Goal: Task Accomplishment & Management: Manage account settings

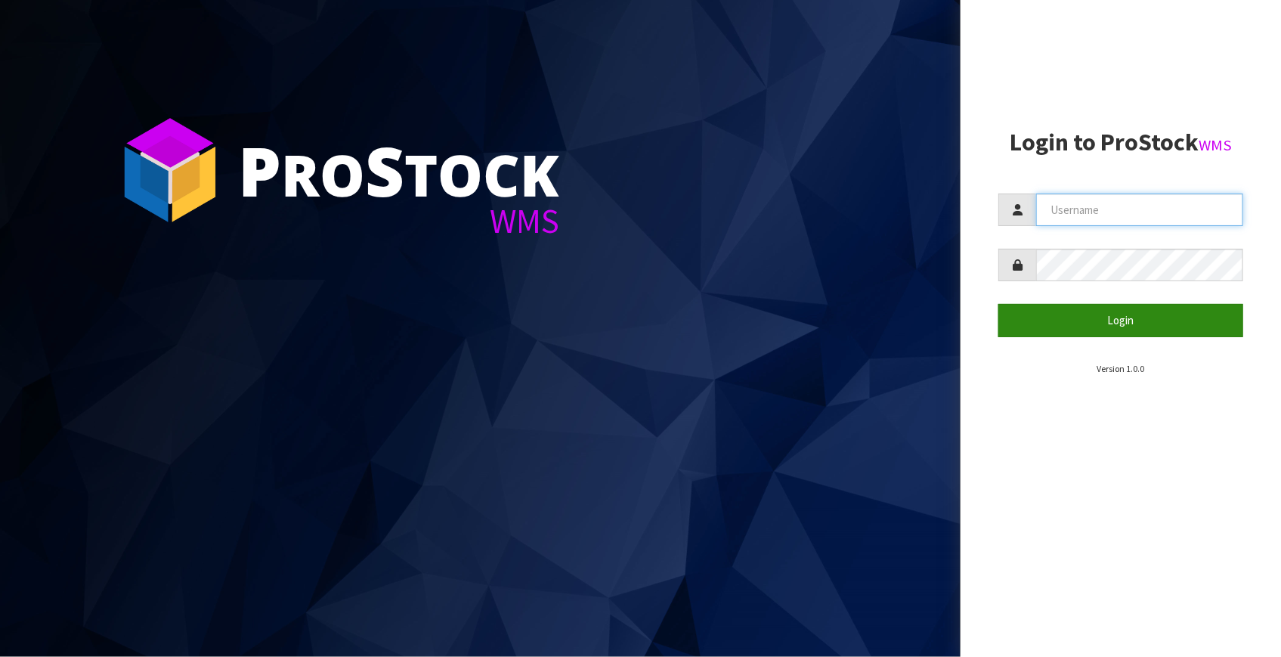
type input "[EMAIL_ADDRESS][DOMAIN_NAME]"
click at [1112, 321] on button "Login" at bounding box center [1121, 320] width 245 height 33
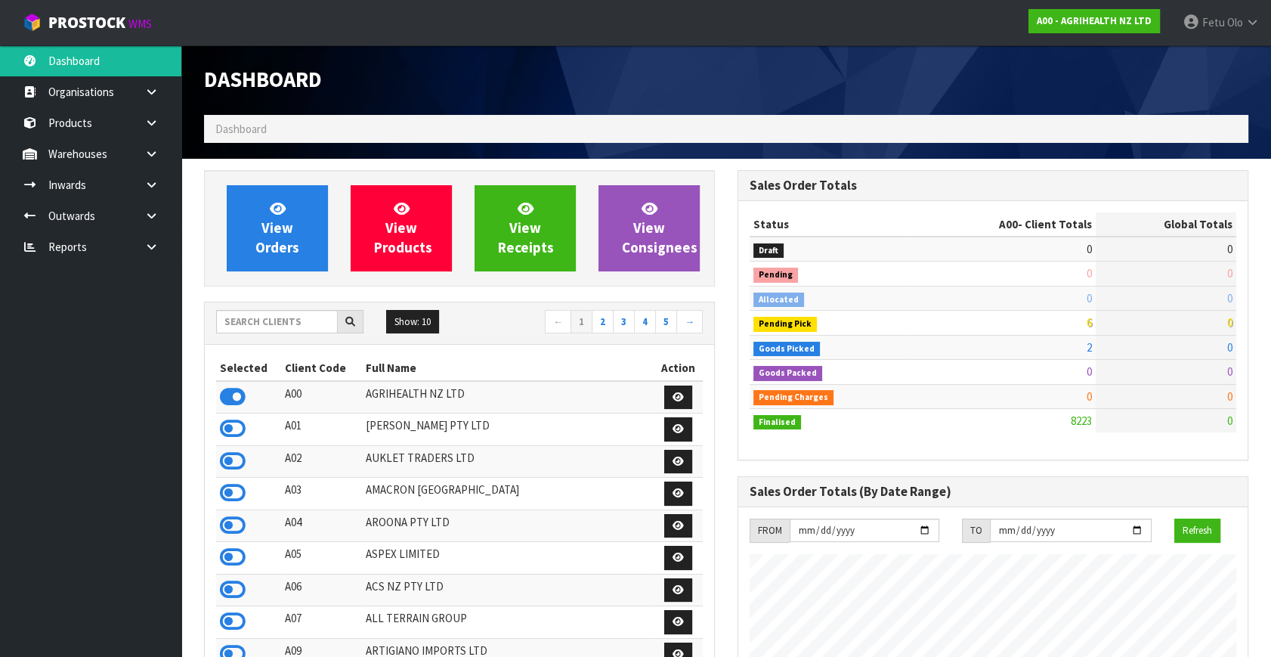
scroll to position [1143, 533]
drag, startPoint x: 261, startPoint y: 325, endPoint x: 239, endPoint y: 620, distance: 295.6
click at [260, 332] on input "text" at bounding box center [277, 321] width 122 height 23
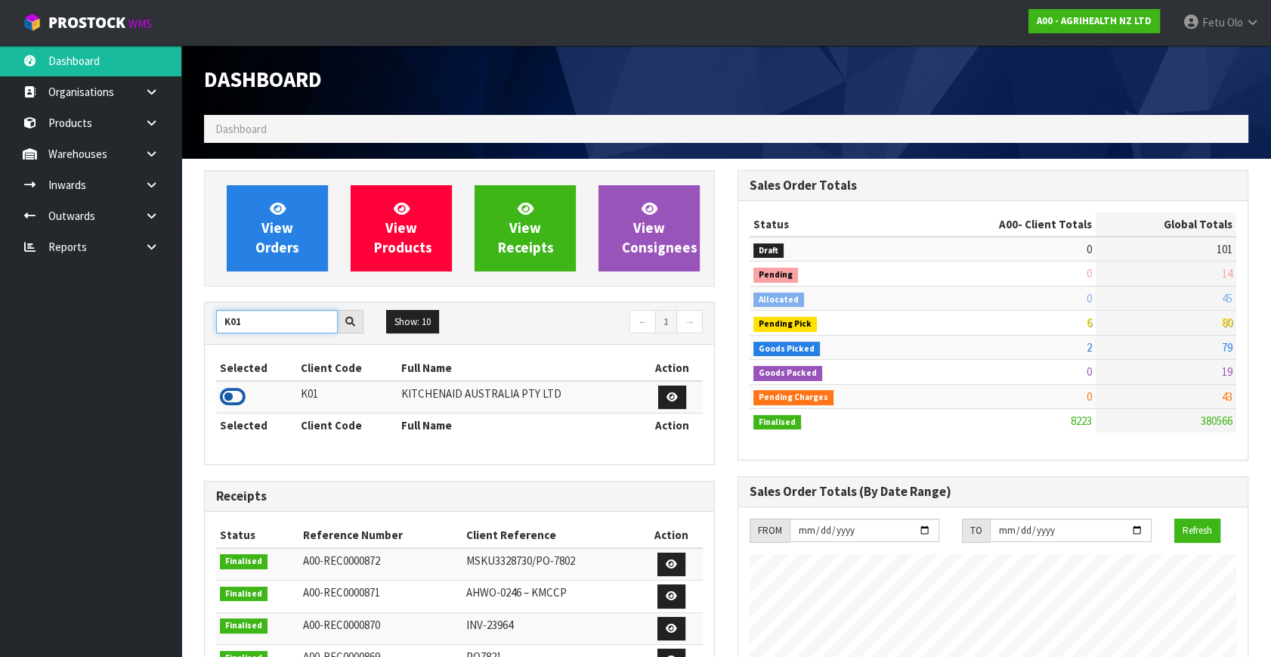
type input "K01"
click at [234, 394] on icon at bounding box center [233, 397] width 26 height 23
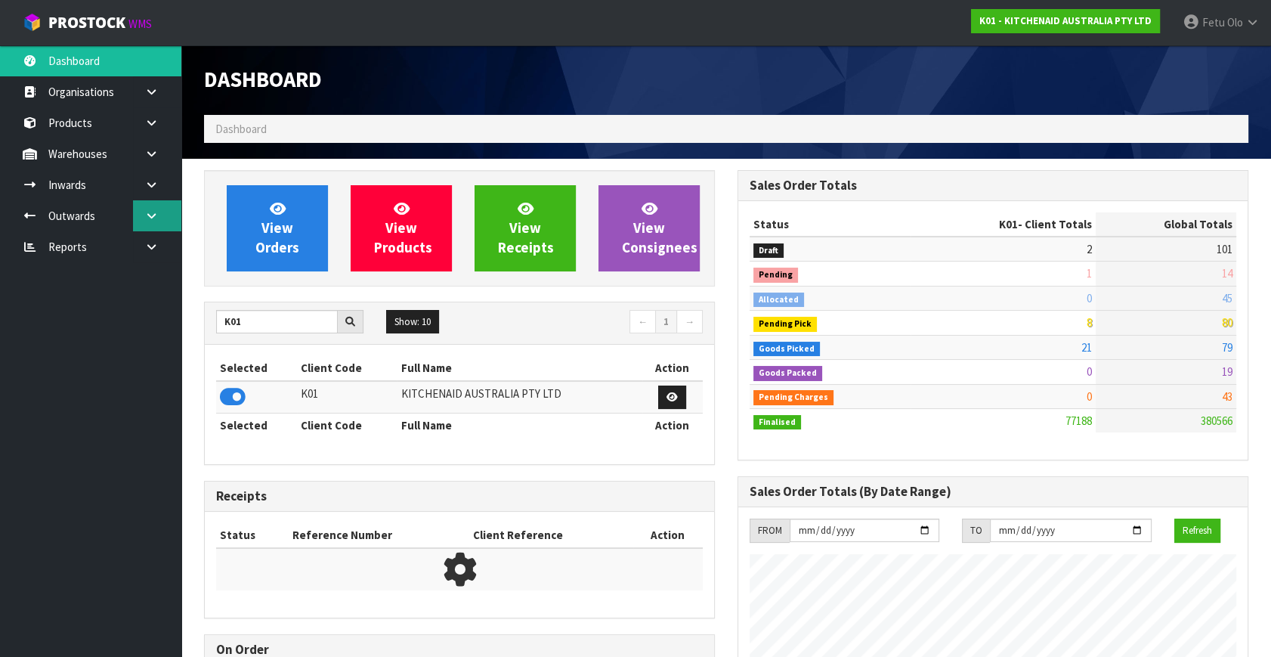
click at [147, 213] on icon at bounding box center [151, 215] width 14 height 11
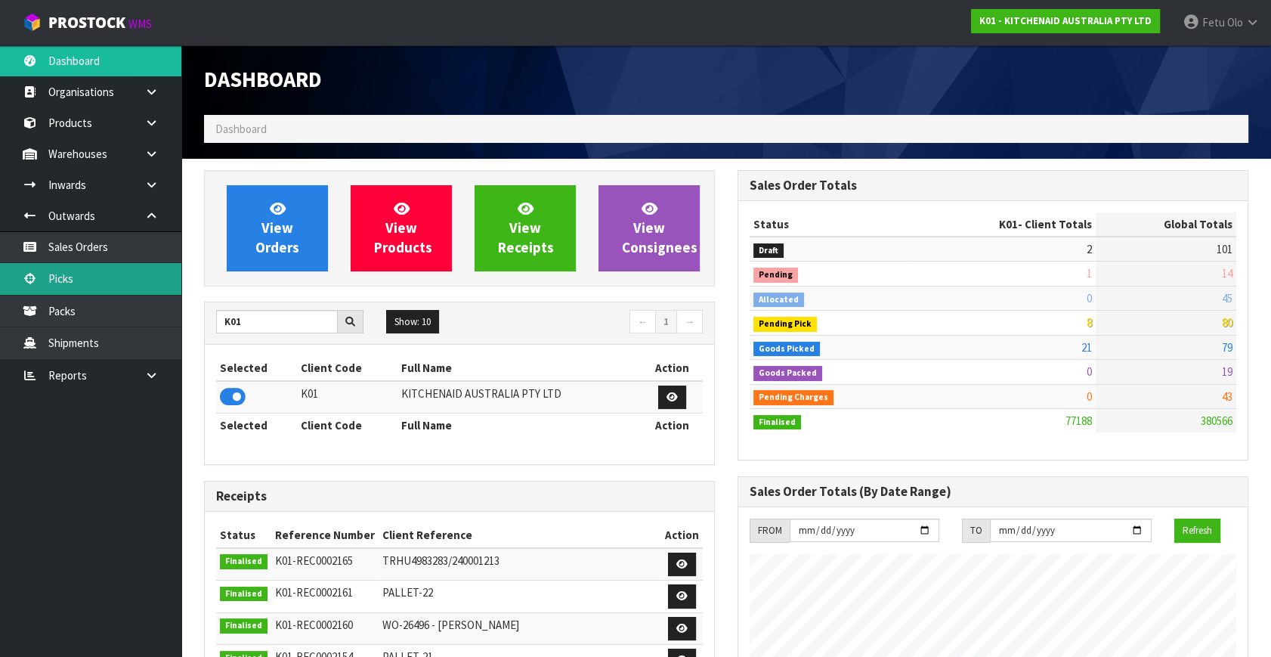
click at [46, 280] on link "Picks" at bounding box center [90, 278] width 181 height 31
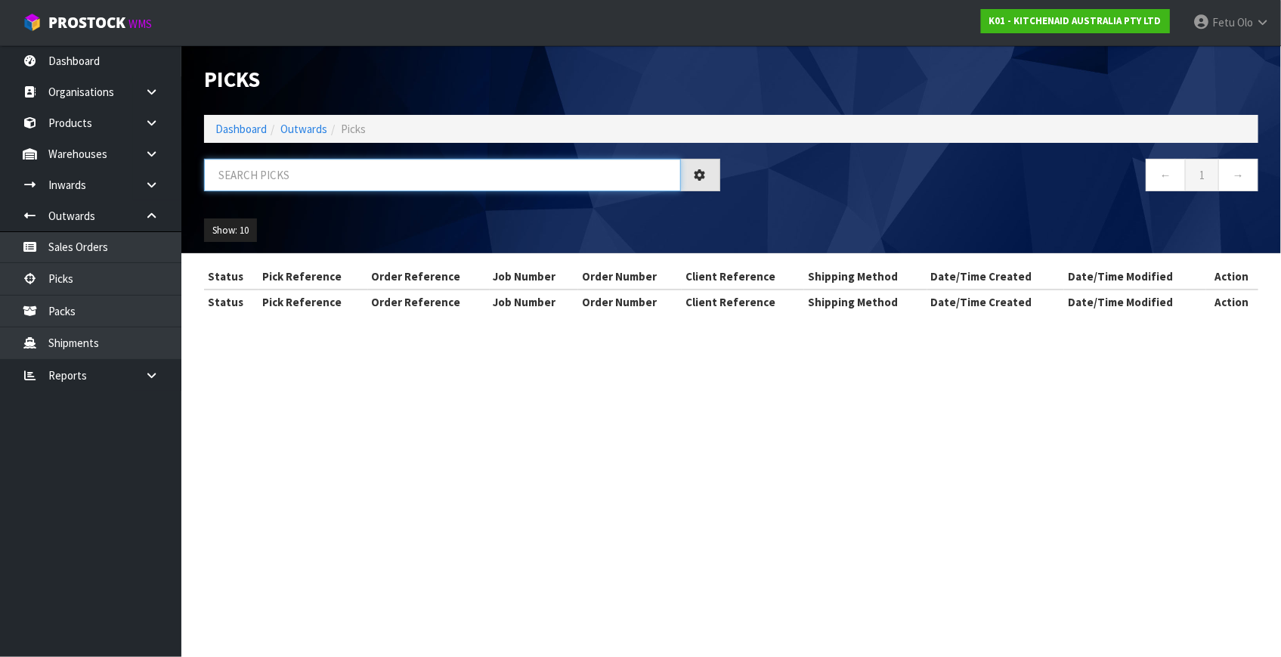
click at [317, 181] on input "text" at bounding box center [442, 175] width 477 height 33
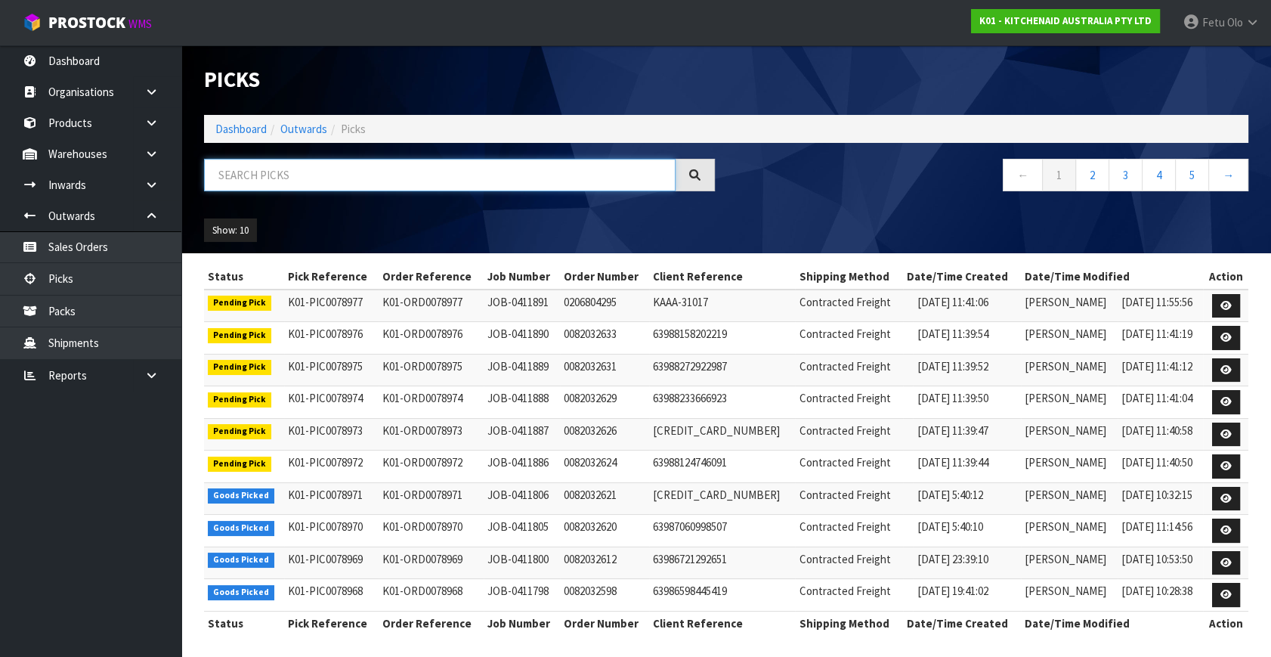
drag, startPoint x: 431, startPoint y: 190, endPoint x: 403, endPoint y: 618, distance: 428.0
click at [435, 198] on div at bounding box center [460, 181] width 534 height 44
type input "78948"
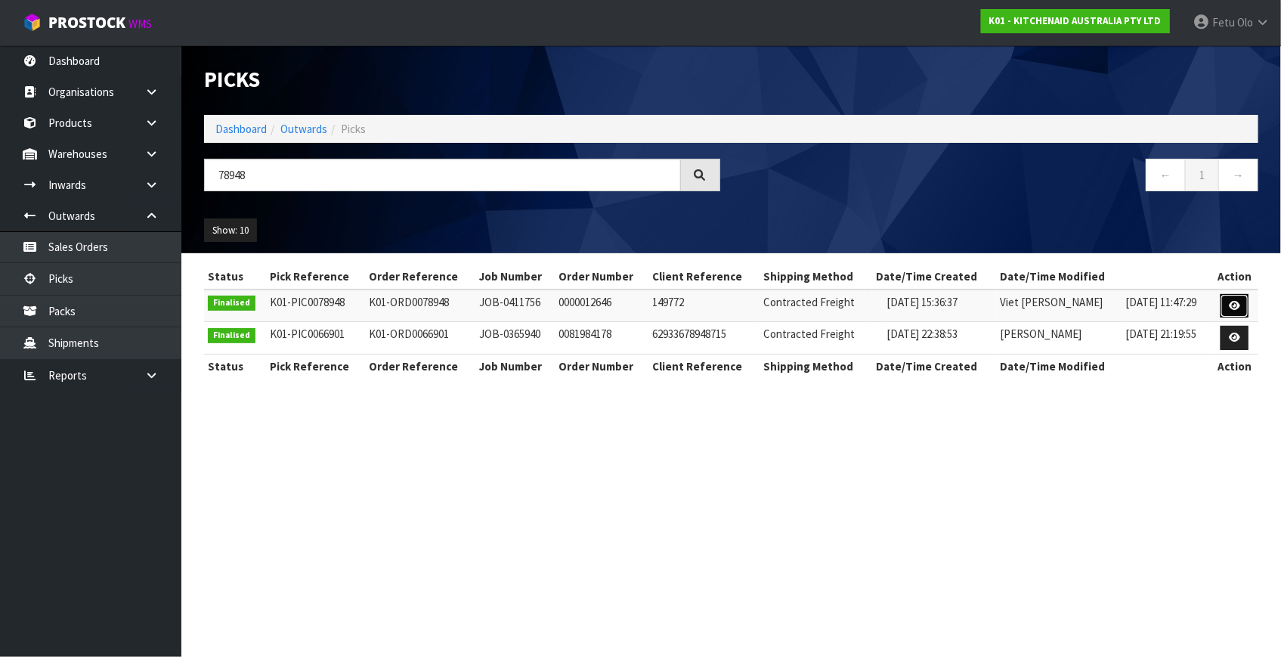
click at [1233, 302] on icon at bounding box center [1234, 306] width 11 height 10
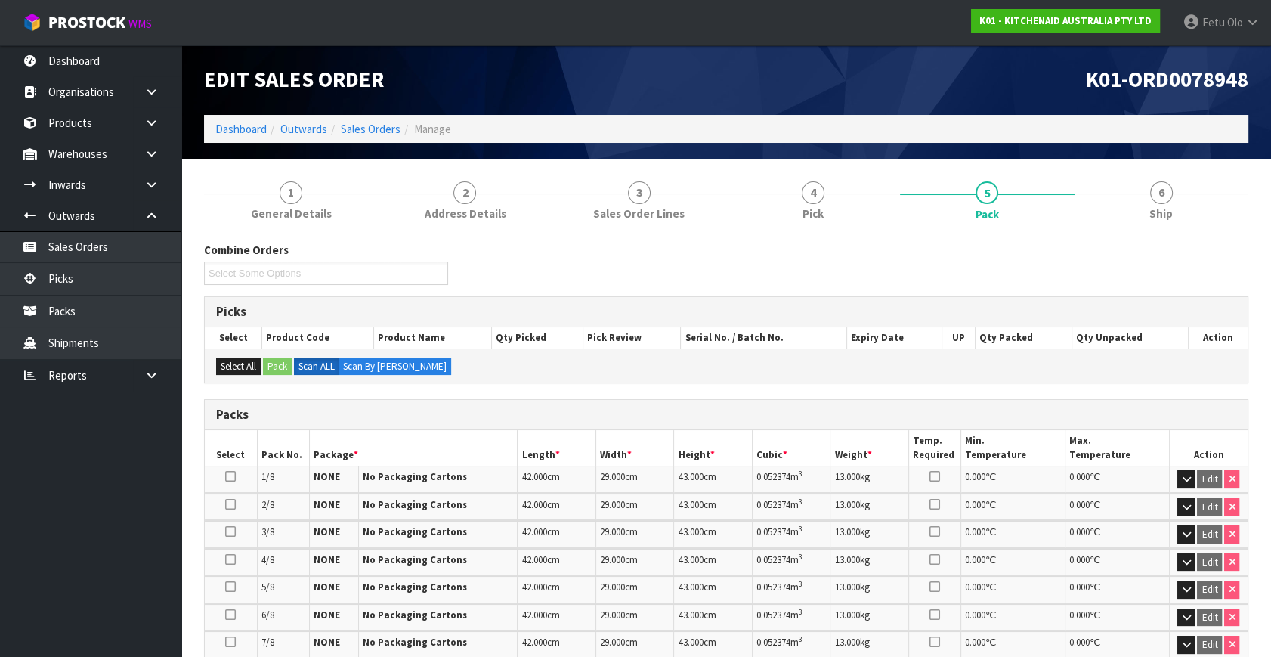
drag, startPoint x: 1164, startPoint y: 211, endPoint x: 1001, endPoint y: 327, distance: 200.1
click at [1164, 219] on span "Ship" at bounding box center [1161, 214] width 23 height 16
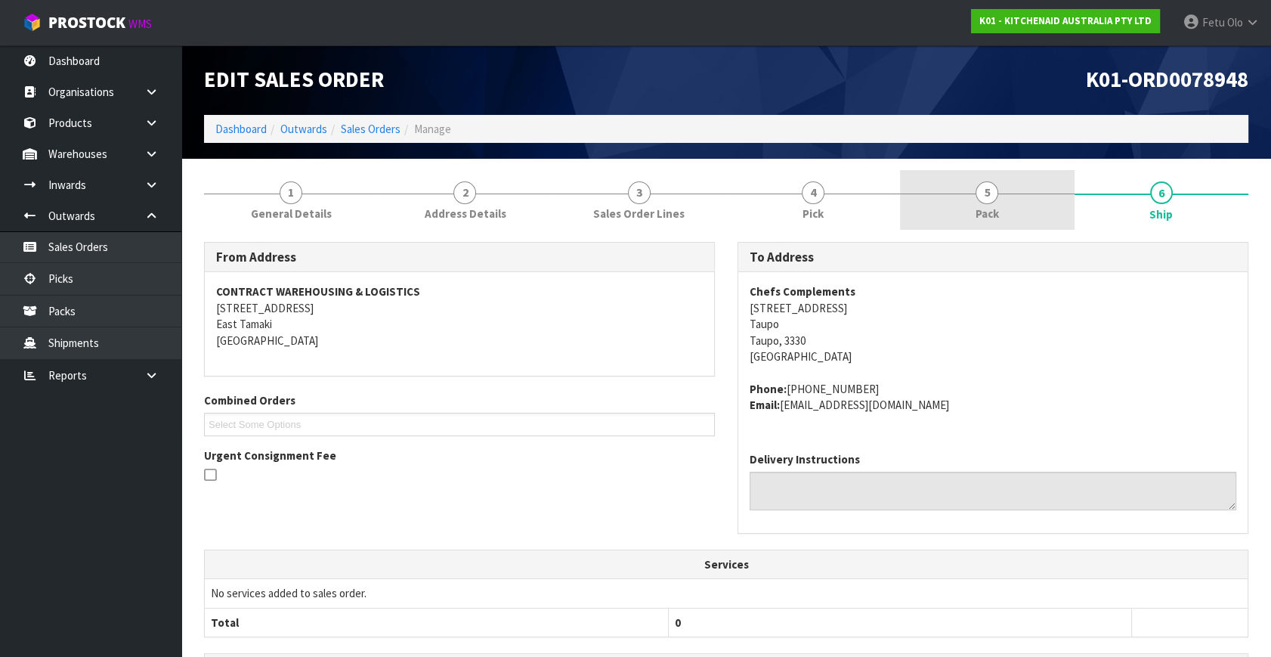
click at [996, 216] on span "Pack" at bounding box center [987, 214] width 23 height 16
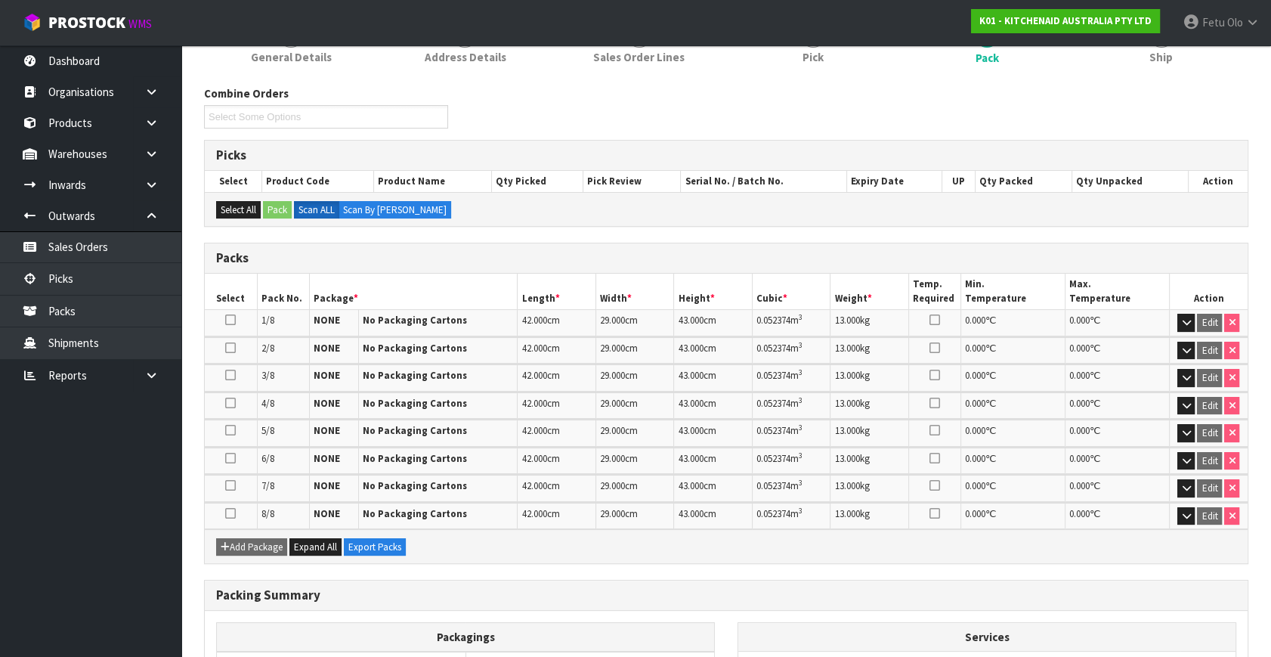
scroll to position [311, 0]
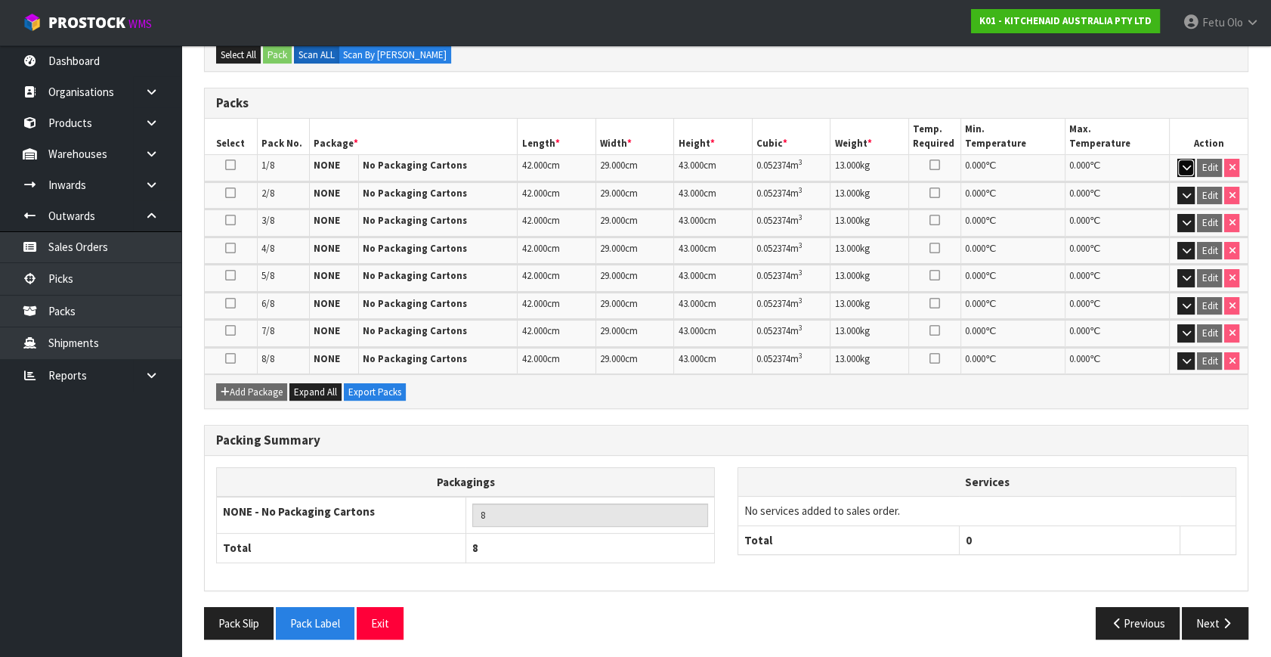
click at [1188, 167] on icon "button" at bounding box center [1186, 168] width 8 height 10
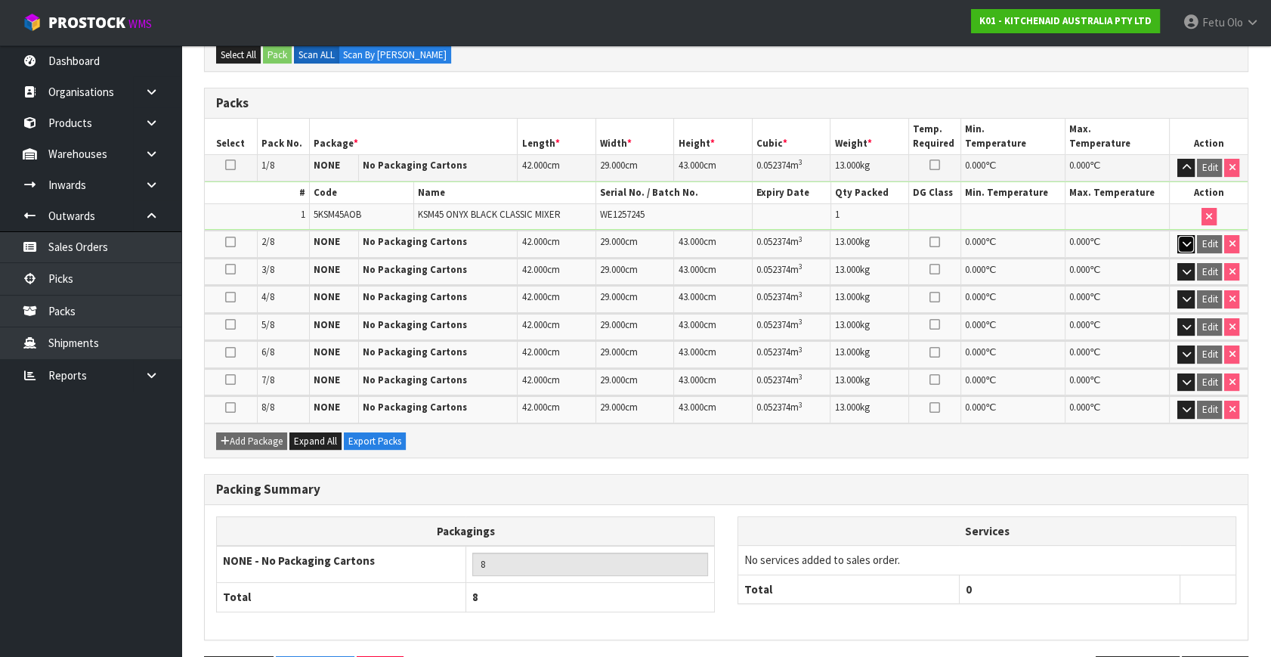
drag, startPoint x: 1182, startPoint y: 239, endPoint x: 1186, endPoint y: 289, distance: 50.0
click at [1182, 240] on icon "button" at bounding box center [1186, 244] width 8 height 10
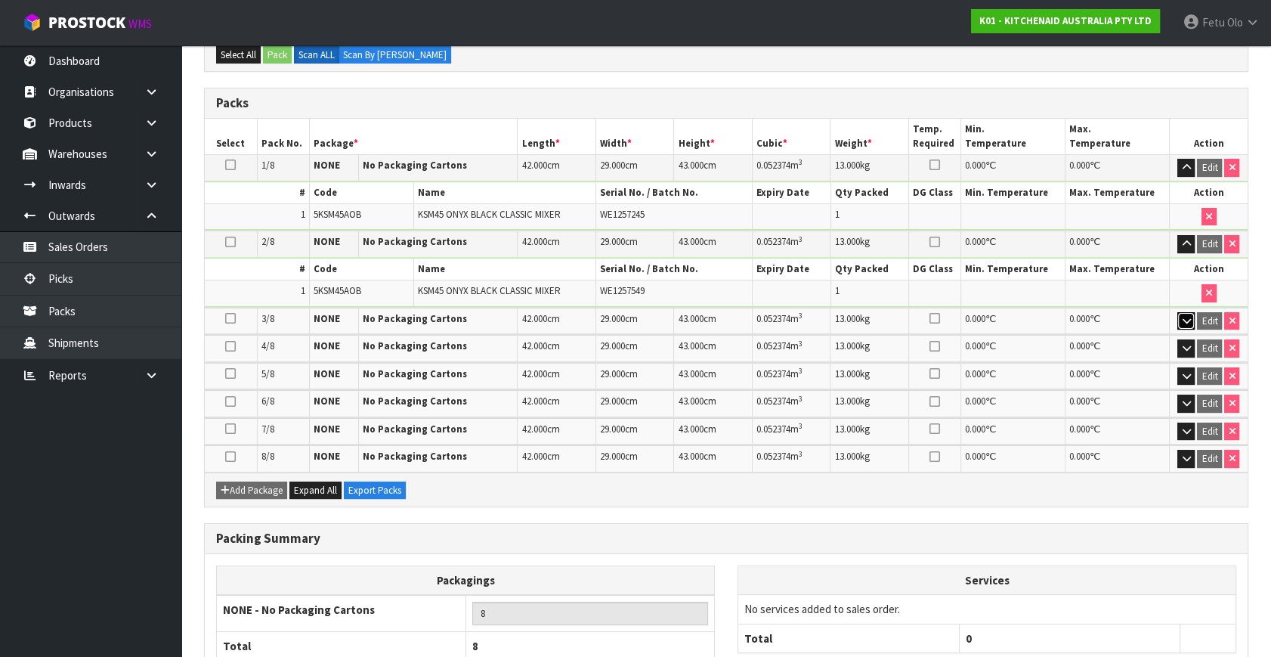
click at [1182, 316] on icon "button" at bounding box center [1186, 321] width 8 height 10
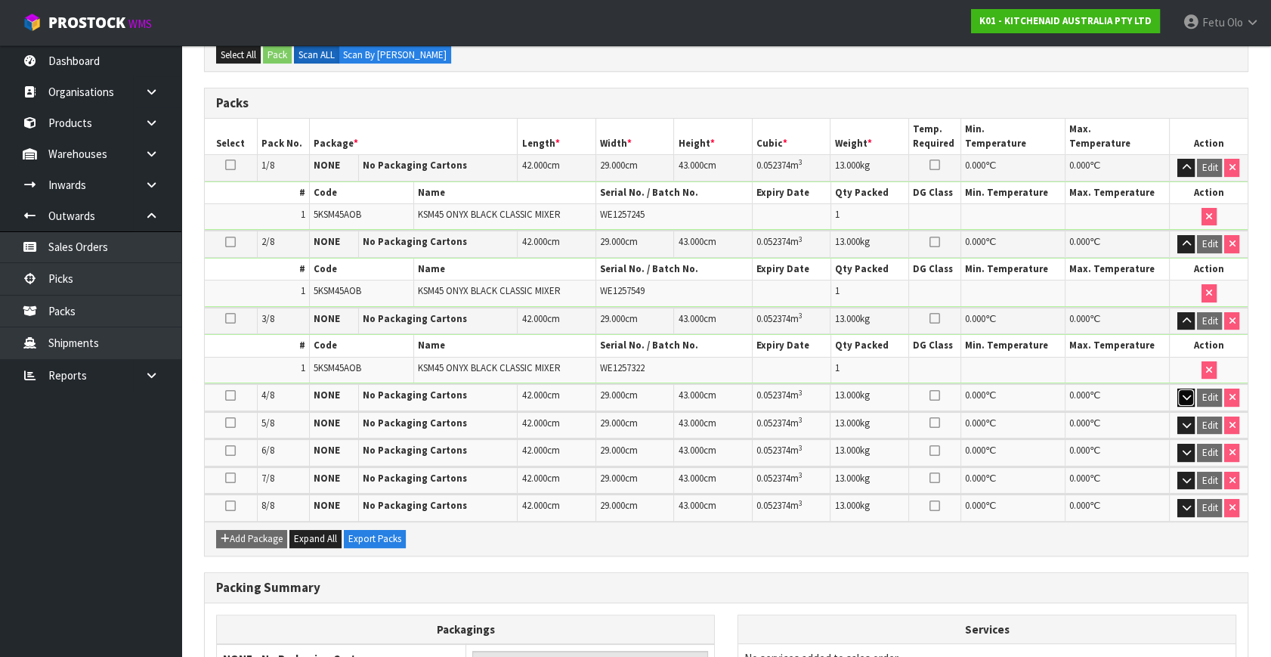
click at [1187, 392] on icon "button" at bounding box center [1186, 397] width 8 height 10
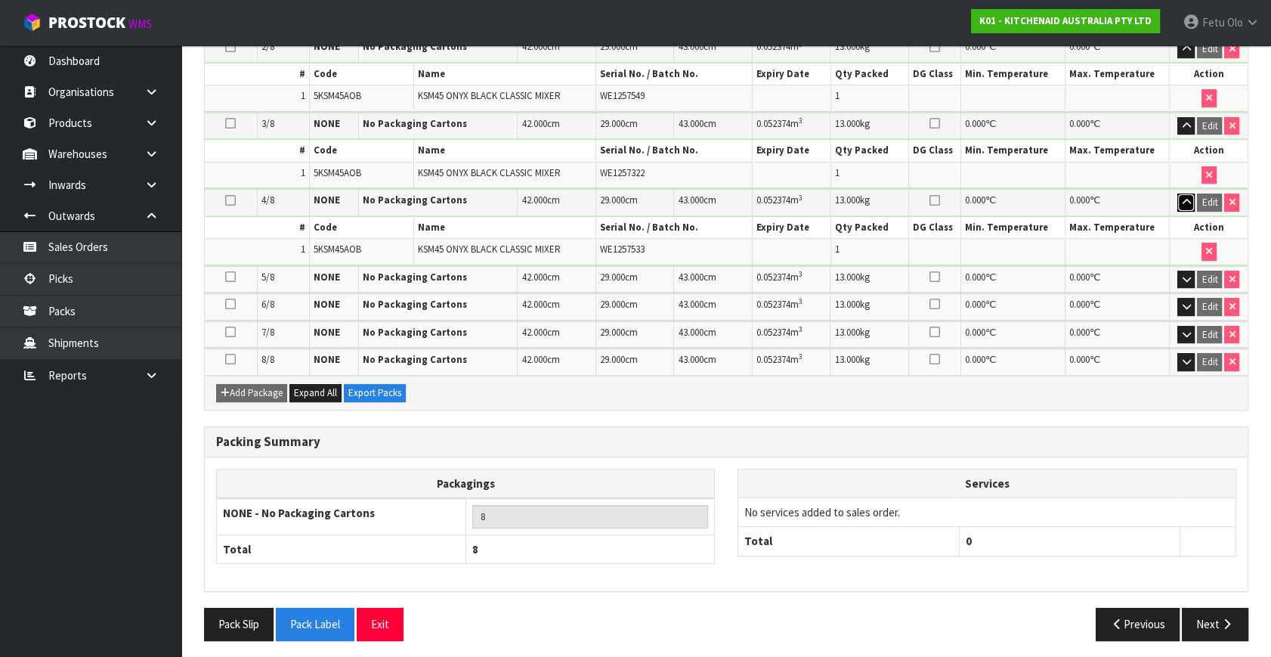
scroll to position [506, 0]
click at [1191, 274] on icon "button" at bounding box center [1186, 279] width 8 height 10
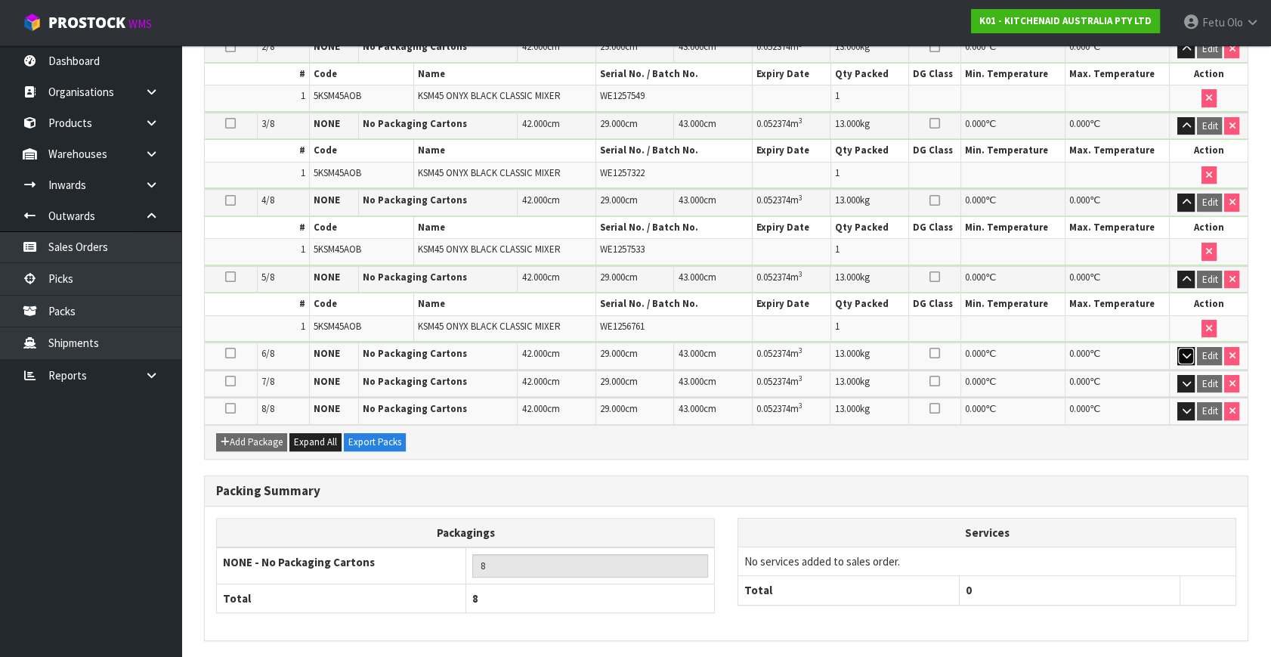
click at [1183, 351] on icon "button" at bounding box center [1186, 356] width 8 height 10
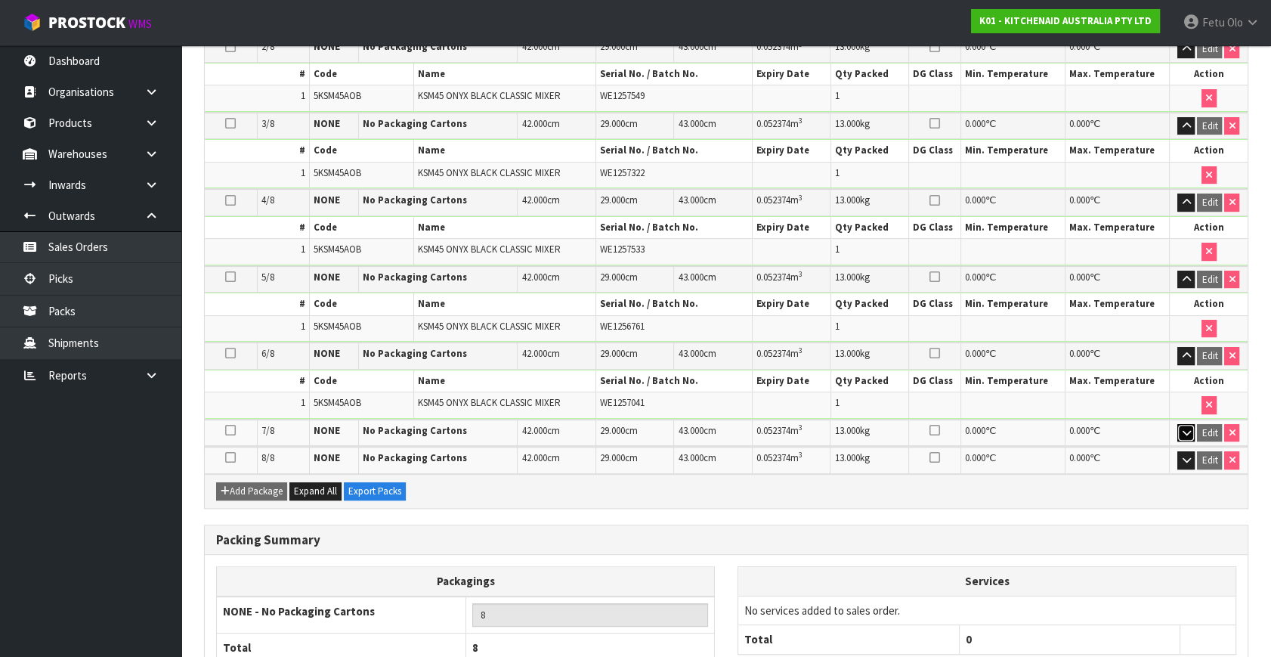
click at [1182, 424] on button "button" at bounding box center [1186, 433] width 17 height 18
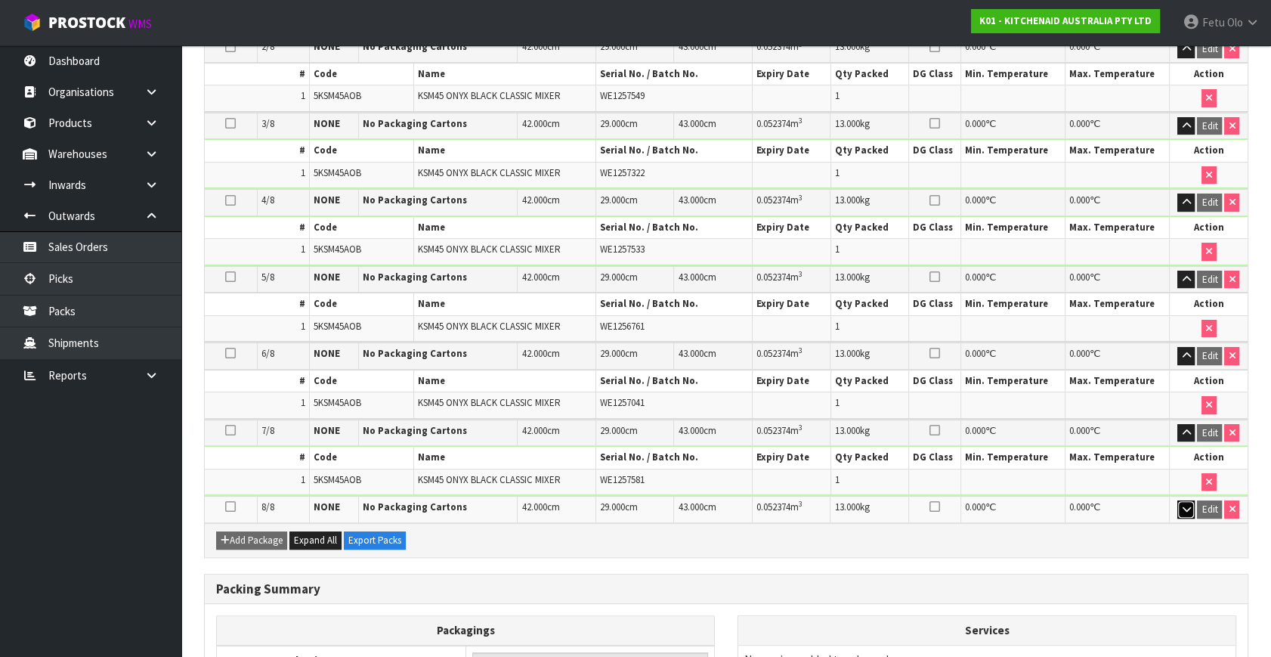
click at [1188, 504] on icon "button" at bounding box center [1186, 509] width 8 height 10
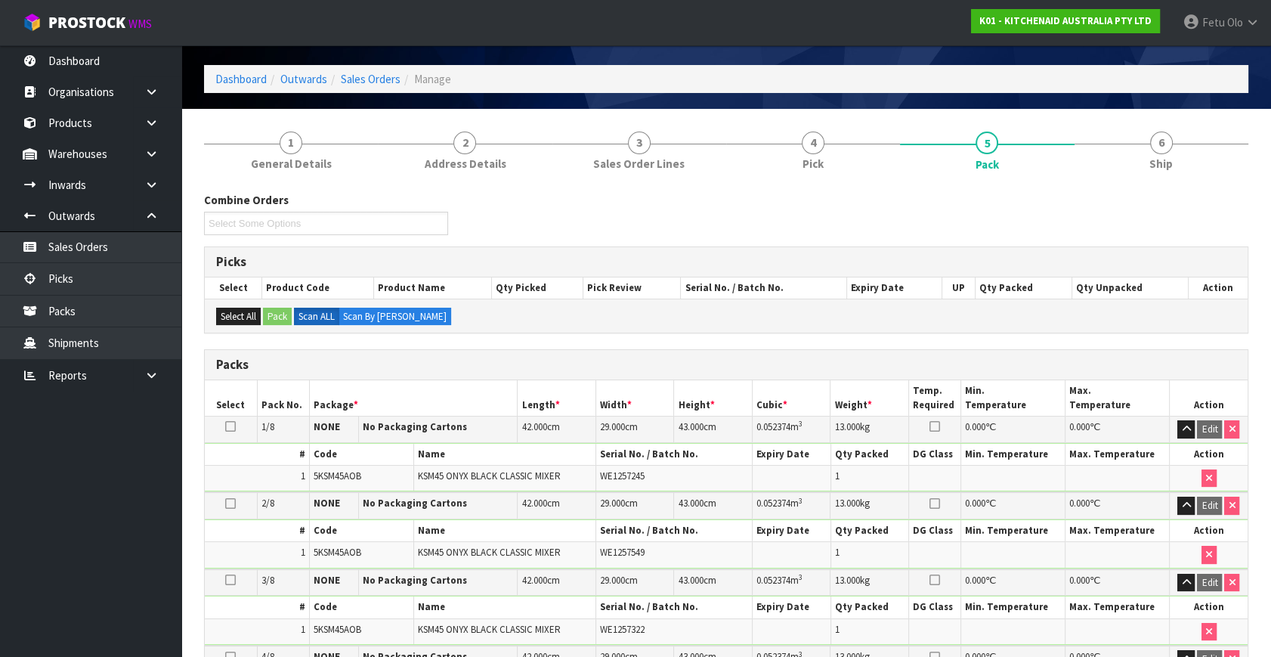
scroll to position [0, 0]
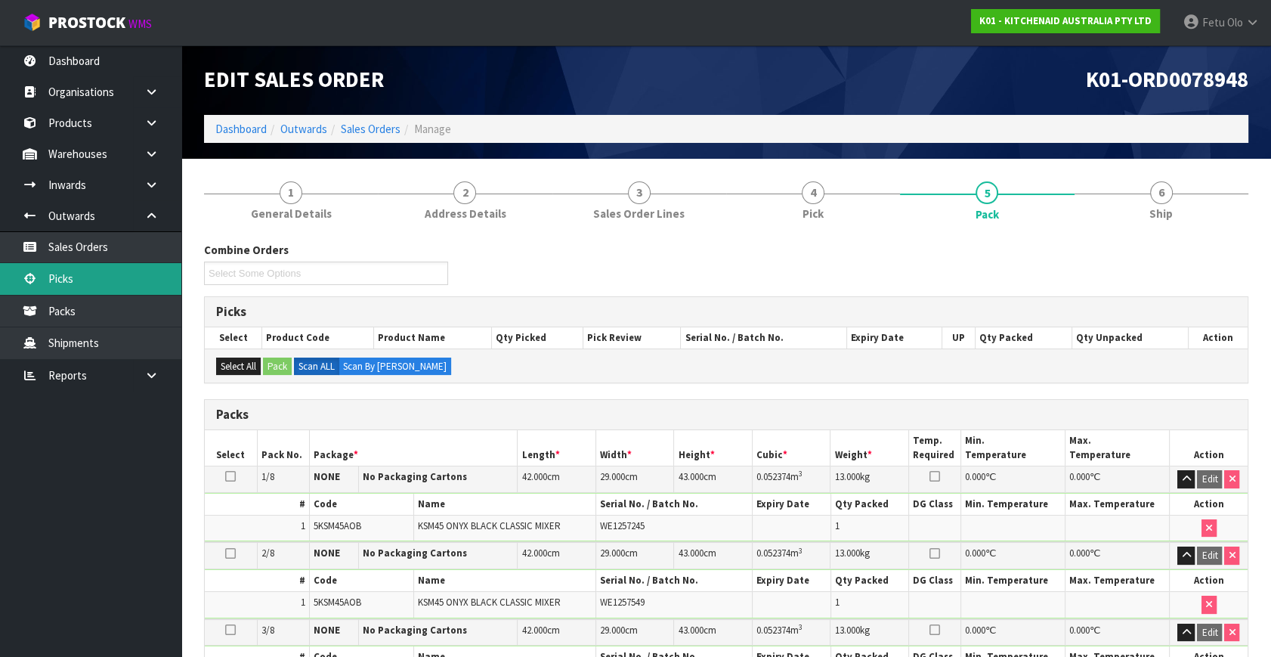
click at [73, 268] on link "Picks" at bounding box center [90, 278] width 181 height 31
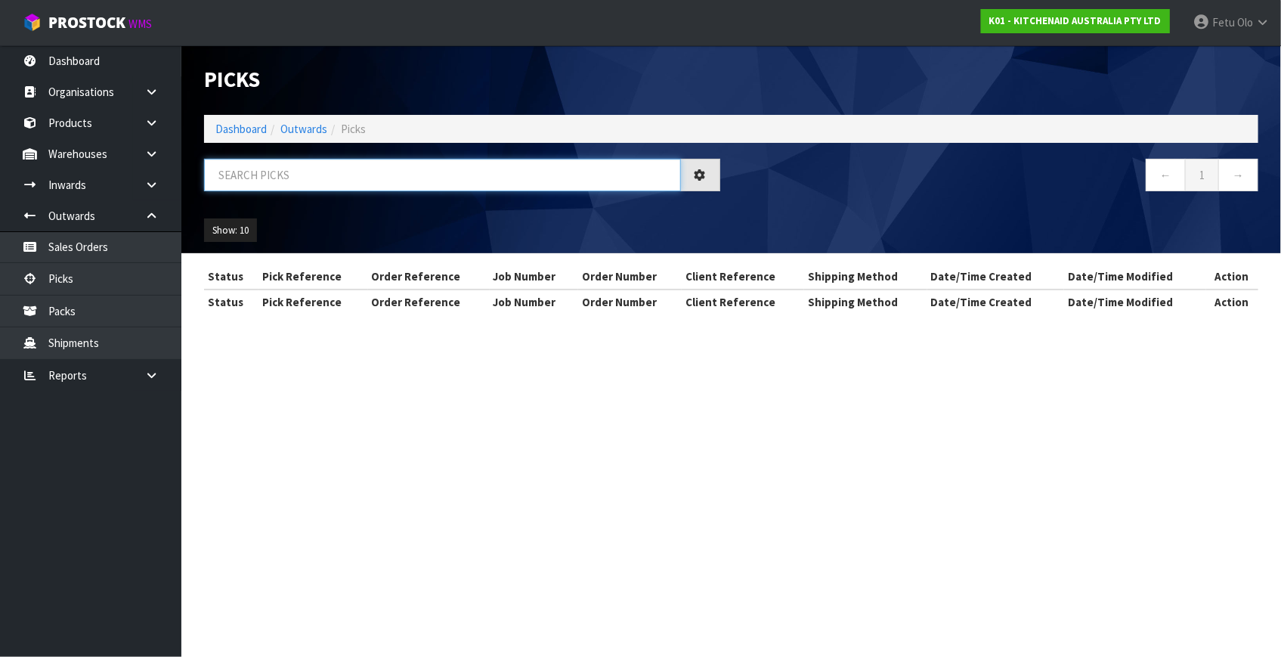
click at [370, 179] on input "text" at bounding box center [442, 175] width 477 height 33
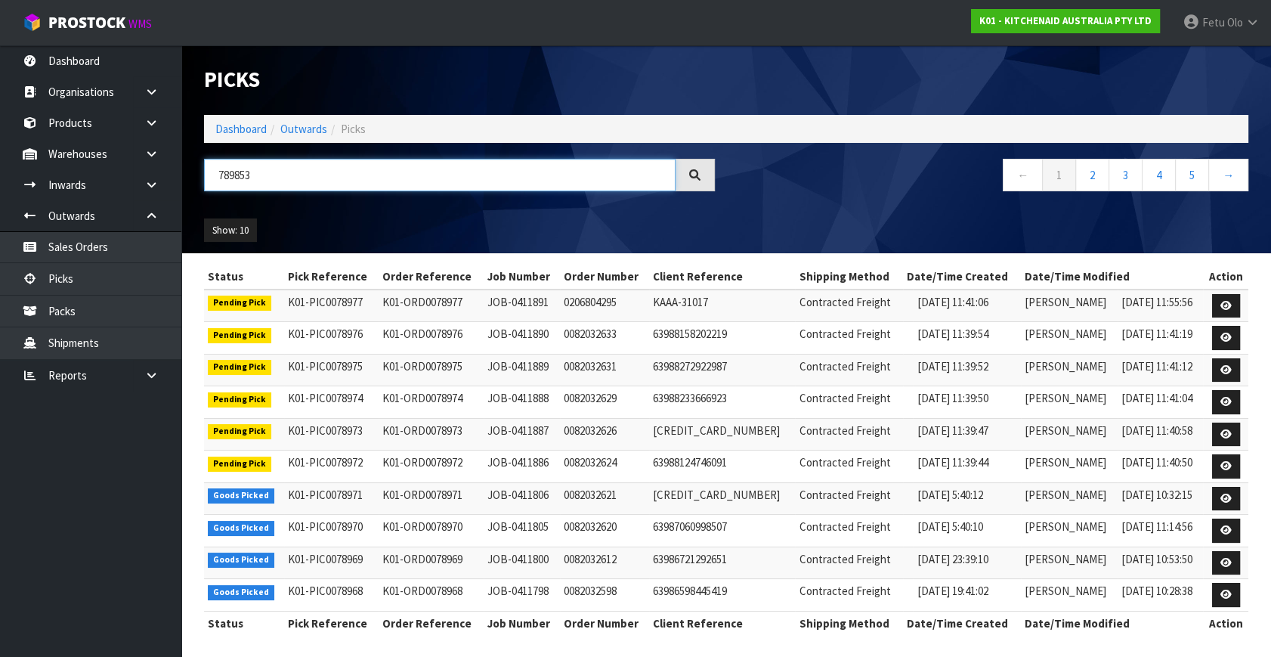
click at [228, 176] on input "789853" at bounding box center [440, 175] width 472 height 33
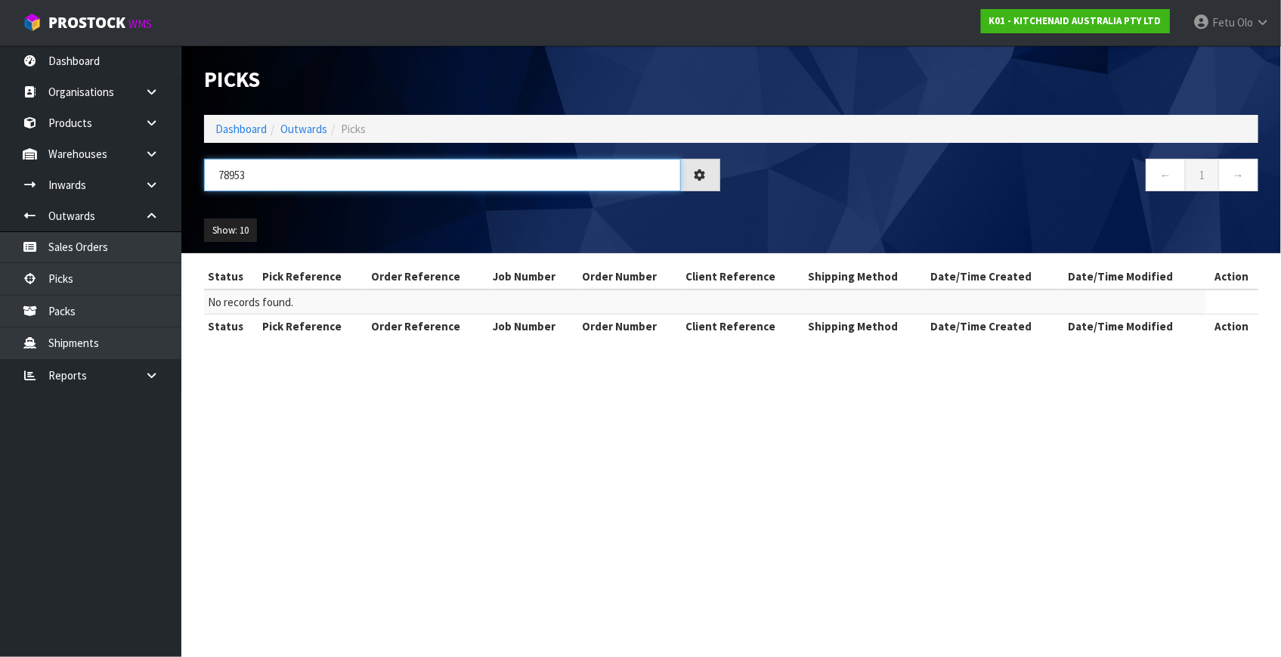
type input "78953"
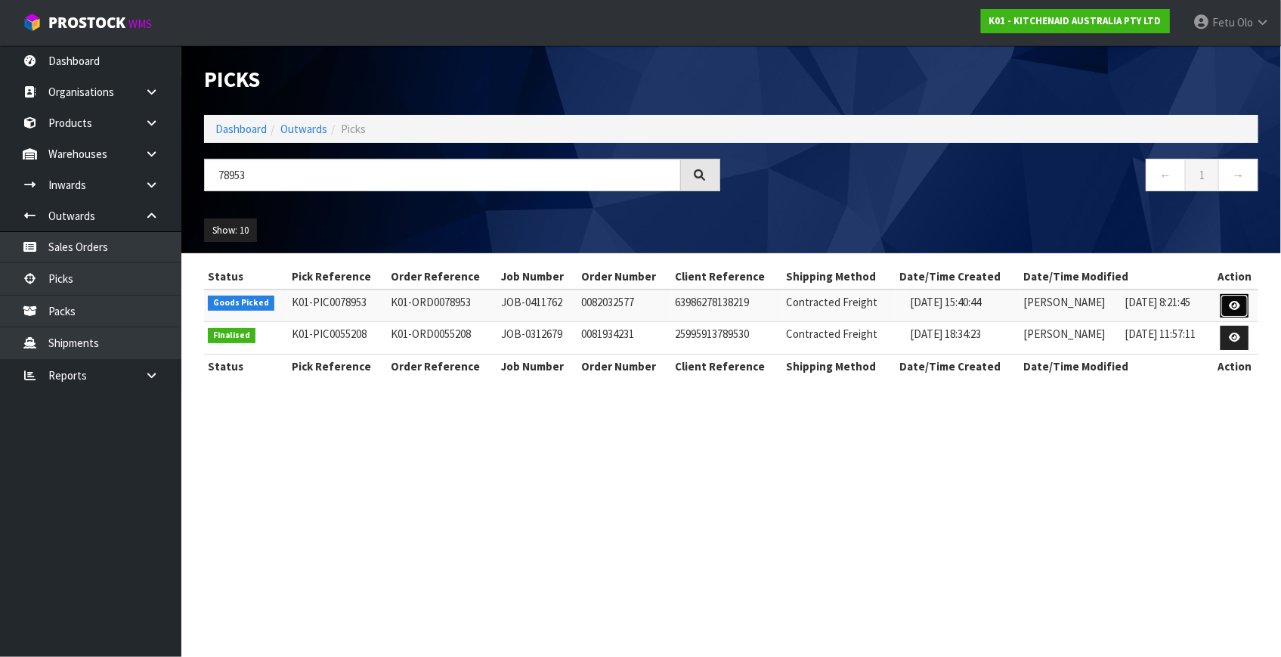
click at [1240, 299] on link at bounding box center [1235, 306] width 28 height 24
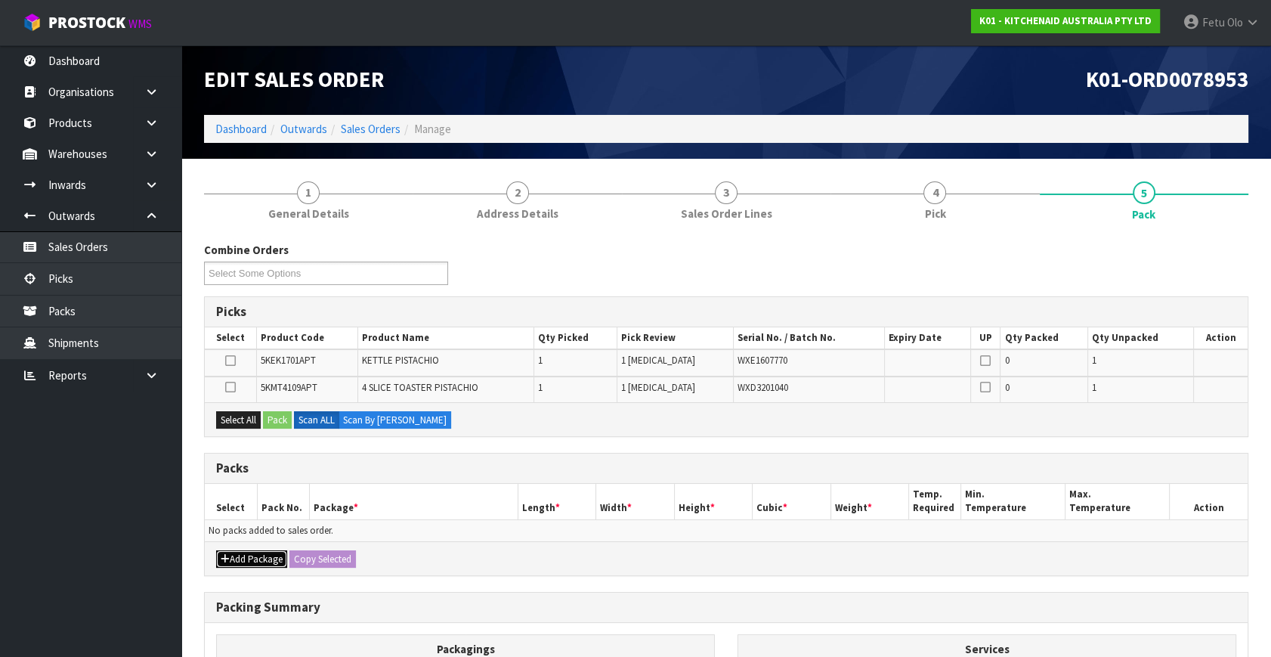
click at [239, 559] on button "Add Package" at bounding box center [251, 559] width 71 height 18
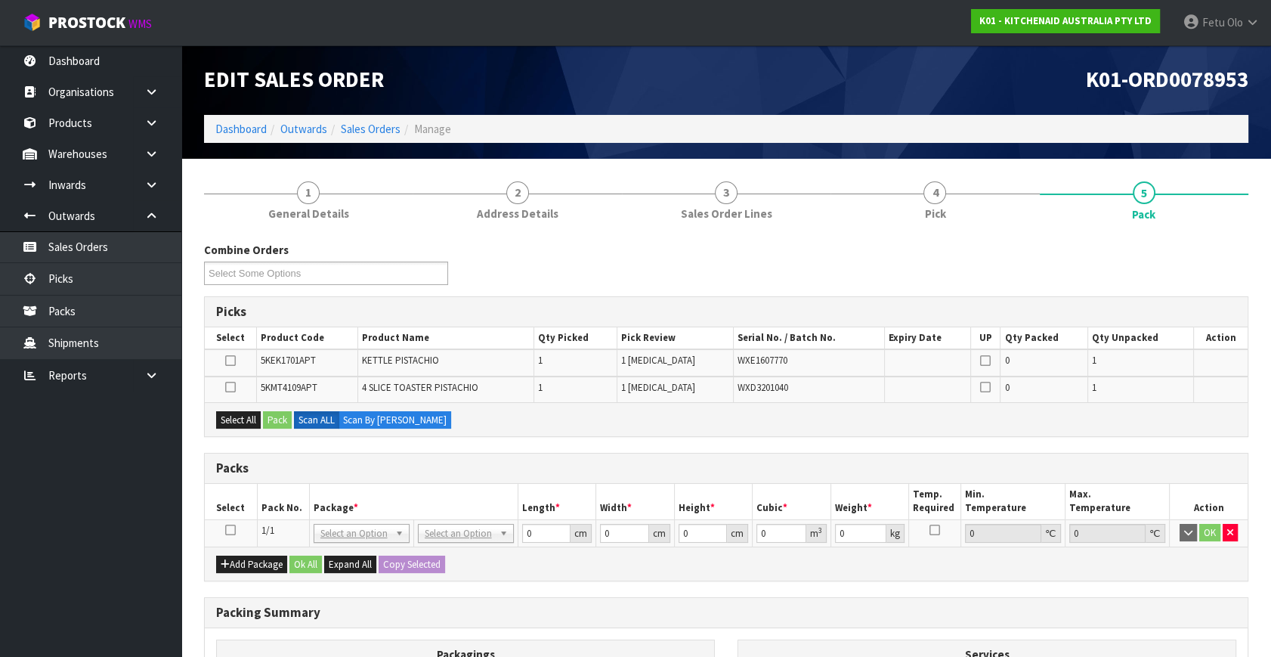
click at [229, 530] on icon at bounding box center [230, 530] width 11 height 1
click at [298, 502] on th "Pack No." at bounding box center [283, 502] width 52 height 36
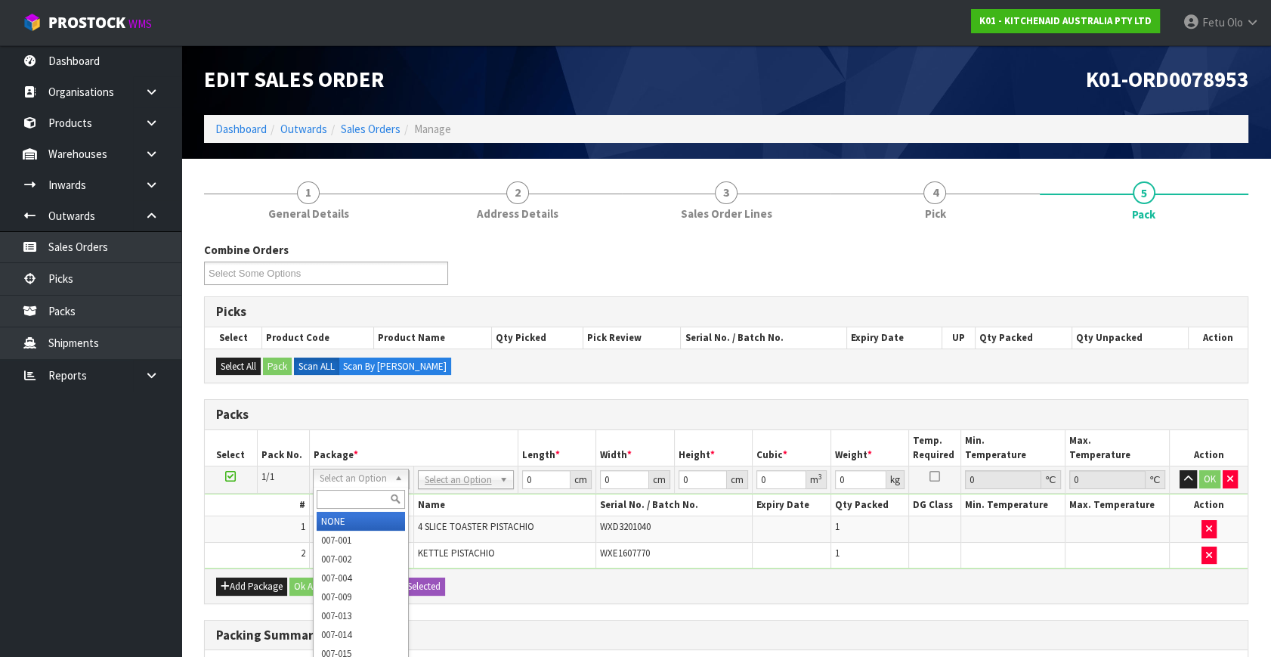
drag, startPoint x: 373, startPoint y: 475, endPoint x: 370, endPoint y: 488, distance: 13.4
click at [362, 493] on input "text" at bounding box center [361, 499] width 88 height 19
type input "011"
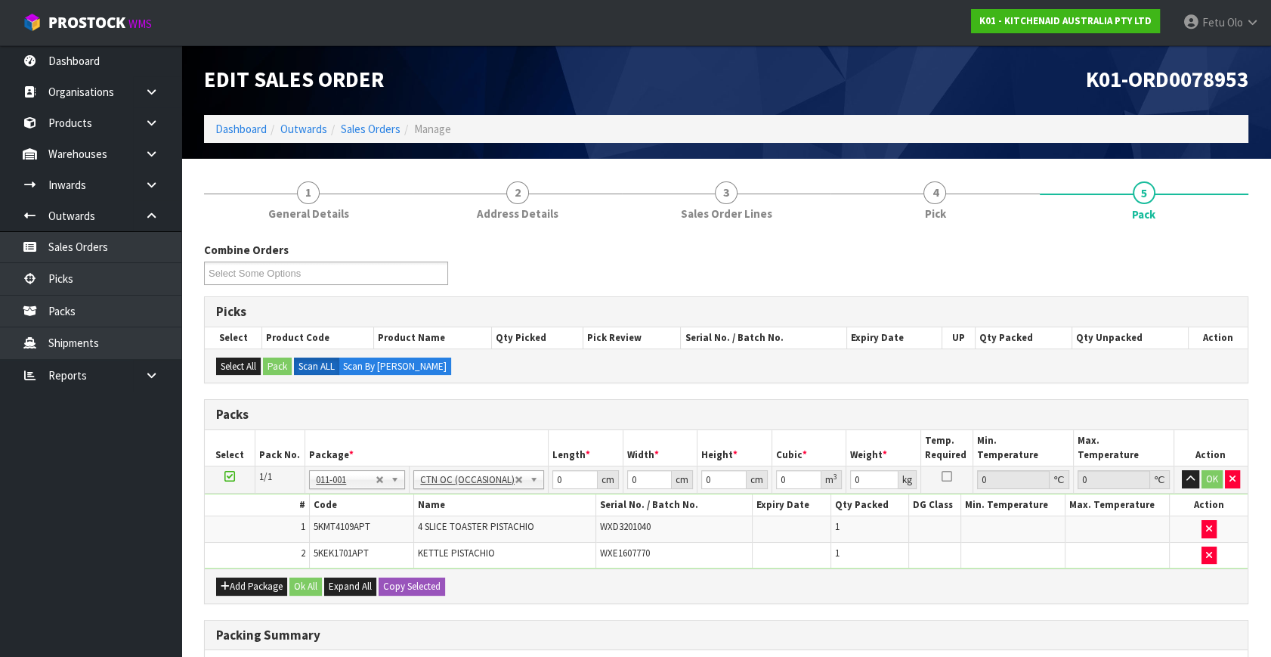
type input "6.55"
drag, startPoint x: 565, startPoint y: 483, endPoint x: 497, endPoint y: 528, distance: 82.0
click at [498, 517] on tbody "1/1 NONE 007-001 007-002 007-004 007-009 007-013 007-014 007-015 007-017 007-01…" at bounding box center [726, 517] width 1043 height 103
type input "59"
type input "38"
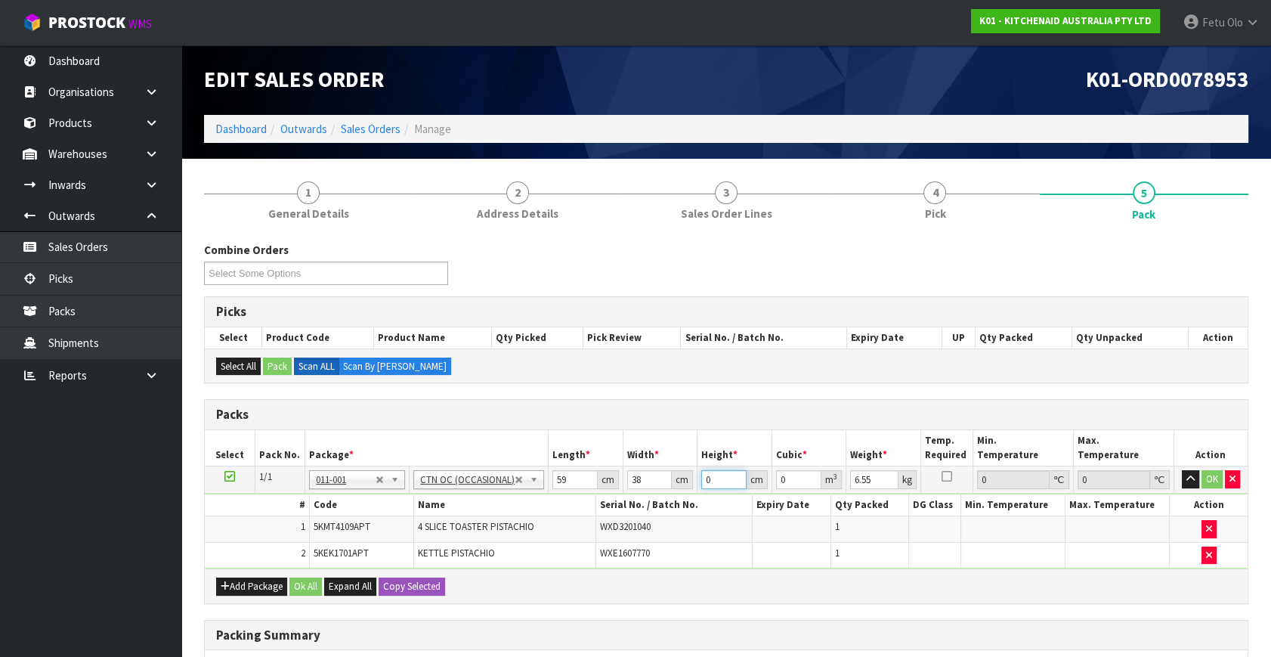
type input "2"
type input "0.004484"
type input "29"
type input "0.065018"
type input "29"
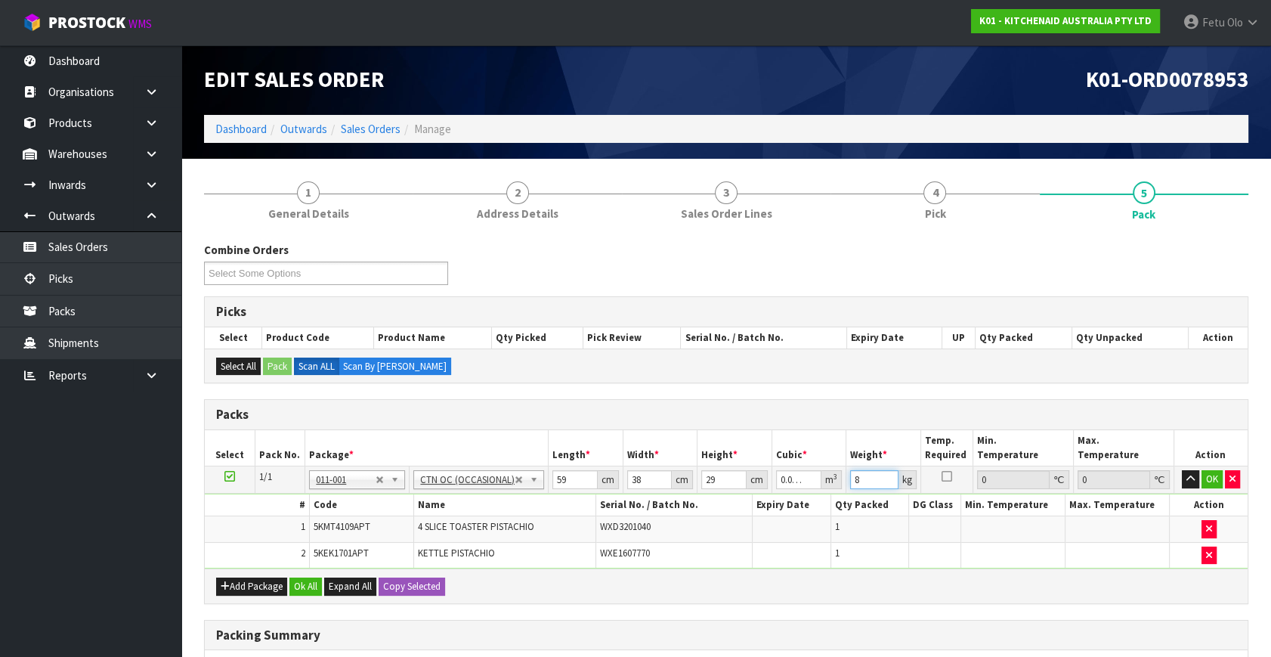
type input "8"
click button "OK" at bounding box center [1212, 479] width 21 height 18
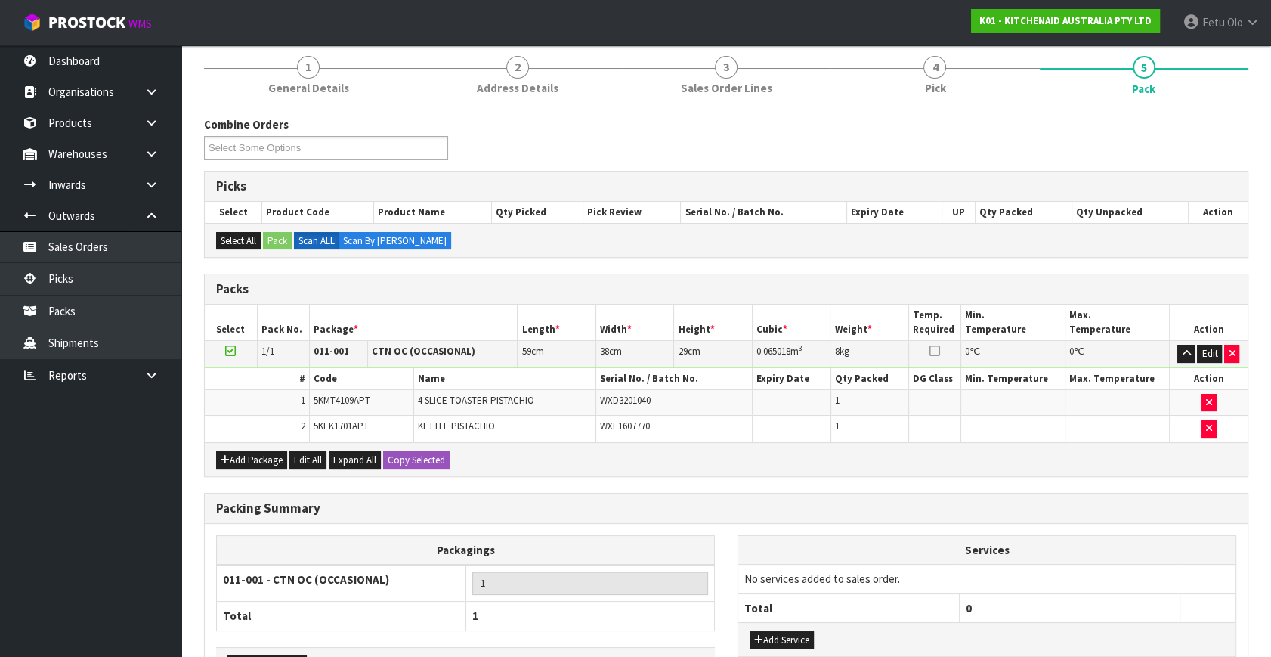
scroll to position [228, 0]
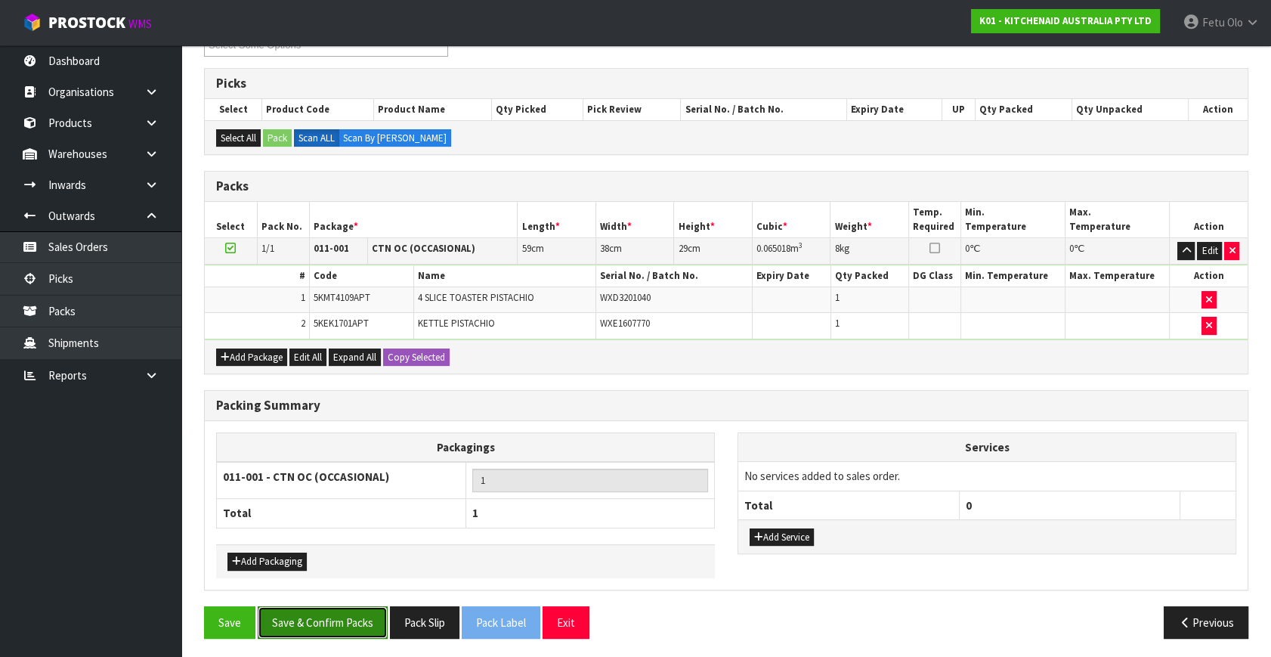
click at [335, 607] on button "Save & Confirm Packs" at bounding box center [323, 622] width 130 height 33
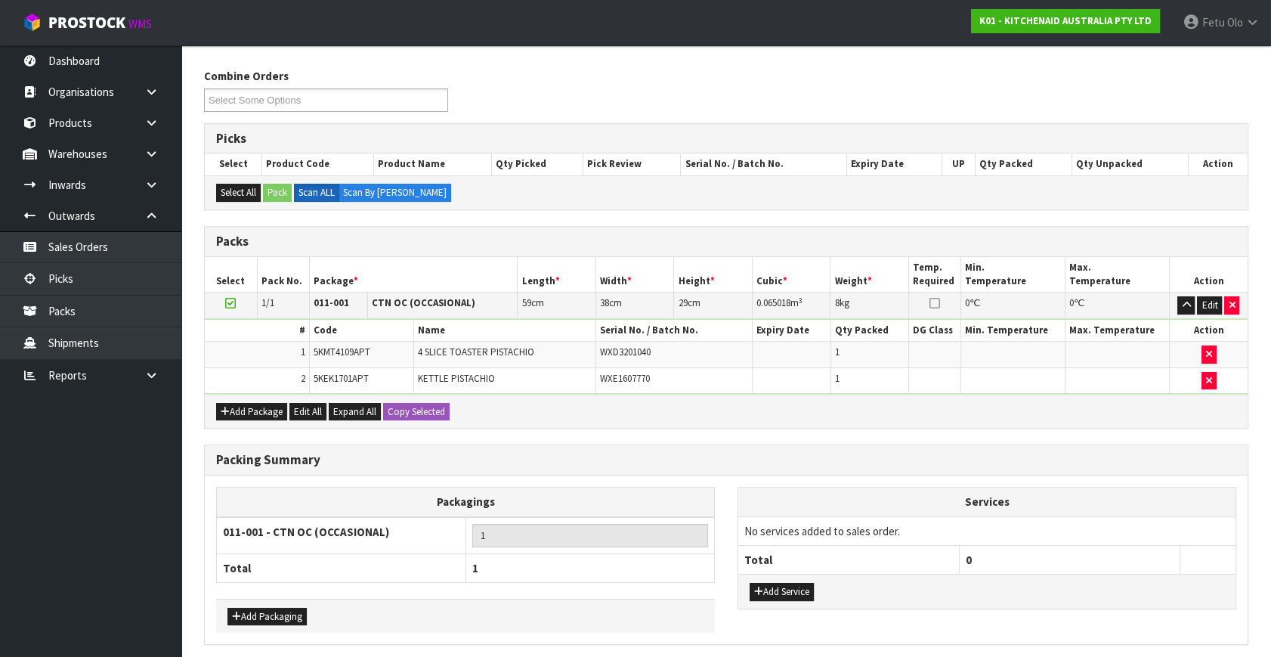
scroll to position [0, 0]
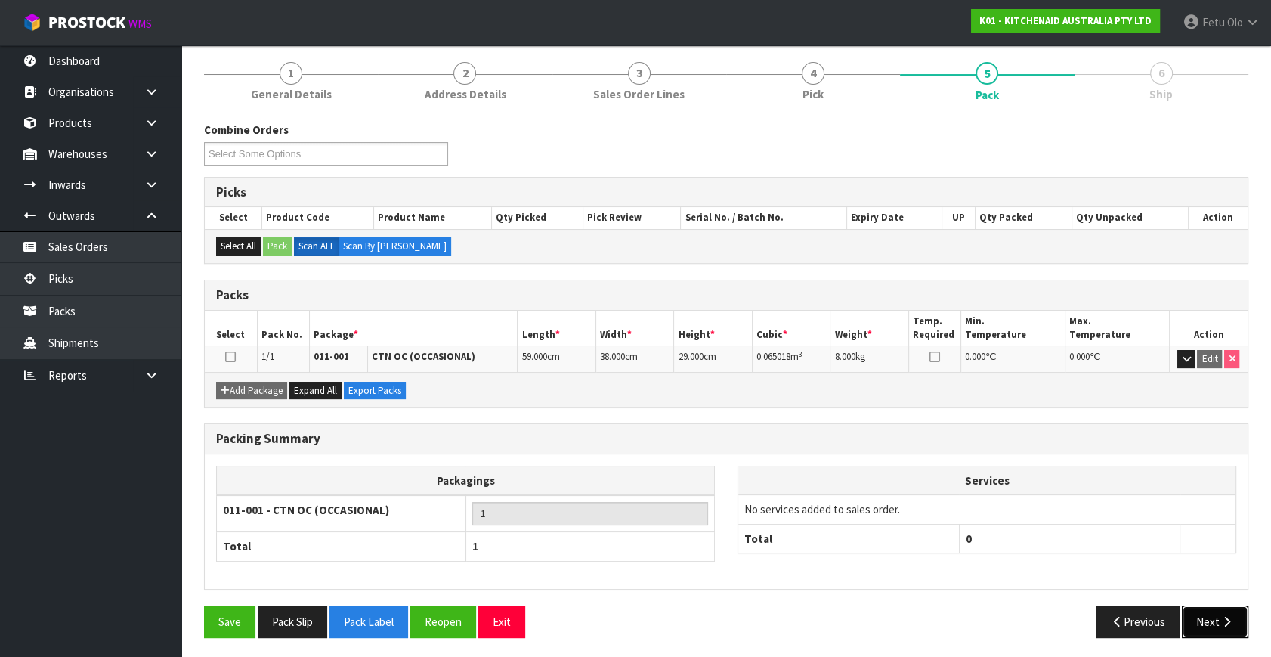
click at [1221, 621] on icon "button" at bounding box center [1227, 621] width 14 height 11
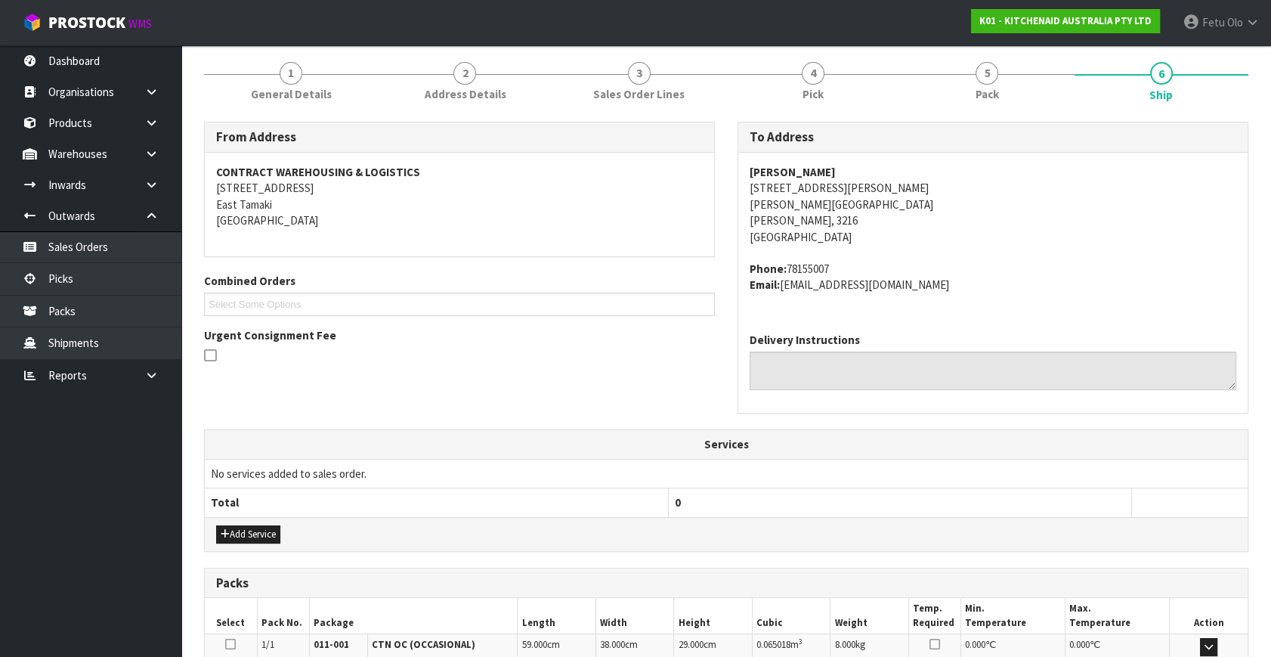
scroll to position [372, 0]
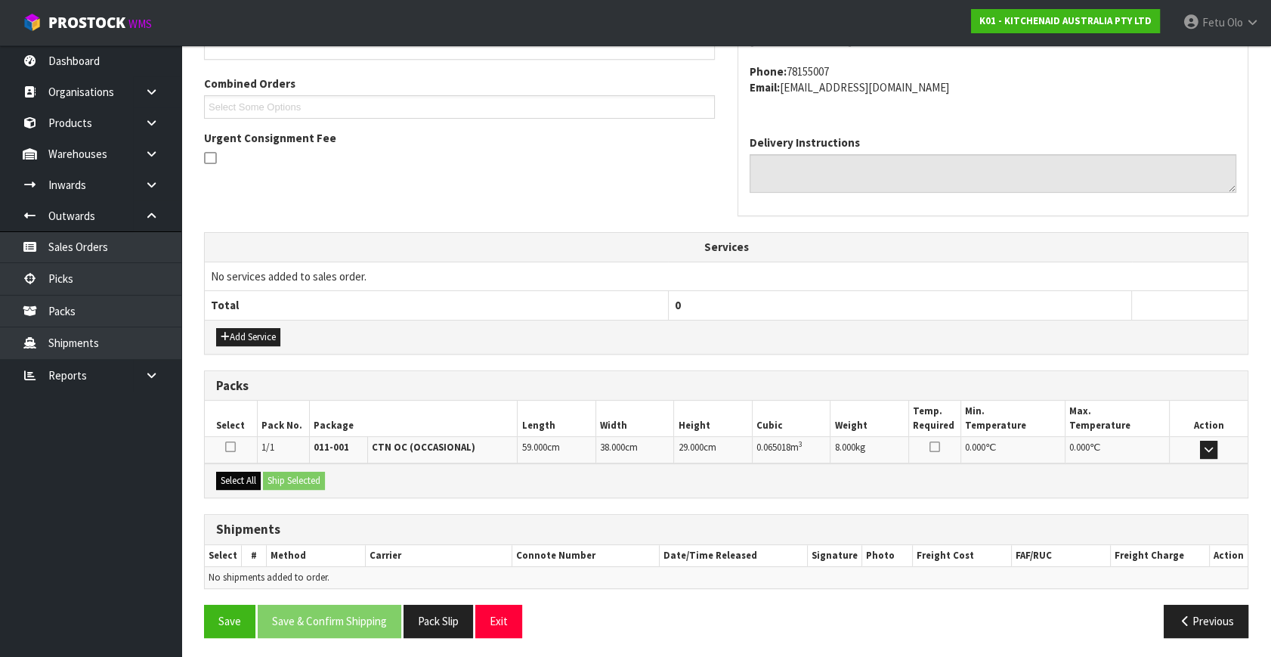
click at [240, 468] on div "Select All Ship Selected" at bounding box center [726, 480] width 1043 height 34
click at [248, 485] on button "Select All" at bounding box center [238, 481] width 45 height 18
click at [302, 482] on button "Ship Selected" at bounding box center [294, 481] width 62 height 18
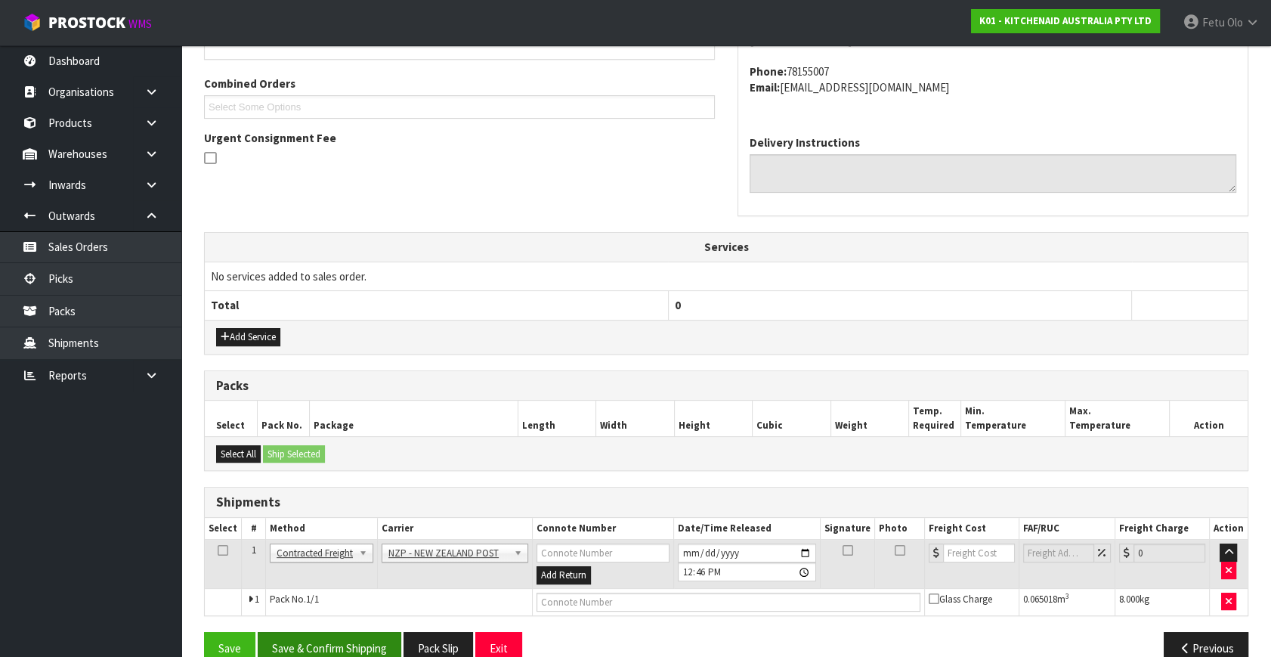
scroll to position [399, 0]
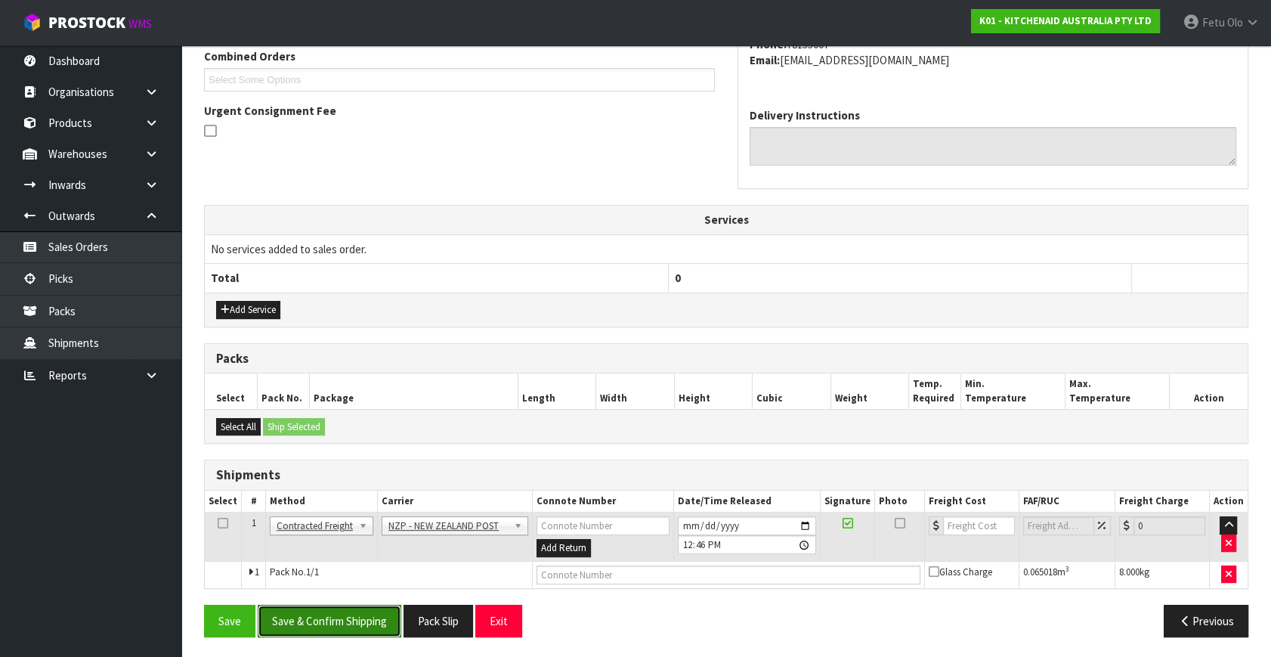
click at [352, 606] on button "Save & Confirm Shipping" at bounding box center [330, 621] width 144 height 33
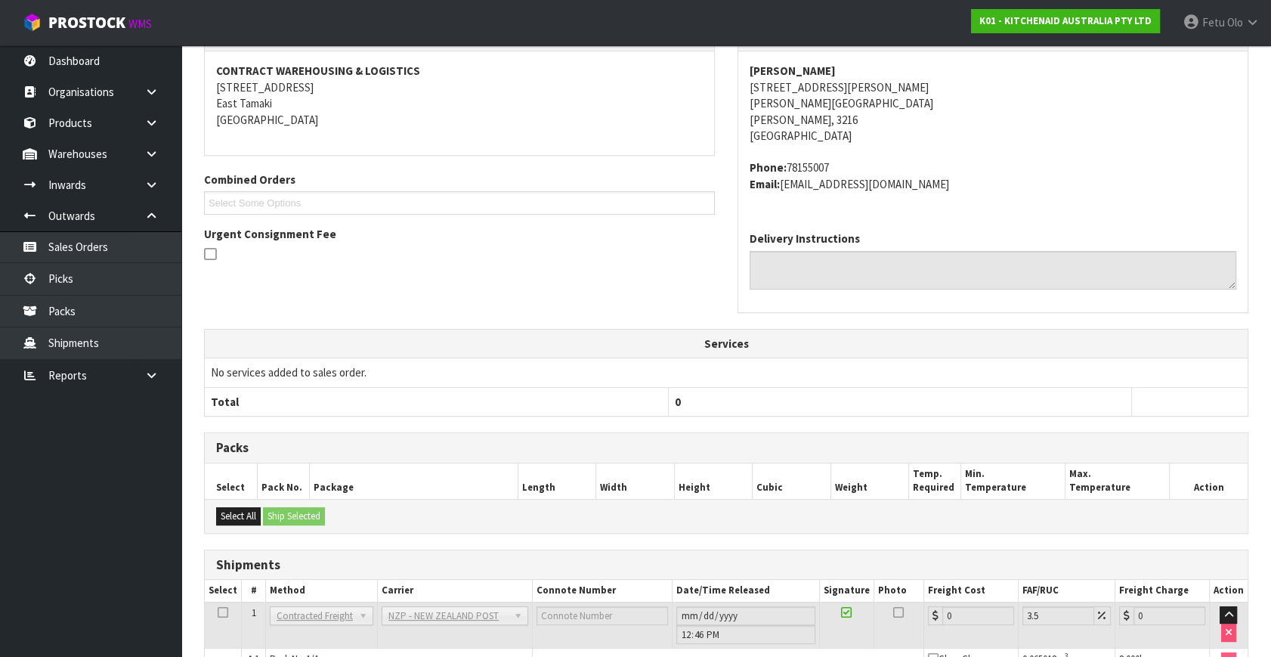
scroll to position [378, 0]
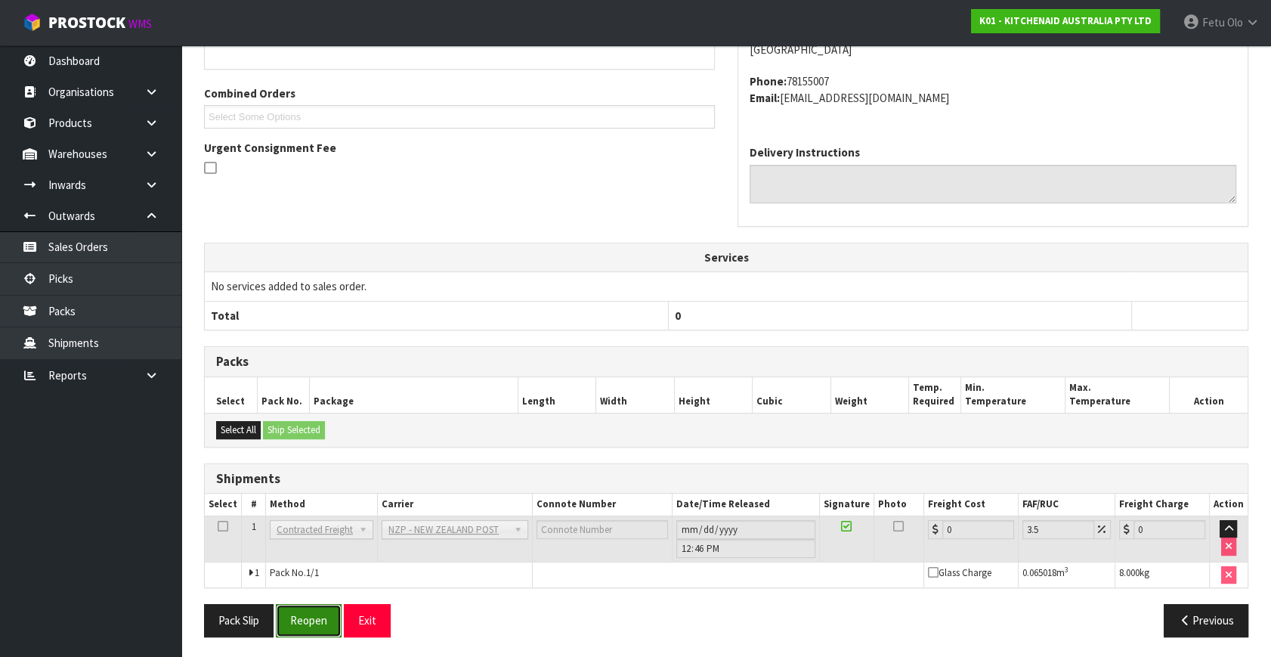
click at [290, 627] on button "Reopen" at bounding box center [309, 620] width 66 height 33
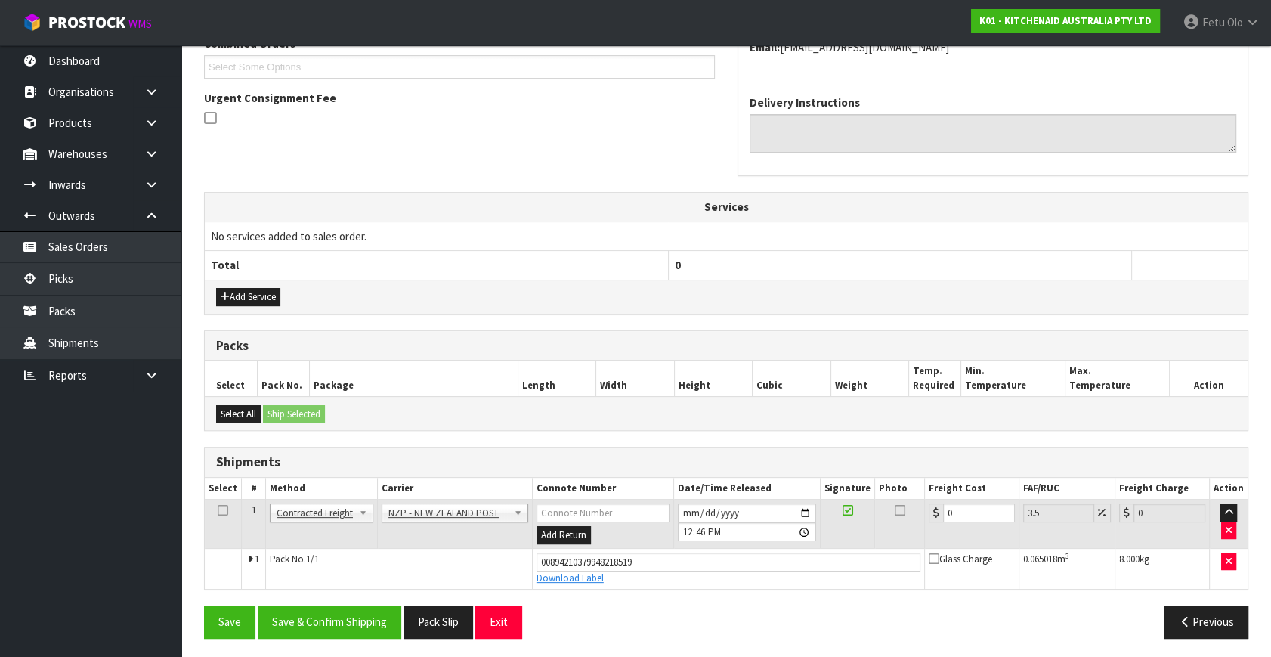
scroll to position [413, 0]
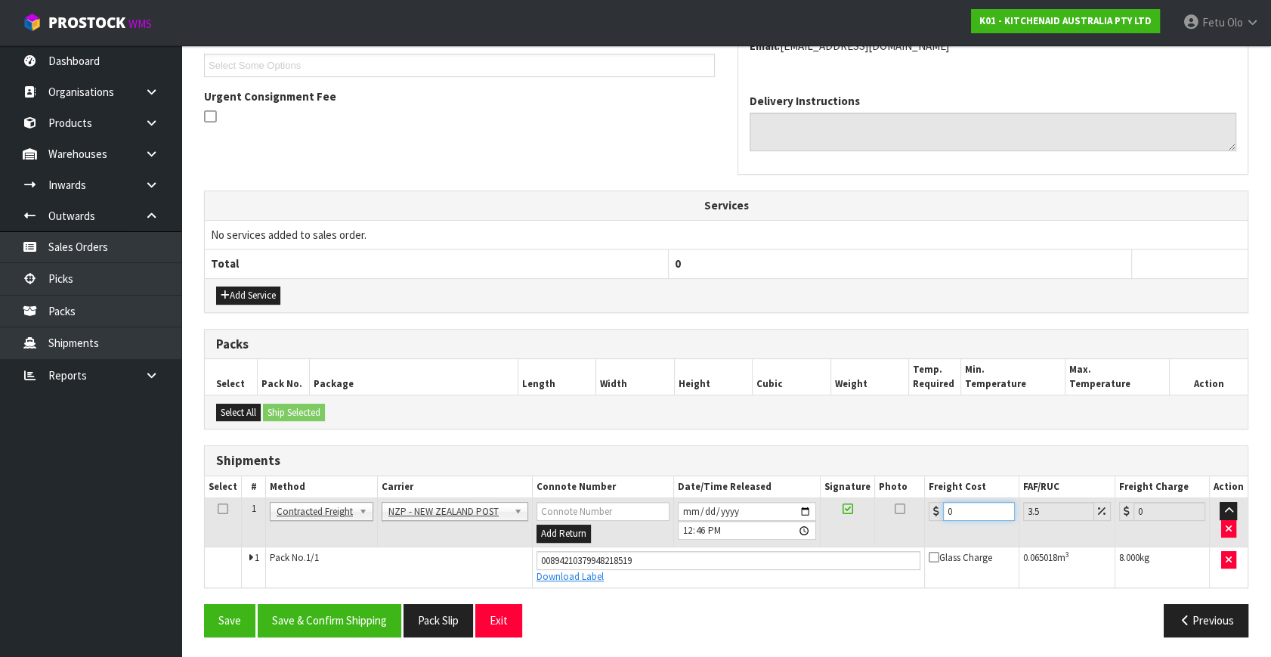
drag, startPoint x: 959, startPoint y: 510, endPoint x: 807, endPoint y: 612, distance: 182.6
click at [813, 539] on tr "1 Client Local Pickup Customer Local Pickup Company Freight Contracted Freight …" at bounding box center [726, 522] width 1043 height 49
type input "7"
type input "7.24"
type input "7.3"
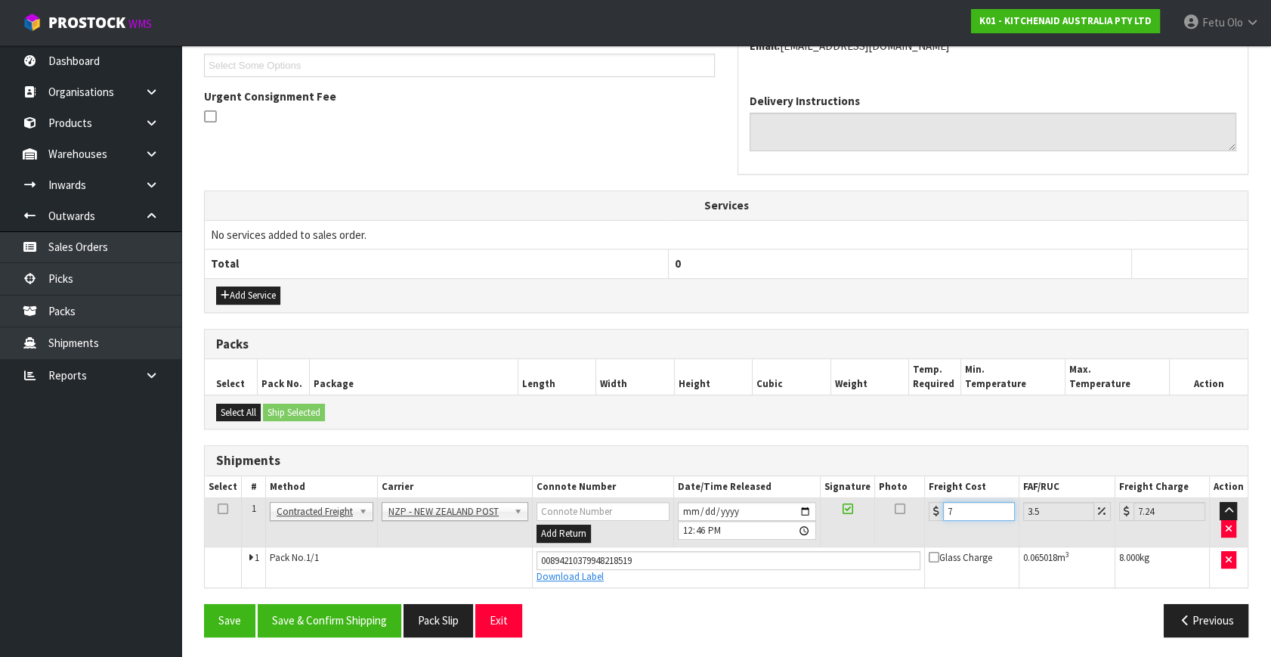
type input "7.56"
type input "7.31"
type input "7.57"
type input "7.31"
click at [333, 619] on button "Save & Confirm Shipping" at bounding box center [330, 620] width 144 height 33
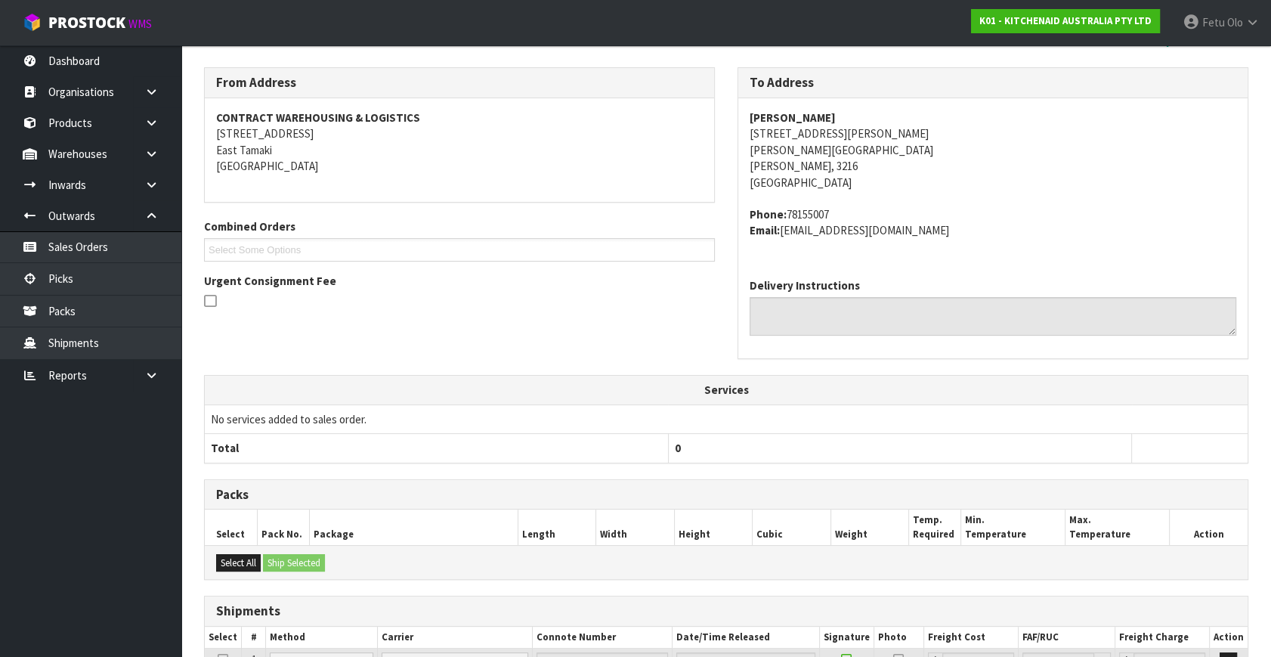
scroll to position [372, 0]
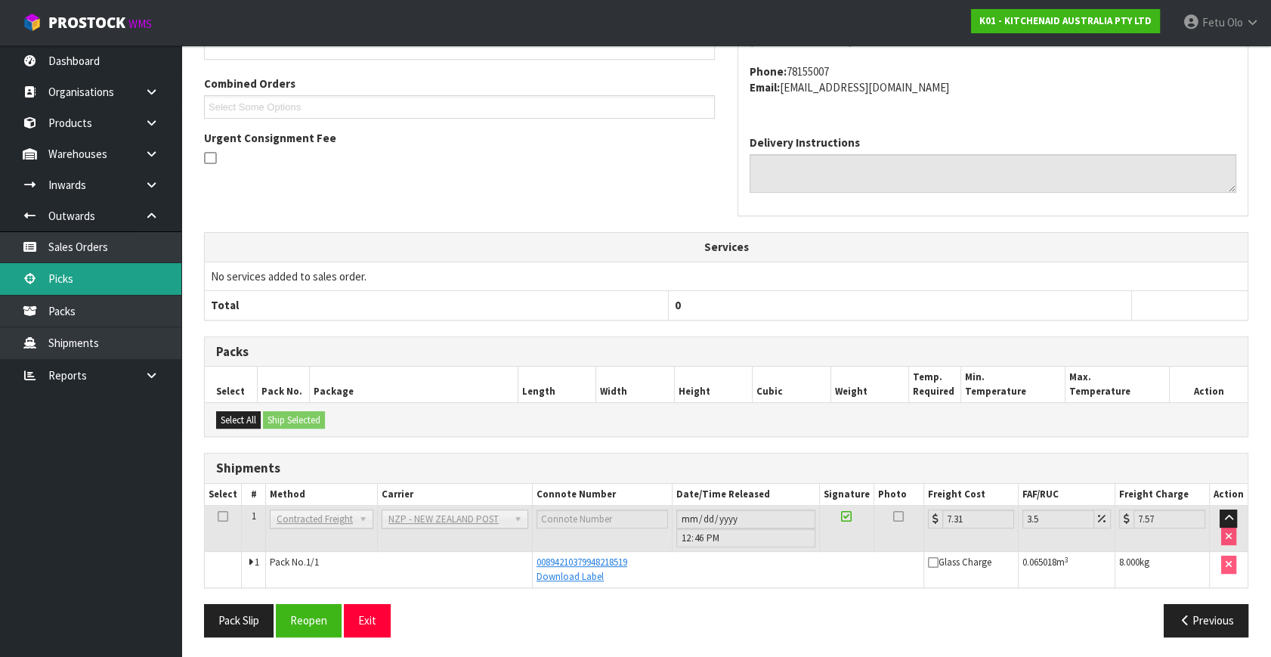
click at [67, 277] on link "Picks" at bounding box center [90, 278] width 181 height 31
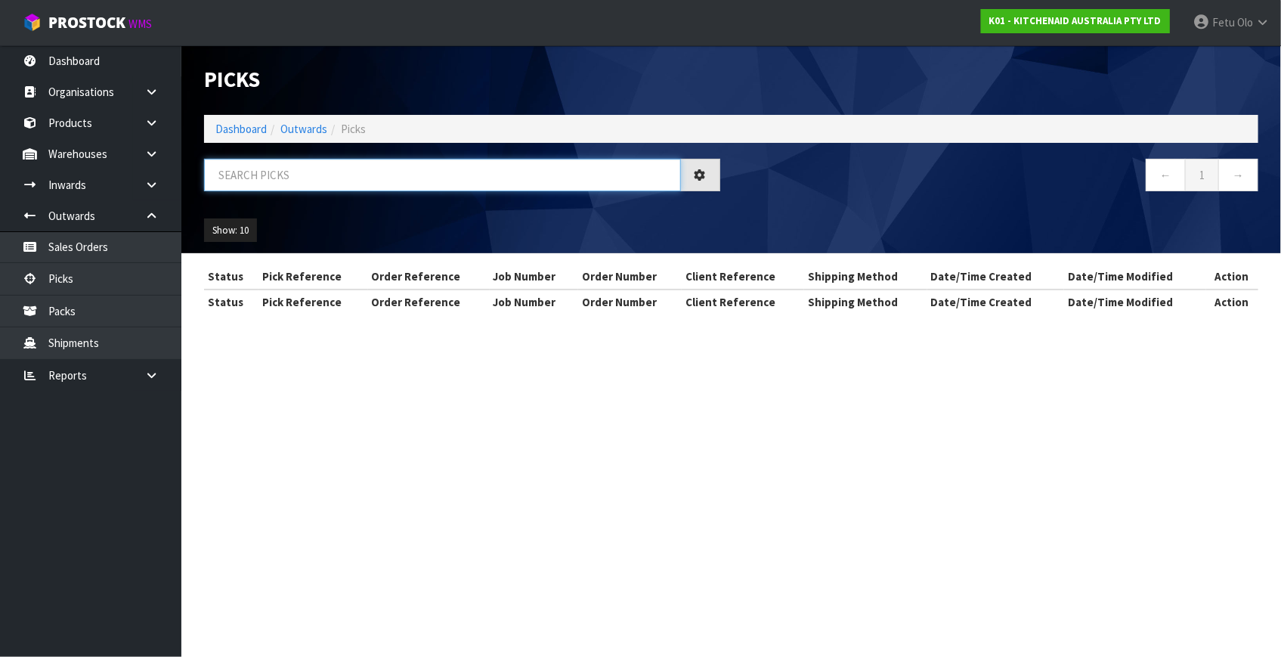
click at [302, 169] on input "text" at bounding box center [442, 175] width 477 height 33
type input "78952"
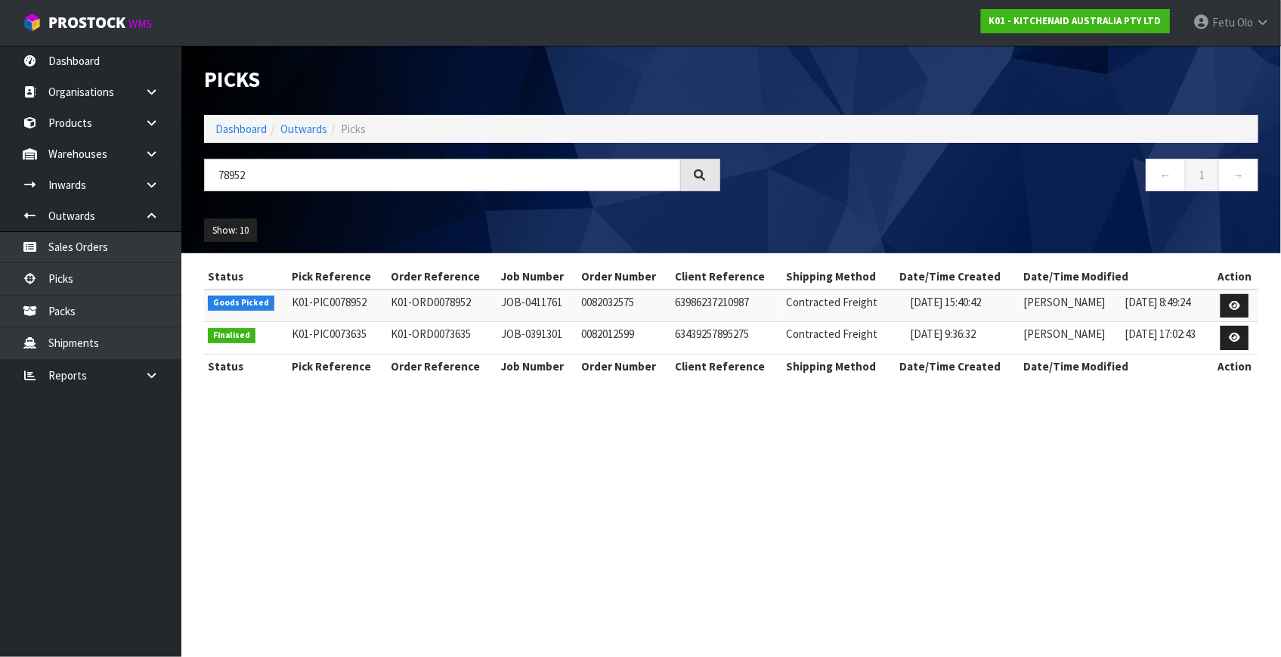
click at [1219, 299] on td at bounding box center [1235, 306] width 48 height 33
drag, startPoint x: 1242, startPoint y: 309, endPoint x: 1254, endPoint y: 352, distance: 44.8
click at [1242, 308] on link at bounding box center [1235, 306] width 28 height 24
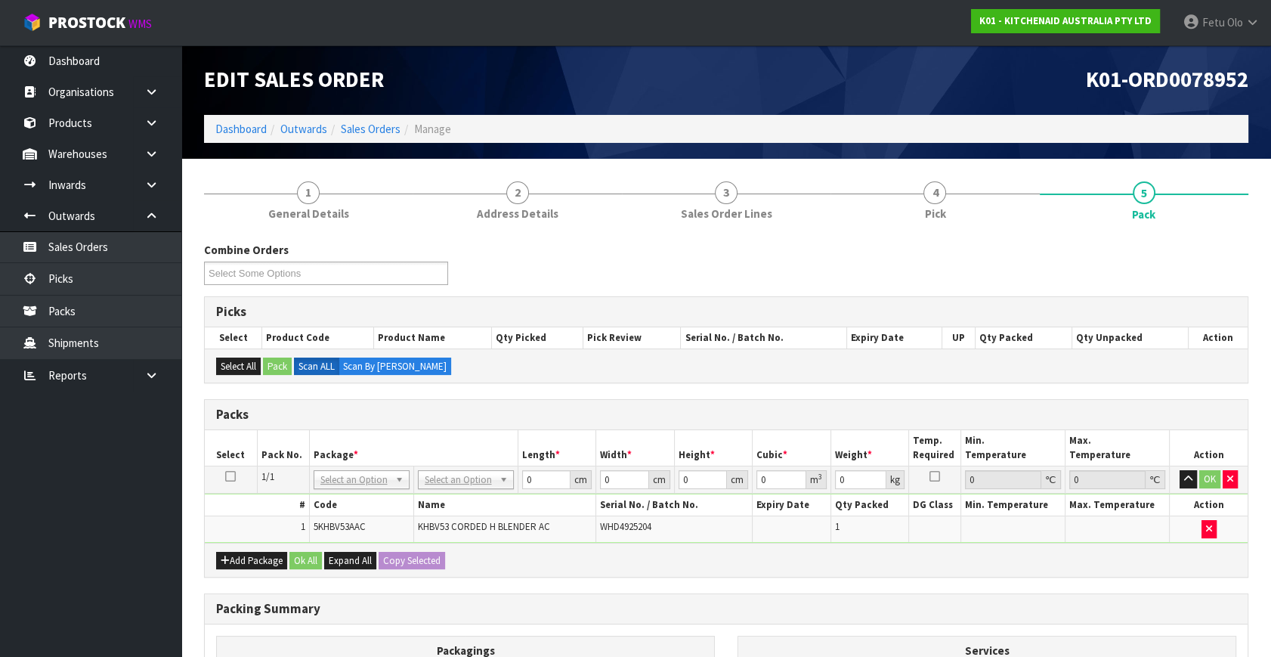
click at [682, 586] on div "Combine Orders K01-ORD0078949 K01-ORD0078950 K01-ORD0078951 K01-ORD0078952 K01-…" at bounding box center [726, 544] width 1045 height 604
drag, startPoint x: 353, startPoint y: 476, endPoint x: 348, endPoint y: 499, distance: 23.1
click at [347, 500] on input "text" at bounding box center [361, 499] width 88 height 19
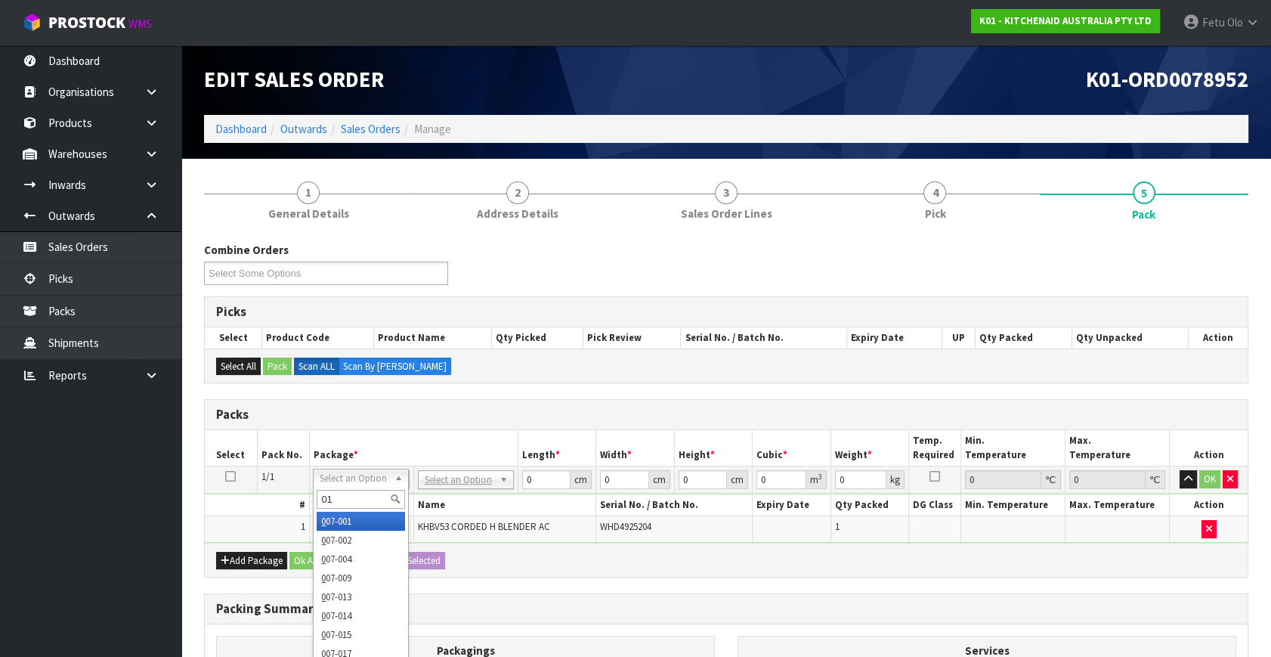
type input "011"
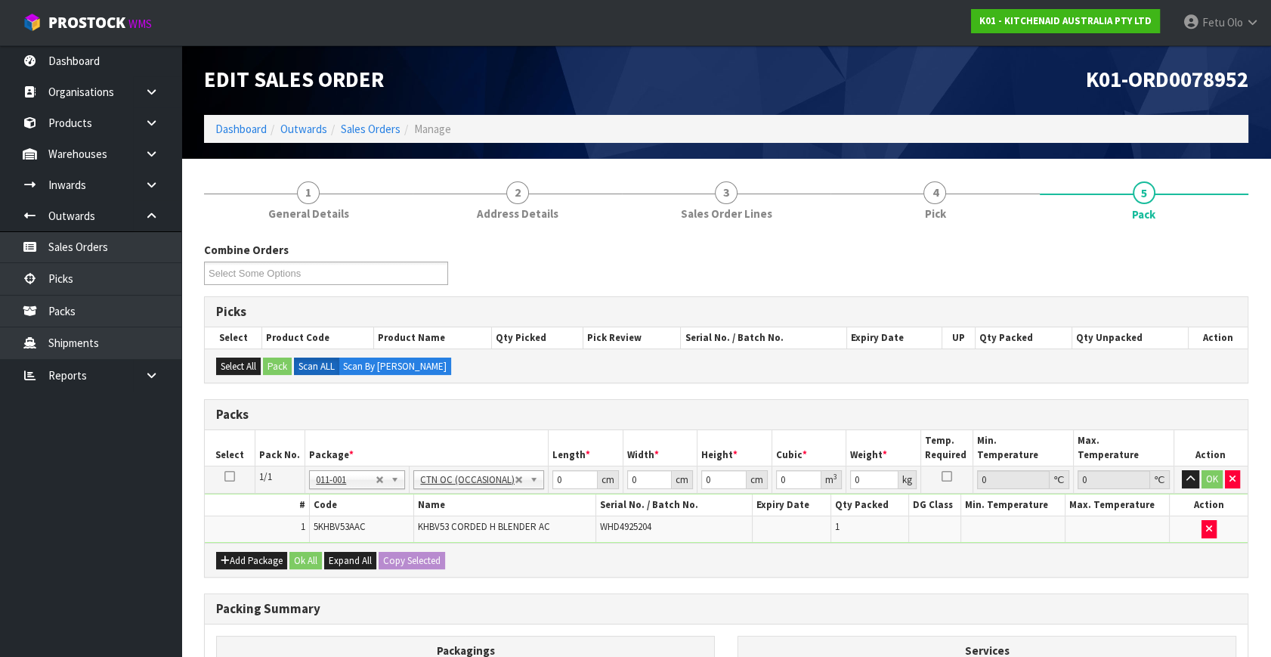
type input "1.2"
drag, startPoint x: 565, startPoint y: 482, endPoint x: 423, endPoint y: 549, distance: 157.2
click at [423, 536] on tbody "1/1 NONE 007-001 007-002 007-004 007-009 007-013 007-014 007-015 007-017 007-01…" at bounding box center [726, 504] width 1043 height 76
type input "31"
type input "24"
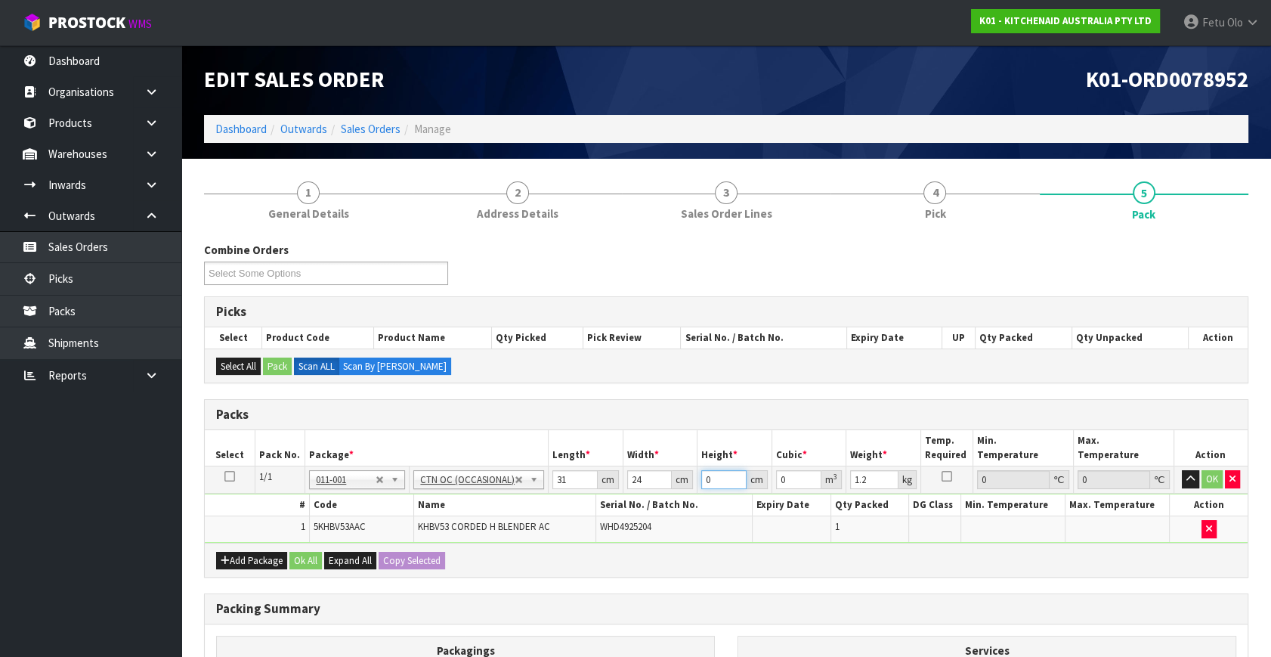
type input "1"
type input "0.000744"
type input "18"
type input "0.013392"
type input "18"
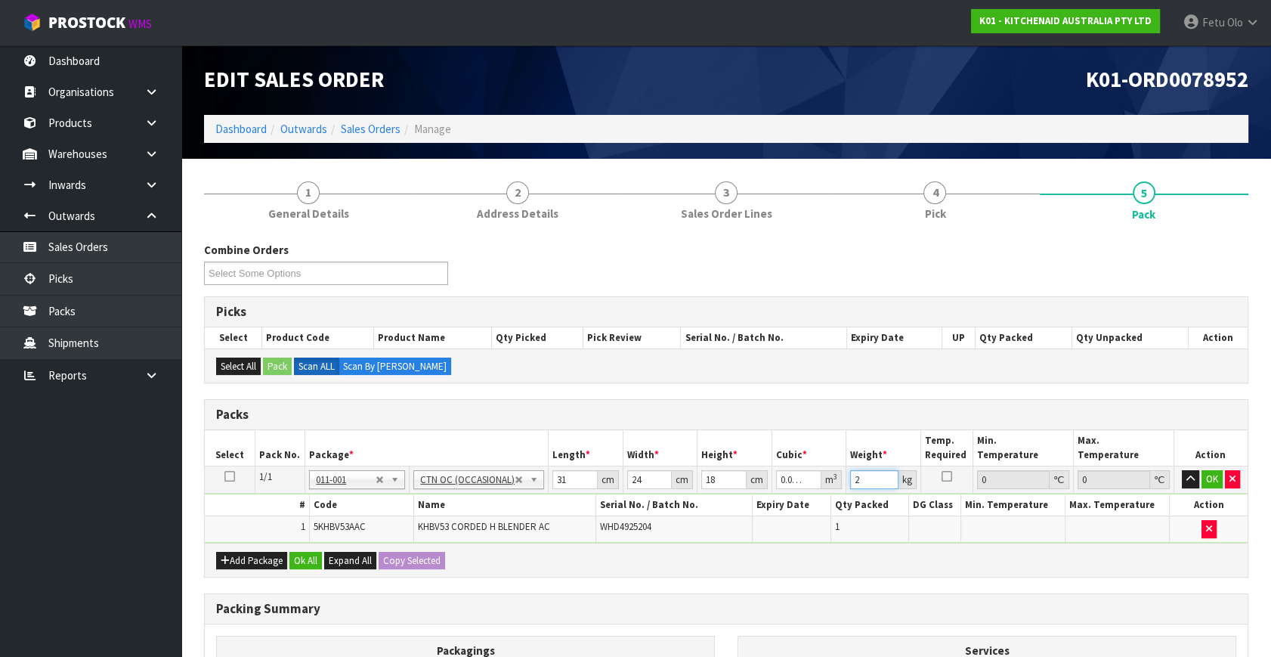
type input "2"
click button "OK" at bounding box center [1212, 479] width 21 height 18
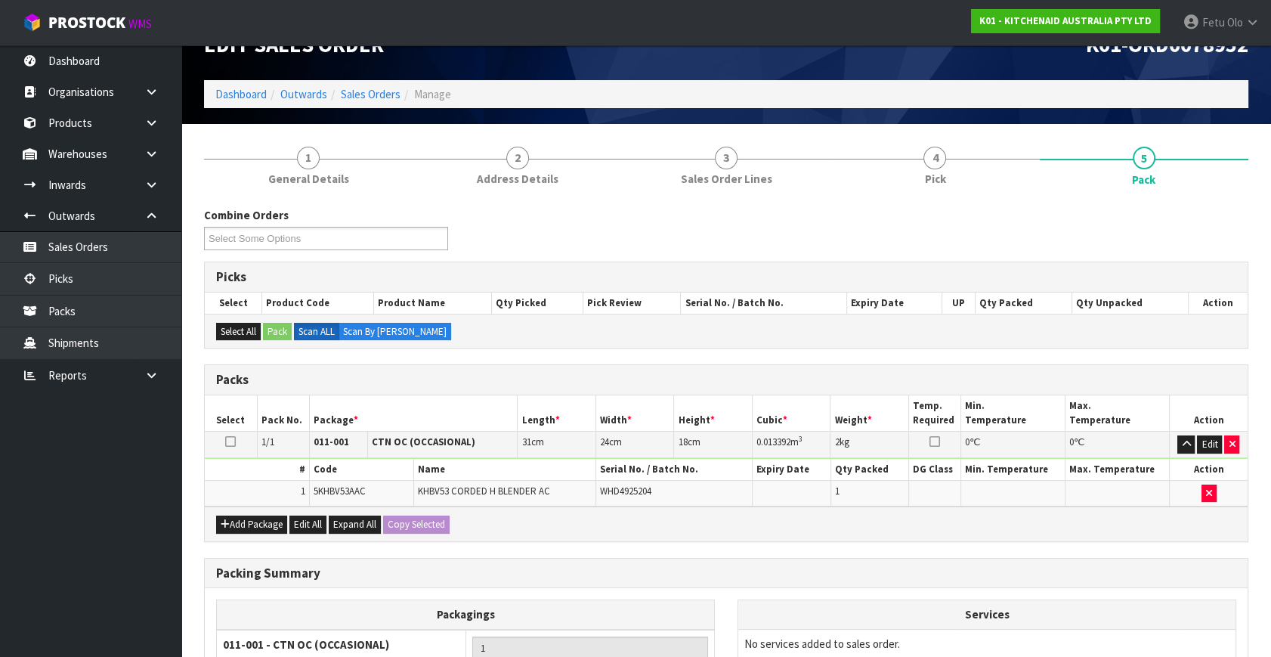
scroll to position [203, 0]
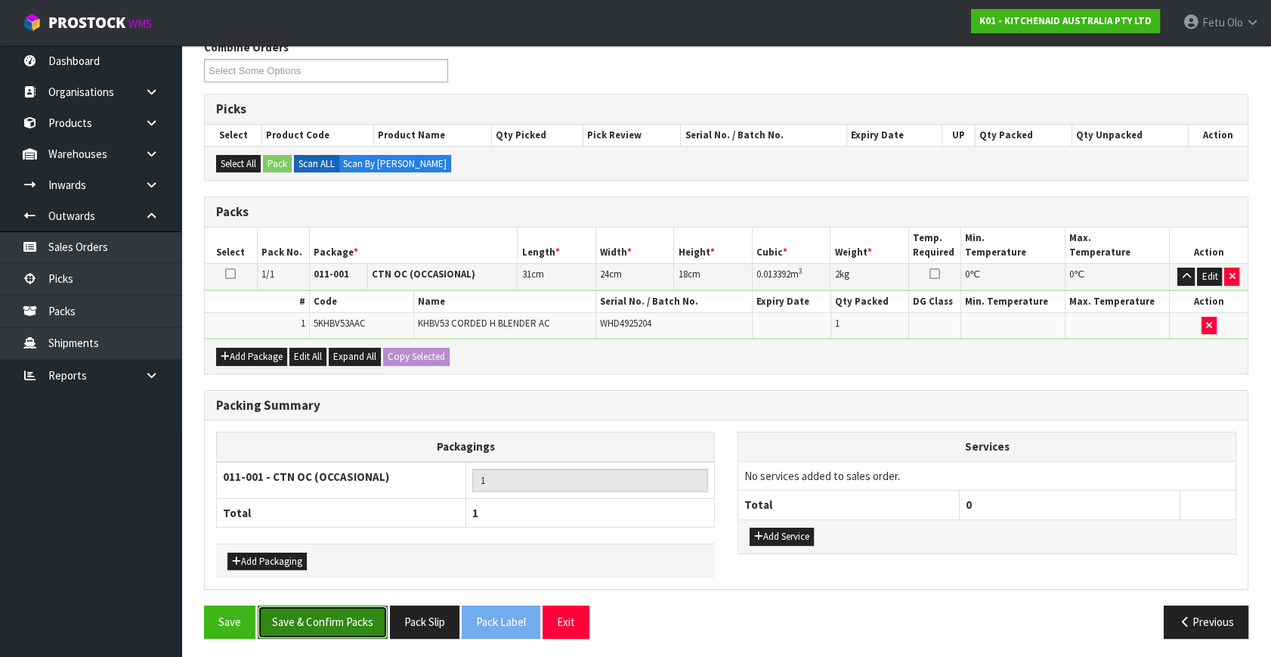
click at [354, 618] on button "Save & Confirm Packs" at bounding box center [323, 622] width 130 height 33
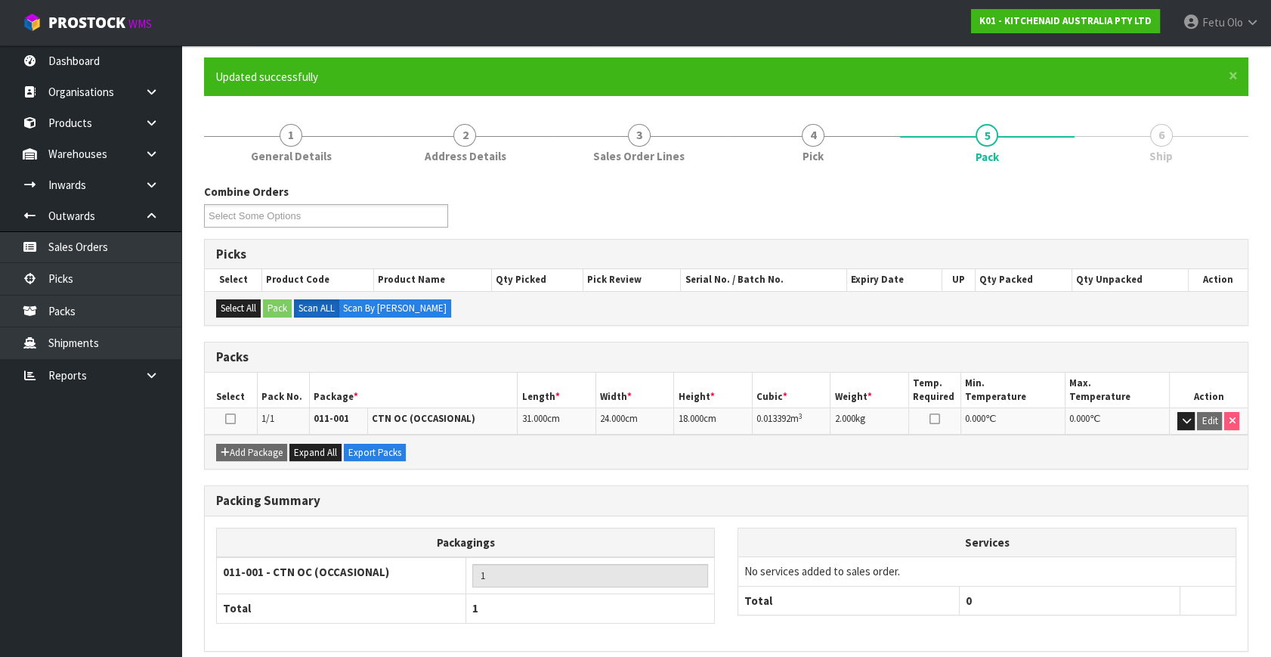
scroll to position [175, 0]
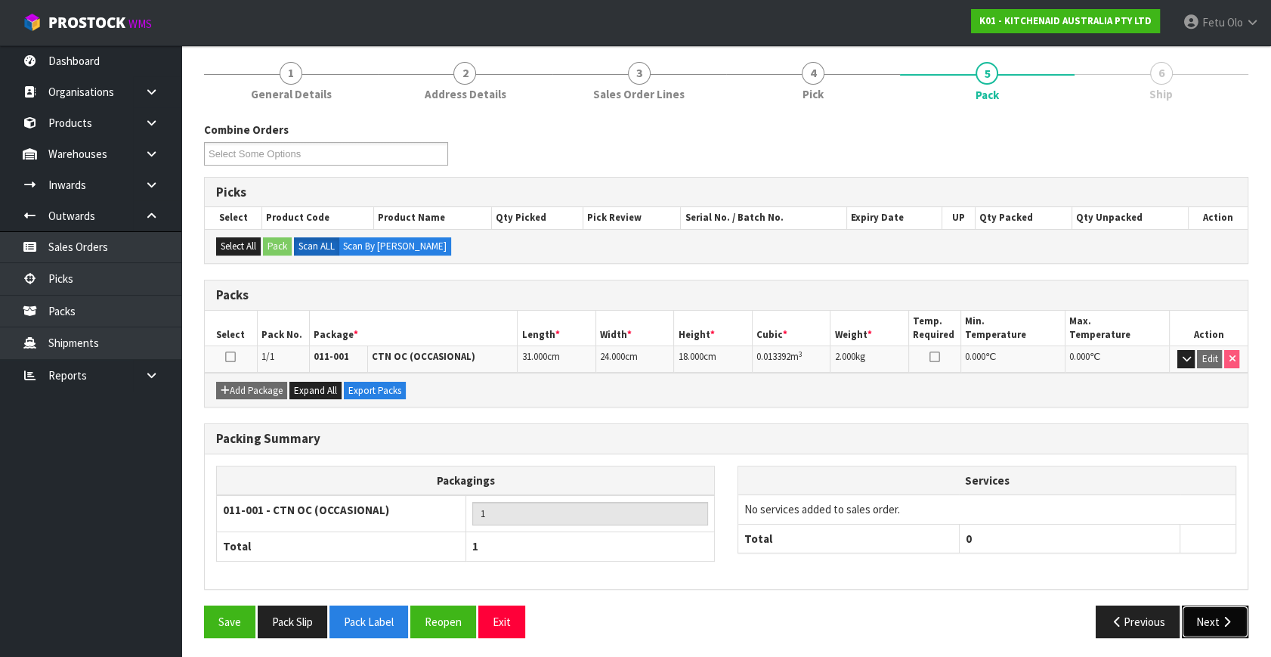
click at [1220, 616] on icon "button" at bounding box center [1227, 621] width 14 height 11
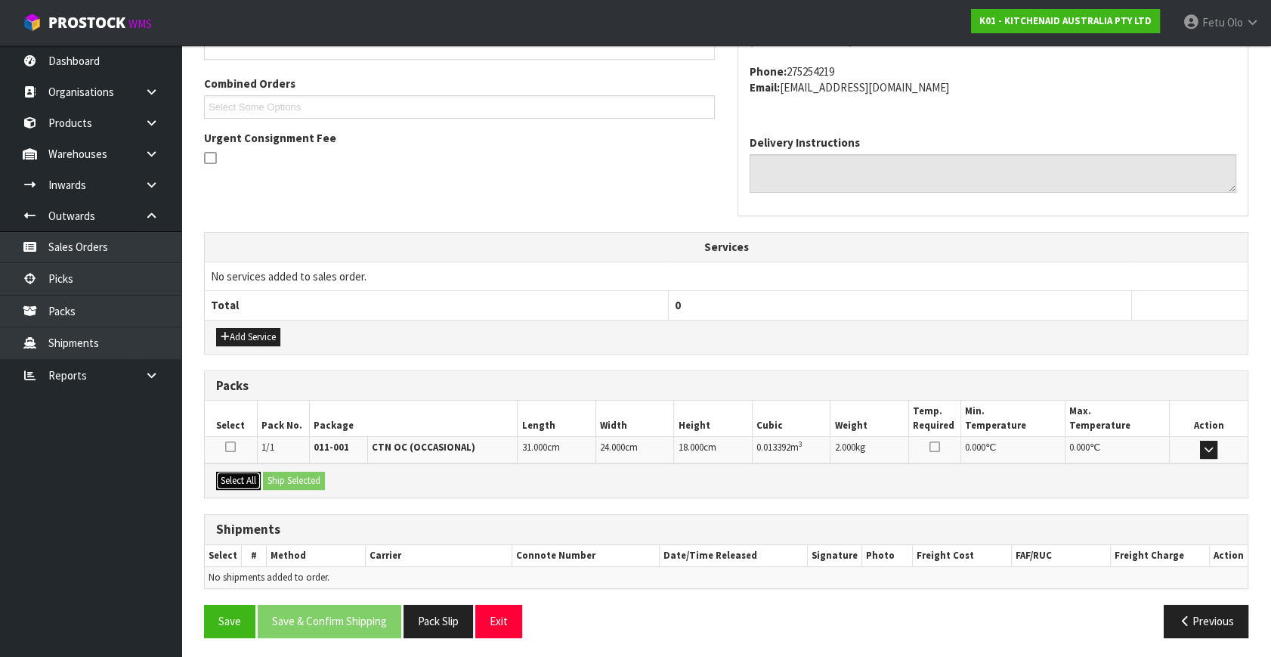
click at [249, 479] on button "Select All" at bounding box center [238, 481] width 45 height 18
click at [281, 479] on button "Ship Selected" at bounding box center [294, 481] width 62 height 18
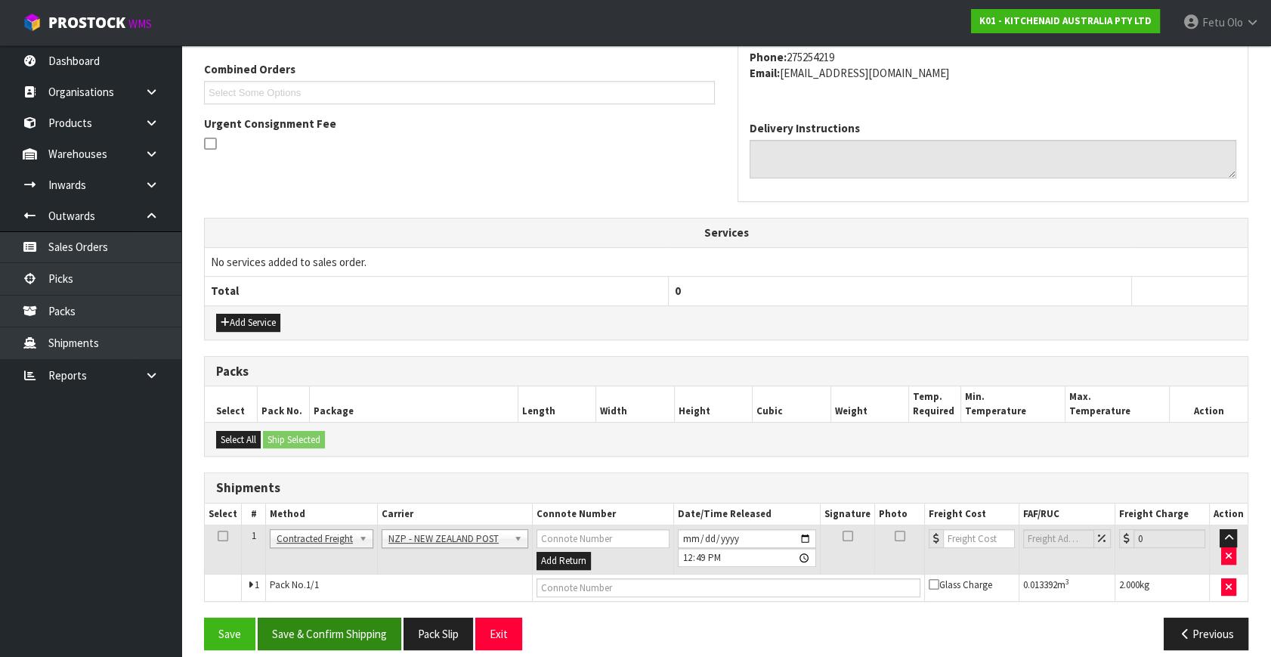
scroll to position [399, 0]
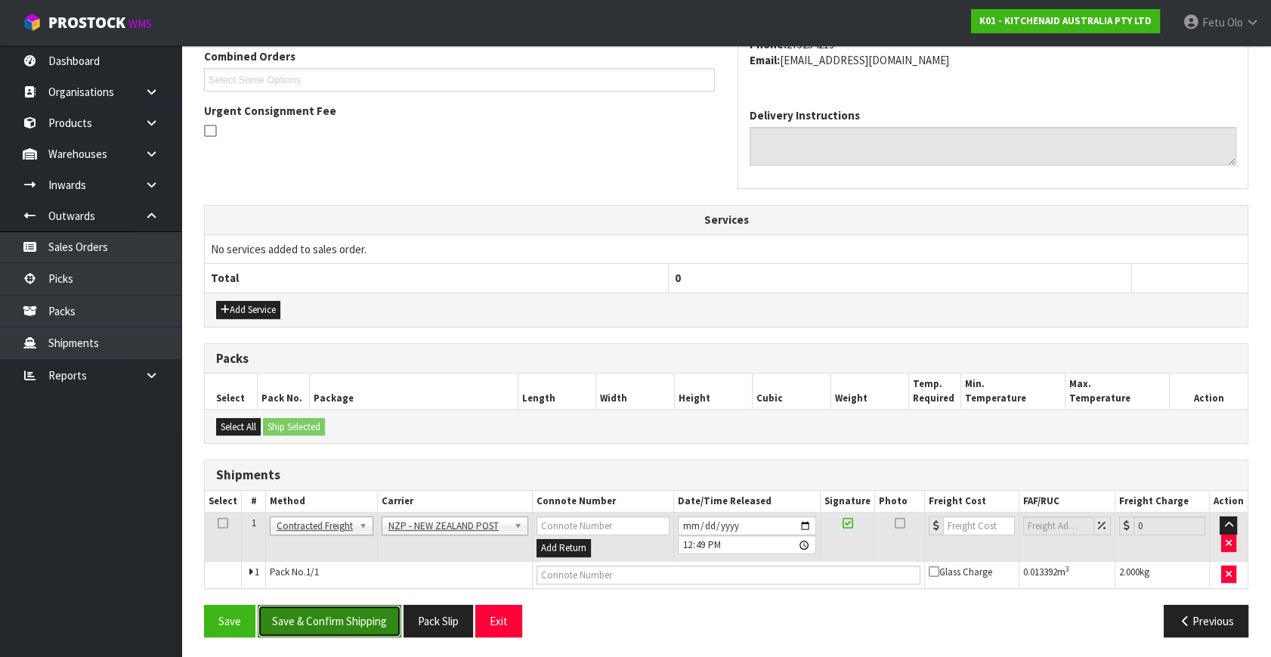
click at [323, 613] on button "Save & Confirm Shipping" at bounding box center [330, 621] width 144 height 33
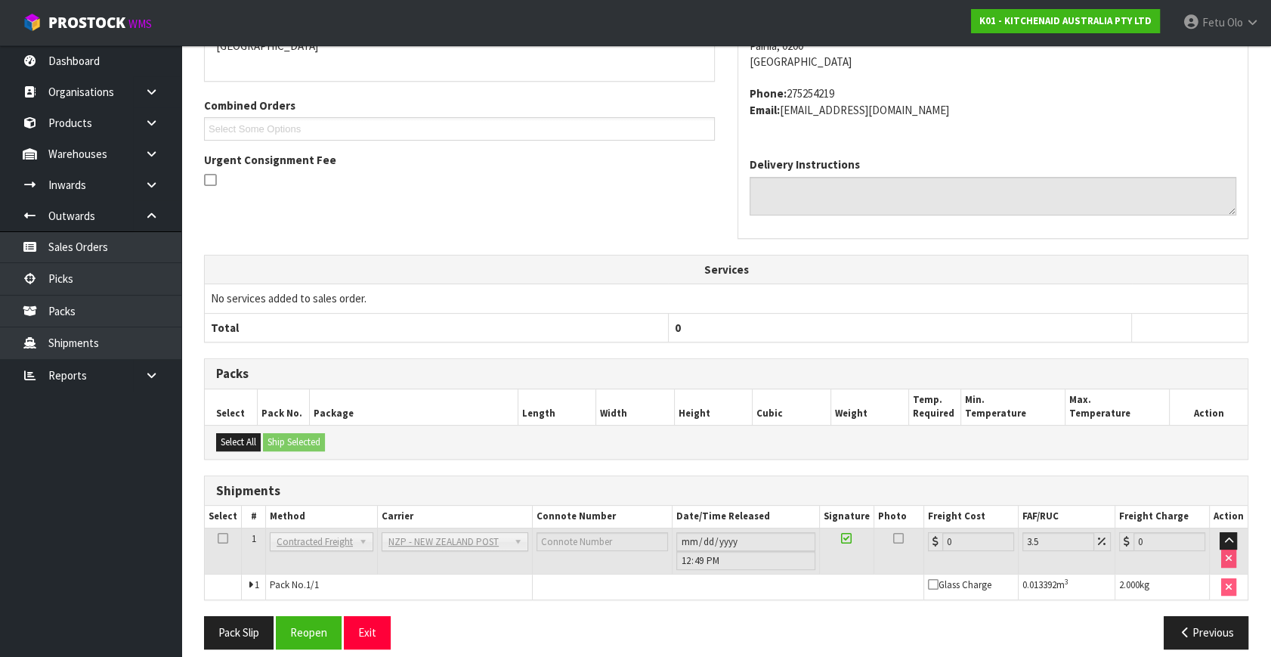
scroll to position [378, 0]
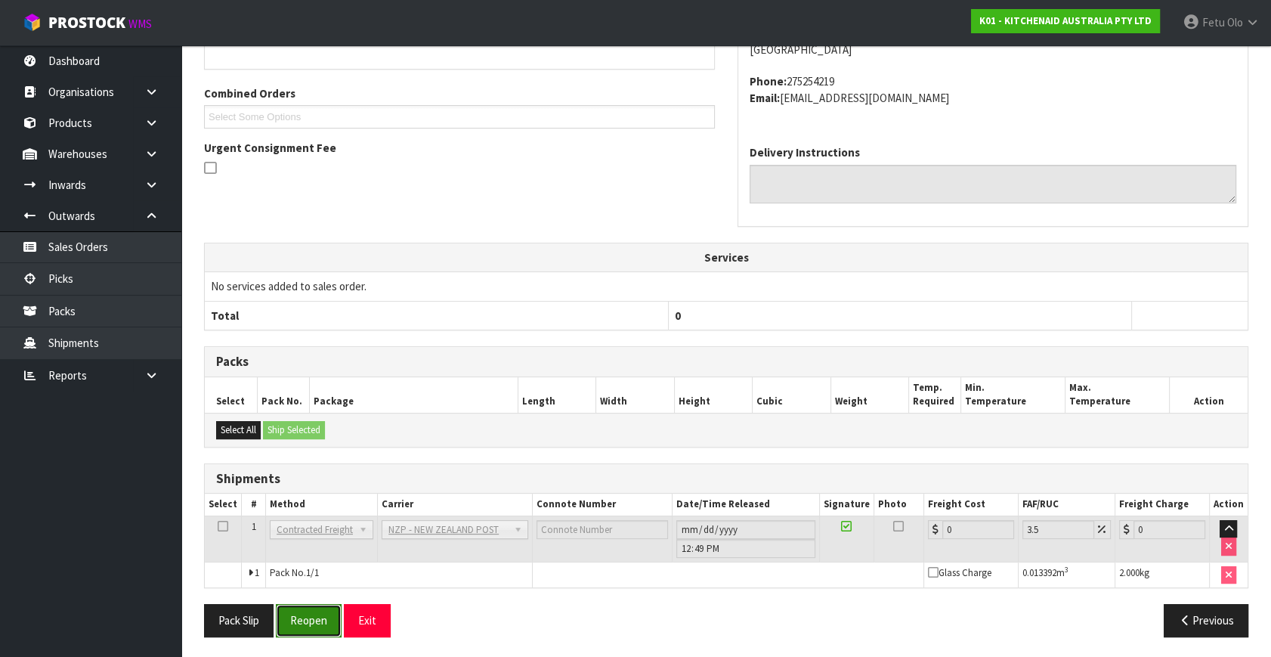
click at [296, 623] on button "Reopen" at bounding box center [309, 620] width 66 height 33
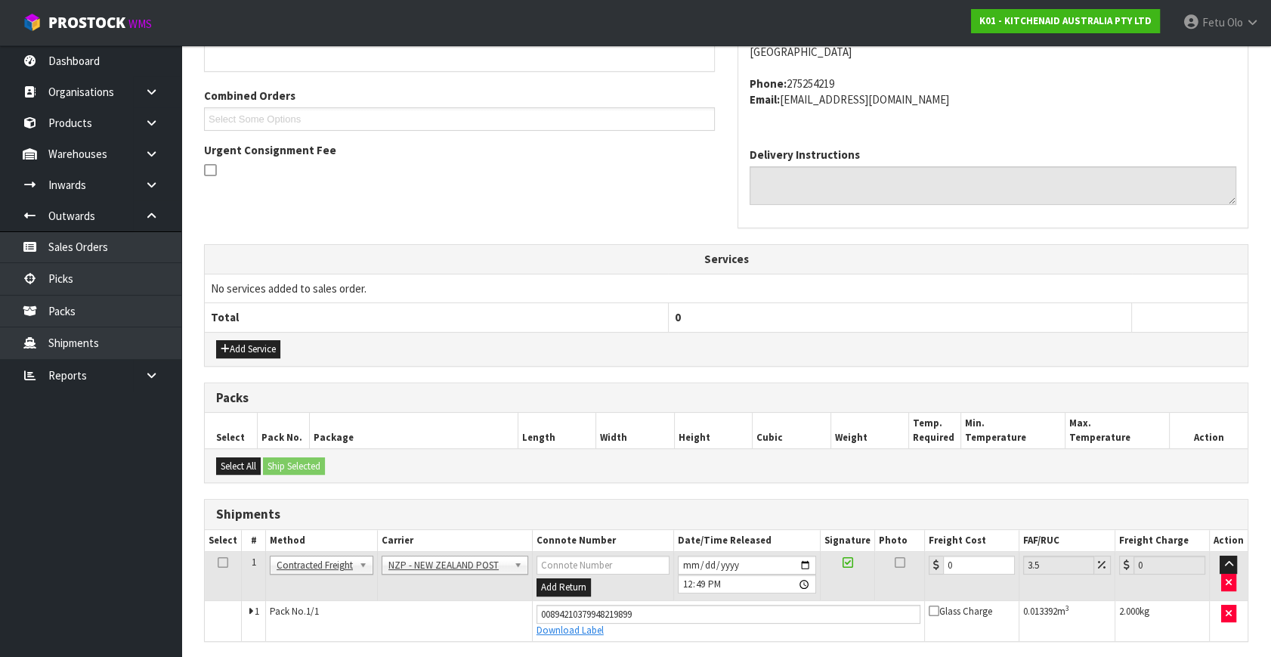
scroll to position [362, 0]
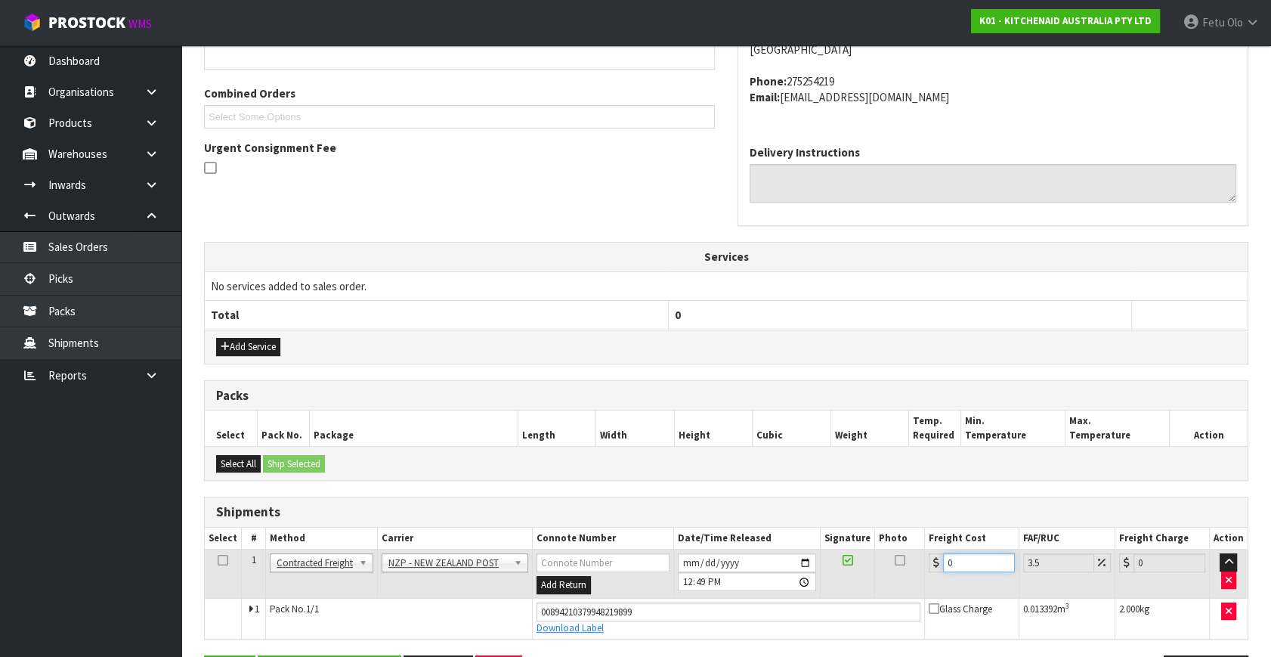
drag, startPoint x: 959, startPoint y: 564, endPoint x: 730, endPoint y: 606, distance: 232.0
click at [730, 606] on tbody "1 Client Local Pickup Customer Local Pickup Company Freight Contracted Freight …" at bounding box center [726, 594] width 1043 height 89
type input "7"
type input "7.24"
type input "7.3"
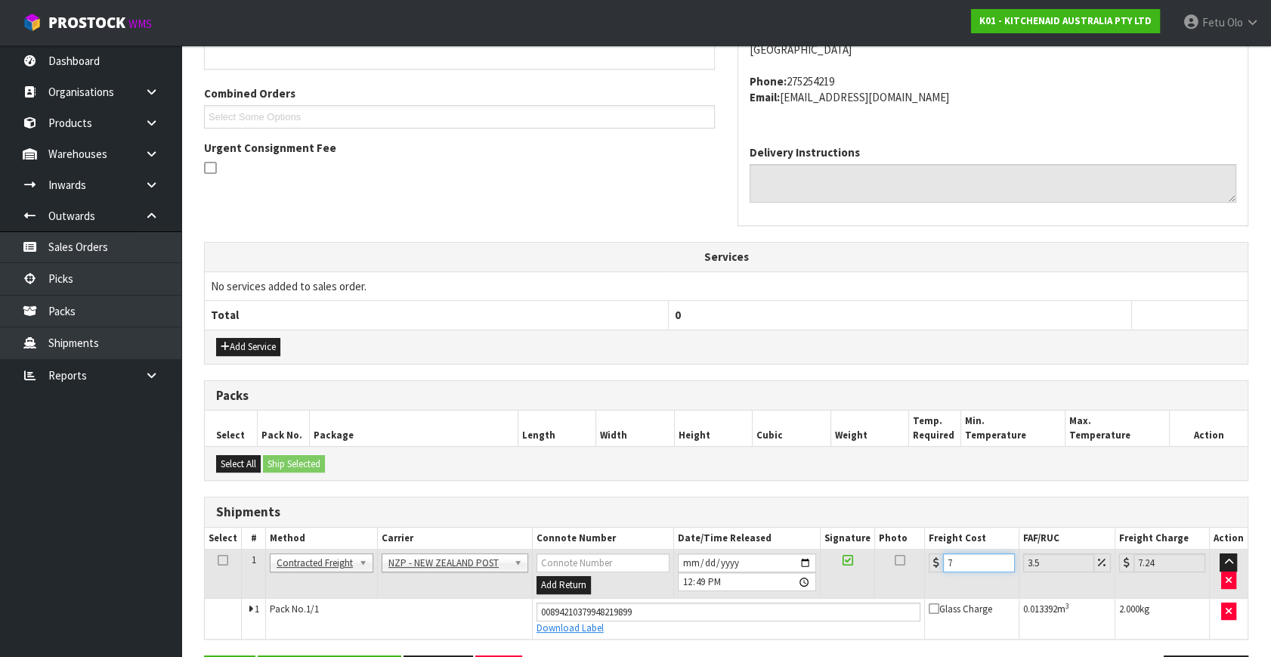
type input "7.56"
type input "7.31"
type input "7.57"
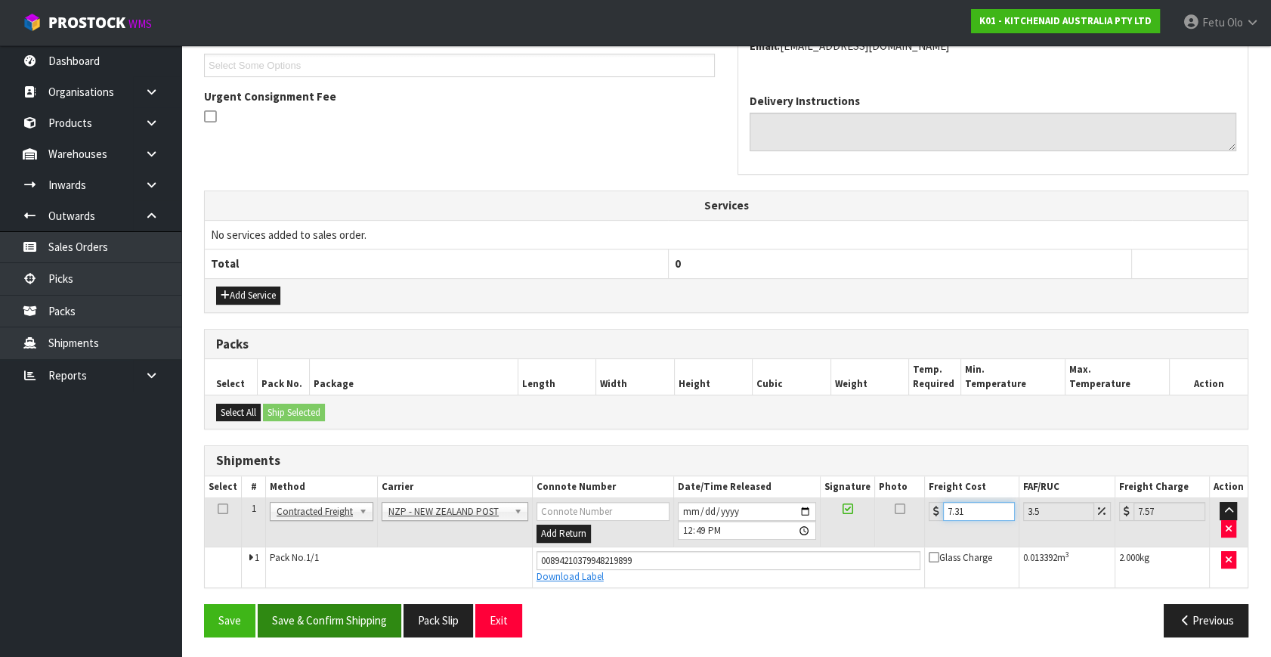
type input "7.31"
click at [324, 612] on button "Save & Confirm Shipping" at bounding box center [330, 620] width 144 height 33
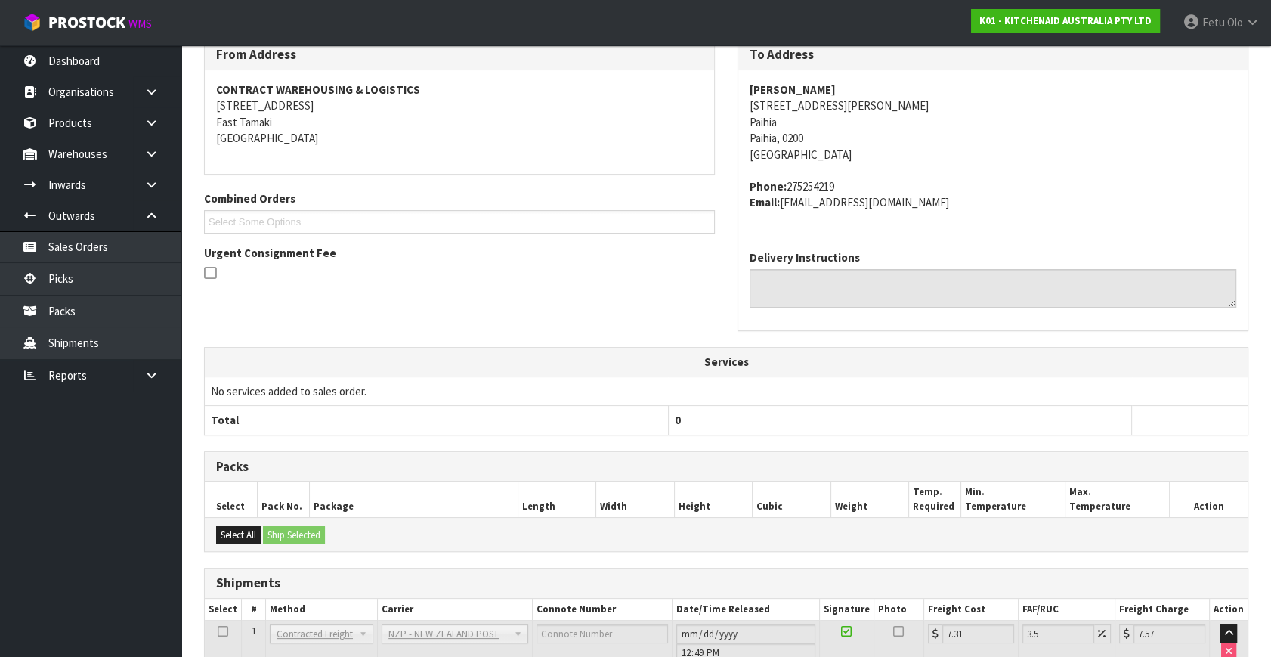
scroll to position [372, 0]
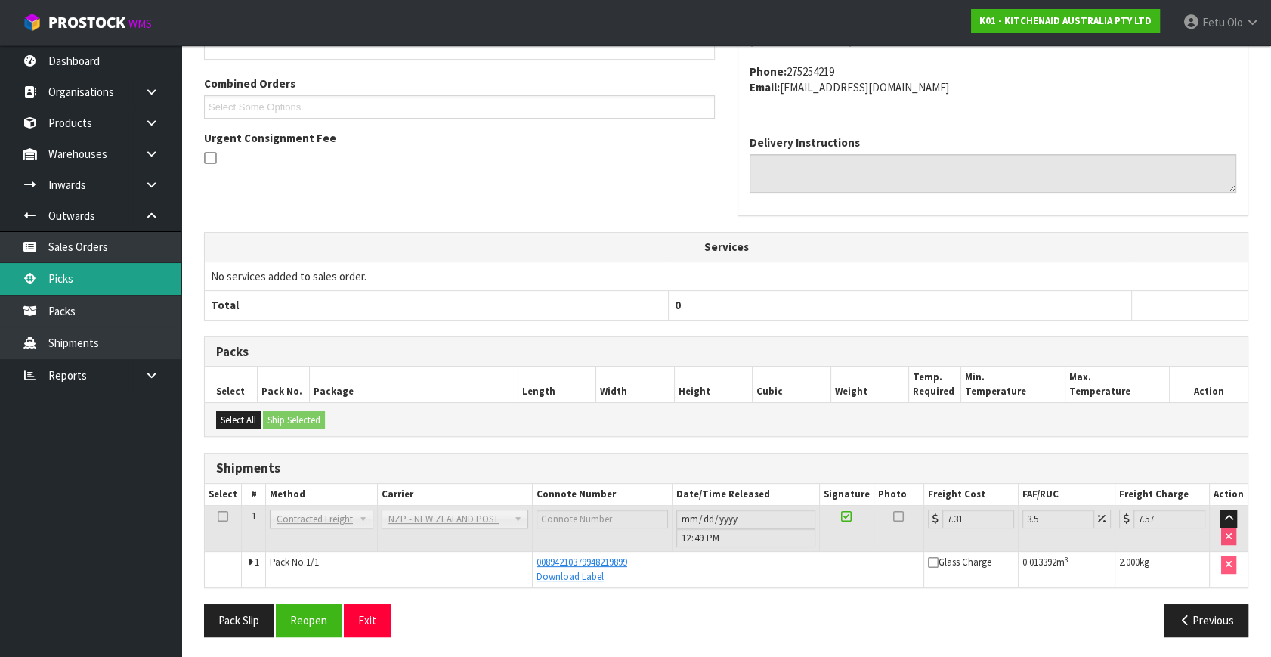
click at [33, 283] on icon at bounding box center [30, 278] width 14 height 11
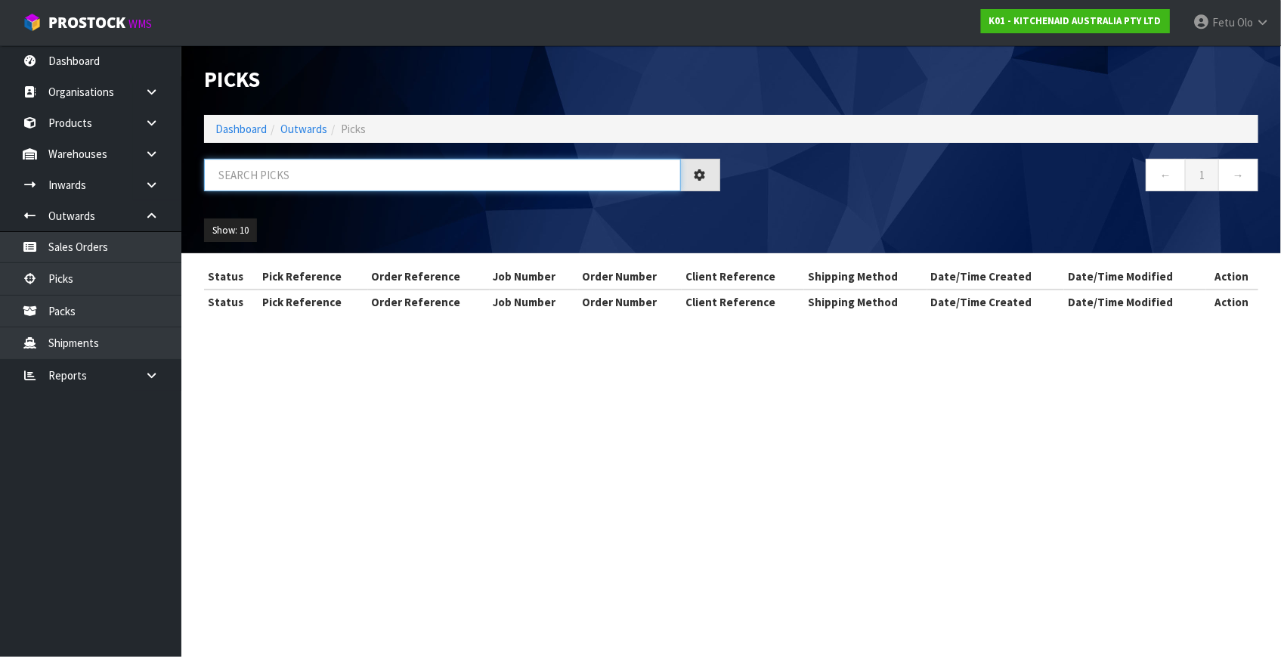
click at [352, 188] on input "text" at bounding box center [442, 175] width 477 height 33
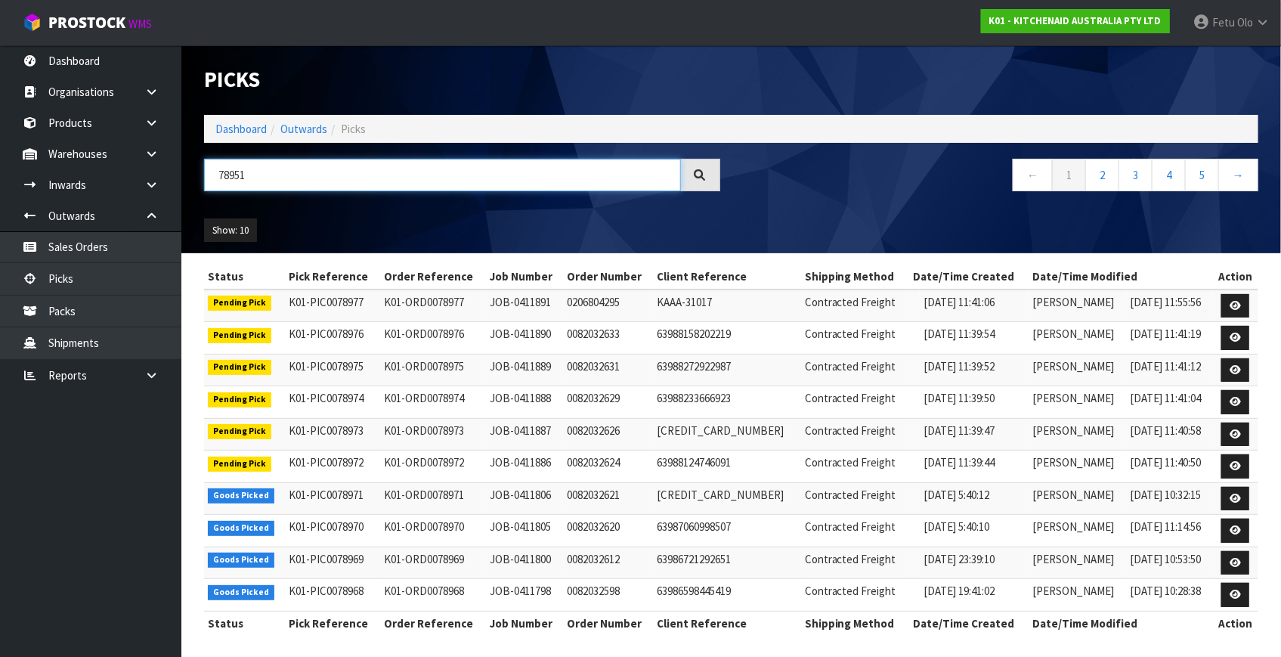
type input "78951"
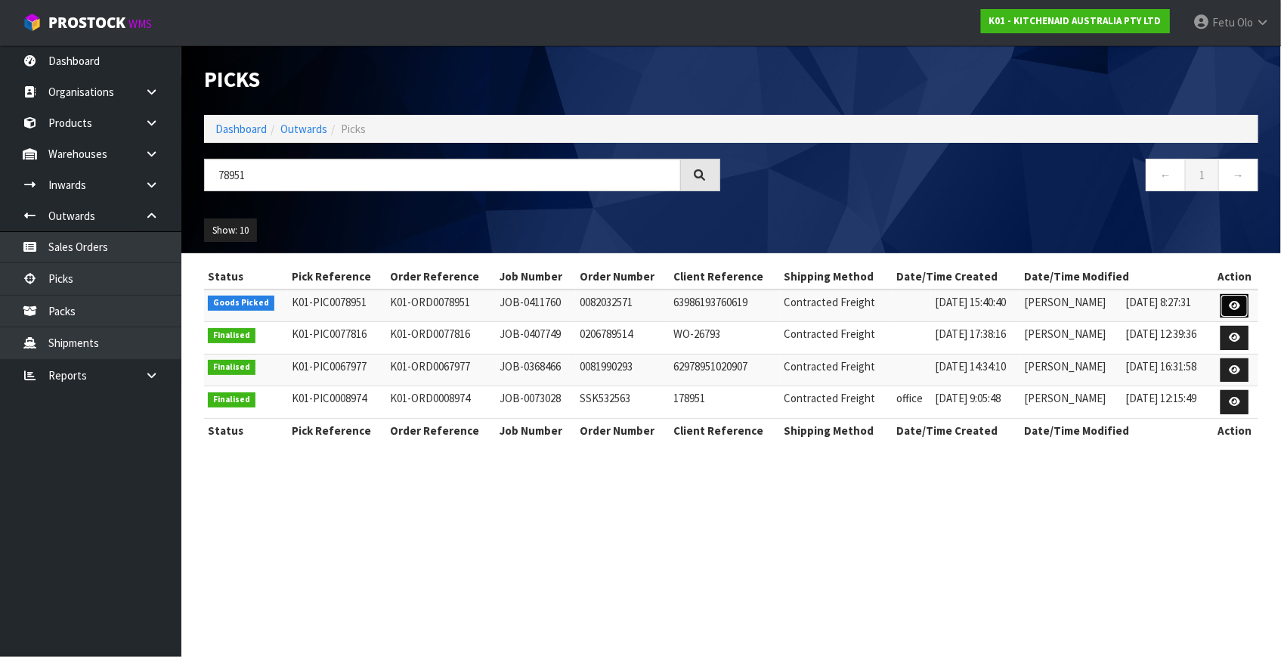
click at [1232, 302] on icon at bounding box center [1234, 306] width 11 height 10
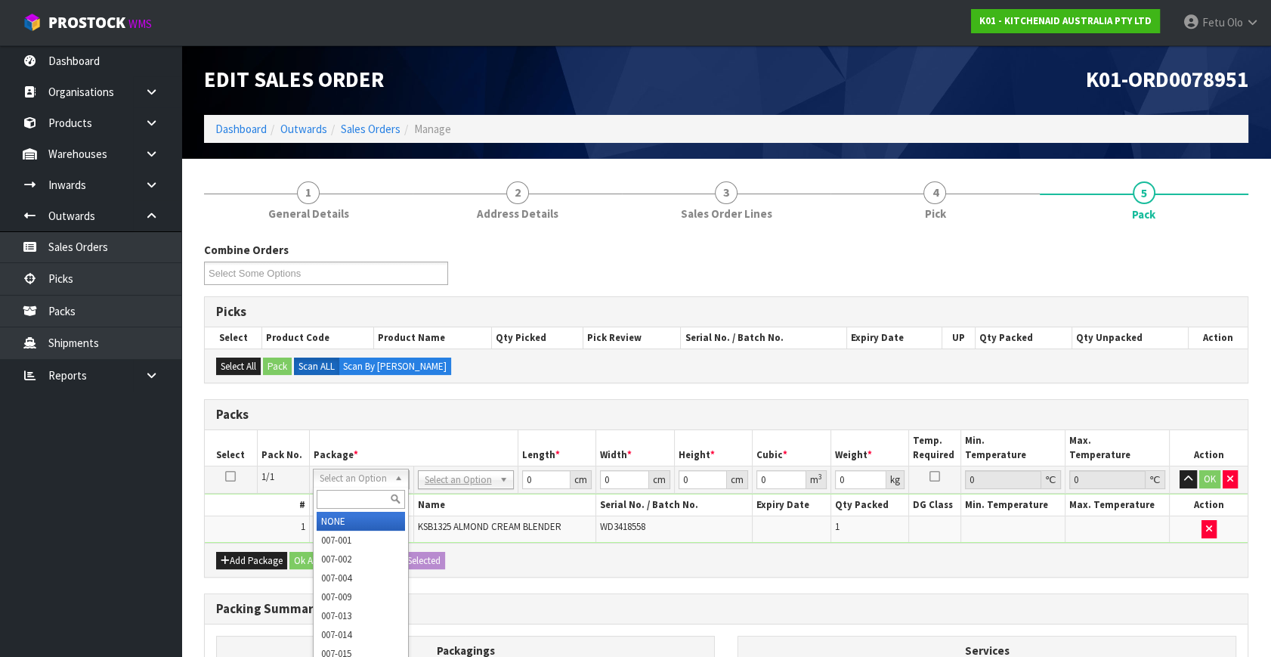
click at [347, 494] on input "text" at bounding box center [361, 499] width 88 height 19
type input "011-084"
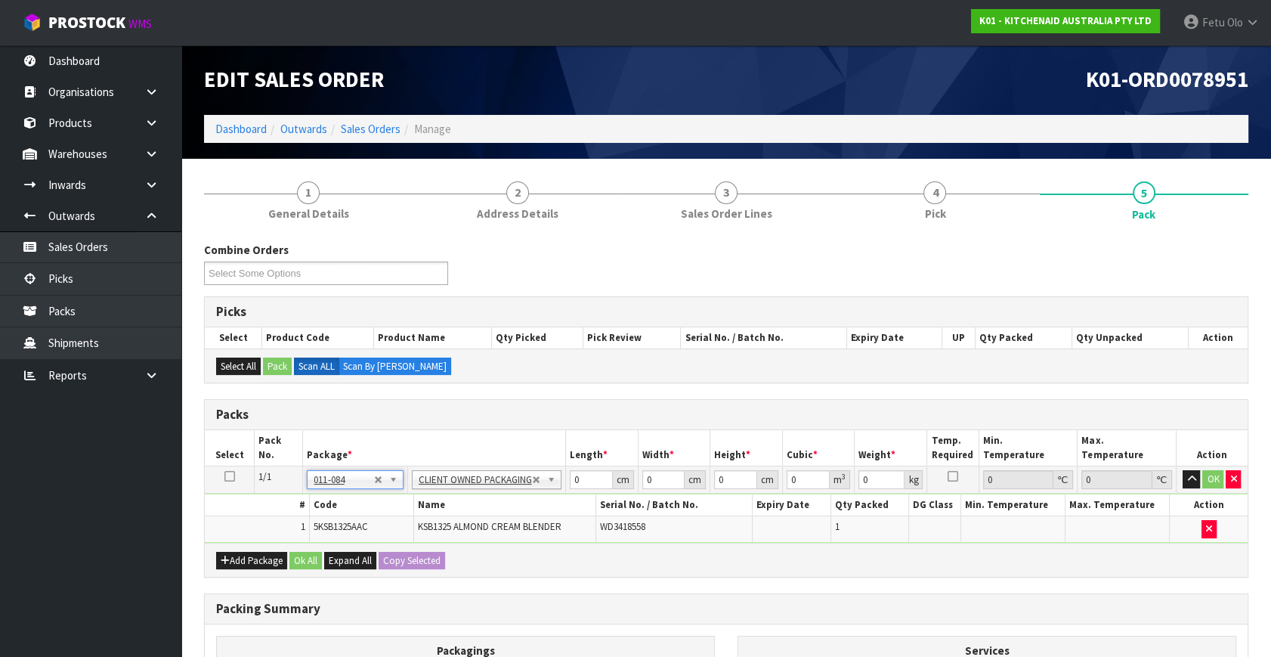
type input "3.95"
drag, startPoint x: 484, startPoint y: 506, endPoint x: 417, endPoint y: 518, distance: 67.6
click at [417, 518] on tbody "1/1 NONE 007-001 007-002 007-004 007-009 007-013 007-014 007-015 007-017 007-01…" at bounding box center [726, 504] width 1043 height 76
type input "52"
type input "31"
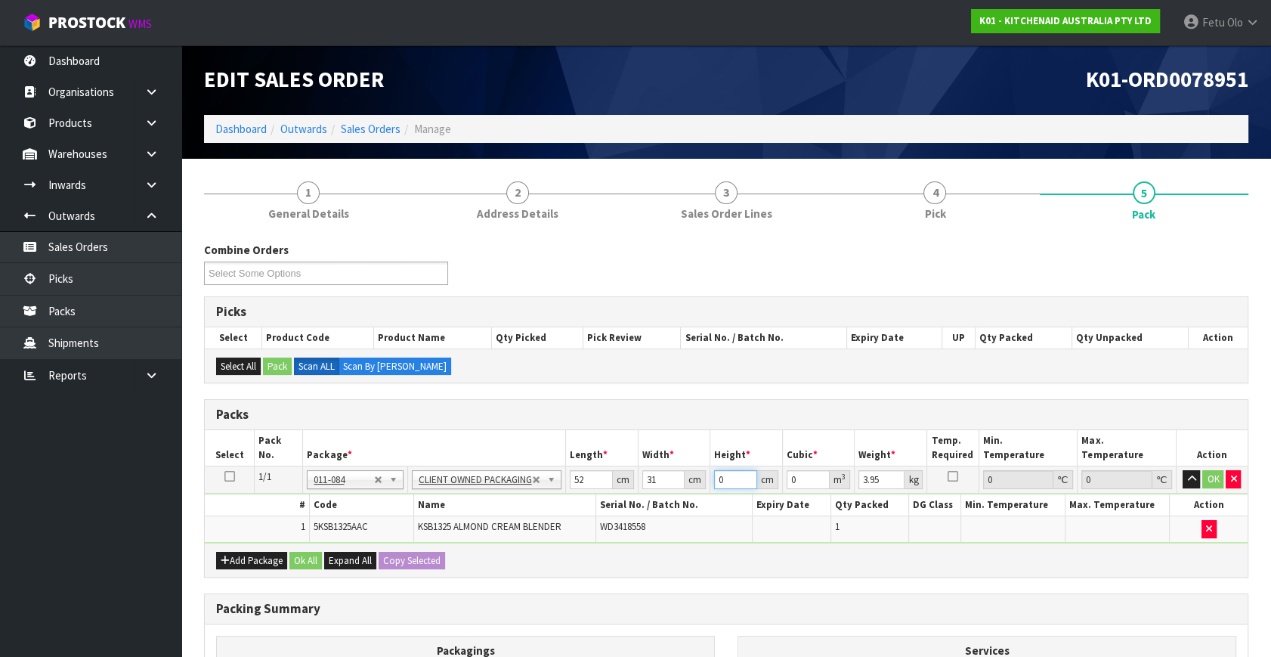
type input "3"
type input "0.004836"
type input "32"
type input "0.051584"
type input "32"
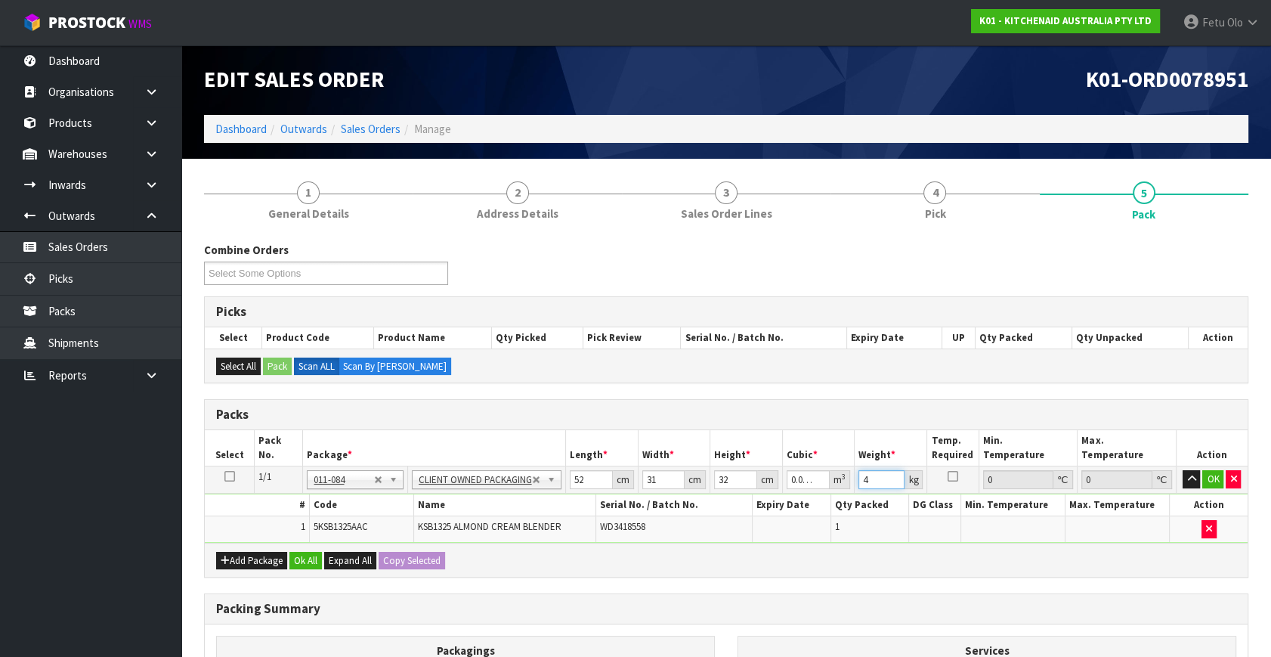
type input "4"
drag, startPoint x: 872, startPoint y: 483, endPoint x: 762, endPoint y: 523, distance: 116.7
click at [762, 523] on tbody "1/1 NONE 007-001 007-002 007-004 007-009 007-013 007-014 007-015 007-017 007-01…" at bounding box center [726, 504] width 1043 height 76
type input "5"
click button "OK" at bounding box center [1213, 479] width 21 height 18
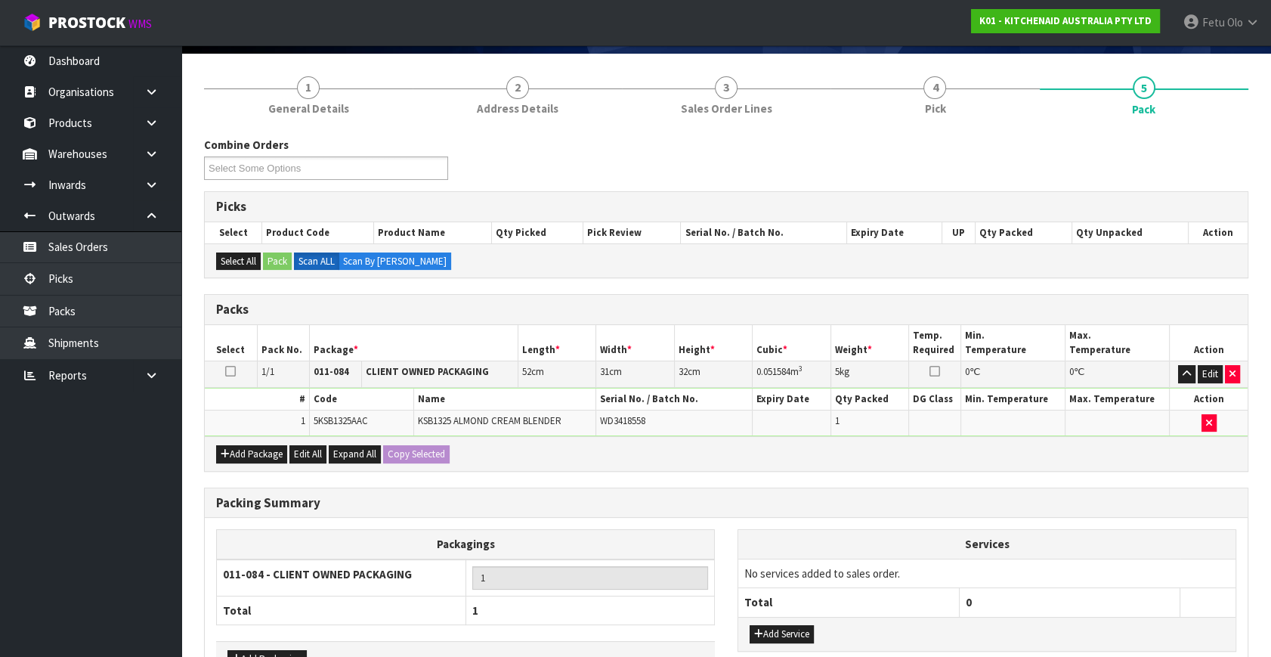
scroll to position [203, 0]
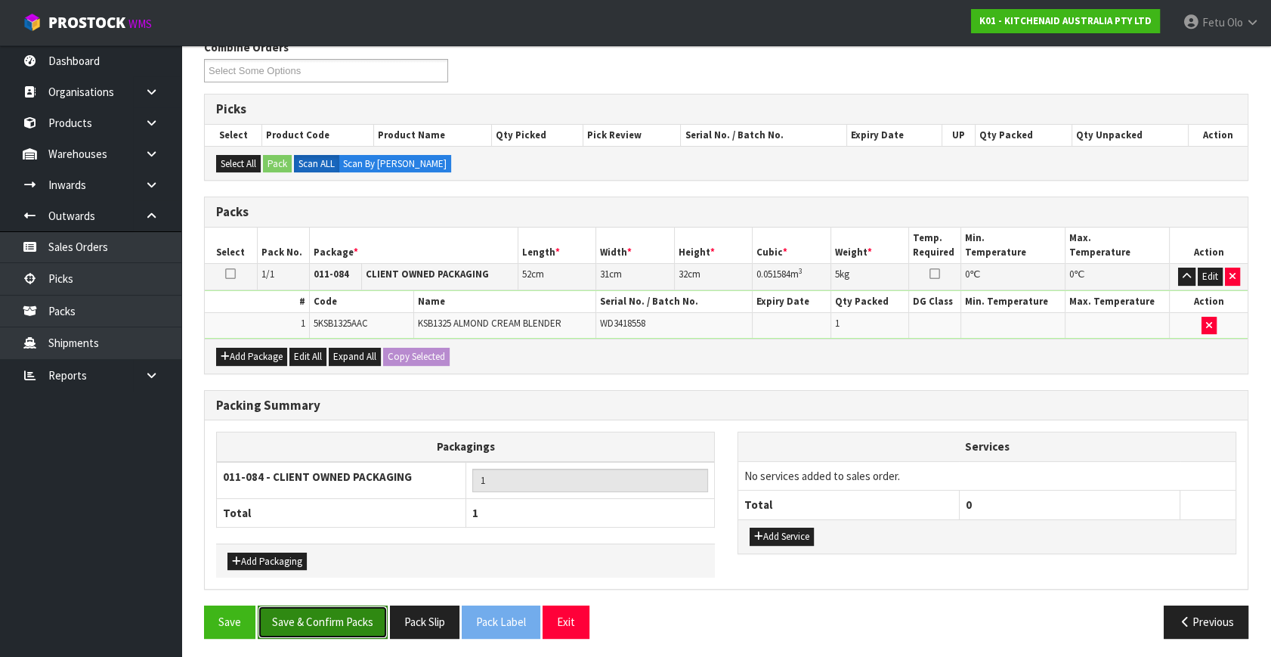
click at [383, 606] on button "Save & Confirm Packs" at bounding box center [323, 622] width 130 height 33
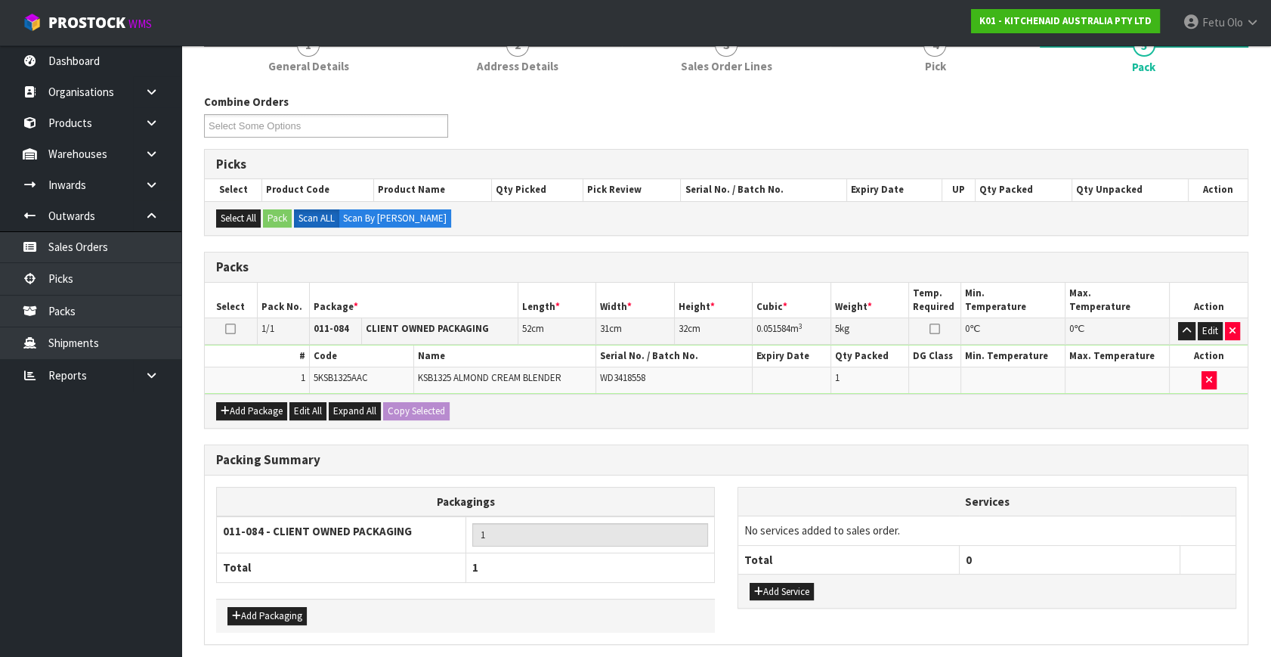
scroll to position [0, 0]
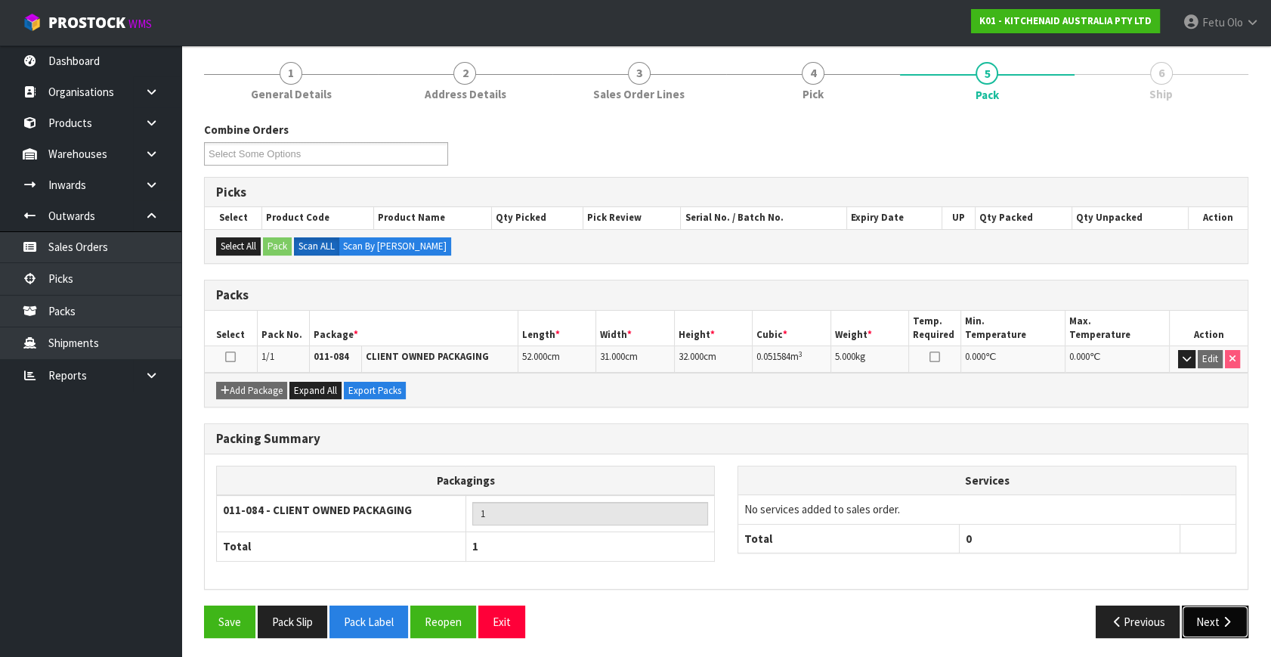
click at [1206, 619] on button "Next" at bounding box center [1215, 622] width 67 height 33
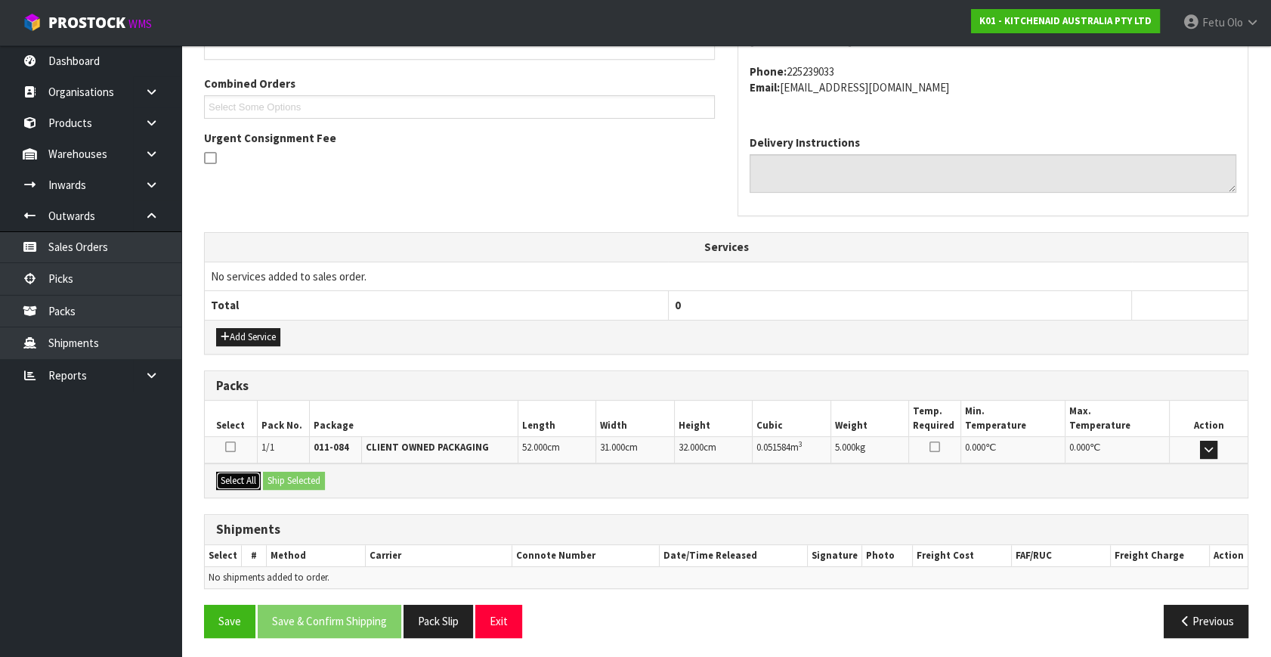
drag, startPoint x: 237, startPoint y: 482, endPoint x: 293, endPoint y: 476, distance: 55.5
click at [242, 480] on button "Select All" at bounding box center [238, 481] width 45 height 18
click at [293, 476] on button "Ship Selected" at bounding box center [294, 481] width 62 height 18
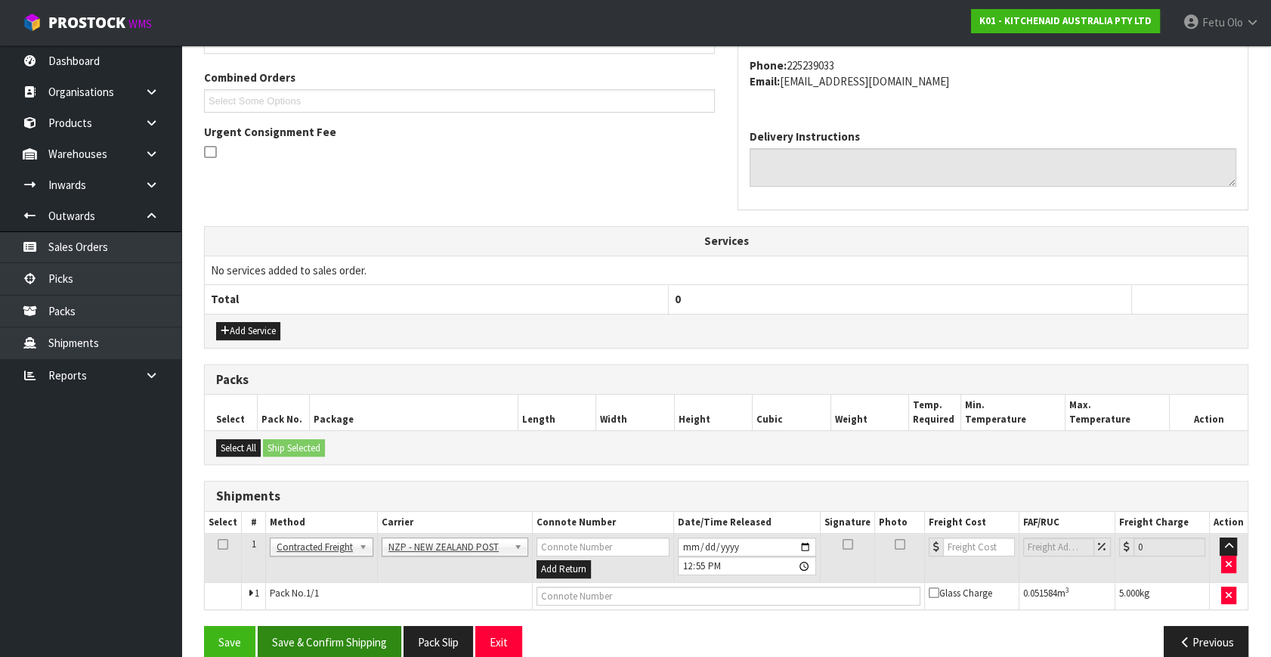
scroll to position [399, 0]
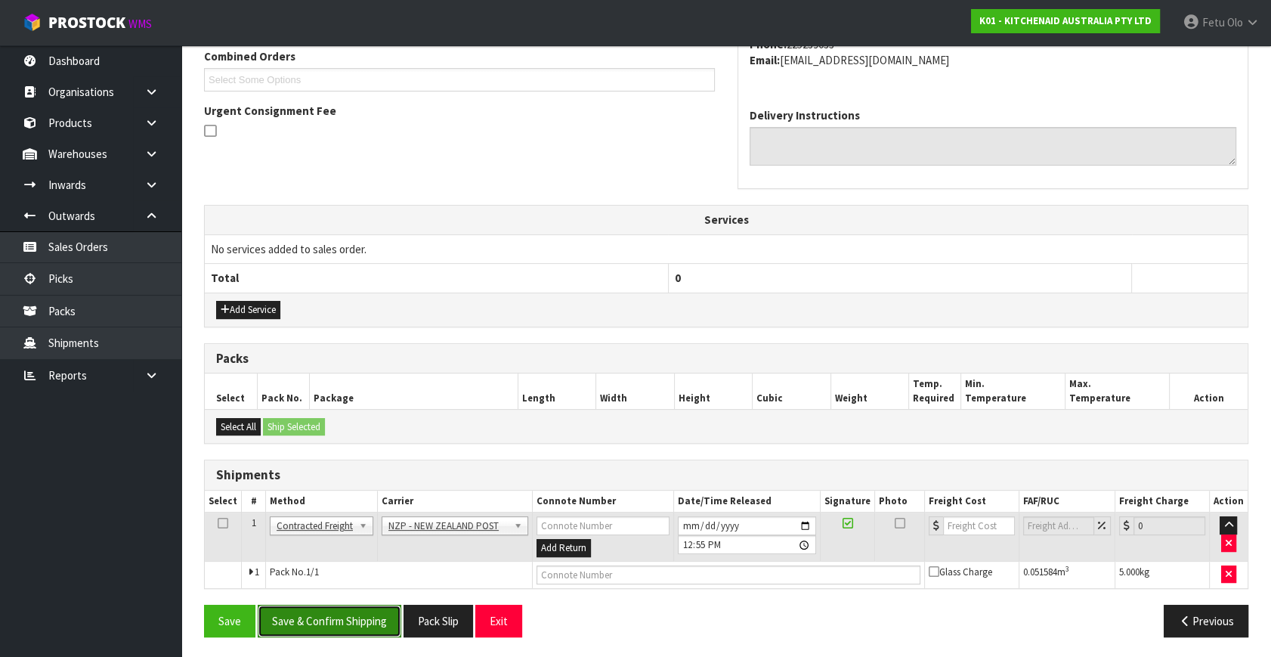
click at [357, 619] on button "Save & Confirm Shipping" at bounding box center [330, 621] width 144 height 33
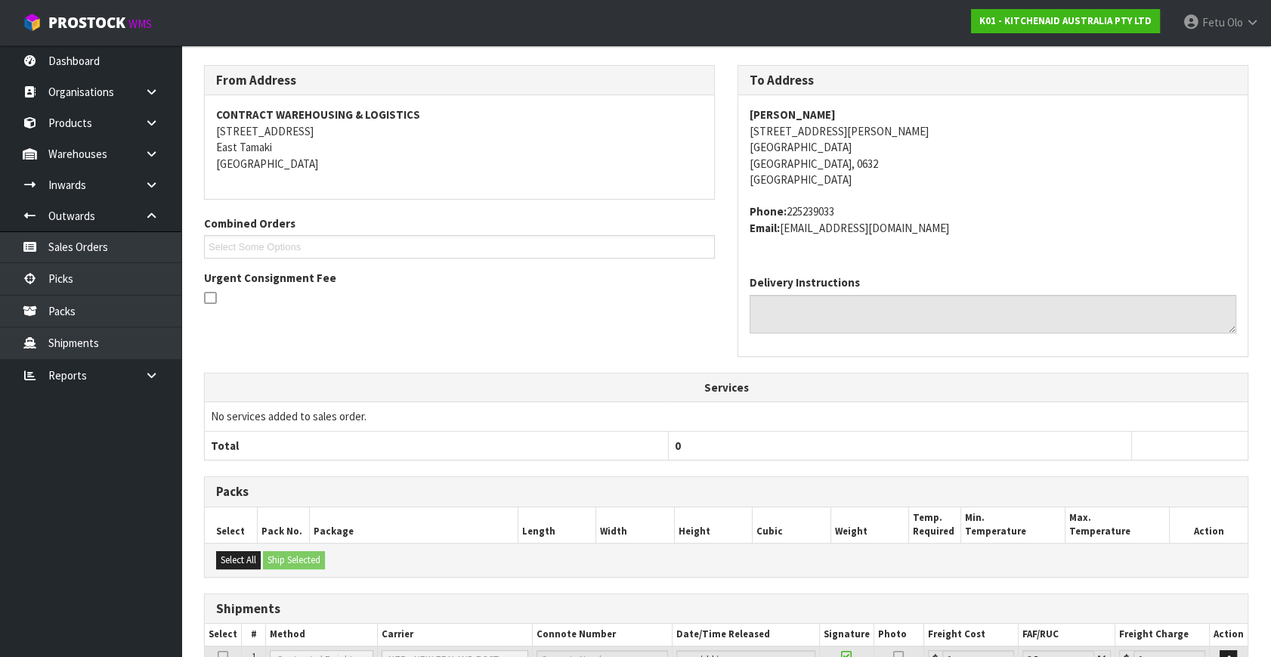
scroll to position [378, 0]
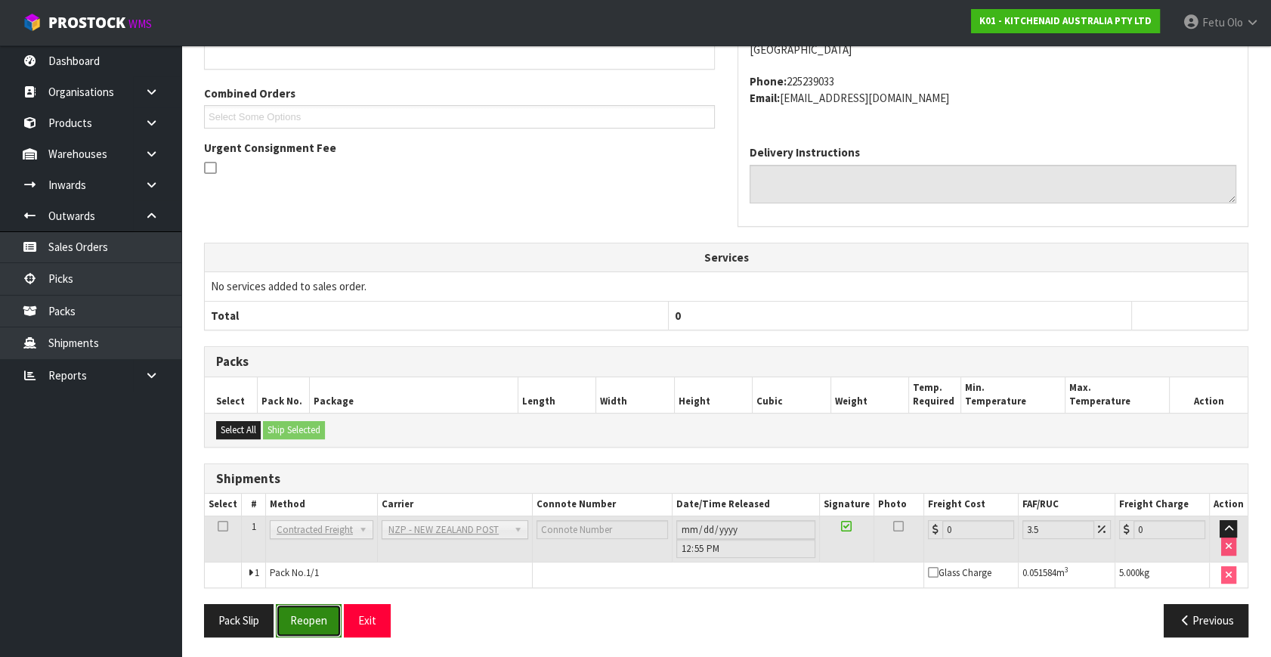
click at [314, 607] on button "Reopen" at bounding box center [309, 620] width 66 height 33
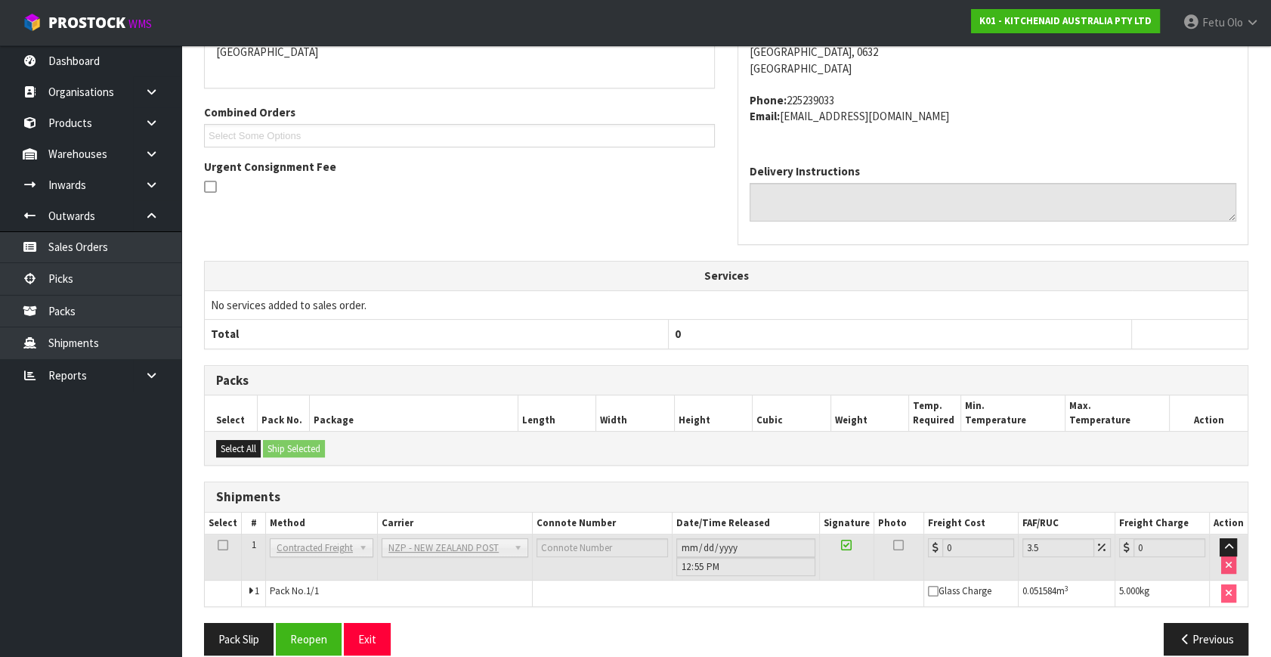
scroll to position [362, 0]
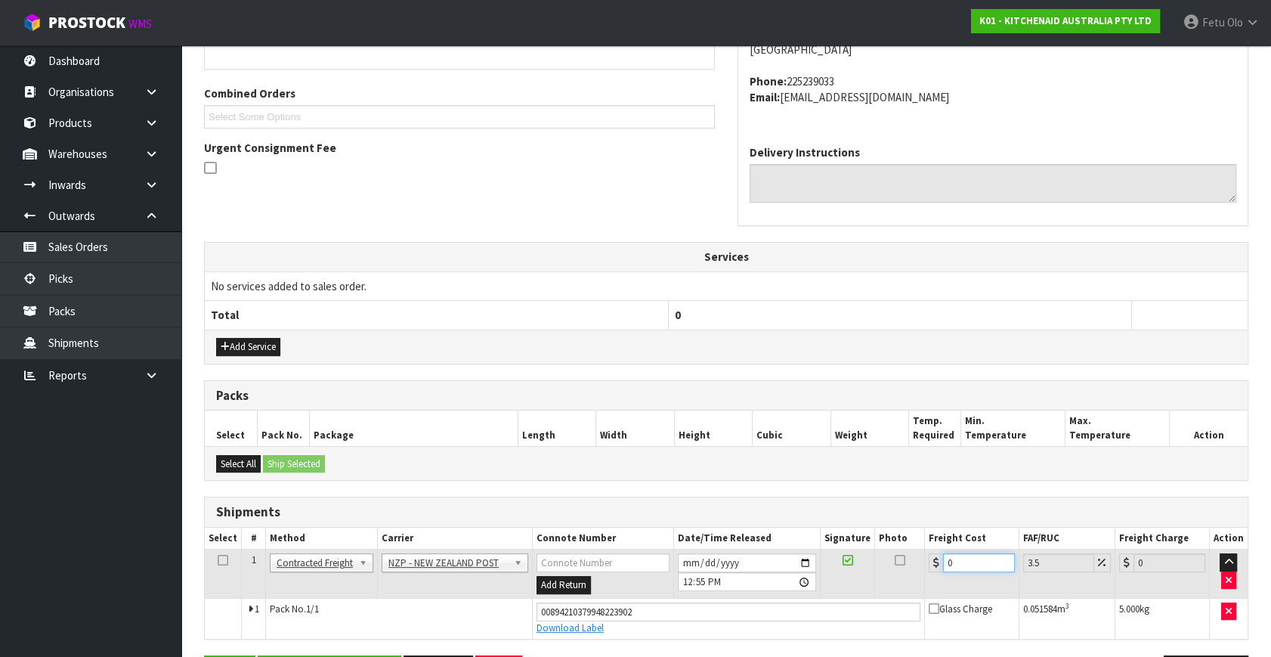
drag, startPoint x: 938, startPoint y: 575, endPoint x: 597, endPoint y: 643, distance: 347.8
click at [598, 643] on div "From Address CONTRACT WAREHOUSING & LOGISTICS 17 Allens Road East Tamaki Auckla…" at bounding box center [726, 317] width 1045 height 766
type input "4"
type input "4.14"
type input "4.3"
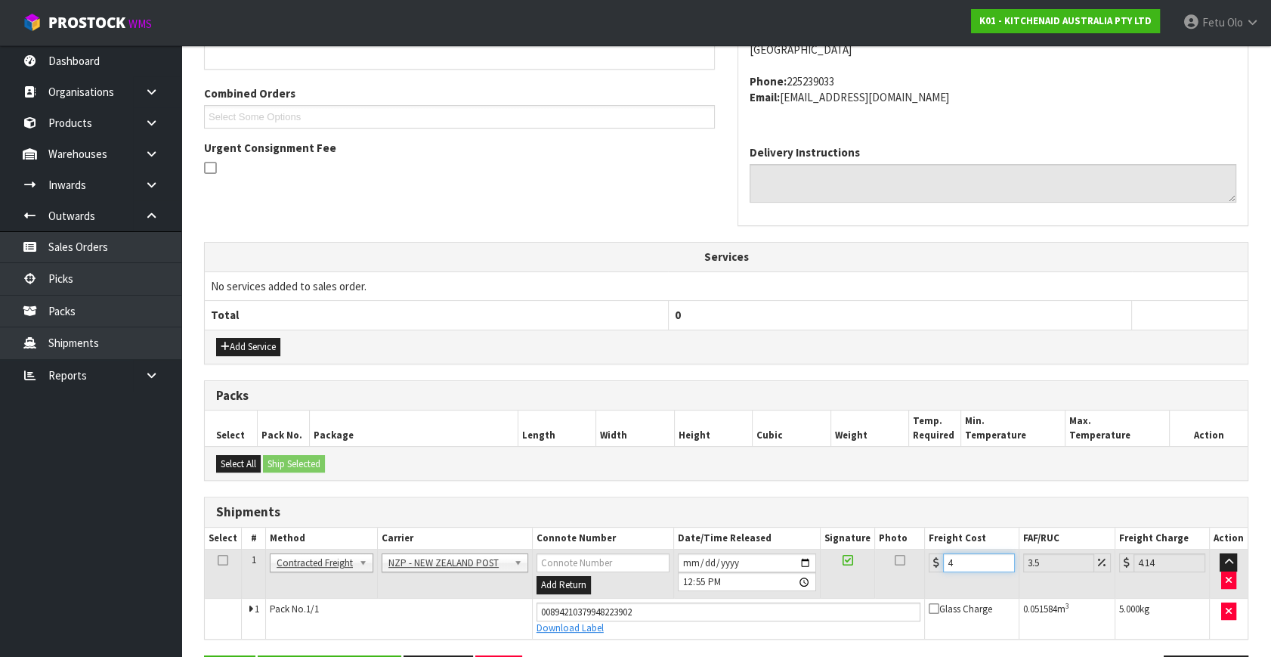
type input "4.45"
type input "4.33"
type input "4.48"
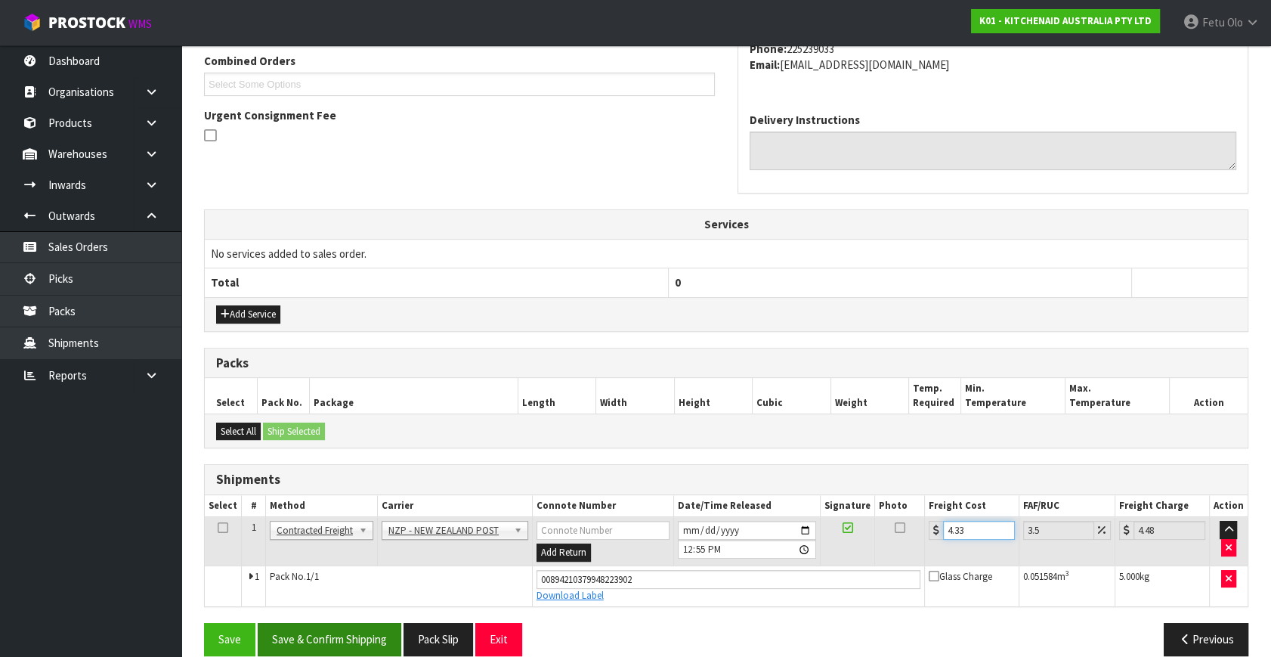
scroll to position [413, 0]
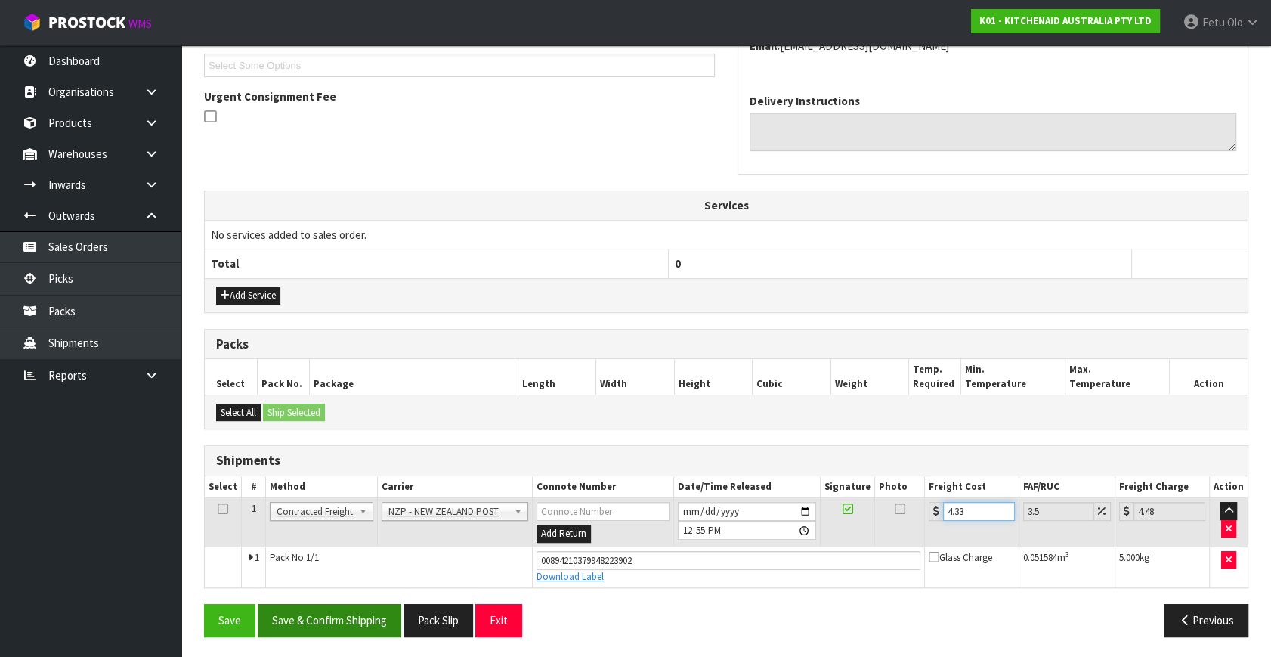
type input "4.33"
click at [262, 615] on button "Save & Confirm Shipping" at bounding box center [330, 620] width 144 height 33
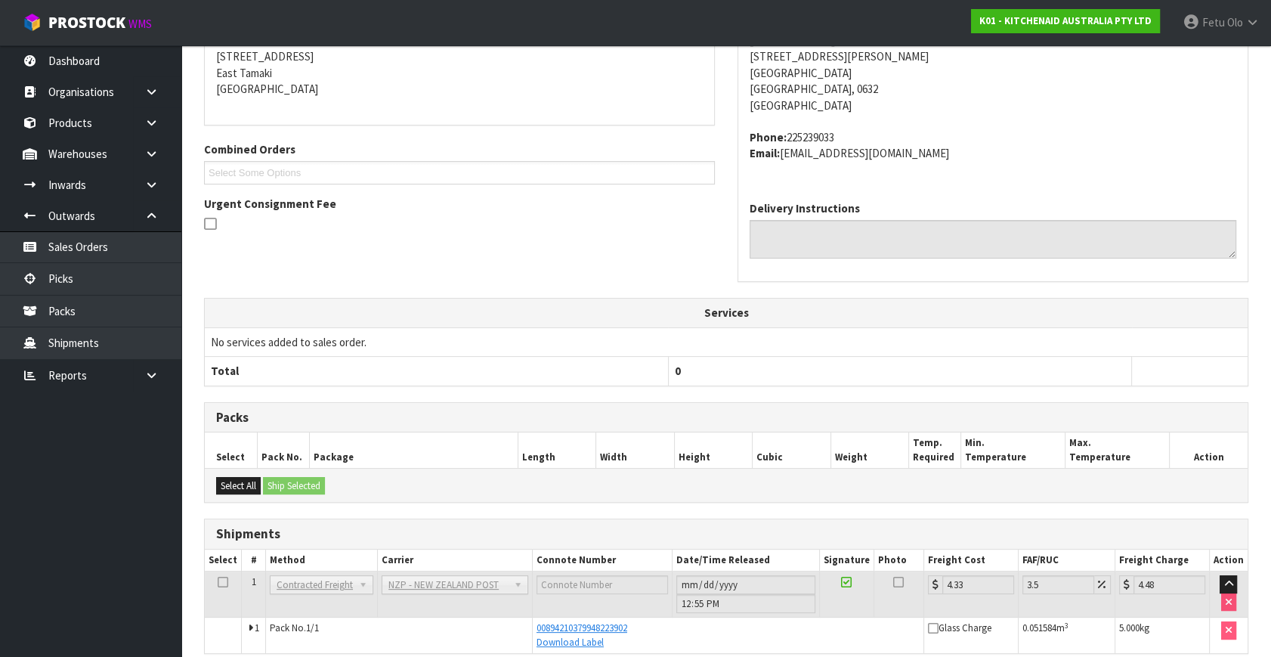
scroll to position [372, 0]
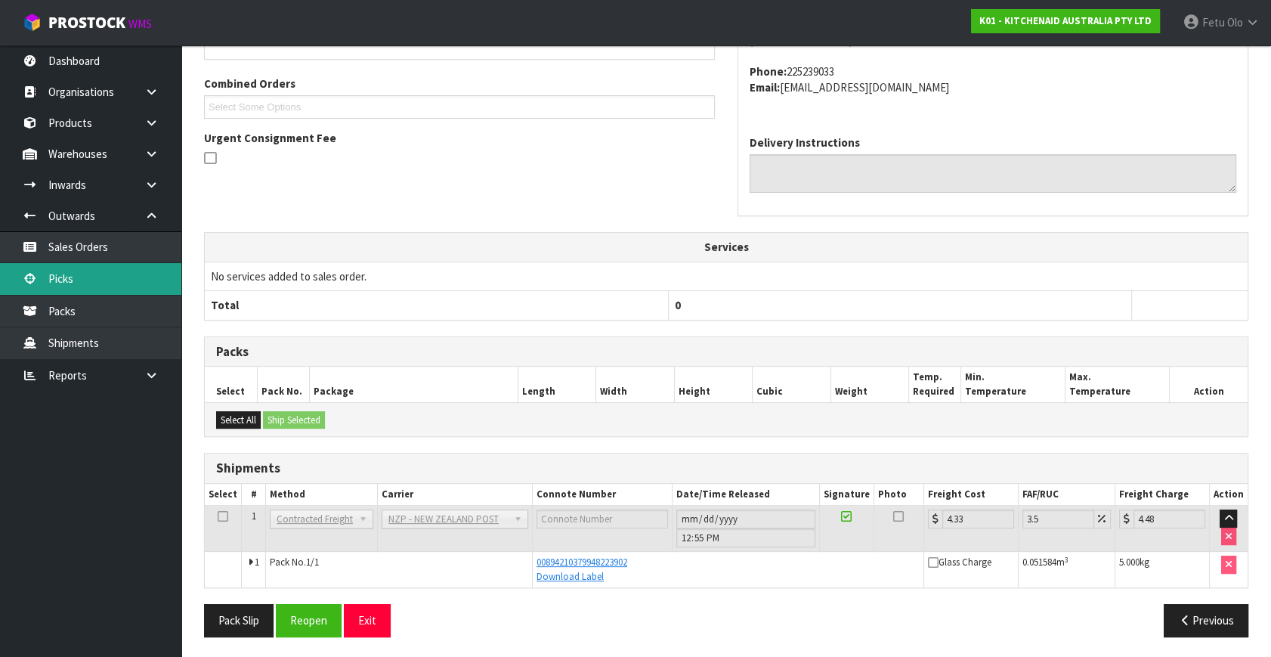
click at [37, 268] on link "Picks" at bounding box center [90, 278] width 181 height 31
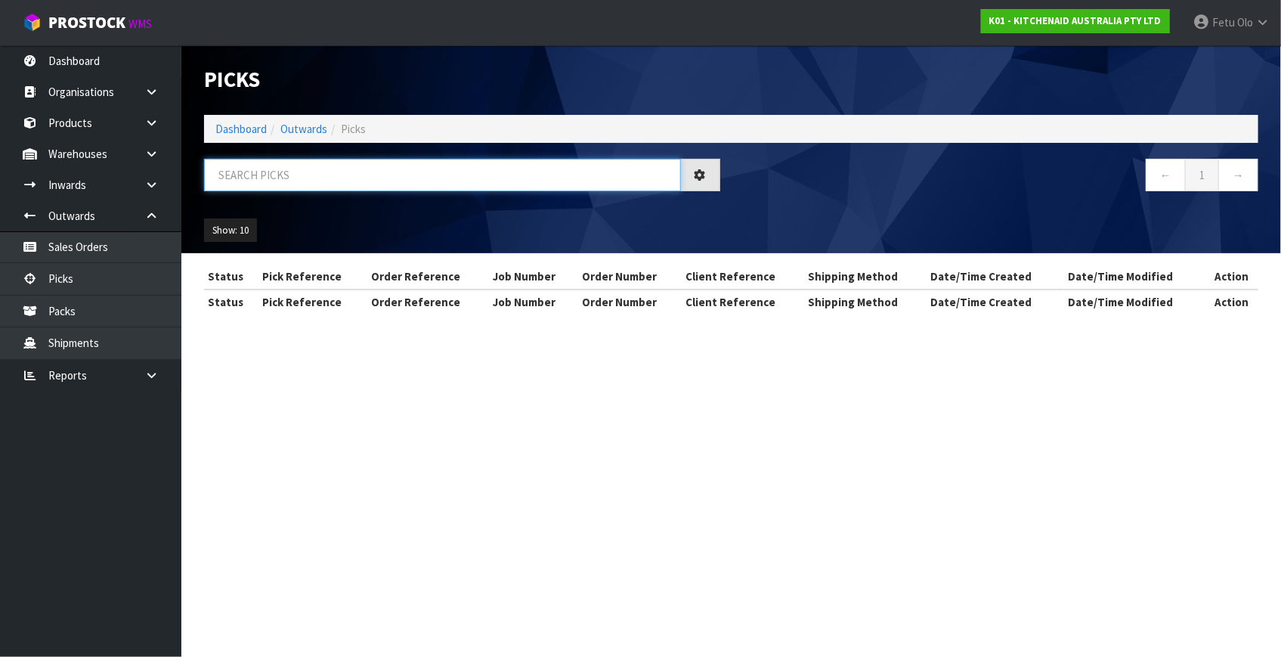
click at [393, 172] on input "text" at bounding box center [442, 175] width 477 height 33
type input "78959"
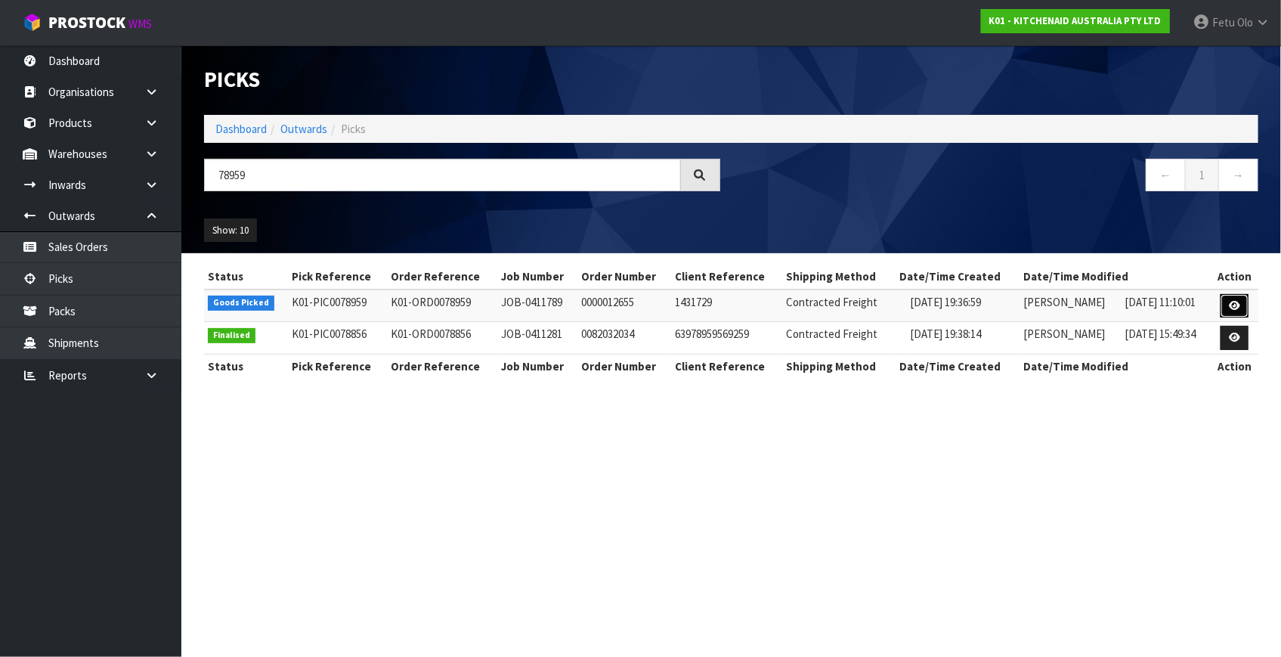
click at [1231, 305] on icon at bounding box center [1234, 306] width 11 height 10
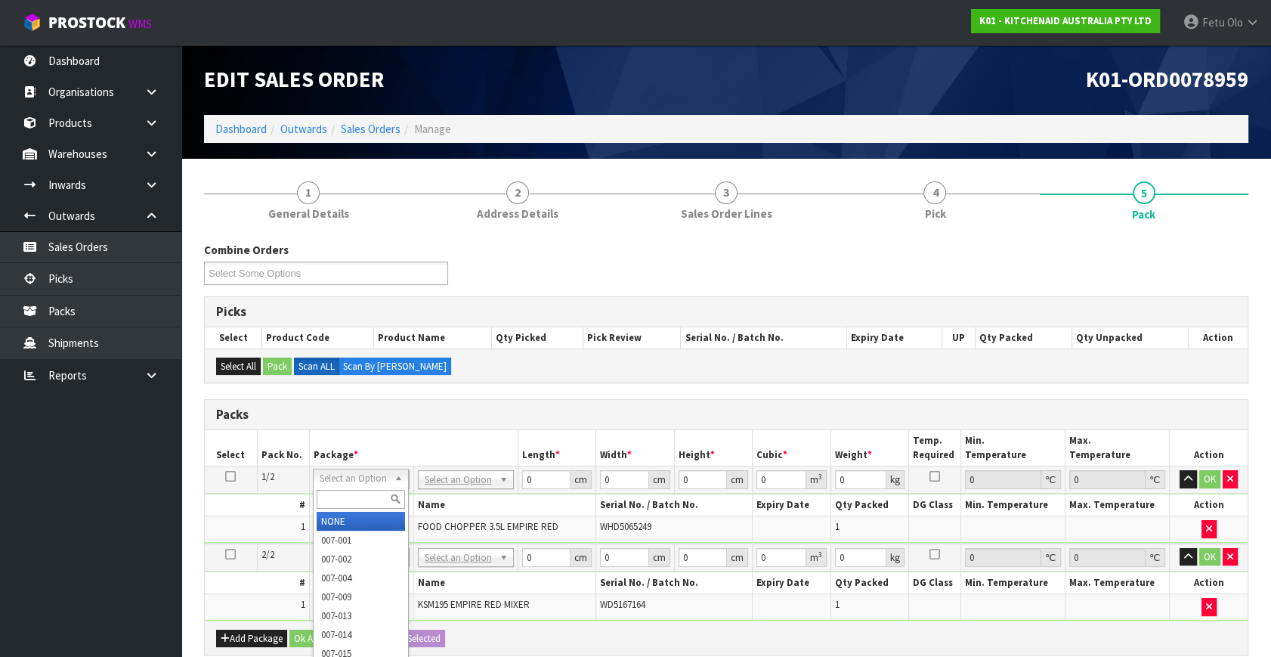
drag, startPoint x: 373, startPoint y: 497, endPoint x: 387, endPoint y: 473, distance: 27.1
click at [377, 475] on div "Select an Option NONE 007-001 007-002 007-004 007-009 007-013 007-014 007-015 0…" at bounding box center [361, 478] width 96 height 19
type input "011-084"
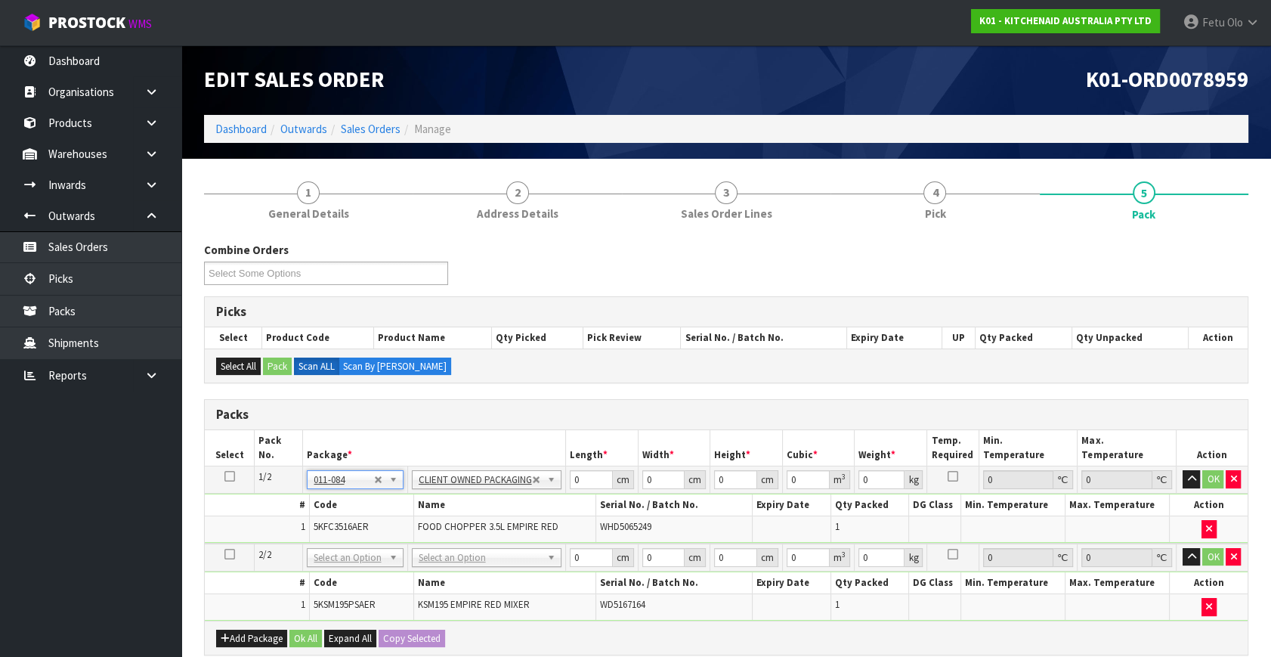
type input "1.75"
drag, startPoint x: 575, startPoint y: 476, endPoint x: 568, endPoint y: 485, distance: 10.9
click at [570, 485] on input "0" at bounding box center [591, 479] width 43 height 19
drag, startPoint x: 582, startPoint y: 485, endPoint x: 565, endPoint y: 496, distance: 19.7
click at [567, 496] on tbody "1/2 NONE 007-001 007-002 007-004 007-009 007-013 007-014 007-015 007-017 007-01…" at bounding box center [726, 504] width 1043 height 77
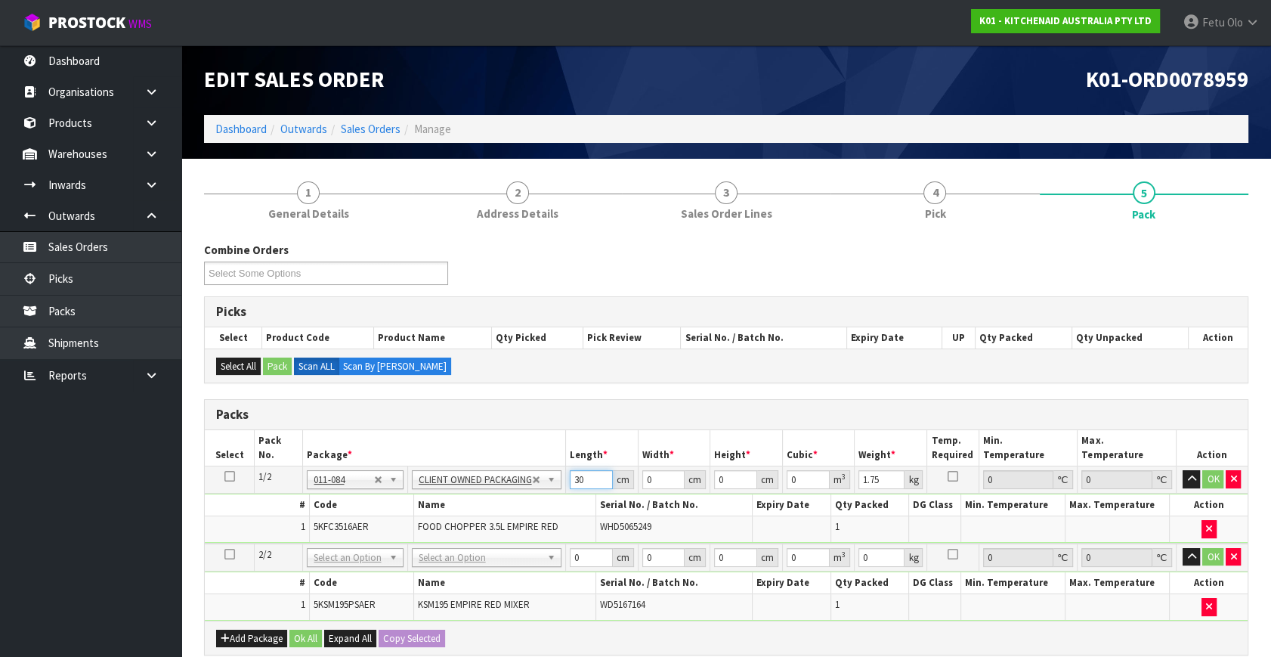
type input "30"
type input "26"
type input "2"
type input "0.00156"
type input "22"
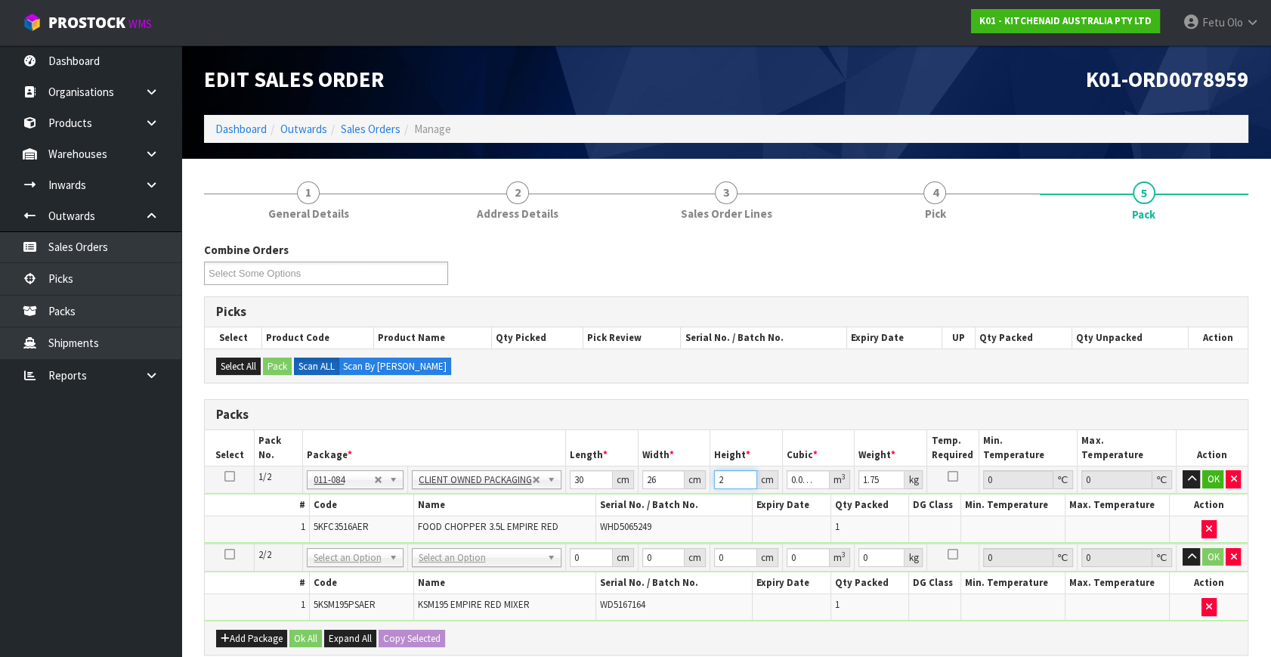
type input "0.01716"
type input "22"
type input "2"
click button "OK" at bounding box center [1213, 479] width 21 height 18
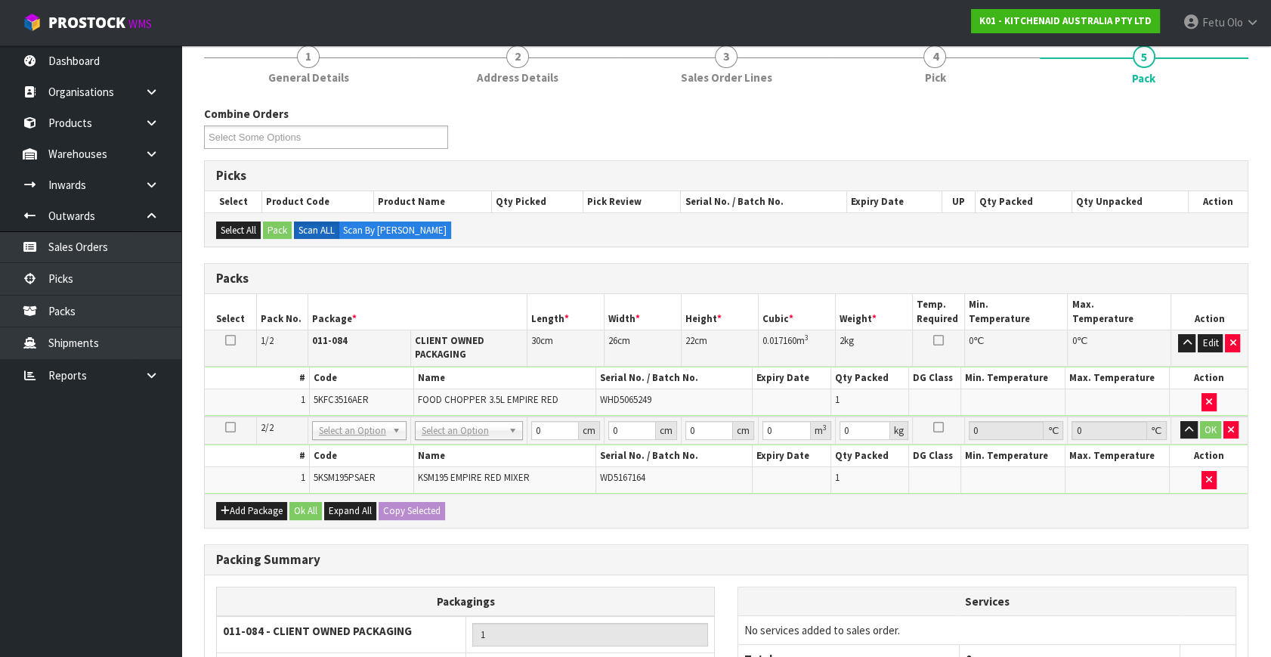
scroll to position [137, 0]
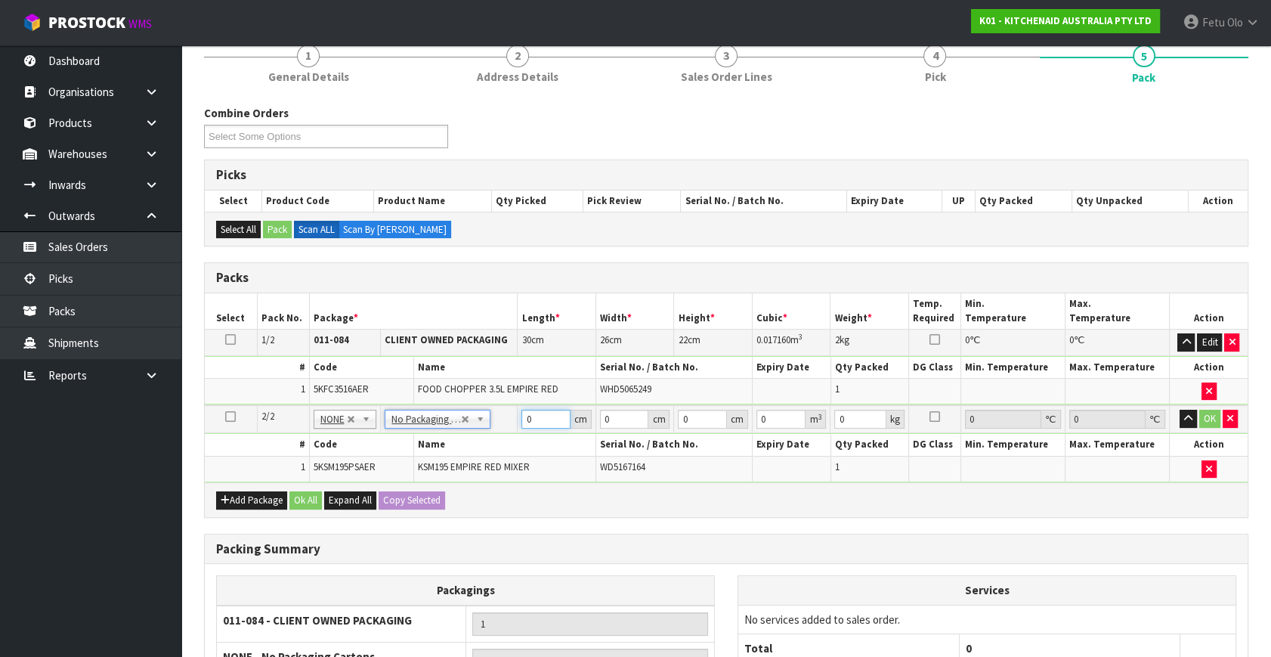
drag, startPoint x: 364, startPoint y: 461, endPoint x: 352, endPoint y: 461, distance: 12.9
click at [352, 461] on tbody "2/2 NONE 007-001 007-002 007-004 007-009 007-013 007-014 007-015 007-017 007-01…" at bounding box center [726, 443] width 1043 height 77
type input "42"
type input "29"
type input "4"
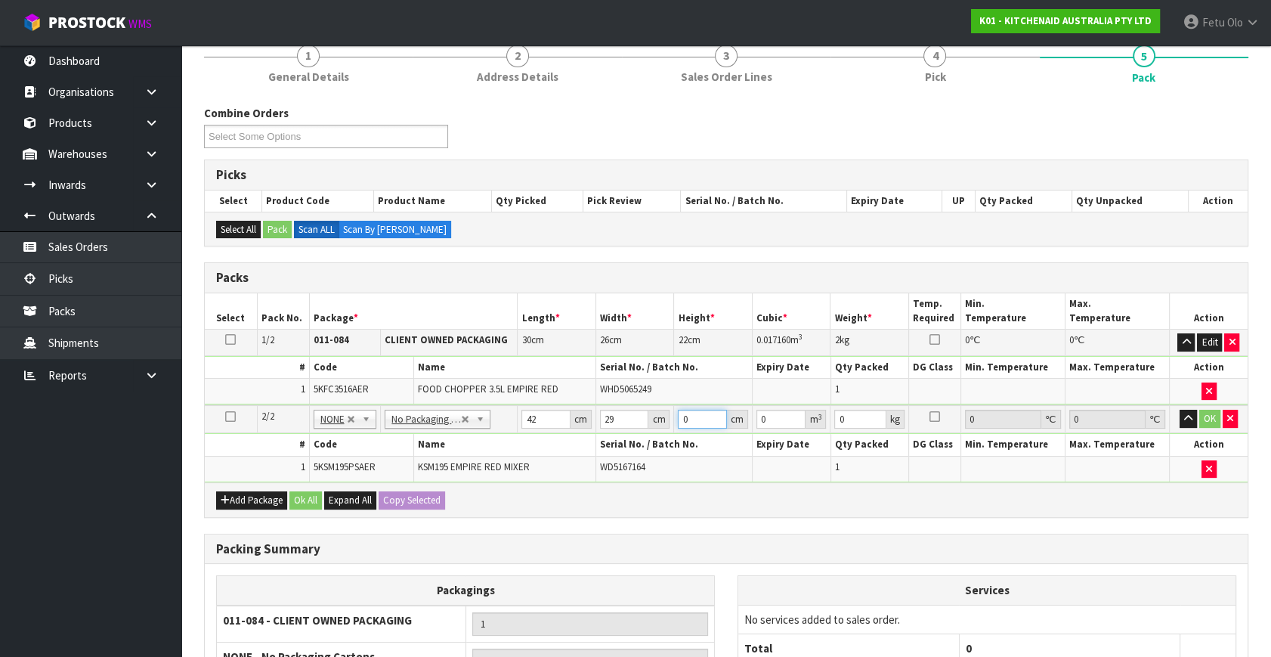
type input "0.004872"
type input "43"
type input "0.052374"
type input "43"
type input "13"
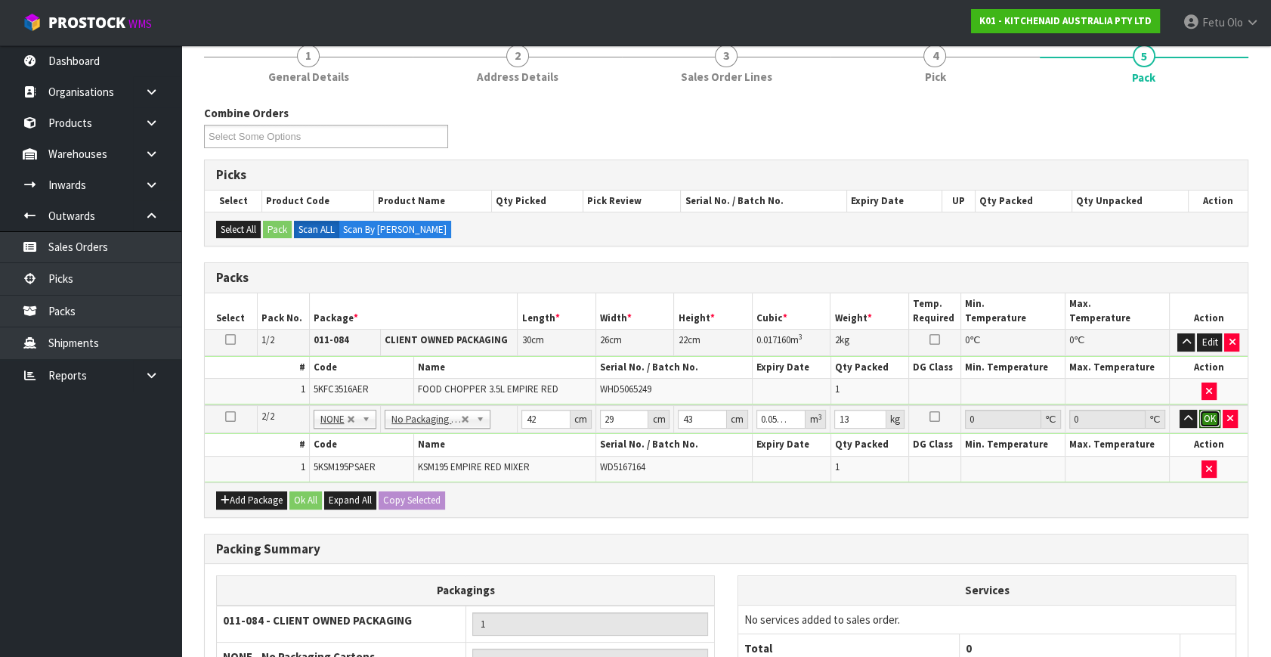
click button "OK" at bounding box center [1210, 419] width 21 height 18
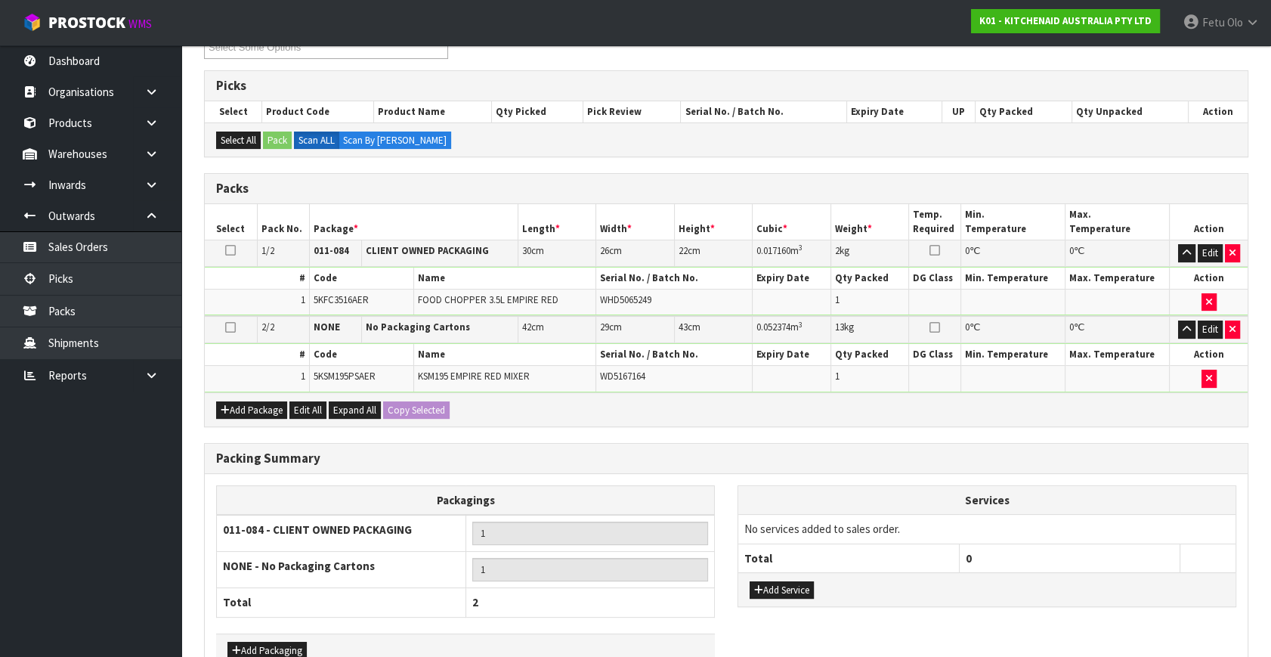
scroll to position [315, 0]
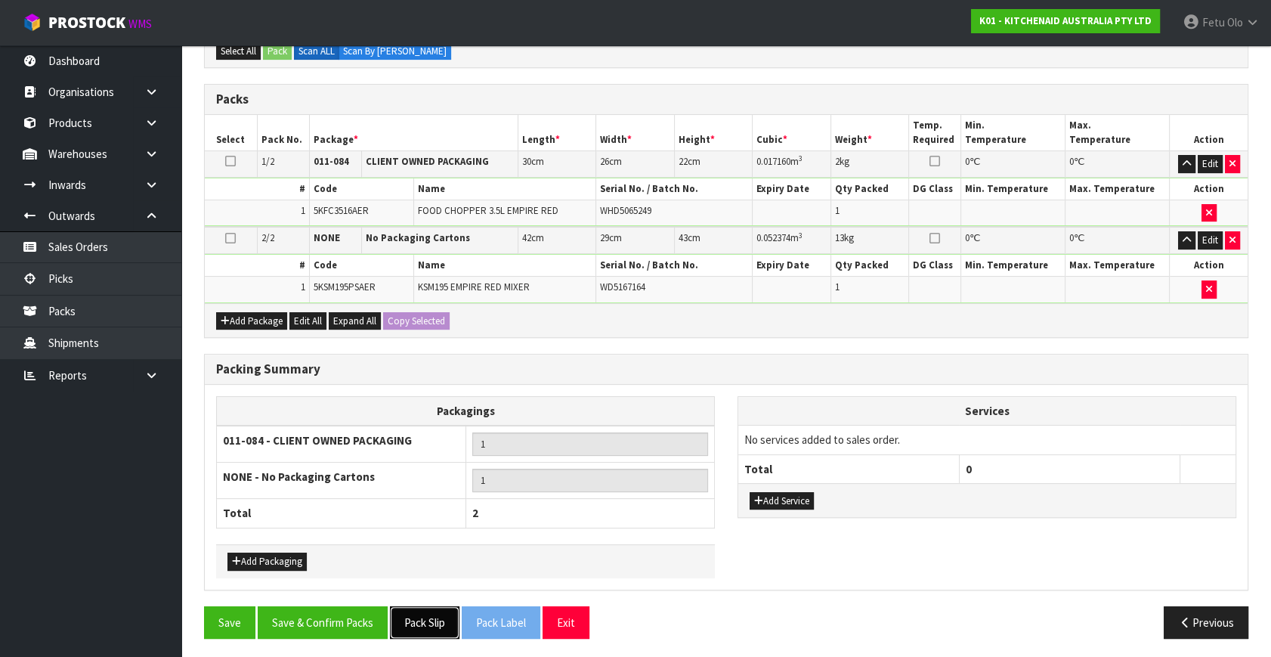
click at [425, 615] on button "Pack Slip" at bounding box center [425, 622] width 70 height 33
click at [345, 590] on div "Packing Summary Packagings 011-084 - CLIENT OWNED PACKAGING 1 NONE - No Packagi…" at bounding box center [726, 480] width 1067 height 252
click at [352, 611] on button "Save & Confirm Packs" at bounding box center [323, 622] width 130 height 33
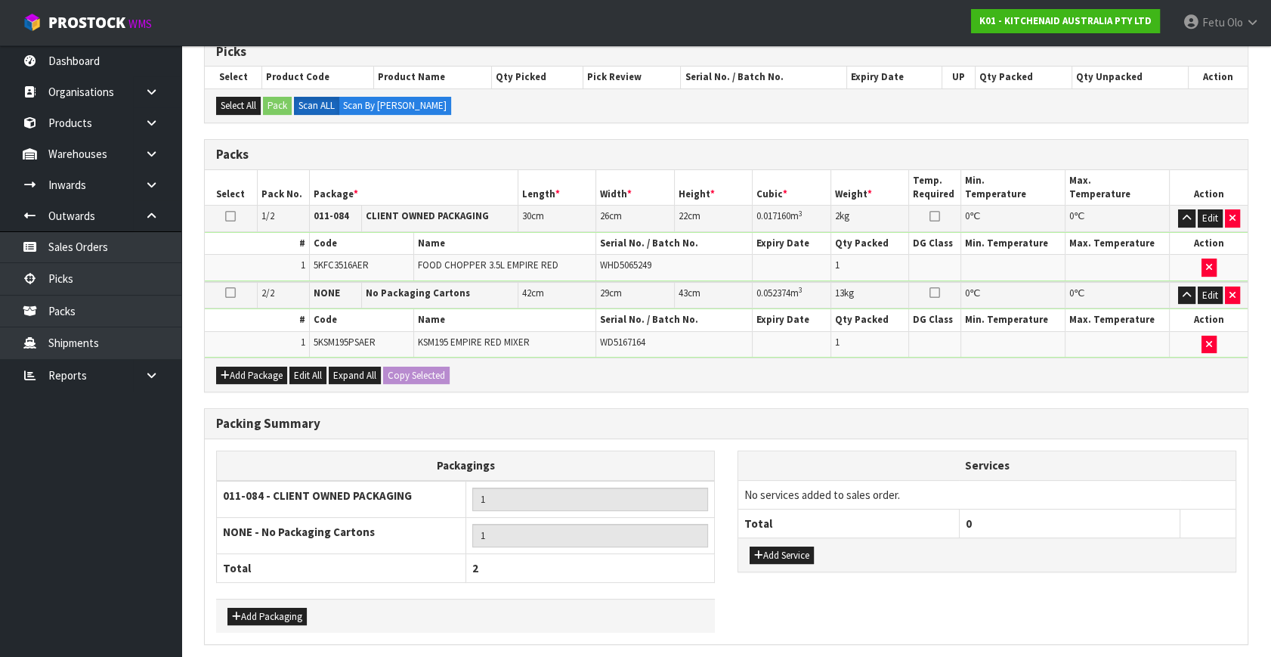
scroll to position [0, 0]
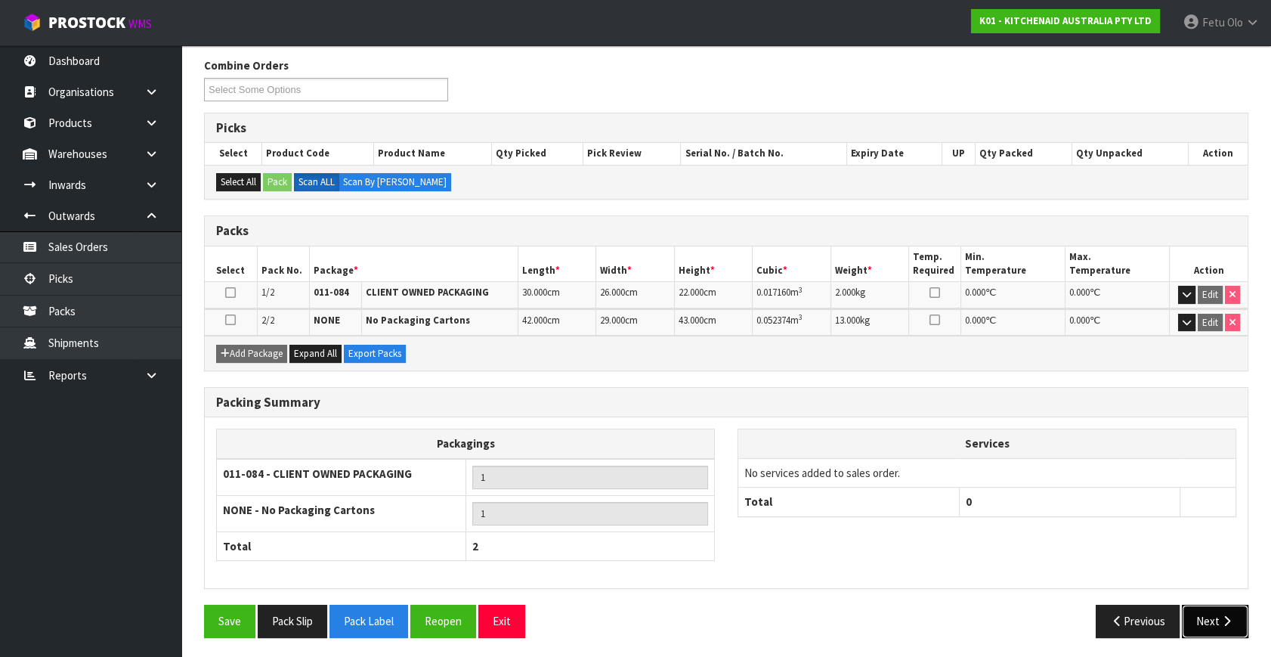
click at [1214, 624] on button "Next" at bounding box center [1215, 621] width 67 height 33
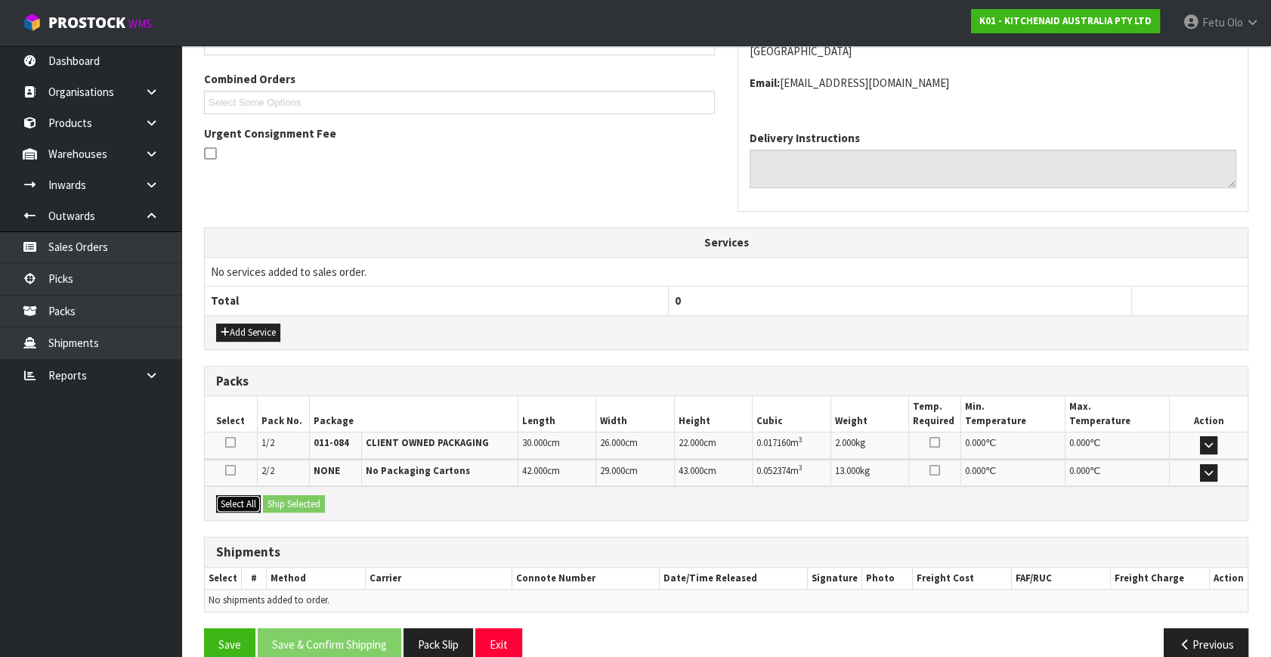
click at [255, 495] on button "Select All" at bounding box center [238, 504] width 45 height 18
click at [295, 503] on button "Ship Selected" at bounding box center [294, 504] width 62 height 18
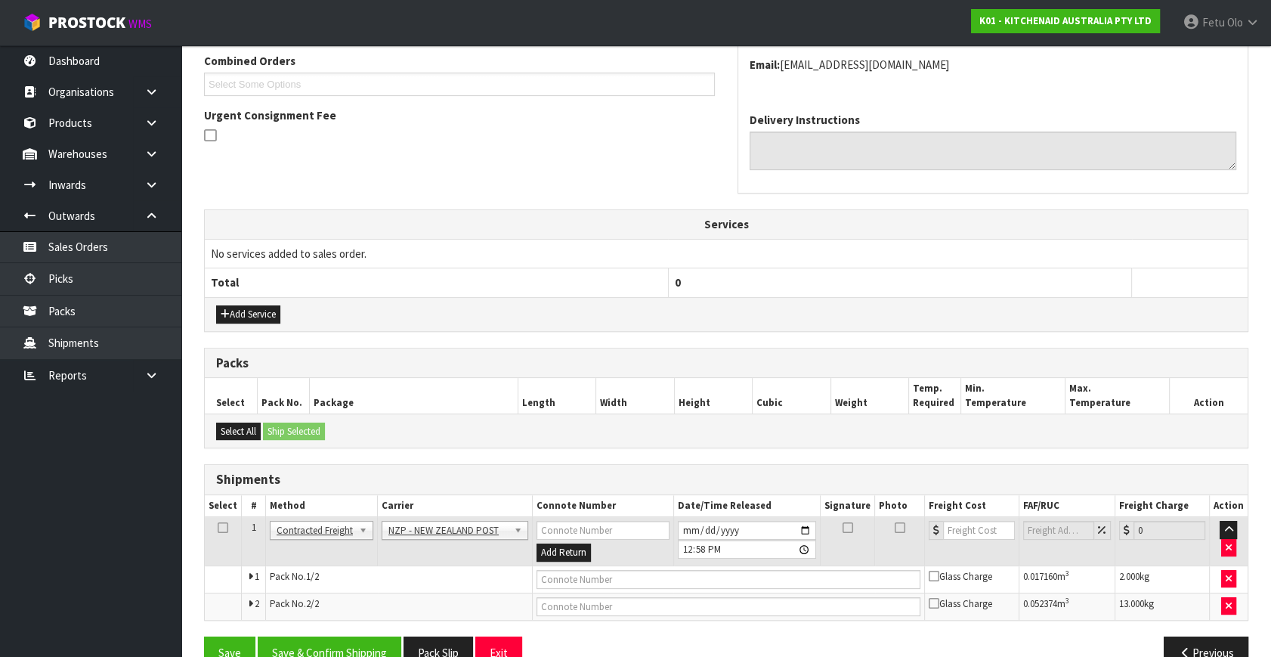
scroll to position [426, 0]
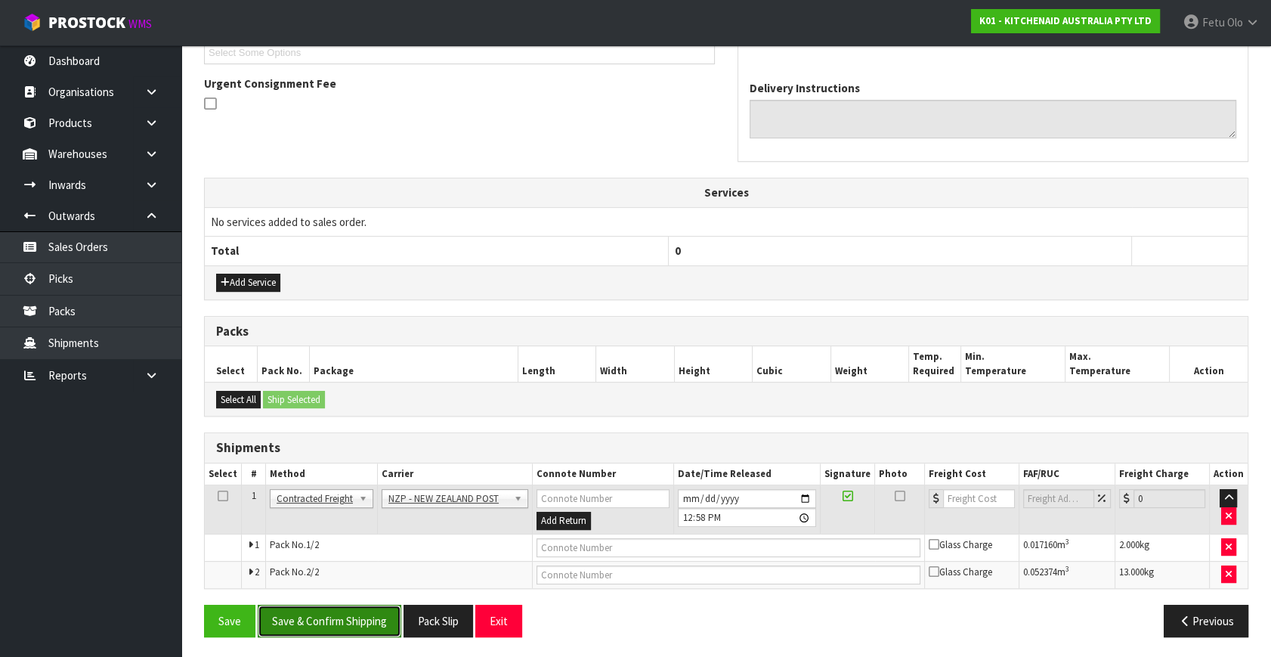
click at [345, 627] on button "Save & Confirm Shipping" at bounding box center [330, 621] width 144 height 33
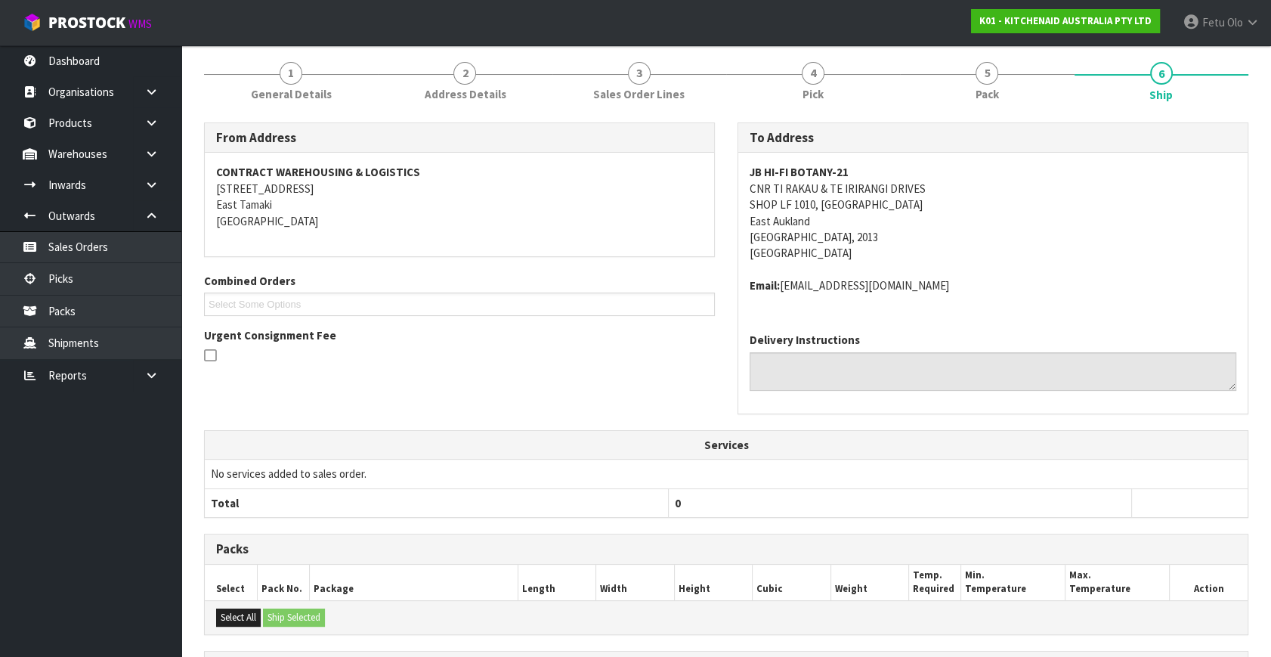
scroll to position [404, 0]
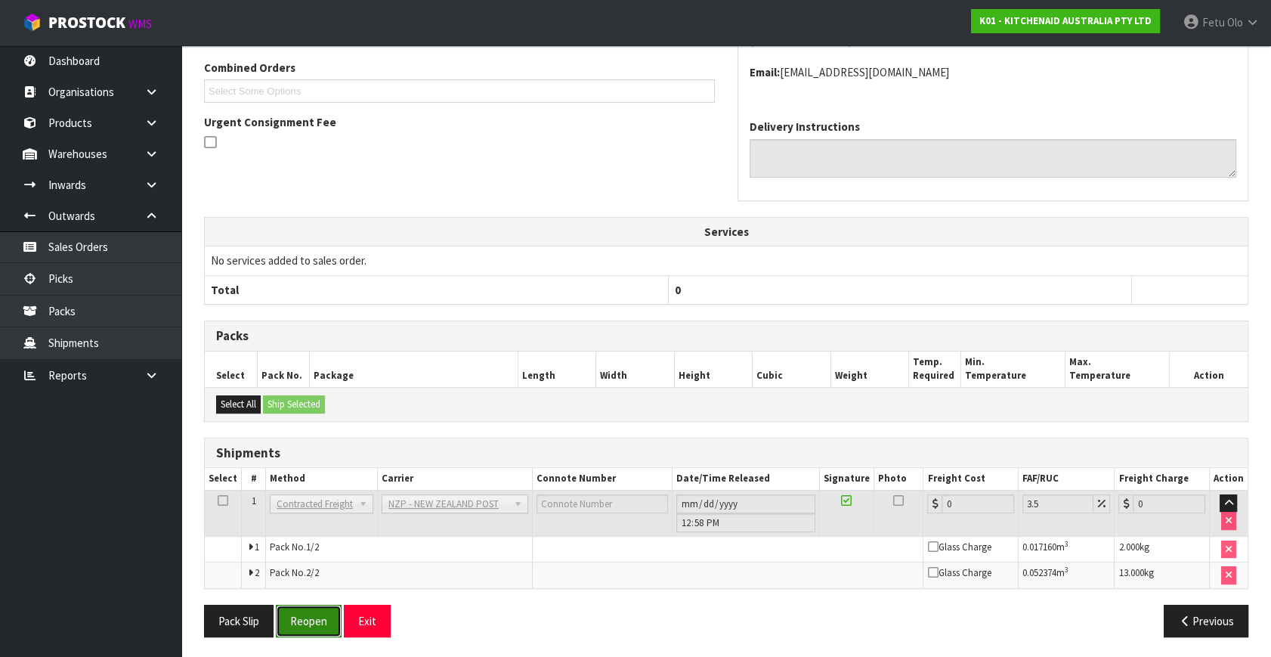
click at [312, 627] on button "Reopen" at bounding box center [309, 621] width 66 height 33
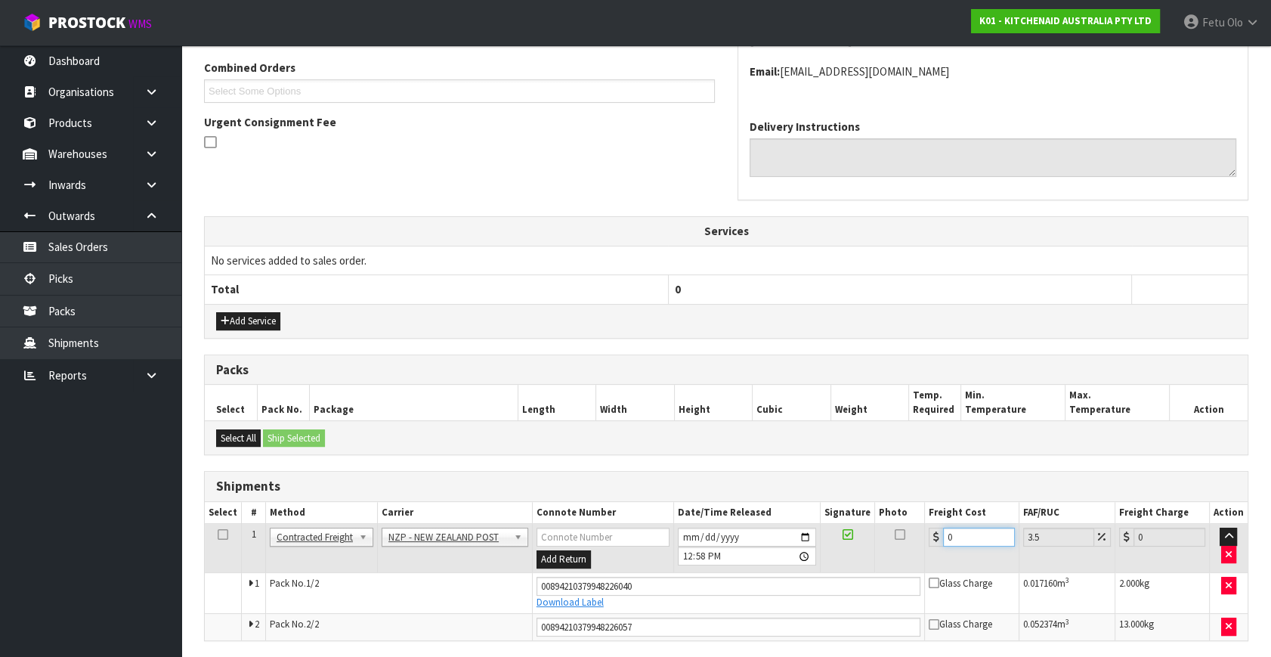
drag, startPoint x: 957, startPoint y: 534, endPoint x: 537, endPoint y: 686, distance: 446.5
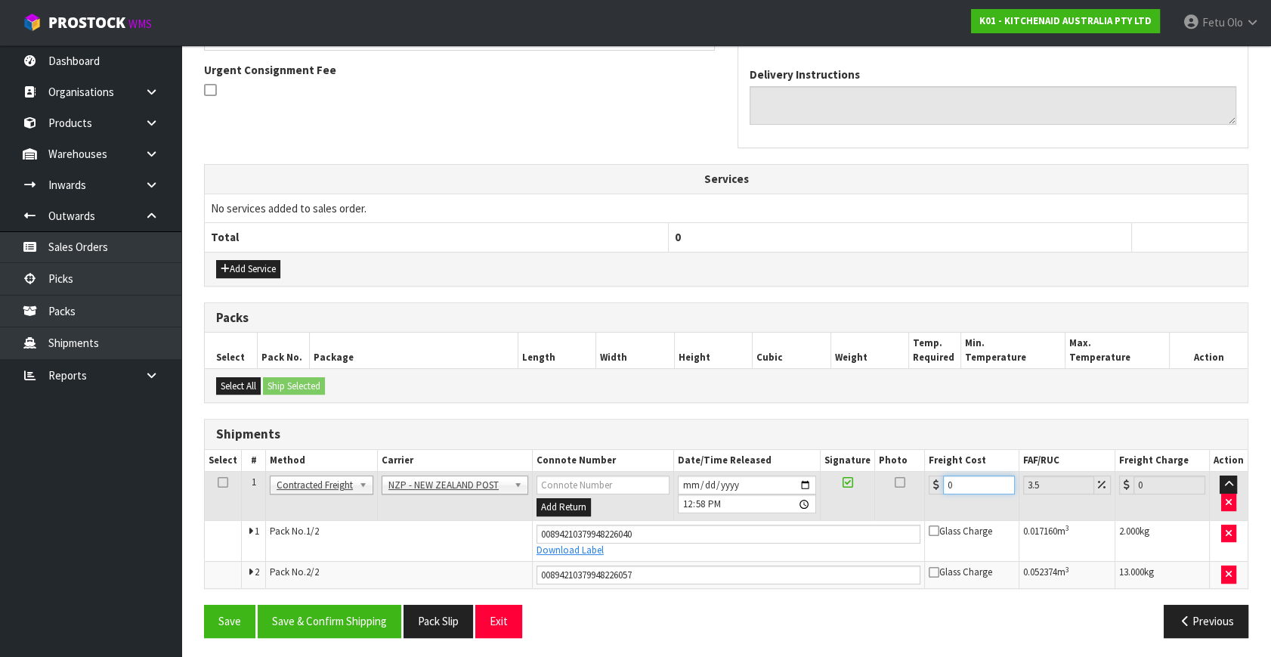
type input "8"
type input "8.28"
type input "8.6"
type input "8.9"
type input "8.66"
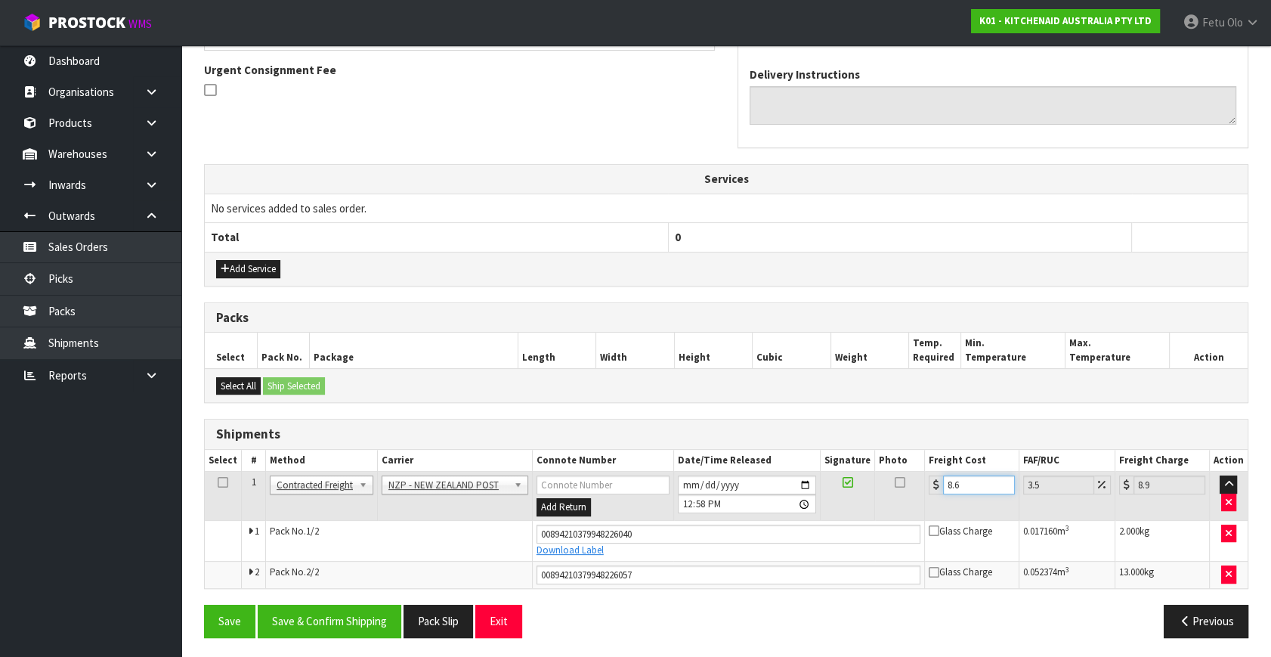
type input "8.96"
type input "8.66"
click at [339, 600] on div "From Address CONTRACT WAREHOUSING & LOGISTICS 17 Allens Road East Tamaki Auckla…" at bounding box center [726, 252] width 1045 height 793
click at [343, 616] on button "Save & Confirm Shipping" at bounding box center [330, 621] width 144 height 33
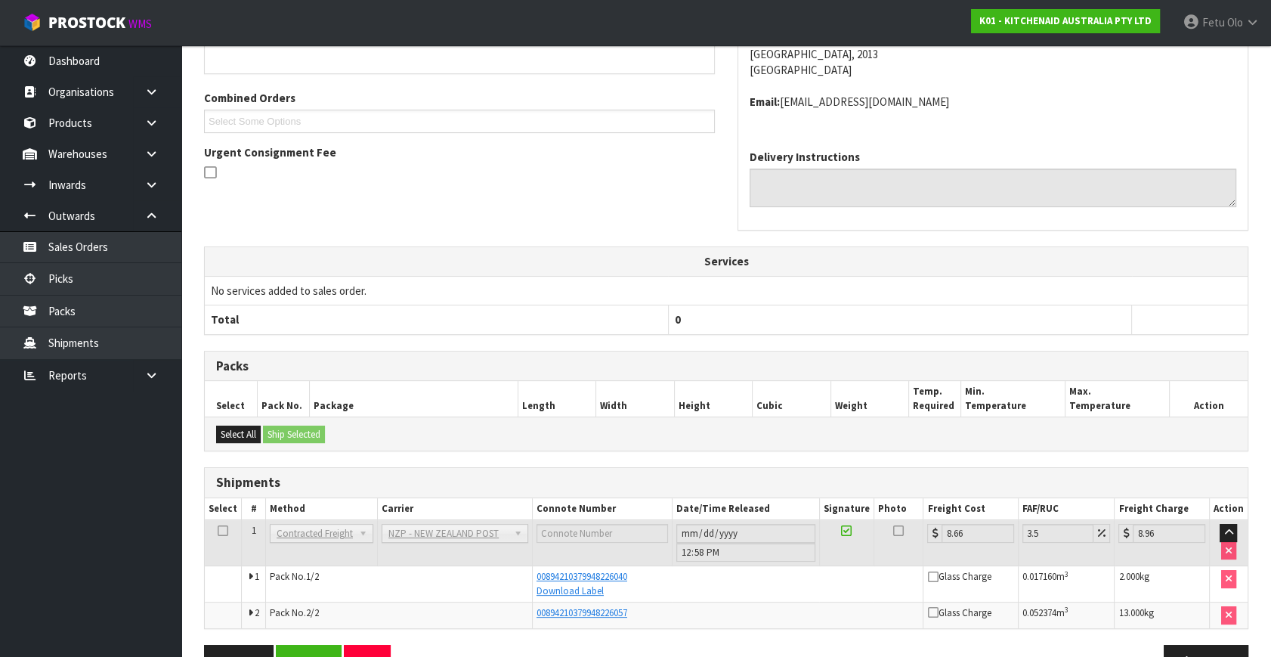
scroll to position [398, 0]
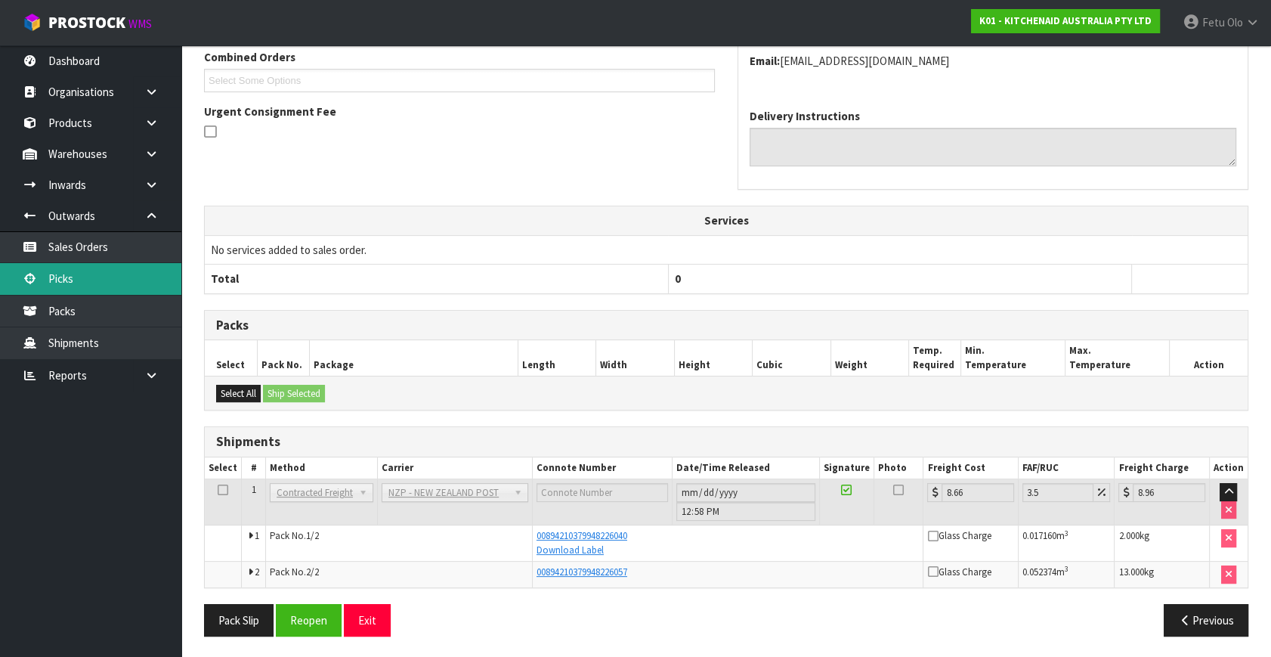
click at [76, 285] on link "Picks" at bounding box center [90, 278] width 181 height 31
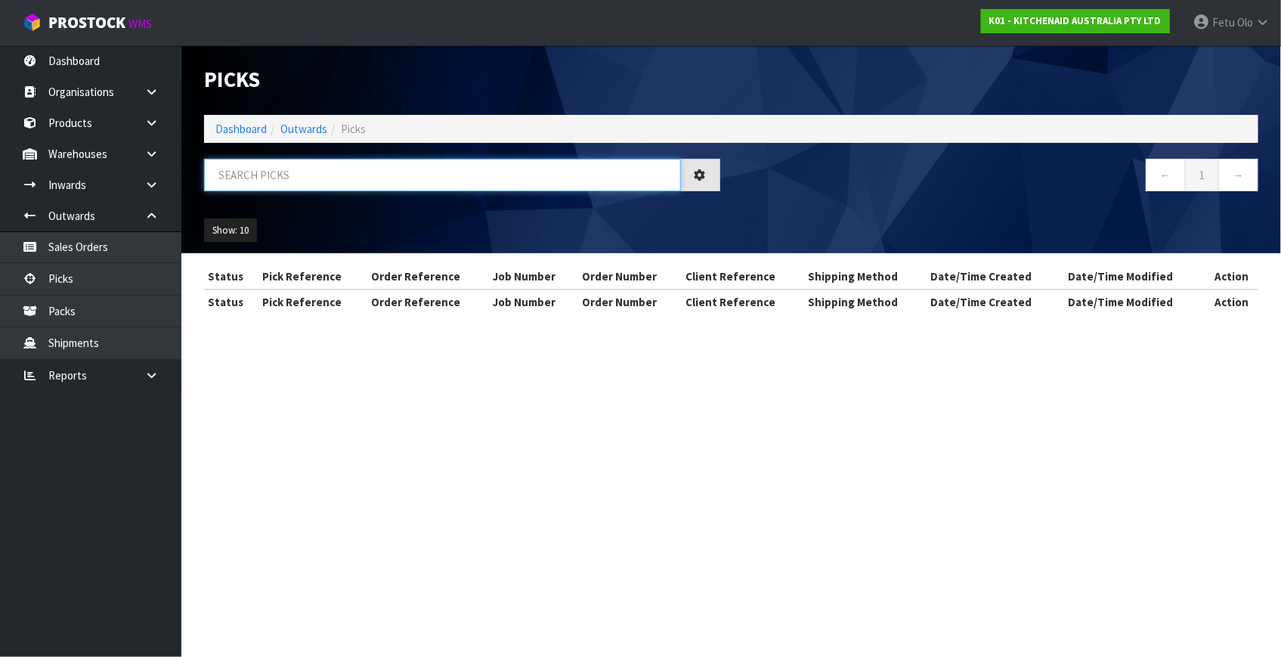
click at [338, 181] on input "text" at bounding box center [442, 175] width 477 height 33
drag, startPoint x: 338, startPoint y: 181, endPoint x: 307, endPoint y: 305, distance: 127.8
click at [337, 197] on div at bounding box center [462, 181] width 539 height 44
type input "78949"
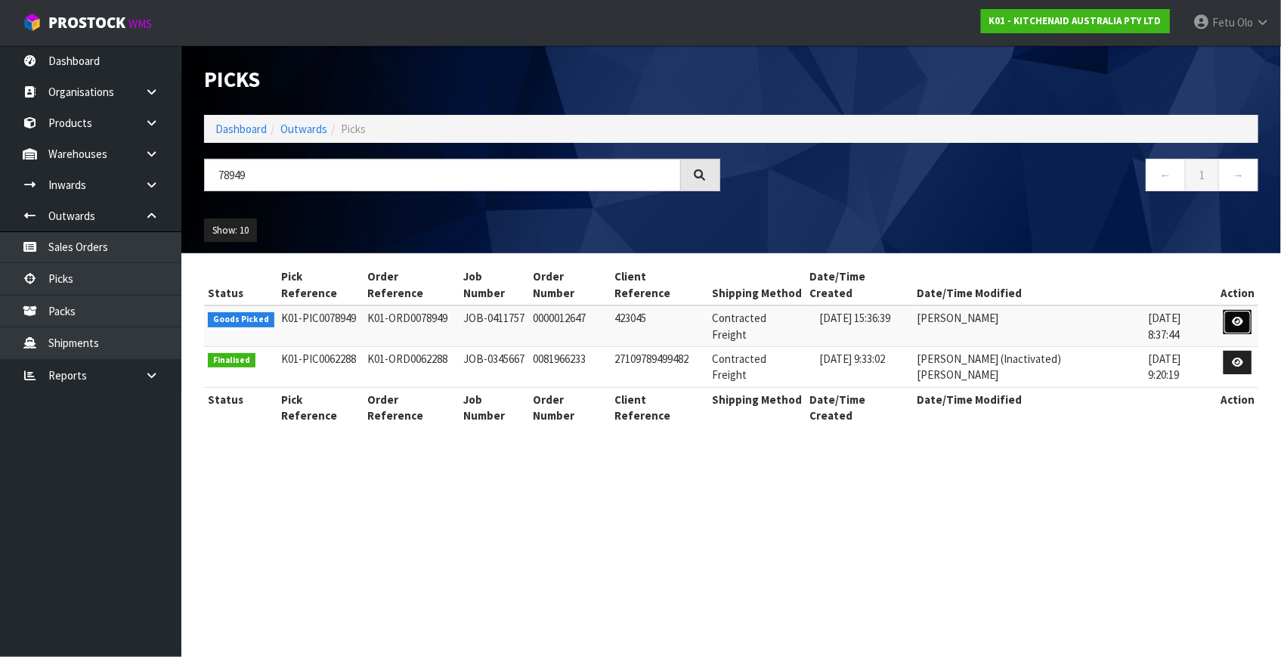
click at [1232, 317] on icon at bounding box center [1237, 322] width 11 height 10
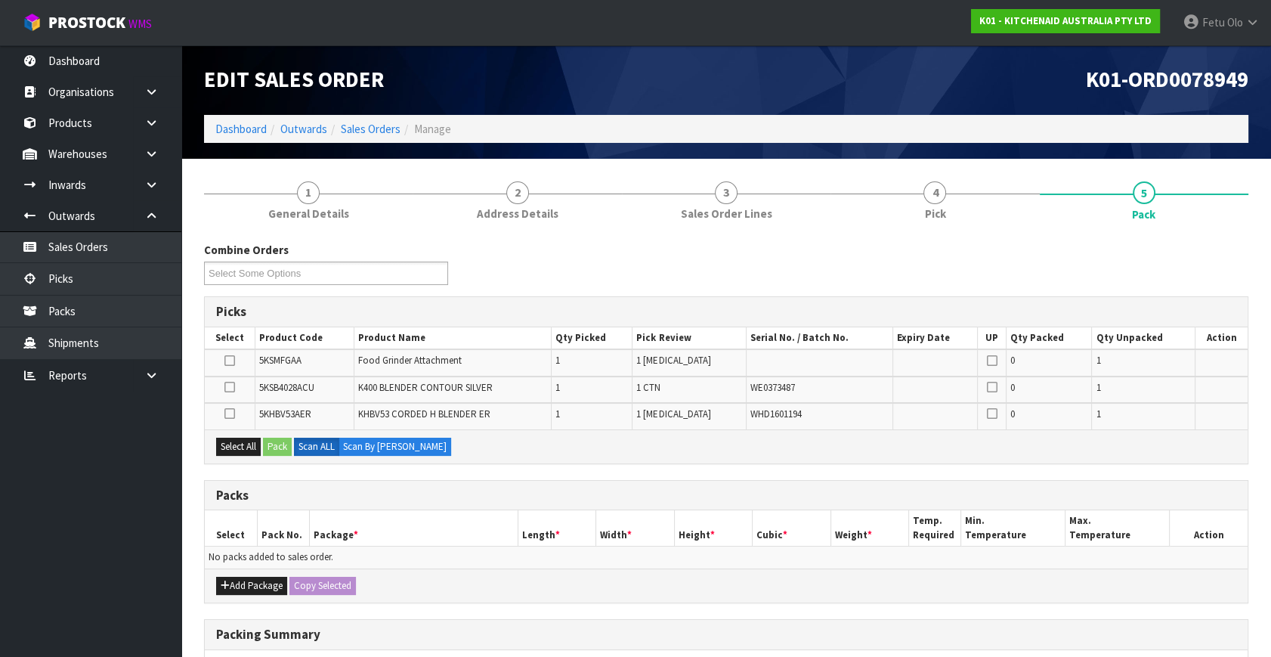
click at [746, 460] on div "Select All Pack Scan ALL Scan By Quantity" at bounding box center [726, 446] width 1043 height 34
click at [240, 582] on button "Add Package" at bounding box center [251, 586] width 71 height 18
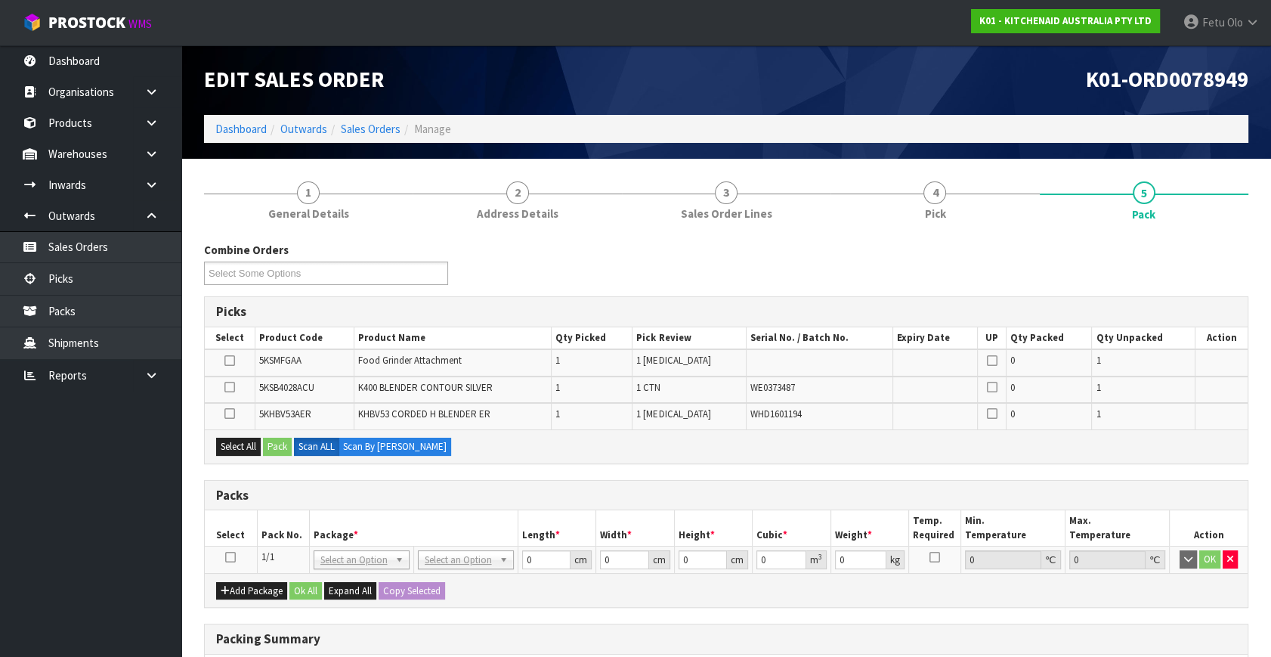
click at [224, 555] on td at bounding box center [231, 560] width 52 height 27
click at [240, 559] on td at bounding box center [231, 560] width 52 height 27
click at [226, 557] on icon at bounding box center [230, 557] width 11 height 1
click at [404, 527] on th "Package *" at bounding box center [413, 528] width 209 height 36
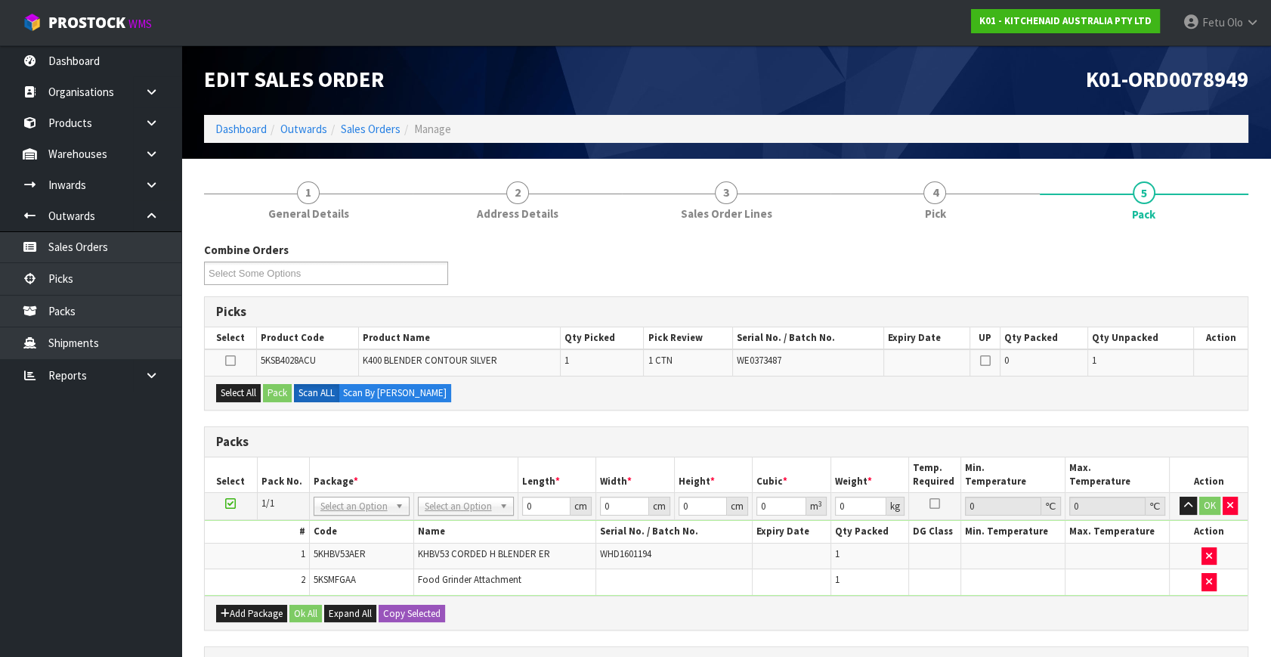
click at [227, 503] on icon at bounding box center [230, 503] width 11 height 1
click at [112, 549] on ul "Dashboard Organisations Clients Consignees Carriers Products Categories Serial …" at bounding box center [90, 351] width 181 height 612
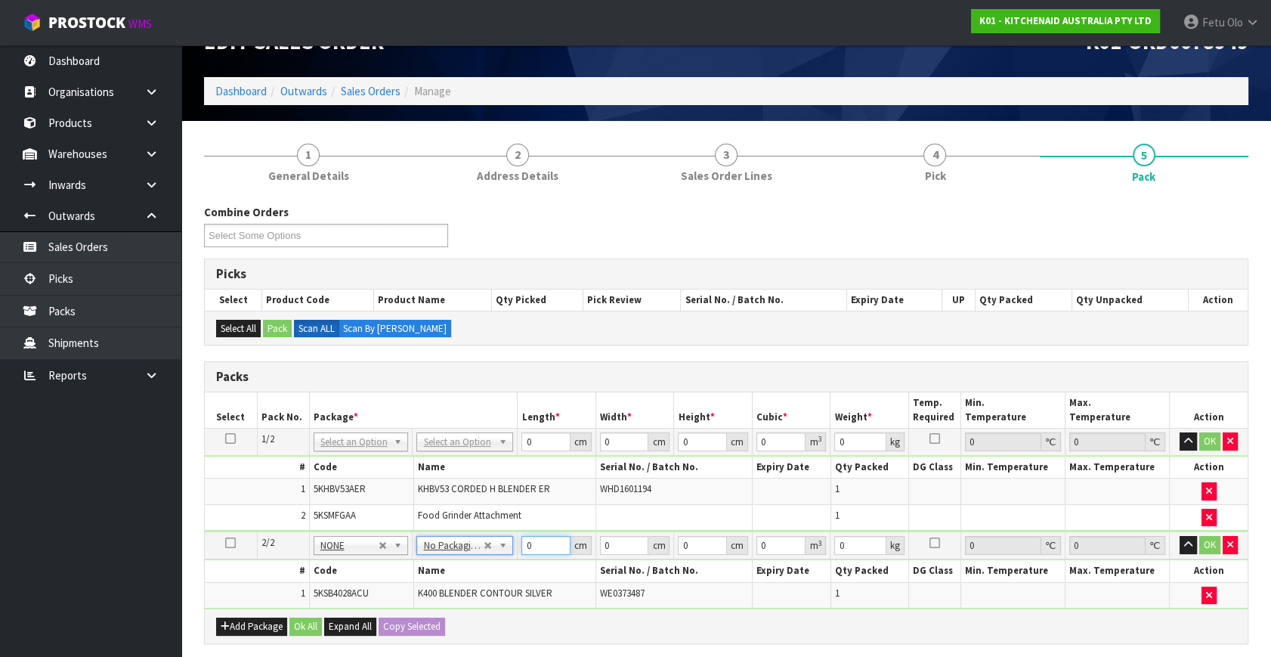
drag, startPoint x: 537, startPoint y: 585, endPoint x: 370, endPoint y: 633, distance: 173.9
click at [365, 640] on div "Combine Orders K01-ORD0078949 K01-ORD0078950 K01-ORD0078954 K01-ORD0078955 K01-…" at bounding box center [726, 562] width 1045 height 716
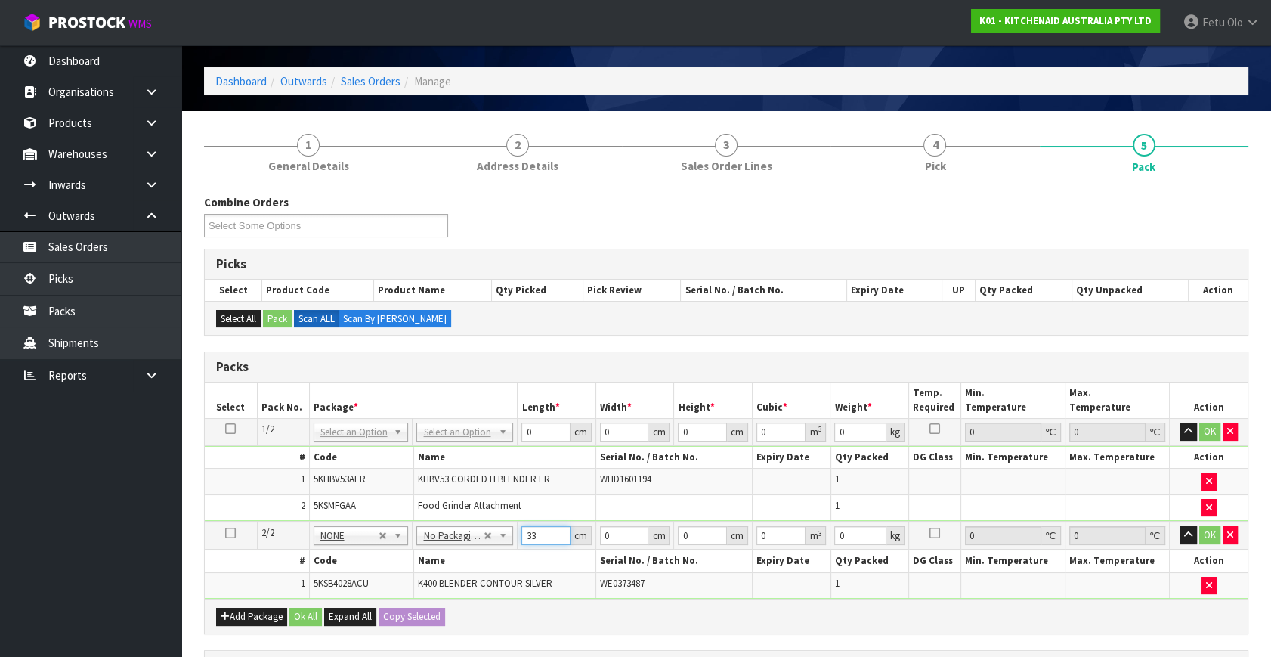
type input "33"
type input "31"
type input "4"
type input "0.004092"
type input "46"
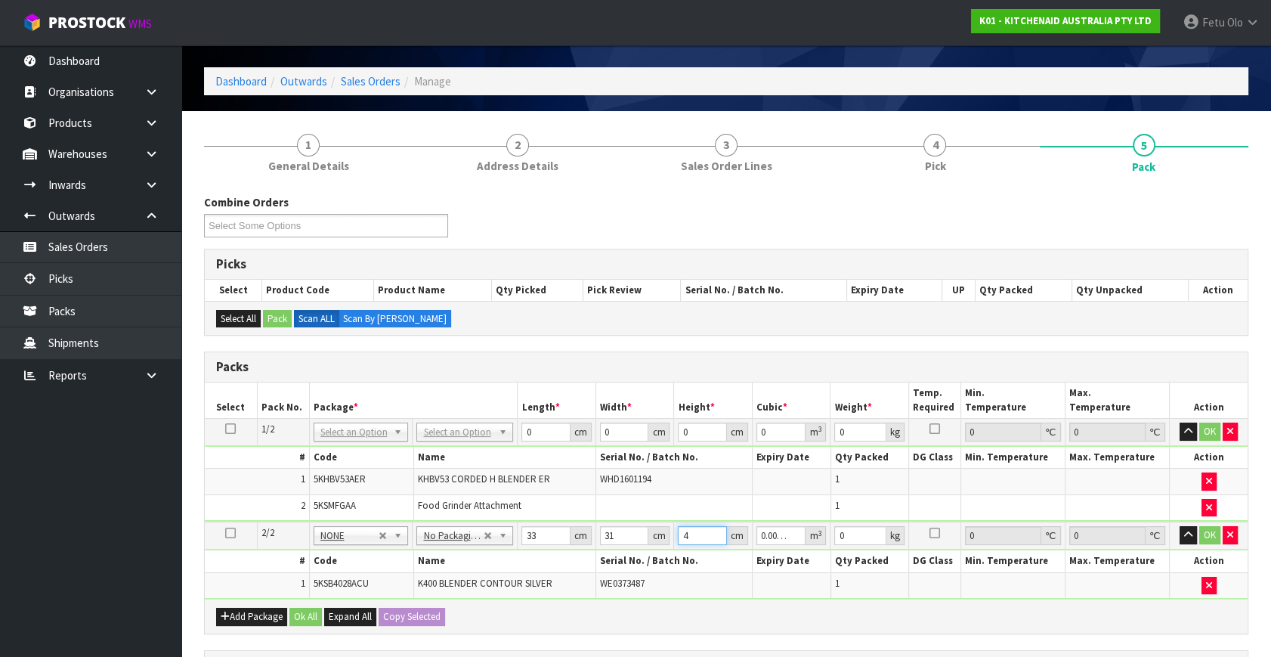
type input "0.047058"
click at [615, 534] on input "31" at bounding box center [624, 535] width 49 height 19
type input "4"
type input "0.004092"
type input "48"
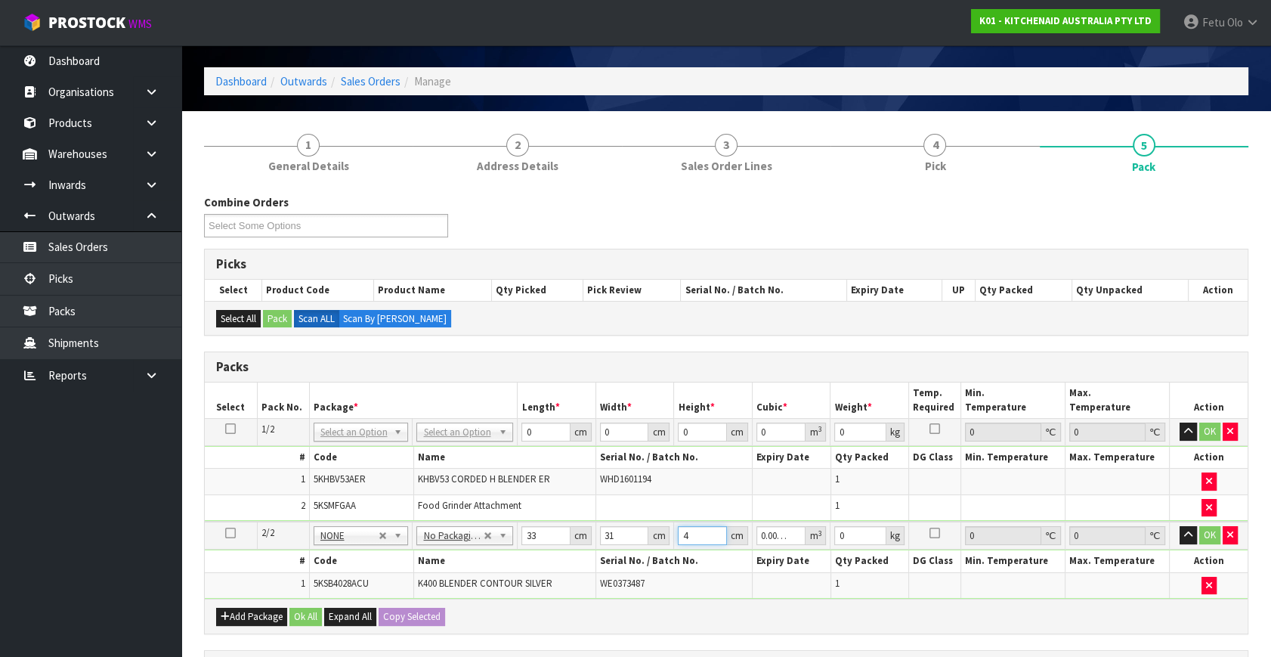
type input "0.049104"
type input "48"
type input "9"
click button "OK" at bounding box center [1210, 535] width 21 height 18
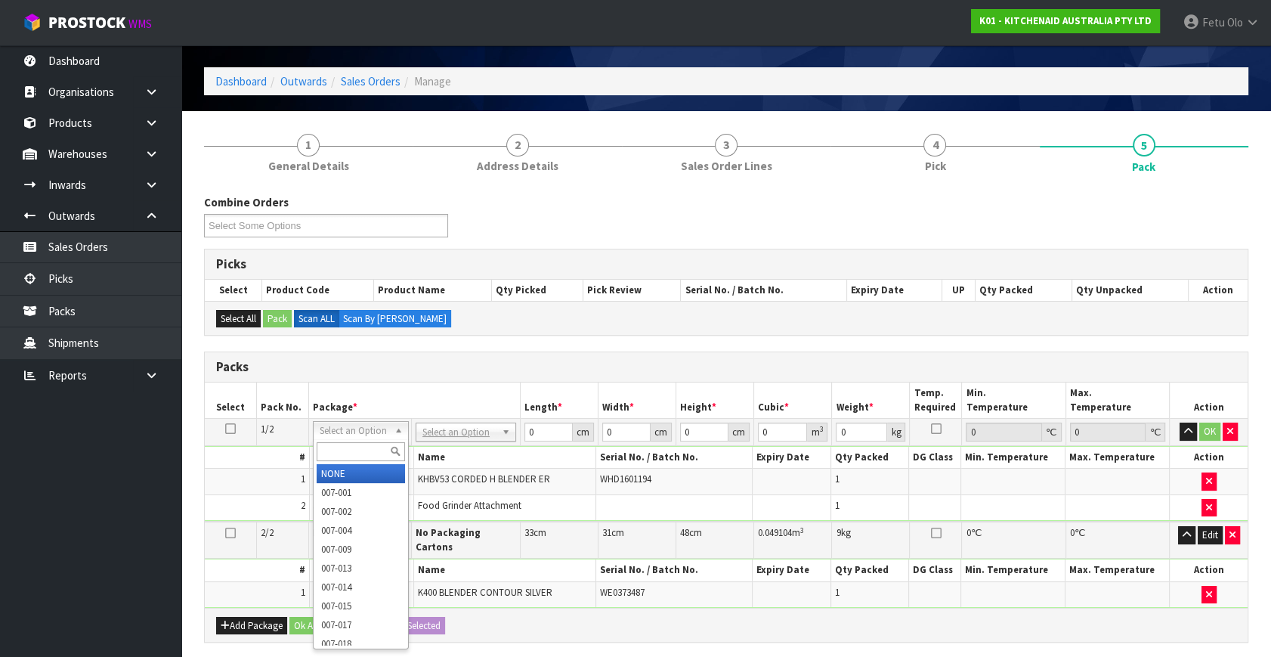
click at [355, 450] on input "text" at bounding box center [361, 451] width 88 height 19
type input "011"
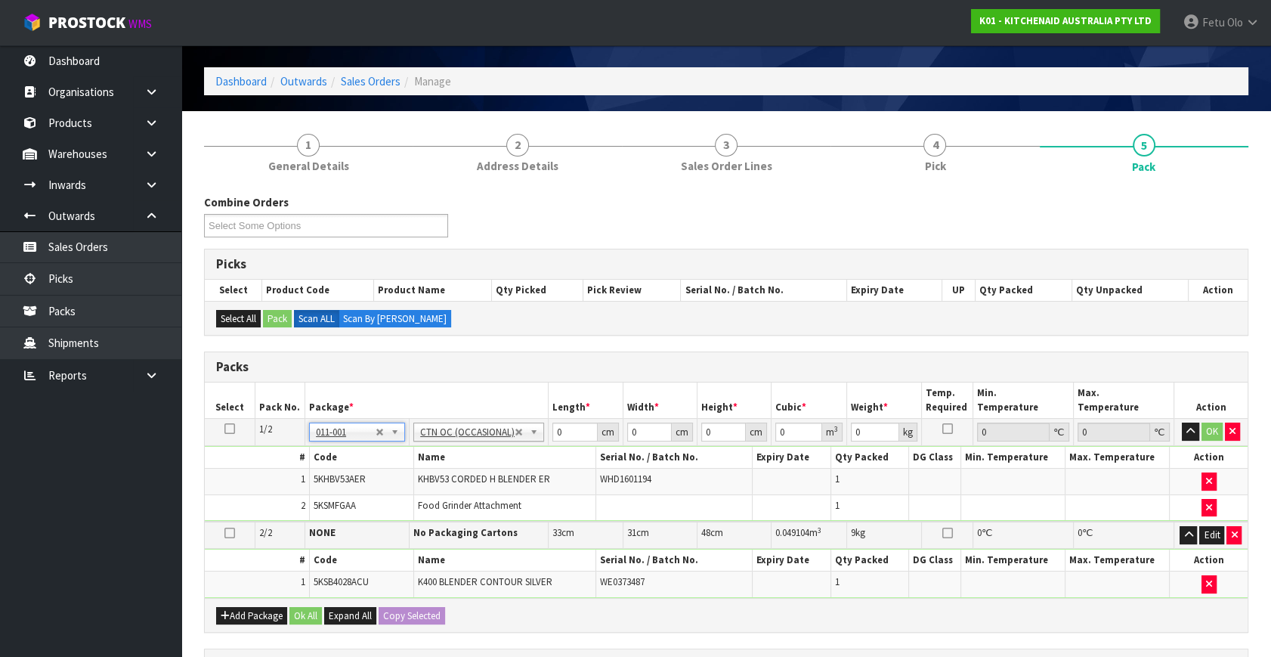
type input "2.2"
drag, startPoint x: 326, startPoint y: 494, endPoint x: 310, endPoint y: 498, distance: 16.5
click at [314, 497] on tbody "1/2 NONE 007-001 007-002 007-004 007-009 007-013 007-014 007-015 007-017 007-01…" at bounding box center [726, 471] width 1043 height 104
type input "37"
type input "18"
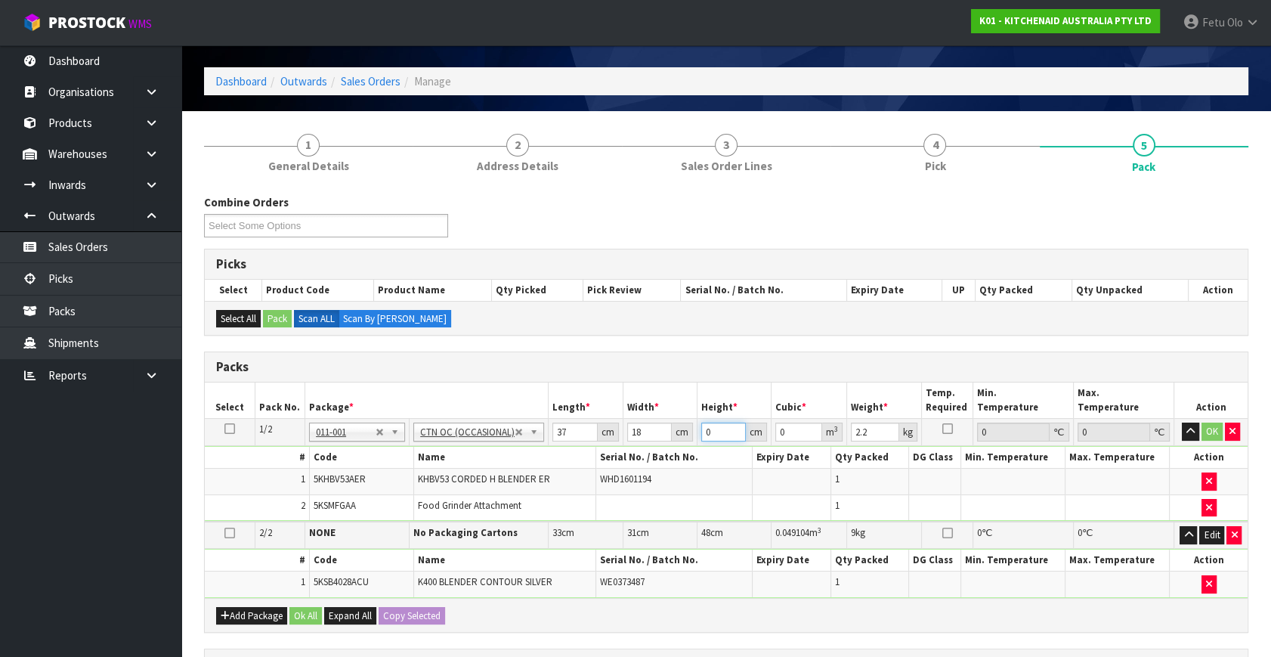
type input "3"
type input "0.001998"
type input "31"
type input "0.020646"
type input "31"
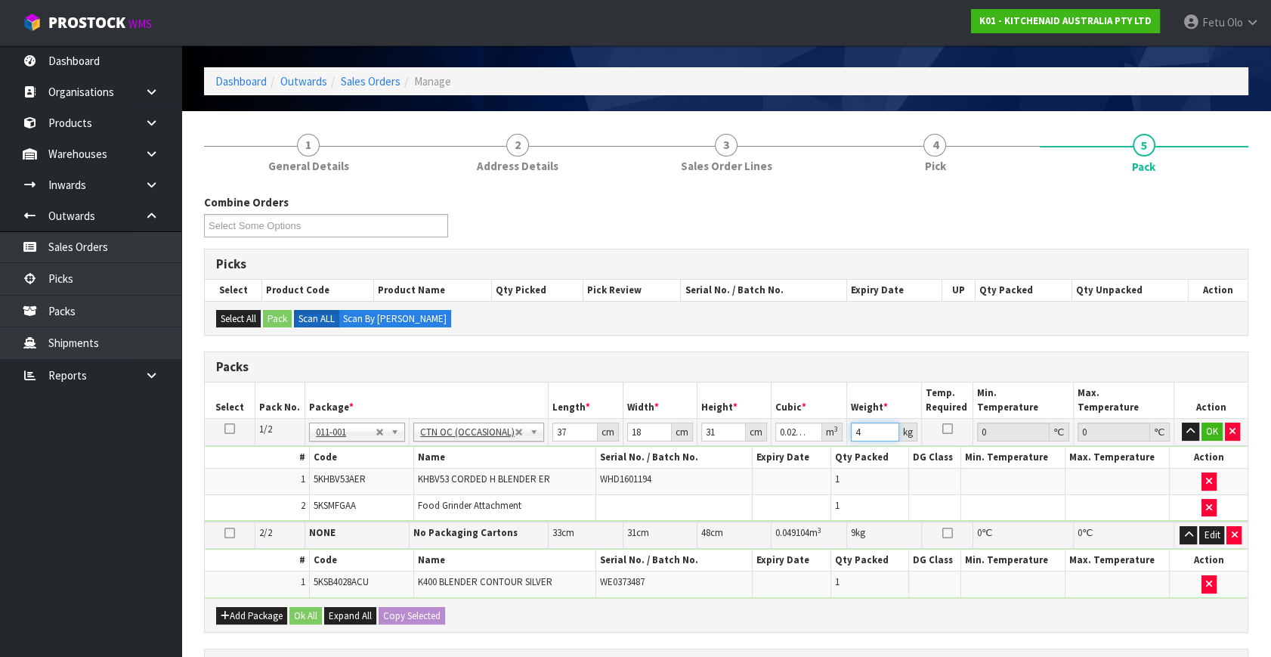
type input "4"
click button "OK" at bounding box center [1212, 432] width 21 height 18
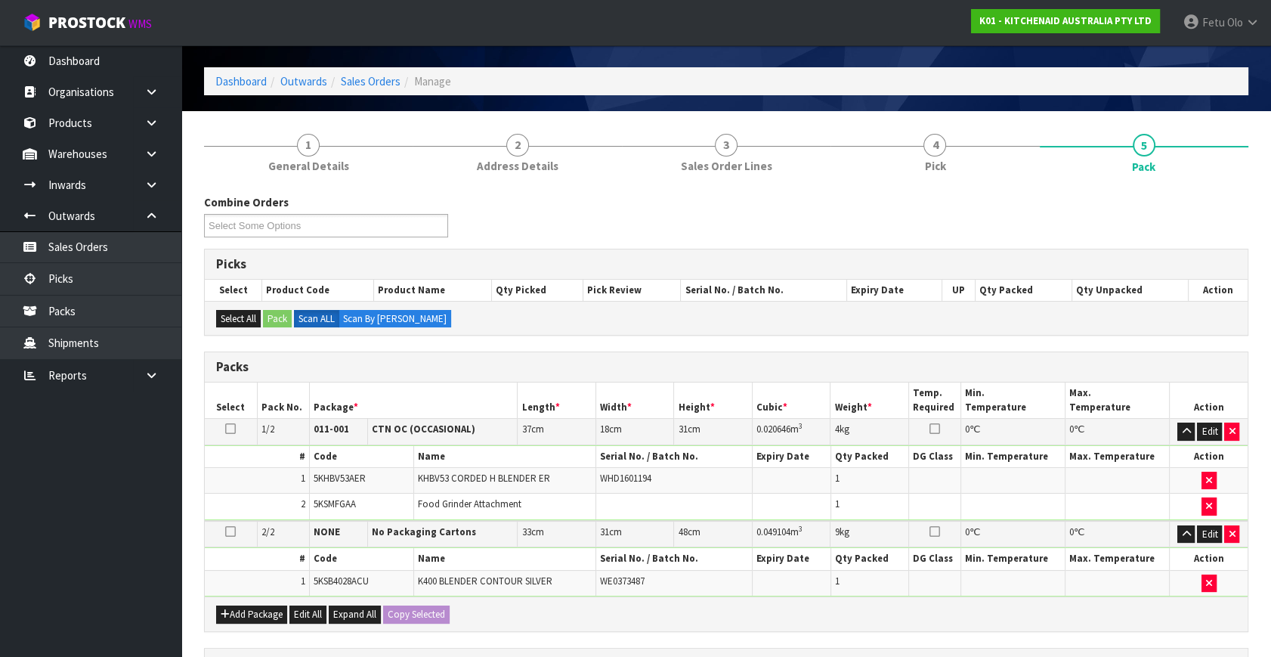
scroll to position [340, 0]
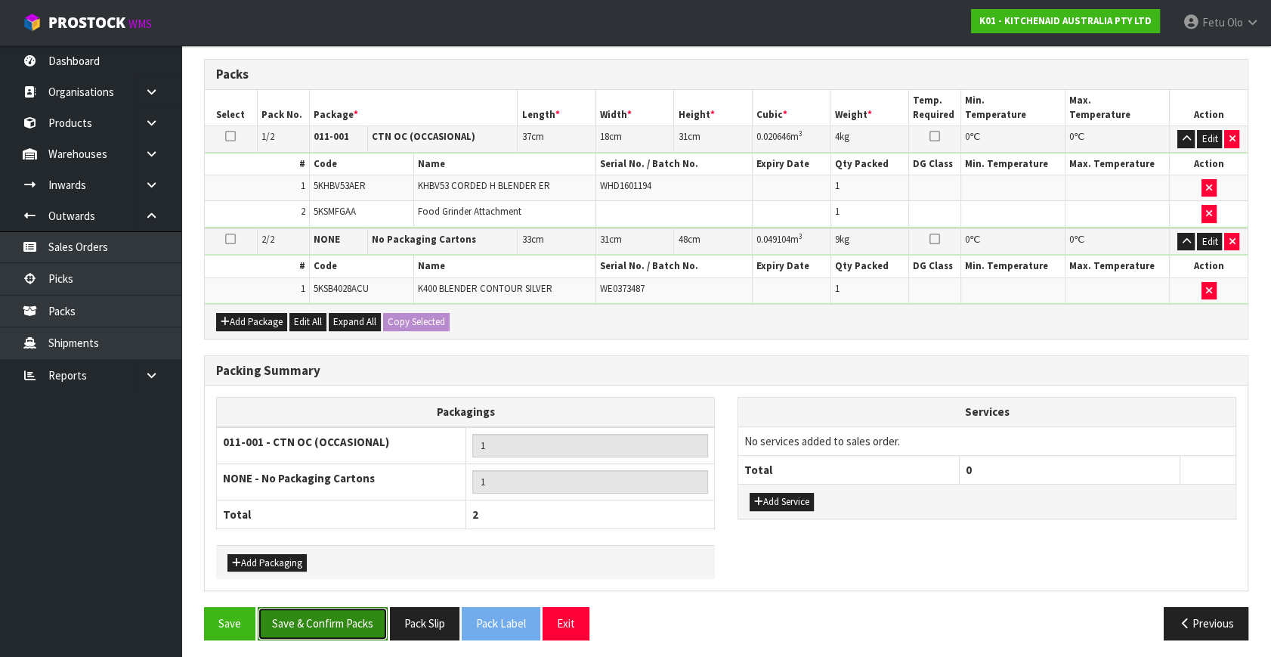
drag, startPoint x: 336, startPoint y: 617, endPoint x: 336, endPoint y: 603, distance: 13.6
click at [336, 616] on button "Save & Confirm Packs" at bounding box center [323, 623] width 130 height 33
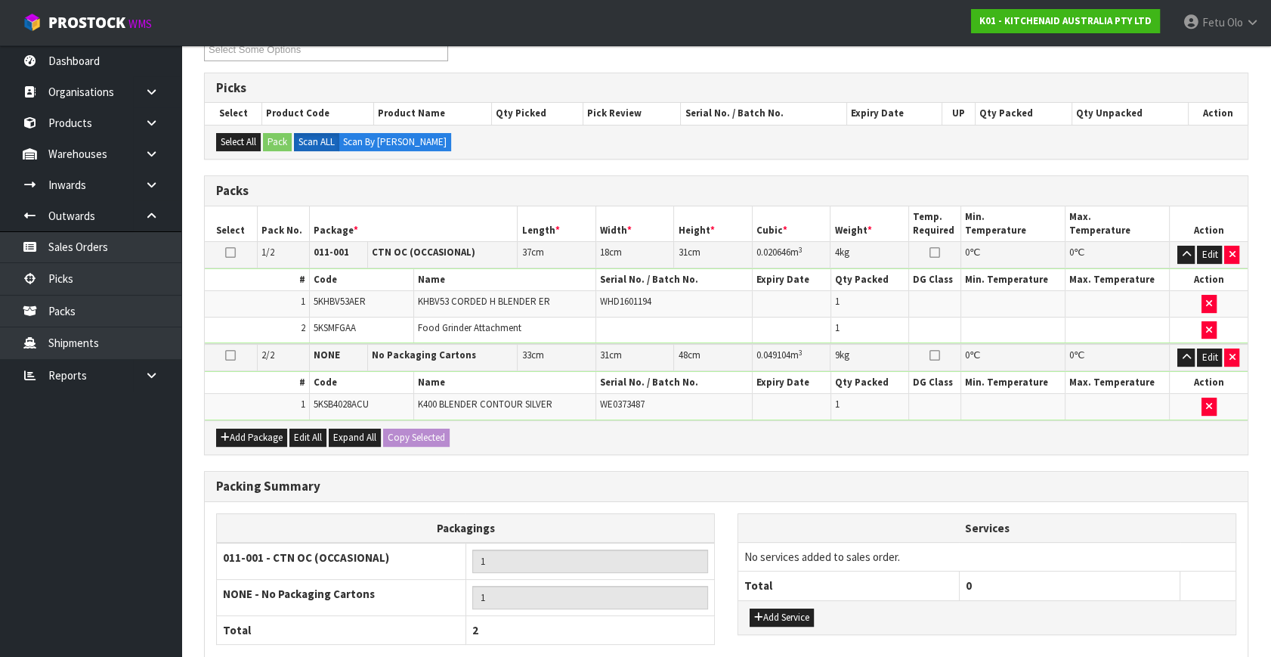
scroll to position [239, 0]
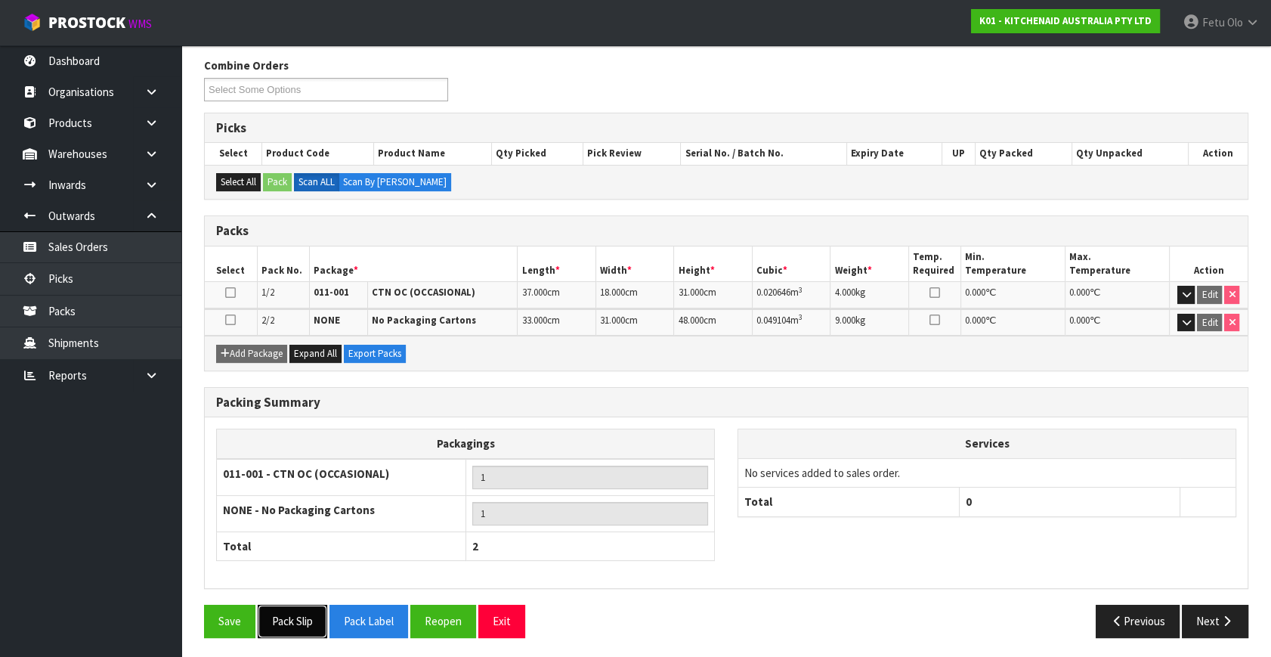
click at [317, 615] on button "Pack Slip" at bounding box center [293, 621] width 70 height 33
click at [1196, 605] on button "Next" at bounding box center [1215, 621] width 67 height 33
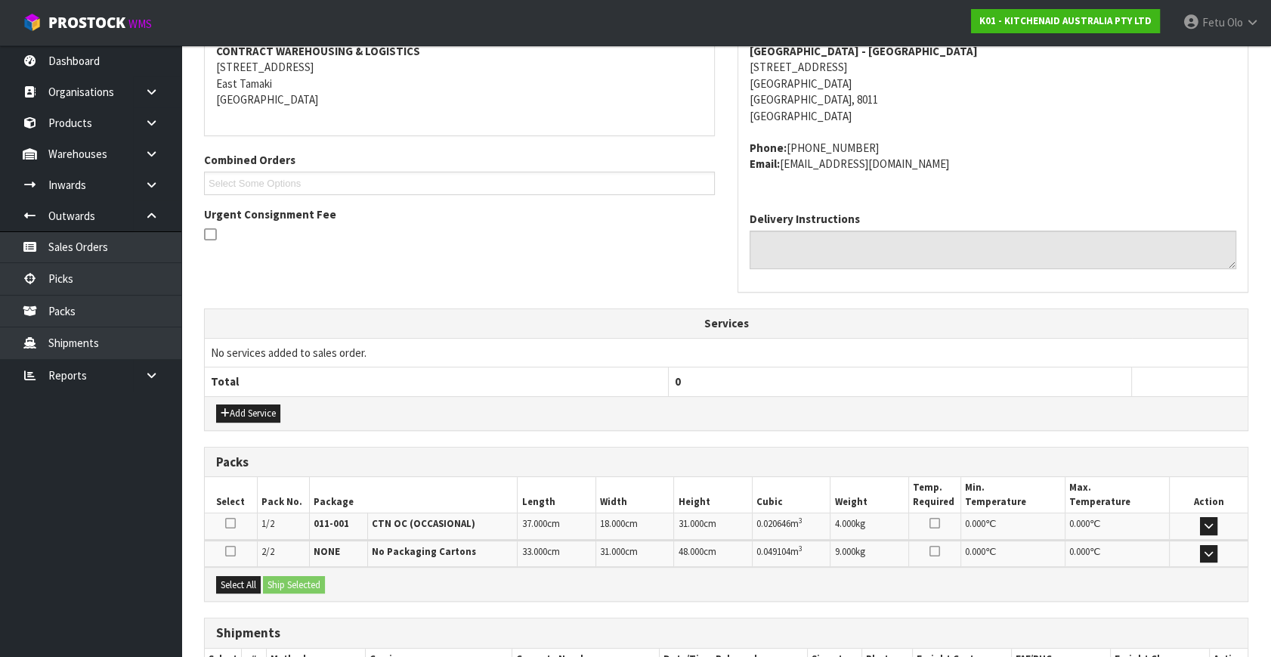
scroll to position [400, 0]
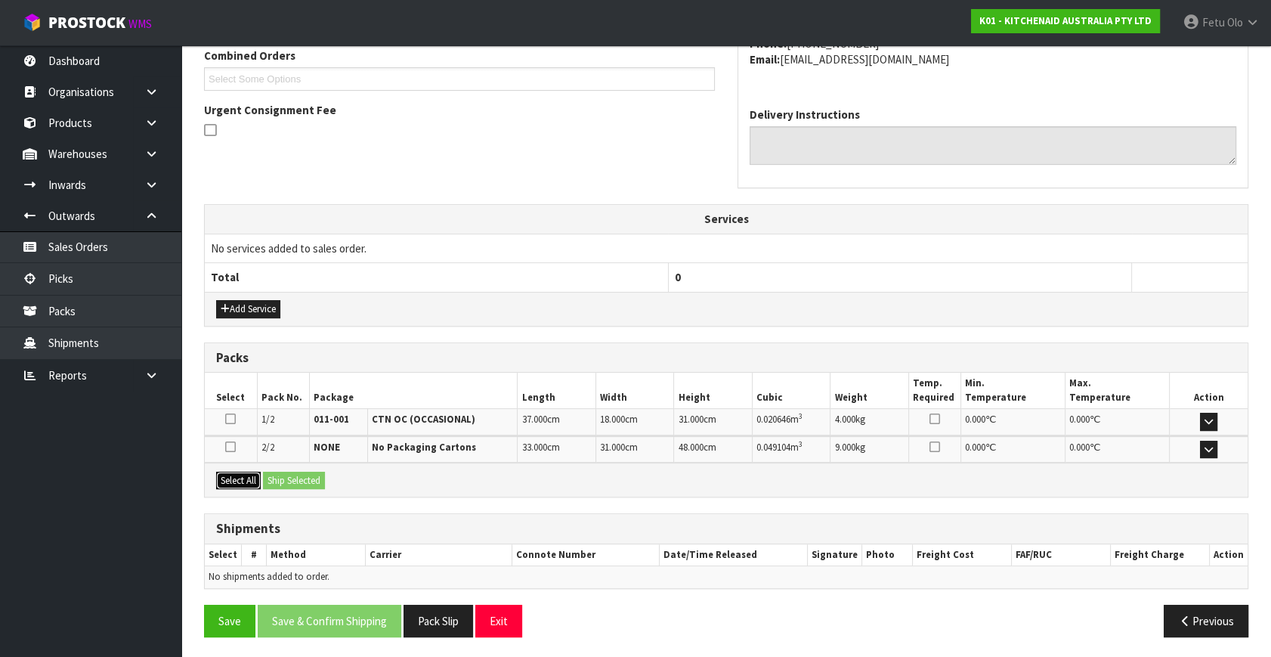
drag, startPoint x: 249, startPoint y: 469, endPoint x: 293, endPoint y: 485, distance: 46.4
click at [249, 472] on button "Select All" at bounding box center [238, 481] width 45 height 18
drag, startPoint x: 293, startPoint y: 485, endPoint x: 302, endPoint y: 486, distance: 9.2
click at [293, 485] on button "Ship Selected" at bounding box center [294, 481] width 62 height 18
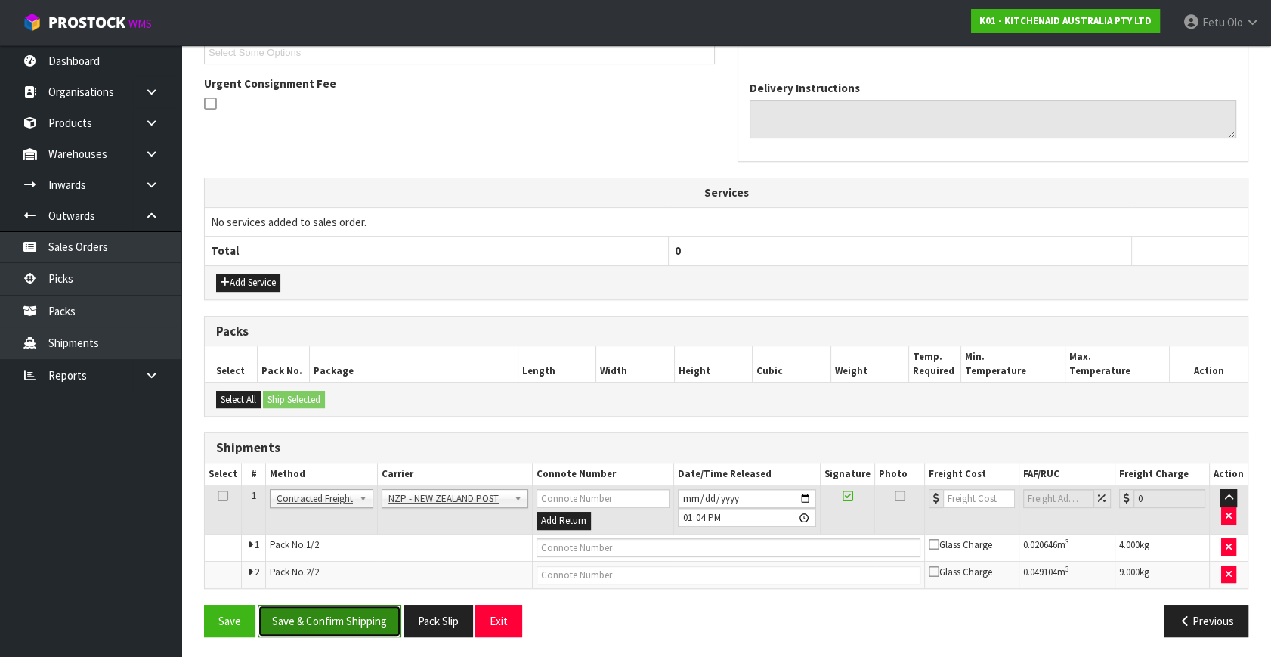
click at [353, 624] on button "Save & Confirm Shipping" at bounding box center [330, 621] width 144 height 33
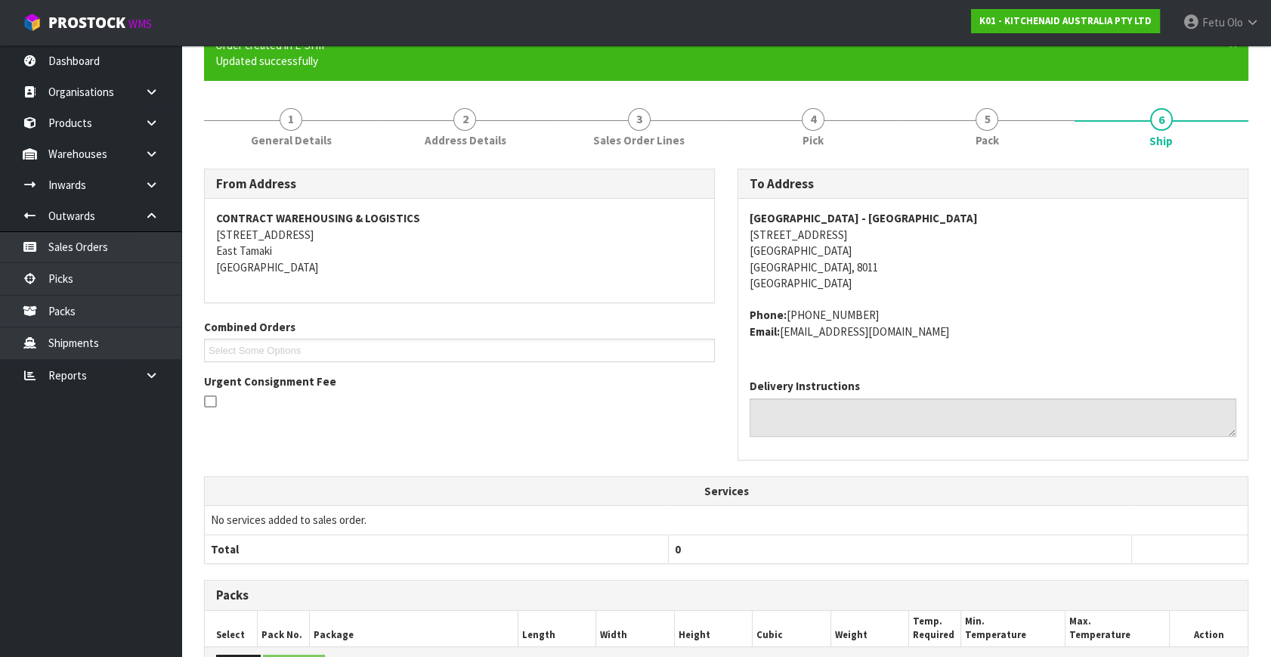
scroll to position [404, 0]
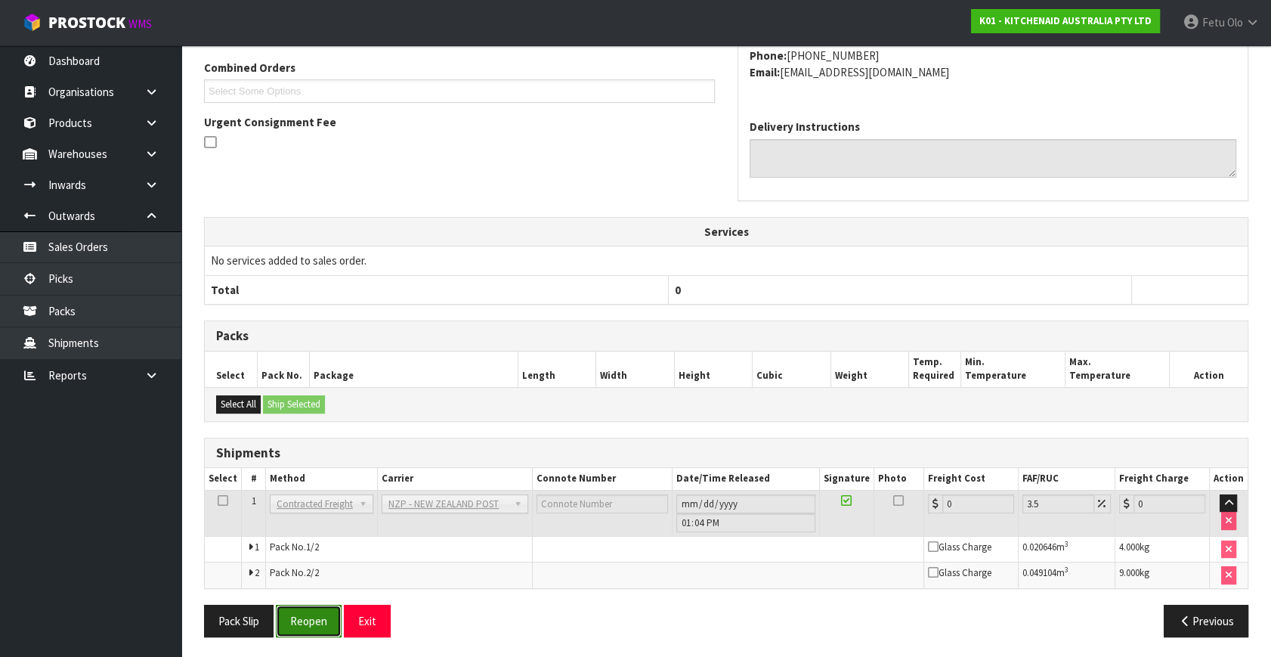
click at [309, 624] on button "Reopen" at bounding box center [309, 621] width 66 height 33
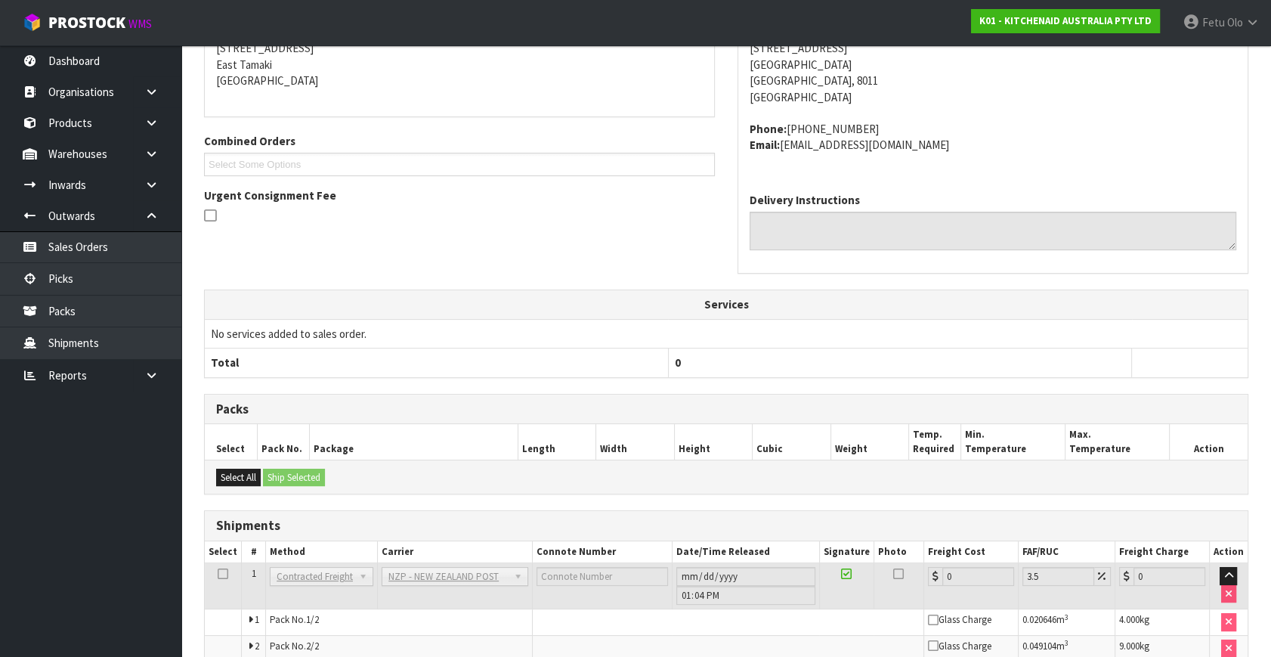
scroll to position [388, 0]
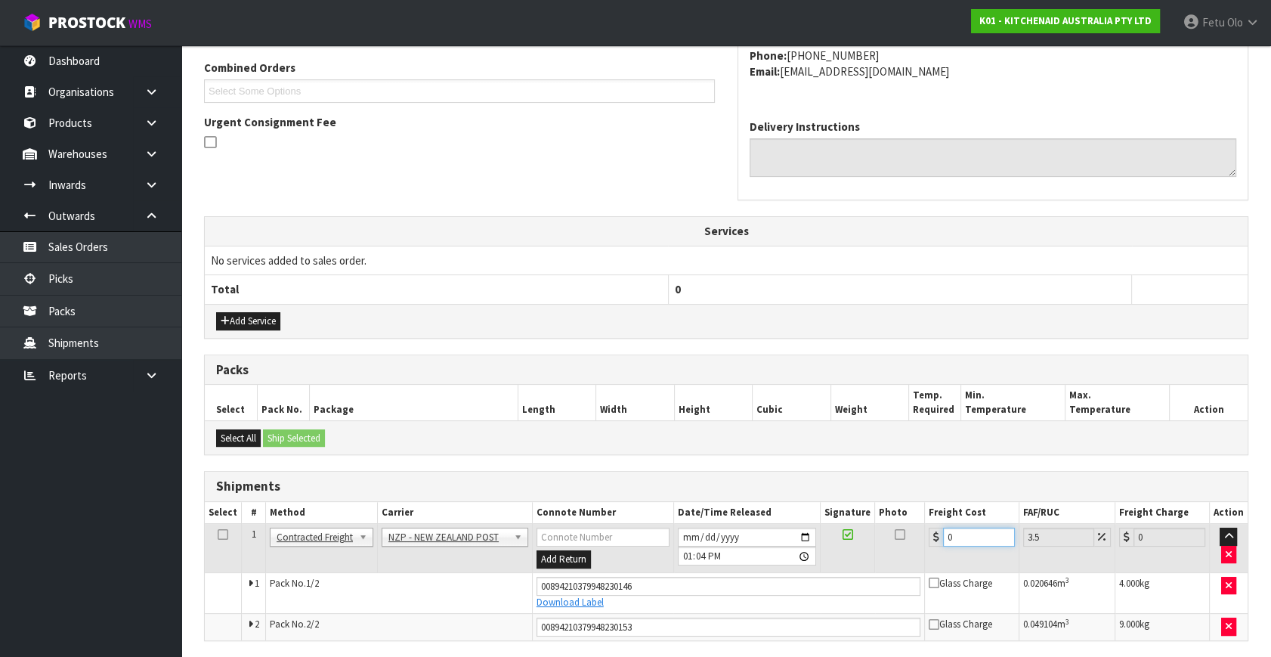
drag, startPoint x: 978, startPoint y: 537, endPoint x: 738, endPoint y: 605, distance: 249.8
click at [738, 605] on tbody "1 Client Local Pickup Customer Local Pickup Company Freight Contracted Freight …" at bounding box center [726, 582] width 1043 height 116
type input "2"
type input "2.07"
type input "23"
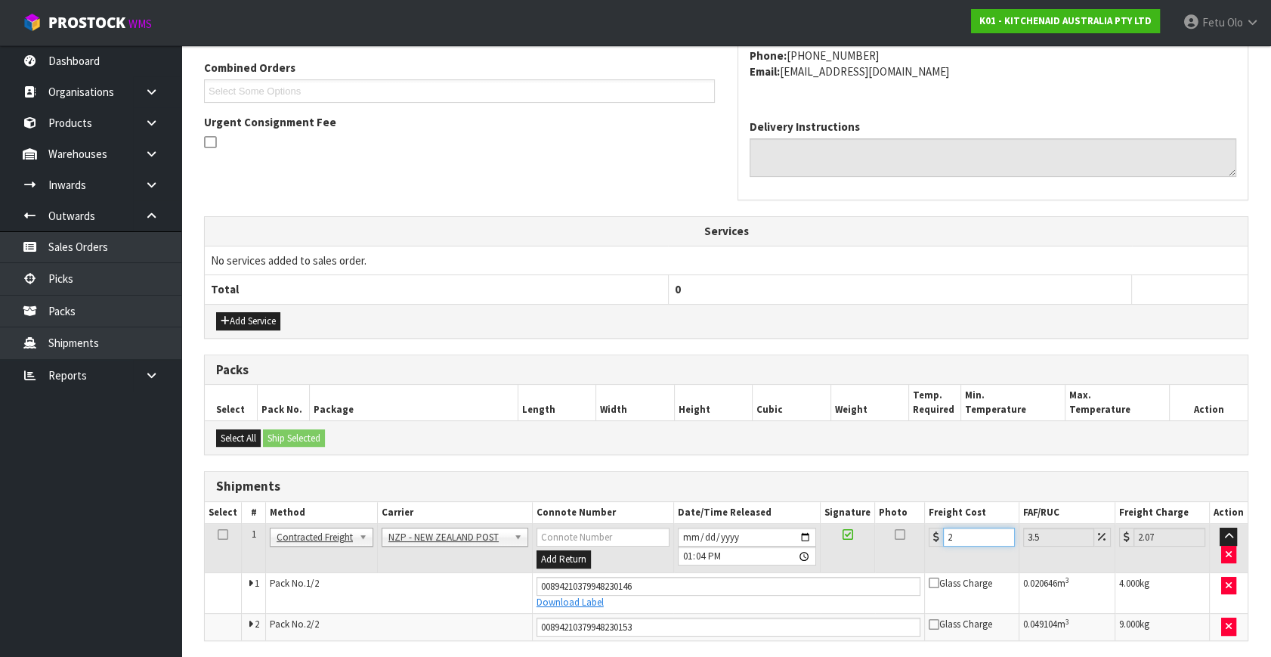
type input "23.8"
type input "23.2"
type input "24.01"
type input "23.22"
type input "24.03"
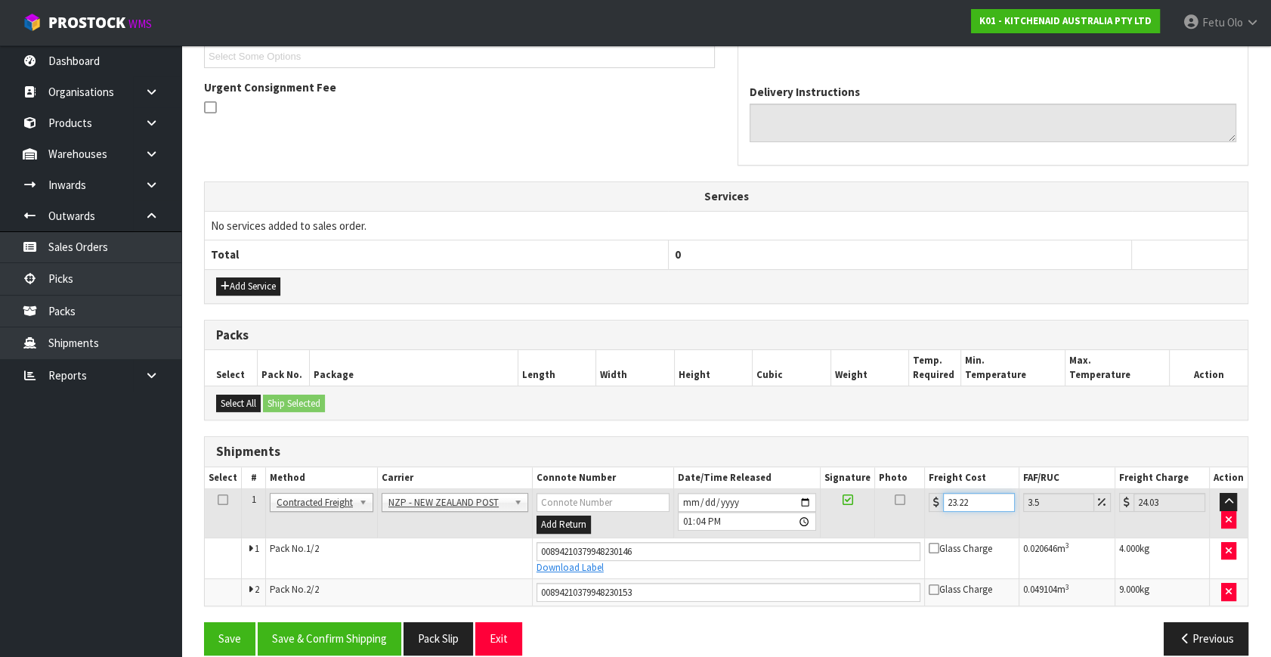
scroll to position [440, 0]
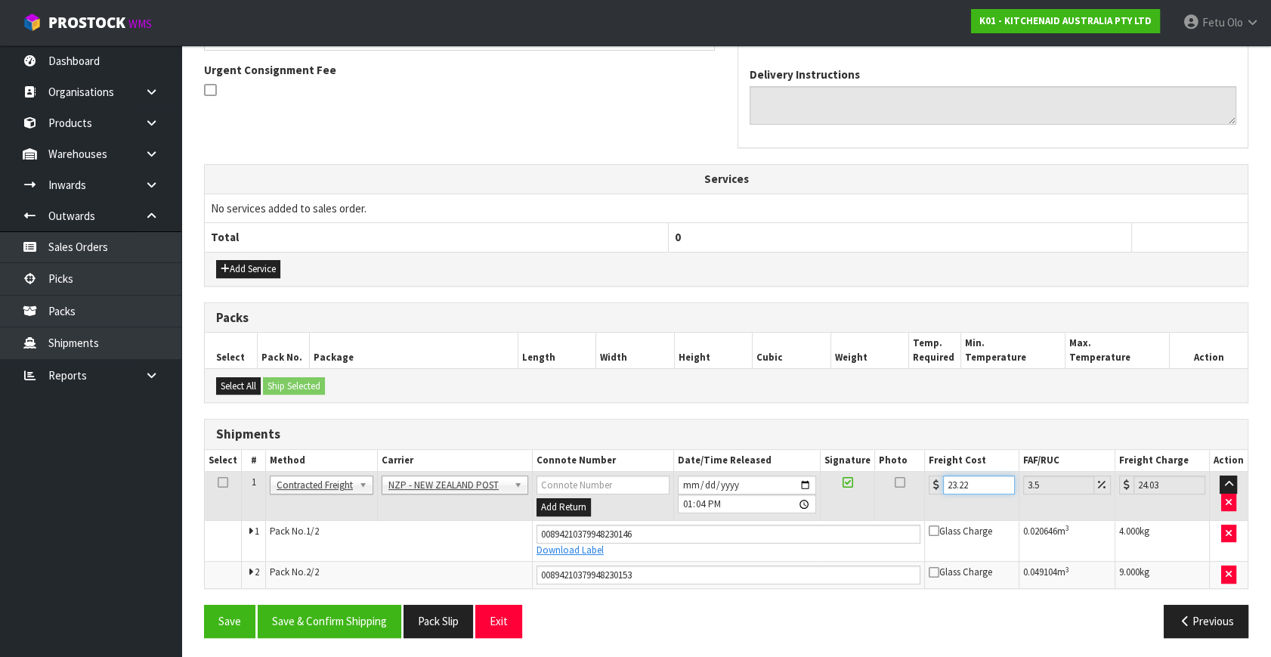
type input "23.22"
click at [349, 655] on section "× Close Sales order reopened 1 General Details 2 Address Details 3 Sales Order …" at bounding box center [726, 190] width 1090 height 942
click at [340, 620] on button "Save & Confirm Shipping" at bounding box center [330, 621] width 144 height 33
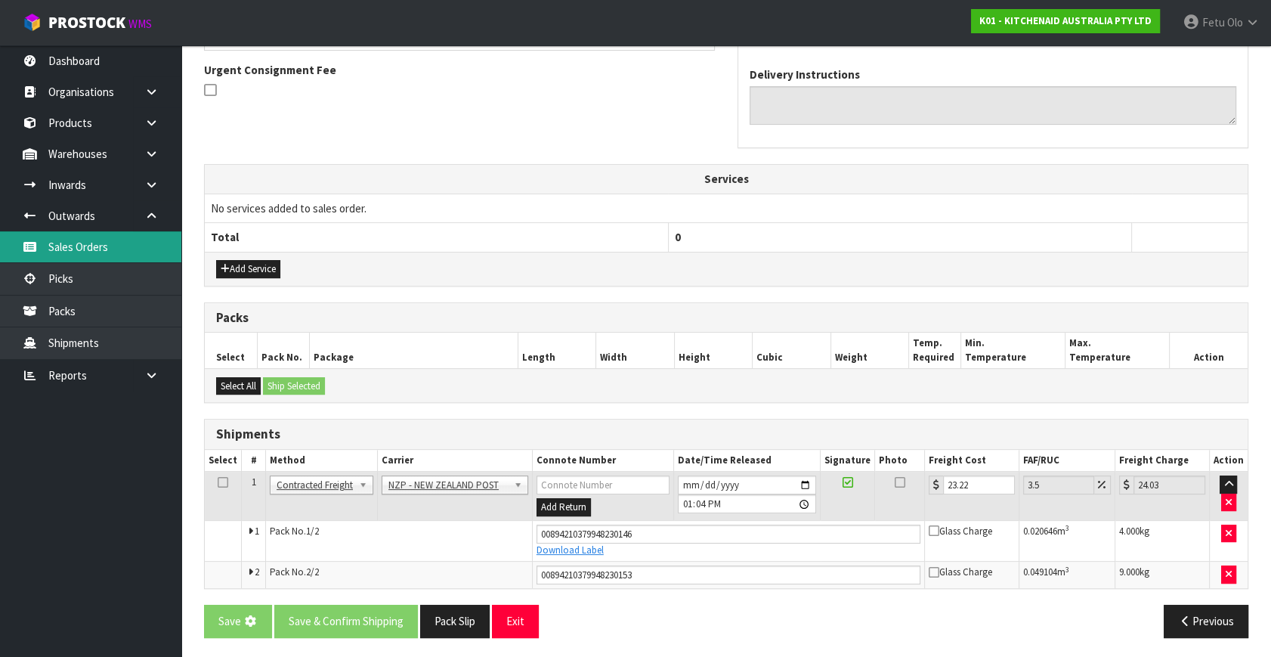
scroll to position [0, 0]
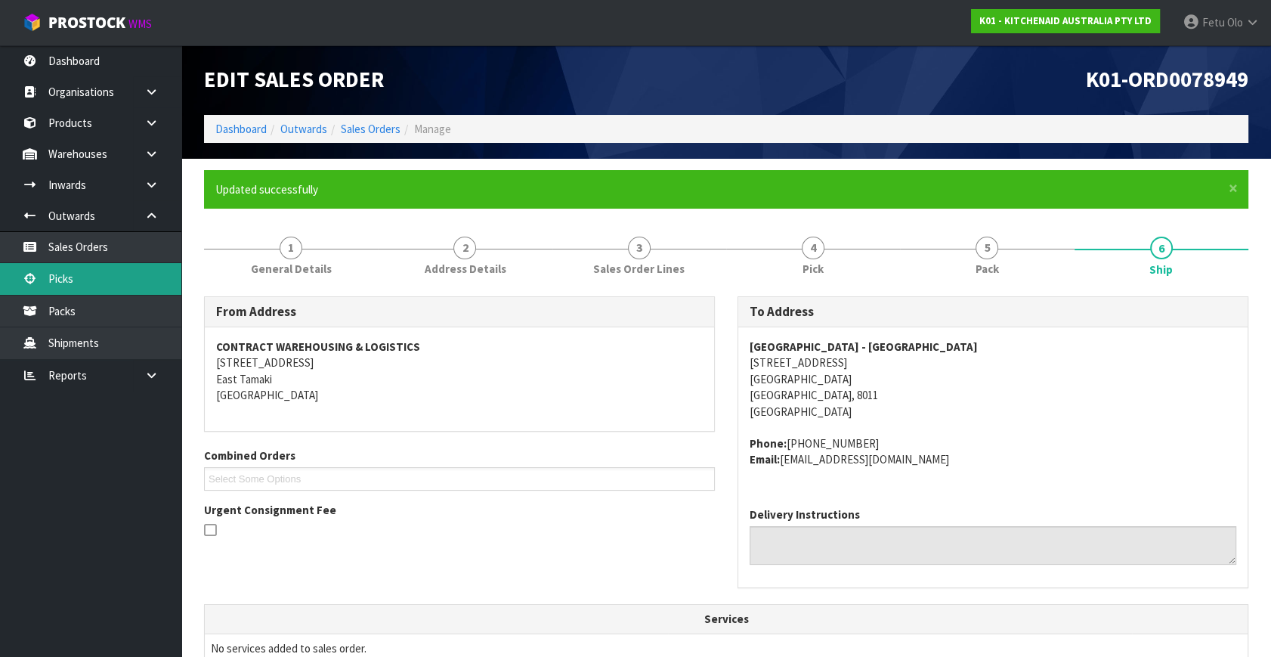
click at [82, 283] on link "Picks" at bounding box center [90, 278] width 181 height 31
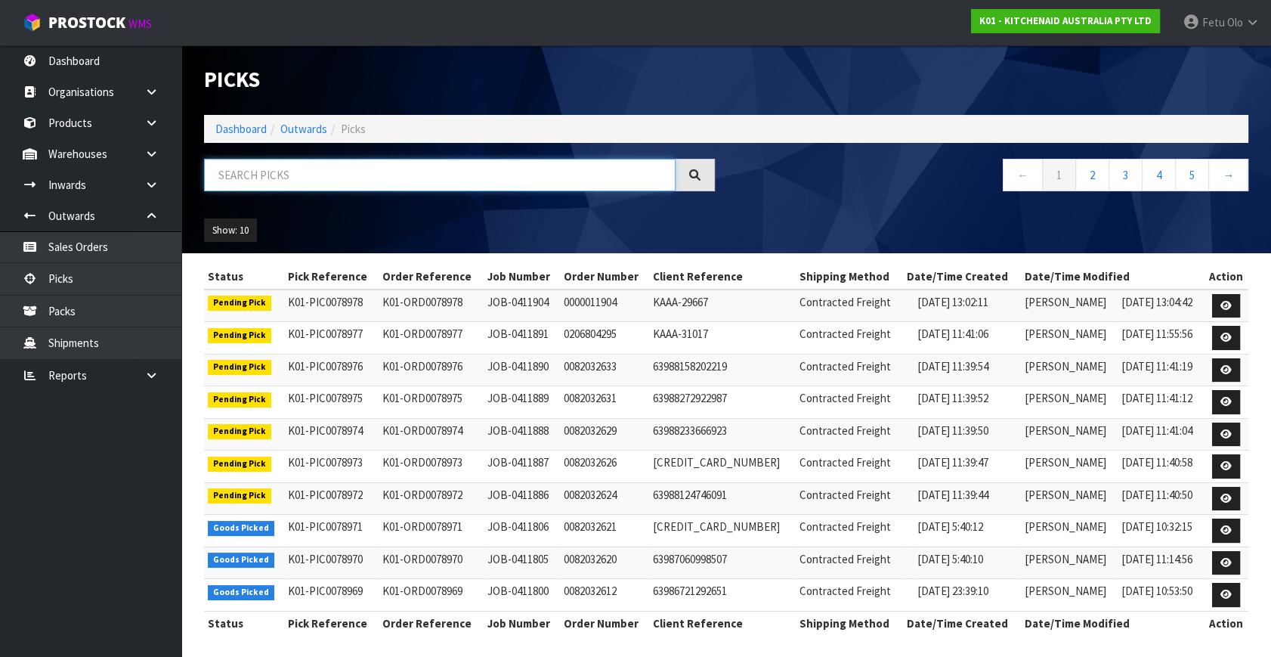
click at [330, 178] on input "text" at bounding box center [440, 175] width 472 height 33
type input "78950"
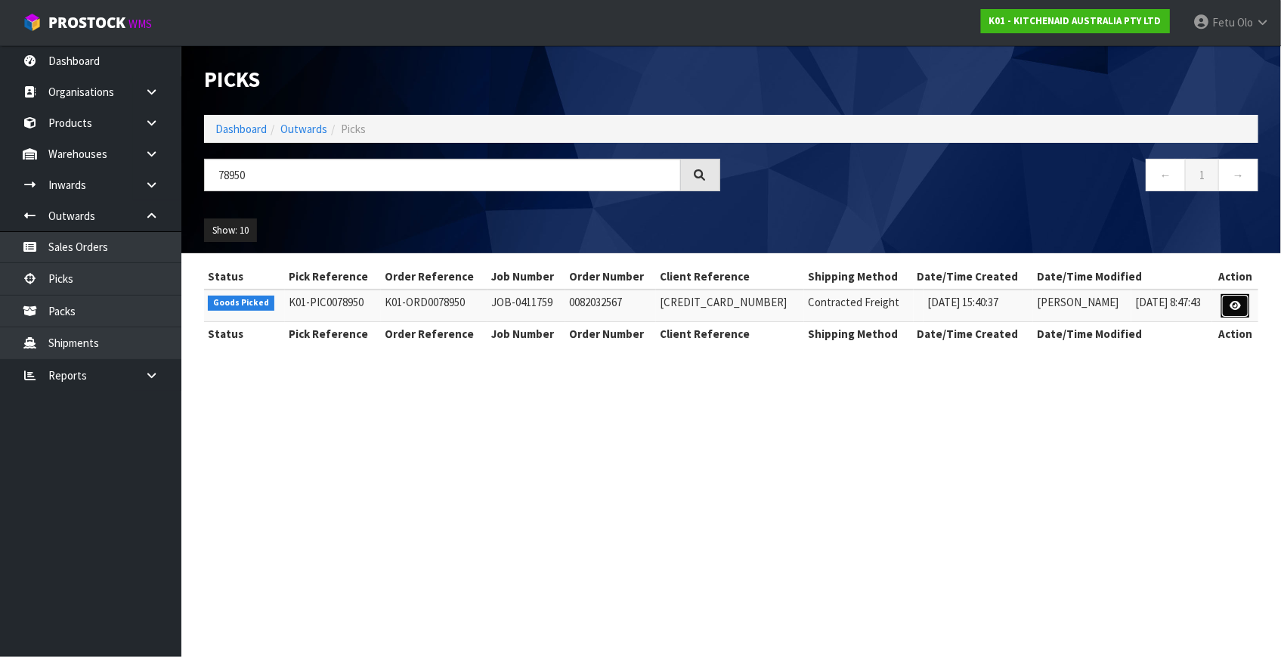
click at [1228, 304] on link at bounding box center [1236, 306] width 28 height 24
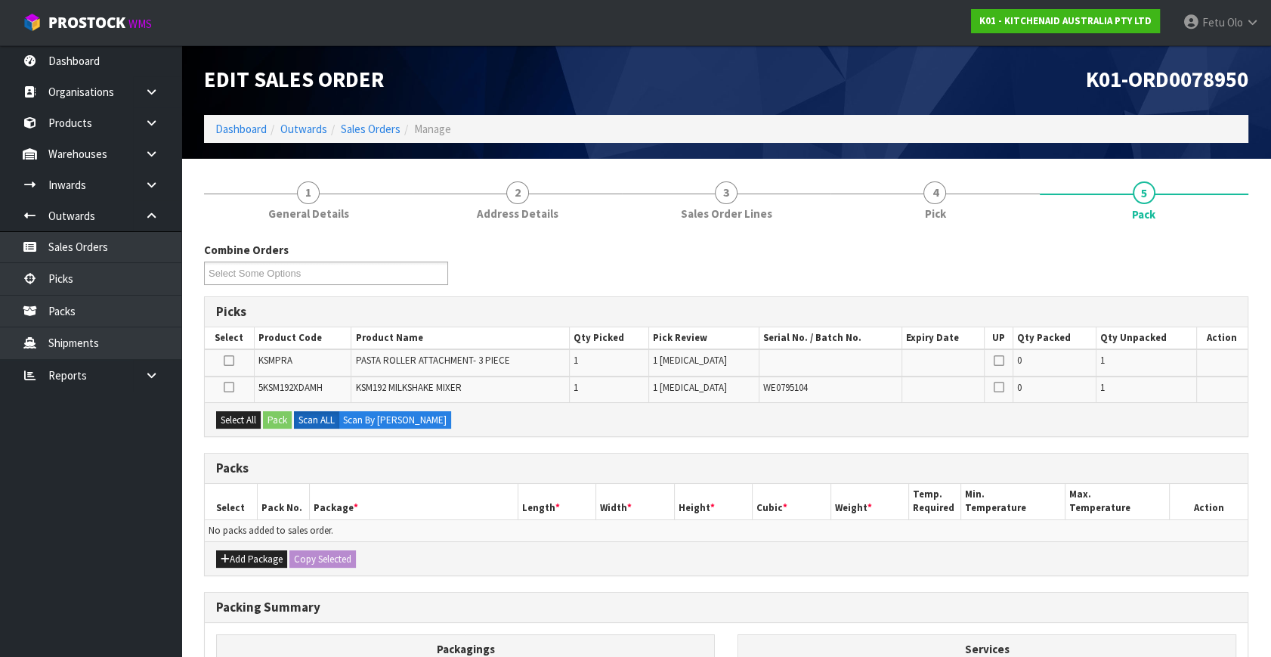
click at [233, 361] on icon at bounding box center [229, 361] width 11 height 1
click at [0, 0] on input "checkbox" at bounding box center [0, 0] width 0 height 0
click at [285, 416] on button "Pack" at bounding box center [277, 420] width 29 height 18
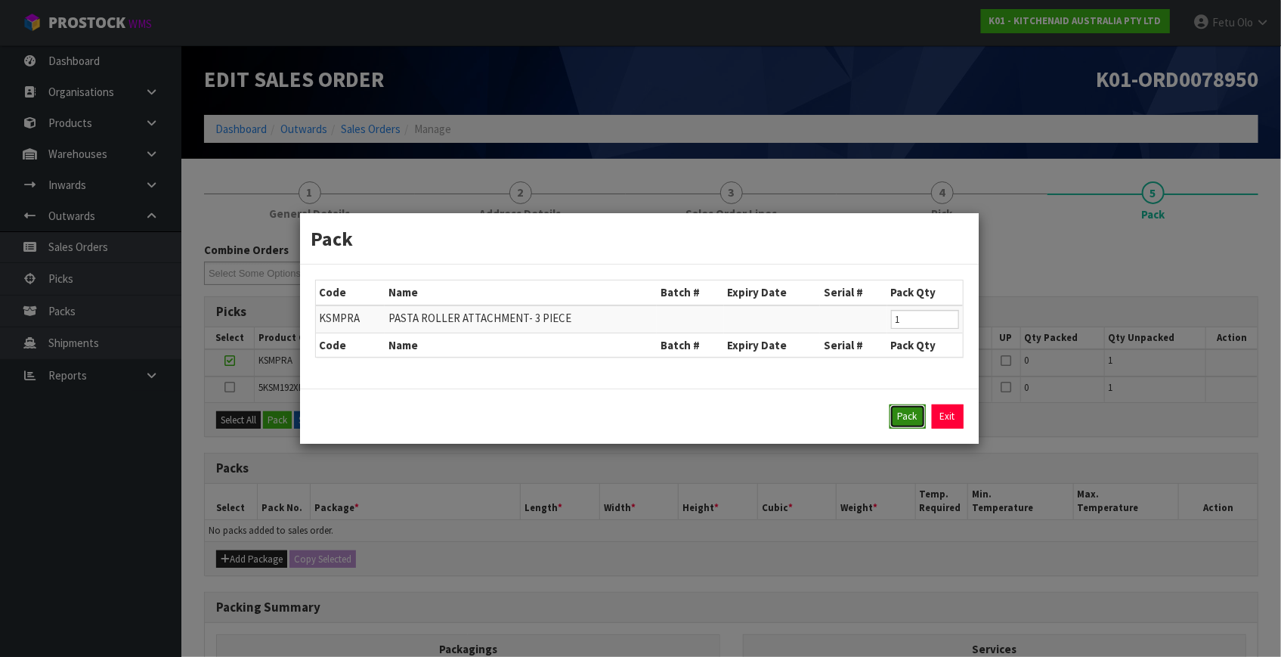
click at [893, 424] on button "Pack" at bounding box center [908, 416] width 36 height 24
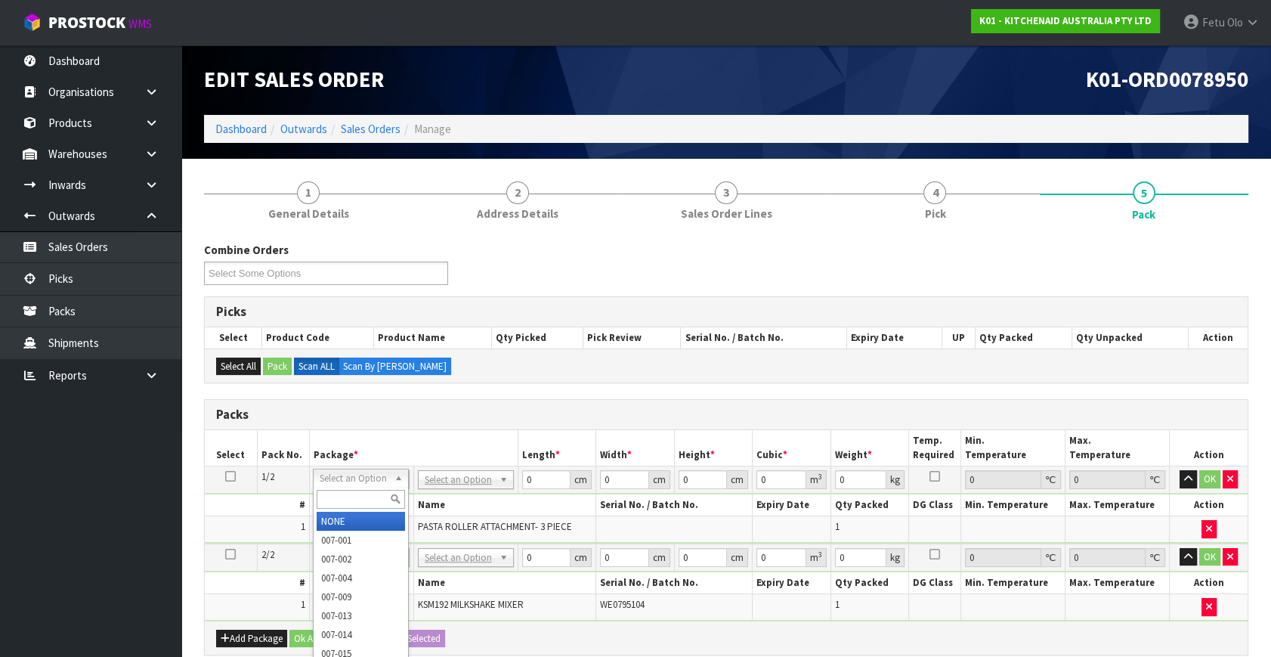
drag, startPoint x: 387, startPoint y: 481, endPoint x: 380, endPoint y: 488, distance: 9.6
click at [367, 499] on input "text" at bounding box center [361, 499] width 88 height 19
type input "011"
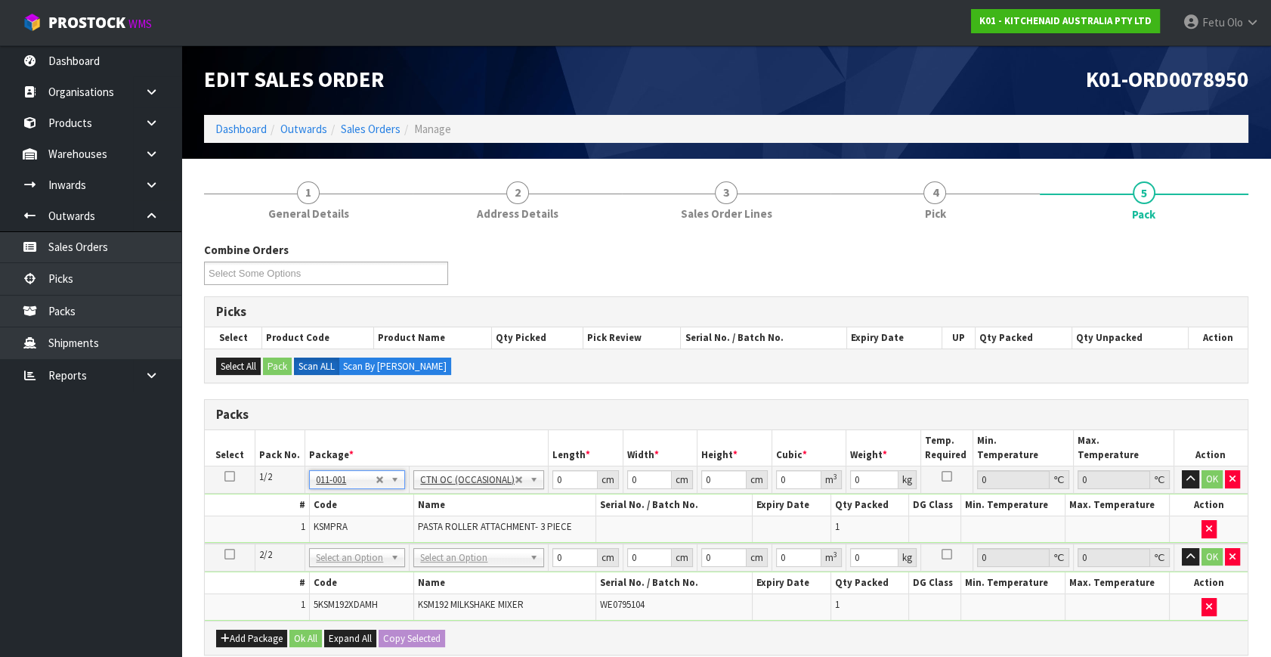
type input "3.5"
drag, startPoint x: 364, startPoint y: 545, endPoint x: 364, endPoint y: 555, distance: 9.9
drag, startPoint x: 569, startPoint y: 479, endPoint x: 408, endPoint y: 552, distance: 176.9
click at [408, 552] on table "Select Pack No. Package * Length * Width * Height * Cubic * Weight * Temp. Requ…" at bounding box center [726, 525] width 1043 height 190
type input "24"
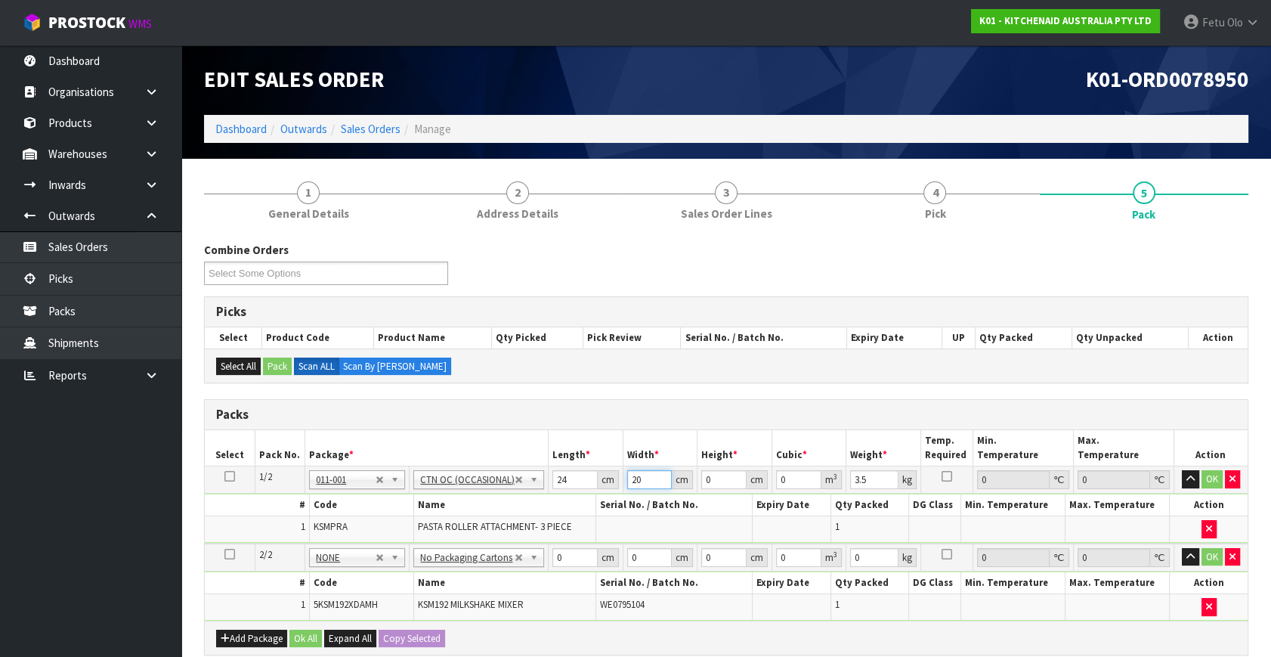
type input "20"
type input "2"
type input "0.00096"
type input "29"
type input "0.01392"
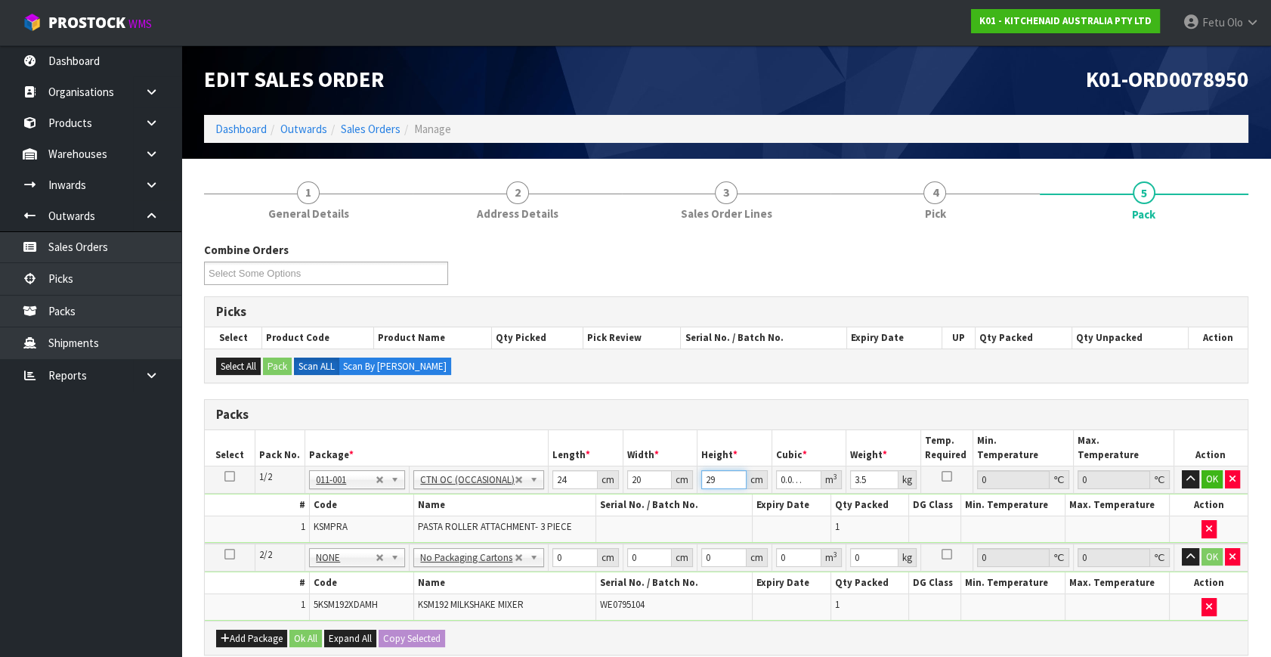
type input "29"
type input "4"
click button "OK" at bounding box center [1212, 479] width 21 height 18
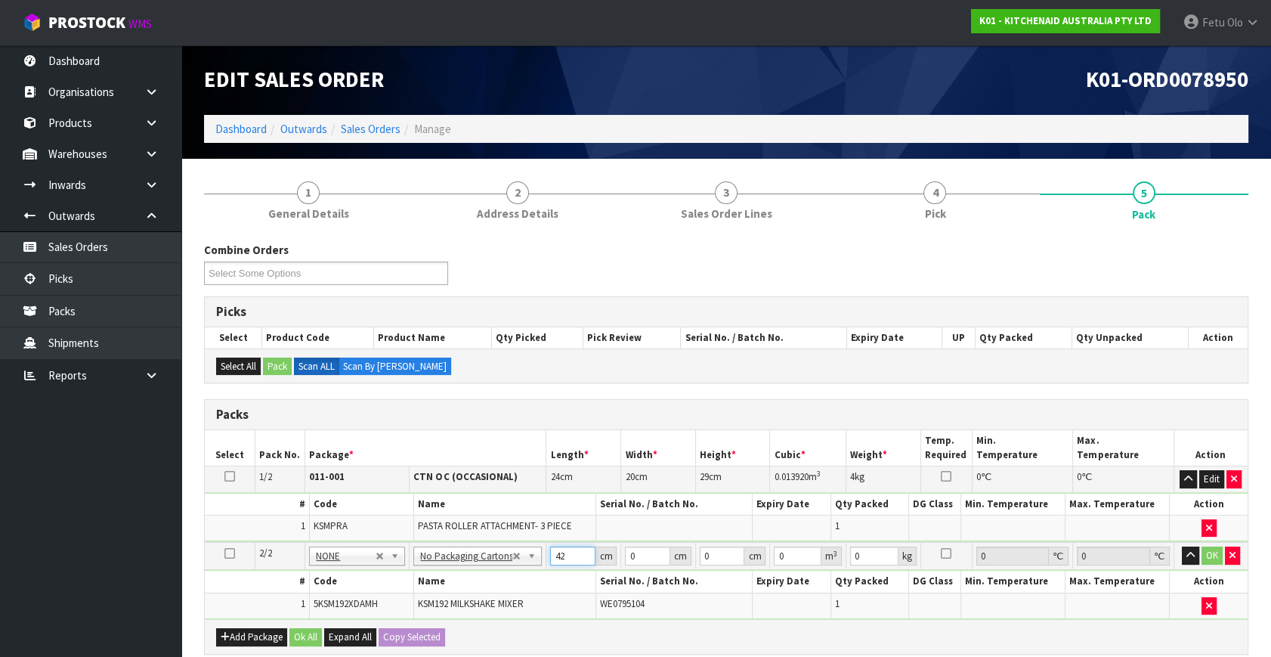
type input "42"
type input "29"
type input "4"
type input "0.004872"
type input "43"
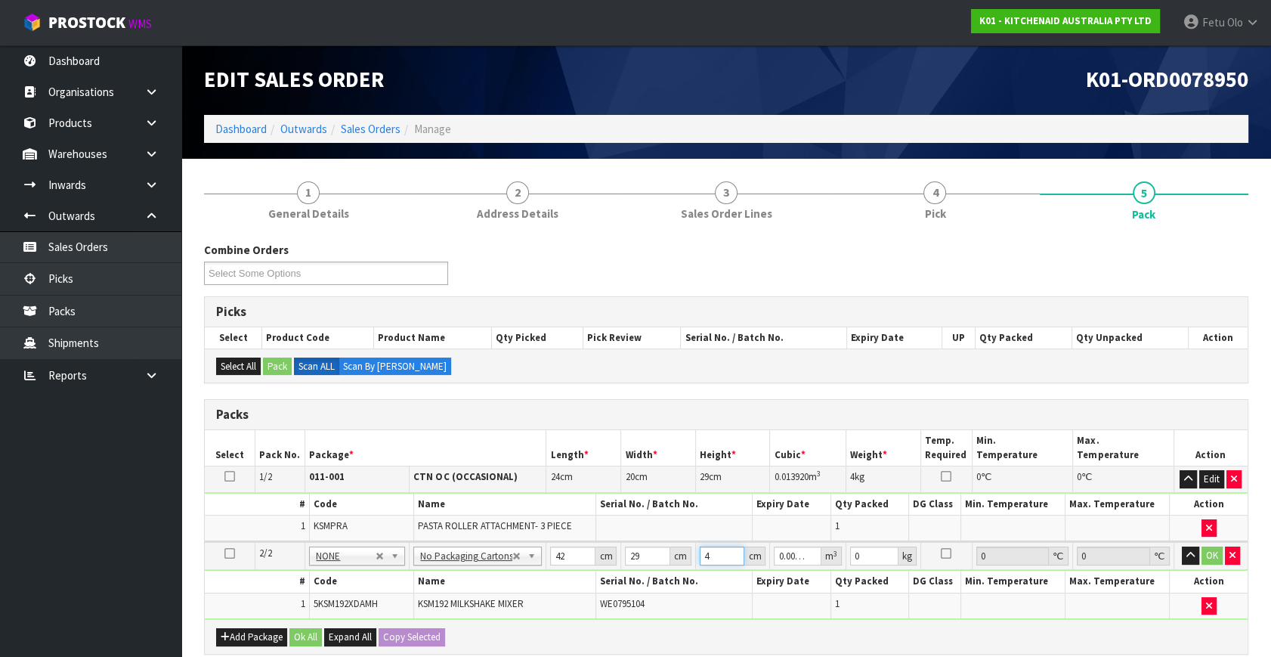
type input "0.052374"
type input "43"
type input "13"
click button "OK" at bounding box center [1212, 556] width 21 height 18
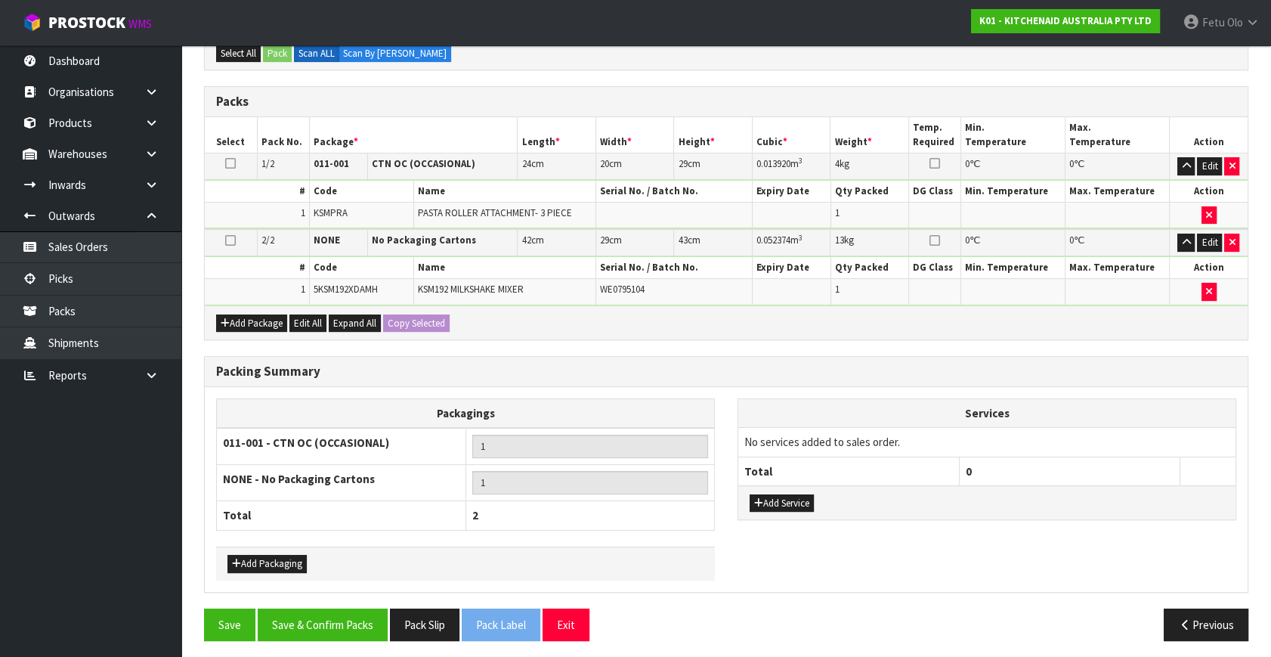
scroll to position [315, 0]
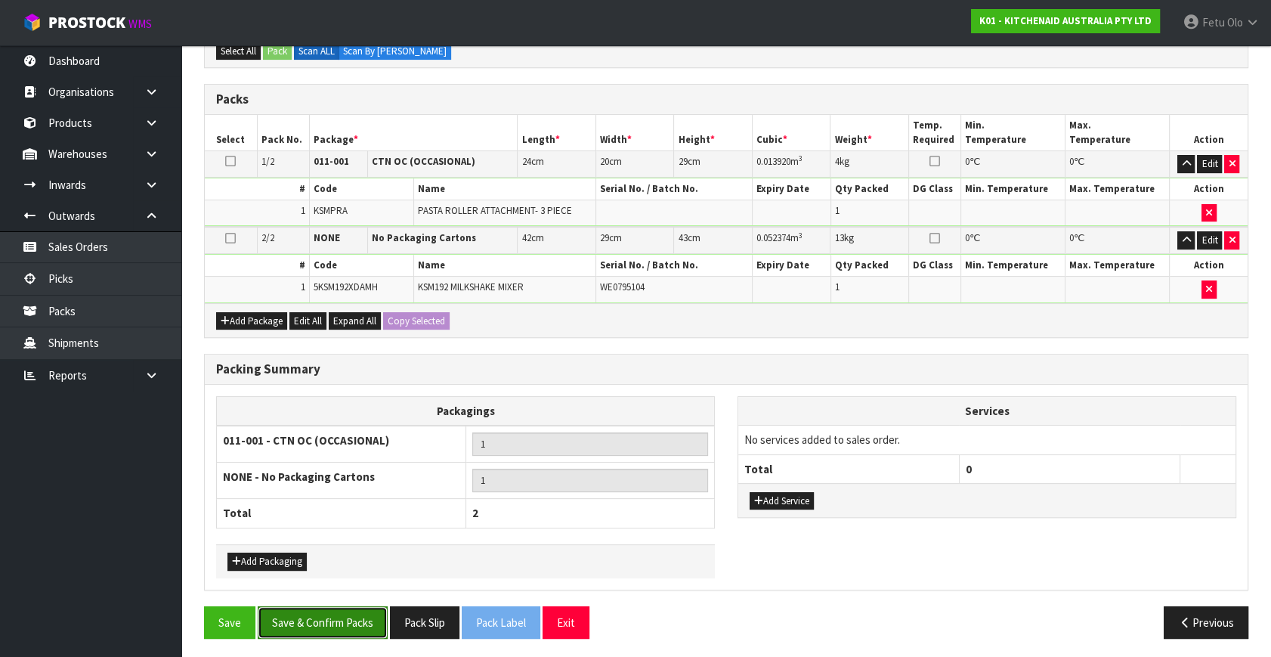
click at [324, 617] on button "Save & Confirm Packs" at bounding box center [323, 622] width 130 height 33
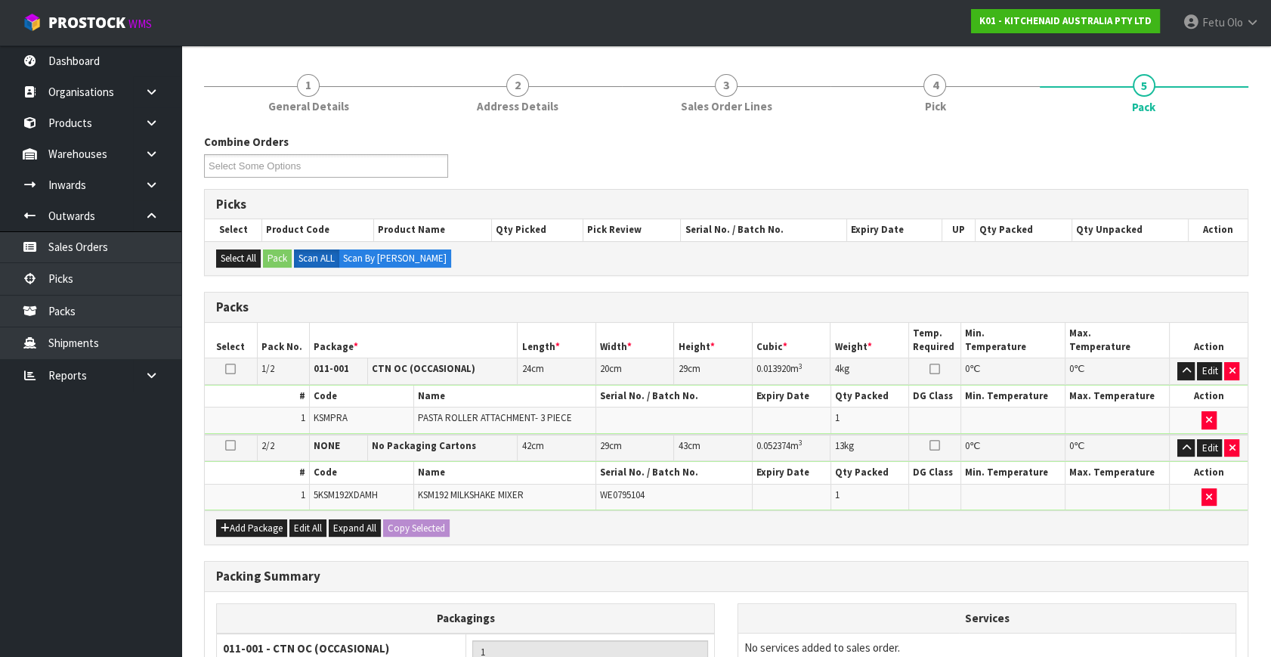
scroll to position [239, 0]
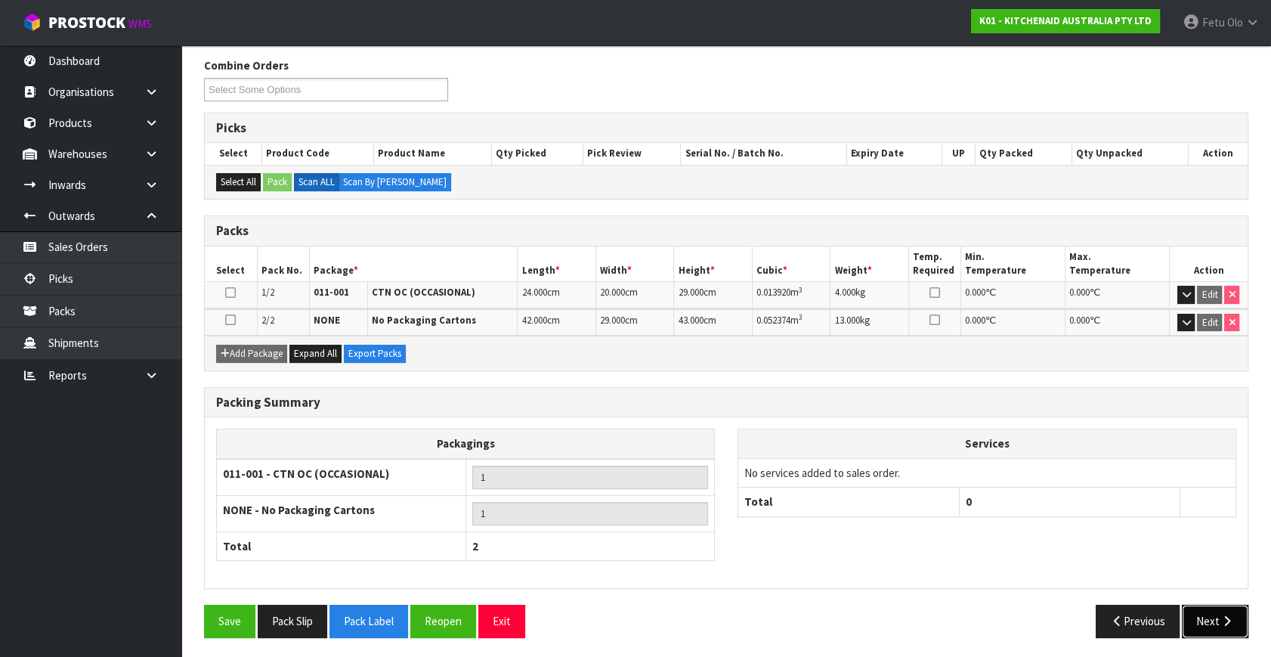
click at [1198, 616] on button "Next" at bounding box center [1215, 621] width 67 height 33
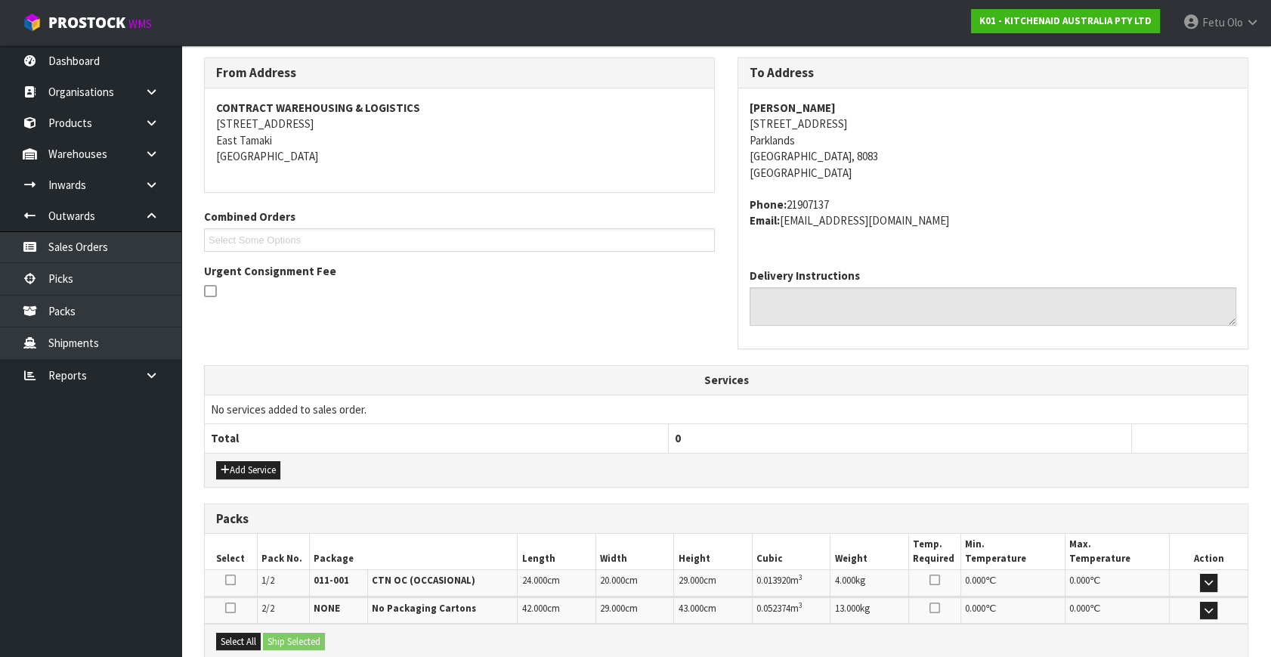
drag, startPoint x: 687, startPoint y: 543, endPoint x: 388, endPoint y: 490, distance: 304.0
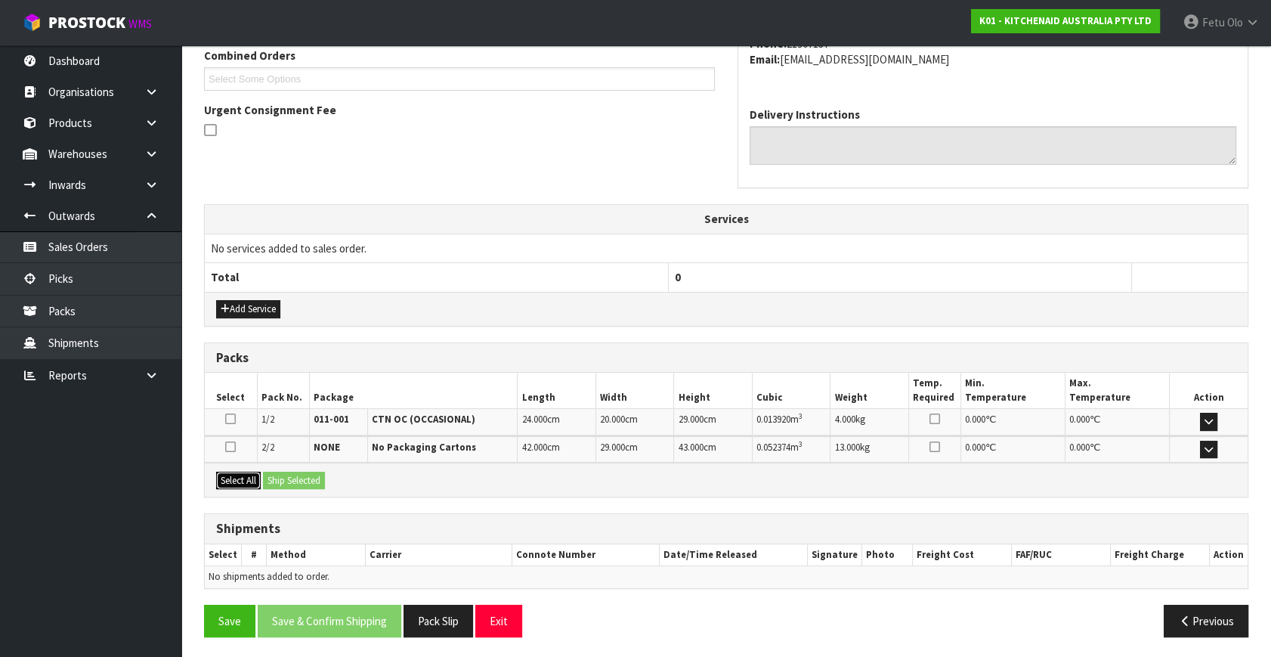
click at [249, 475] on button "Select All" at bounding box center [238, 481] width 45 height 18
click at [285, 475] on button "Ship Selected" at bounding box center [294, 481] width 62 height 18
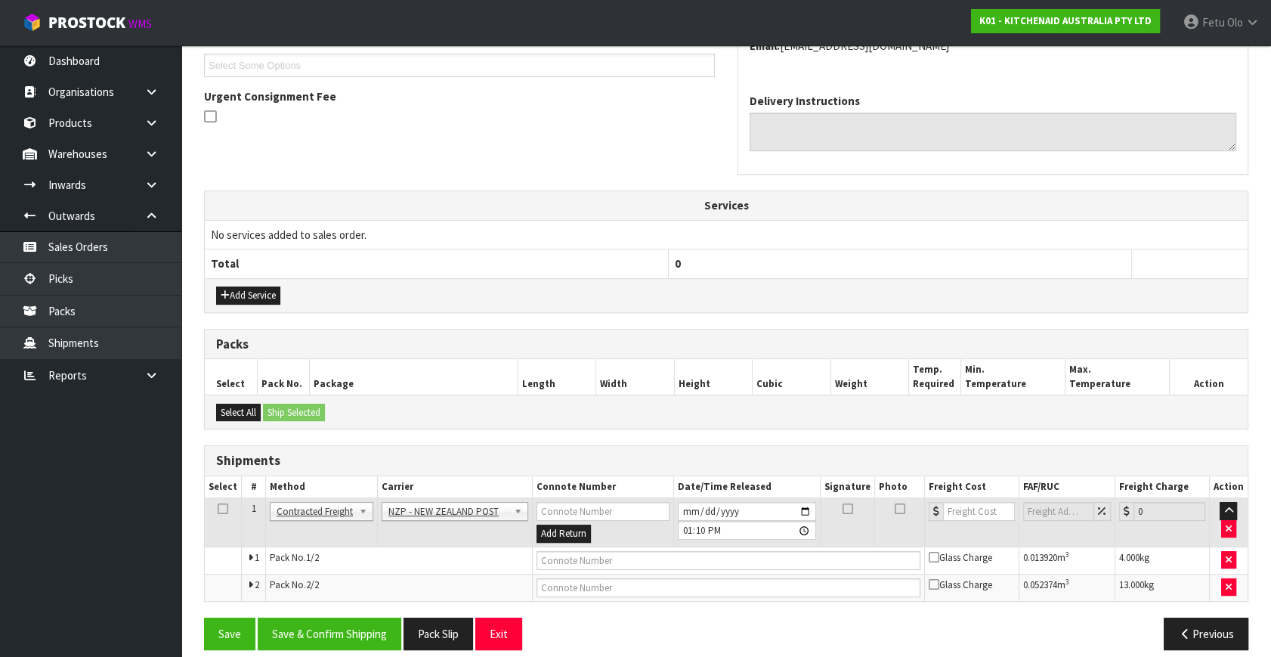
scroll to position [426, 0]
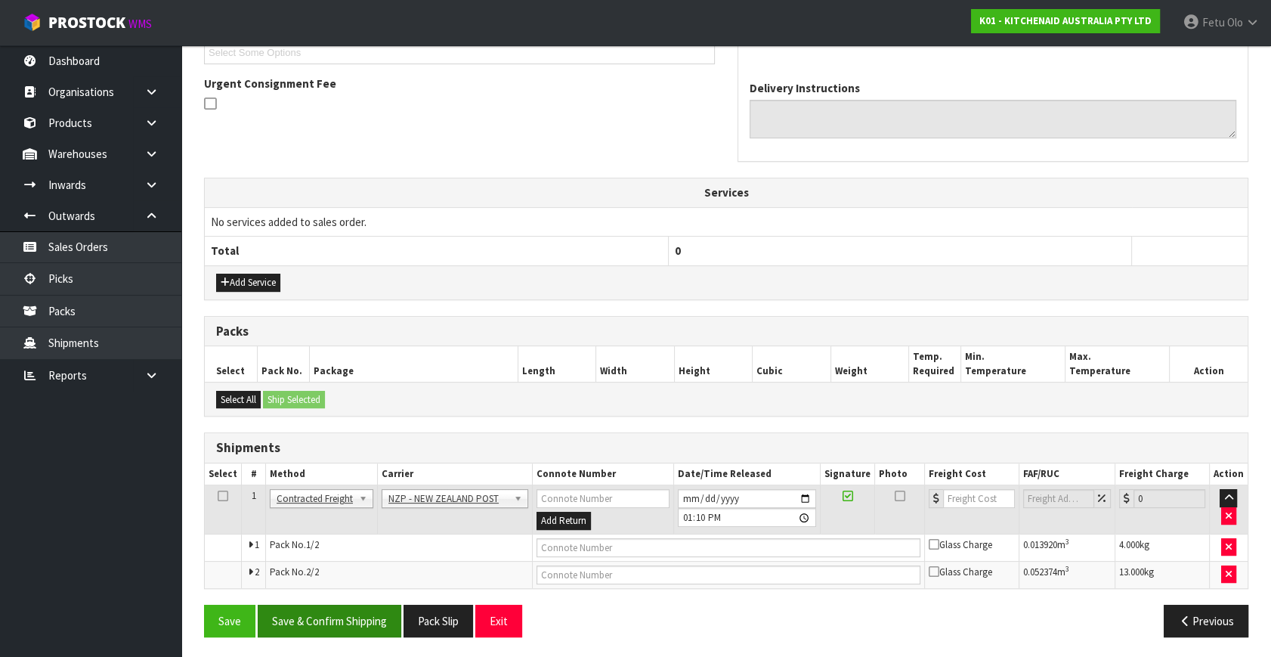
drag, startPoint x: 297, startPoint y: 499, endPoint x: 355, endPoint y: 630, distance: 143.8
click at [383, 617] on button "Save & Confirm Shipping" at bounding box center [330, 621] width 144 height 33
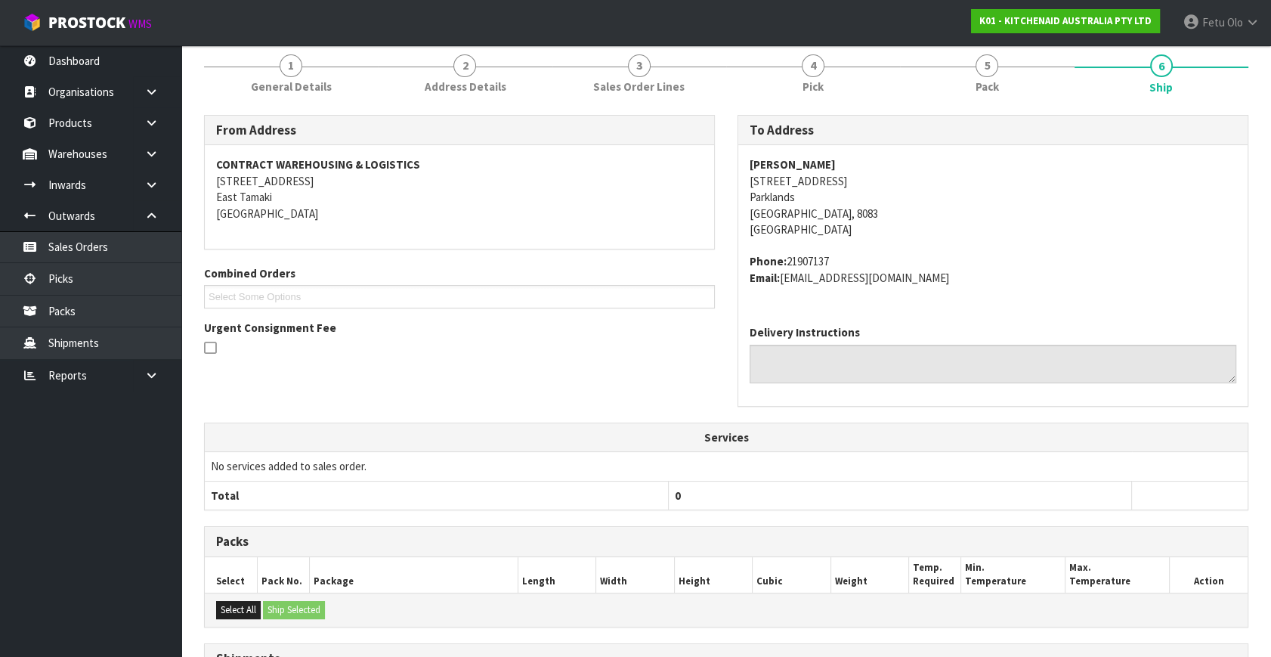
scroll to position [404, 0]
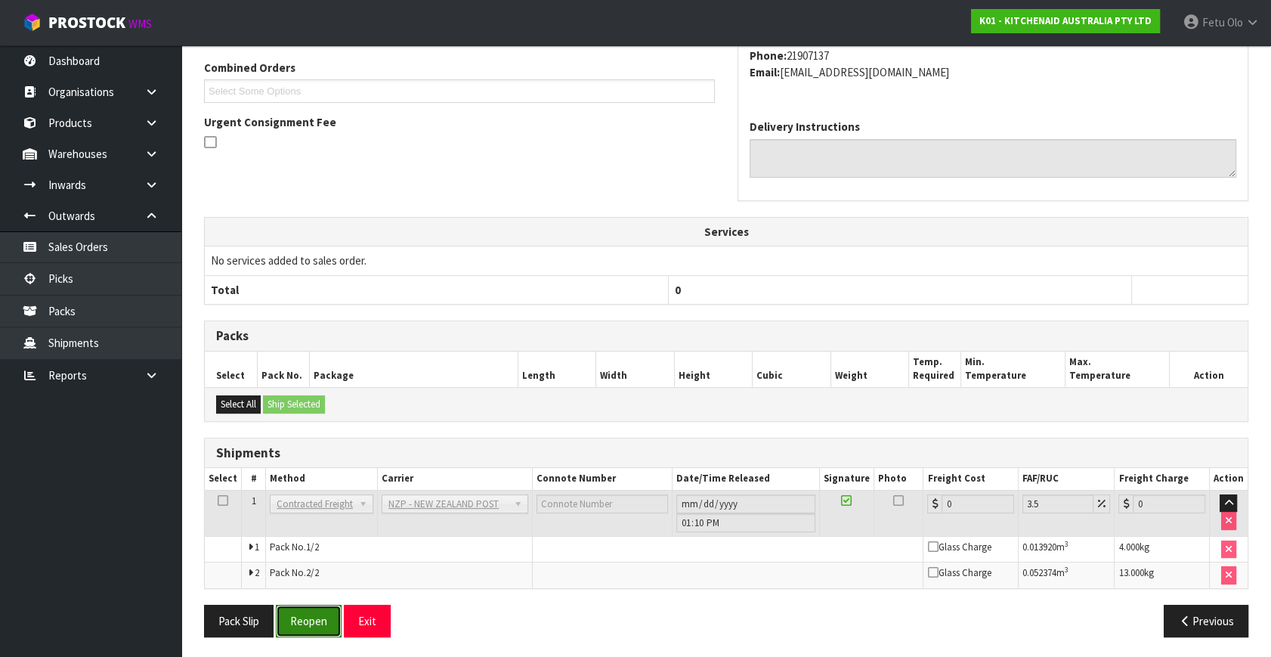
click at [335, 626] on button "Reopen" at bounding box center [309, 621] width 66 height 33
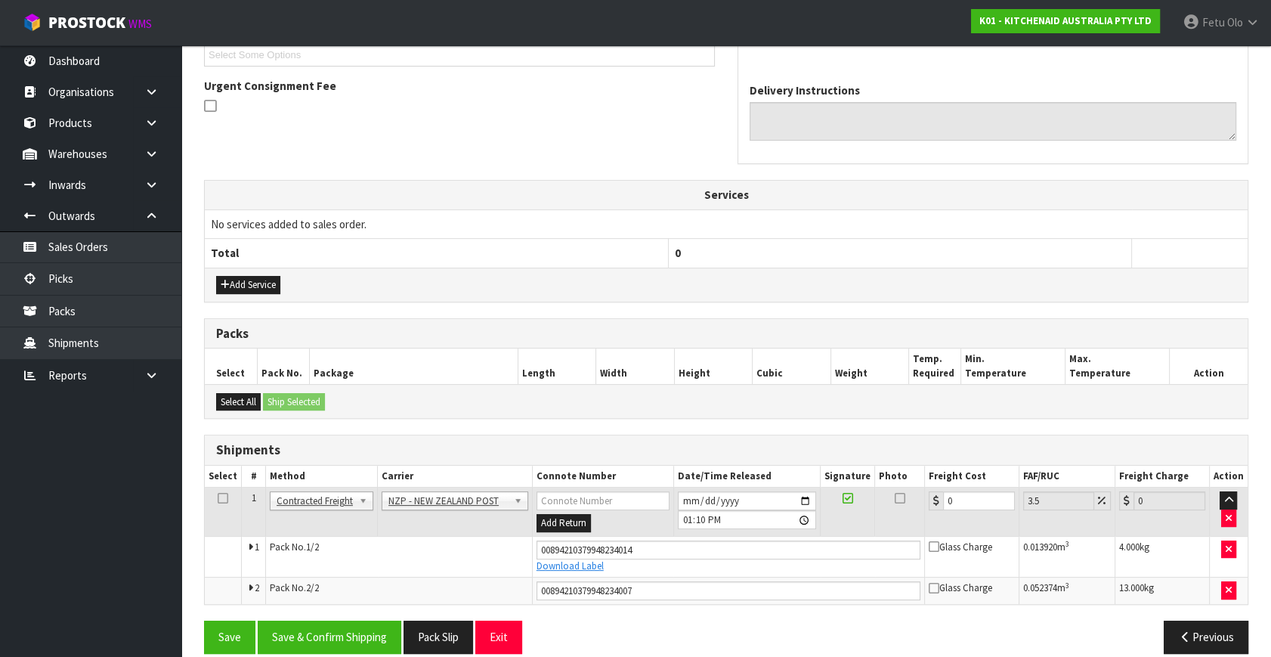
scroll to position [440, 0]
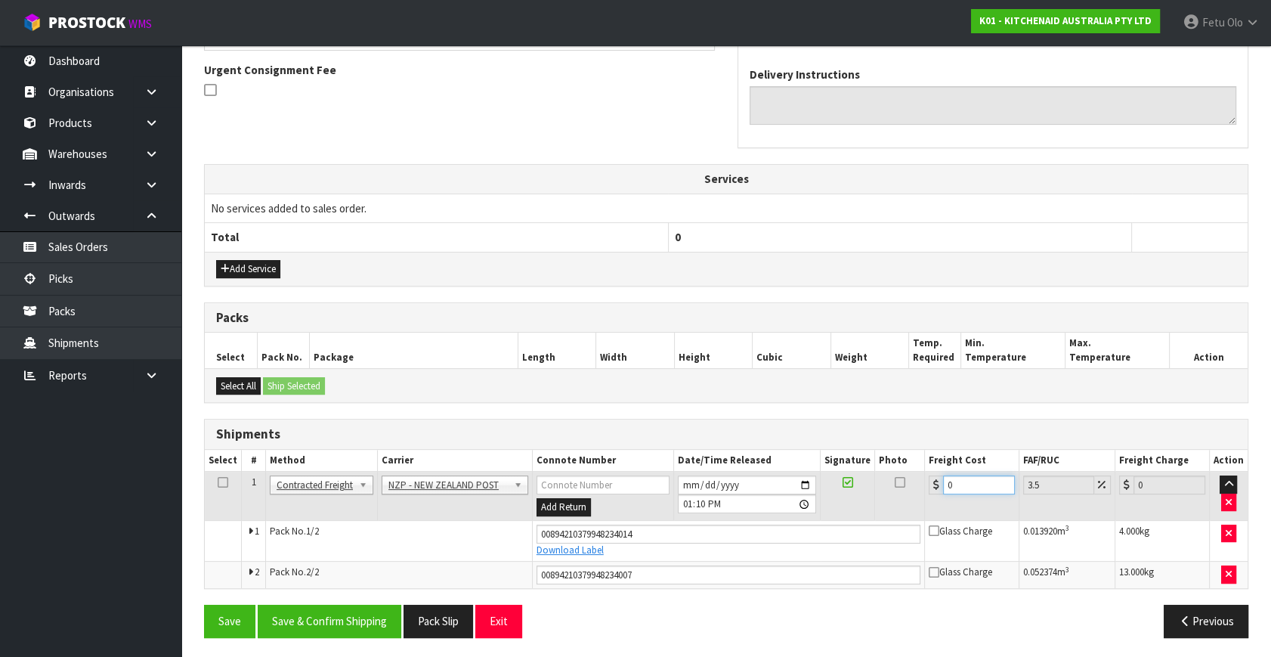
drag, startPoint x: 967, startPoint y: 486, endPoint x: 763, endPoint y: 553, distance: 214.2
click at [763, 553] on tbody "1 Client Local Pickup Customer Local Pickup Company Freight Contracted Freight …" at bounding box center [726, 530] width 1043 height 116
type input "2"
type input "2.07"
type input "28"
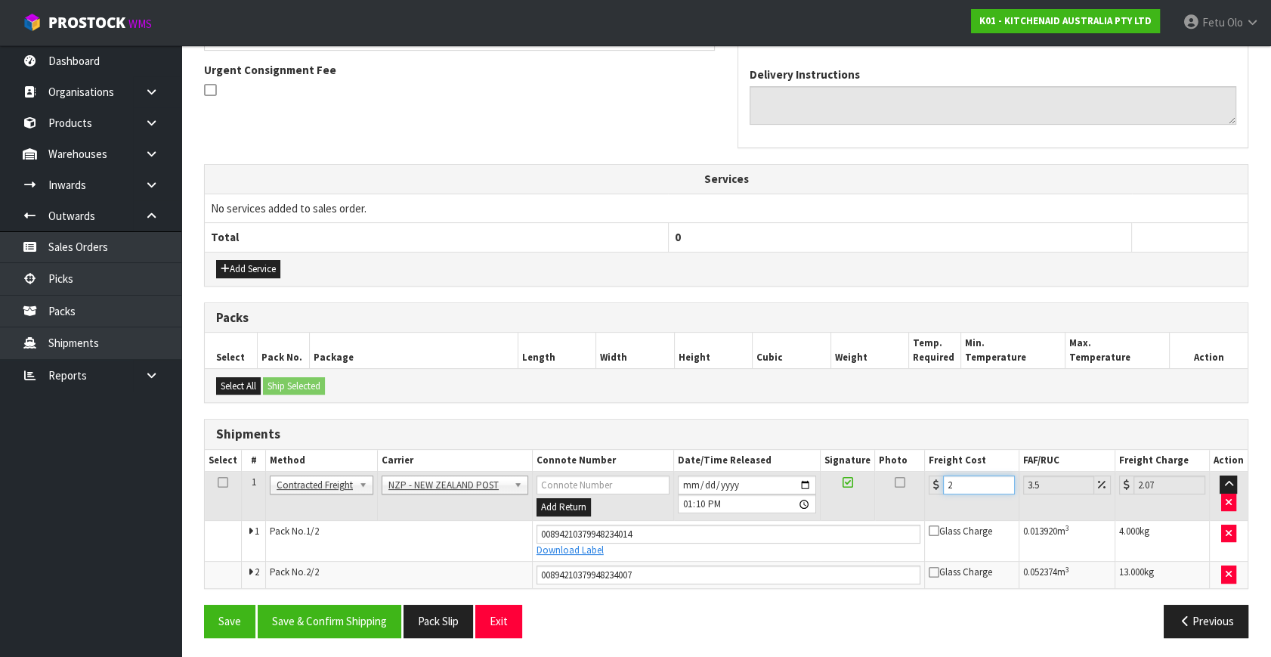
type input "28.98"
type input "28.2"
type input "29.19"
type input "28.22"
type input "29.21"
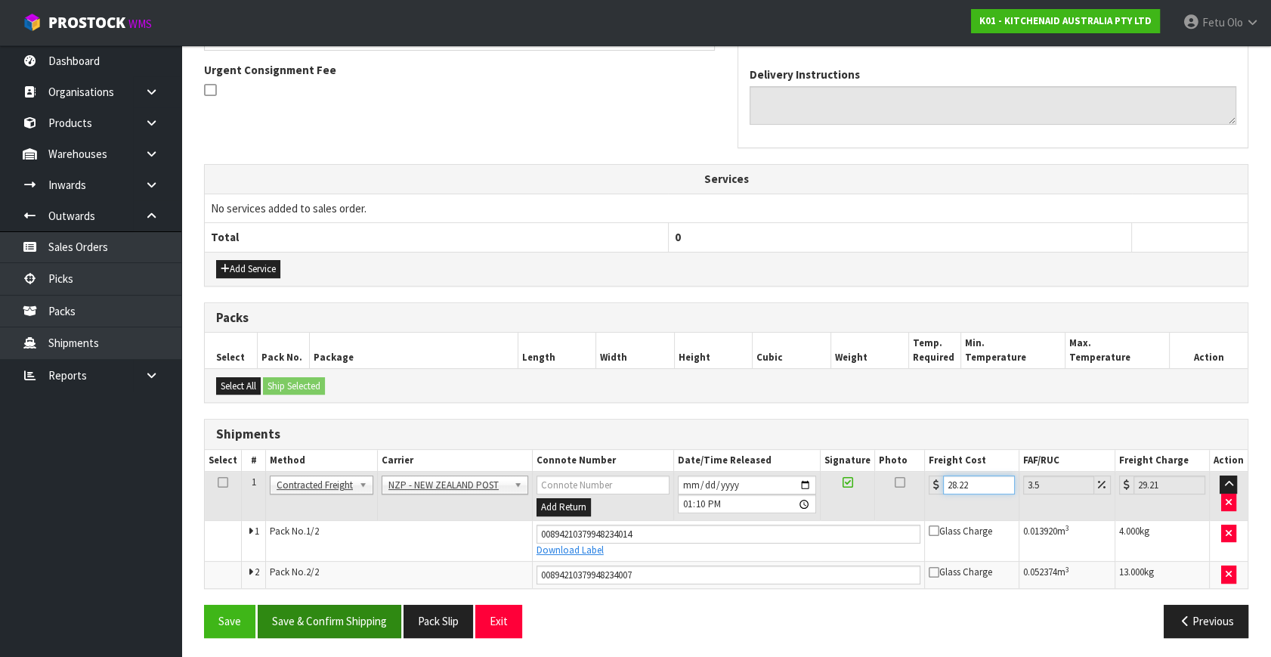
type input "28.22"
click at [347, 621] on button "Save & Confirm Shipping" at bounding box center [330, 621] width 144 height 33
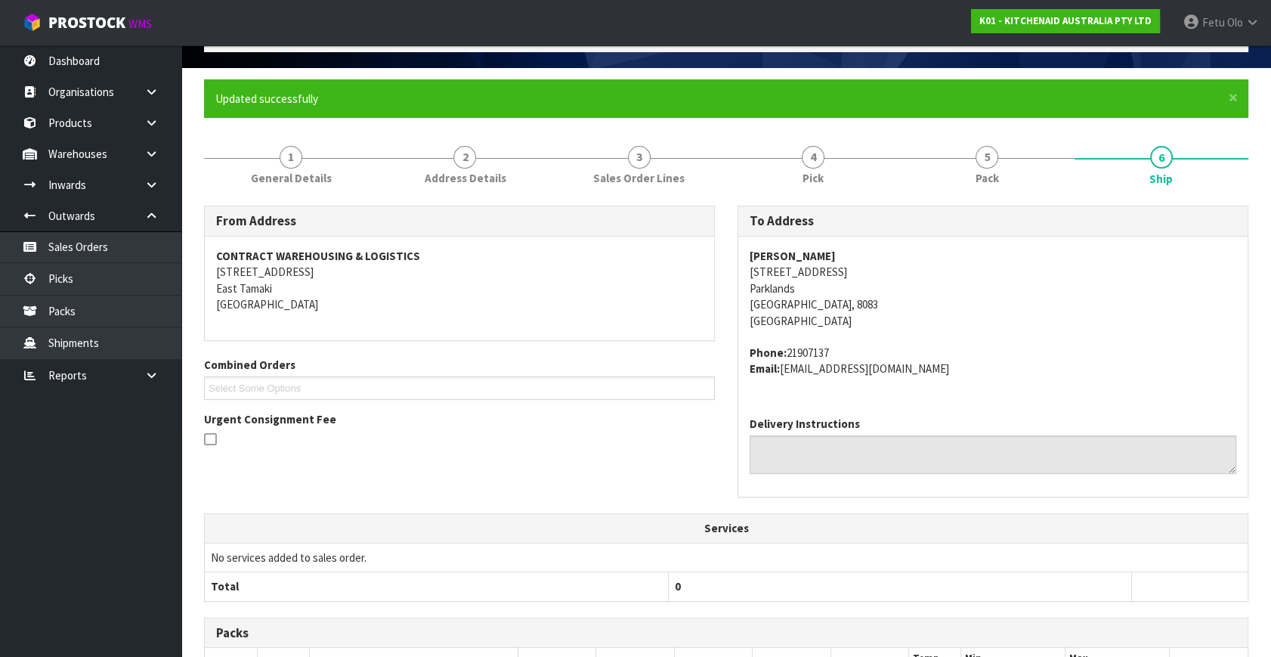
scroll to position [0, 0]
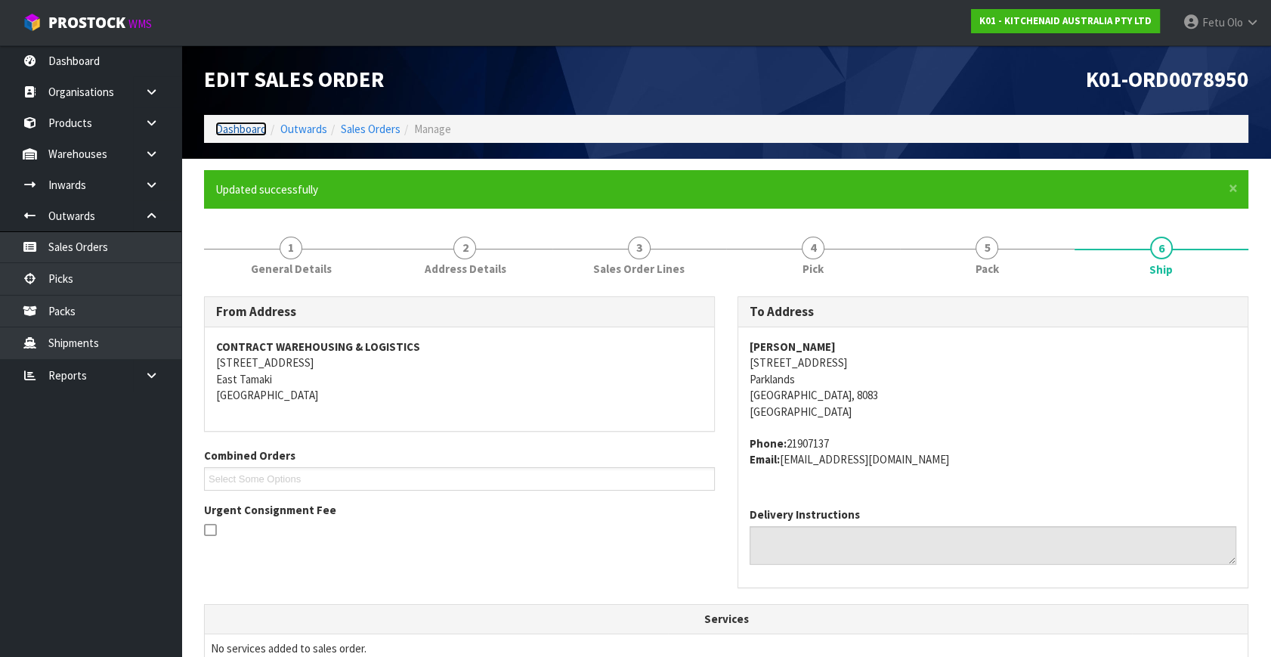
click at [232, 124] on link "Dashboard" at bounding box center [240, 129] width 51 height 14
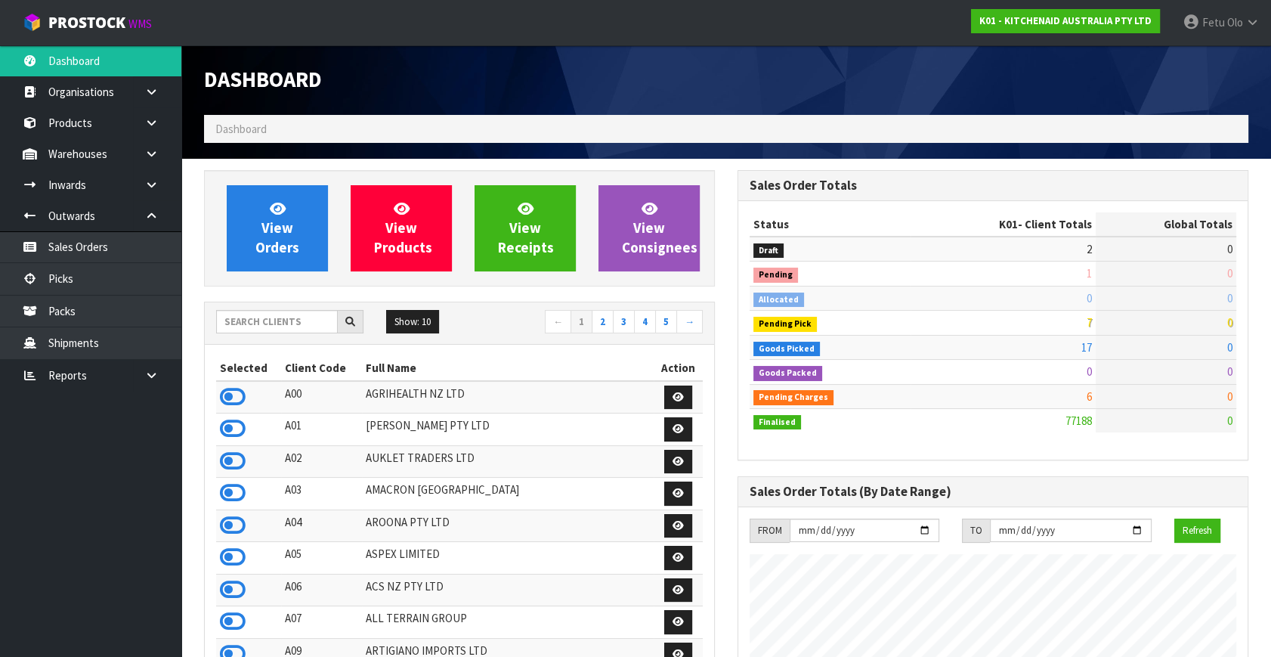
scroll to position [1143, 533]
click at [1220, 325] on td "65" at bounding box center [1166, 323] width 141 height 24
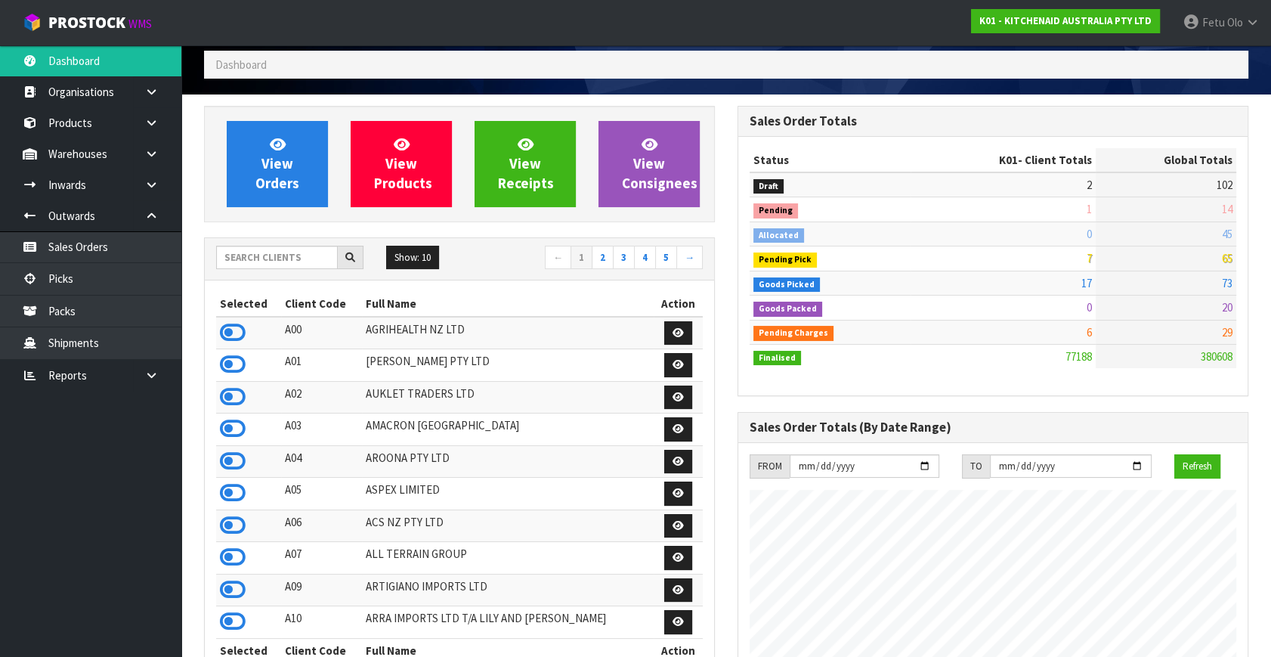
scroll to position [0, 0]
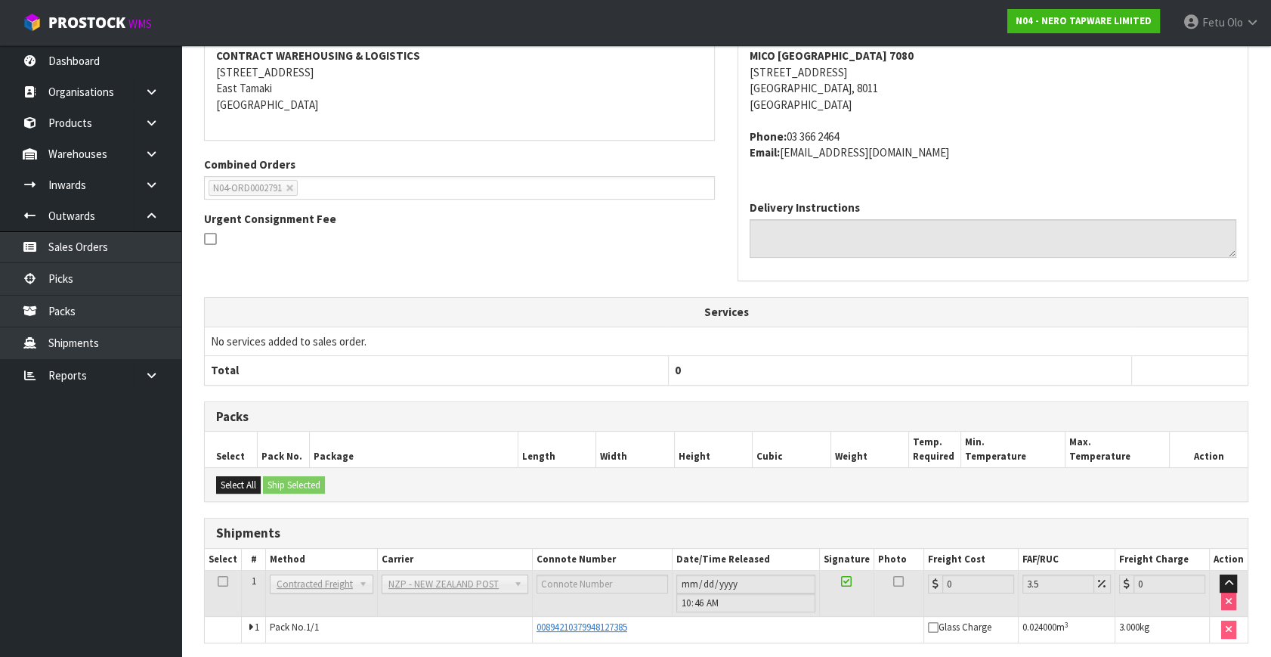
scroll to position [362, 0]
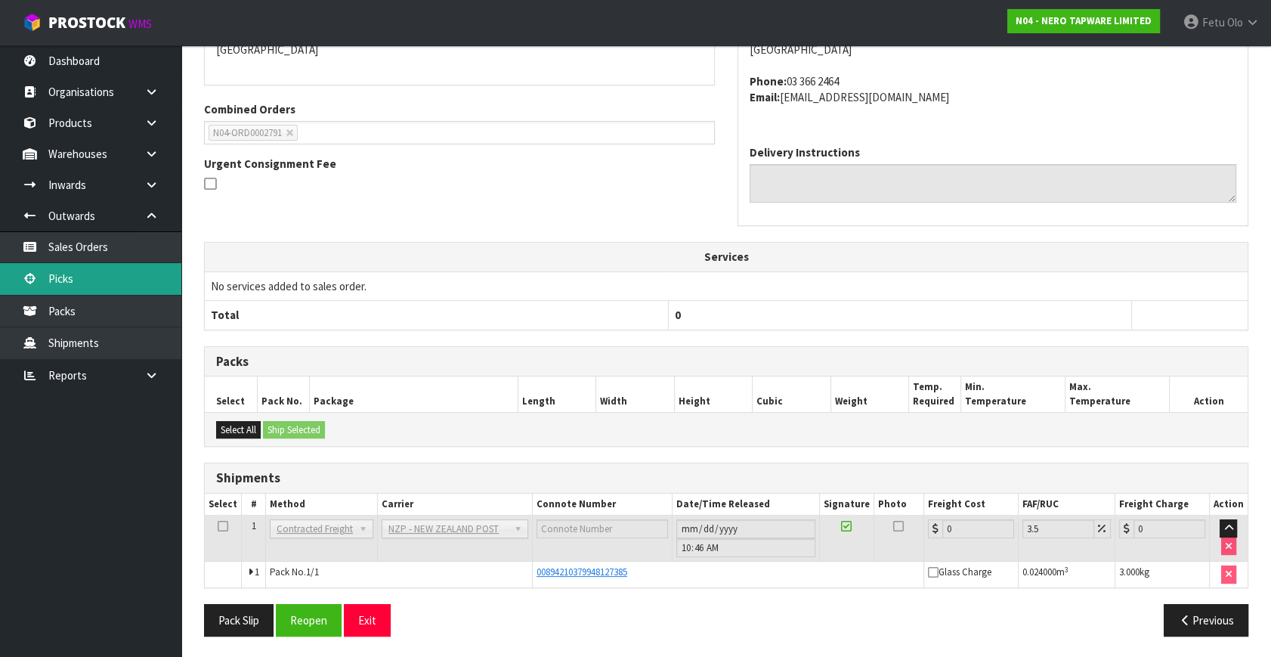
click at [61, 274] on link "Picks" at bounding box center [90, 278] width 181 height 31
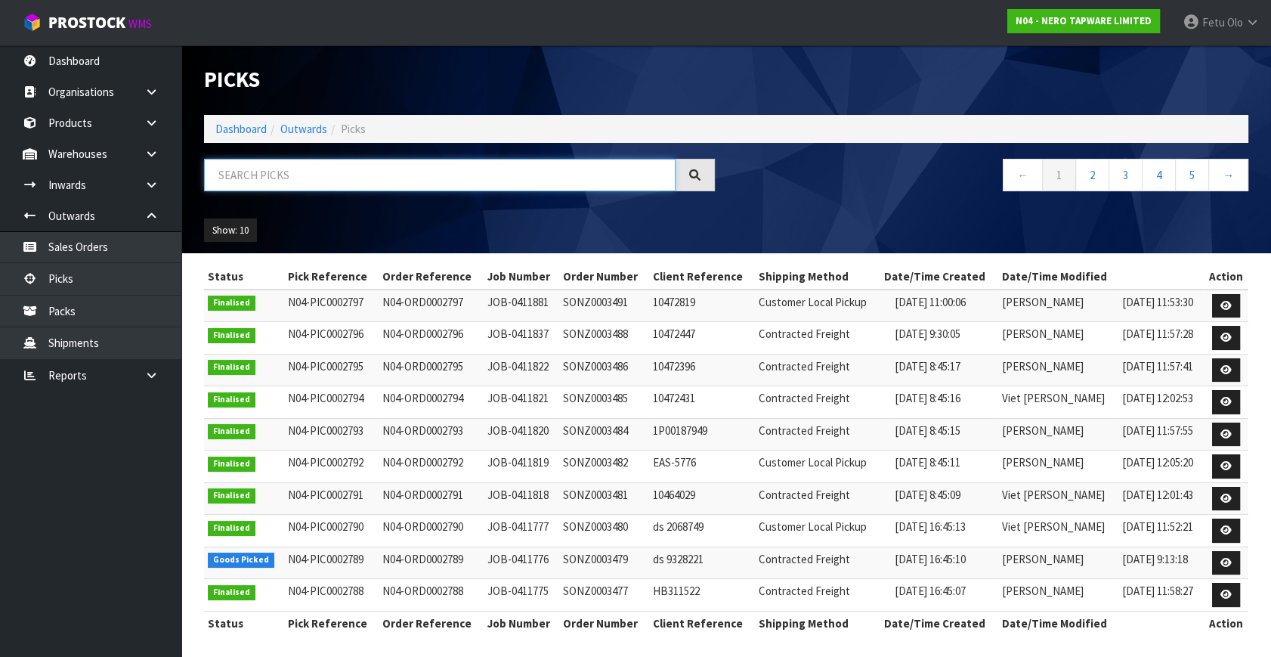
drag, startPoint x: 274, startPoint y: 169, endPoint x: 259, endPoint y: 244, distance: 77.1
click at [274, 171] on input "text" at bounding box center [440, 175] width 472 height 33
click at [276, 179] on input "text" at bounding box center [440, 175] width 472 height 33
type input "0002787"
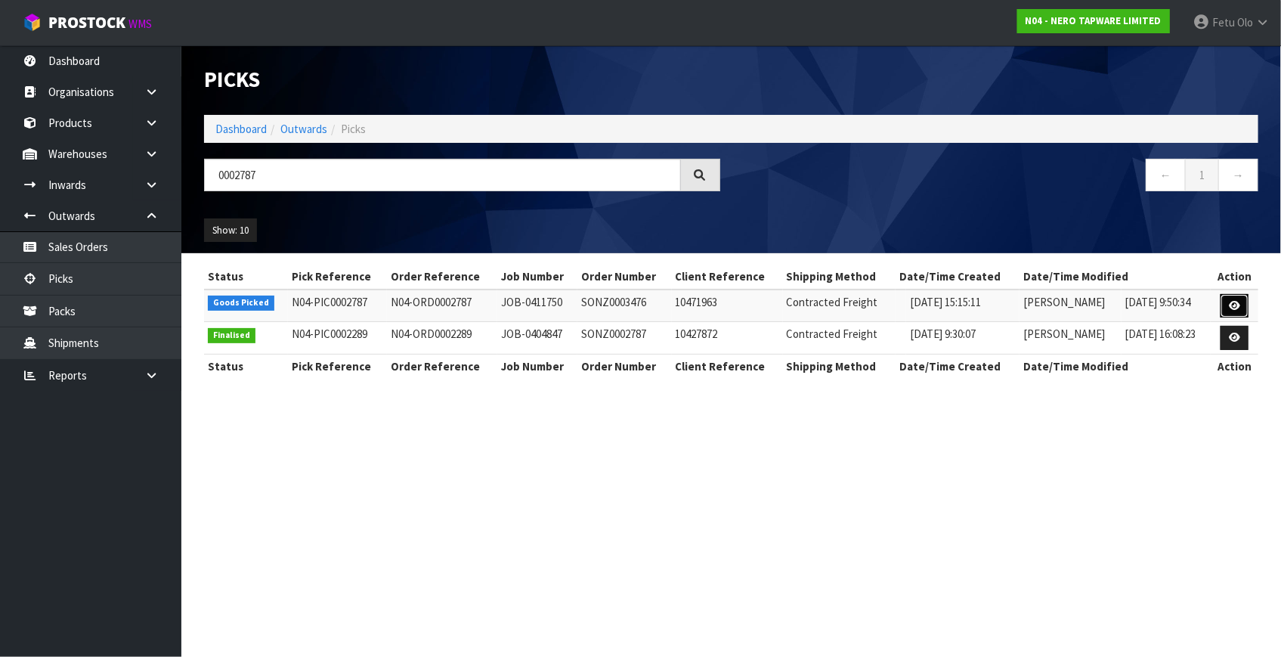
click at [1235, 305] on icon at bounding box center [1234, 306] width 11 height 10
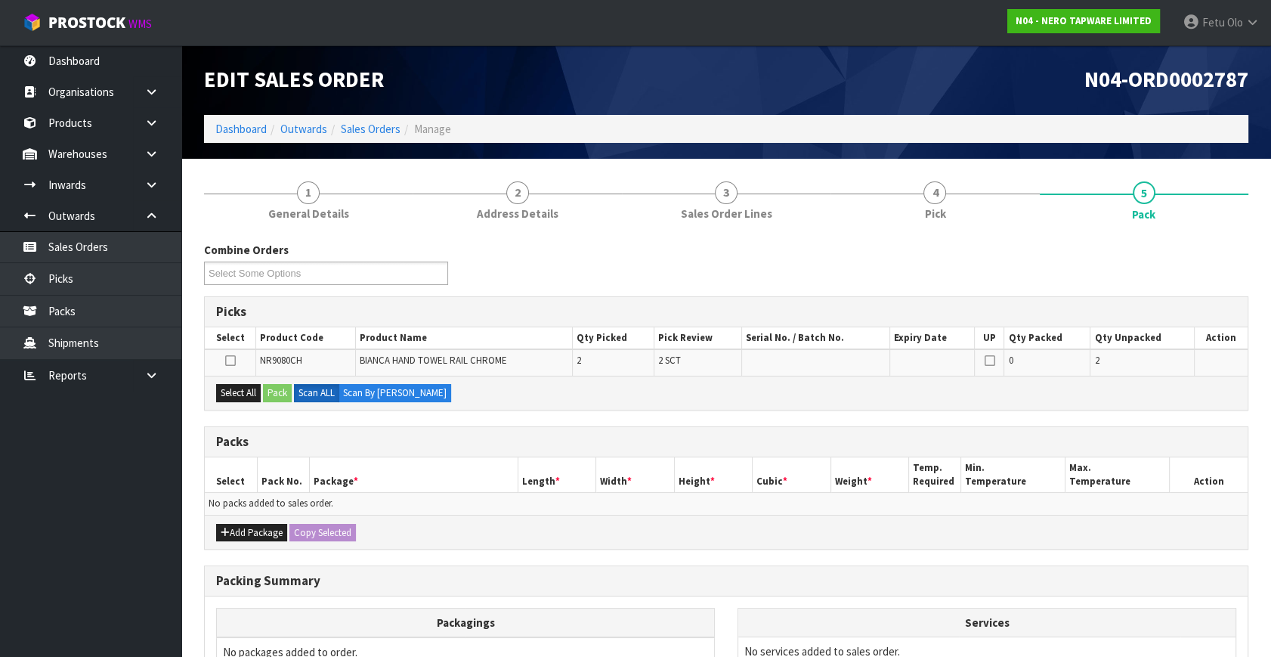
click at [500, 528] on div "Add Package Copy Selected" at bounding box center [726, 532] width 1043 height 34
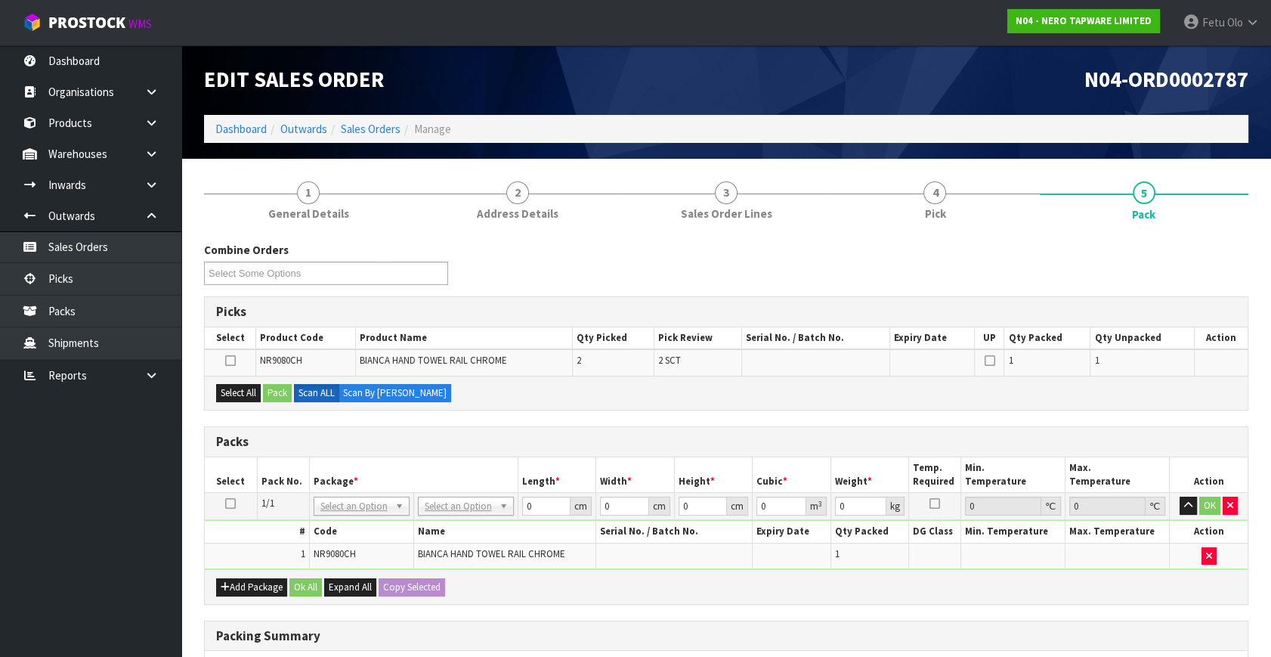
click at [232, 503] on icon at bounding box center [230, 503] width 11 height 1
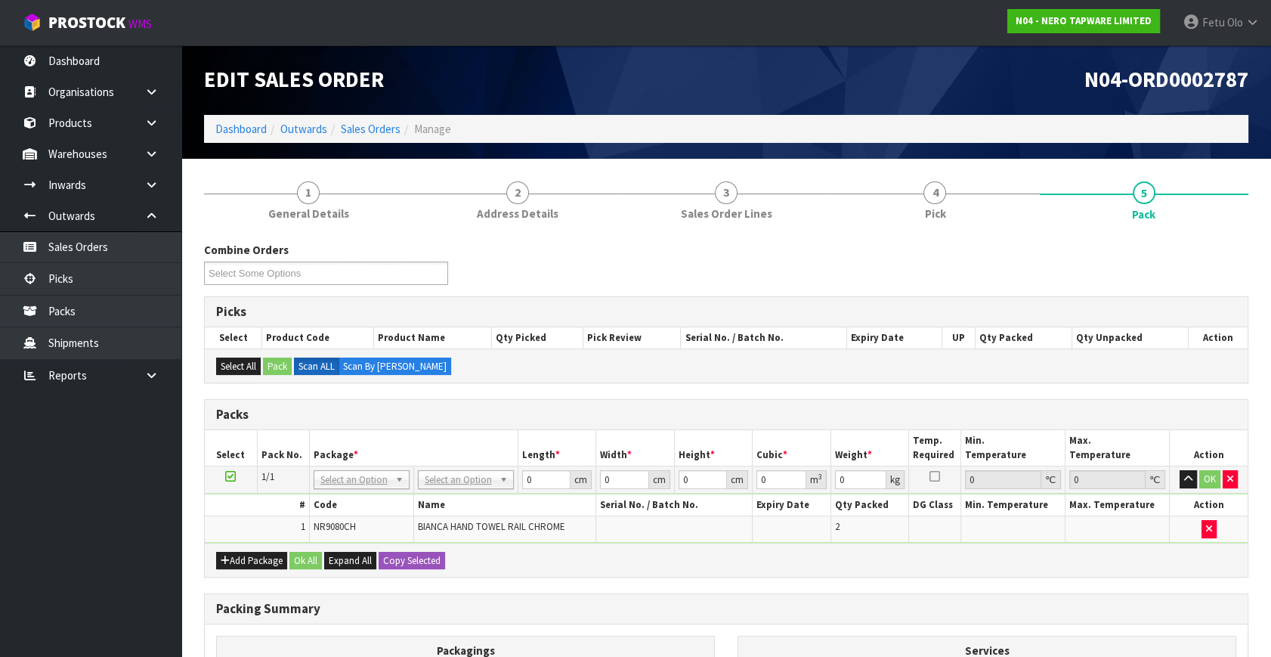
drag, startPoint x: 350, startPoint y: 471, endPoint x: 351, endPoint y: 482, distance: 10.6
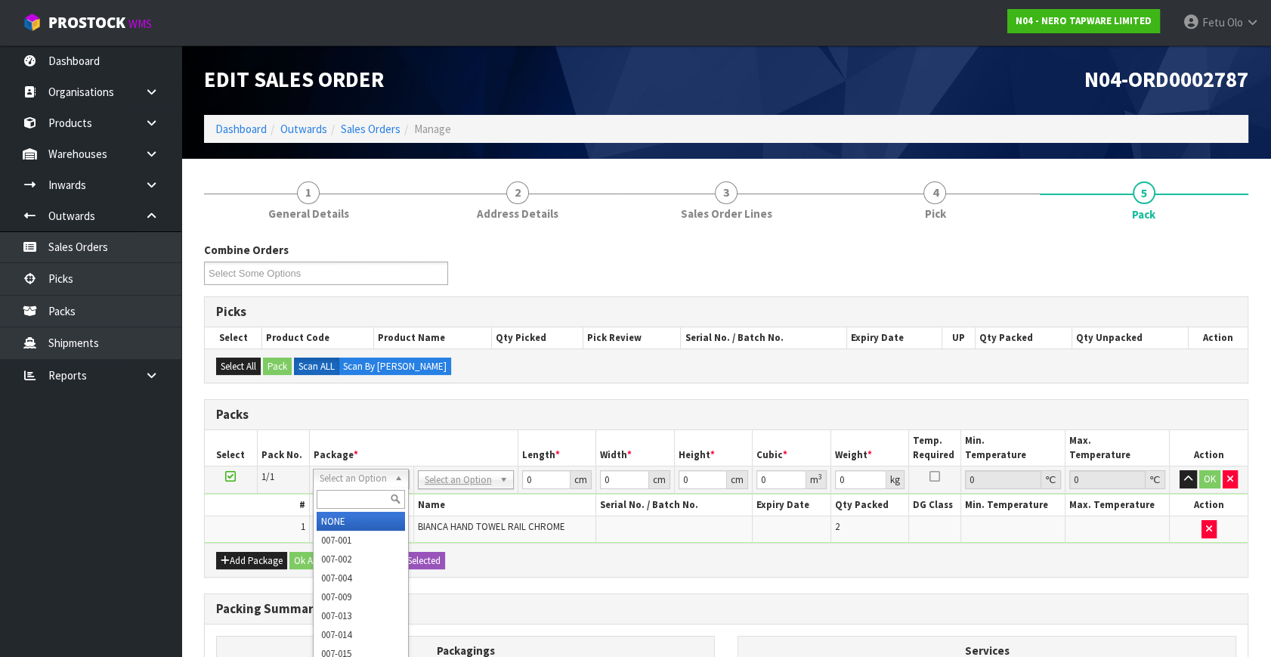
click at [353, 492] on input "text" at bounding box center [361, 499] width 88 height 19
type input "011"
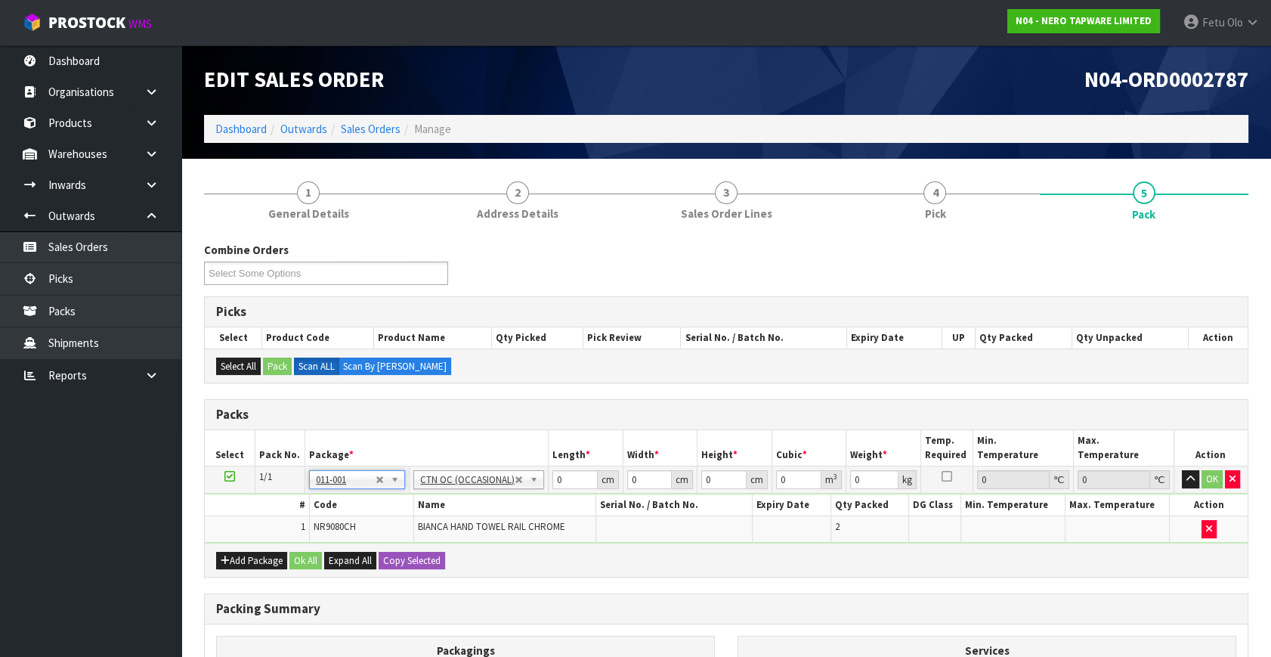
type input "1.2"
drag, startPoint x: 448, startPoint y: 504, endPoint x: 431, endPoint y: 508, distance: 17.8
click at [553, 489] on input "0" at bounding box center [575, 479] width 45 height 19
type input "40"
type input "26"
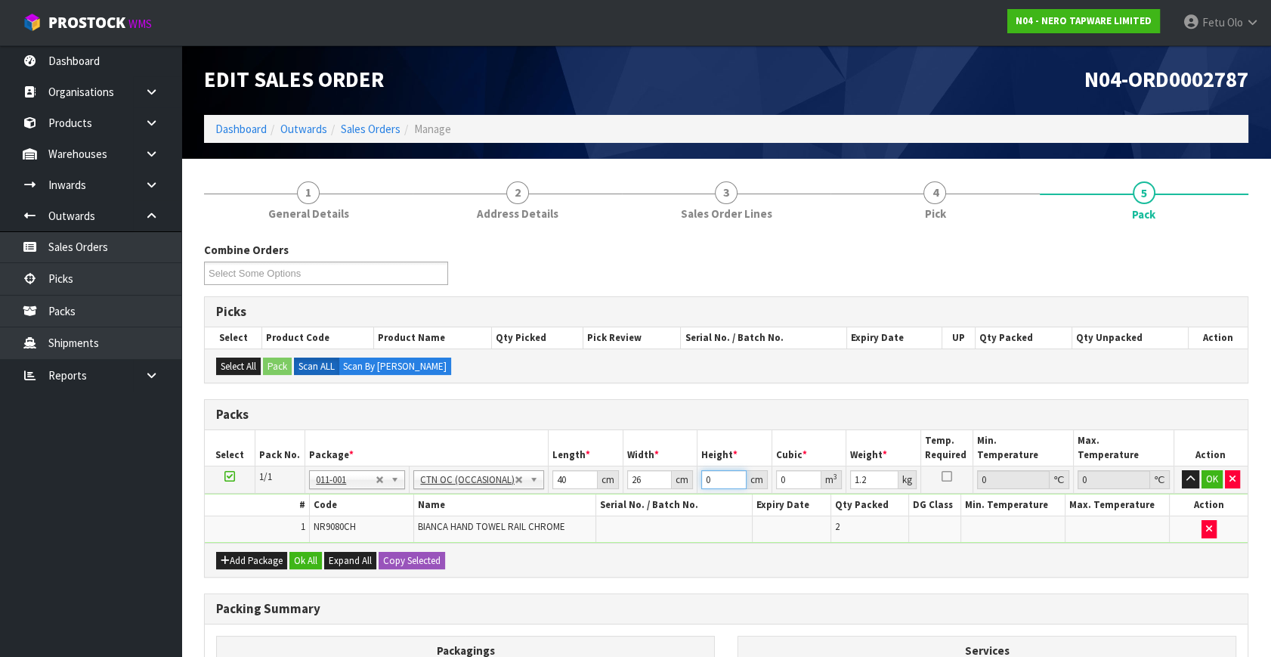
type input "8"
type input "0.00832"
type input "8"
type input "2"
click at [1212, 475] on button "OK" at bounding box center [1212, 479] width 21 height 18
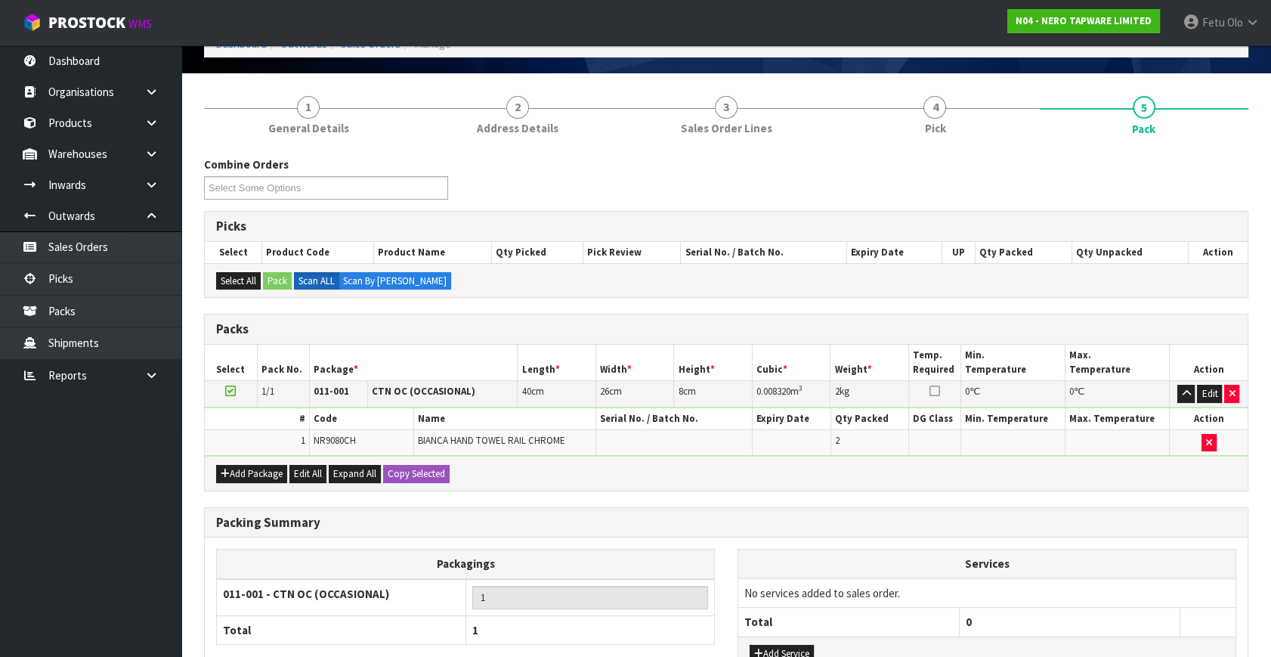
scroll to position [203, 0]
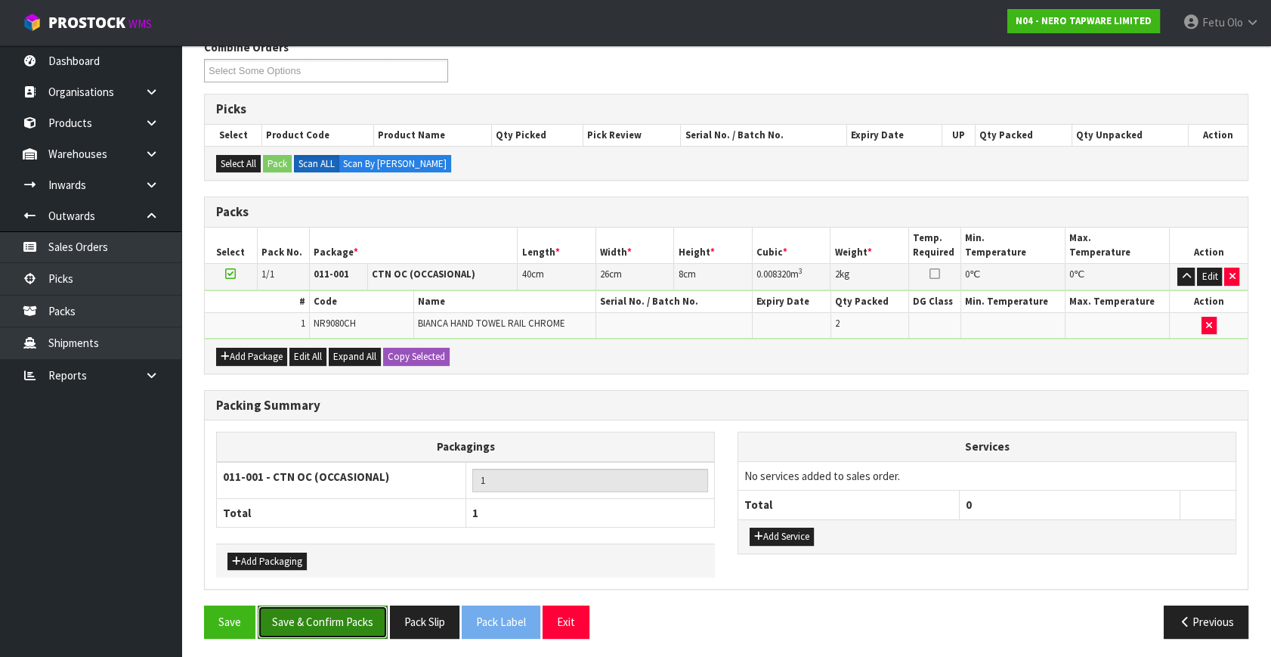
click at [342, 627] on button "Save & Confirm Packs" at bounding box center [323, 622] width 130 height 33
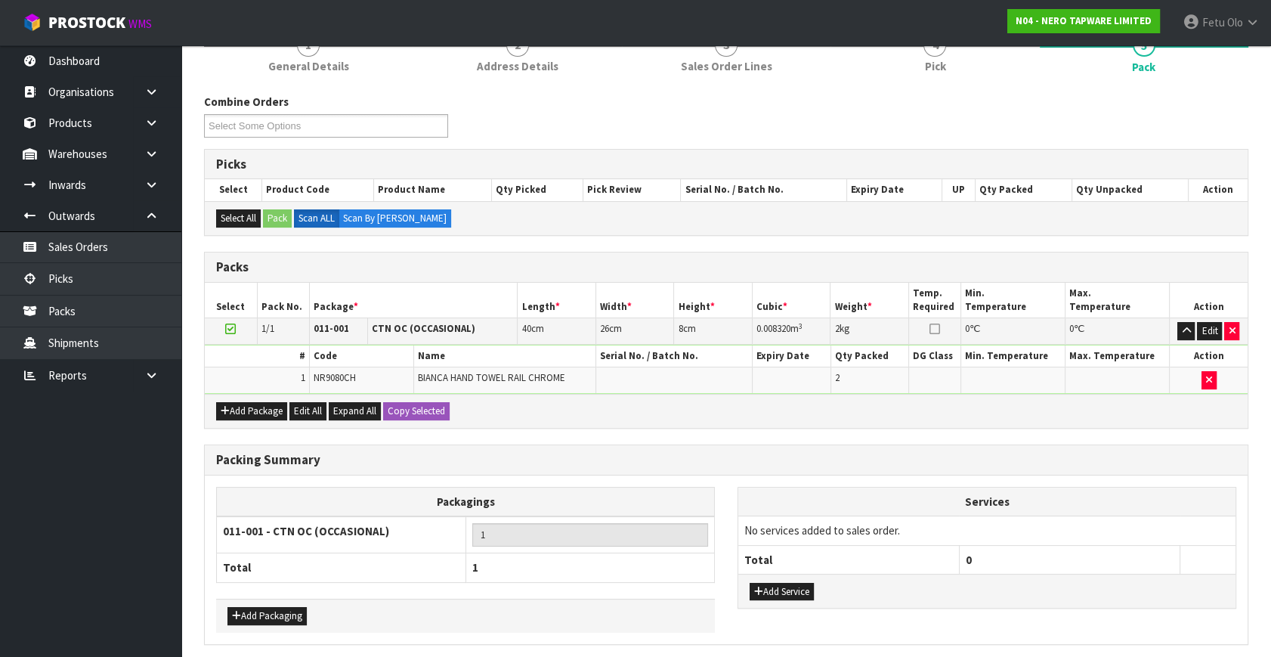
scroll to position [0, 0]
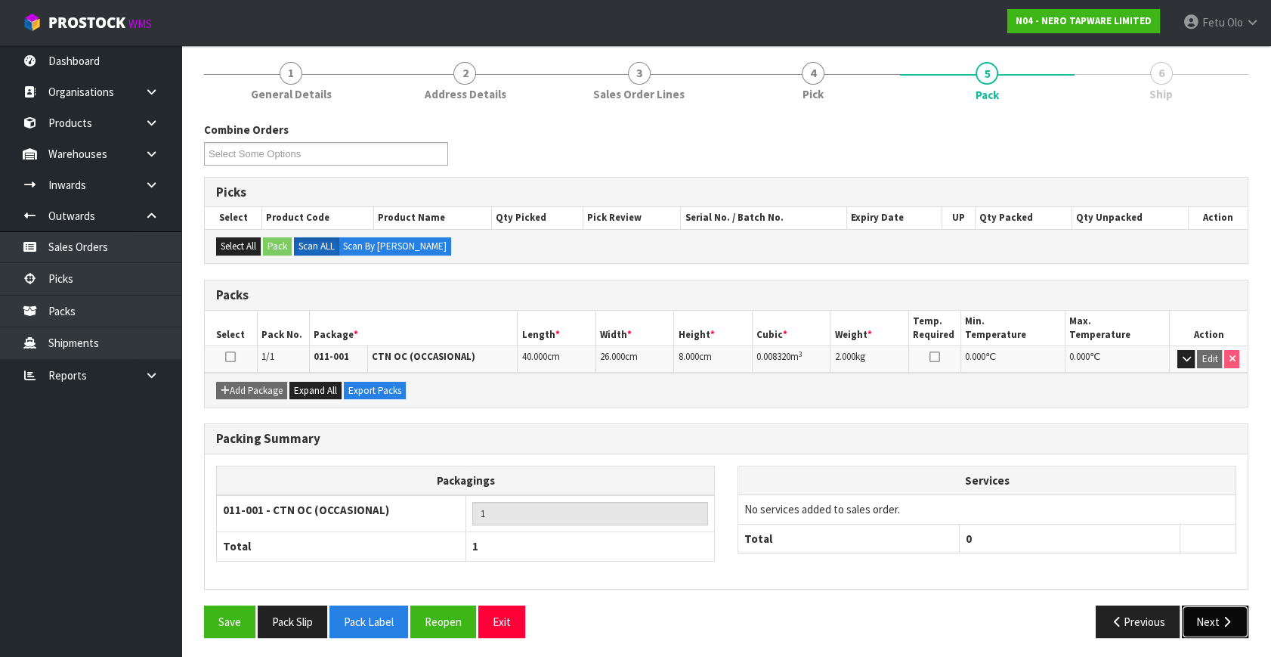
click at [1203, 620] on button "Next" at bounding box center [1215, 622] width 67 height 33
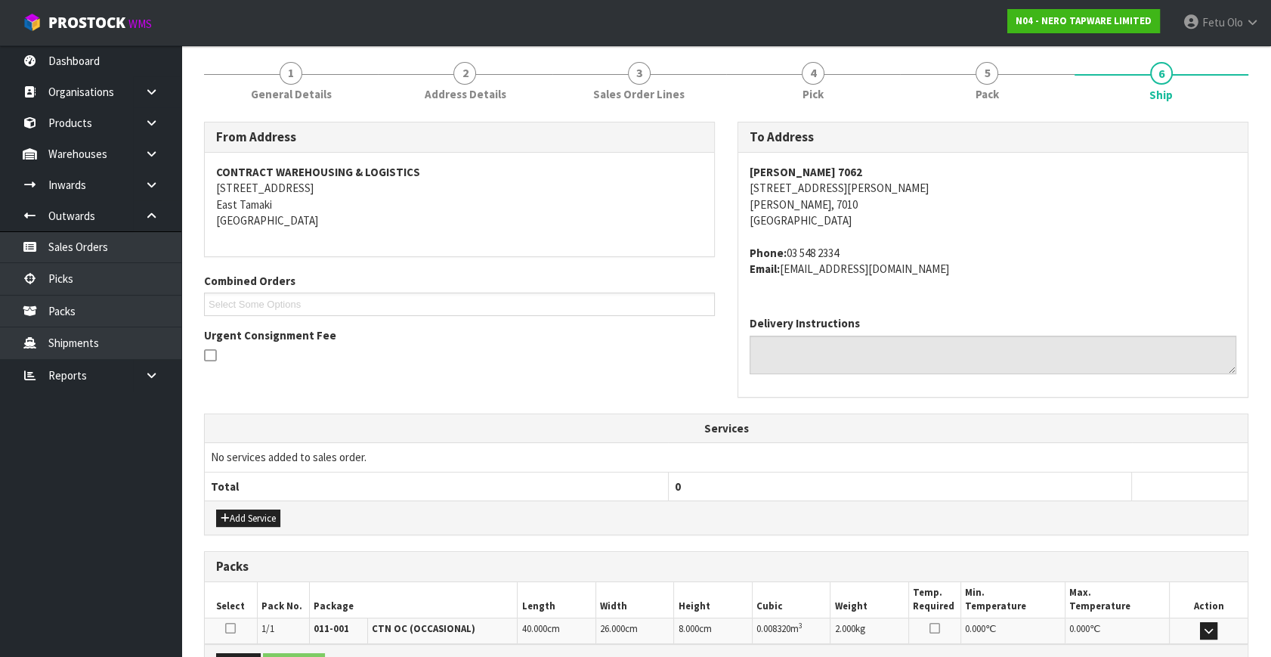
scroll to position [356, 0]
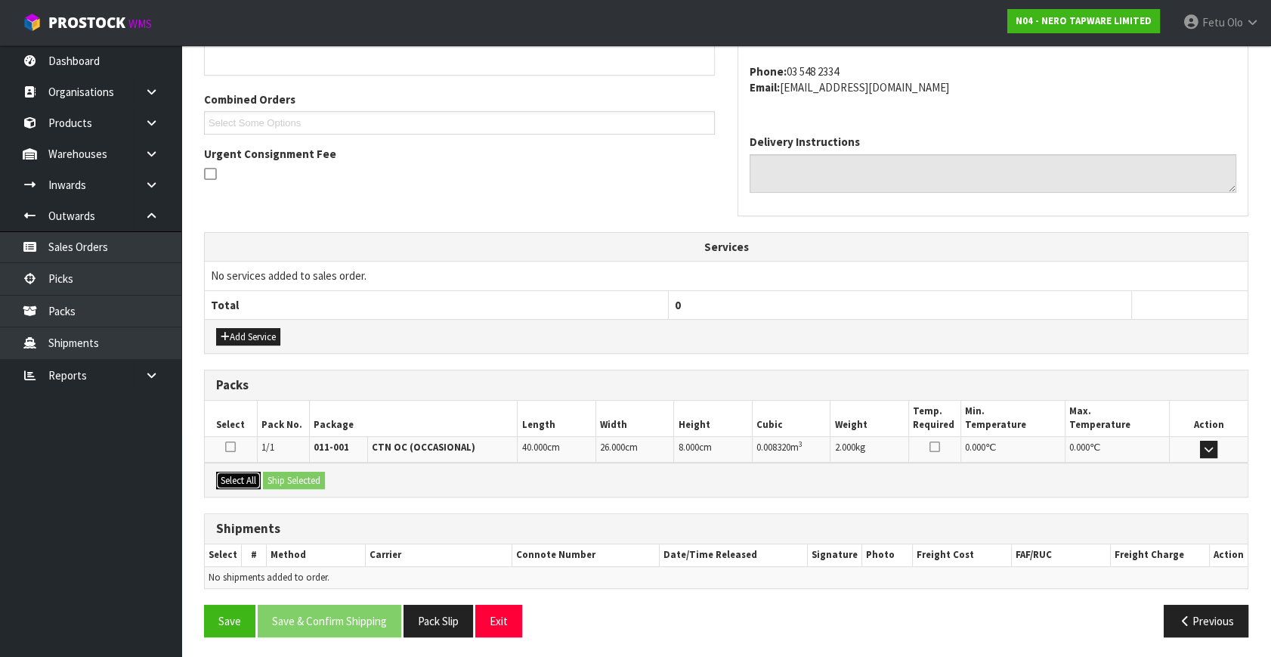
click at [228, 477] on button "Select All" at bounding box center [238, 481] width 45 height 18
click at [280, 481] on button "Ship Selected" at bounding box center [294, 481] width 62 height 18
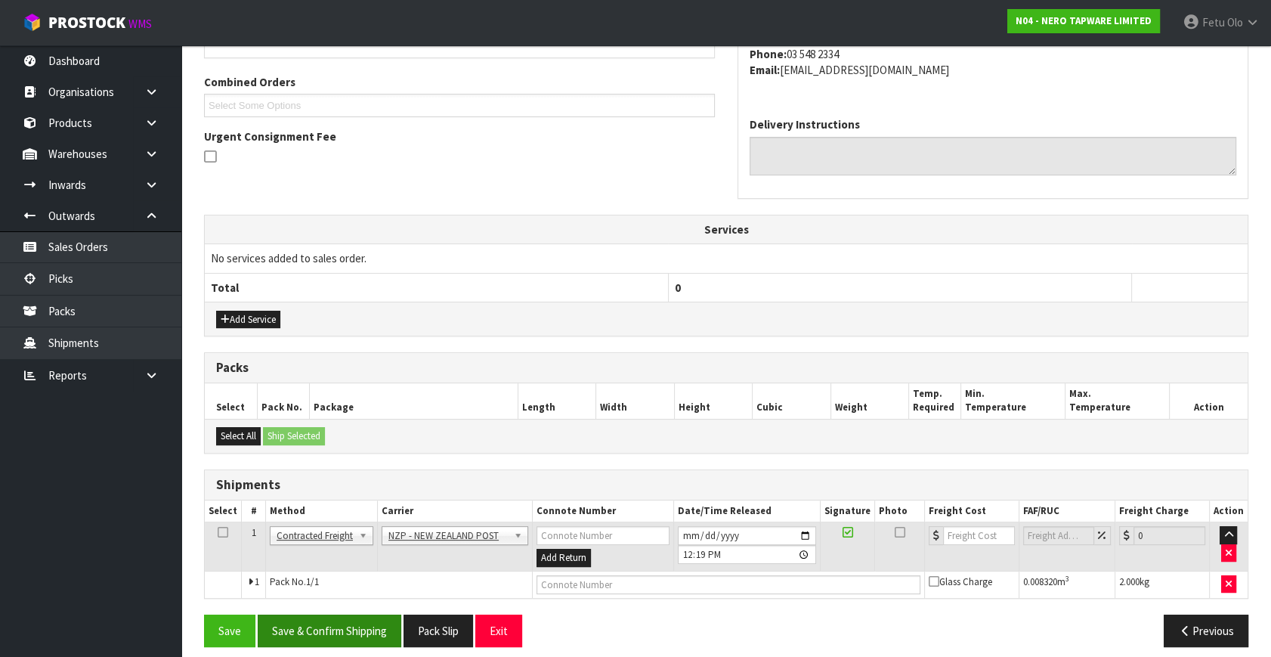
scroll to position [383, 0]
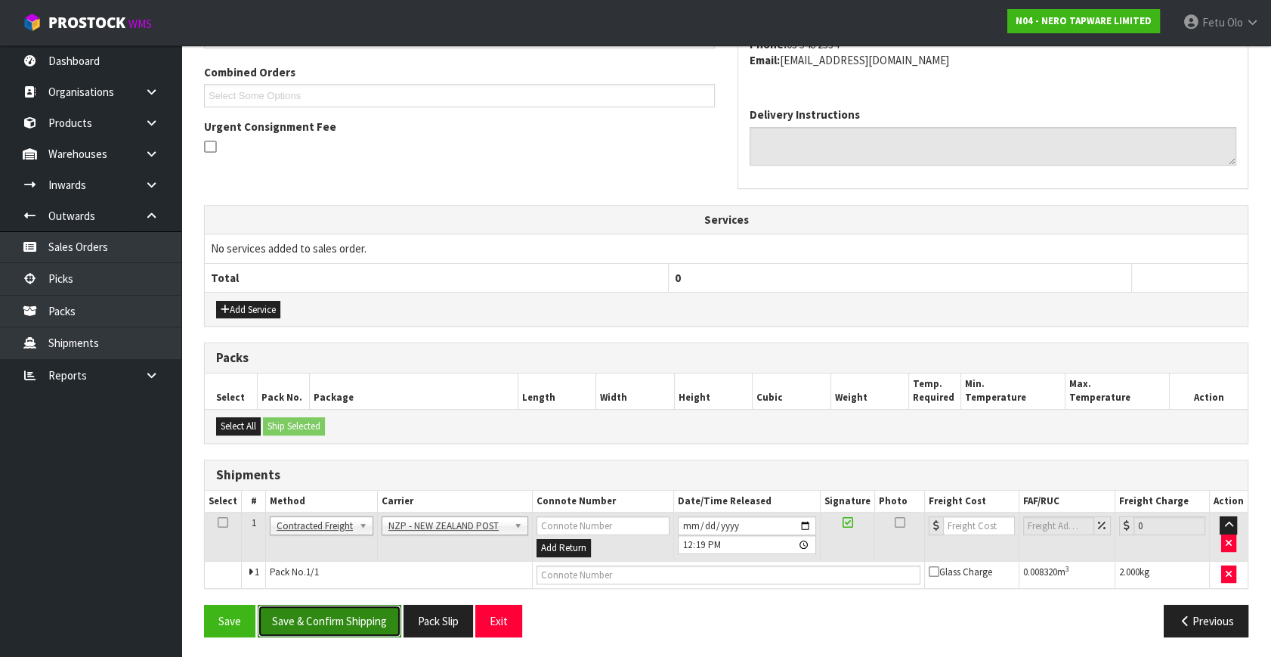
click at [352, 605] on button "Save & Confirm Shipping" at bounding box center [330, 621] width 144 height 33
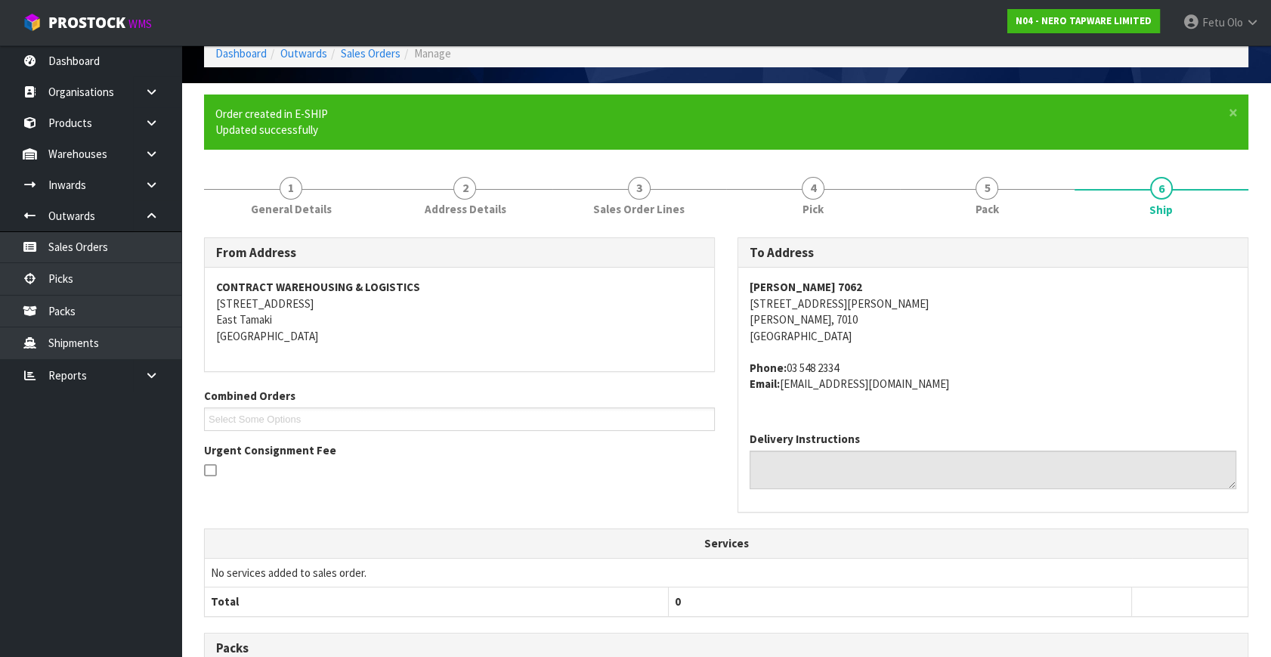
scroll to position [362, 0]
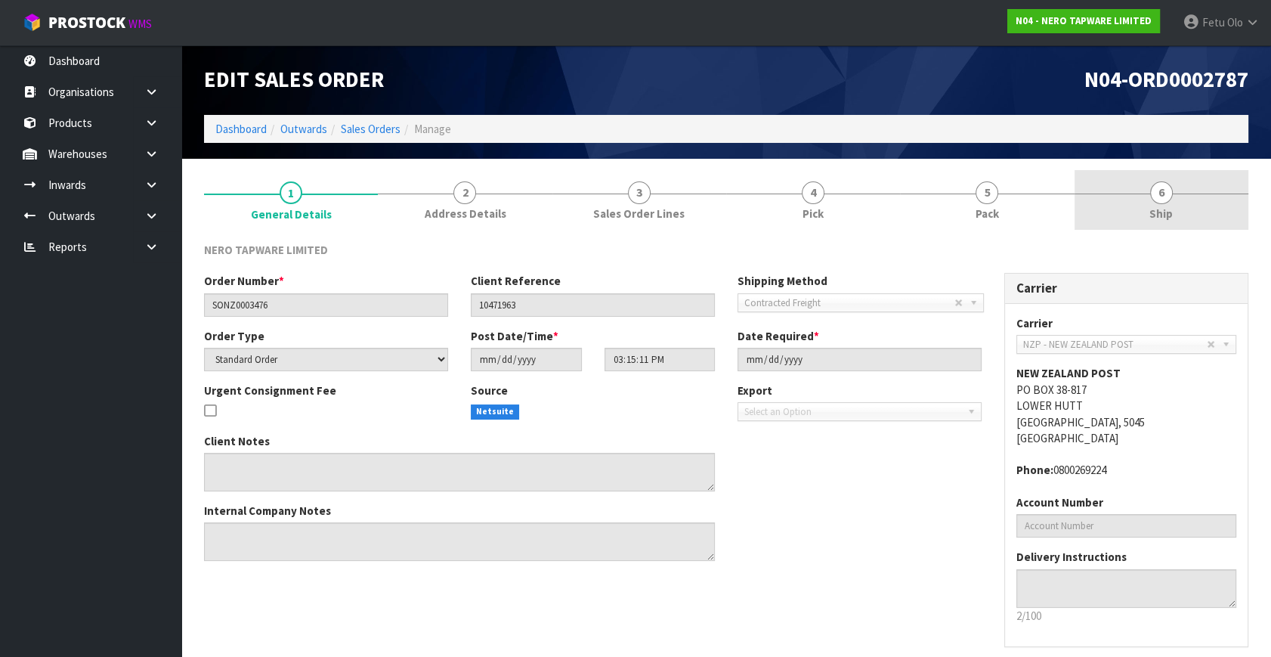
click at [1160, 207] on span "Ship" at bounding box center [1161, 214] width 23 height 16
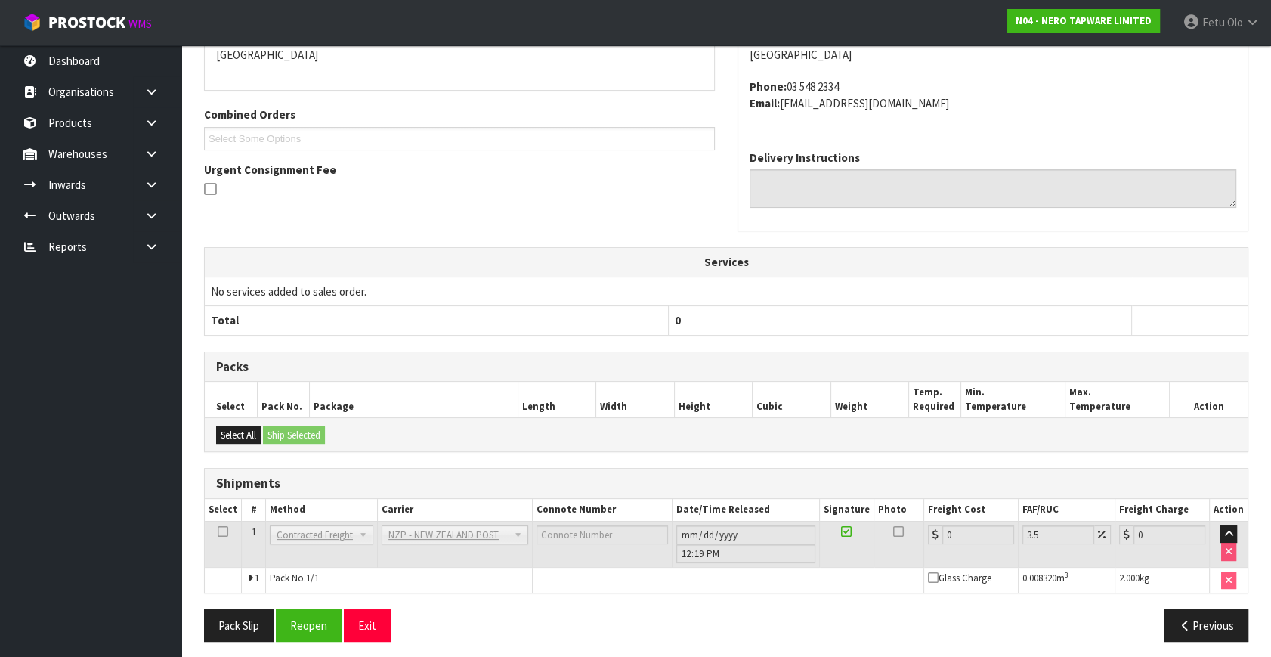
scroll to position [291, 0]
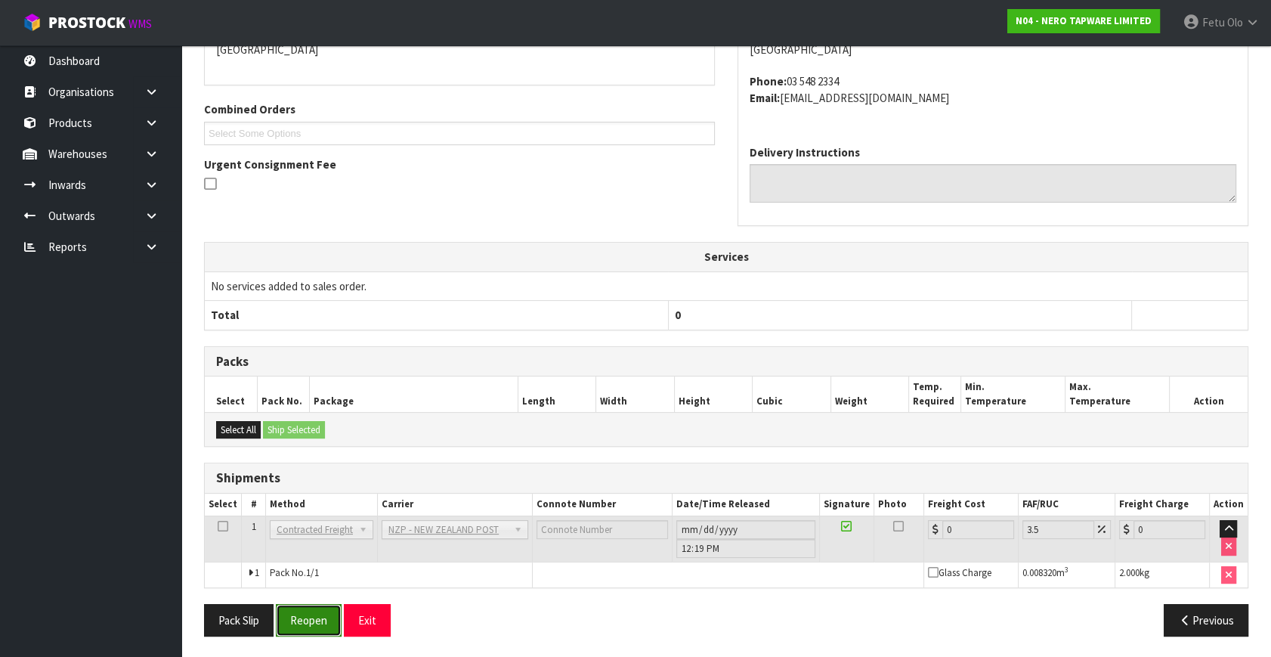
click at [321, 626] on button "Reopen" at bounding box center [309, 620] width 66 height 33
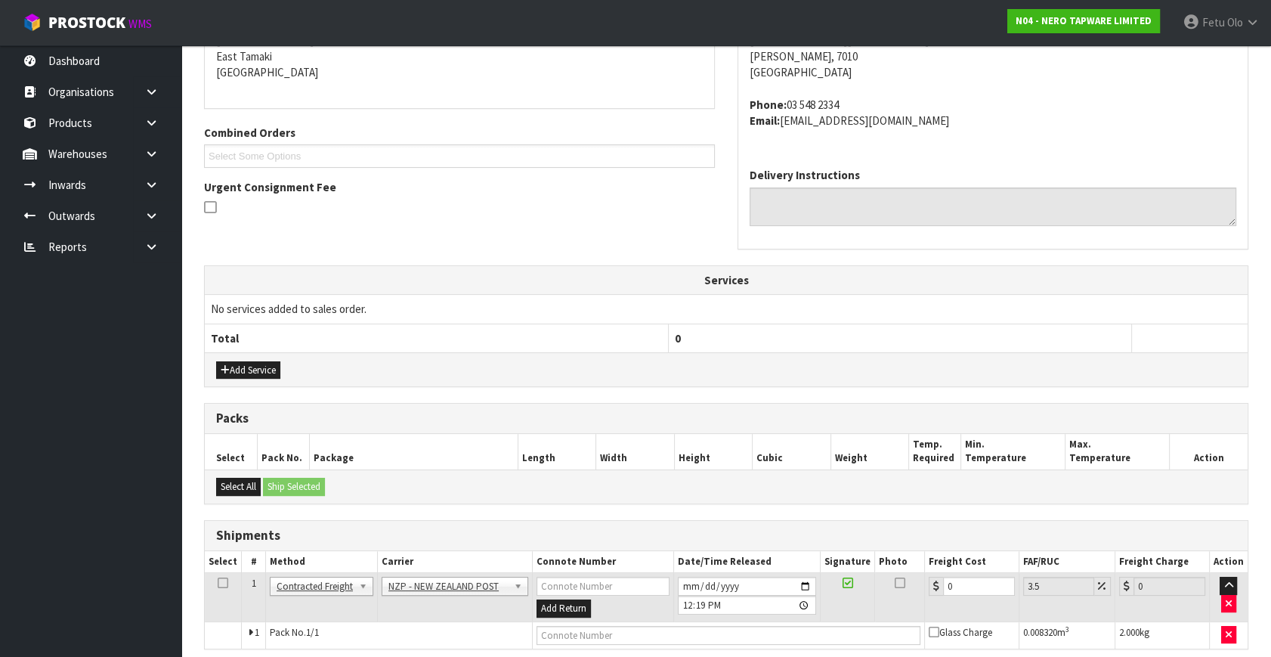
scroll to position [383, 0]
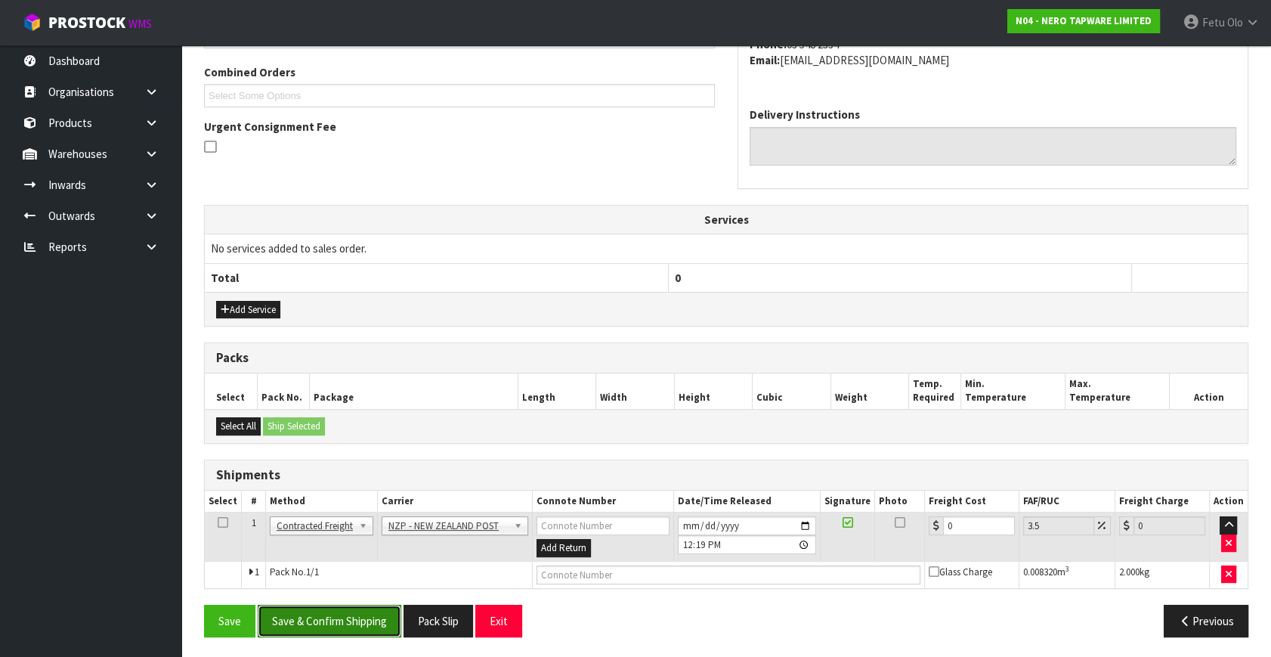
click at [364, 612] on button "Save & Confirm Shipping" at bounding box center [330, 621] width 144 height 33
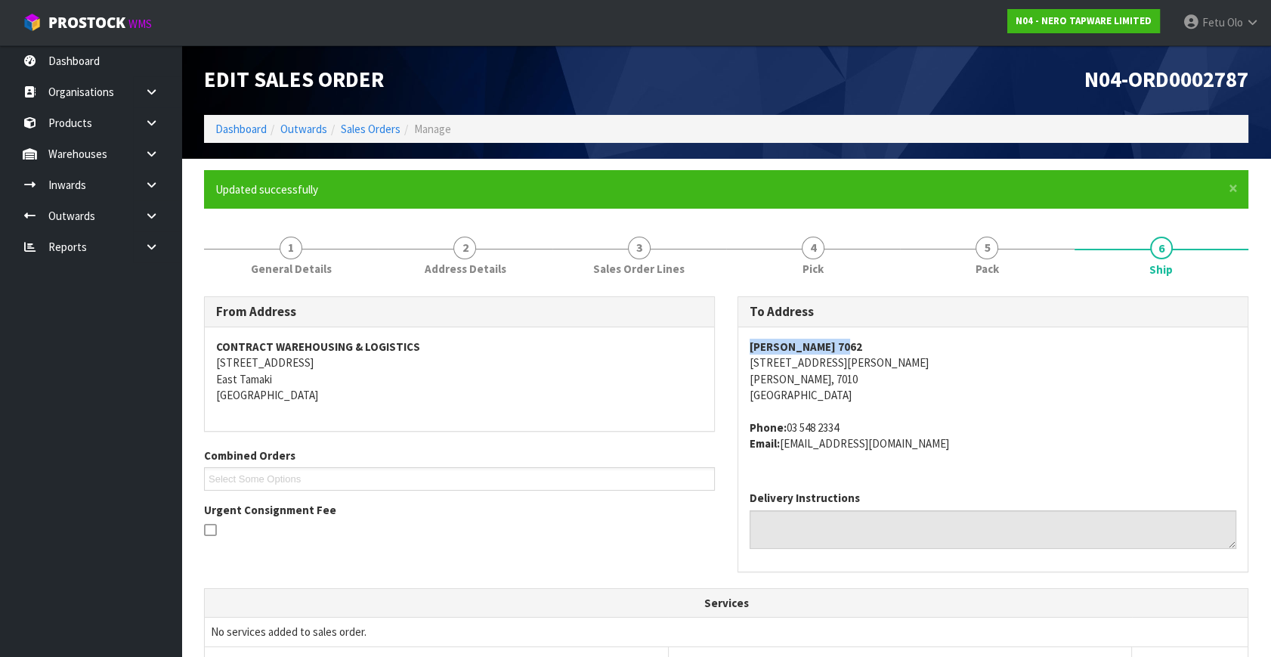
drag, startPoint x: 742, startPoint y: 339, endPoint x: 892, endPoint y: 345, distance: 150.6
click at [892, 345] on div "MICO NELSON 7062 20-26 ST VINCENT STREET NELSON, 7010 New Zealand Phone: 03 548…" at bounding box center [993, 403] width 509 height 152
copy strong "MICO NELSON 7062"
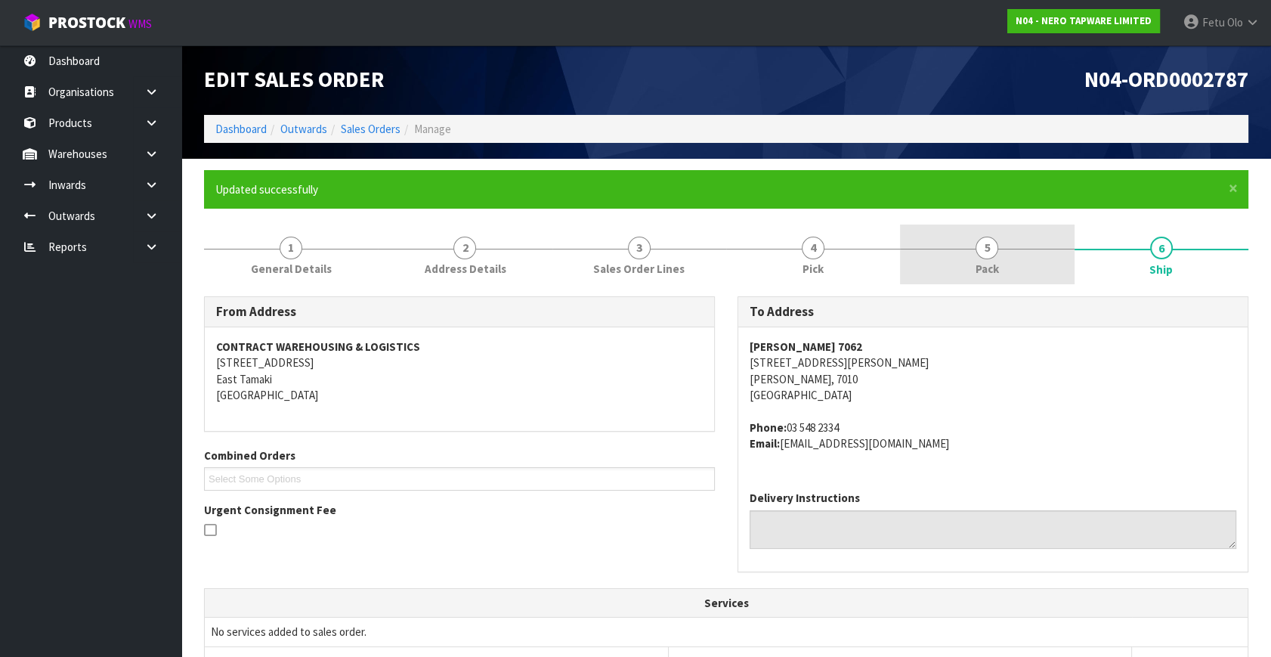
click at [1014, 254] on link "5 Pack" at bounding box center [987, 255] width 174 height 60
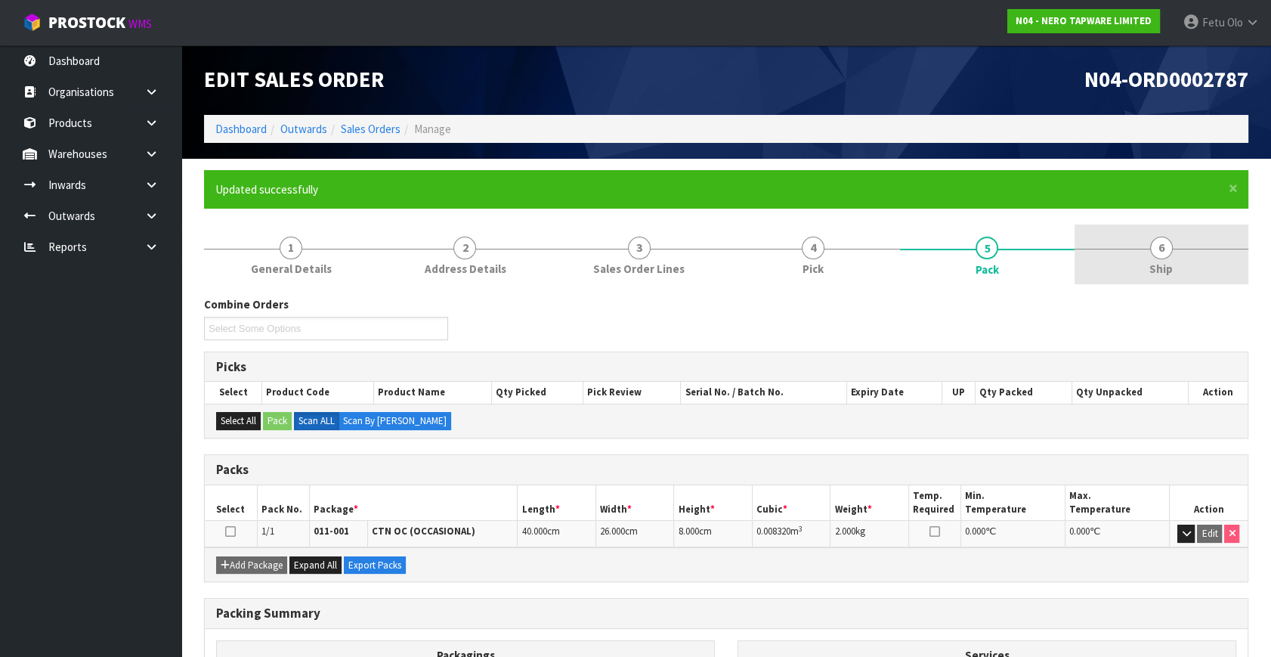
click at [1157, 255] on span "6" at bounding box center [1162, 248] width 23 height 23
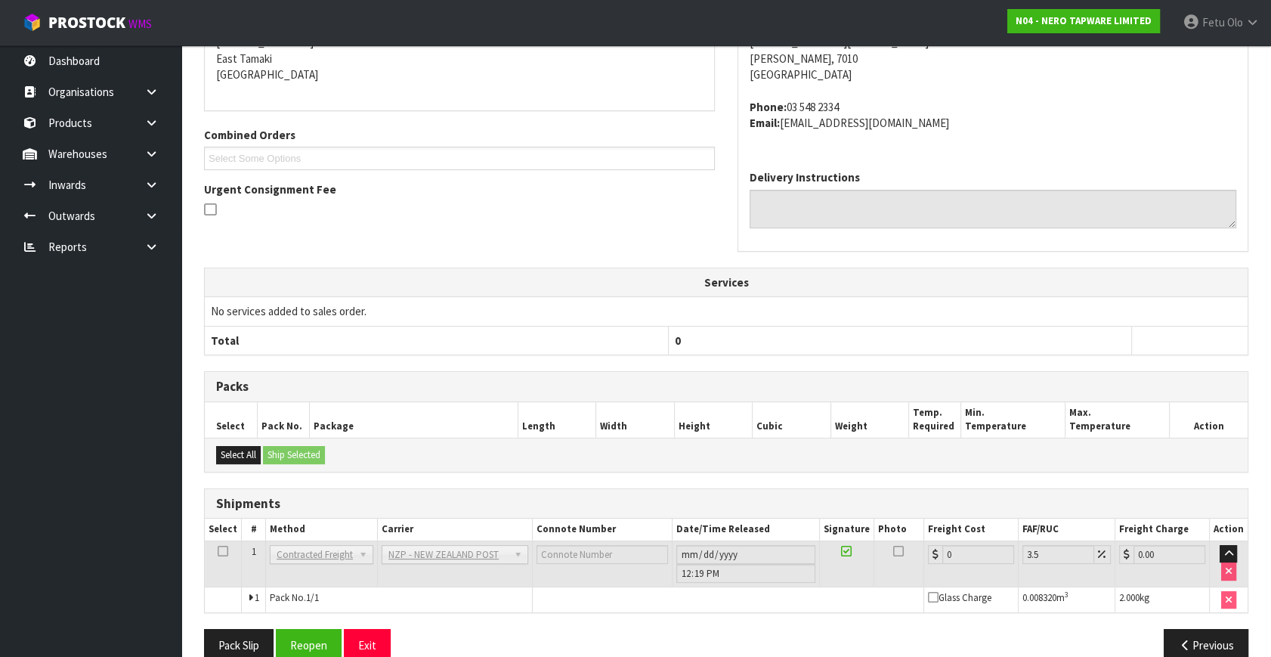
scroll to position [346, 0]
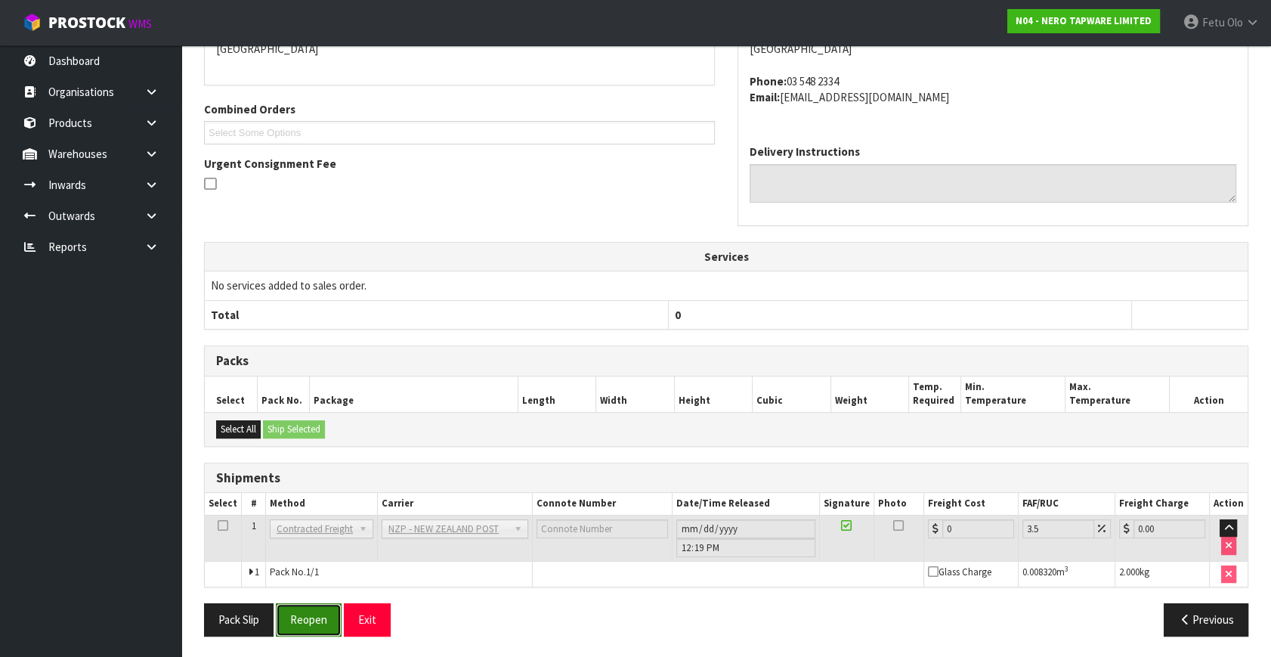
click at [313, 615] on button "Reopen" at bounding box center [309, 619] width 66 height 33
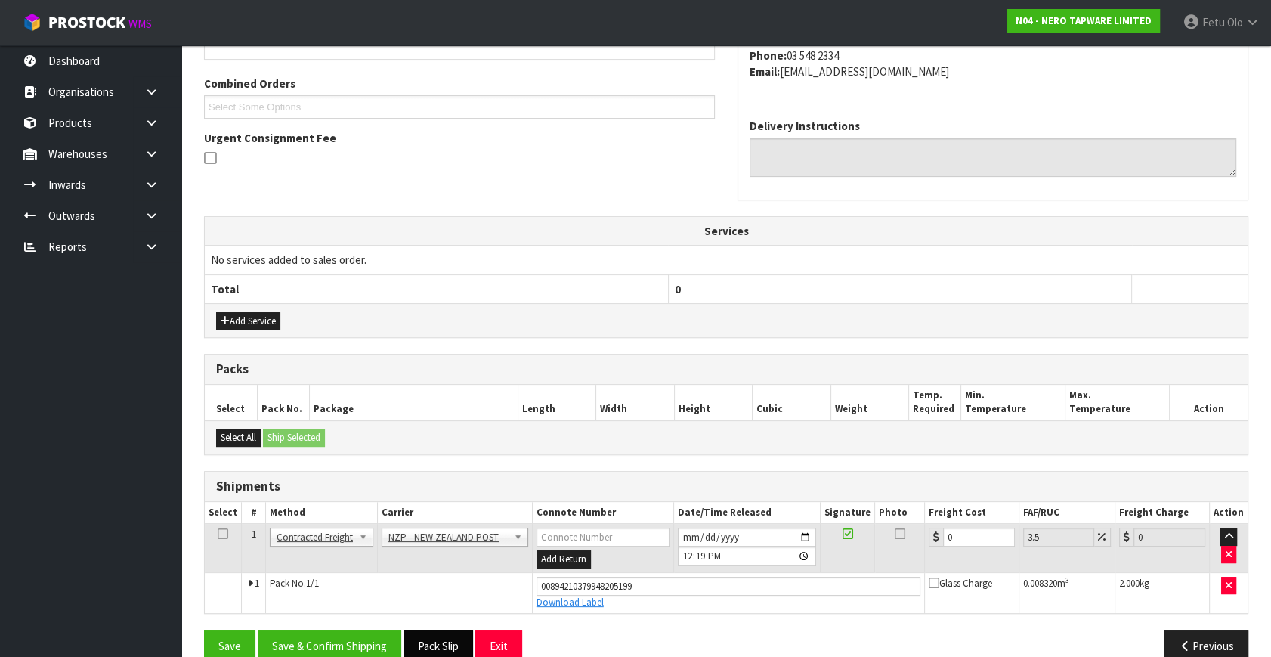
scroll to position [397, 0]
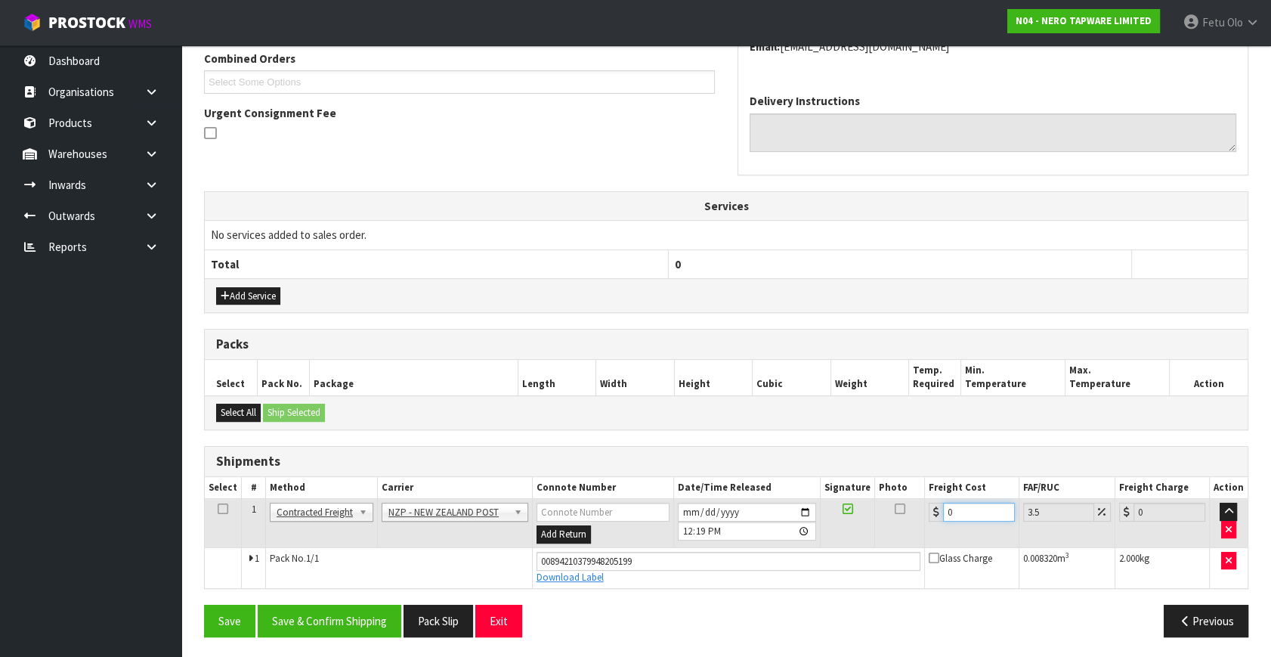
drag, startPoint x: 975, startPoint y: 508, endPoint x: 633, endPoint y: 606, distance: 356.3
click at [633, 599] on div "From Address CONTRACT WAREHOUSING & LOGISTICS 17 Allens Road East Tamaki Auckla…" at bounding box center [726, 273] width 1045 height 749
type input "1"
type input "1.03"
type input "11"
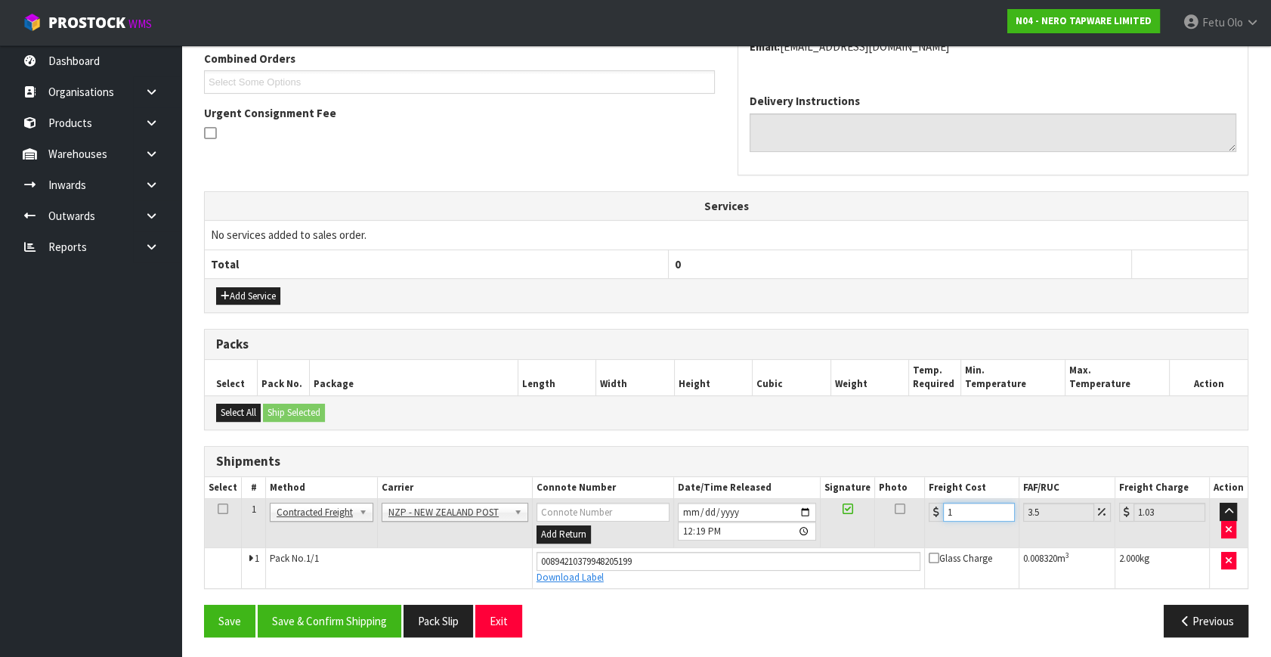
type input "11.38"
type input "11.6"
type input "12.01"
type input "11.61"
type input "12.02"
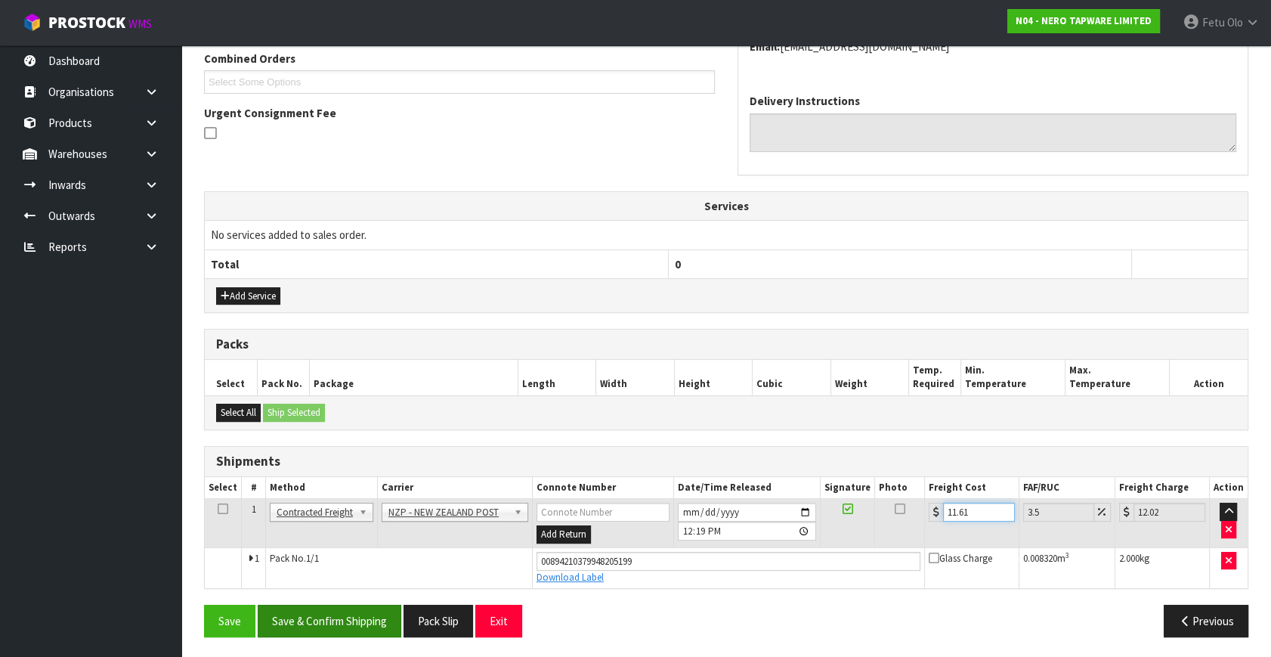
type input "11.61"
click at [352, 621] on button "Save & Confirm Shipping" at bounding box center [330, 621] width 144 height 33
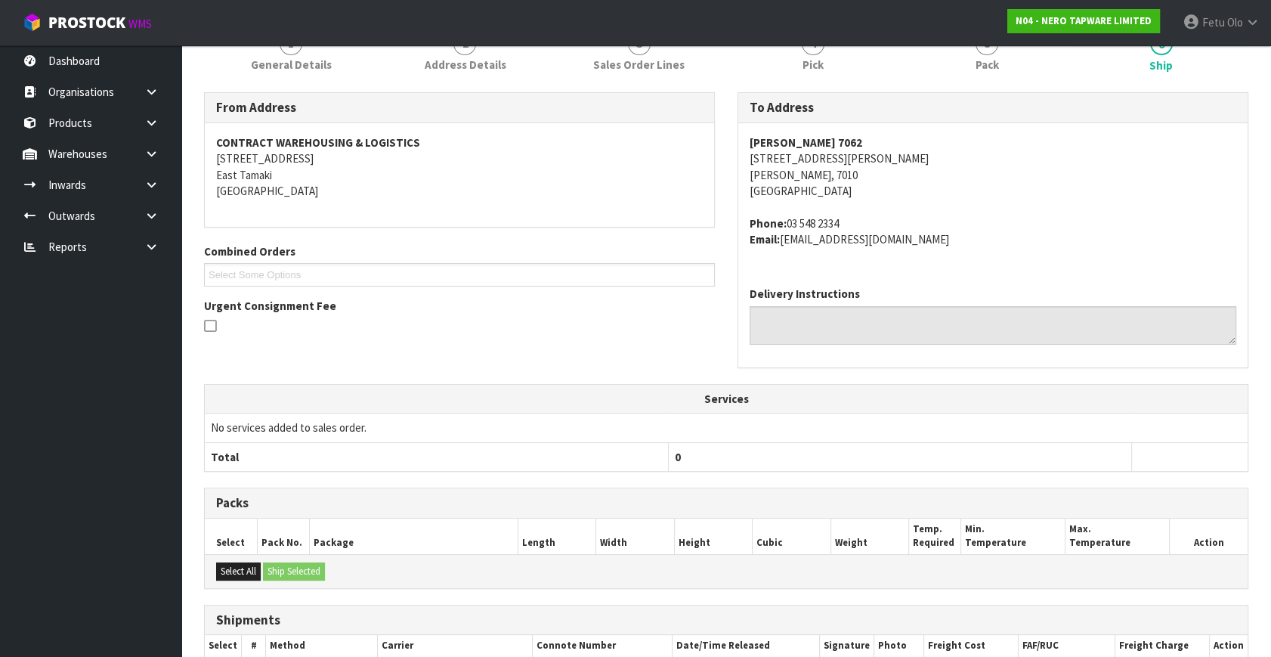
scroll to position [355, 0]
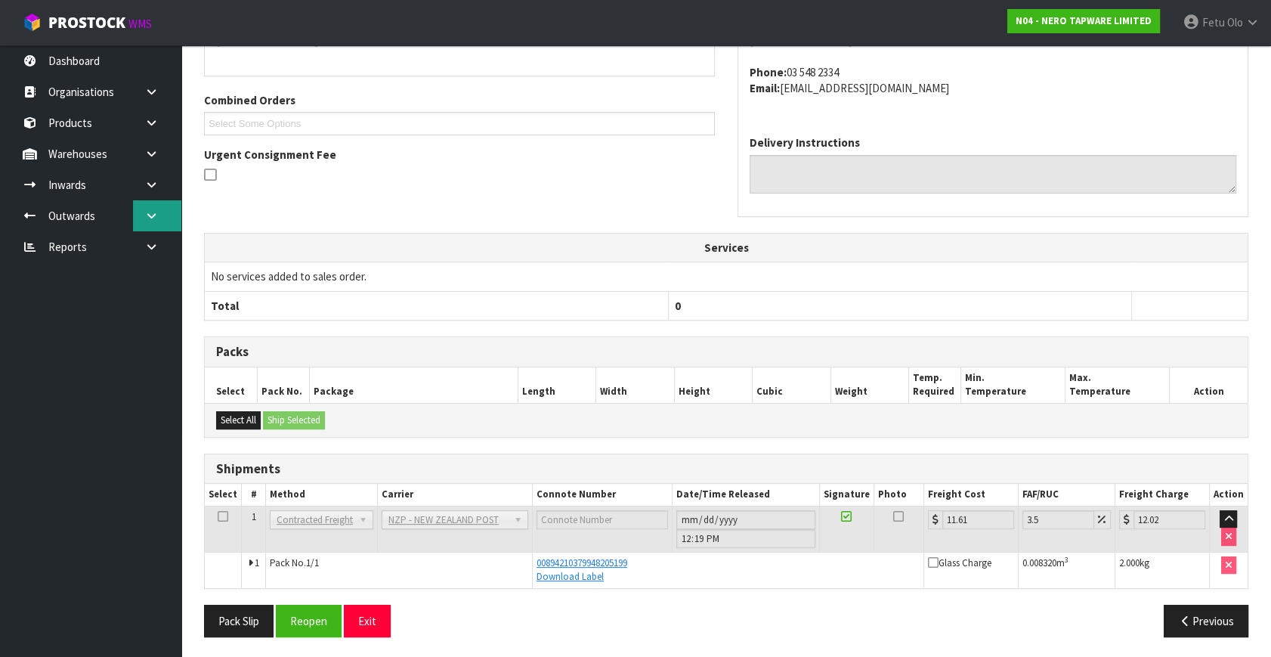
click at [154, 209] on link at bounding box center [157, 215] width 48 height 31
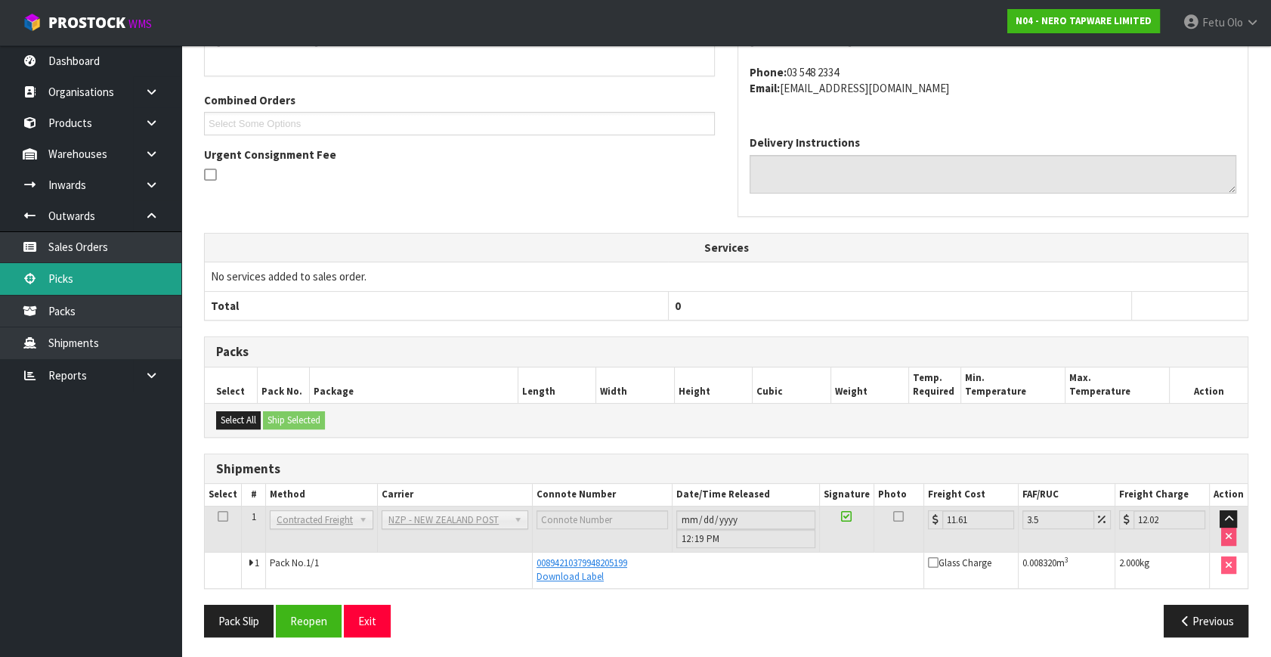
click at [76, 276] on link "Picks" at bounding box center [90, 278] width 181 height 31
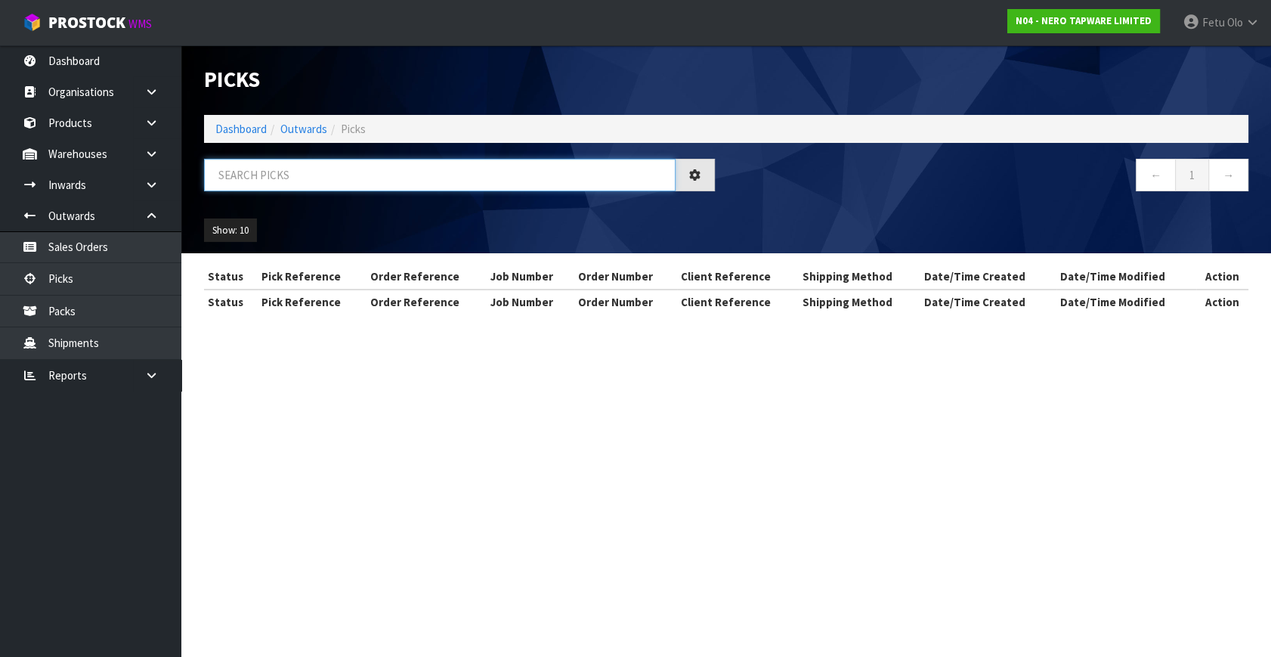
click at [366, 168] on input "text" at bounding box center [440, 175] width 472 height 33
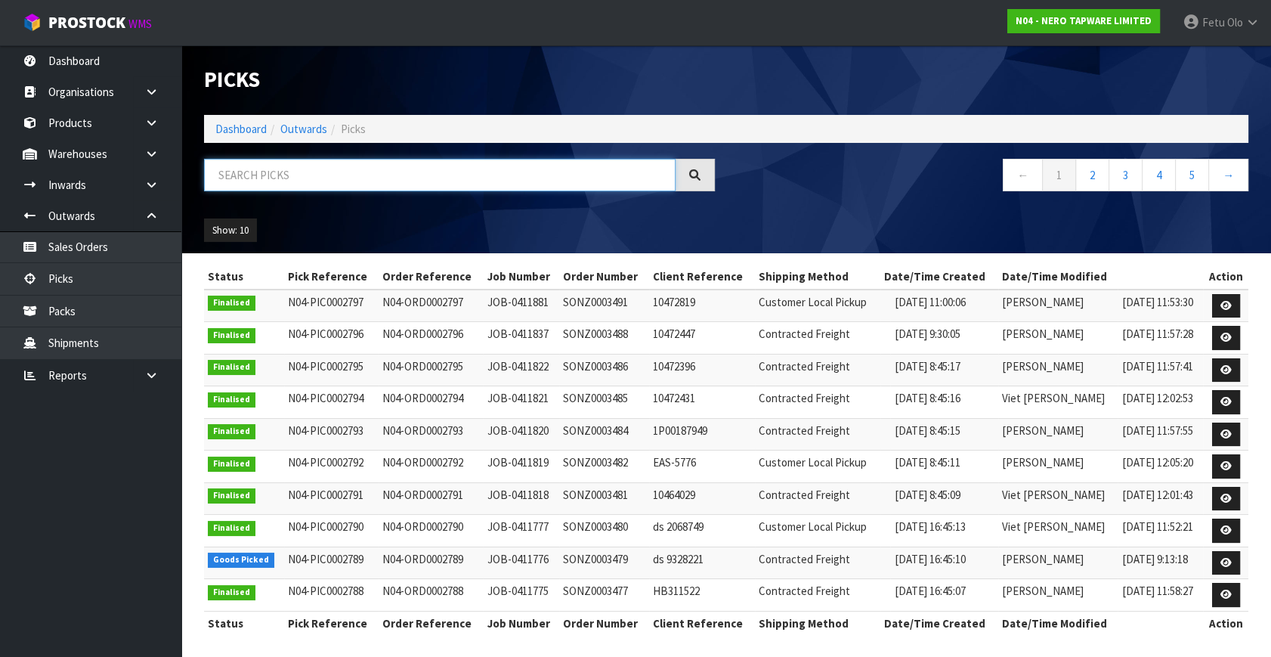
click at [364, 180] on input "text" at bounding box center [440, 175] width 472 height 33
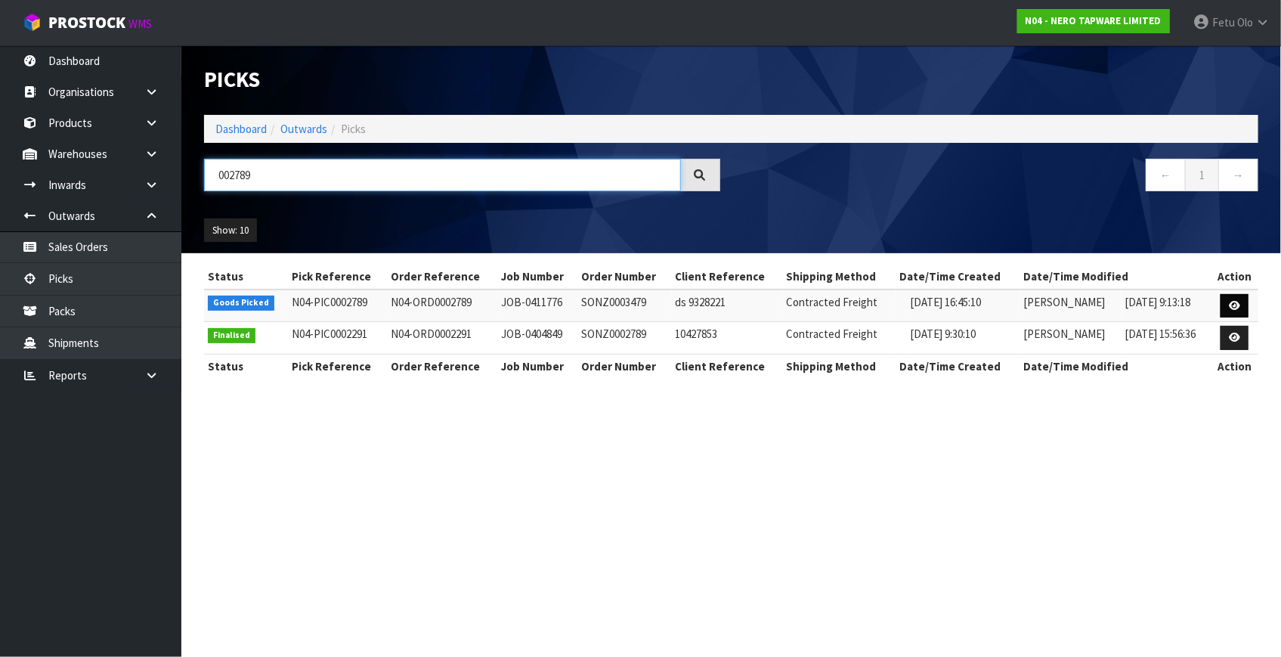
type input "002789"
click at [1235, 302] on icon at bounding box center [1234, 306] width 11 height 10
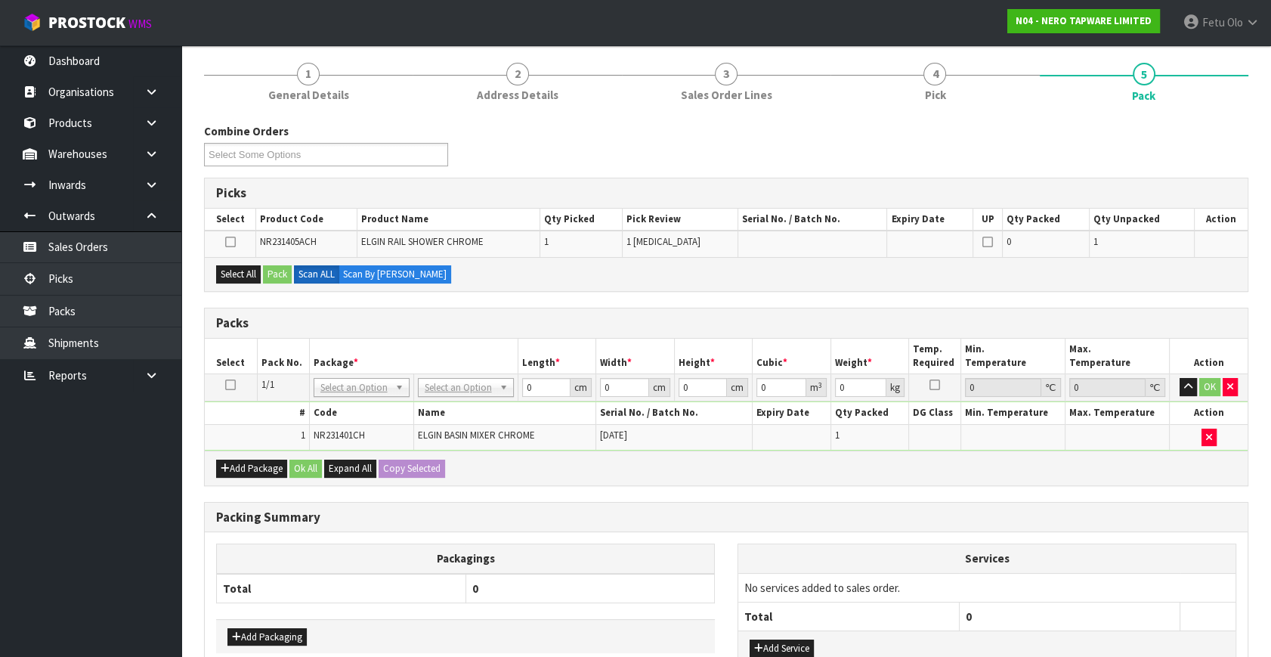
scroll to position [16, 0]
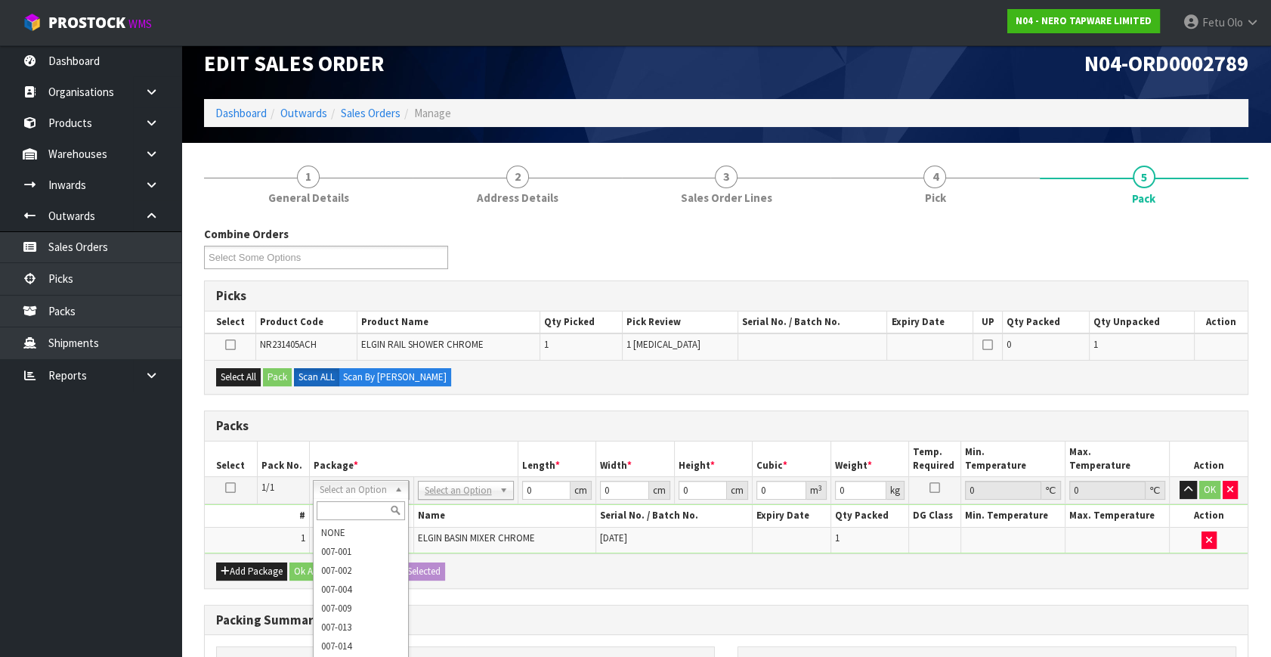
click at [352, 506] on input "text" at bounding box center [361, 510] width 88 height 19
type input "28"
click at [348, 504] on input "text" at bounding box center [361, 510] width 88 height 19
type input "011"
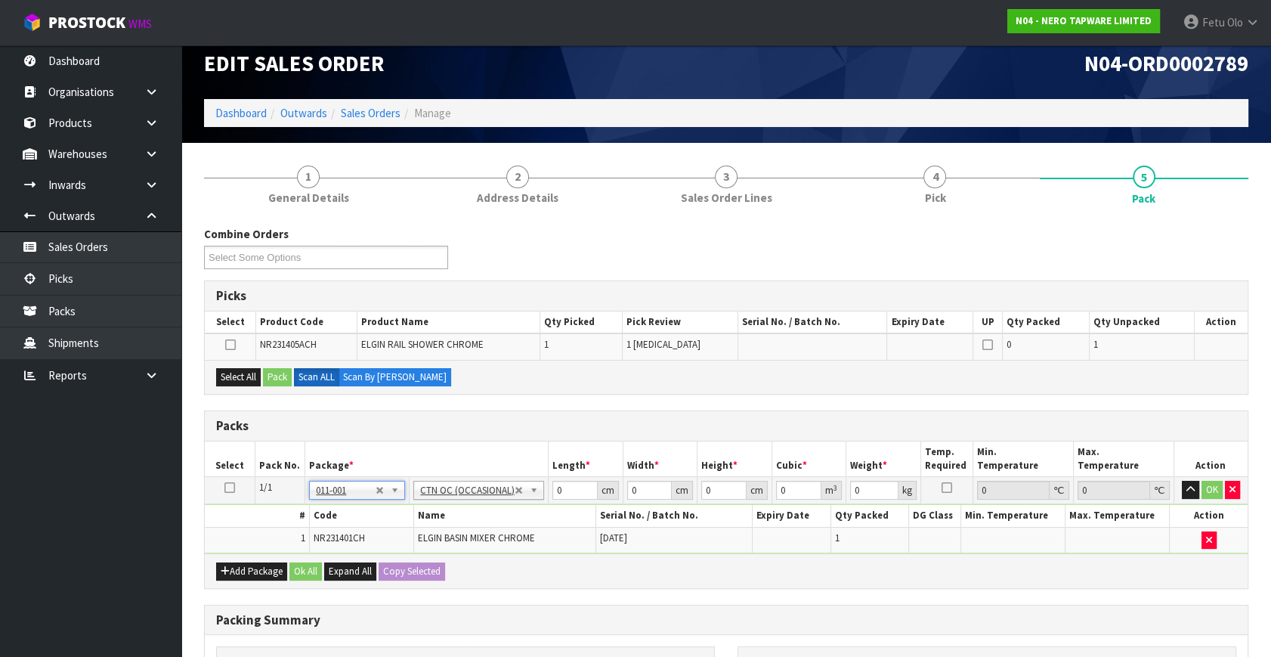
type input "1.55"
drag, startPoint x: 560, startPoint y: 489, endPoint x: 367, endPoint y: 554, distance: 203.4
click at [368, 554] on div "Packs Select Pack No. Package * Length * Width * Height * Cubic * Weight * Temp…" at bounding box center [726, 499] width 1045 height 178
type input "28"
type input "17"
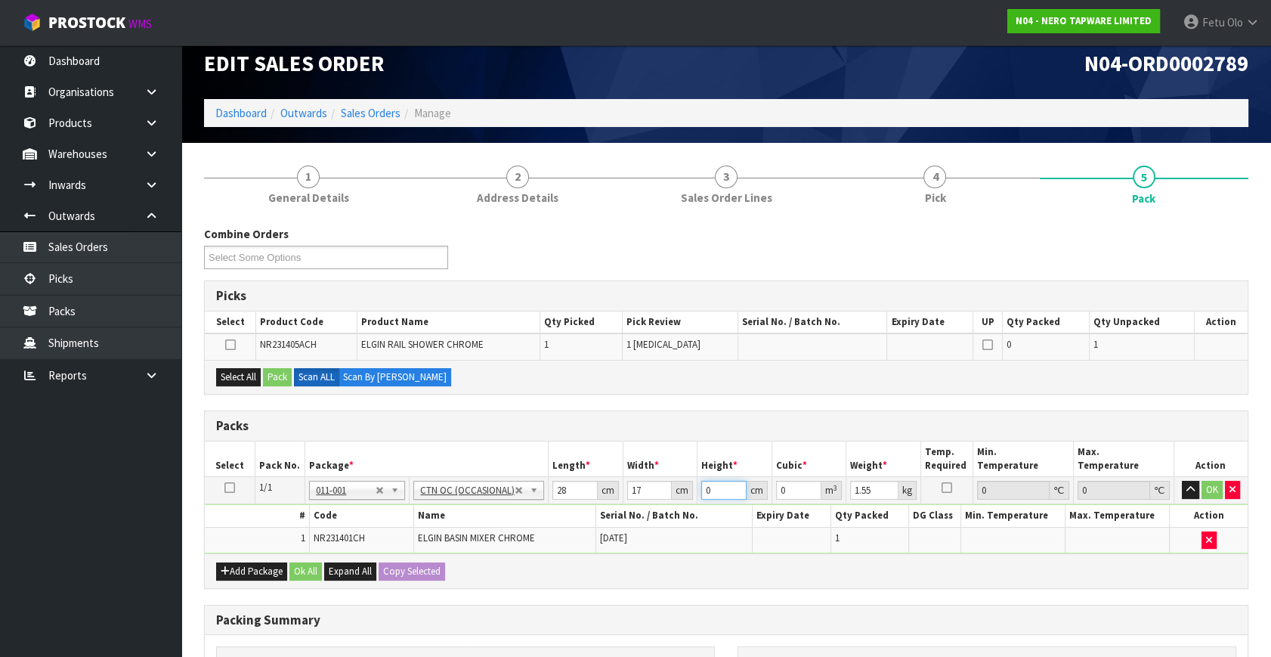
type input "2"
type input "0.000952"
type input "25"
type input "0.0119"
type input "25"
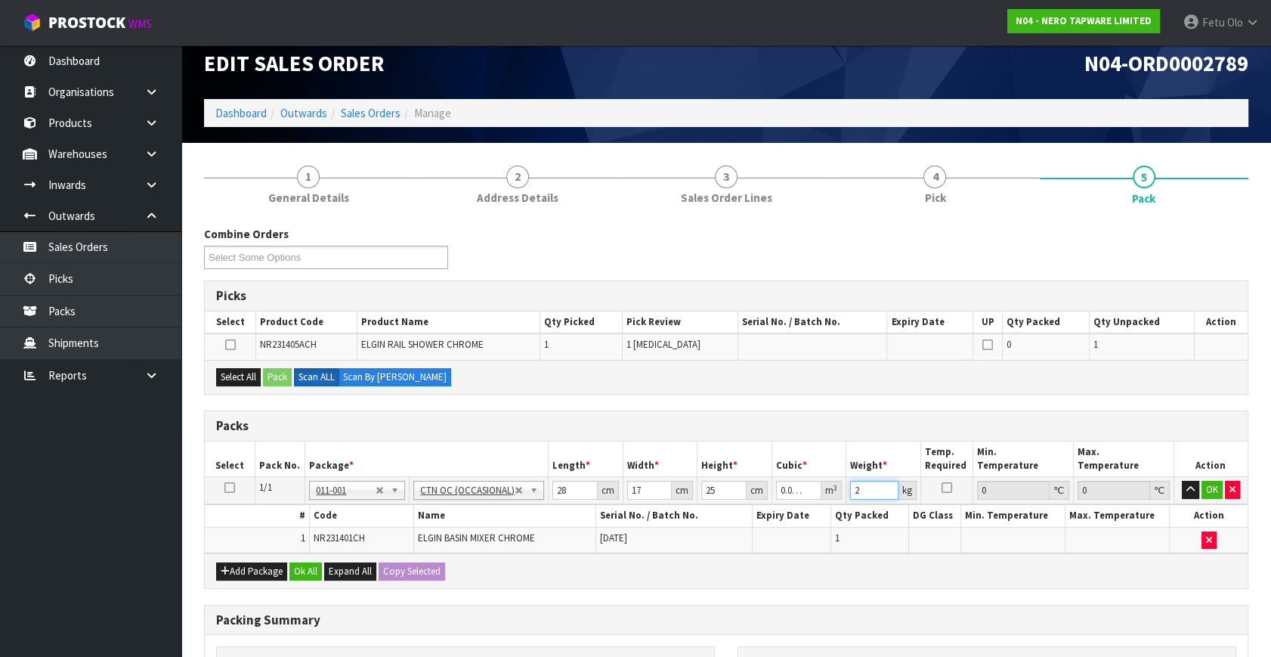
type input "2"
click button "OK" at bounding box center [1212, 490] width 21 height 18
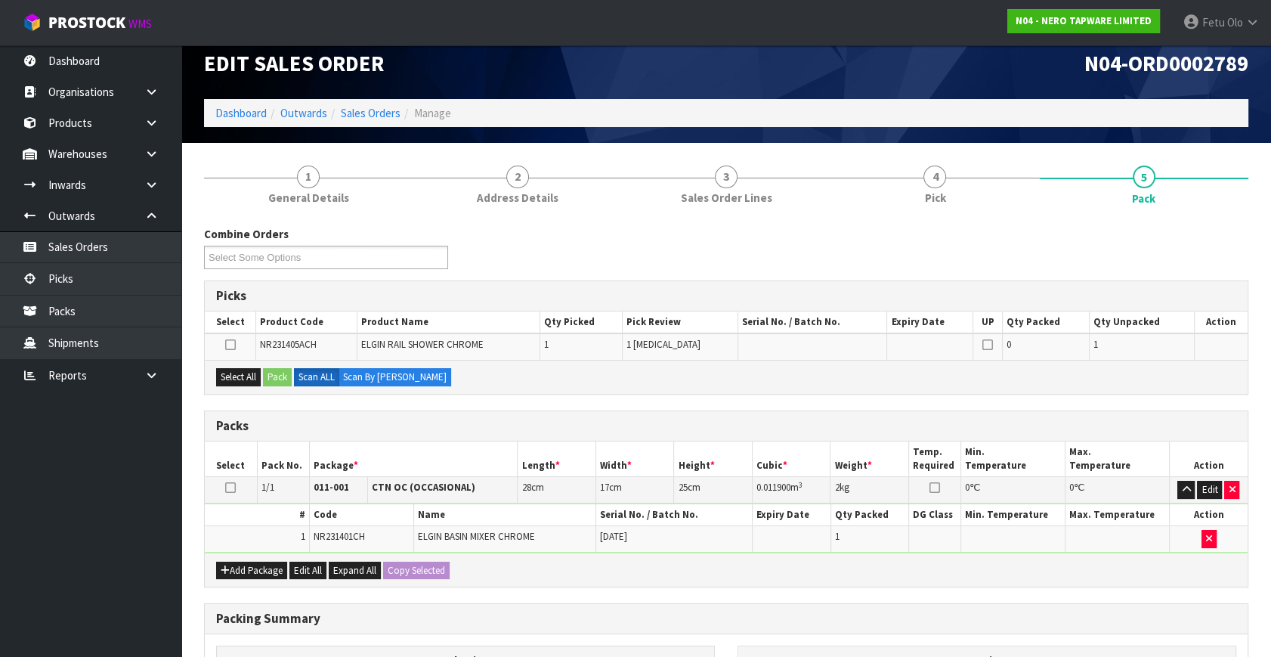
drag, startPoint x: 457, startPoint y: 432, endPoint x: 378, endPoint y: 587, distance: 174.1
click at [455, 447] on div "Packs Select Pack No. Package * Length * Width * Height * Cubic * Weight * Temp…" at bounding box center [726, 498] width 1045 height 177
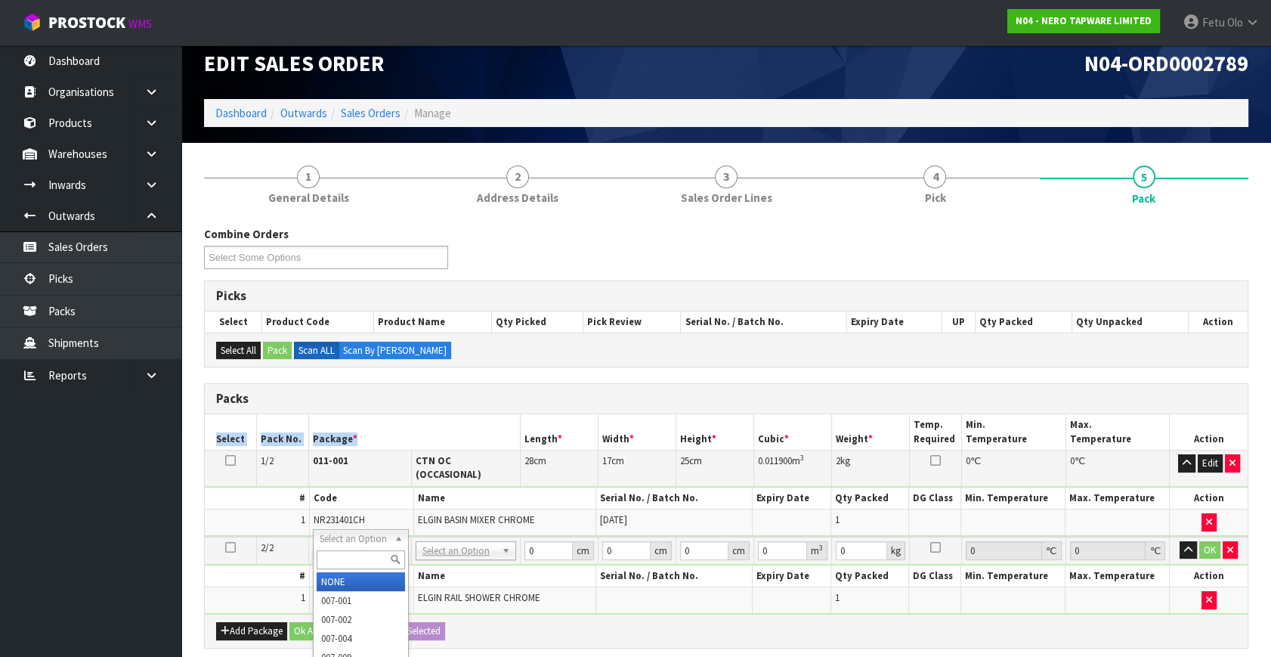
drag, startPoint x: 343, startPoint y: 531, endPoint x: 341, endPoint y: 556, distance: 25.8
drag, startPoint x: 341, startPoint y: 584, endPoint x: 528, endPoint y: 575, distance: 187.7
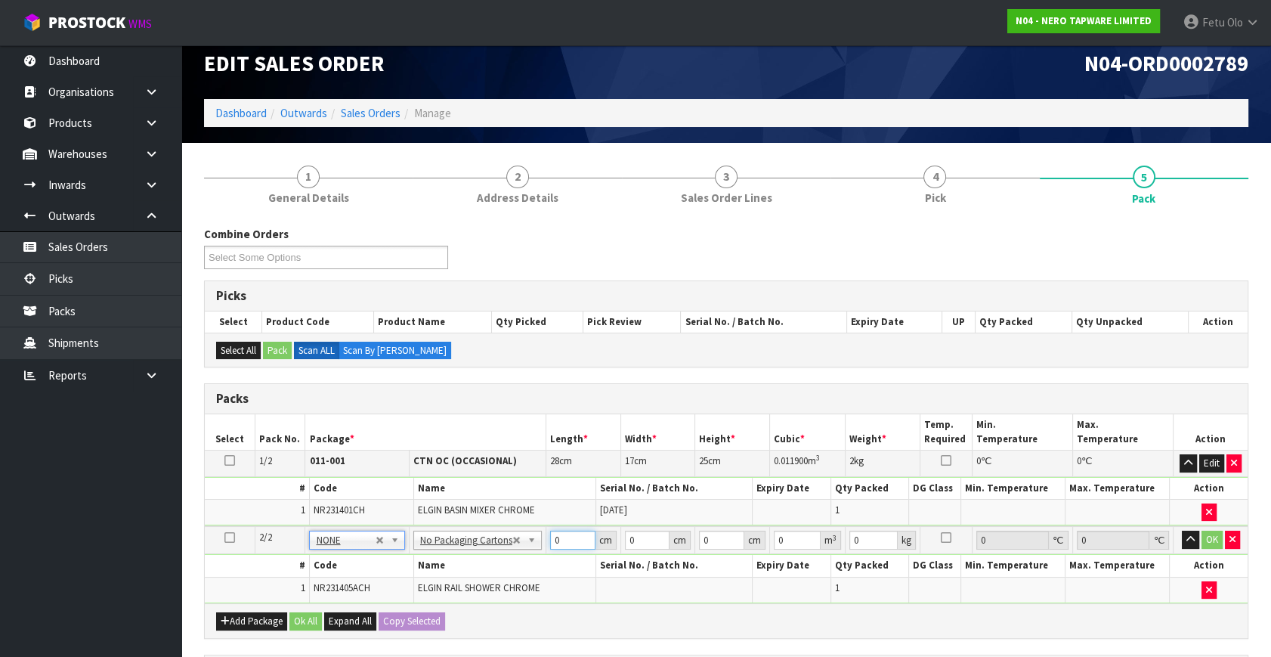
drag, startPoint x: 561, startPoint y: 544, endPoint x: 484, endPoint y: 582, distance: 86.2
click at [491, 570] on tbody "2/2 NONE 007-001 007-002 007-004 007-009 007-013 007-014 007-015 007-017 007-01…" at bounding box center [726, 564] width 1043 height 77
type input "93"
type input "16"
type input "1"
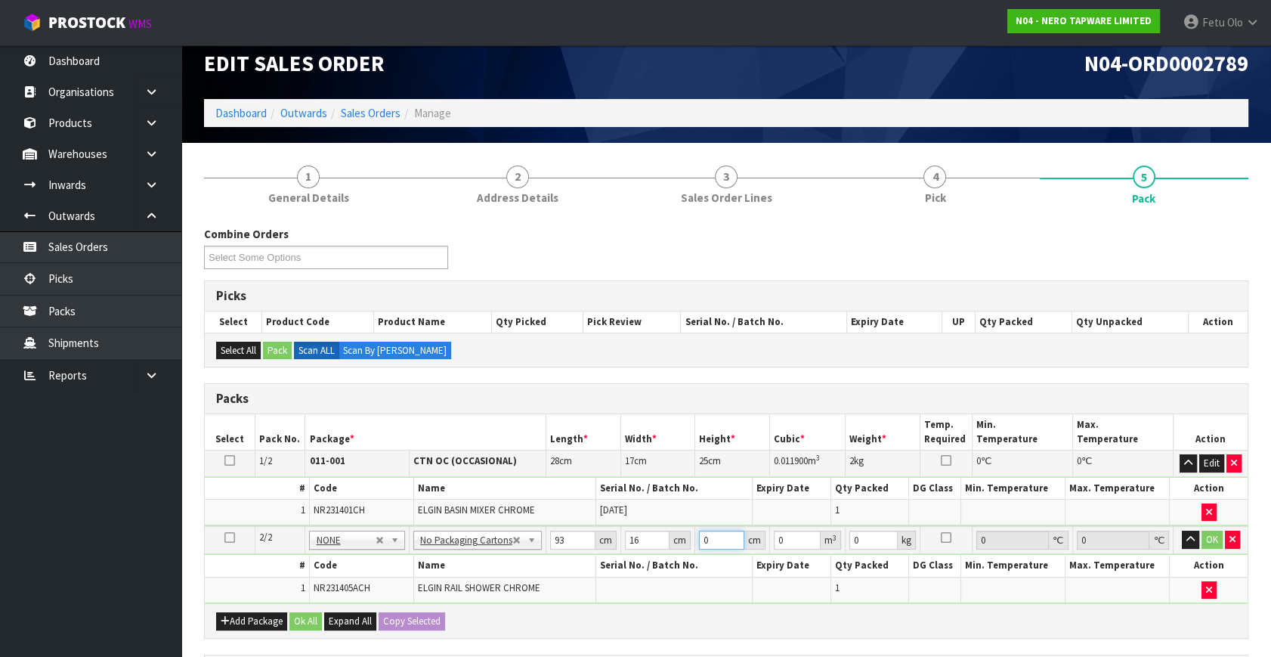
type input "0.001488"
type input "10"
type input "0.01488"
type input "10"
type input "3"
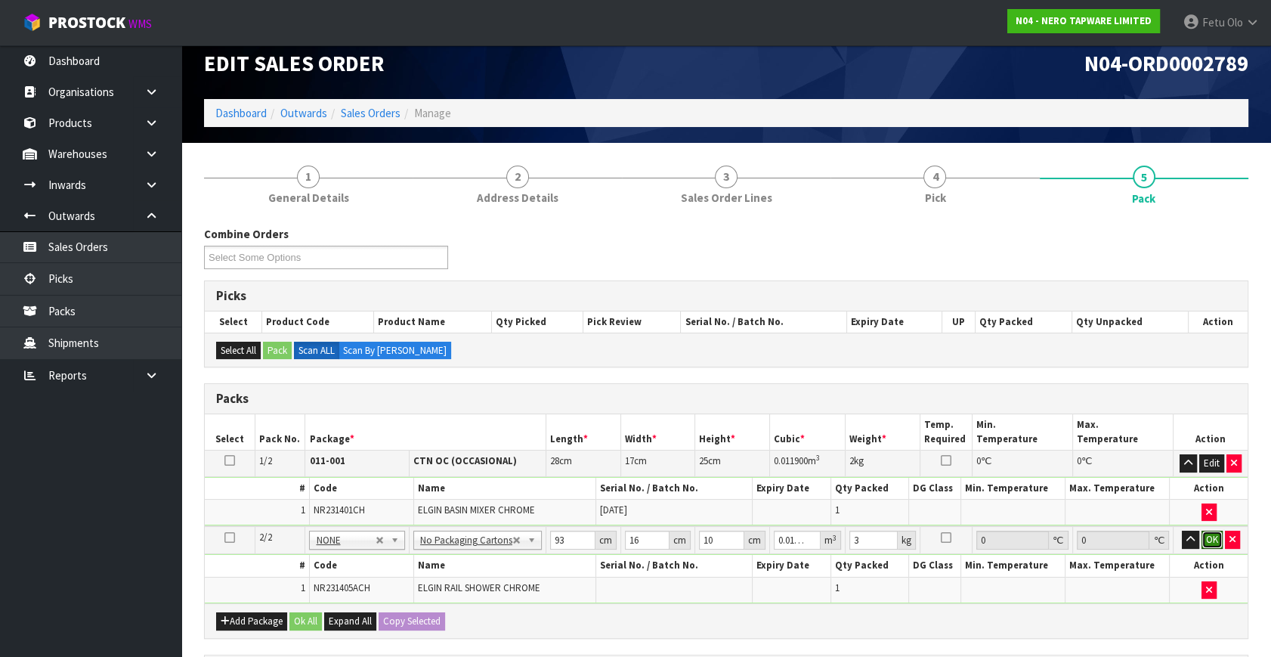
click button "OK" at bounding box center [1212, 540] width 21 height 18
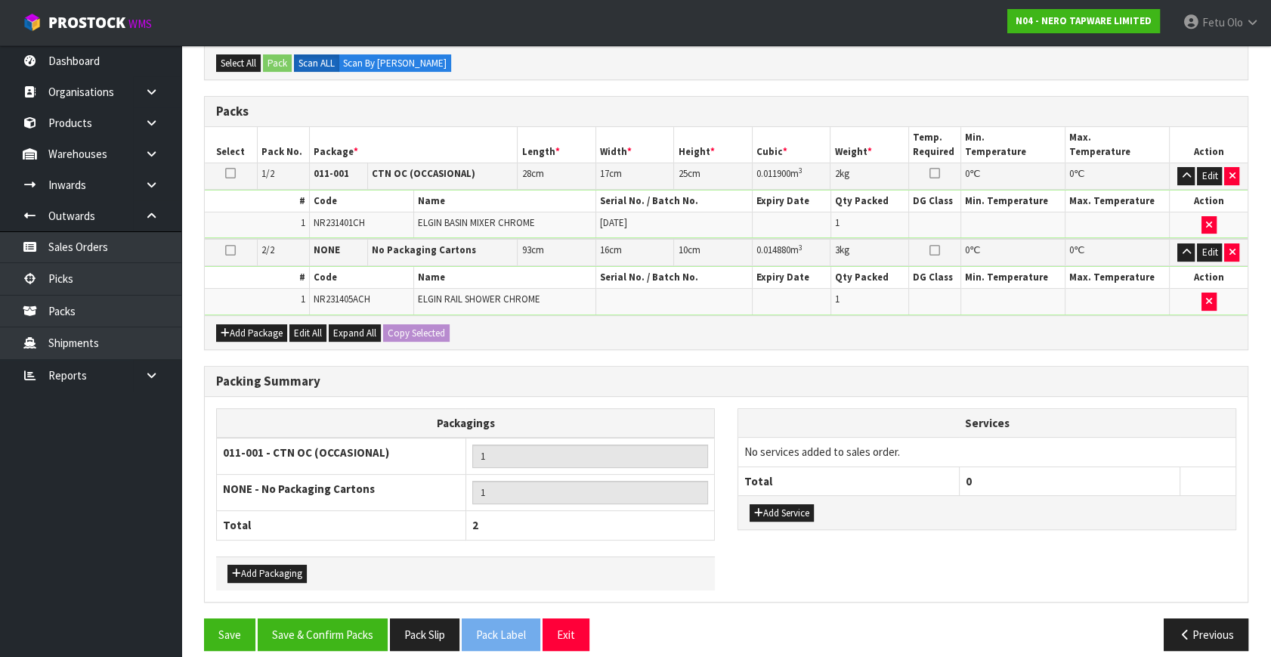
scroll to position [315, 0]
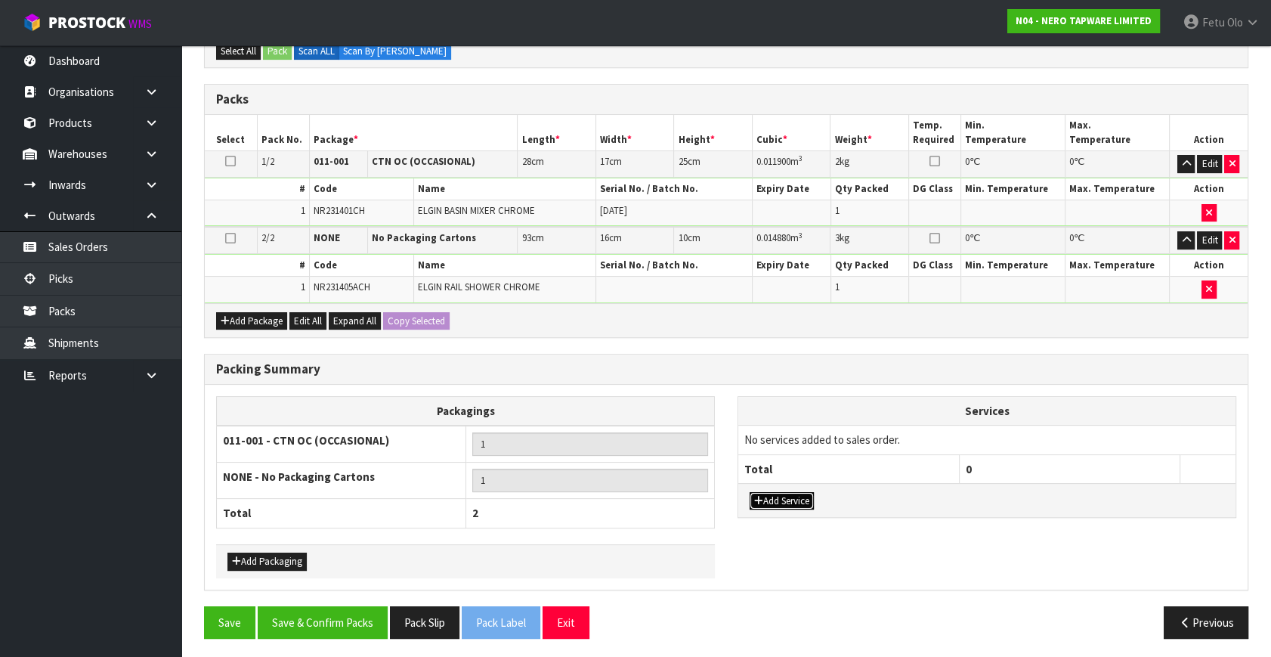
click at [782, 498] on button "Add Service" at bounding box center [782, 501] width 64 height 18
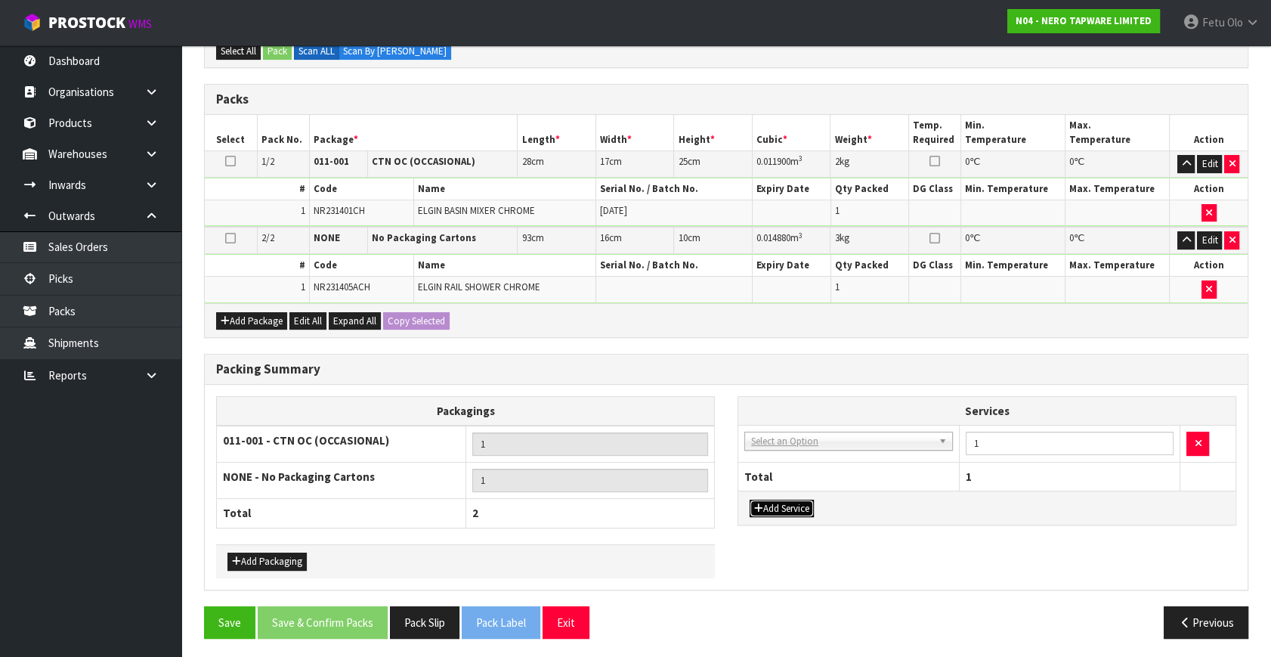
drag, startPoint x: 804, startPoint y: 457, endPoint x: 785, endPoint y: 456, distance: 19.7
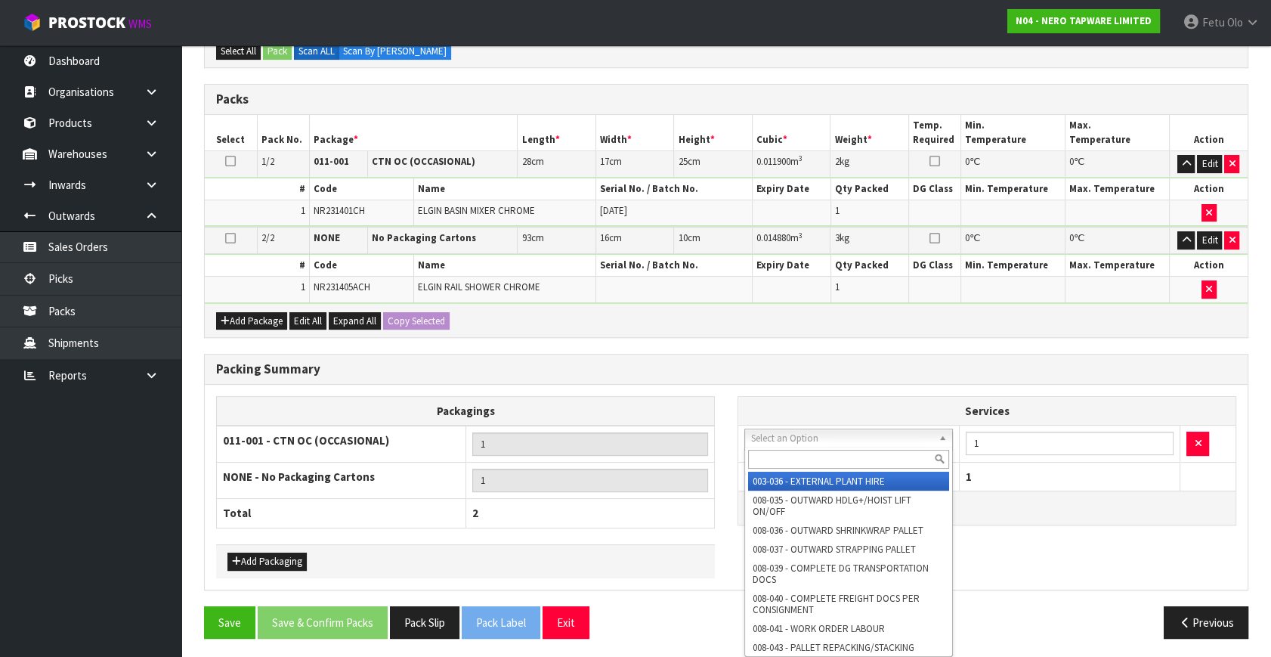
click at [781, 457] on input "text" at bounding box center [848, 459] width 201 height 19
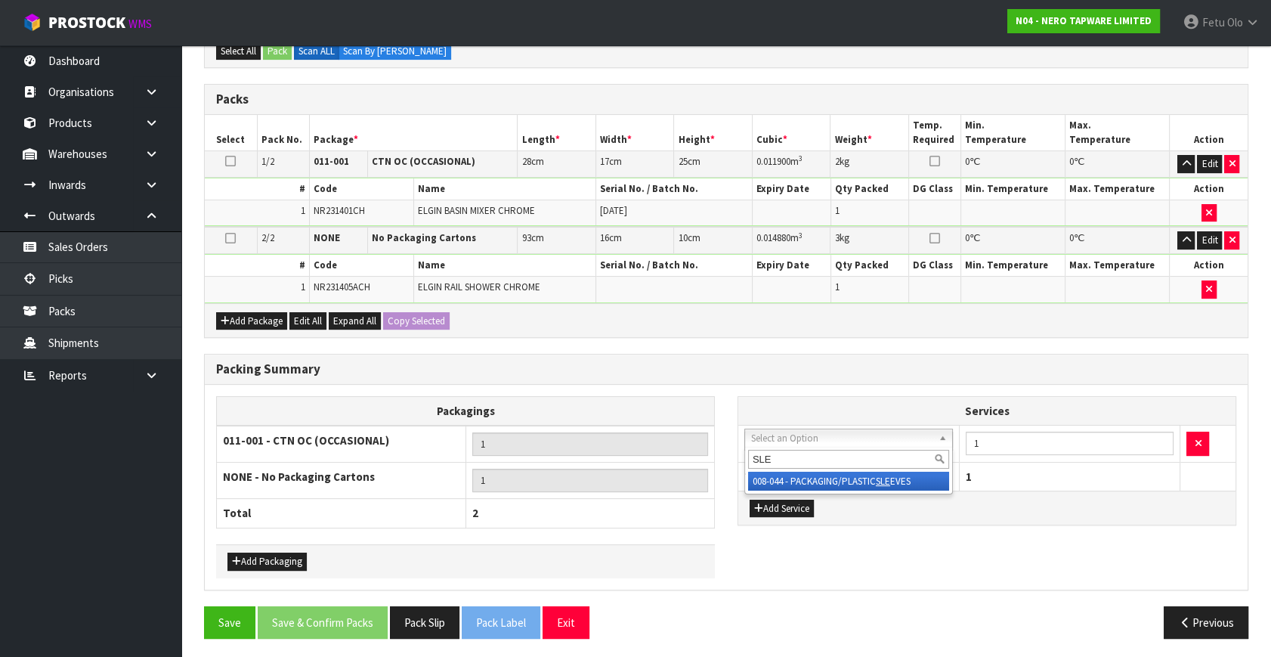
type input "SLE"
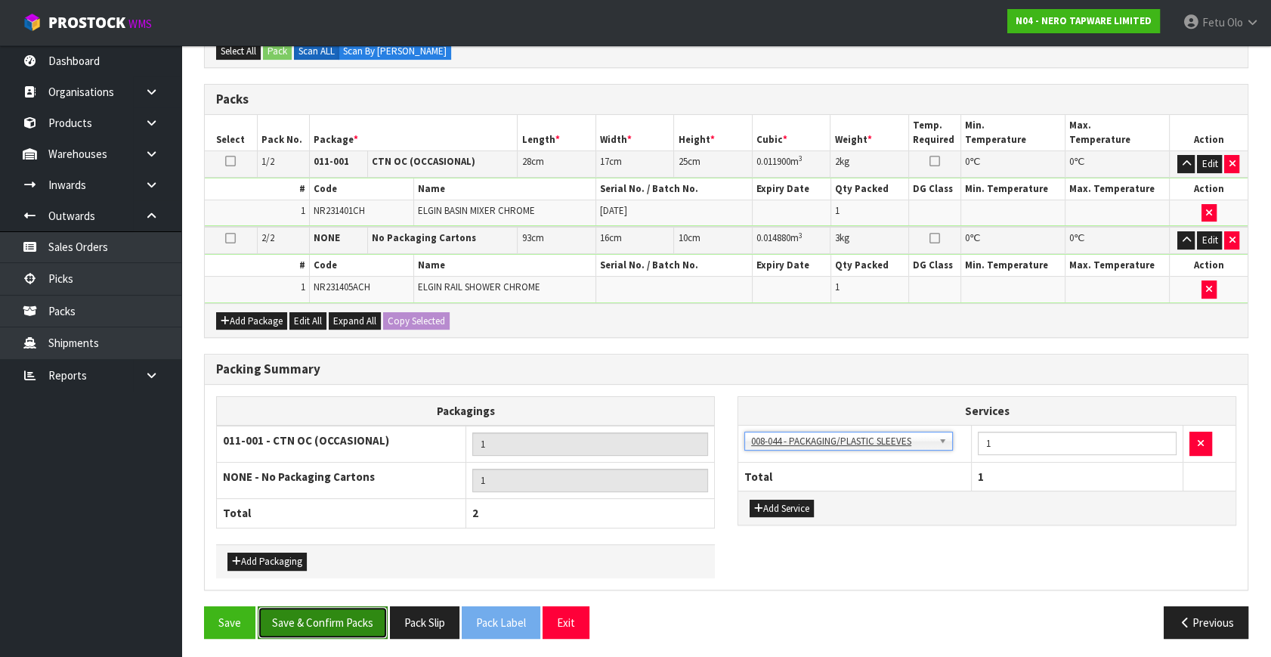
click at [355, 612] on button "Save & Confirm Packs" at bounding box center [323, 622] width 130 height 33
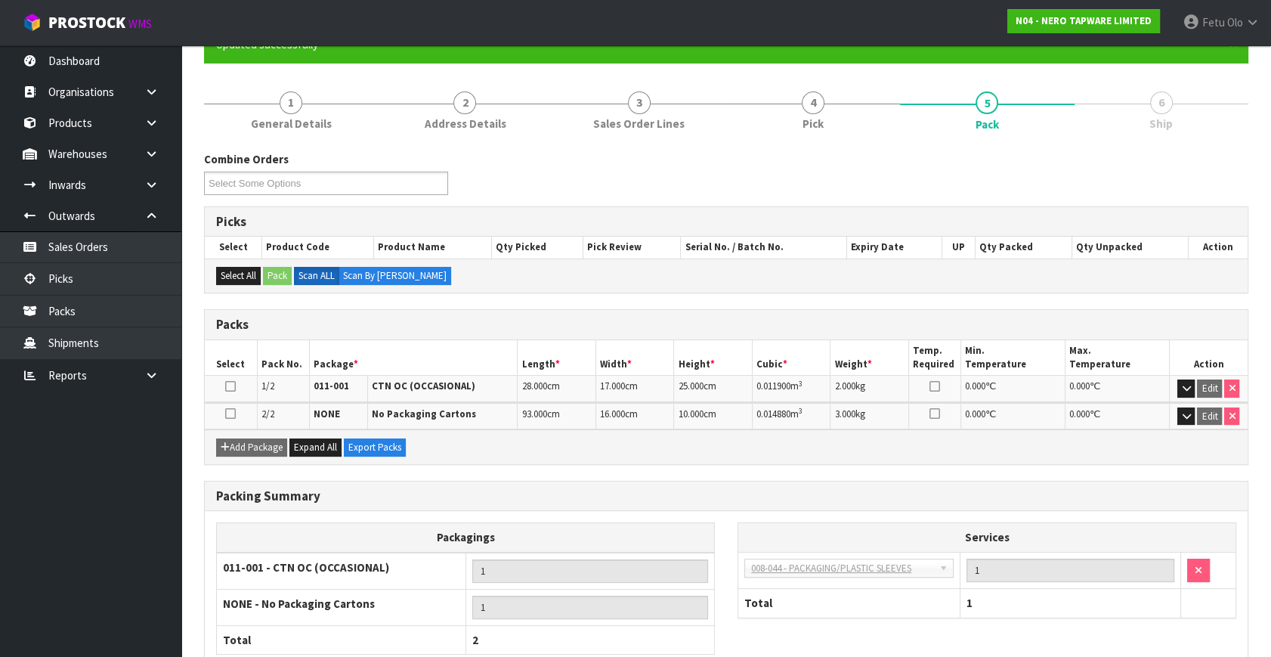
scroll to position [239, 0]
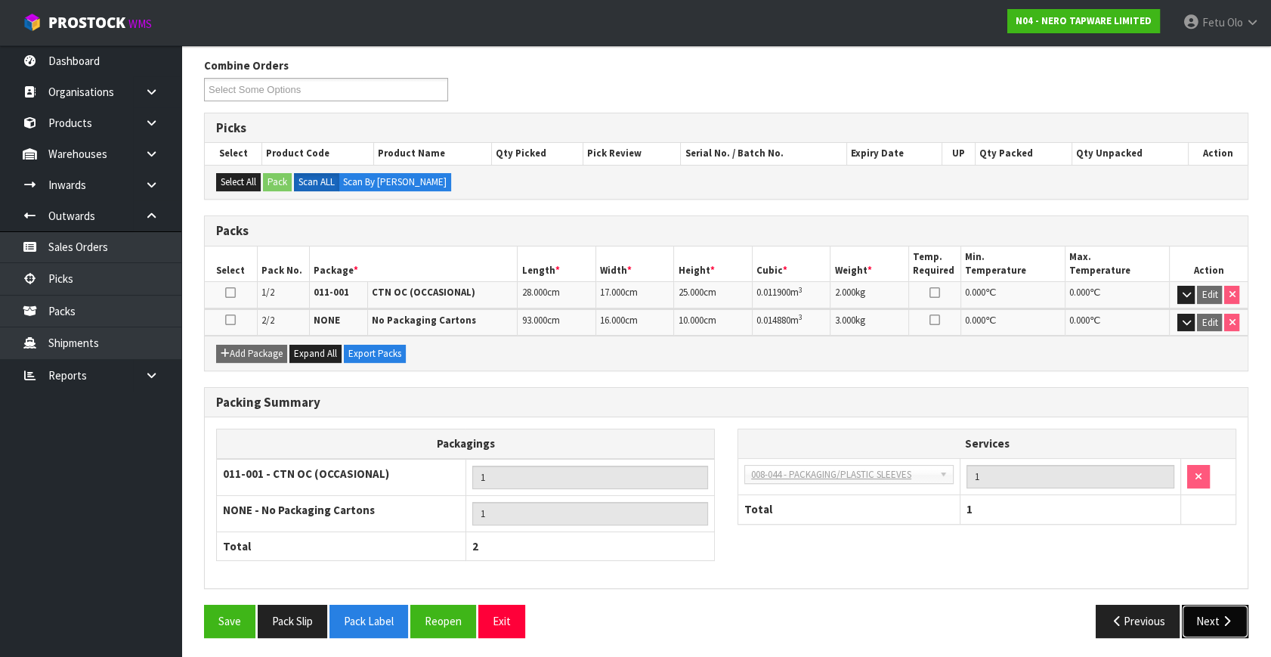
click at [1216, 624] on button "Next" at bounding box center [1215, 621] width 67 height 33
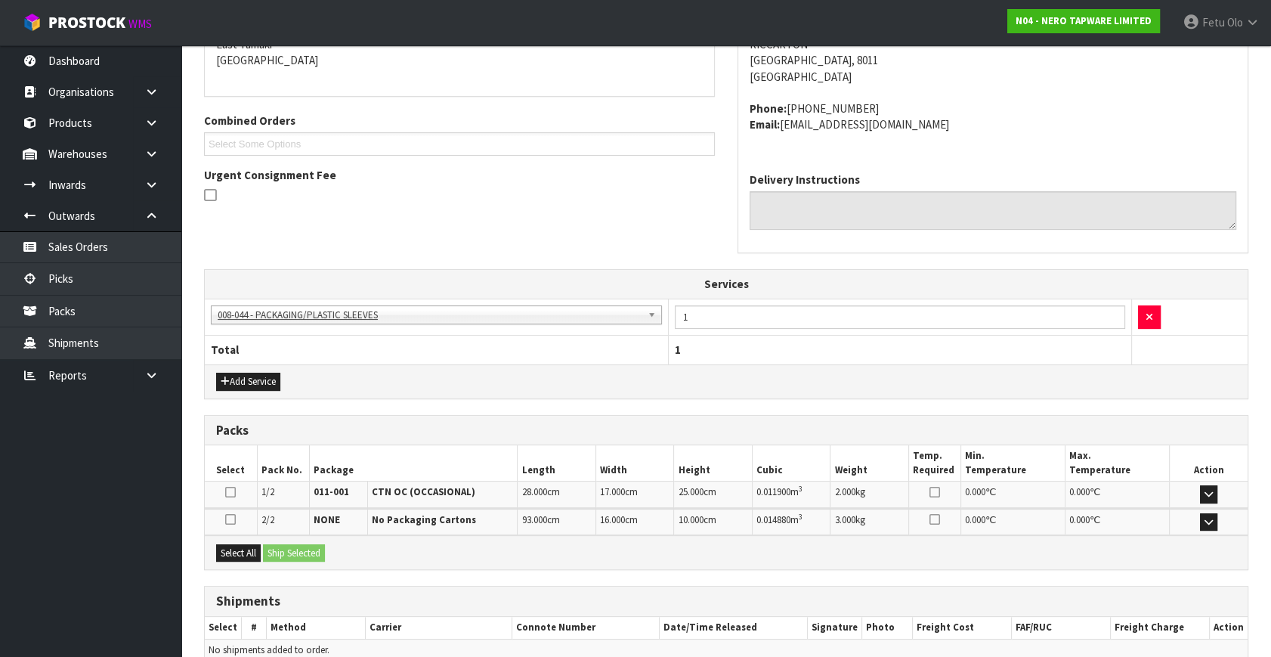
scroll to position [407, 0]
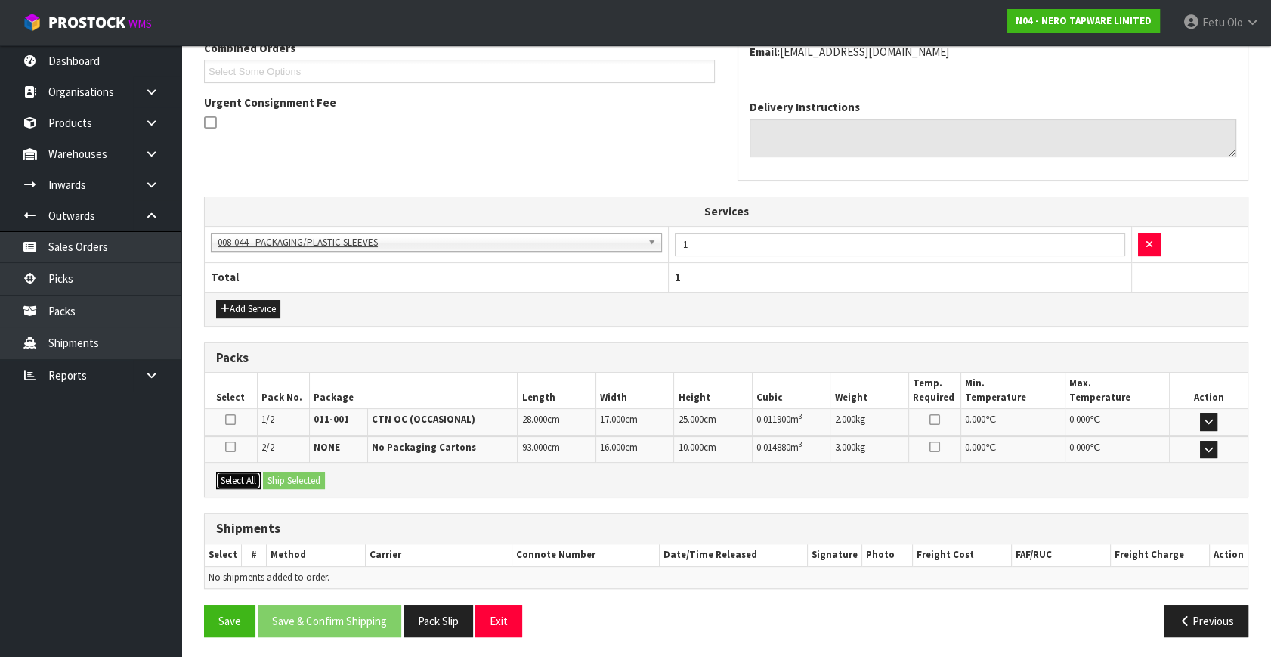
click at [242, 472] on button "Select All" at bounding box center [238, 481] width 45 height 18
drag, startPoint x: 278, startPoint y: 484, endPoint x: 308, endPoint y: 505, distance: 36.3
click at [280, 484] on button "Ship Selected" at bounding box center [294, 481] width 62 height 18
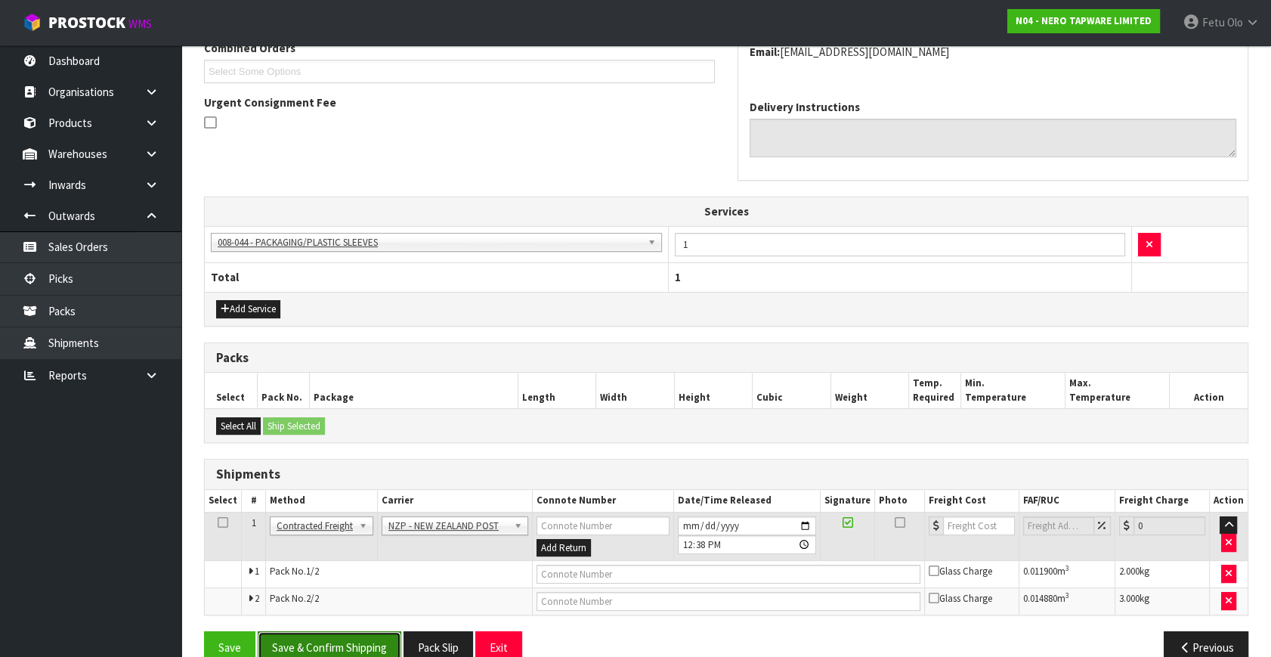
click at [335, 641] on button "Save & Confirm Shipping" at bounding box center [330, 647] width 144 height 33
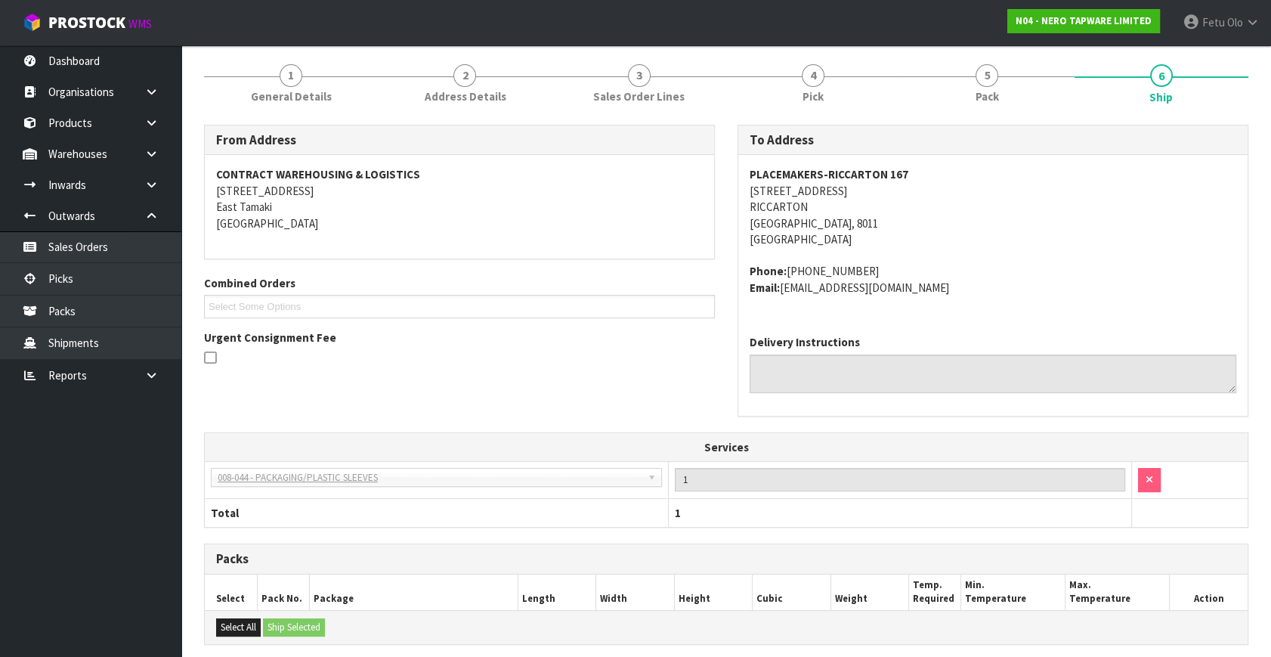
scroll to position [411, 0]
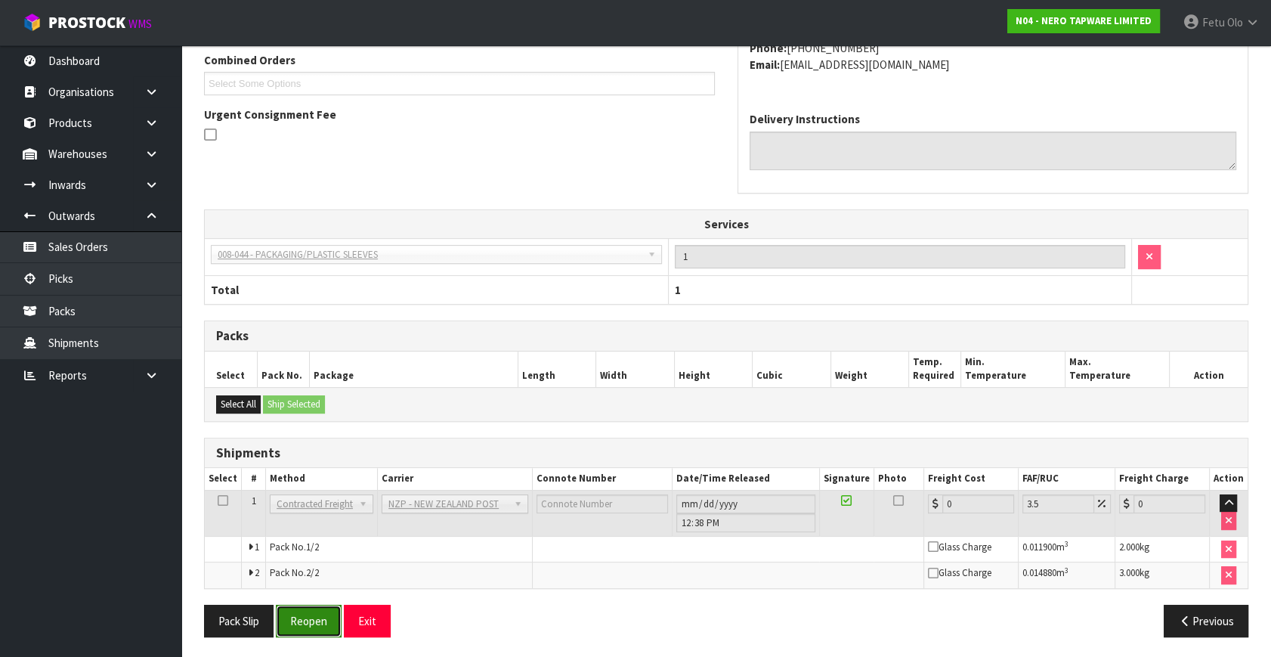
drag, startPoint x: 317, startPoint y: 621, endPoint x: 345, endPoint y: 608, distance: 31.1
click at [317, 621] on button "Reopen" at bounding box center [309, 621] width 66 height 33
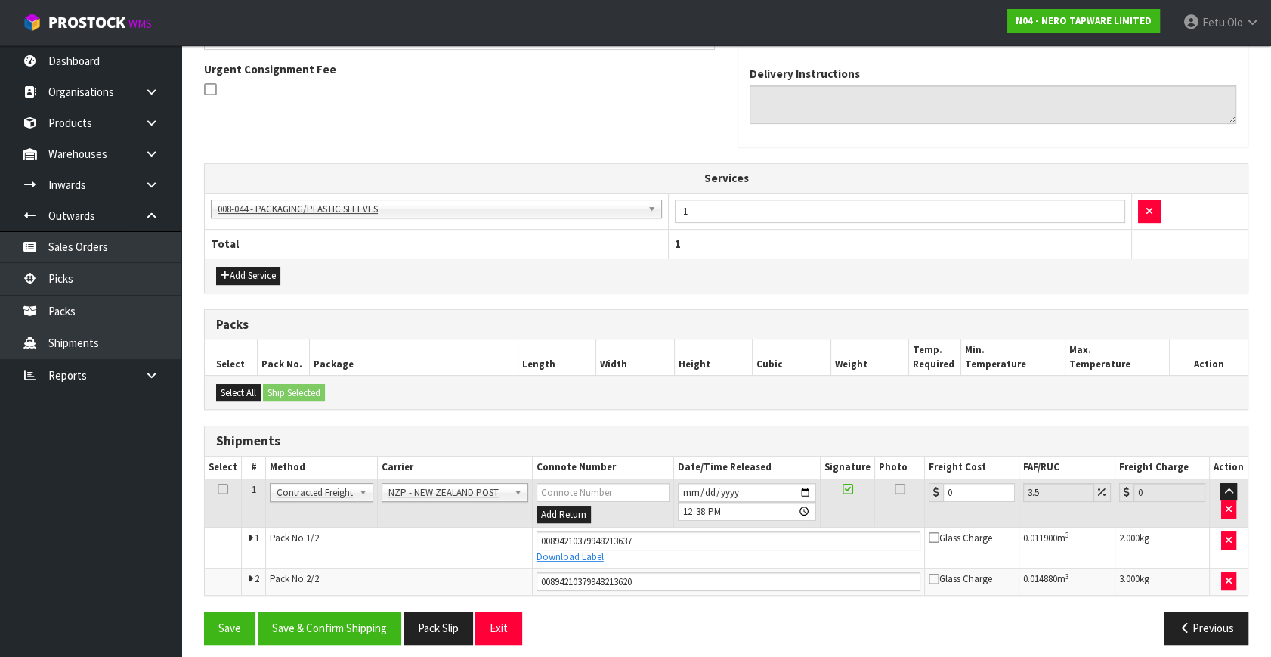
scroll to position [448, 0]
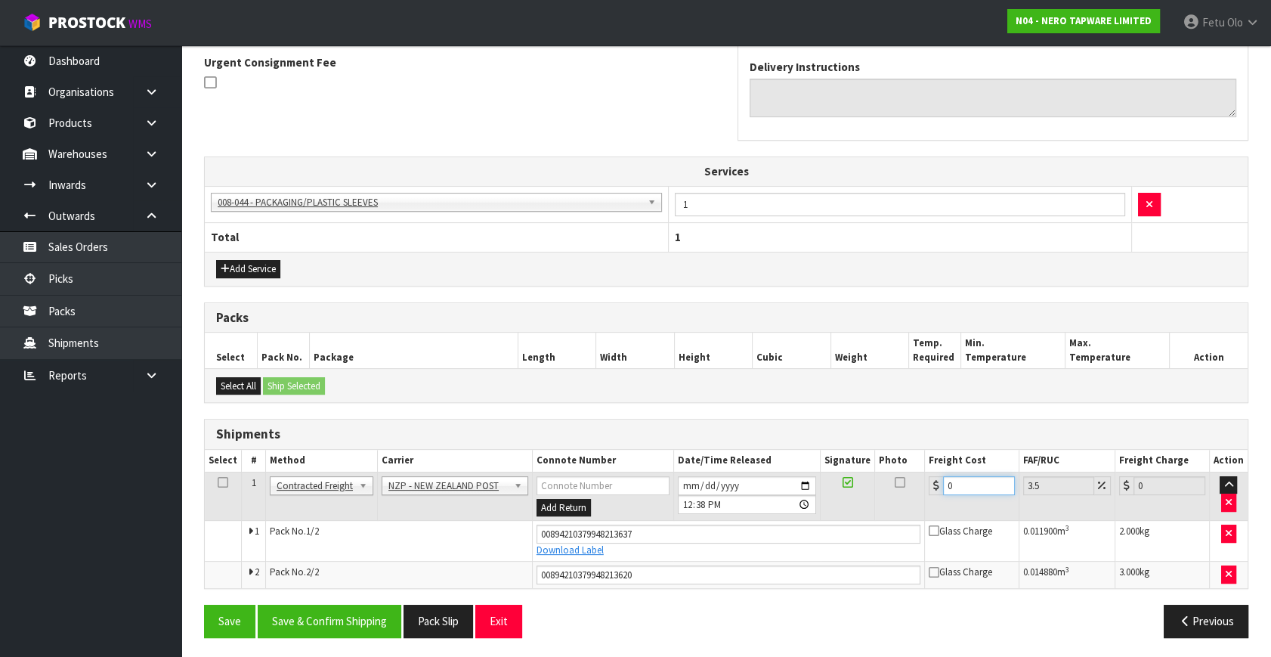
drag, startPoint x: 803, startPoint y: 534, endPoint x: 756, endPoint y: 548, distance: 48.8
click at [756, 548] on tbody "1 Client Local Pickup Customer Local Pickup Company Freight Contracted Freight …" at bounding box center [726, 530] width 1043 height 116
type input "2"
type input "2.07"
type input "23"
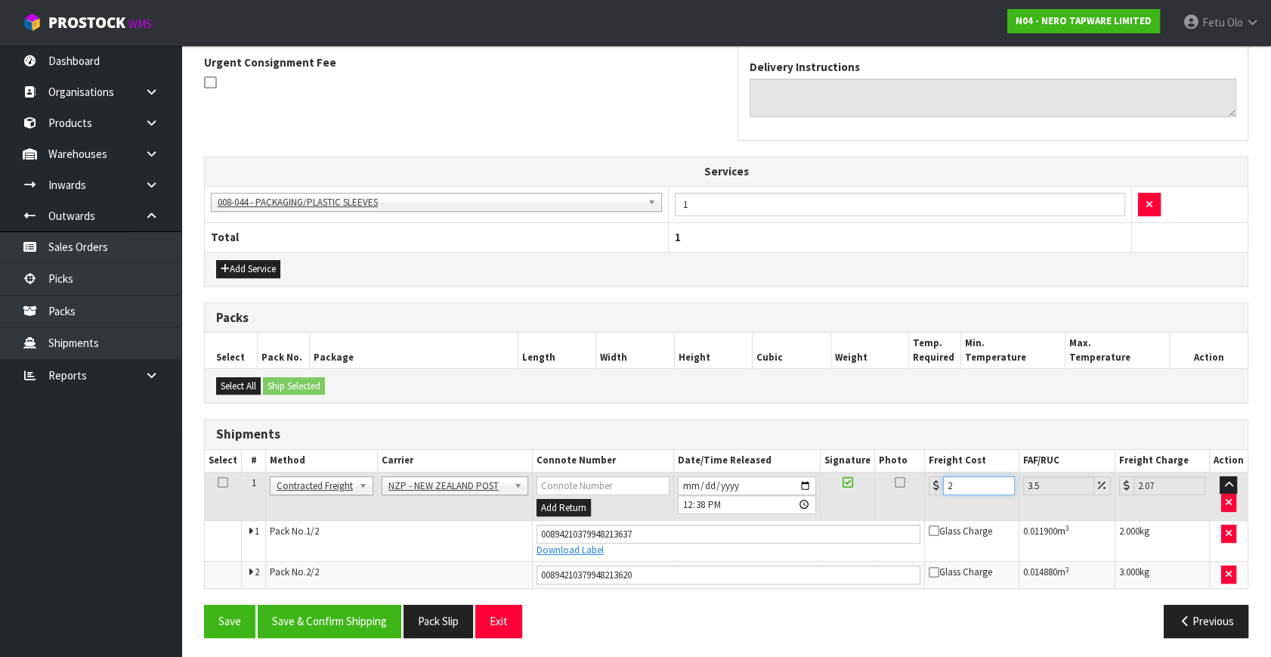
type input "23.8"
type input "23.2"
type input "24.01"
type input "23.22"
type input "24.03"
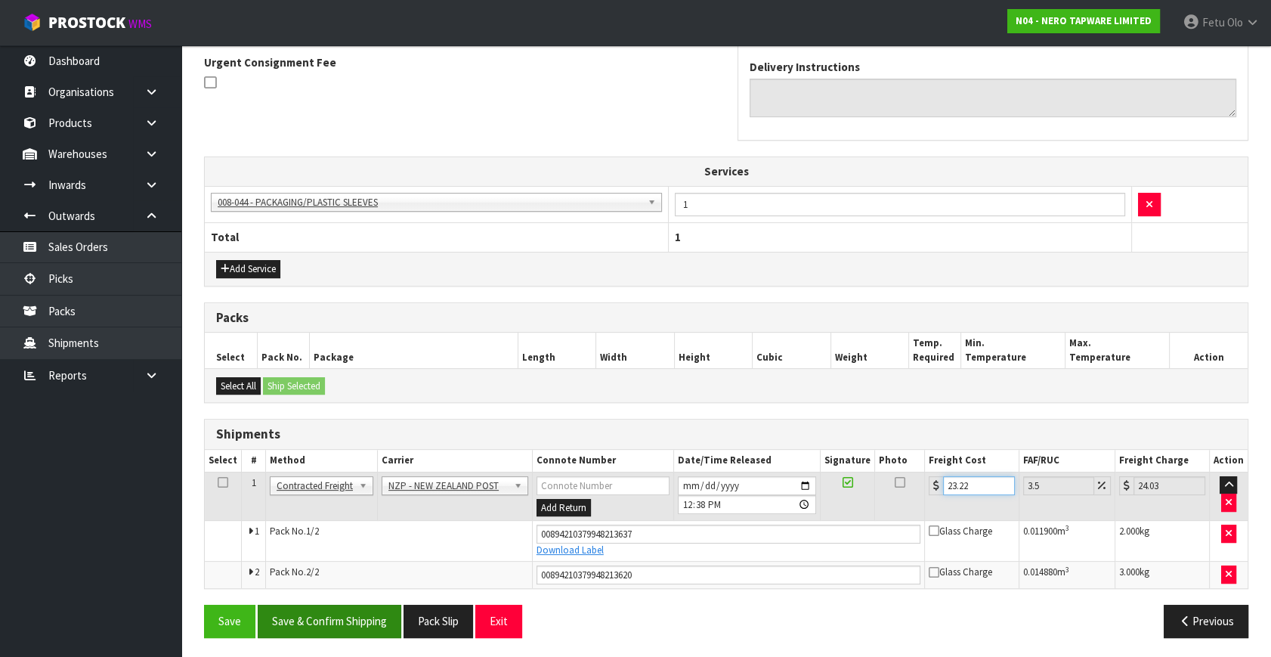
type input "23.22"
click at [325, 615] on button "Save & Confirm Shipping" at bounding box center [330, 621] width 144 height 33
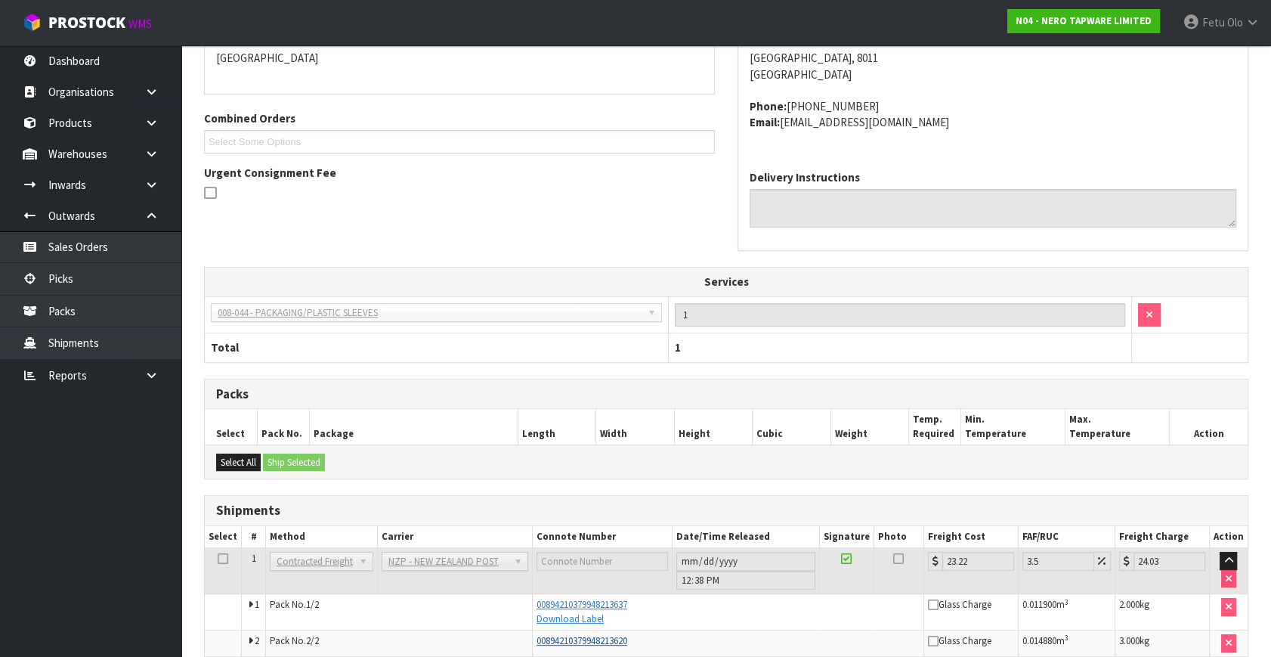
scroll to position [406, 0]
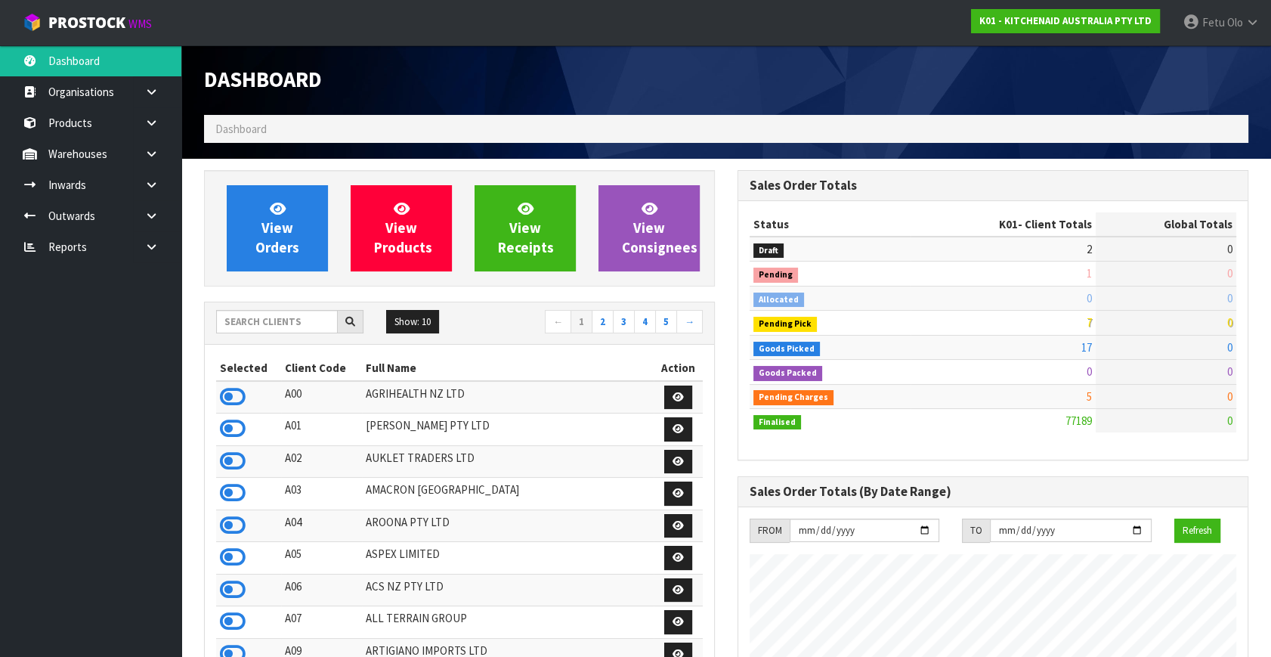
scroll to position [1143, 533]
click at [151, 215] on icon at bounding box center [151, 215] width 14 height 11
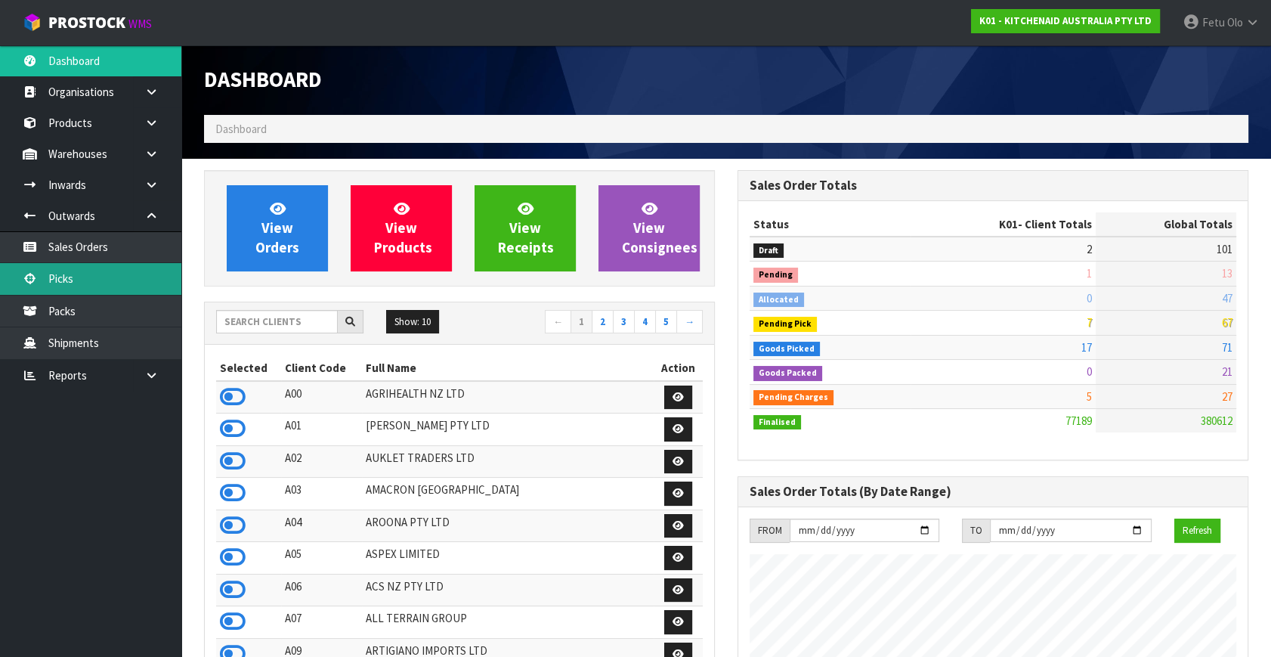
click at [57, 280] on link "Picks" at bounding box center [90, 278] width 181 height 31
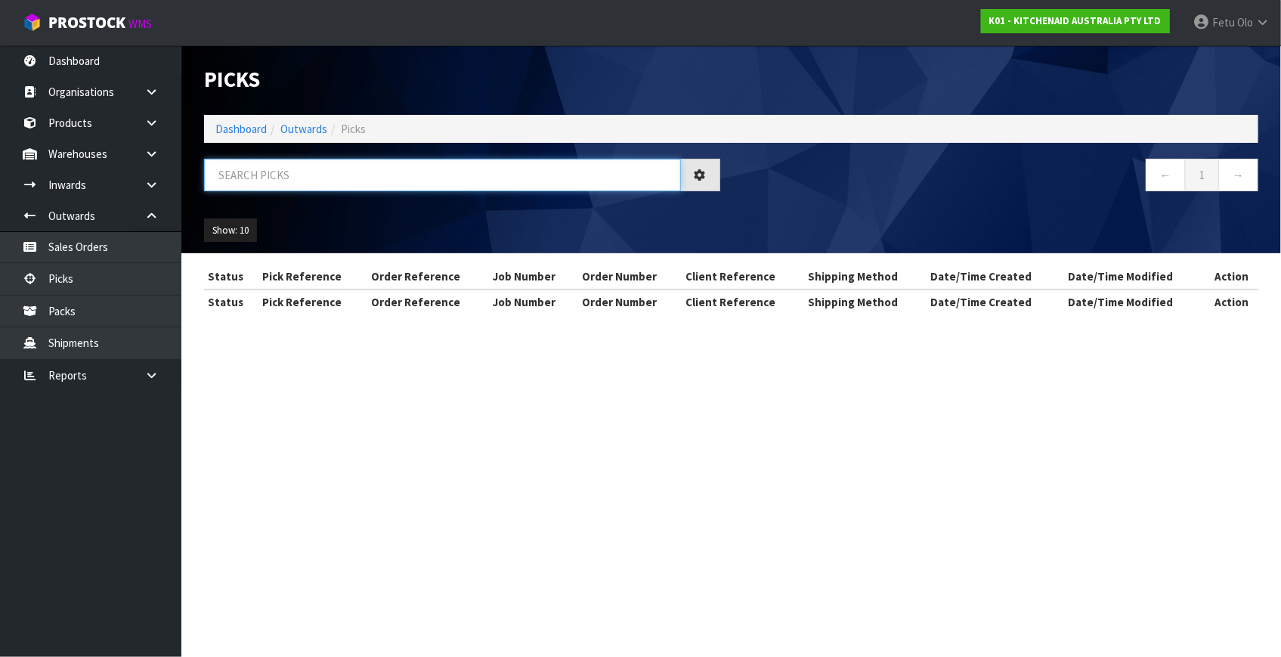
click at [316, 169] on input "text" at bounding box center [442, 175] width 477 height 33
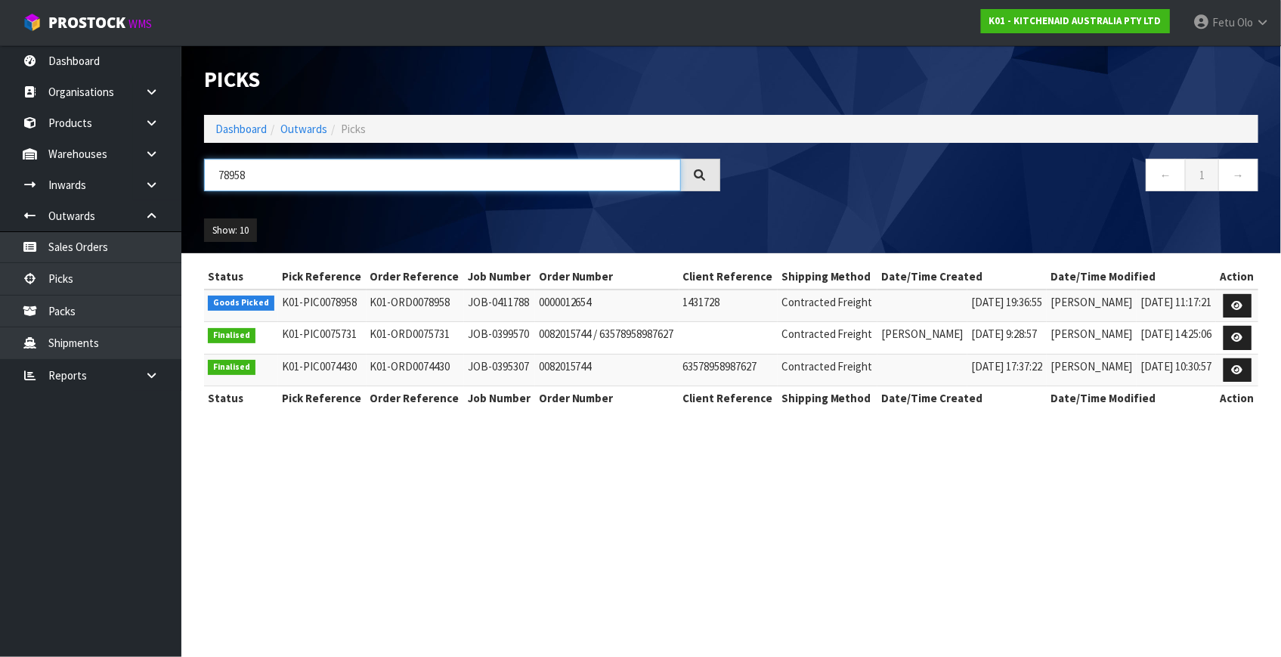
type input "78958"
click at [1234, 299] on link at bounding box center [1238, 306] width 28 height 24
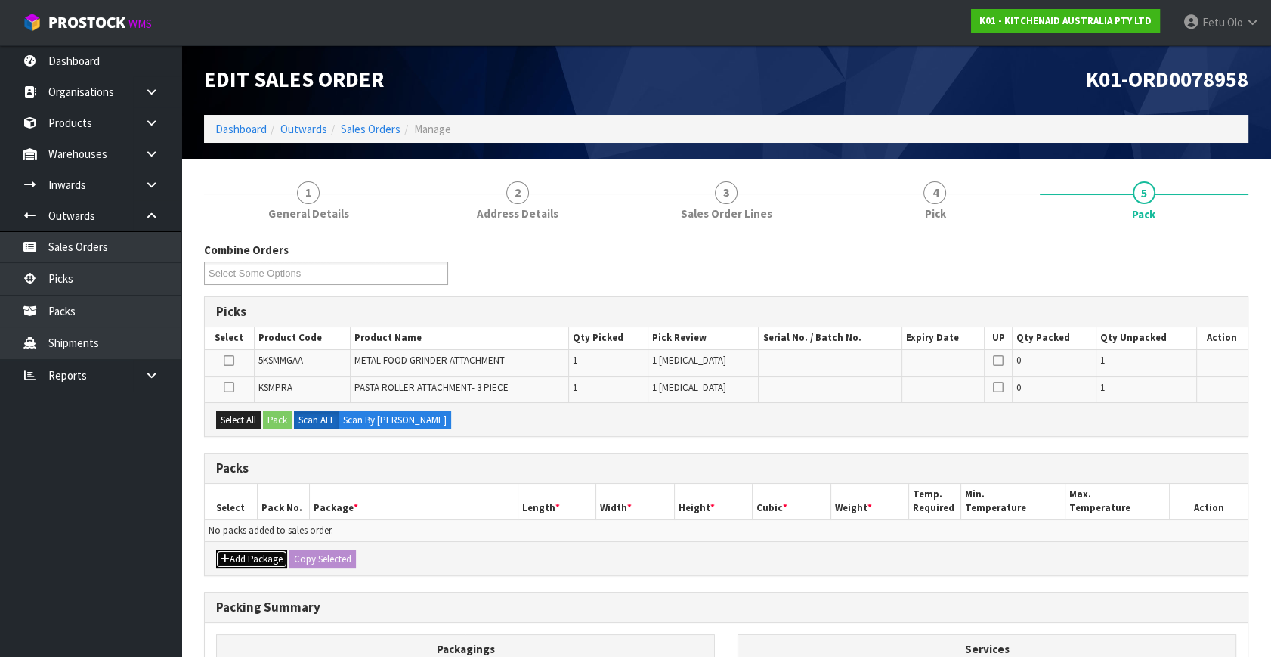
click at [238, 555] on button "Add Package" at bounding box center [251, 559] width 71 height 18
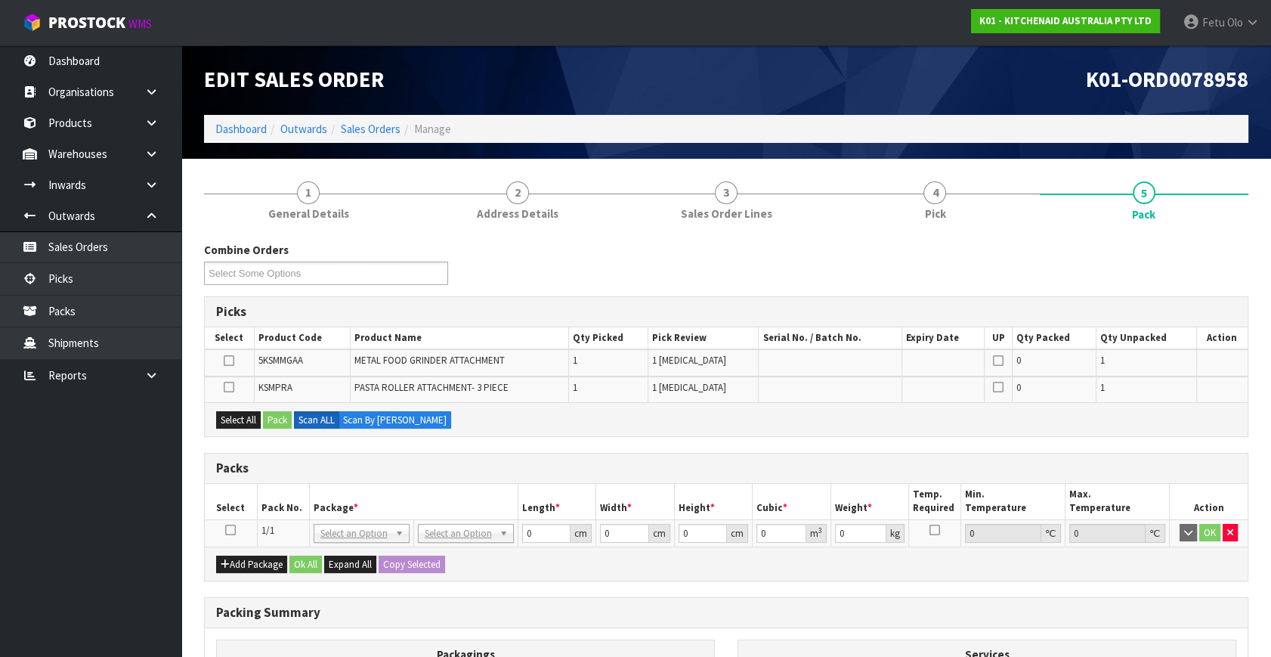
click at [227, 530] on icon at bounding box center [230, 530] width 11 height 1
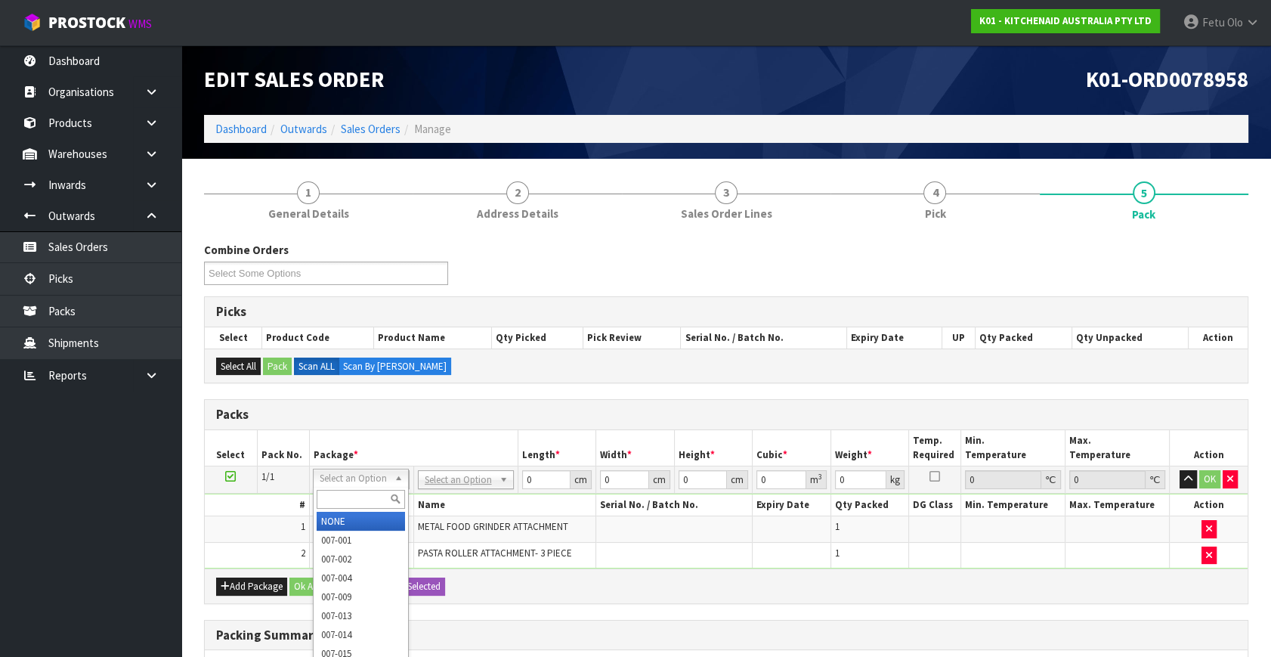
click at [322, 494] on input "text" at bounding box center [361, 499] width 88 height 19
type input "011-084"
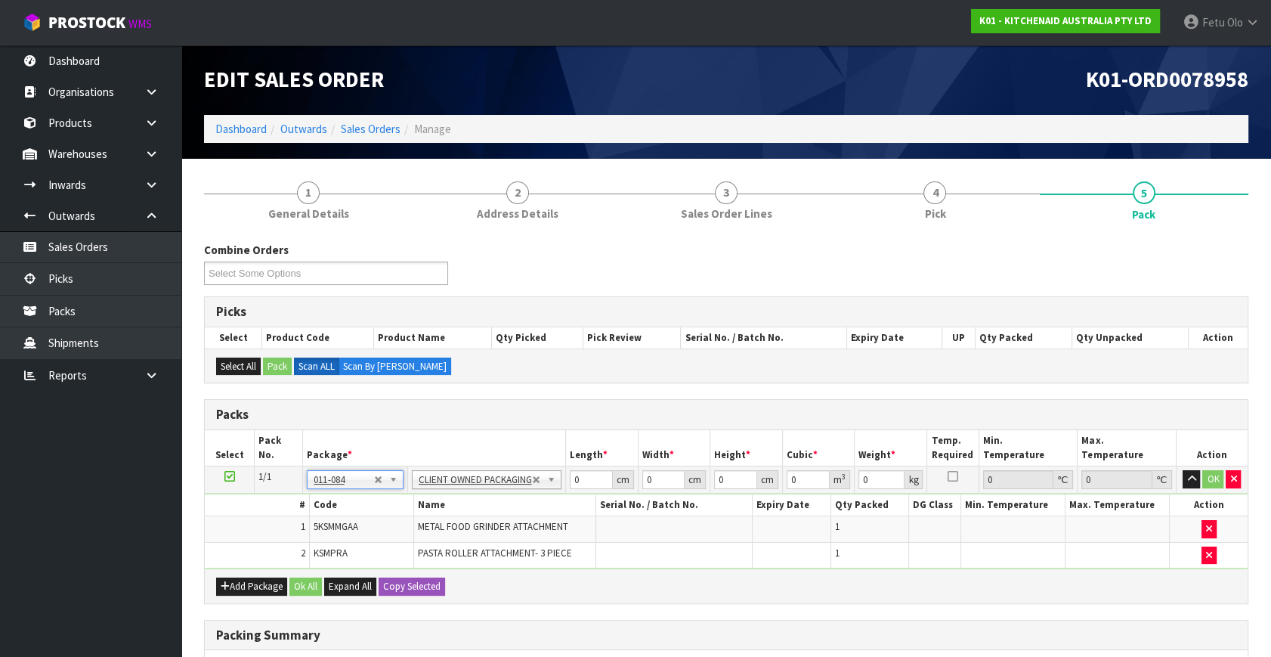
type input "5.8"
drag, startPoint x: 520, startPoint y: 506, endPoint x: 455, endPoint y: 557, distance: 82.9
click at [455, 557] on tbody "1/1 NONE 007-001 007-002 007-004 007-009 007-013 007-014 007-015 007-017 007-01…" at bounding box center [726, 517] width 1043 height 103
type input "42"
type input "30"
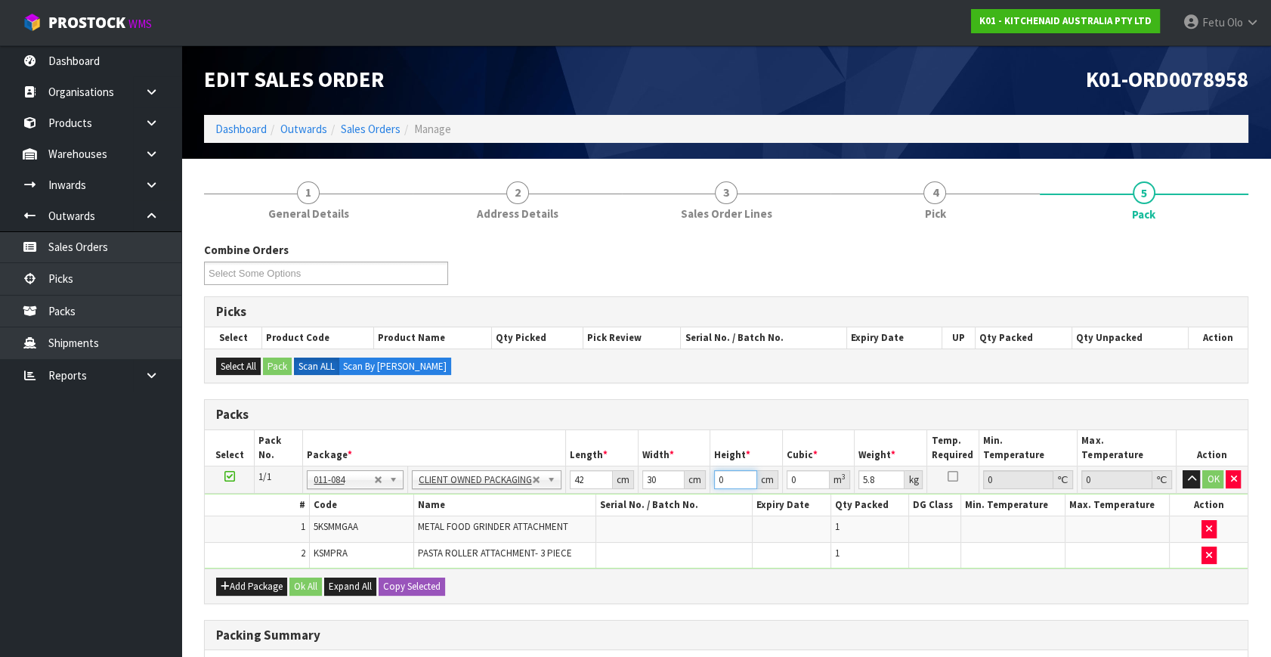
type input "2"
type input "0.00252"
type input "29"
type input "0.03654"
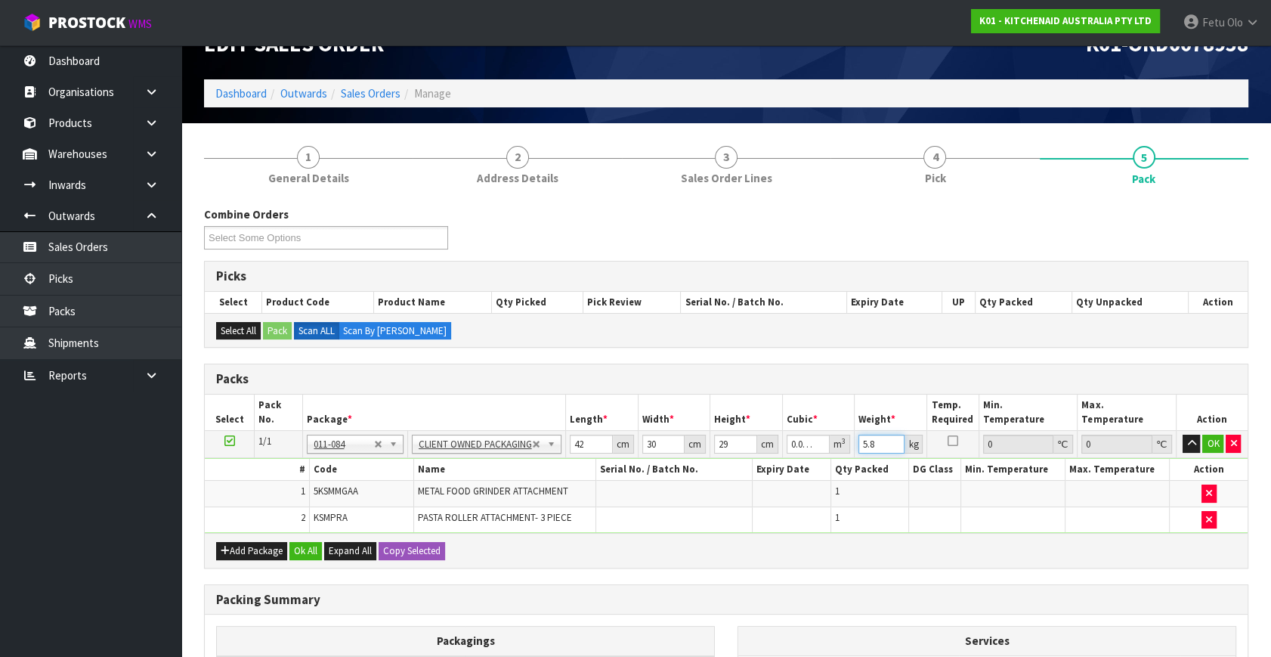
scroll to position [68, 0]
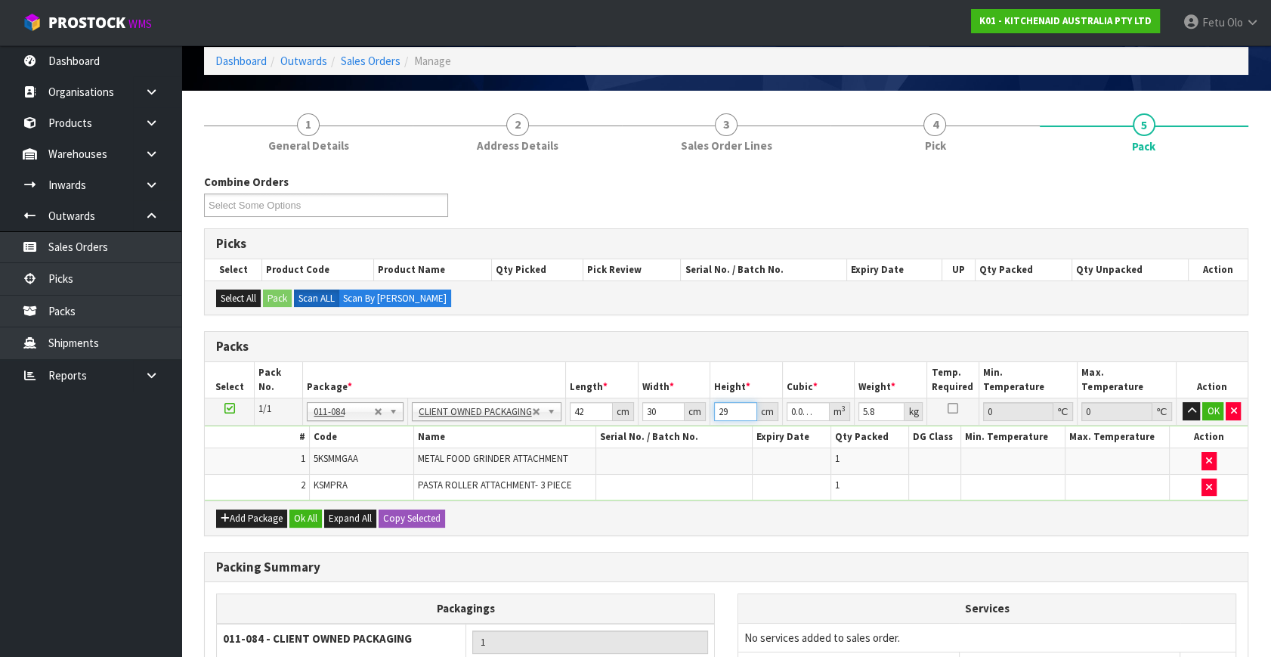
drag, startPoint x: 733, startPoint y: 409, endPoint x: 602, endPoint y: 452, distance: 138.4
click at [602, 452] on tbody "1/1 NONE 007-001 007-002 007-004 007-009 007-013 007-014 007-015 007-017 007-01…" at bounding box center [726, 449] width 1043 height 103
type input "3"
type input "0.00378"
type input "30"
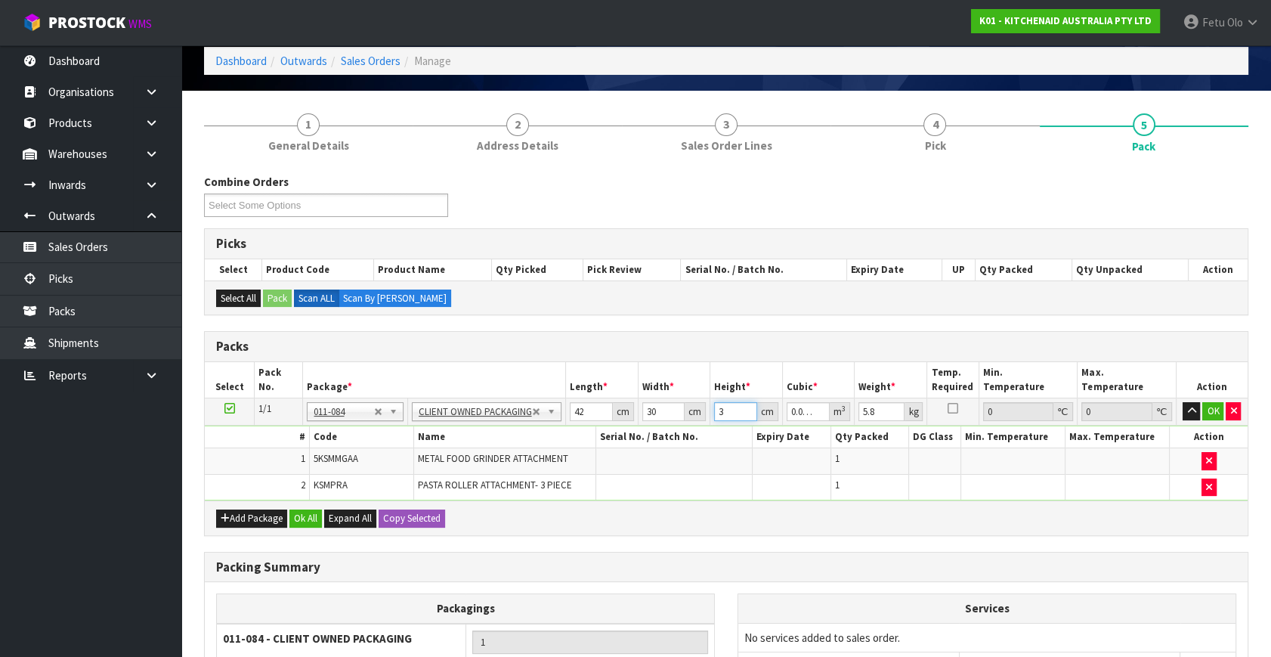
type input "0.0378"
type input "30"
type input "7"
click button "OK" at bounding box center [1213, 411] width 21 height 18
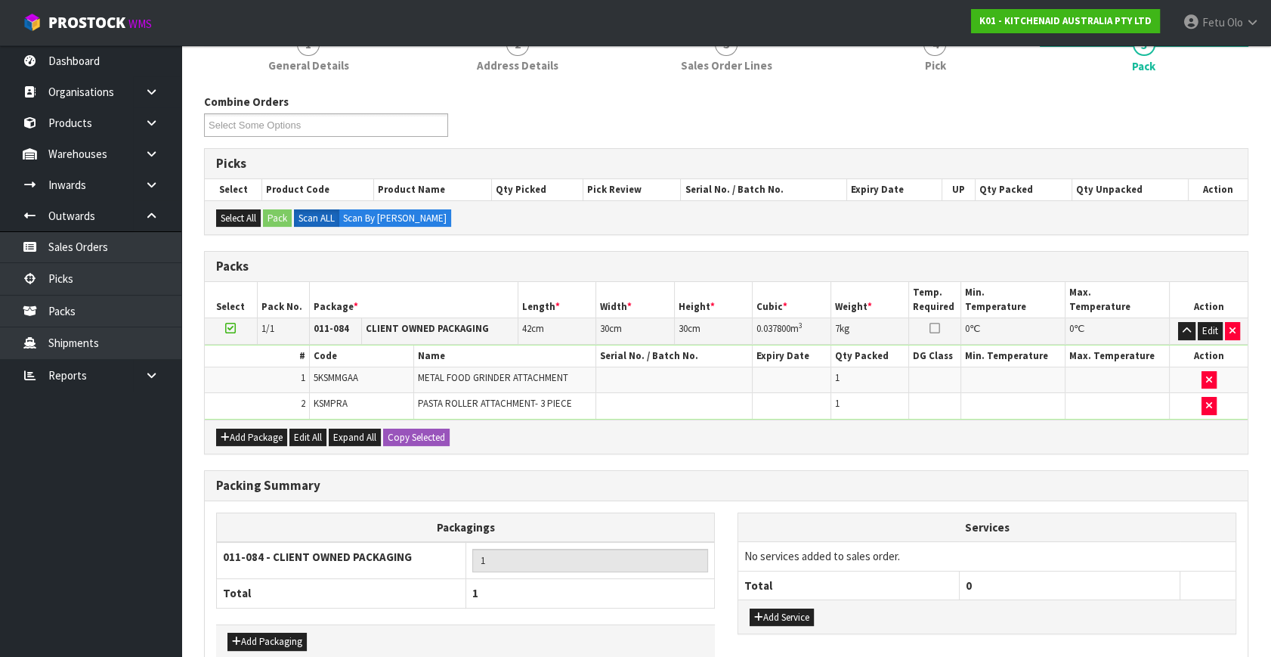
scroll to position [228, 0]
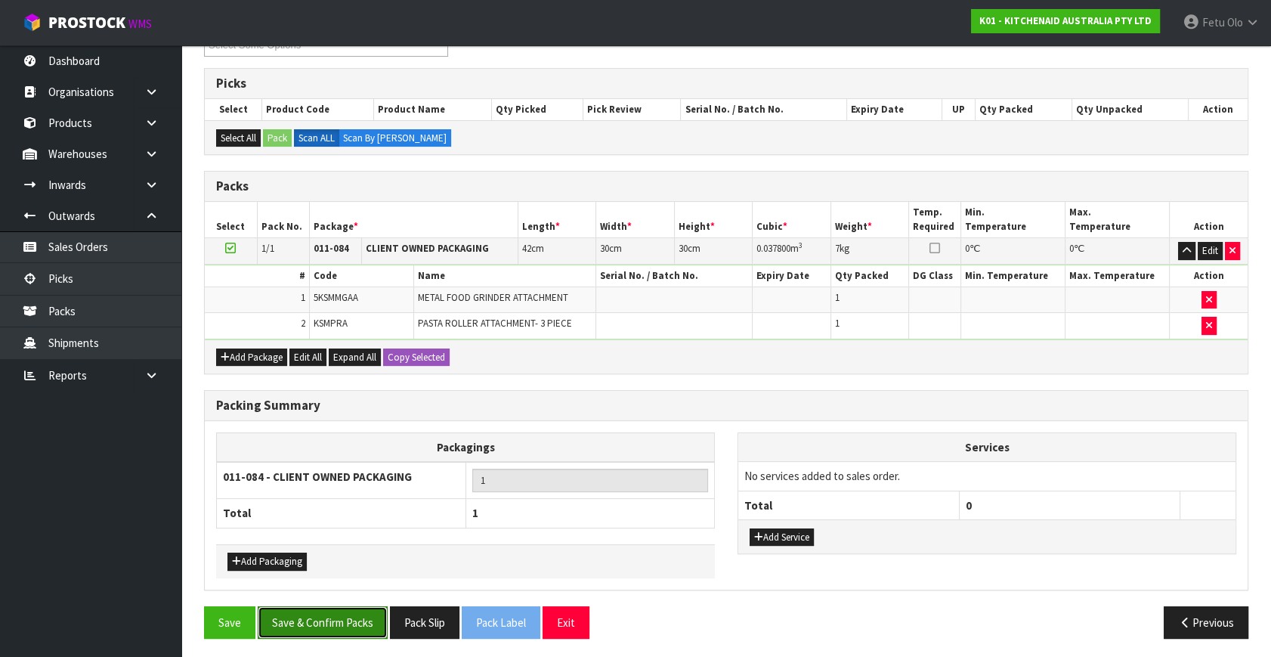
click at [344, 631] on button "Save & Confirm Packs" at bounding box center [323, 622] width 130 height 33
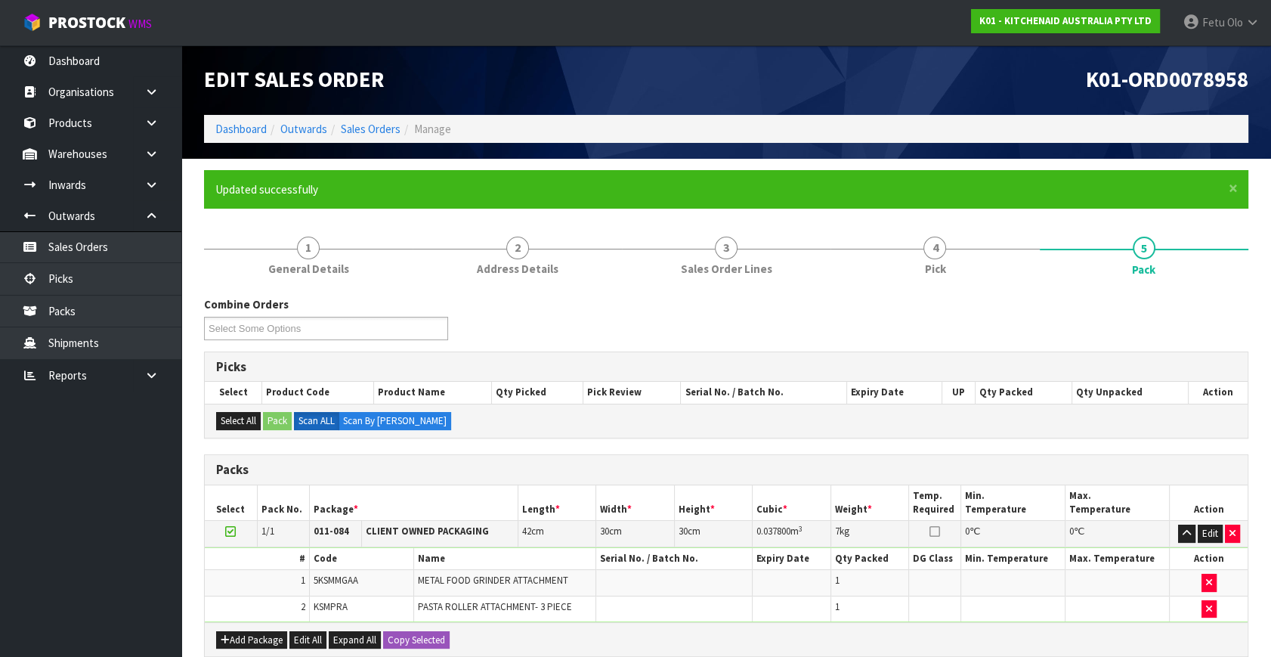
scroll to position [175, 0]
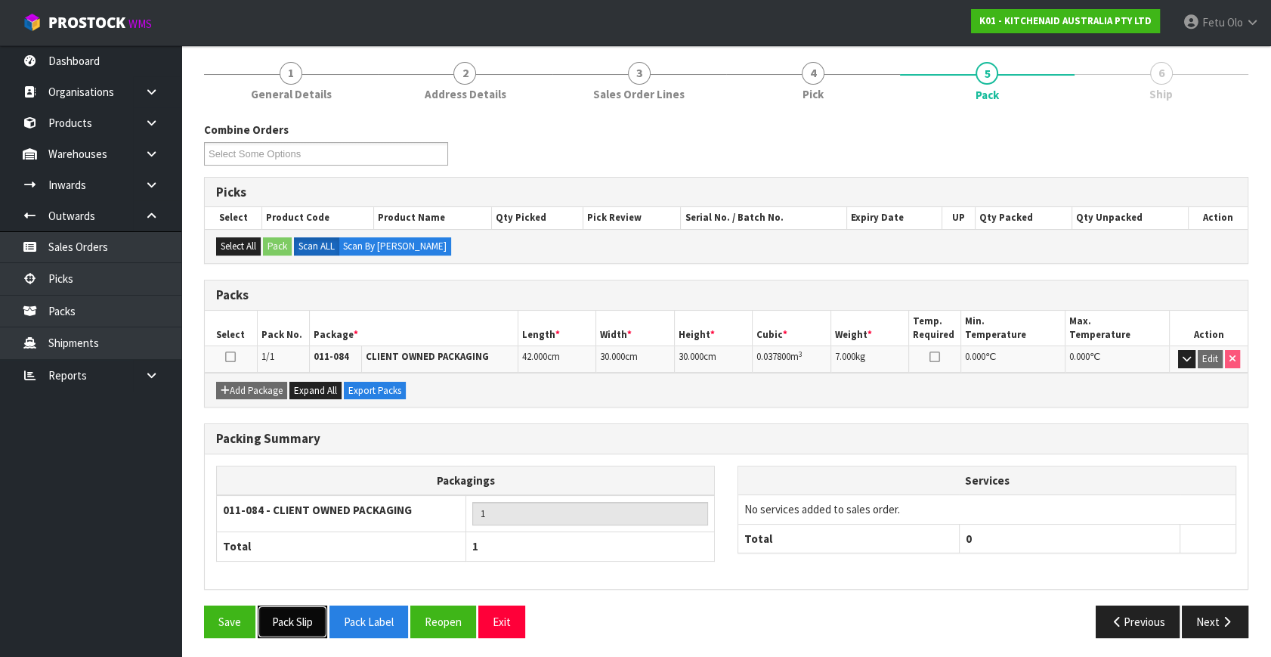
click at [304, 618] on button "Pack Slip" at bounding box center [293, 622] width 70 height 33
click at [1225, 618] on icon "button" at bounding box center [1227, 621] width 14 height 11
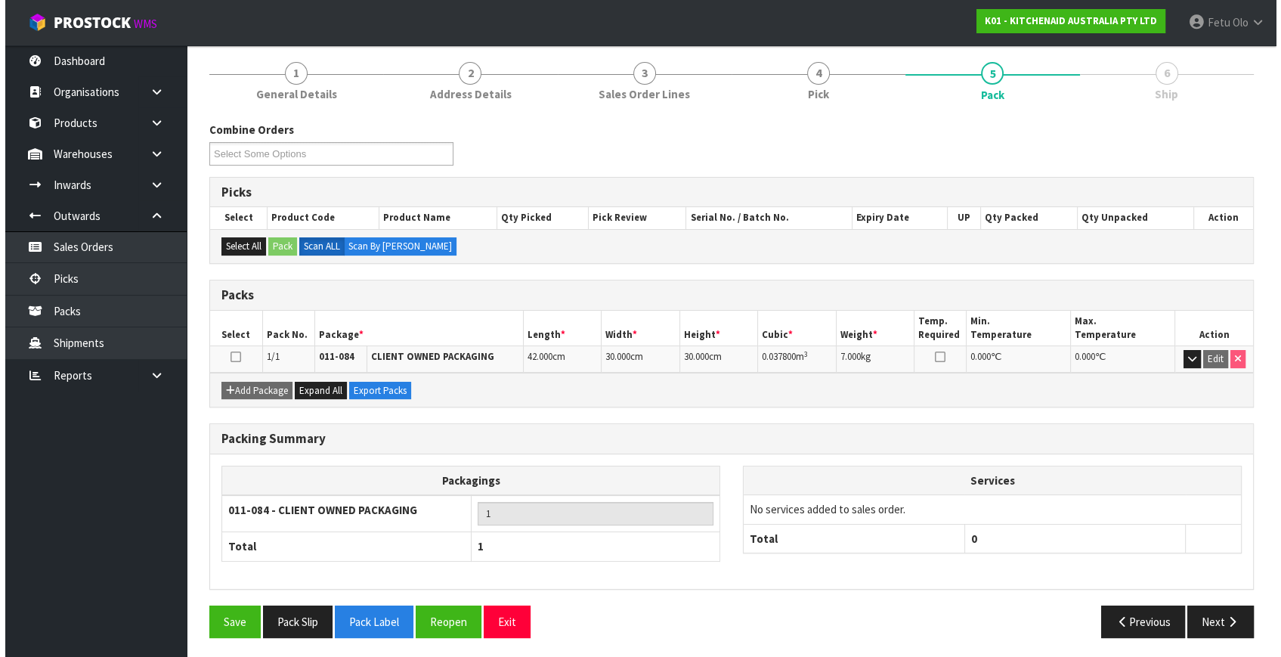
scroll to position [0, 0]
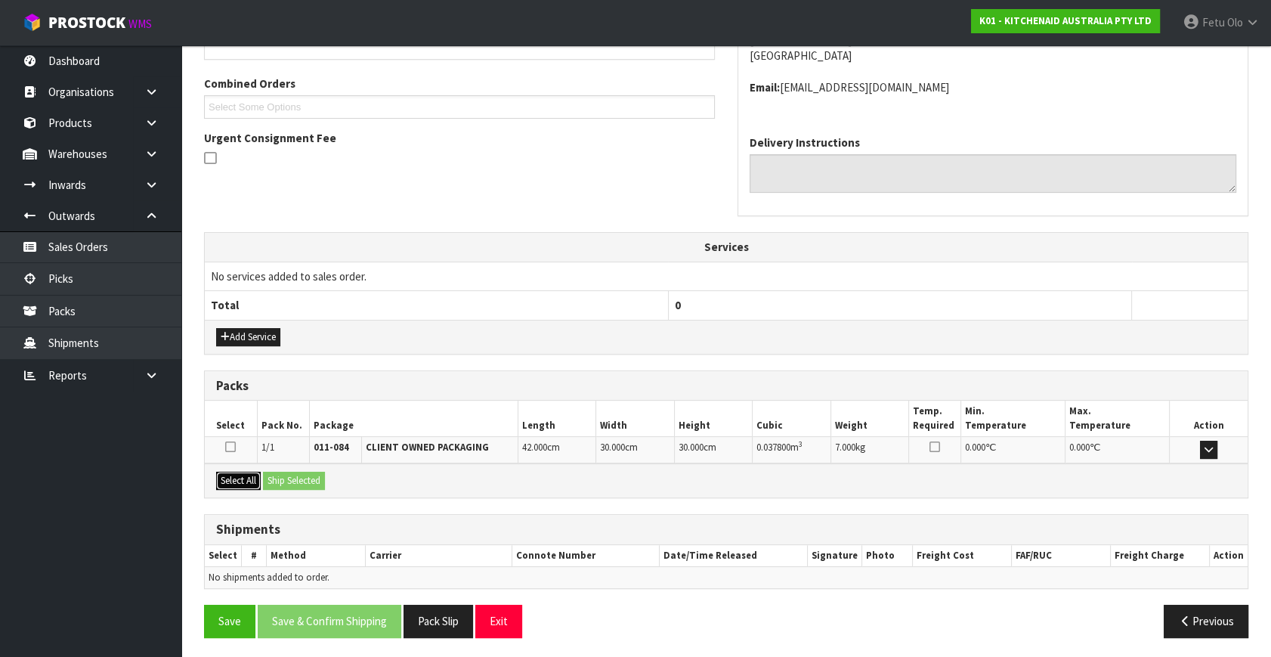
click at [250, 475] on button "Select All" at bounding box center [238, 481] width 45 height 18
click at [307, 472] on button "Ship Selected" at bounding box center [294, 481] width 62 height 18
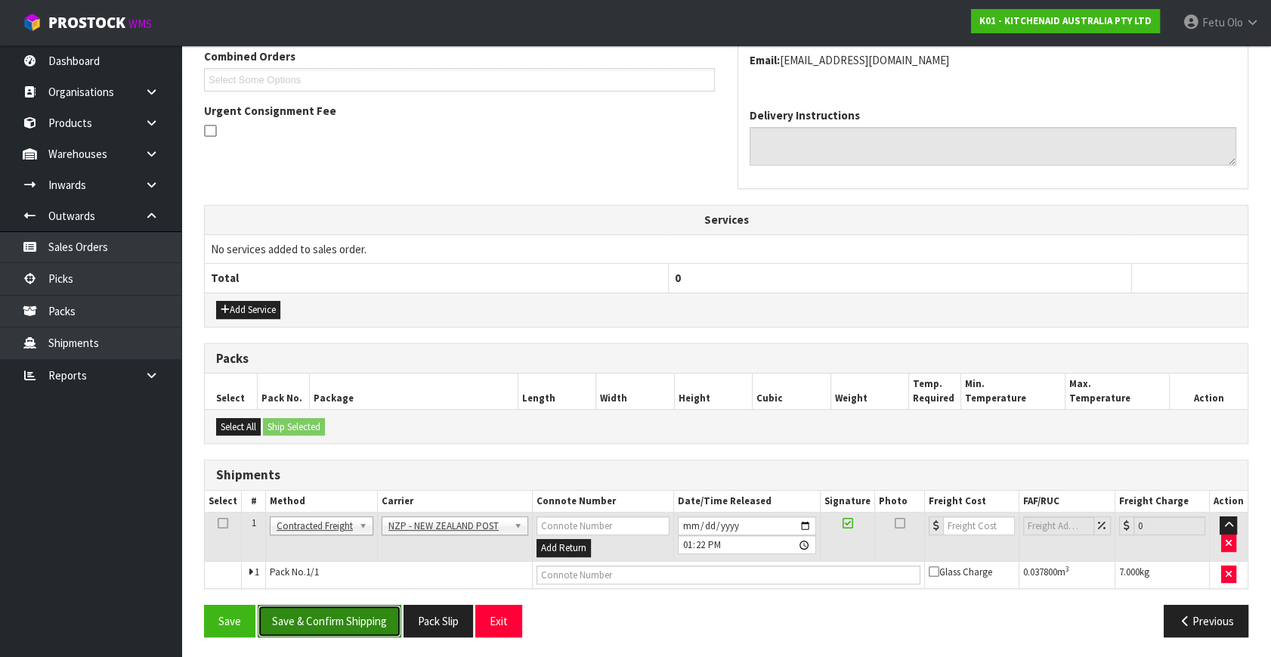
click at [359, 609] on button "Save & Confirm Shipping" at bounding box center [330, 621] width 144 height 33
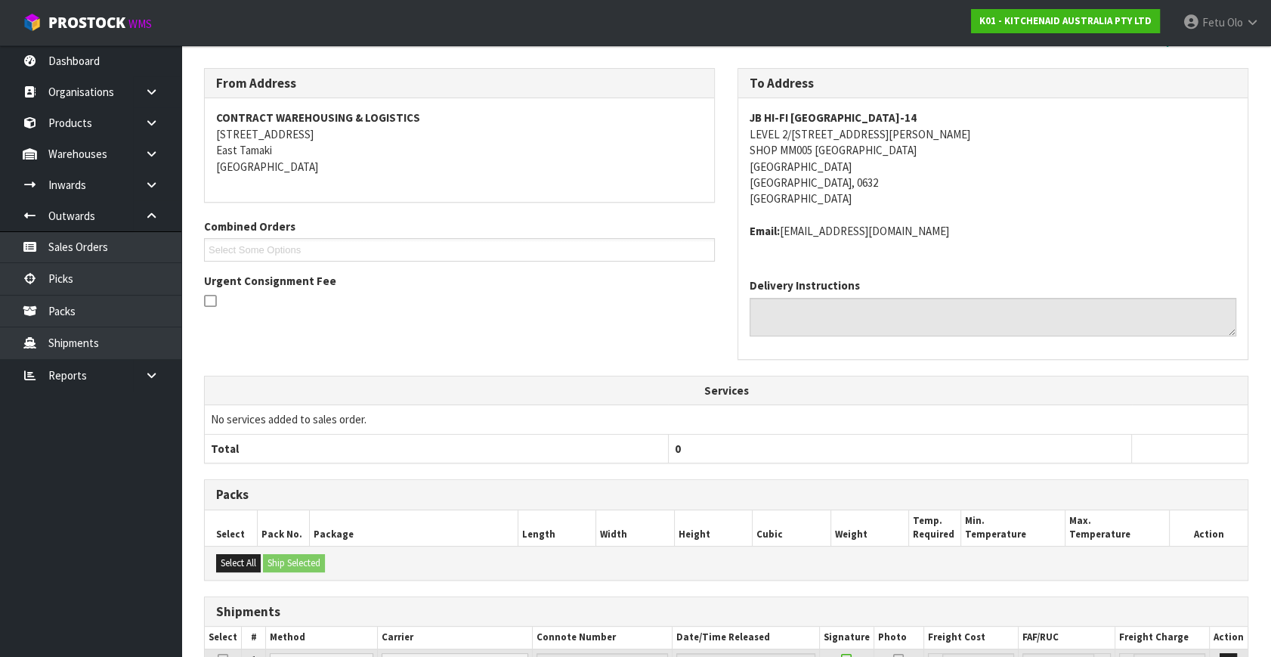
scroll to position [378, 0]
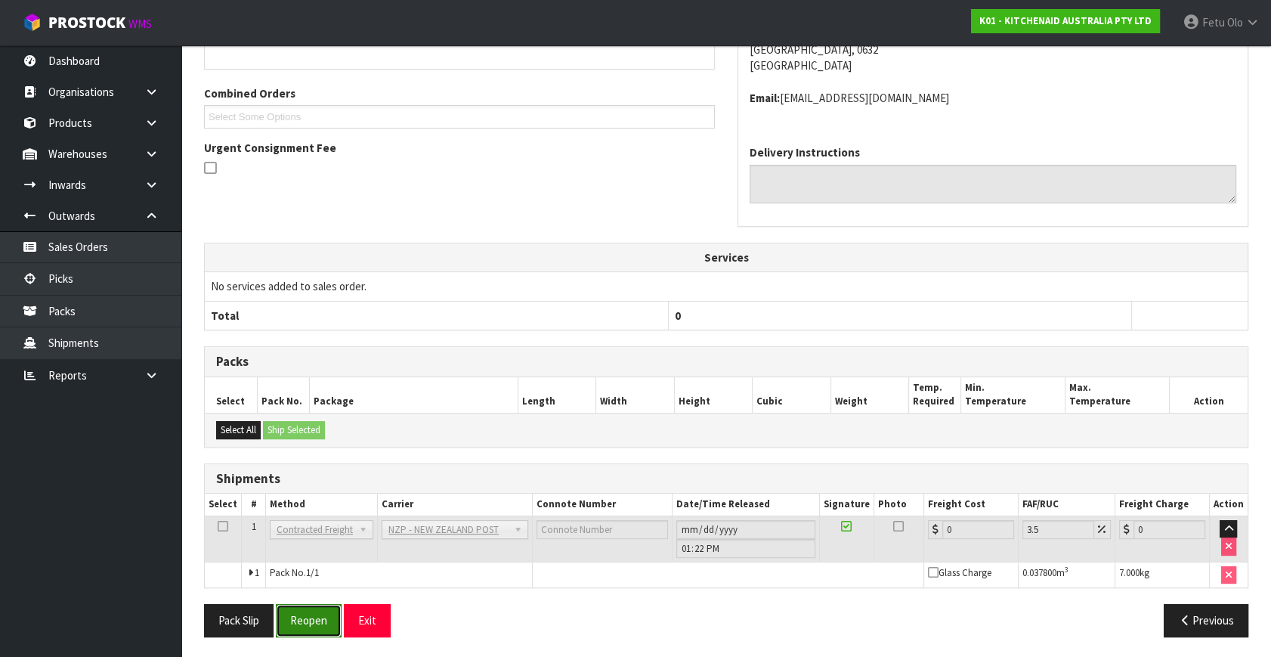
click at [310, 625] on button "Reopen" at bounding box center [309, 620] width 66 height 33
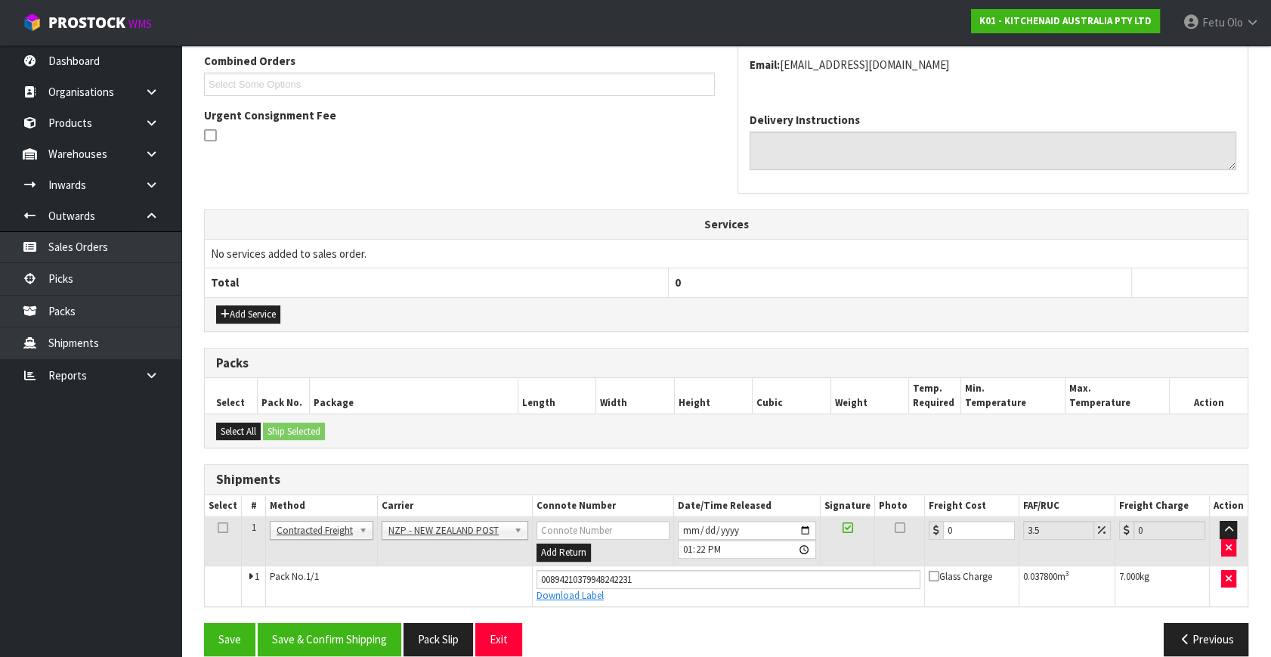
scroll to position [413, 0]
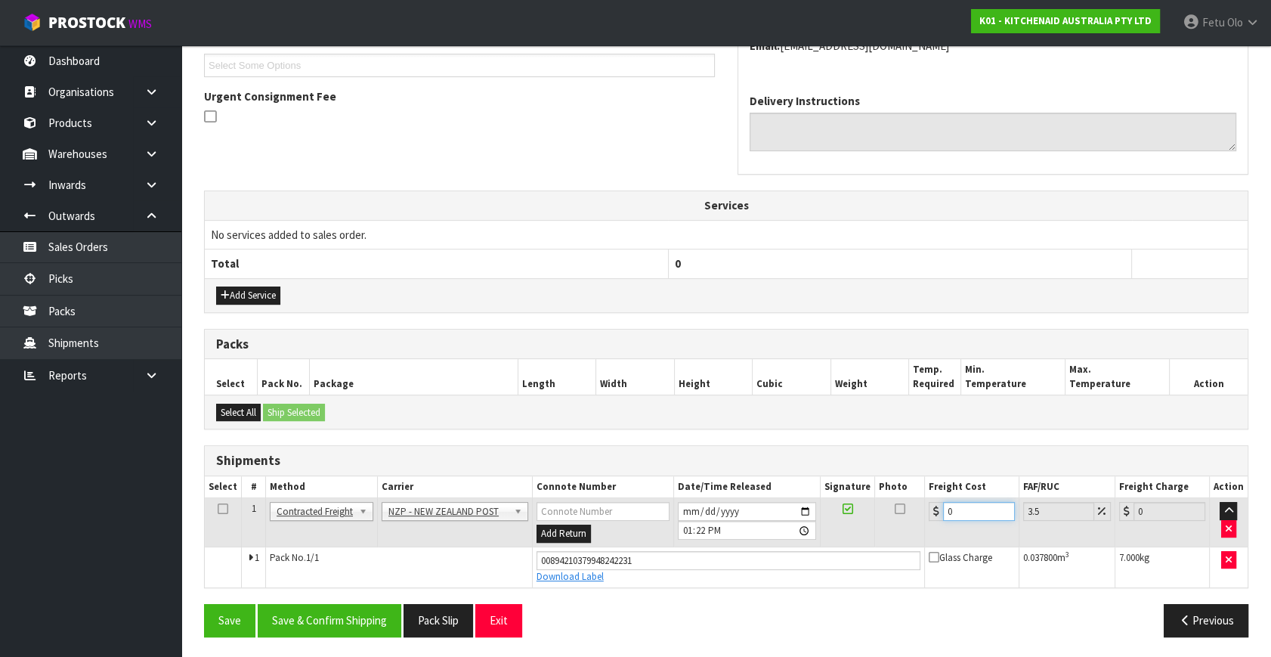
drag, startPoint x: 971, startPoint y: 512, endPoint x: 456, endPoint y: 644, distance: 532.2
click at [456, 644] on div "From Address CONTRACT WAREHOUSING & LOGISTICS 17 Allens Road East Tamaki Auckla…" at bounding box center [726, 266] width 1045 height 766
type input "2"
type input "2.07"
type input "28"
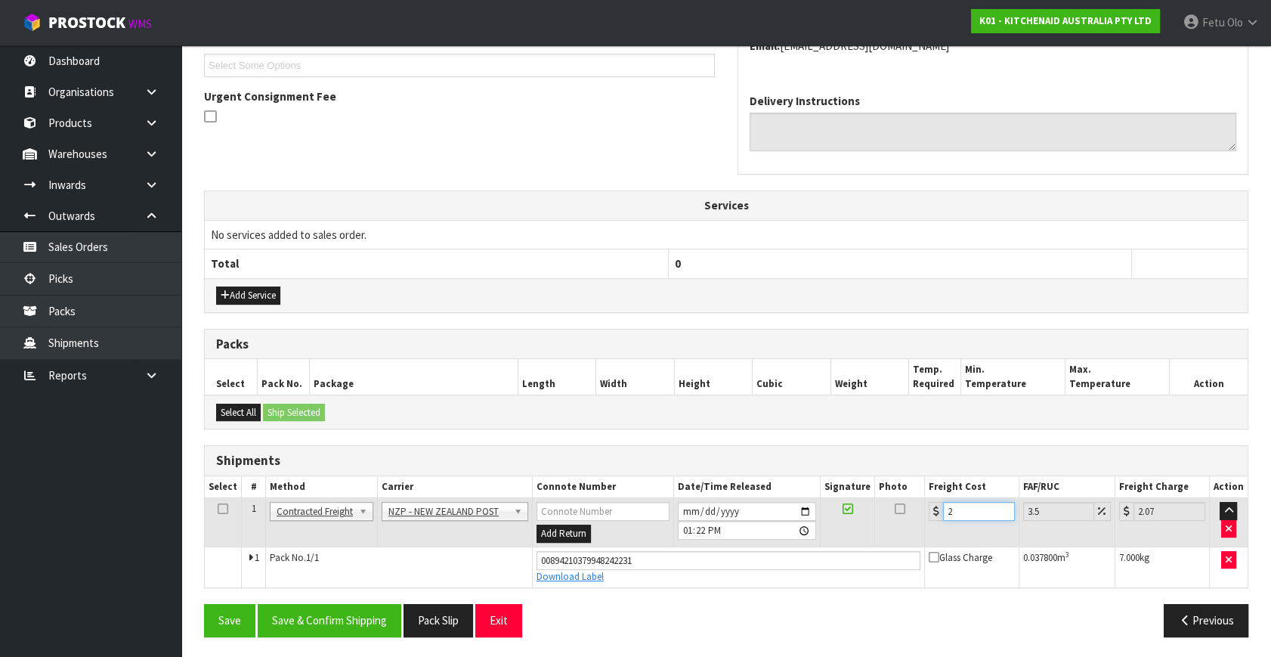
type input "28.98"
type input "28.2"
type input "29.19"
type input "28.22"
type input "29.21"
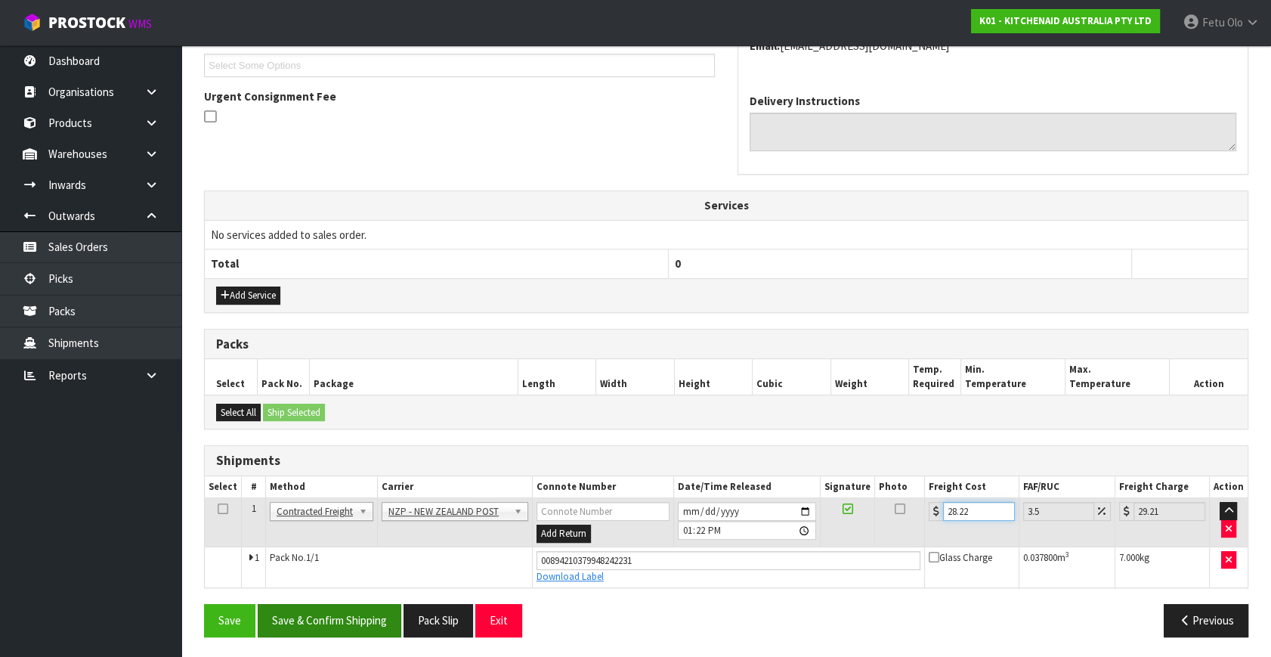
type input "28.22"
click at [290, 620] on button "Save & Confirm Shipping" at bounding box center [330, 620] width 144 height 33
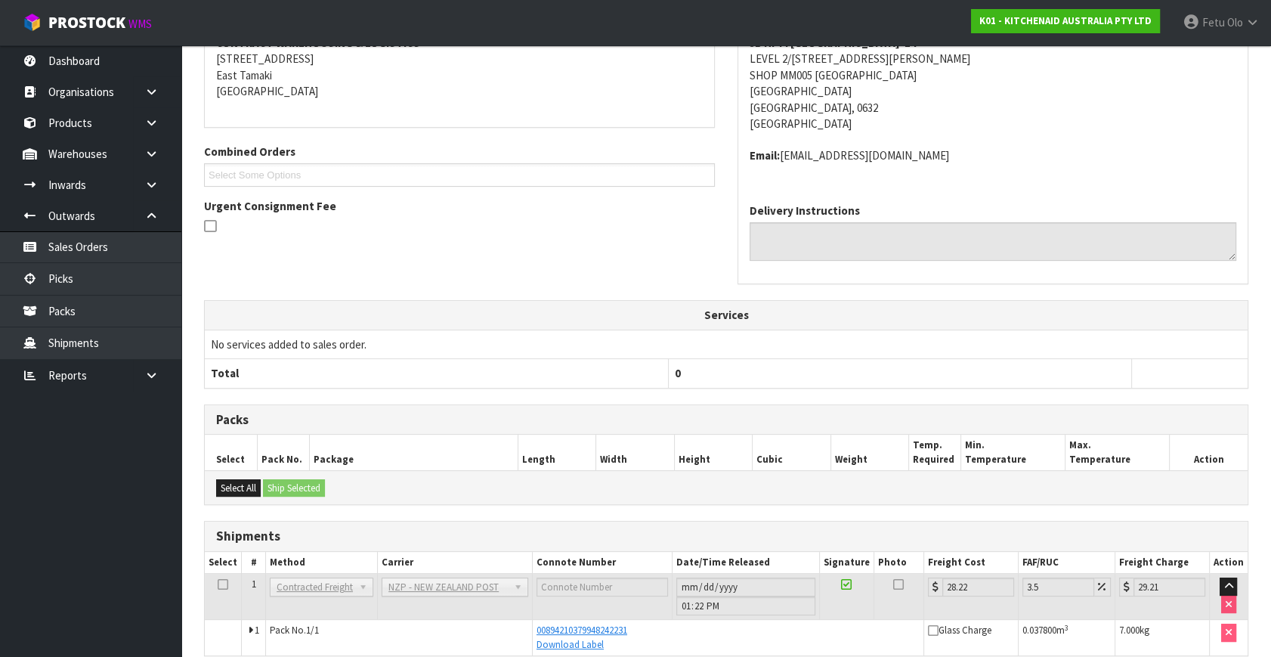
scroll to position [372, 0]
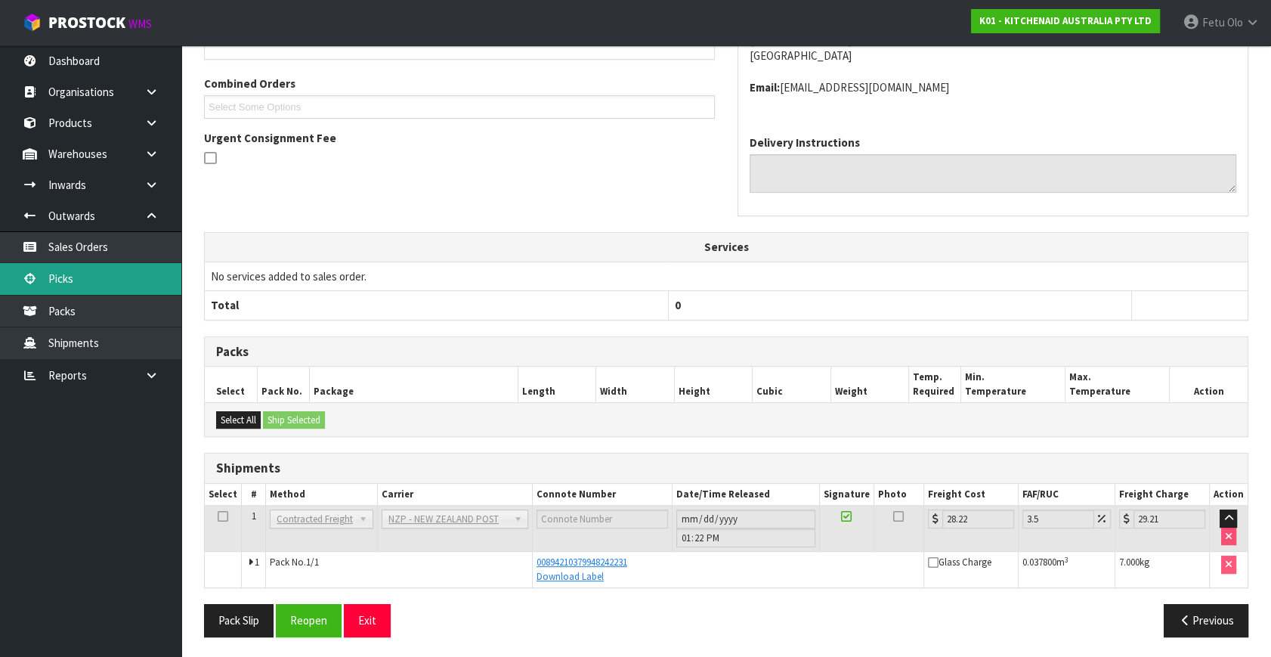
click at [79, 287] on link "Picks" at bounding box center [90, 278] width 181 height 31
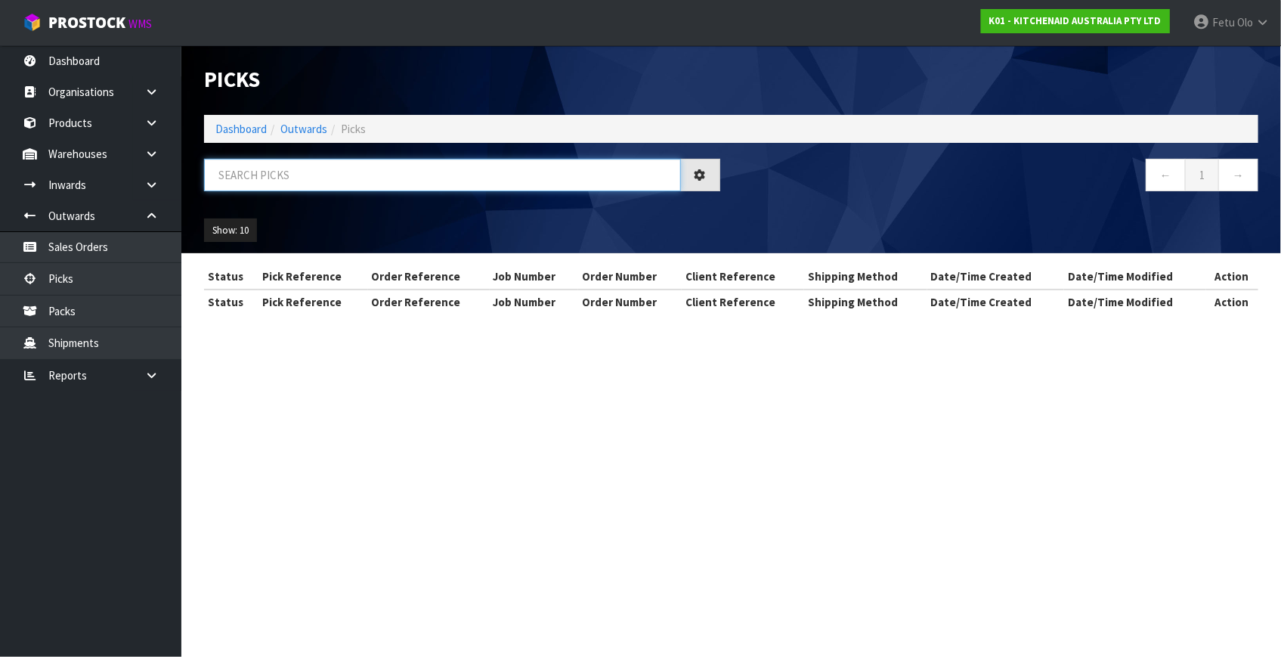
click at [373, 166] on input "text" at bounding box center [442, 175] width 477 height 33
type input "78961"
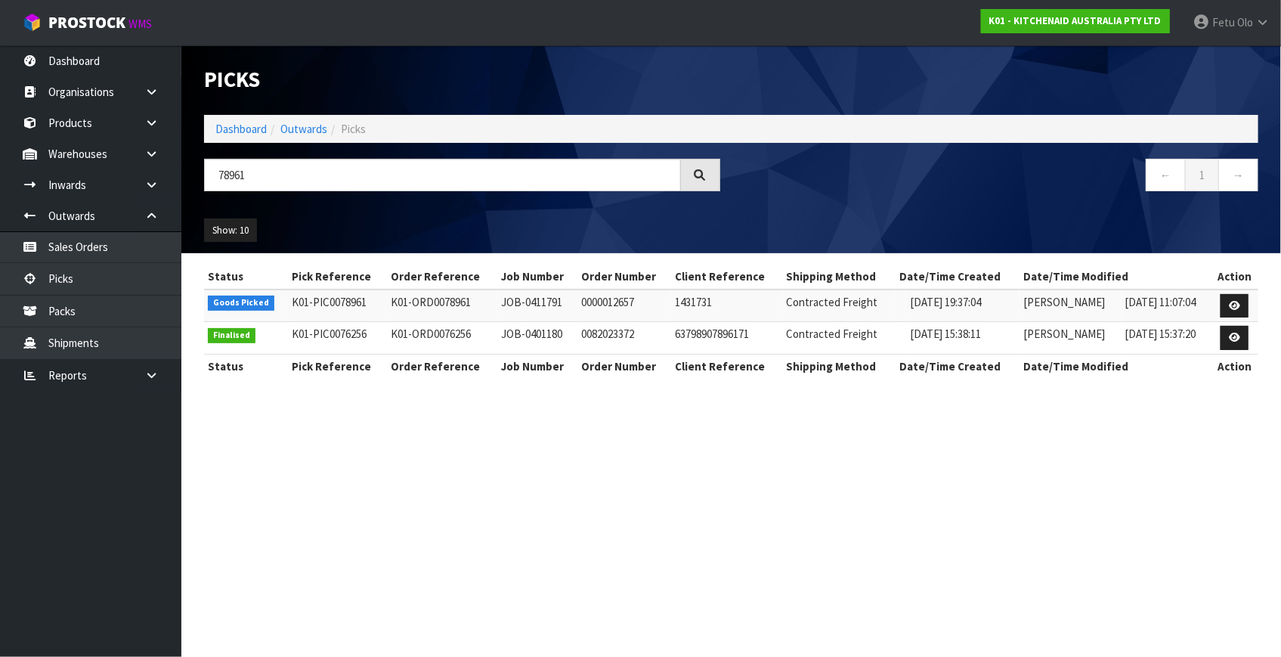
click at [1219, 299] on td at bounding box center [1235, 306] width 48 height 33
click at [1236, 296] on link at bounding box center [1235, 306] width 28 height 24
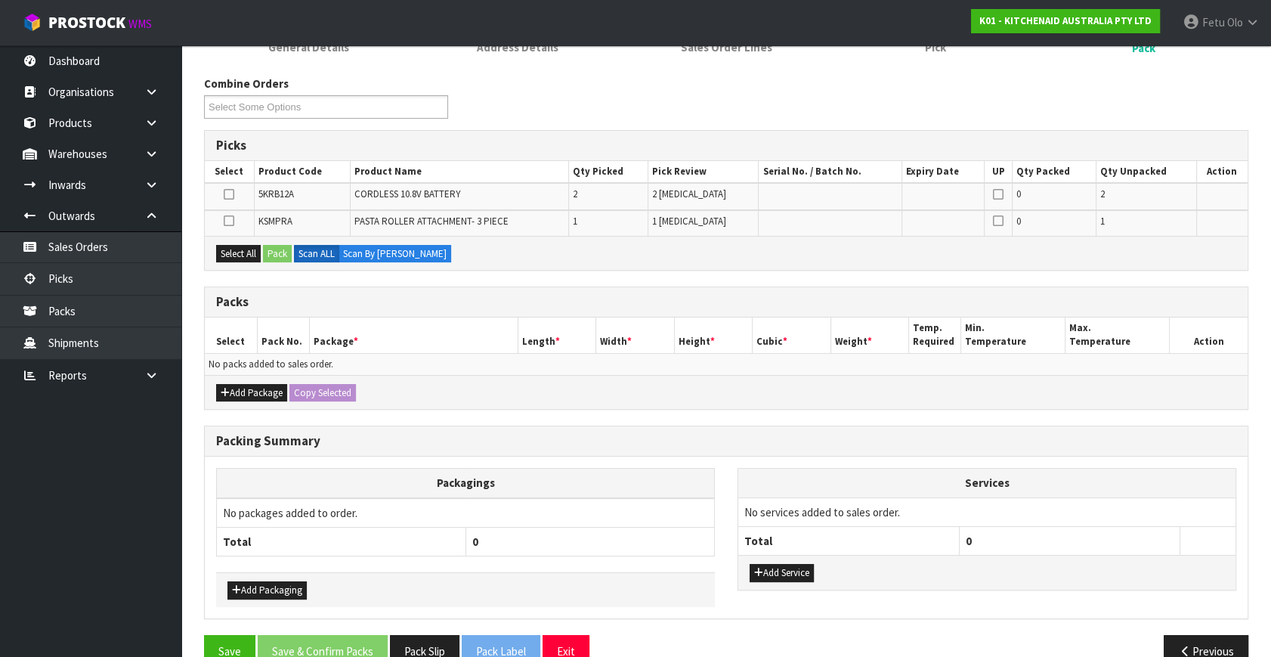
scroll to position [196, 0]
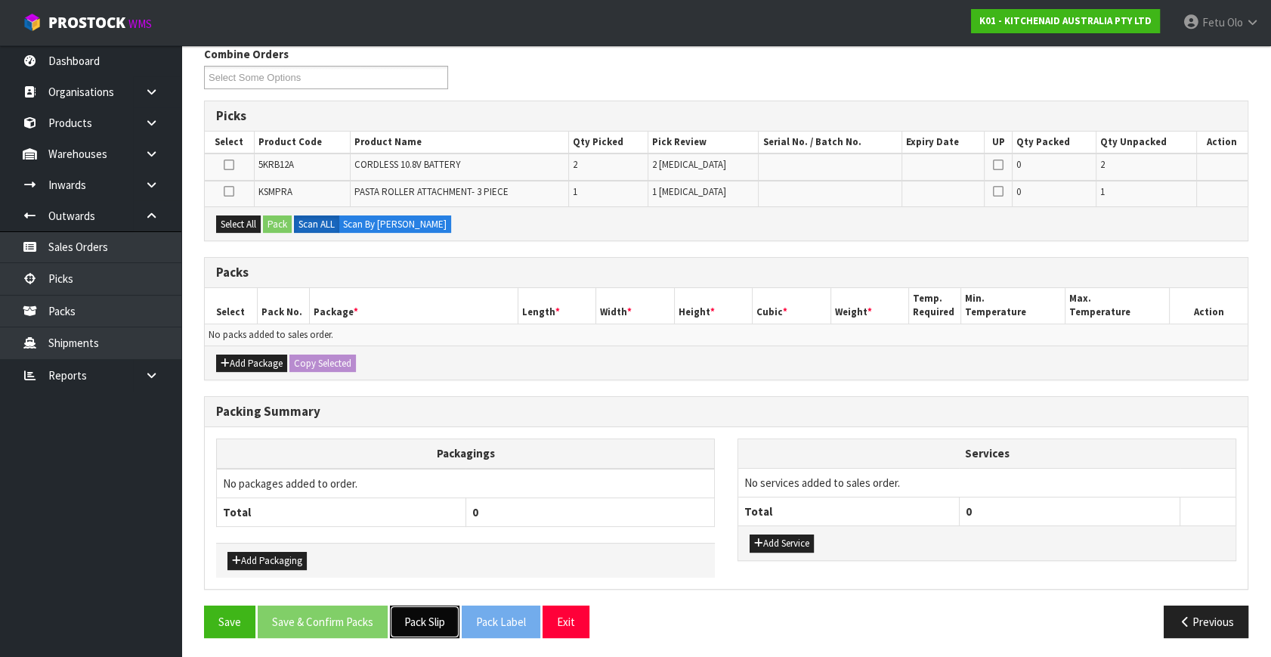
click at [411, 609] on button "Pack Slip" at bounding box center [425, 622] width 70 height 33
click at [227, 359] on icon "button" at bounding box center [225, 363] width 9 height 10
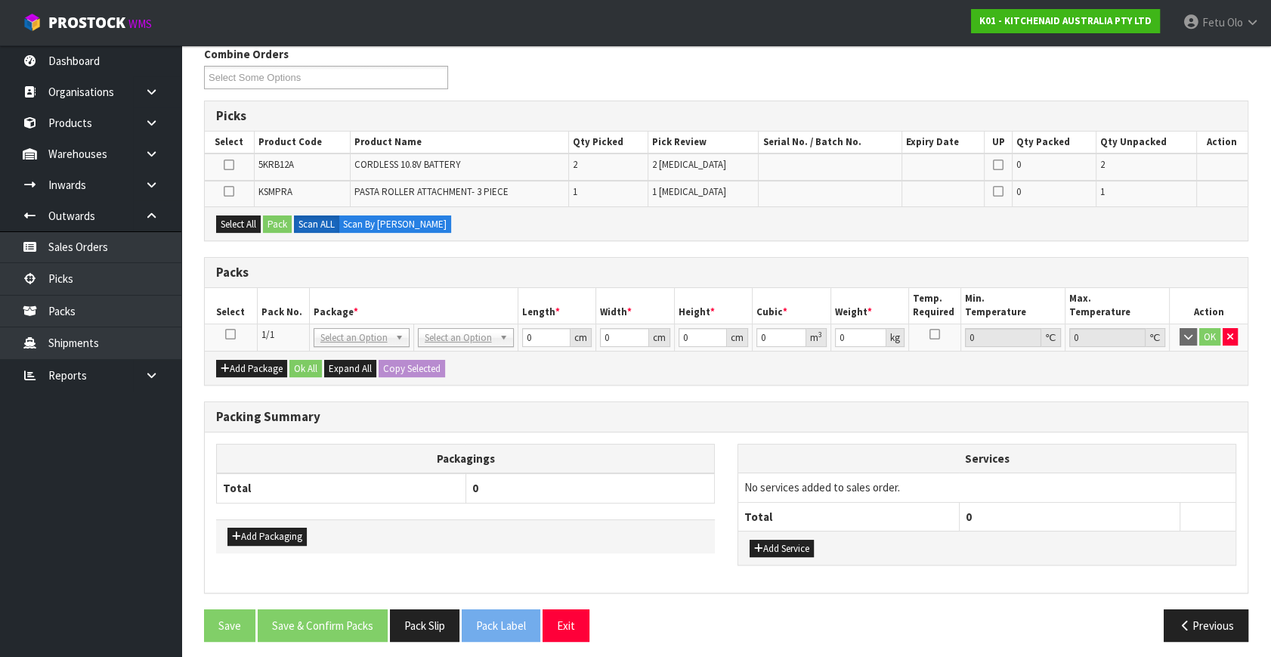
click at [229, 334] on icon at bounding box center [230, 334] width 11 height 1
click at [415, 304] on th "Package *" at bounding box center [413, 306] width 209 height 36
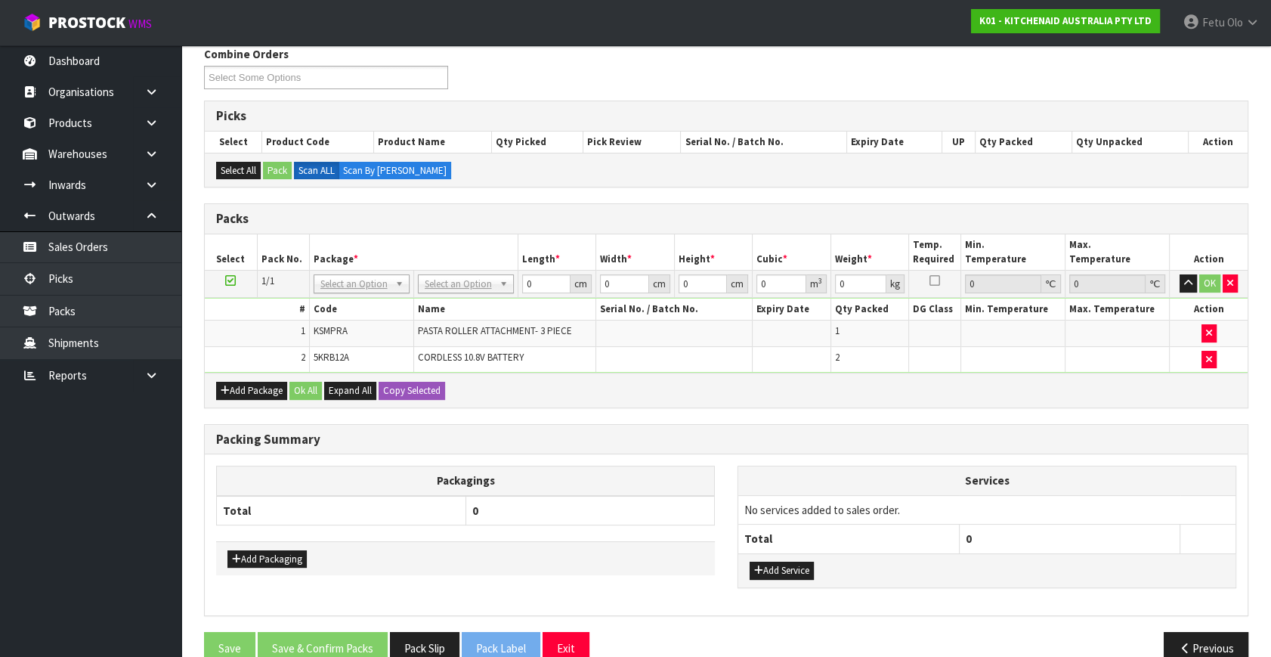
click at [646, 390] on div "Add Package Ok All Expand All Copy Selected" at bounding box center [726, 390] width 1043 height 34
drag, startPoint x: 627, startPoint y: 426, endPoint x: 410, endPoint y: 291, distance: 255.3
click at [619, 420] on div "Combine Orders K01-ORD0078954 K01-ORD0078955 K01-ORD0078956 K01-ORD0078957 K01-…" at bounding box center [726, 361] width 1045 height 630
drag, startPoint x: 370, startPoint y: 286, endPoint x: 352, endPoint y: 295, distance: 20.3
click at [350, 295] on input "text" at bounding box center [361, 303] width 88 height 19
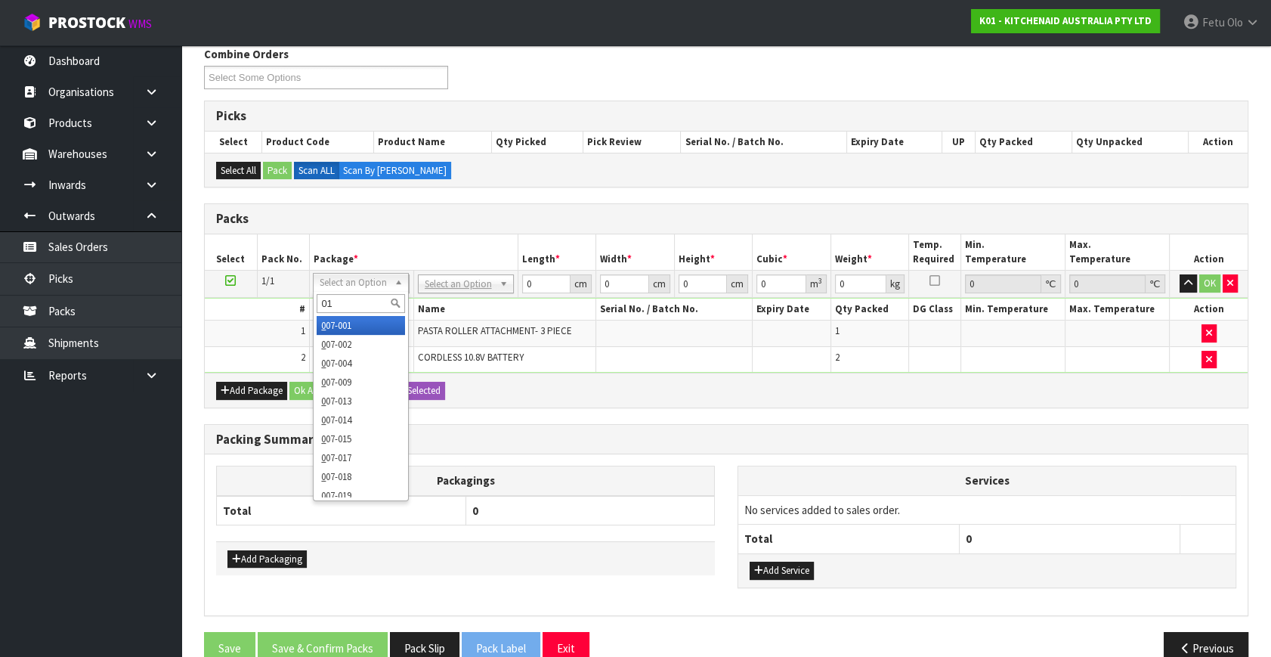
type input "011"
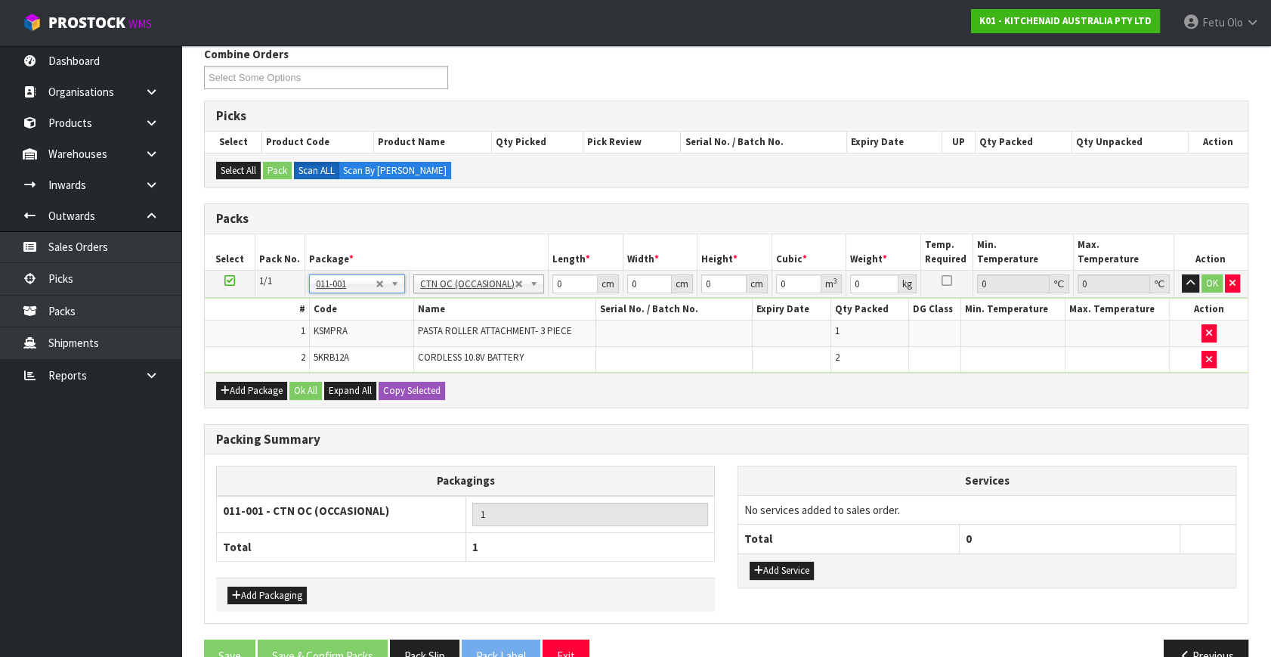
type input "4.14"
drag, startPoint x: 580, startPoint y: 283, endPoint x: 417, endPoint y: 408, distance: 205.9
click at [438, 372] on div "Packs Select Pack No. Package * Length * Width * Height * Cubic * Weight * Temp…" at bounding box center [726, 305] width 1045 height 204
type input "25"
type input "22"
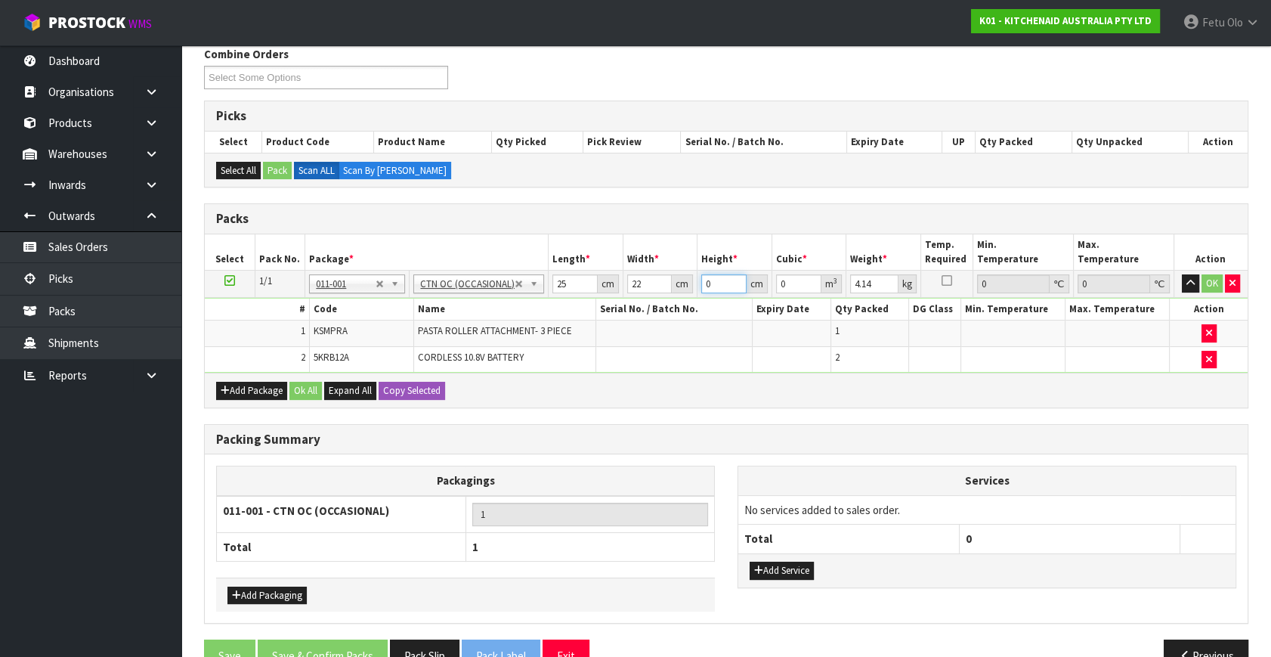
type input "2"
type input "0.0011"
type input "28"
type input "0.0154"
type input "28"
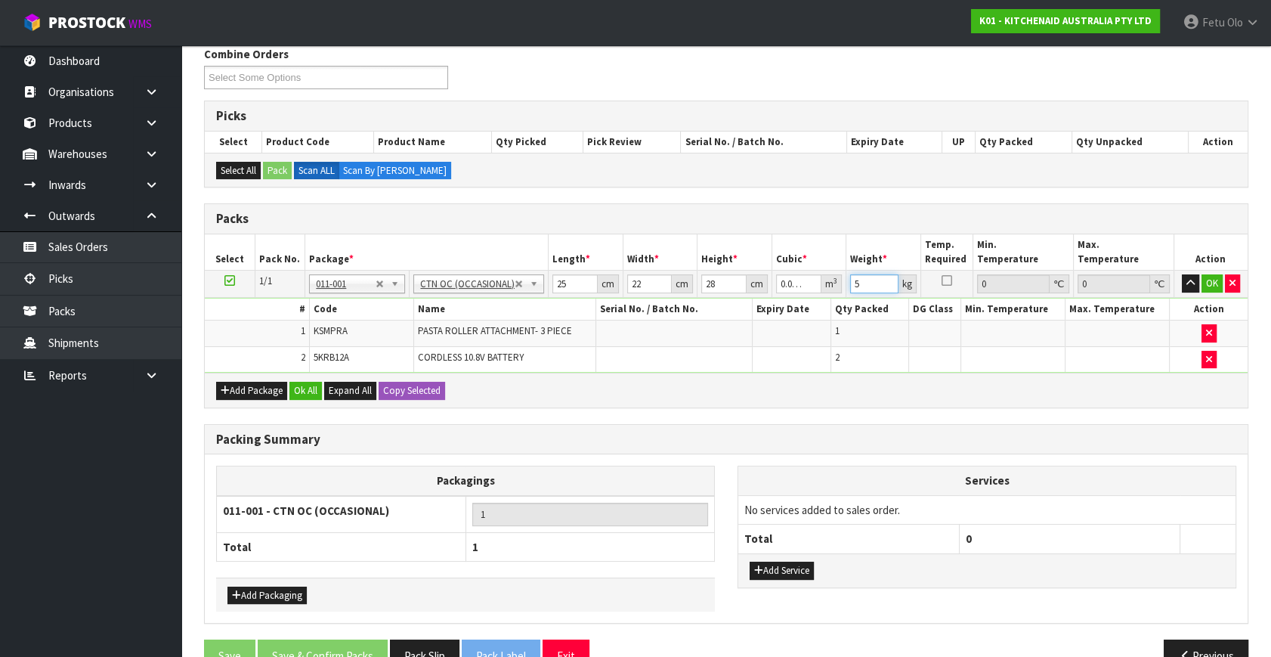
type input "5"
click button "OK" at bounding box center [1212, 283] width 21 height 18
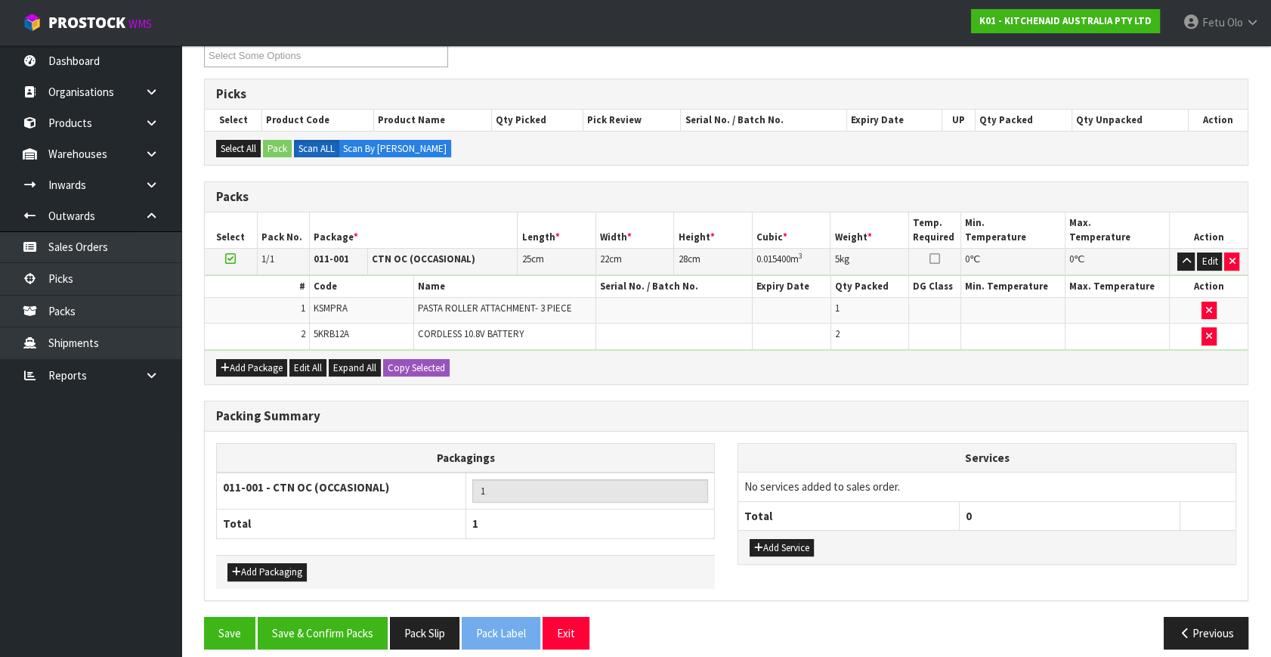
scroll to position [228, 0]
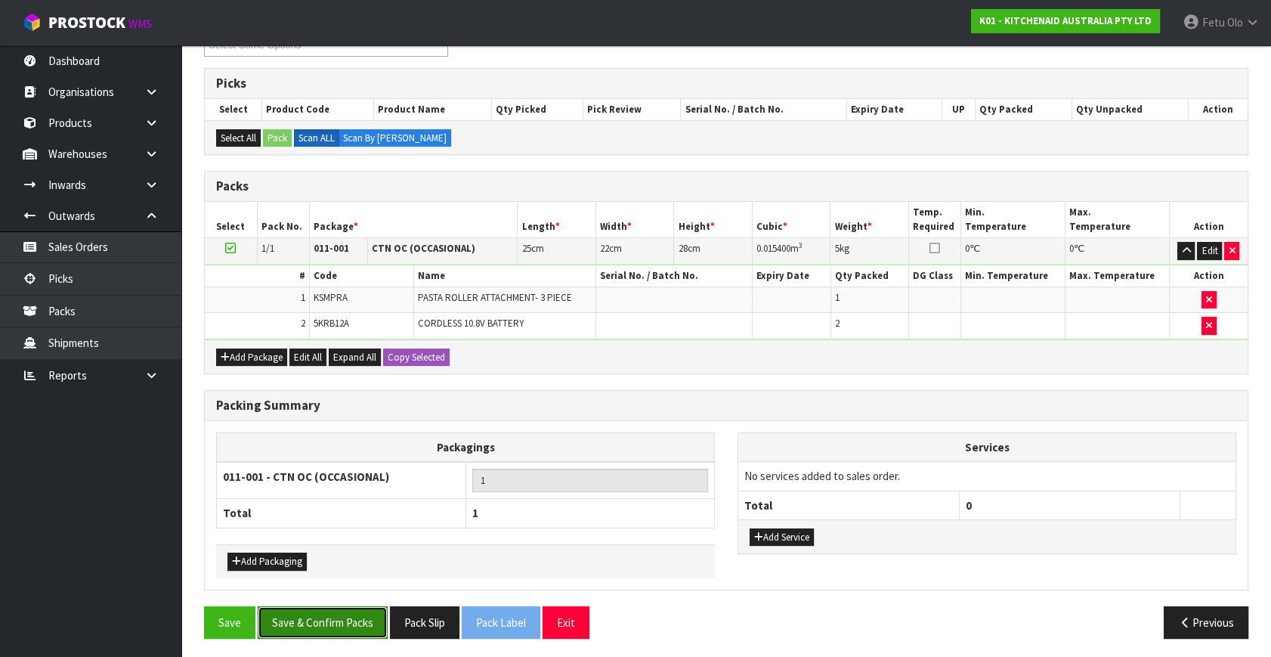
click at [337, 609] on button "Save & Confirm Packs" at bounding box center [323, 622] width 130 height 33
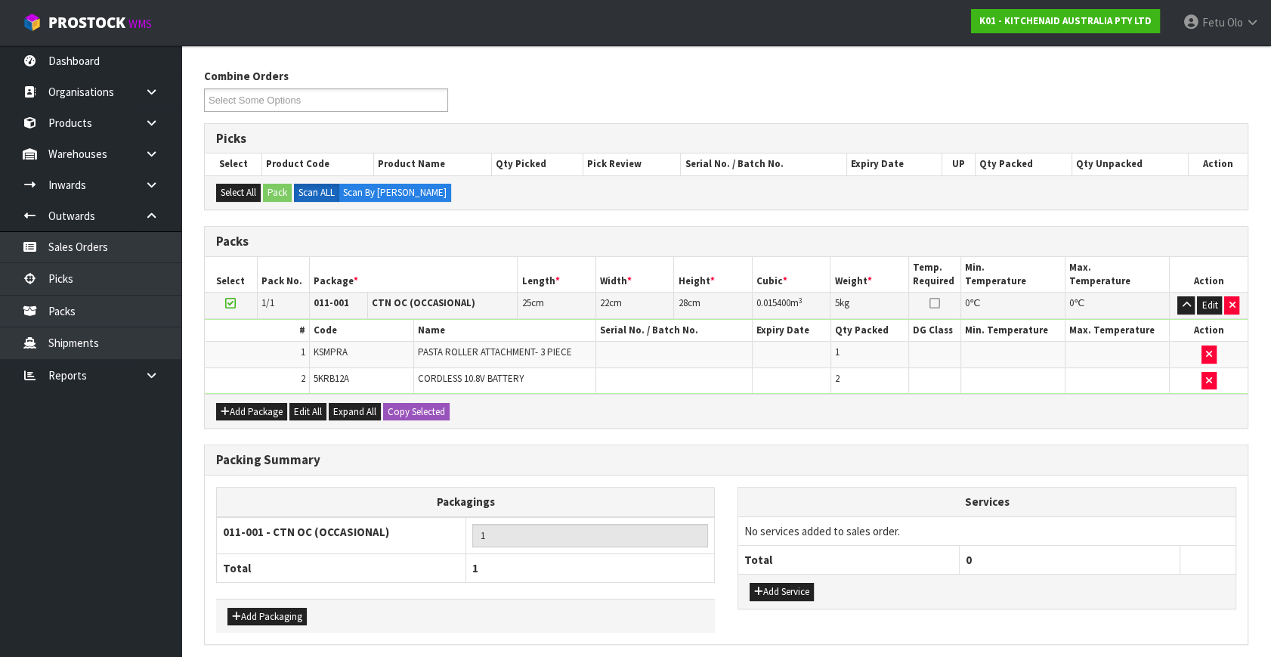
scroll to position [0, 0]
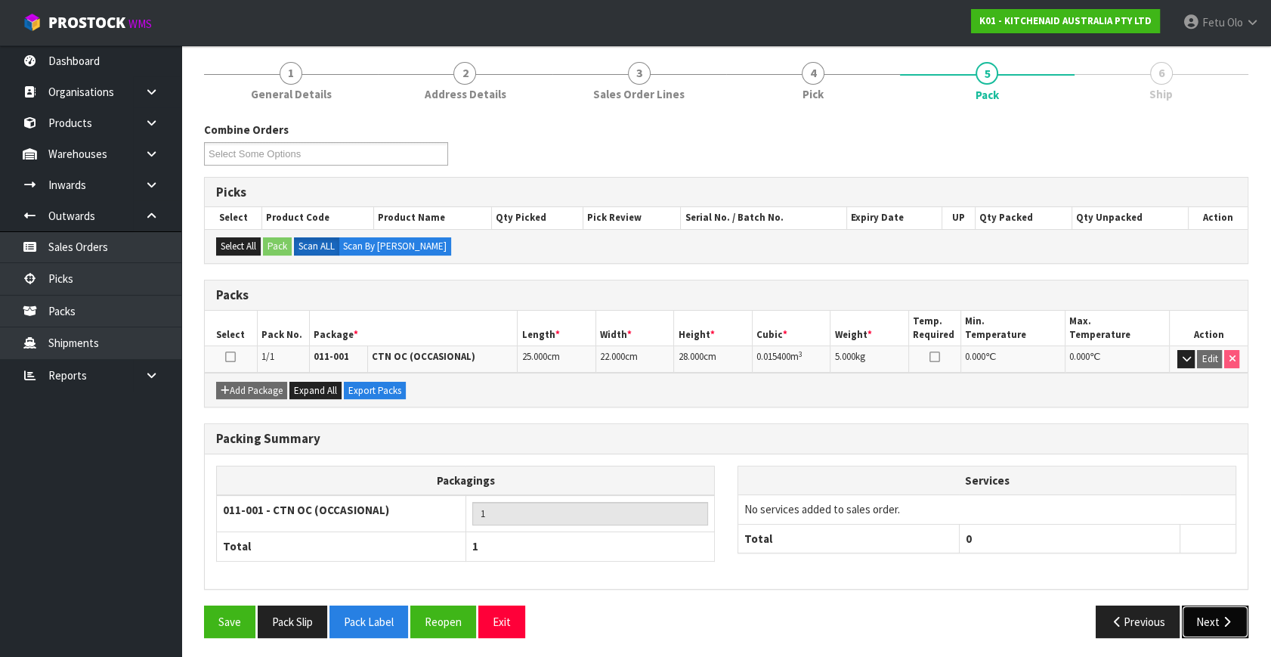
click at [1209, 615] on button "Next" at bounding box center [1215, 622] width 67 height 33
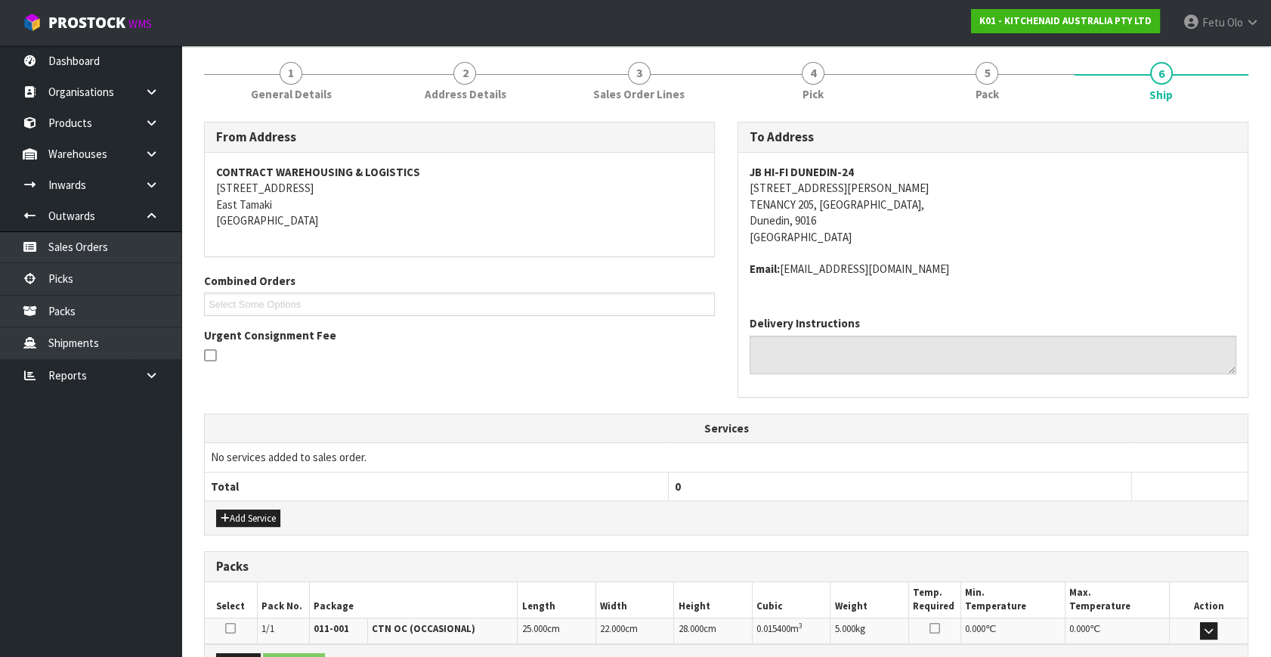
scroll to position [356, 0]
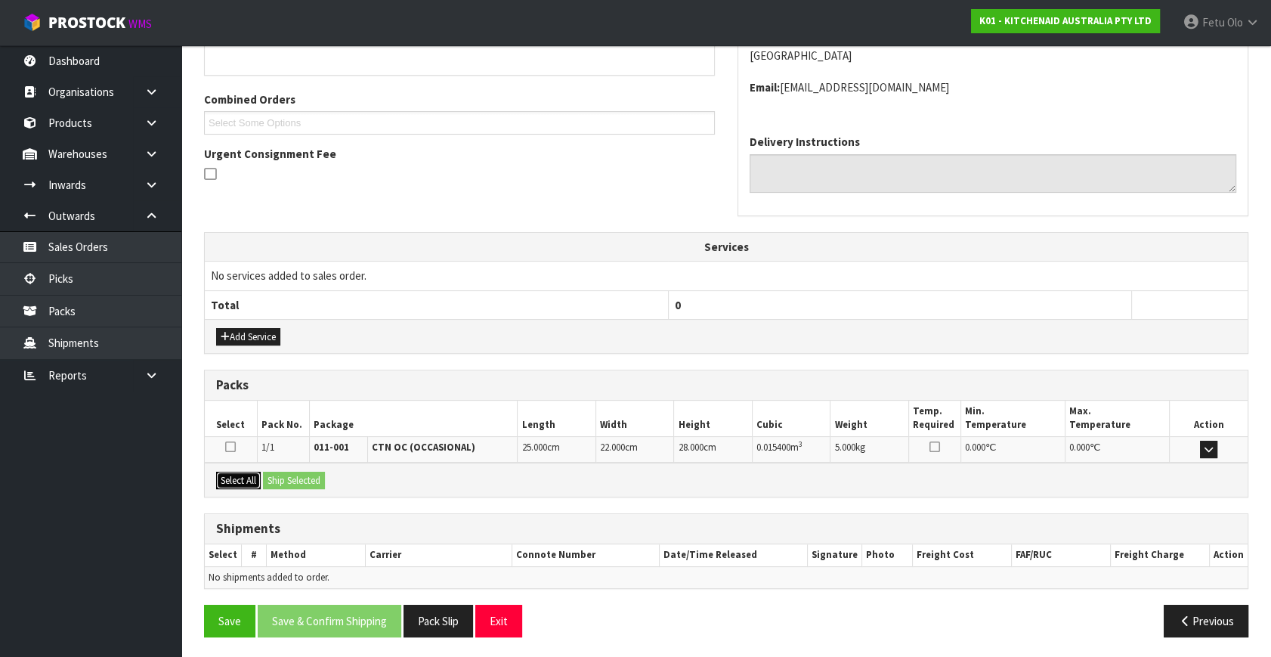
click at [250, 482] on button "Select All" at bounding box center [238, 481] width 45 height 18
click at [280, 465] on div "Select All Ship Selected" at bounding box center [726, 480] width 1043 height 34
click at [280, 476] on button "Ship Selected" at bounding box center [294, 481] width 62 height 18
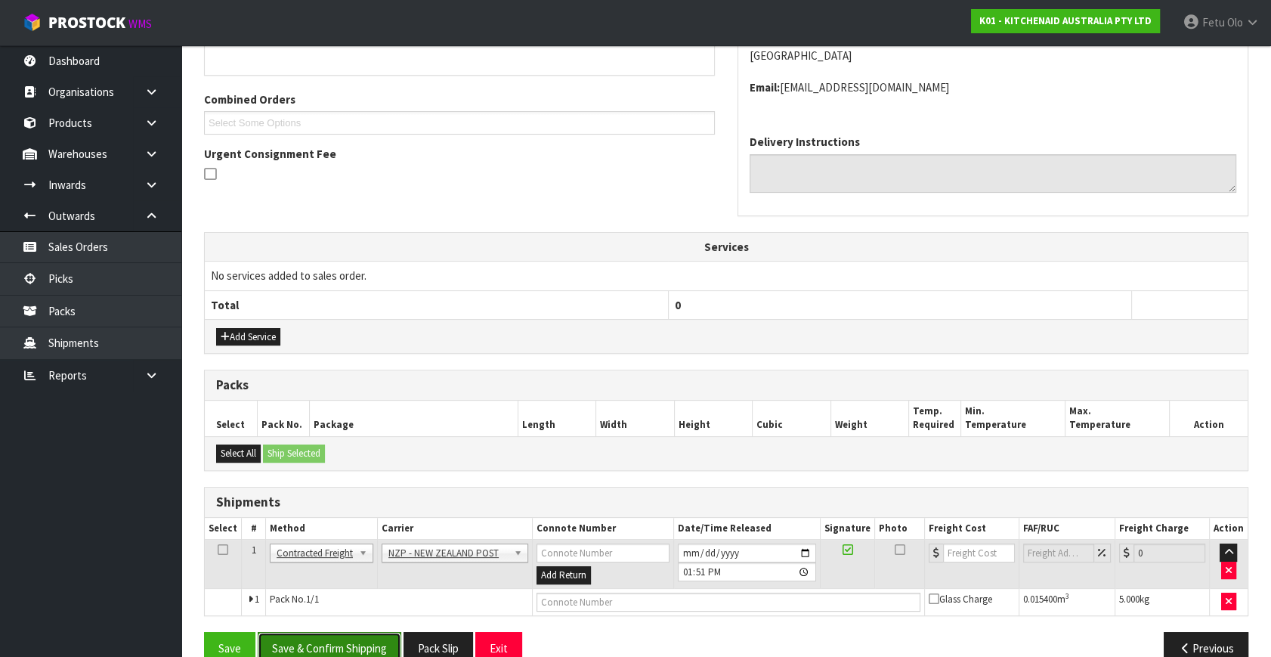
click at [380, 633] on button "Save & Confirm Shipping" at bounding box center [330, 648] width 144 height 33
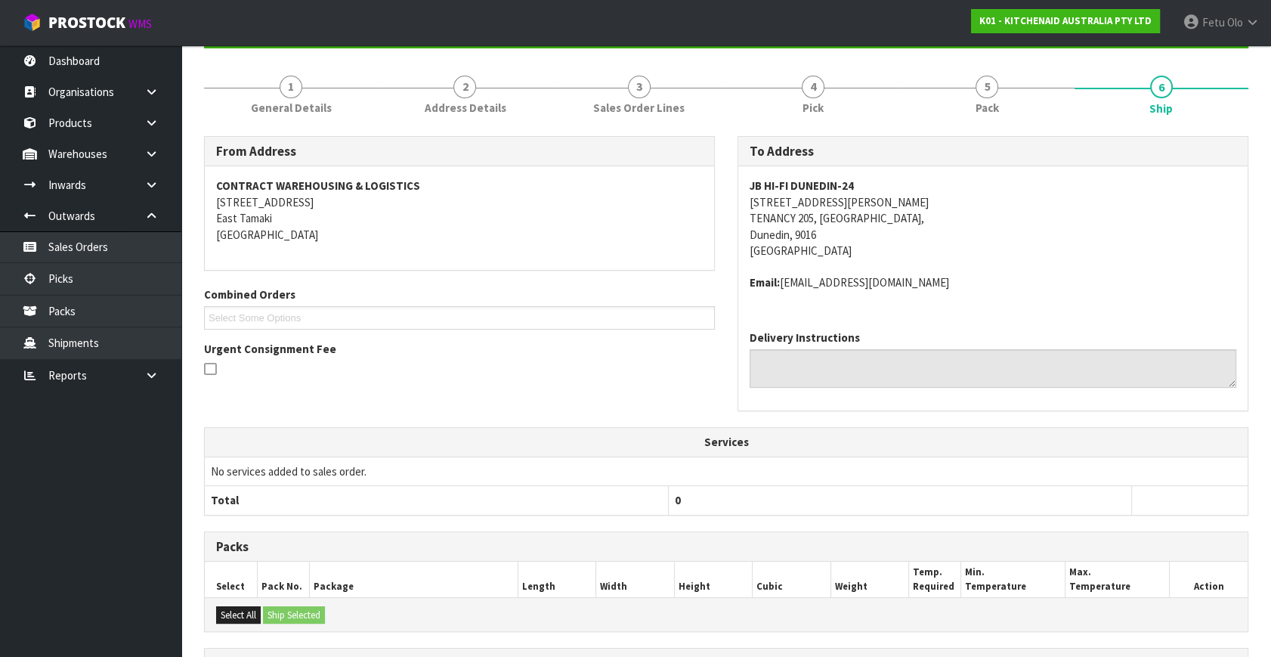
scroll to position [362, 0]
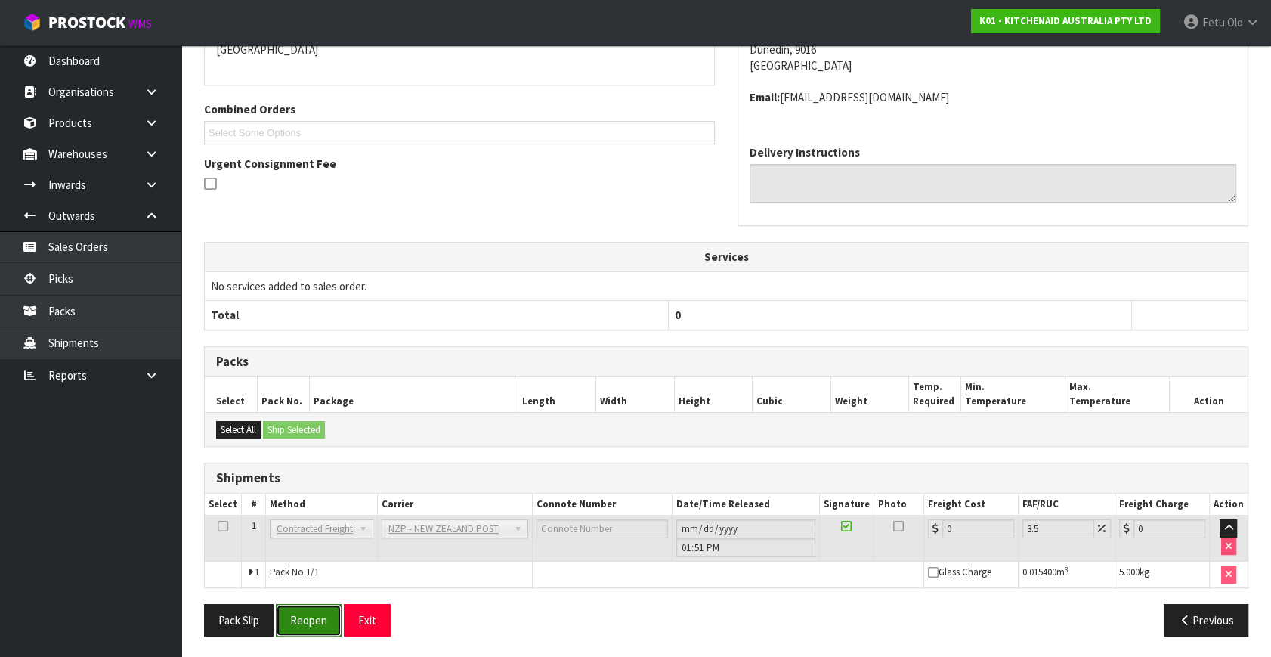
click at [300, 611] on button "Reopen" at bounding box center [309, 620] width 66 height 33
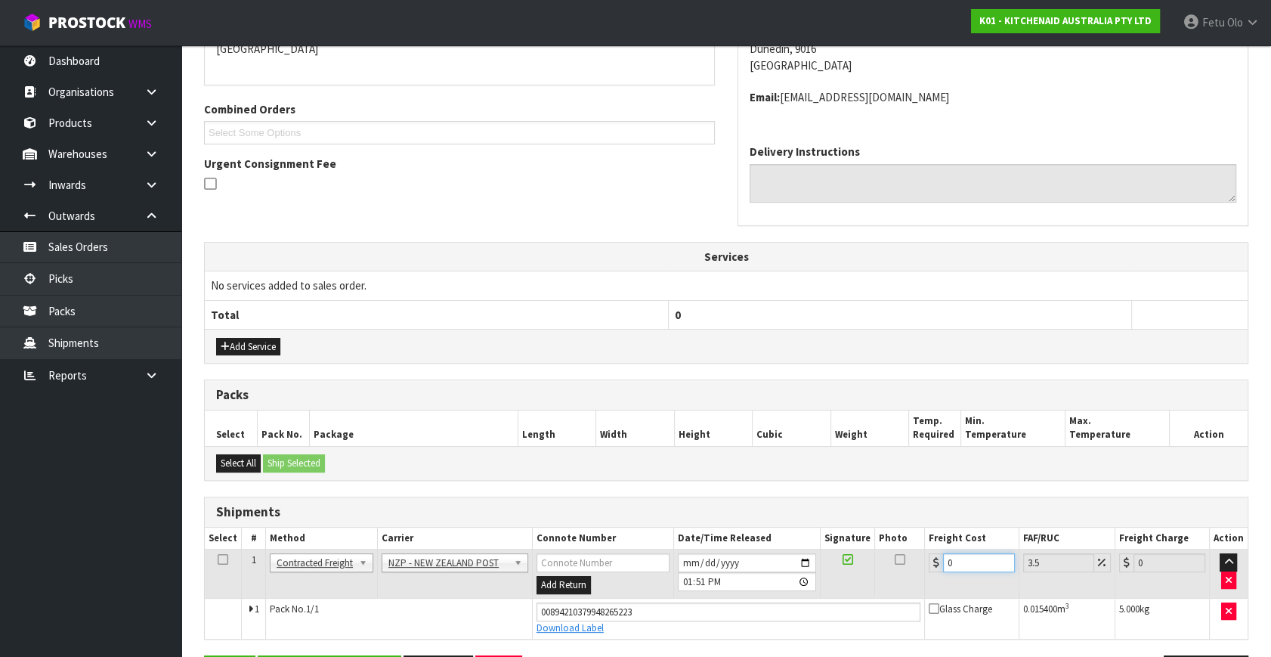
drag, startPoint x: 968, startPoint y: 560, endPoint x: 658, endPoint y: 655, distance: 324.2
click at [658, 655] on section "× Close Sales order reopened 1 General Details 2 Address Details 3 Sales Order …" at bounding box center [726, 262] width 1090 height 898
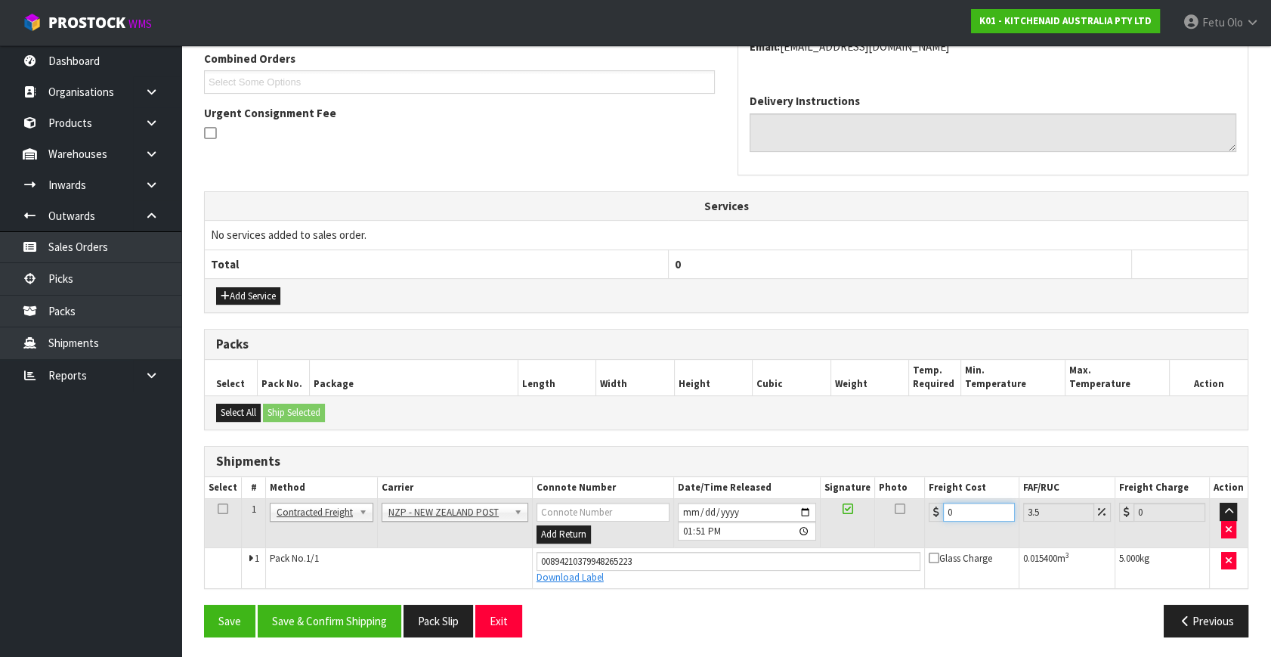
type input "1"
type input "1.03"
type input "11"
type input "11.38"
type input "11.6"
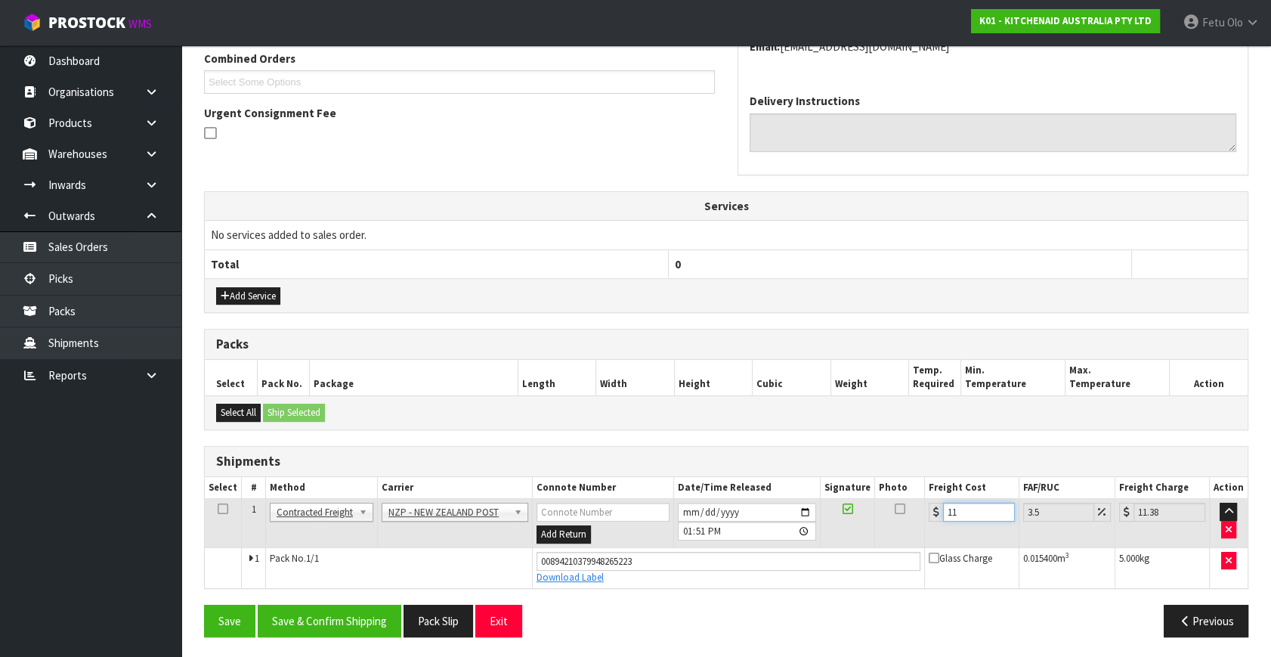
type input "12.01"
type input "11.61"
type input "12.02"
type input "11.61"
click at [327, 619] on button "Save & Confirm Shipping" at bounding box center [330, 621] width 144 height 33
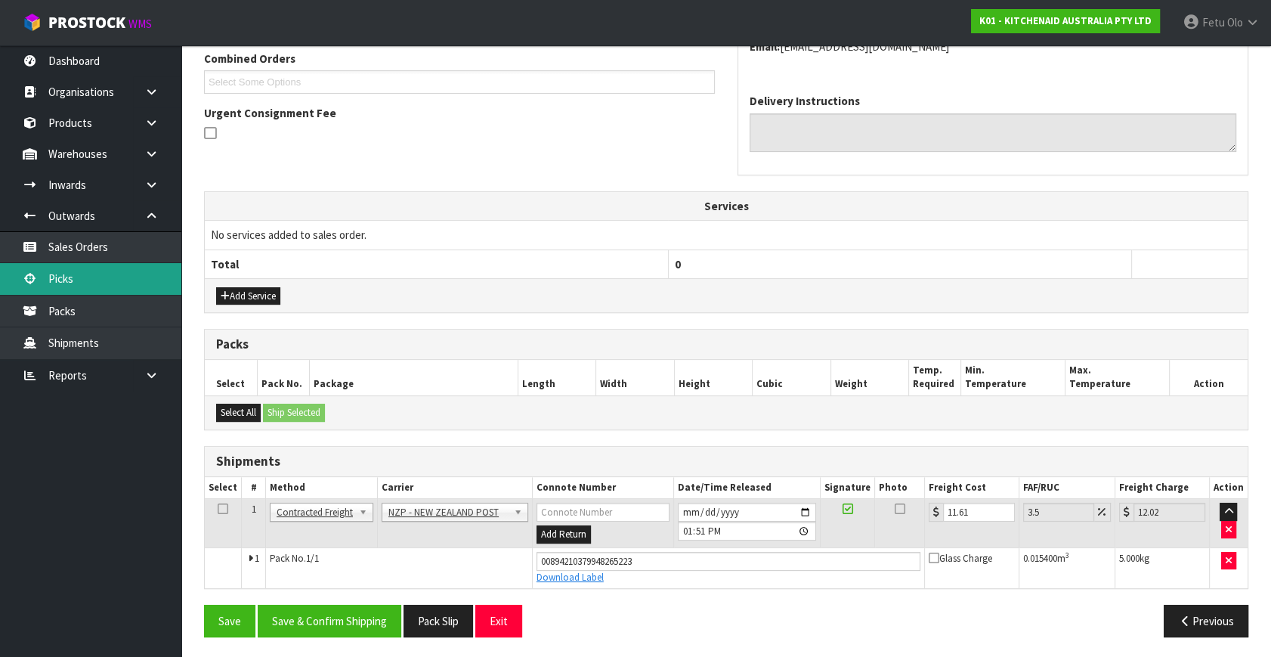
scroll to position [0, 0]
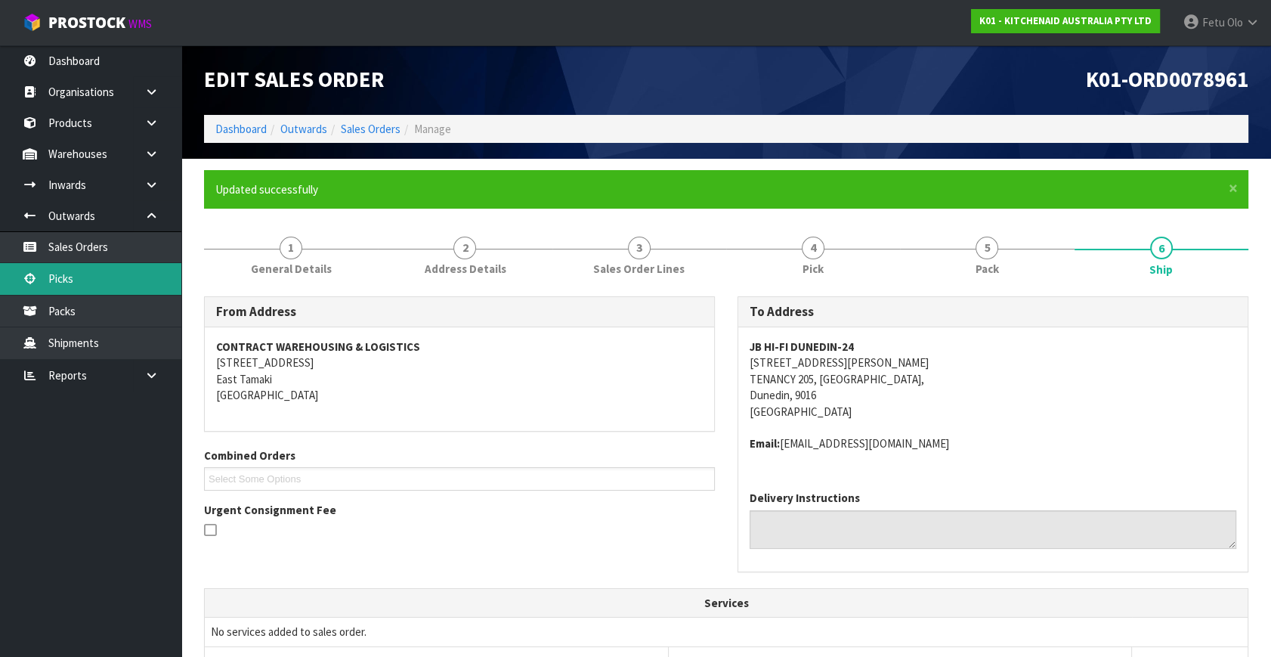
click at [46, 277] on link "Picks" at bounding box center [90, 278] width 181 height 31
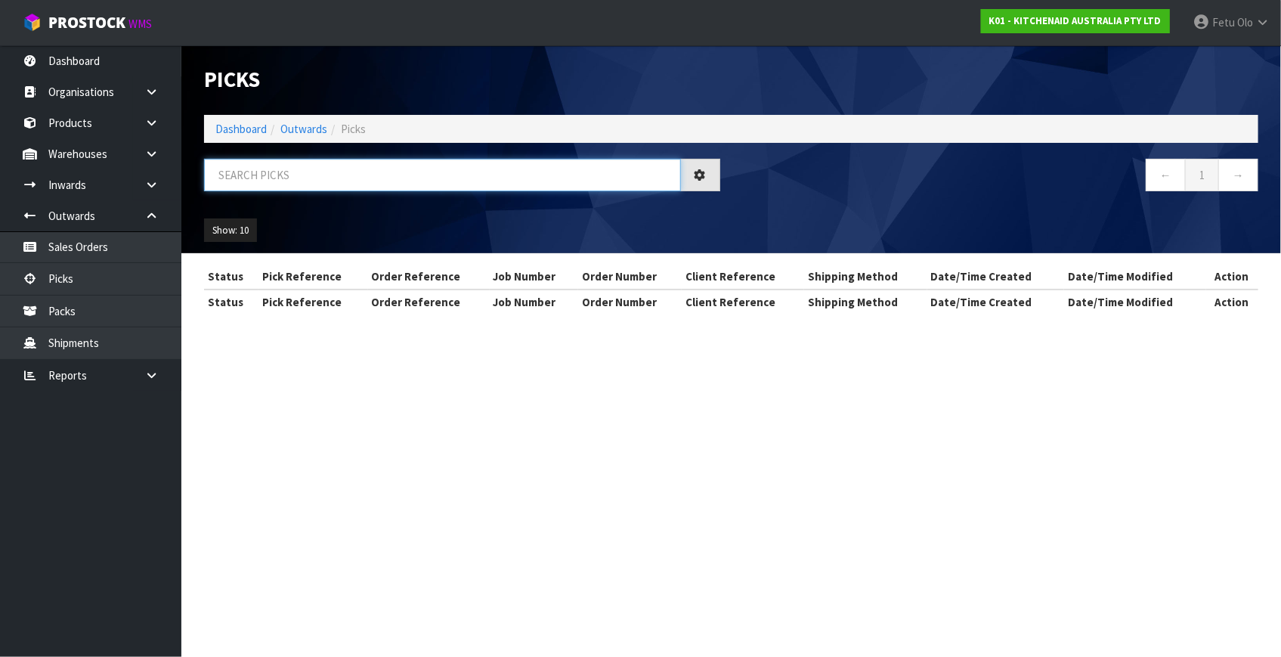
click at [377, 172] on input "text" at bounding box center [442, 175] width 477 height 33
click at [377, 173] on input "text" at bounding box center [442, 175] width 477 height 33
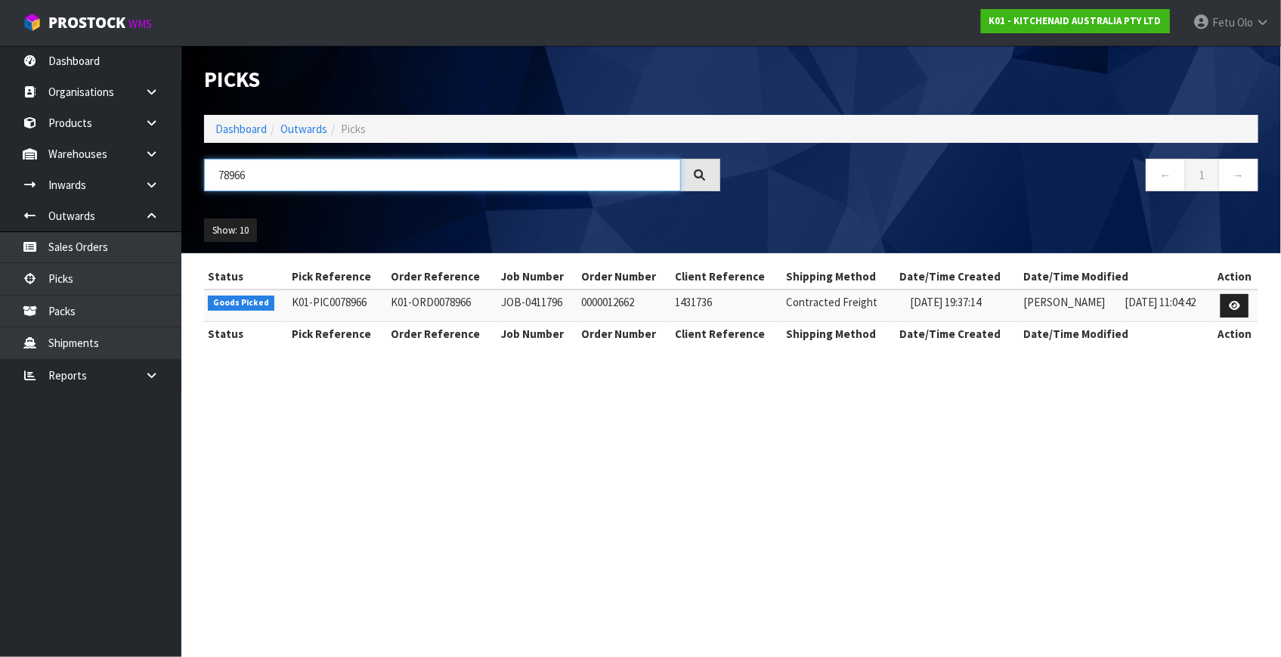
type input "78966"
click at [1232, 308] on icon at bounding box center [1234, 306] width 11 height 10
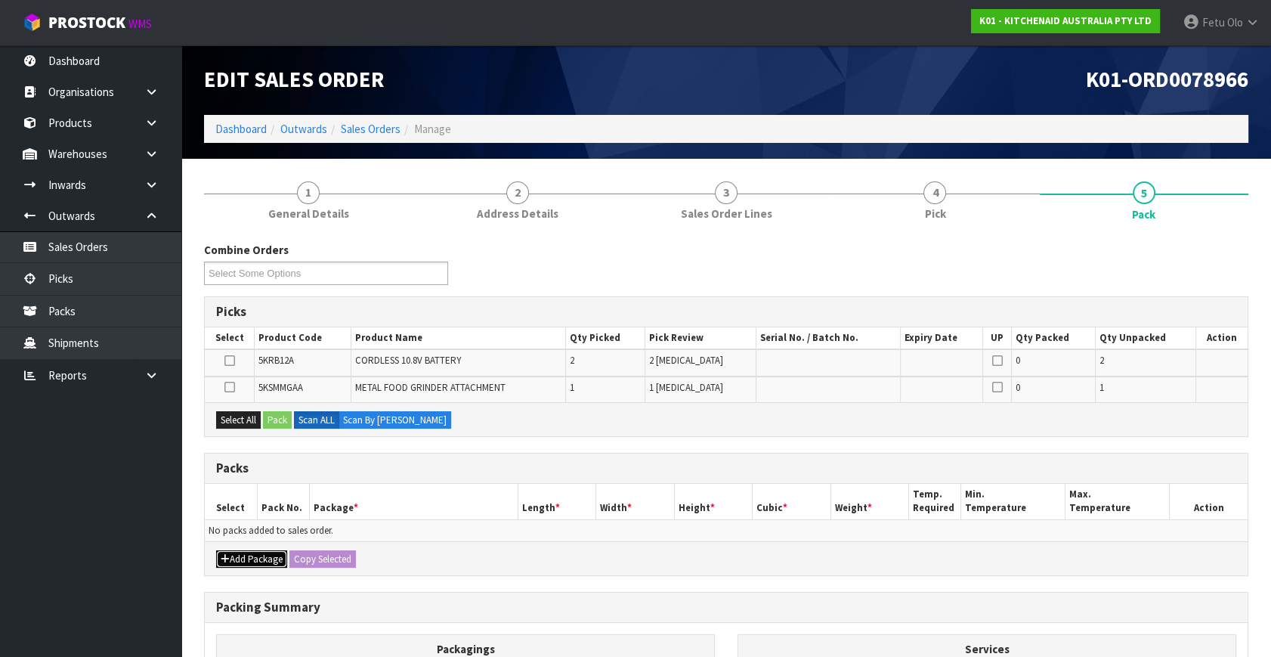
click at [232, 552] on button "Add Package" at bounding box center [251, 559] width 71 height 18
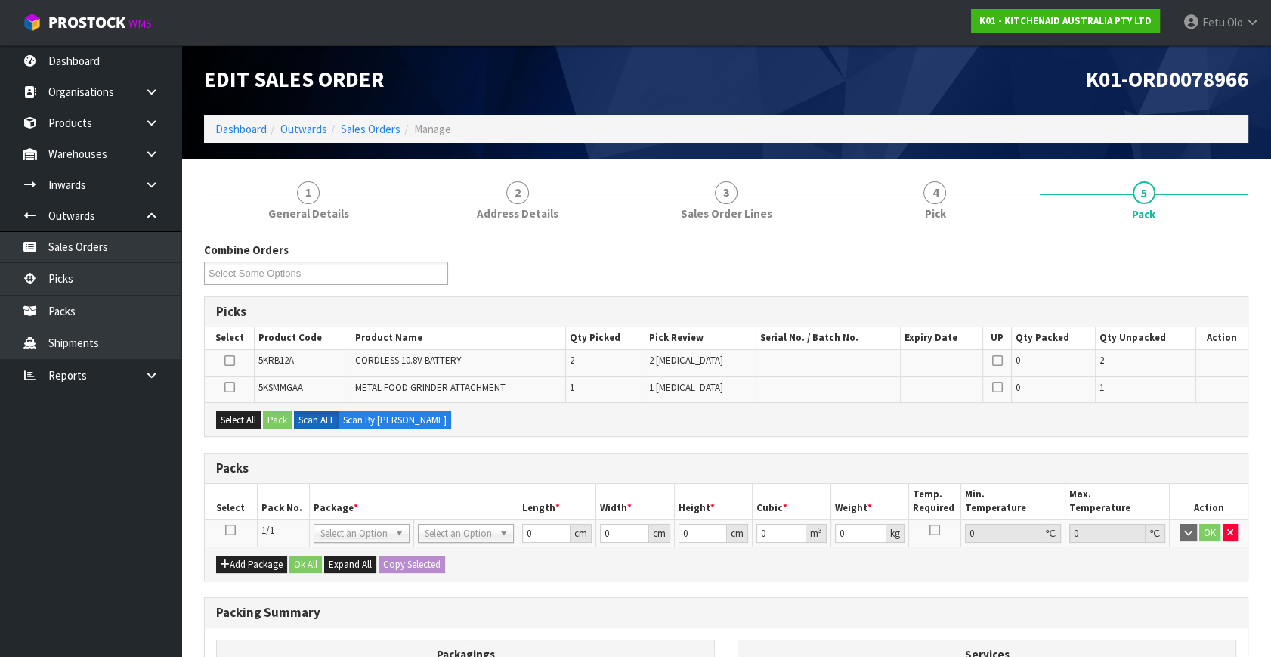
click at [231, 530] on icon at bounding box center [230, 530] width 11 height 1
click at [342, 497] on th "Package *" at bounding box center [413, 502] width 209 height 36
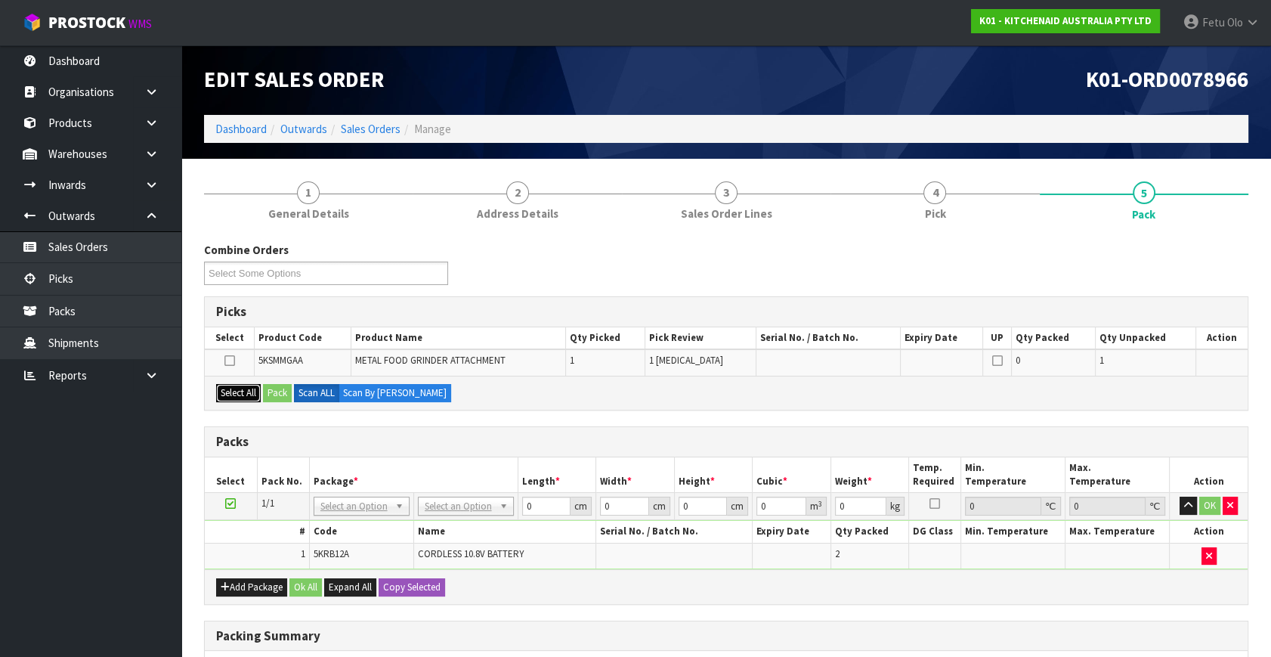
click at [241, 393] on button "Select All" at bounding box center [238, 393] width 45 height 18
click at [293, 402] on div "Select All Pack Scan ALL Scan By Quantity" at bounding box center [726, 393] width 1043 height 34
click at [282, 389] on button "Pack" at bounding box center [277, 393] width 29 height 18
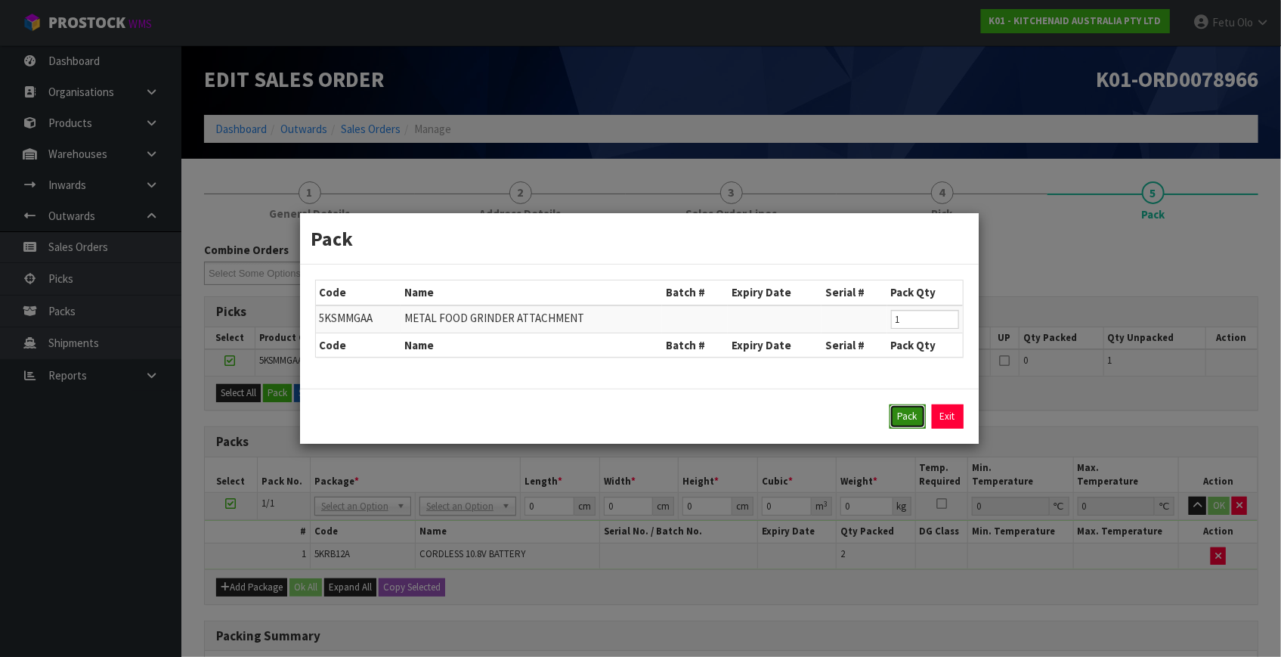
click at [923, 426] on button "Pack" at bounding box center [908, 416] width 36 height 24
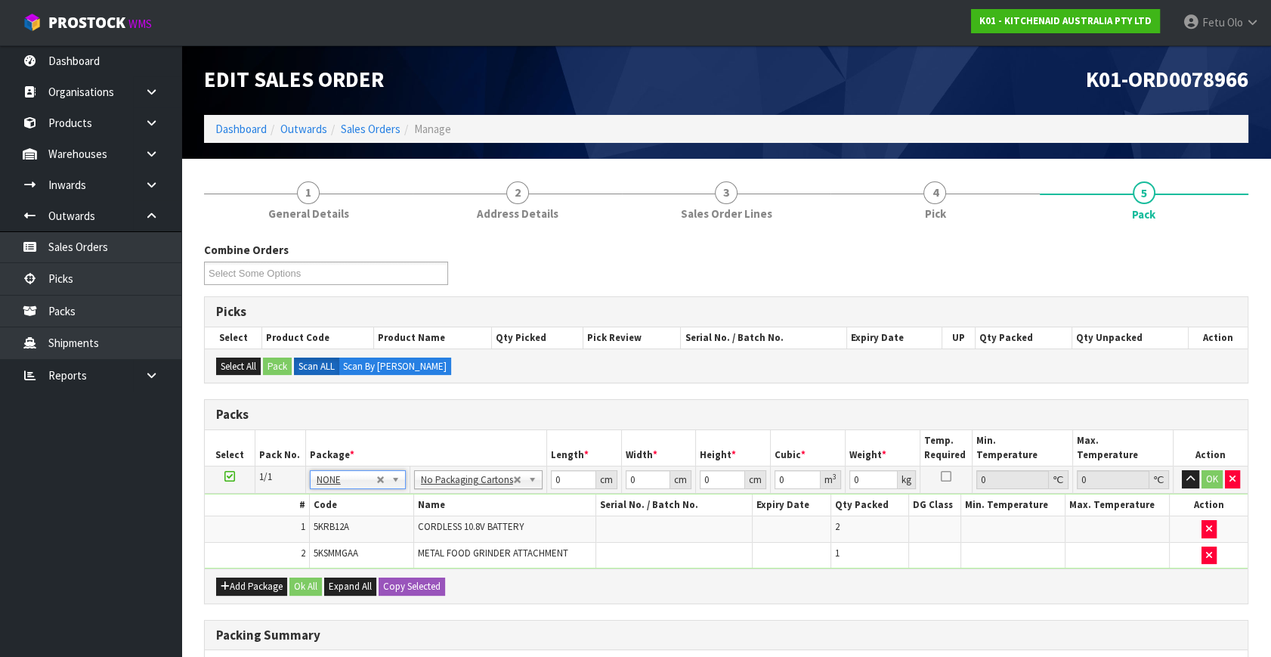
click at [355, 508] on th "Code" at bounding box center [361, 505] width 104 height 22
drag, startPoint x: 331, startPoint y: 506, endPoint x: 317, endPoint y: 558, distance: 53.9
click at [331, 509] on div at bounding box center [358, 499] width 94 height 25
type input "011"
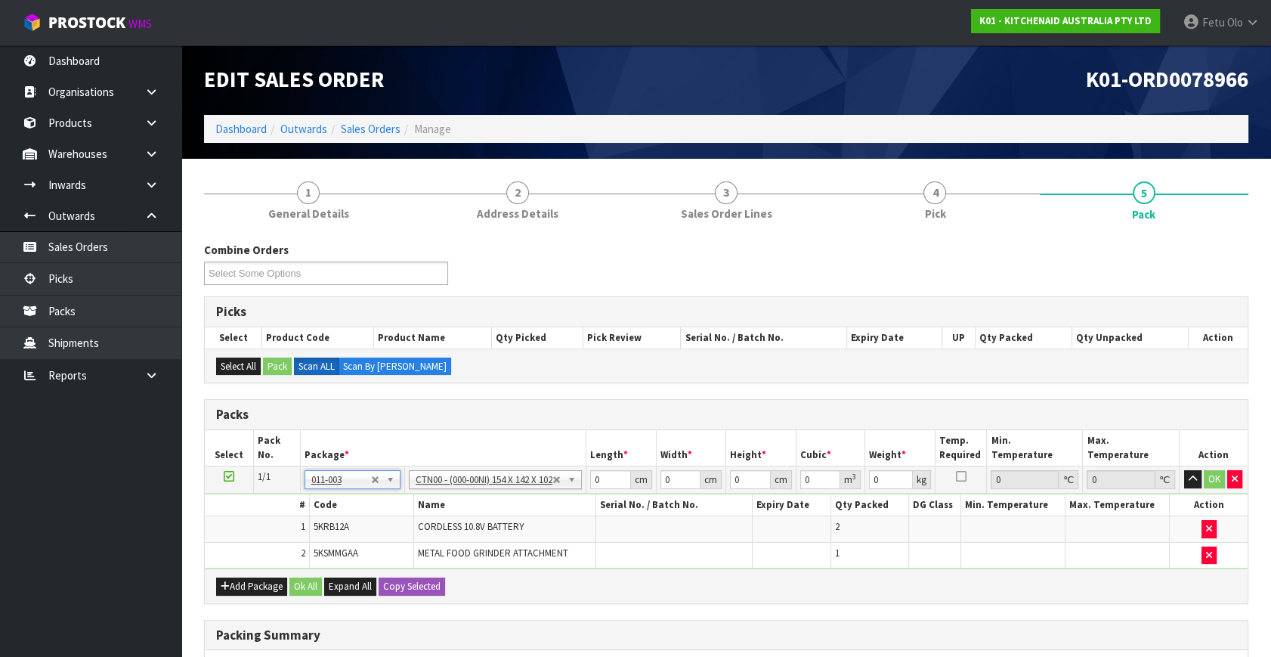
type input "15.4"
type input "14.2"
type input "10.2"
type input "0.002231"
type input "3.14"
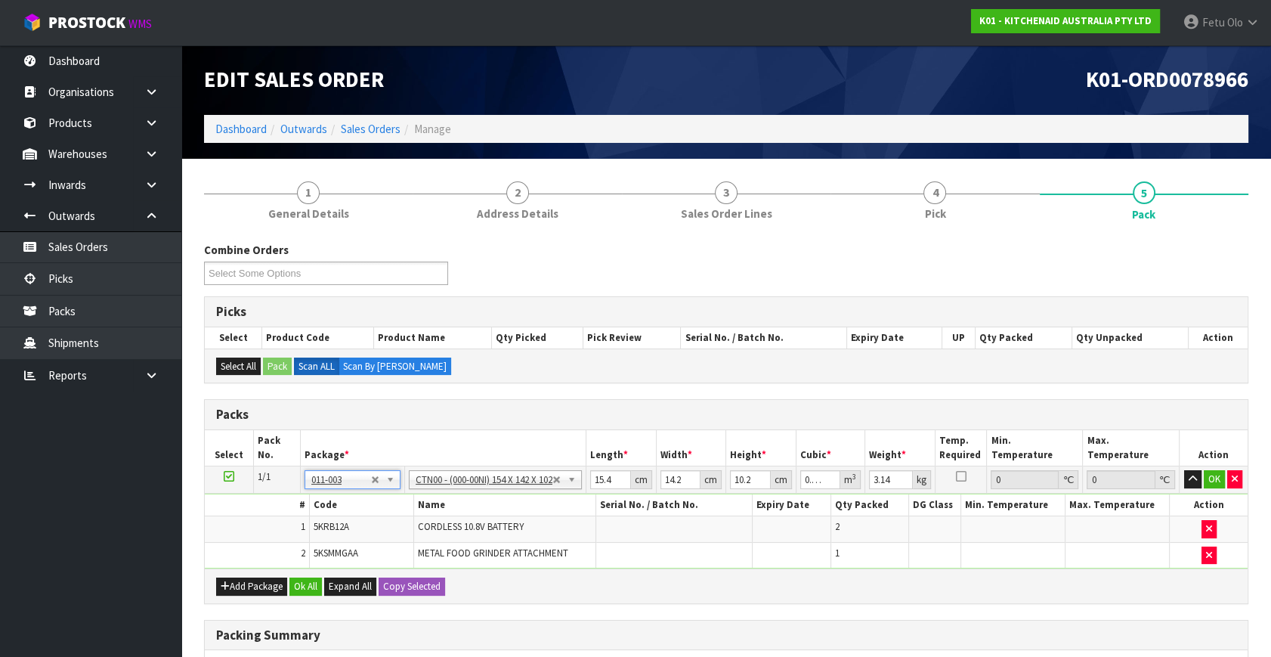
drag, startPoint x: 560, startPoint y: 479, endPoint x: 502, endPoint y: 470, distance: 58.8
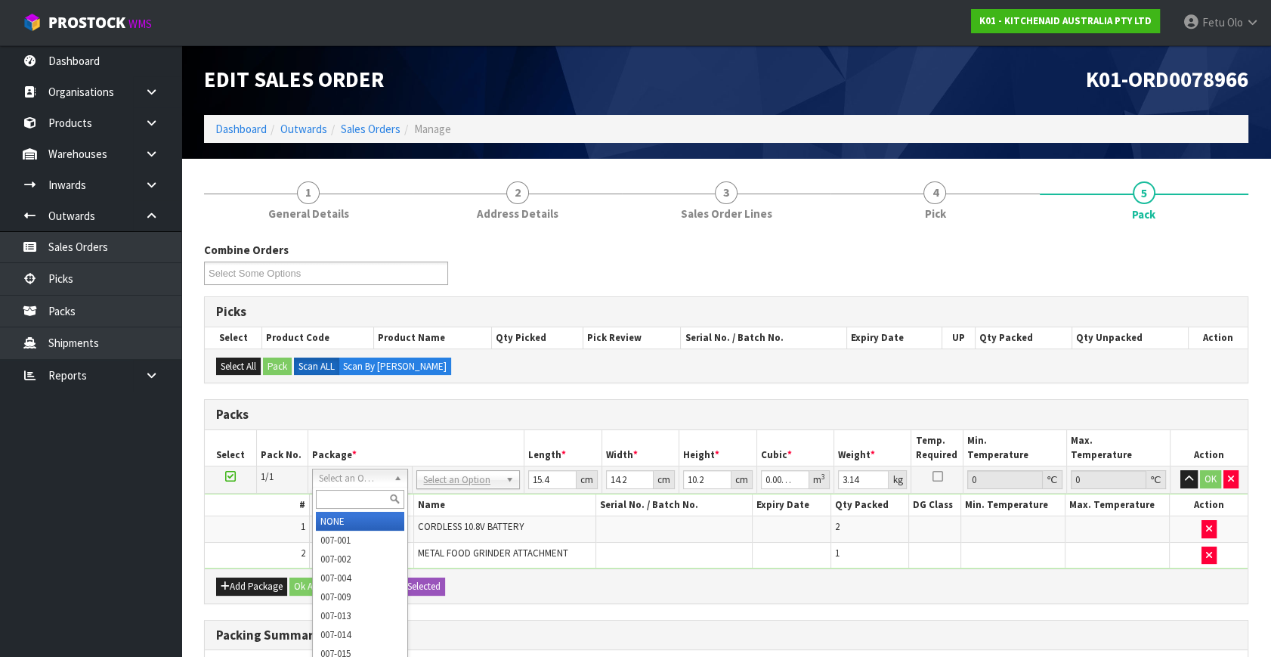
click at [339, 492] on input "text" at bounding box center [360, 499] width 88 height 19
type input "011"
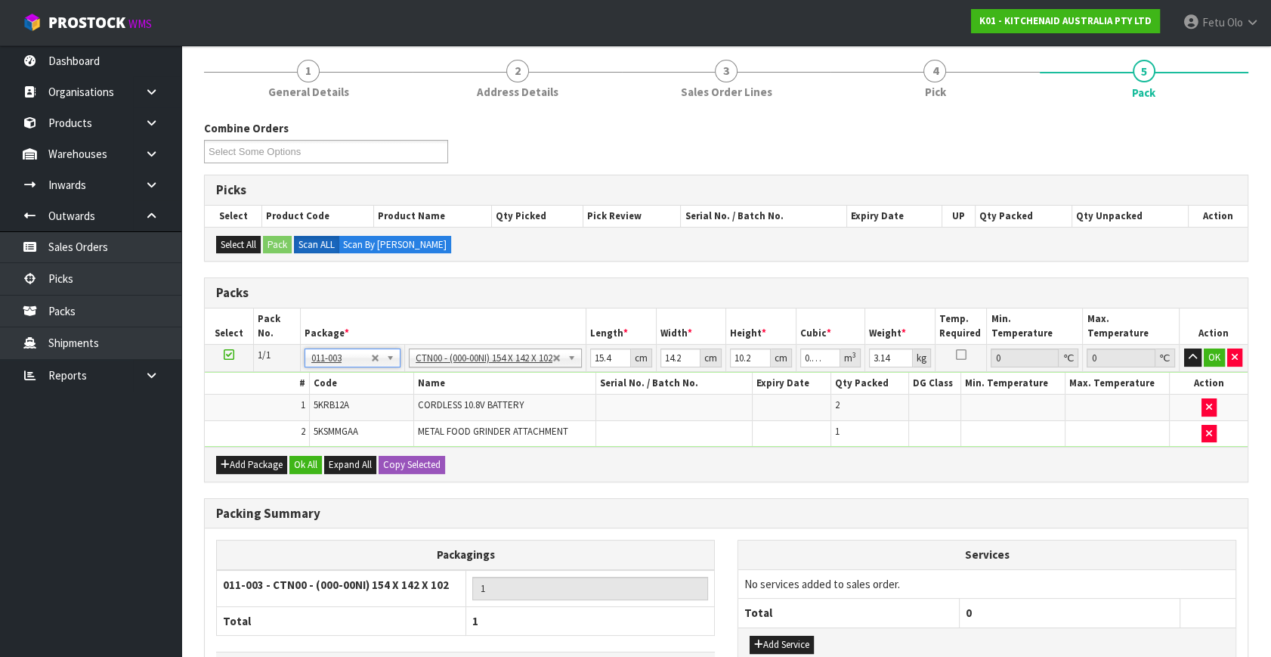
scroll to position [230, 0]
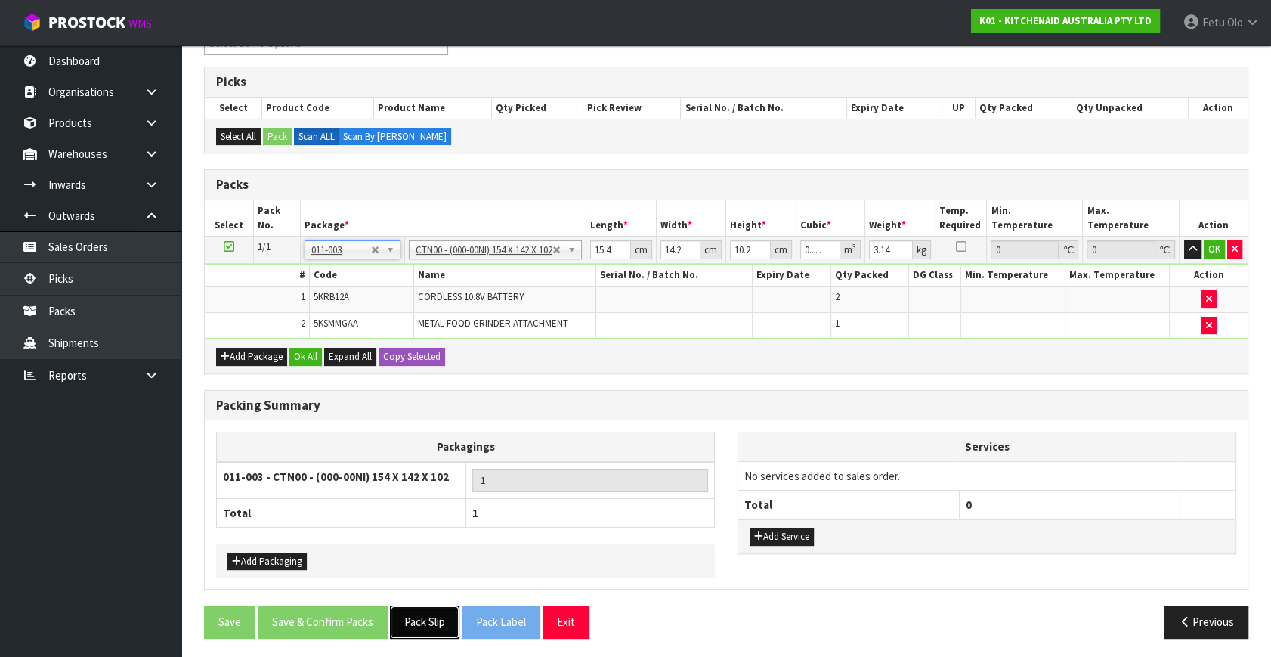
drag, startPoint x: 407, startPoint y: 621, endPoint x: 400, endPoint y: 643, distance: 23.0
click at [407, 621] on button "Pack Slip" at bounding box center [425, 622] width 70 height 33
click at [885, 253] on input "3.14" at bounding box center [891, 249] width 44 height 19
type input "5"
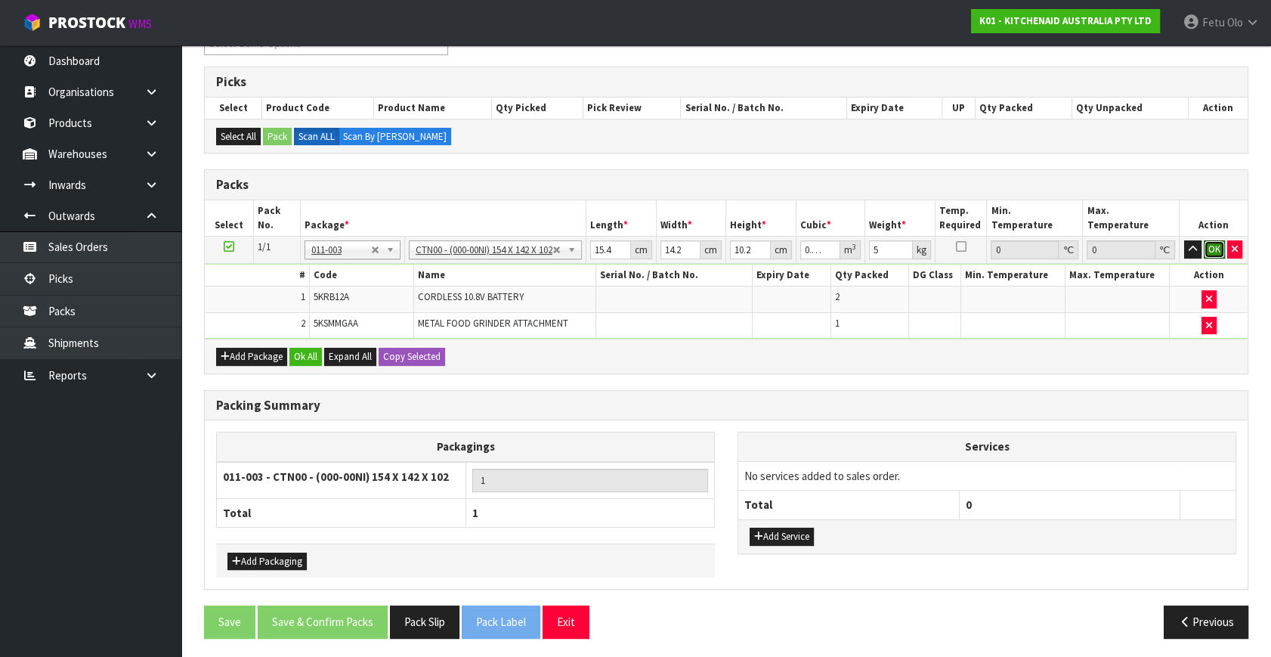
click button "OK" at bounding box center [1214, 249] width 21 height 18
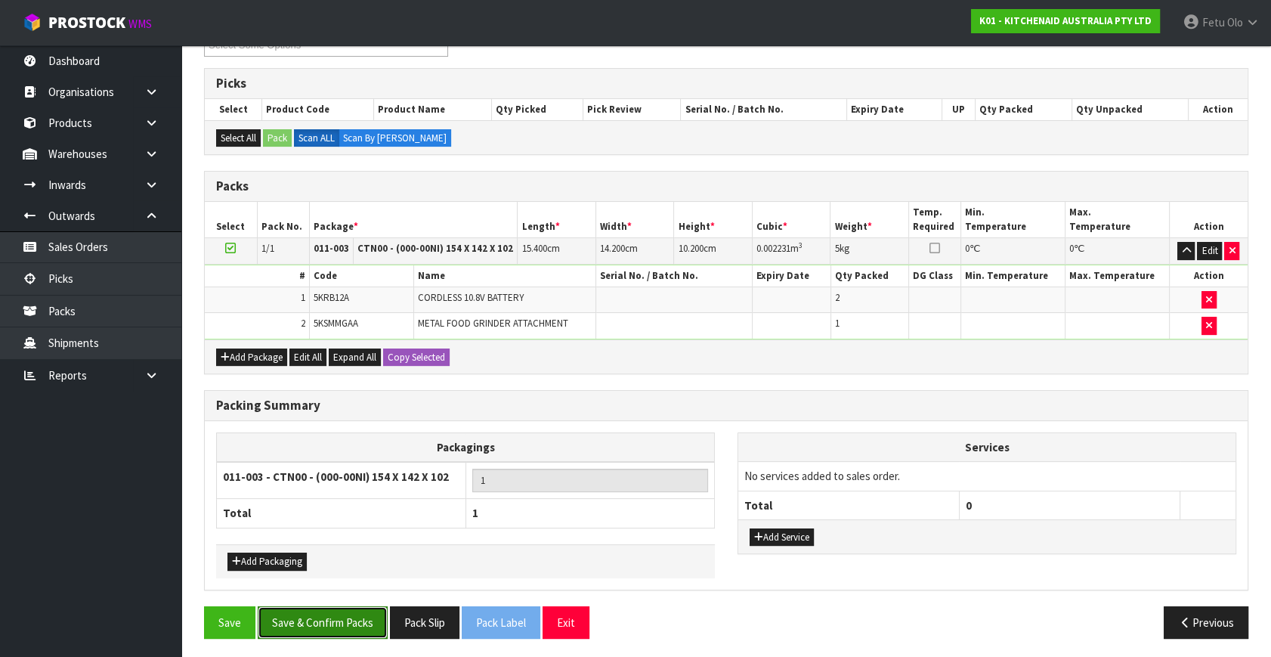
click at [361, 627] on button "Save & Confirm Packs" at bounding box center [323, 622] width 130 height 33
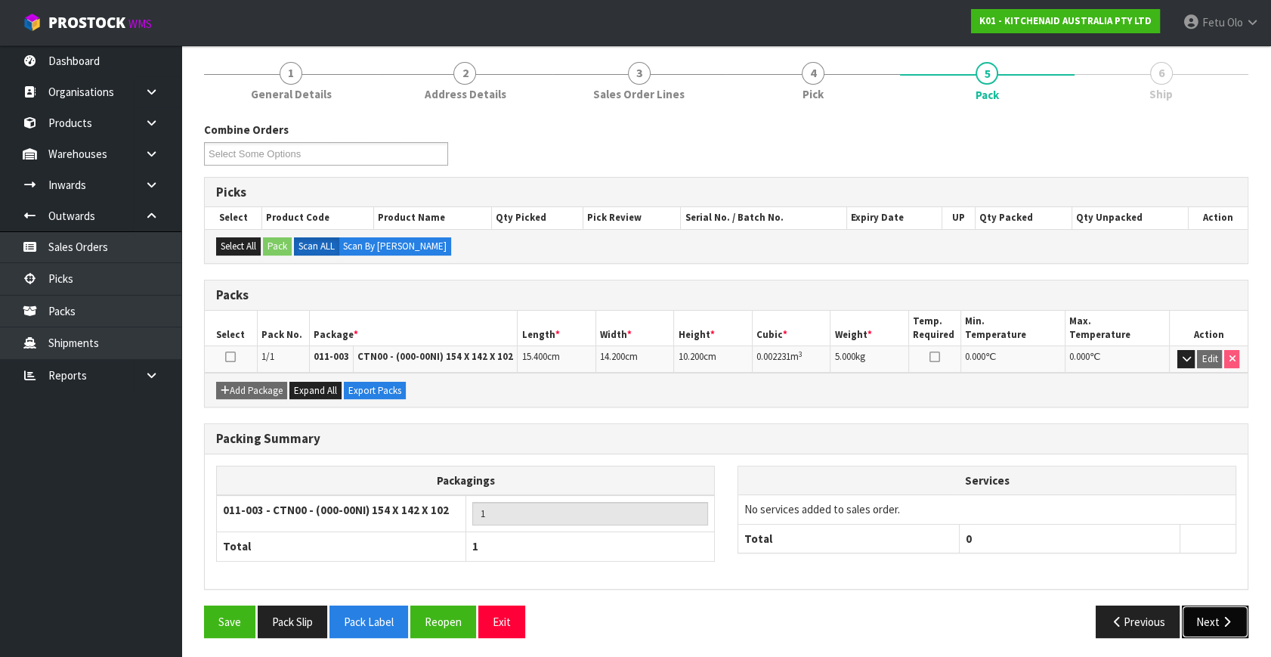
click at [1216, 607] on button "Next" at bounding box center [1215, 622] width 67 height 33
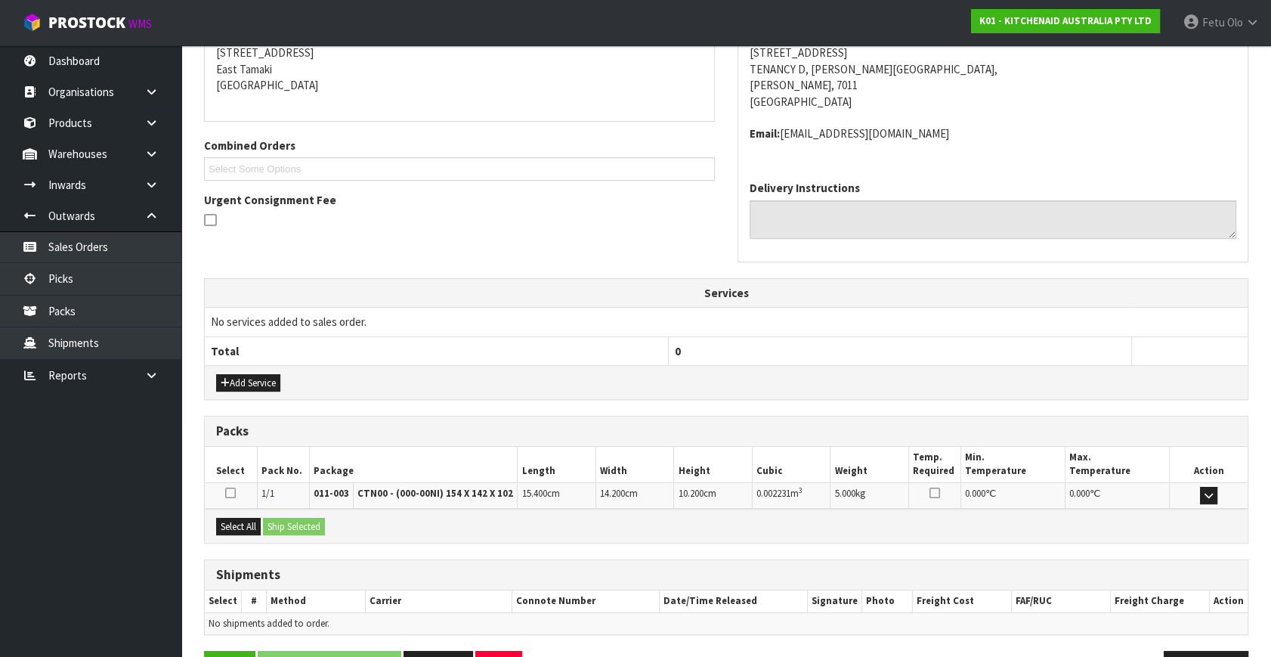
scroll to position [356, 0]
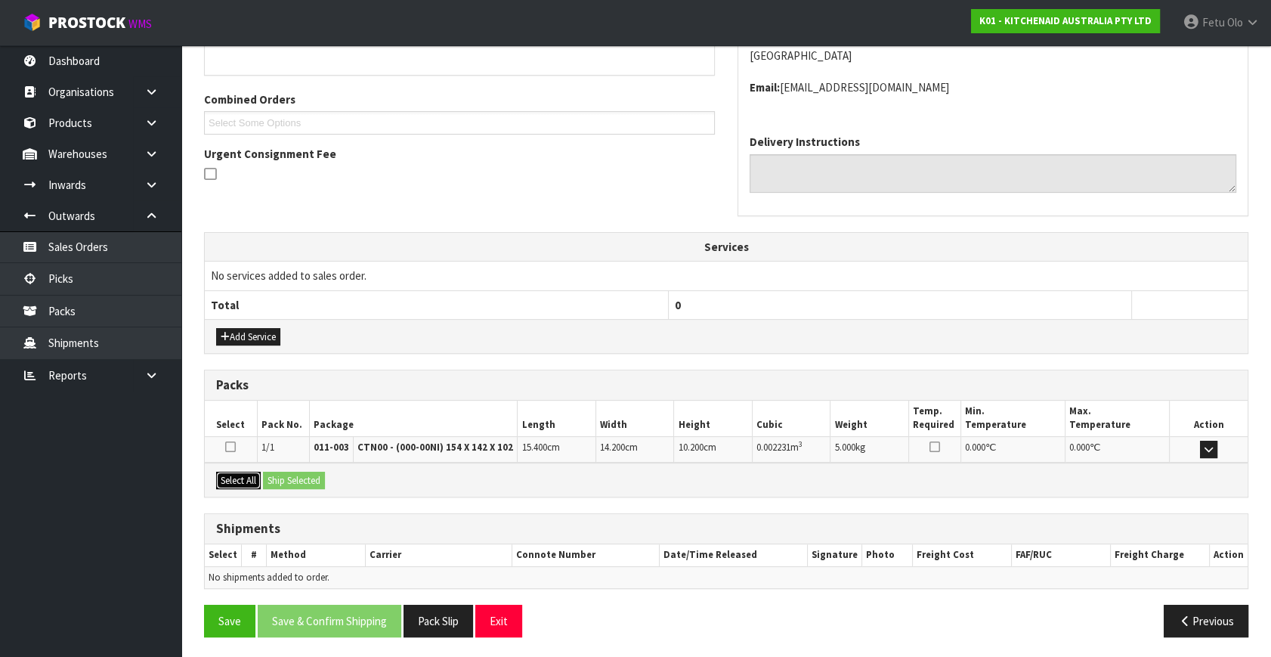
click at [243, 475] on button "Select All" at bounding box center [238, 481] width 45 height 18
click at [284, 473] on button "Ship Selected" at bounding box center [294, 481] width 62 height 18
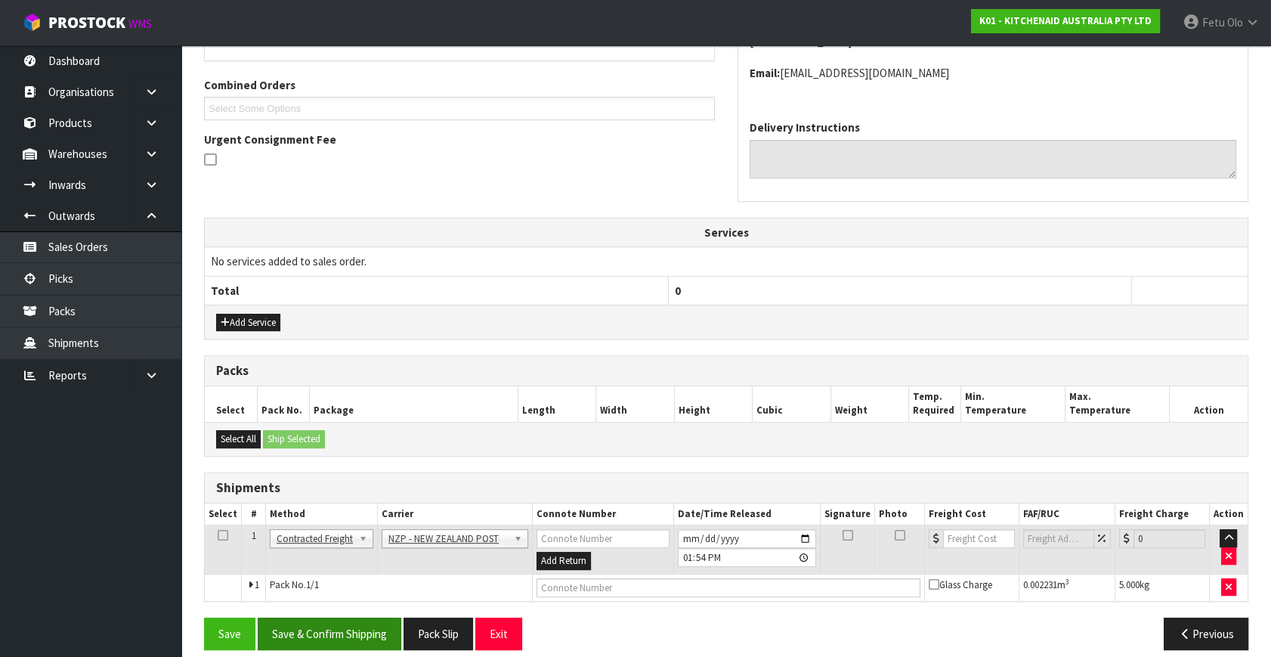
scroll to position [383, 0]
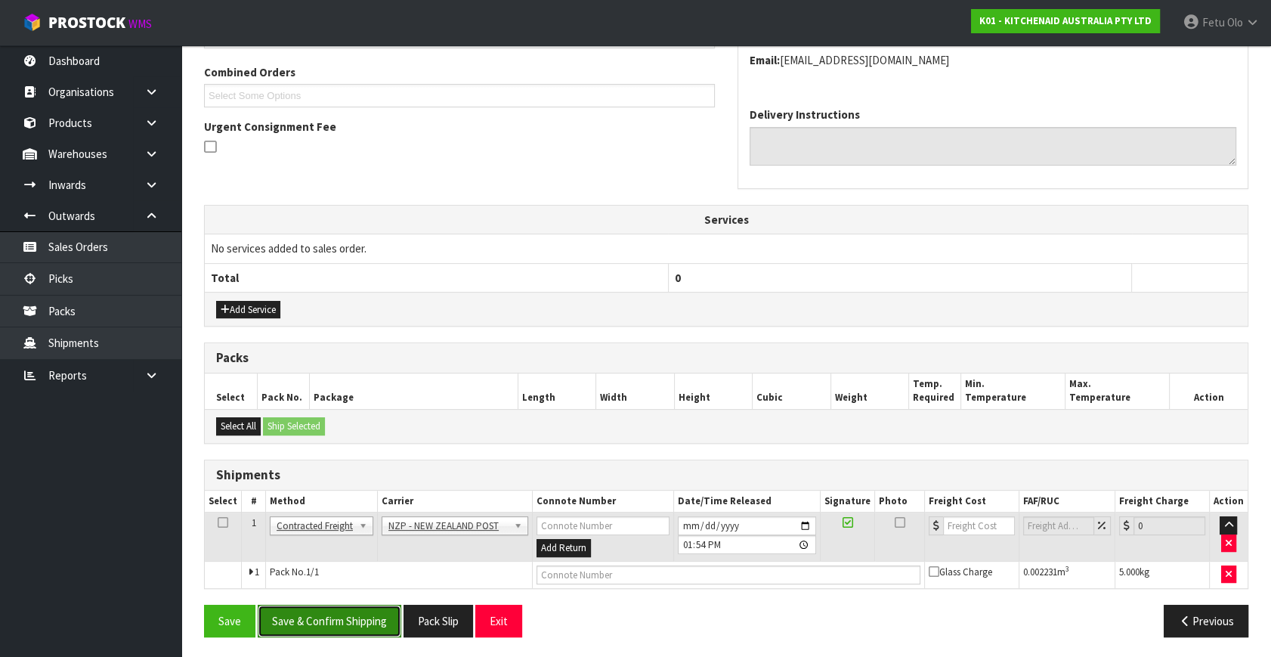
click at [332, 605] on button "Save & Confirm Shipping" at bounding box center [330, 621] width 144 height 33
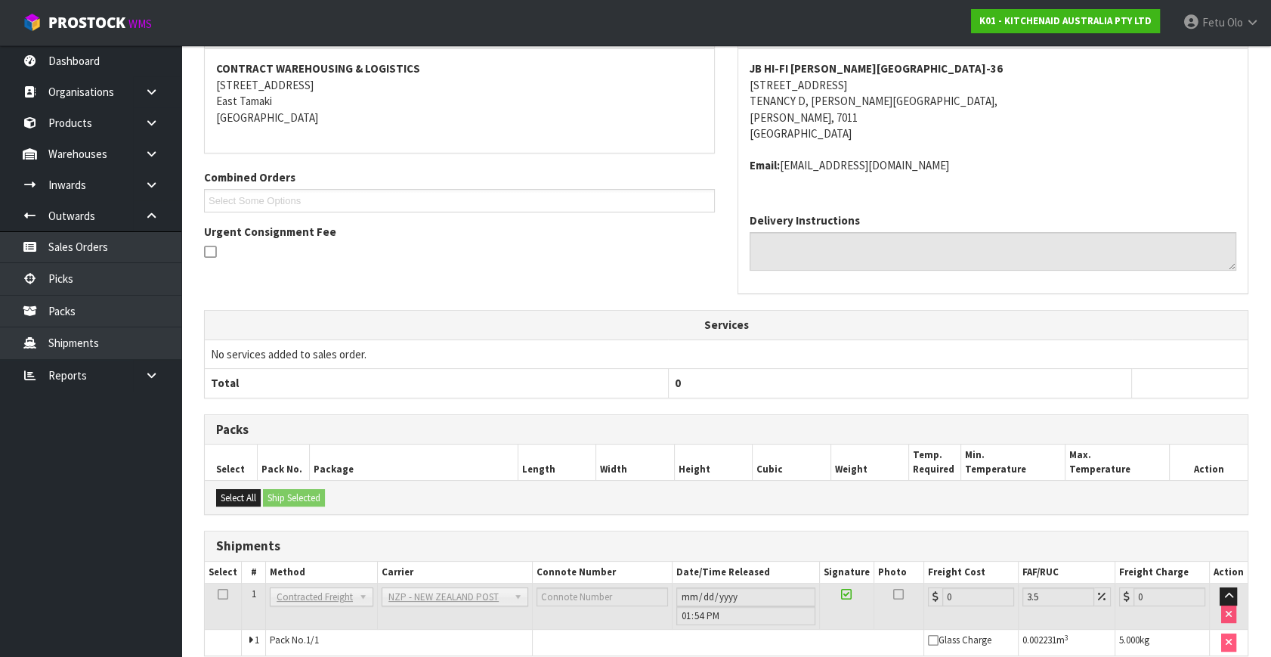
scroll to position [362, 0]
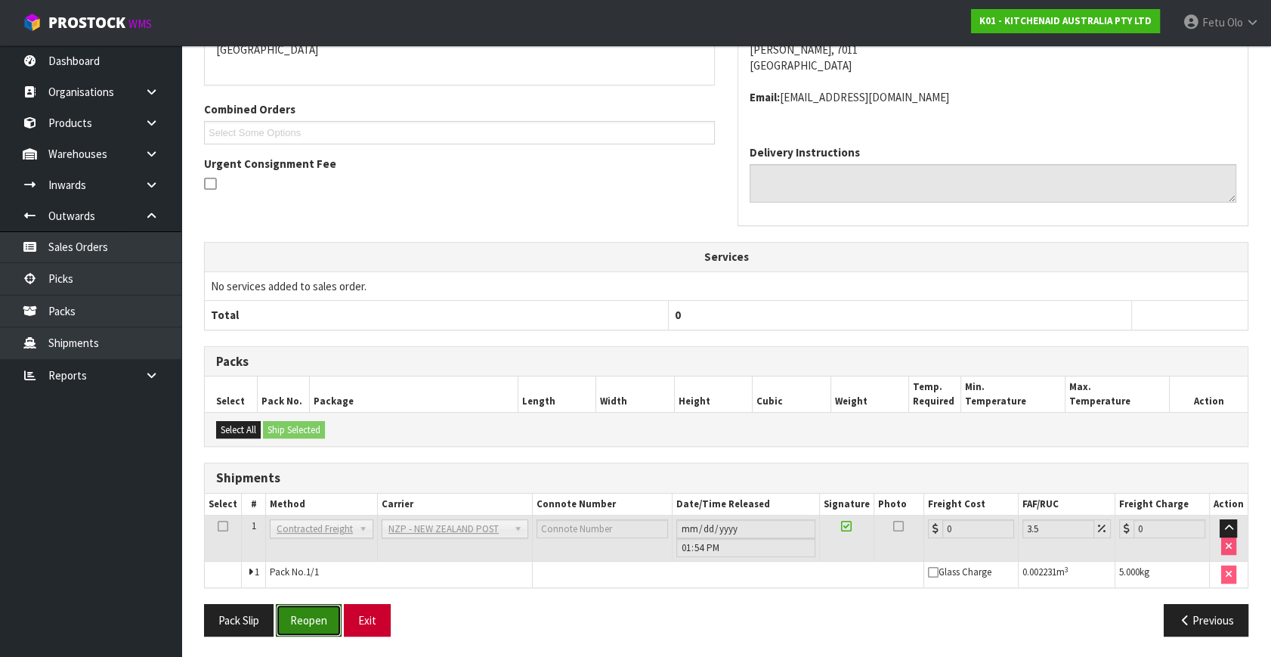
drag, startPoint x: 311, startPoint y: 613, endPoint x: 363, endPoint y: 611, distance: 52.2
click at [311, 613] on button "Reopen" at bounding box center [309, 620] width 66 height 33
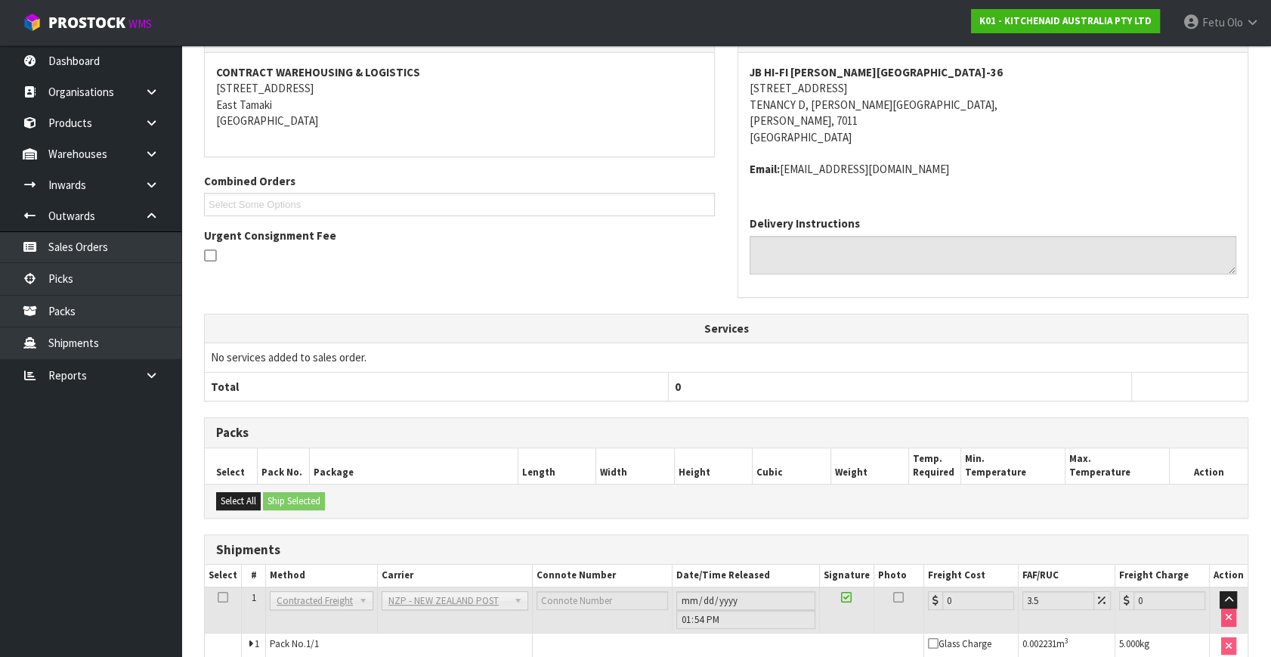
scroll to position [346, 0]
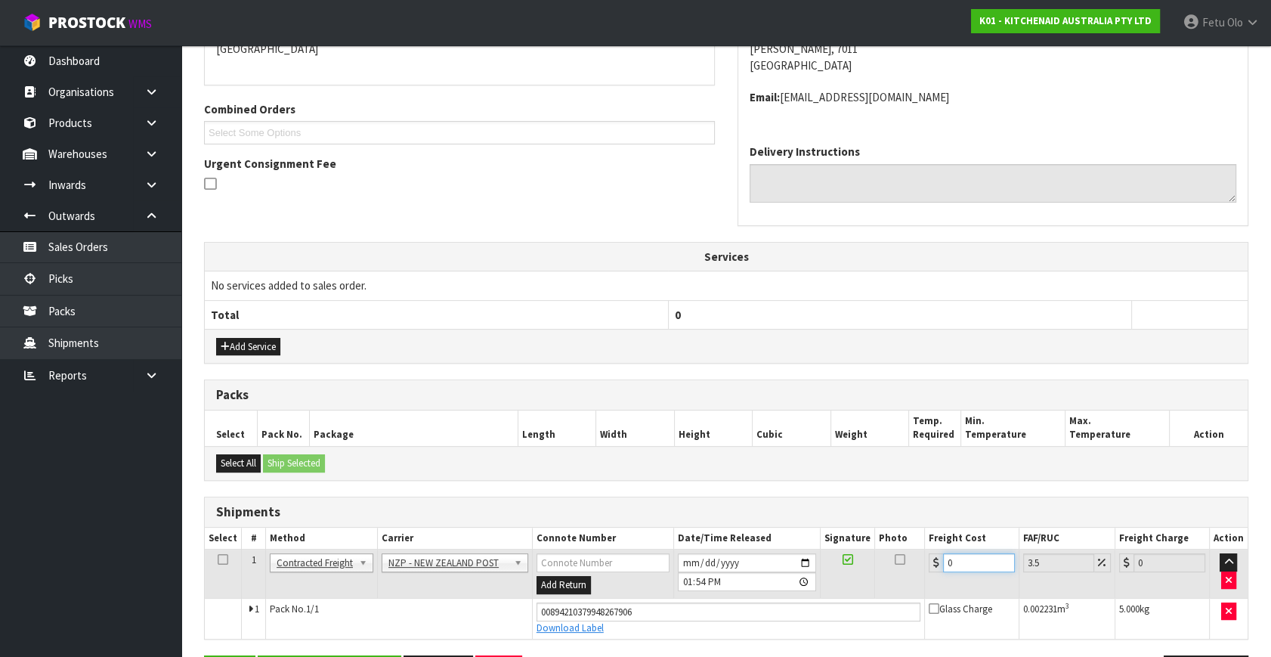
drag, startPoint x: 956, startPoint y: 562, endPoint x: 703, endPoint y: 632, distance: 262.6
click at [703, 632] on tbody "1 Client Local Pickup Customer Local Pickup Company Freight Contracted Freight …" at bounding box center [726, 594] width 1043 height 89
type input "1"
type input "1.03"
type input "11"
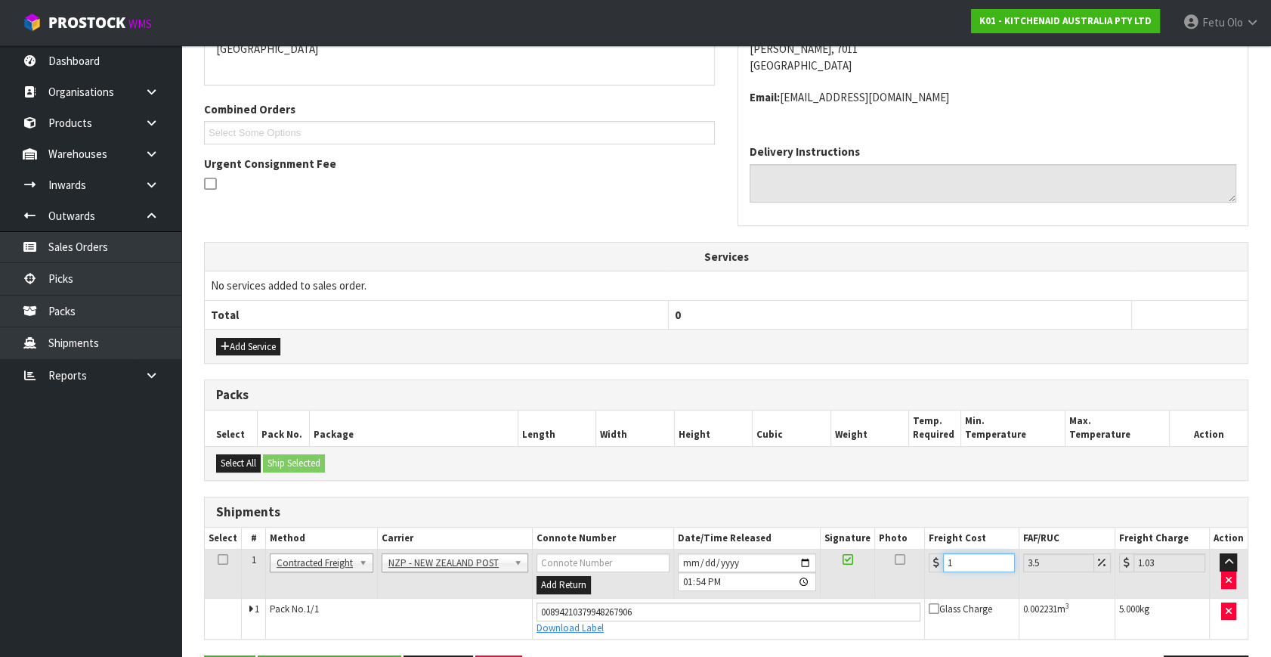
type input "11.38"
type input "11.6"
type input "12.01"
type input "11.61"
type input "12.02"
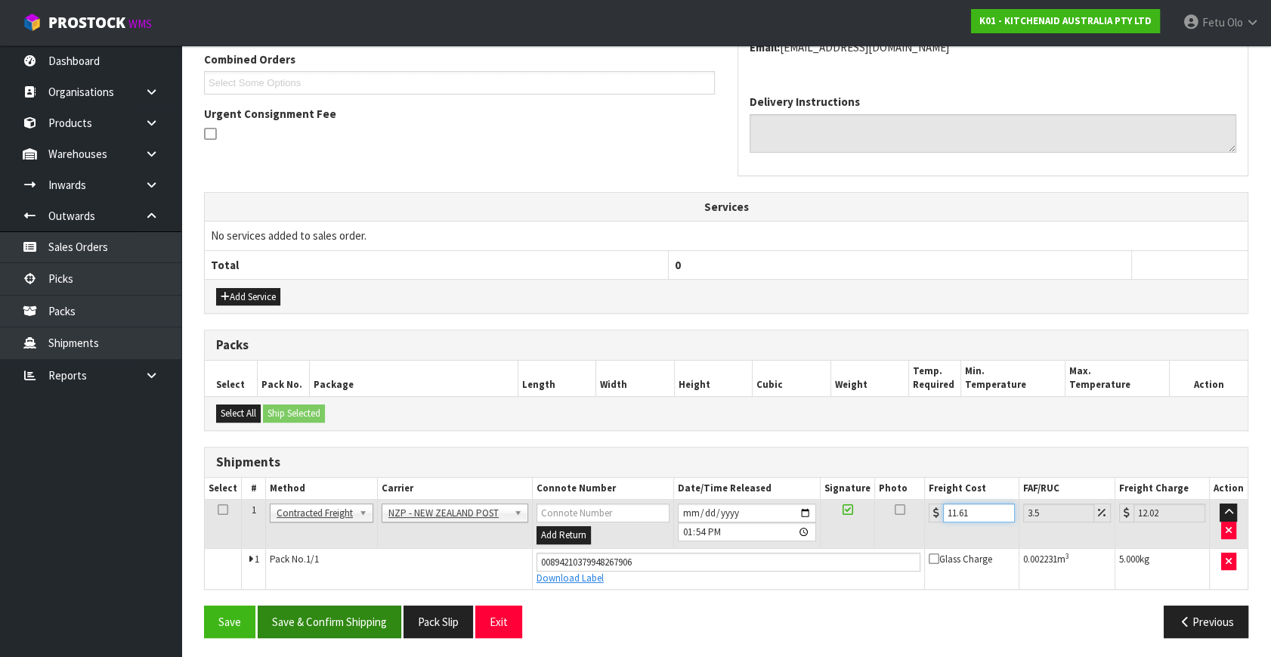
scroll to position [397, 0]
type input "11.61"
click at [364, 619] on button "Save & Confirm Shipping" at bounding box center [330, 621] width 144 height 33
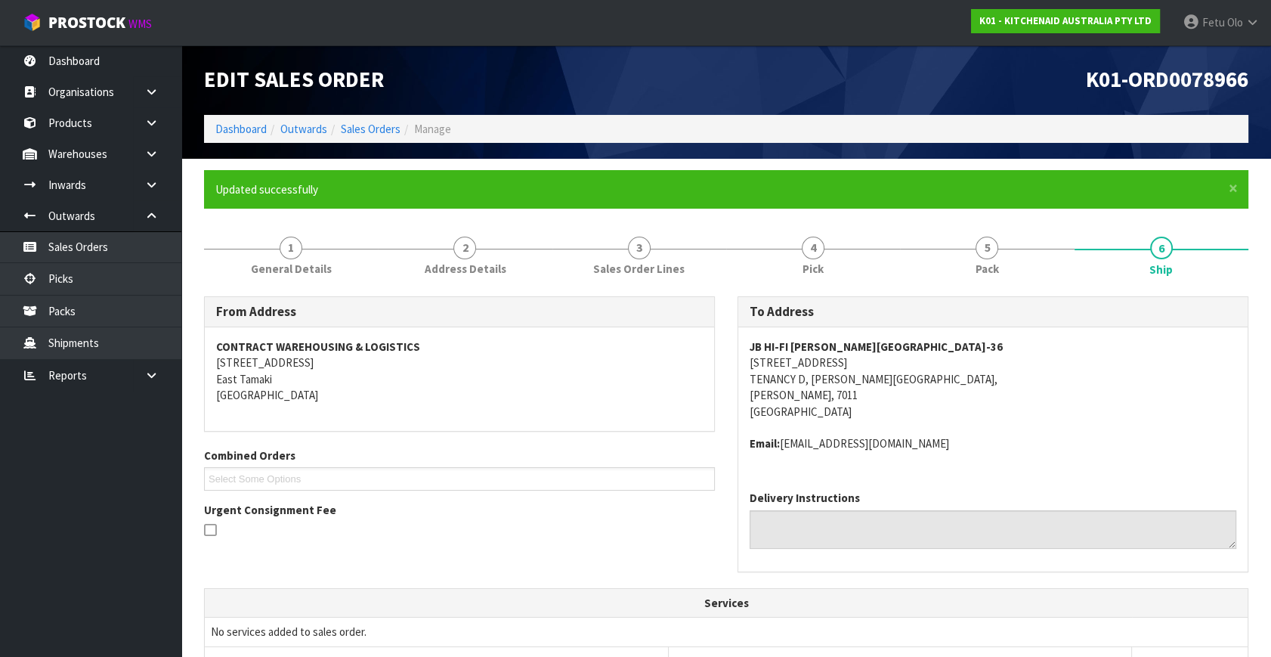
scroll to position [355, 0]
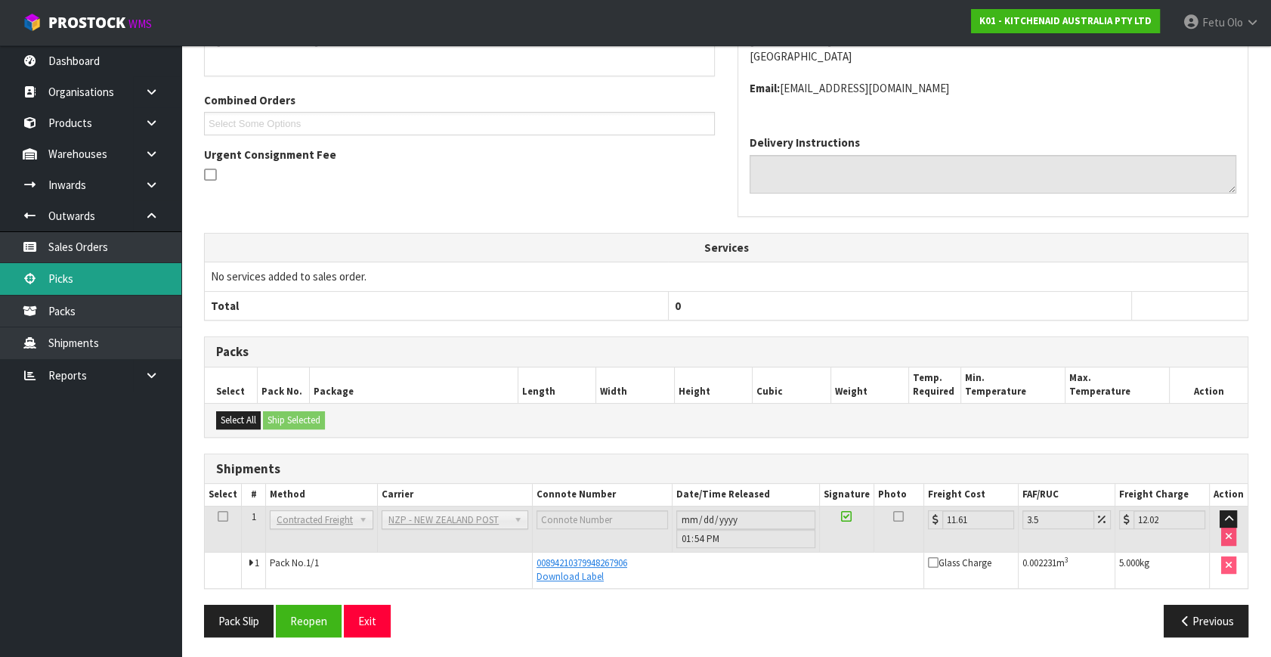
click at [94, 286] on link "Picks" at bounding box center [90, 278] width 181 height 31
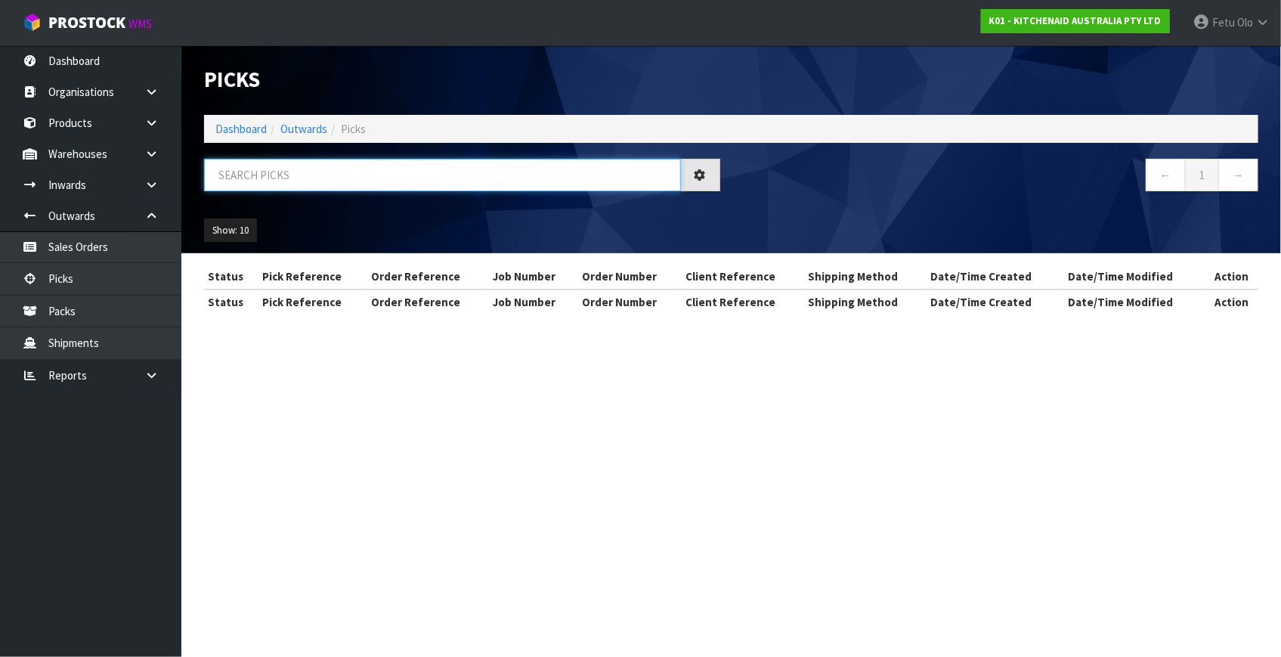
click at [408, 180] on input "text" at bounding box center [442, 175] width 477 height 33
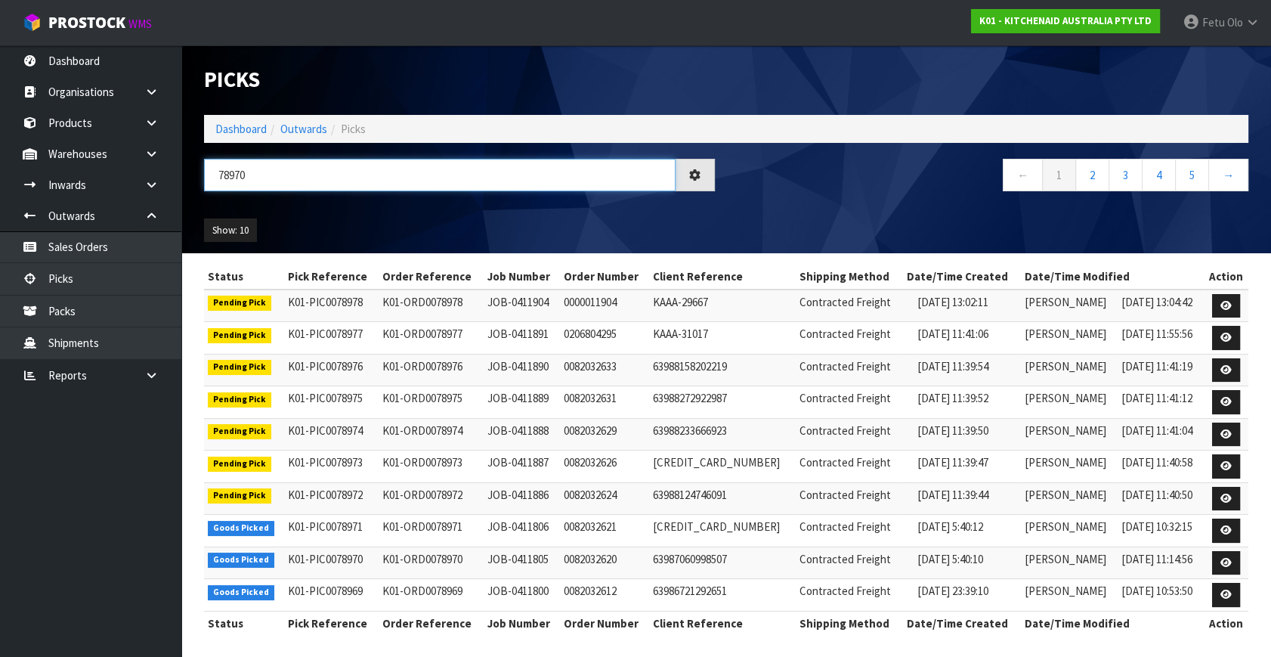
type input "78970"
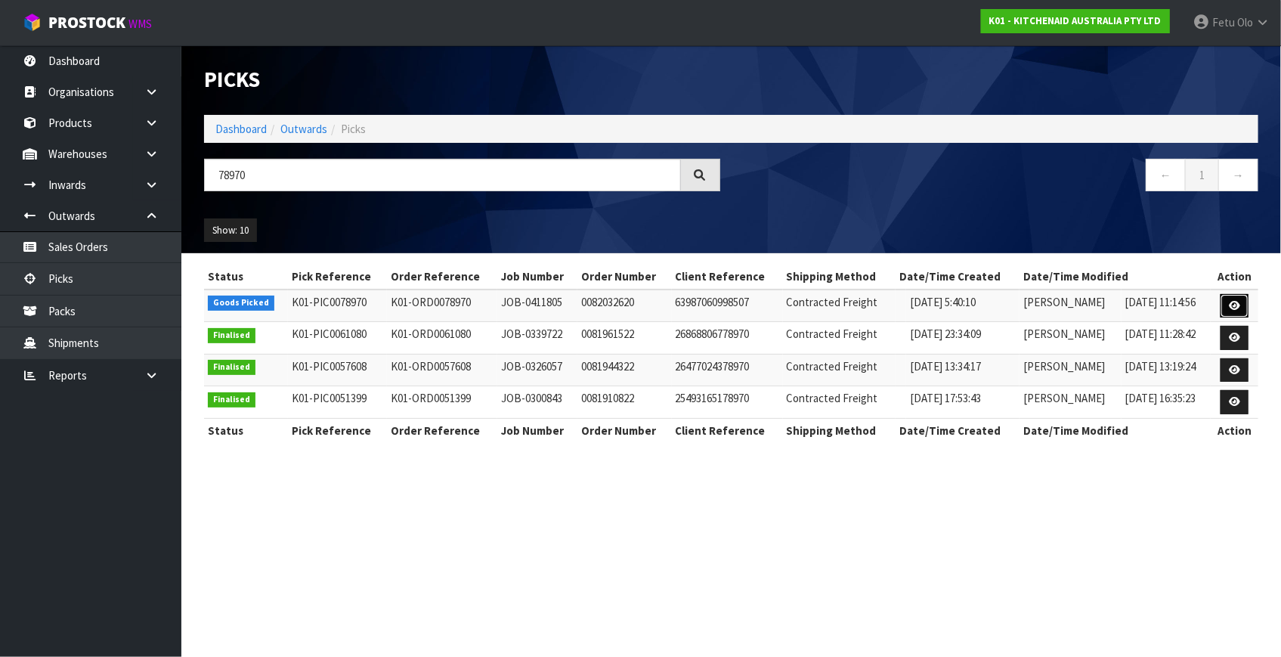
click at [1226, 306] on link at bounding box center [1235, 306] width 28 height 24
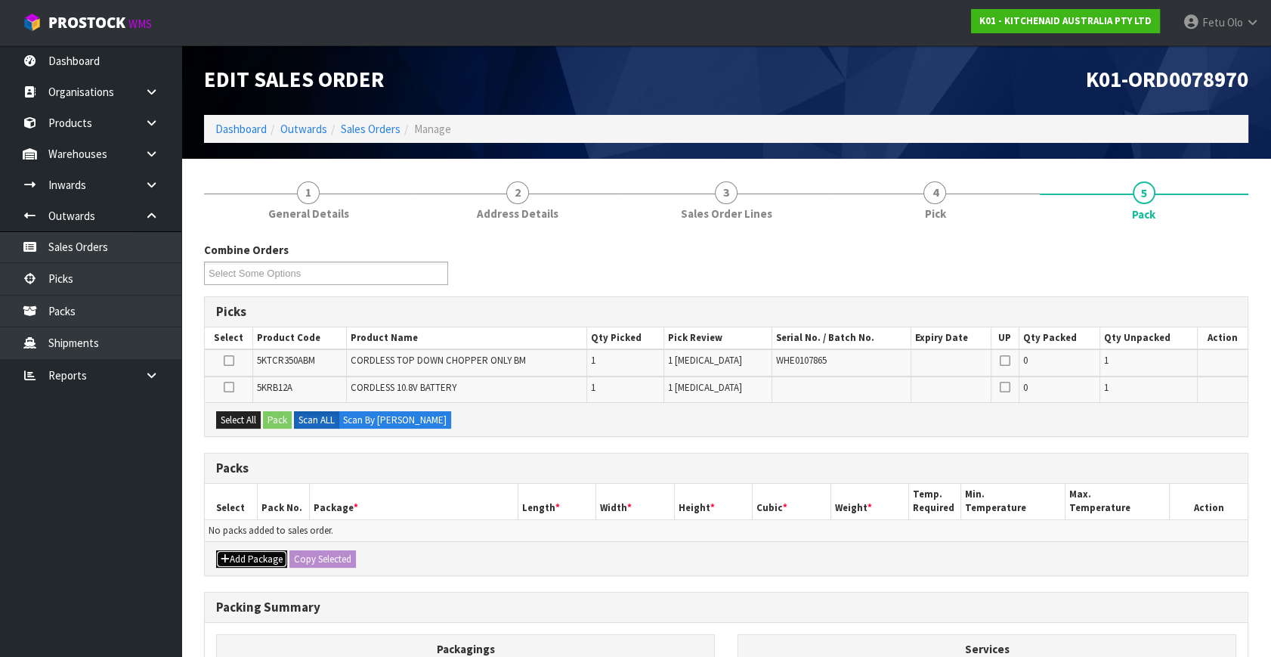
click at [240, 561] on button "Add Package" at bounding box center [251, 559] width 71 height 18
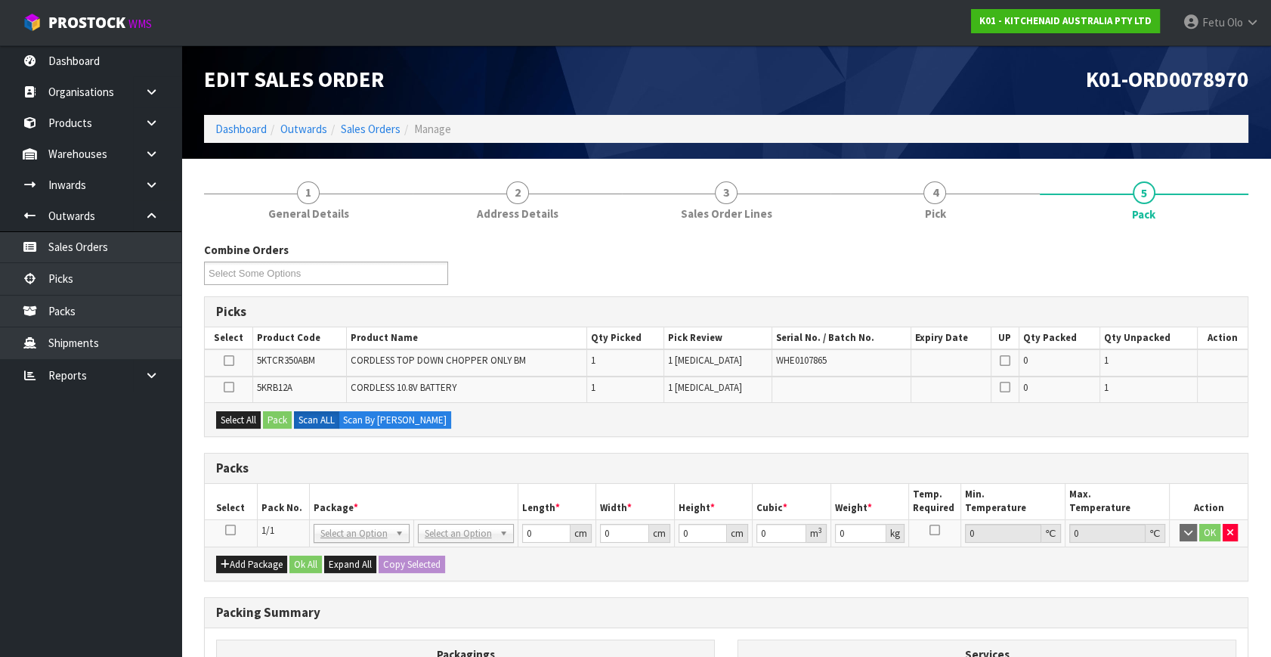
click at [234, 530] on icon at bounding box center [230, 530] width 11 height 1
click at [274, 513] on th "Pack No." at bounding box center [283, 502] width 52 height 36
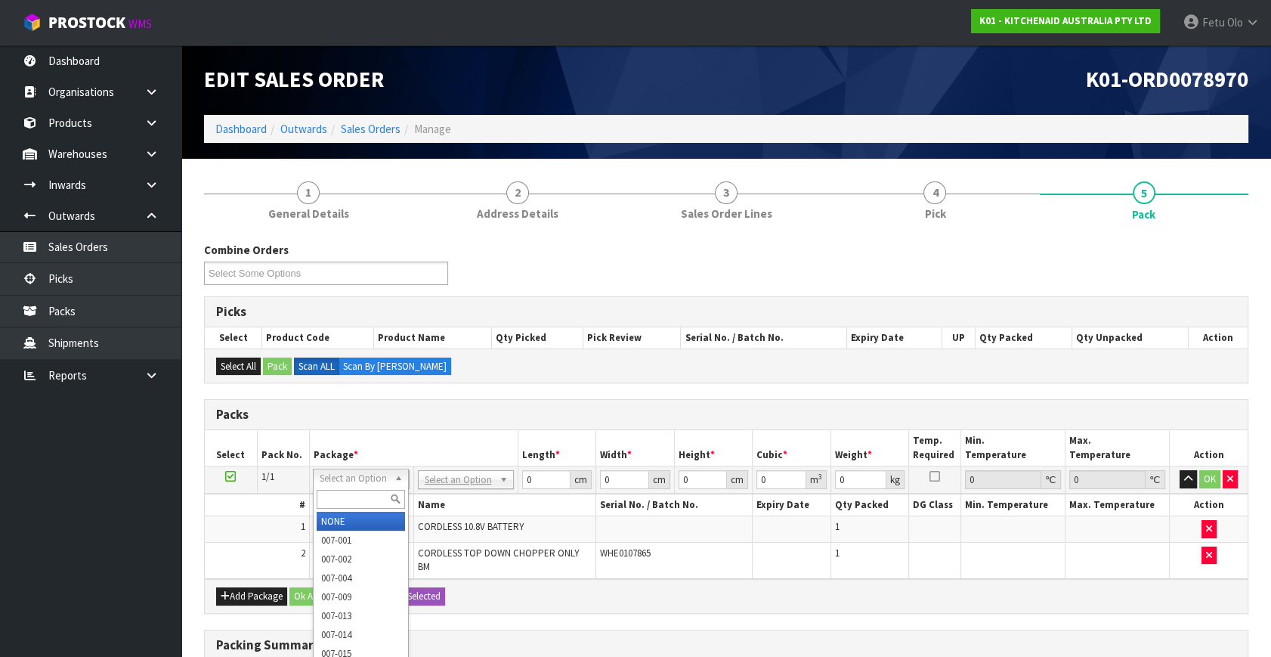
click at [366, 491] on input "text" at bounding box center [361, 499] width 88 height 19
type input "011-084"
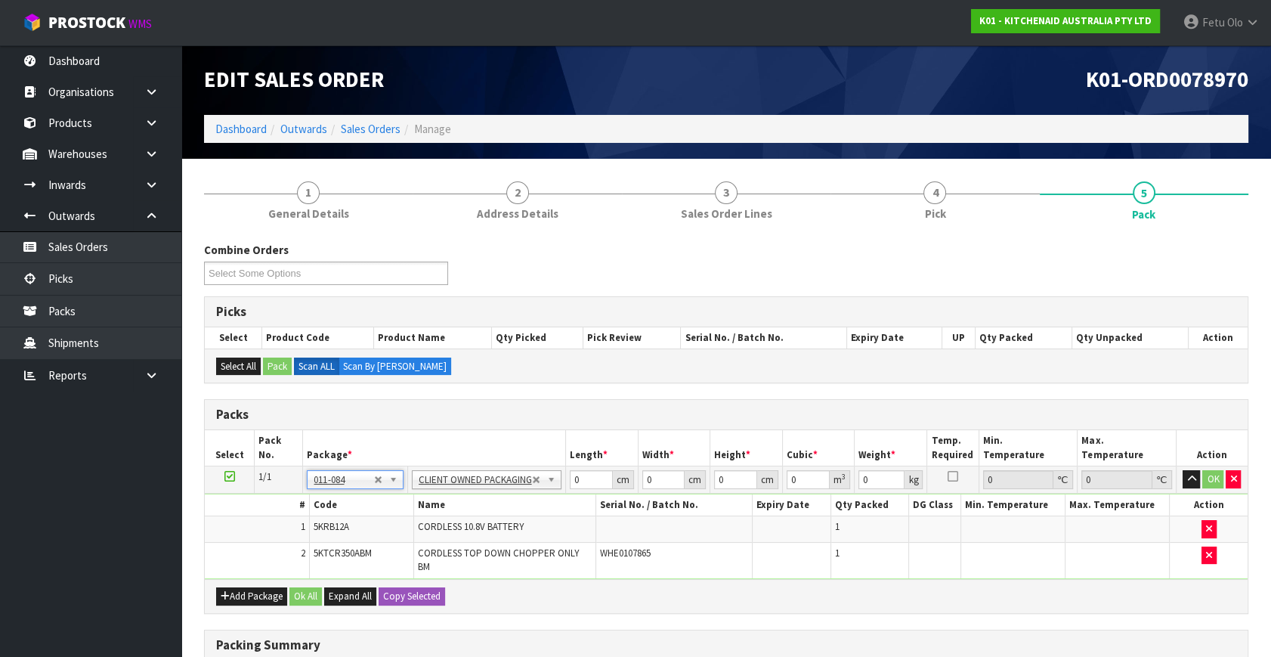
type input "1.62"
drag, startPoint x: 582, startPoint y: 477, endPoint x: 471, endPoint y: 522, distance: 120.0
click at [471, 522] on tbody "1/1 NONE 007-001 007-002 007-004 007-009 007-013 007-014 007-015 007-017 007-01…" at bounding box center [726, 522] width 1043 height 113
drag, startPoint x: 578, startPoint y: 478, endPoint x: 484, endPoint y: 515, distance: 100.8
click at [484, 515] on tbody "1/1 NONE 007-001 007-002 007-004 007-009 007-013 007-014 007-015 007-017 007-01…" at bounding box center [726, 522] width 1043 height 113
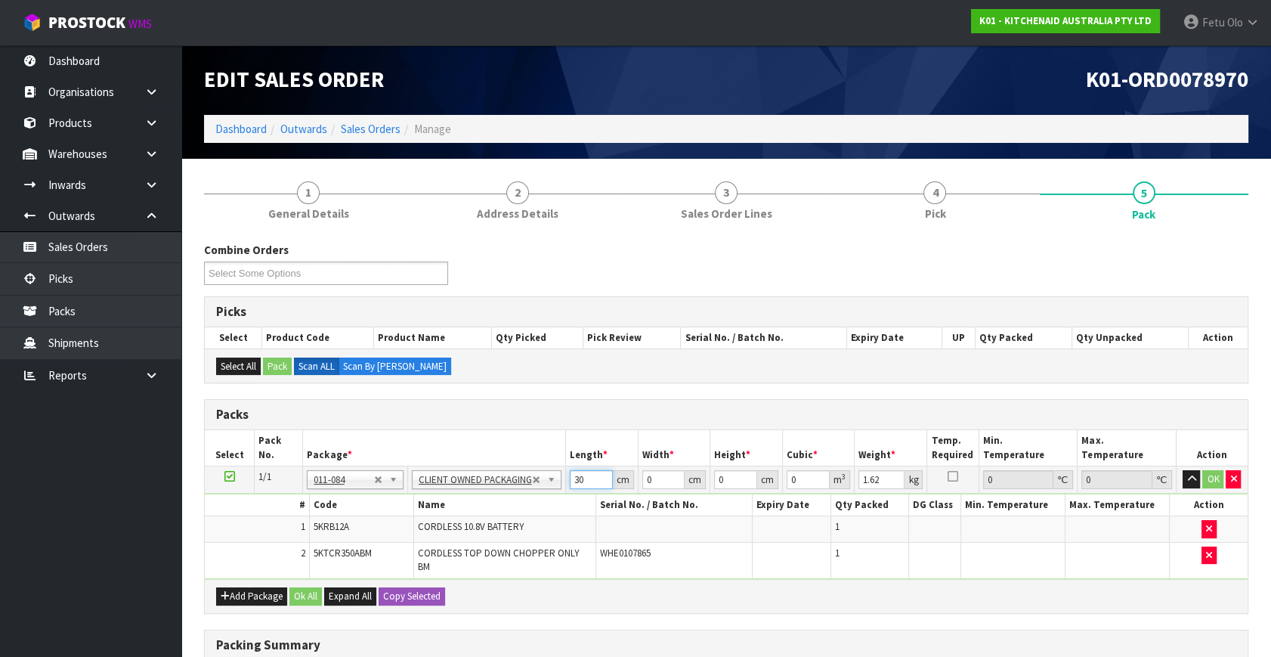
type input "30"
type input "26"
type input "2"
type input "0.00156"
type input "22"
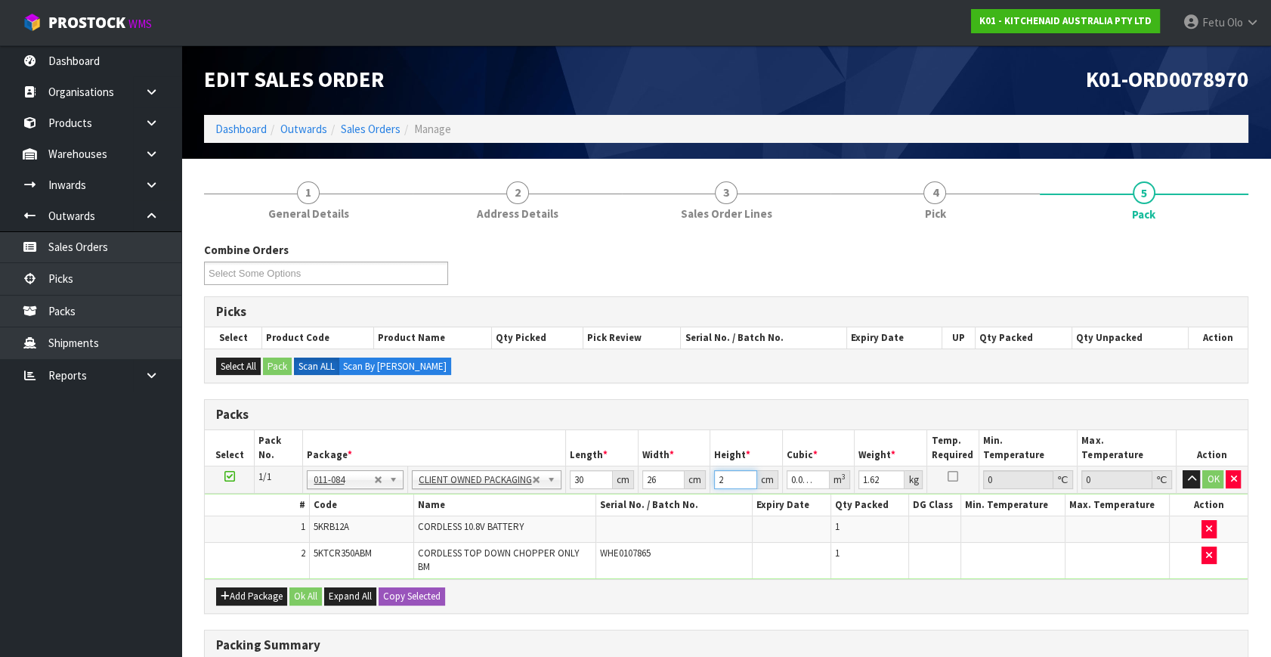
type input "0.01716"
type input "22"
type input "4"
click button "OK" at bounding box center [1213, 479] width 21 height 18
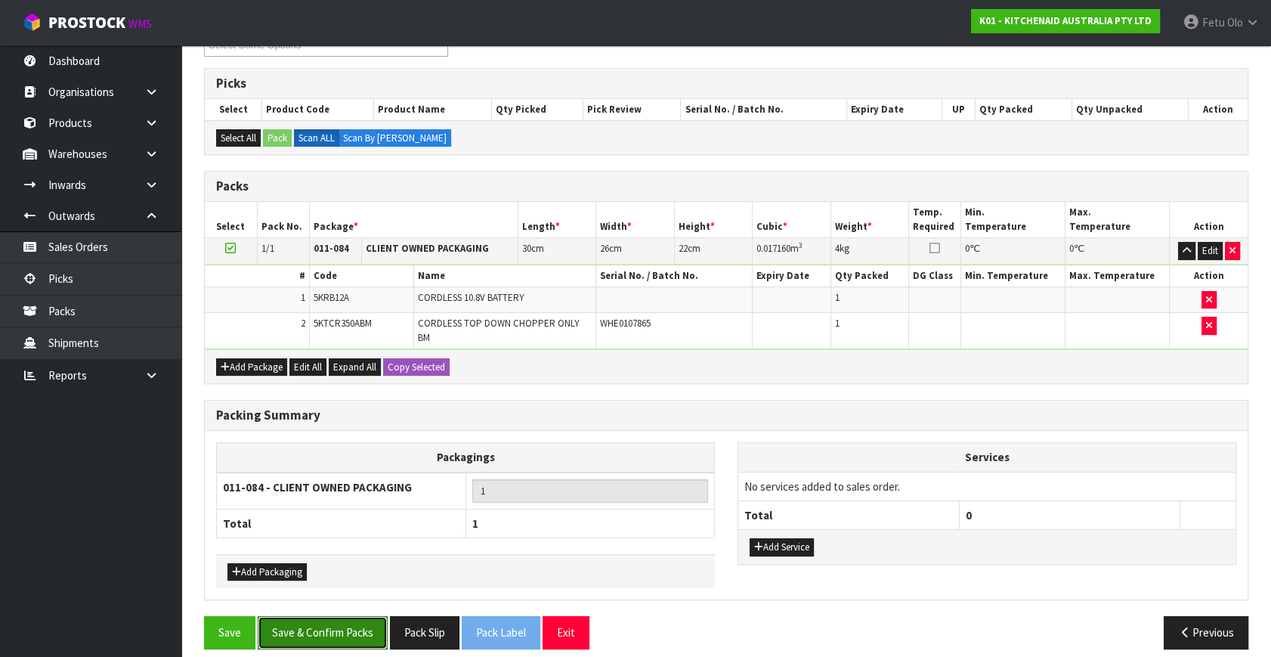
click at [370, 624] on button "Save & Confirm Packs" at bounding box center [323, 632] width 130 height 33
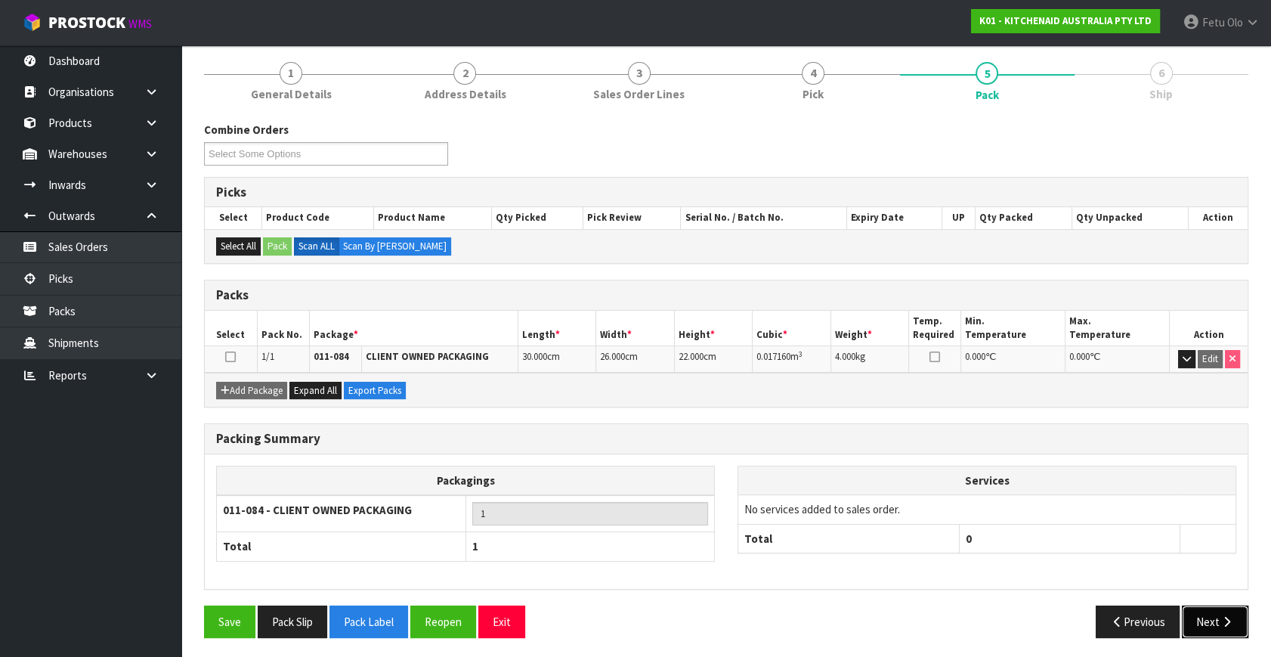
click at [1213, 627] on button "Next" at bounding box center [1215, 622] width 67 height 33
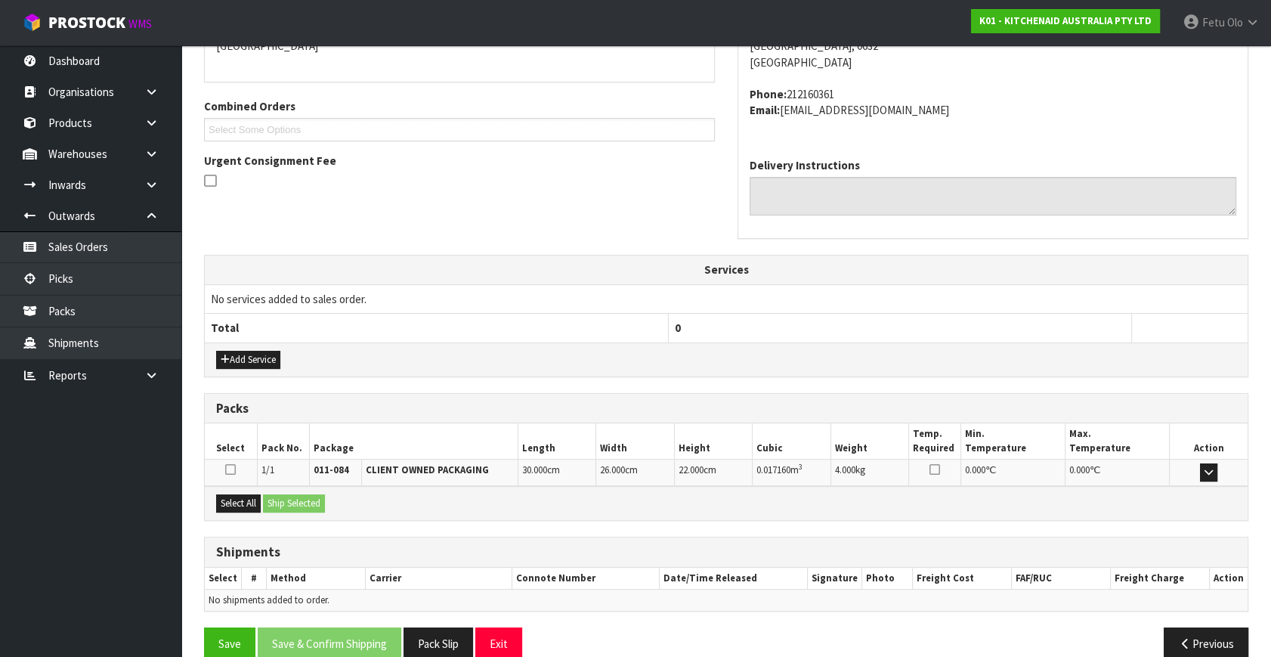
scroll to position [372, 0]
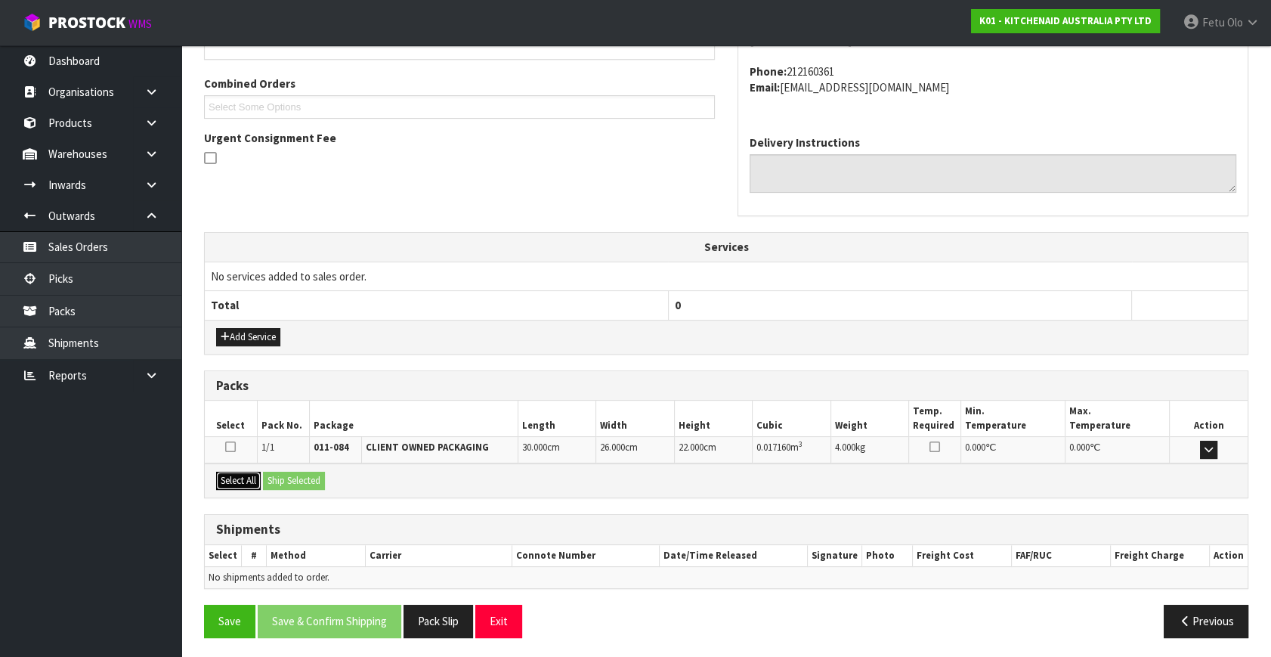
click at [237, 475] on button "Select All" at bounding box center [238, 481] width 45 height 18
click at [272, 472] on button "Ship Selected" at bounding box center [294, 481] width 62 height 18
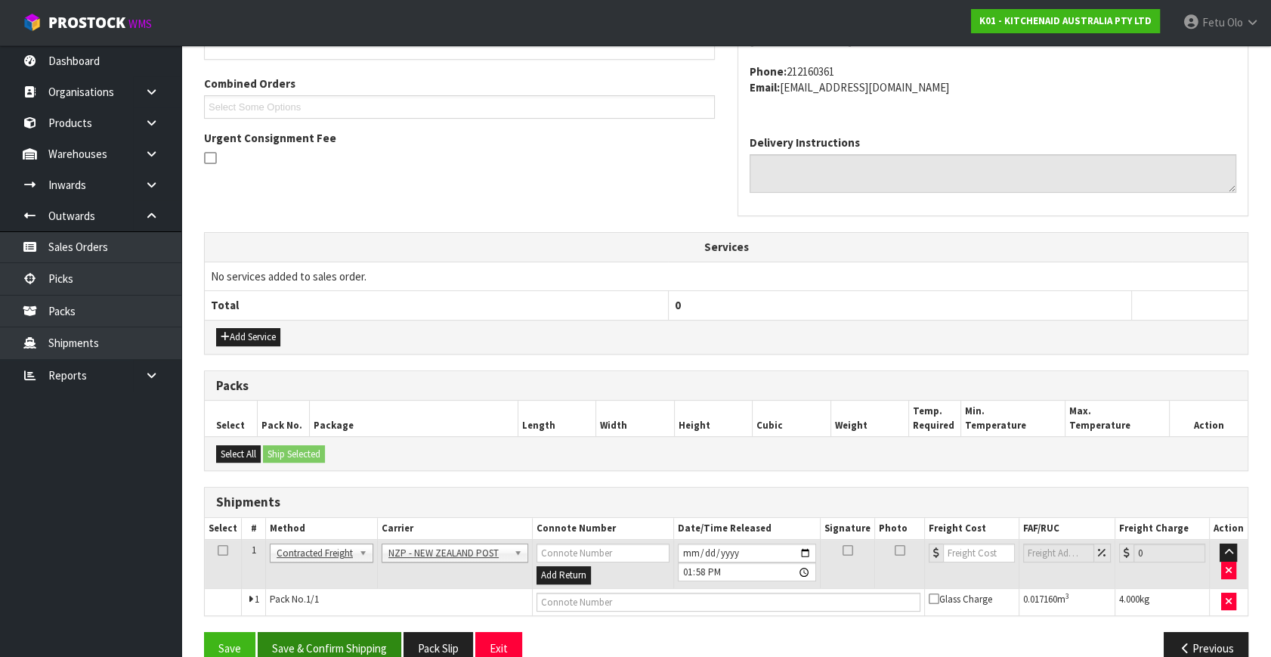
scroll to position [399, 0]
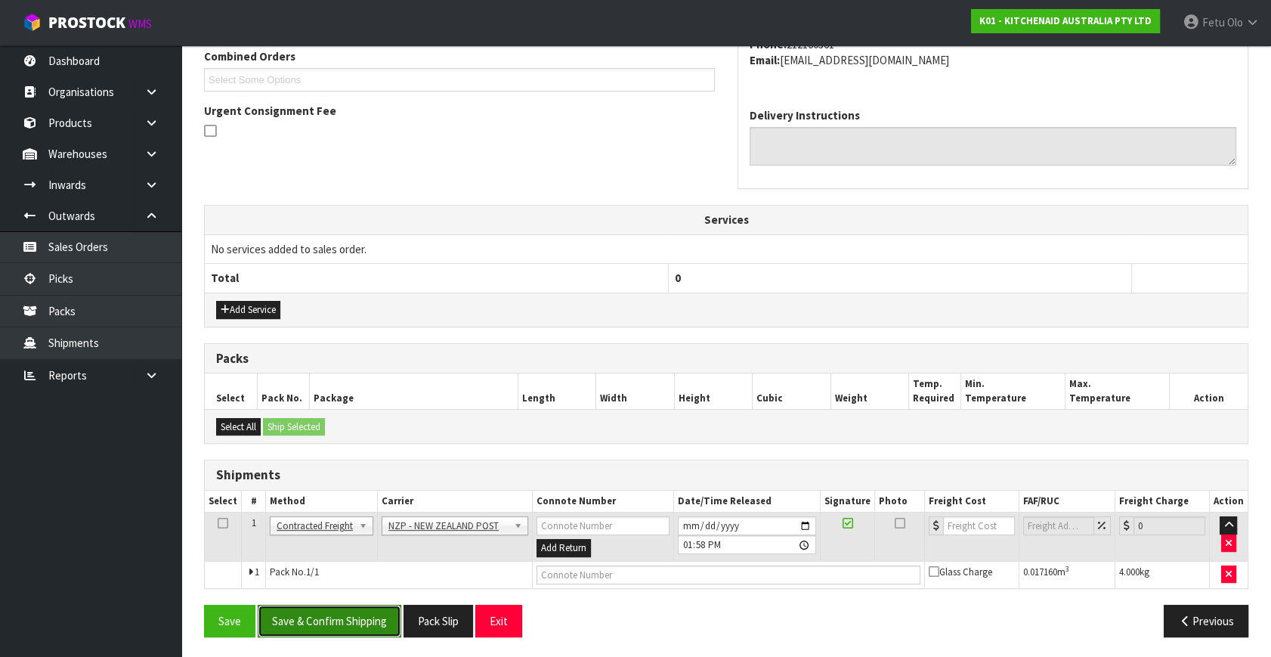
click at [336, 620] on button "Save & Confirm Shipping" at bounding box center [330, 621] width 144 height 33
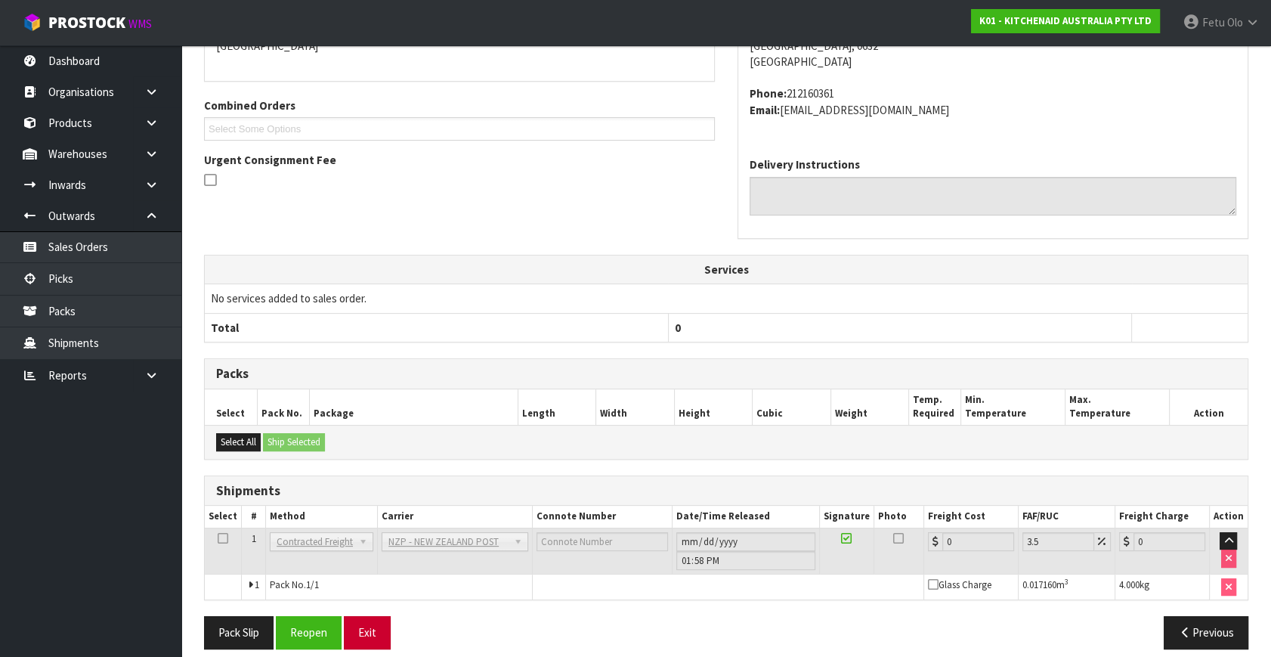
scroll to position [378, 0]
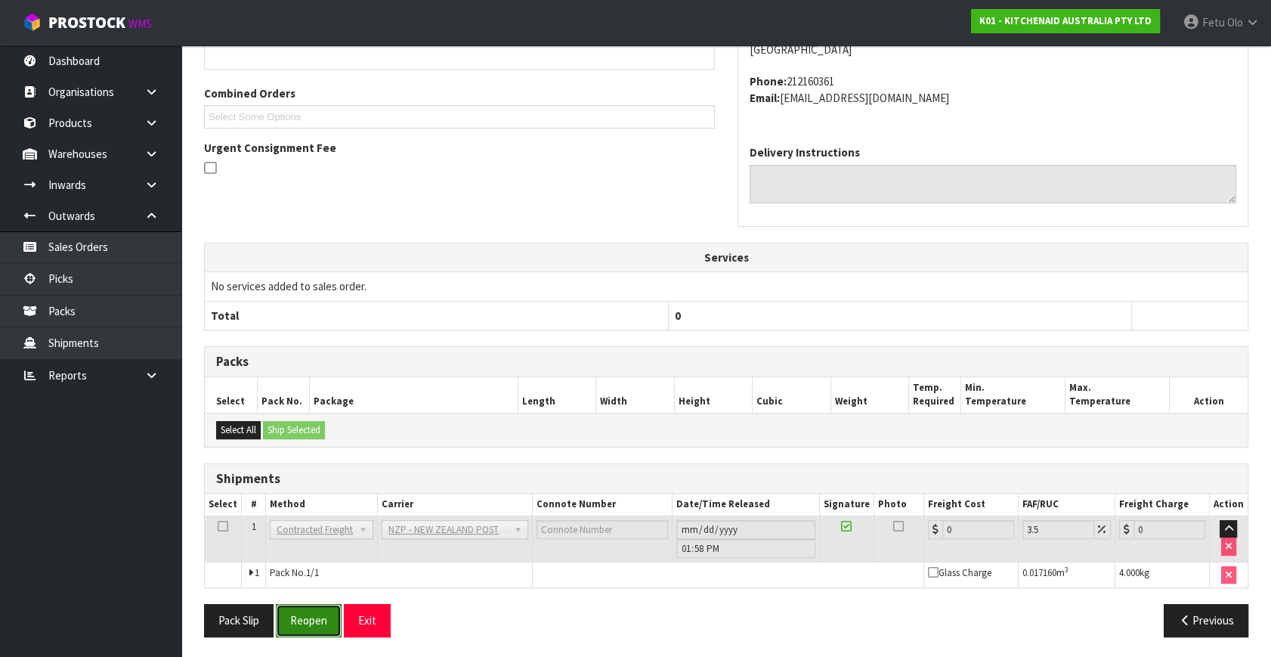
click at [280, 613] on button "Reopen" at bounding box center [309, 620] width 66 height 33
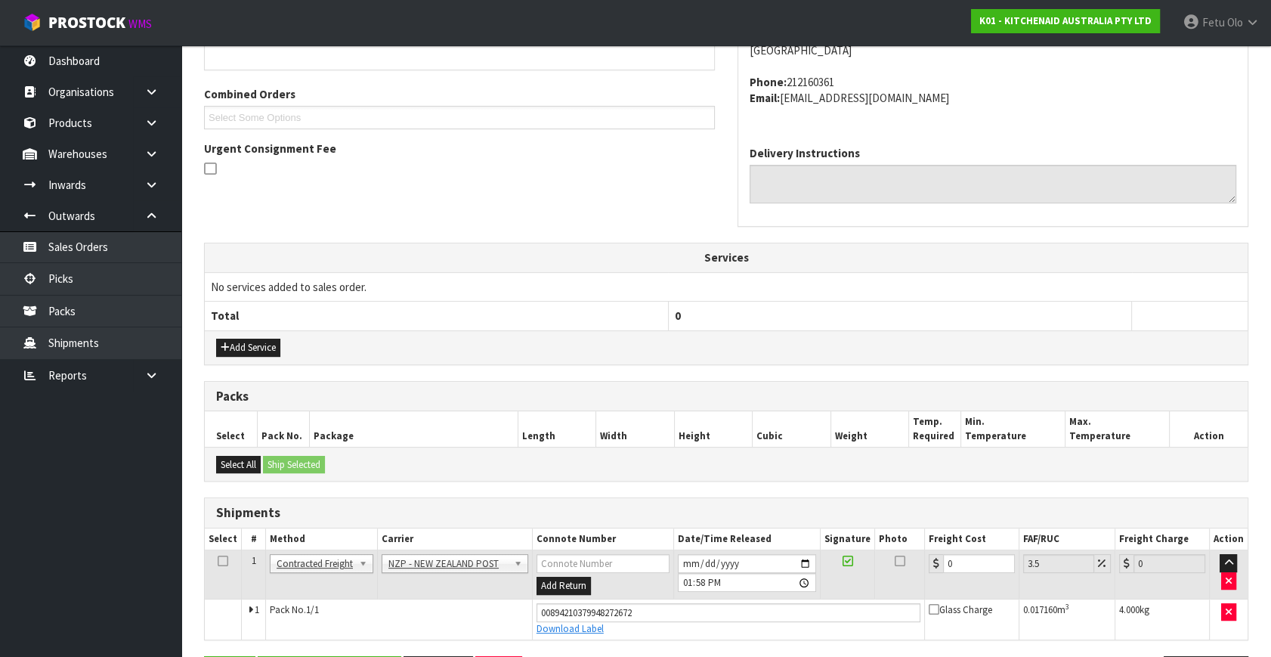
scroll to position [362, 0]
drag, startPoint x: 980, startPoint y: 562, endPoint x: 655, endPoint y: 633, distance: 333.6
click at [655, 633] on tbody "1 Client Local Pickup Customer Local Pickup Company Freight Contracted Freight …" at bounding box center [726, 594] width 1043 height 89
type input "1"
type input "1.03"
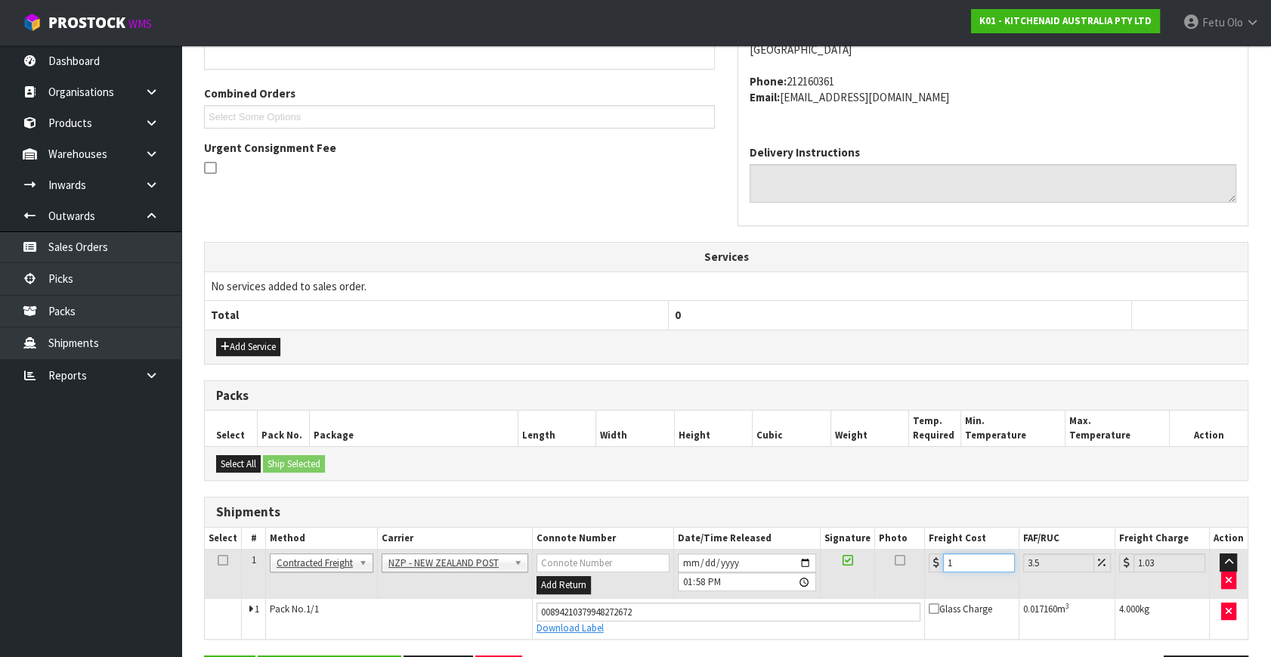
type input "11"
type input "11.38"
type input "11.6"
type input "12.01"
type input "11.61"
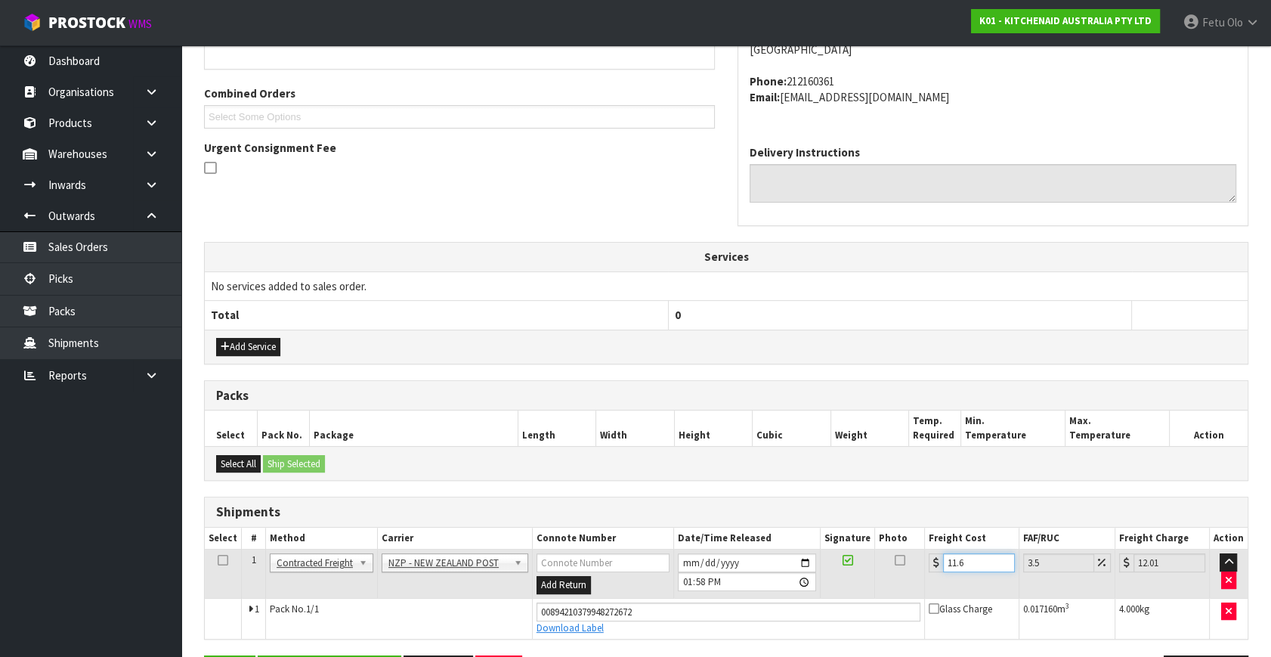
type input "12.02"
drag, startPoint x: 976, startPoint y: 562, endPoint x: 752, endPoint y: 631, distance: 234.3
click at [752, 631] on tbody "1 Client Local Pickup Customer Local Pickup Company Freight Contracted Freight …" at bounding box center [726, 594] width 1043 height 89
type input "4"
type input "4.14"
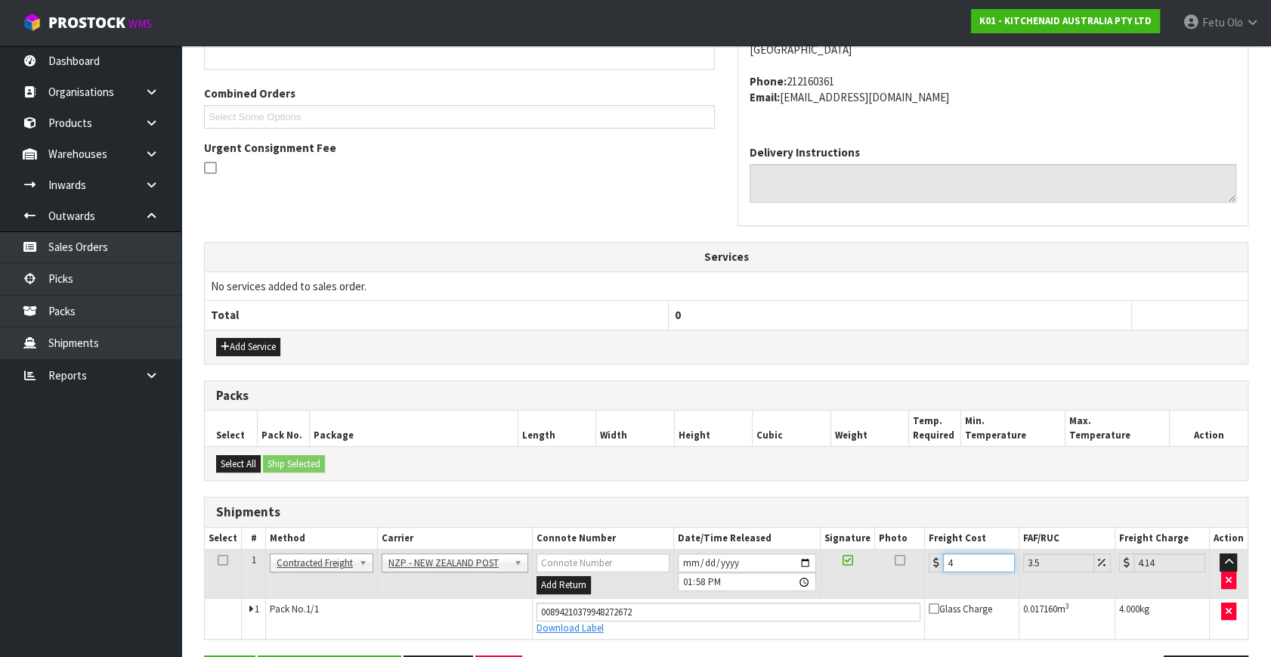
type input "4.3"
type input "4.45"
type input "4.33"
type input "4.48"
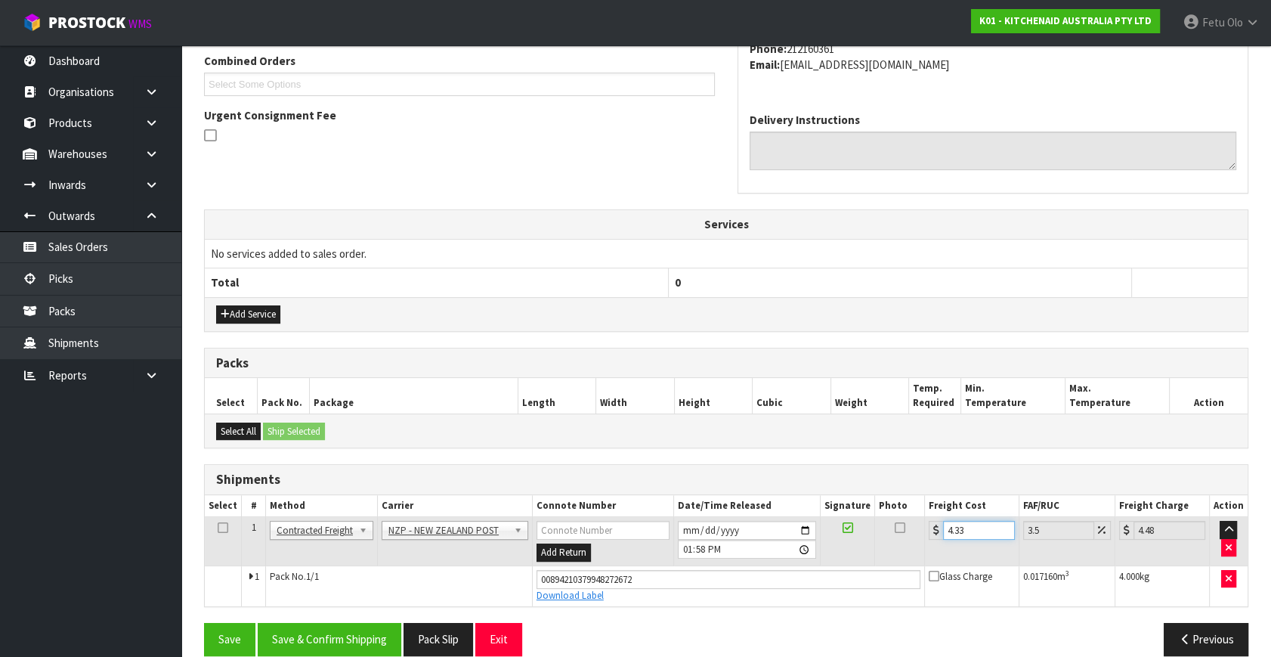
scroll to position [413, 0]
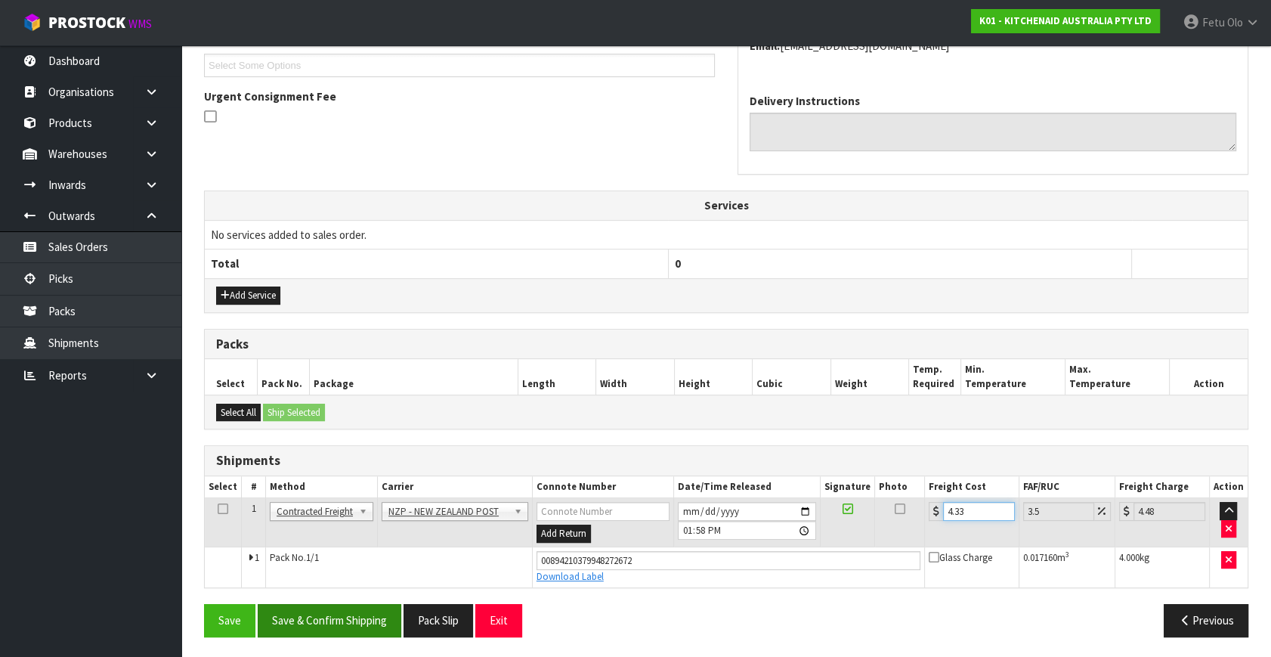
type input "4.33"
click at [335, 621] on button "Save & Confirm Shipping" at bounding box center [330, 620] width 144 height 33
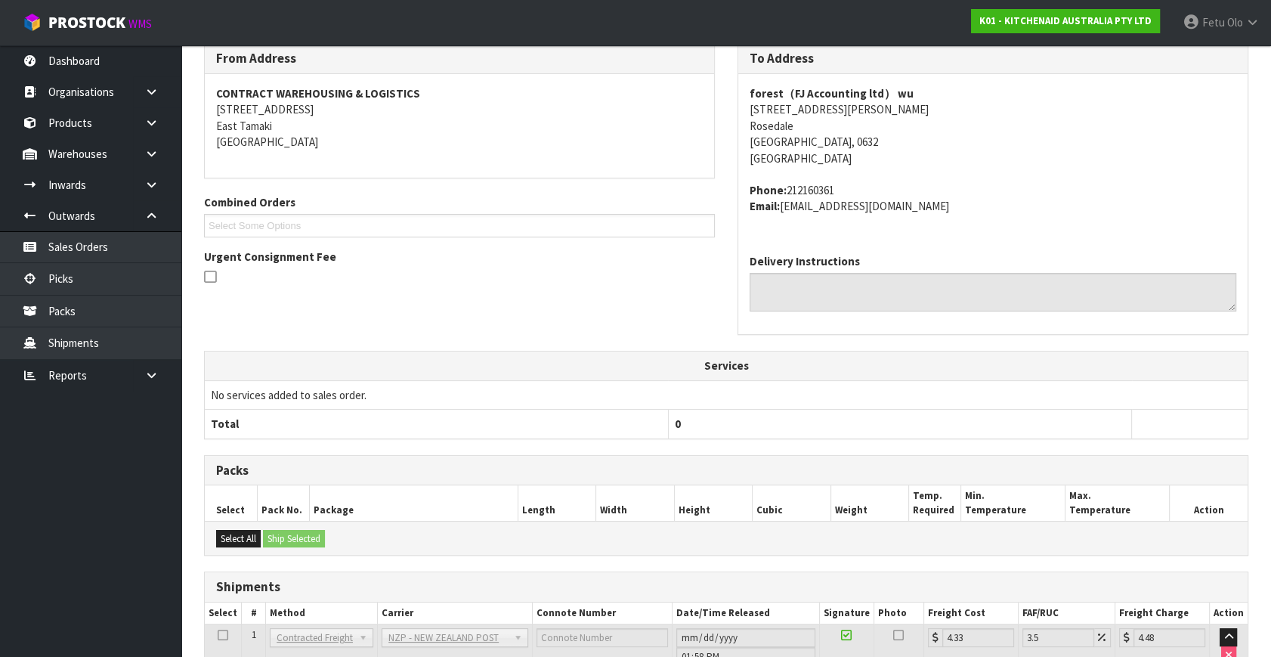
scroll to position [372, 0]
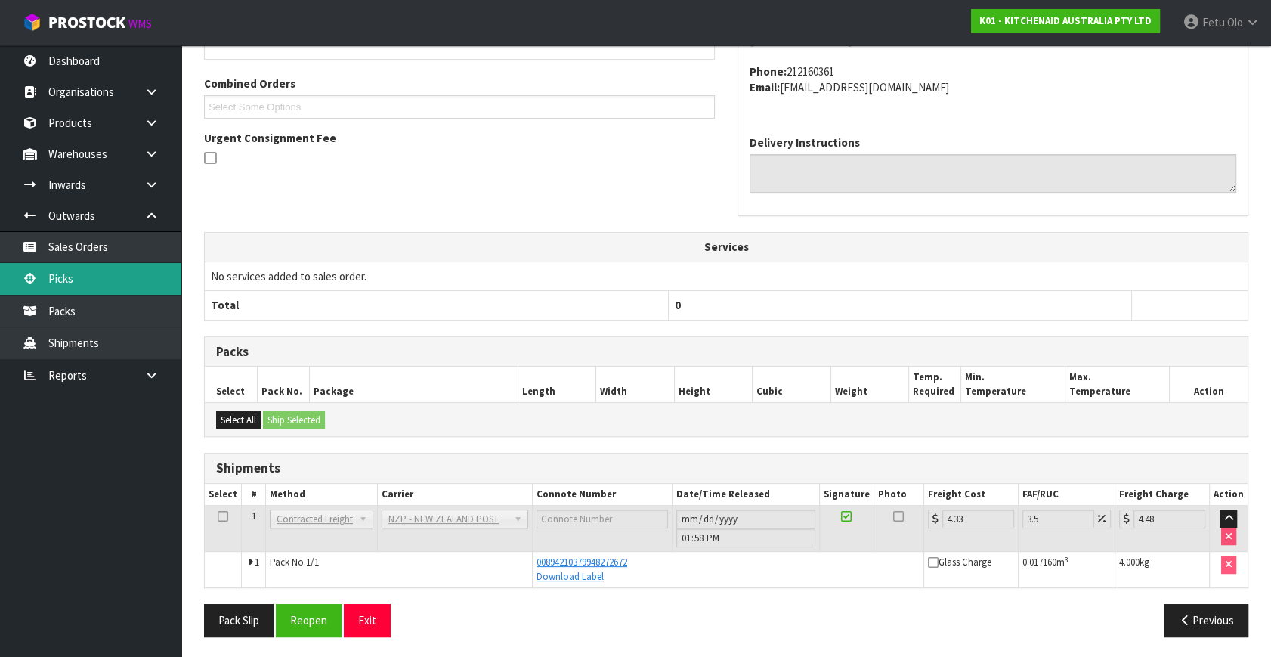
drag, startPoint x: 45, startPoint y: 275, endPoint x: 68, endPoint y: 274, distance: 22.7
click at [45, 275] on link "Picks" at bounding box center [90, 278] width 181 height 31
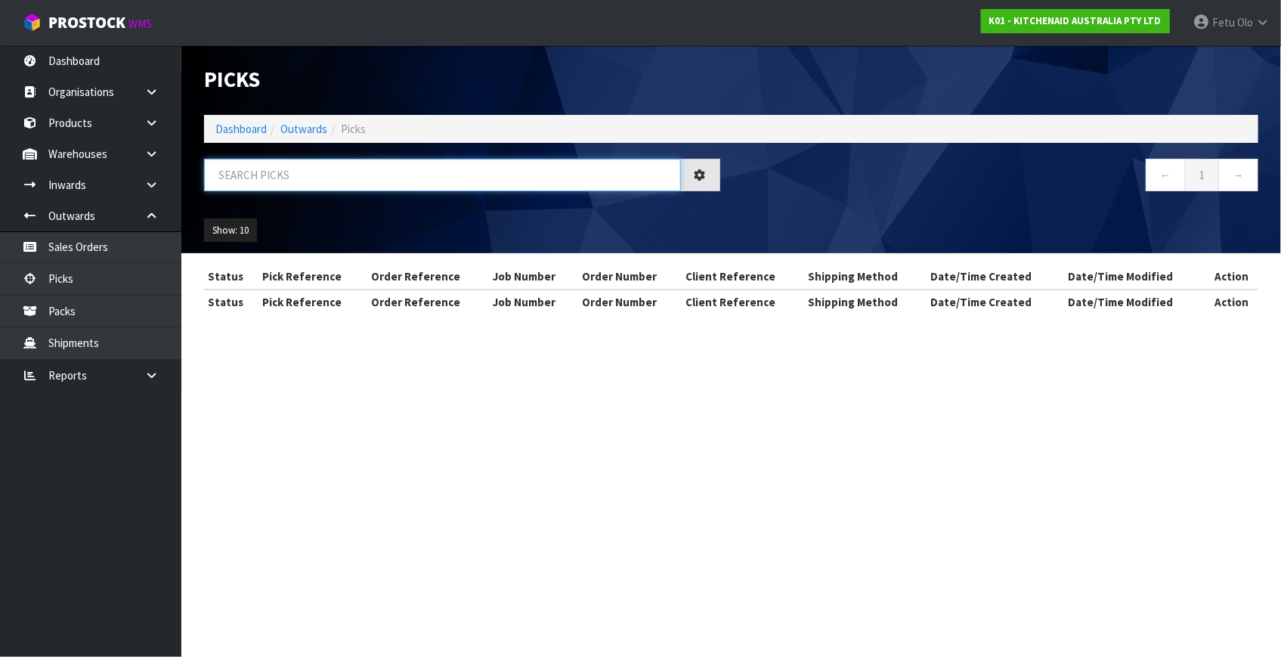
click at [350, 176] on input "text" at bounding box center [442, 175] width 477 height 33
drag, startPoint x: 350, startPoint y: 176, endPoint x: 317, endPoint y: 308, distance: 135.5
click at [350, 178] on input "text" at bounding box center [442, 175] width 477 height 33
type input "78960"
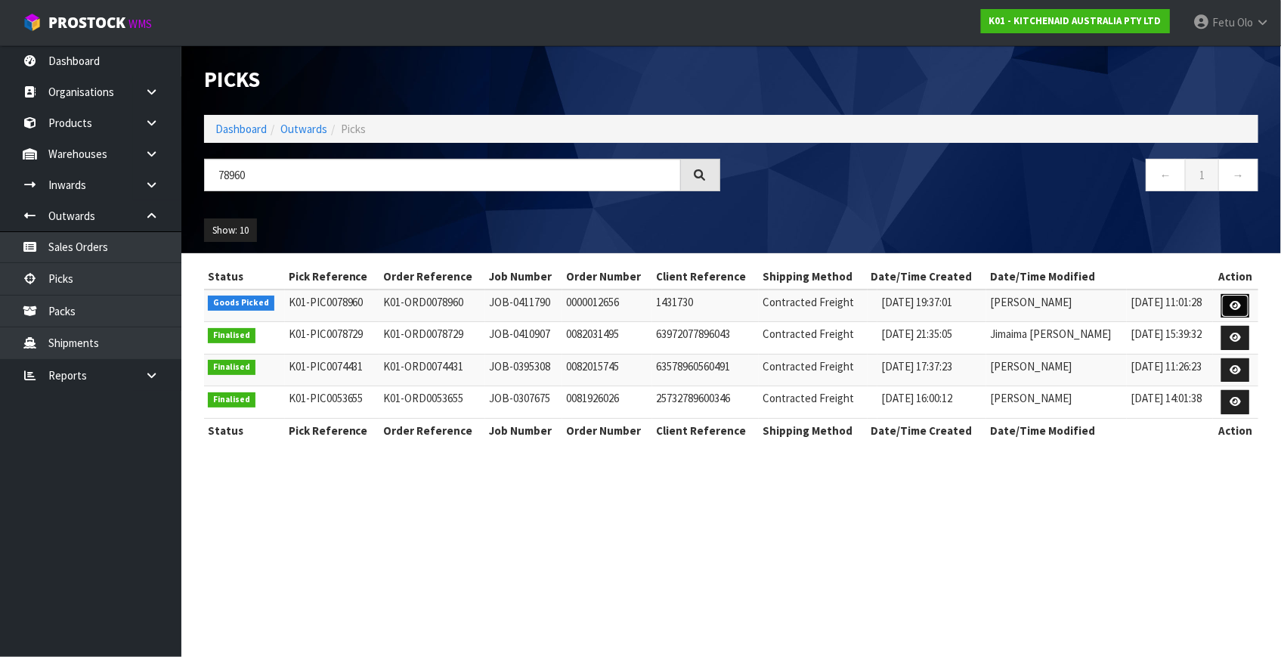
click at [1227, 309] on link at bounding box center [1236, 306] width 28 height 24
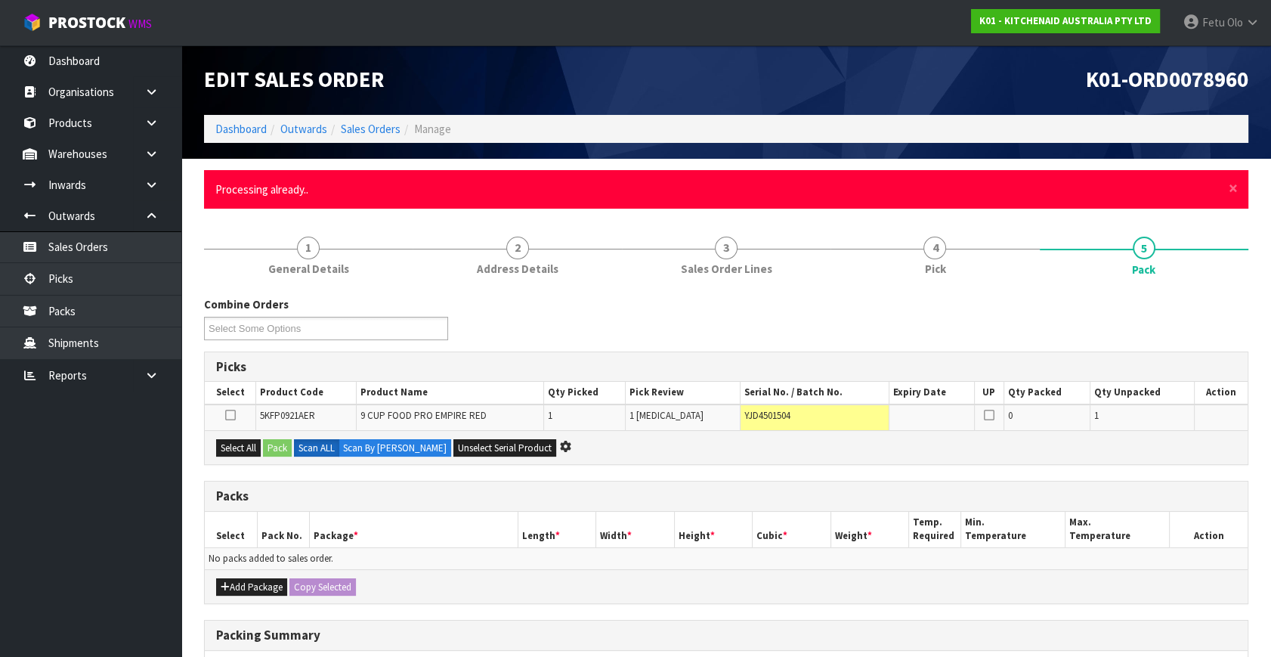
click at [1228, 195] on div "× Close Processing already.." at bounding box center [726, 189] width 1045 height 39
click at [1233, 195] on span "×" at bounding box center [1233, 188] width 9 height 21
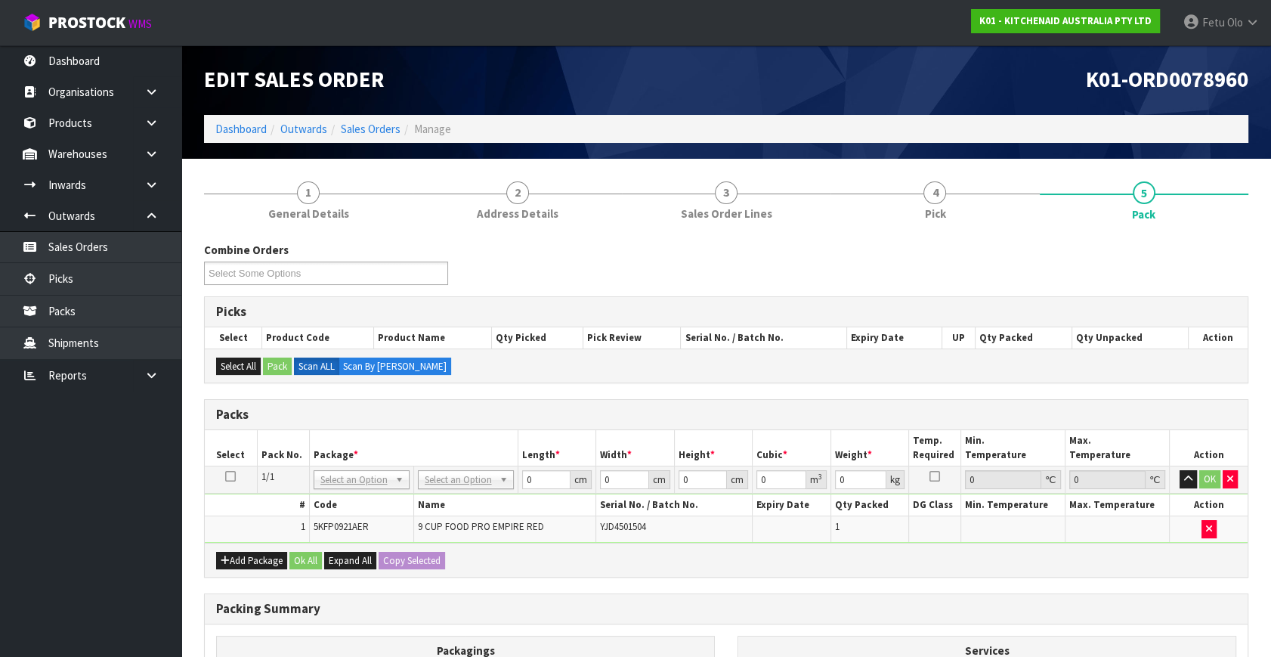
click at [358, 466] on td "NONE 007-001 007-002 007-004 007-009 007-013 007-014 007-015 007-017 007-018 00…" at bounding box center [361, 479] width 104 height 27
drag, startPoint x: 351, startPoint y: 485, endPoint x: 352, endPoint y: 494, distance: 9.1
click at [351, 498] on input "text" at bounding box center [361, 499] width 88 height 19
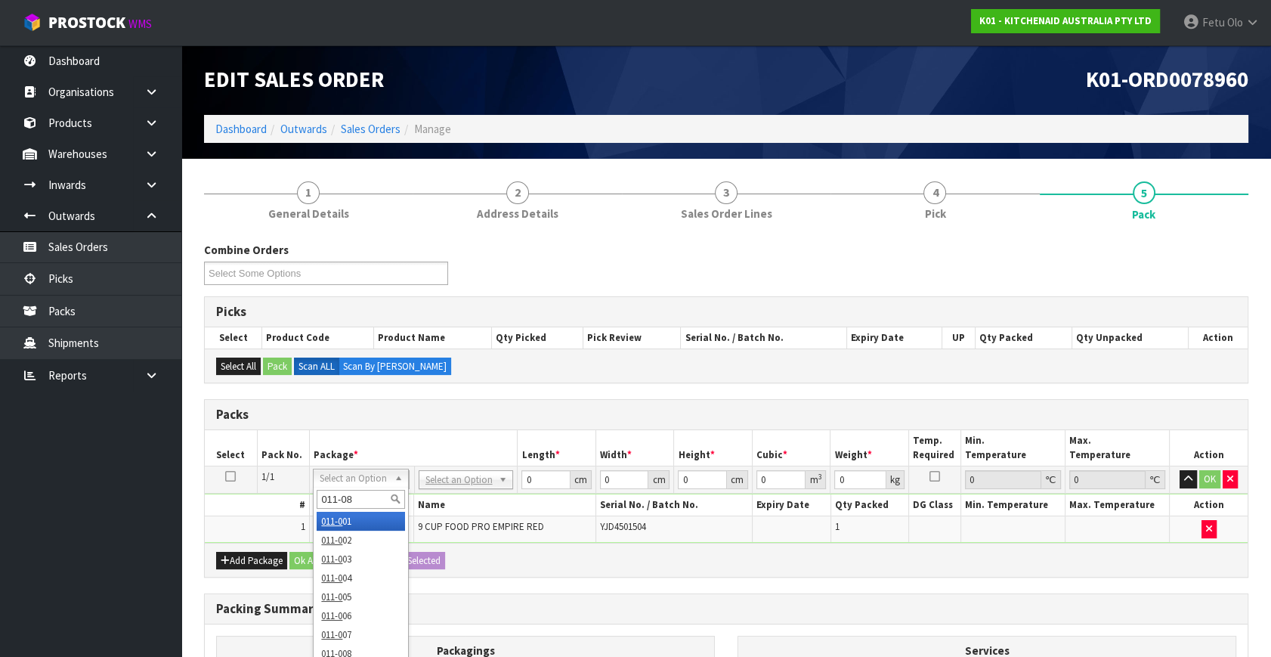
type input "011-084"
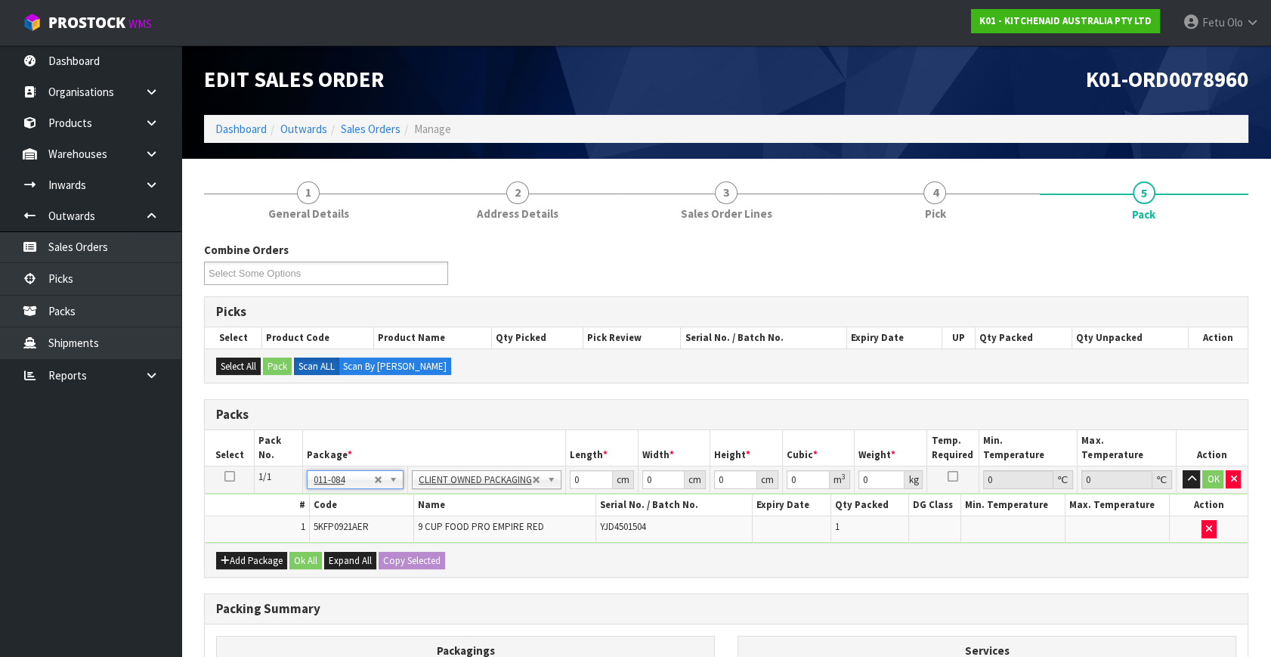
type input "4.6"
click at [395, 550] on div "Packs Select Pack No. Package * Length * Width * Height * Cubic * Weight * Temp…" at bounding box center [726, 488] width 1045 height 178
type input "52"
type input "27"
type input "3"
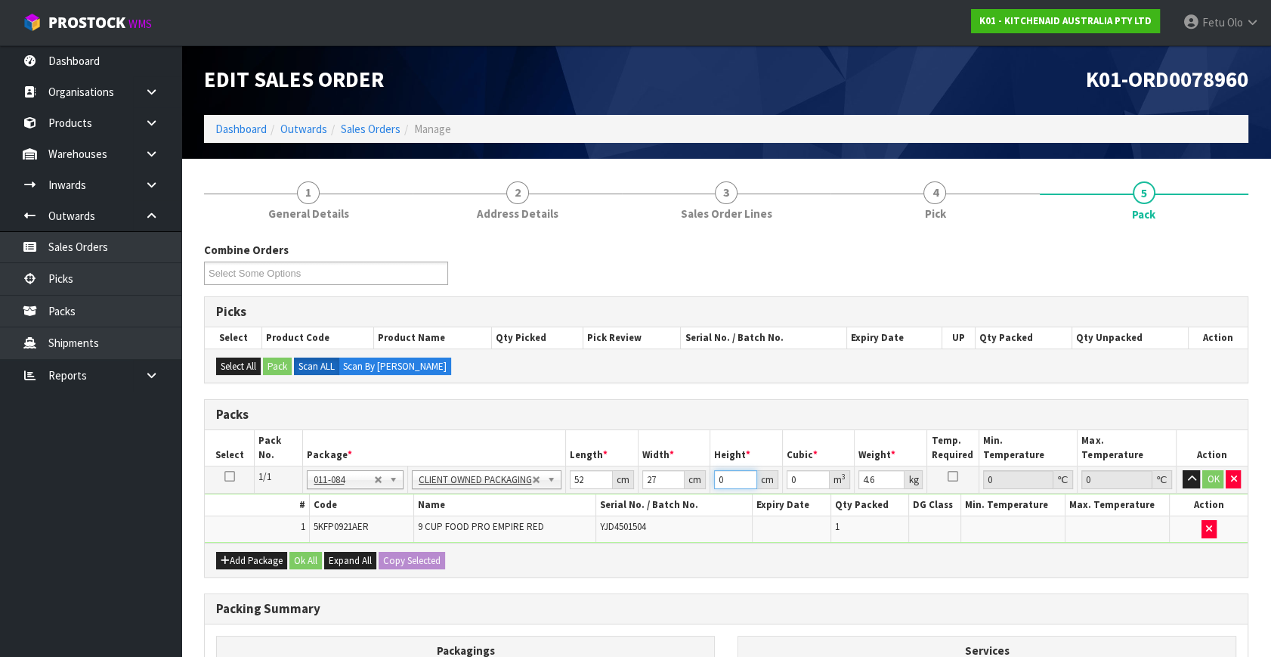
type input "0.004212"
type input "34"
type input "0.047736"
type input "34"
type input "6"
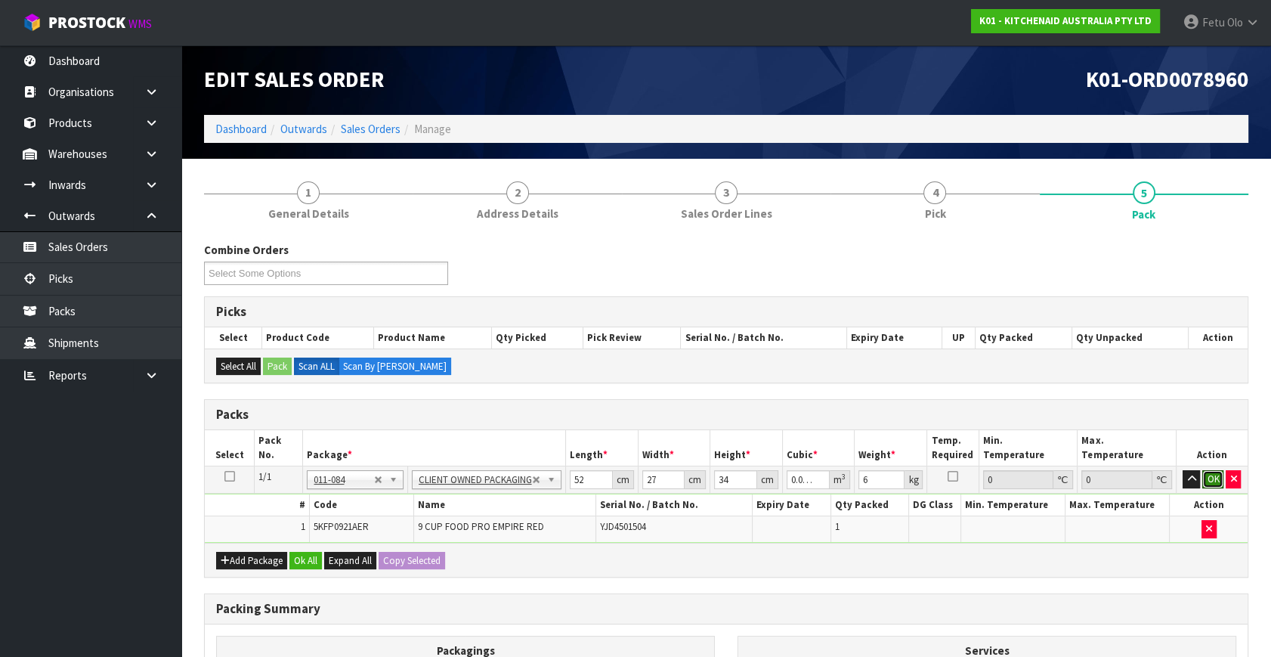
click button "OK" at bounding box center [1213, 479] width 21 height 18
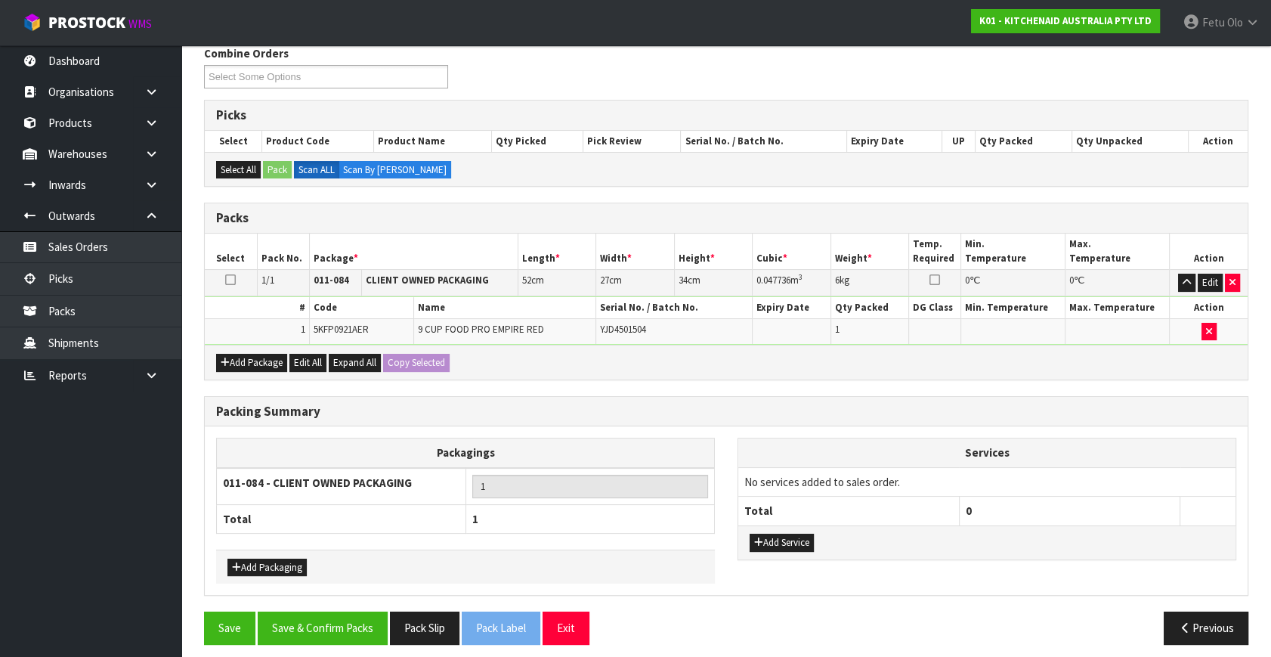
scroll to position [203, 0]
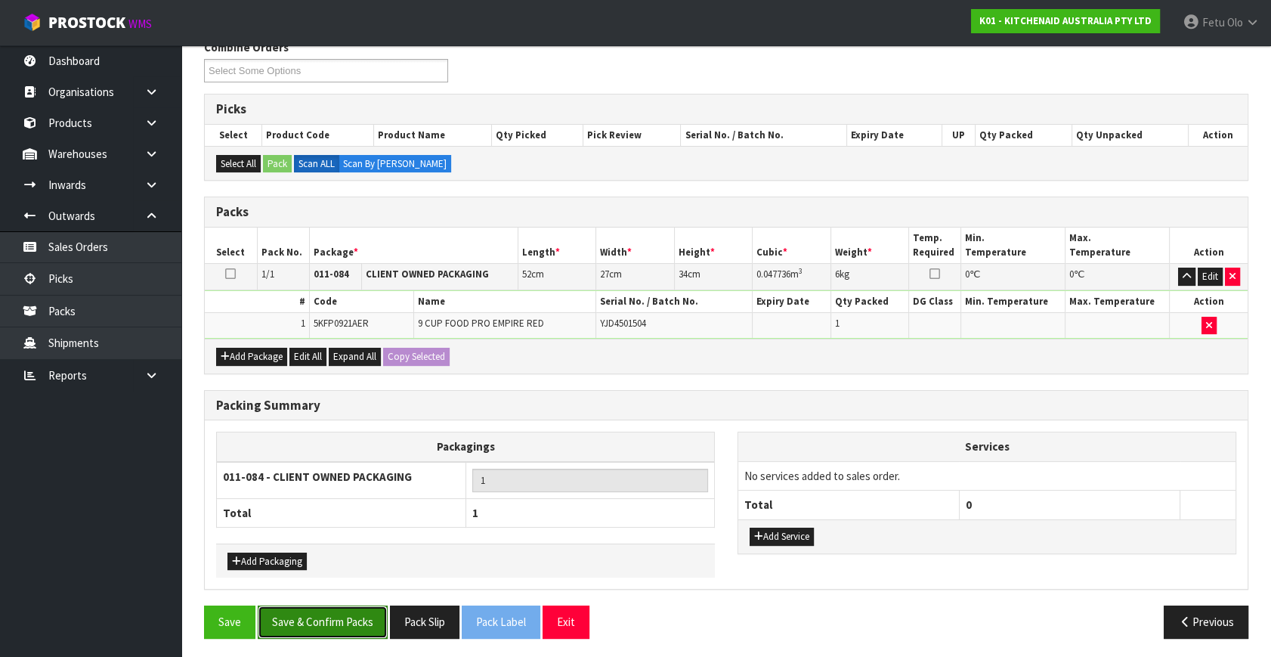
click at [323, 612] on button "Save & Confirm Packs" at bounding box center [323, 622] width 130 height 33
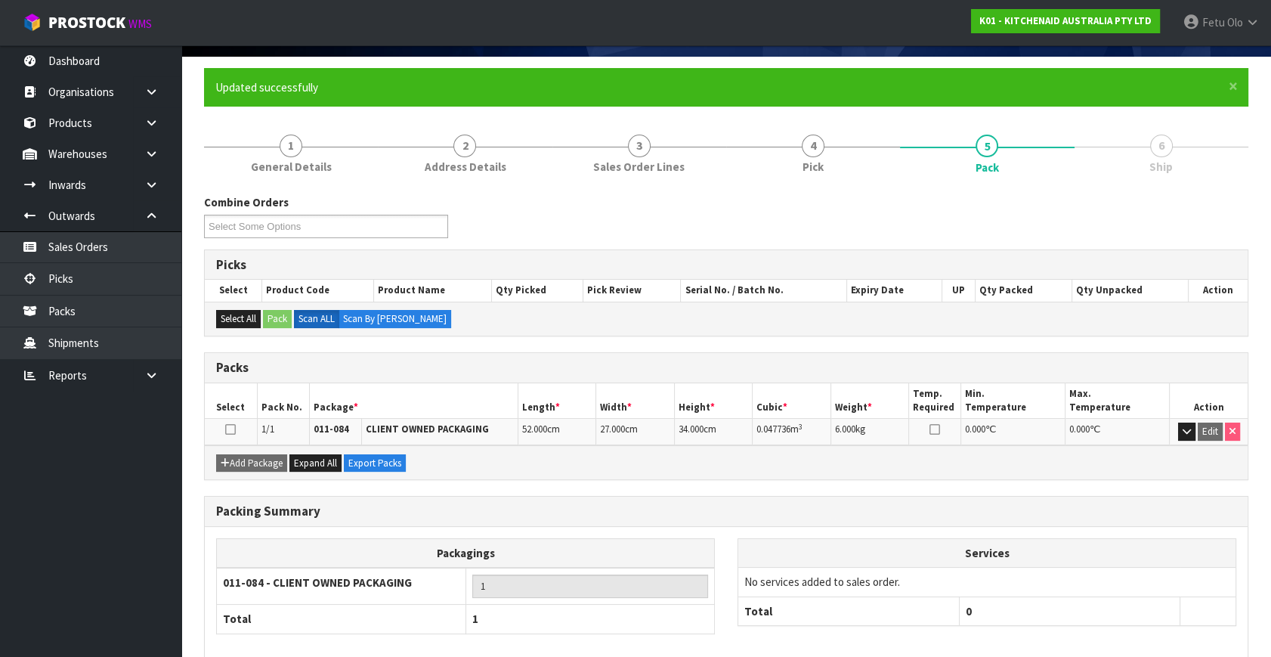
scroll to position [175, 0]
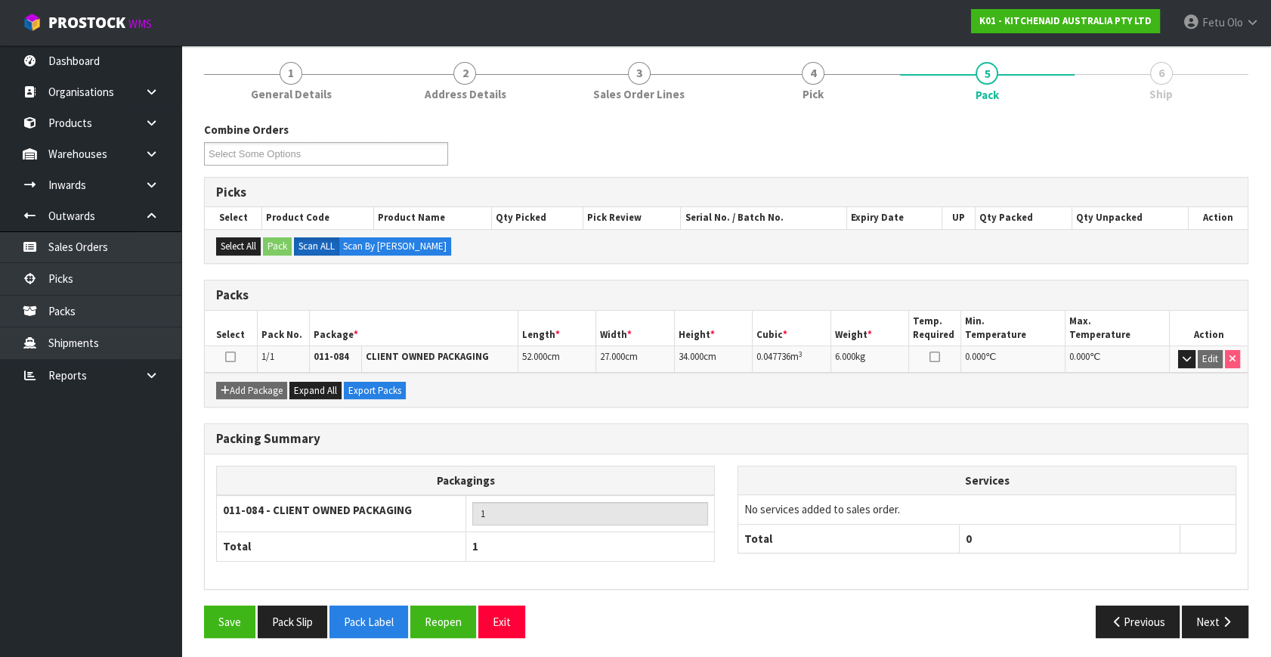
drag, startPoint x: 1237, startPoint y: 527, endPoint x: 1209, endPoint y: 451, distance: 80.6
click at [1234, 520] on div "Services No services added to sales order. Total 0" at bounding box center [987, 518] width 522 height 104
click at [438, 621] on button "Reopen" at bounding box center [443, 622] width 66 height 33
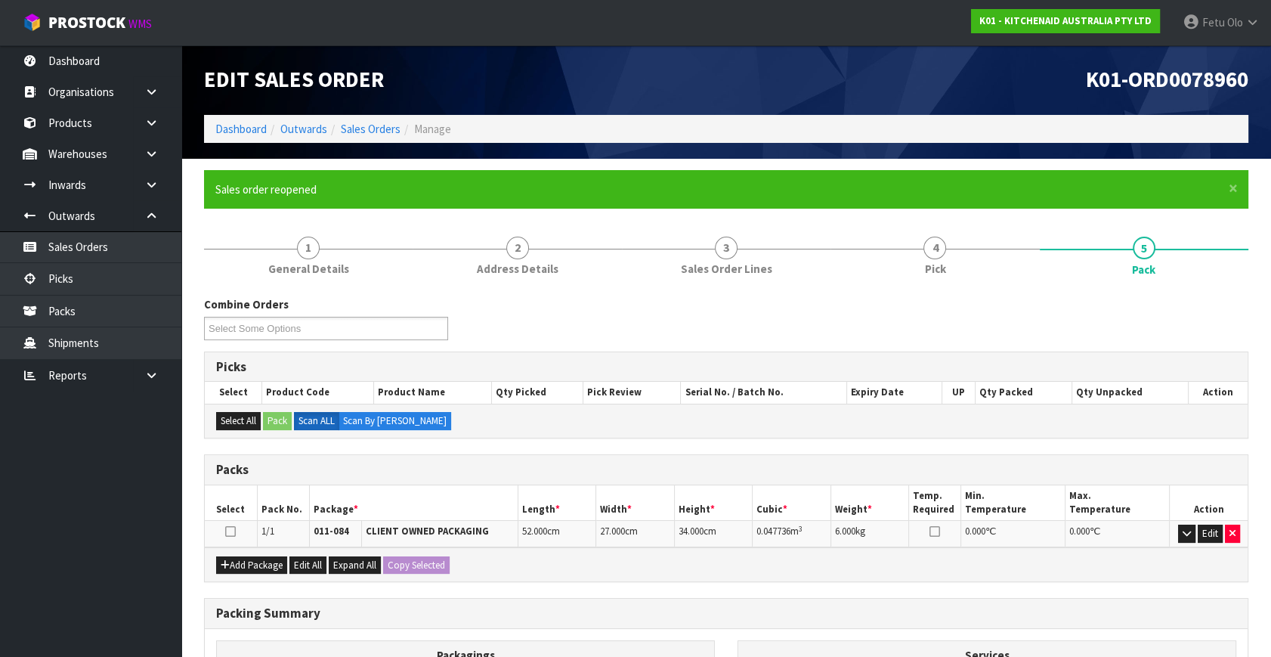
click at [1209, 530] on button "Edit" at bounding box center [1210, 534] width 25 height 18
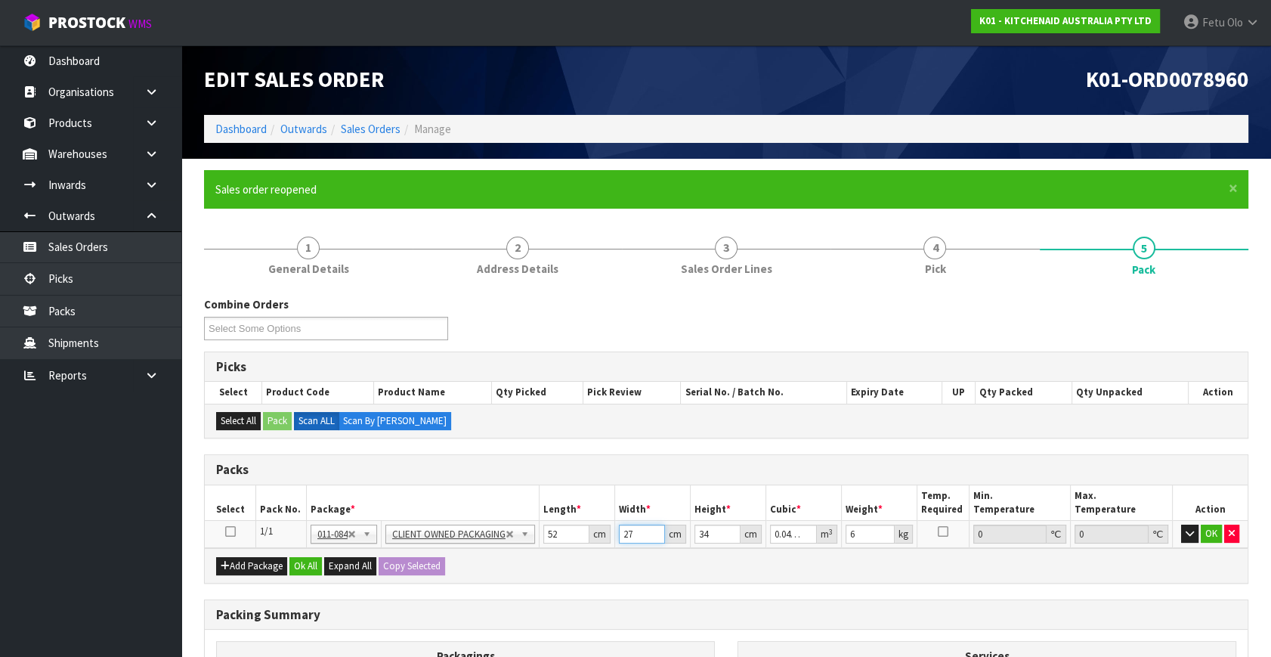
drag, startPoint x: 635, startPoint y: 532, endPoint x: 474, endPoint y: 568, distance: 164.9
click at [474, 568] on div "Packs Select Pack No. Package * Length * Width * Height * Cubic * Weight * Temp…" at bounding box center [726, 518] width 1045 height 129
type input "2"
type input "0.003536"
type input "28"
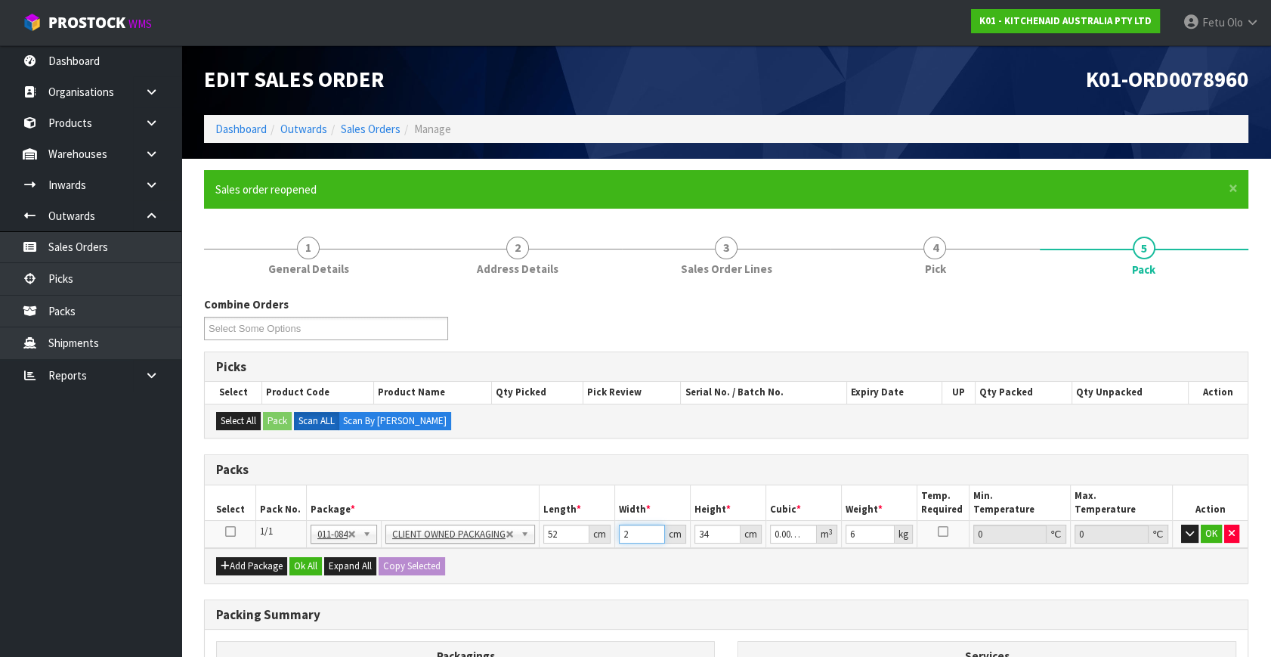
type input "0.049504"
type input "28"
click at [1203, 528] on button "OK" at bounding box center [1211, 534] width 21 height 18
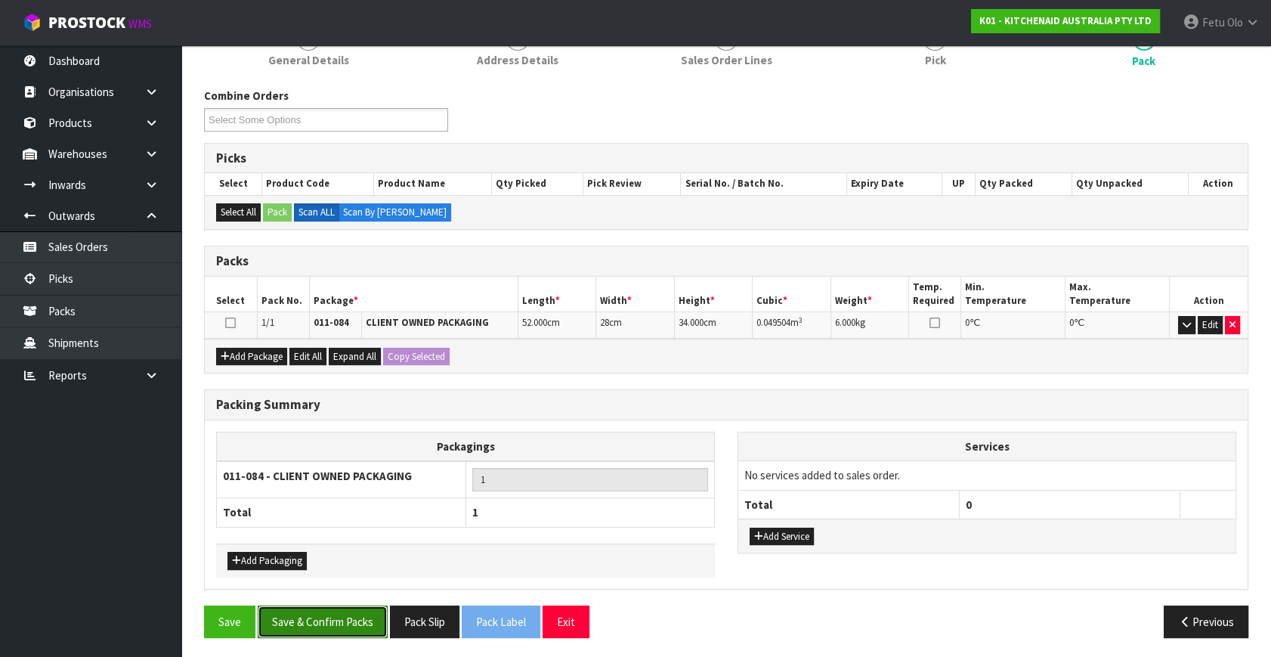
click at [349, 620] on button "Save & Confirm Packs" at bounding box center [323, 622] width 130 height 33
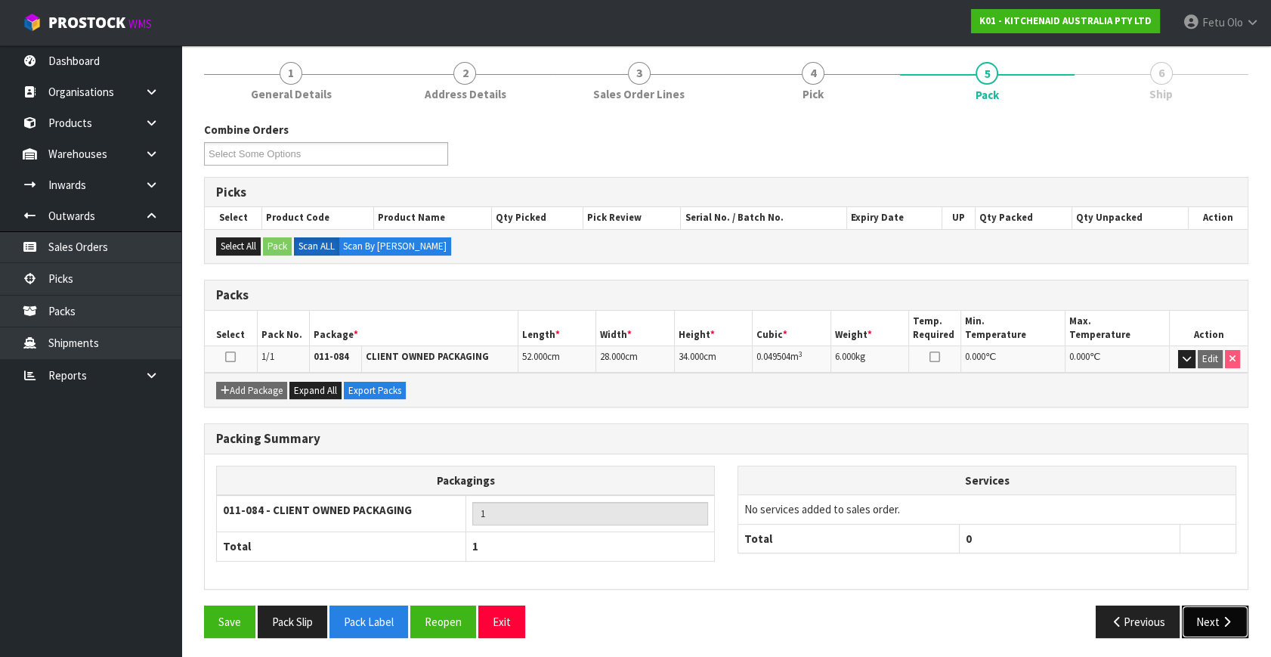
click at [1210, 619] on button "Next" at bounding box center [1215, 622] width 67 height 33
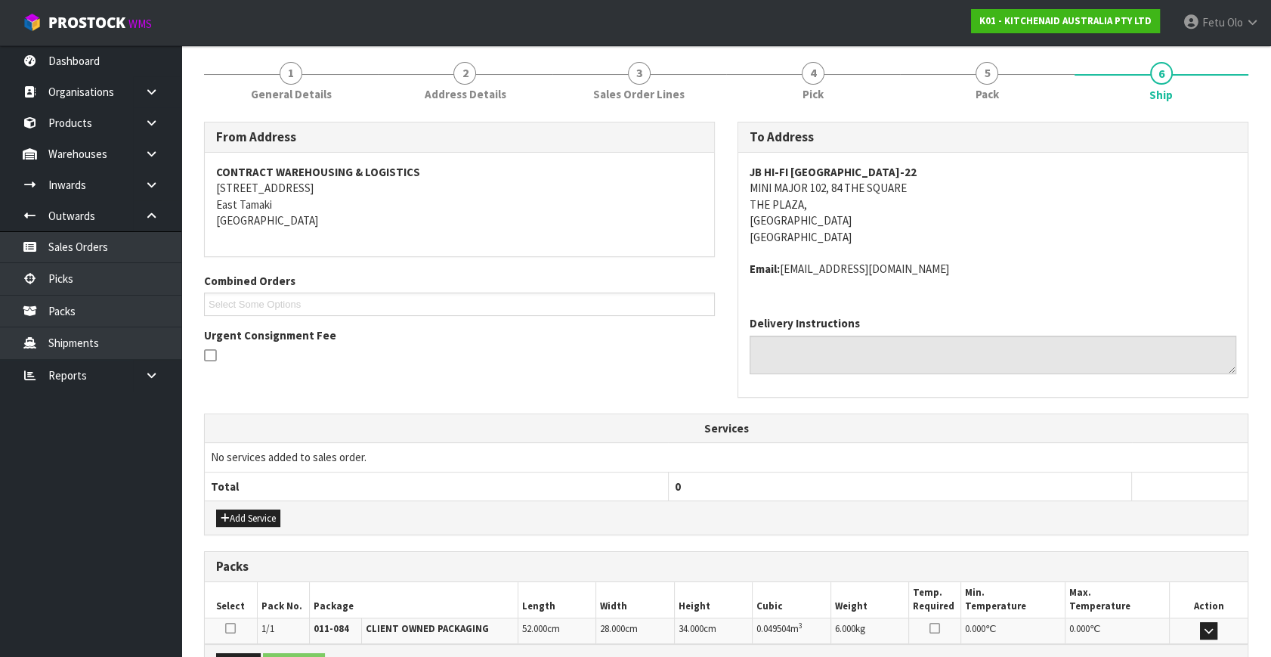
scroll to position [356, 0]
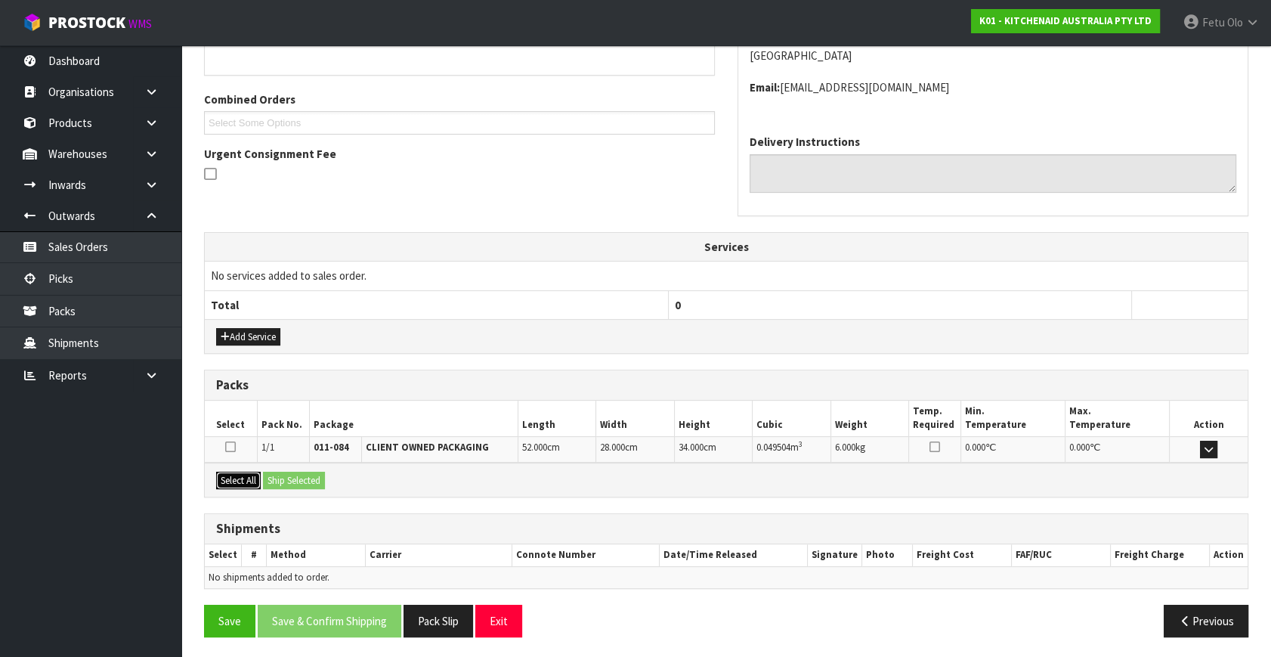
click at [227, 474] on button "Select All" at bounding box center [238, 481] width 45 height 18
click at [277, 473] on button "Ship Selected" at bounding box center [294, 481] width 62 height 18
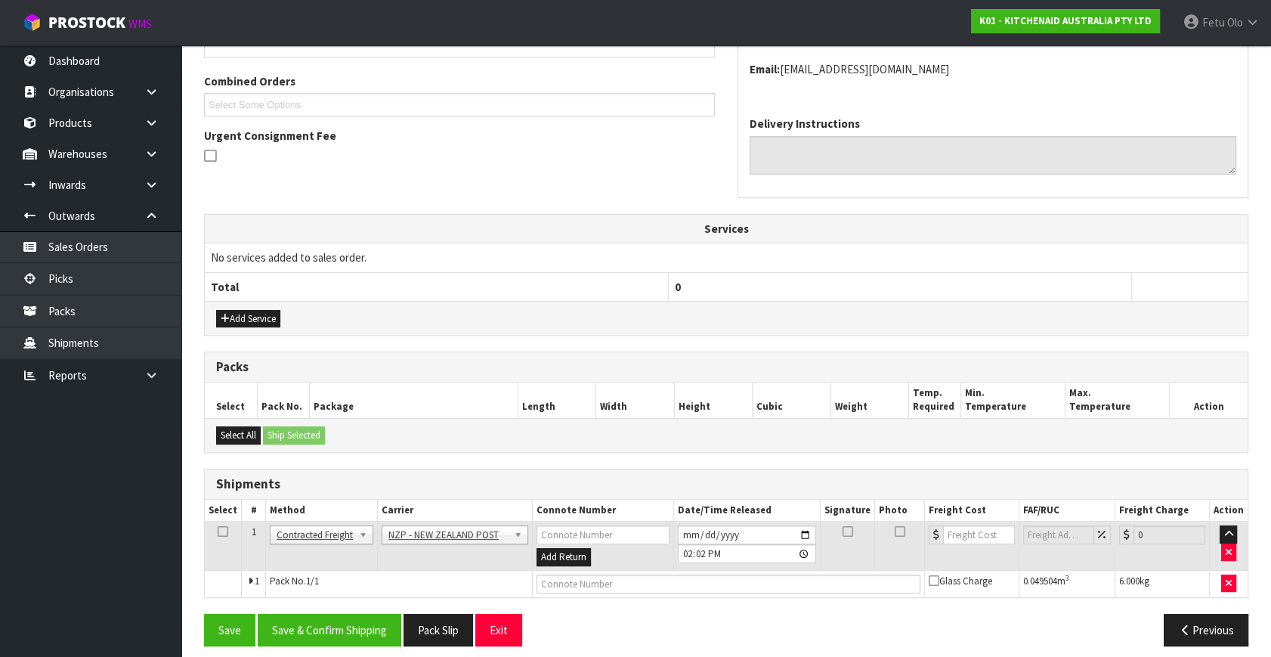
scroll to position [383, 0]
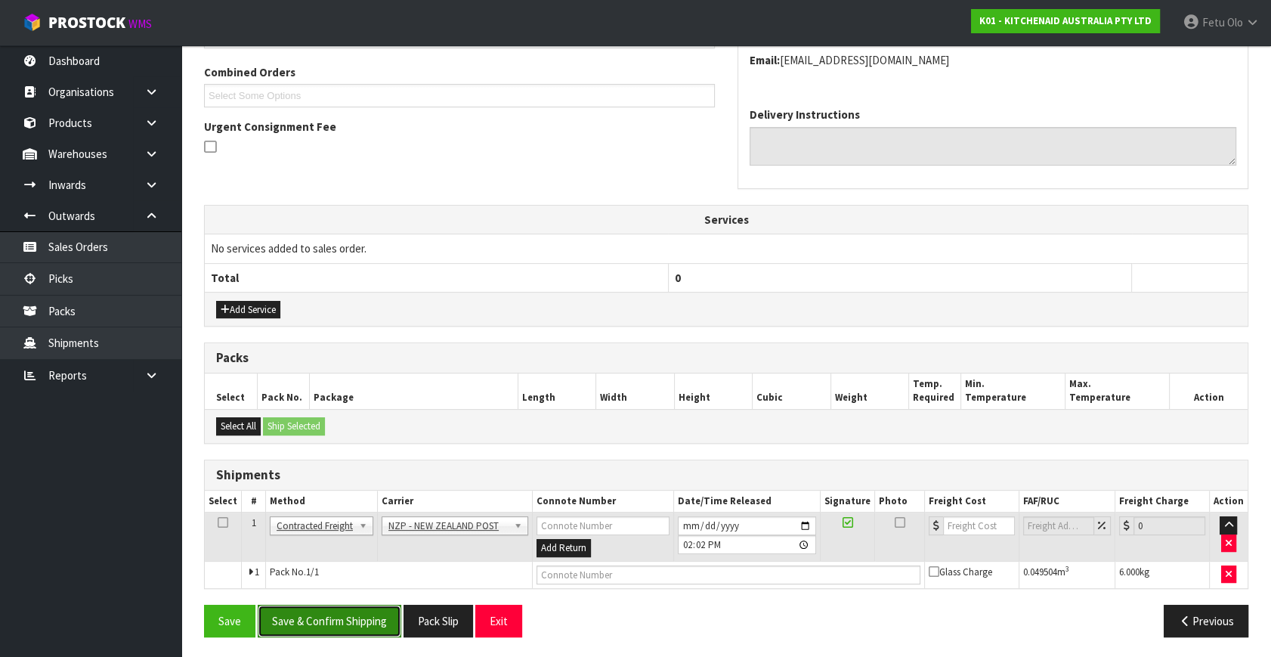
drag, startPoint x: 342, startPoint y: 613, endPoint x: 330, endPoint y: 596, distance: 21.0
click at [342, 612] on button "Save & Confirm Shipping" at bounding box center [330, 621] width 144 height 33
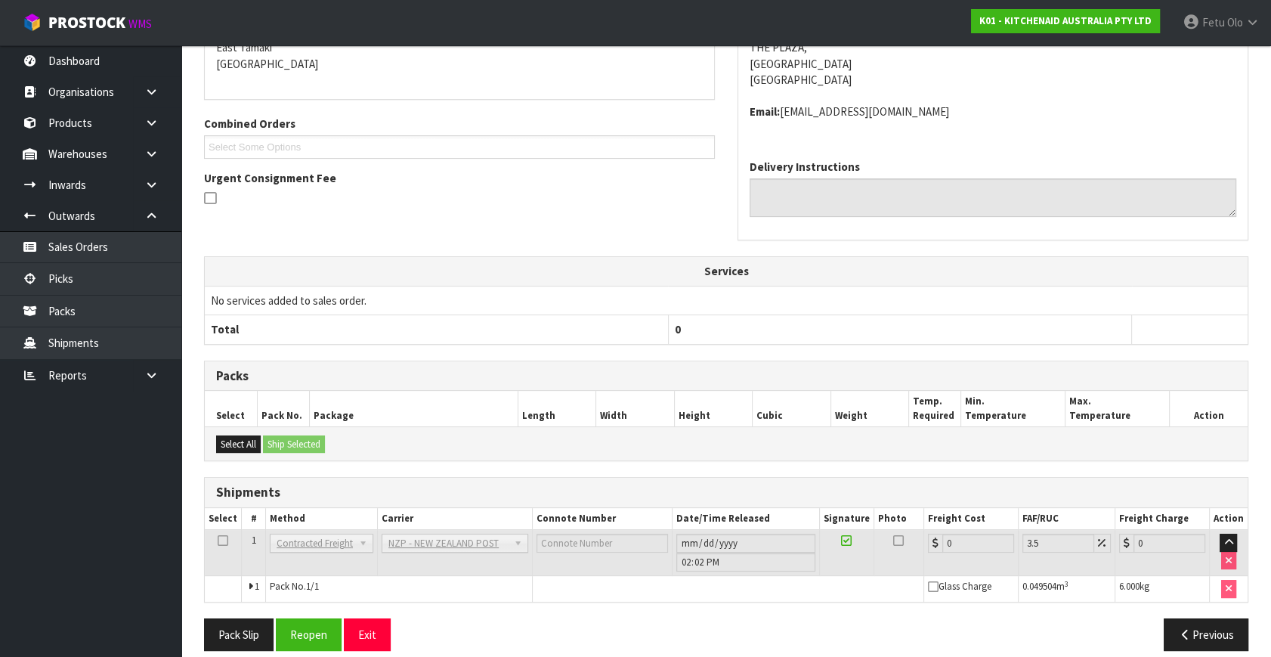
scroll to position [362, 0]
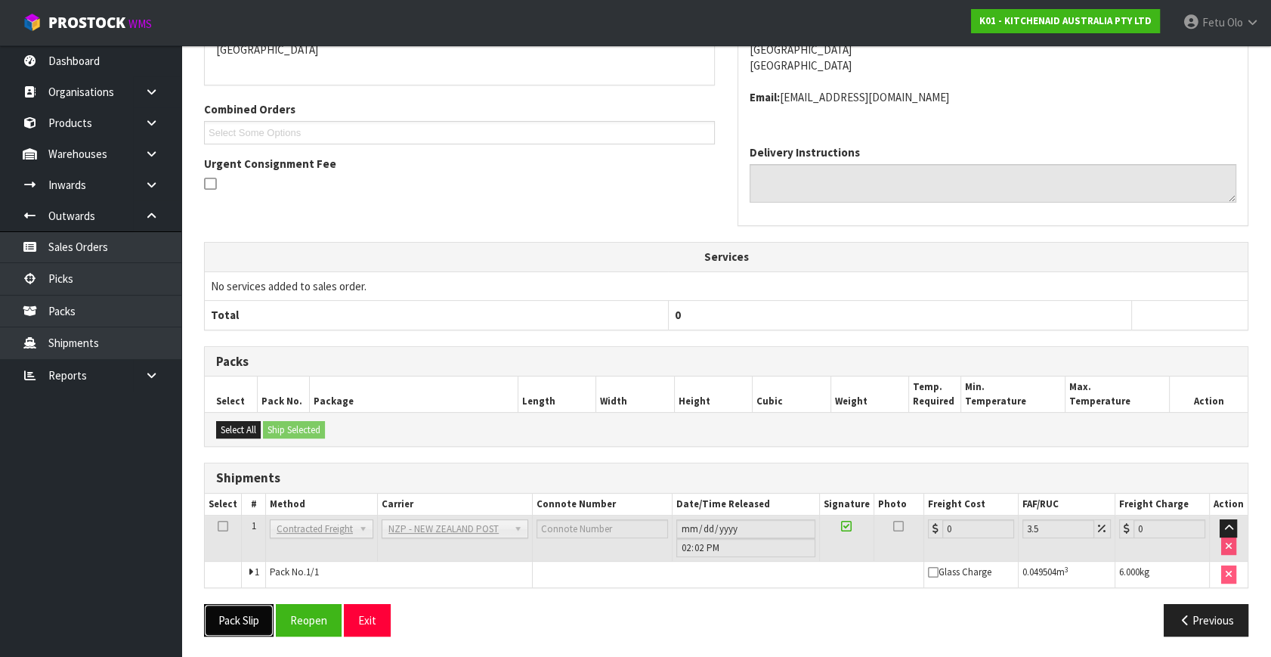
click at [257, 623] on button "Pack Slip" at bounding box center [239, 620] width 70 height 33
click at [312, 620] on button "Reopen" at bounding box center [309, 620] width 66 height 33
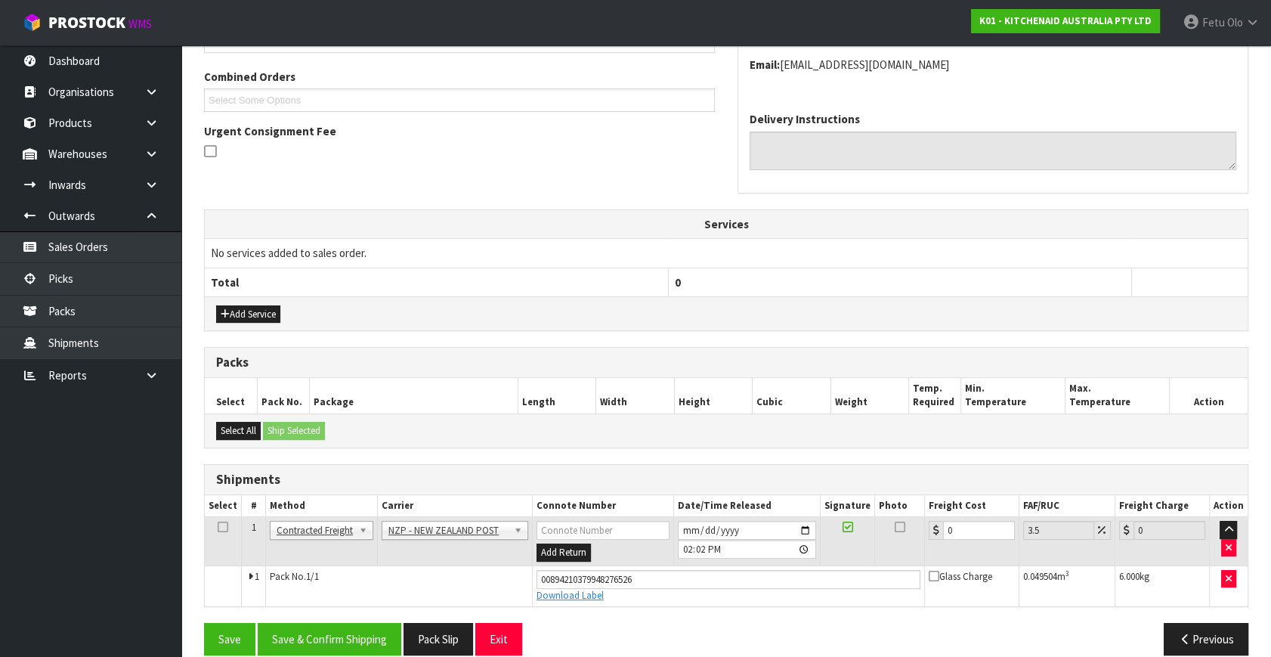
scroll to position [397, 0]
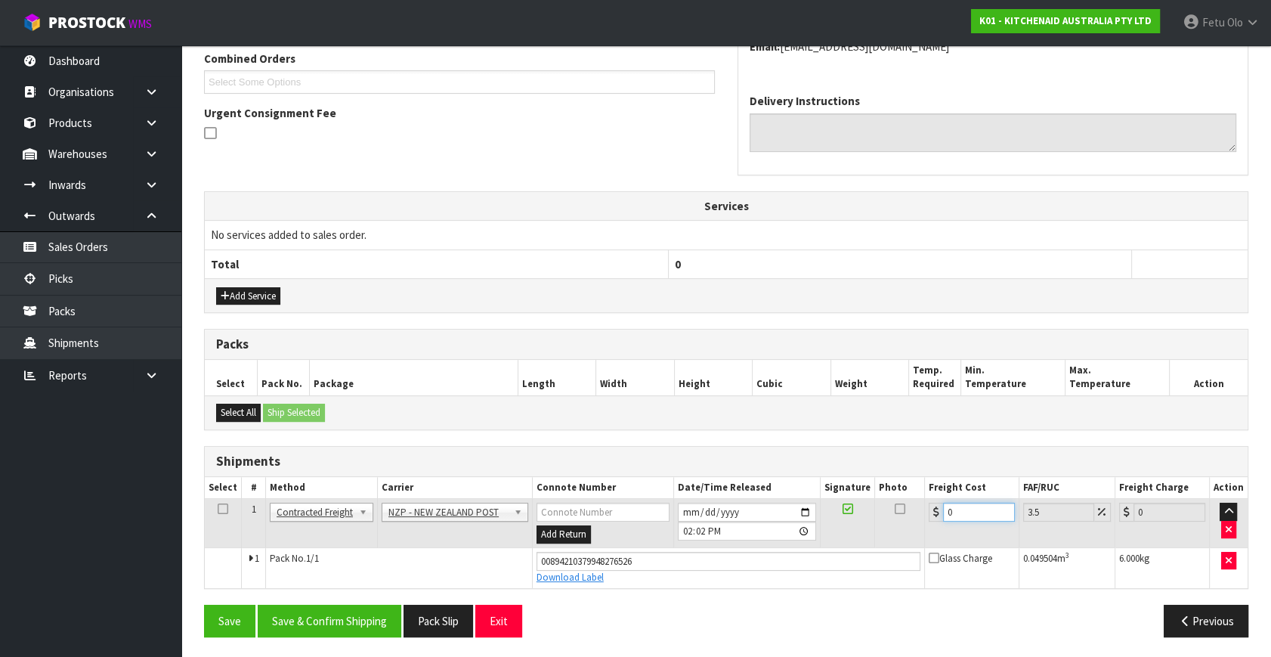
drag, startPoint x: 968, startPoint y: 509, endPoint x: 639, endPoint y: 552, distance: 332.4
click at [639, 552] on tbody "1 Client Local Pickup Customer Local Pickup Company Freight Contracted Freight …" at bounding box center [726, 543] width 1043 height 89
type input "8"
type input "8.28"
type input "8.4"
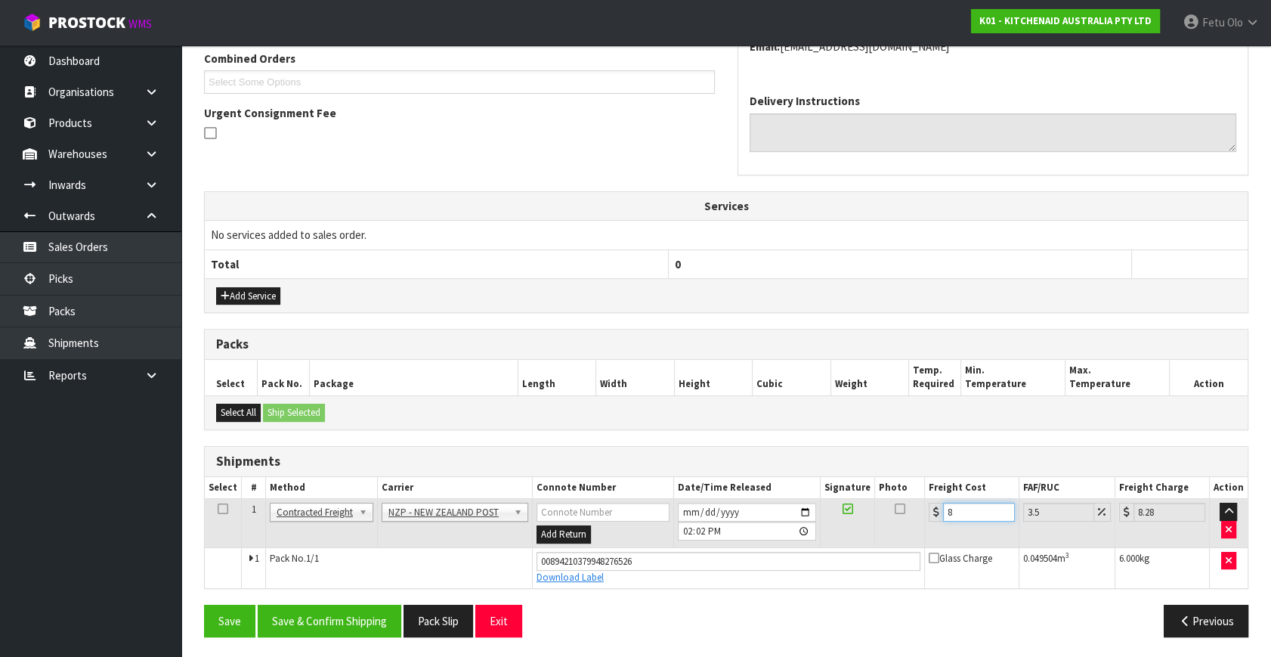
type input "8.69"
type input "8.45"
type input "8.75"
type input "8.45"
click at [367, 618] on button "Save & Confirm Shipping" at bounding box center [330, 621] width 144 height 33
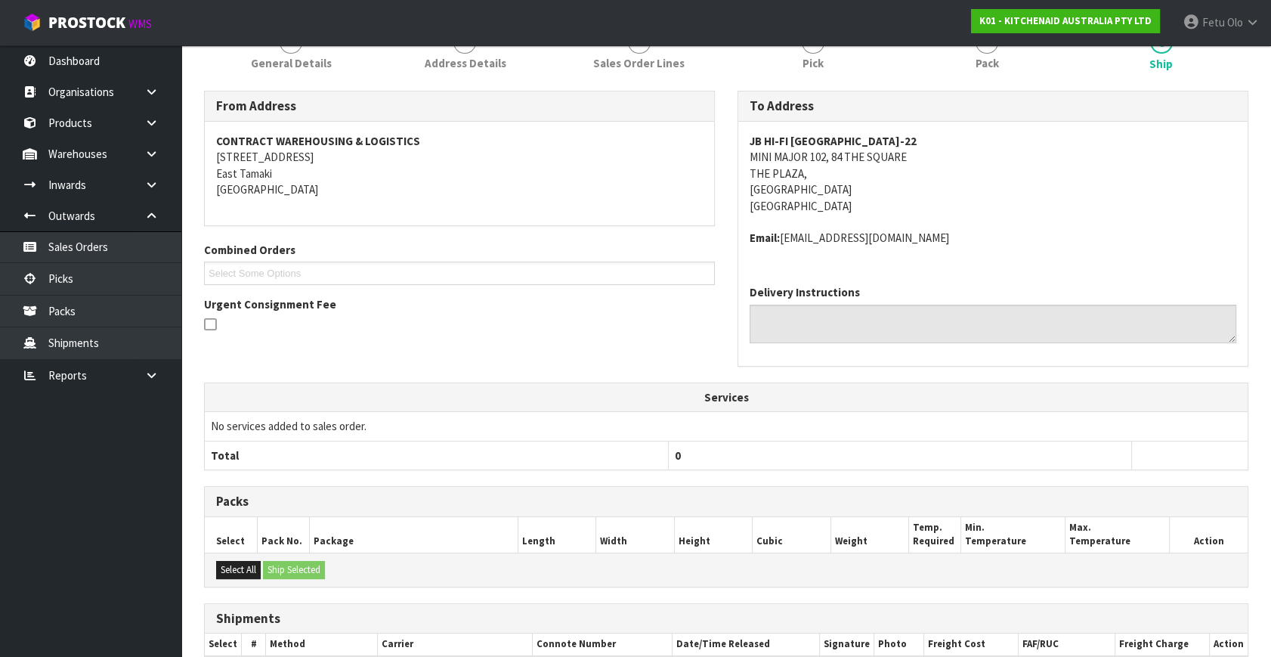
scroll to position [355, 0]
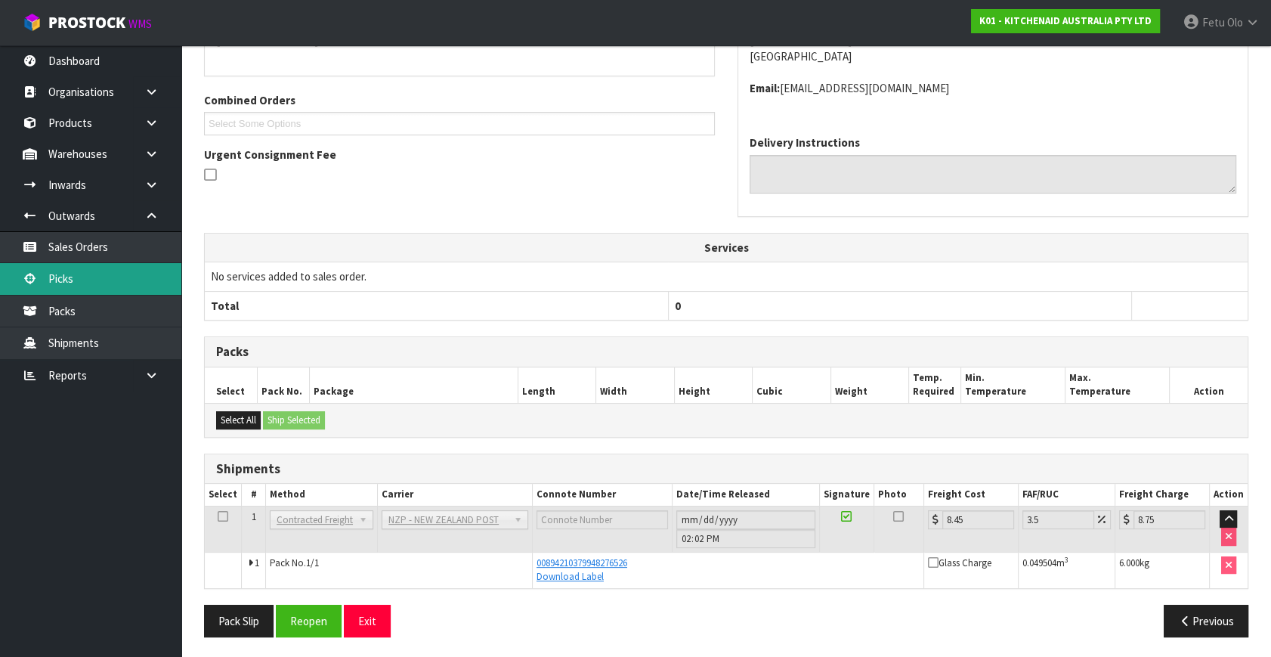
click at [76, 277] on link "Picks" at bounding box center [90, 278] width 181 height 31
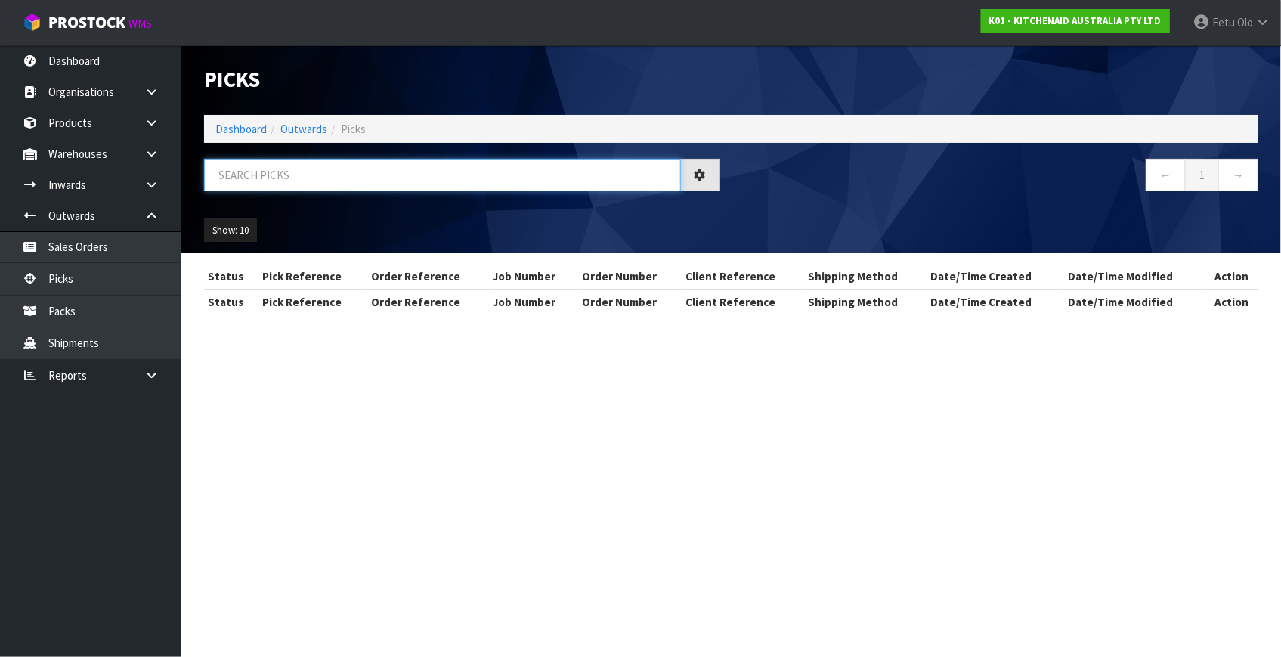
click at [391, 187] on input "text" at bounding box center [442, 175] width 477 height 33
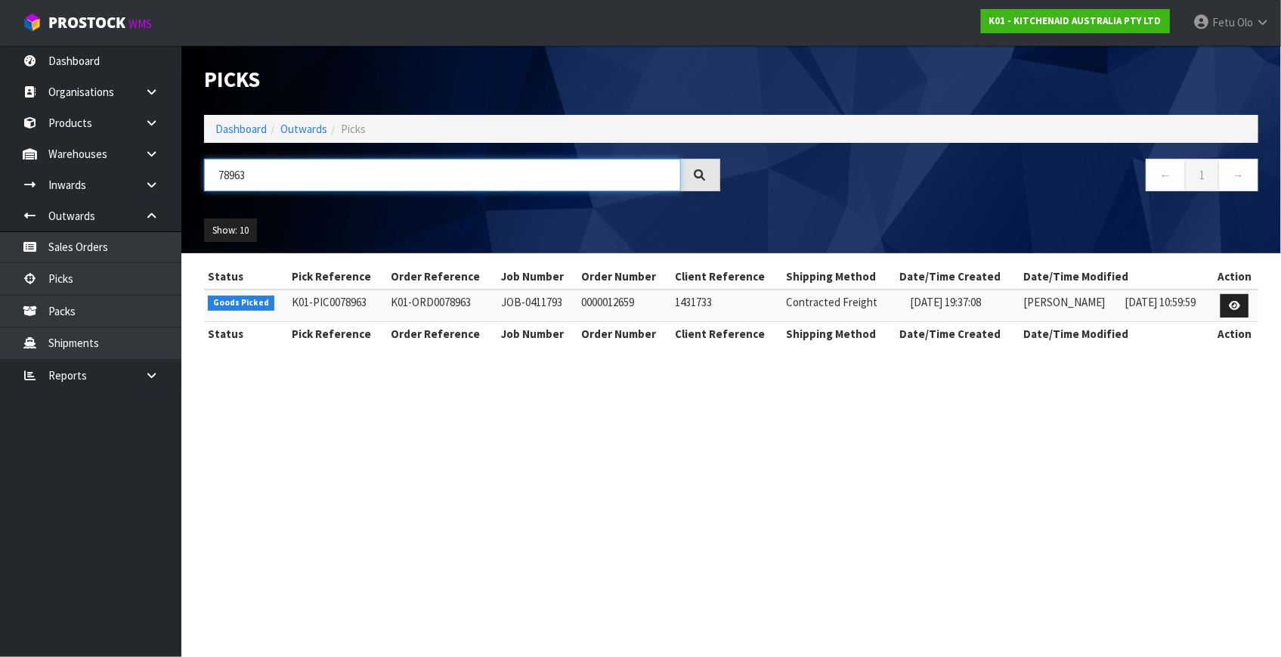
type input "78963"
click at [1231, 306] on icon at bounding box center [1234, 306] width 11 height 10
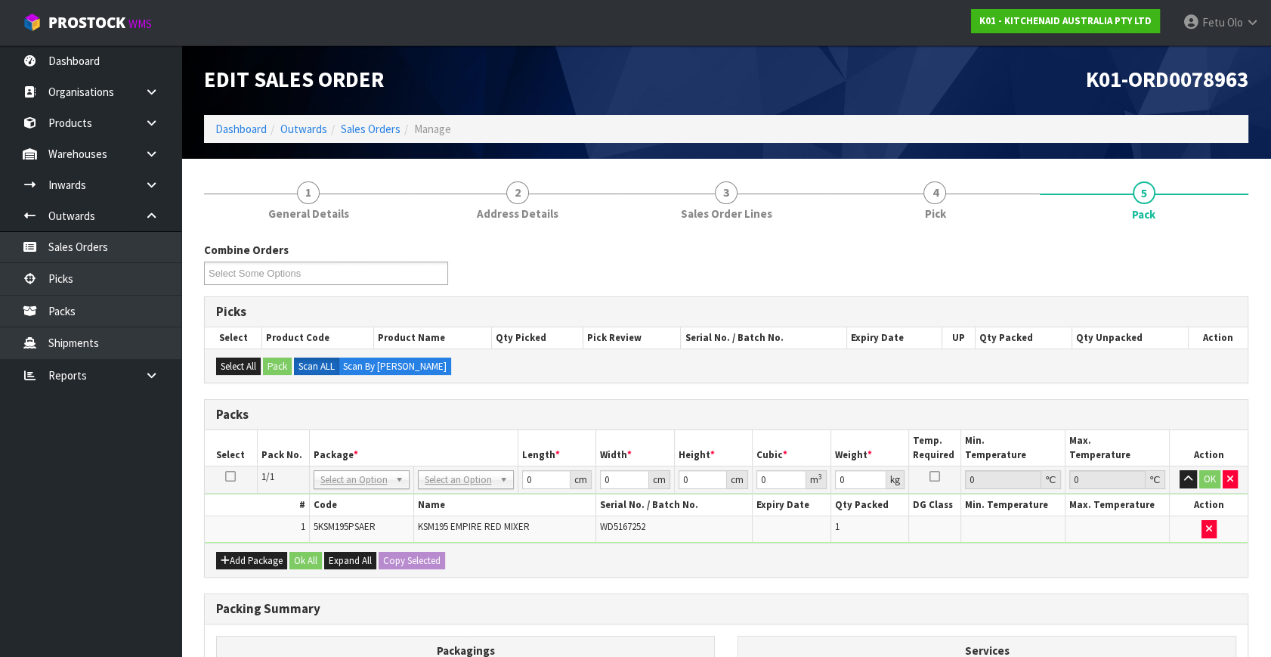
click at [471, 488] on td "No Packaging Cartons PLT GEN120 (1200 X 1000) PLT ONE WAY SKID CHEP HIRE PALLET…" at bounding box center [465, 479] width 104 height 27
drag, startPoint x: 535, startPoint y: 476, endPoint x: 141, endPoint y: 546, distance: 400.7
click at [141, 546] on body "Toggle navigation ProStock WMS K01 - KITCHENAID AUSTRALIA PTY LTD Fetu Olo Logo…" at bounding box center [635, 328] width 1271 height 657
type input "42"
type input "29"
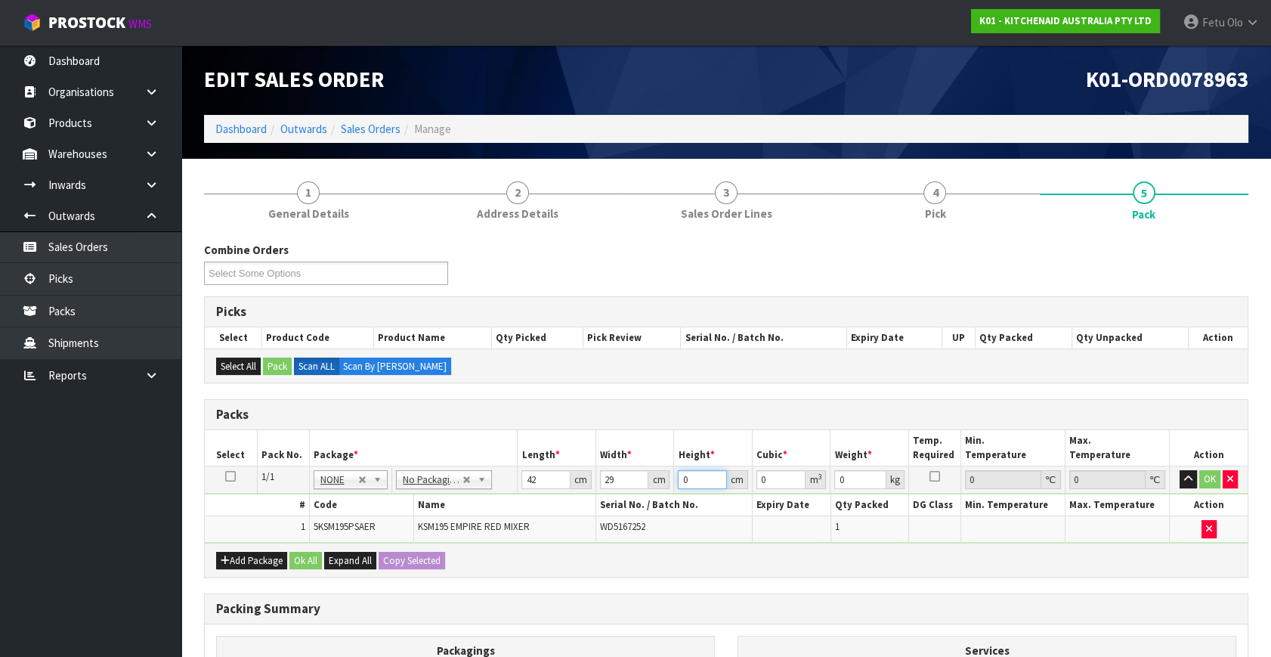
type input "4"
type input "0.004872"
type input "43"
type input "0.052374"
type input "43"
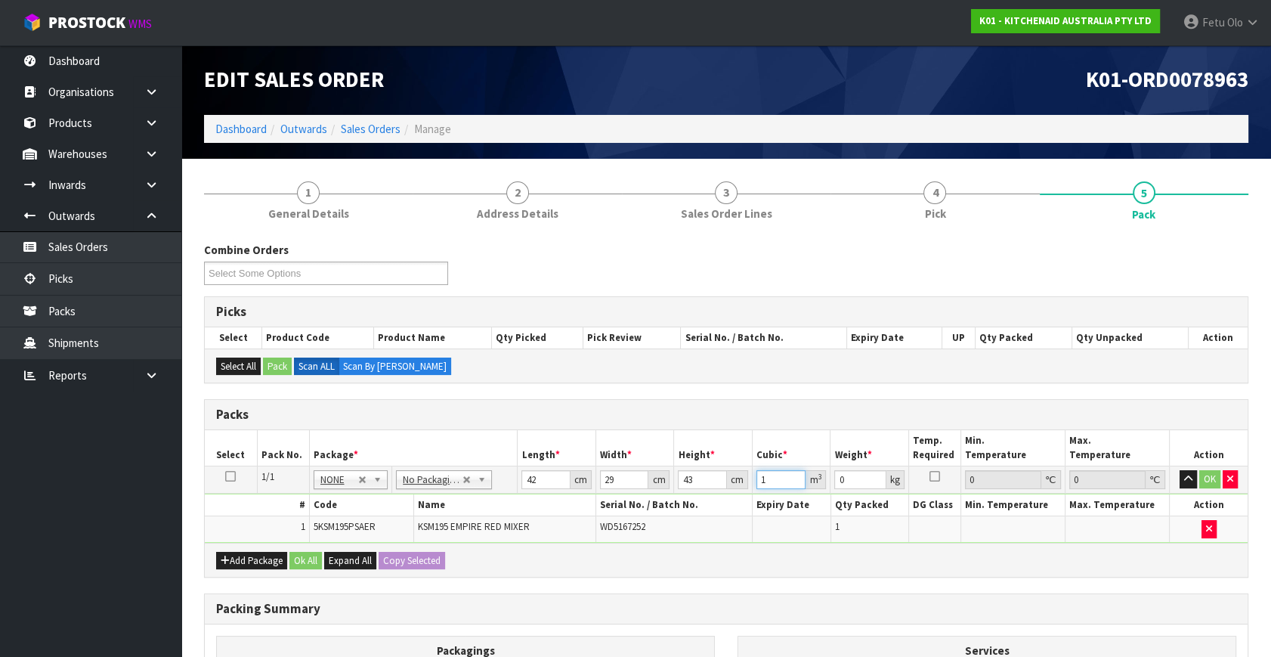
type input "1"
type input "3"
click button "OK" at bounding box center [1210, 479] width 21 height 18
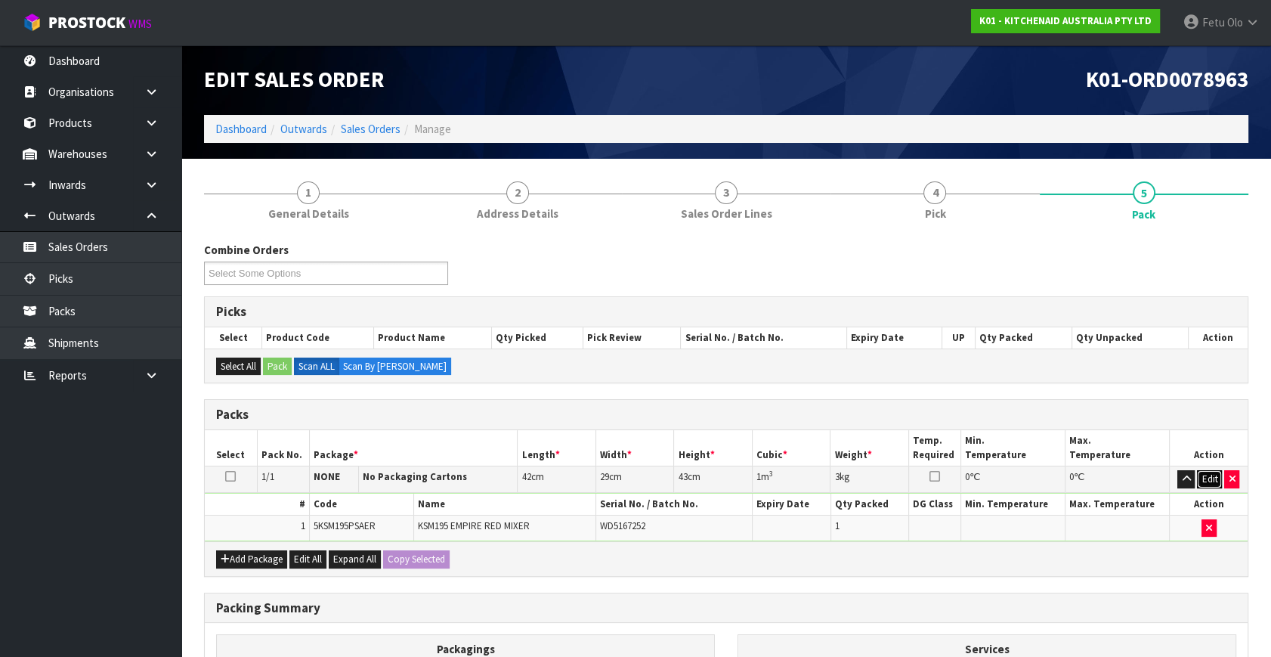
click at [1206, 479] on button "Edit" at bounding box center [1209, 479] width 25 height 18
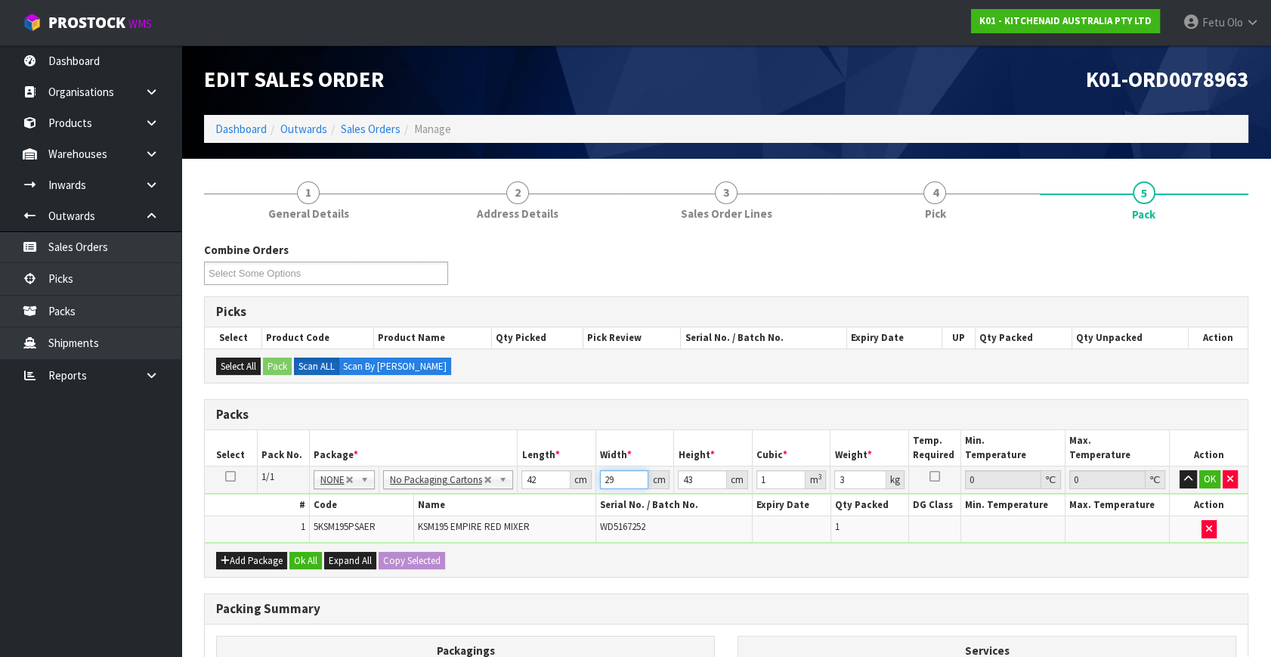
drag, startPoint x: 623, startPoint y: 476, endPoint x: 513, endPoint y: 523, distance: 119.9
click at [513, 523] on tbody "1/1 NONE 007-001 007-002 007-004 007-009 007-013 007-014 007-015 007-017 007-01…" at bounding box center [726, 504] width 1043 height 76
type input "2"
type input "0.003612"
type input "29"
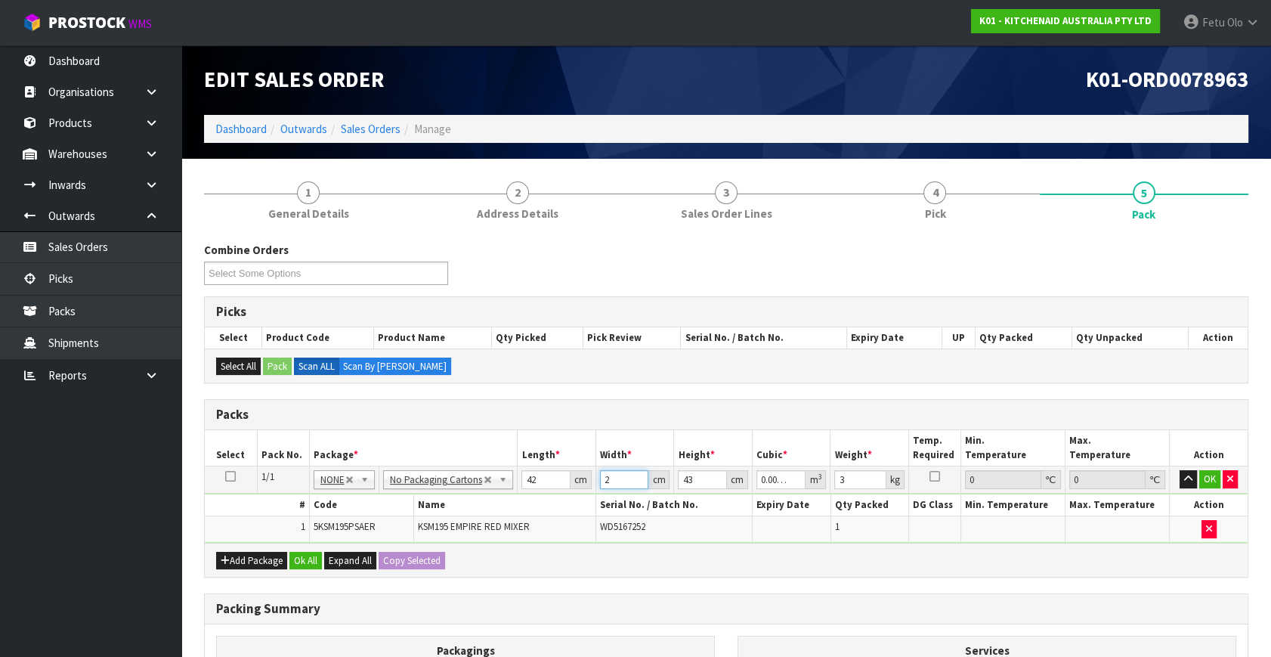
type input "0.052374"
type input "4"
type input "0.004872"
type input "43"
type input "0.052374"
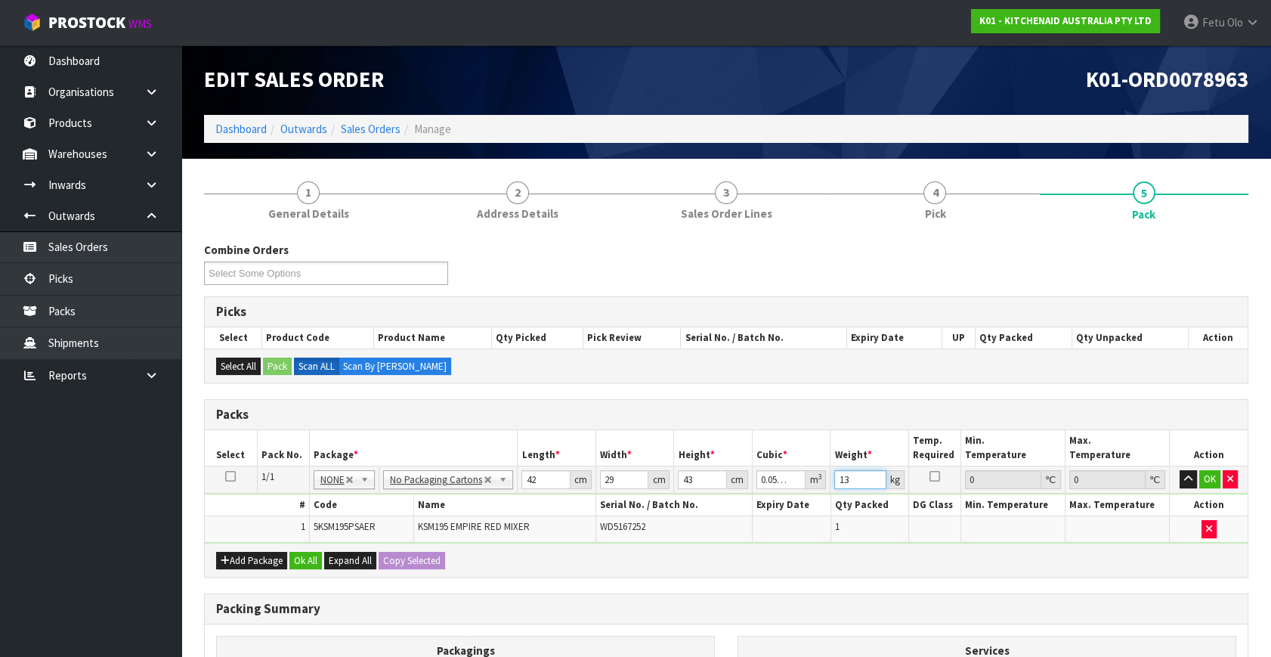
type input "13"
click button "OK" at bounding box center [1210, 479] width 21 height 18
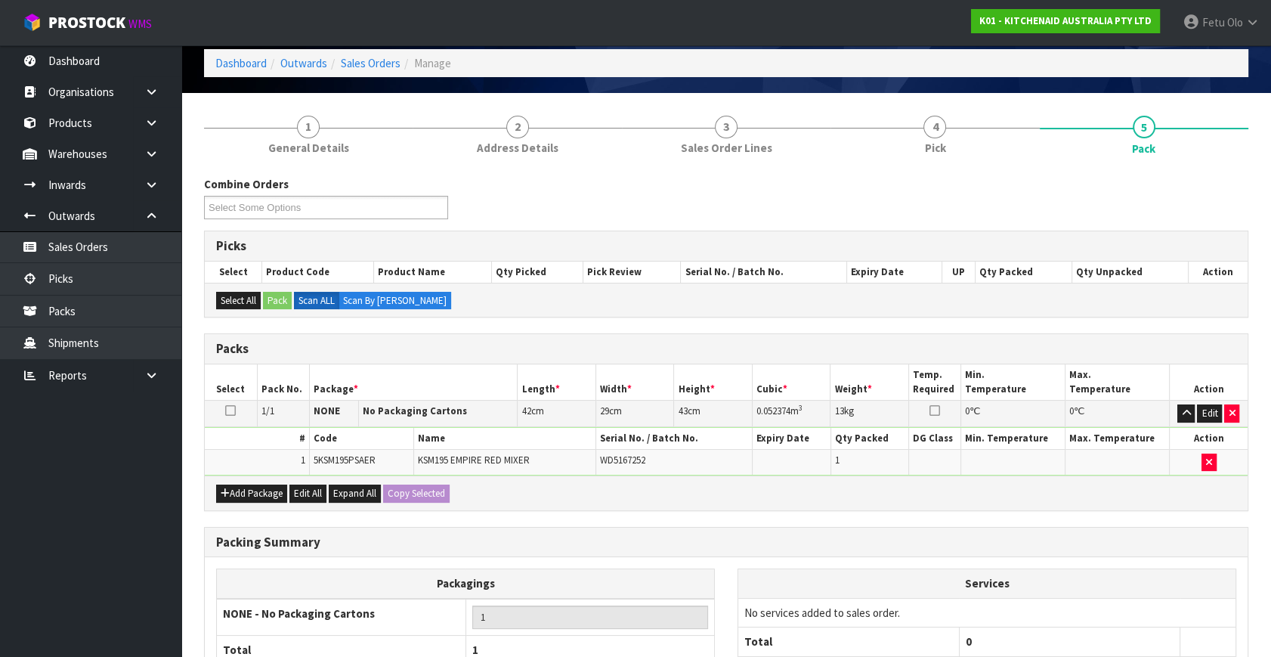
scroll to position [203, 0]
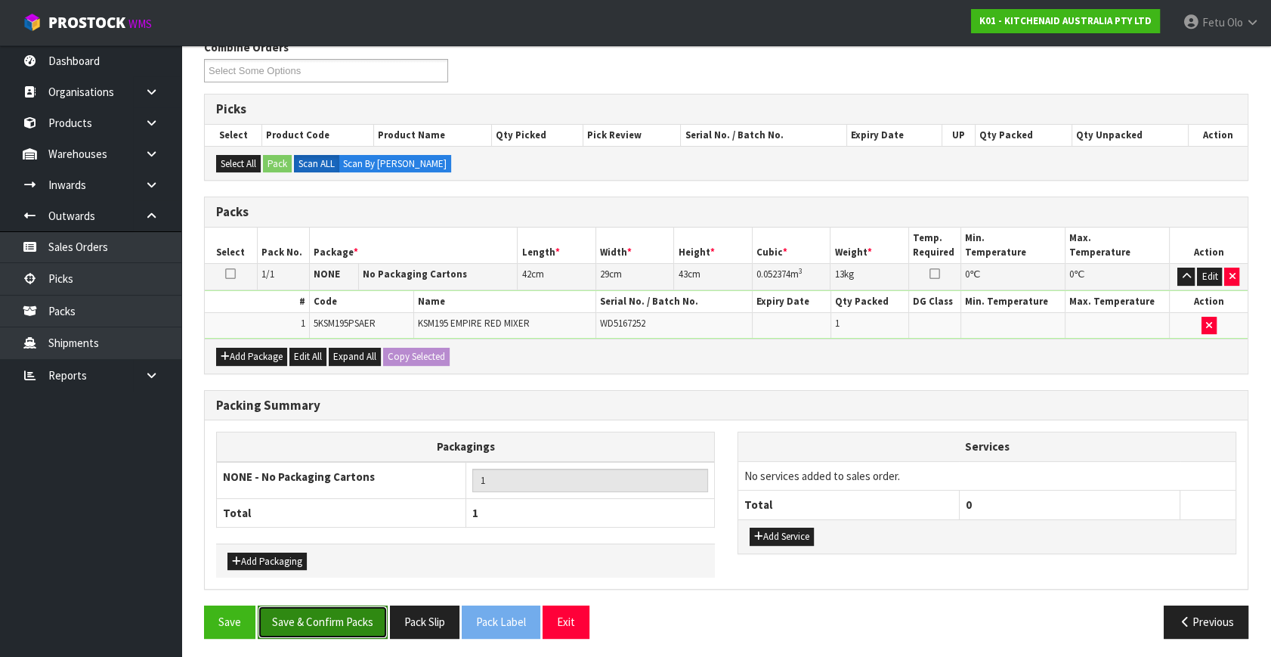
click at [358, 617] on button "Save & Confirm Packs" at bounding box center [323, 622] width 130 height 33
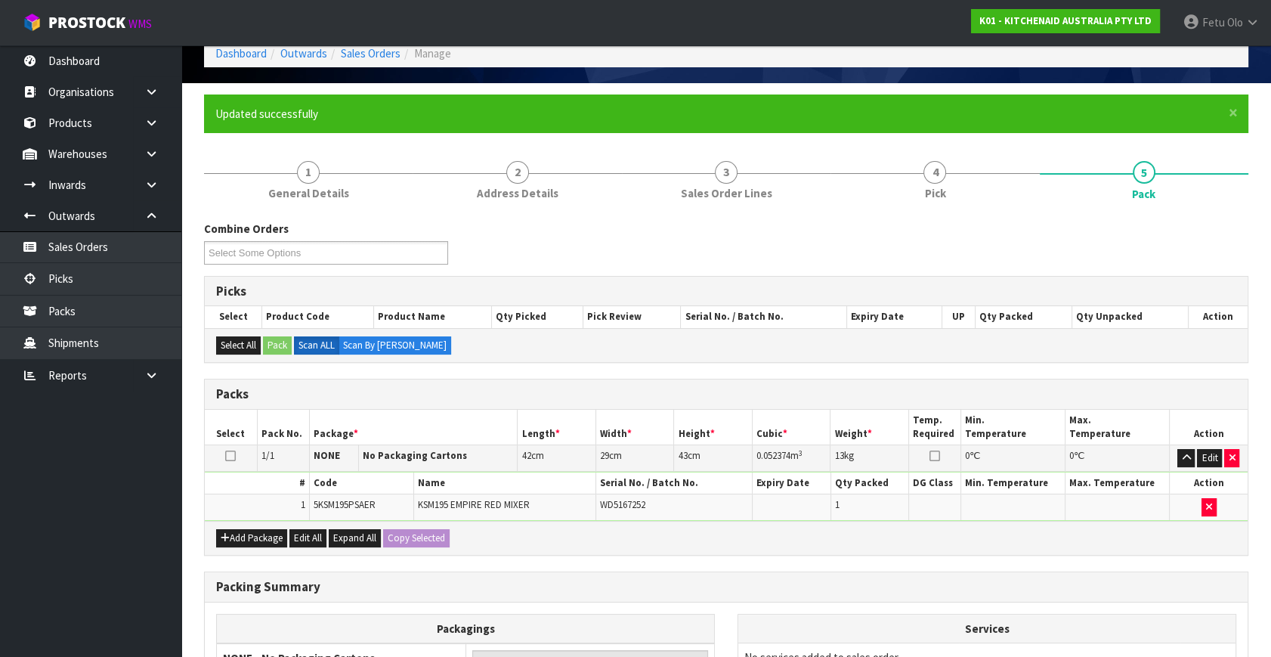
scroll to position [175, 0]
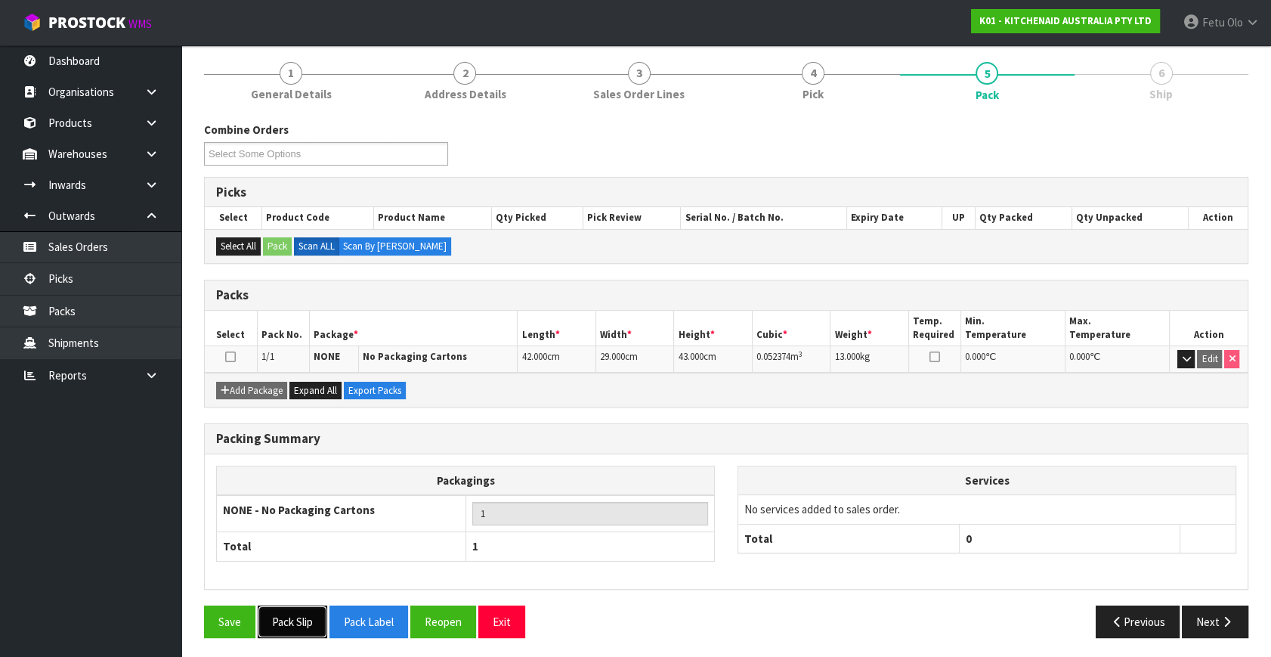
click at [297, 620] on button "Pack Slip" at bounding box center [293, 622] width 70 height 33
click at [1210, 624] on button "Next" at bounding box center [1215, 622] width 67 height 33
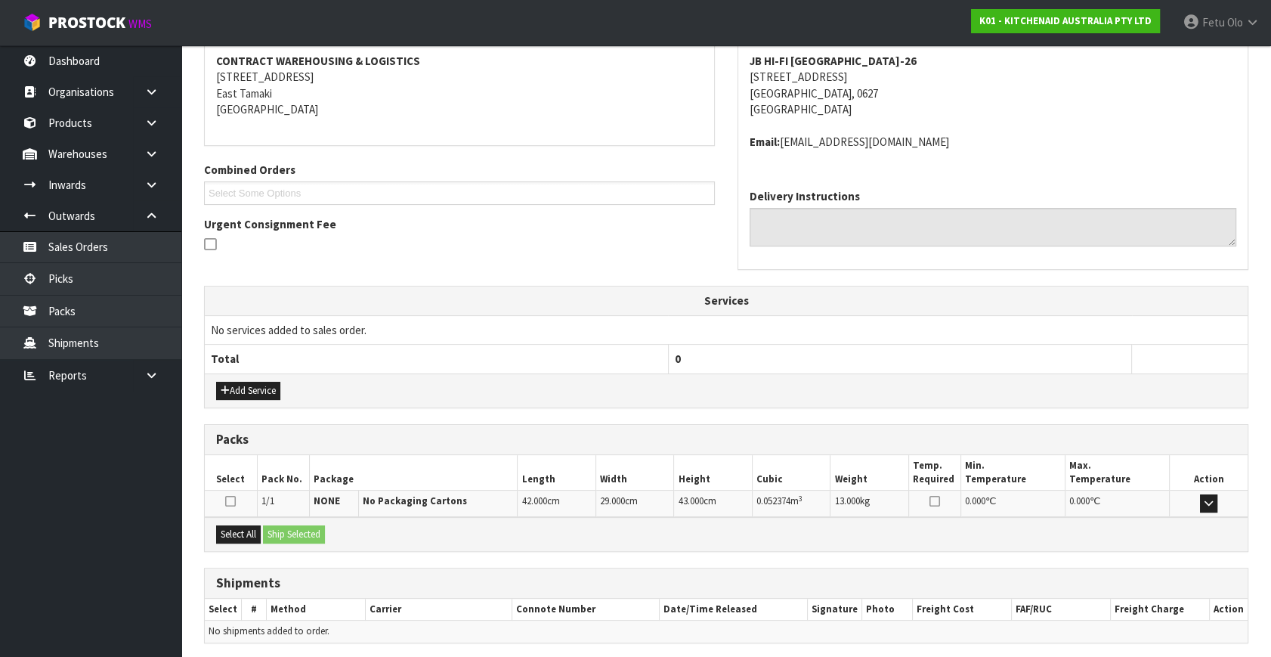
scroll to position [340, 0]
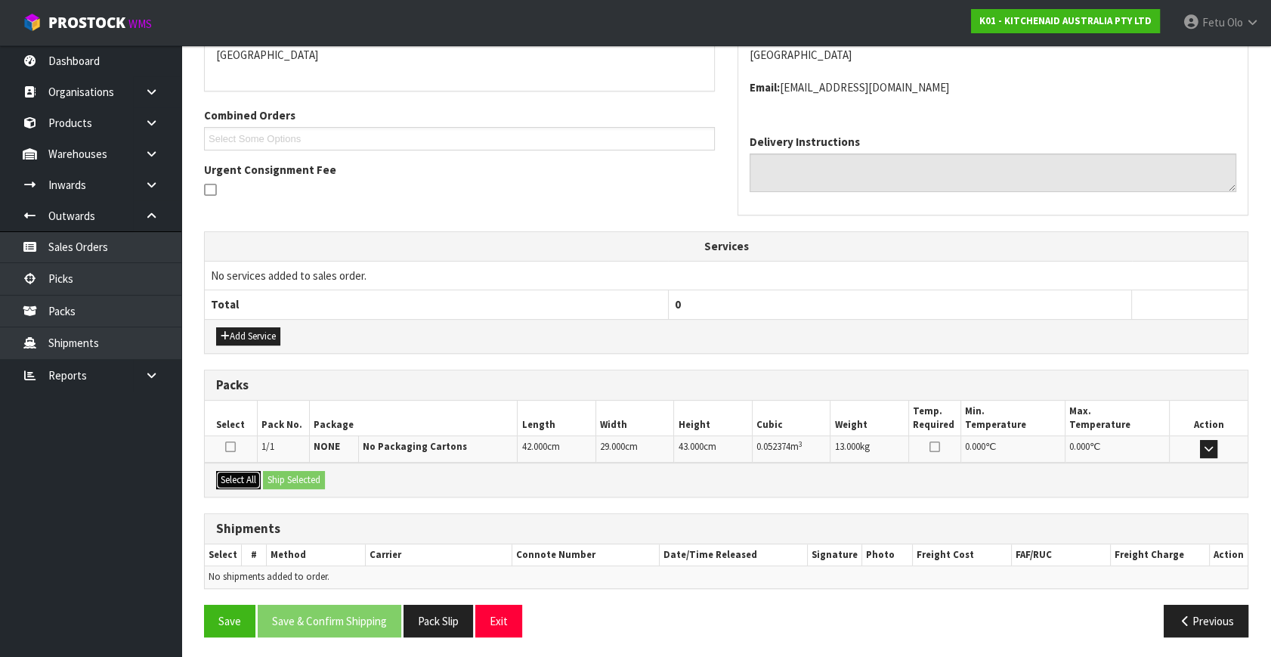
click at [234, 472] on button "Select All" at bounding box center [238, 480] width 45 height 18
click at [302, 479] on button "Ship Selected" at bounding box center [294, 480] width 62 height 18
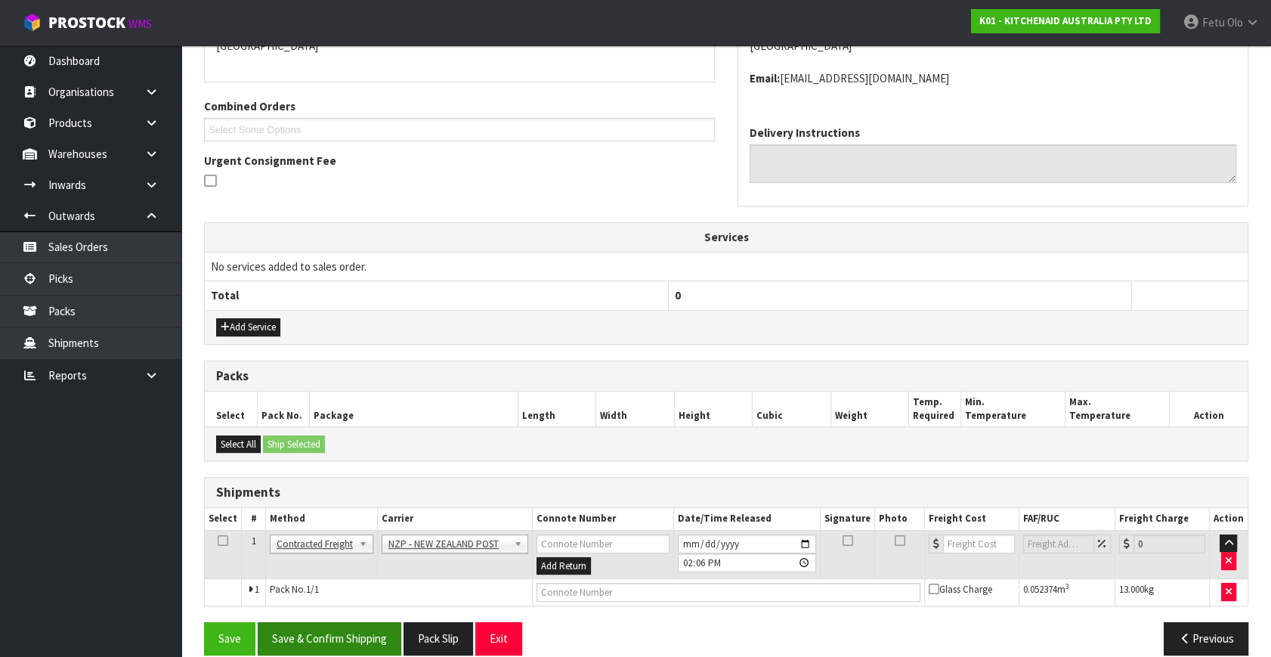
scroll to position [367, 0]
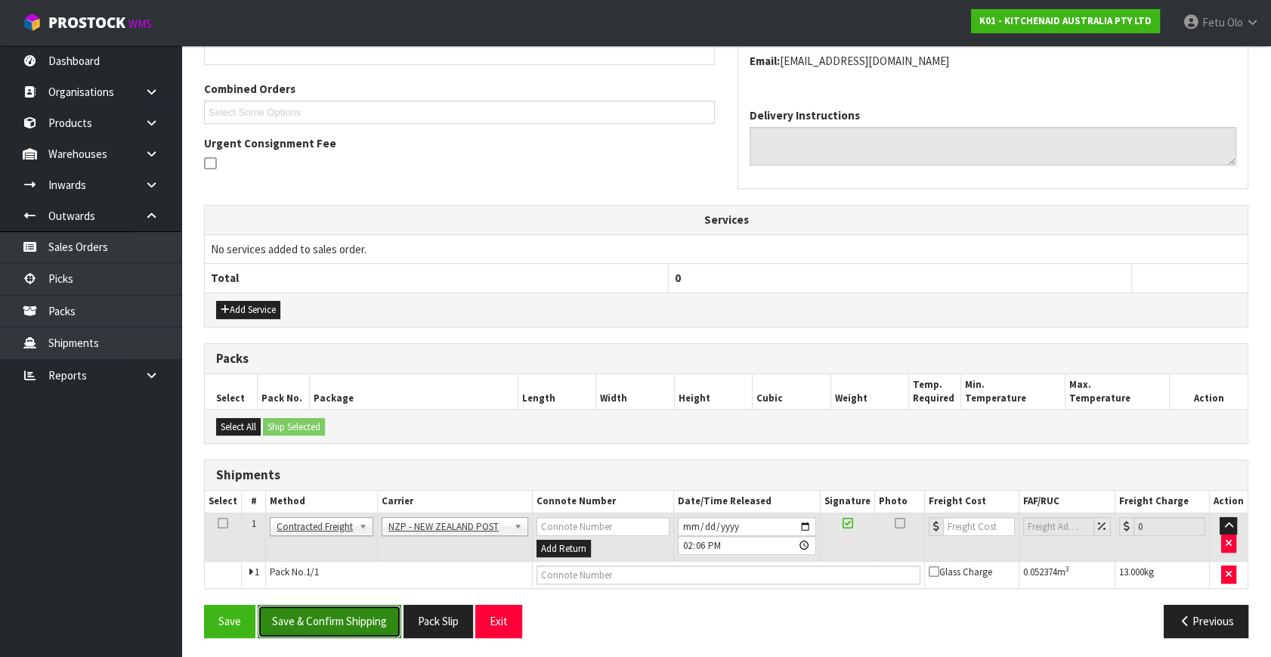
click at [361, 619] on button "Save & Confirm Shipping" at bounding box center [330, 621] width 144 height 33
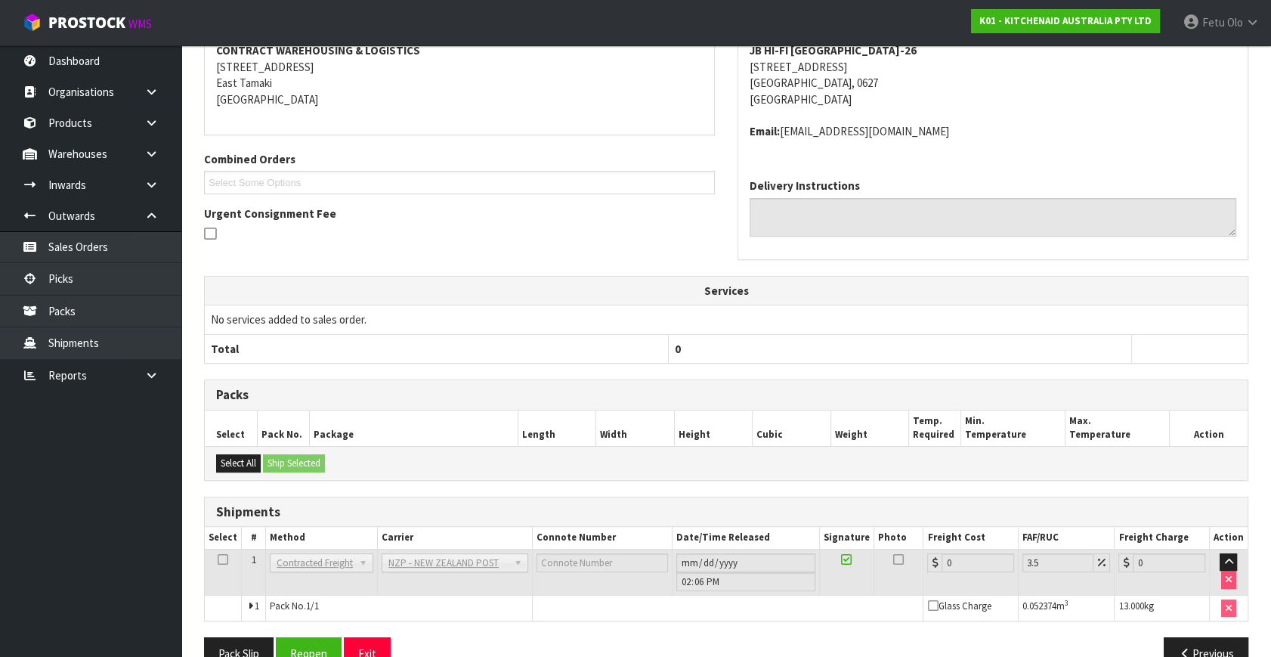
scroll to position [346, 0]
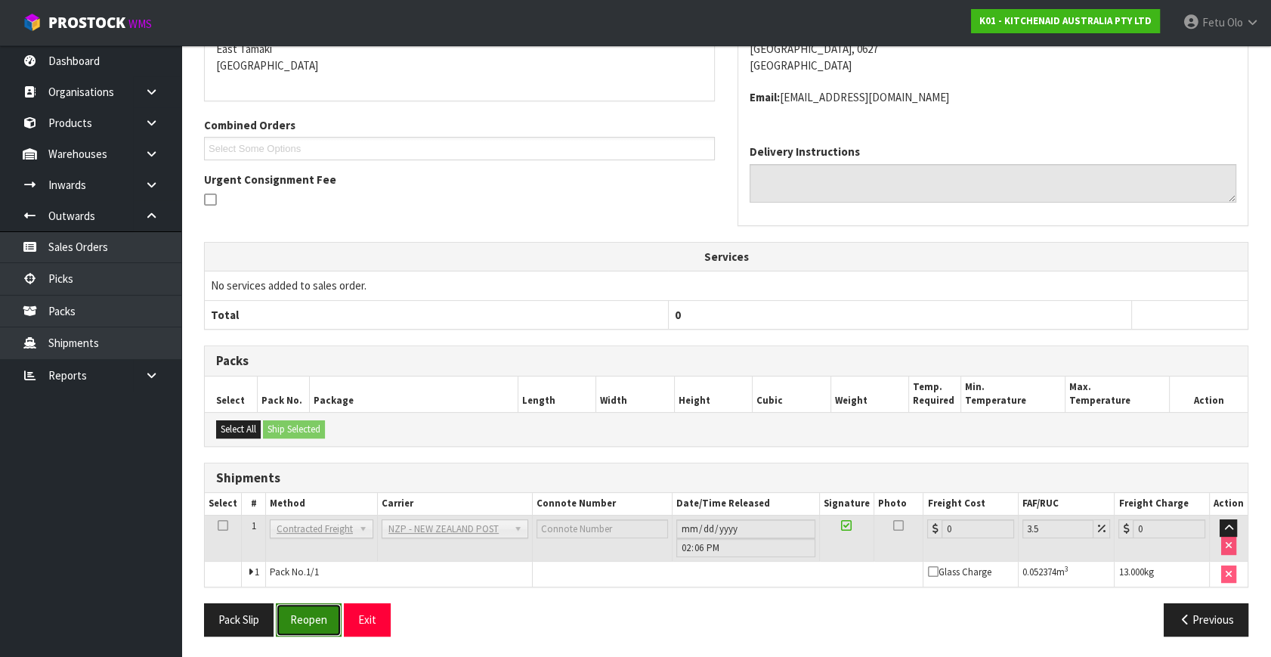
click at [314, 613] on button "Reopen" at bounding box center [309, 619] width 66 height 33
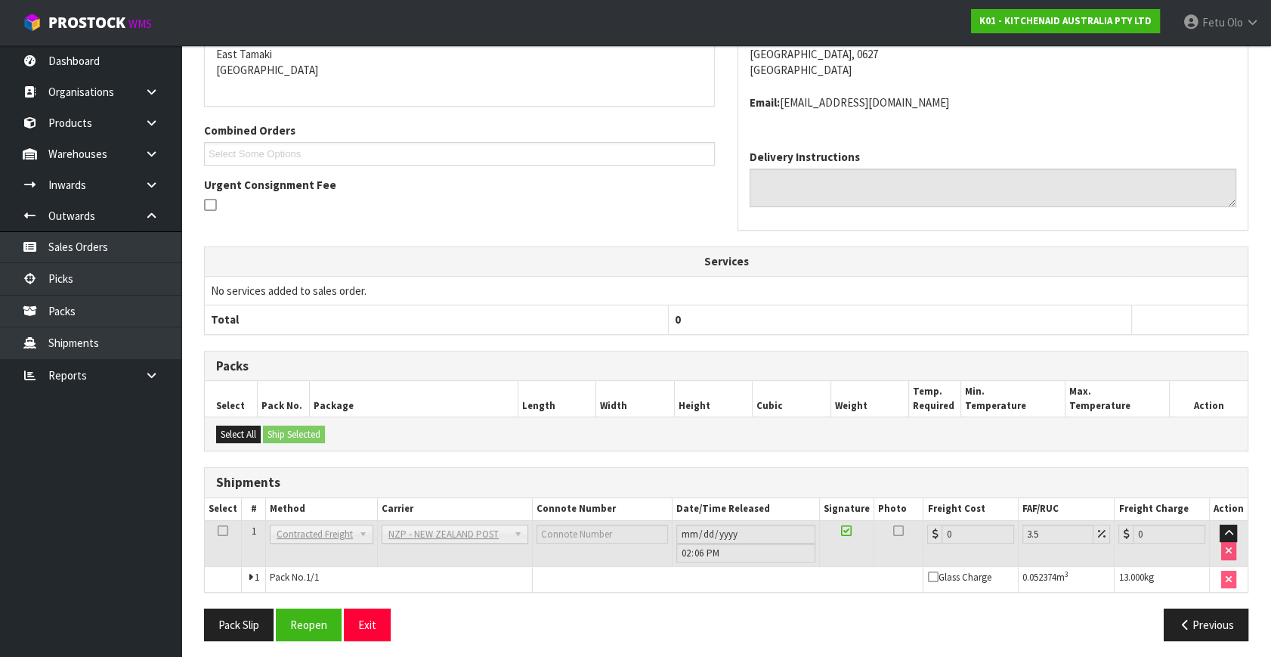
scroll to position [330, 0]
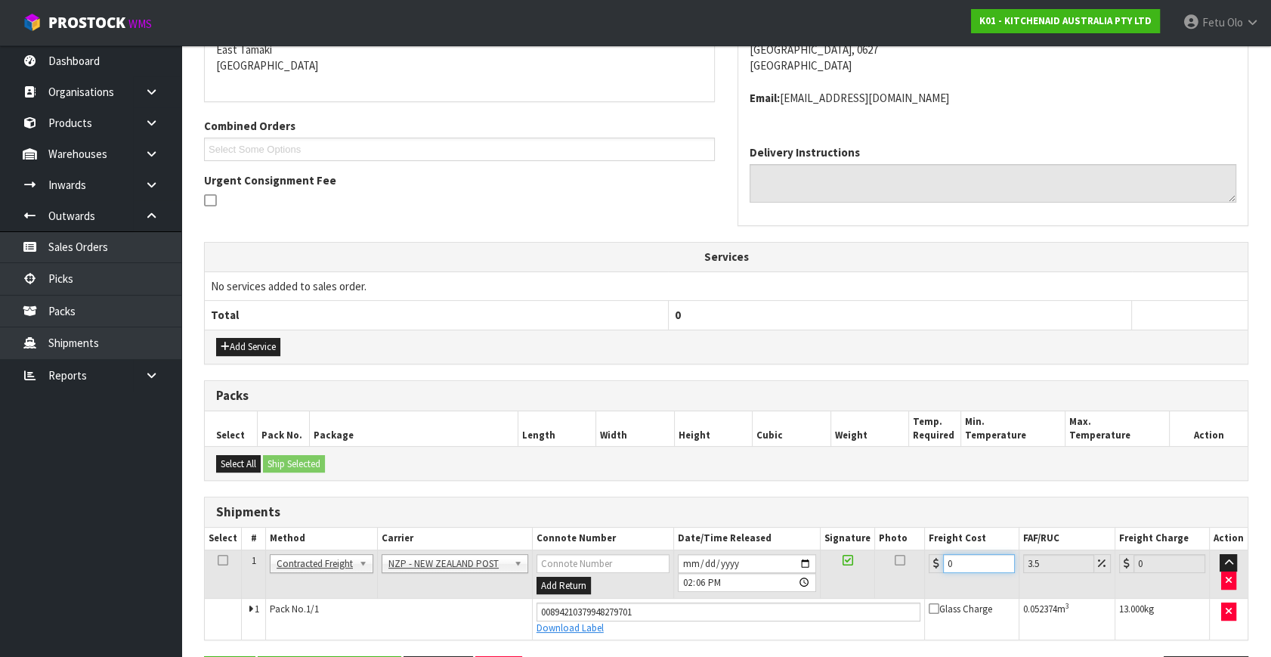
drag, startPoint x: 980, startPoint y: 565, endPoint x: 606, endPoint y: 633, distance: 379.6
click at [621, 602] on tbody "1 Client Local Pickup Customer Local Pickup Company Freight Contracted Freight …" at bounding box center [726, 594] width 1043 height 89
type input "4"
type input "4.14"
type input "4.3"
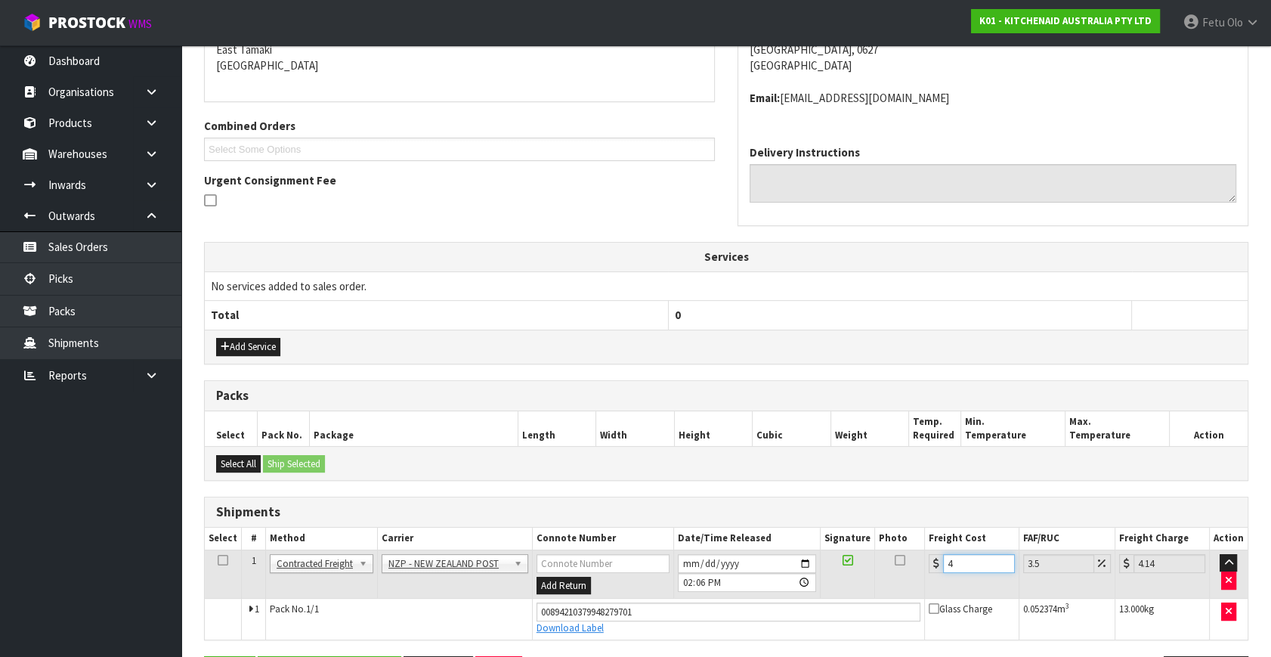
type input "4.45"
type input "4.33"
type input "4.48"
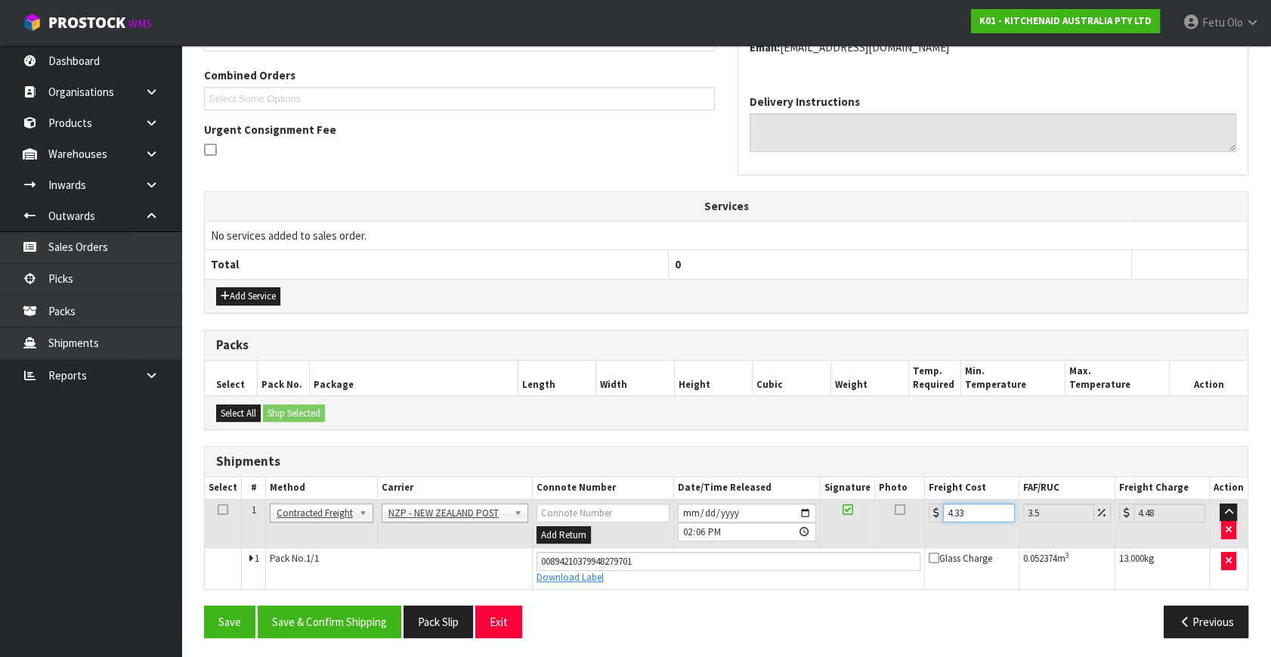
scroll to position [381, 0]
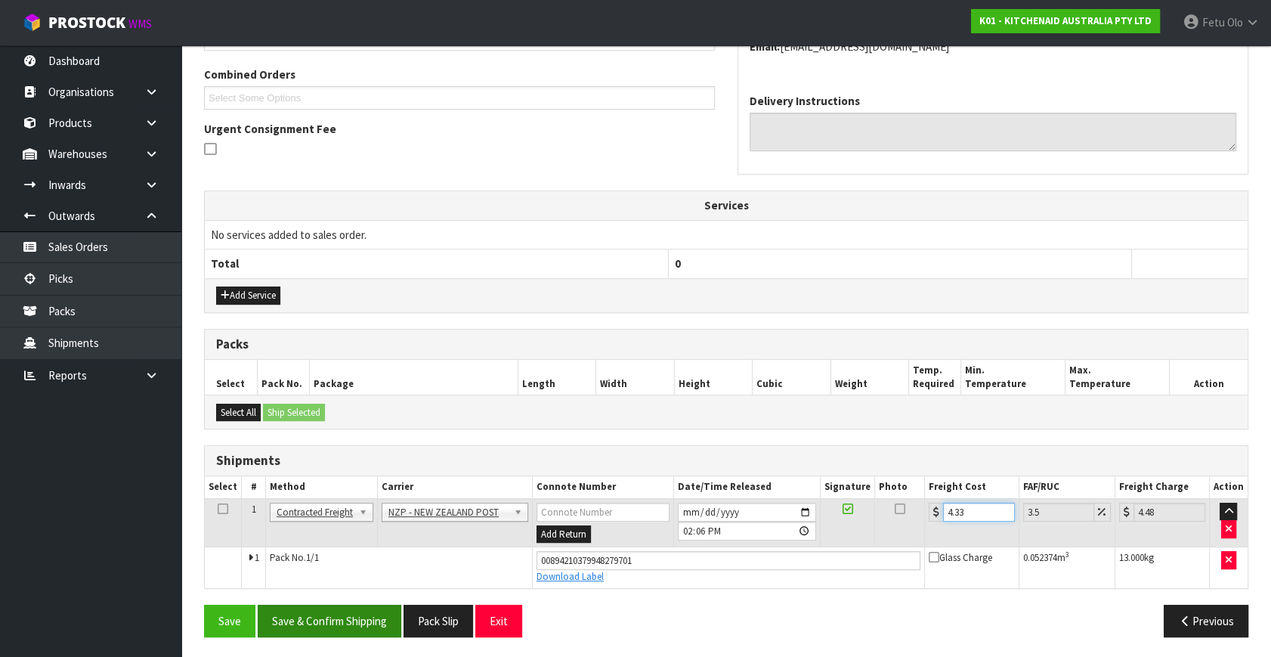
type input "4.33"
click at [324, 613] on button "Save & Confirm Shipping" at bounding box center [330, 621] width 144 height 33
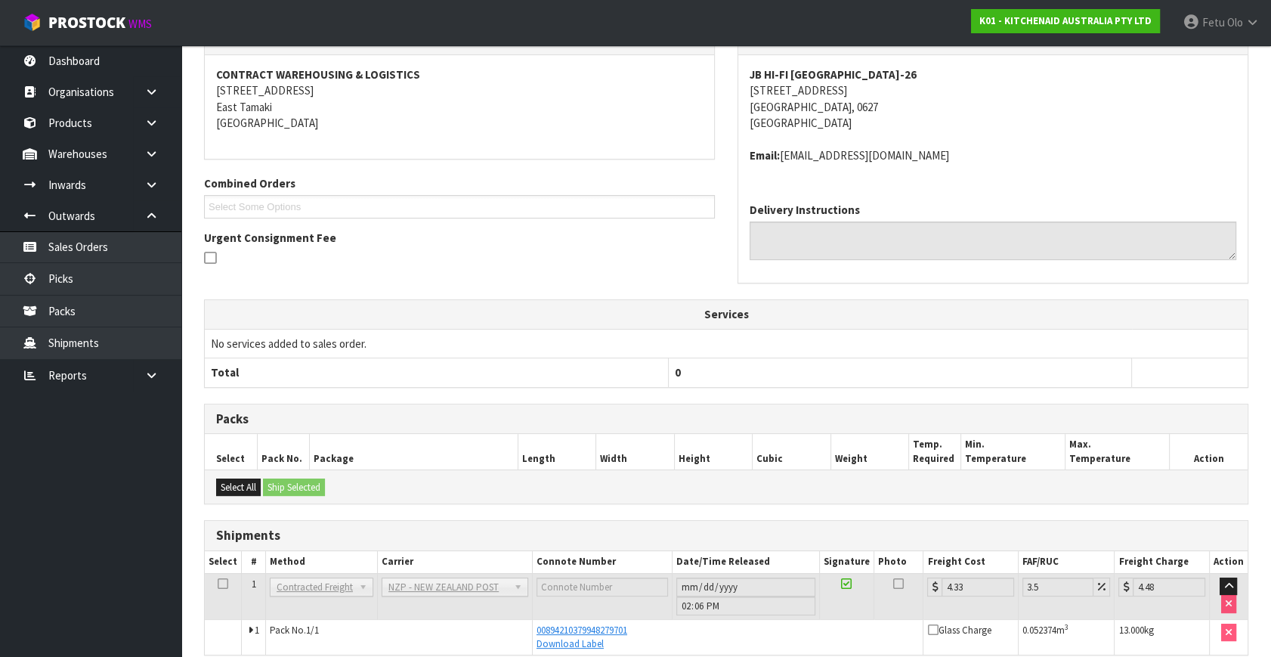
scroll to position [340, 0]
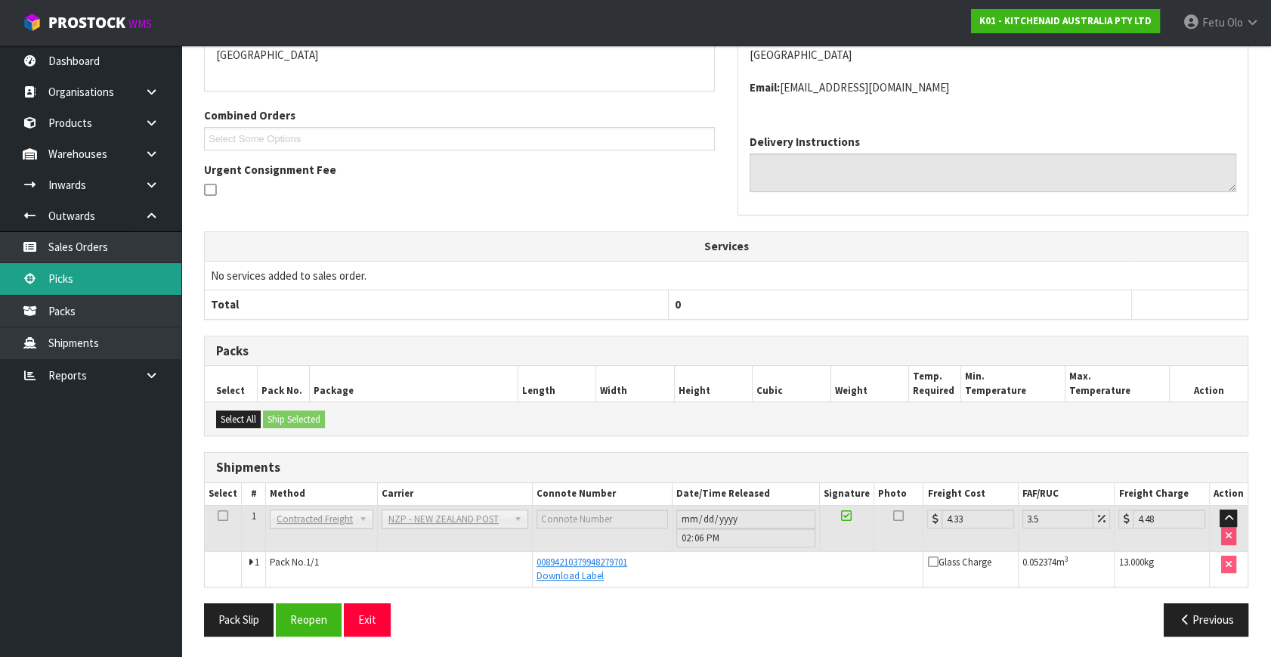
click at [104, 280] on link "Picks" at bounding box center [90, 278] width 181 height 31
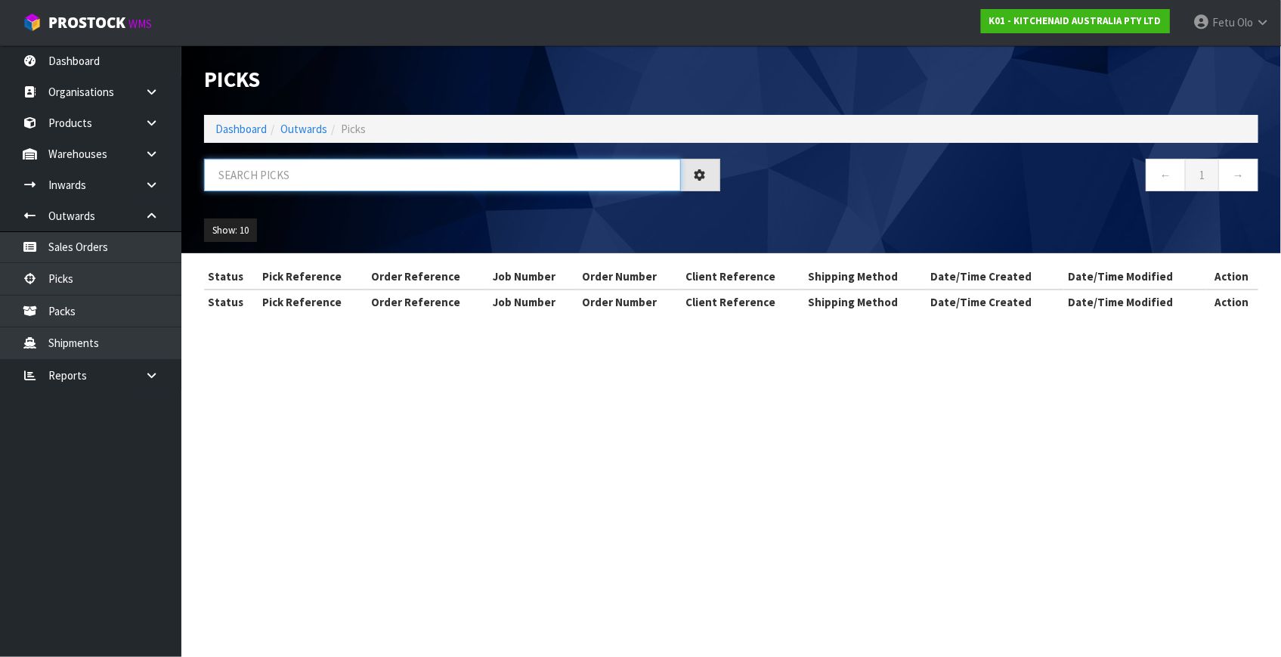
click at [418, 166] on input "text" at bounding box center [442, 175] width 477 height 33
drag, startPoint x: 418, startPoint y: 166, endPoint x: 324, endPoint y: 455, distance: 304.3
click at [418, 172] on input "text" at bounding box center [442, 175] width 477 height 33
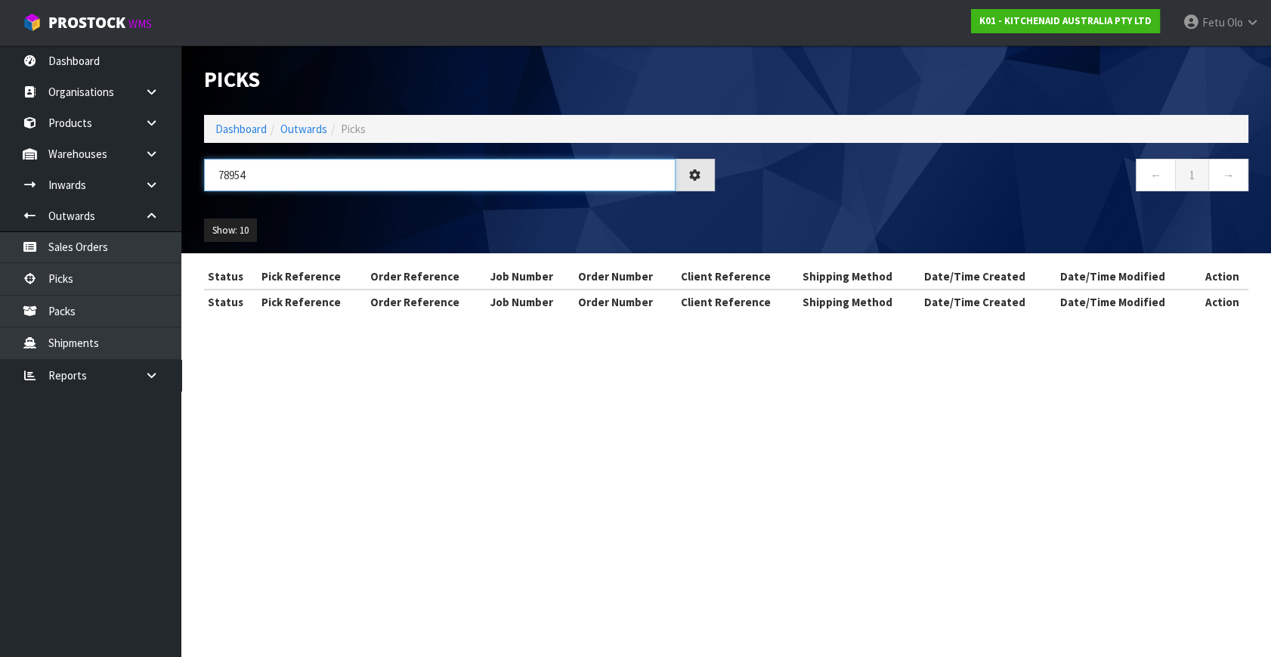
type input "78954"
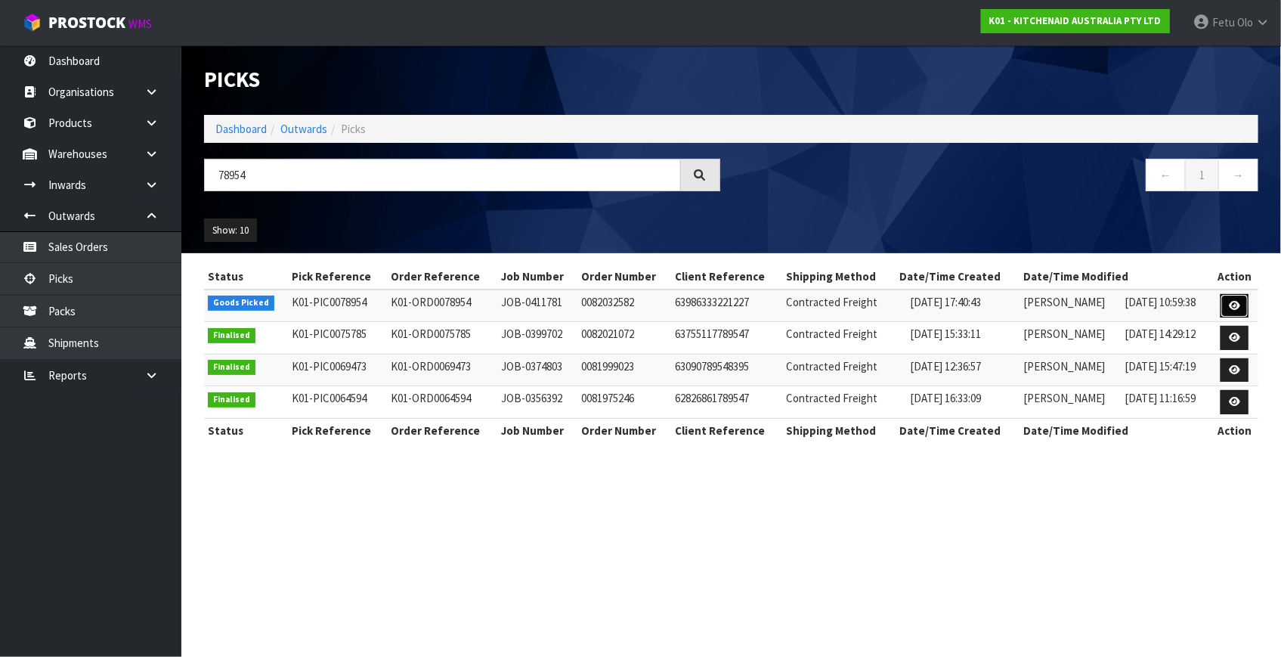
click at [1232, 308] on icon at bounding box center [1234, 306] width 11 height 10
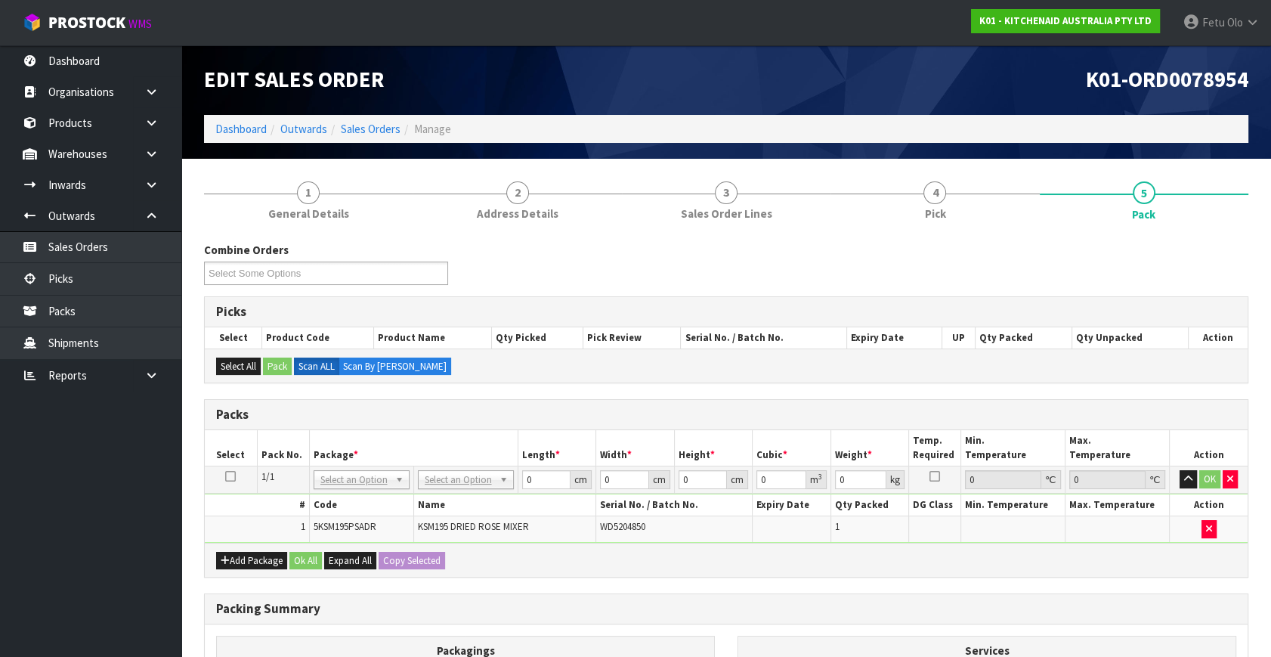
drag, startPoint x: 461, startPoint y: 476, endPoint x: 460, endPoint y: 510, distance: 34.1
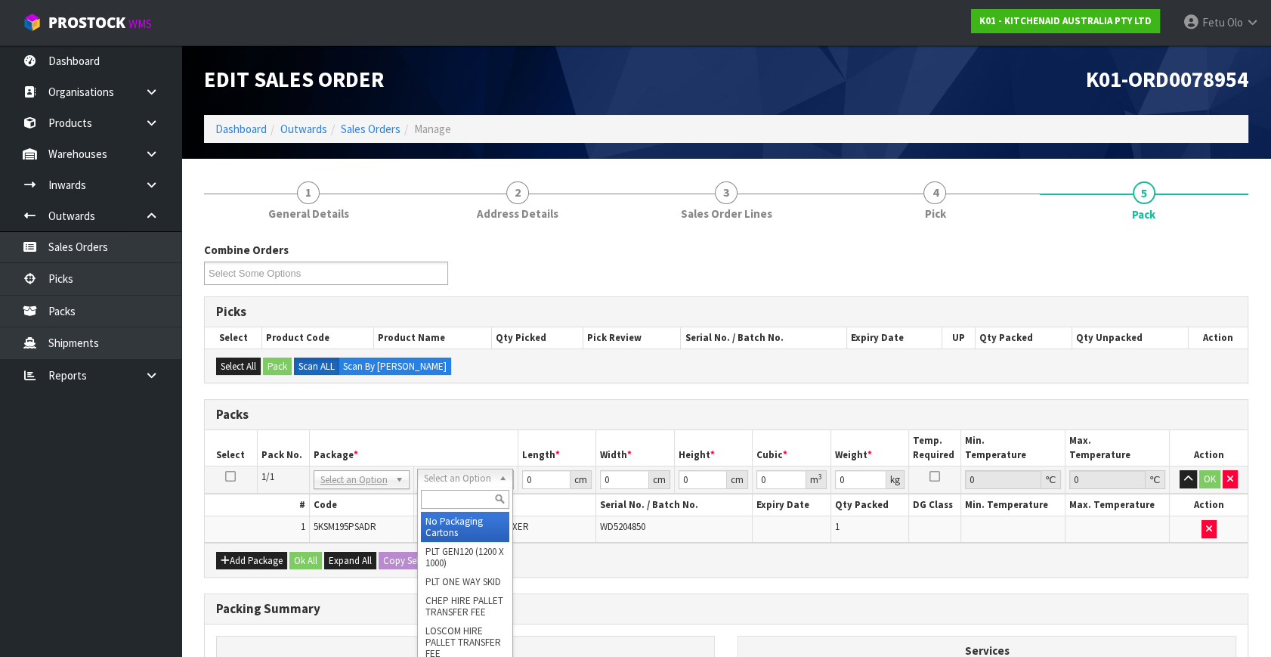
drag, startPoint x: 459, startPoint y: 512, endPoint x: 469, endPoint y: 513, distance: 9.9
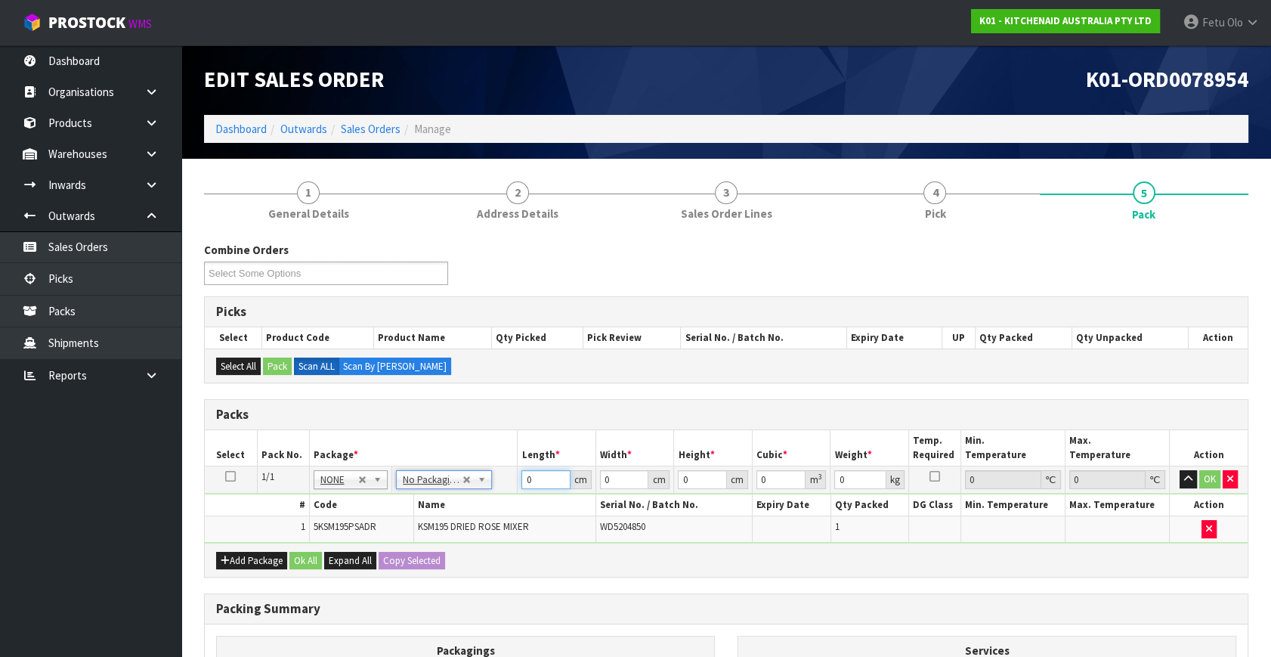
drag, startPoint x: 358, startPoint y: 559, endPoint x: 326, endPoint y: 571, distance: 34.7
click at [326, 571] on div "Packs Select Pack No. Package * Length * Width * Height * Cubic * Weight * Temp…" at bounding box center [726, 488] width 1045 height 178
type input "42"
type input "29"
type input "4"
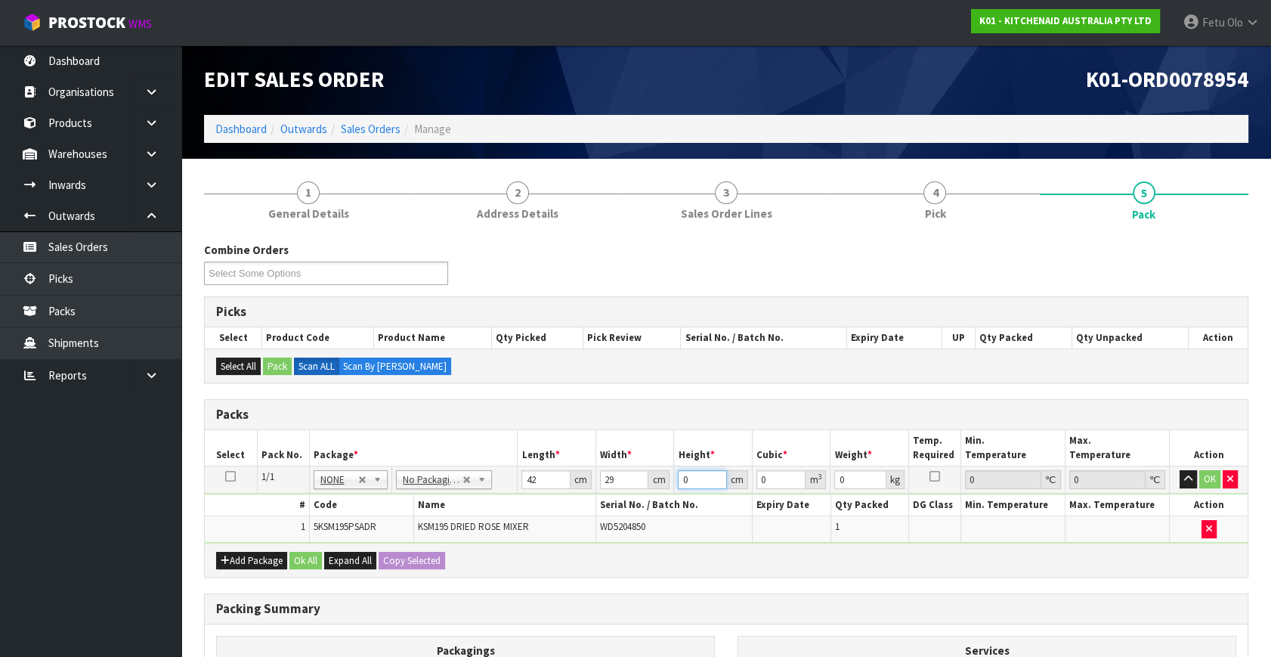
type input "0.004872"
type input "43"
type input "0.052374"
type input "43"
type input "13"
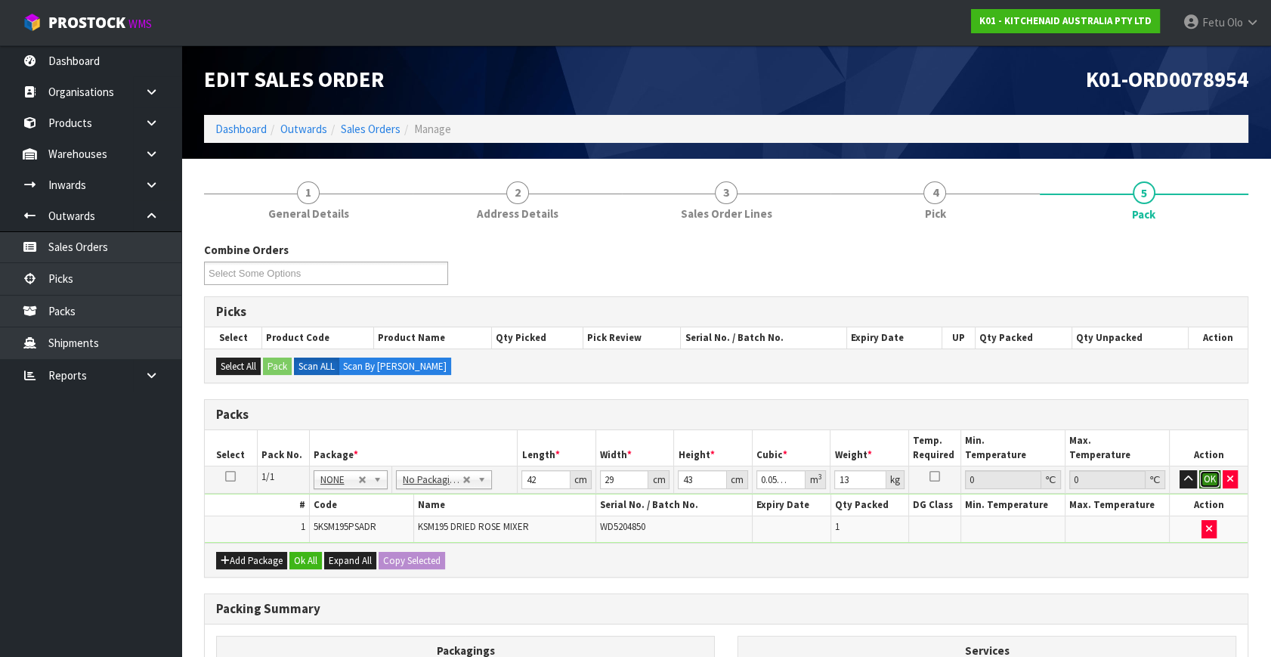
click button "OK" at bounding box center [1210, 479] width 21 height 18
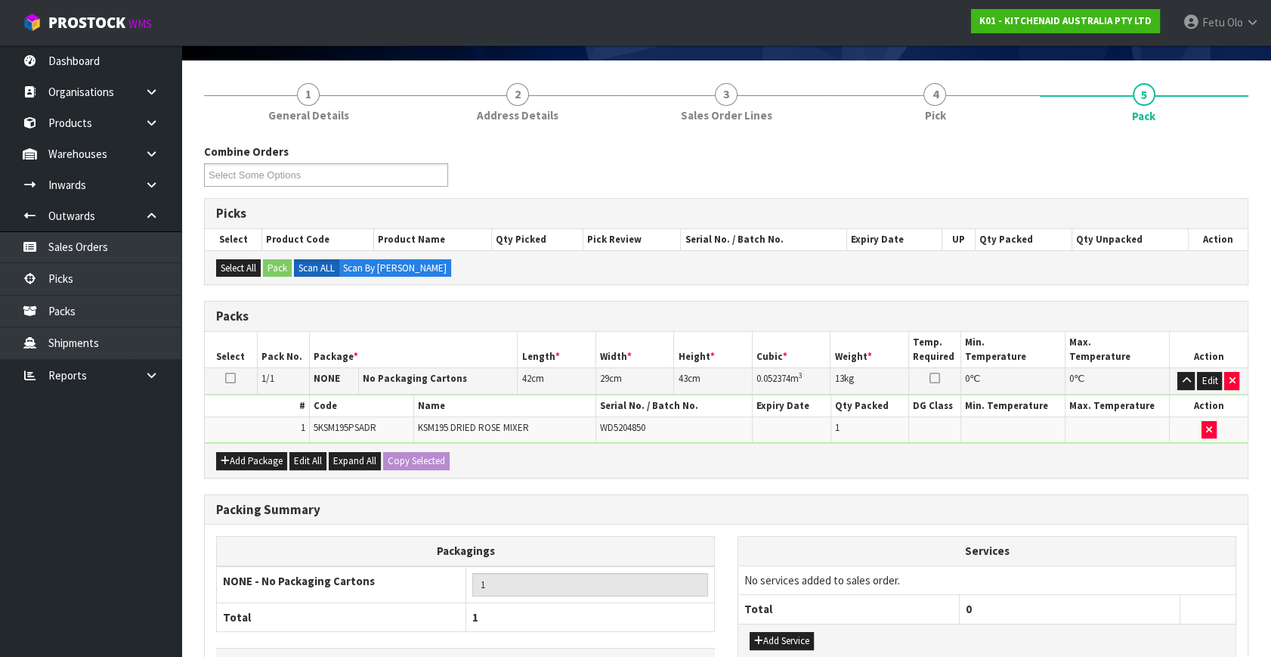
scroll to position [203, 0]
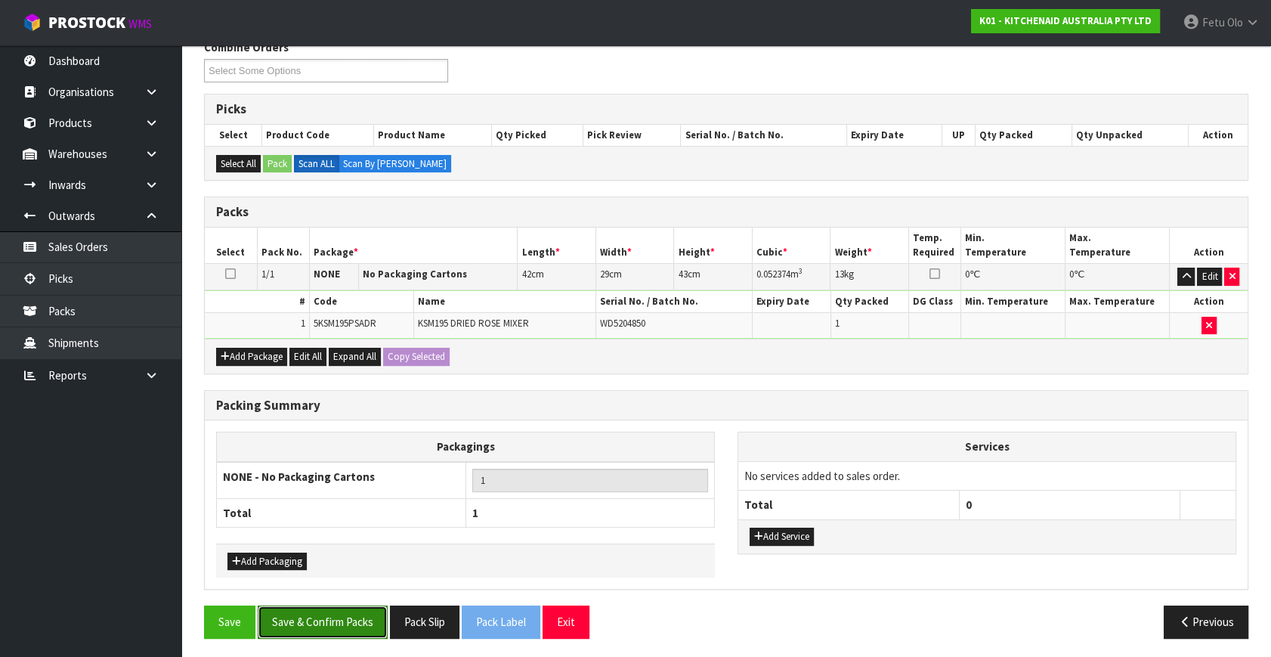
click at [362, 611] on button "Save & Confirm Packs" at bounding box center [323, 622] width 130 height 33
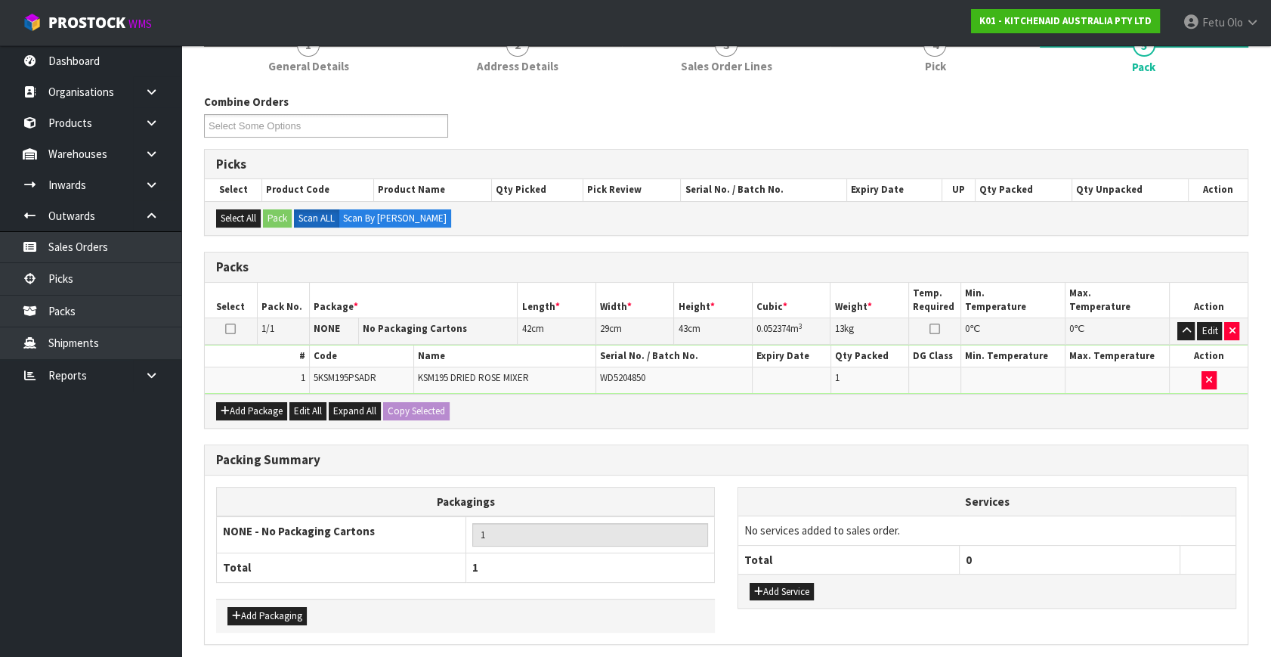
scroll to position [0, 0]
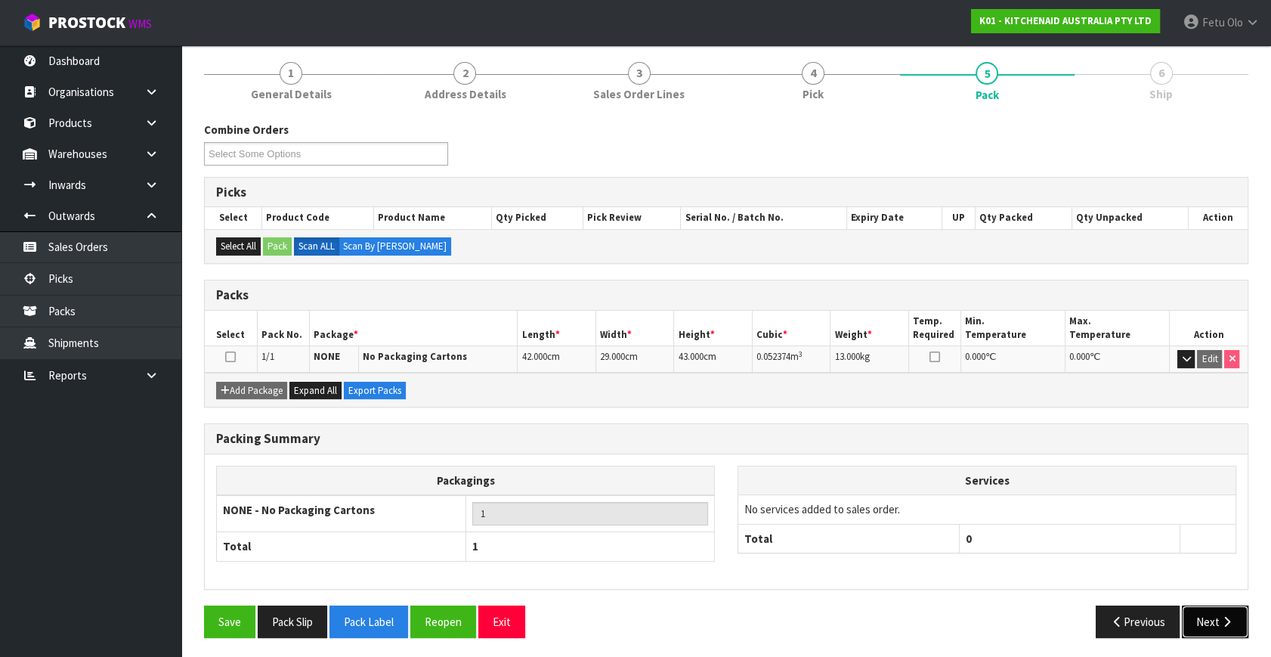
click at [1213, 620] on button "Next" at bounding box center [1215, 622] width 67 height 33
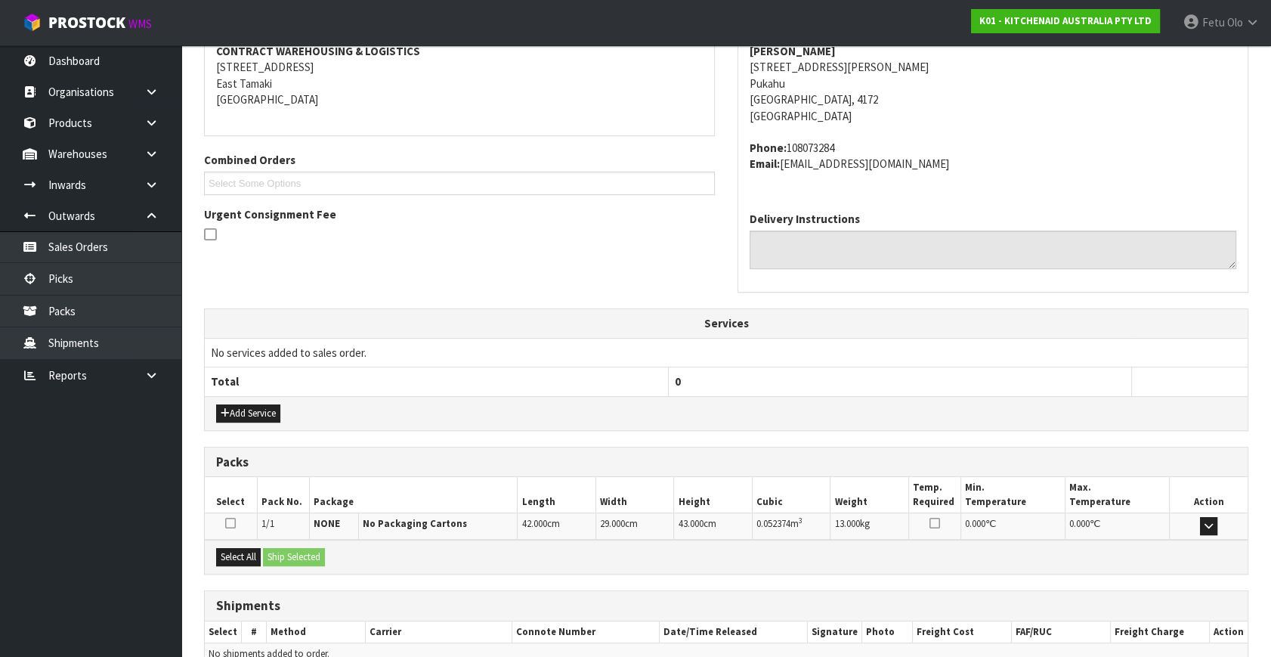
scroll to position [372, 0]
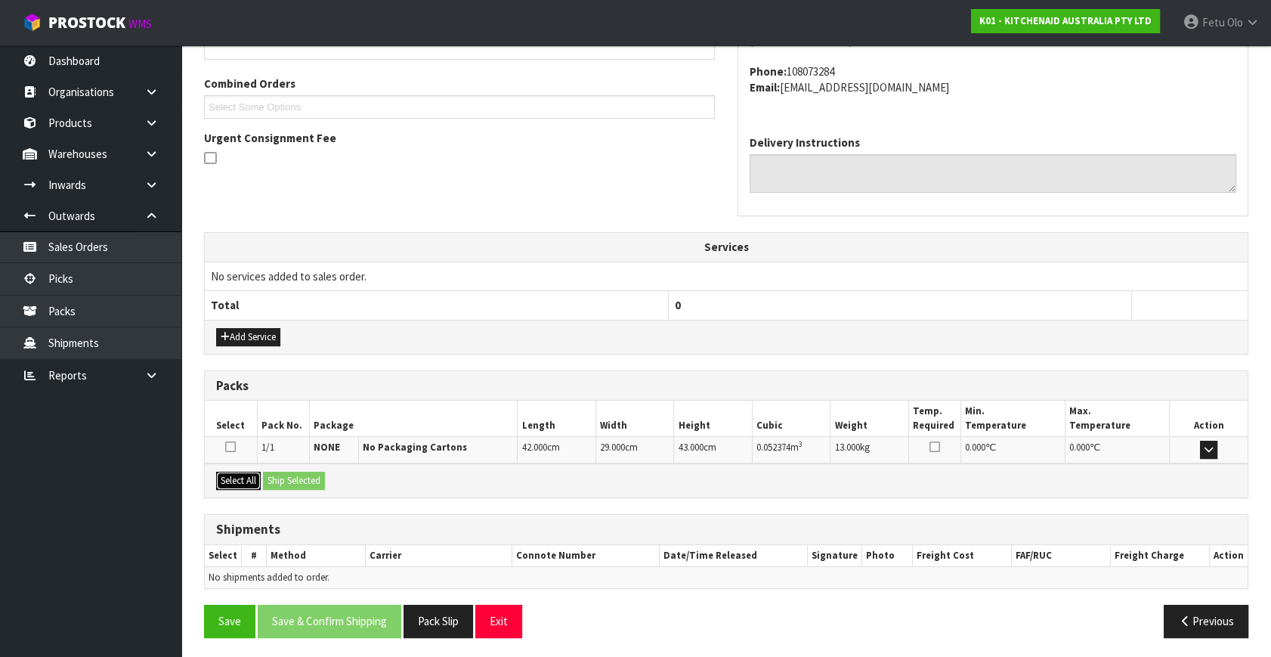
click at [248, 472] on button "Select All" at bounding box center [238, 481] width 45 height 18
click at [277, 476] on button "Ship Selected" at bounding box center [294, 481] width 62 height 18
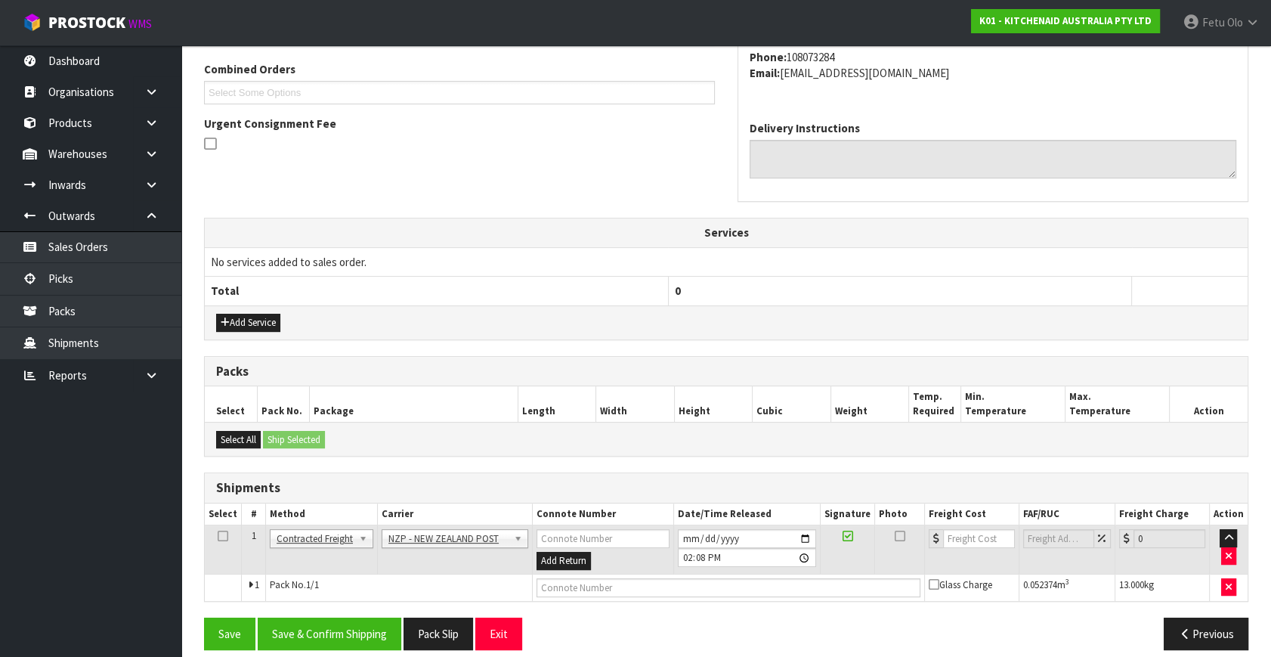
scroll to position [399, 0]
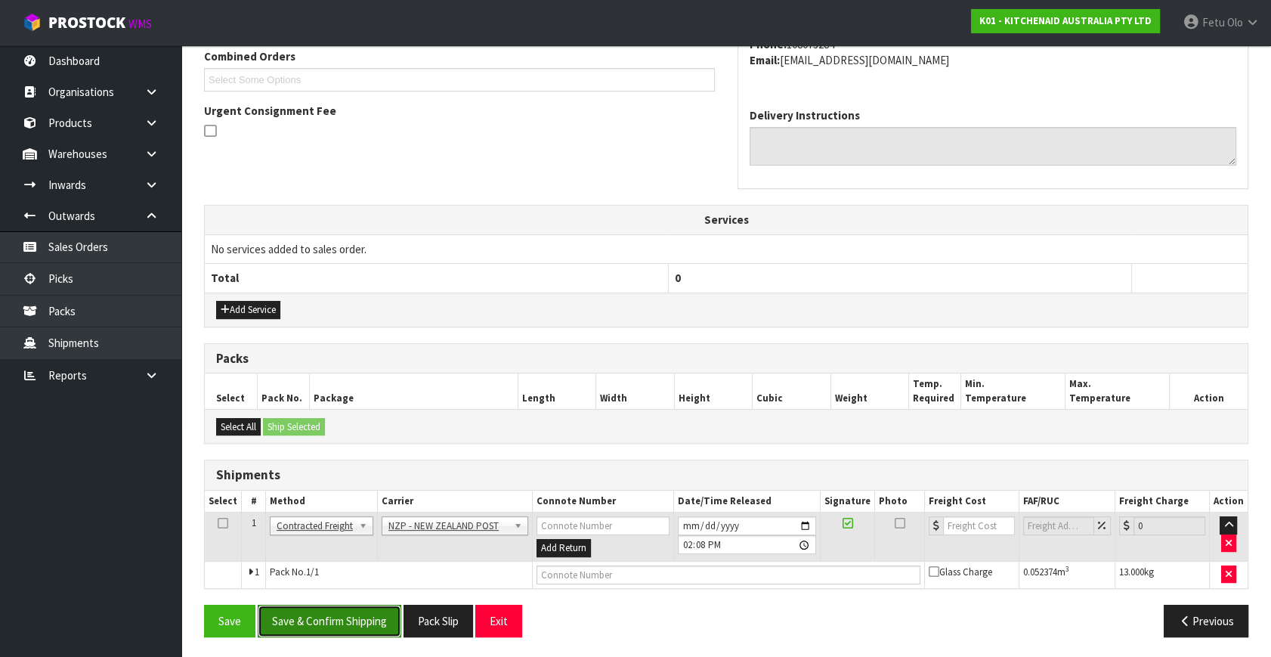
click at [355, 625] on button "Save & Confirm Shipping" at bounding box center [330, 621] width 144 height 33
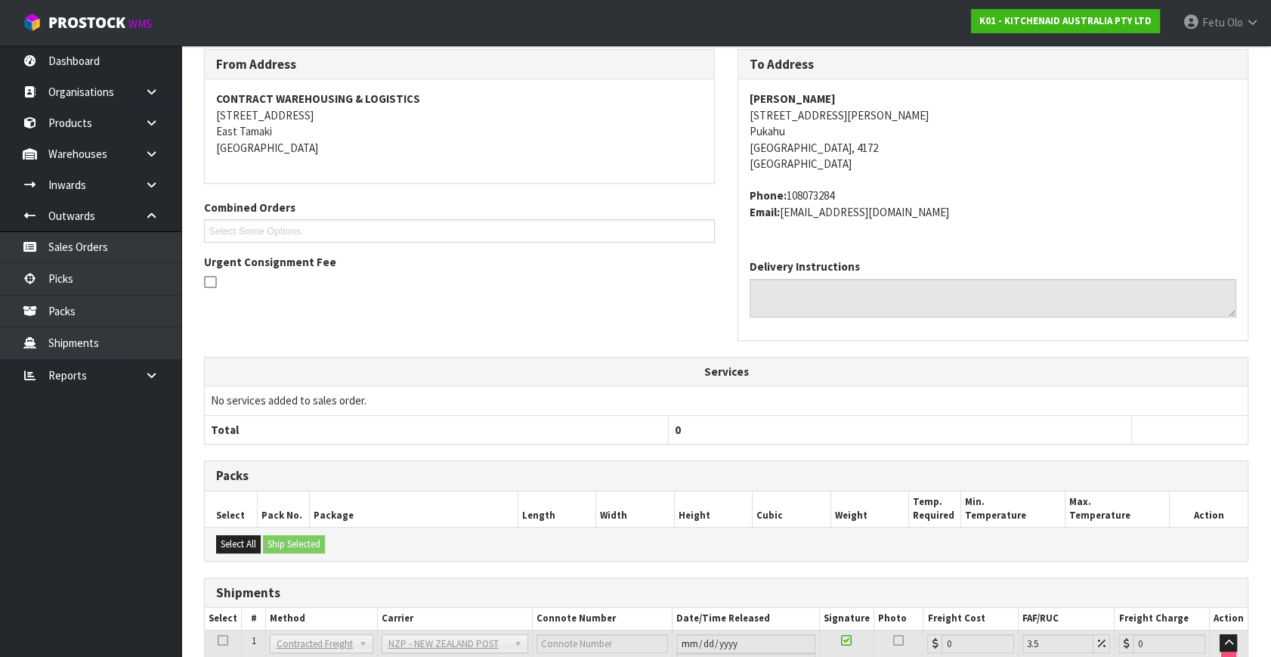
scroll to position [378, 0]
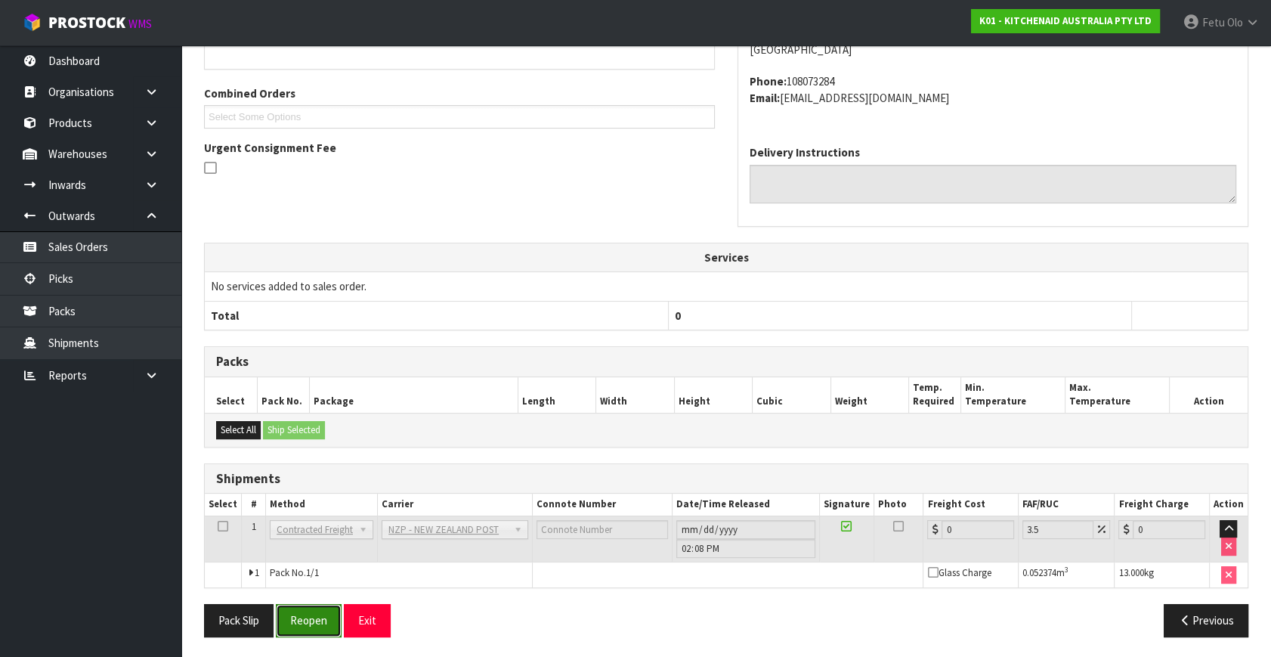
click at [311, 619] on button "Reopen" at bounding box center [309, 620] width 66 height 33
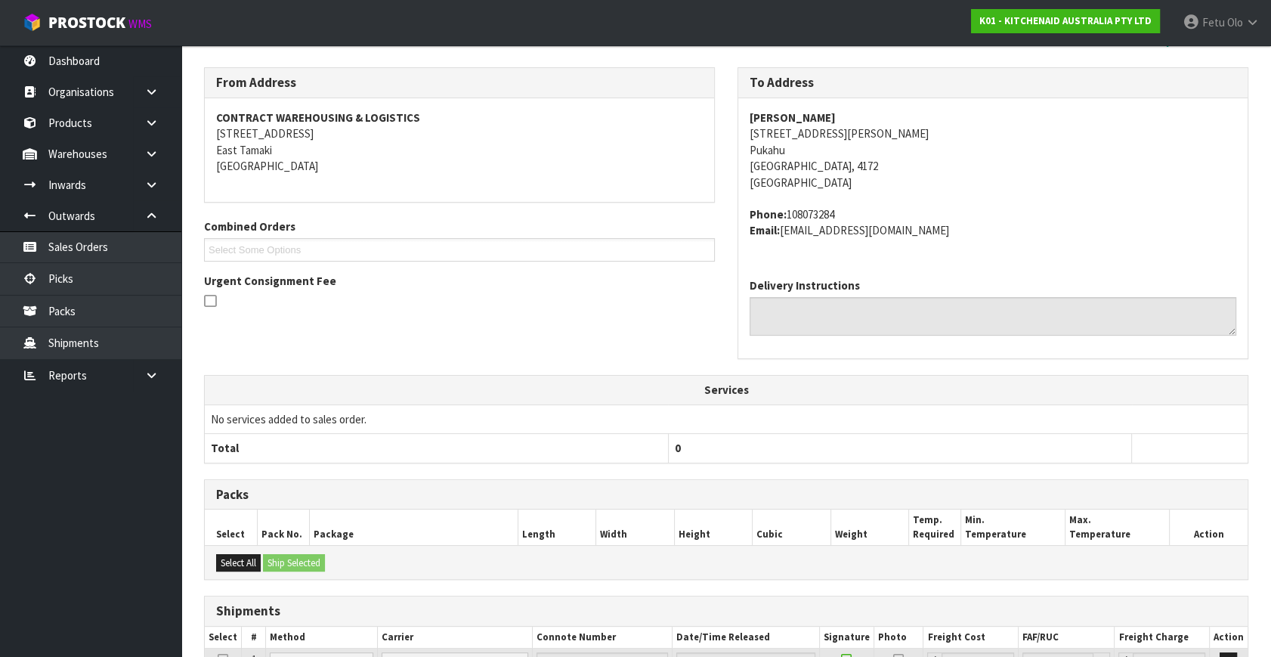
scroll to position [362, 0]
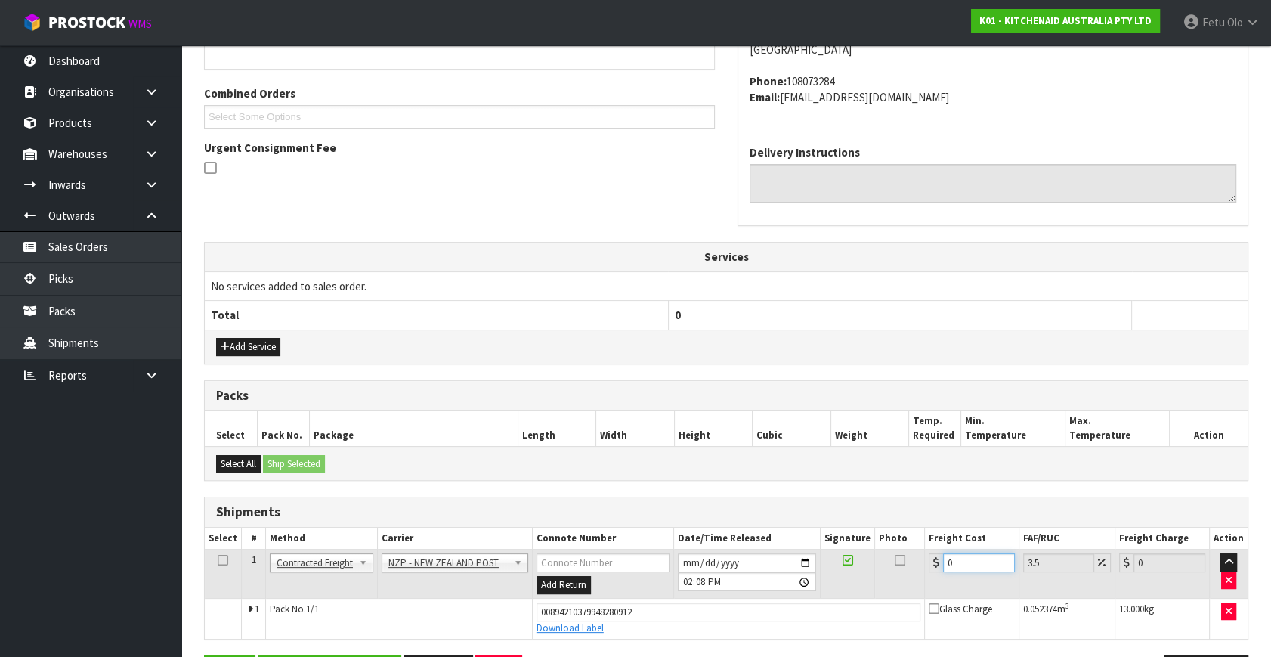
drag, startPoint x: 962, startPoint y: 561, endPoint x: 529, endPoint y: 619, distance: 436.3
click at [538, 596] on tbody "1 Client Local Pickup Customer Local Pickup Company Freight Contracted Freight …" at bounding box center [726, 594] width 1043 height 89
type input "1"
type input "1.03"
type input "15"
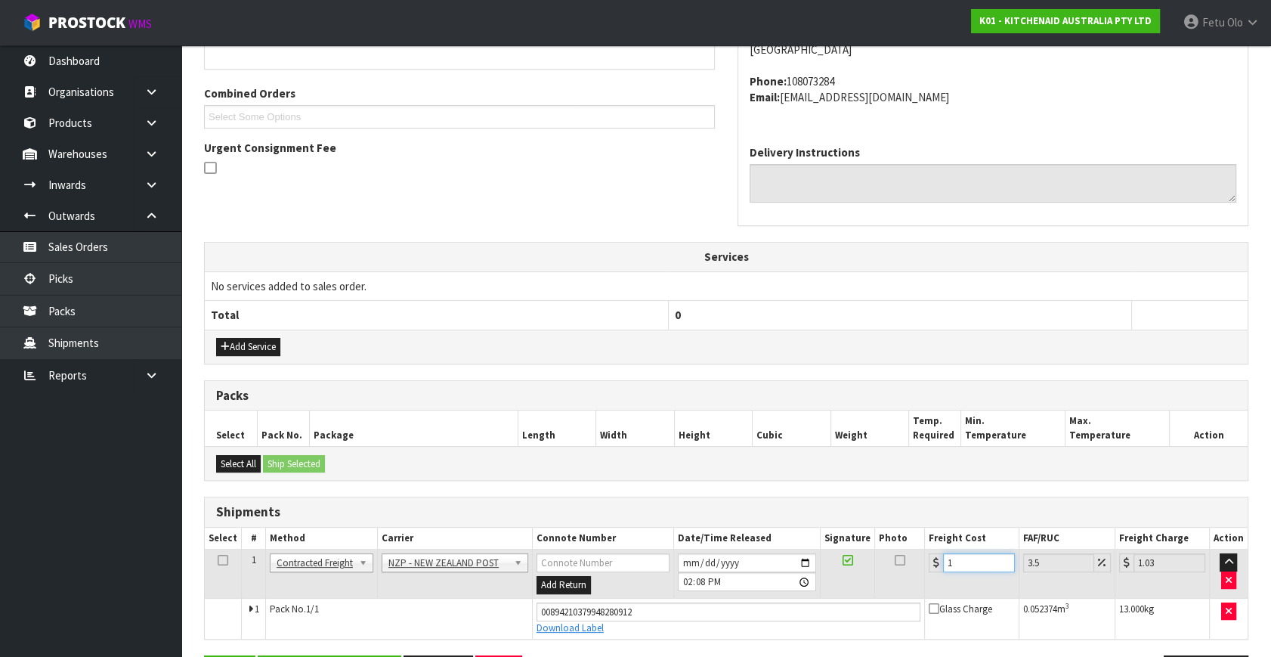
type input "15.52"
type input "15.4"
type input "15.94"
type input "15.48"
type input "16.02"
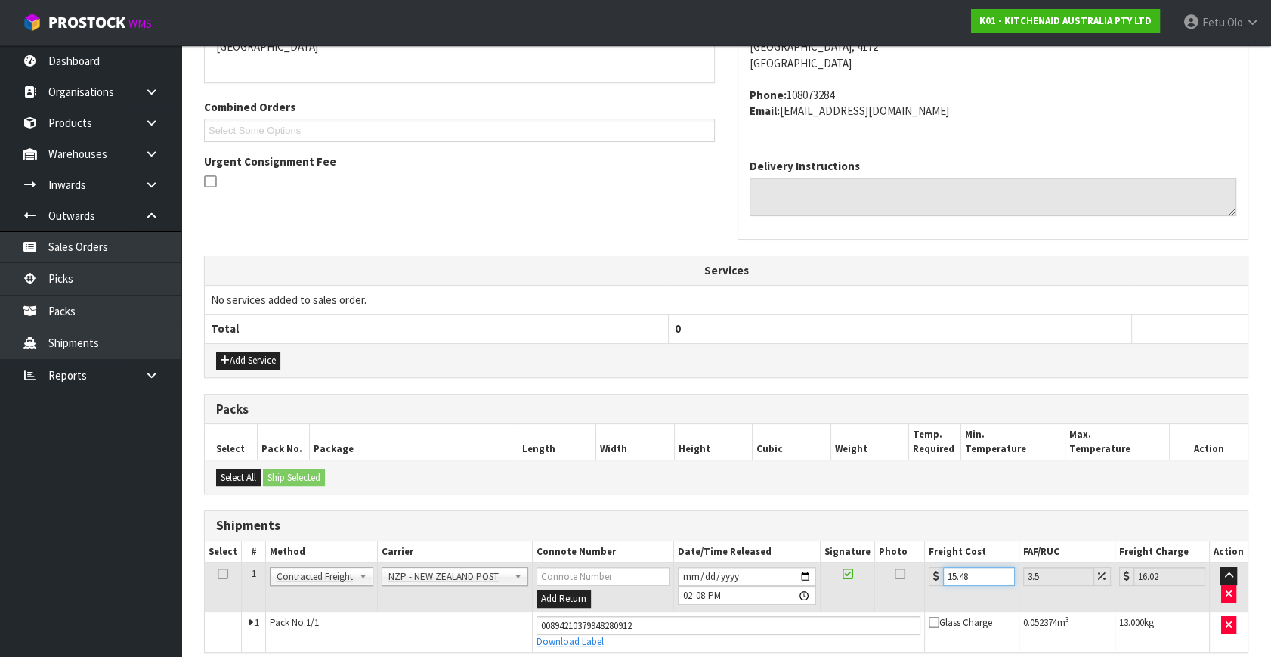
scroll to position [413, 0]
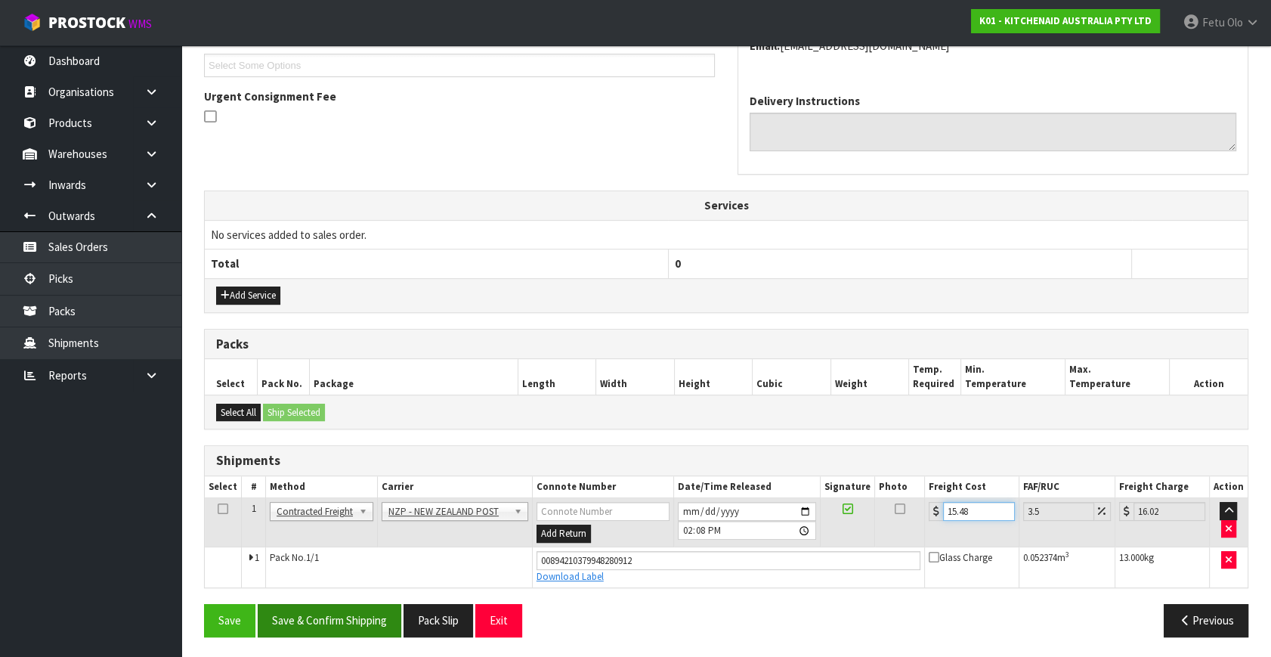
type input "15.48"
click at [335, 612] on button "Save & Confirm Shipping" at bounding box center [330, 620] width 144 height 33
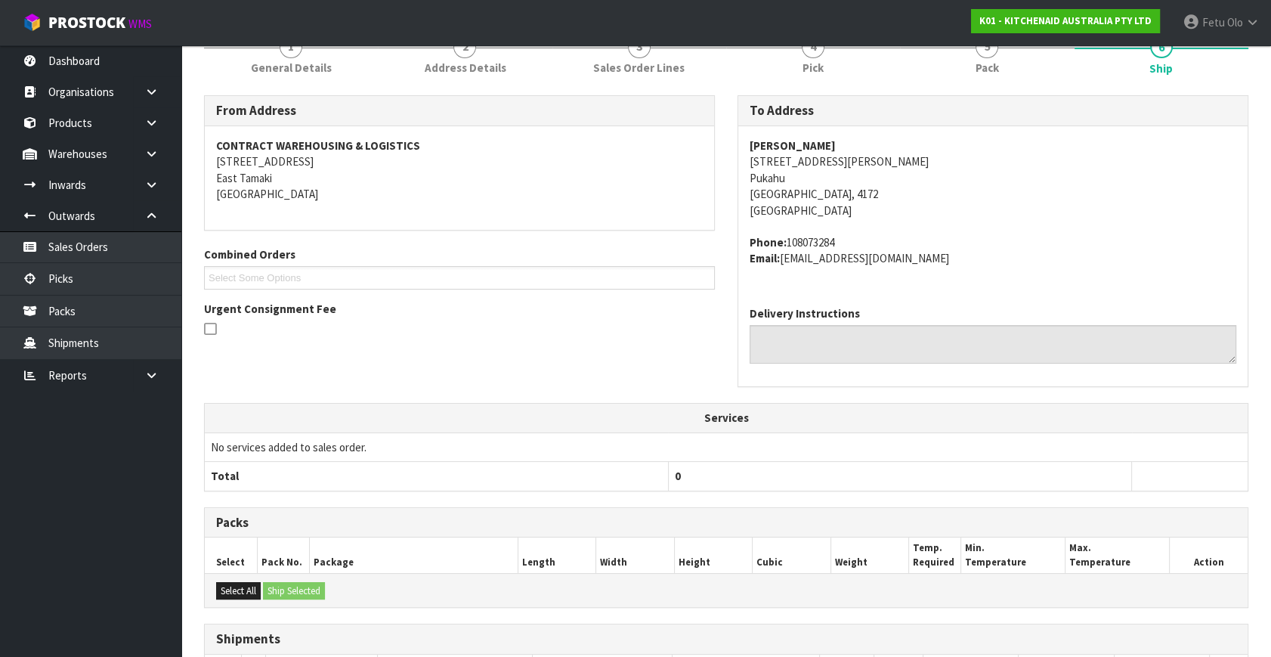
scroll to position [372, 0]
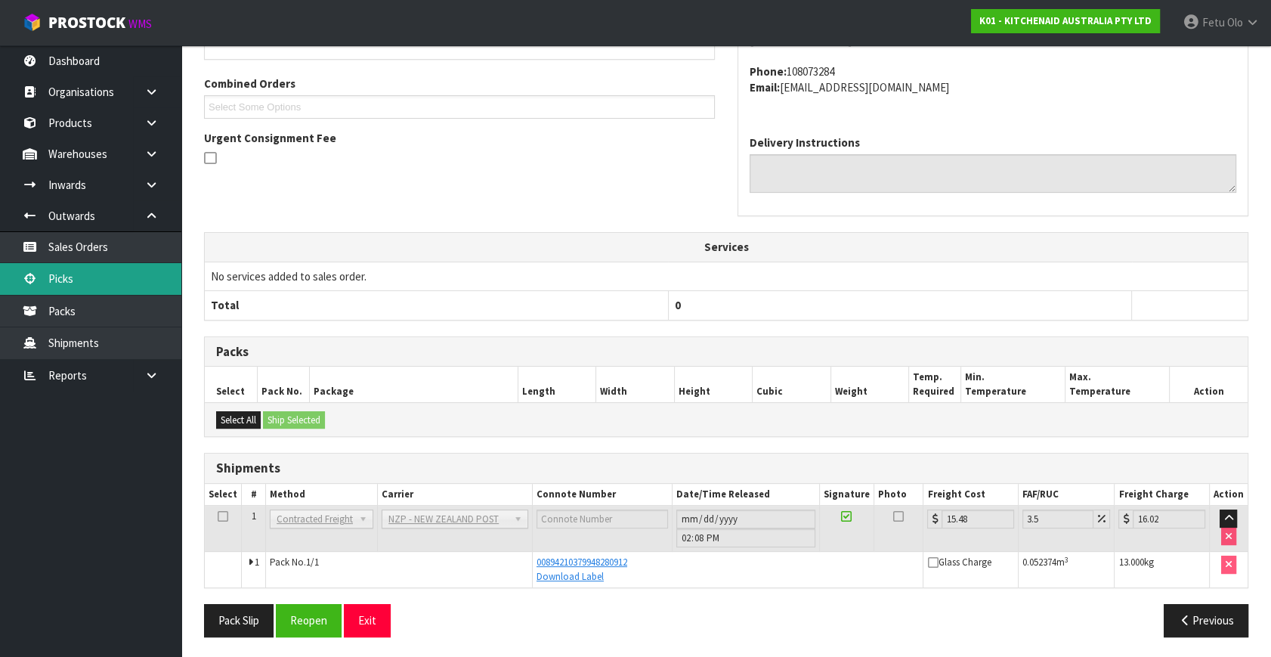
click at [52, 265] on link "Picks" at bounding box center [90, 278] width 181 height 31
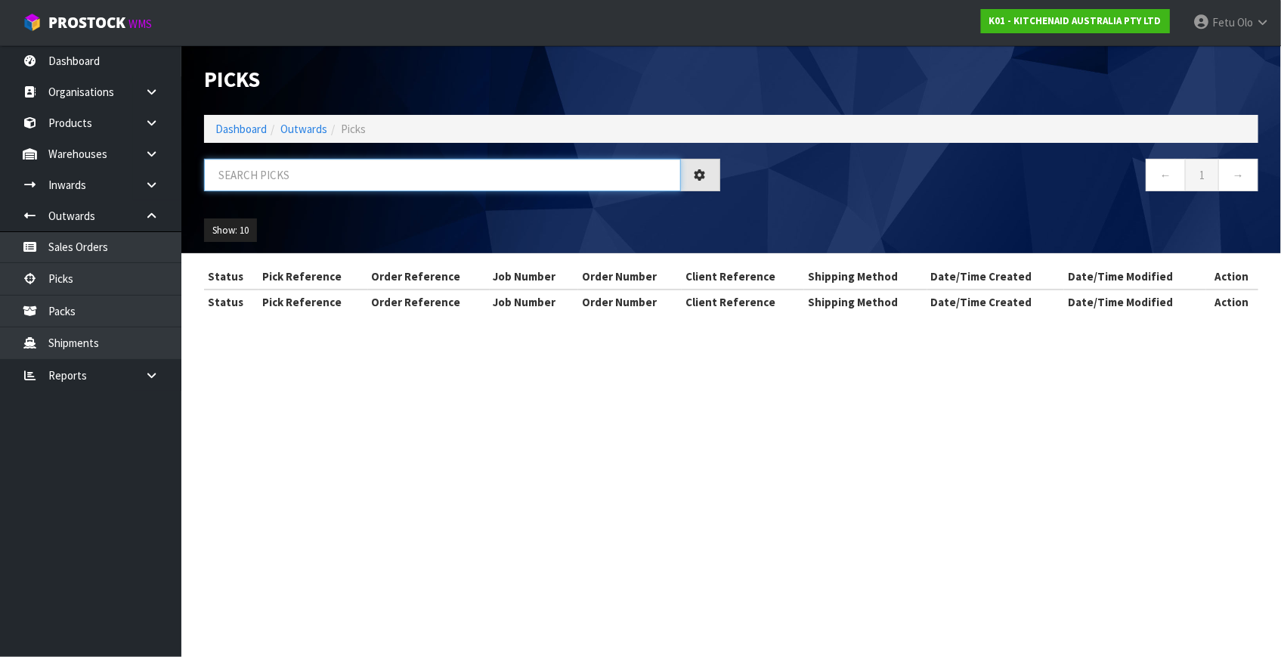
click at [339, 172] on input "text" at bounding box center [442, 175] width 477 height 33
drag, startPoint x: 332, startPoint y: 184, endPoint x: 277, endPoint y: 234, distance: 74.4
click at [332, 188] on input "text" at bounding box center [442, 175] width 477 height 33
type input "78969"
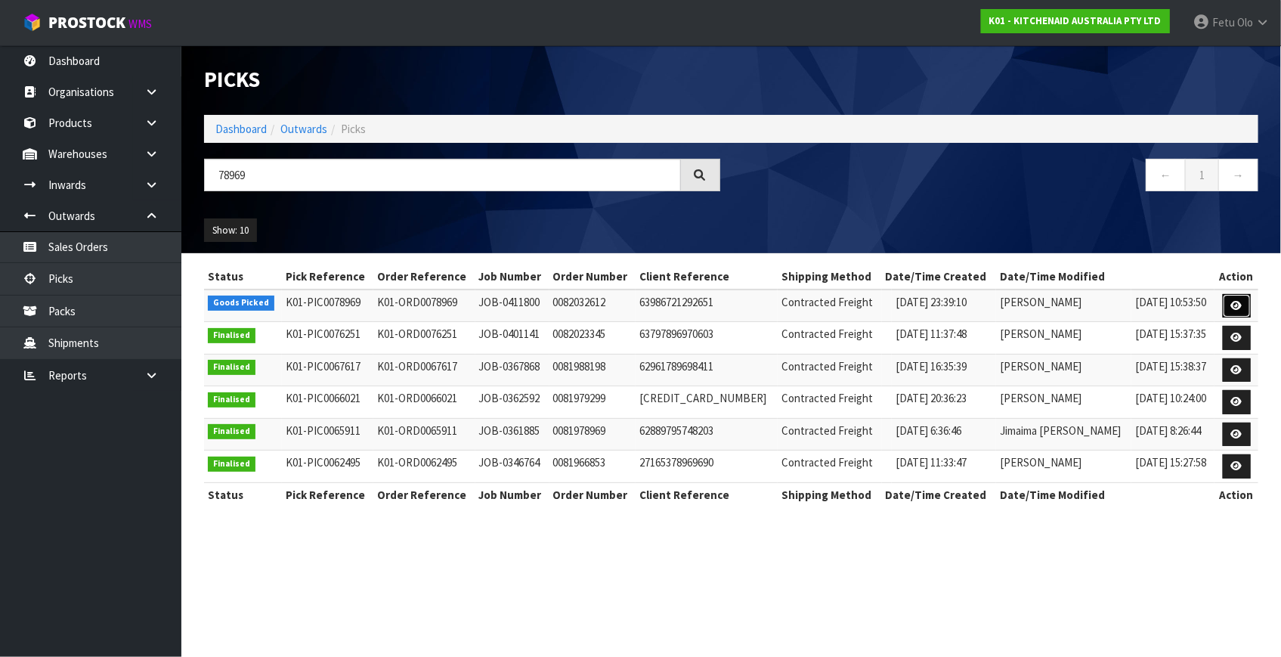
click at [1228, 306] on link at bounding box center [1237, 306] width 28 height 24
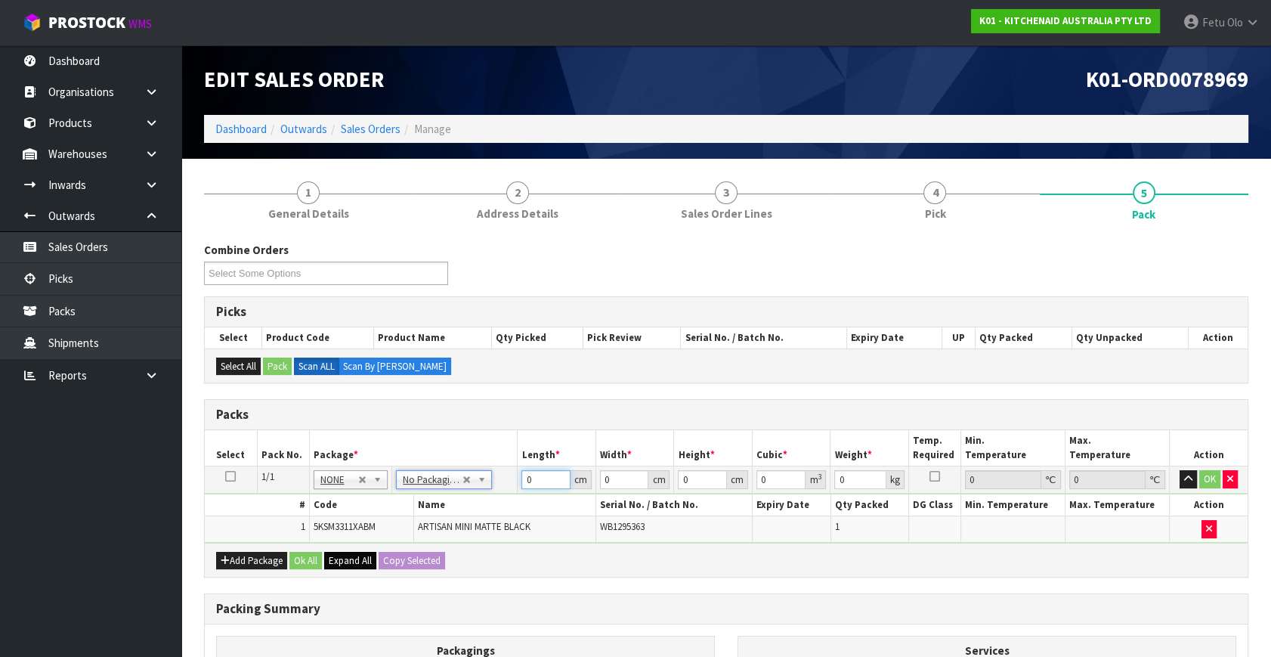
drag, startPoint x: 536, startPoint y: 480, endPoint x: 355, endPoint y: 565, distance: 200.5
click at [357, 559] on div "Packs Select Pack No. Package * Length * Width * Height * Cubic * Weight * Temp…" at bounding box center [726, 488] width 1045 height 178
type input "42"
type input "28"
type input "4"
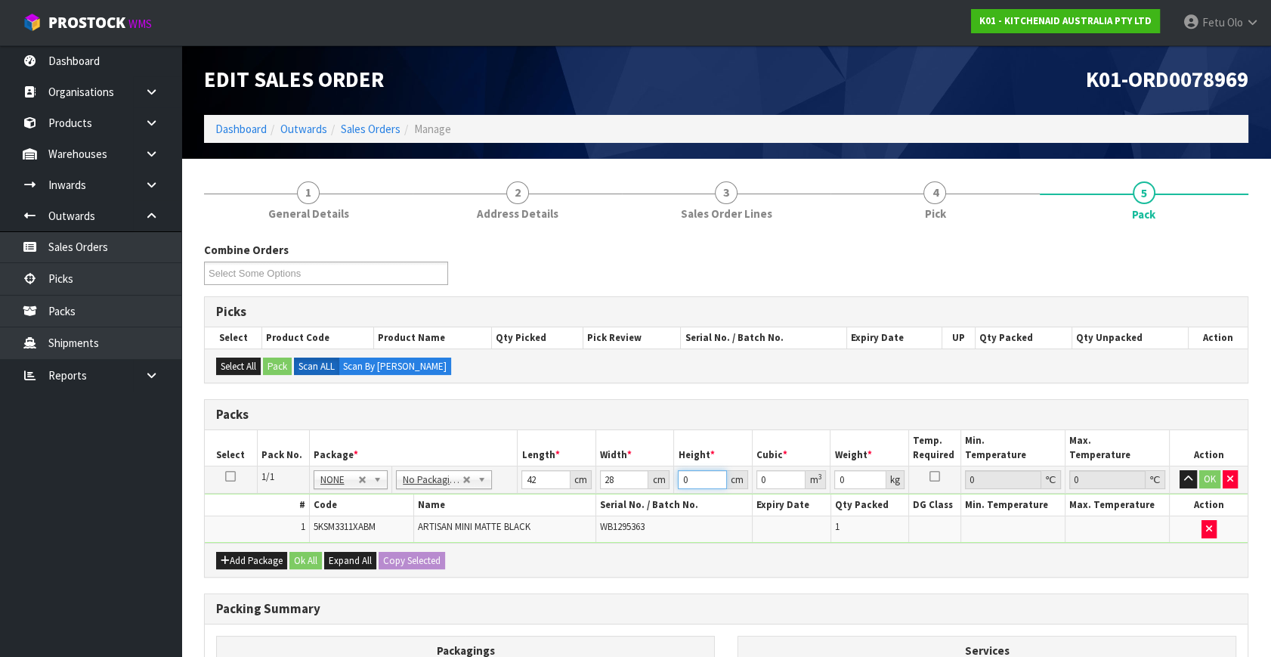
type input "0.004704"
type input "40"
type input "0.04704"
type input "40"
type input "10"
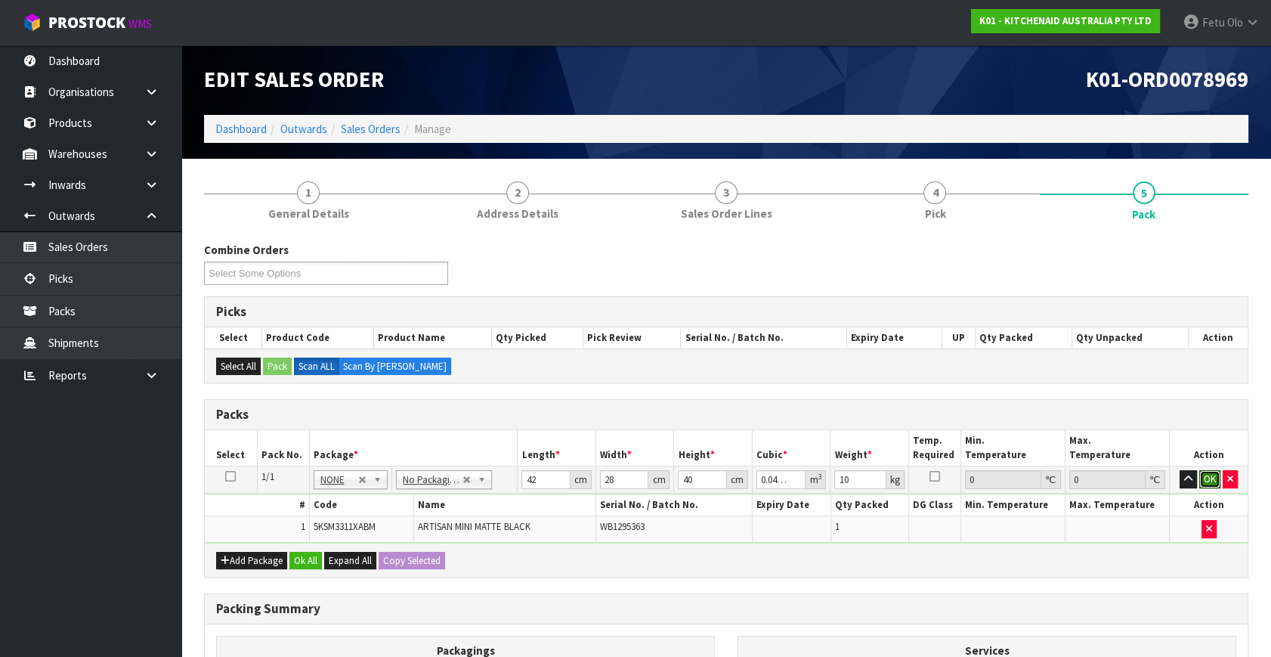
click button "OK" at bounding box center [1210, 479] width 21 height 18
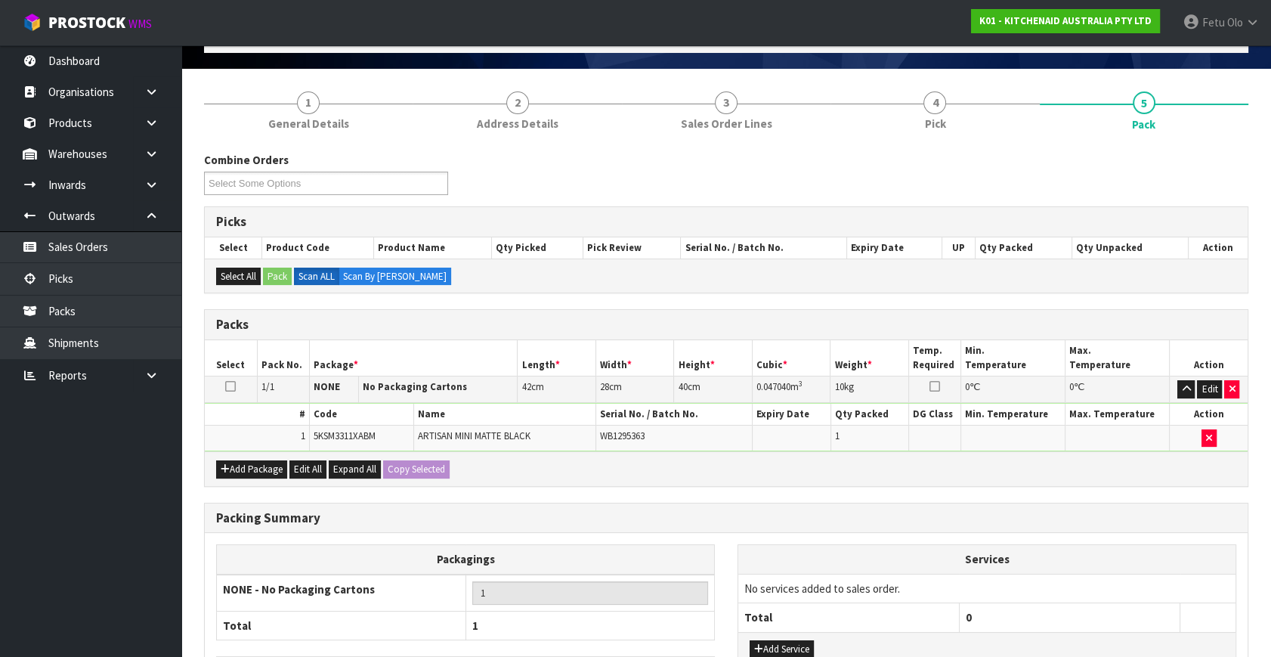
scroll to position [203, 0]
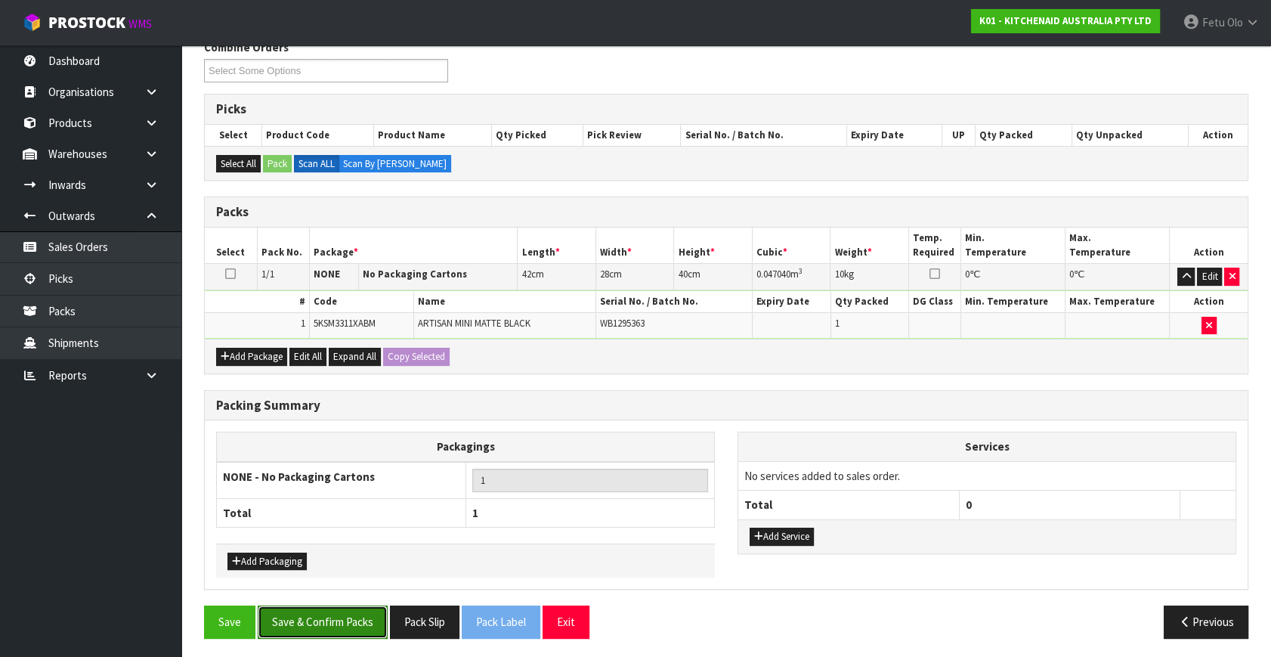
click at [350, 609] on button "Save & Confirm Packs" at bounding box center [323, 622] width 130 height 33
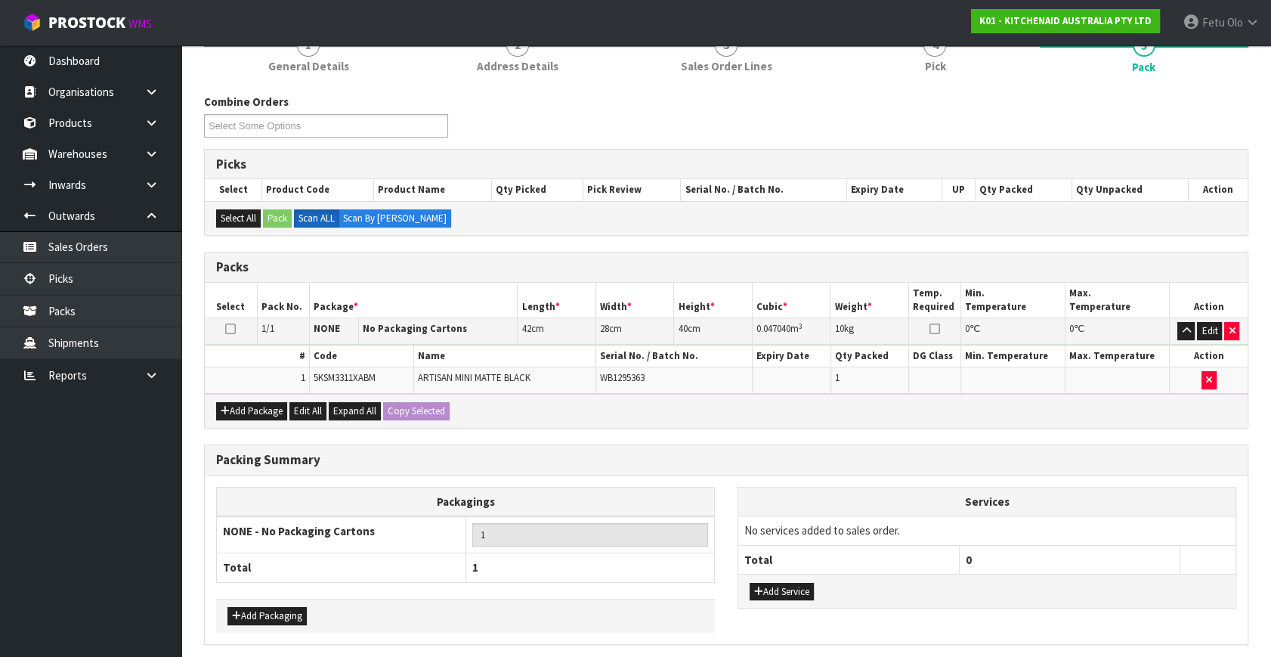
scroll to position [0, 0]
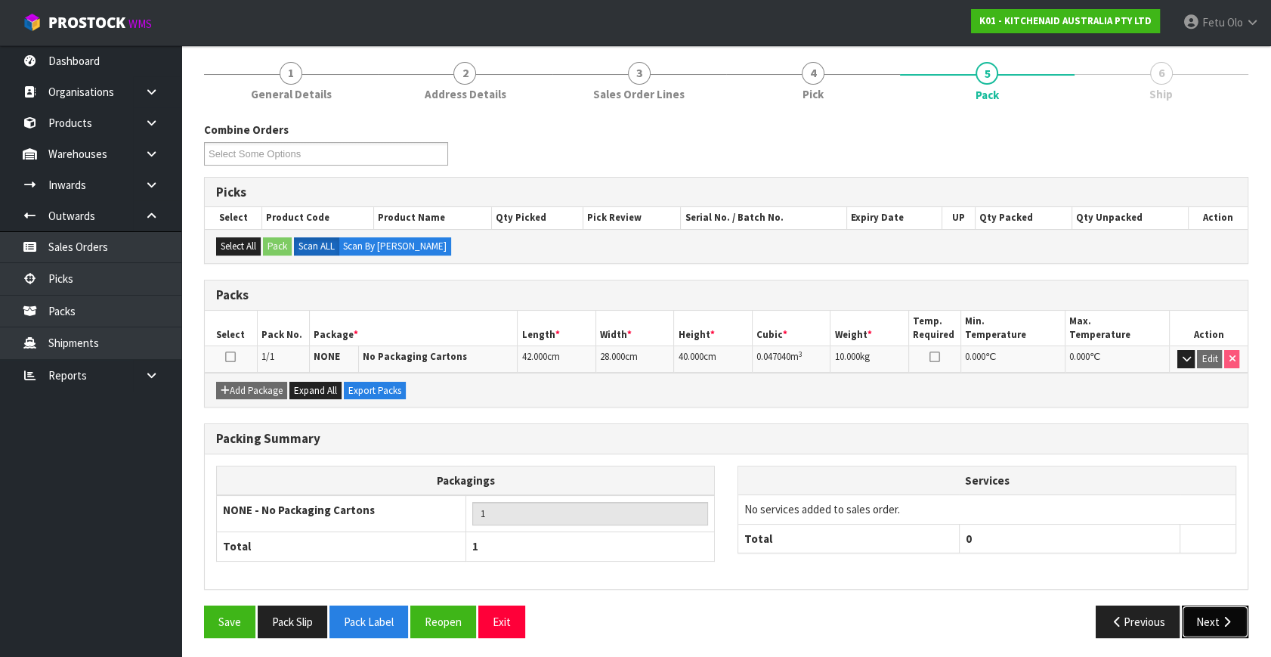
click at [1228, 616] on icon "button" at bounding box center [1227, 621] width 14 height 11
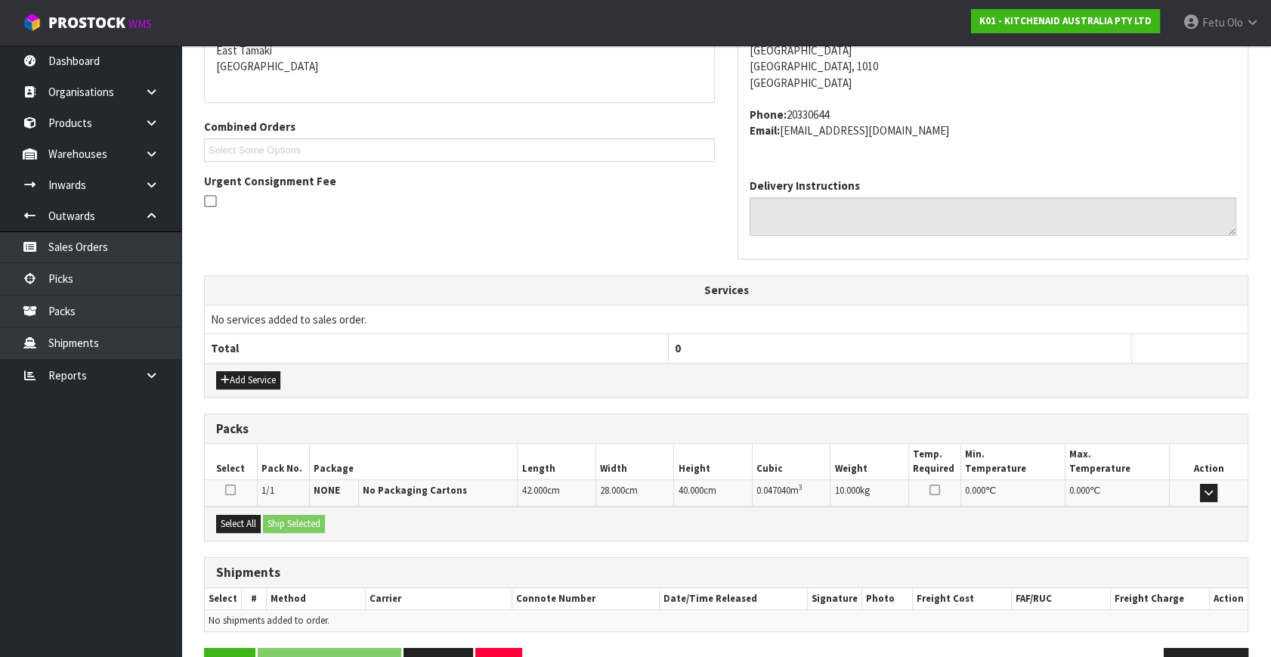
scroll to position [372, 0]
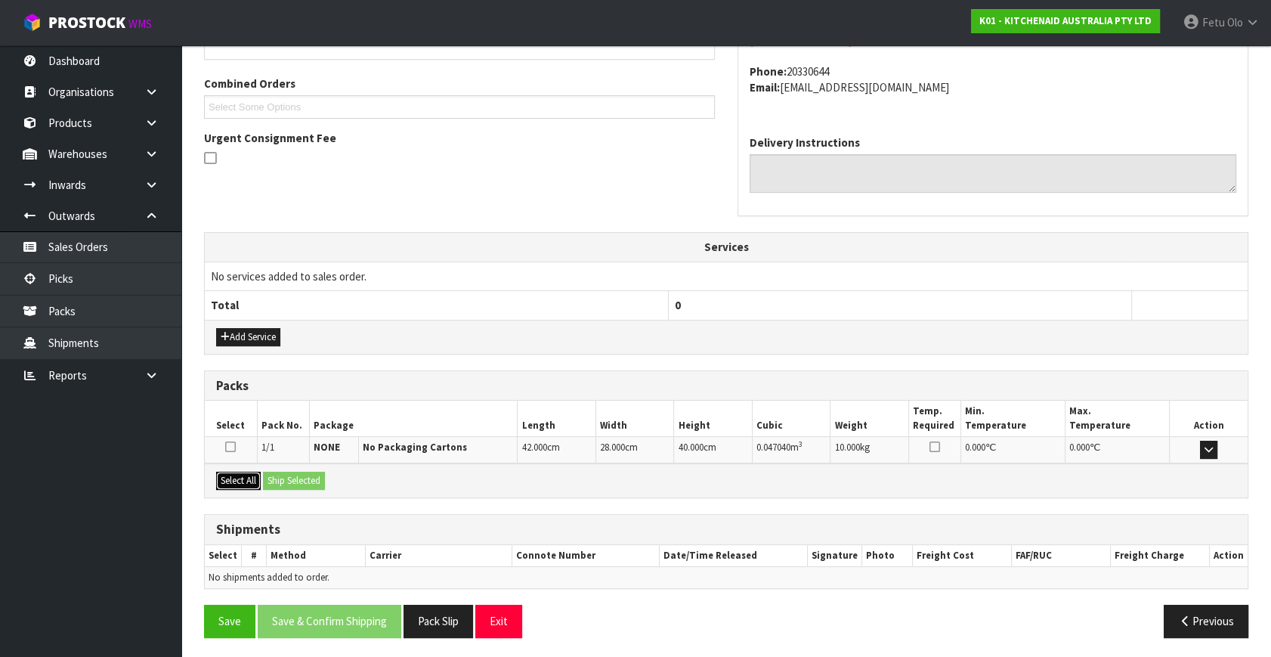
click at [233, 479] on button "Select All" at bounding box center [238, 481] width 45 height 18
click at [281, 475] on button "Ship Selected" at bounding box center [294, 481] width 62 height 18
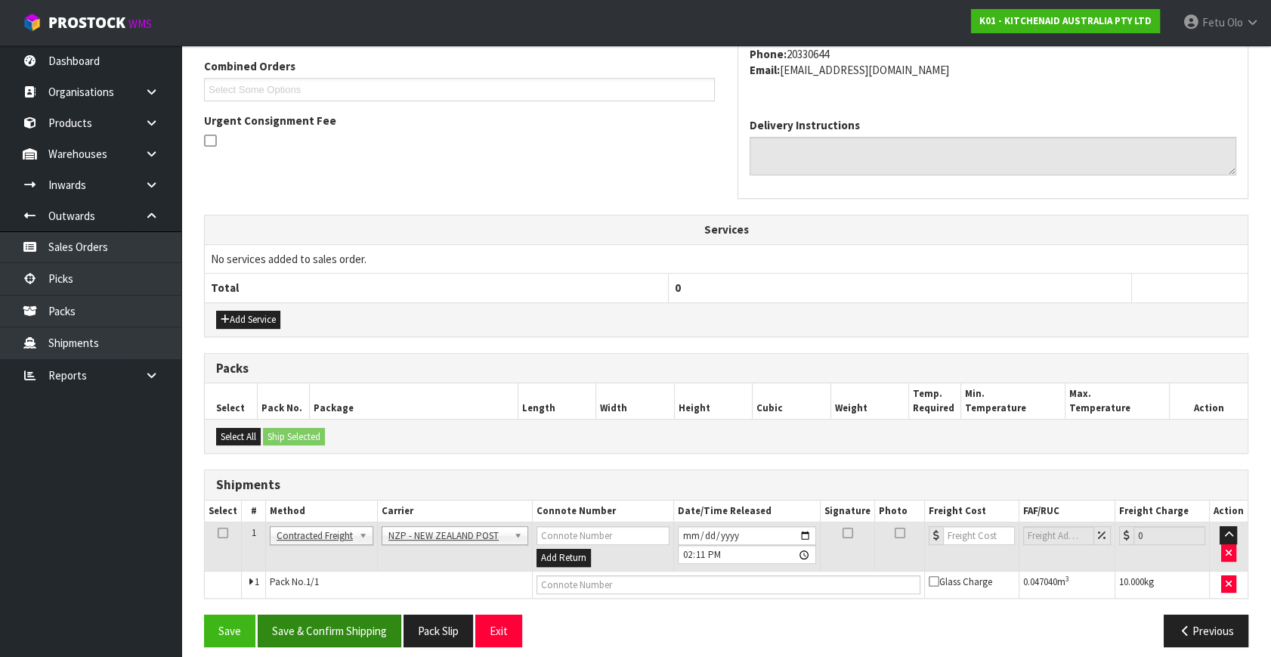
scroll to position [399, 0]
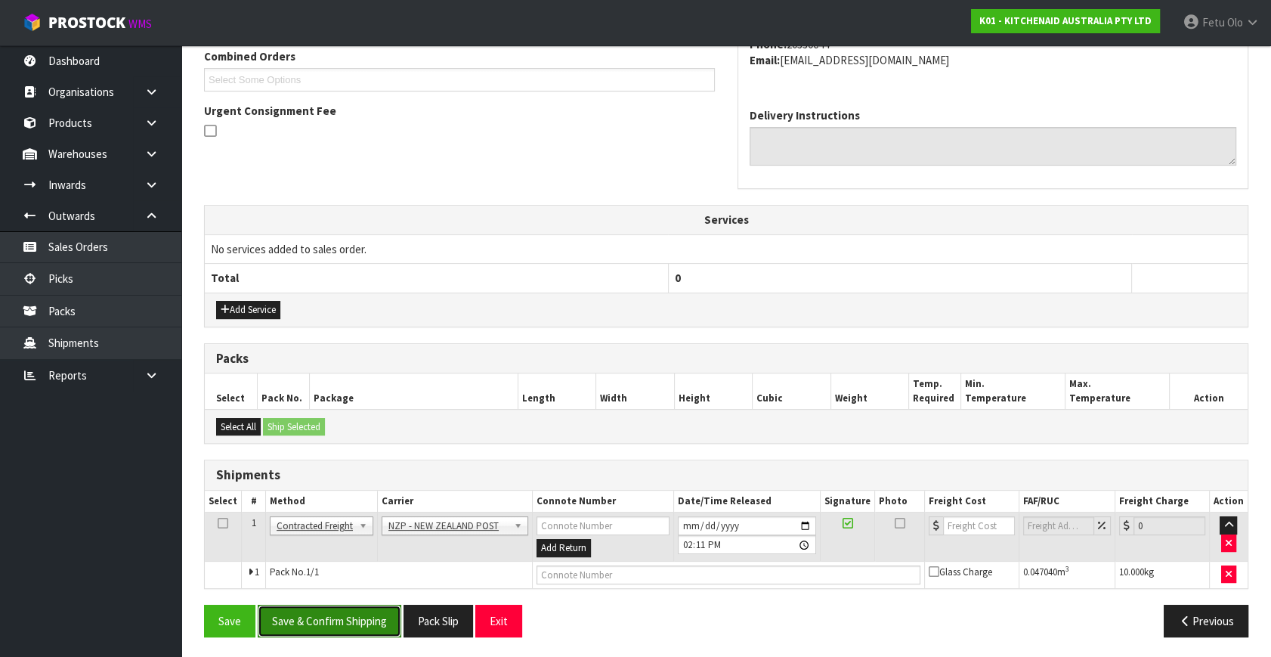
click at [345, 613] on button "Save & Confirm Shipping" at bounding box center [330, 621] width 144 height 33
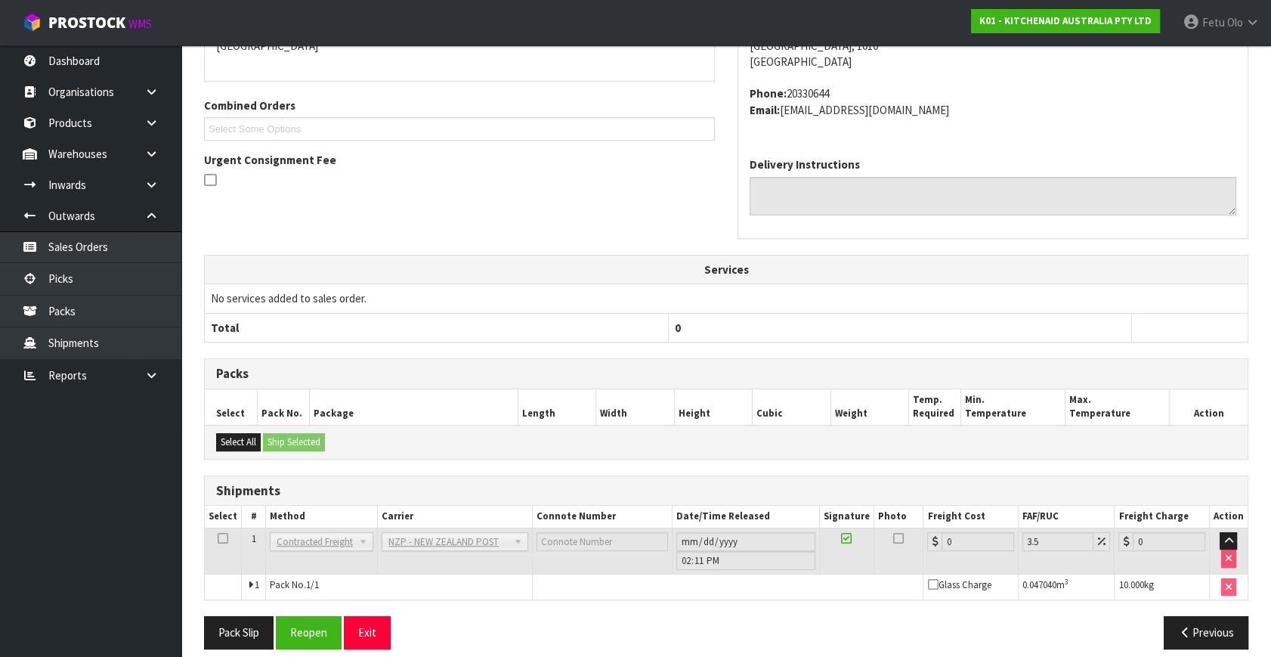
scroll to position [378, 0]
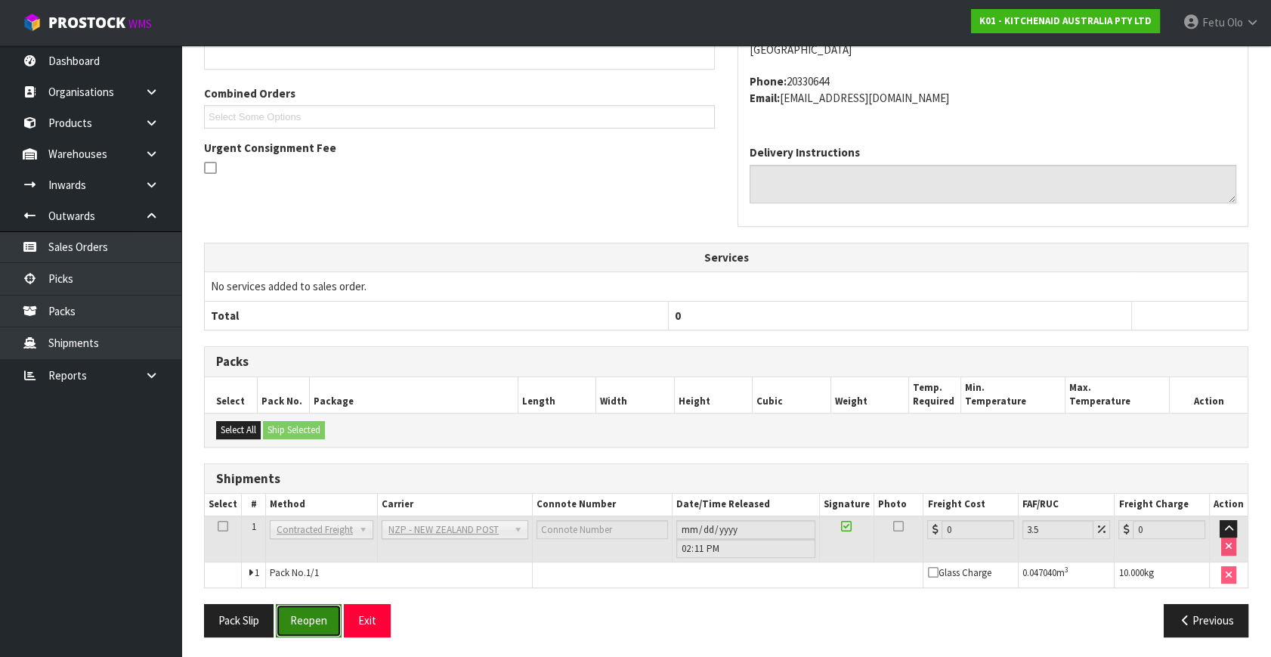
click at [323, 616] on button "Reopen" at bounding box center [309, 620] width 66 height 33
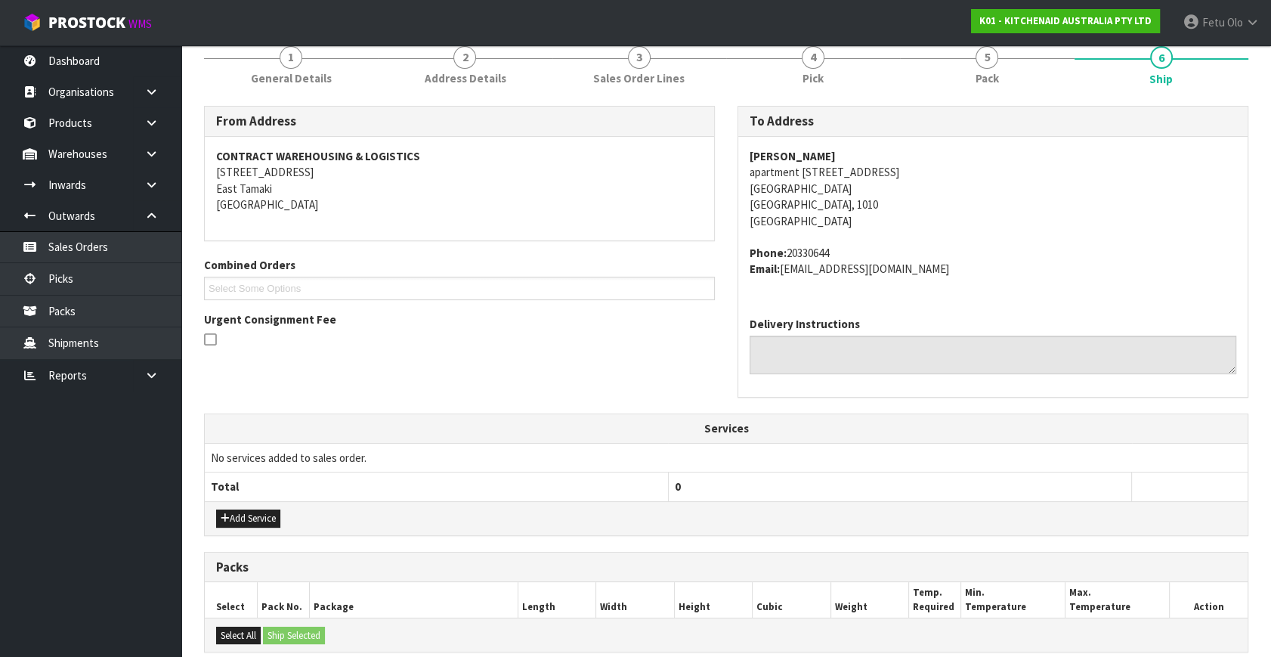
scroll to position [413, 0]
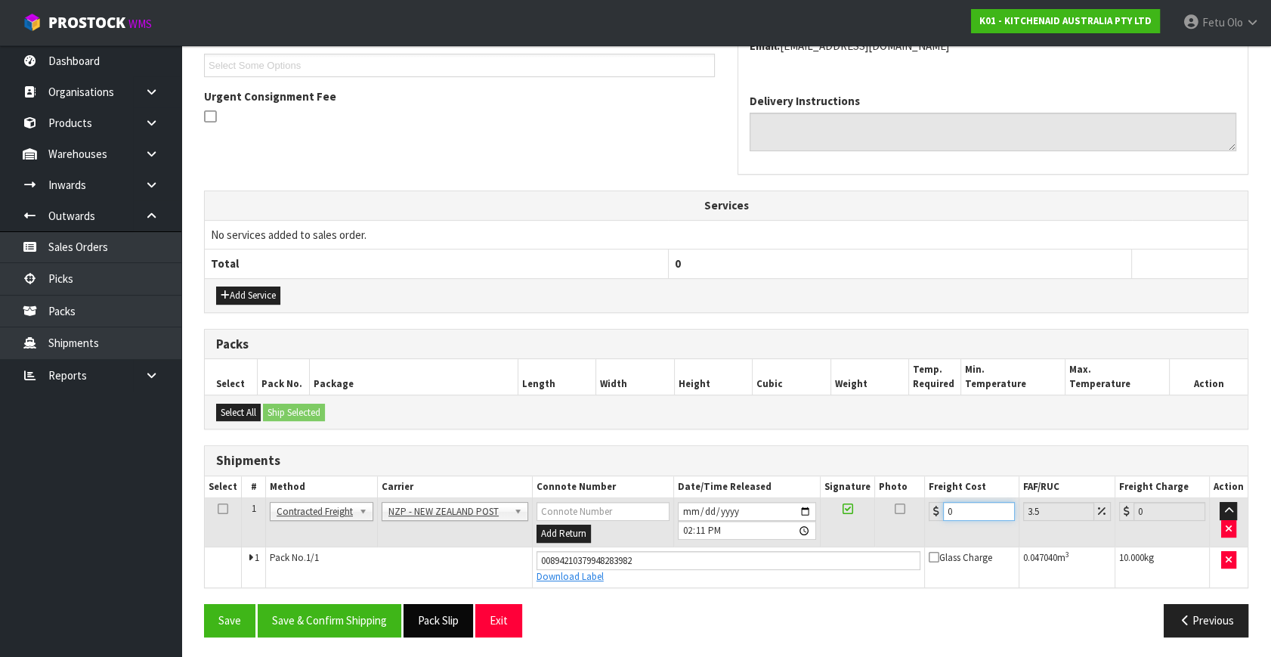
drag, startPoint x: 962, startPoint y: 508, endPoint x: 400, endPoint y: 654, distance: 581.0
click at [405, 637] on div "From Address CONTRACT WAREHOUSING & LOGISTICS 17 Allens Road East Tamaki Auckla…" at bounding box center [726, 266] width 1045 height 766
type input "4"
type input "4.14"
type input "4.3"
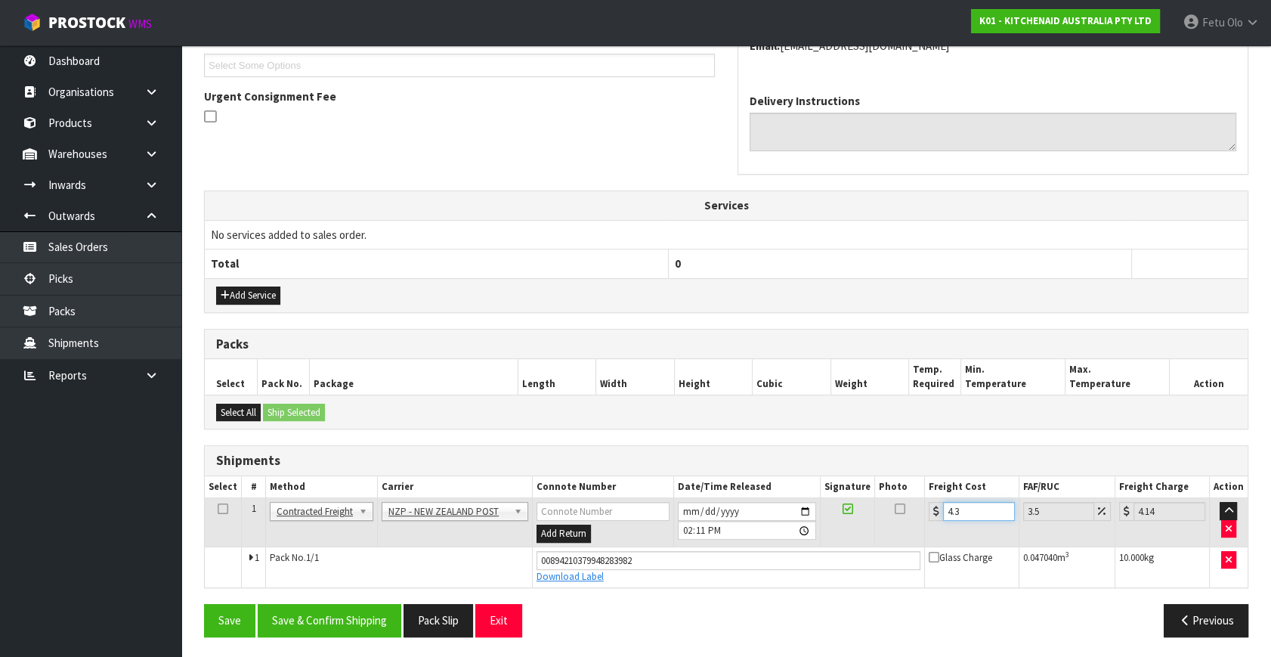
type input "4.45"
type input "4.33"
type input "4.48"
type input "4.33"
click at [323, 620] on button "Save & Confirm Shipping" at bounding box center [330, 620] width 144 height 33
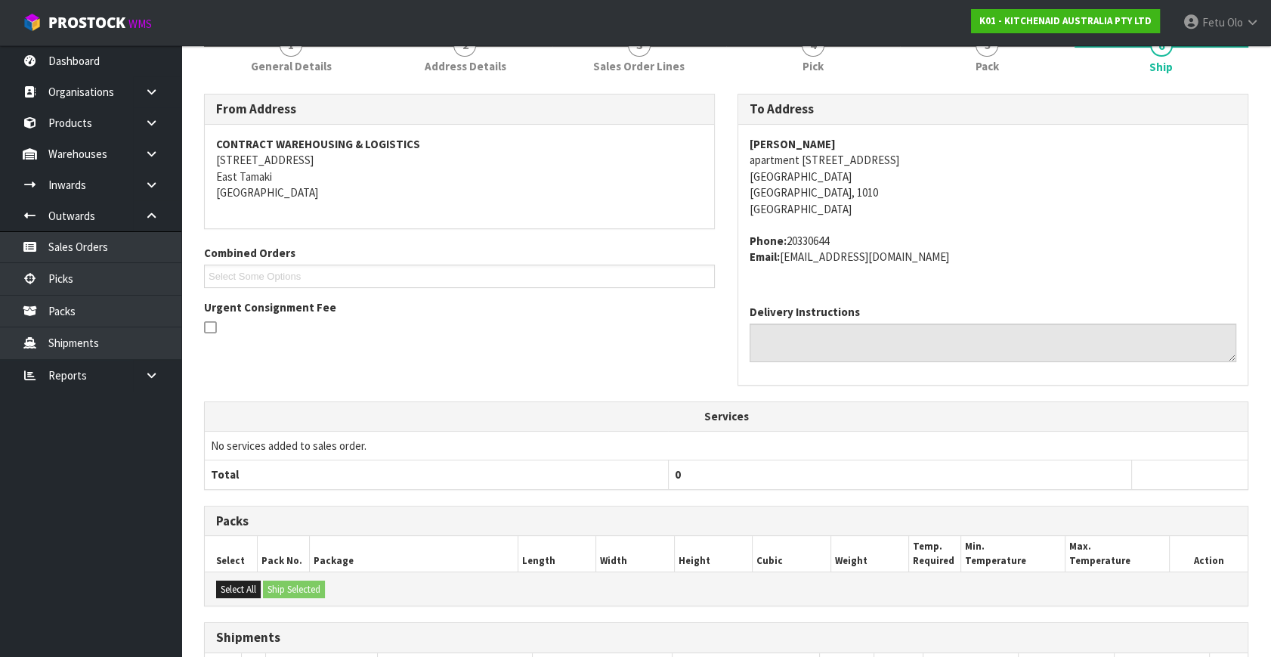
scroll to position [343, 0]
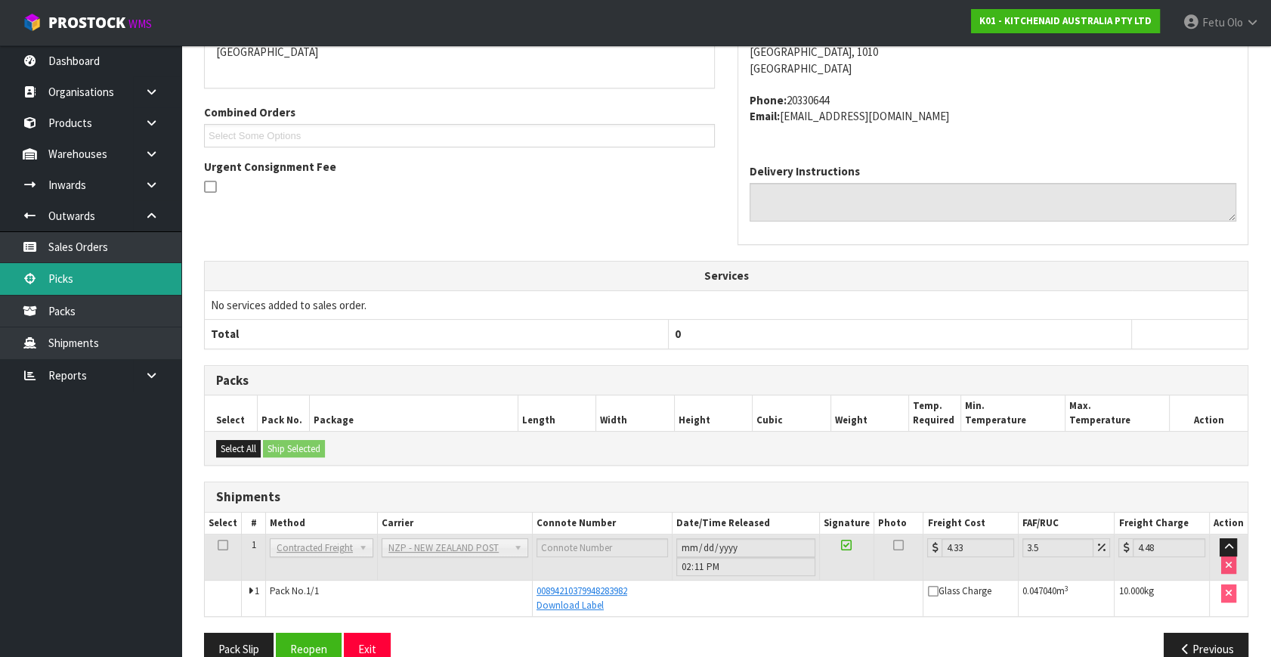
click at [91, 283] on link "Picks" at bounding box center [90, 278] width 181 height 31
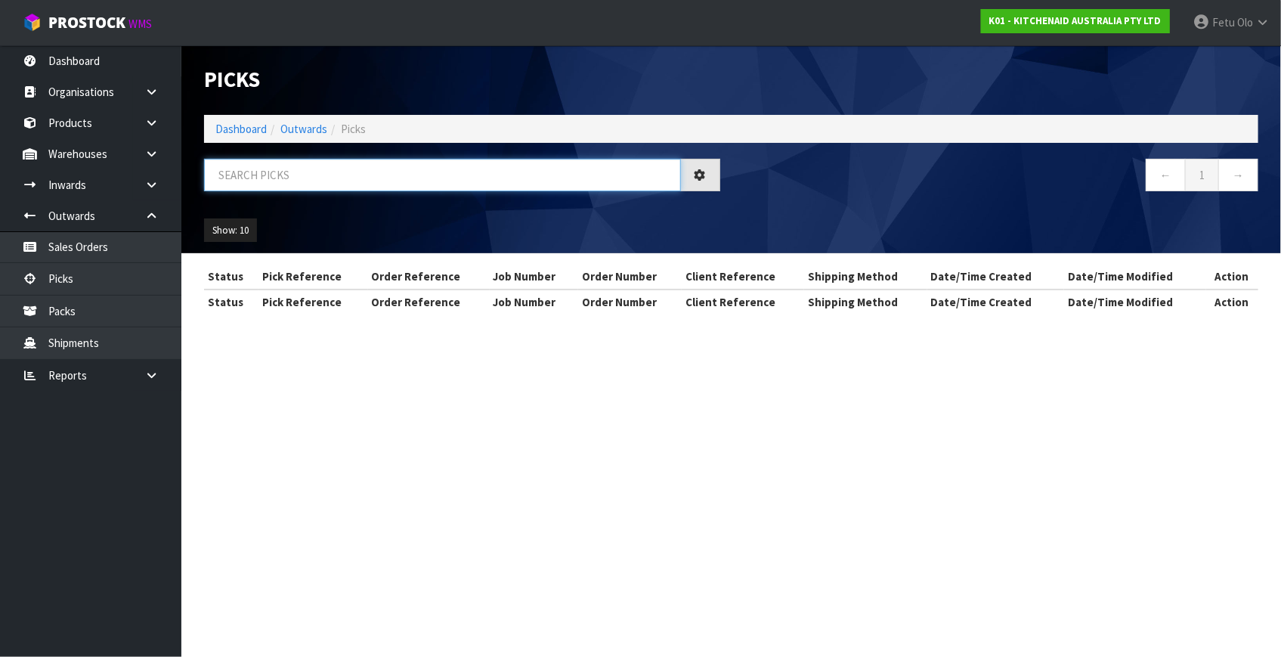
click at [252, 169] on input "text" at bounding box center [442, 175] width 477 height 33
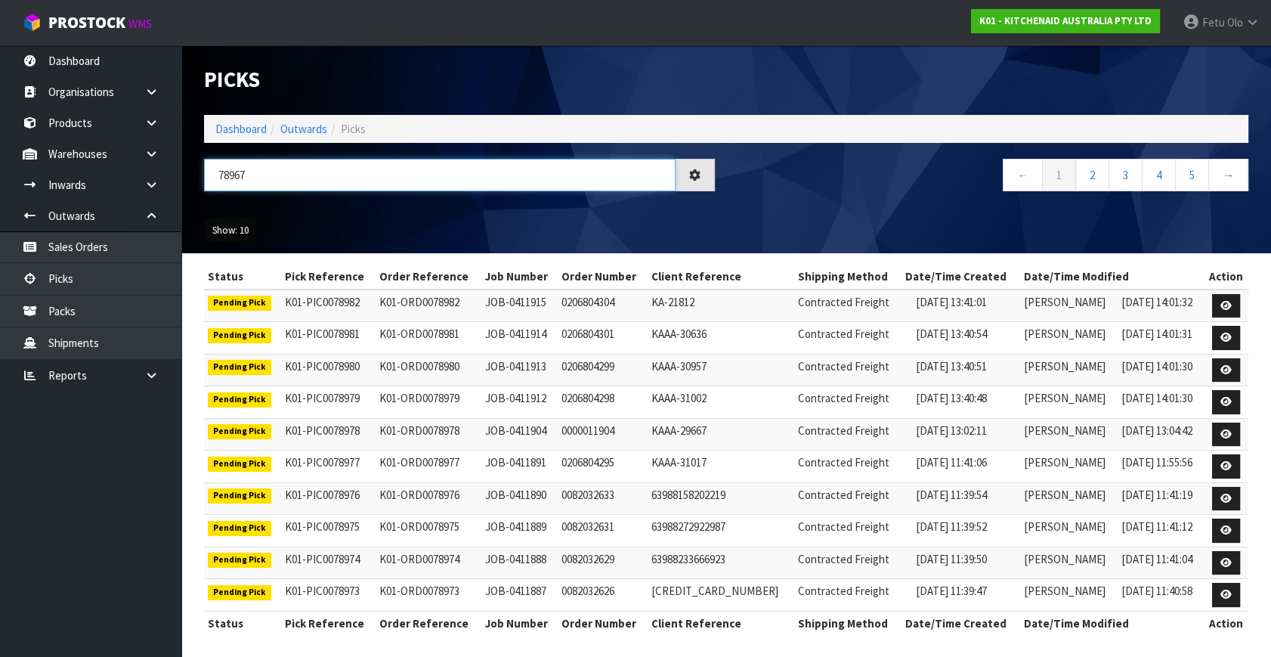
type input "78967"
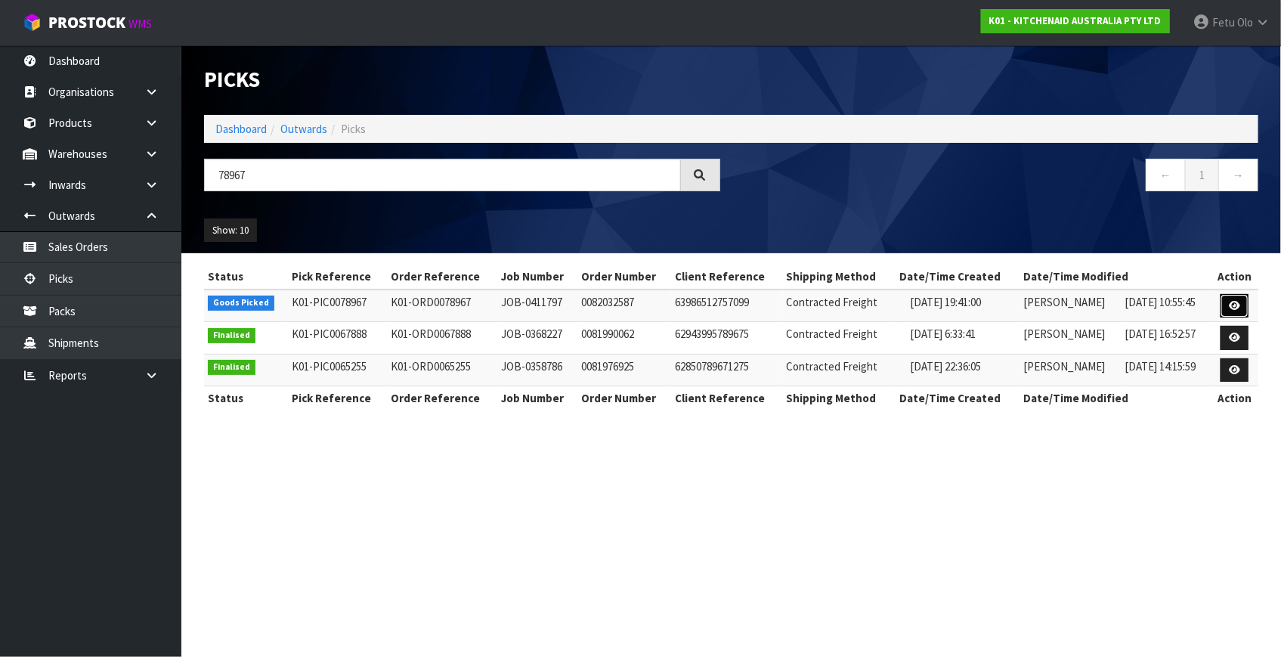
click at [1233, 302] on icon at bounding box center [1234, 306] width 11 height 10
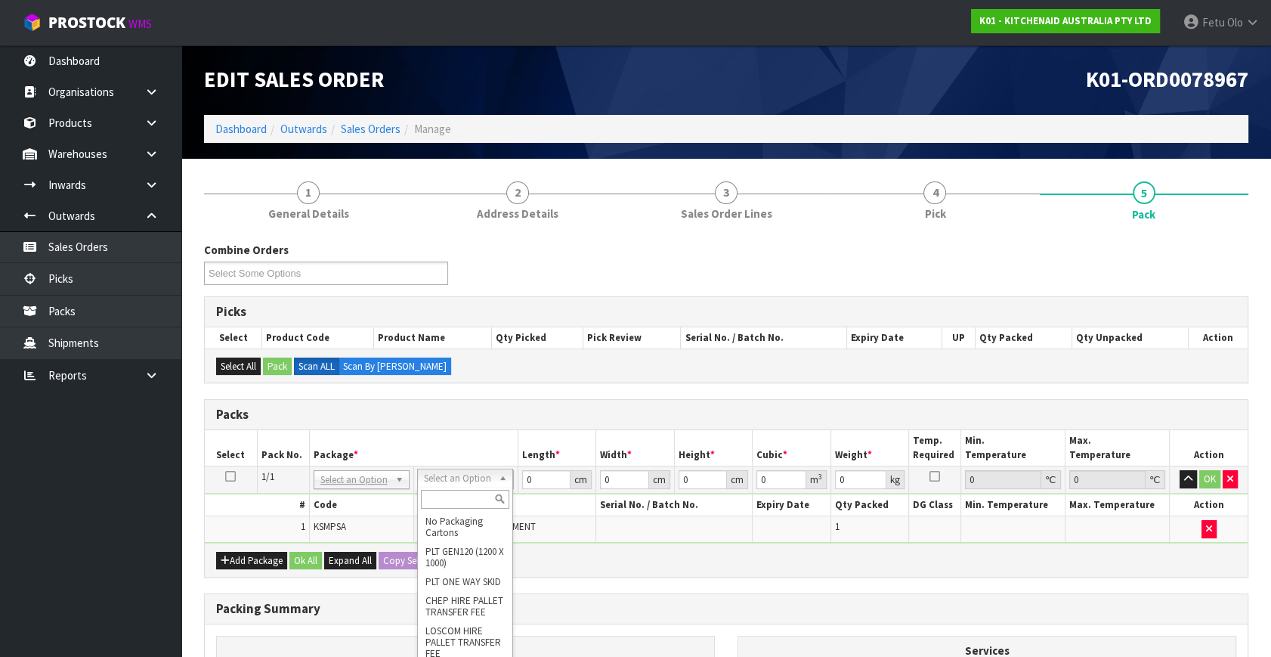
click at [456, 503] on input "text" at bounding box center [465, 499] width 88 height 19
type input "A4 C"
type input "25"
type input "32.5"
type input "0.01"
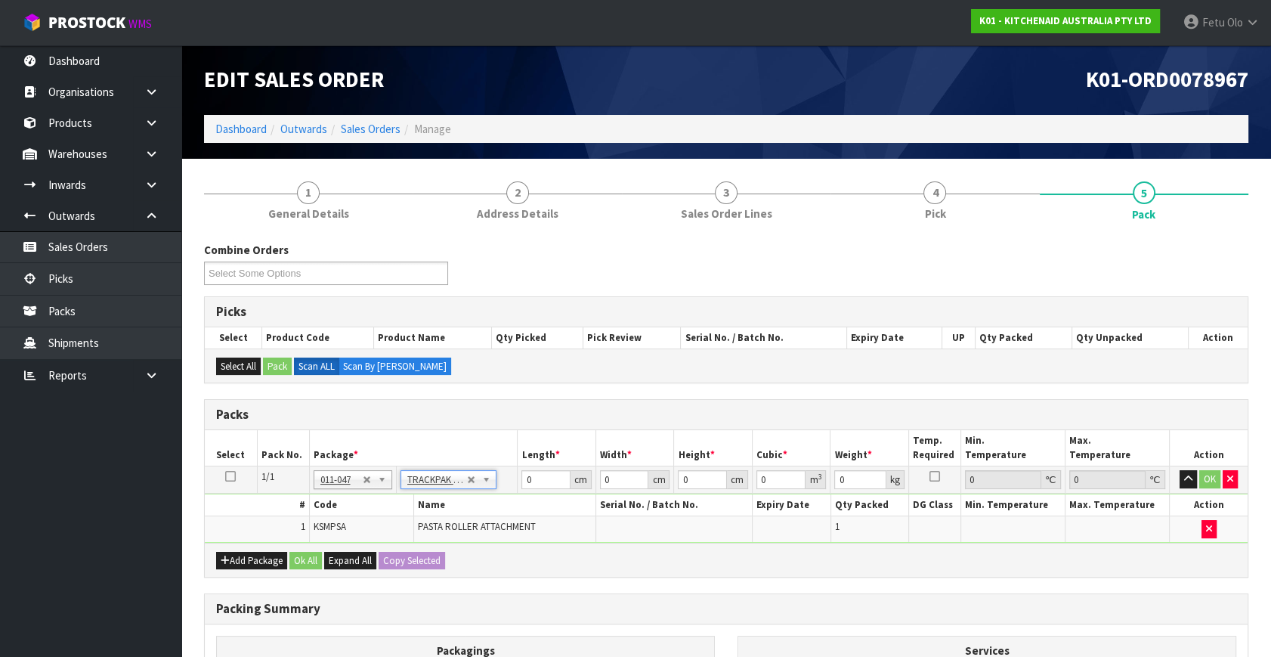
type input "0.000008"
type input "1.35"
click at [401, 510] on tbody "1/1 NONE 007-001 007-002 007-004 007-009 007-013 007-014 007-015 007-017 007-01…" at bounding box center [726, 504] width 1043 height 76
type input "225"
type input "0.000073"
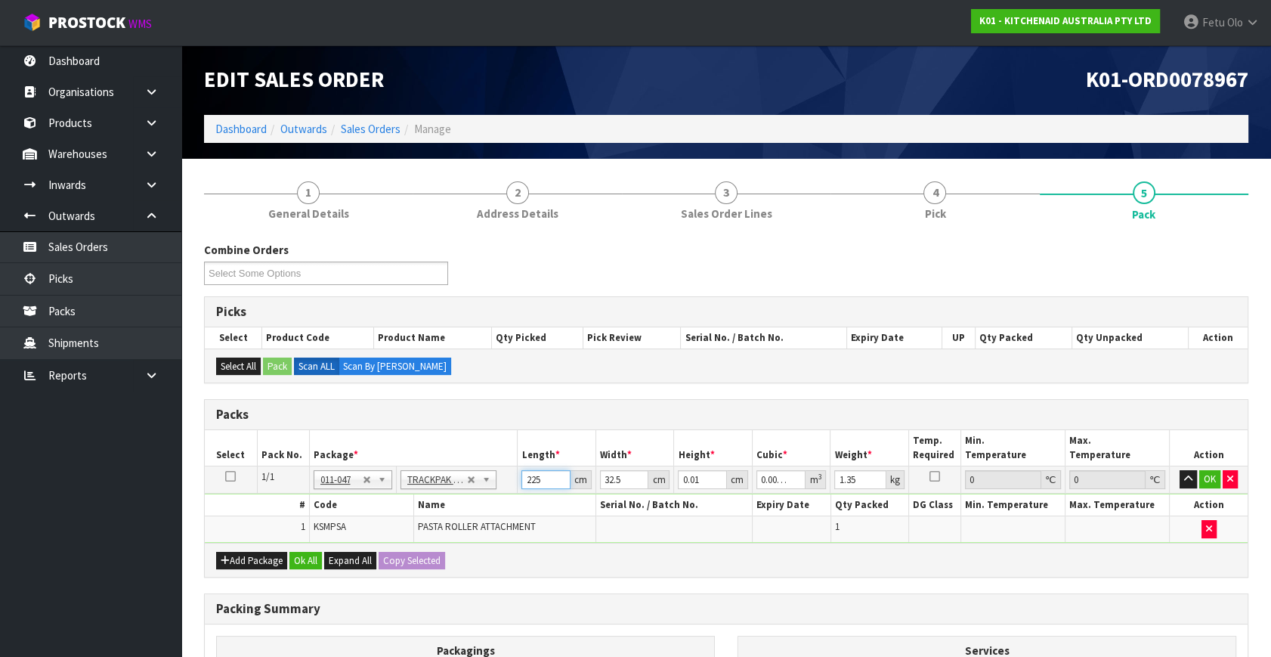
type input "2625"
type input "0.000853"
type input "265"
type input "0.000086"
type input "26"
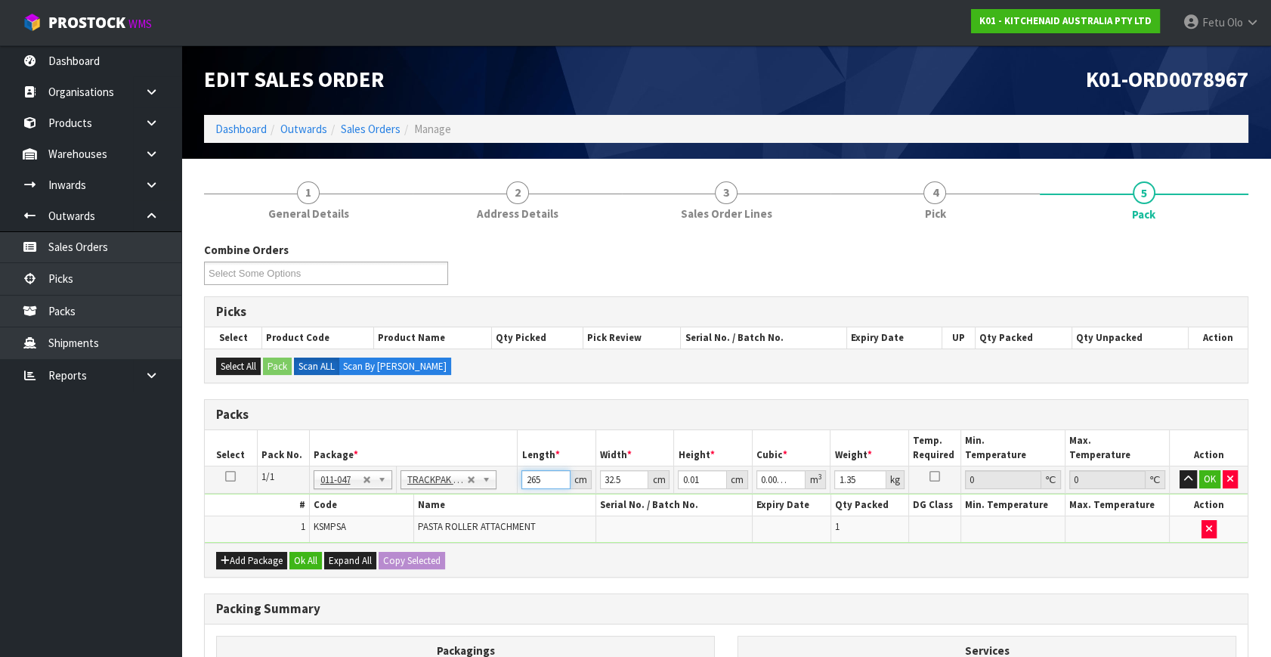
type input "0.000008"
type input "26"
type input "2"
type input "0.000001"
type input "22"
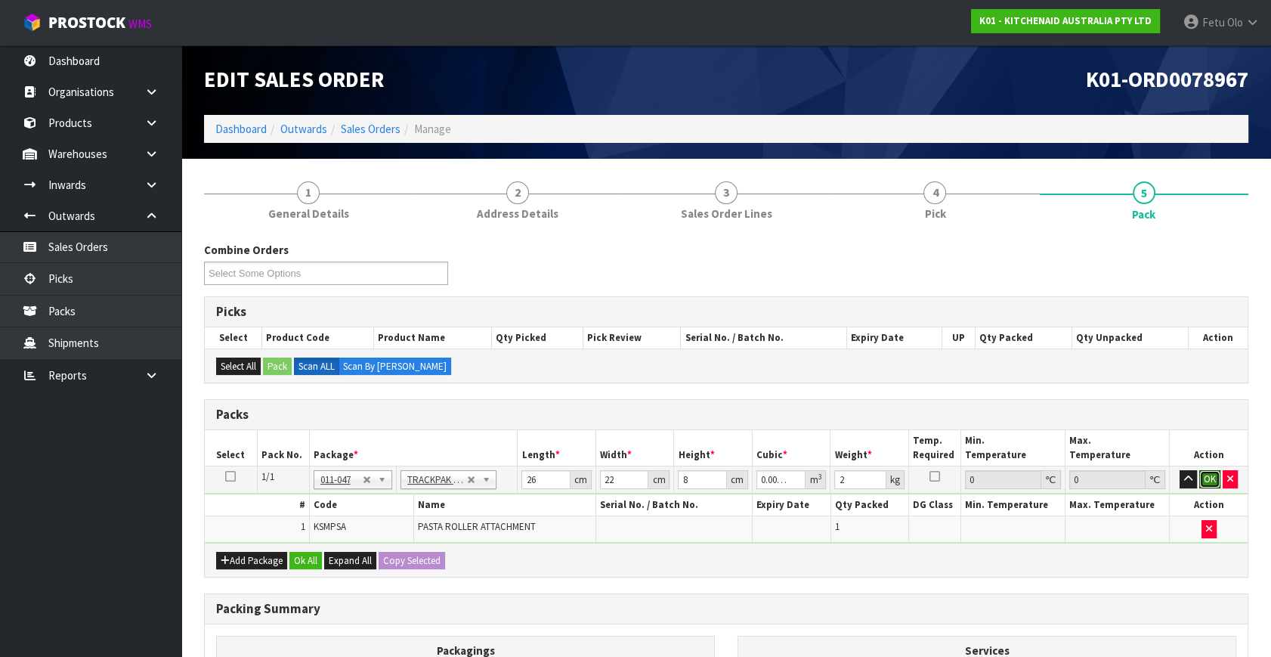
click button "OK" at bounding box center [1210, 479] width 21 height 18
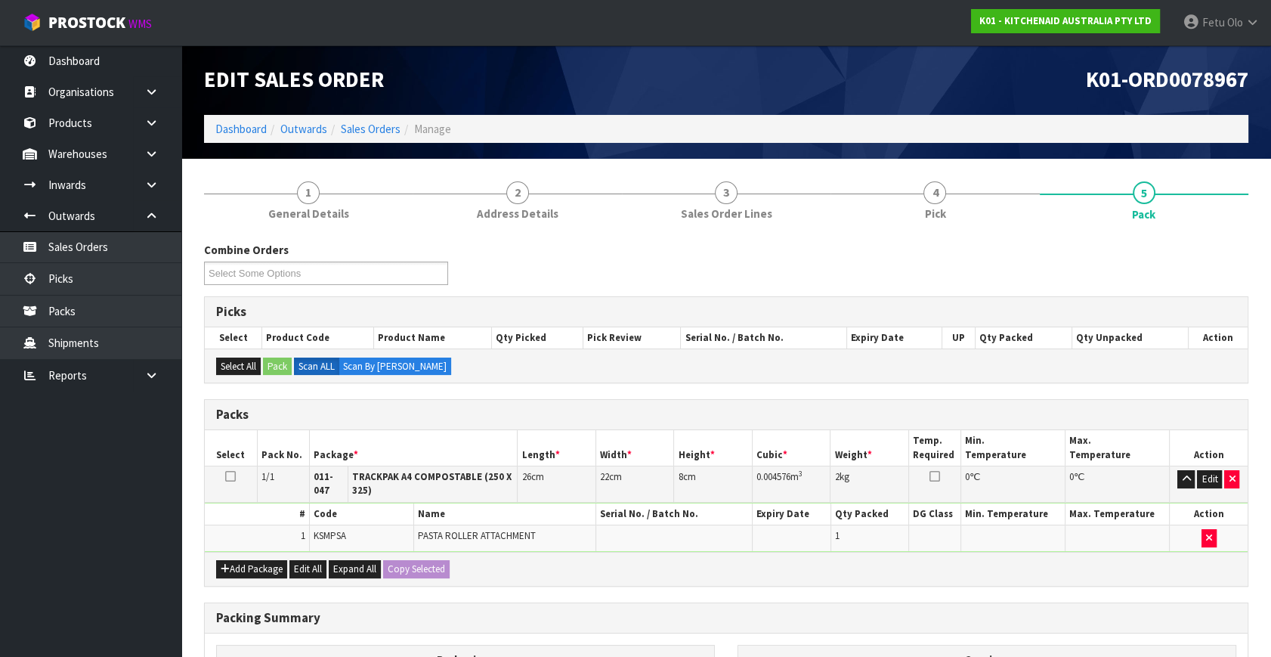
scroll to position [221, 0]
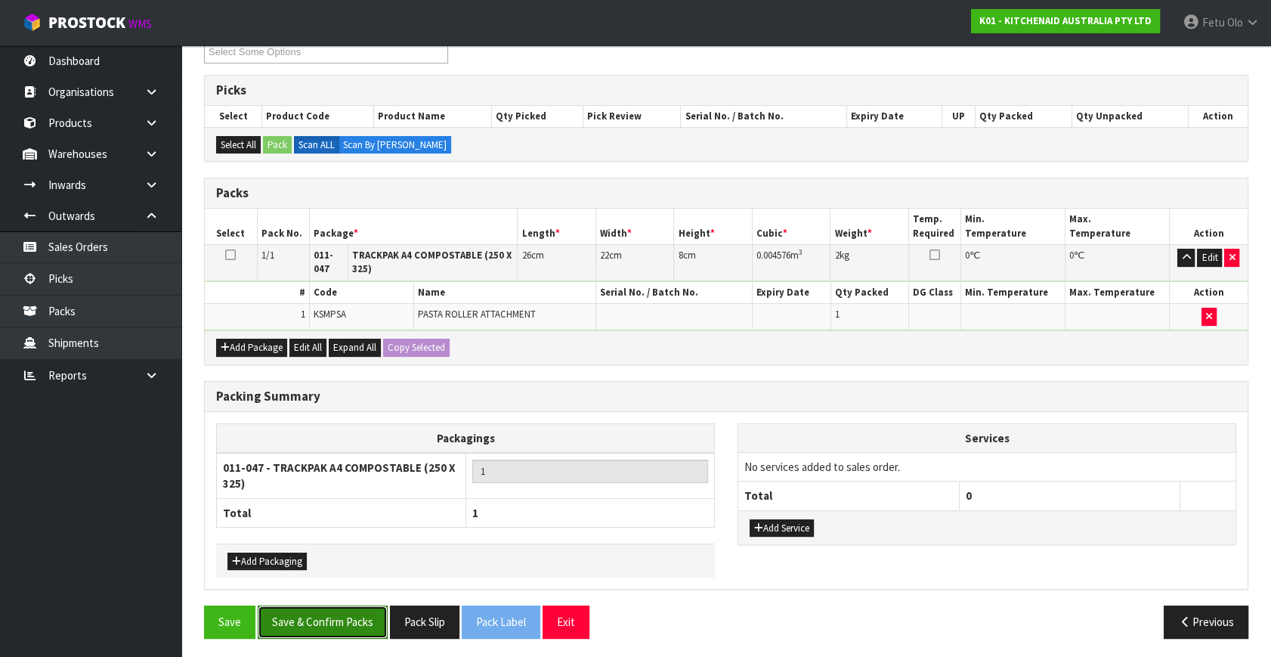
click at [357, 606] on button "Save & Confirm Packs" at bounding box center [323, 622] width 130 height 33
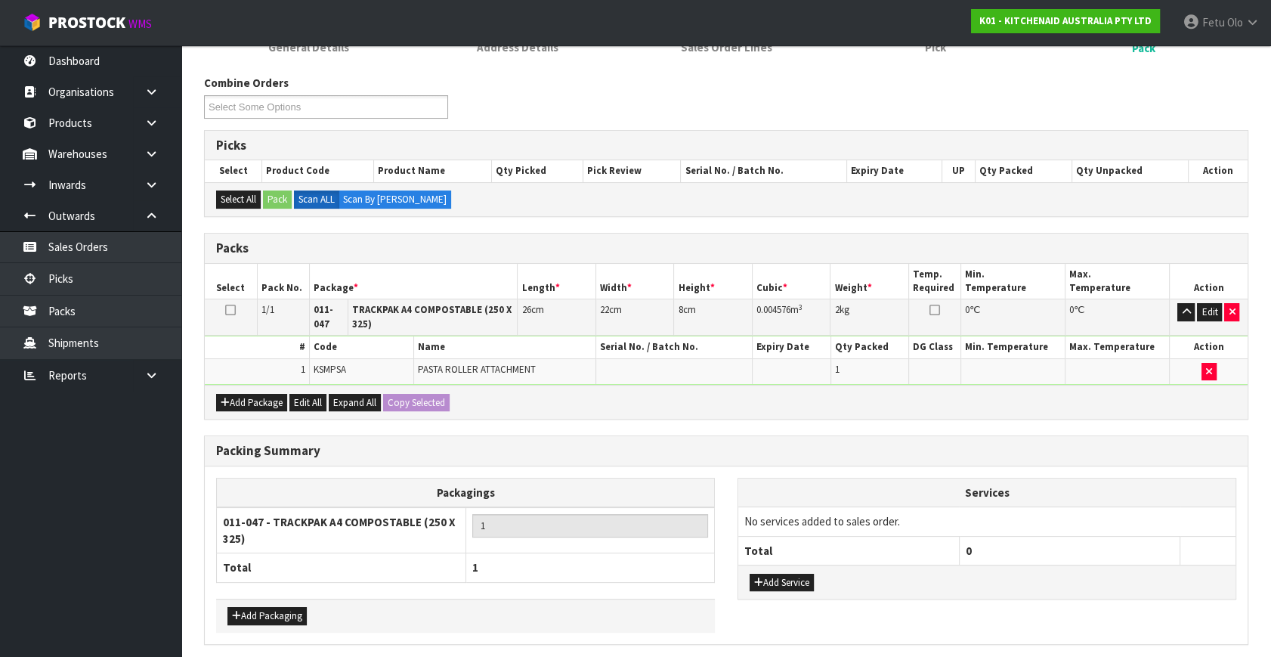
scroll to position [0, 0]
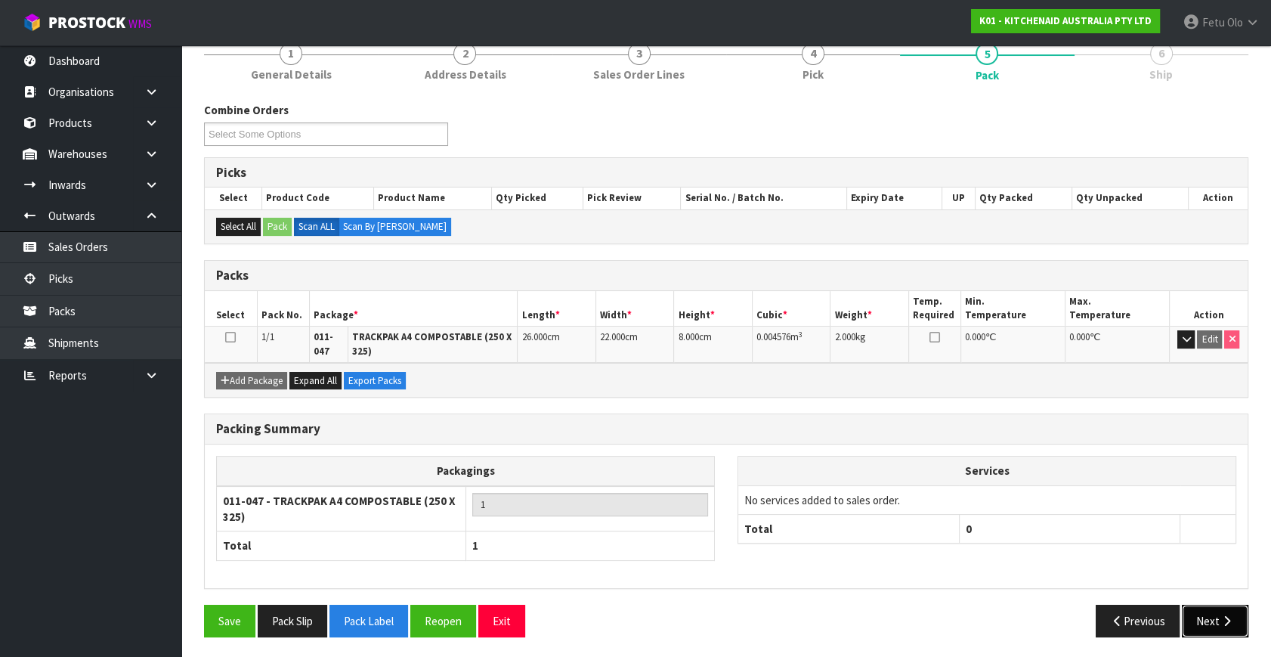
click at [1220, 605] on button "Next" at bounding box center [1215, 621] width 67 height 33
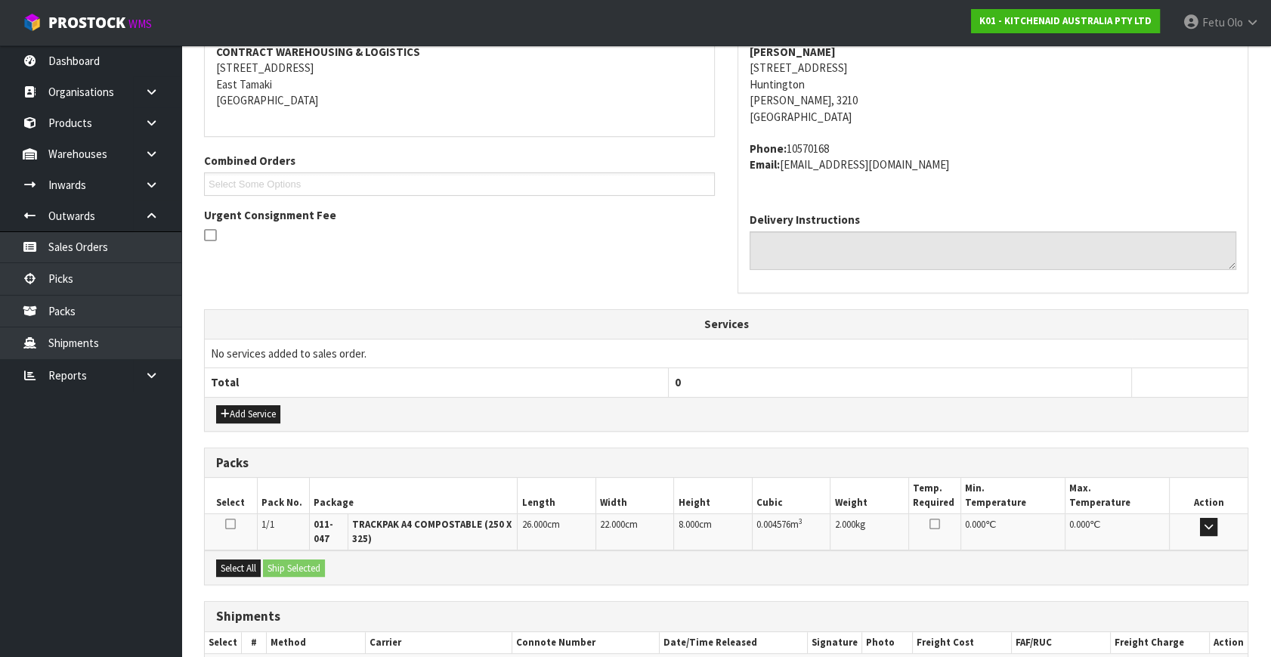
scroll to position [383, 0]
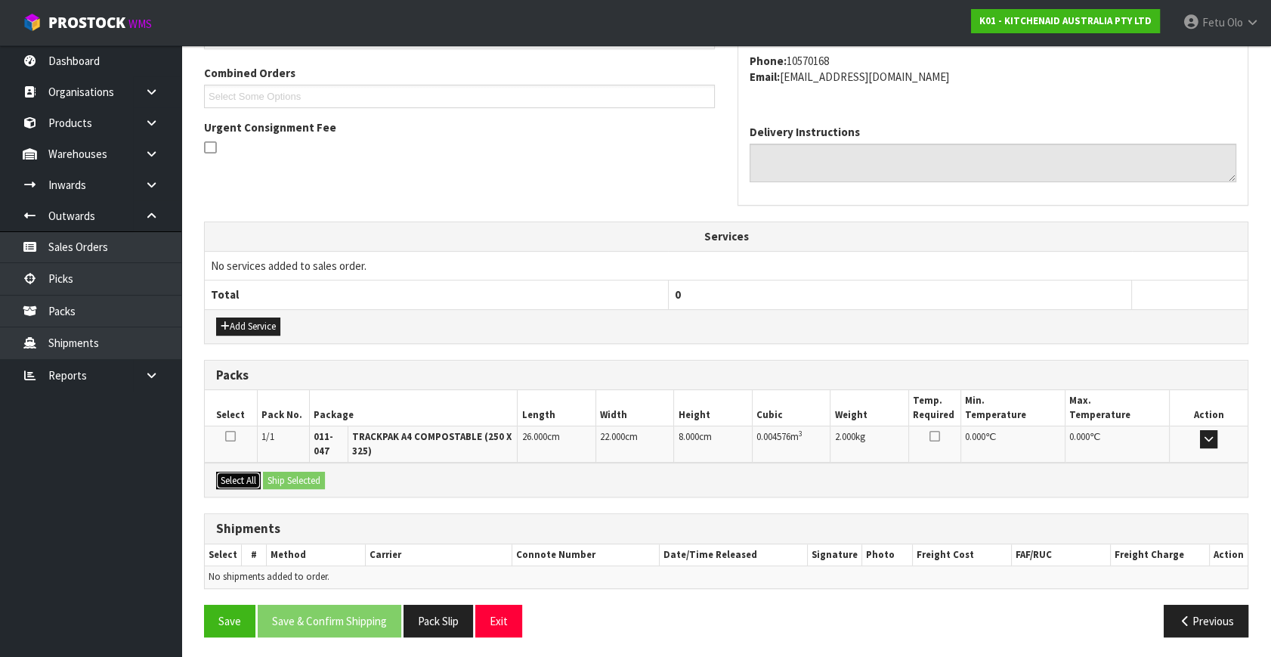
click at [222, 476] on button "Select All" at bounding box center [238, 481] width 45 height 18
click at [306, 474] on button "Ship Selected" at bounding box center [294, 481] width 62 height 18
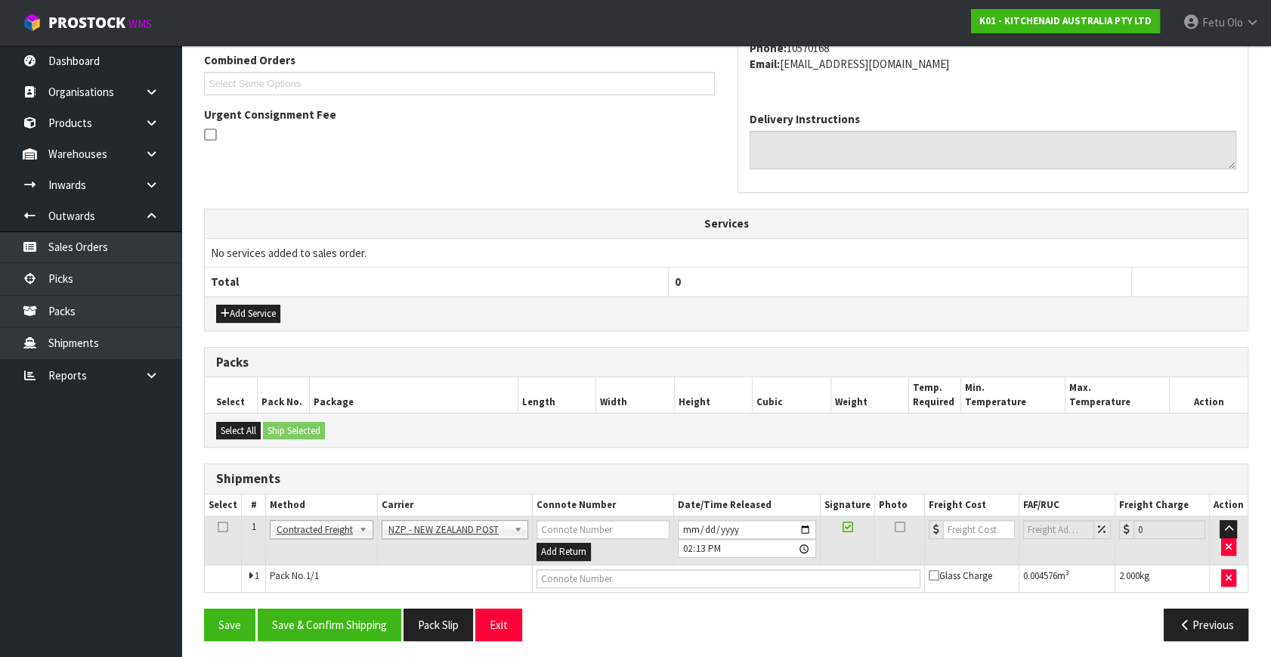
scroll to position [399, 0]
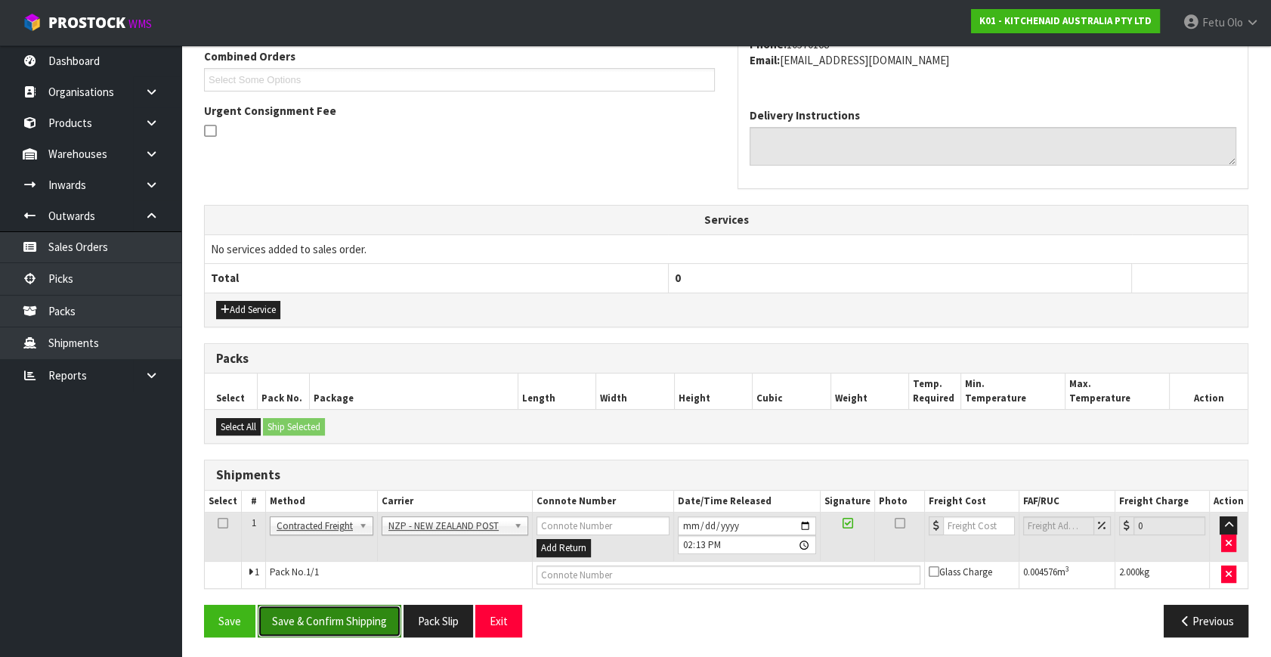
drag, startPoint x: 370, startPoint y: 626, endPoint x: 362, endPoint y: 627, distance: 8.5
click at [370, 626] on button "Save & Confirm Shipping" at bounding box center [330, 621] width 144 height 33
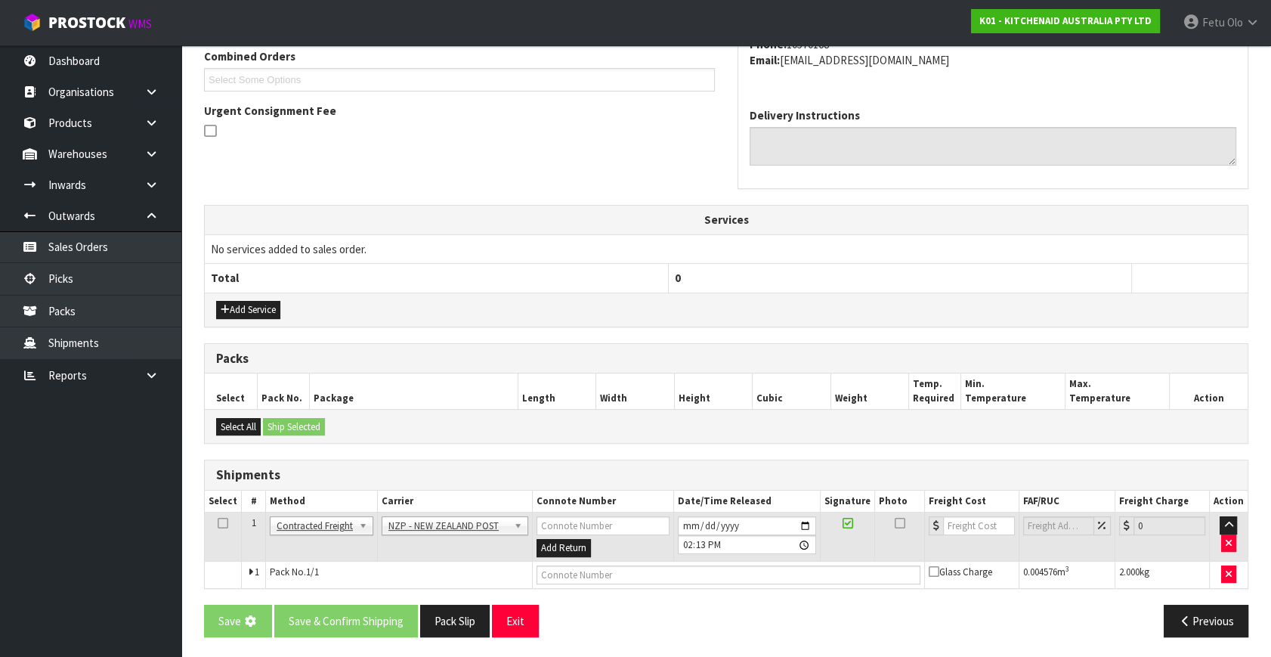
scroll to position [0, 0]
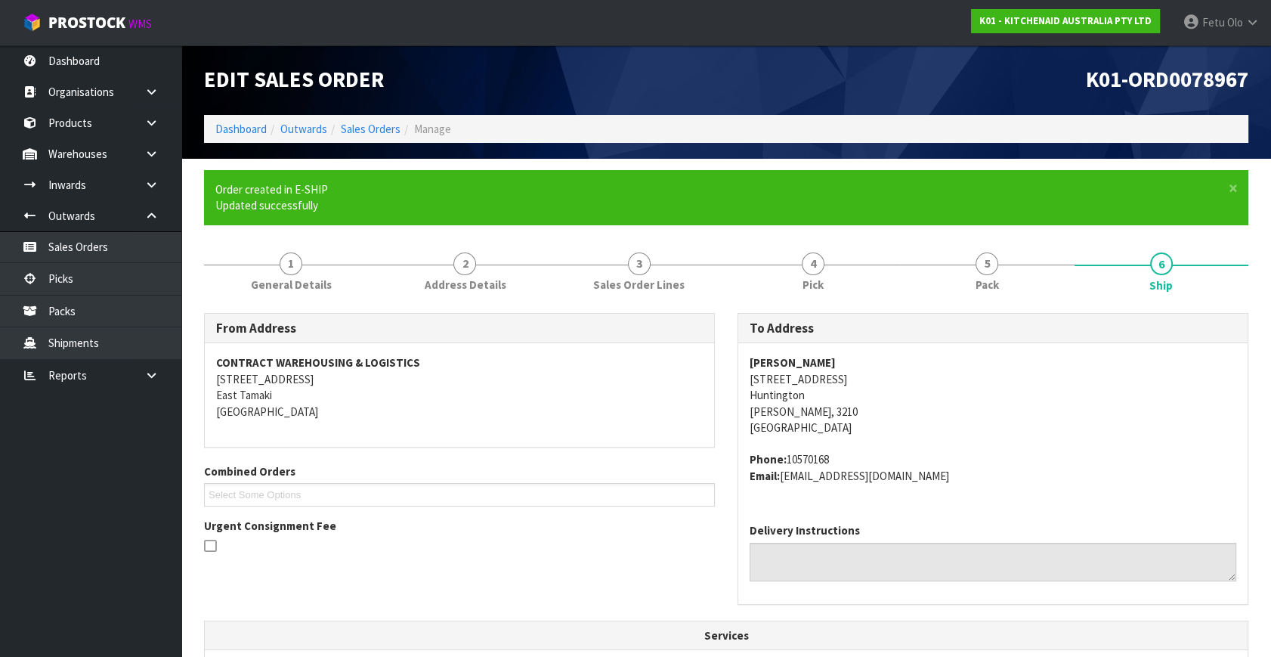
drag, startPoint x: 714, startPoint y: 459, endPoint x: 695, endPoint y: 472, distance: 23.3
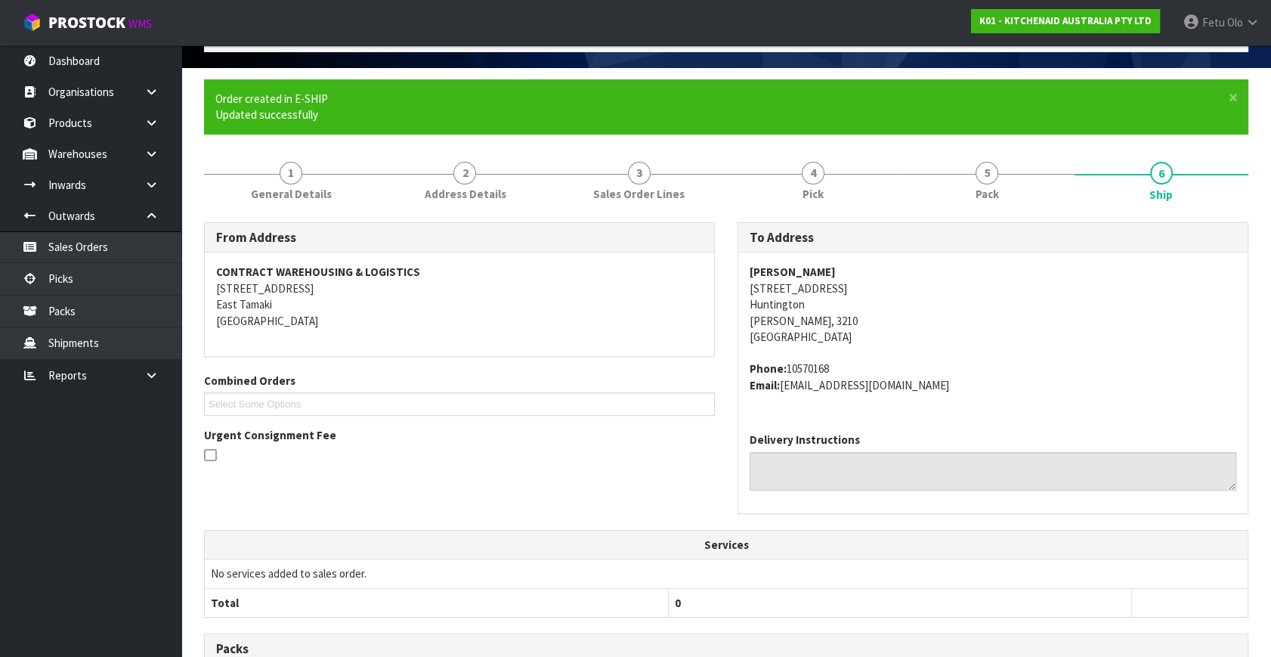
scroll to position [378, 0]
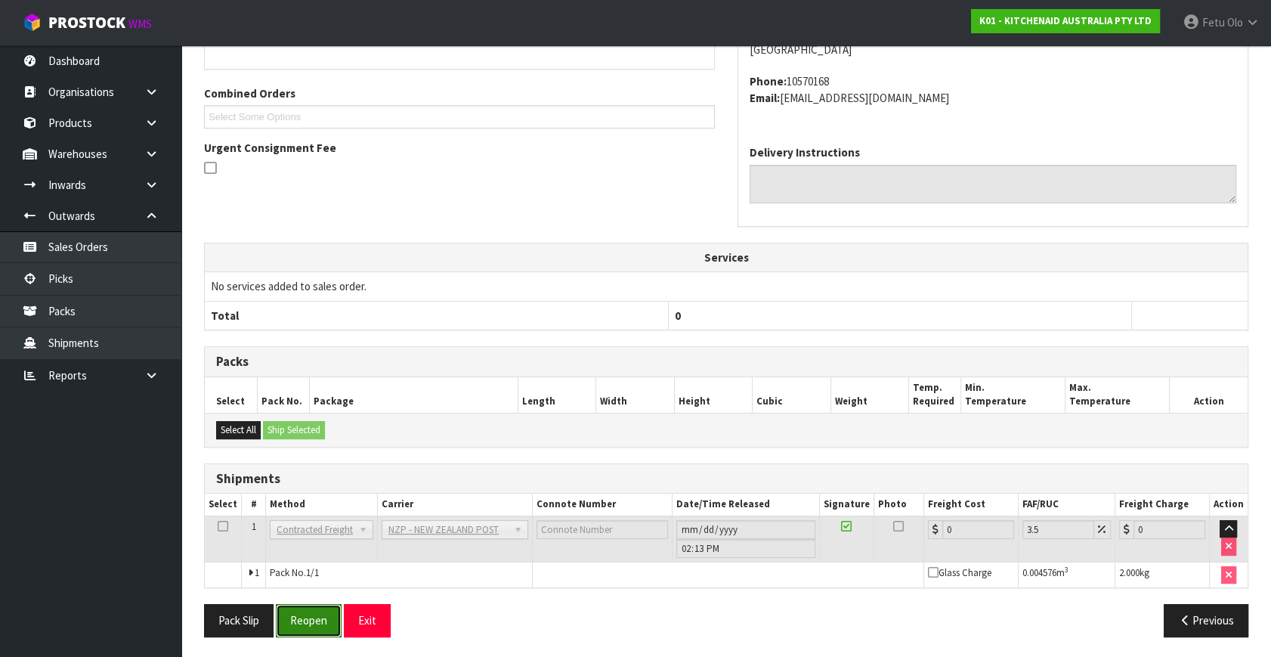
click at [314, 607] on button "Reopen" at bounding box center [309, 620] width 66 height 33
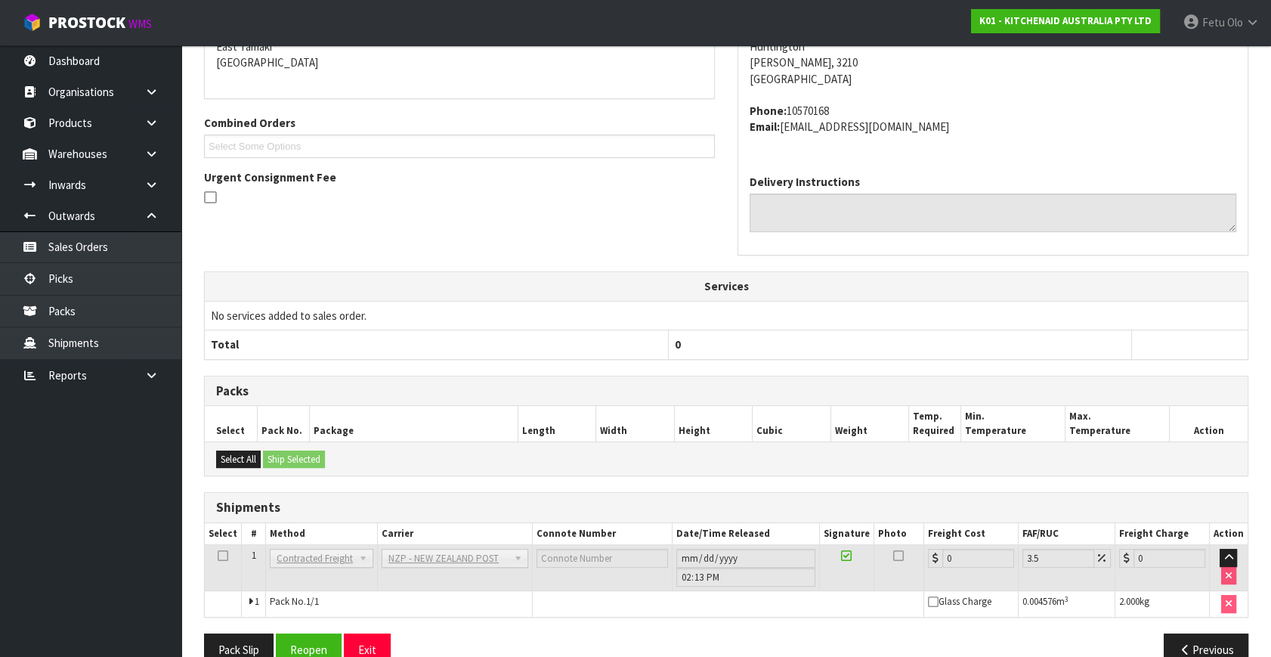
scroll to position [362, 0]
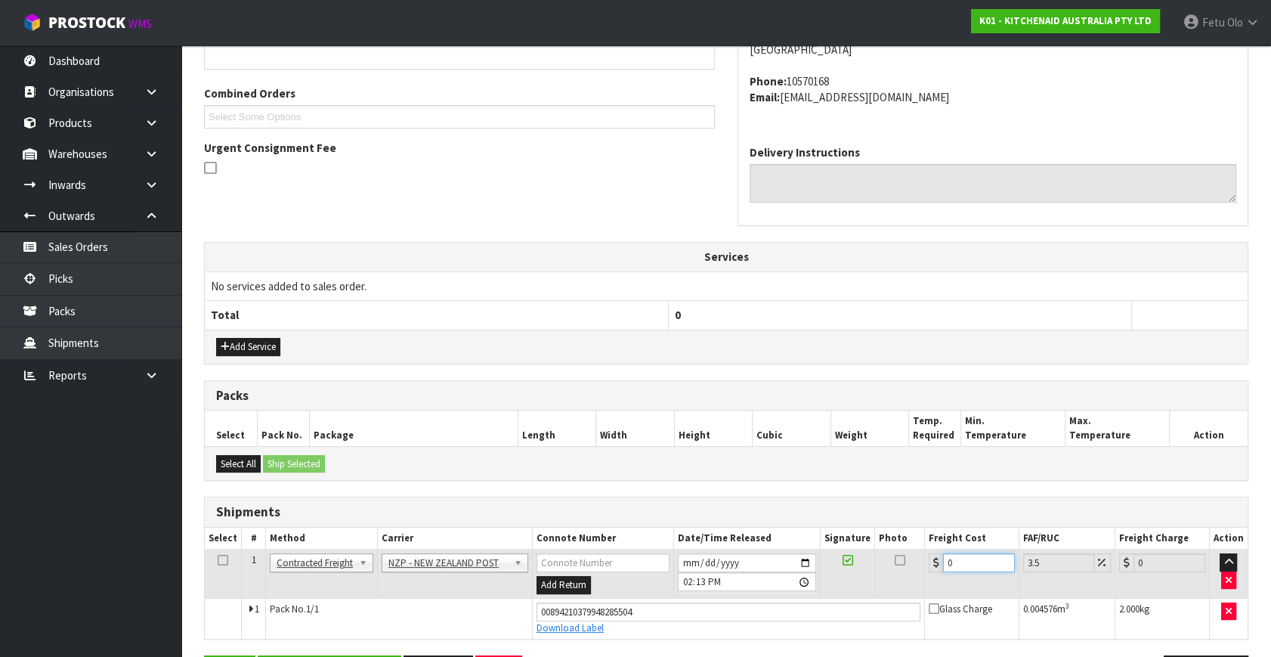
drag, startPoint x: 906, startPoint y: 562, endPoint x: 482, endPoint y: 553, distance: 423.4
click at [488, 551] on tr "1 Client Local Pickup Customer Local Pickup Company Freight Contracted Freight …" at bounding box center [726, 574] width 1043 height 49
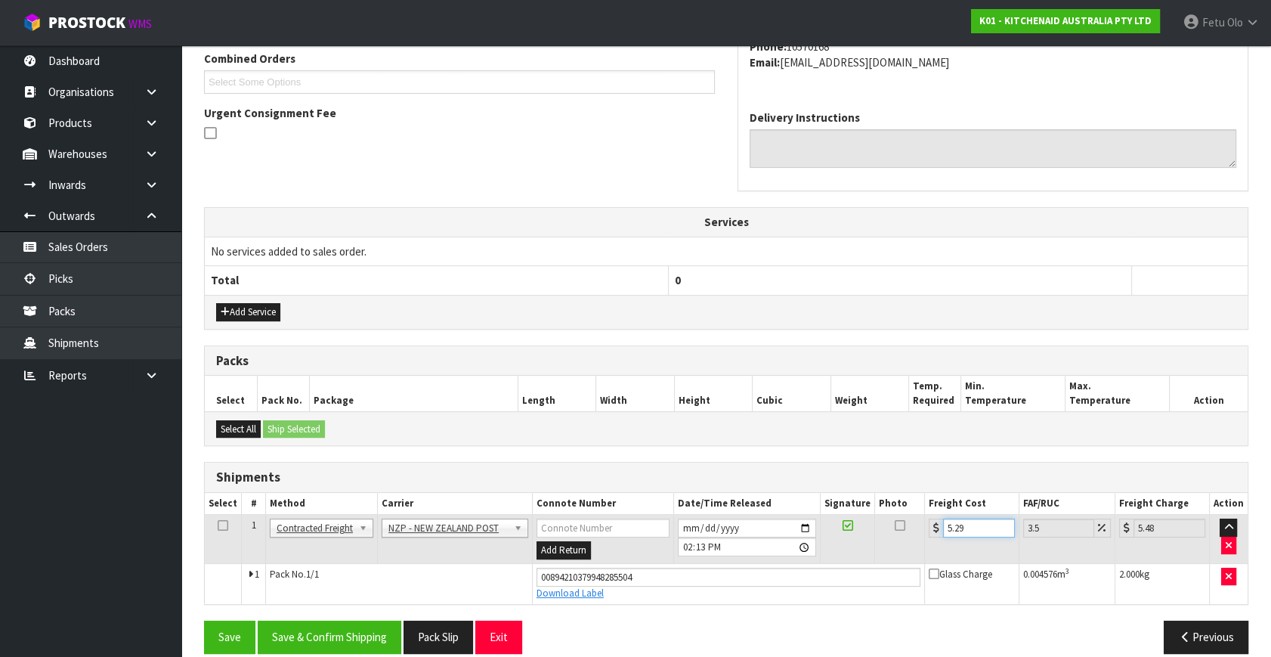
scroll to position [413, 0]
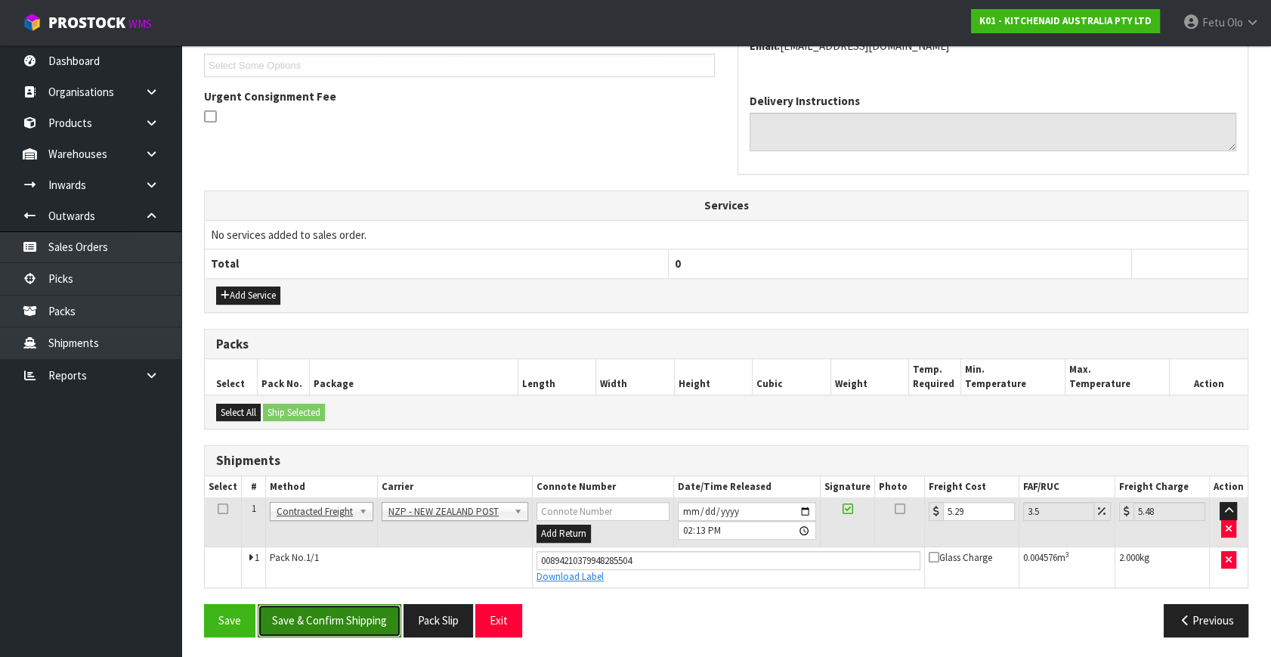
click at [333, 608] on button "Save & Confirm Shipping" at bounding box center [330, 620] width 144 height 33
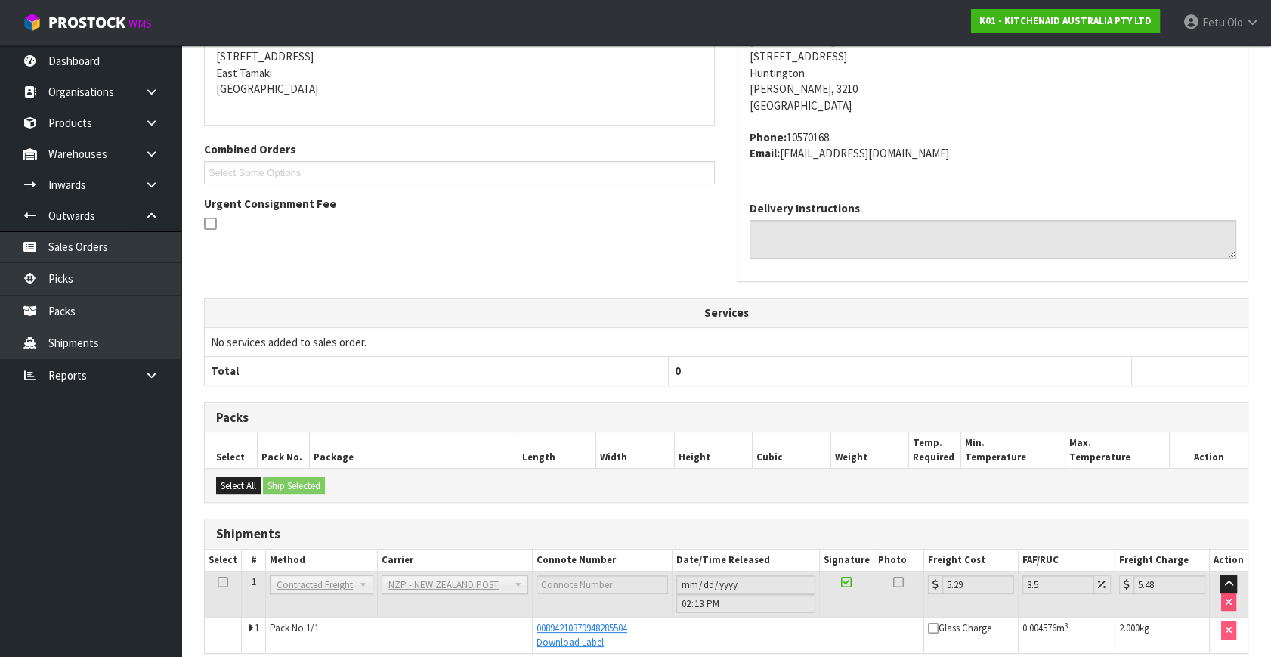
scroll to position [372, 0]
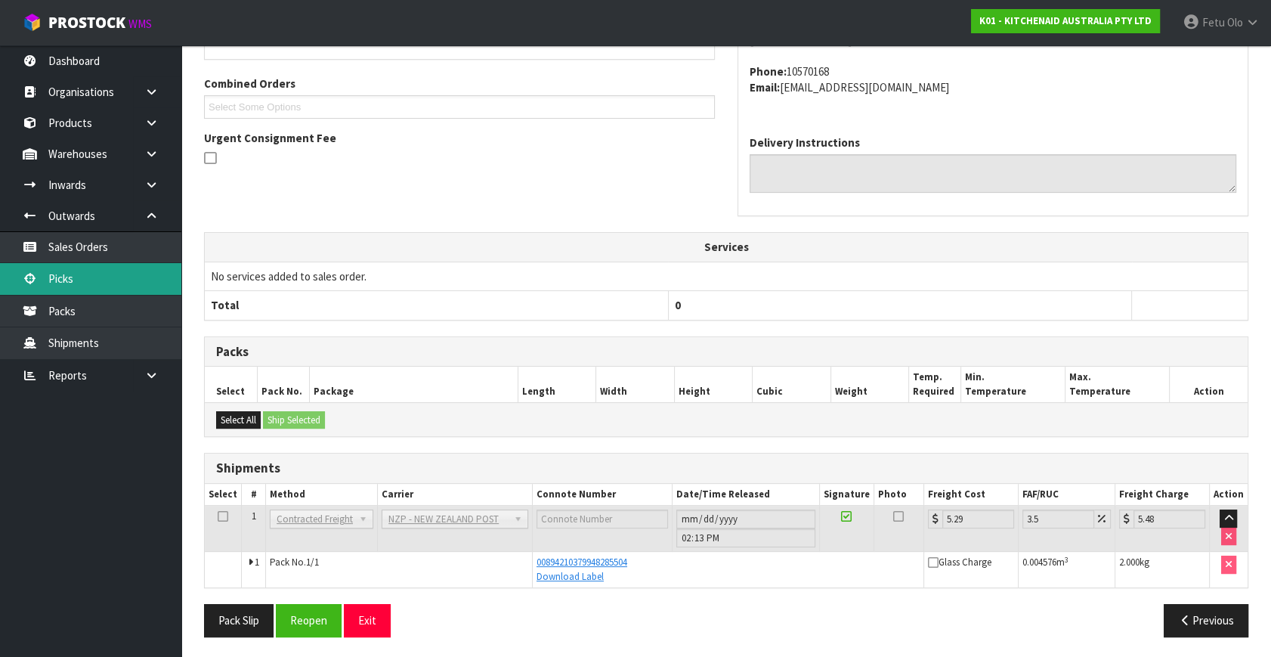
click at [59, 293] on link "Picks" at bounding box center [90, 278] width 181 height 31
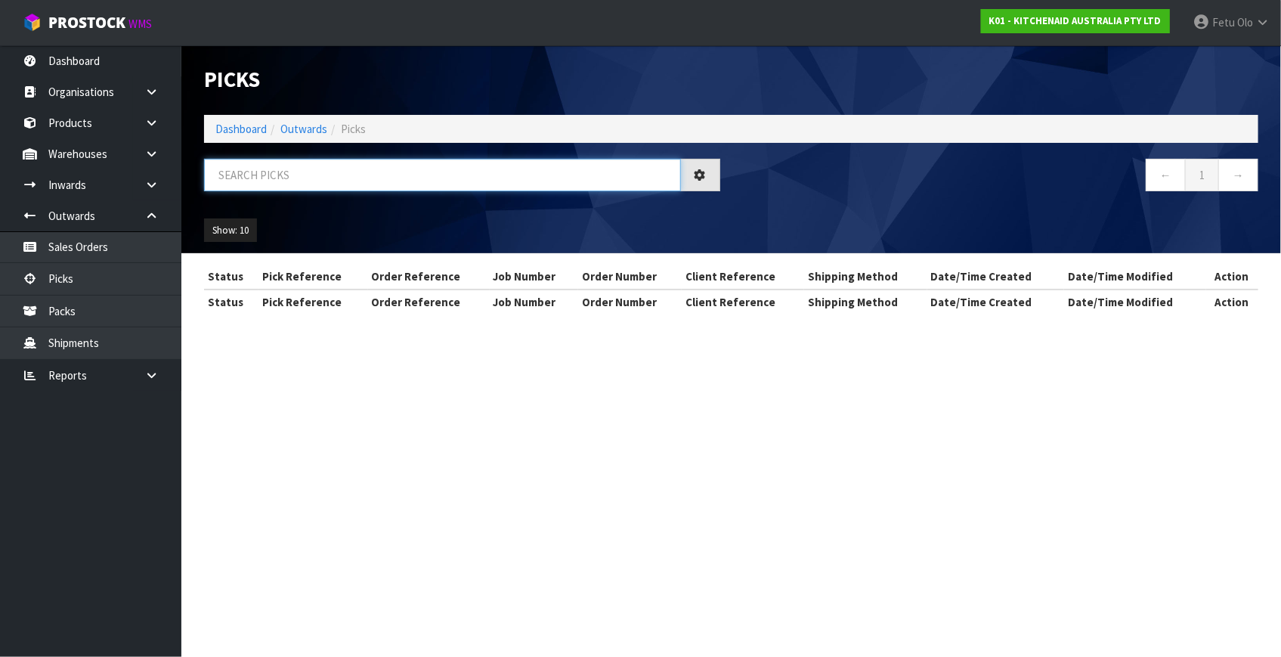
click at [427, 180] on input "text" at bounding box center [442, 175] width 477 height 33
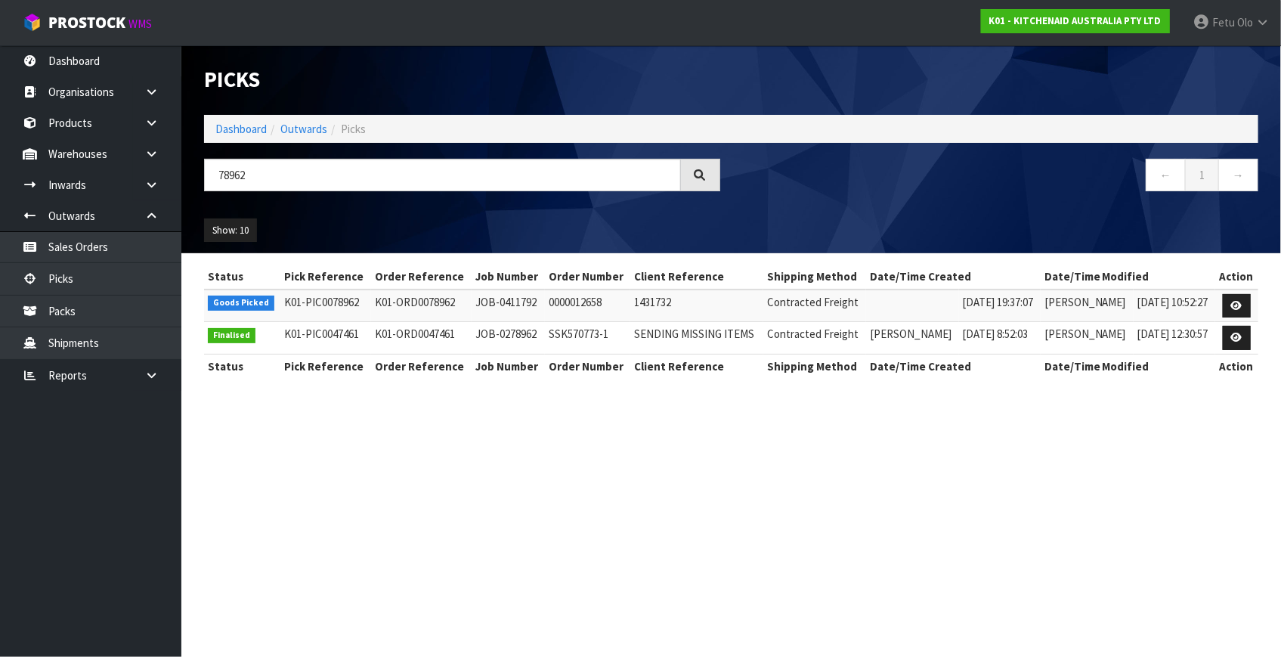
click at [1221, 307] on td at bounding box center [1237, 306] width 43 height 33
click at [1234, 309] on icon at bounding box center [1236, 306] width 11 height 10
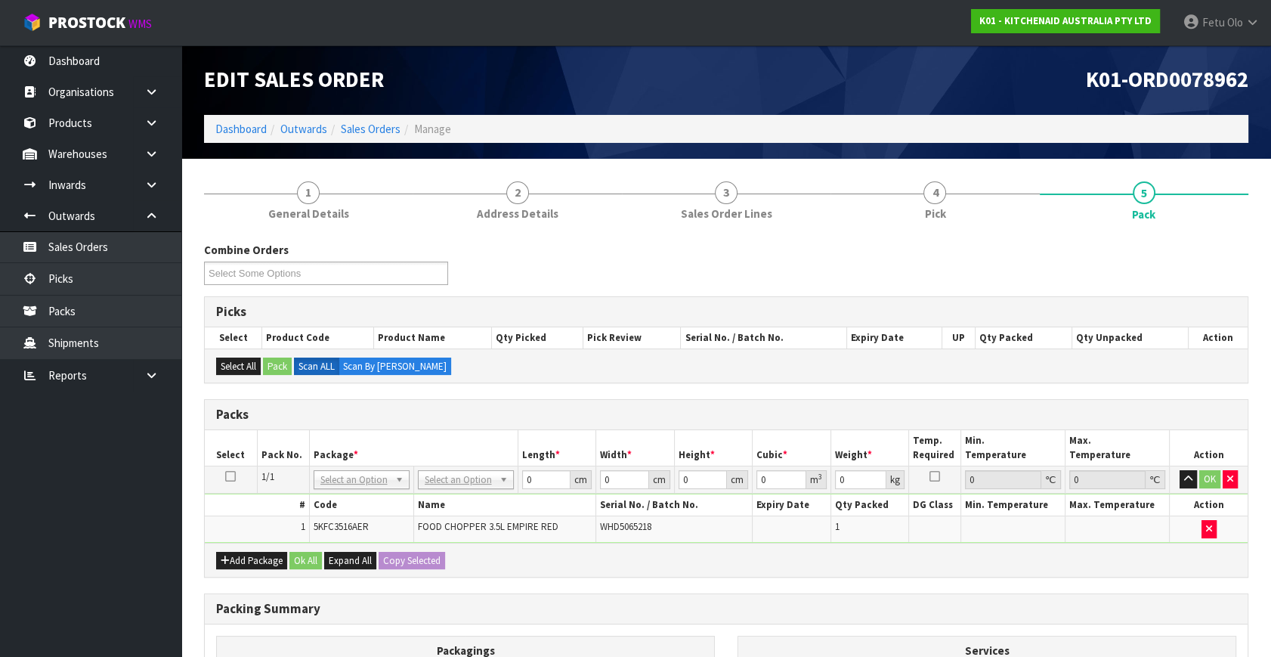
drag, startPoint x: 383, startPoint y: 485, endPoint x: 343, endPoint y: 506, distance: 45.0
click at [343, 506] on input "text" at bounding box center [361, 499] width 88 height 19
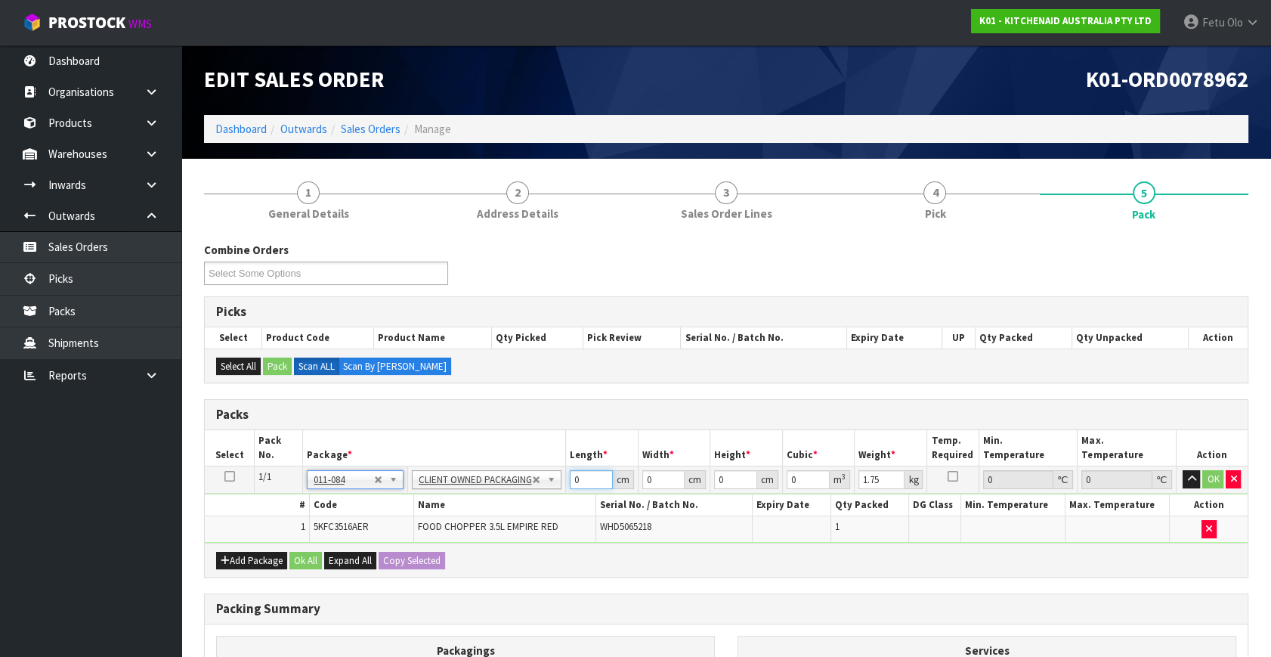
click at [378, 553] on div "Packs Select Pack No. Package * Length * Width * Height * Cubic * Weight * Temp…" at bounding box center [726, 488] width 1045 height 178
click button "OK" at bounding box center [1213, 479] width 21 height 18
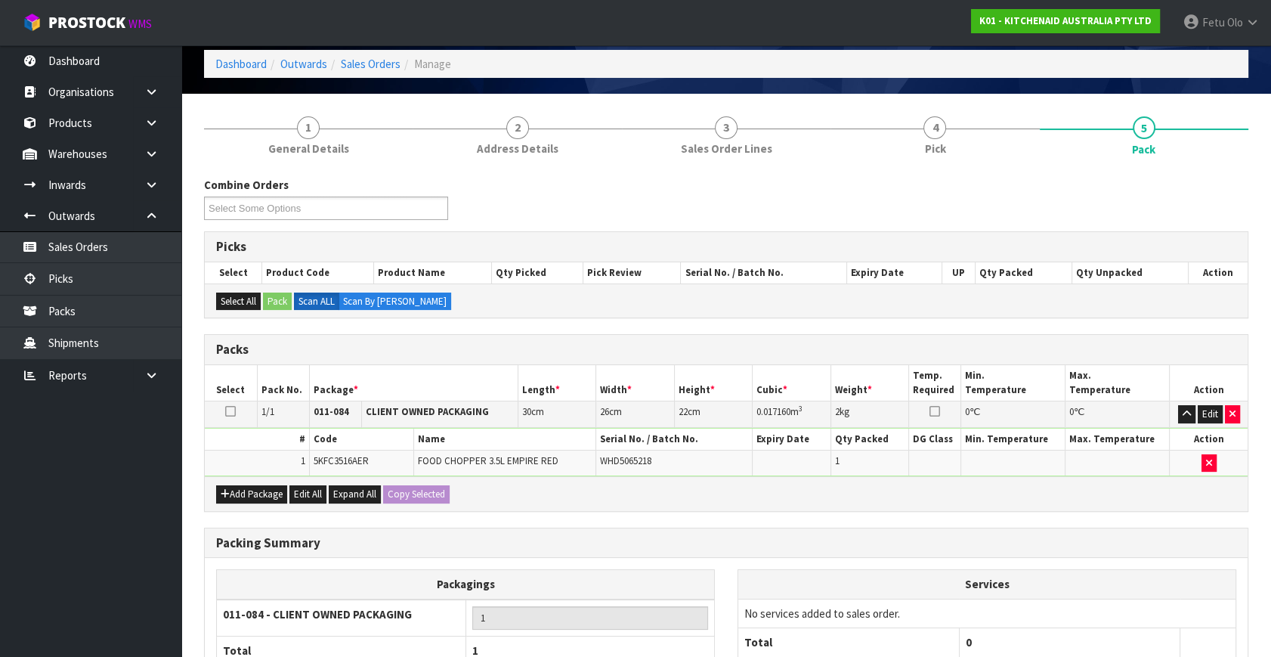
scroll to position [203, 0]
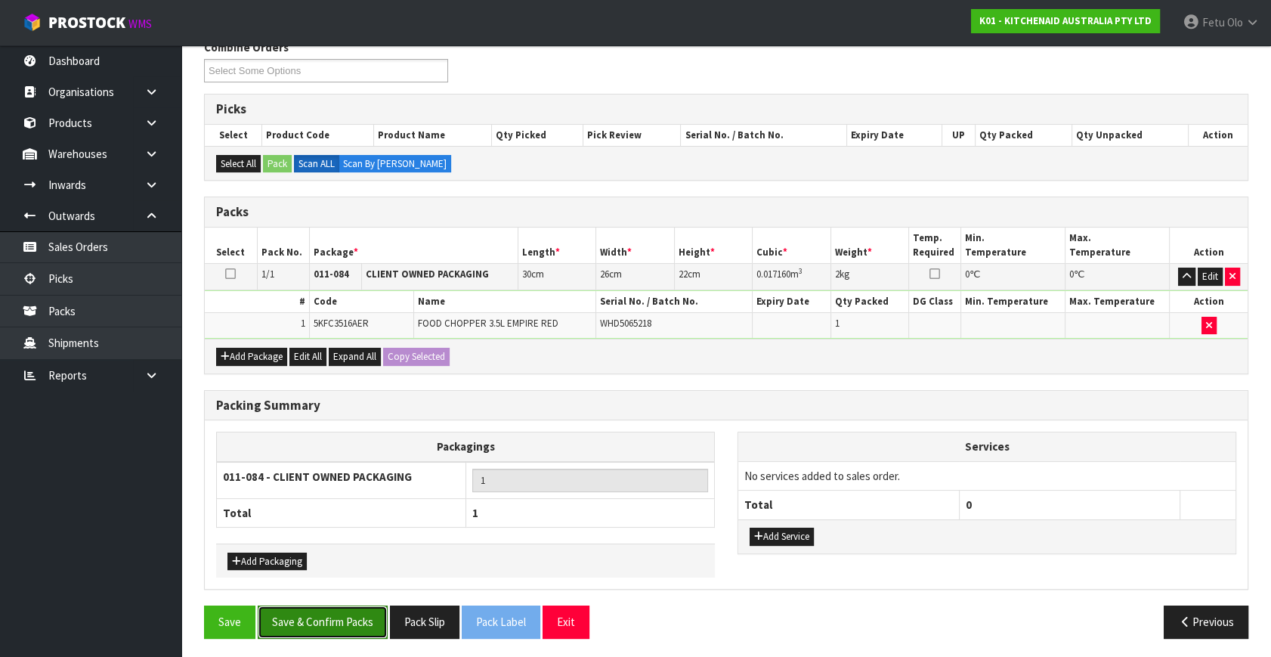
click at [311, 622] on button "Save & Confirm Packs" at bounding box center [323, 622] width 130 height 33
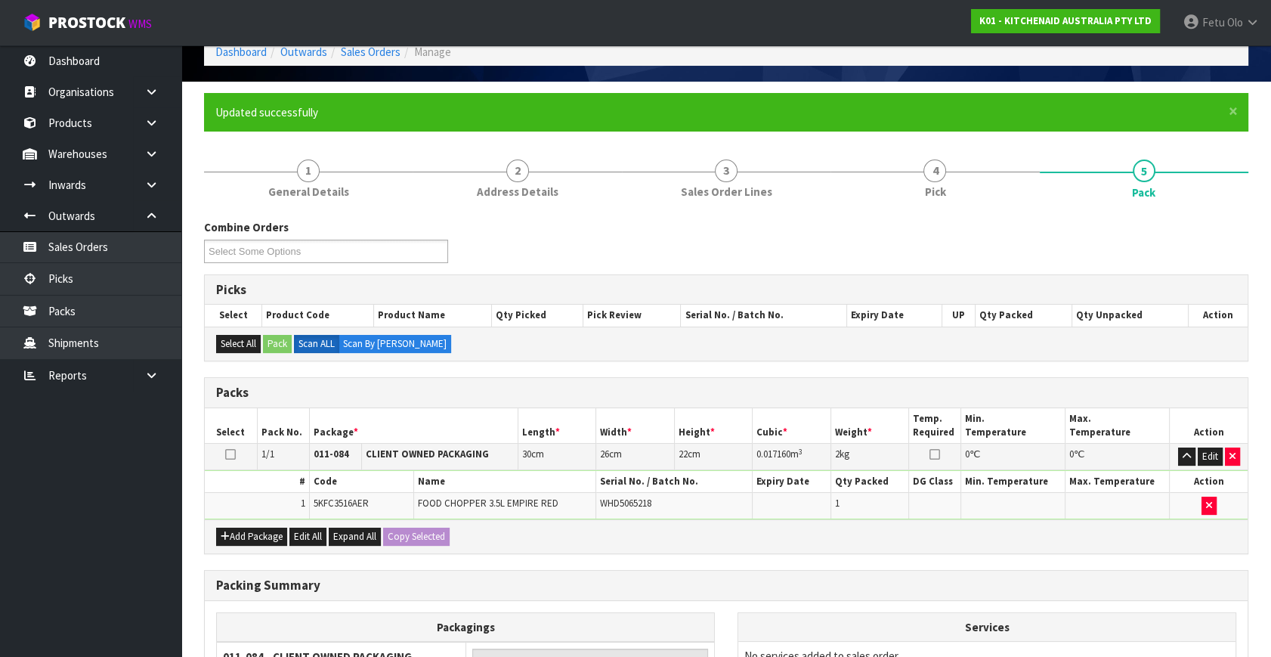
scroll to position [175, 0]
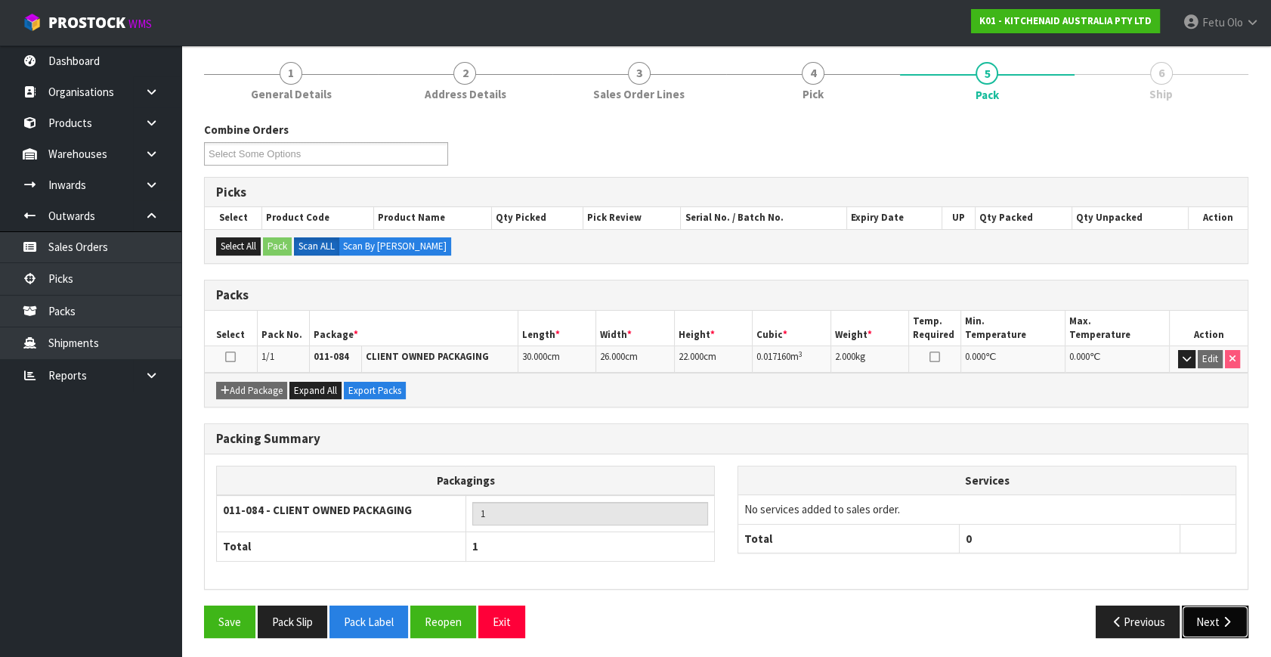
click at [1235, 619] on button "Next" at bounding box center [1215, 622] width 67 height 33
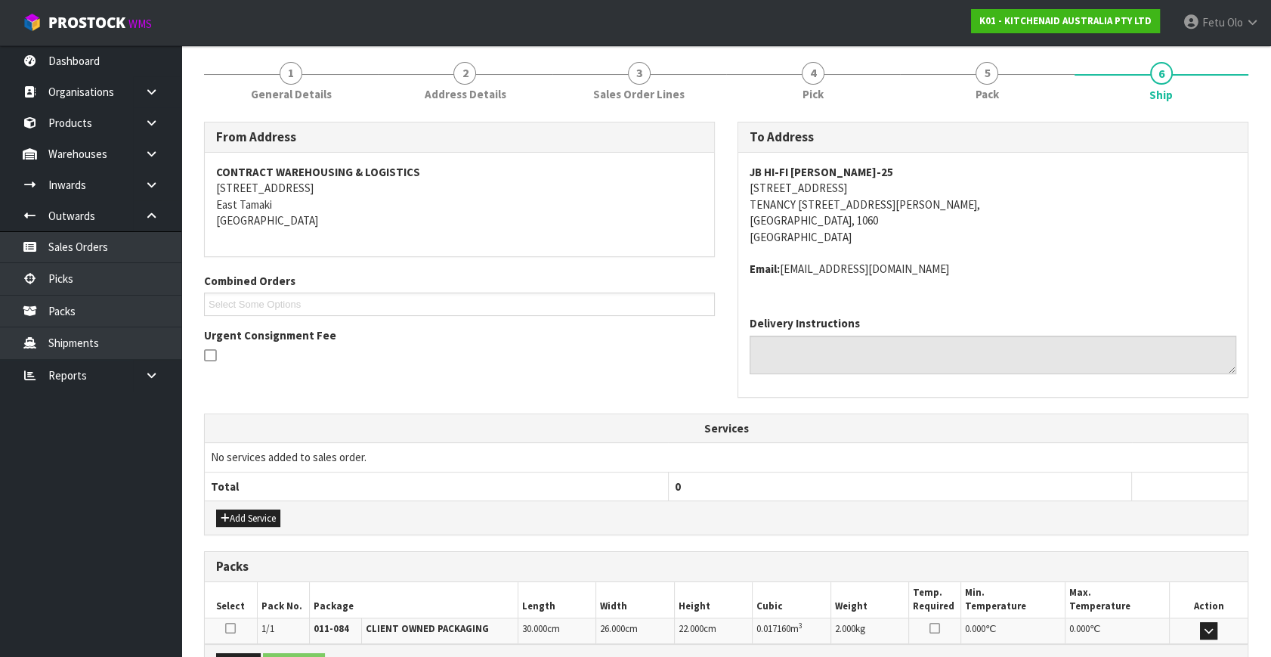
scroll to position [356, 0]
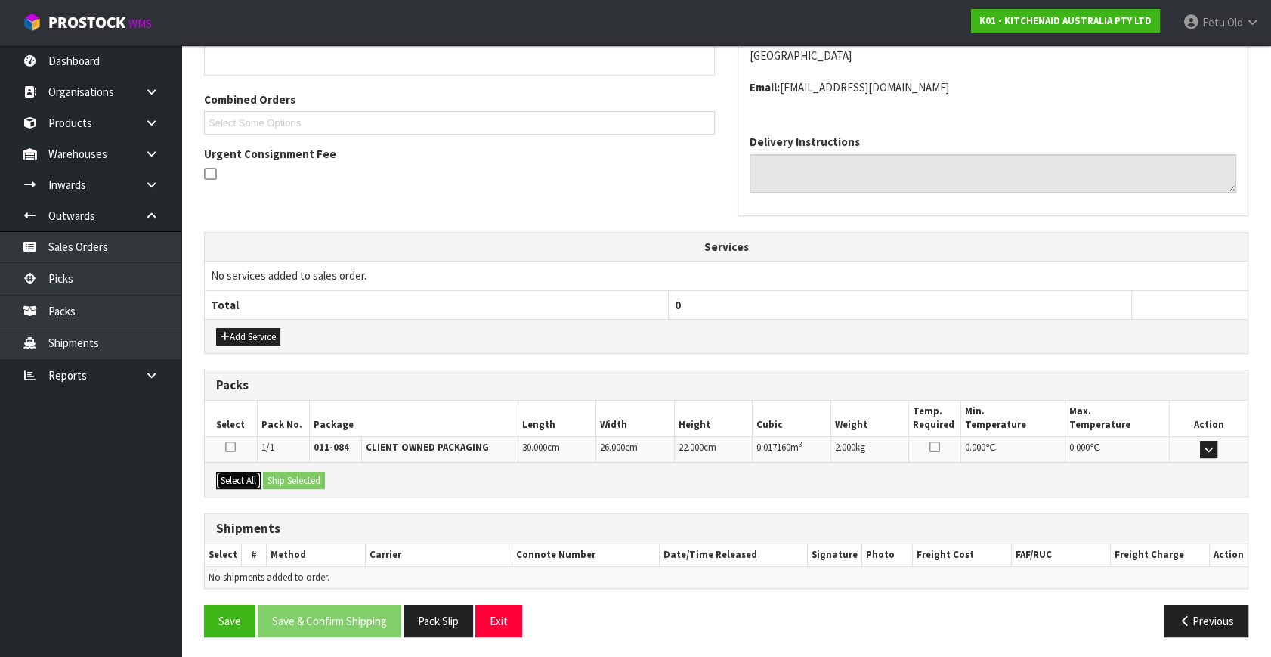
click at [246, 480] on button "Select All" at bounding box center [238, 481] width 45 height 18
click at [285, 467] on div "Select All Ship Selected" at bounding box center [726, 480] width 1043 height 34
click at [287, 476] on button "Ship Selected" at bounding box center [294, 481] width 62 height 18
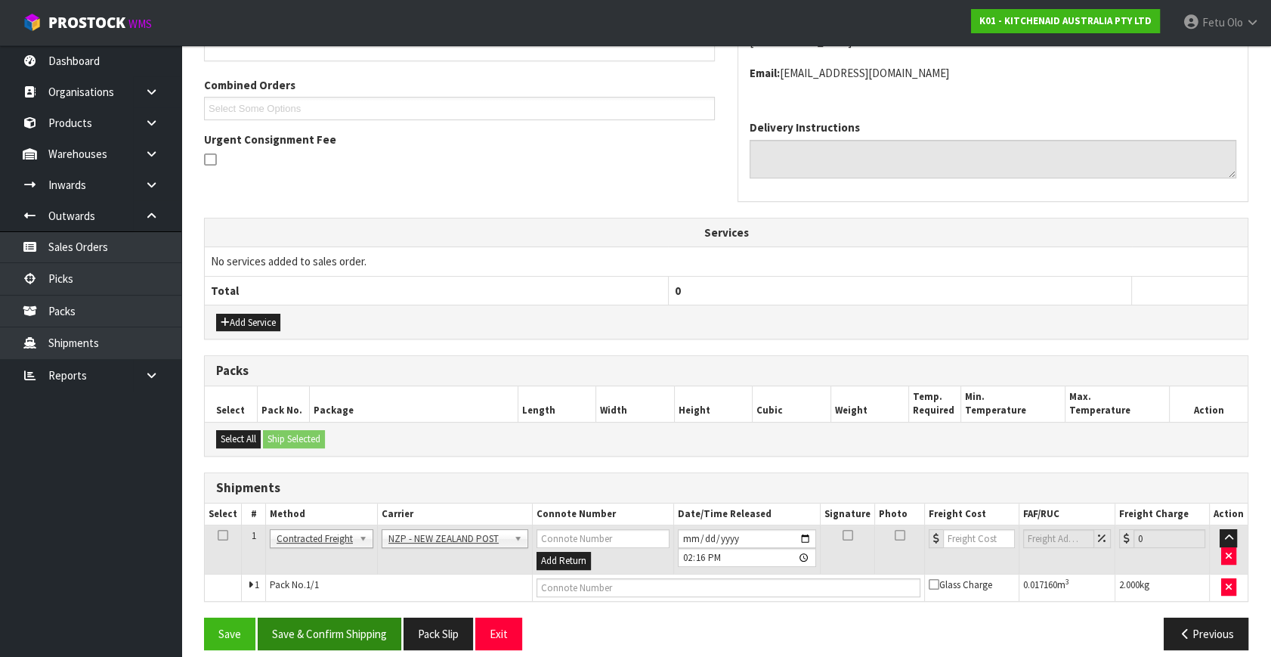
scroll to position [383, 0]
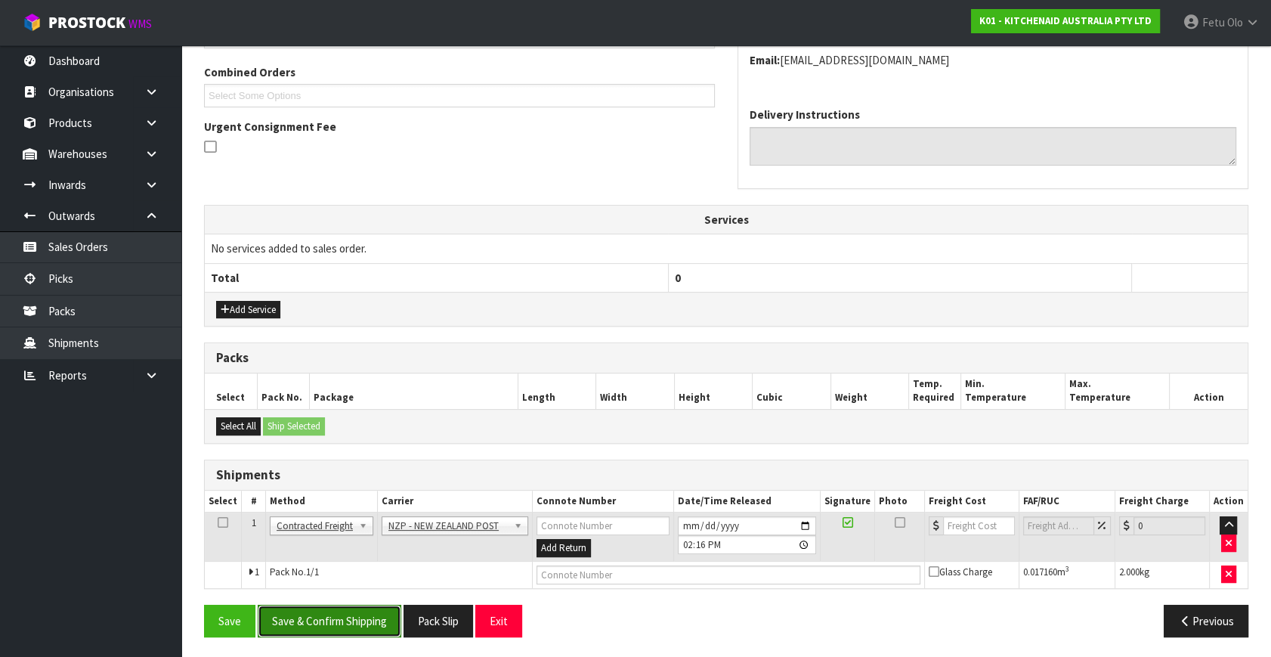
click at [324, 619] on button "Save & Confirm Shipping" at bounding box center [330, 621] width 144 height 33
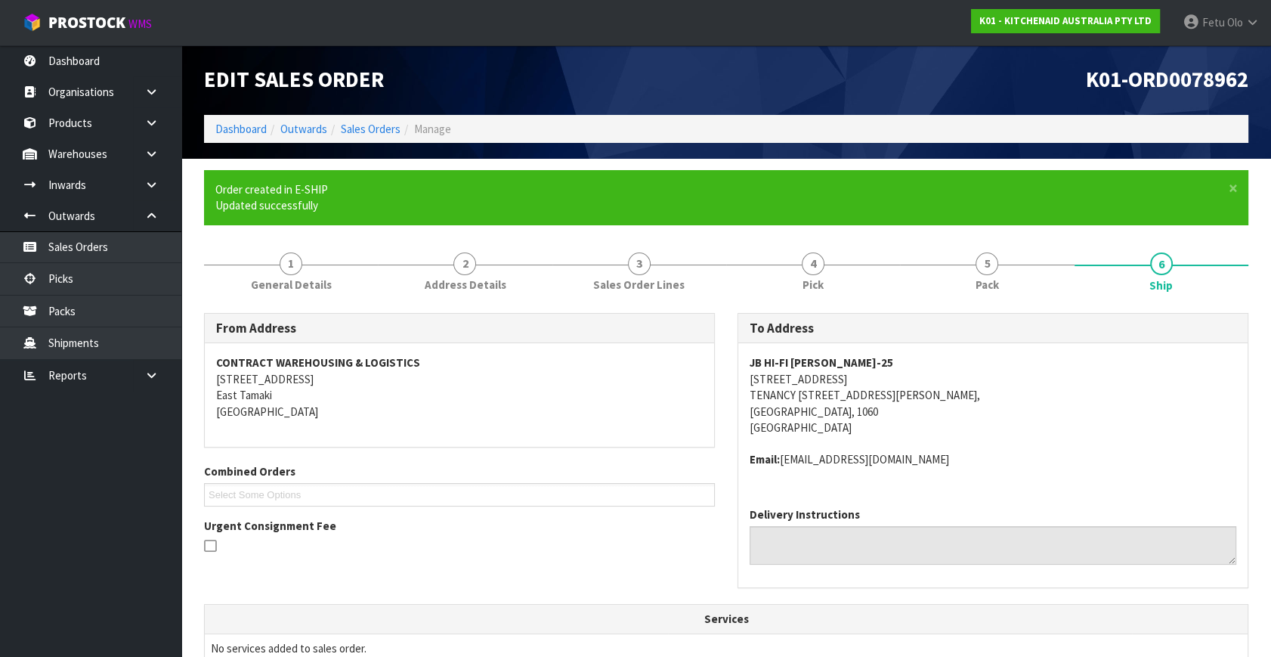
scroll to position [362, 0]
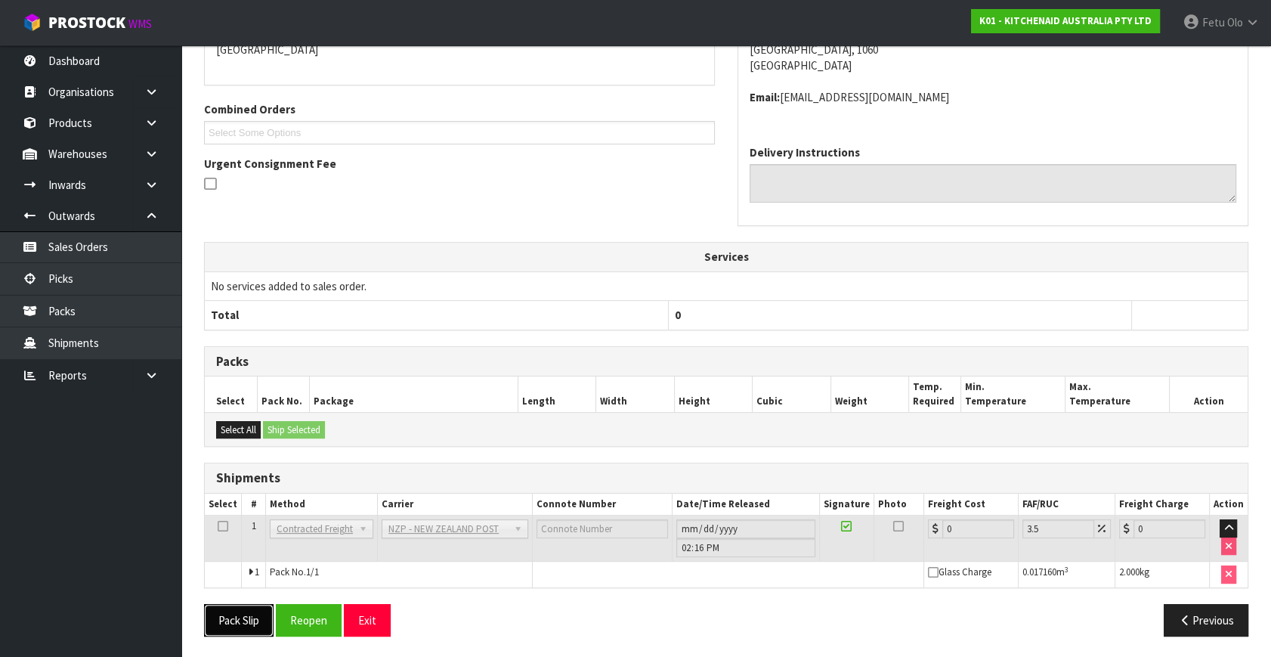
click at [262, 618] on button "Pack Slip" at bounding box center [239, 620] width 70 height 33
click at [315, 611] on button "Reopen" at bounding box center [309, 620] width 66 height 33
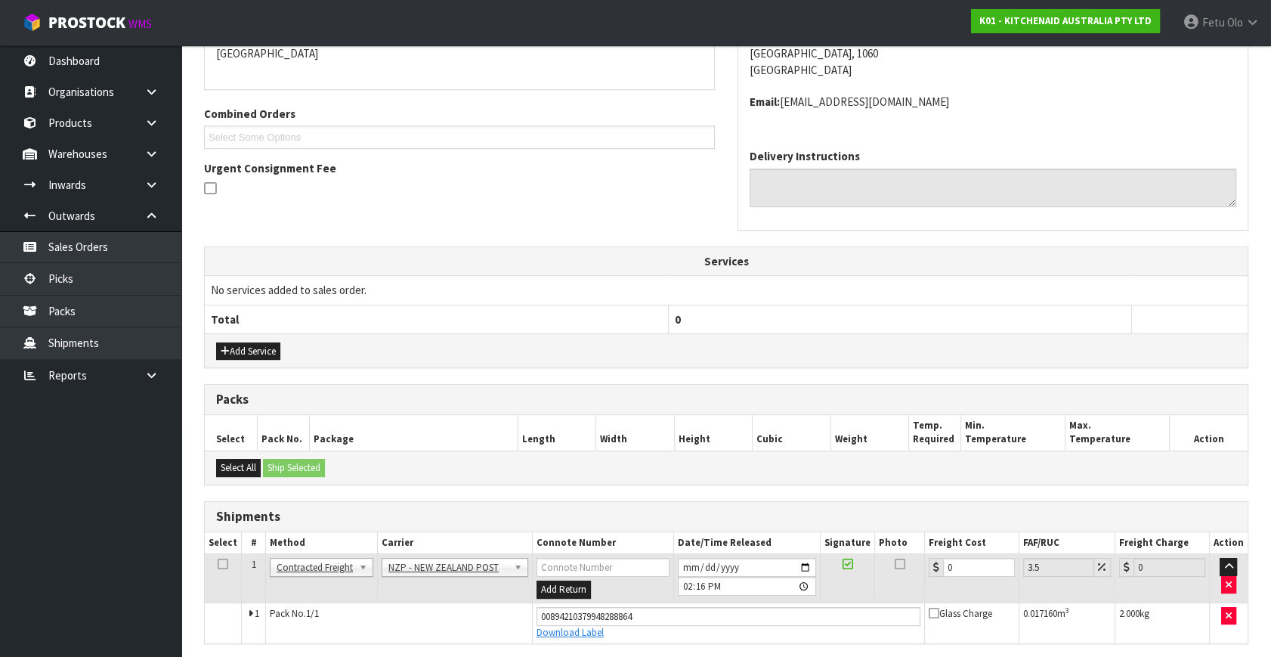
scroll to position [346, 0]
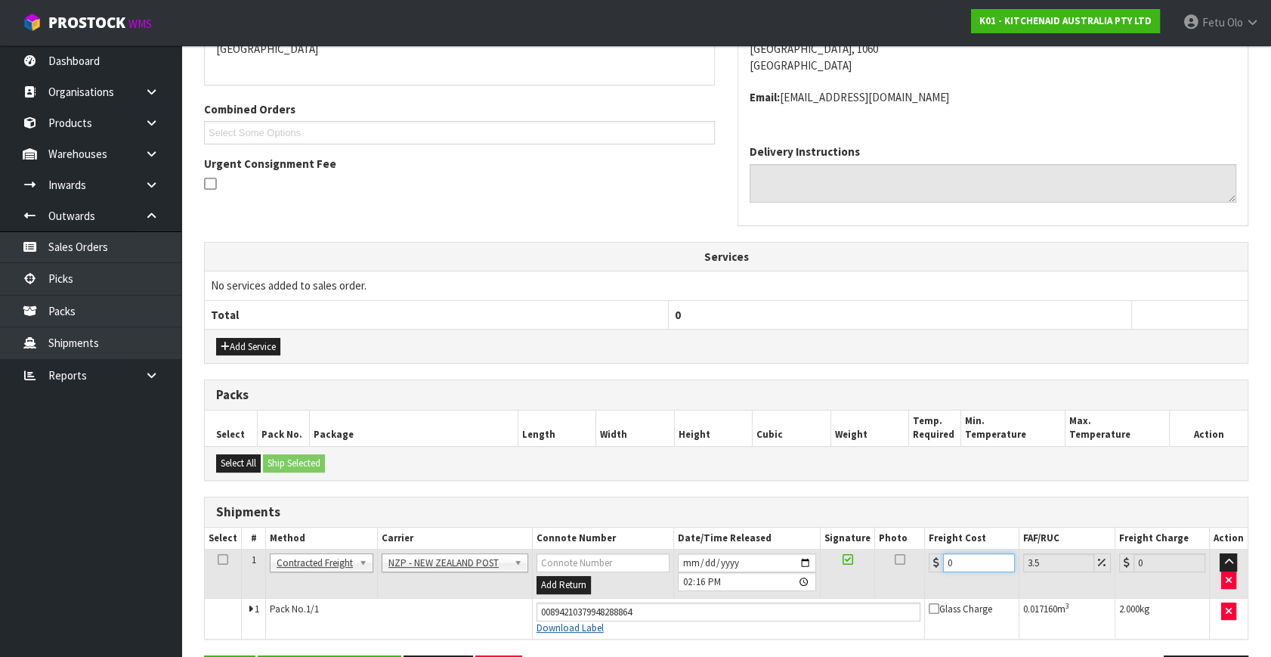
drag, startPoint x: 966, startPoint y: 556, endPoint x: 583, endPoint y: 621, distance: 388.9
click at [583, 621] on tbody "1 Client Local Pickup Customer Local Pickup Company Freight Contracted Freight …" at bounding box center [726, 594] width 1043 height 89
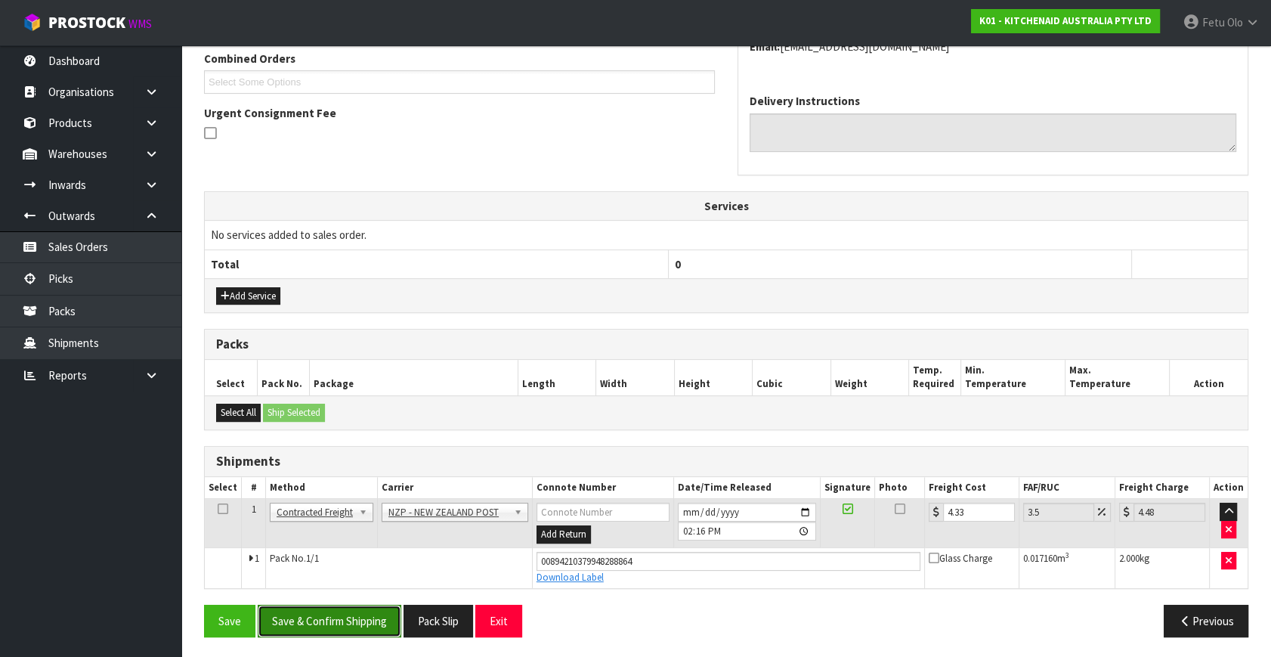
click at [280, 618] on button "Save & Confirm Shipping" at bounding box center [330, 621] width 144 height 33
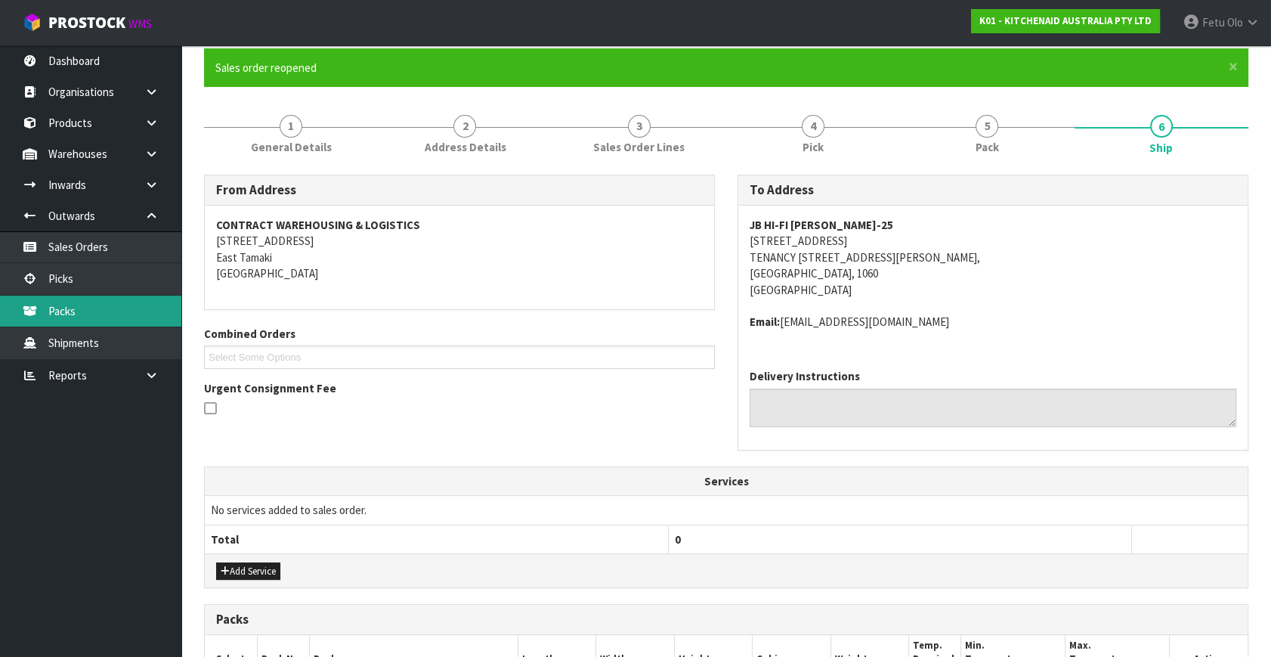
scroll to position [0, 0]
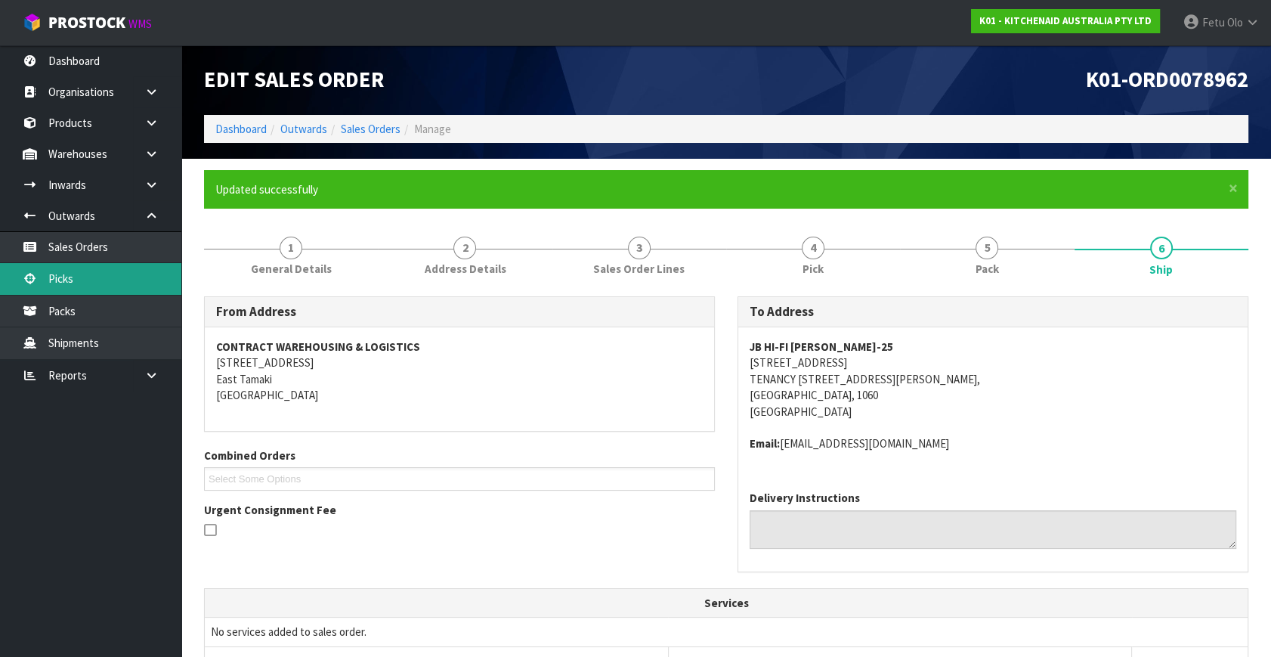
click at [57, 280] on link "Picks" at bounding box center [90, 278] width 181 height 31
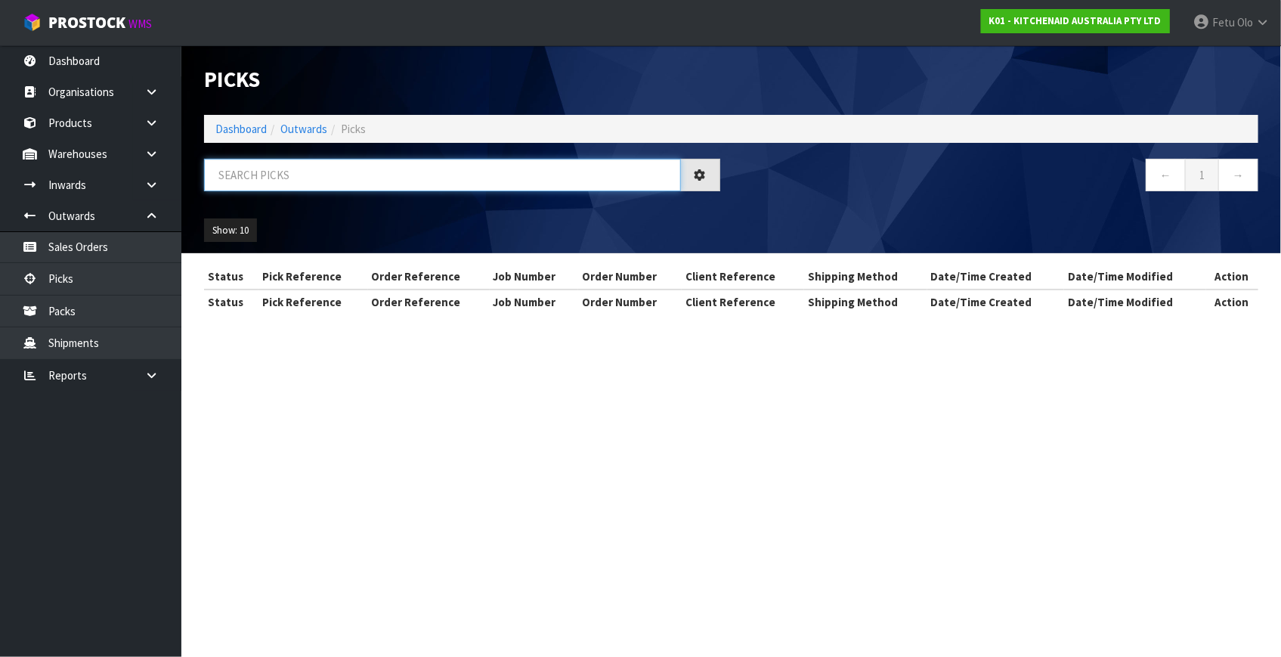
click at [335, 170] on input "text" at bounding box center [442, 175] width 477 height 33
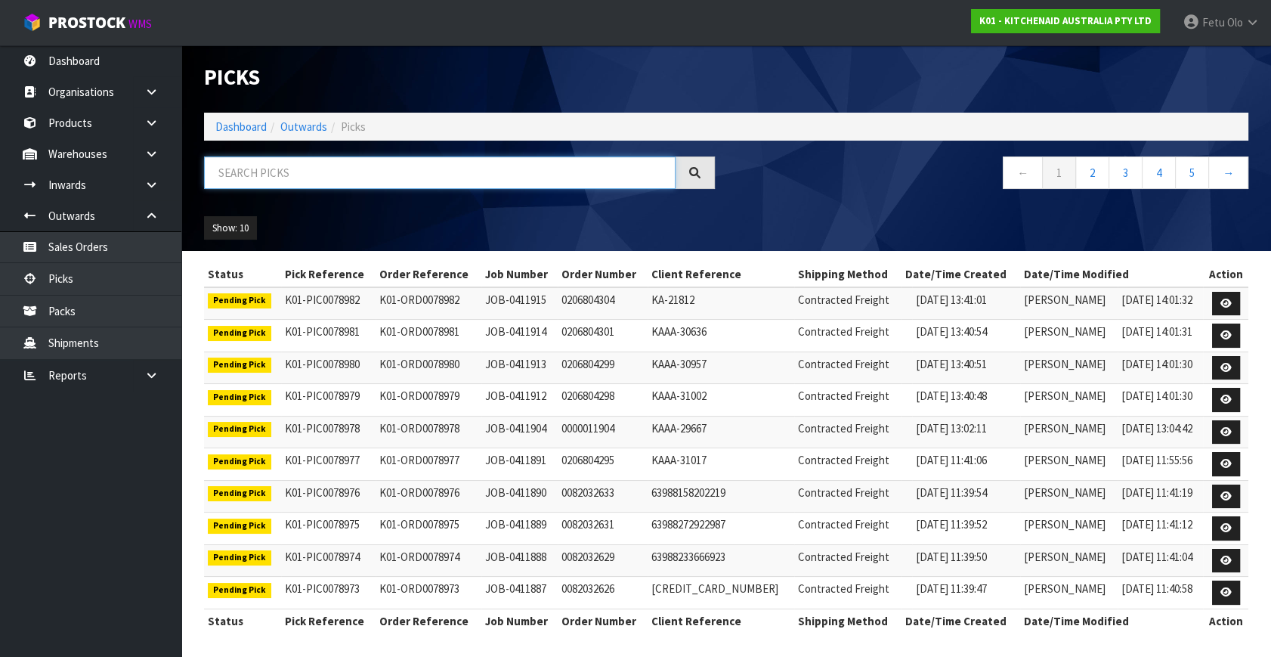
scroll to position [3, 0]
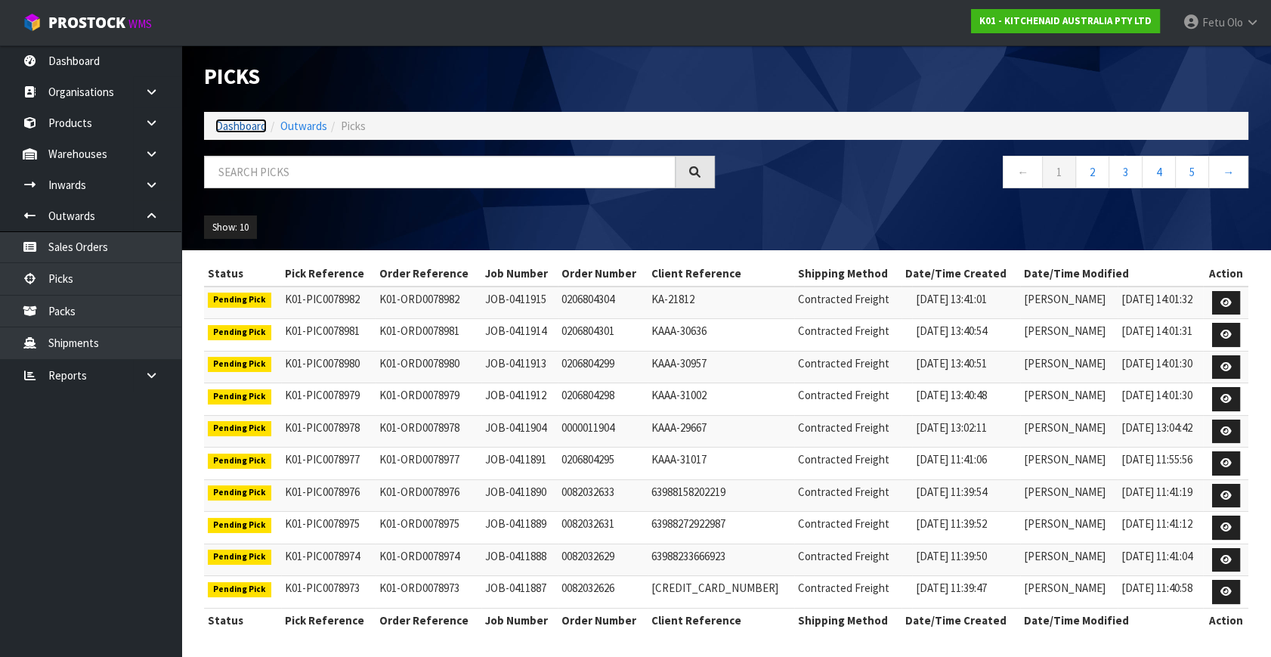
click at [231, 128] on link "Dashboard" at bounding box center [240, 126] width 51 height 14
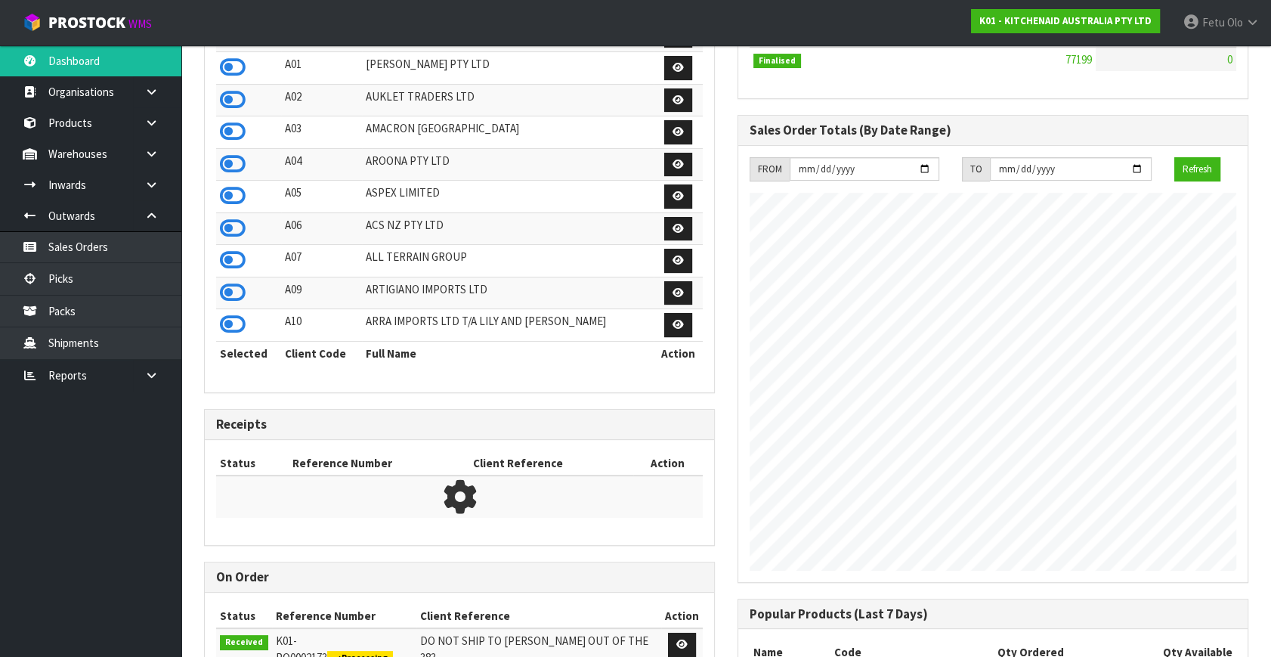
scroll to position [122, 0]
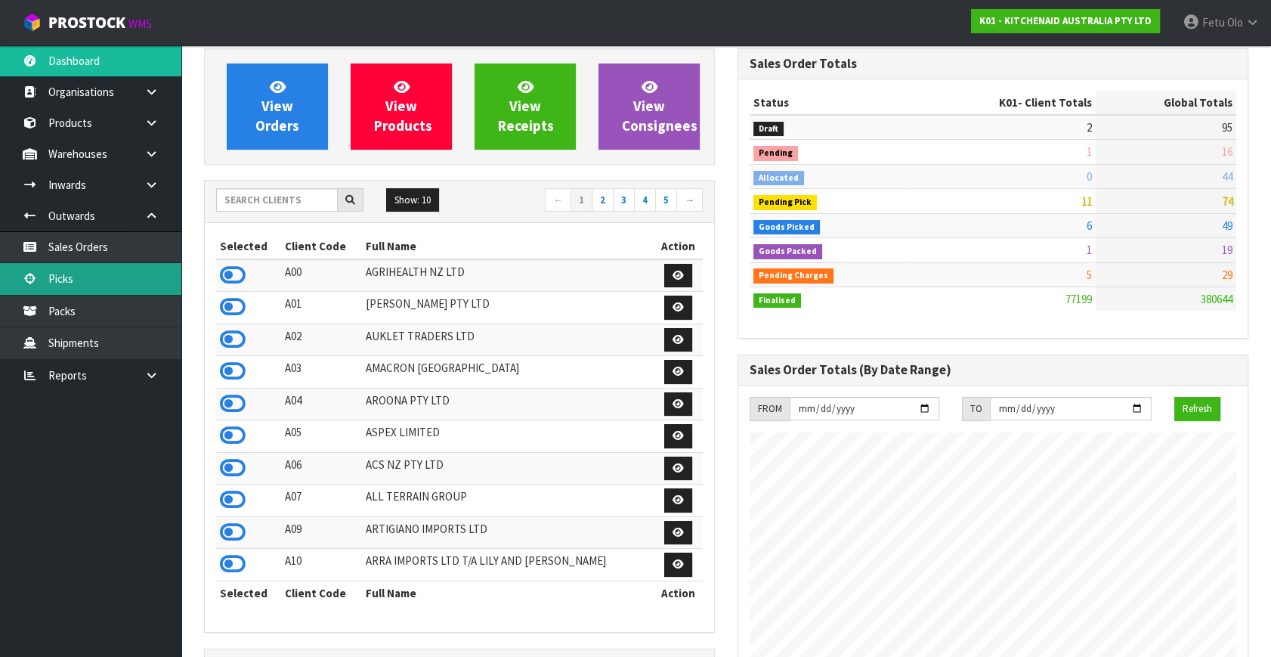
click at [85, 284] on link "Picks" at bounding box center [90, 278] width 181 height 31
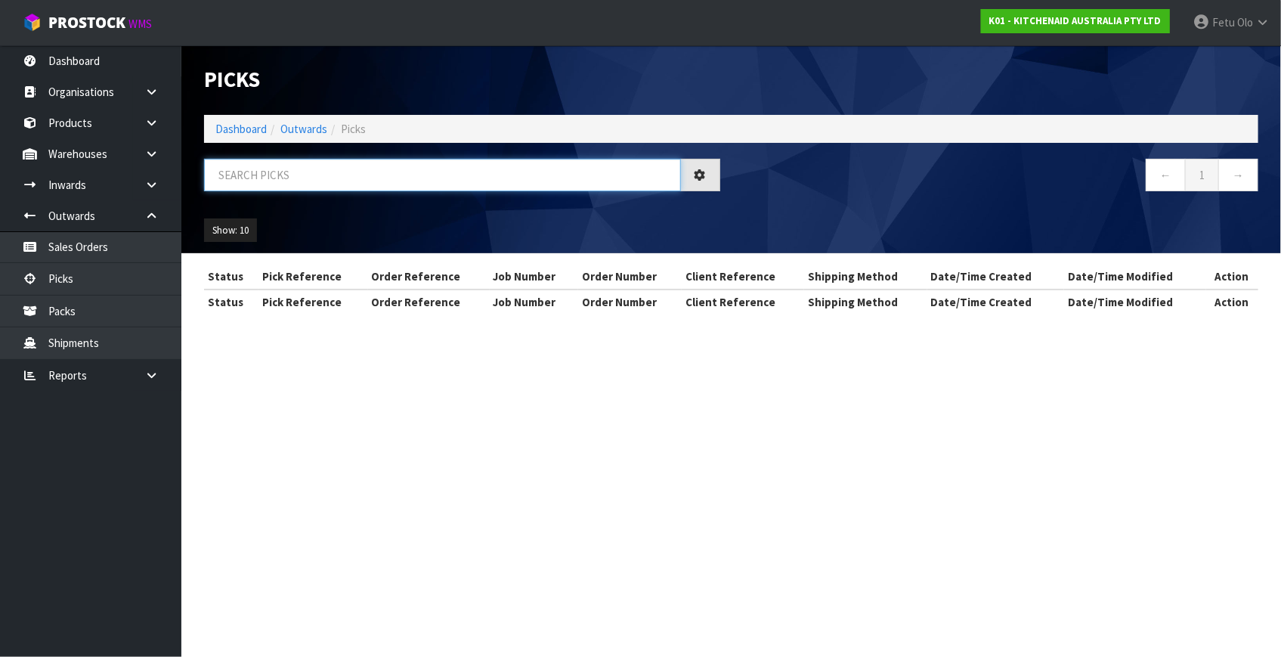
click at [417, 172] on input "text" at bounding box center [442, 175] width 477 height 33
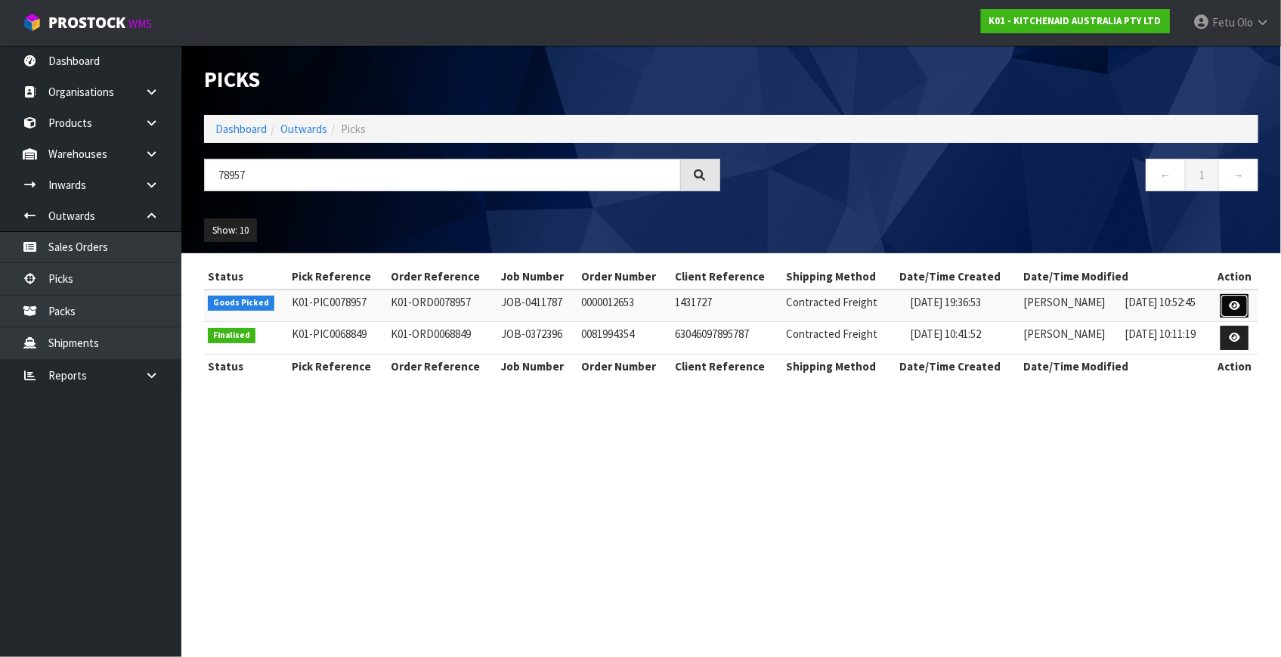
click at [1224, 309] on link at bounding box center [1235, 306] width 28 height 24
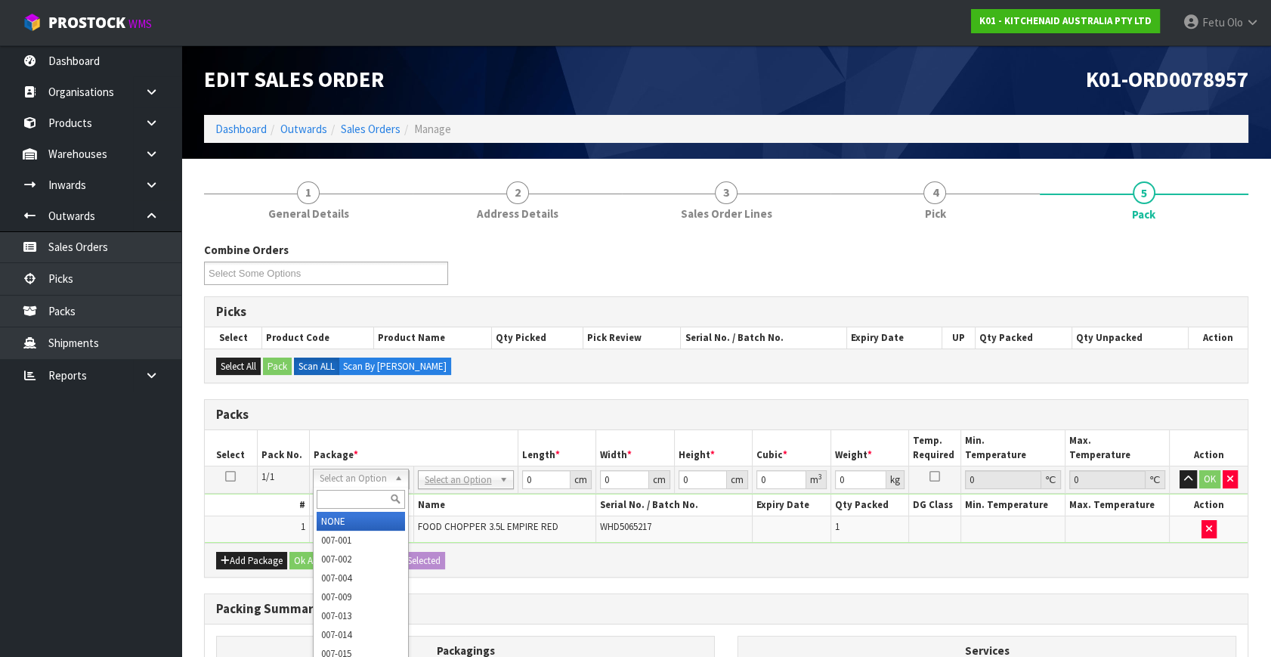
click at [339, 504] on input "text" at bounding box center [361, 499] width 88 height 19
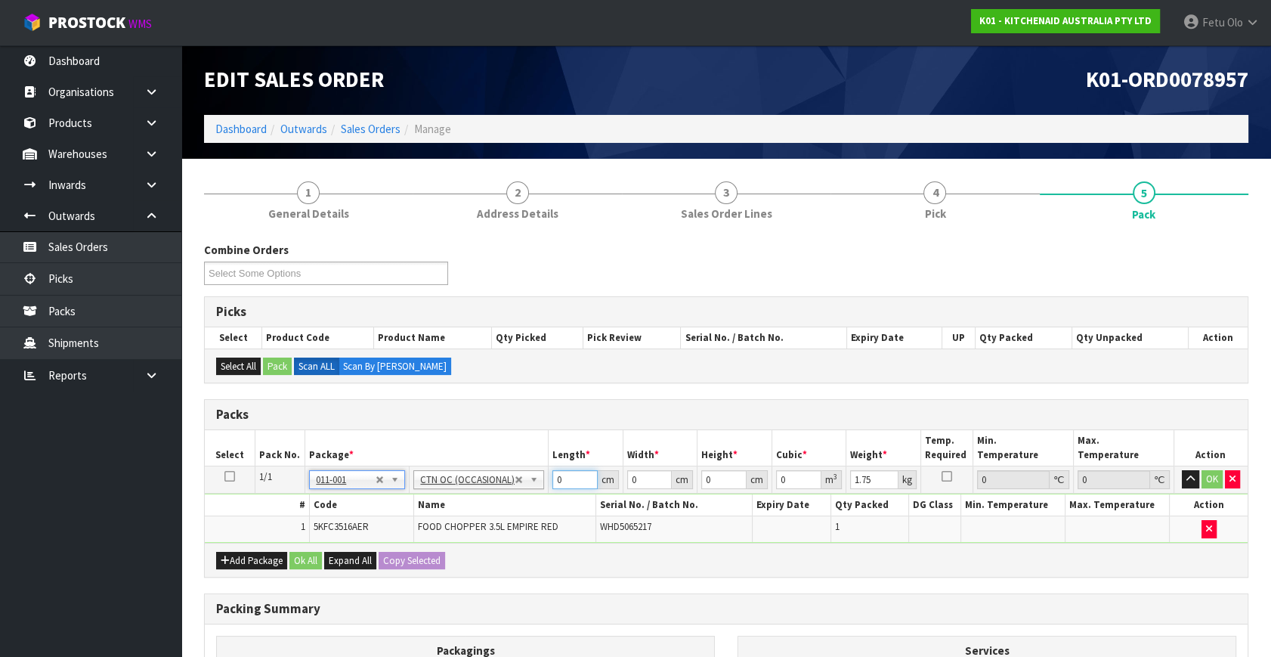
drag, startPoint x: 565, startPoint y: 482, endPoint x: 299, endPoint y: 531, distance: 270.6
click at [299, 531] on tbody "1/1 NONE 007-001 007-002 007-004 007-009 007-013 007-014 007-015 007-017 007-01…" at bounding box center [726, 504] width 1043 height 76
click button "OK" at bounding box center [1212, 479] width 21 height 18
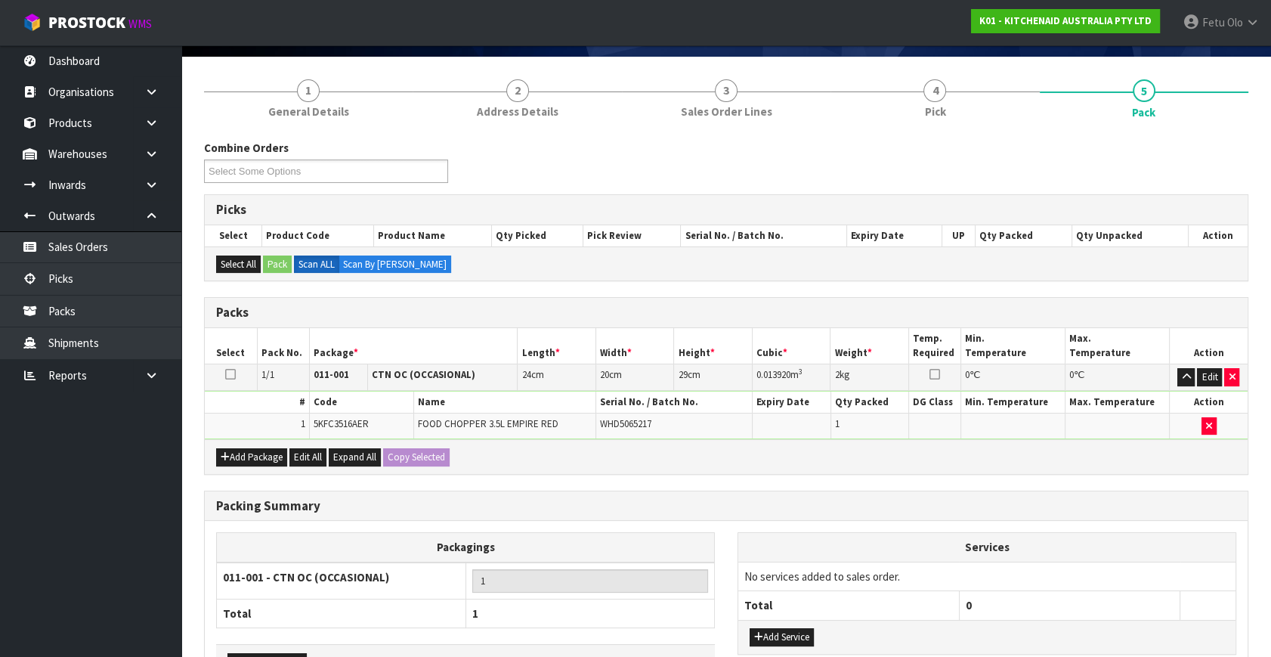
scroll to position [203, 0]
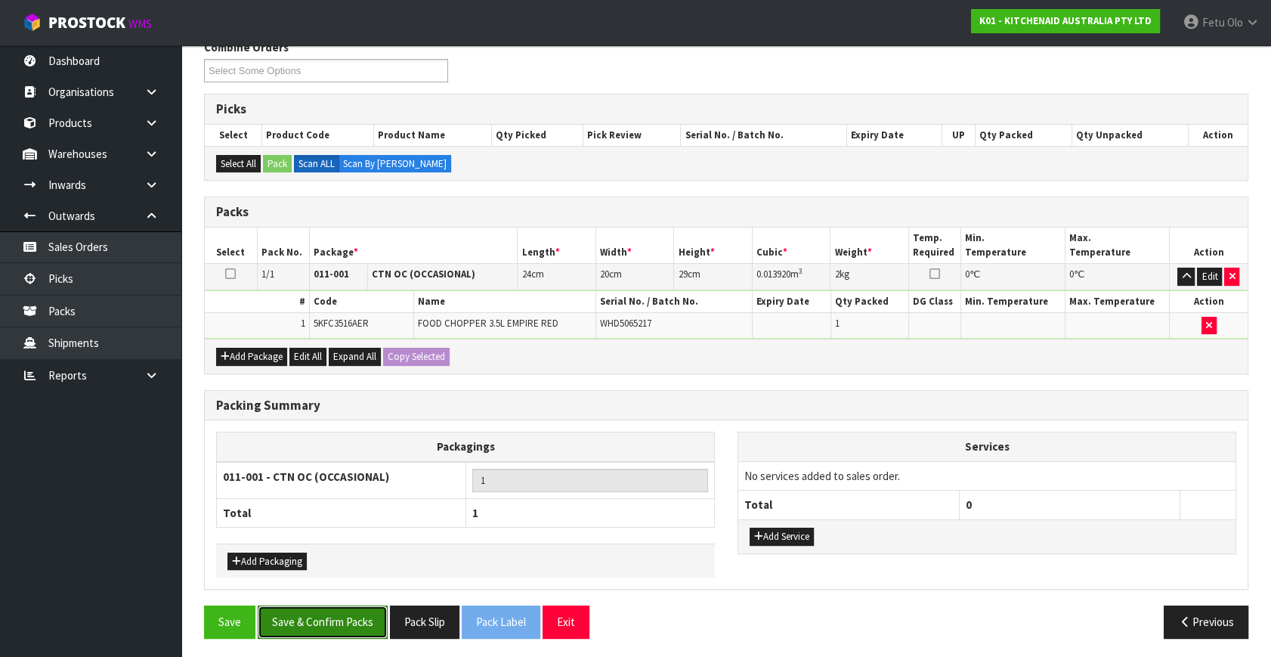
click at [305, 613] on button "Save & Confirm Packs" at bounding box center [323, 622] width 130 height 33
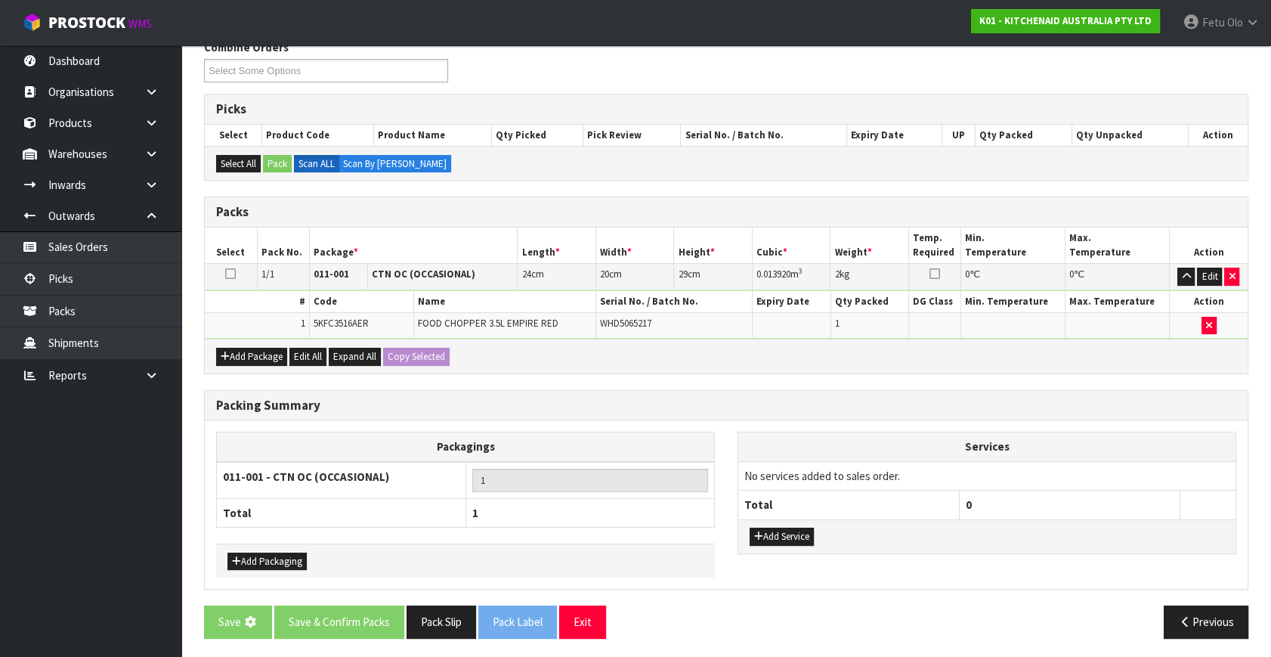
scroll to position [0, 0]
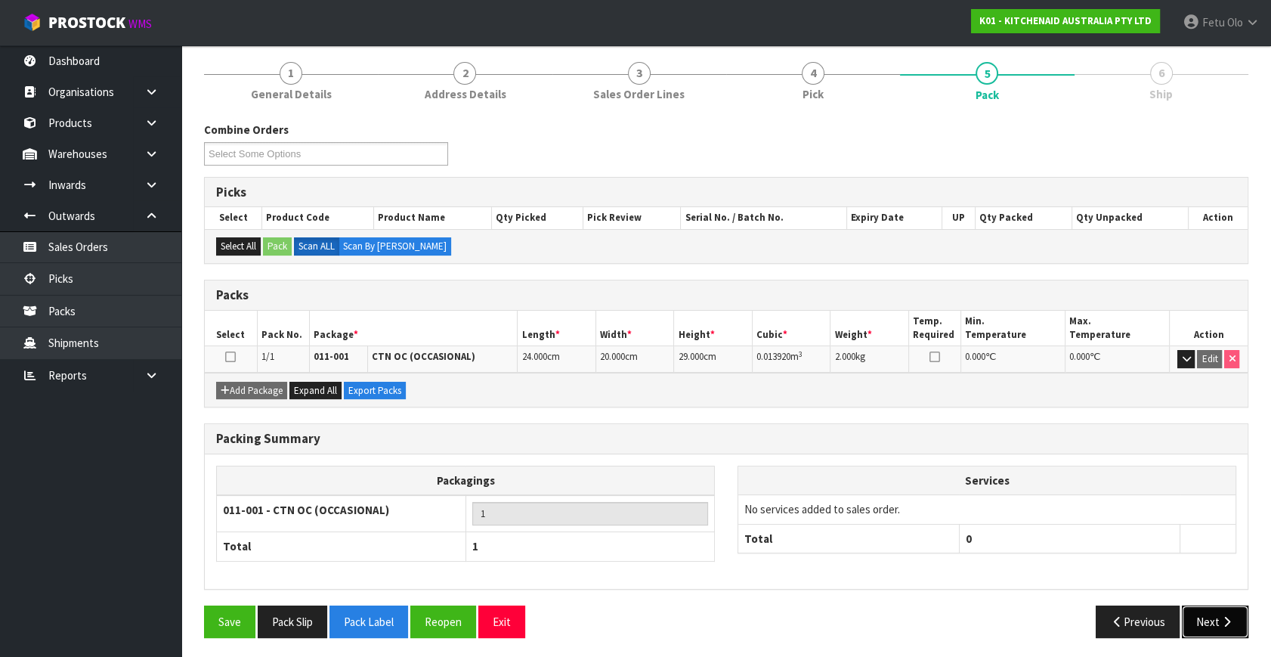
click at [1204, 617] on button "Next" at bounding box center [1215, 622] width 67 height 33
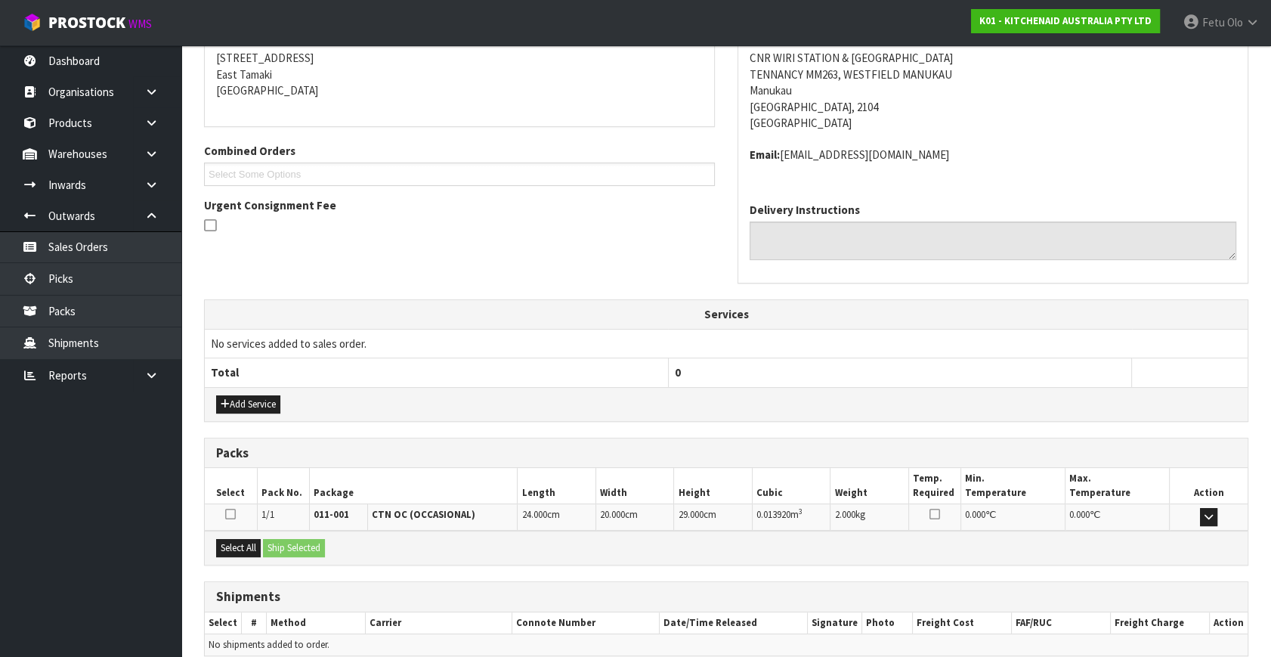
scroll to position [372, 0]
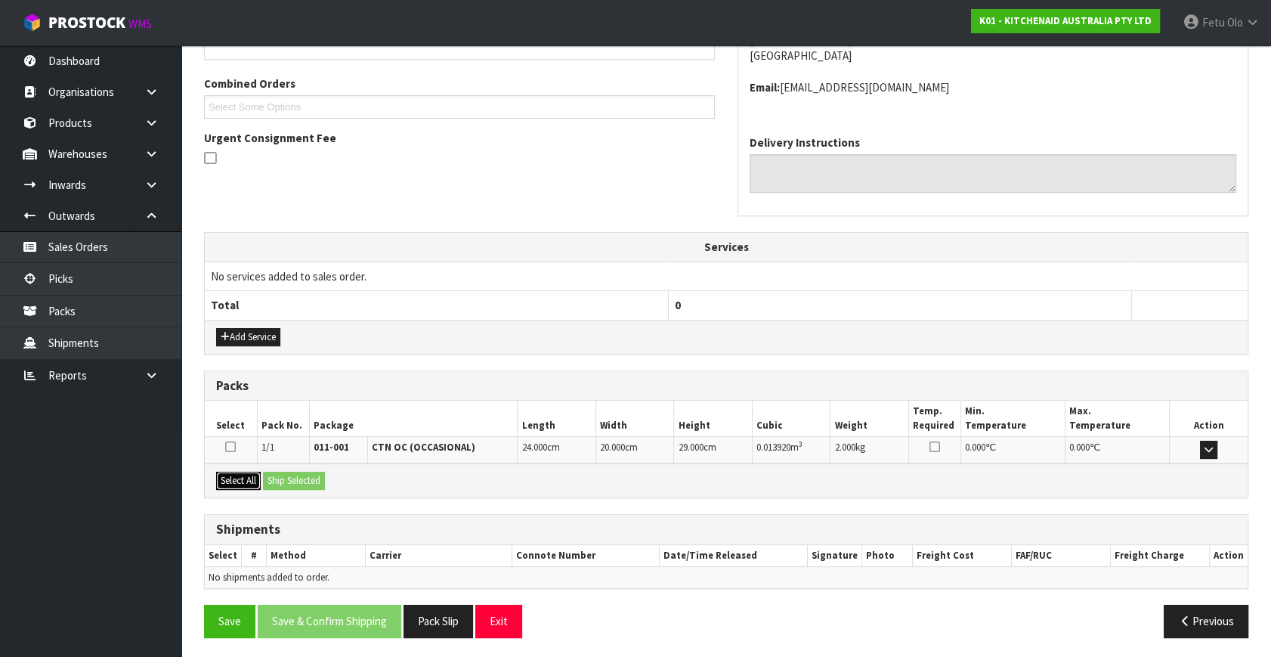
click at [235, 479] on button "Select All" at bounding box center [238, 481] width 45 height 18
click at [243, 474] on button "Select All" at bounding box center [238, 481] width 45 height 18
click at [280, 466] on div "Select All Ship Selected" at bounding box center [726, 480] width 1043 height 34
click at [287, 473] on button "Ship Selected" at bounding box center [294, 481] width 62 height 18
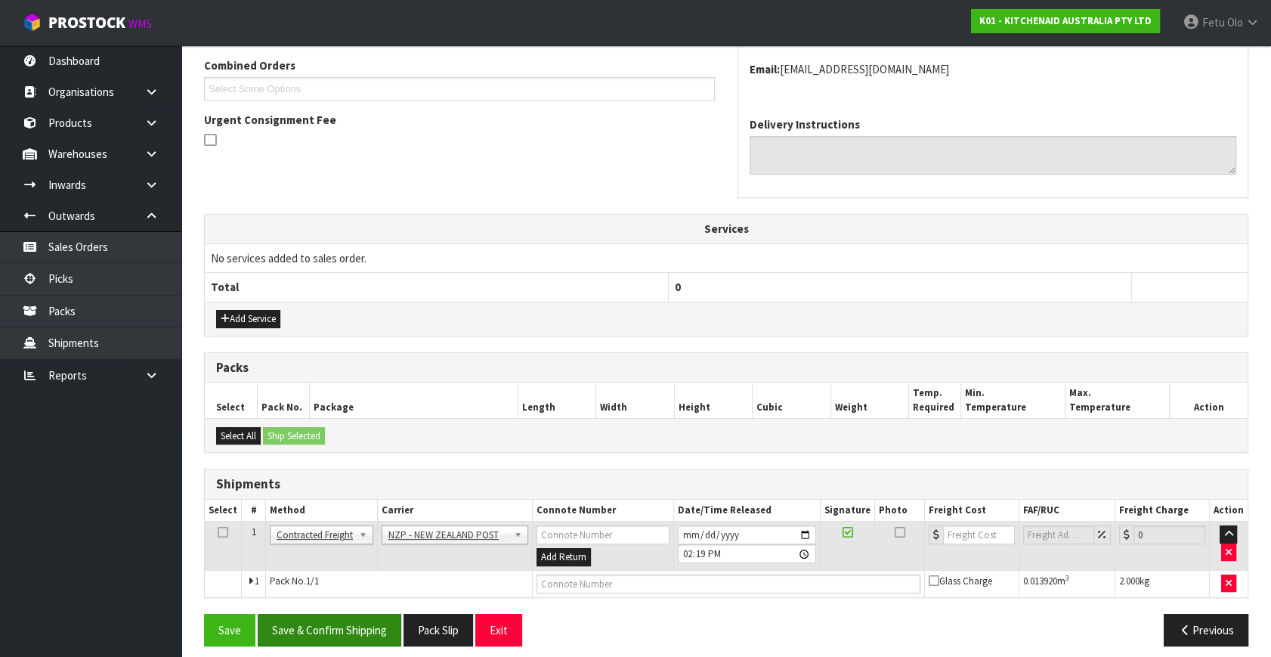
scroll to position [399, 0]
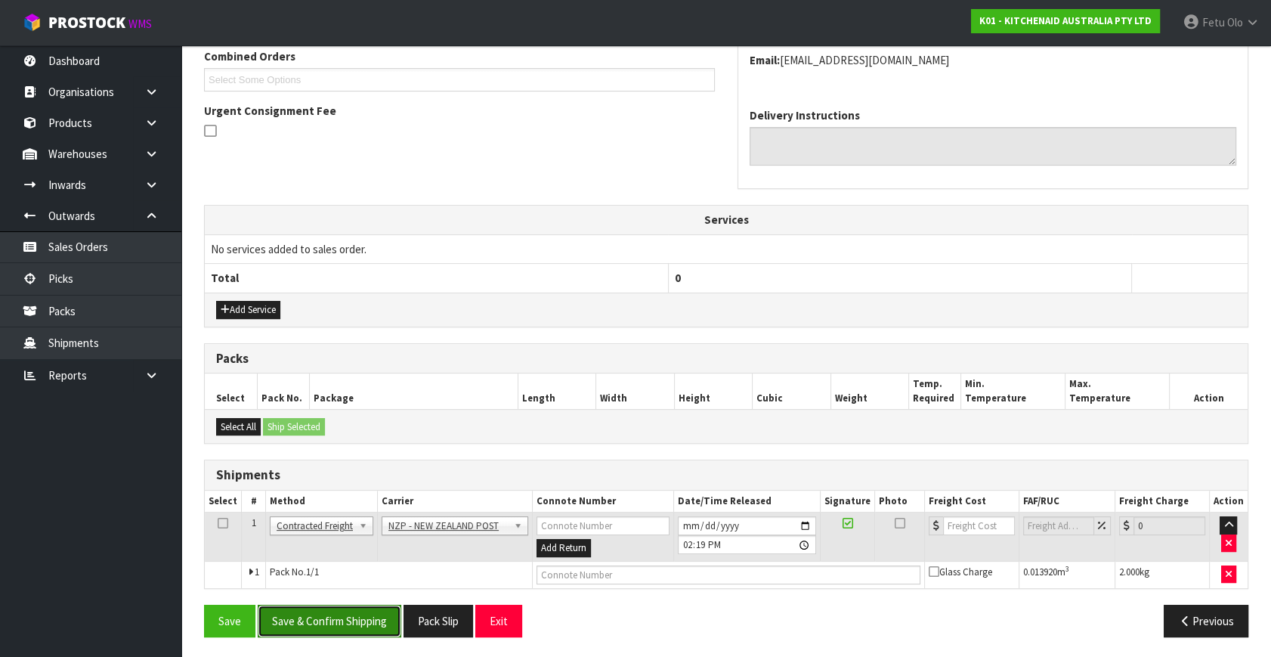
click at [330, 628] on button "Save & Confirm Shipping" at bounding box center [330, 621] width 144 height 33
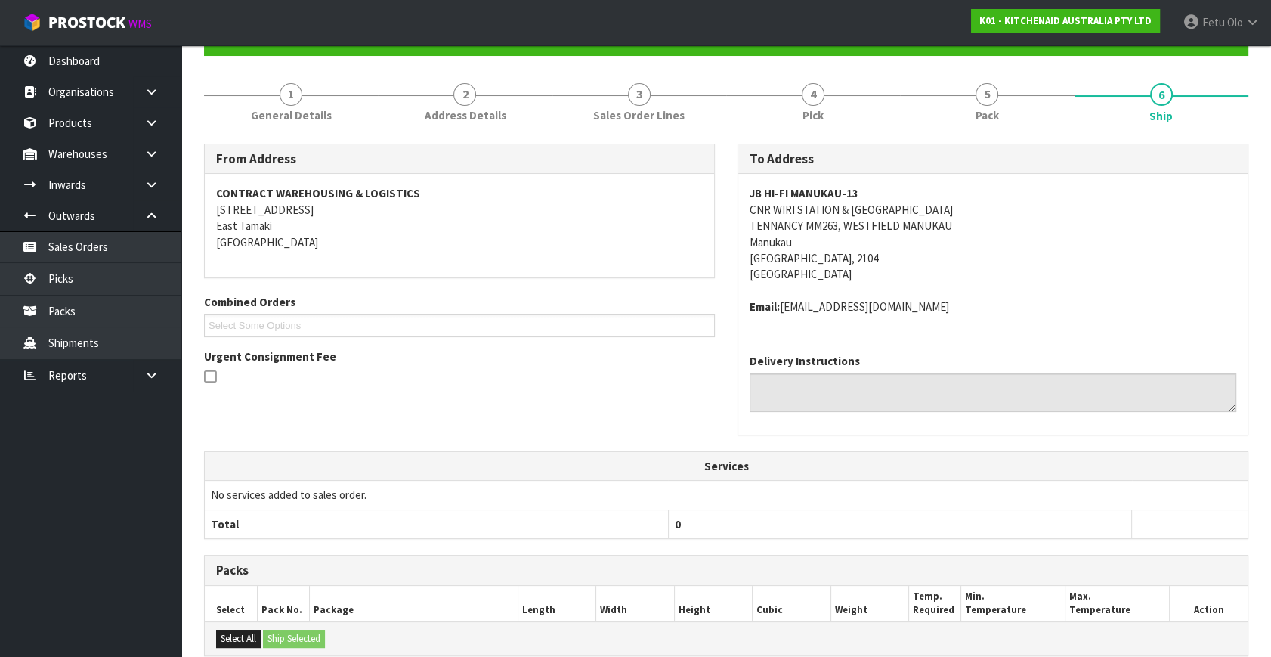
scroll to position [378, 0]
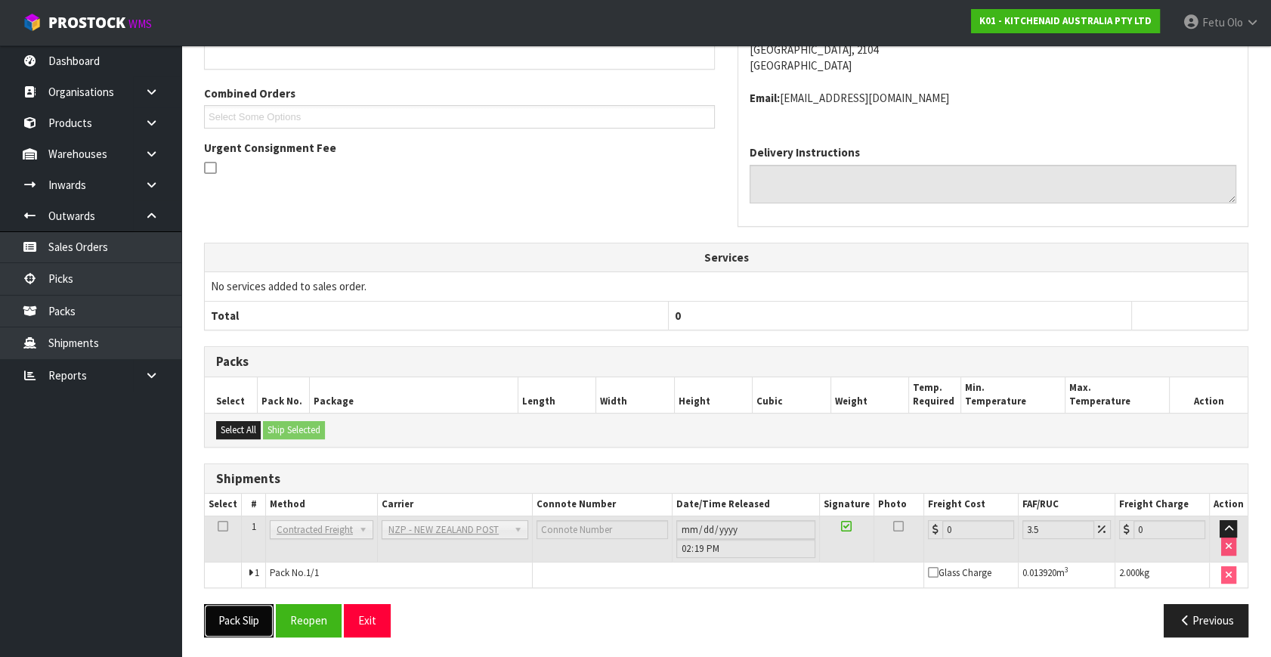
drag, startPoint x: 245, startPoint y: 611, endPoint x: 231, endPoint y: 597, distance: 19.2
click at [245, 609] on button "Pack Slip" at bounding box center [239, 620] width 70 height 33
click at [317, 622] on button "Reopen" at bounding box center [309, 620] width 66 height 33
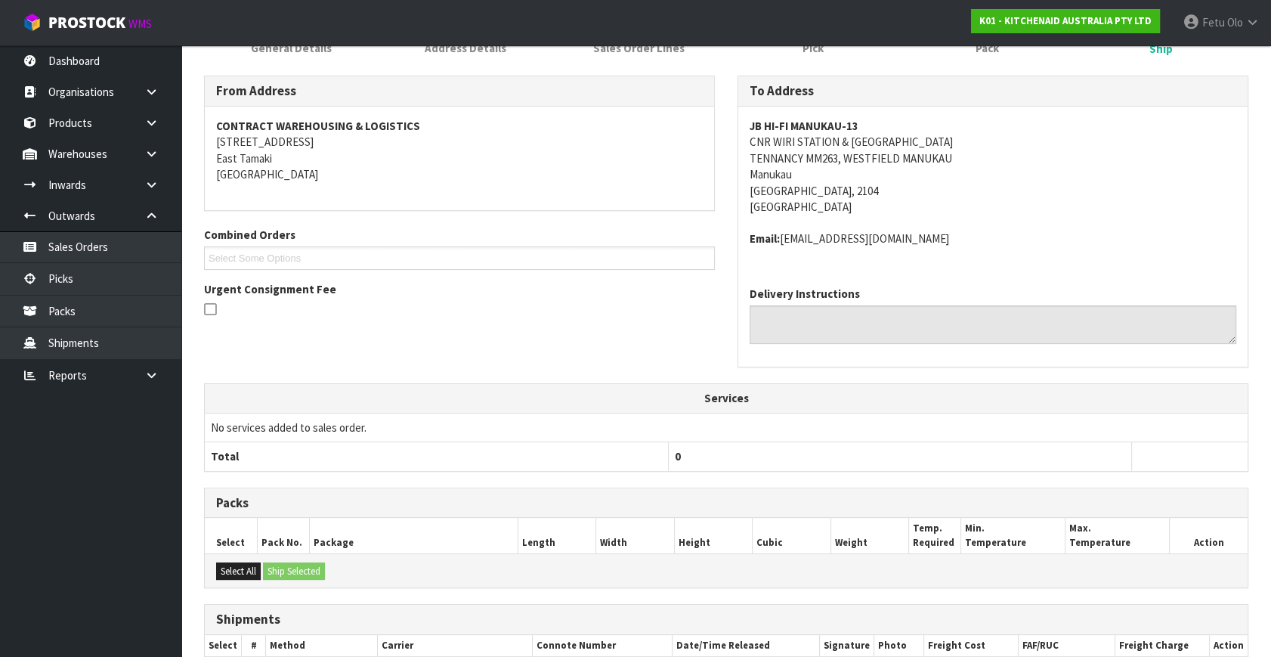
scroll to position [362, 0]
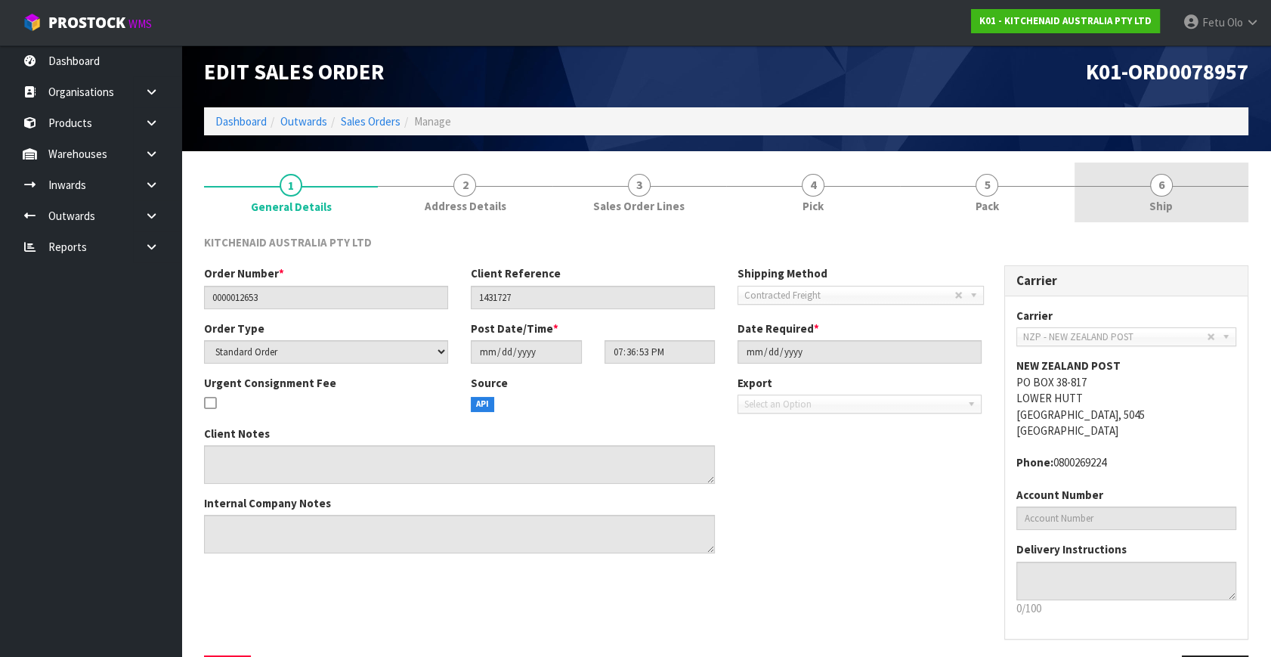
scroll to position [14, 0]
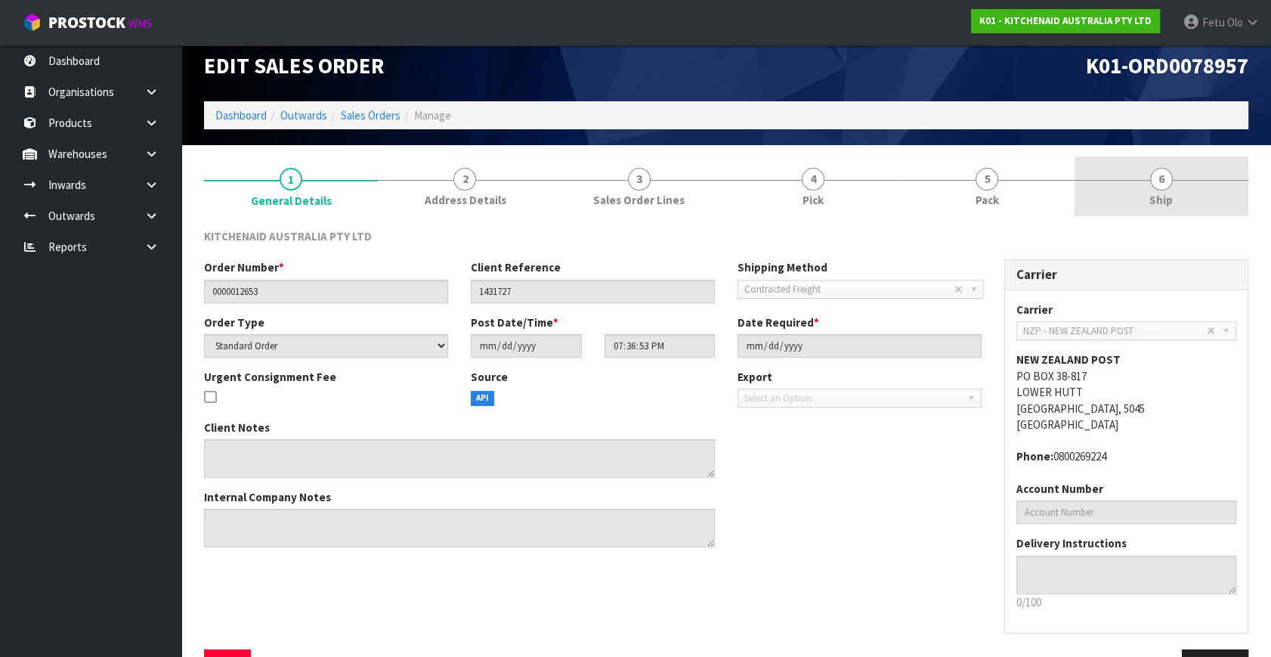
click at [1191, 189] on link "6 Ship" at bounding box center [1162, 186] width 174 height 60
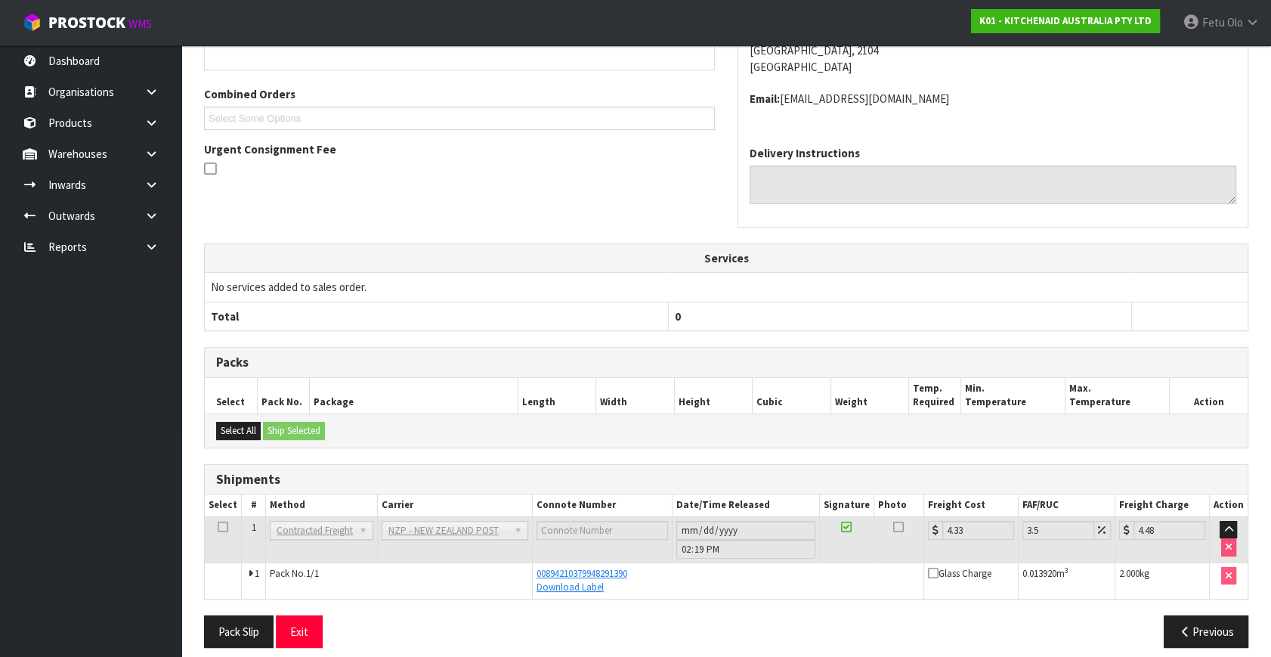
scroll to position [317, 0]
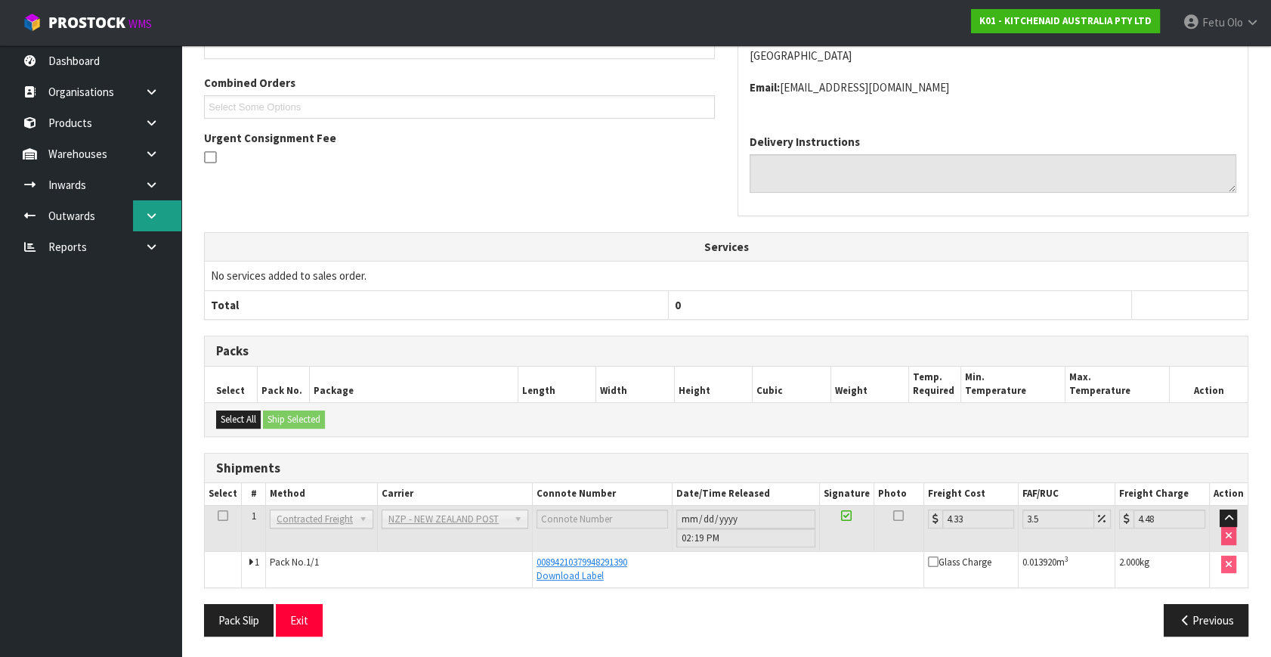
click at [154, 219] on icon at bounding box center [151, 215] width 14 height 11
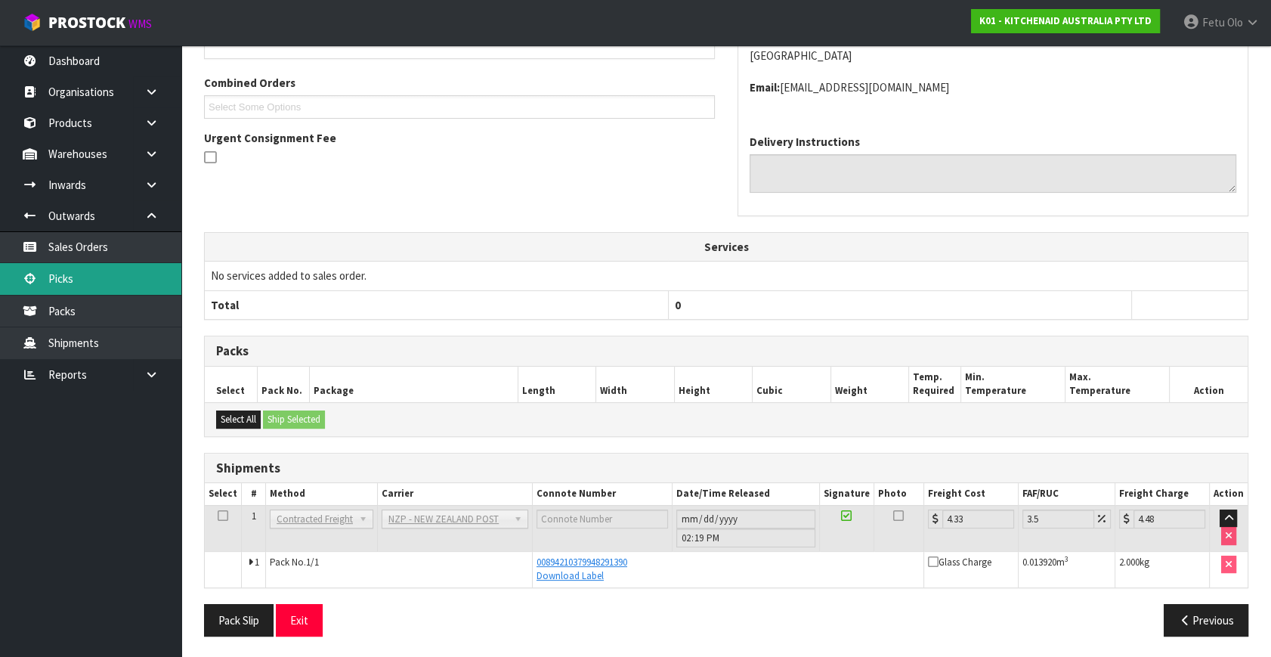
click at [81, 269] on link "Picks" at bounding box center [90, 278] width 181 height 31
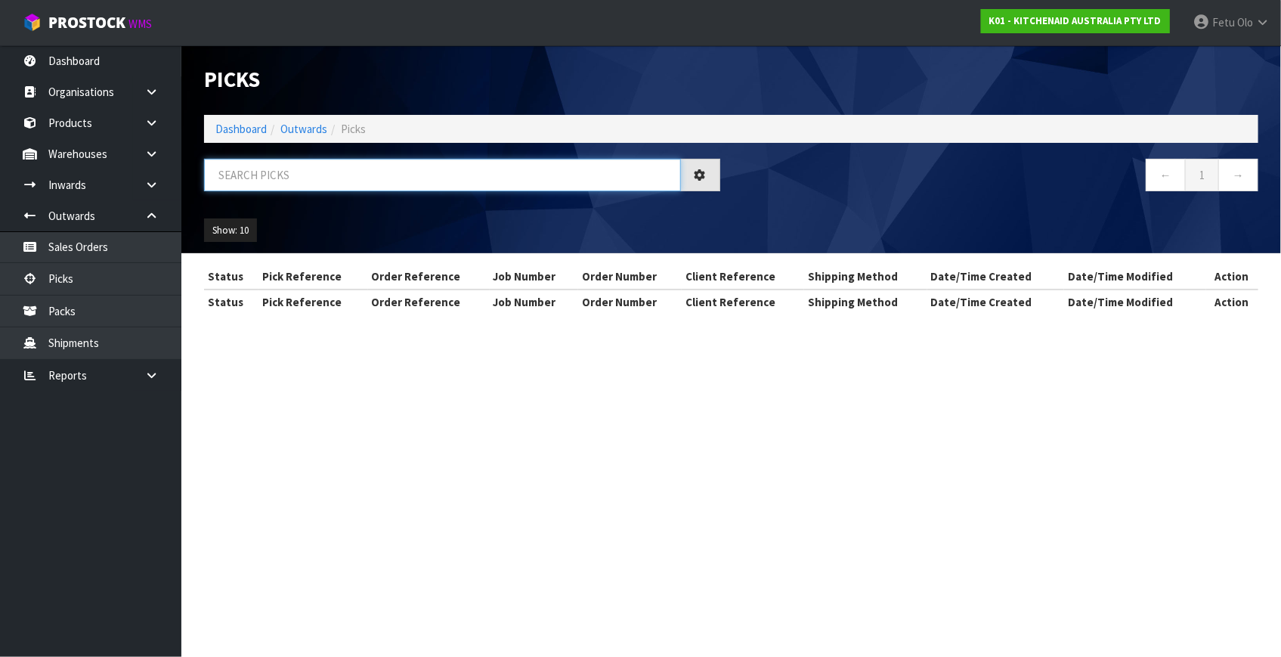
click at [354, 167] on input "text" at bounding box center [442, 175] width 477 height 33
click at [331, 218] on div "Show: 10 5 10 25 50" at bounding box center [731, 230] width 1077 height 47
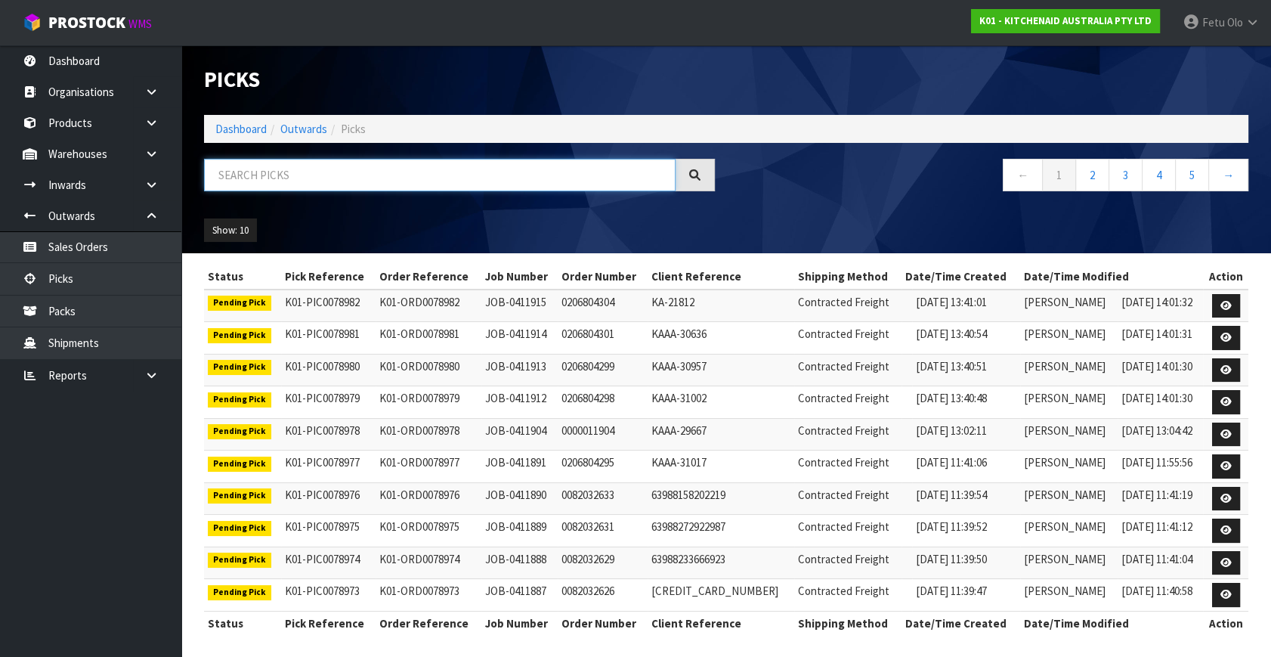
click at [348, 172] on input "text" at bounding box center [440, 175] width 472 height 33
type input "78964"
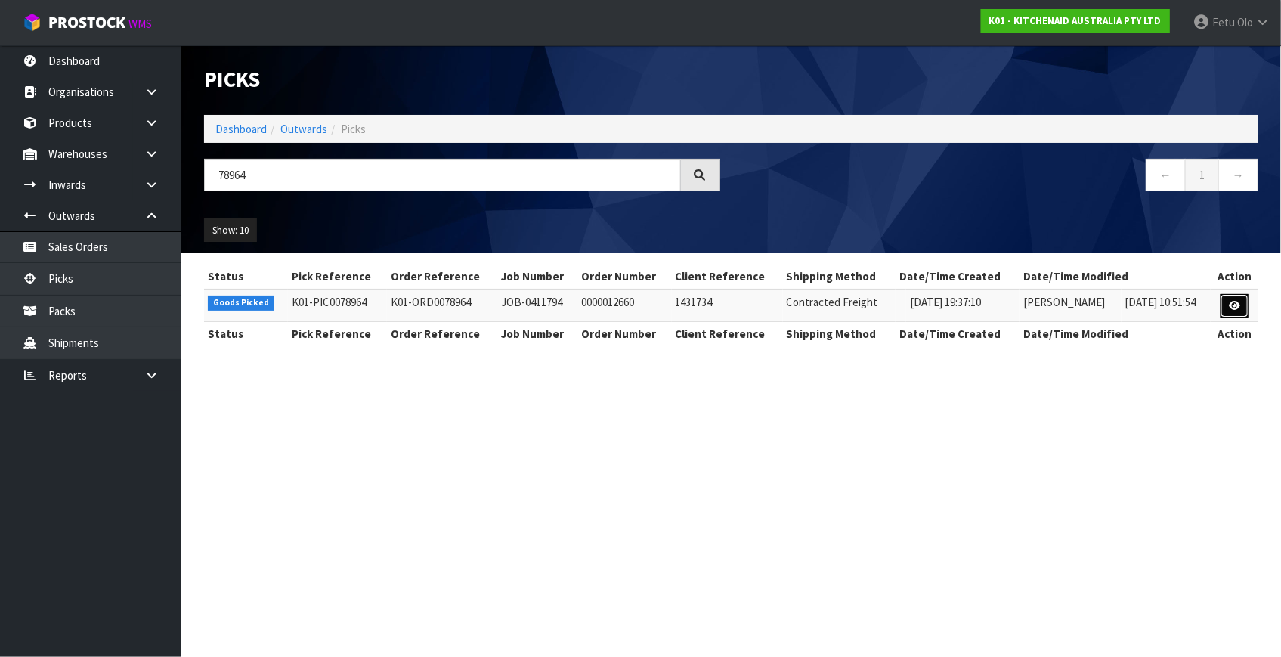
click at [1238, 311] on link at bounding box center [1235, 306] width 28 height 24
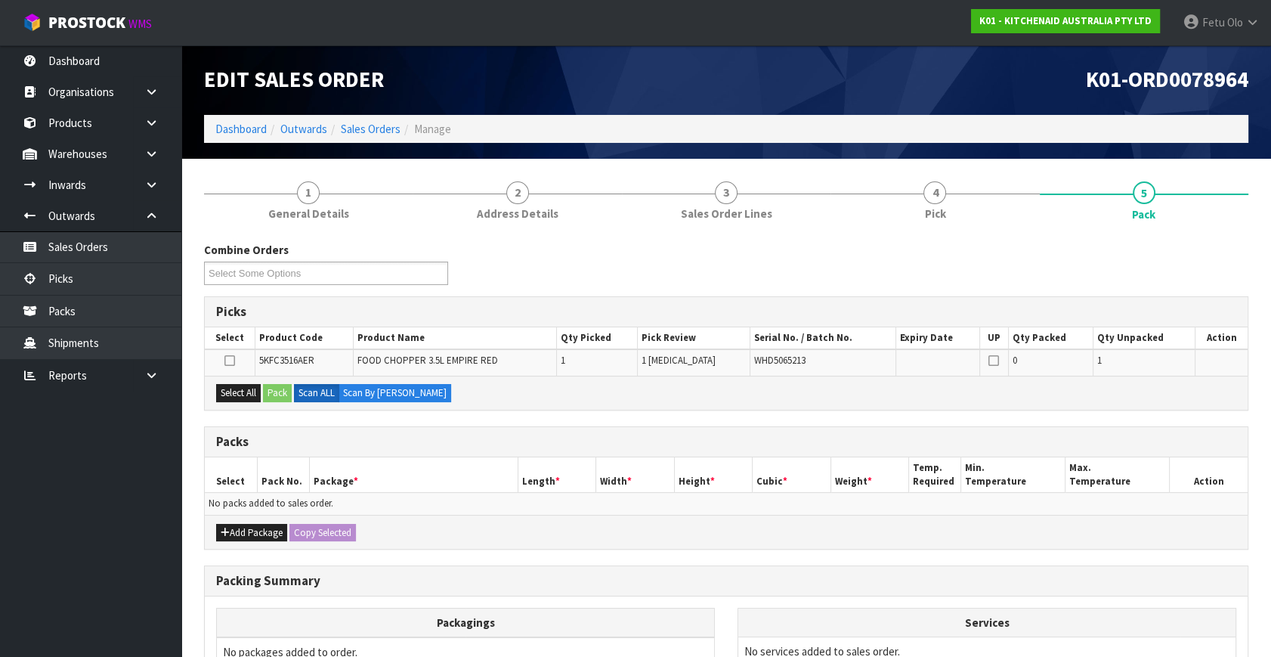
click at [104, 535] on ul "Dashboard Organisations Clients Consignees Carriers Products Categories Serial …" at bounding box center [90, 351] width 181 height 612
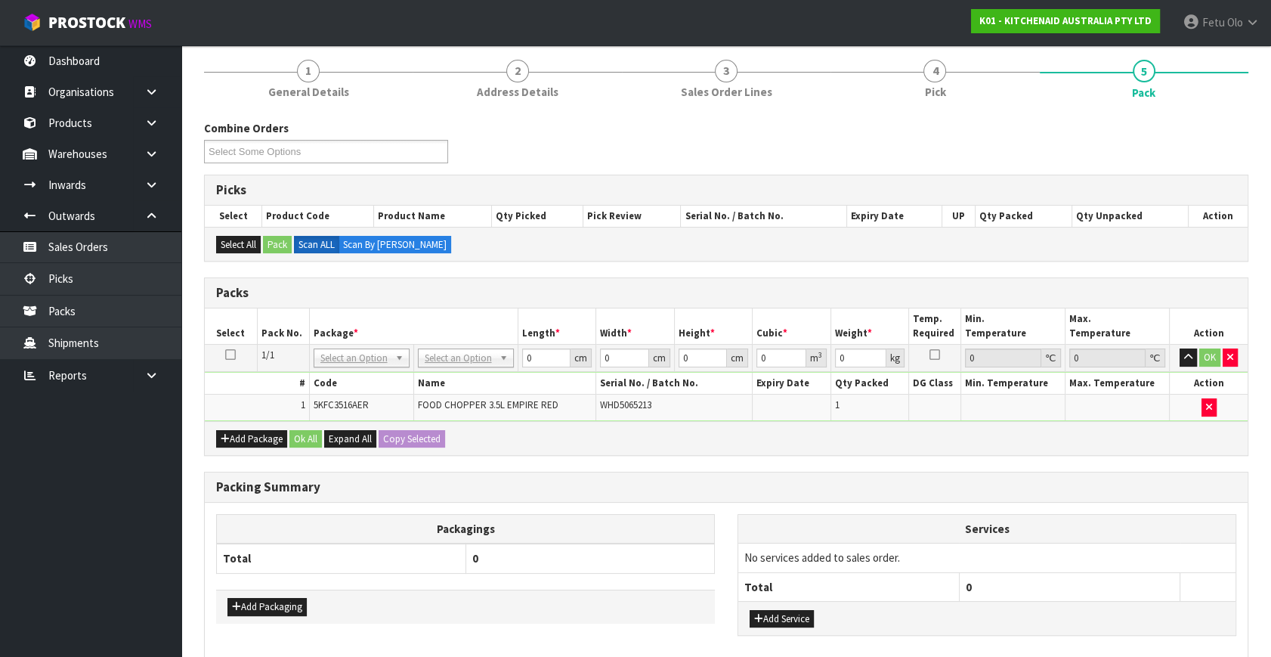
scroll to position [197, 0]
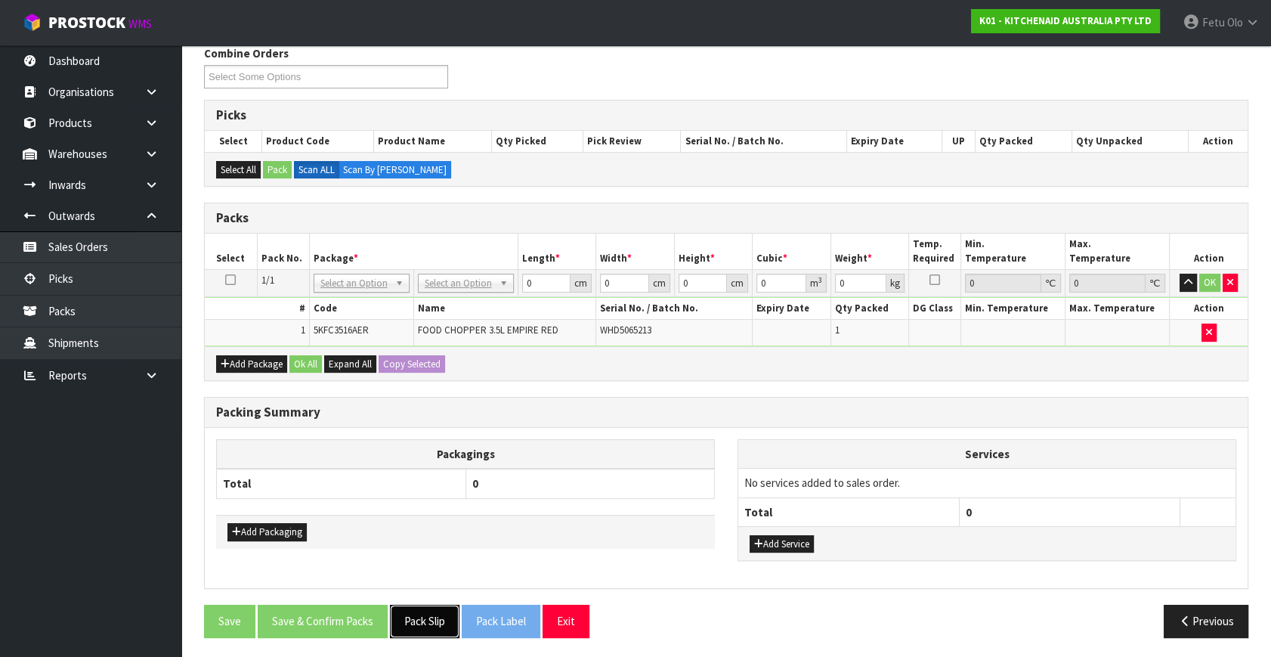
click at [410, 628] on button "Pack Slip" at bounding box center [425, 621] width 70 height 33
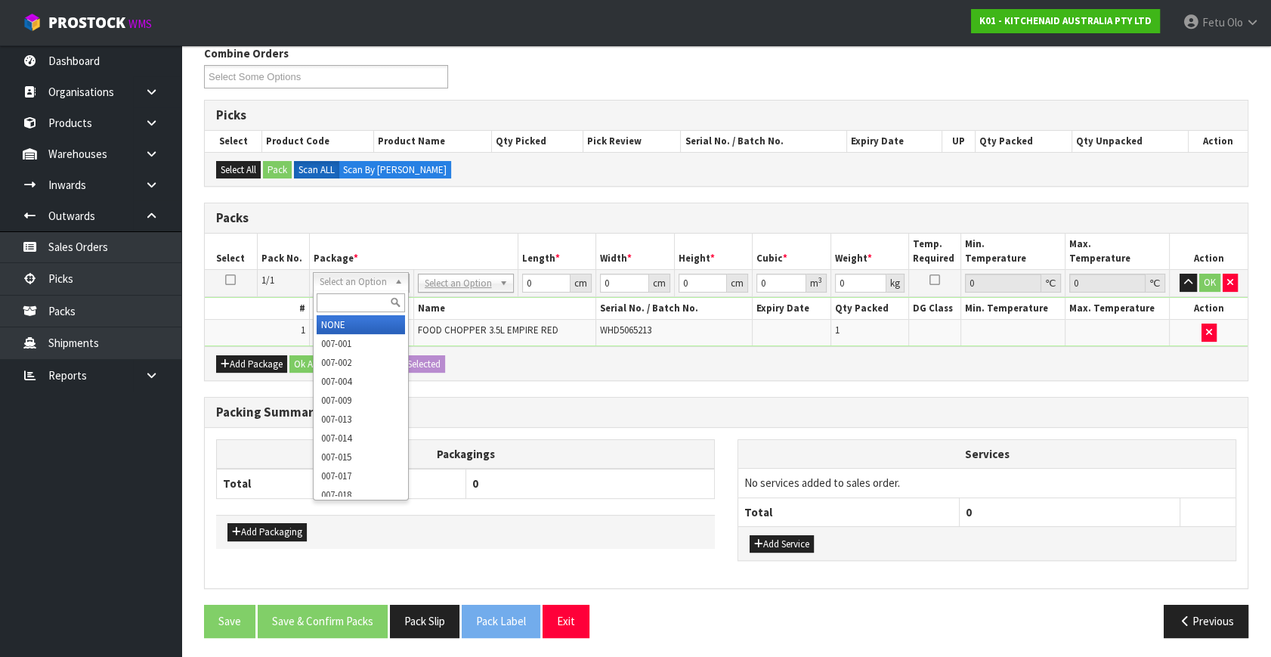
click at [348, 310] on input "text" at bounding box center [361, 302] width 88 height 19
type input "011-084"
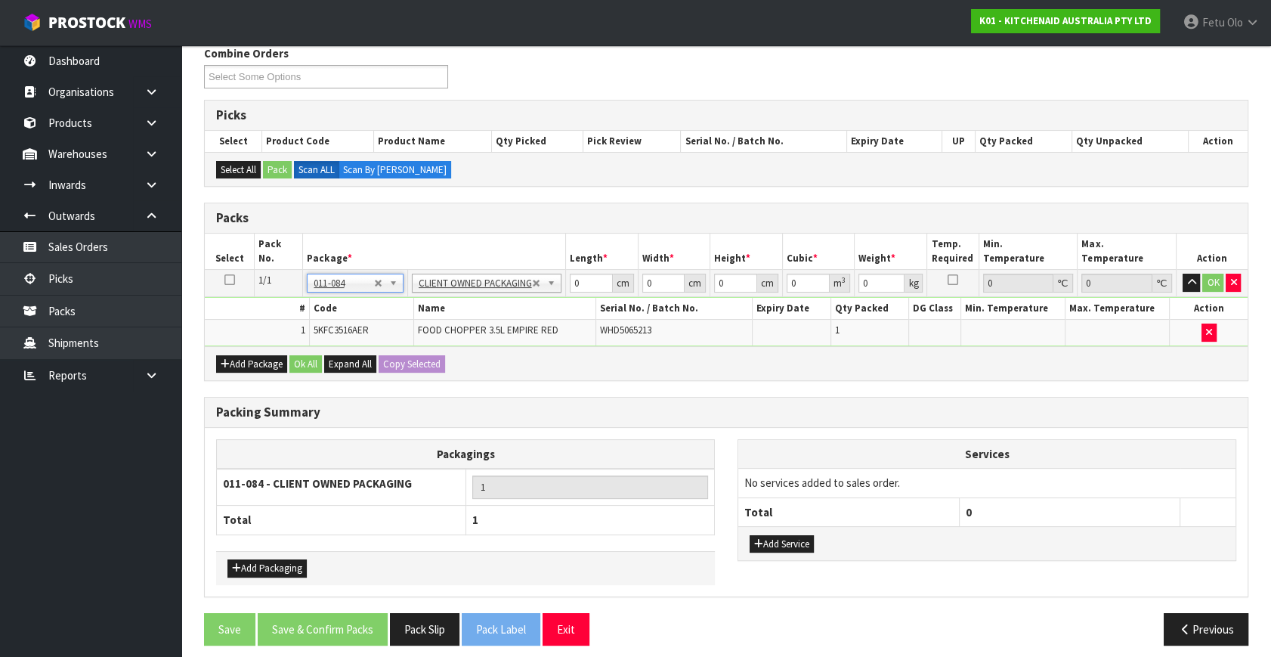
type input "1.75"
drag, startPoint x: 591, startPoint y: 278, endPoint x: 395, endPoint y: 333, distance: 204.1
click at [395, 333] on tbody "1/1 NONE 007-001 007-002 007-004 007-009 007-013 007-014 007-015 007-017 007-01…" at bounding box center [726, 308] width 1043 height 76
type input "30"
type input "26"
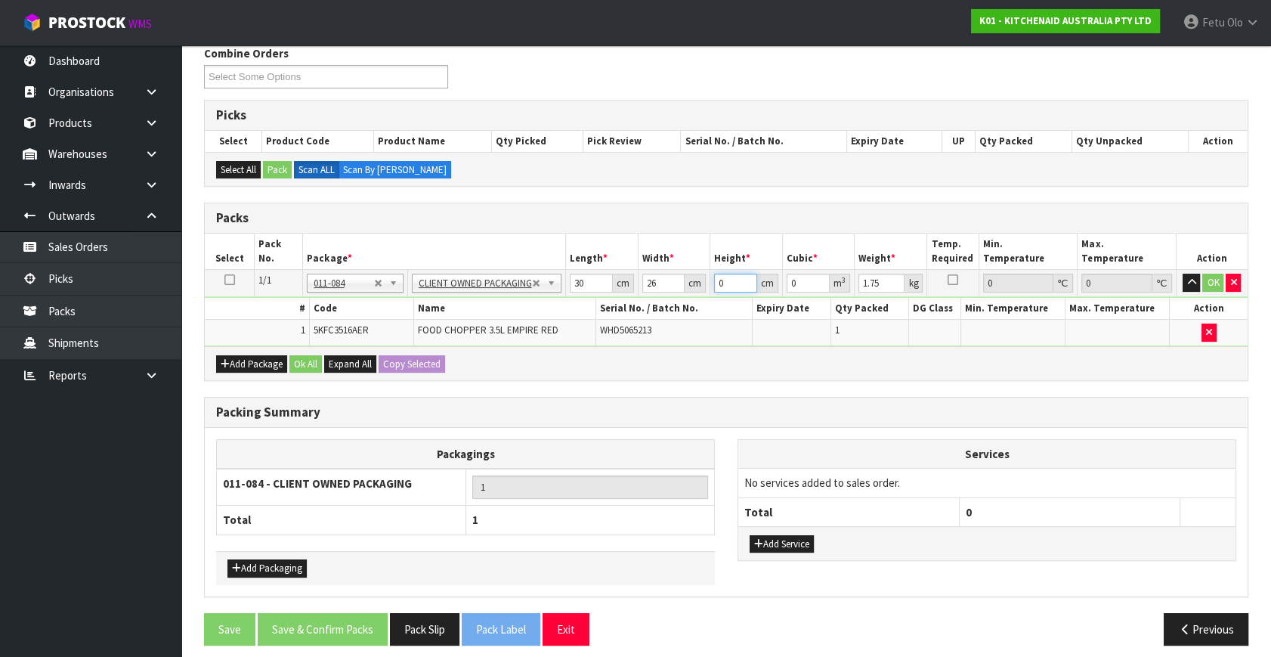
type input "2"
type input "0.00156"
type input "22"
type input "0.01716"
type input "22"
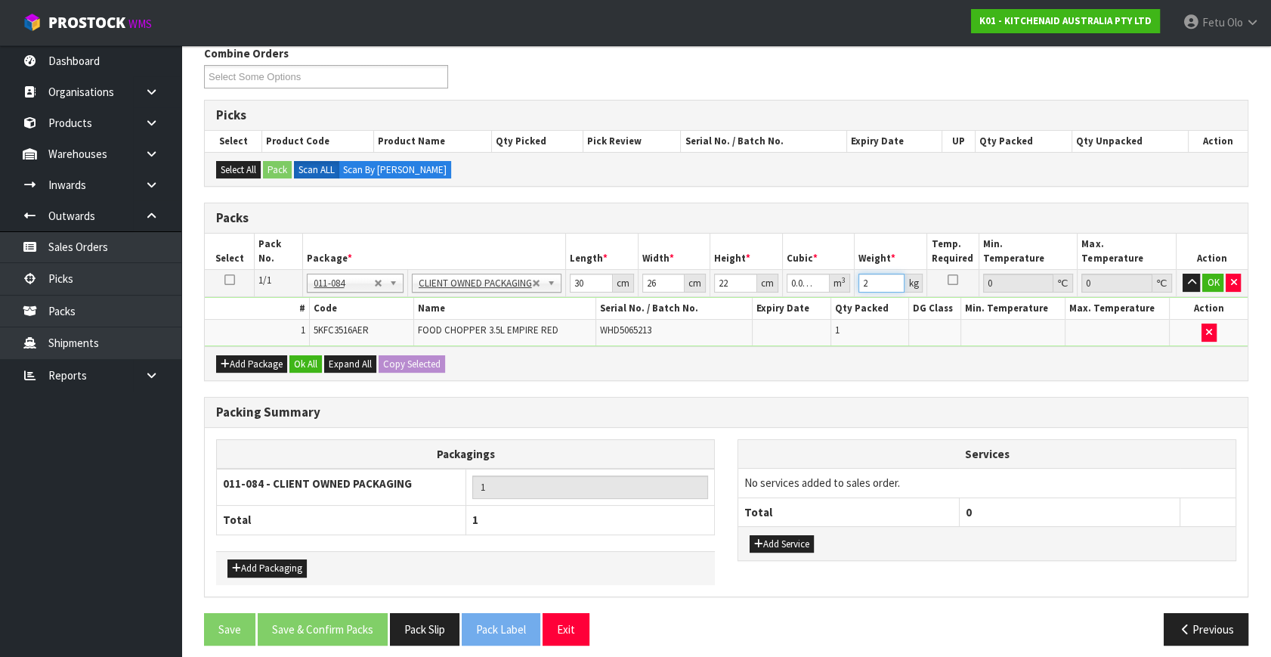
type input "2"
click button "OK" at bounding box center [1213, 283] width 21 height 18
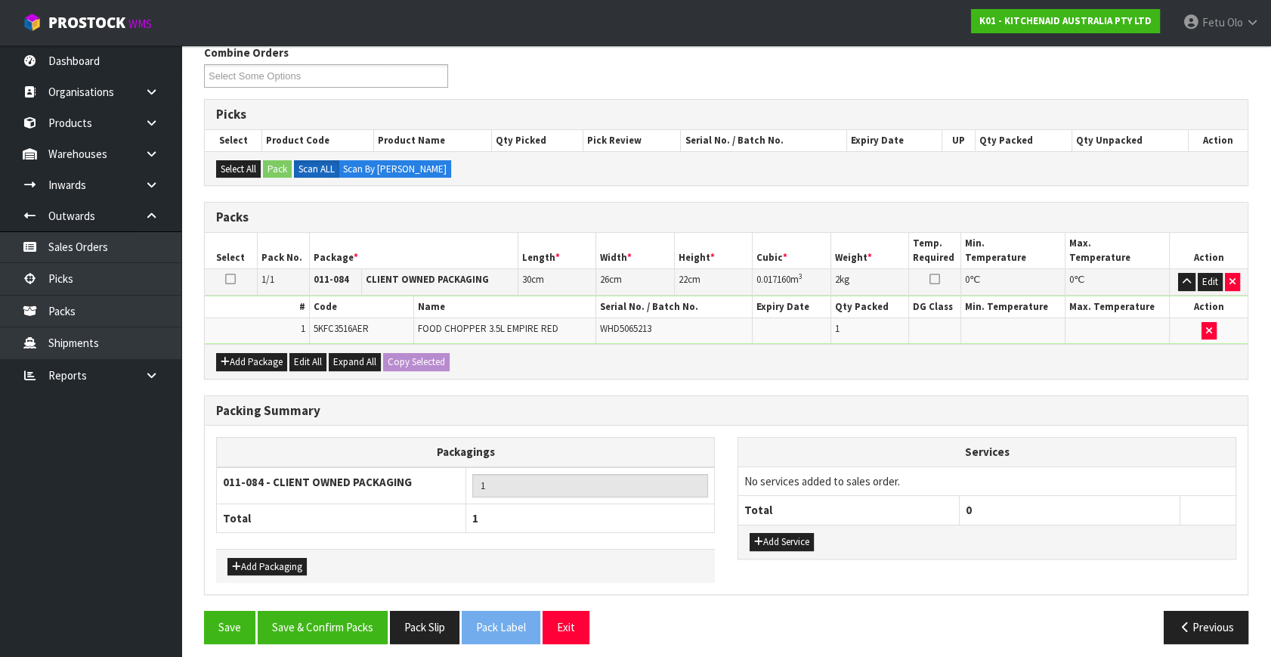
scroll to position [203, 0]
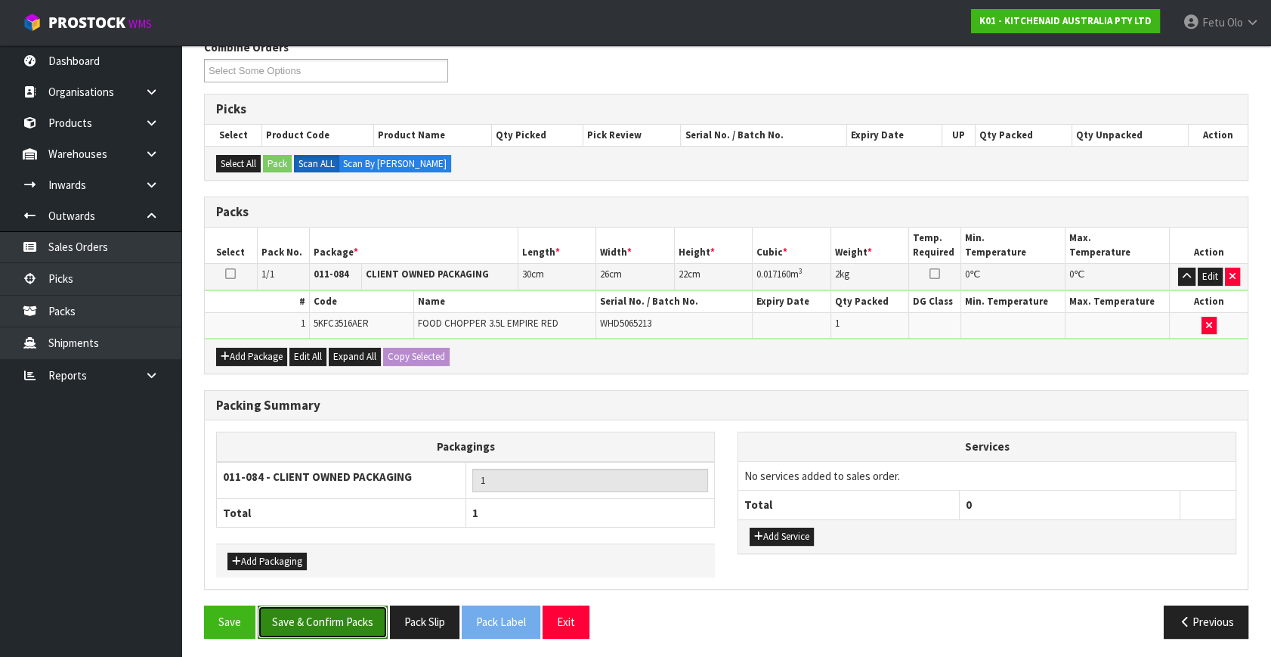
click at [323, 609] on button "Save & Confirm Packs" at bounding box center [323, 622] width 130 height 33
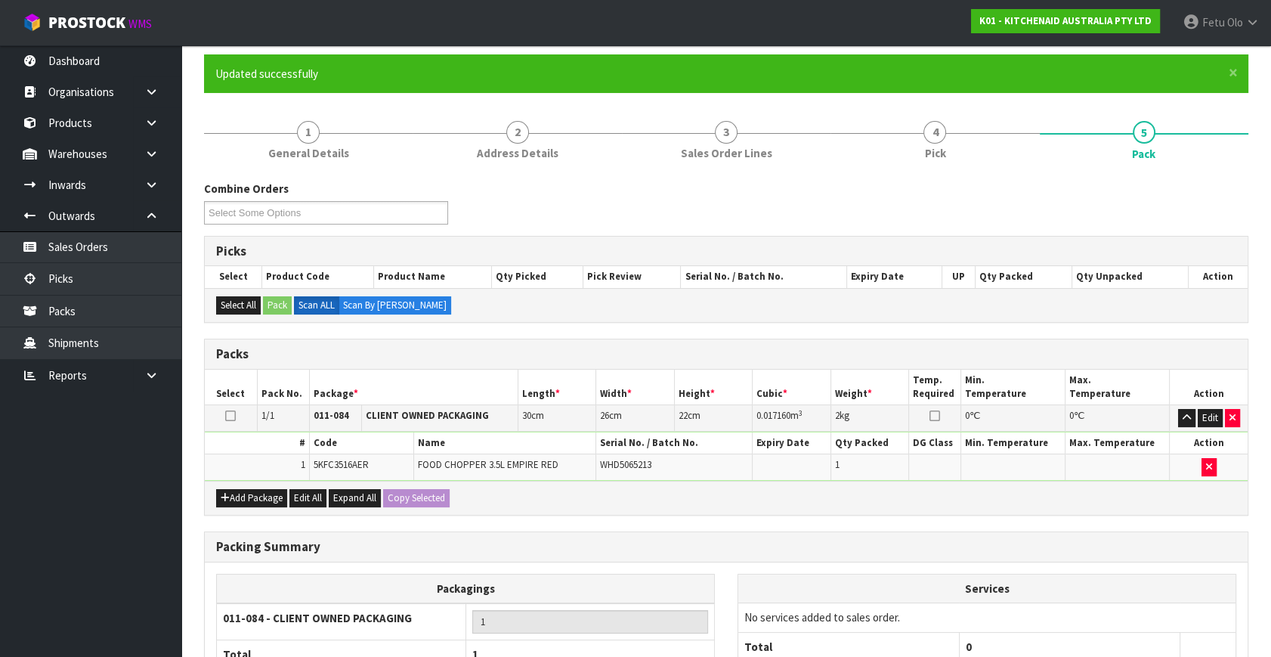
scroll to position [175, 0]
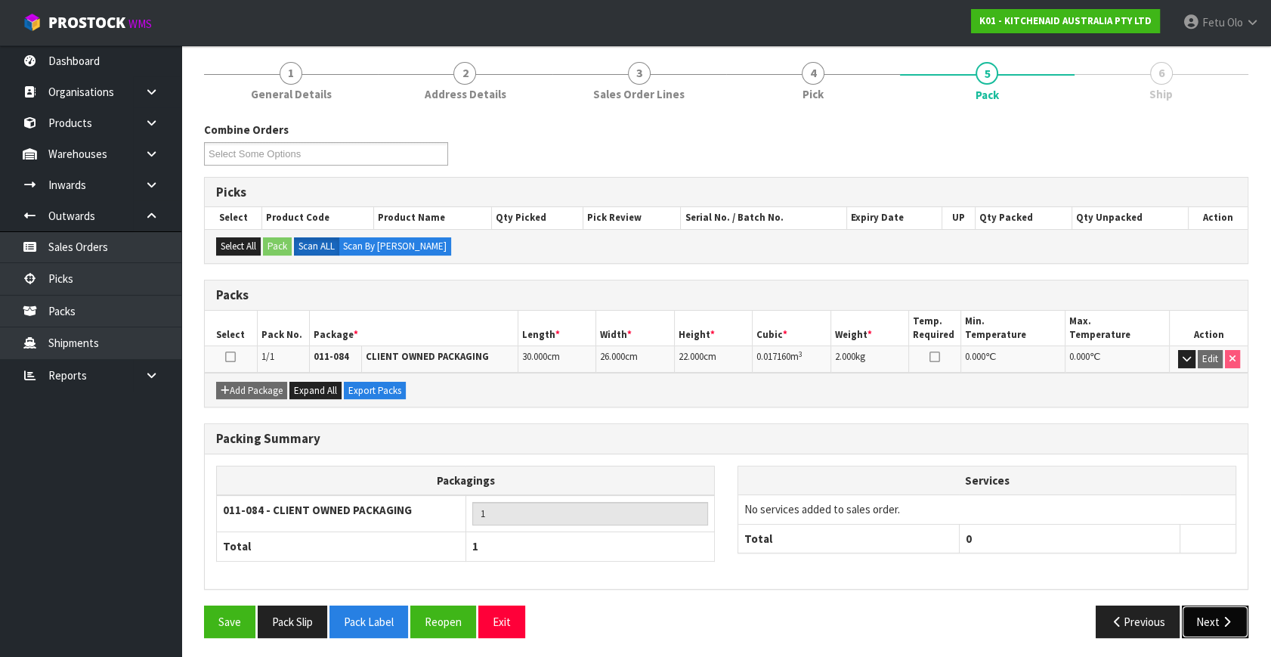
click at [1225, 627] on button "Next" at bounding box center [1215, 622] width 67 height 33
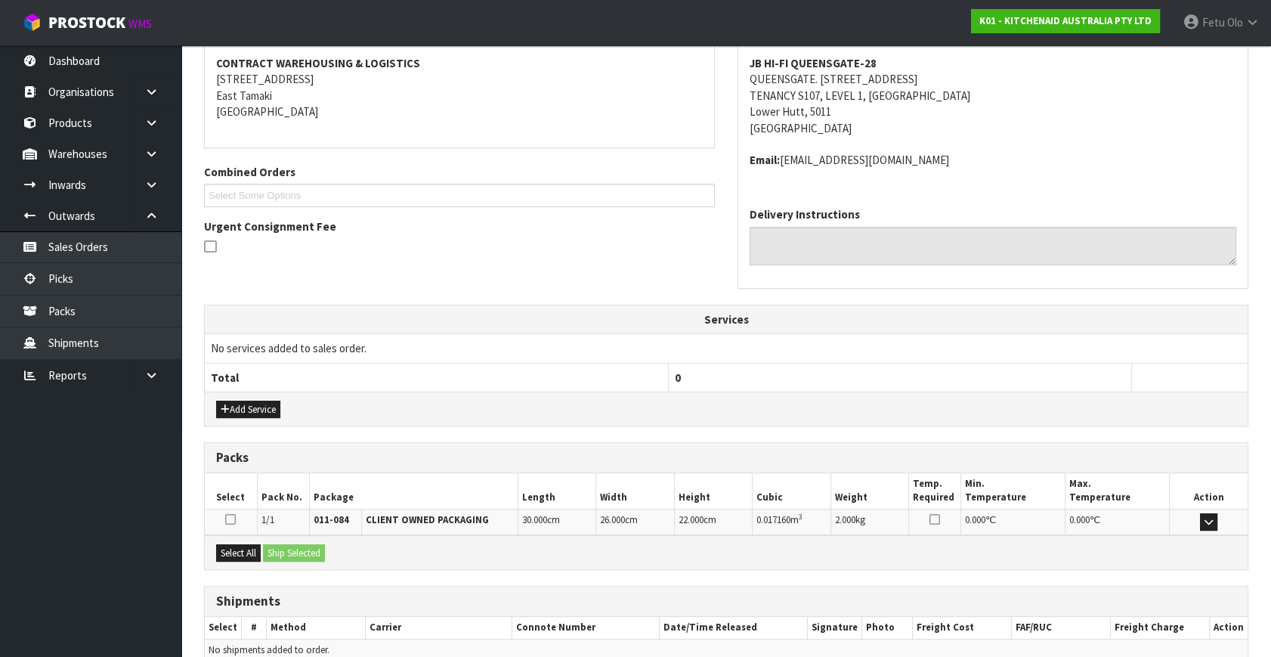
scroll to position [356, 0]
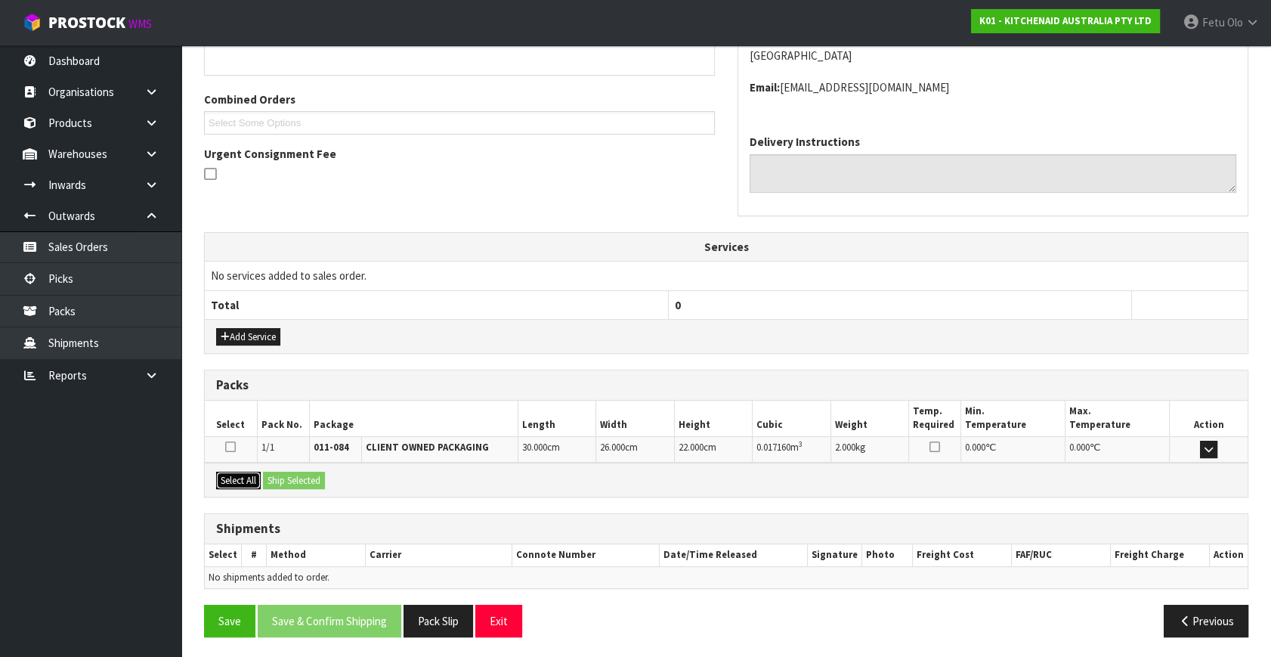
click at [246, 475] on button "Select All" at bounding box center [238, 481] width 45 height 18
click at [285, 481] on button "Ship Selected" at bounding box center [294, 481] width 62 height 18
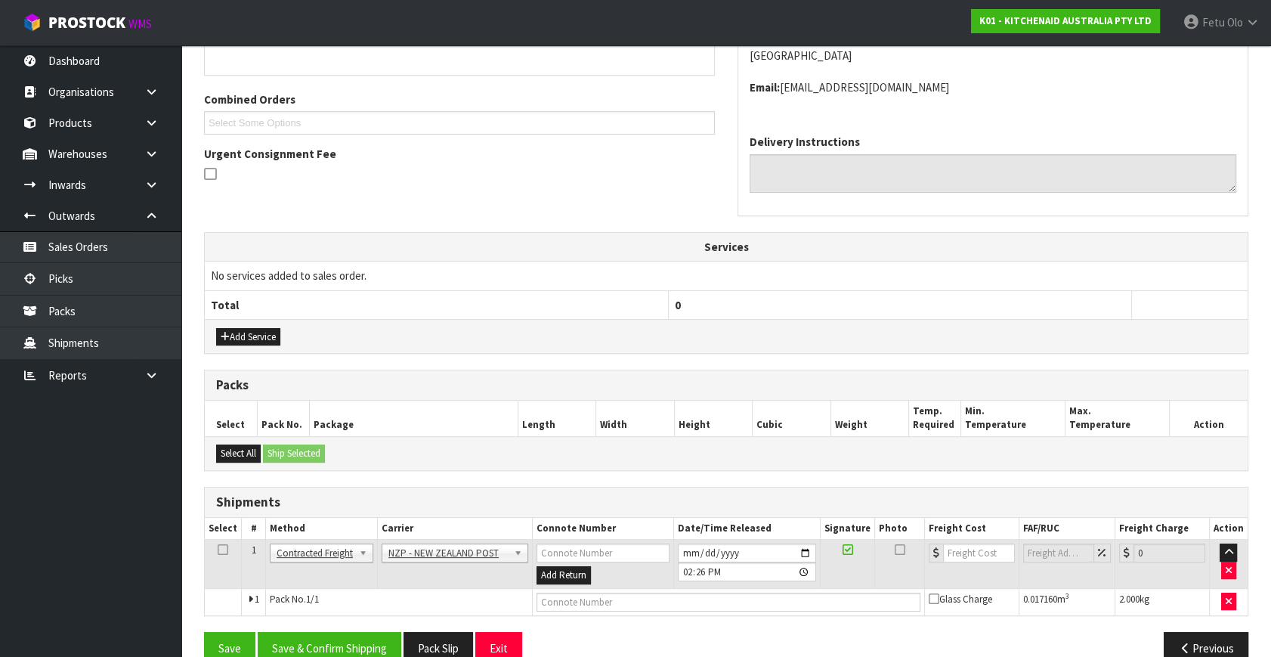
scroll to position [383, 0]
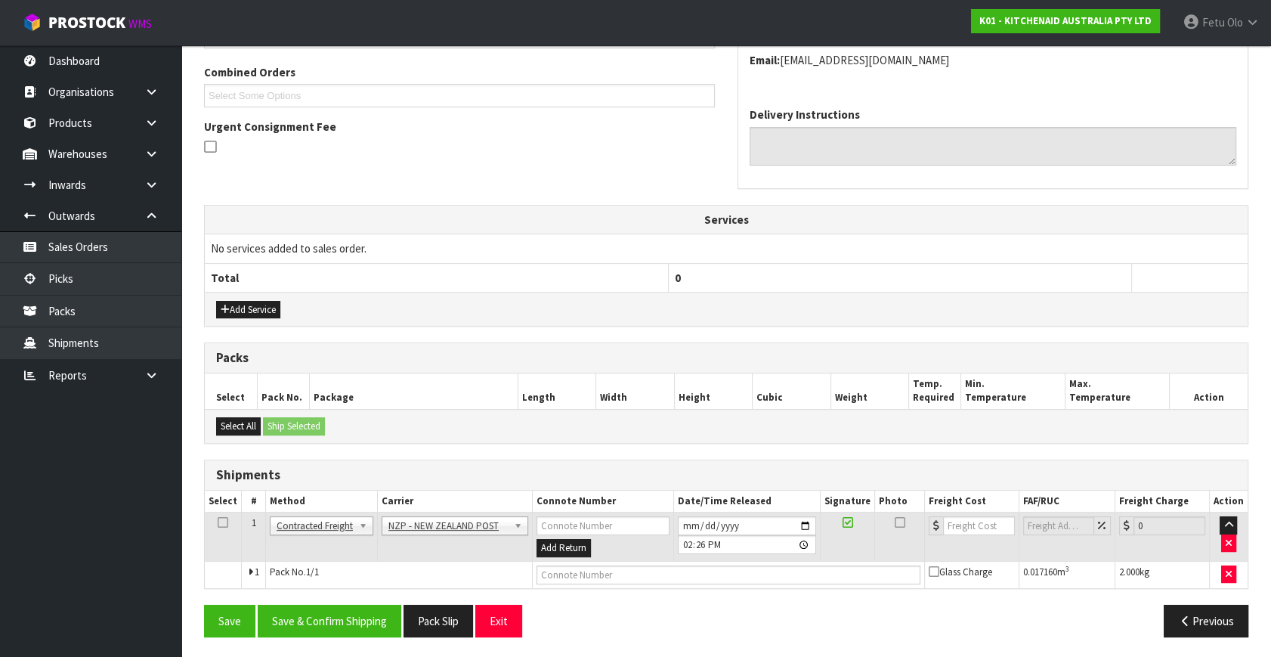
click at [332, 596] on div "From Address CONTRACT WAREHOUSING & LOGISTICS 17 Allens Road East Tamaki Auckla…" at bounding box center [726, 281] width 1045 height 736
click at [335, 615] on button "Save & Confirm Shipping" at bounding box center [330, 621] width 144 height 33
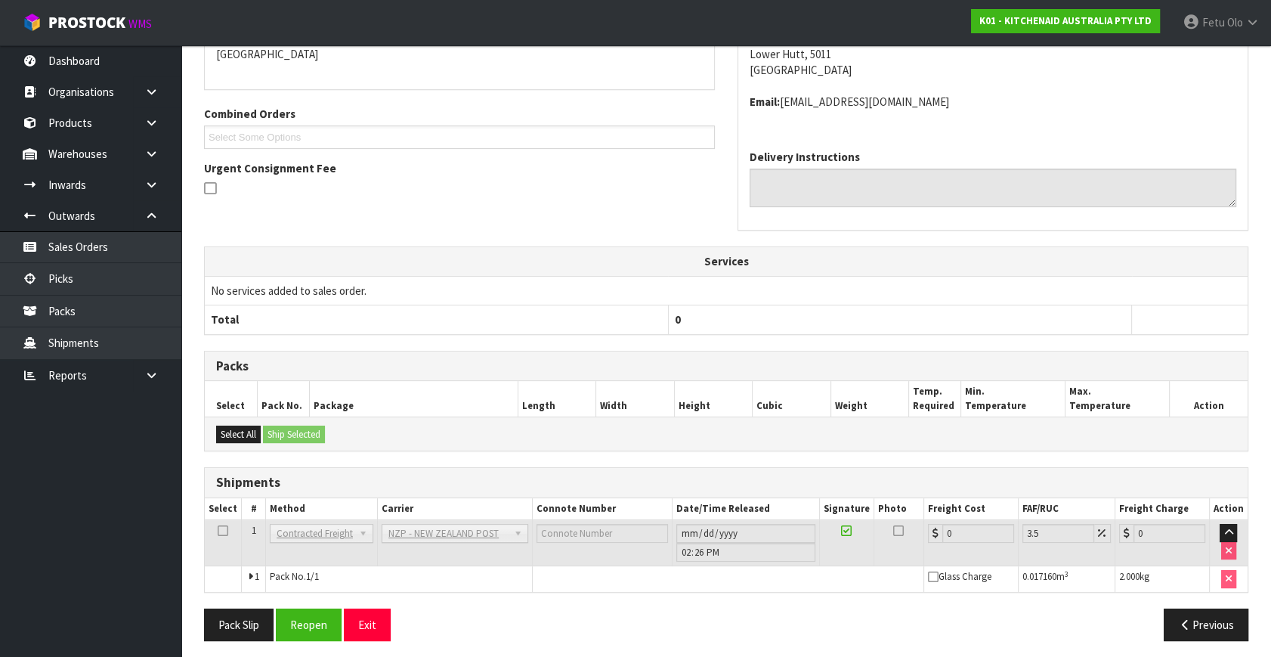
scroll to position [362, 0]
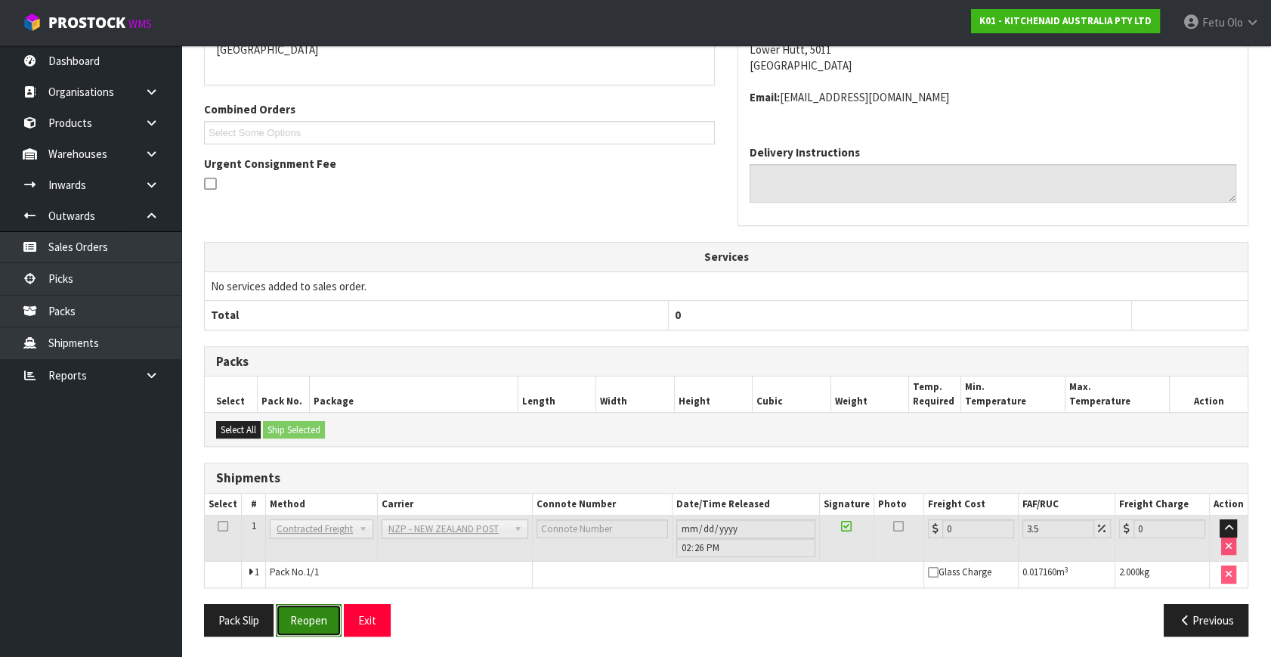
click at [324, 608] on button "Reopen" at bounding box center [309, 620] width 66 height 33
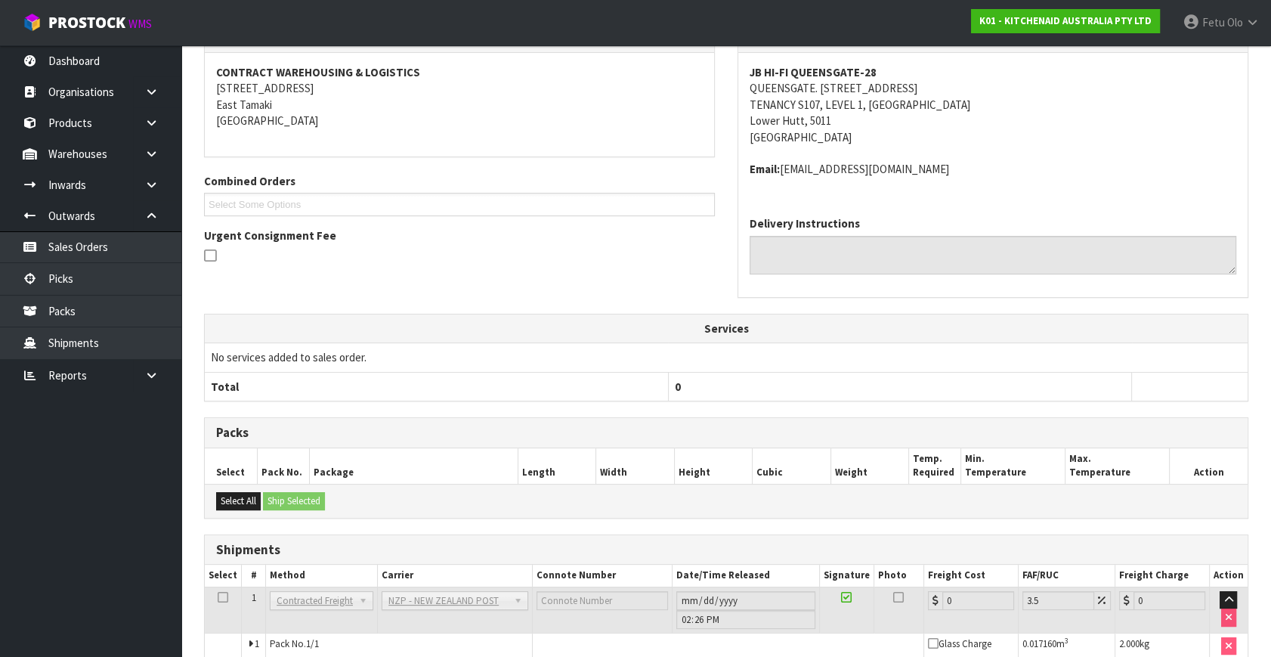
scroll to position [346, 0]
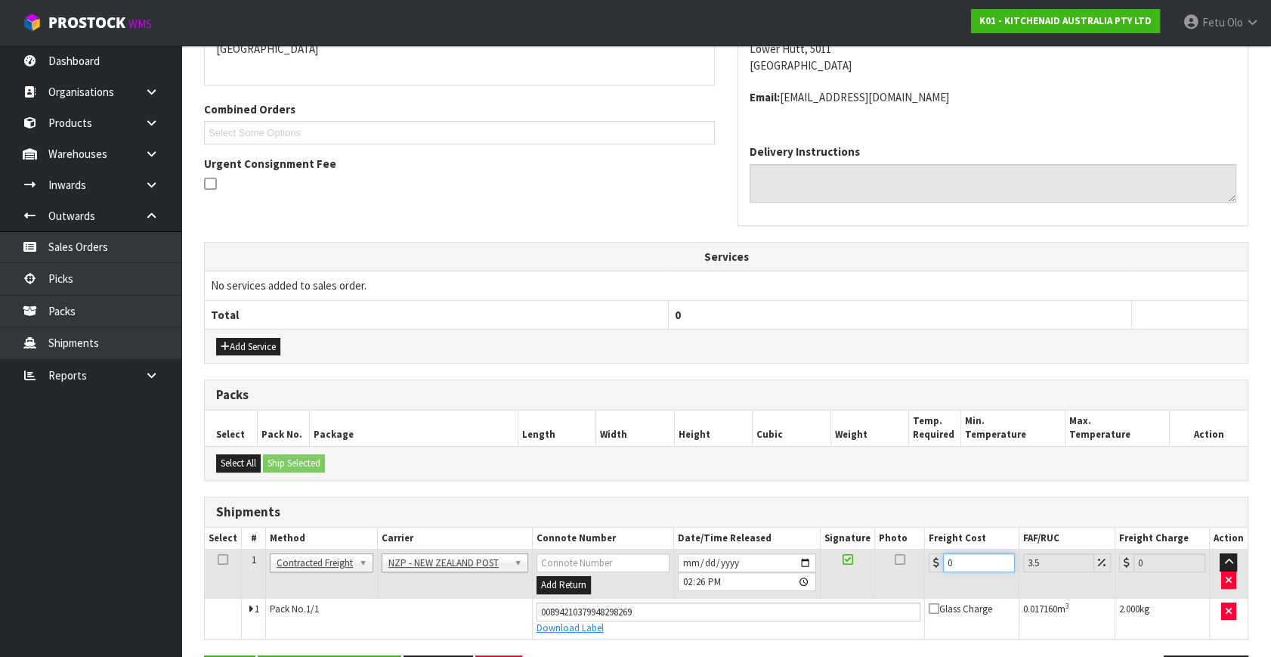
drag, startPoint x: 988, startPoint y: 562, endPoint x: 740, endPoint y: 628, distance: 256.7
click at [740, 628] on tbody "1 Client Local Pickup Customer Local Pickup Company Freight Contracted Freight …" at bounding box center [726, 594] width 1043 height 89
type input "8"
type input "8.28"
type input "8.4"
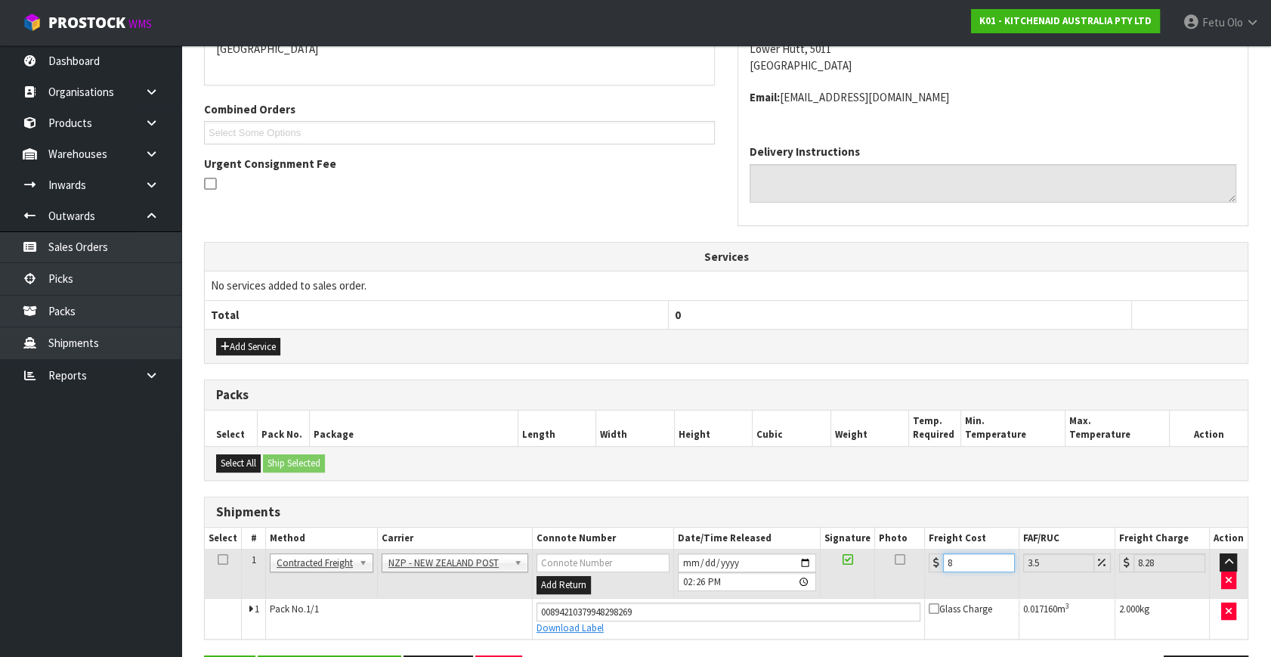
type input "8.69"
type input "8.45"
type input "8.75"
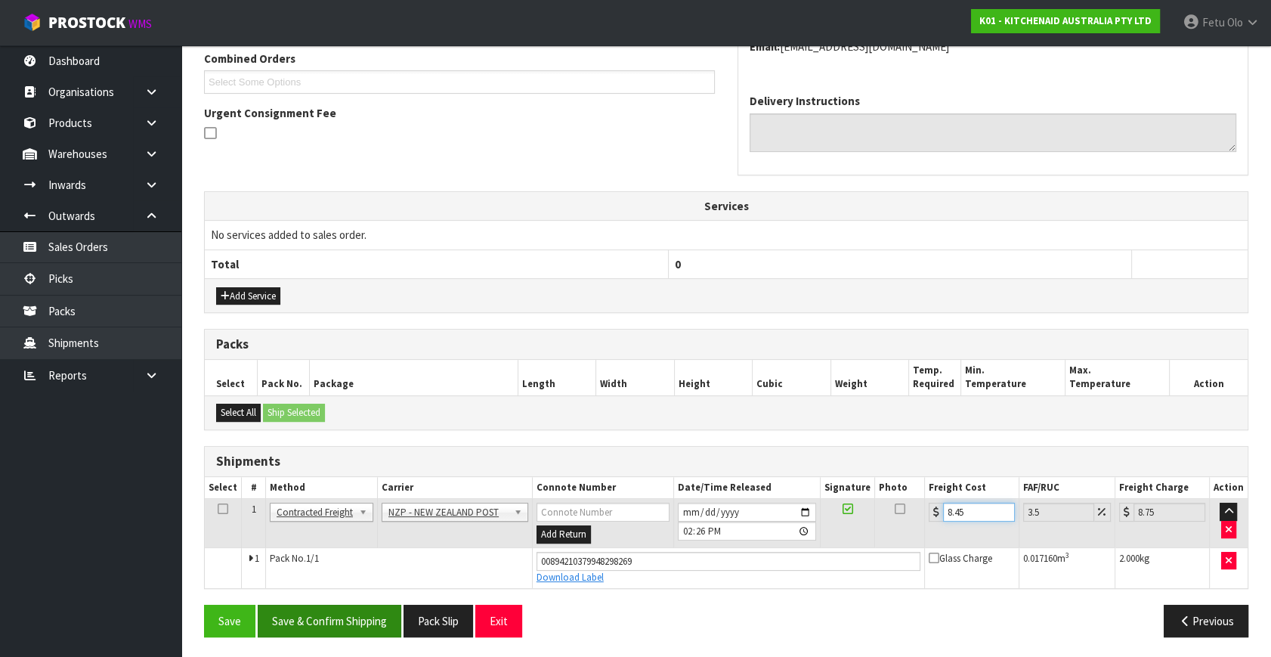
type input "8.45"
click at [312, 624] on button "Save & Confirm Shipping" at bounding box center [330, 621] width 144 height 33
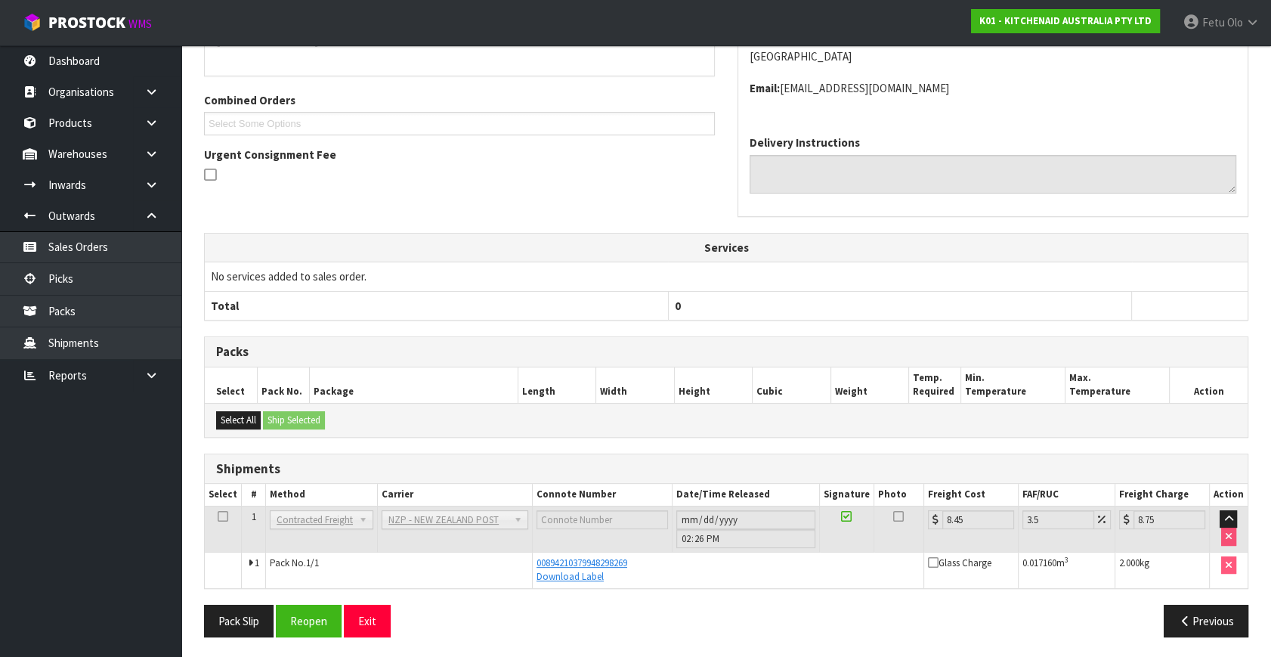
scroll to position [0, 0]
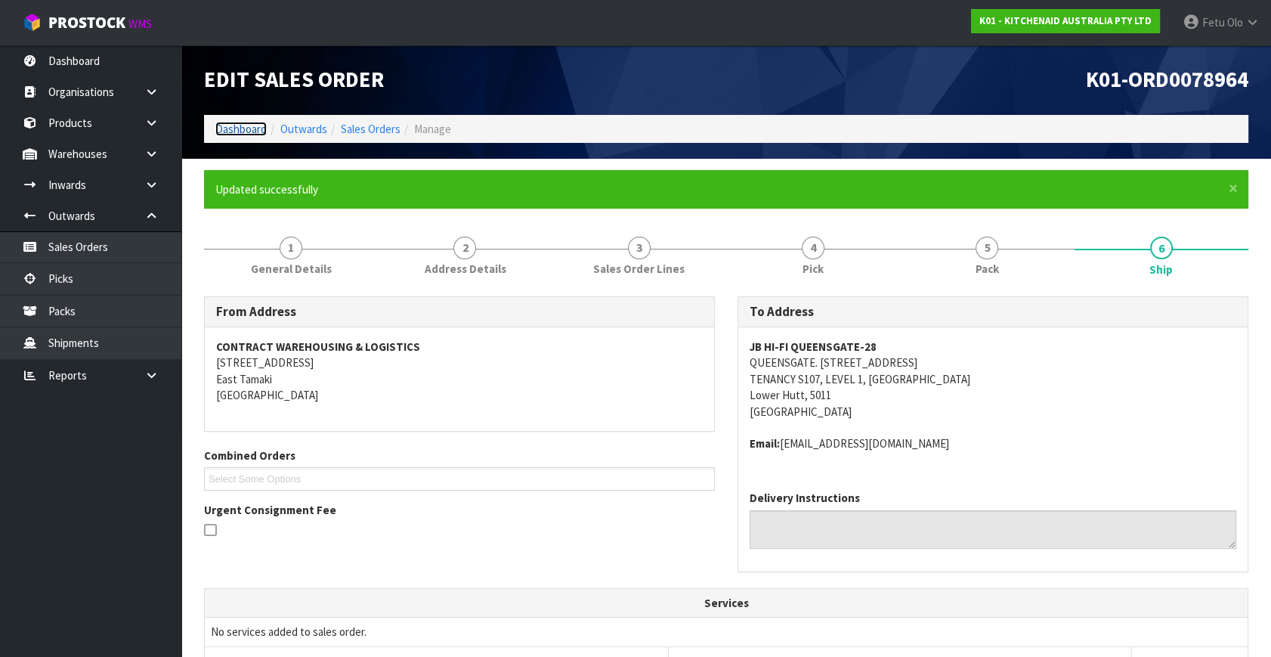
click at [237, 127] on link "Dashboard" at bounding box center [240, 129] width 51 height 14
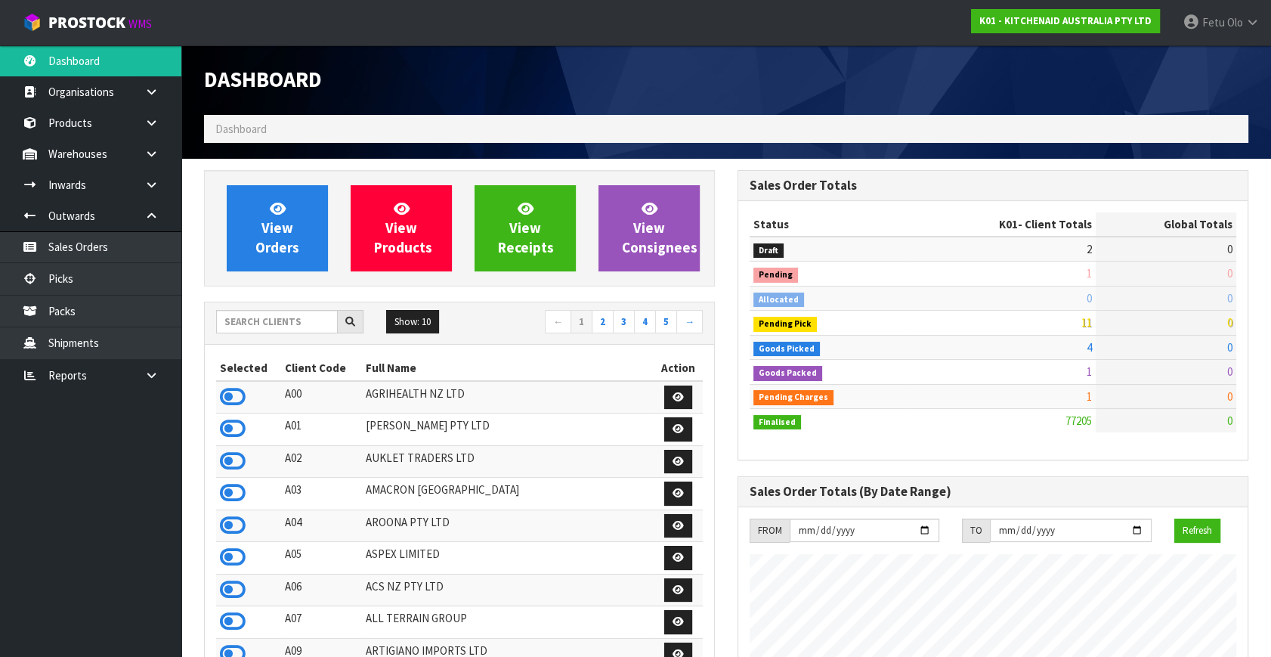
scroll to position [1143, 533]
click at [60, 287] on link "Picks" at bounding box center [90, 278] width 181 height 31
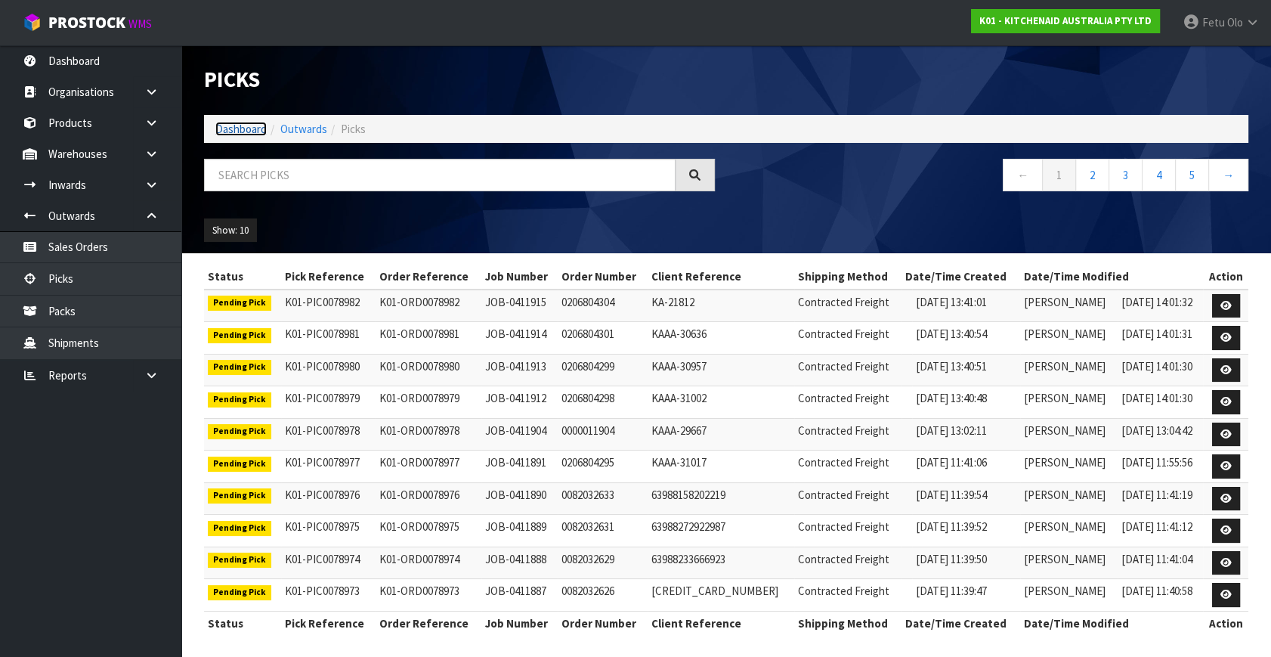
click at [258, 132] on link "Dashboard" at bounding box center [240, 129] width 51 height 14
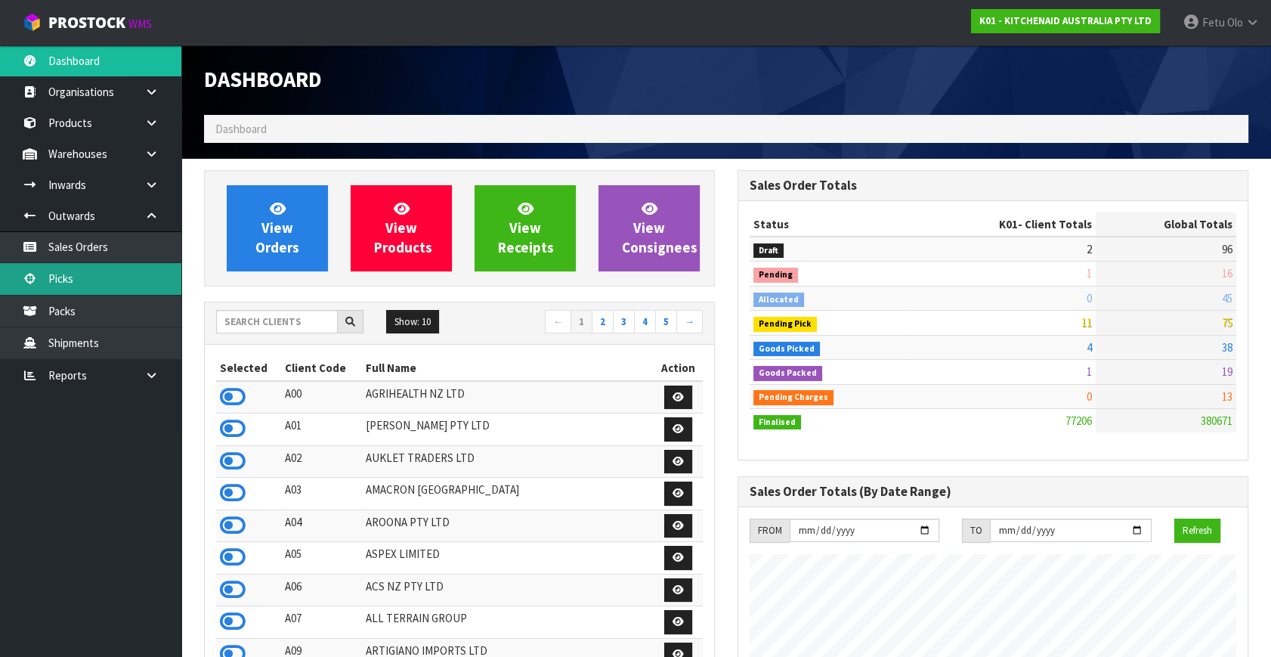
click at [62, 280] on link "Picks" at bounding box center [90, 278] width 181 height 31
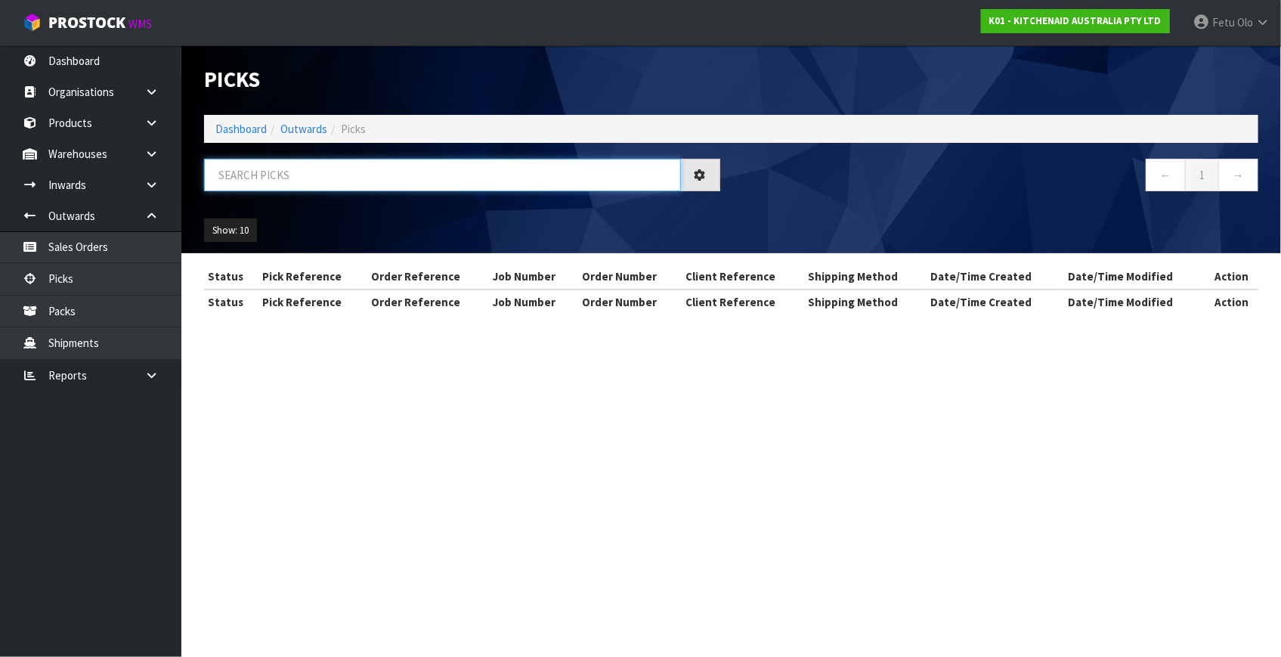
click at [362, 172] on input "text" at bounding box center [442, 175] width 477 height 33
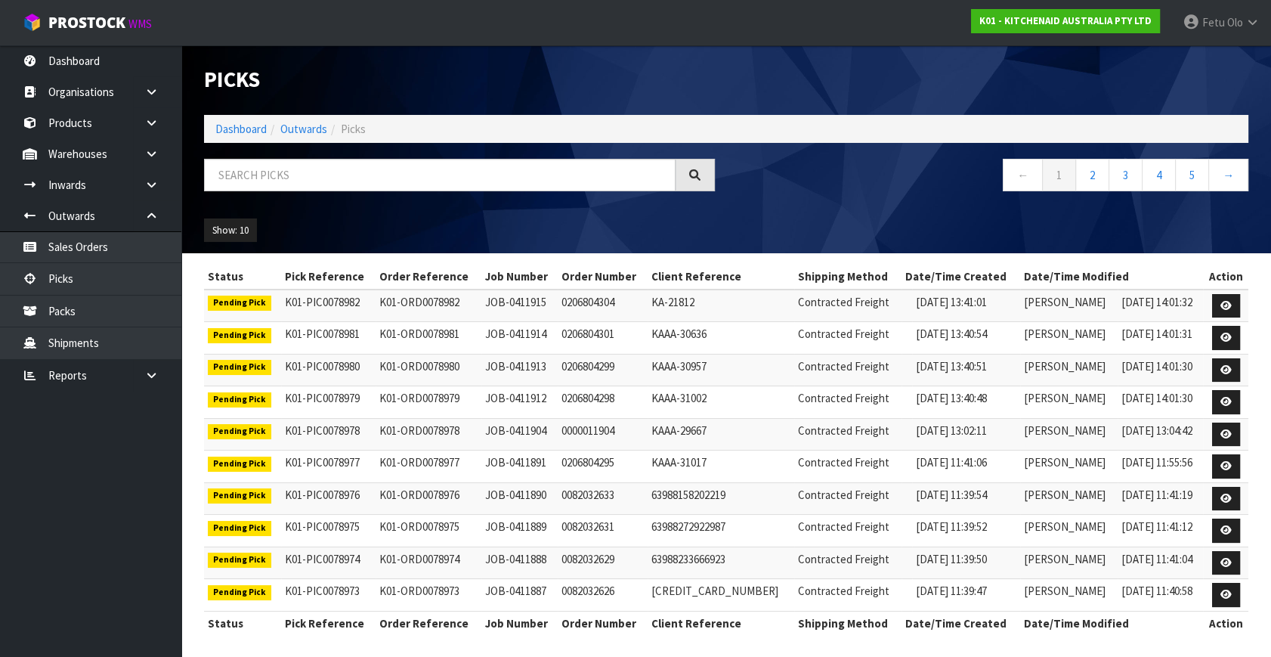
click at [533, 460] on td "JOB-0411891" at bounding box center [520, 467] width 76 height 33
click at [508, 444] on td "JOB-0411904" at bounding box center [520, 434] width 76 height 33
drag, startPoint x: 504, startPoint y: 148, endPoint x: 500, endPoint y: 176, distance: 28.3
click at [500, 175] on div "Picks Dashboard Outwards Picks ← 1 2 3 4 5 → Show: 10 5 10 25 50" at bounding box center [726, 149] width 1067 height 208
click at [500, 176] on input "text" at bounding box center [440, 175] width 472 height 33
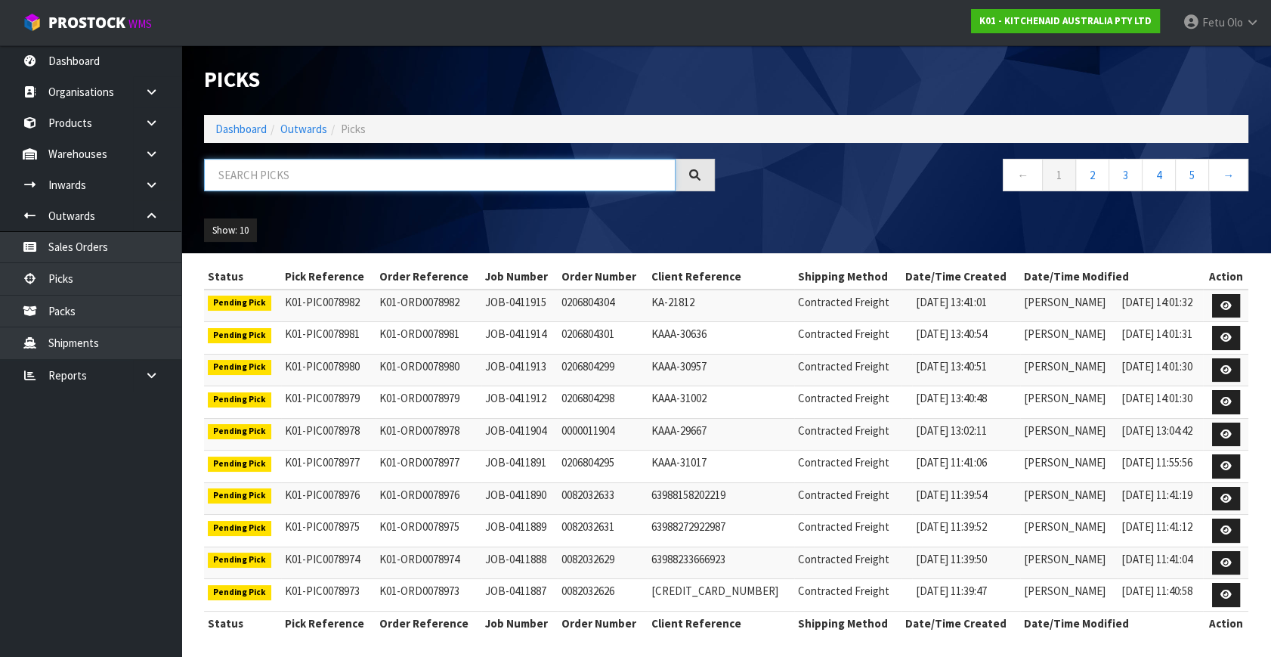
click at [502, 176] on input "text" at bounding box center [440, 175] width 472 height 33
type input "78955"
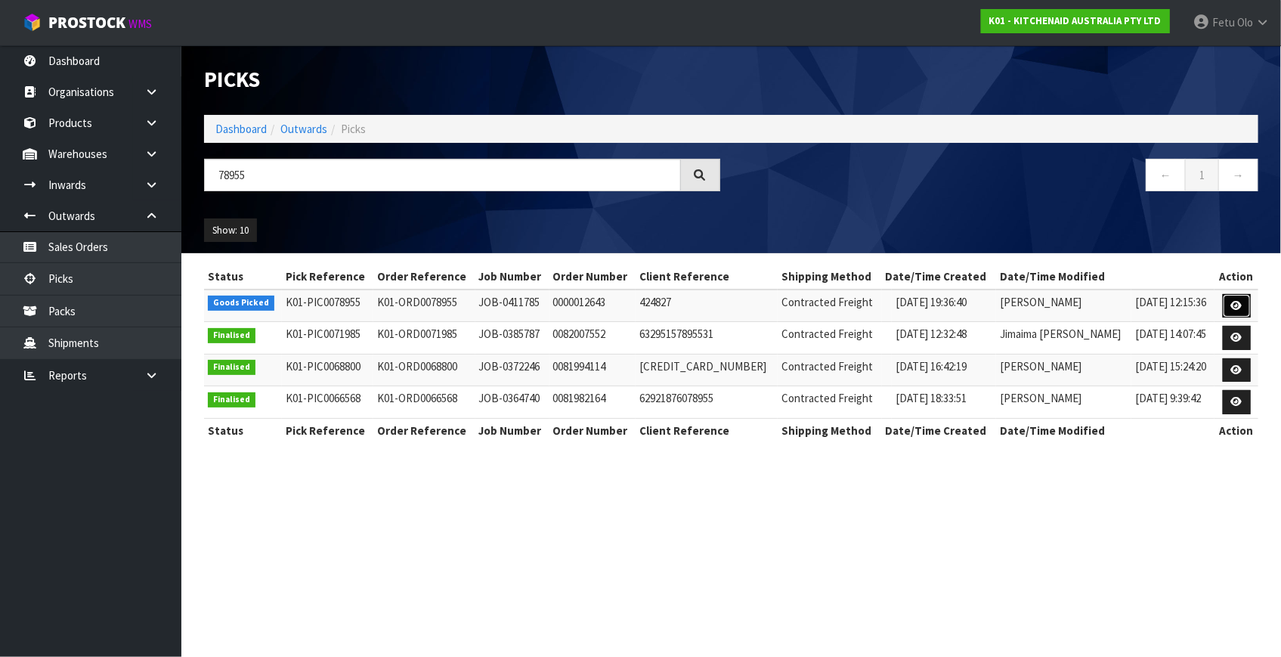
click at [1231, 303] on icon at bounding box center [1236, 306] width 11 height 10
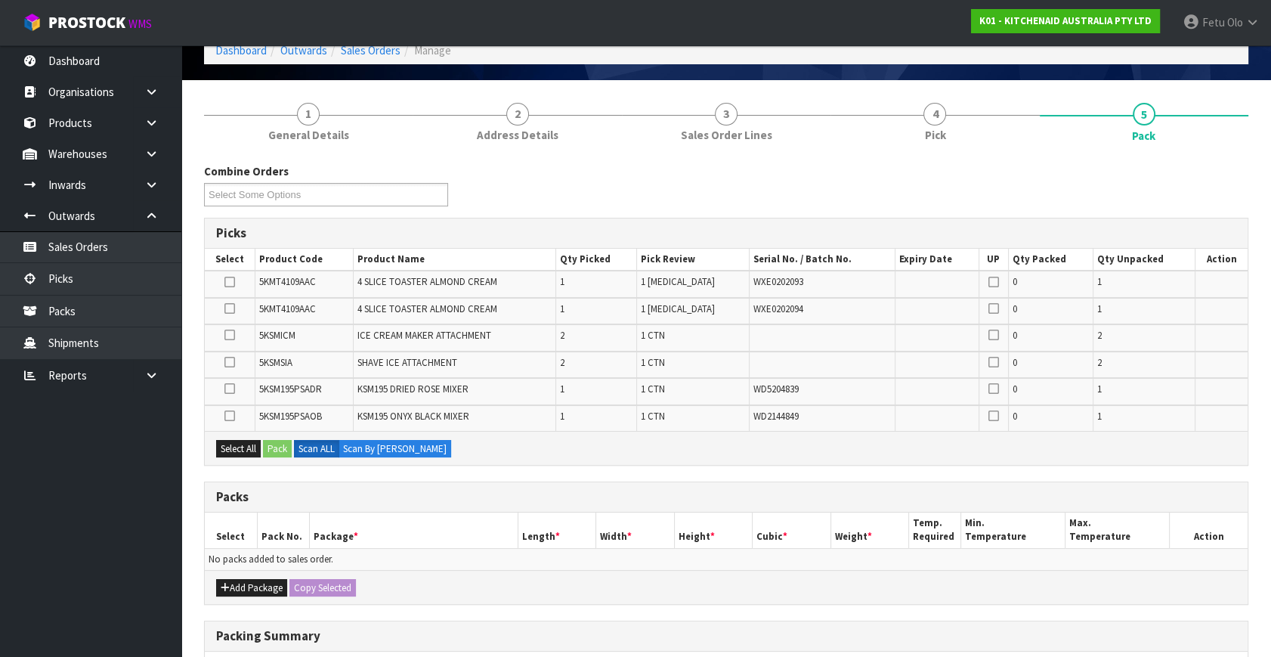
scroll to position [274, 0]
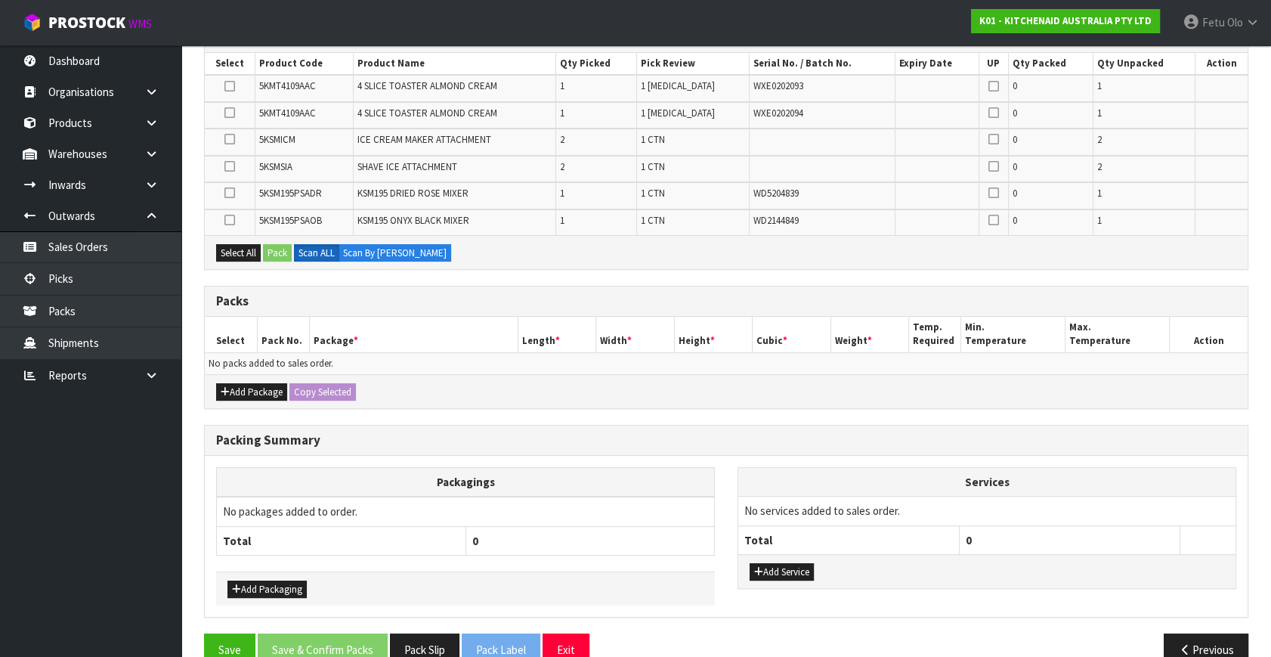
click at [544, 497] on td "No packages added to order." at bounding box center [466, 511] width 498 height 29
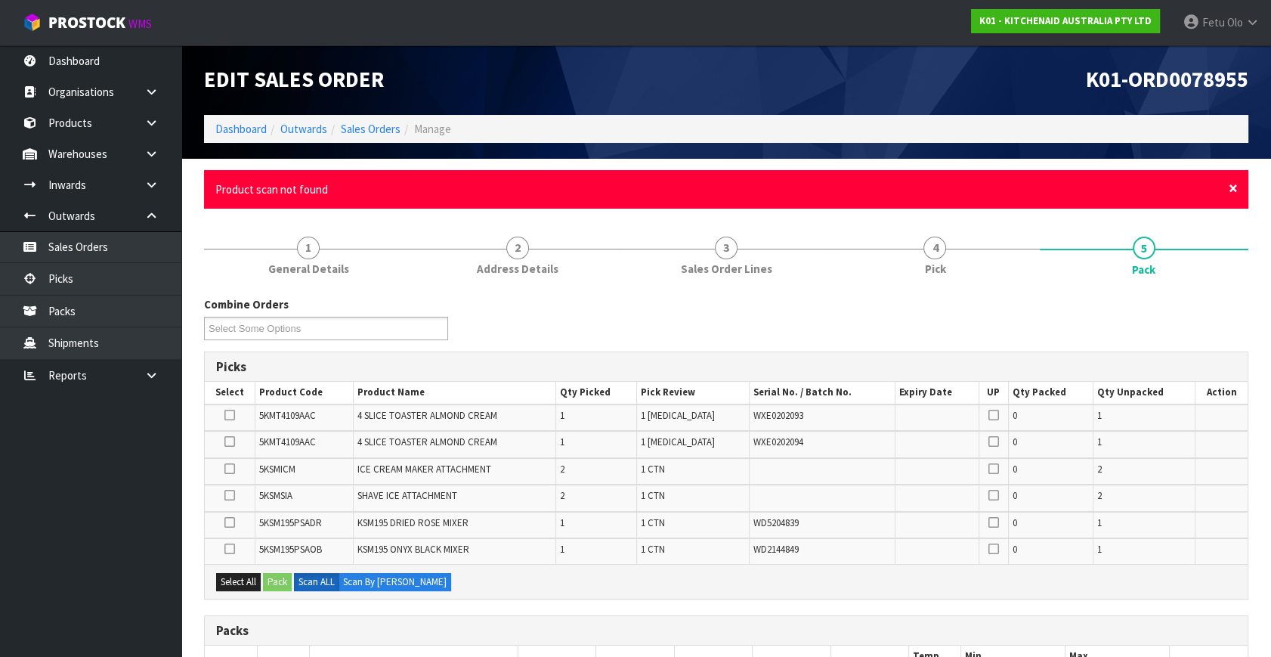
click at [1230, 187] on span "×" at bounding box center [1233, 188] width 9 height 21
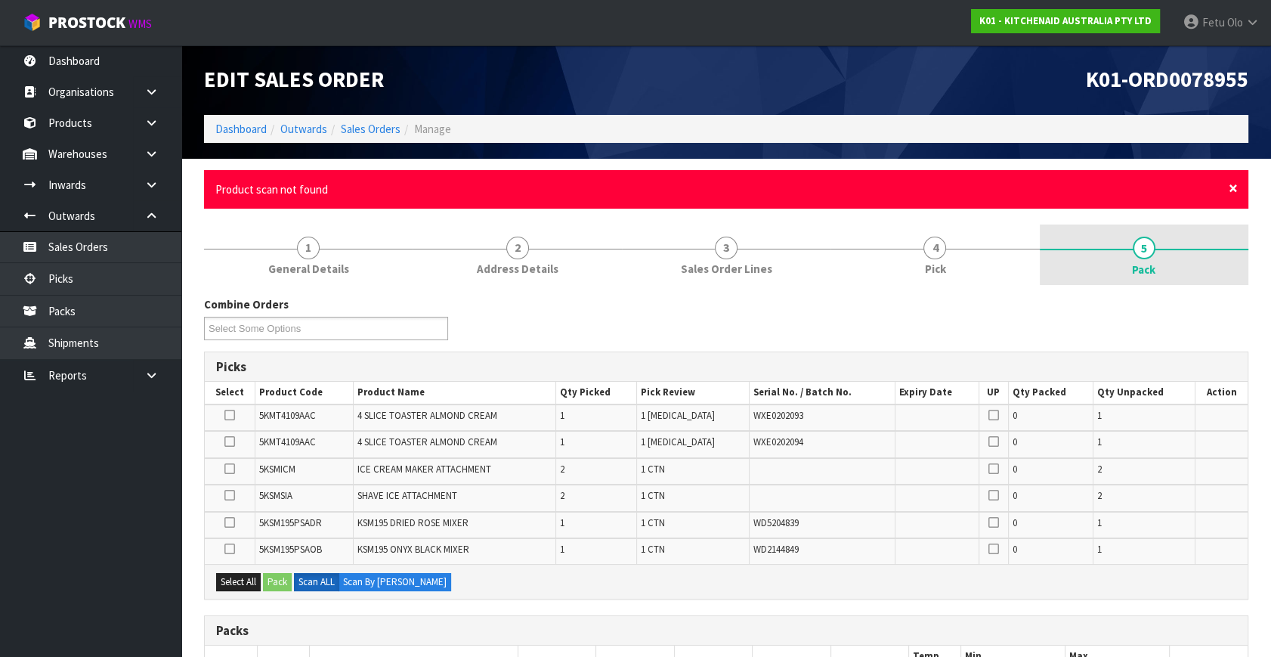
click at [1232, 187] on span "×" at bounding box center [1233, 188] width 9 height 21
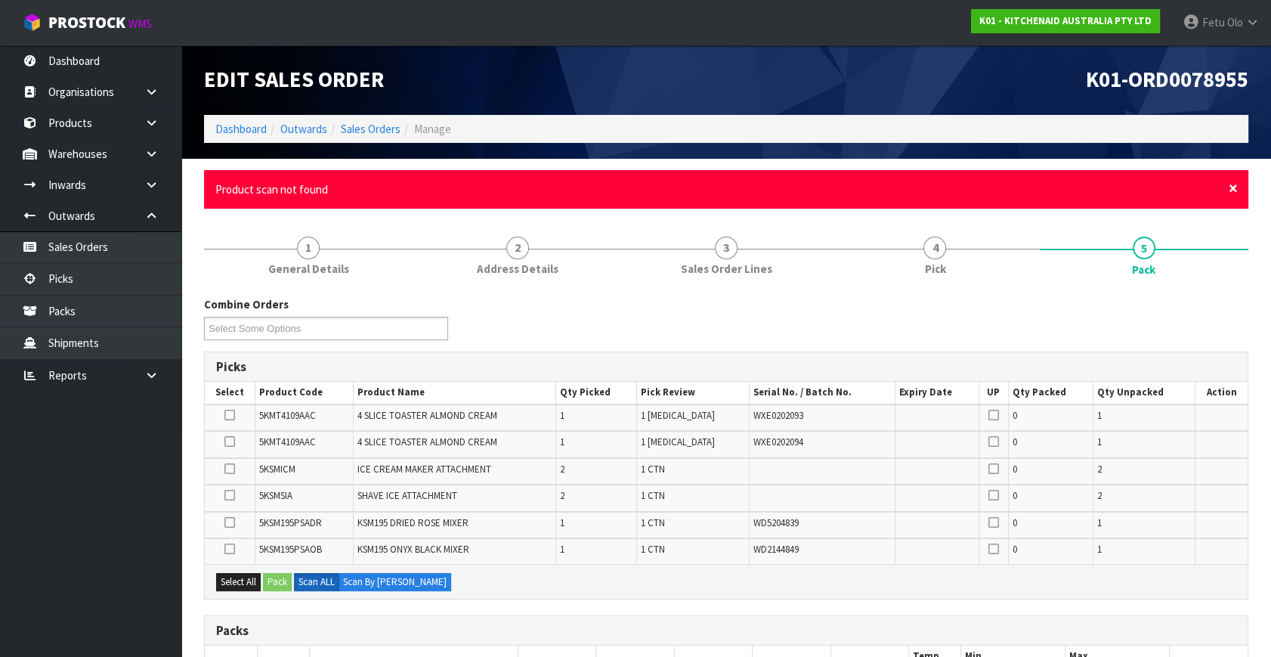
click at [1231, 184] on span "×" at bounding box center [1233, 188] width 9 height 21
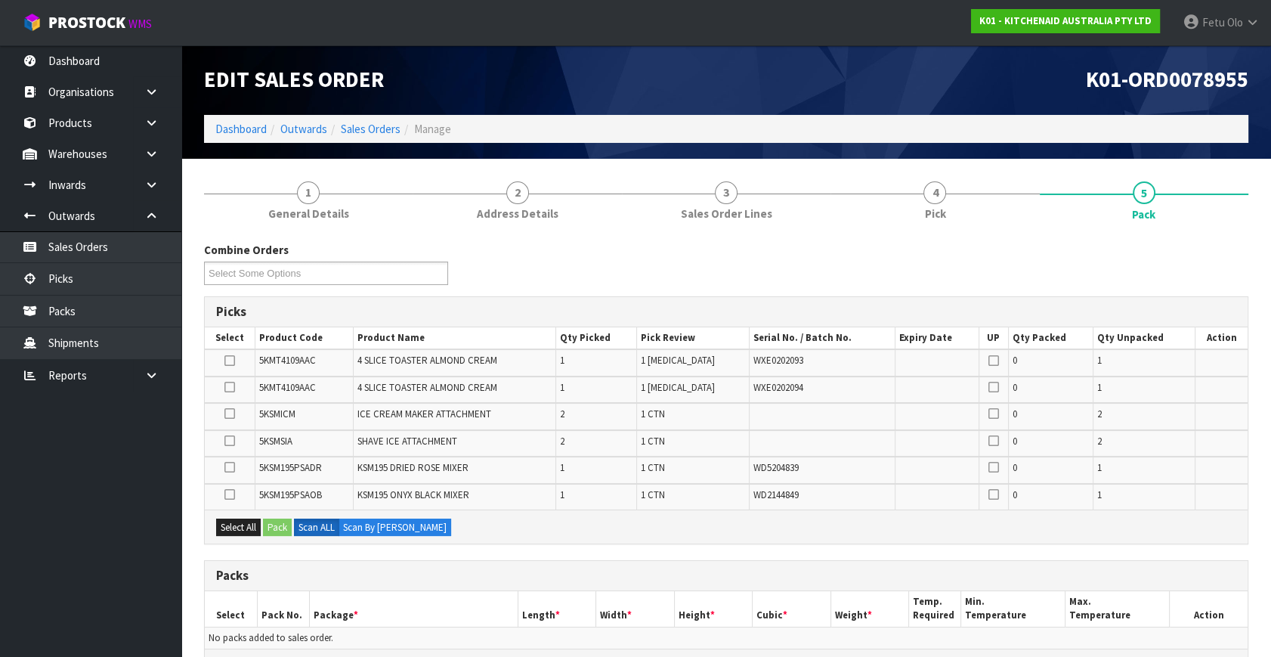
click at [237, 441] on td at bounding box center [230, 443] width 50 height 26
click at [232, 441] on icon at bounding box center [230, 441] width 11 height 1
click at [0, 0] on input "checkbox" at bounding box center [0, 0] width 0 height 0
click at [280, 523] on button "Pack" at bounding box center [277, 528] width 29 height 18
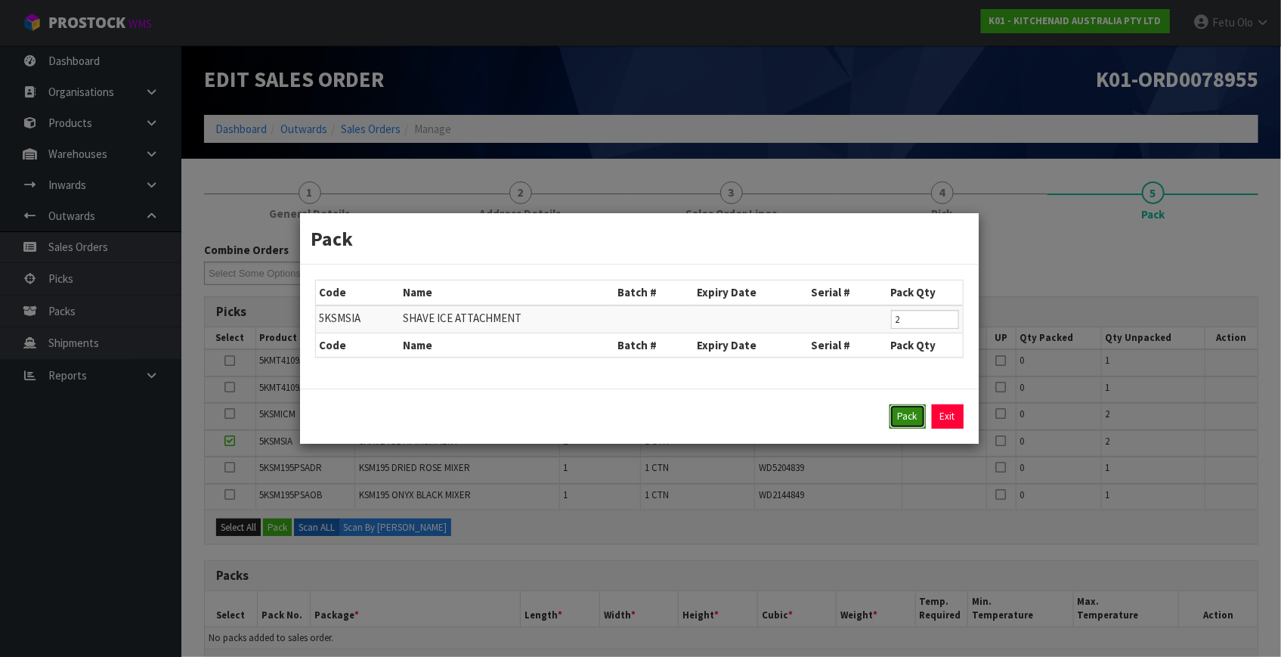
click at [890, 418] on button "Pack" at bounding box center [908, 416] width 36 height 24
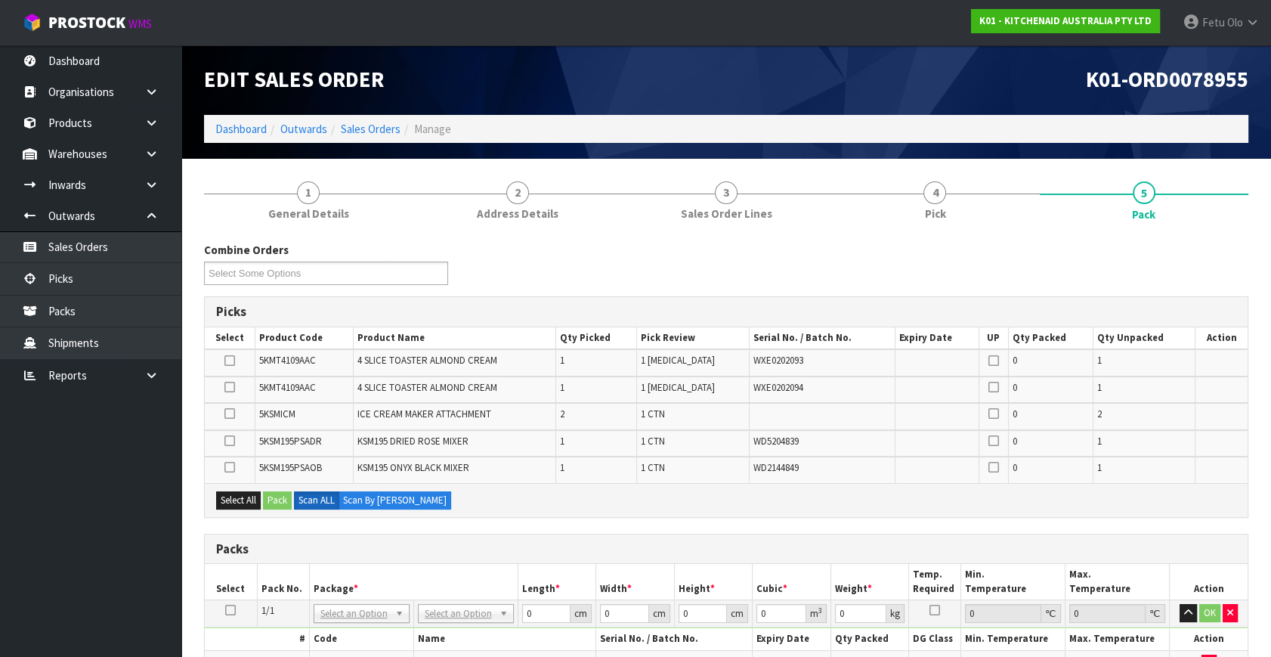
click at [237, 410] on td at bounding box center [230, 416] width 50 height 26
click at [226, 413] on icon at bounding box center [230, 413] width 11 height 1
click at [0, 0] on input "checkbox" at bounding box center [0, 0] width 0 height 0
click at [270, 499] on button "Pack" at bounding box center [277, 500] width 29 height 18
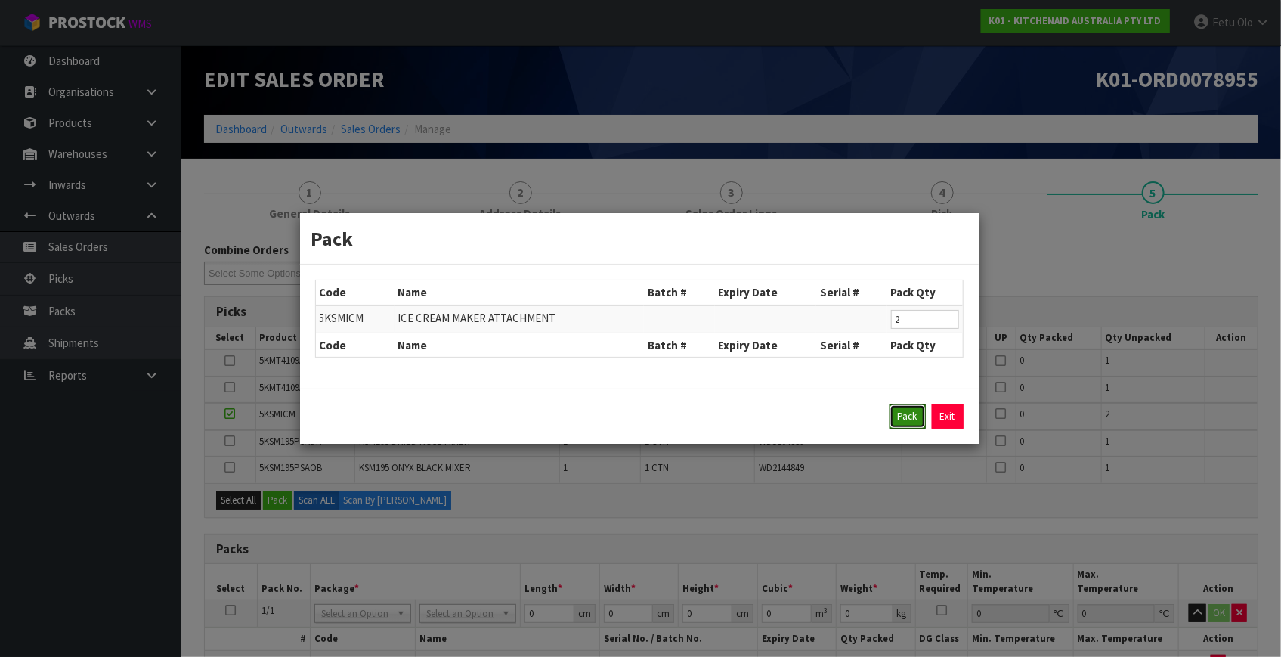
drag, startPoint x: 894, startPoint y: 424, endPoint x: 828, endPoint y: 431, distance: 66.9
click at [895, 424] on button "Pack" at bounding box center [908, 416] width 36 height 24
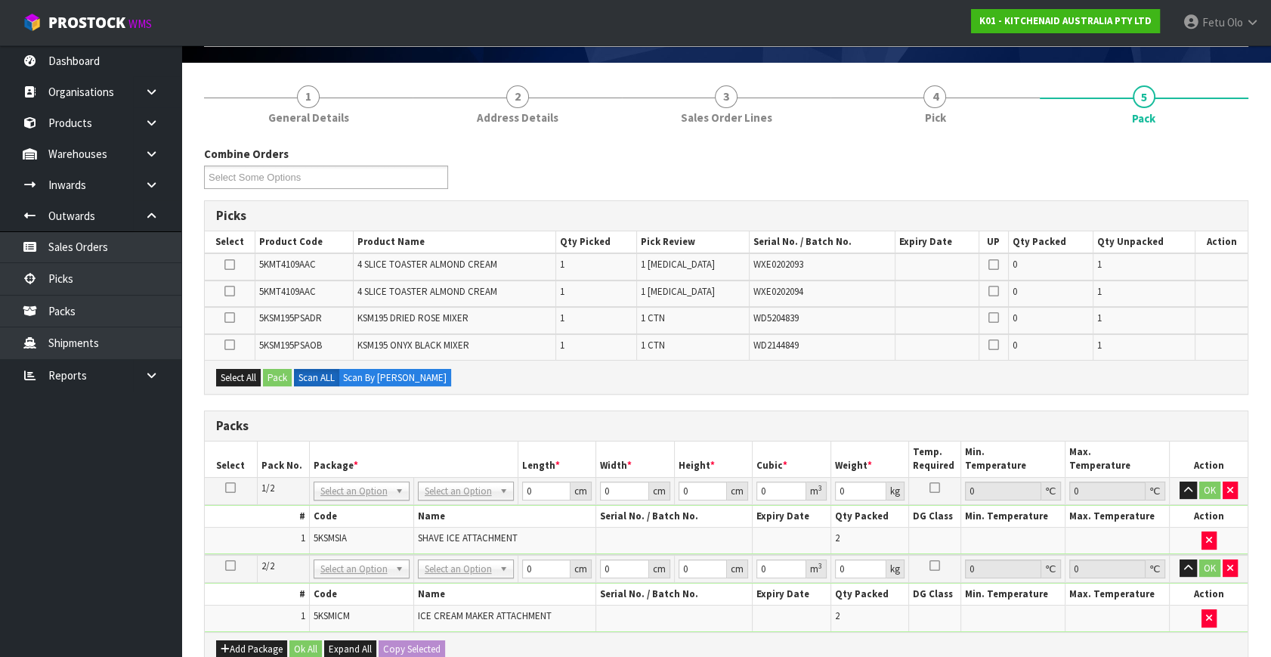
scroll to position [206, 0]
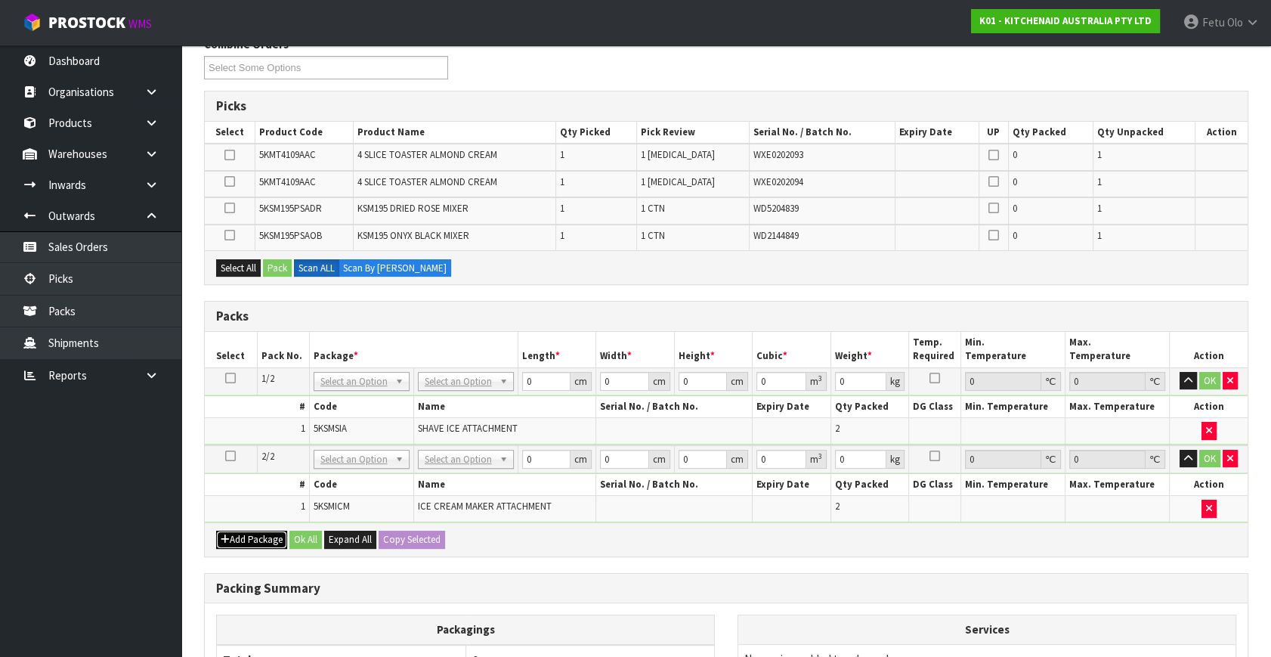
click at [246, 533] on button "Add Package" at bounding box center [251, 540] width 71 height 18
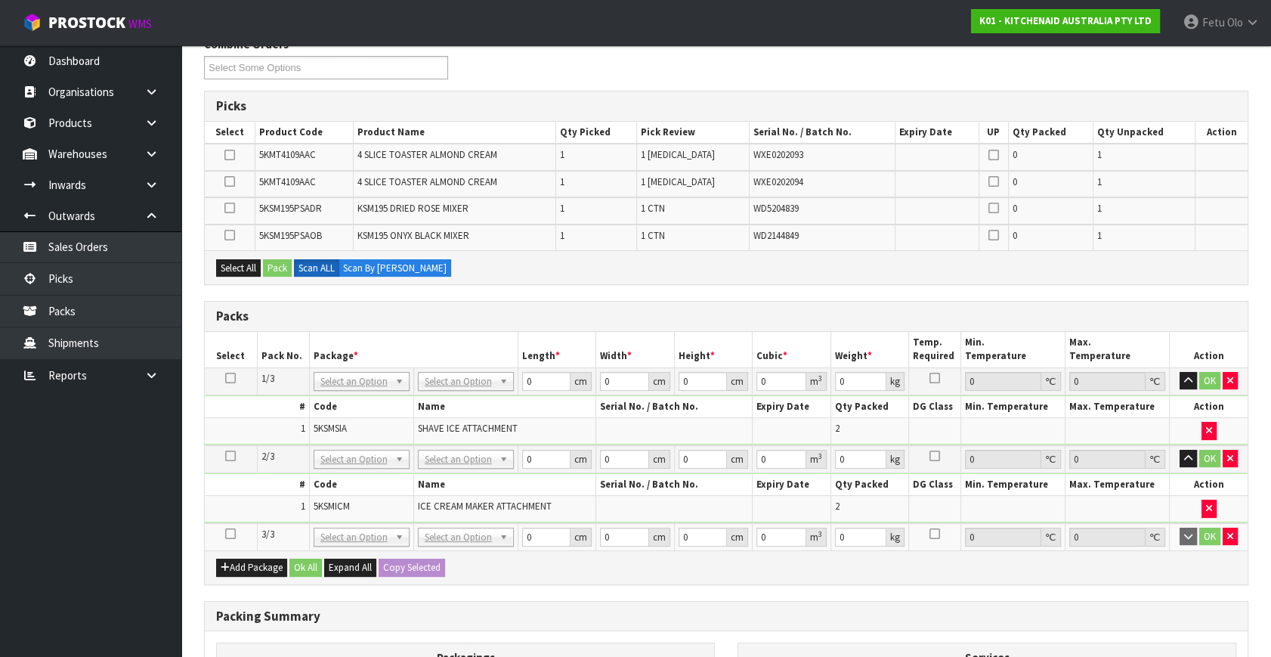
click at [230, 534] on icon at bounding box center [230, 534] width 11 height 1
click at [88, 586] on ul "Dashboard Organisations Clients Consignees Carriers Products Categories Serial …" at bounding box center [90, 351] width 181 height 612
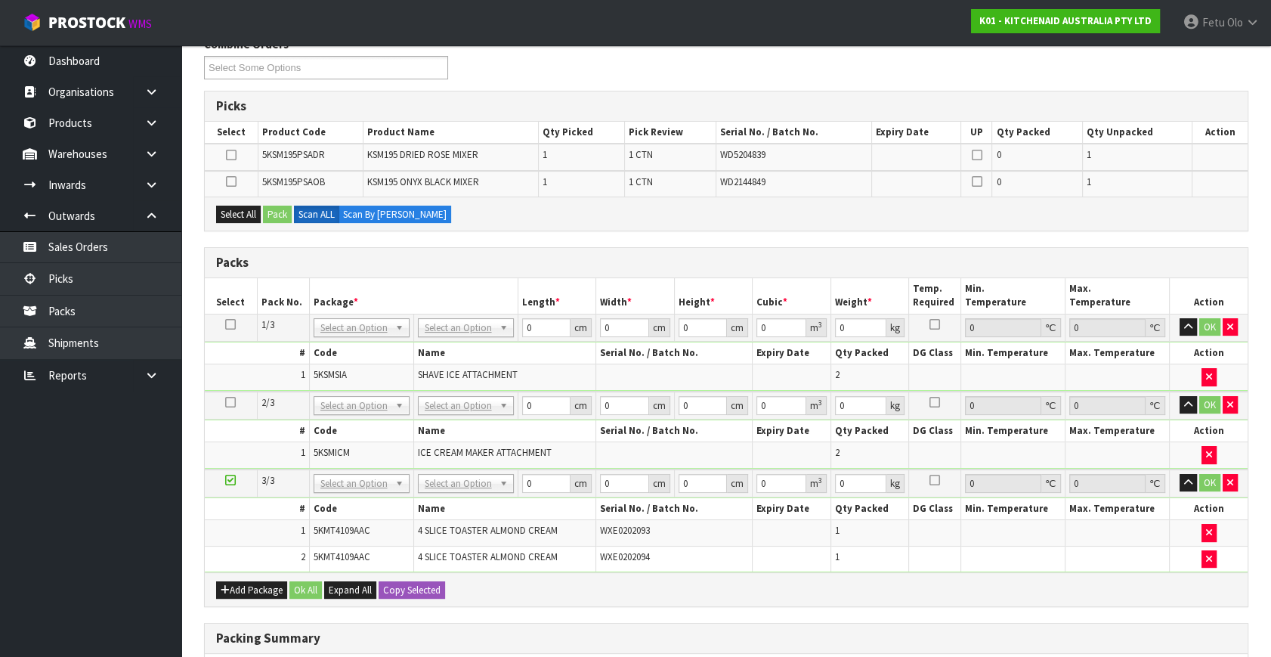
click at [228, 469] on td at bounding box center [231, 483] width 52 height 28
click at [230, 480] on icon at bounding box center [230, 480] width 11 height 1
click at [144, 593] on ul "Dashboard Organisations Clients Consignees Carriers Products Categories Serial …" at bounding box center [90, 351] width 181 height 612
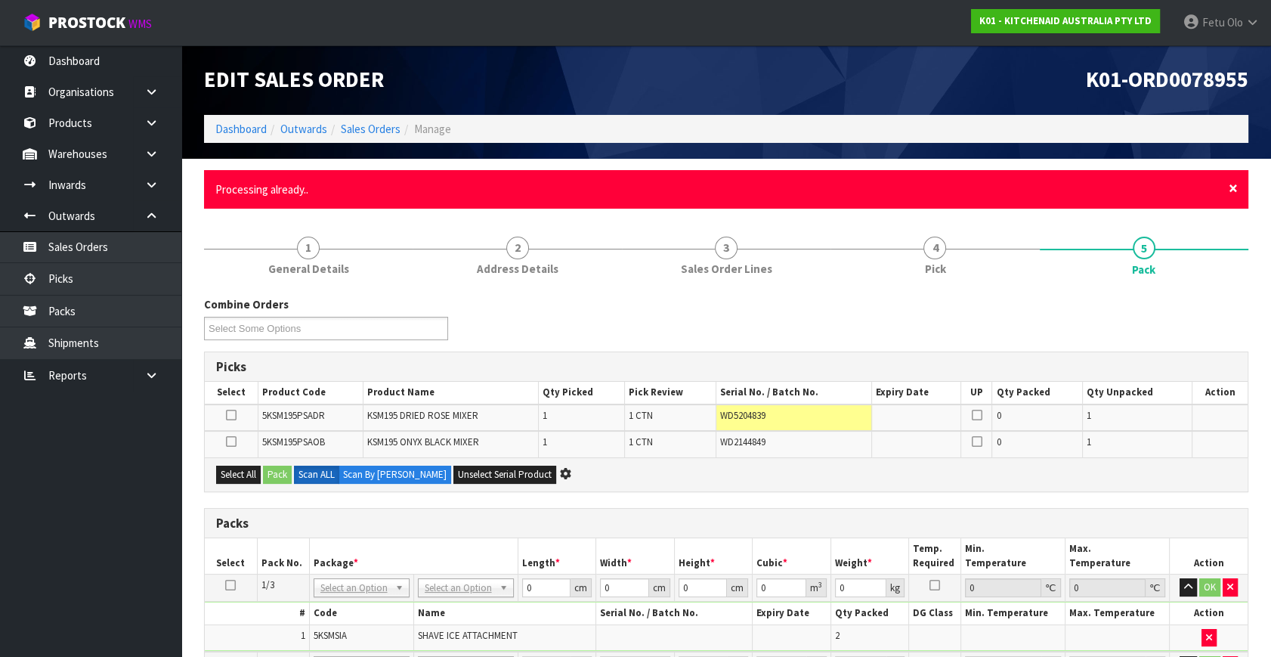
click at [1234, 188] on span "×" at bounding box center [1233, 188] width 9 height 21
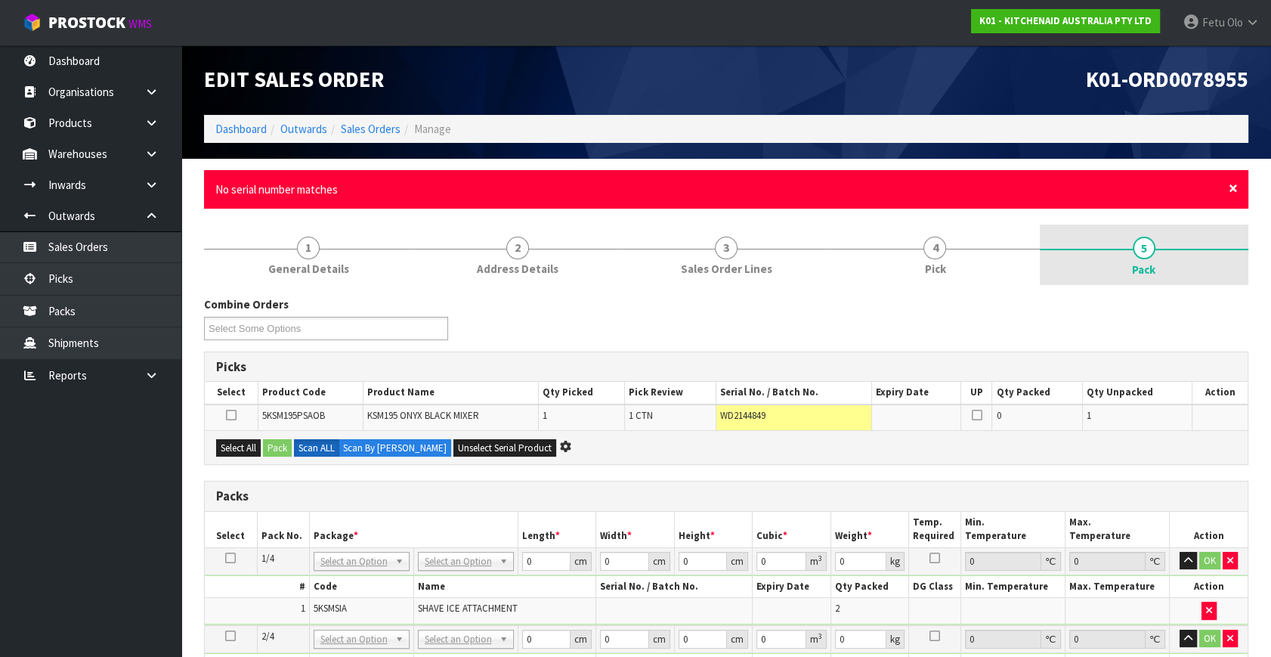
drag, startPoint x: 1141, startPoint y: 522, endPoint x: 1230, endPoint y: 187, distance: 346.4
click at [1230, 187] on span "×" at bounding box center [1233, 188] width 9 height 21
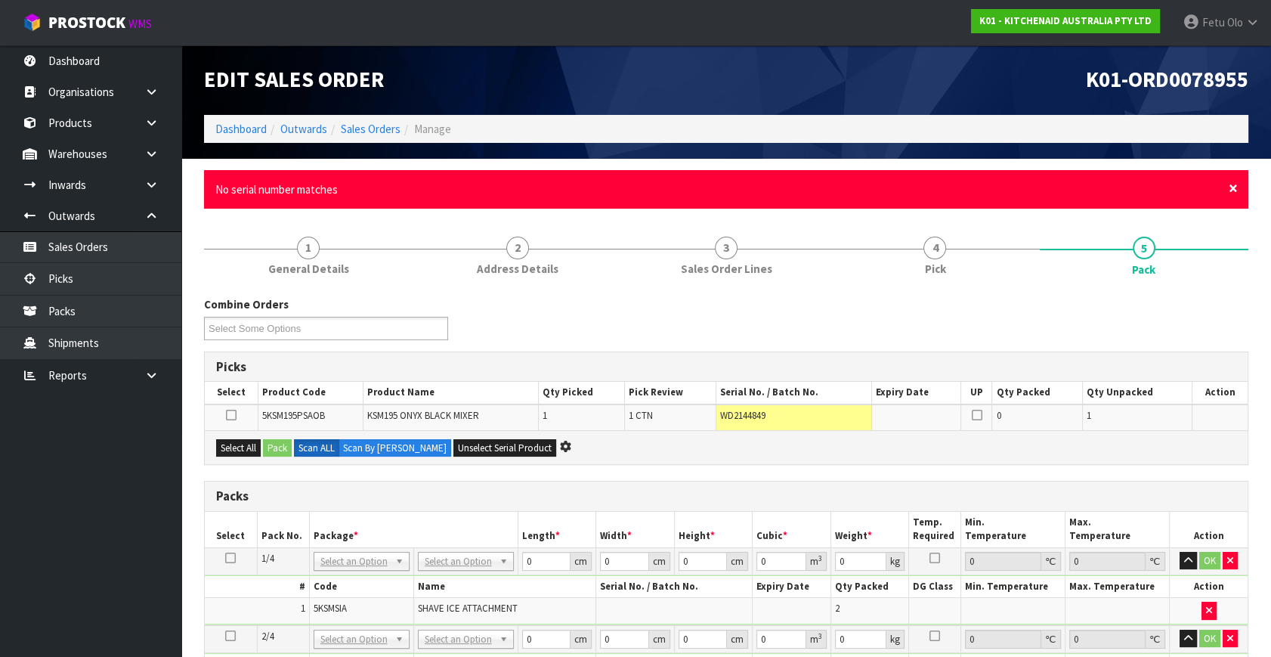
click at [1235, 190] on span "×" at bounding box center [1233, 188] width 9 height 21
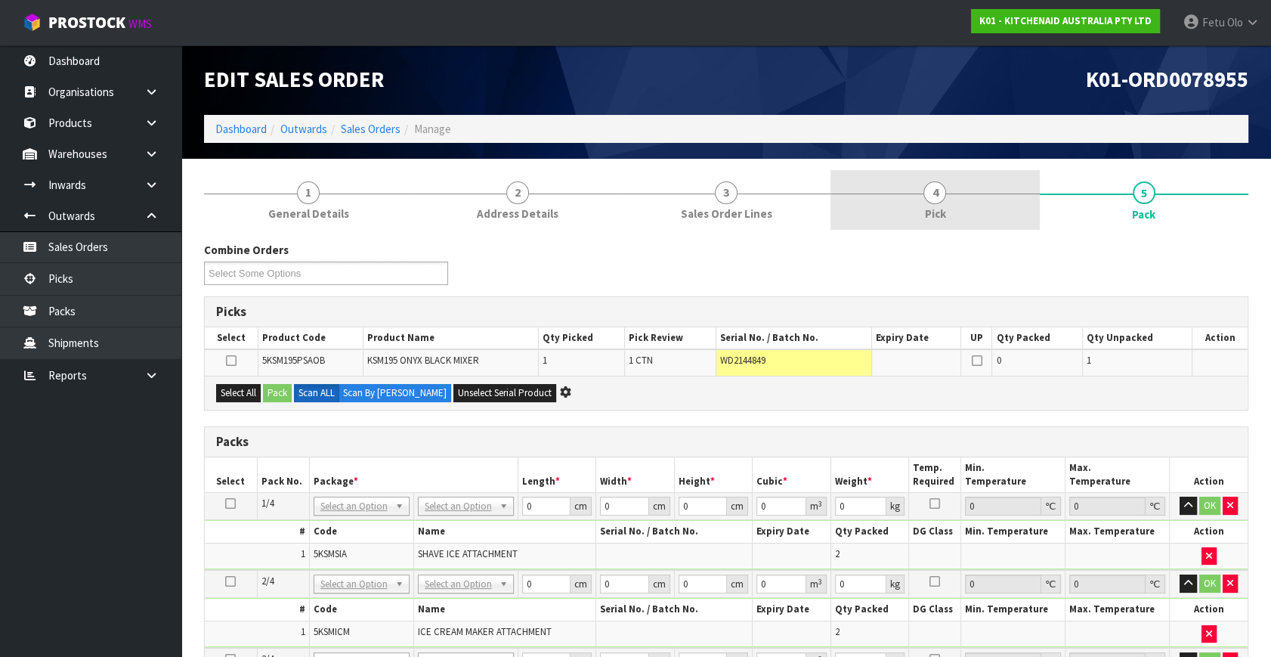
click at [960, 197] on link "4 Pick" at bounding box center [935, 200] width 209 height 60
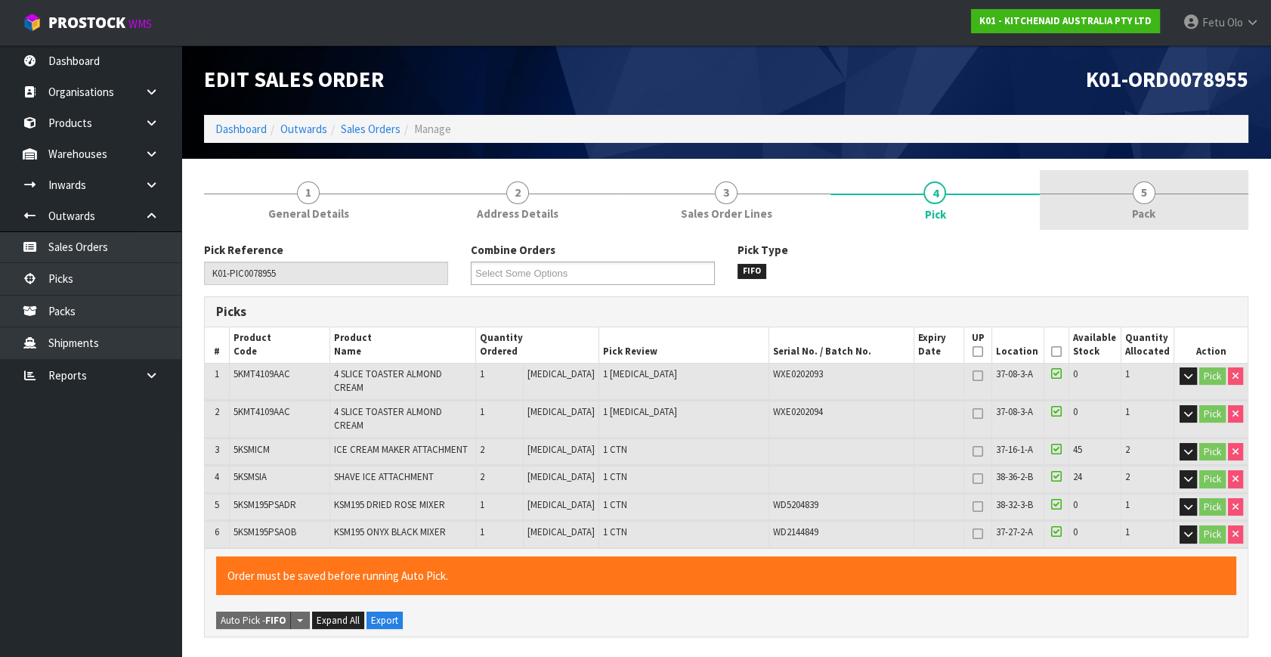
click at [1113, 211] on link "5 Pack" at bounding box center [1144, 200] width 209 height 60
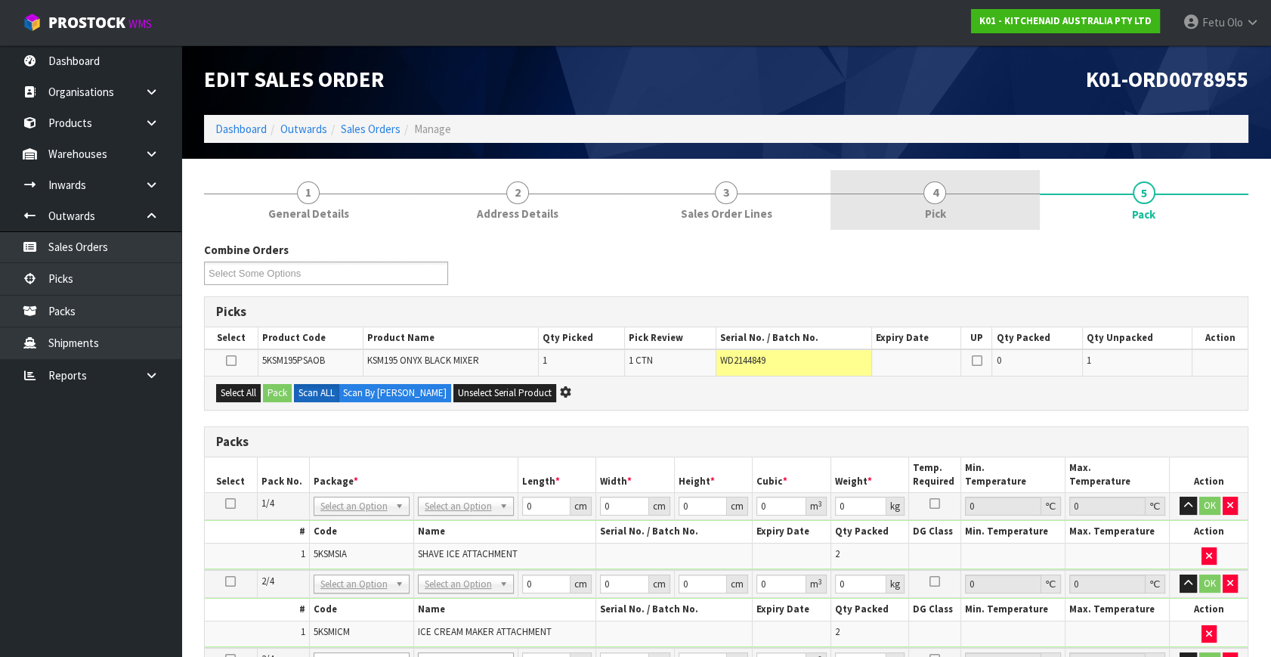
click at [925, 202] on link "4 Pick" at bounding box center [935, 200] width 209 height 60
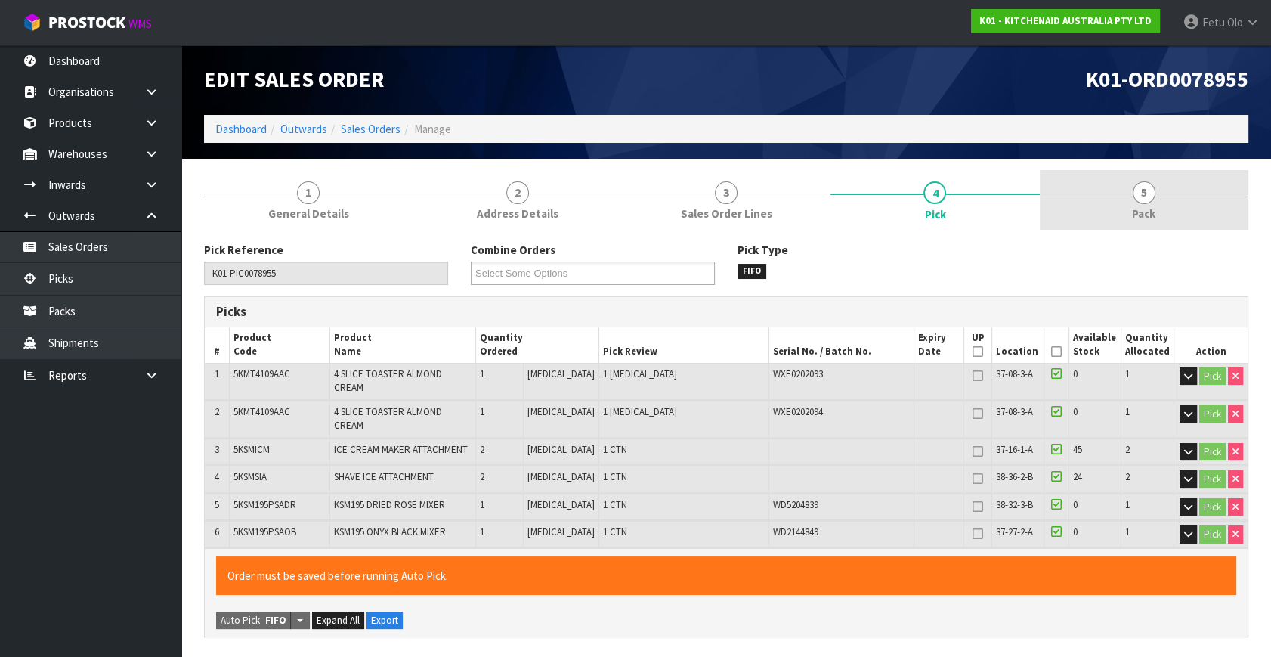
click at [1121, 226] on link "5 Pack" at bounding box center [1144, 200] width 209 height 60
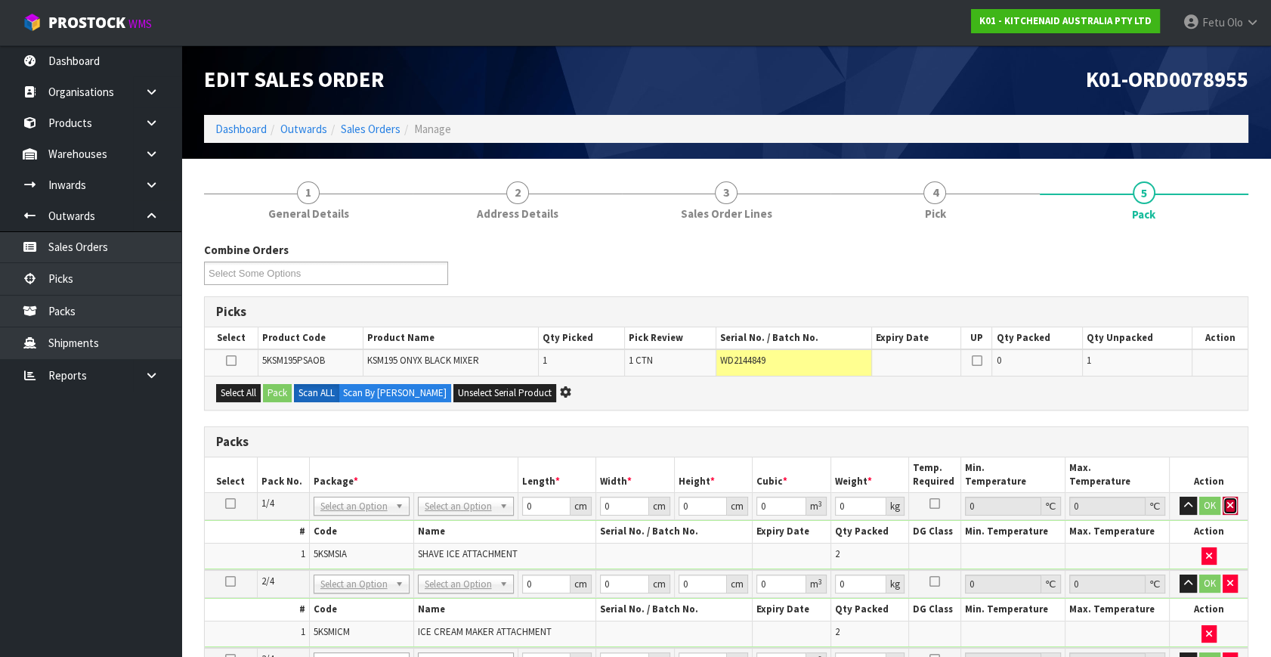
click at [1232, 510] on button "button" at bounding box center [1230, 506] width 15 height 18
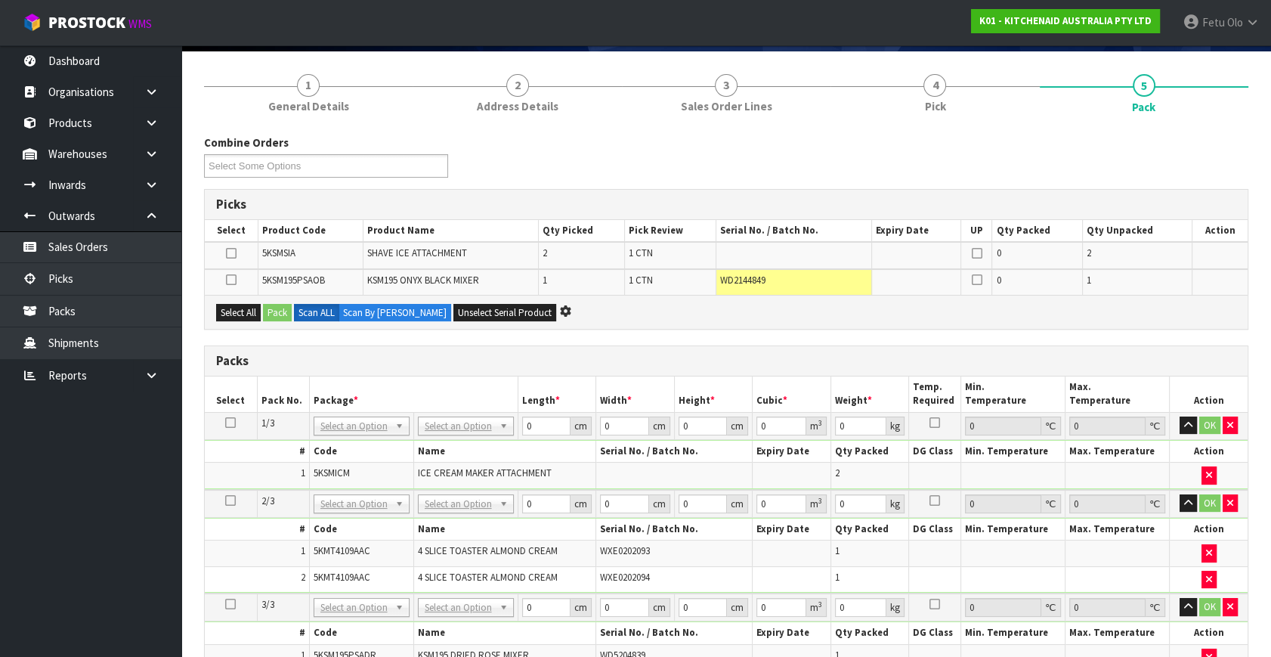
scroll to position [206, 0]
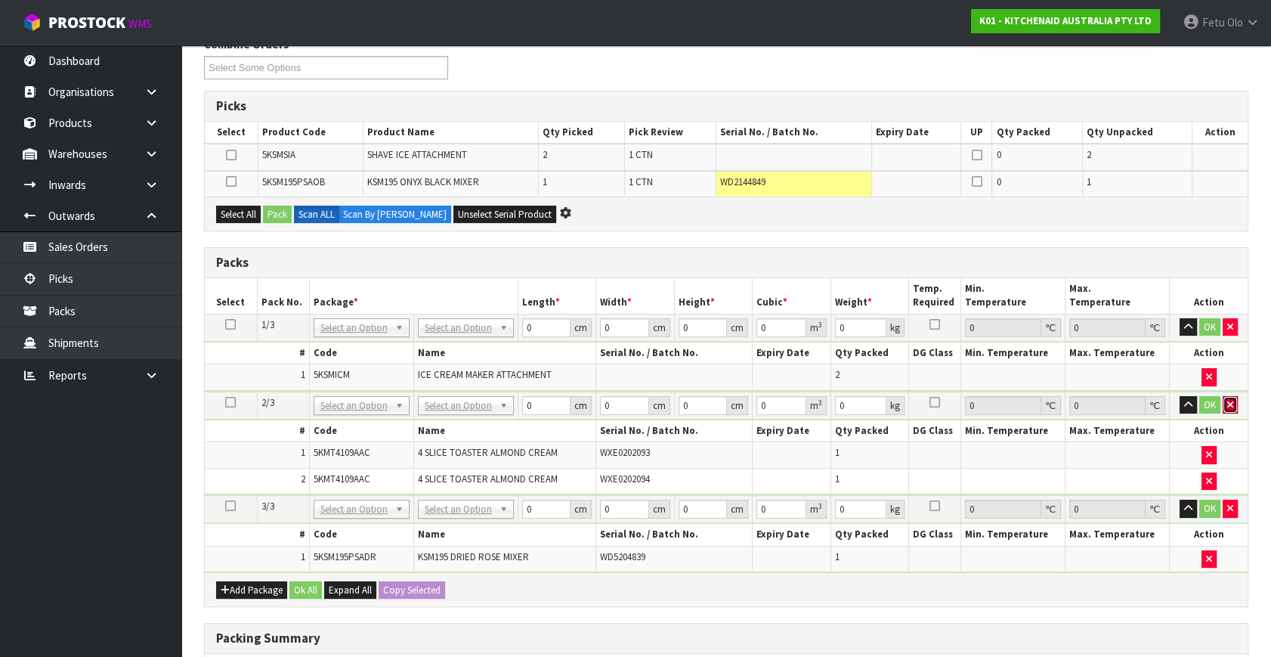
click at [1232, 402] on icon "button" at bounding box center [1231, 405] width 6 height 10
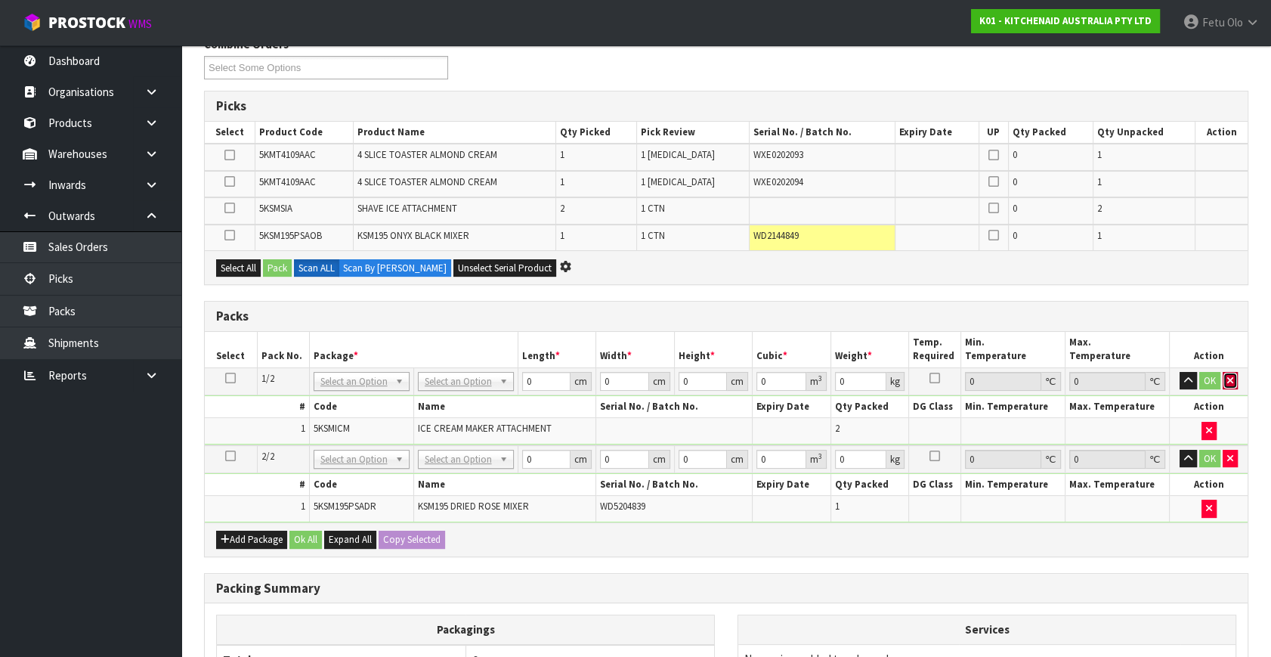
click at [1232, 384] on button "button" at bounding box center [1230, 381] width 15 height 18
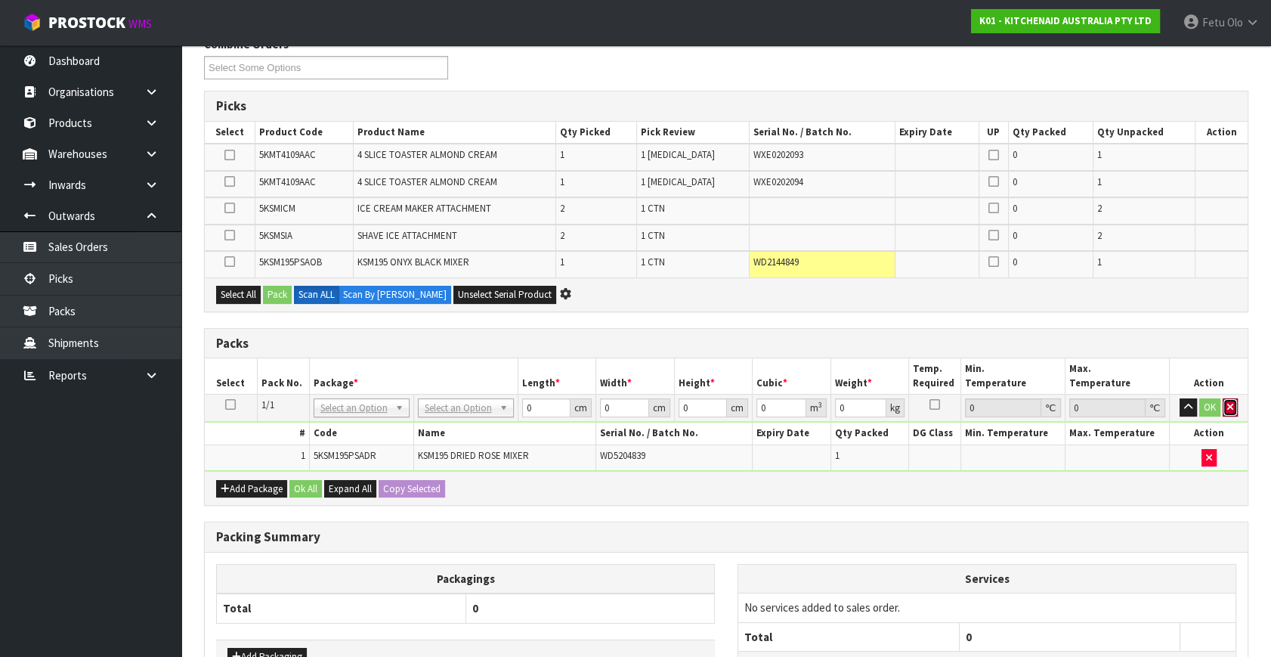
click at [1233, 401] on button "button" at bounding box center [1230, 407] width 15 height 18
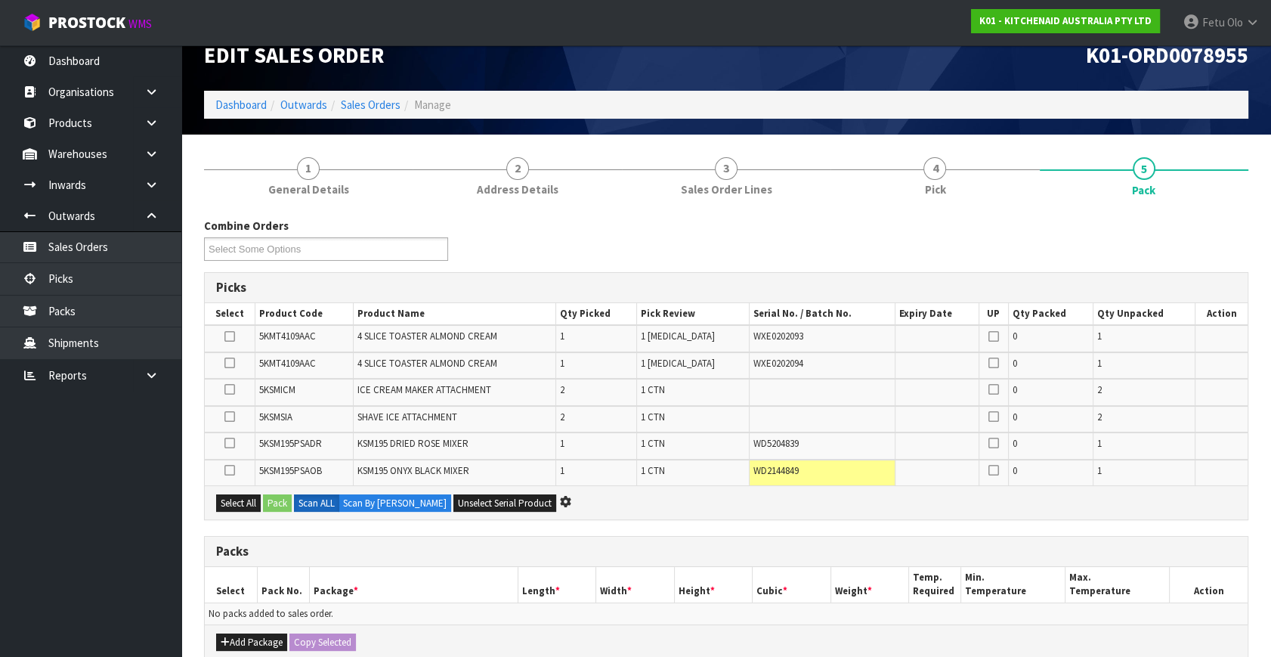
scroll to position [0, 0]
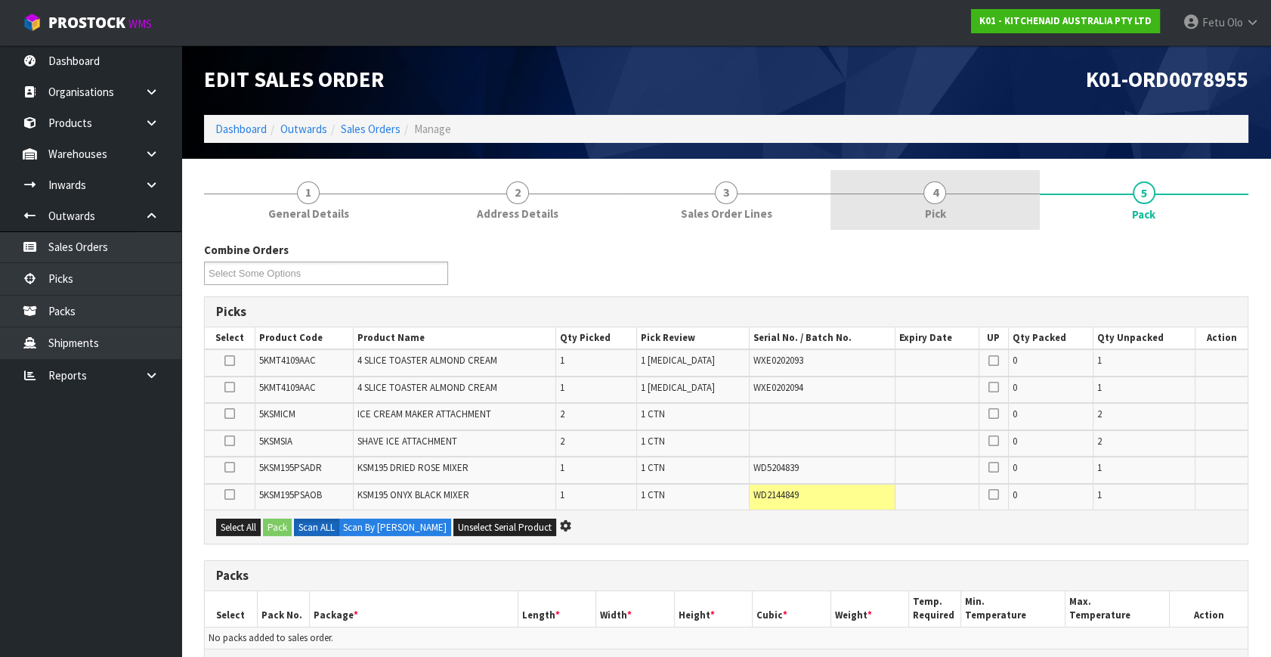
click at [952, 202] on link "4 Pick" at bounding box center [935, 200] width 209 height 60
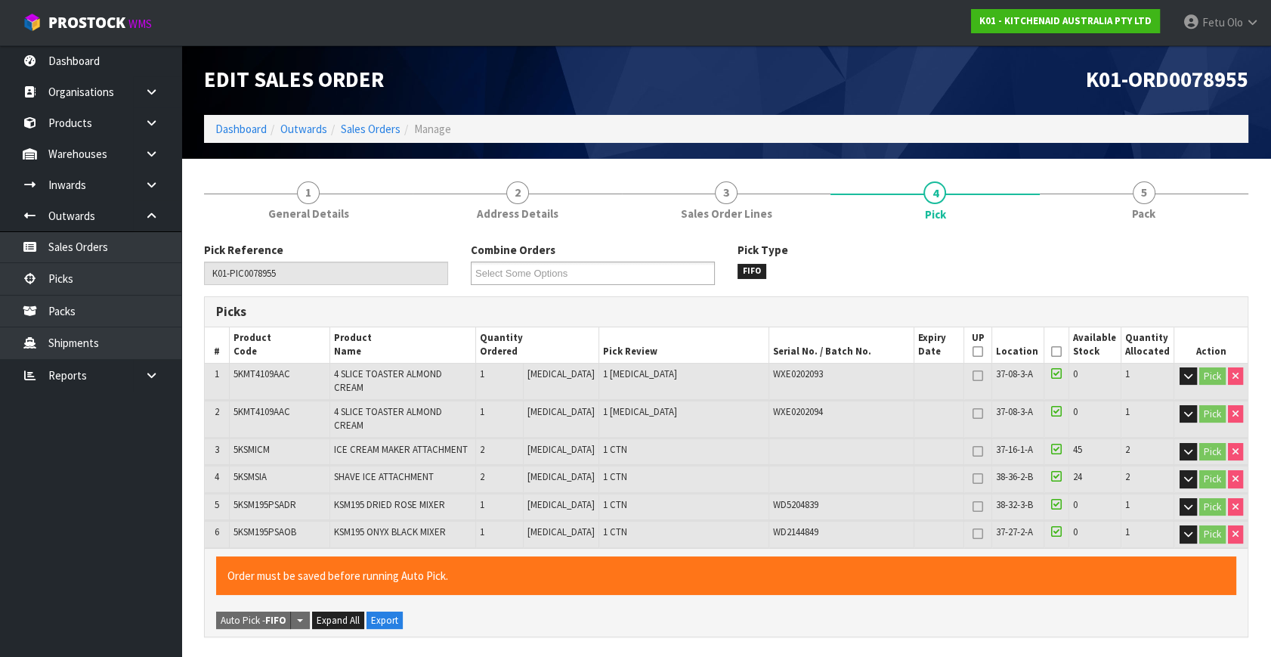
click at [1052, 352] on icon at bounding box center [1057, 352] width 11 height 1
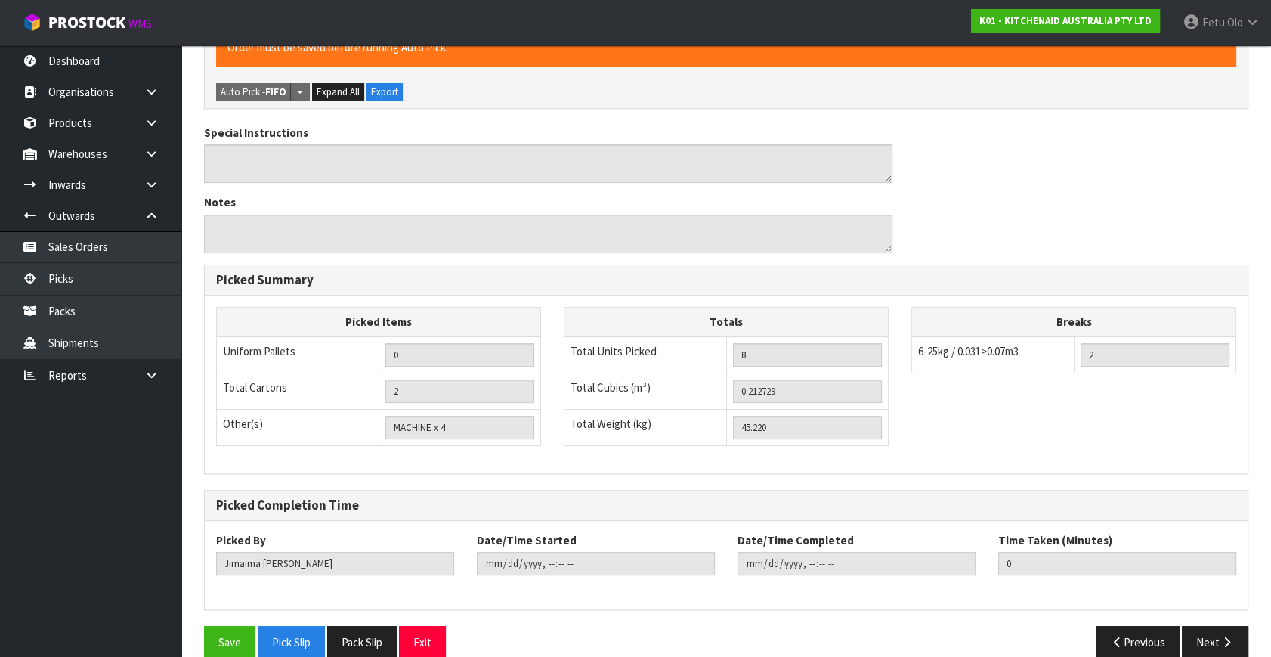
click at [224, 640] on div "Save Pick Slip Pack Slip Exit Previous Next" at bounding box center [726, 648] width 1067 height 44
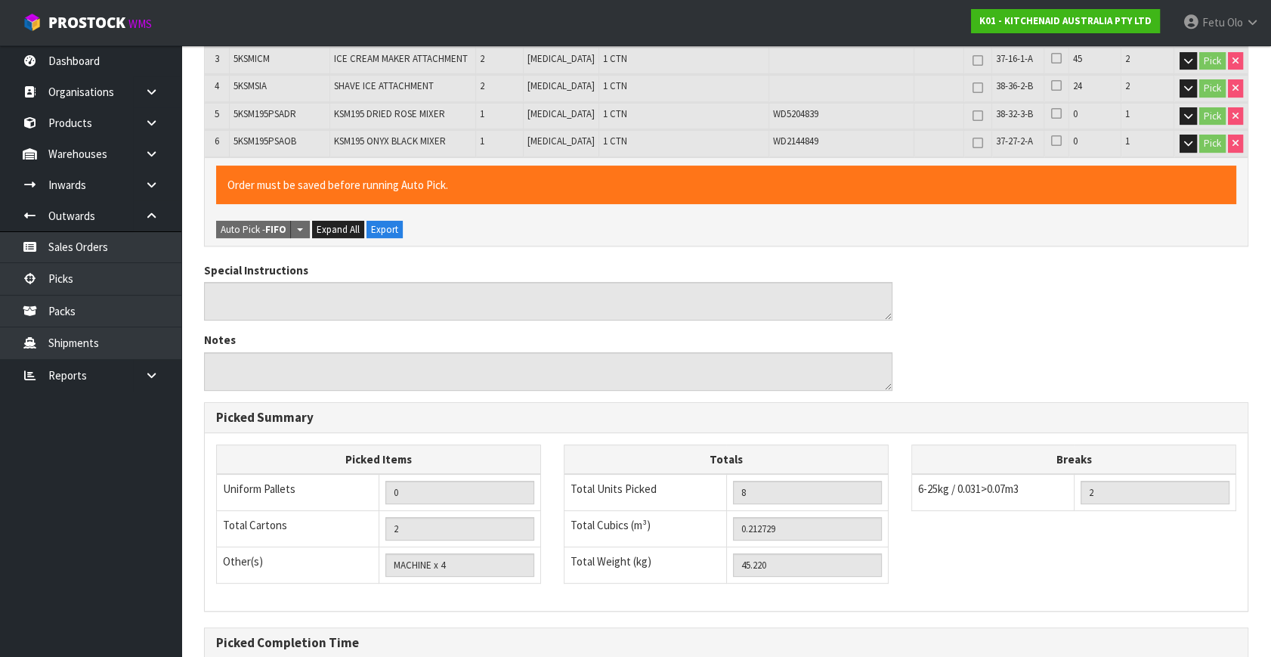
click at [234, 630] on div "Picked Completion Time" at bounding box center [726, 643] width 1043 height 30
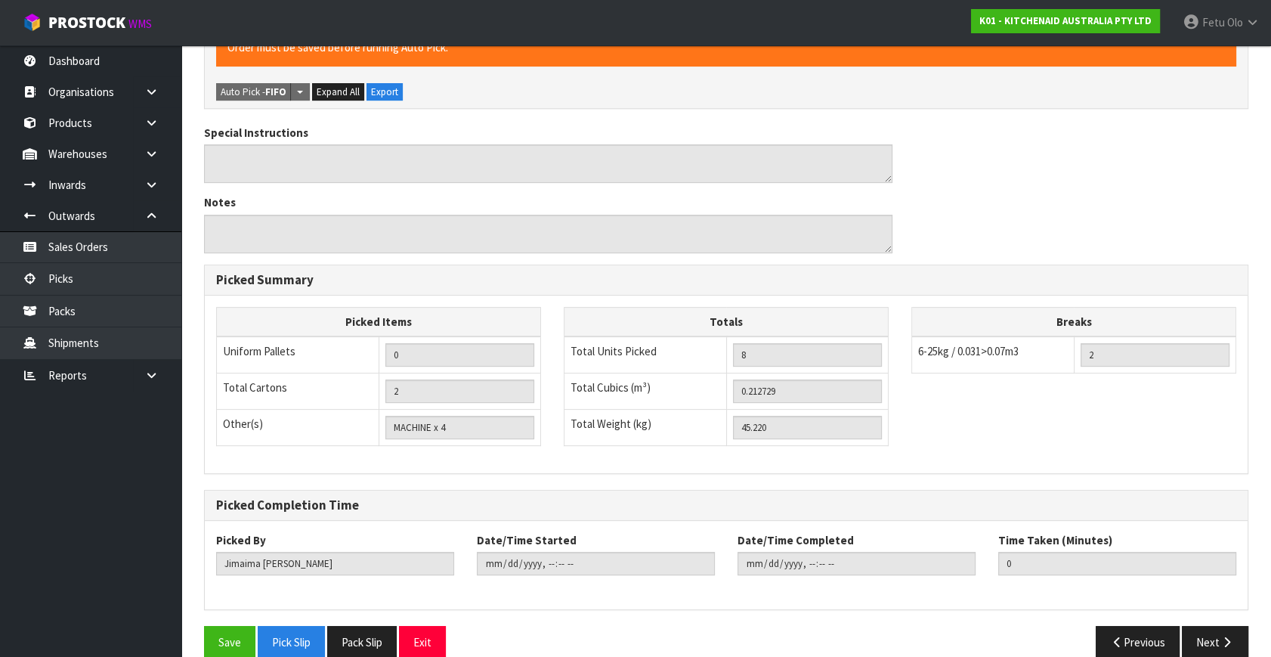
drag, startPoint x: 242, startPoint y: 575, endPoint x: 240, endPoint y: 590, distance: 15.3
click at [241, 584] on div "Picked By Jimaima Reiher Date/Time Started Date/Time Completed Time Taken (Minu…" at bounding box center [726, 565] width 1043 height 88
click at [233, 626] on button "Save" at bounding box center [229, 642] width 51 height 33
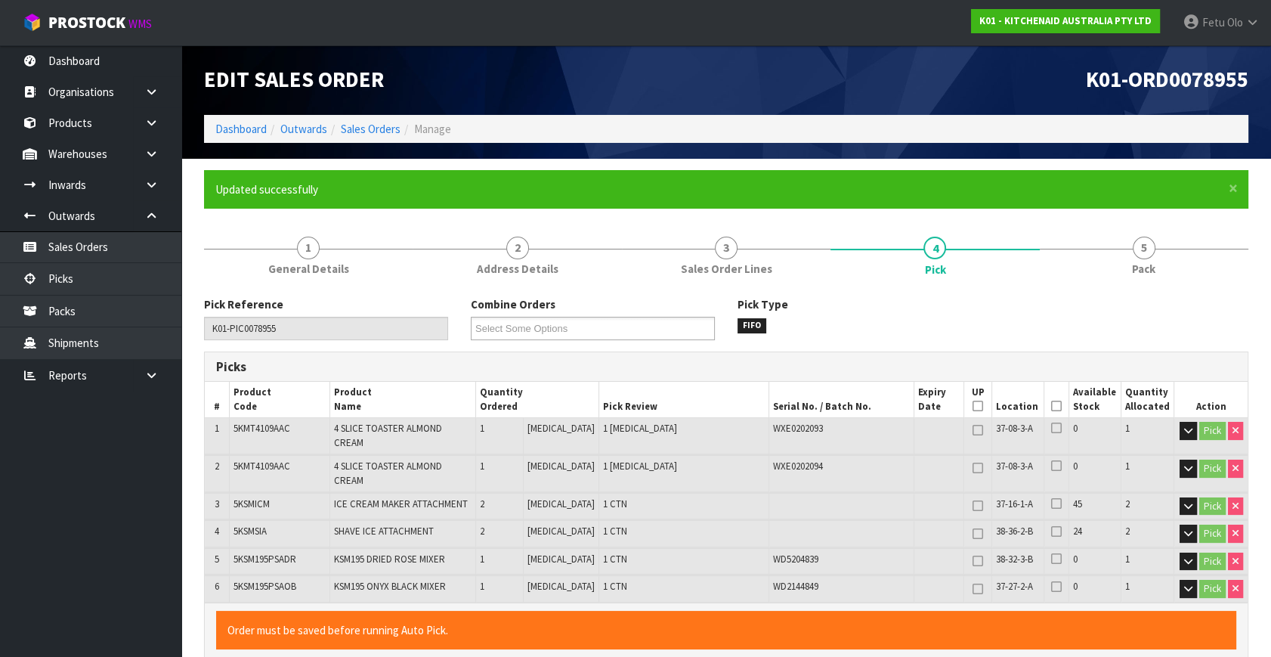
type input "Fetu Olo"
type input "2025-09-10T14:51:24"
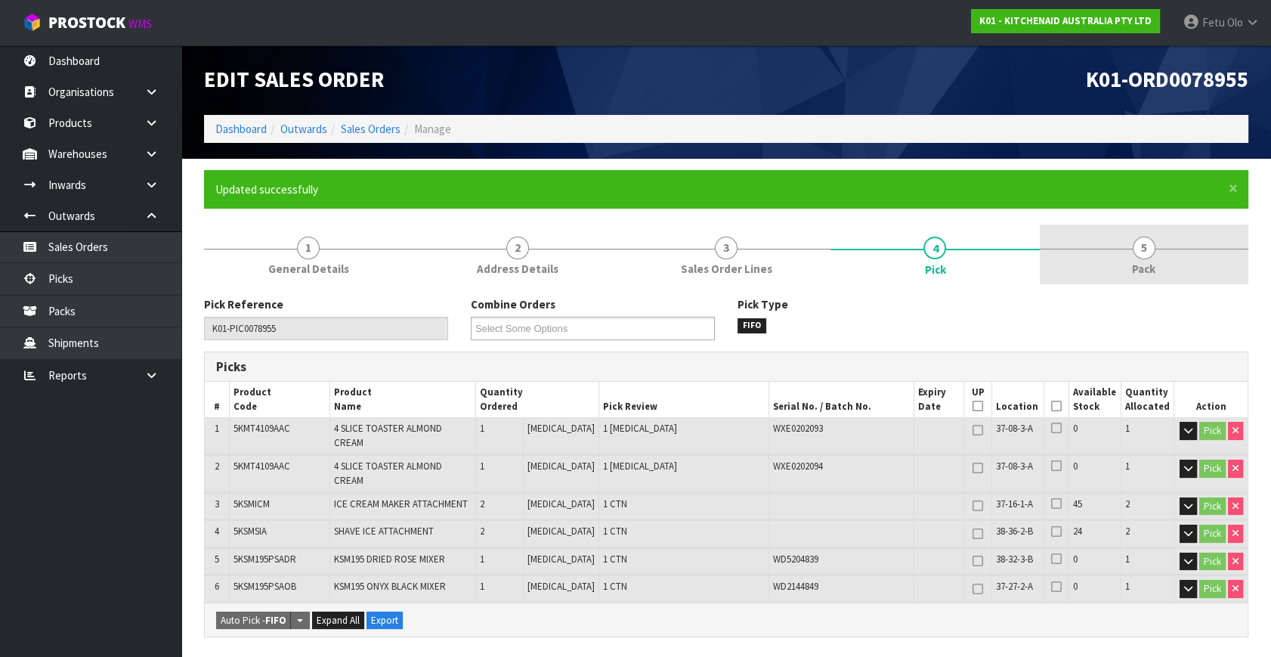
click at [1151, 261] on span "Pack" at bounding box center [1143, 269] width 23 height 16
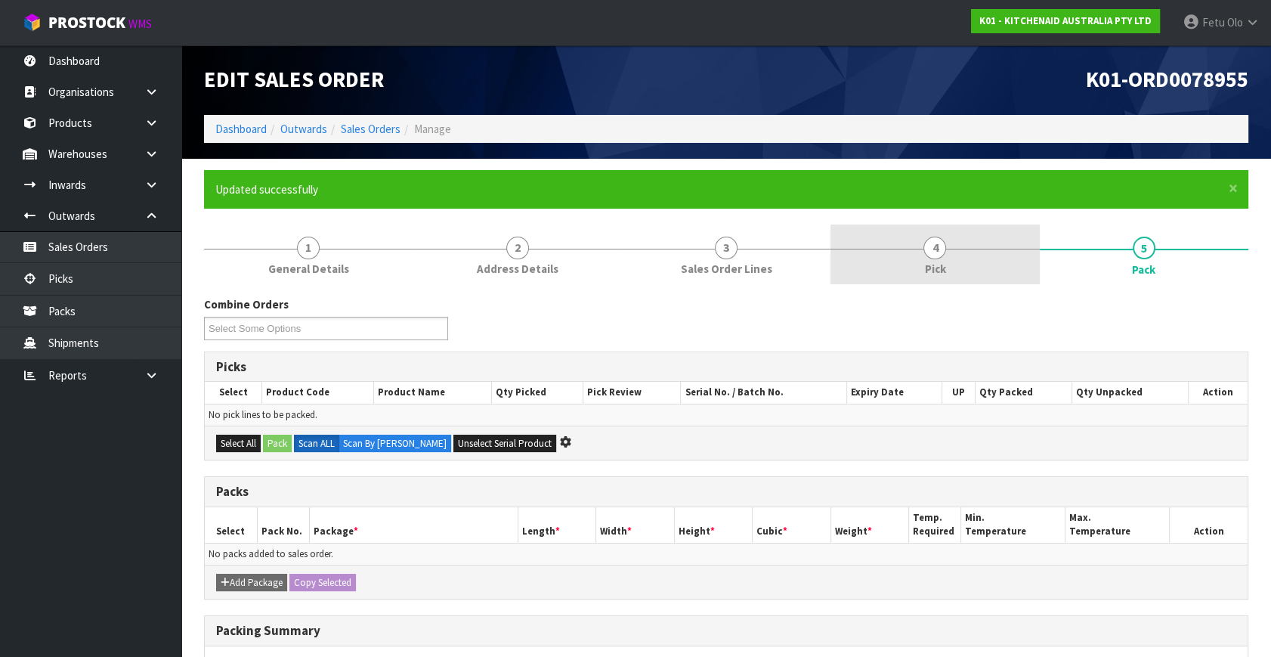
click at [964, 259] on link "4 Pick" at bounding box center [935, 255] width 209 height 60
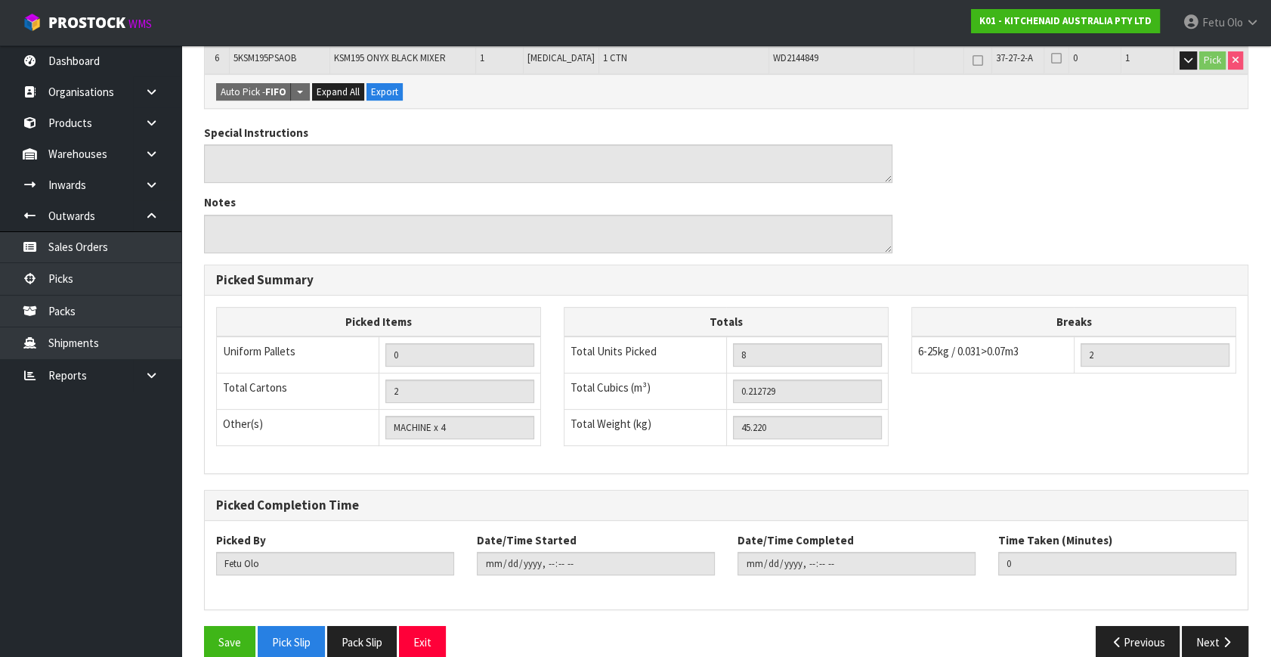
scroll to position [47, 0]
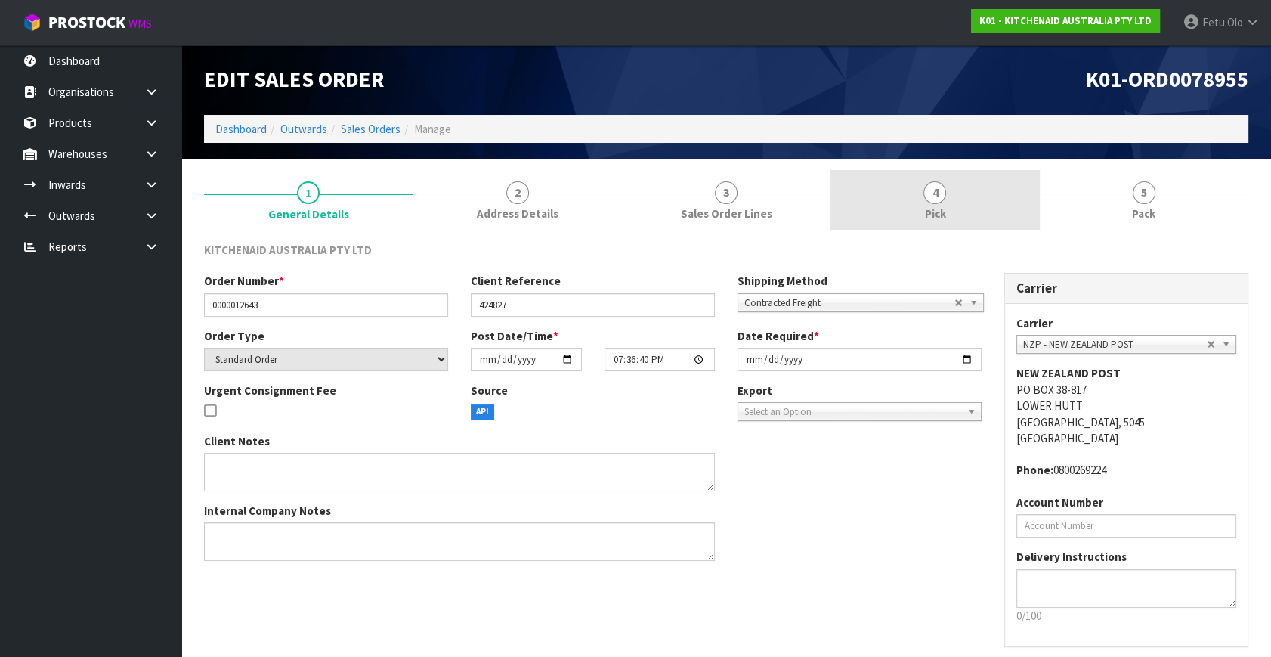
click at [925, 192] on span "4" at bounding box center [935, 192] width 23 height 23
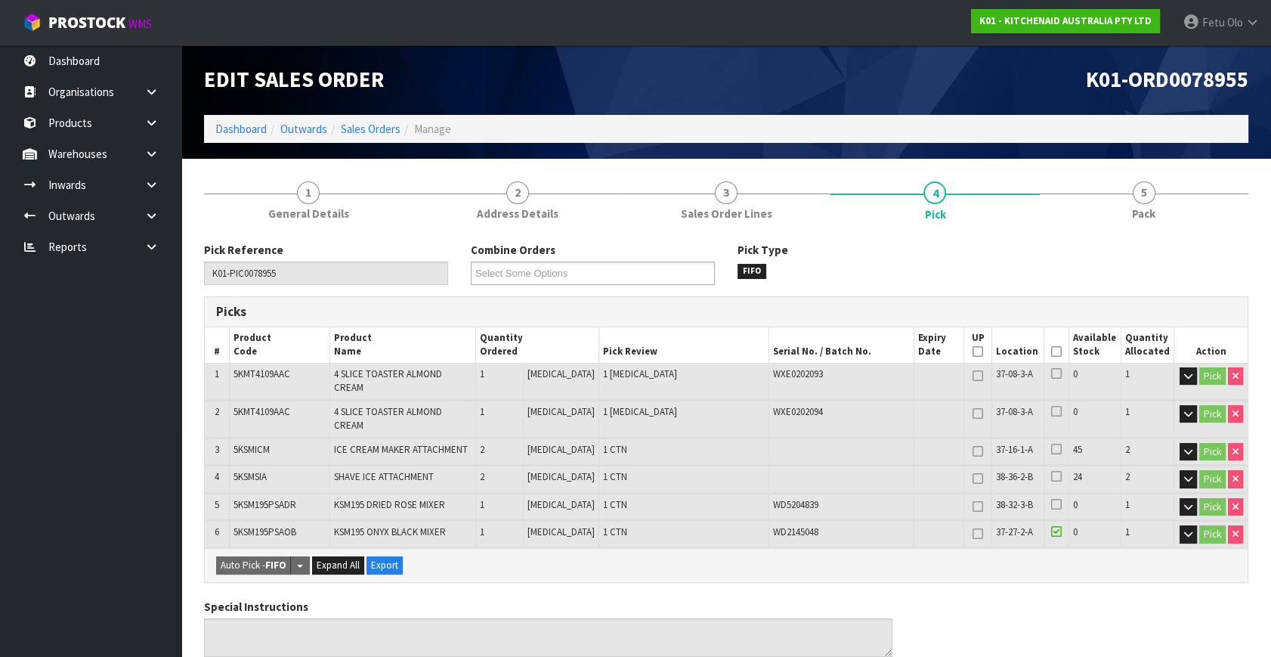
click at [1052, 352] on icon at bounding box center [1057, 352] width 11 height 1
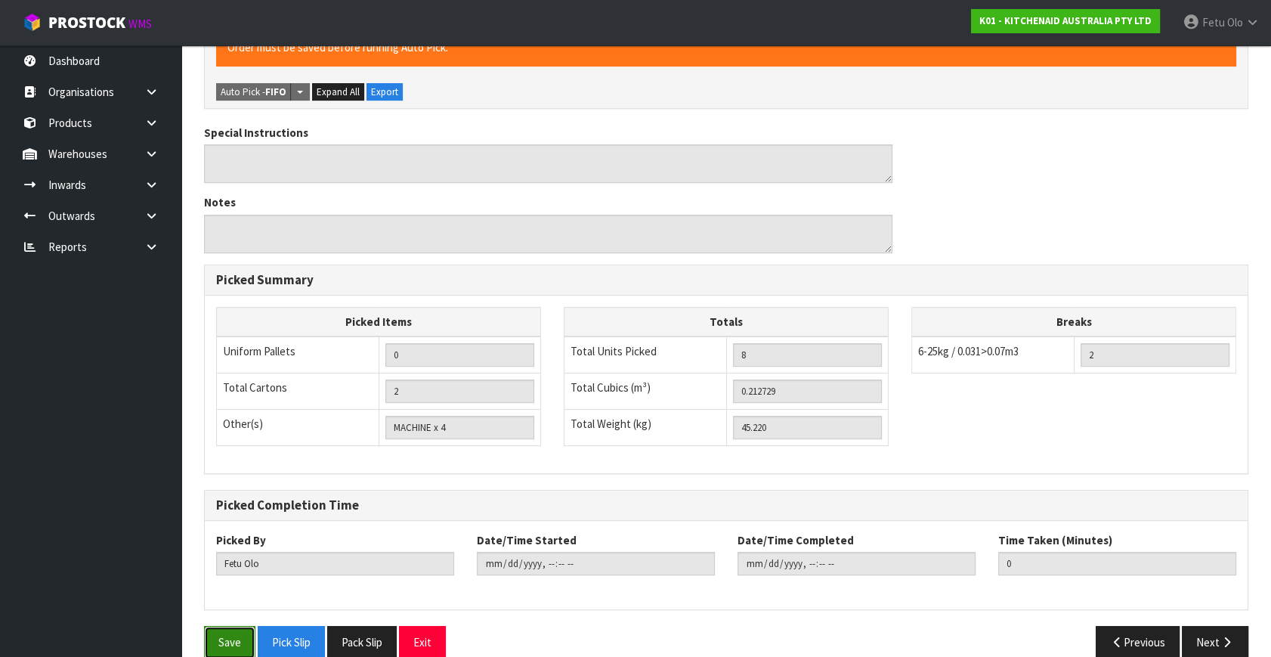
click at [213, 626] on button "Save" at bounding box center [229, 642] width 51 height 33
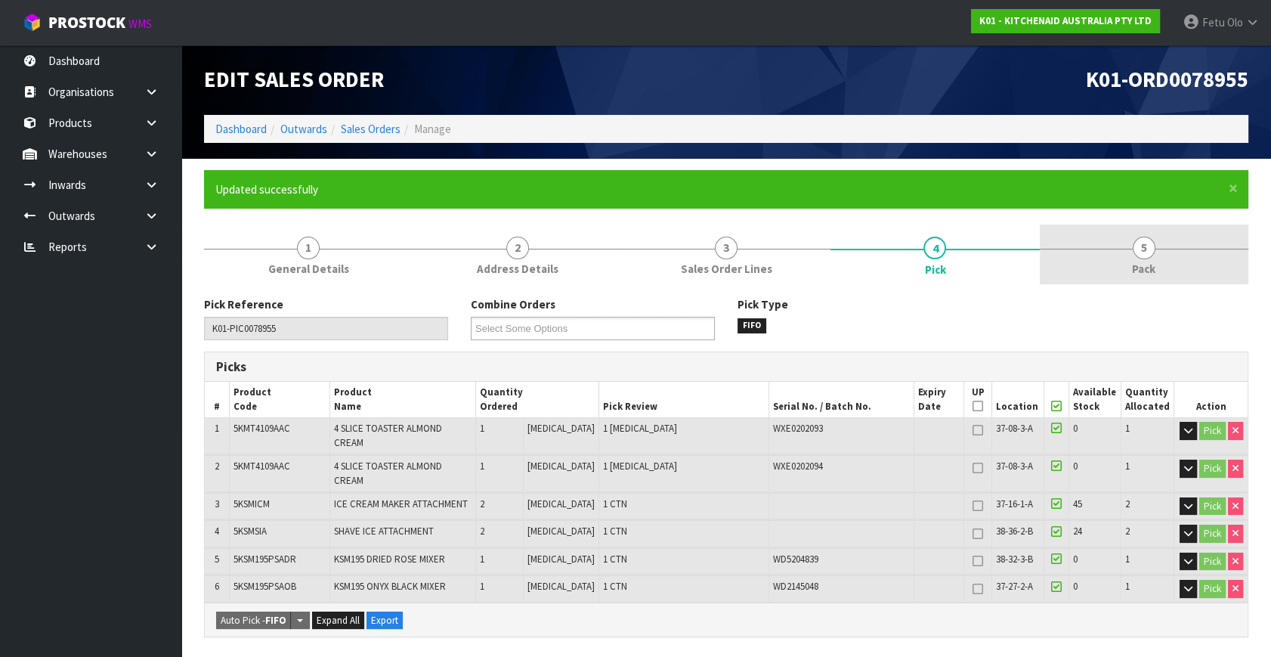
click at [1170, 268] on link "5 Pack" at bounding box center [1144, 255] width 209 height 60
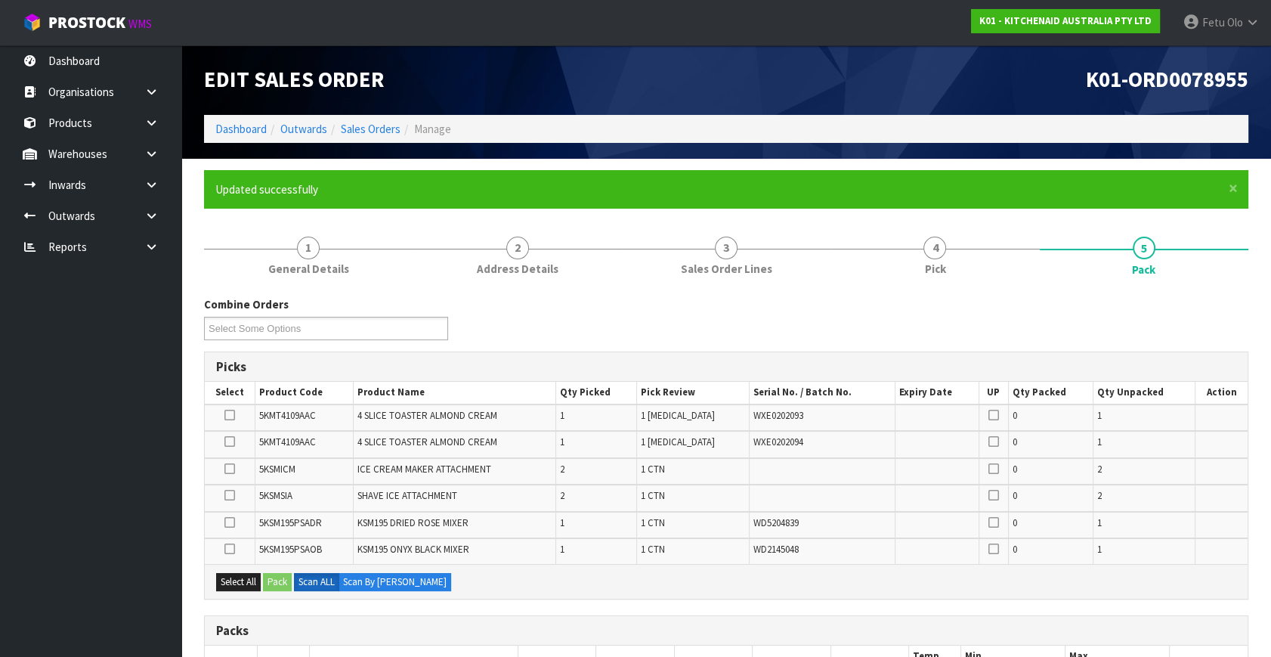
scroll to position [206, 0]
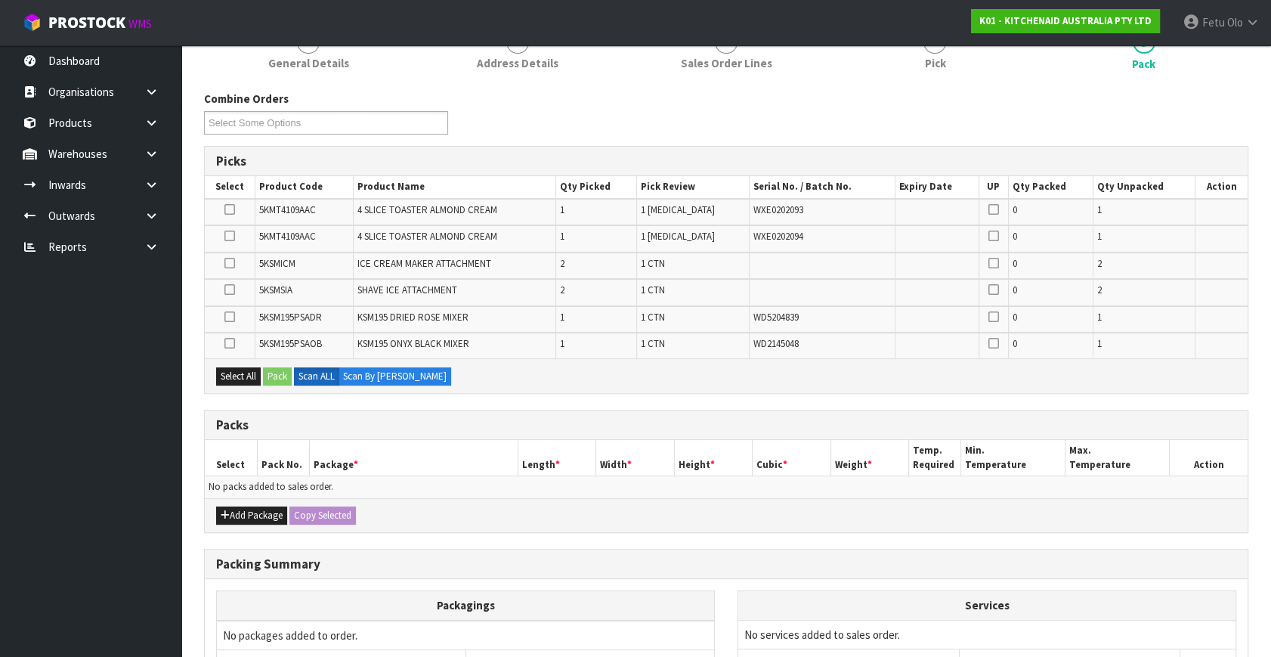
click at [232, 290] on icon at bounding box center [230, 290] width 11 height 1
click at [0, 0] on input "checkbox" at bounding box center [0, 0] width 0 height 0
click at [279, 369] on button "Pack" at bounding box center [277, 376] width 29 height 18
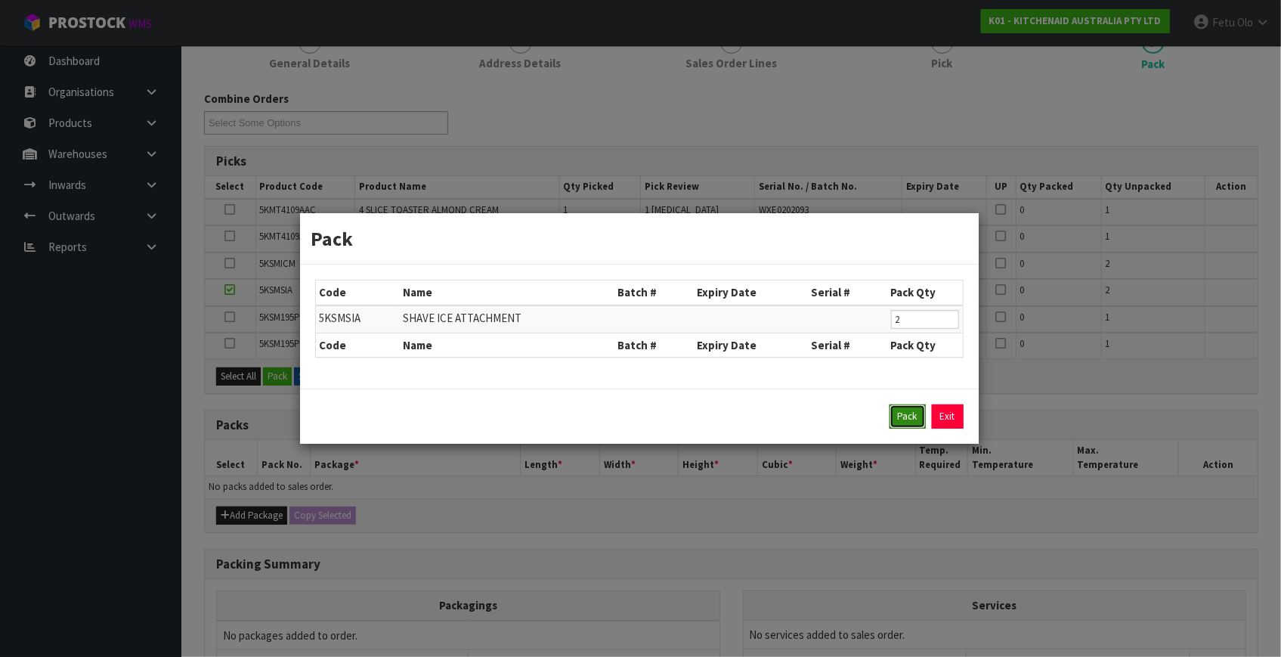
click at [902, 414] on button "Pack" at bounding box center [908, 416] width 36 height 24
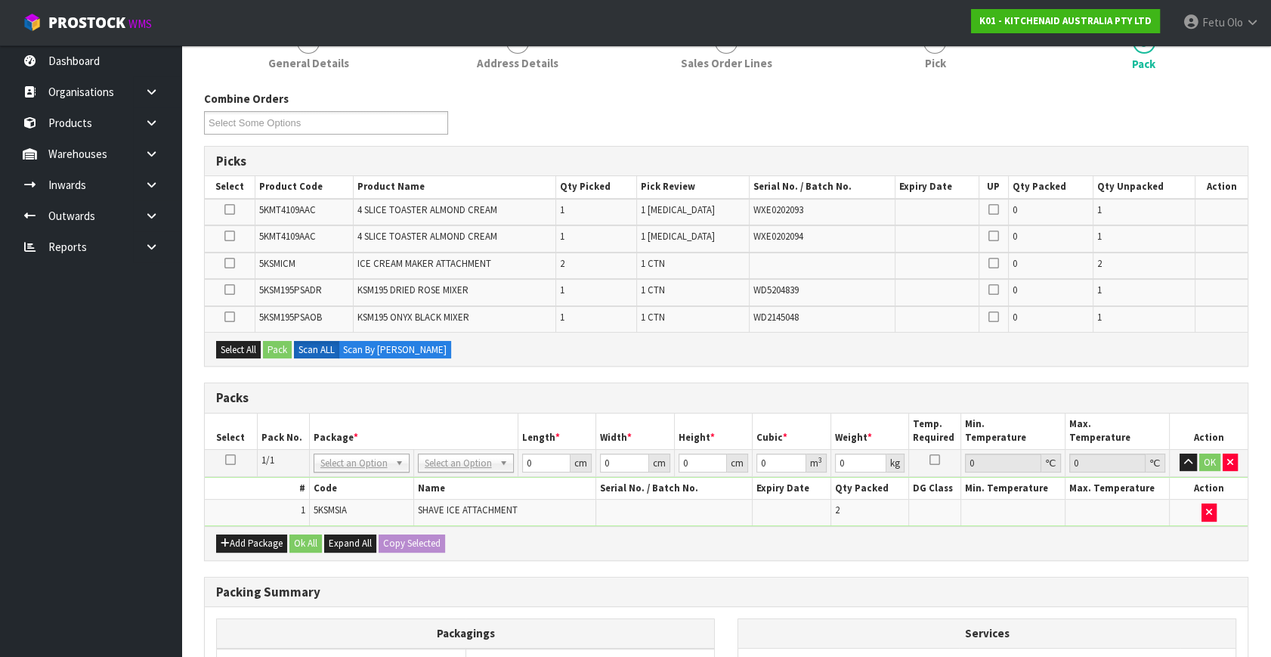
click at [228, 263] on icon at bounding box center [230, 263] width 11 height 1
click at [0, 0] on input "checkbox" at bounding box center [0, 0] width 0 height 0
click at [273, 344] on button "Pack" at bounding box center [277, 350] width 29 height 18
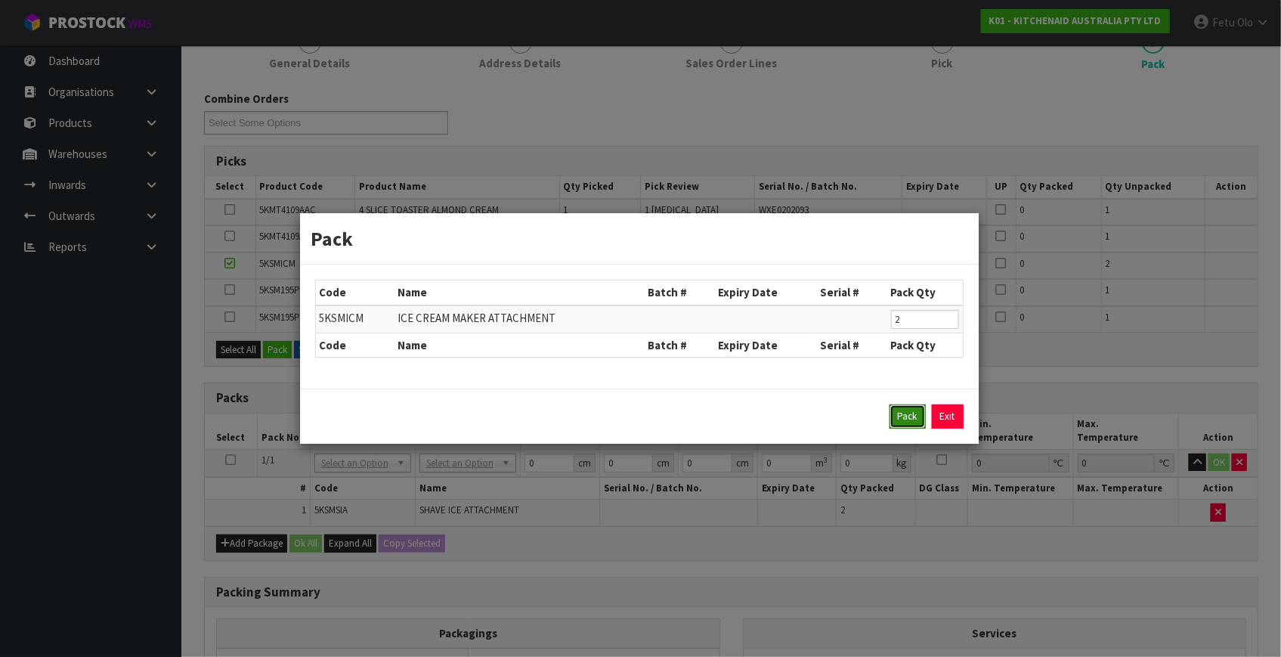
click at [912, 418] on button "Pack" at bounding box center [908, 416] width 36 height 24
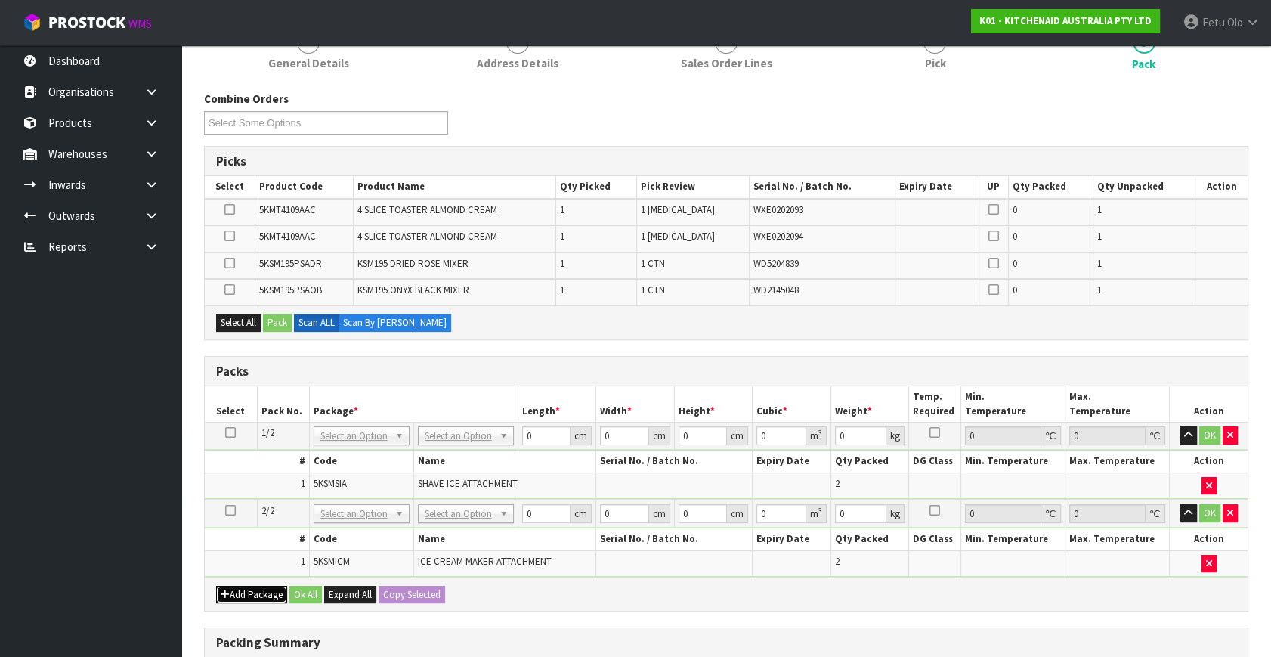
click at [240, 586] on button "Add Package" at bounding box center [251, 595] width 71 height 18
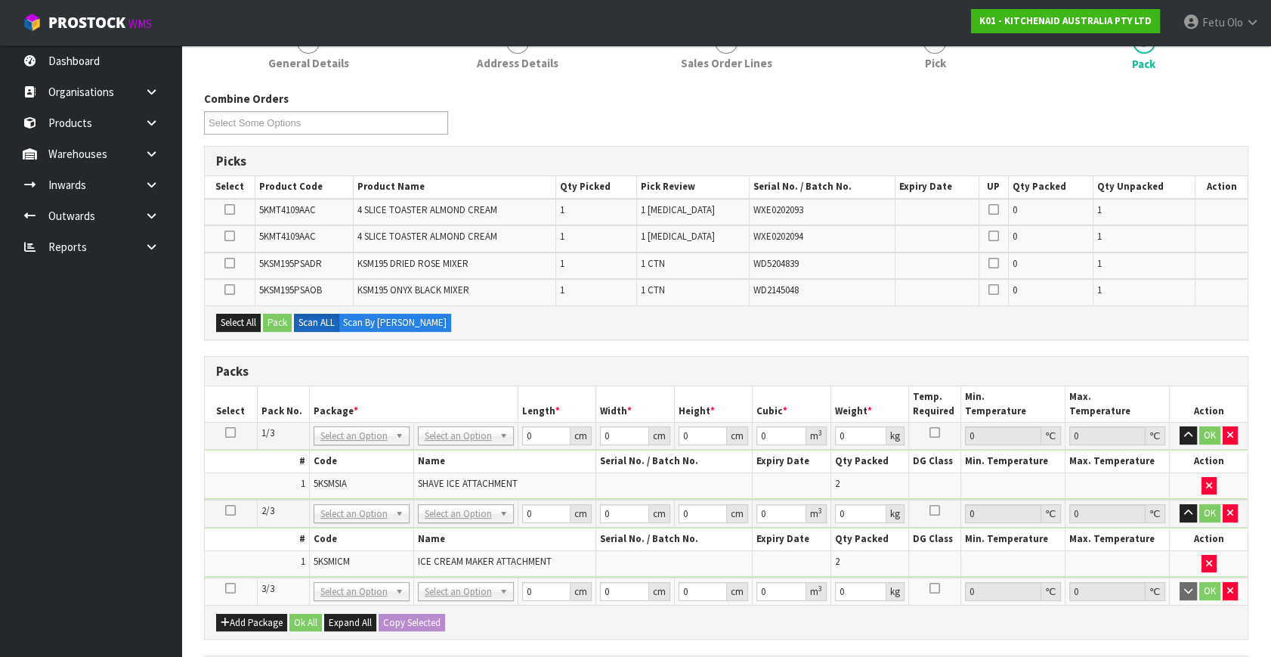
click at [231, 588] on icon at bounding box center [230, 588] width 11 height 1
click at [93, 591] on ul "Dashboard Organisations Clients Consignees Carriers Products Categories Serial …" at bounding box center [90, 351] width 181 height 612
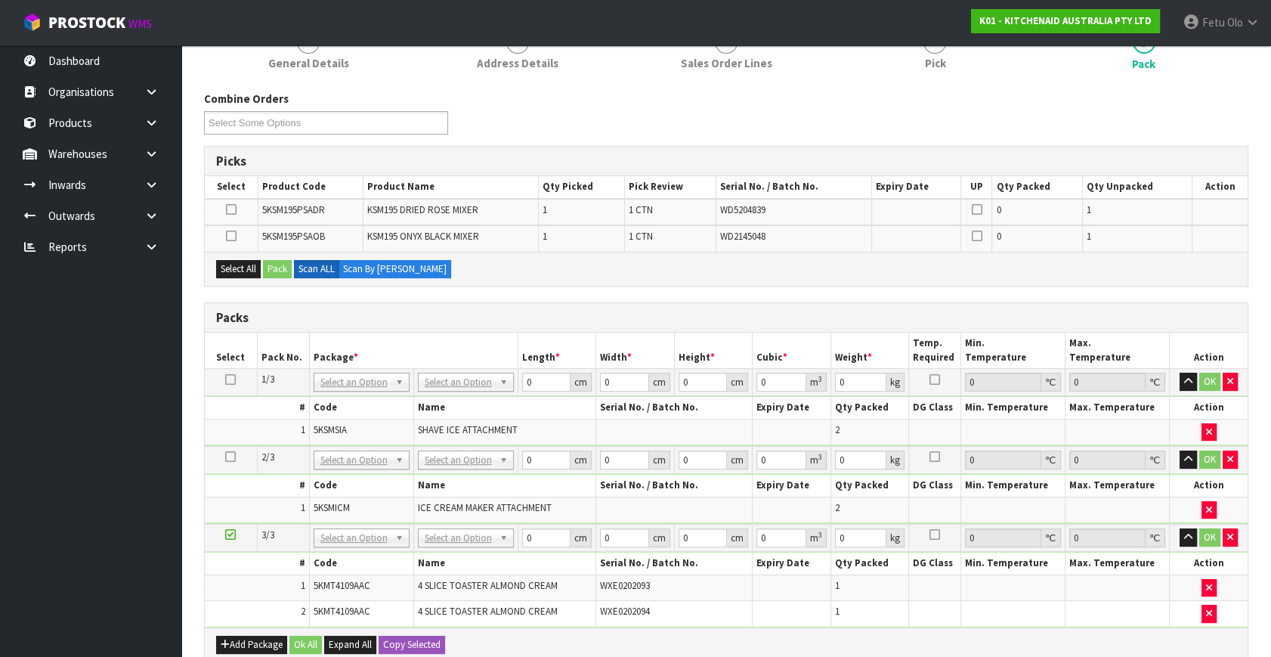
click at [231, 534] on icon at bounding box center [230, 534] width 11 height 1
click at [68, 581] on ul "Dashboard Organisations Clients Consignees Carriers Products Categories Serial …" at bounding box center [90, 351] width 181 height 612
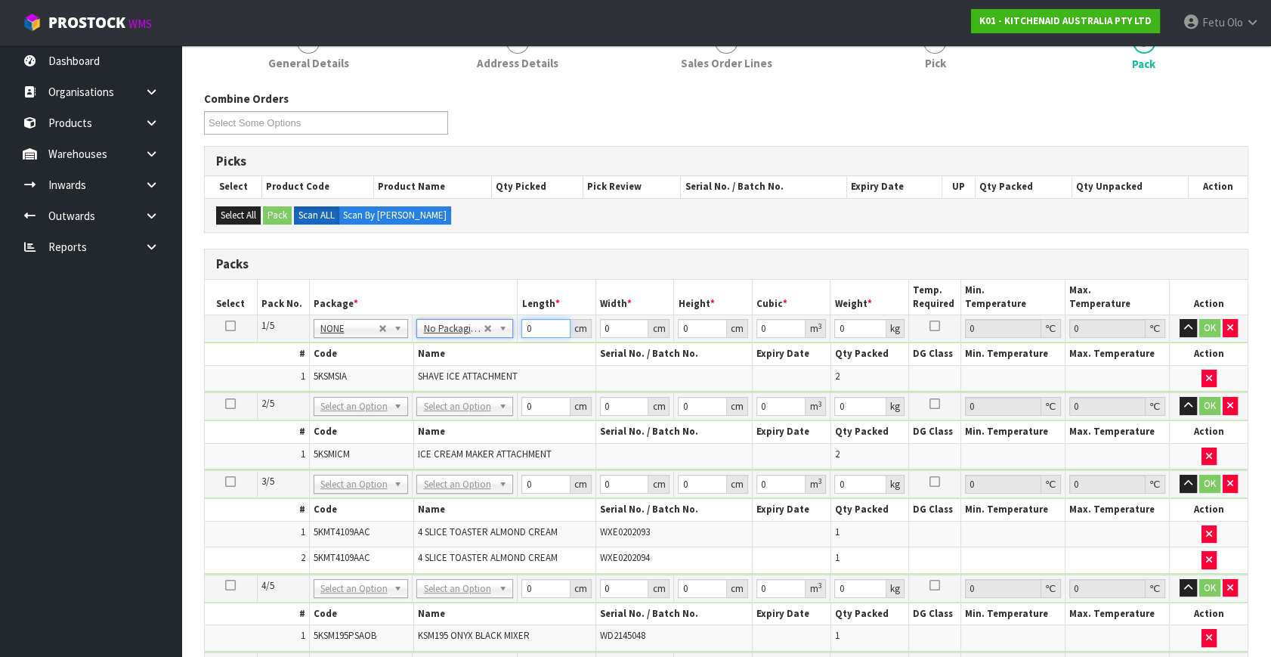
drag, startPoint x: 537, startPoint y: 328, endPoint x: 364, endPoint y: 386, distance: 182.4
click at [364, 386] on tbody "1/5 NONE 007-001 007-002 007-004 007-009 007-013 007-014 007-015 007-017 007-01…" at bounding box center [726, 353] width 1043 height 77
type input "37"
type input "31"
type input "3"
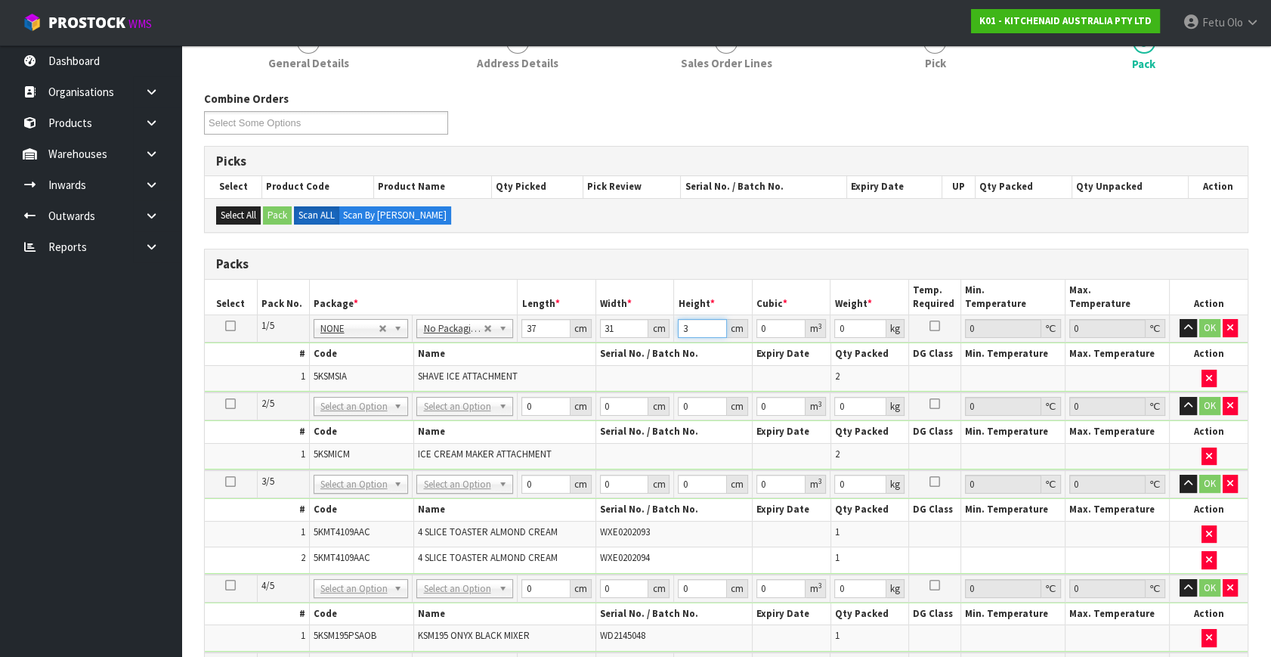
type input "0.003441"
type input "32"
type input "0.036704"
type input "32"
type input "6"
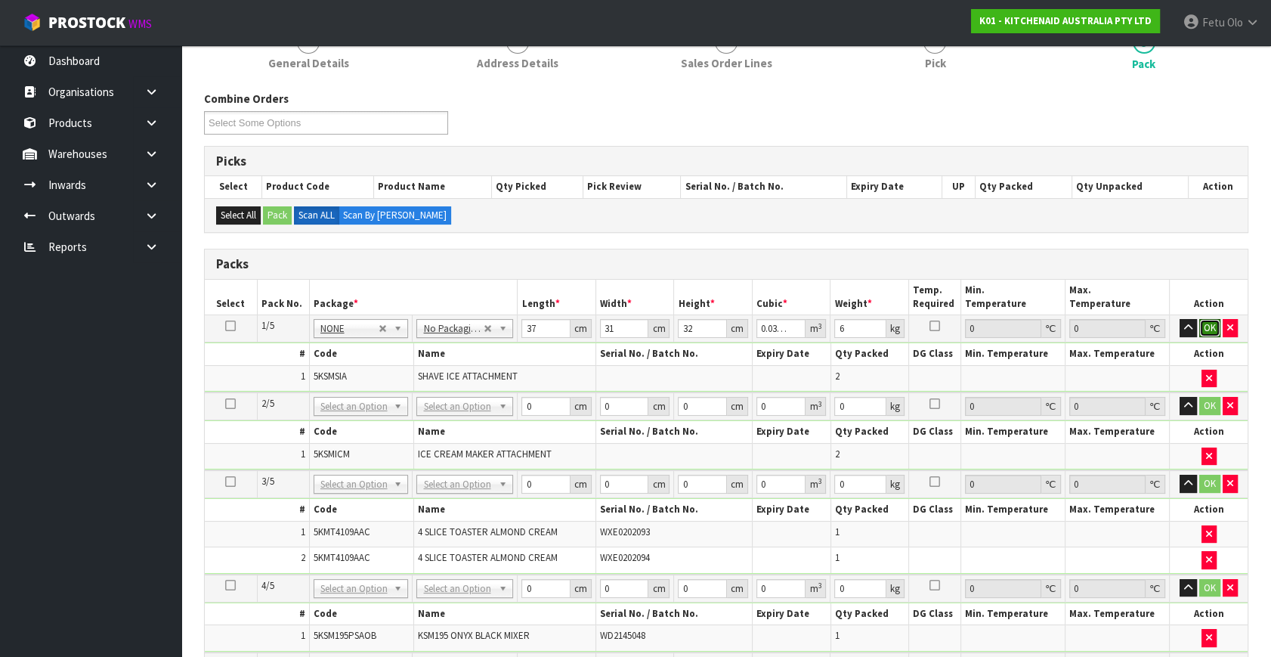
click button "OK" at bounding box center [1210, 328] width 21 height 18
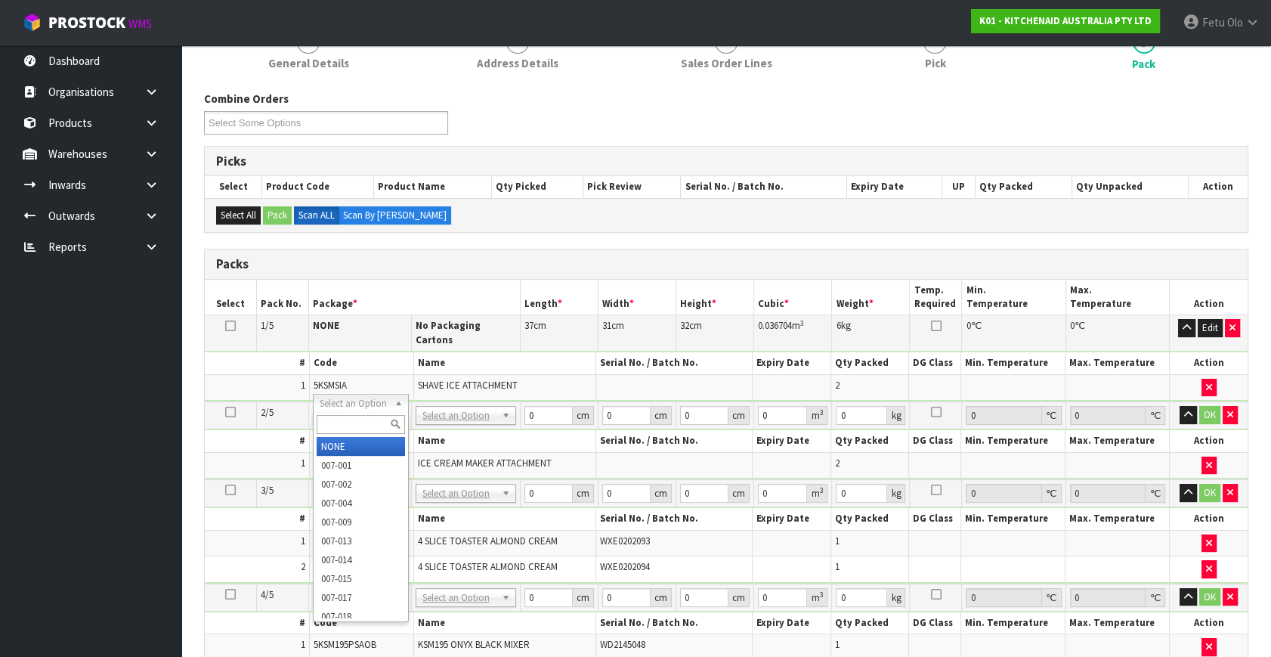
drag, startPoint x: 364, startPoint y: 401, endPoint x: 349, endPoint y: 455, distance: 56.3
type input "2"
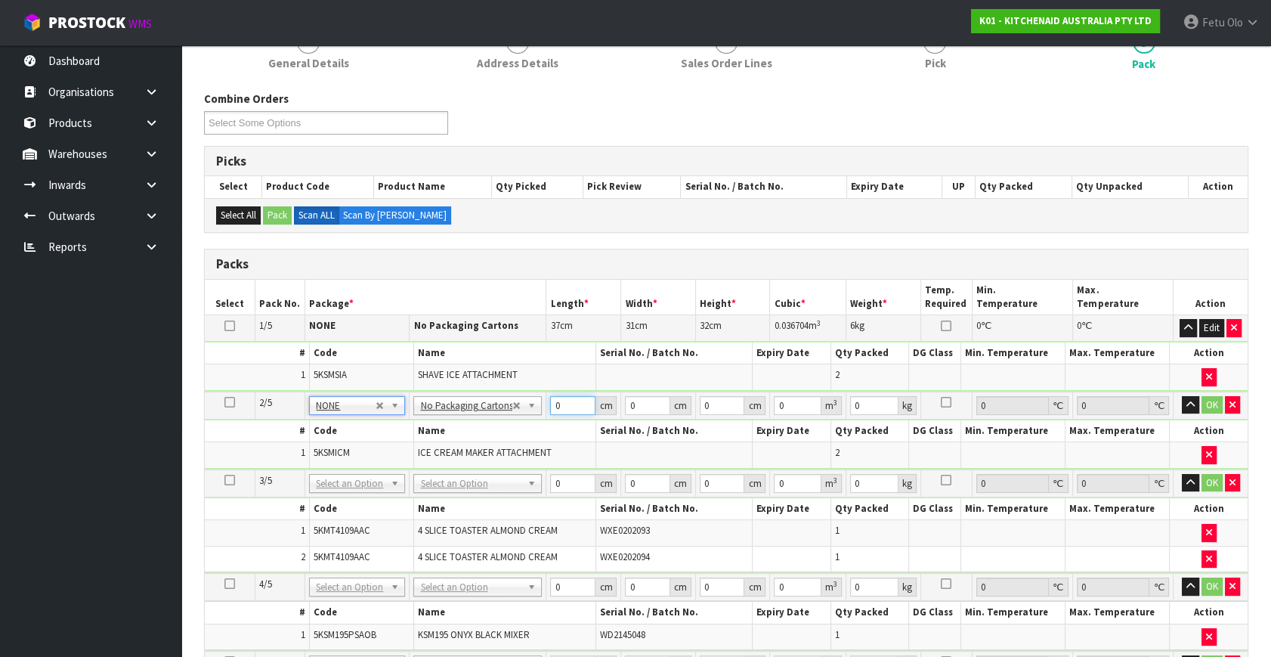
drag, startPoint x: 383, startPoint y: 454, endPoint x: 264, endPoint y: 469, distance: 119.6
click at [268, 482] on table "Select Pack No. Package * Length * Width * Height * Cubic * Weight * Temp. Requ…" at bounding box center [726, 504] width 1043 height 449
type input "55"
type input "28"
type input "3"
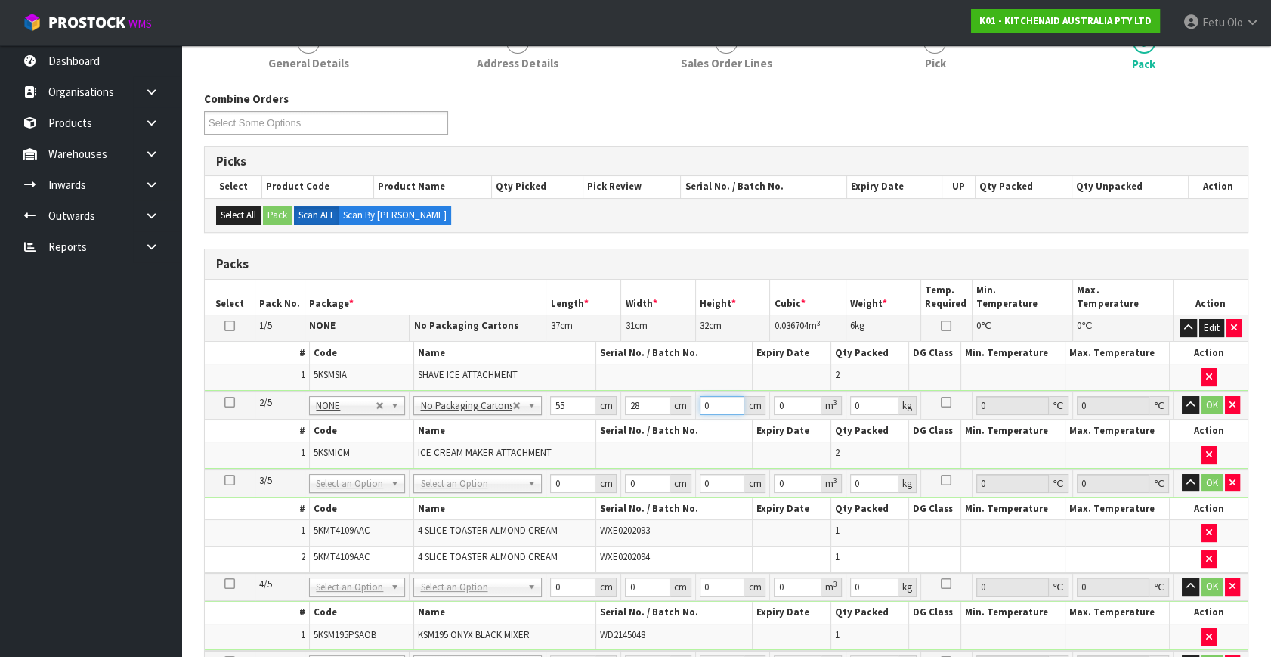
type input "0.00462"
type input "30"
type input "0.0462"
type input "30"
type input "8"
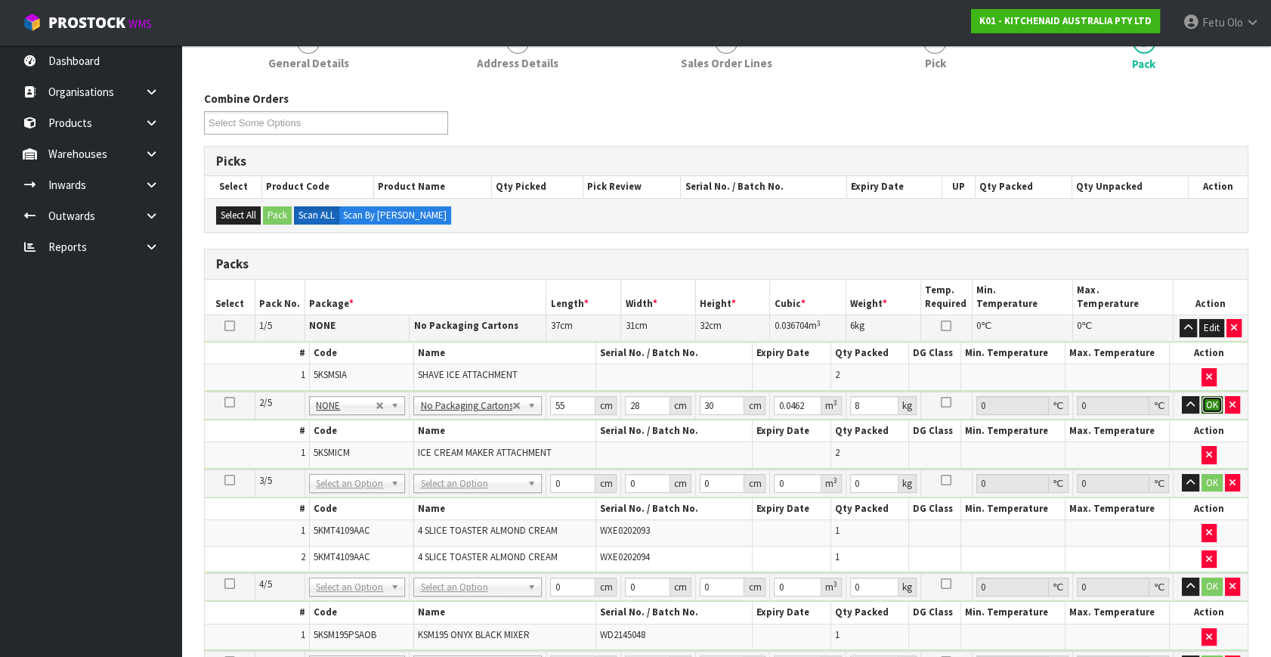
click button "OK" at bounding box center [1212, 405] width 21 height 18
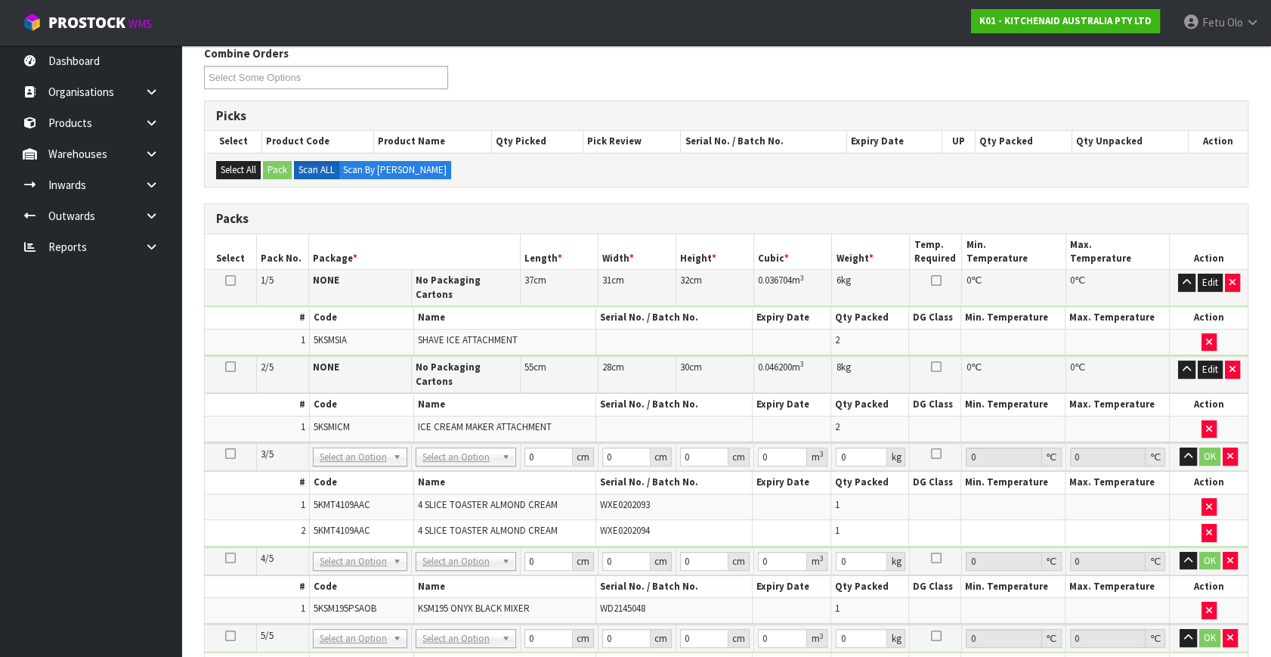
scroll to position [274, 0]
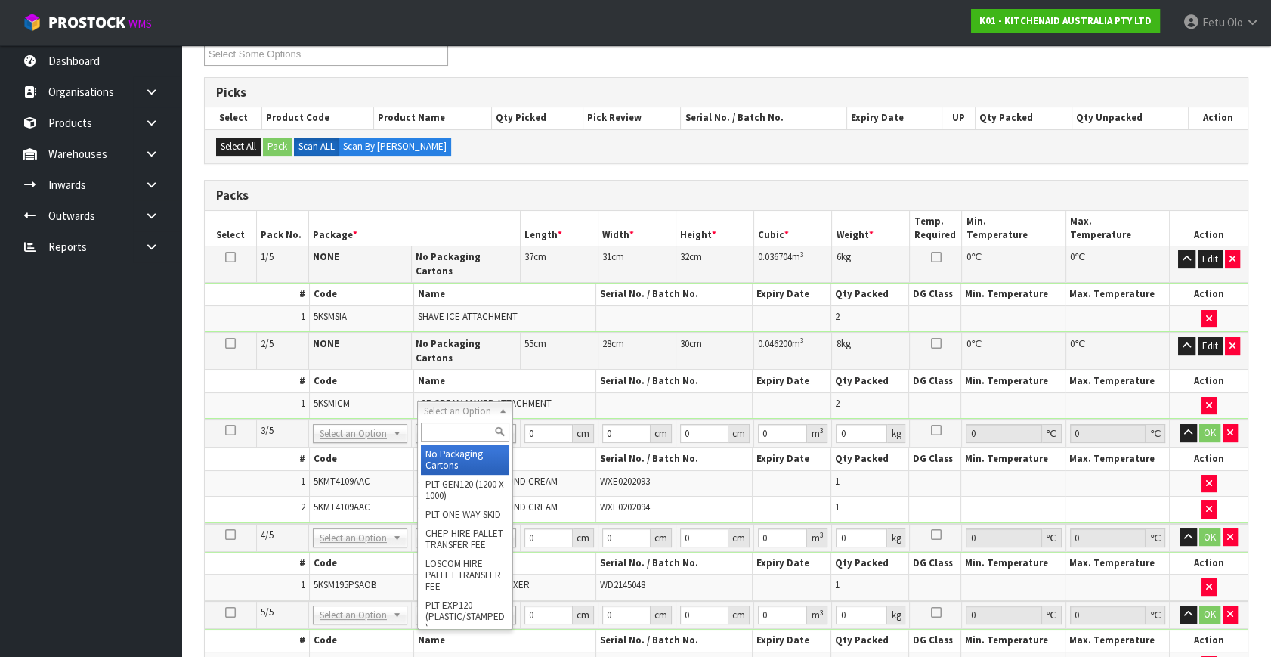
type input "3"
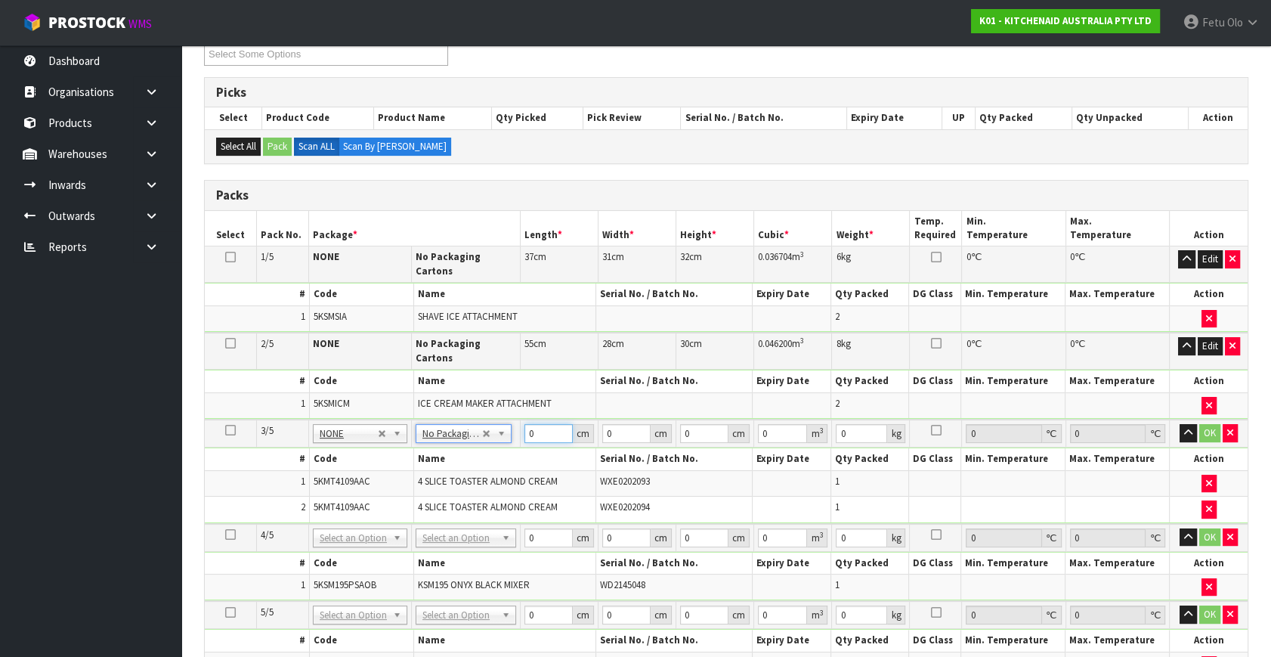
drag, startPoint x: 533, startPoint y: 417, endPoint x: 317, endPoint y: 487, distance: 226.4
click at [317, 487] on tbody "3/5 NONE 007-001 007-002 007-004 007-009 007-013 007-014 007-015 007-017 007-01…" at bounding box center [726, 472] width 1043 height 104
type input "76"
type input "38"
type input "2"
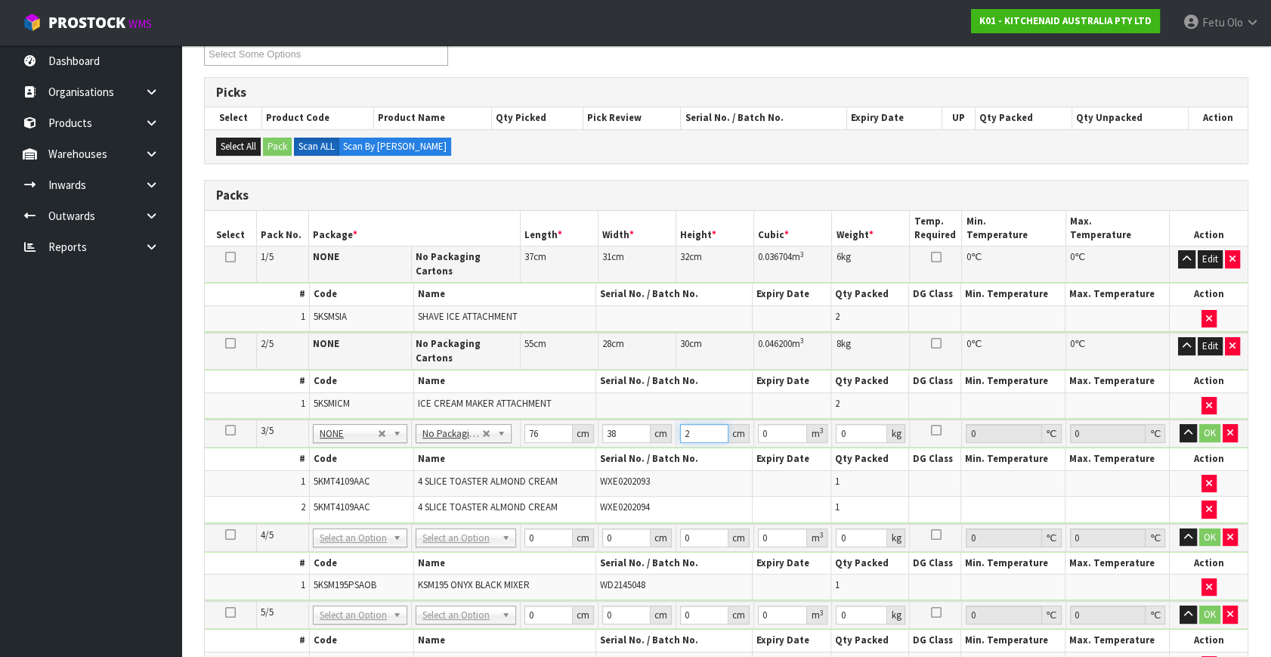
type input "0.005776"
type input "29"
type input "0.083752"
type input "29"
type input "11"
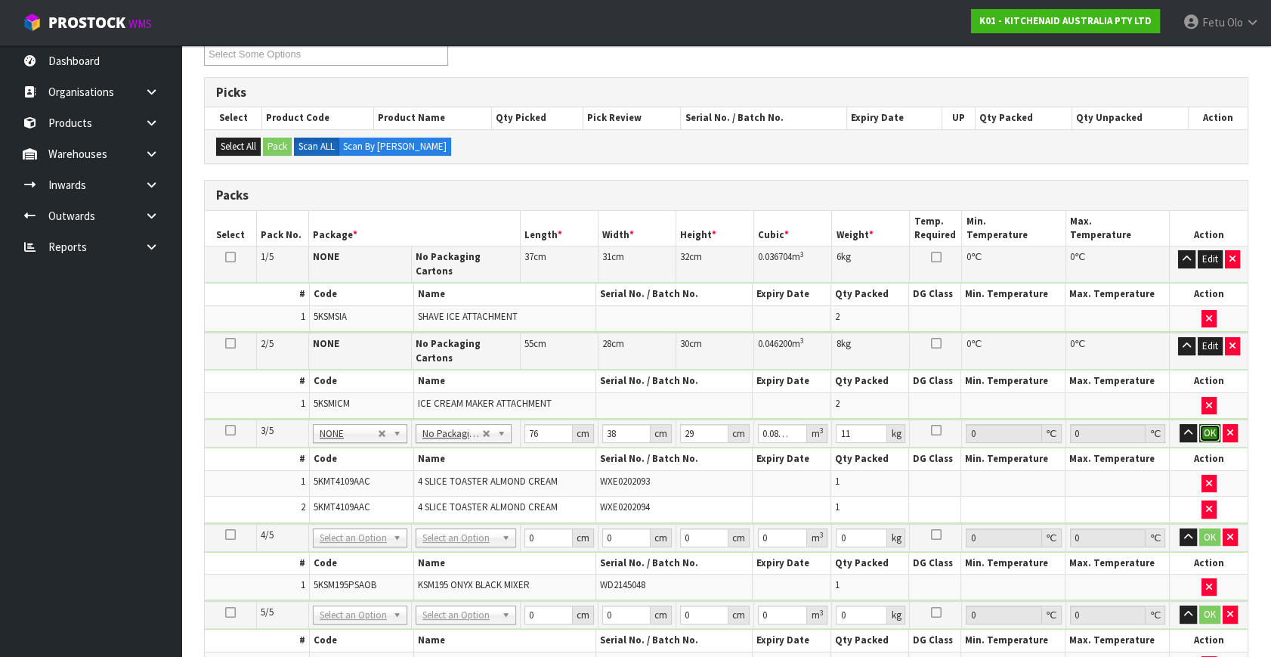
click button "OK" at bounding box center [1210, 433] width 21 height 18
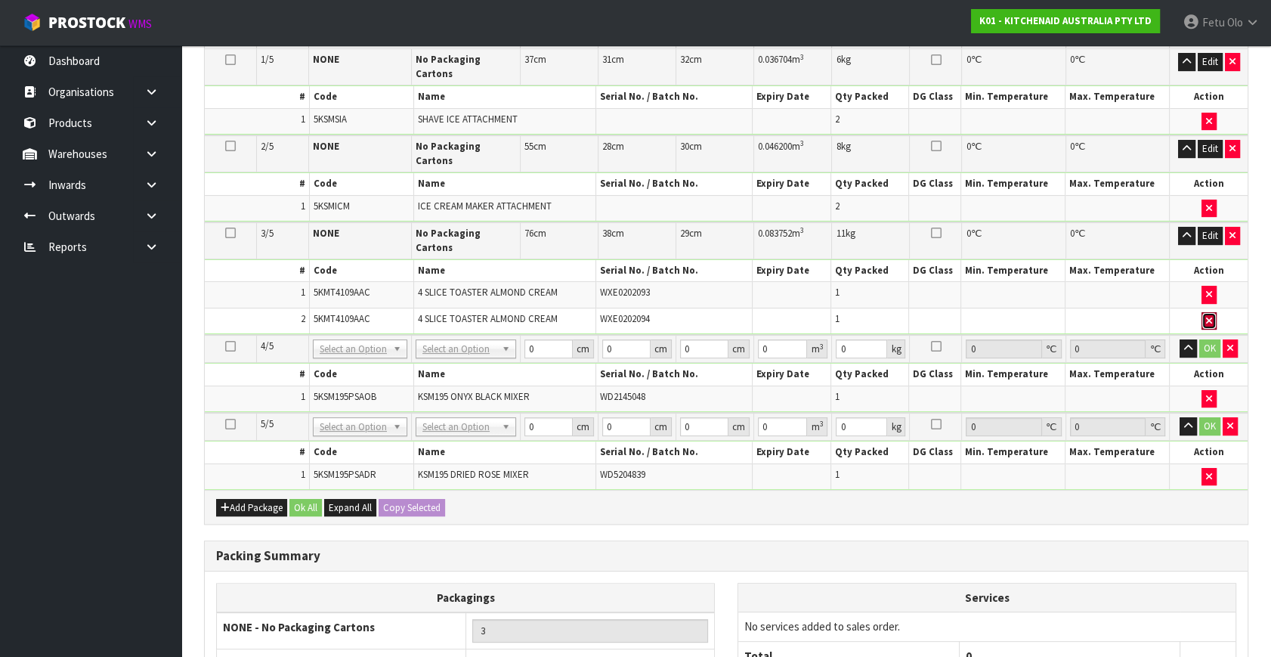
scroll to position [481, 0]
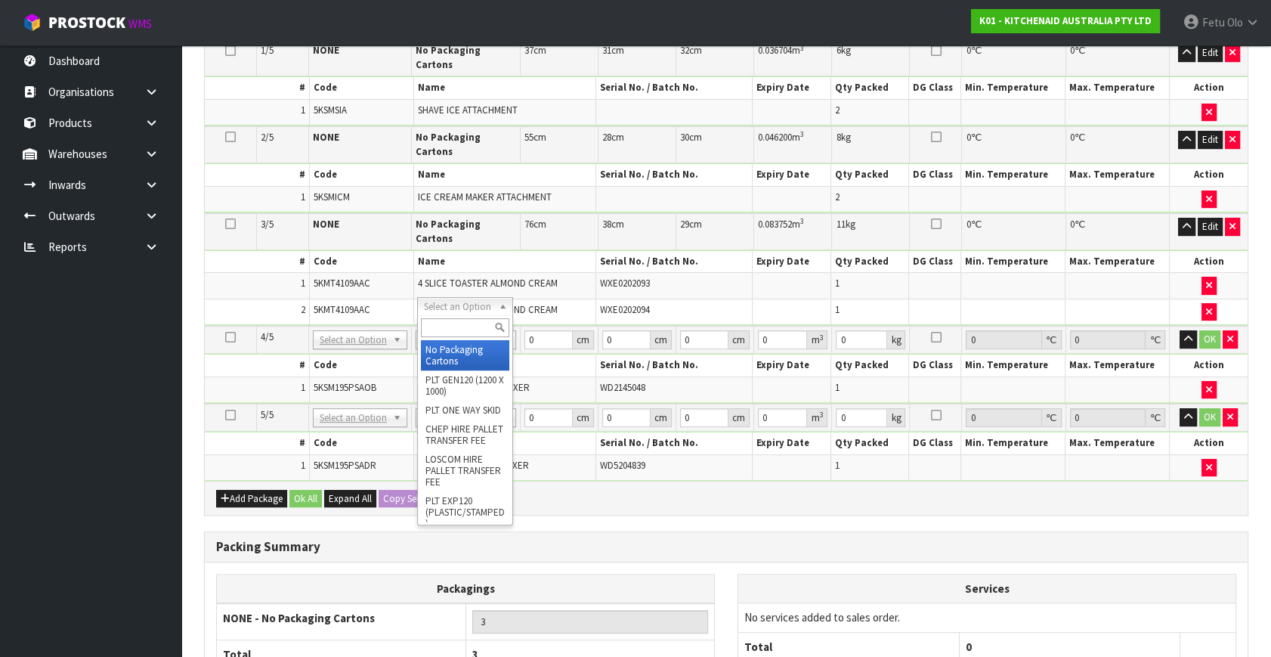
drag, startPoint x: 478, startPoint y: 353, endPoint x: 487, endPoint y: 381, distance: 29.4
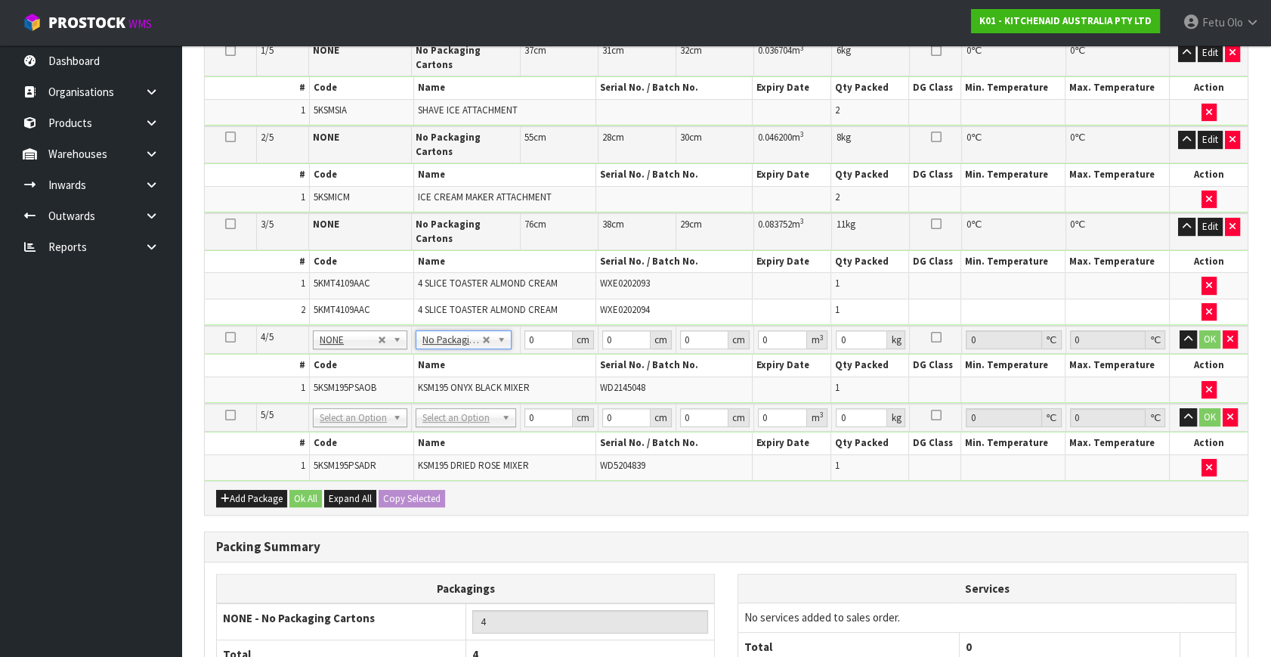
drag, startPoint x: 487, startPoint y: 381, endPoint x: 478, endPoint y: 412, distance: 32.3
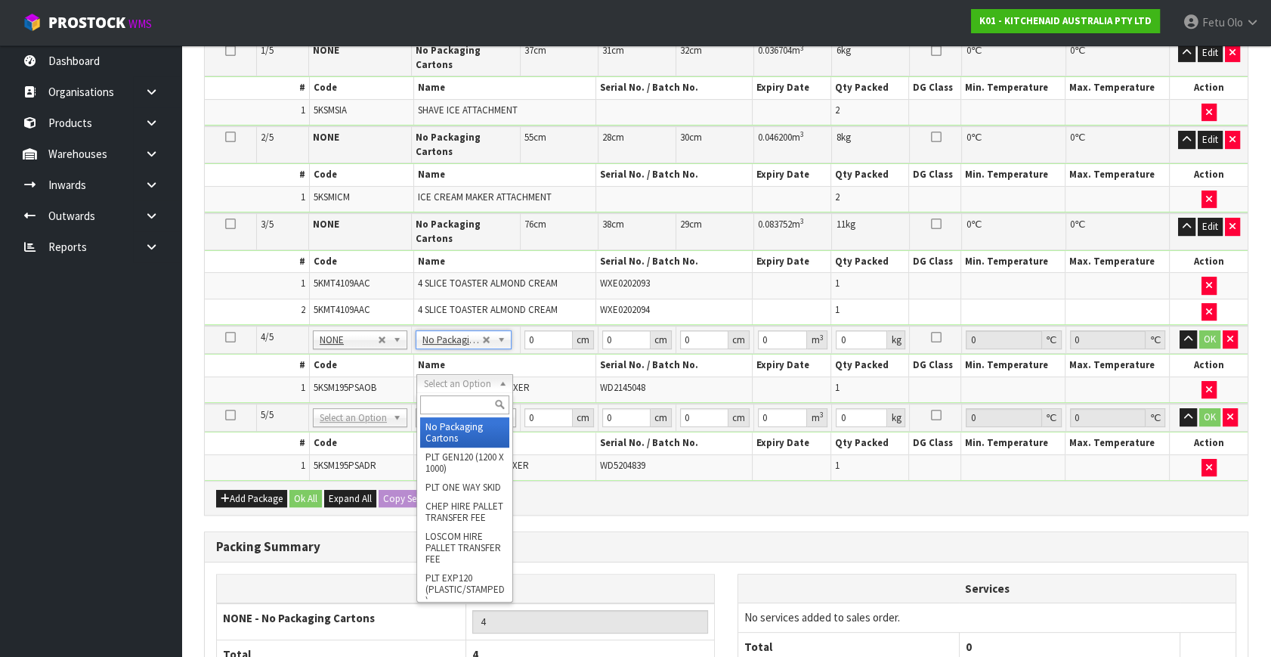
type input "5"
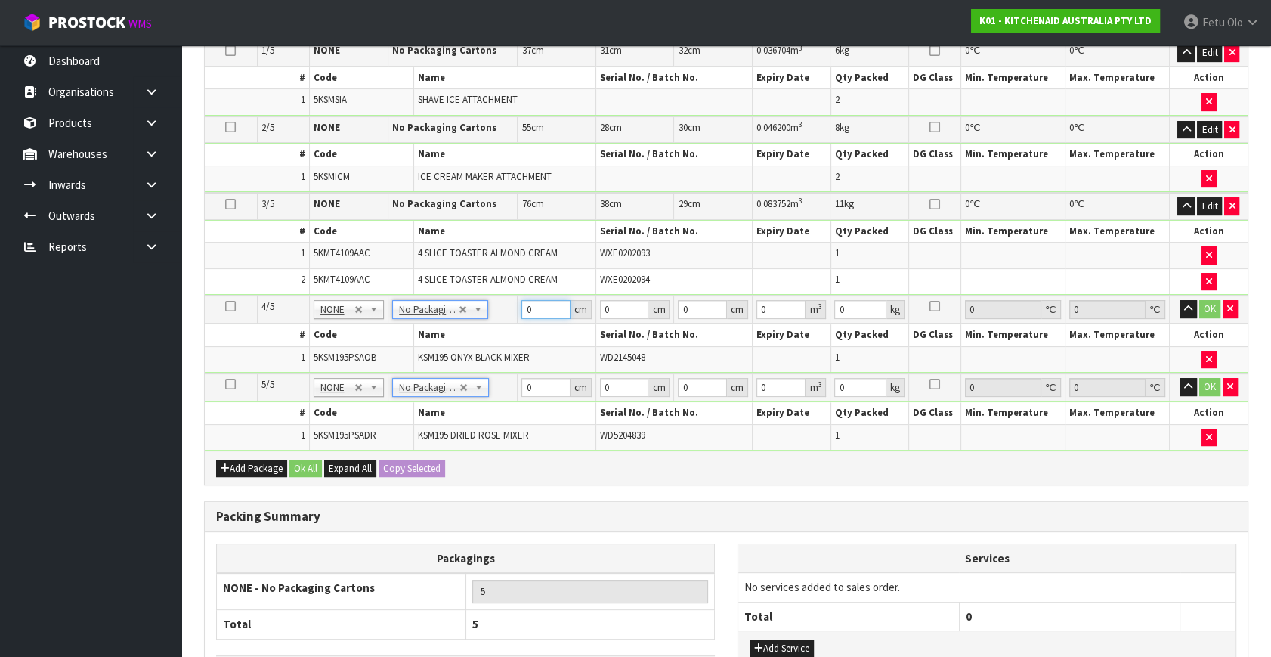
drag, startPoint x: 548, startPoint y: 310, endPoint x: 330, endPoint y: 376, distance: 227.6
click at [330, 376] on table "Select Pack No. Package * Length * Width * Height * Cubic * Weight * Temp. Requ…" at bounding box center [726, 228] width 1043 height 447
type input "42"
type input "29"
type input "4"
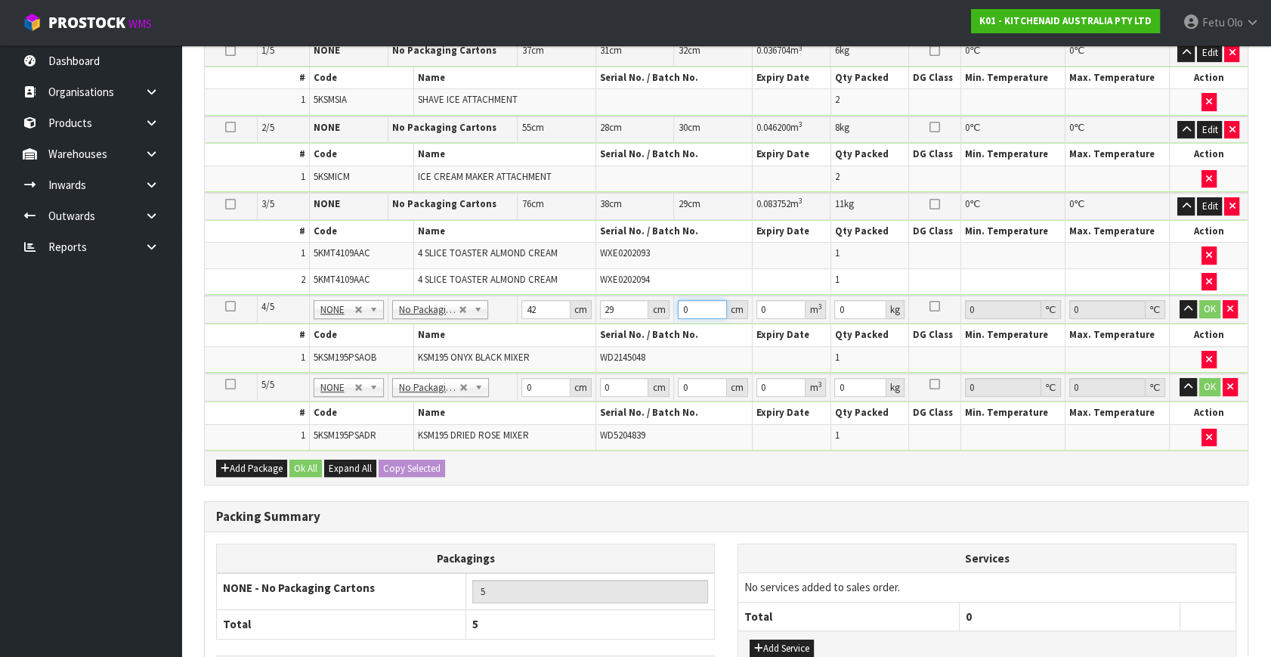
type input "0.004872"
type input "43"
type input "0.052374"
type input "43"
type input "13"
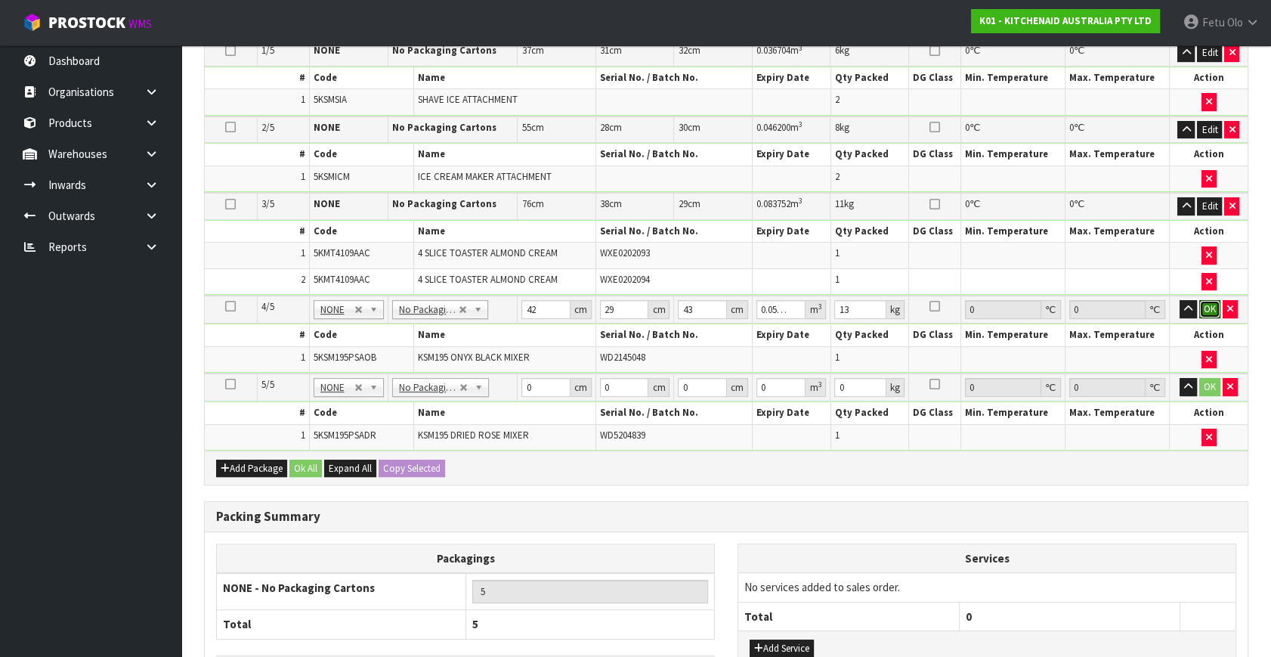
click button "OK" at bounding box center [1210, 309] width 21 height 18
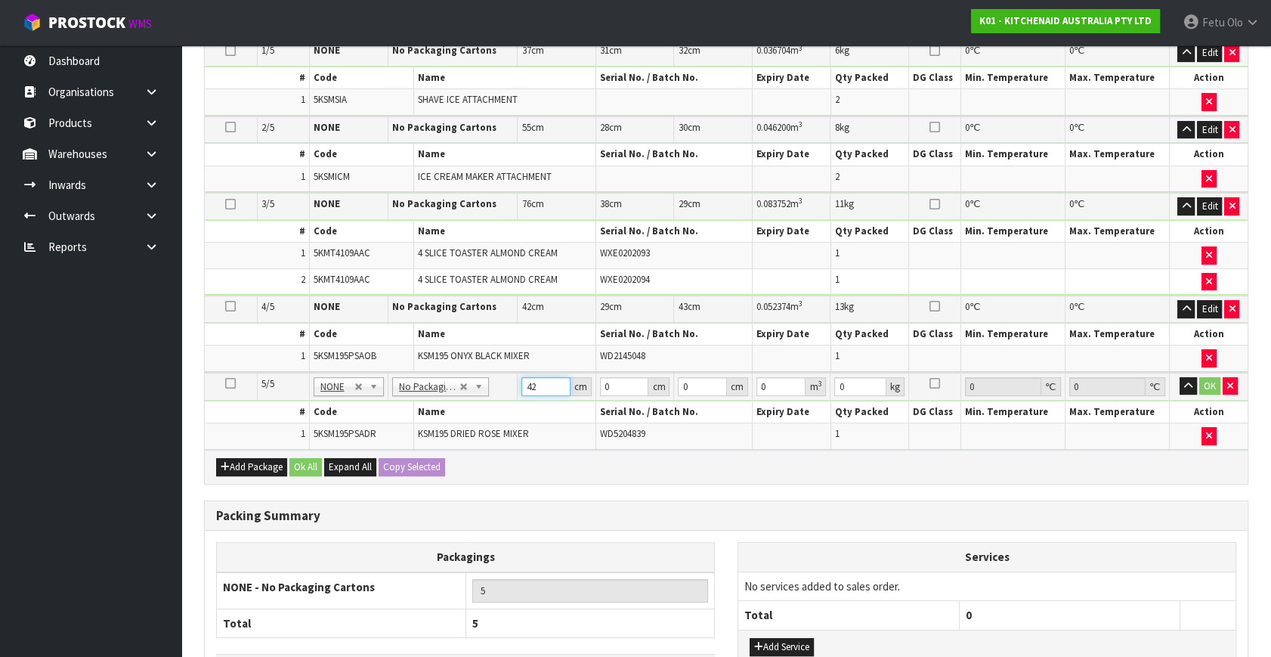
type input "42"
type input "29"
type input "4"
type input "0.004872"
type input "43"
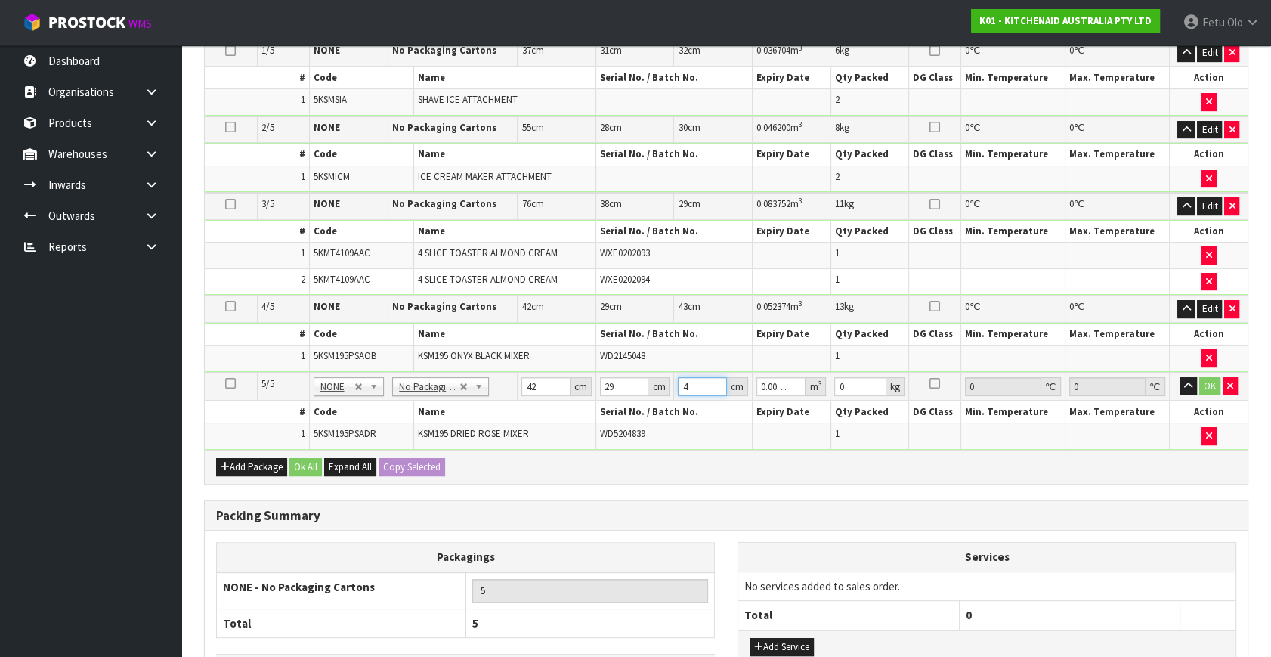
type input "0.052374"
type input "43"
type input "13"
click button "OK" at bounding box center [1210, 386] width 21 height 18
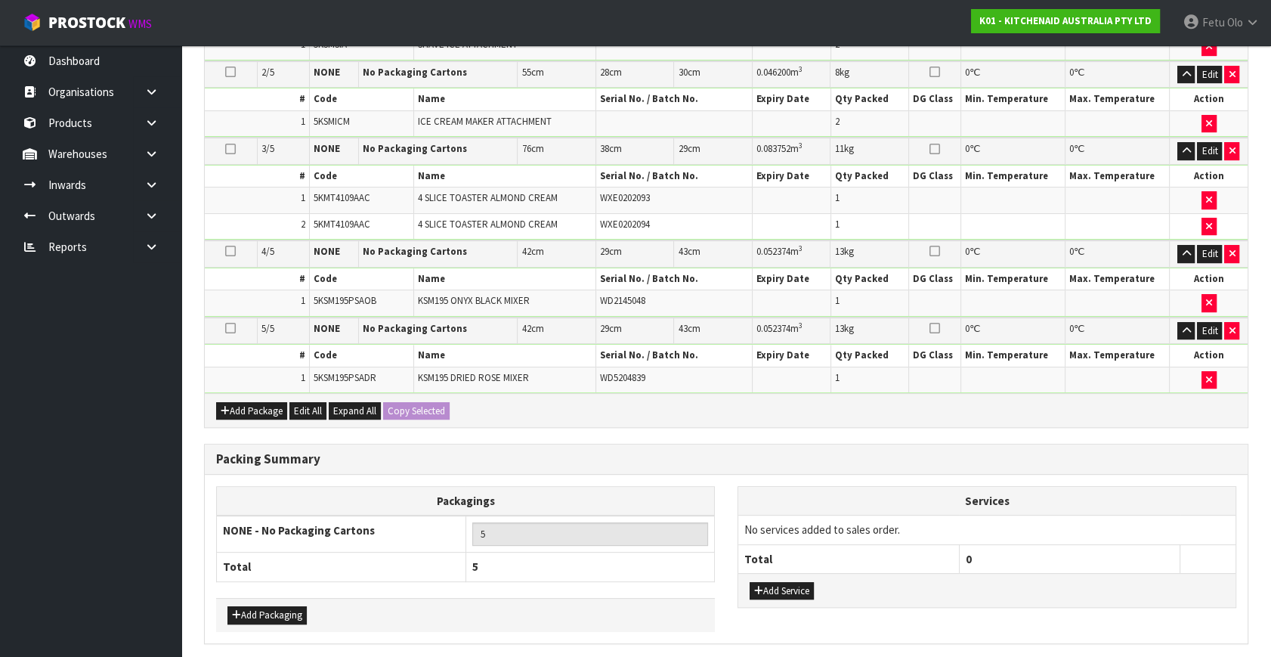
scroll to position [587, 0]
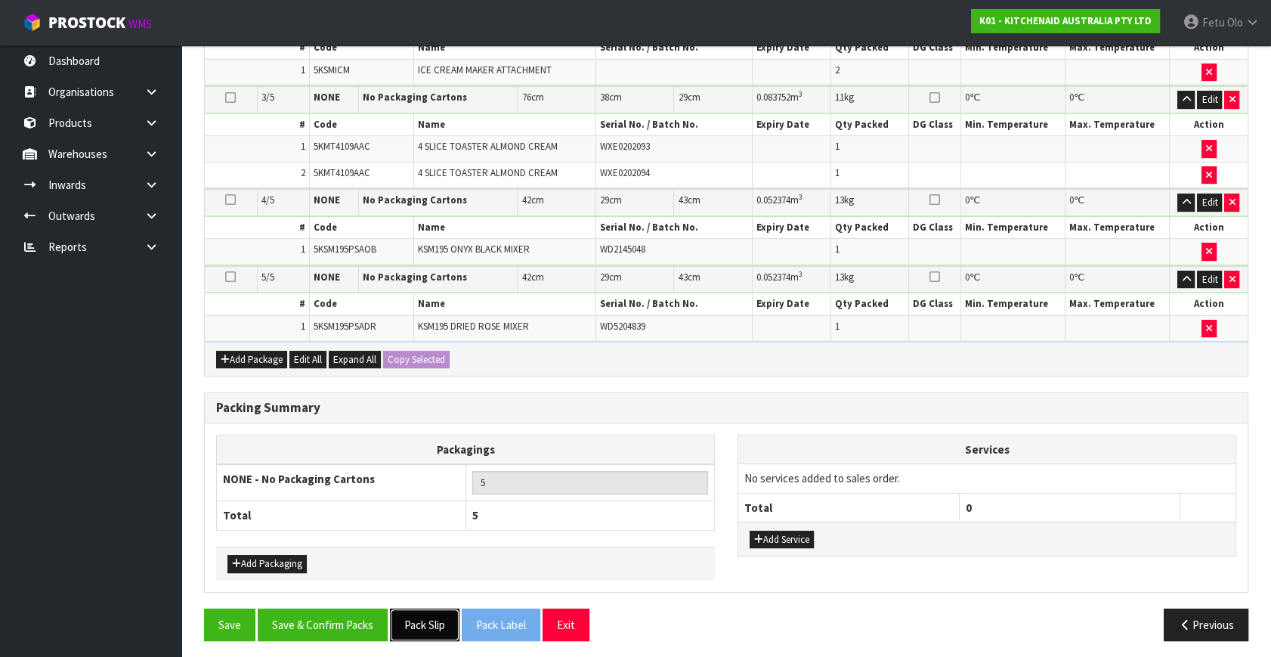
click at [420, 618] on button "Pack Slip" at bounding box center [425, 625] width 70 height 33
drag, startPoint x: 332, startPoint y: 618, endPoint x: 318, endPoint y: 599, distance: 23.3
click at [332, 618] on button "Save & Confirm Packs" at bounding box center [323, 625] width 130 height 33
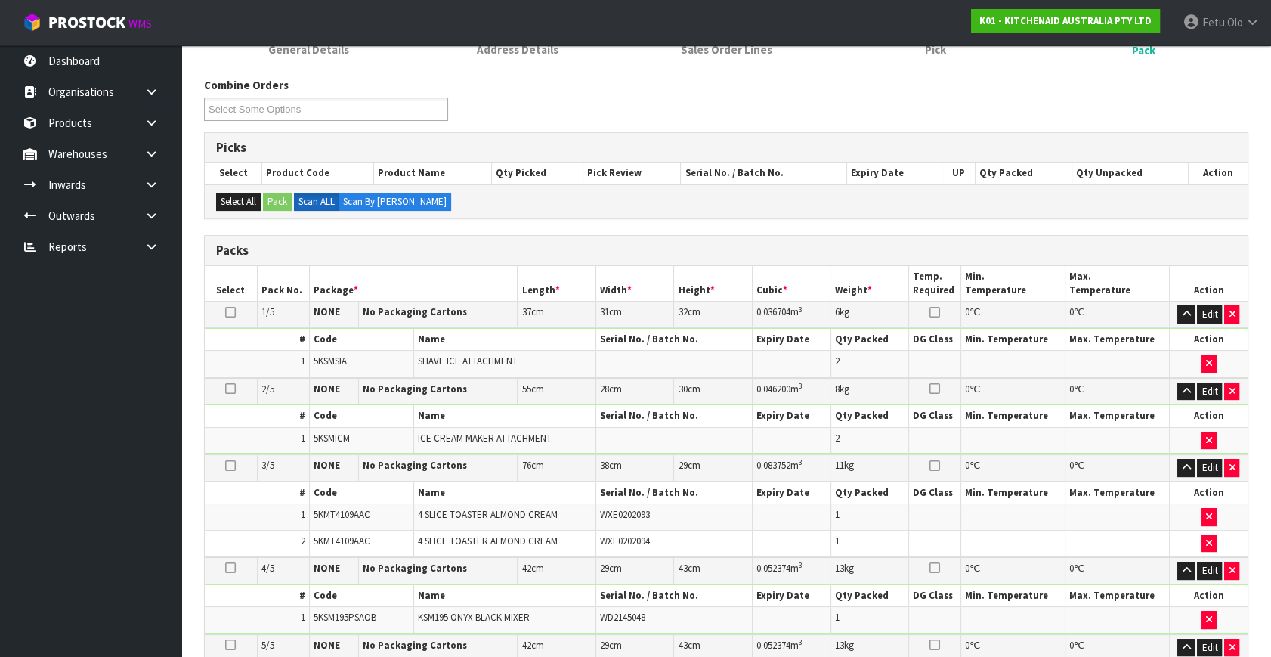
scroll to position [285, 0]
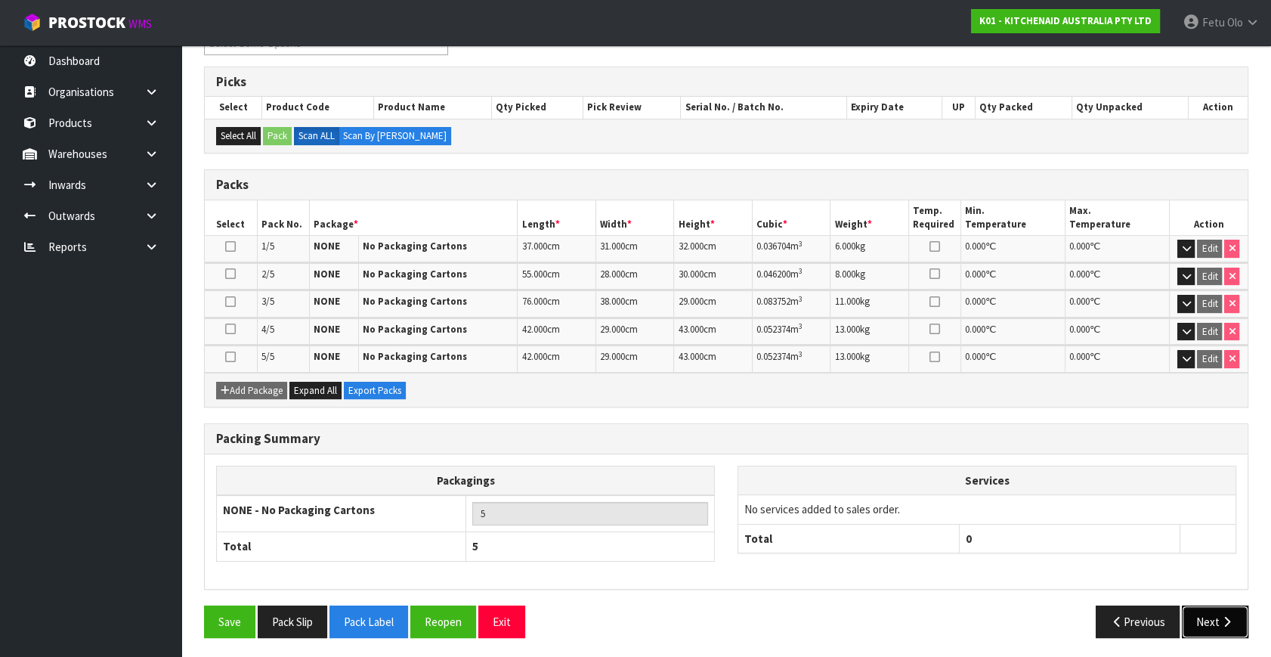
drag, startPoint x: 1200, startPoint y: 615, endPoint x: 653, endPoint y: 479, distance: 564.0
click at [1197, 615] on button "Next" at bounding box center [1215, 622] width 67 height 33
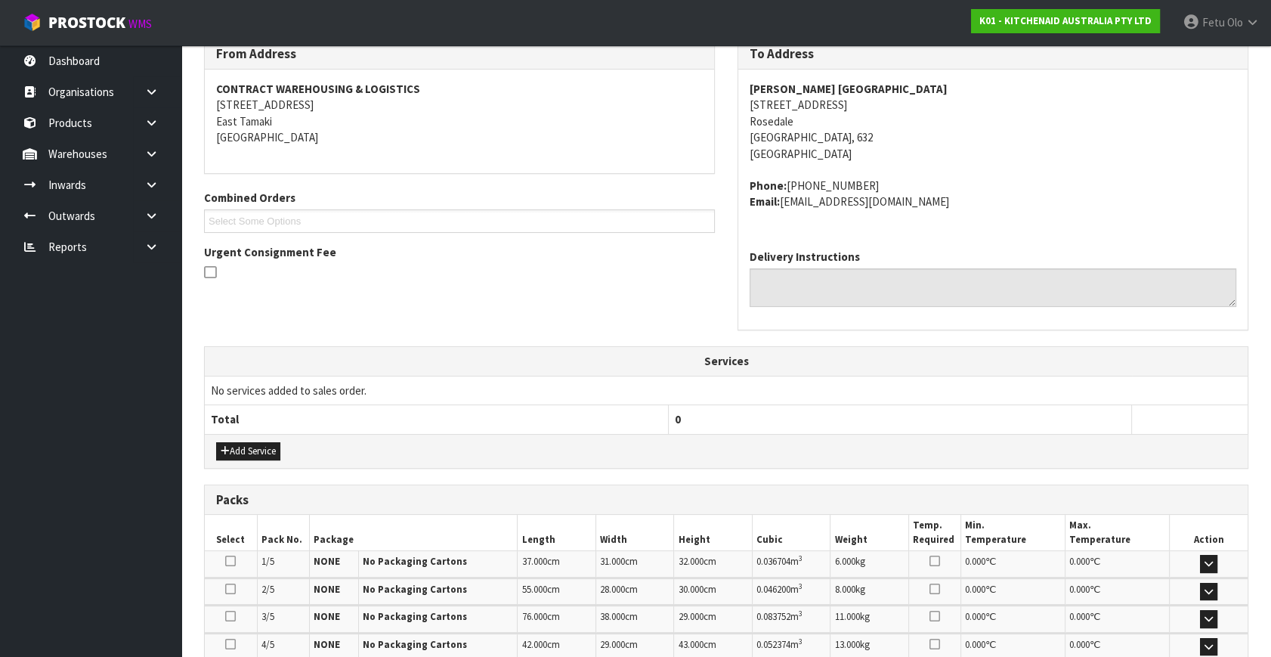
scroll to position [412, 0]
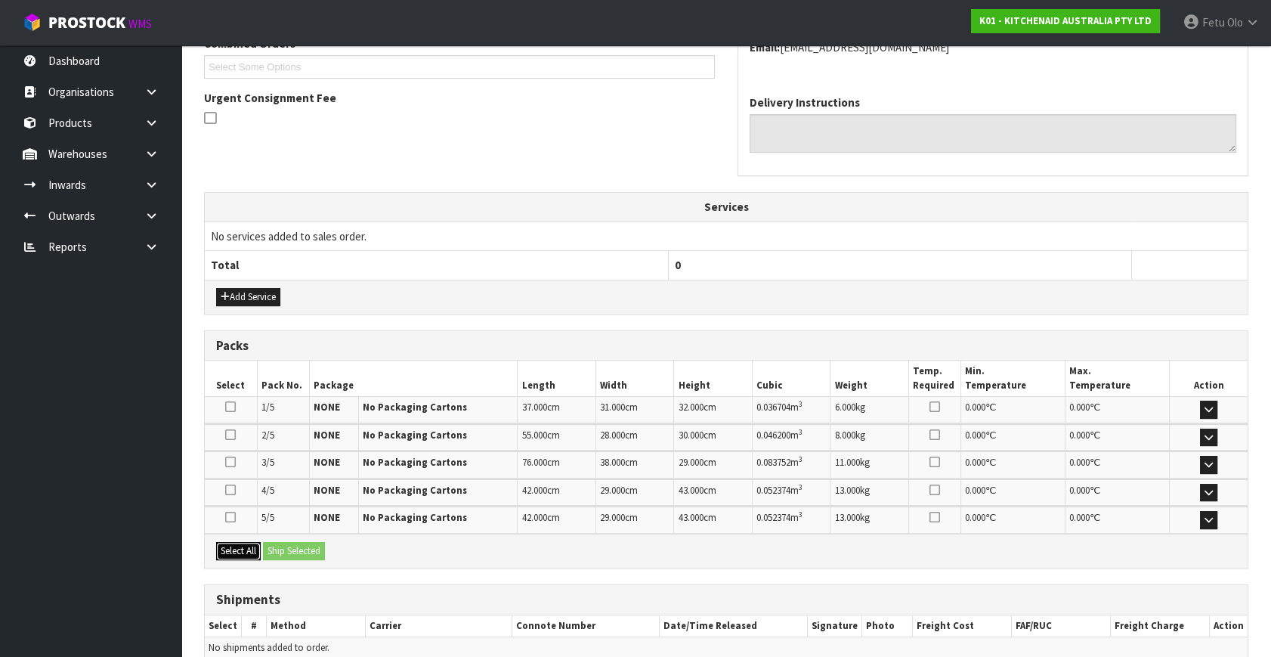
drag, startPoint x: 237, startPoint y: 547, endPoint x: 284, endPoint y: 549, distance: 47.6
click at [239, 547] on button "Select All" at bounding box center [238, 551] width 45 height 18
click at [284, 549] on button "Ship Selected" at bounding box center [294, 551] width 62 height 18
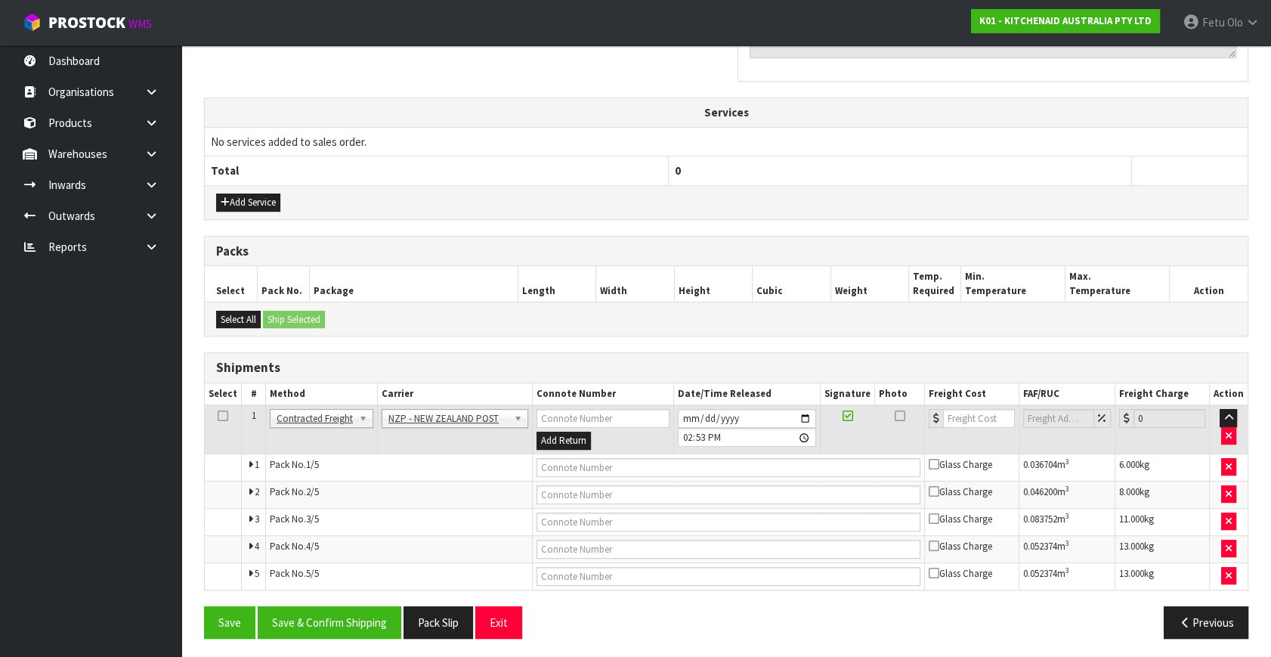
scroll to position [507, 0]
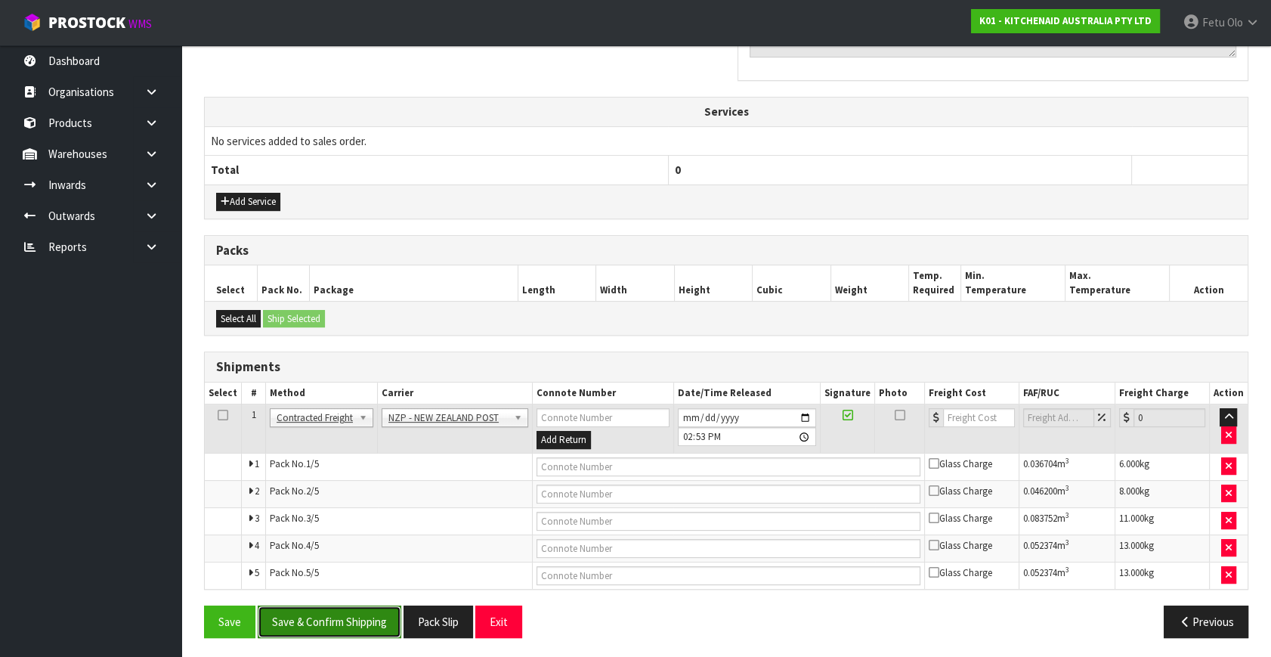
click at [341, 622] on button "Save & Confirm Shipping" at bounding box center [330, 622] width 144 height 33
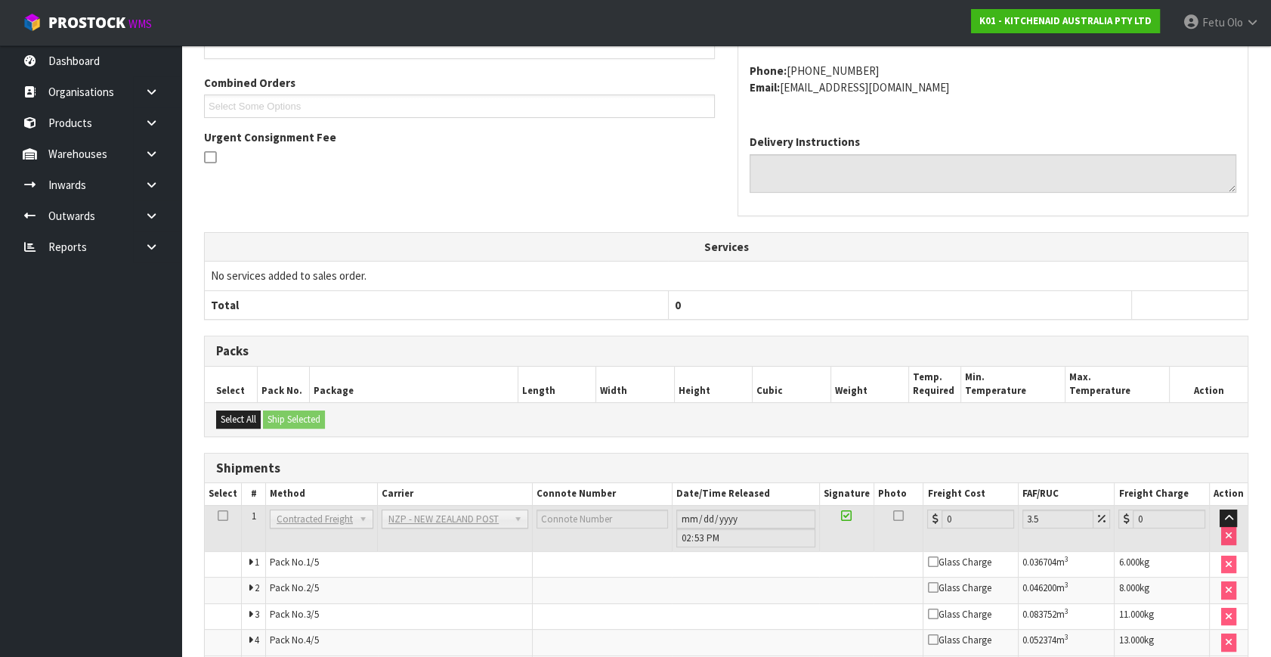
scroll to position [482, 0]
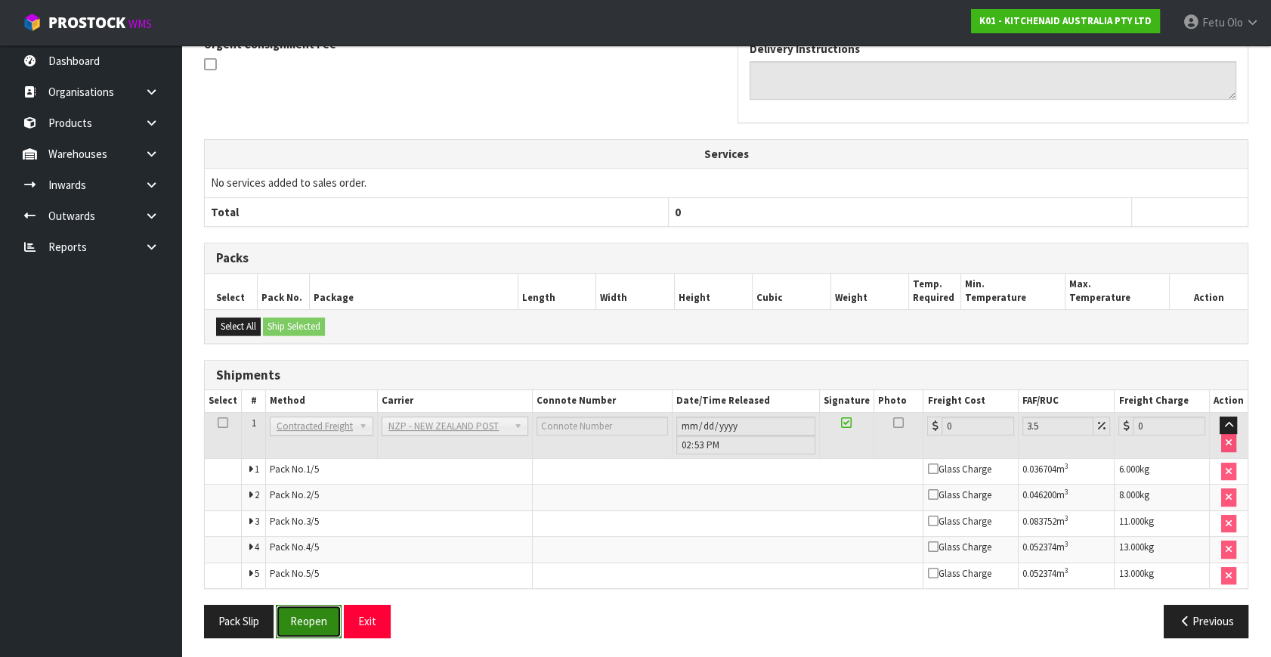
drag, startPoint x: 302, startPoint y: 624, endPoint x: 326, endPoint y: 618, distance: 25.1
click at [302, 624] on button "Reopen" at bounding box center [309, 621] width 66 height 33
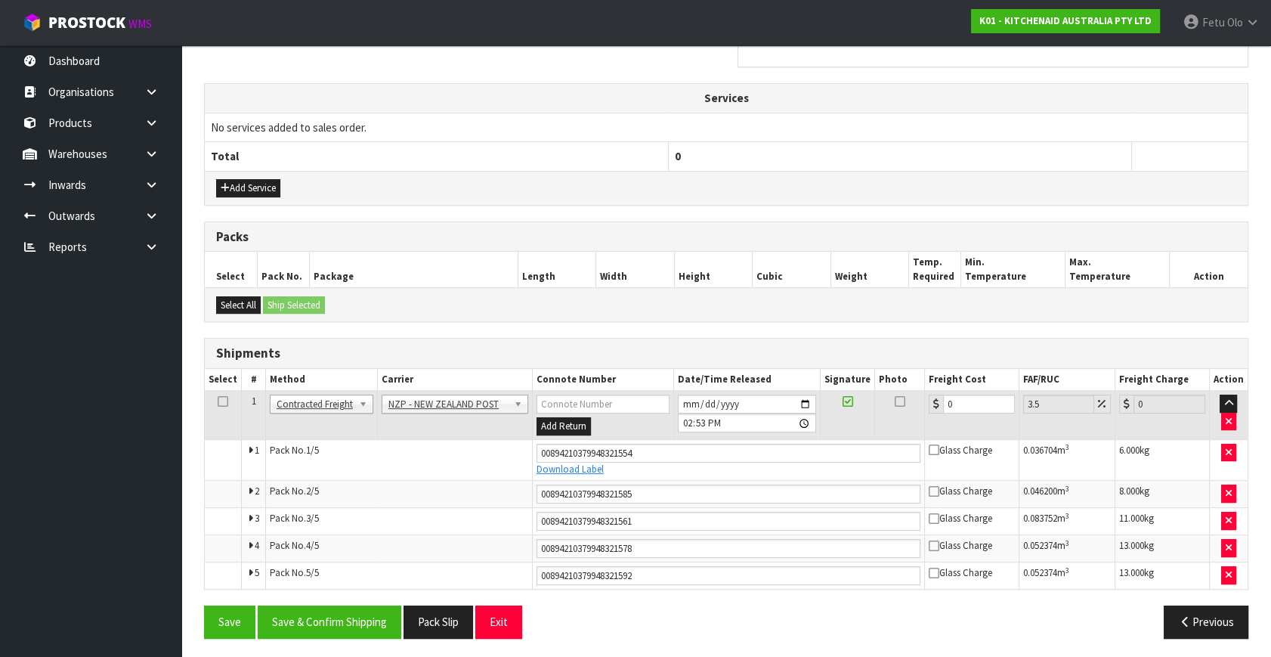
scroll to position [522, 0]
drag, startPoint x: 952, startPoint y: 400, endPoint x: 622, endPoint y: 494, distance: 343.4
click at [622, 494] on tbody "1 Client Local Pickup Customer Local Pickup Company Freight Contracted Freight …" at bounding box center [726, 489] width 1043 height 198
type input "2"
type input "2.07"
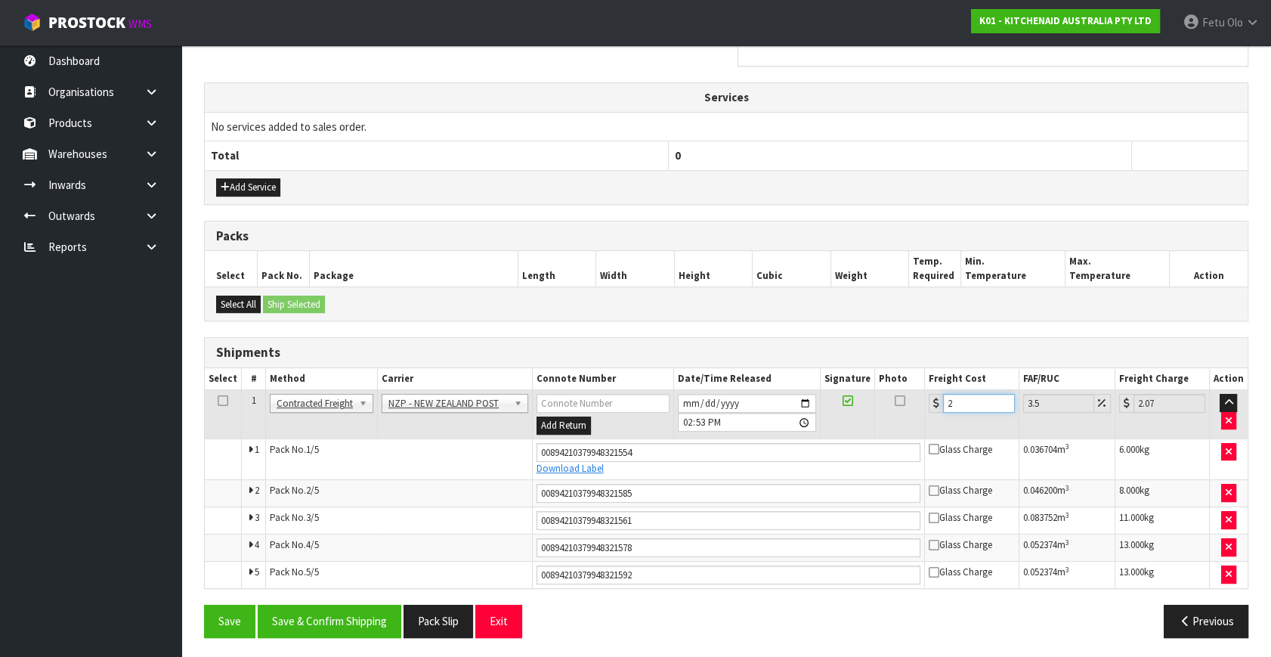
type input "21"
type input "21.73"
type input "21.6"
type input "22.36"
type input "21.65"
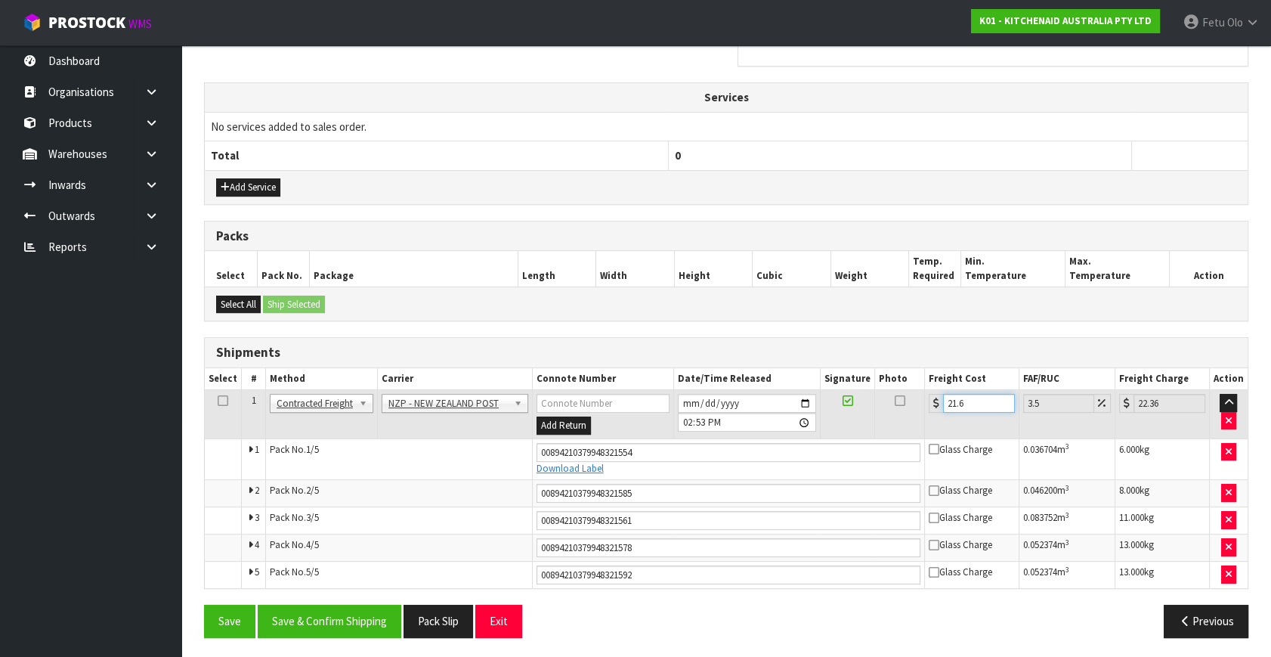
type input "22.41"
type input "21.65"
click at [304, 612] on button "Save & Confirm Shipping" at bounding box center [330, 621] width 144 height 33
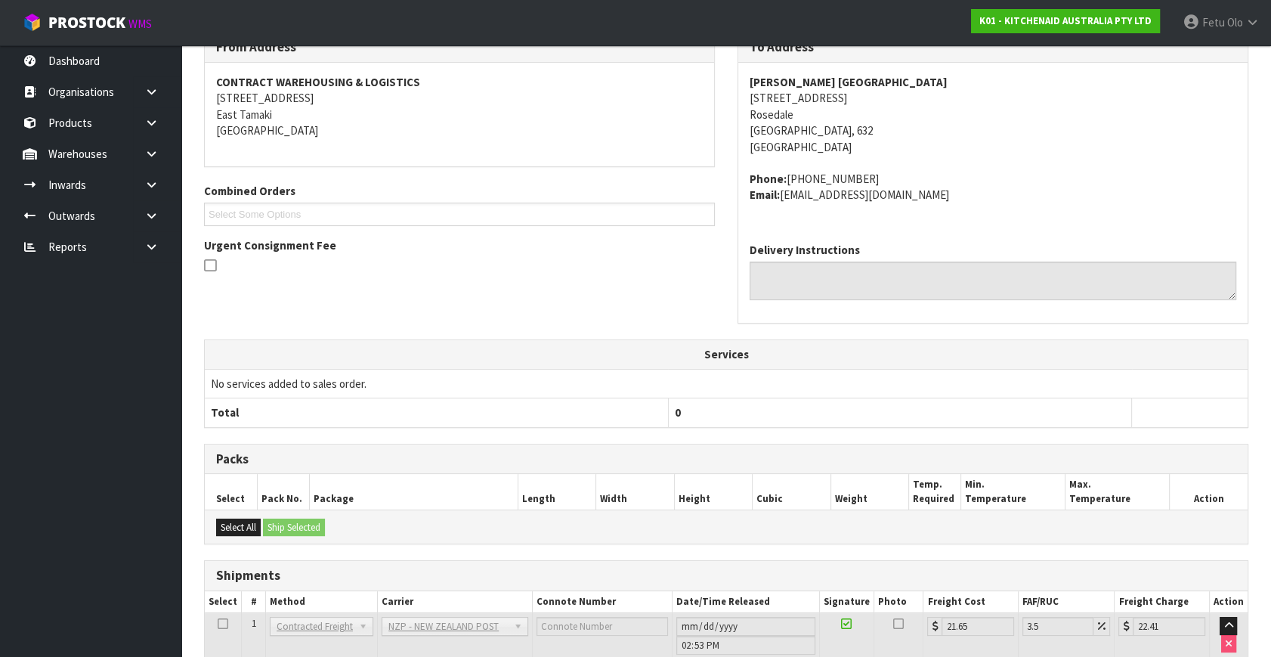
scroll to position [476, 0]
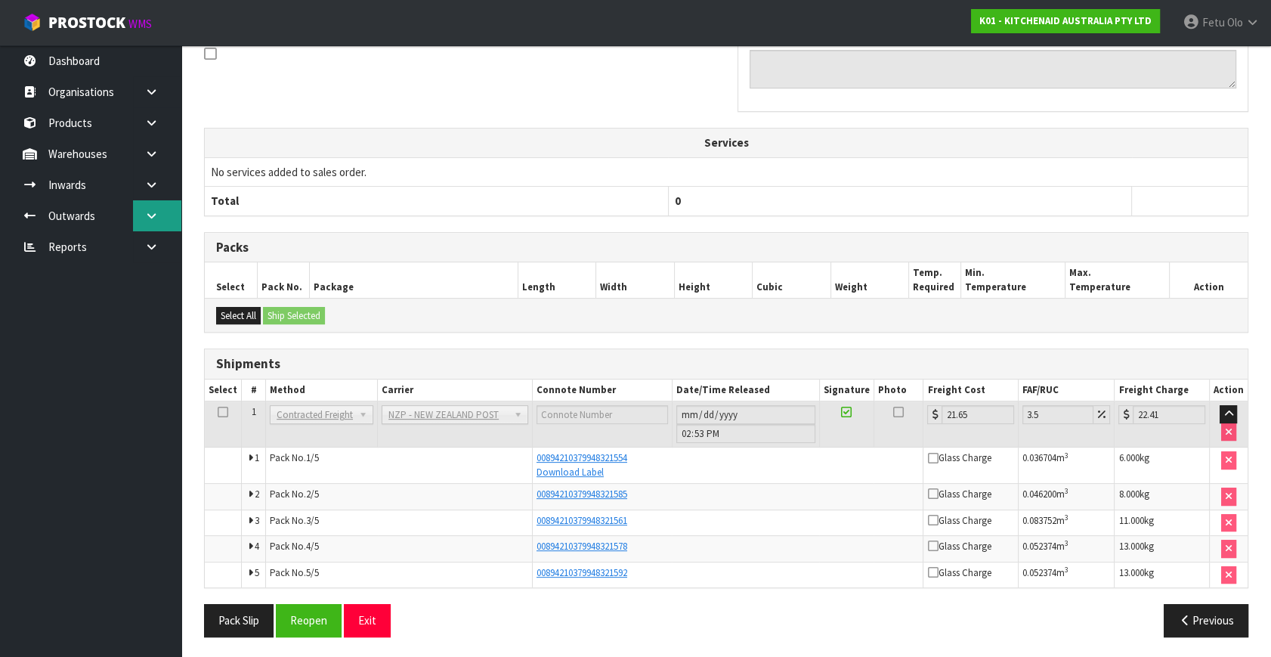
click at [147, 220] on icon at bounding box center [151, 215] width 14 height 11
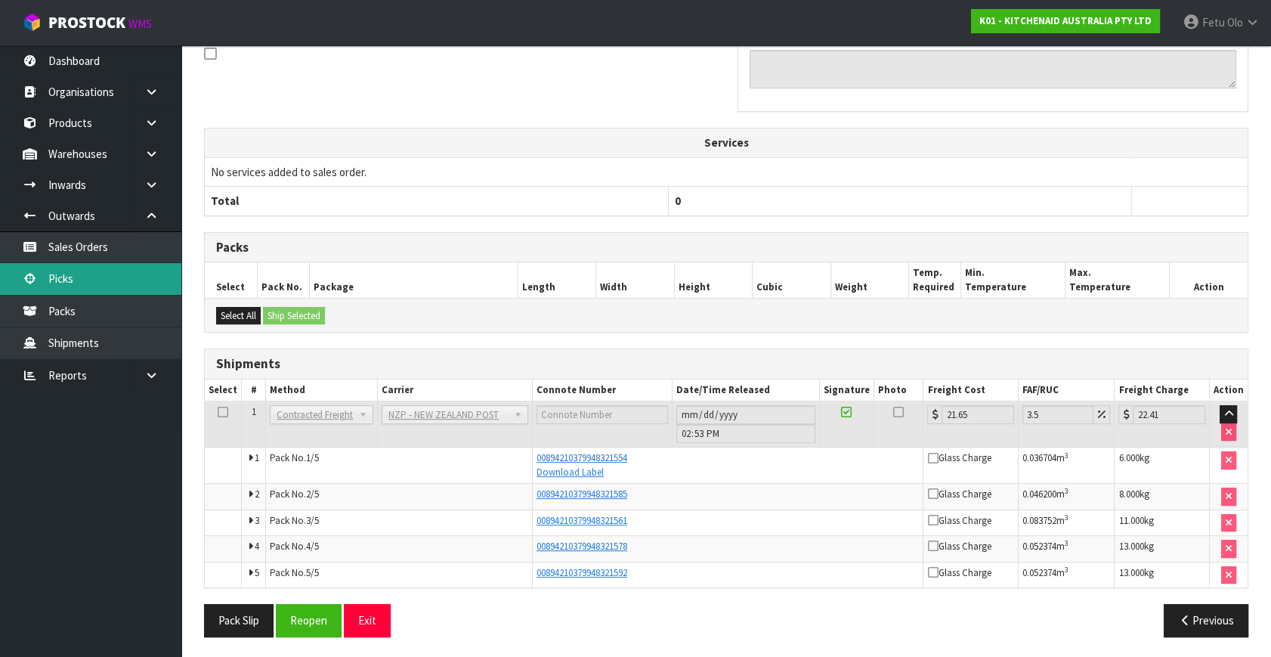
click at [63, 277] on link "Picks" at bounding box center [90, 278] width 181 height 31
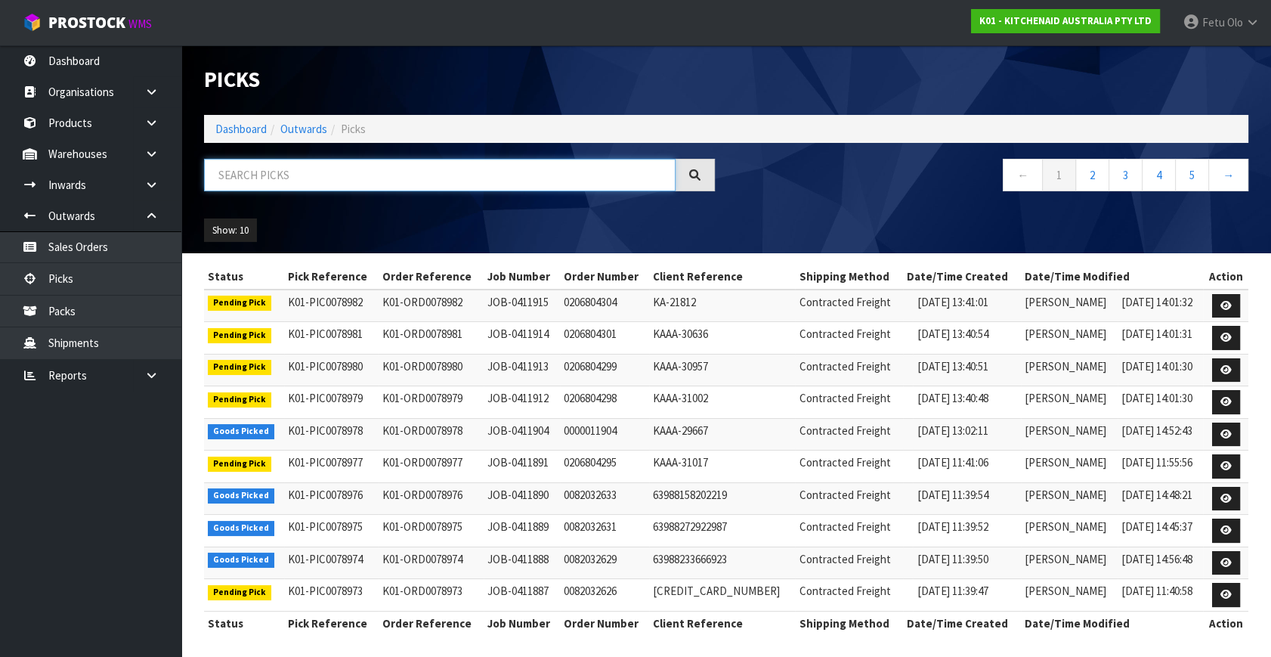
click at [323, 178] on input "text" at bounding box center [440, 175] width 472 height 33
type input "78965"
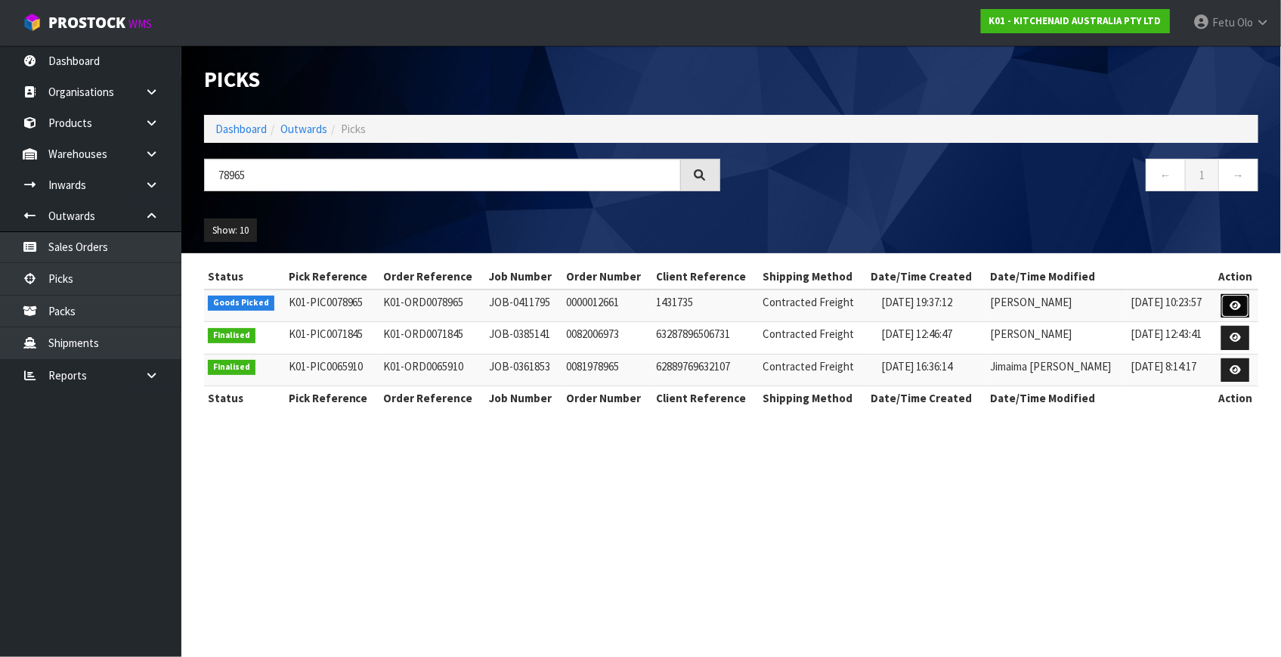
click at [1228, 308] on link at bounding box center [1236, 306] width 28 height 24
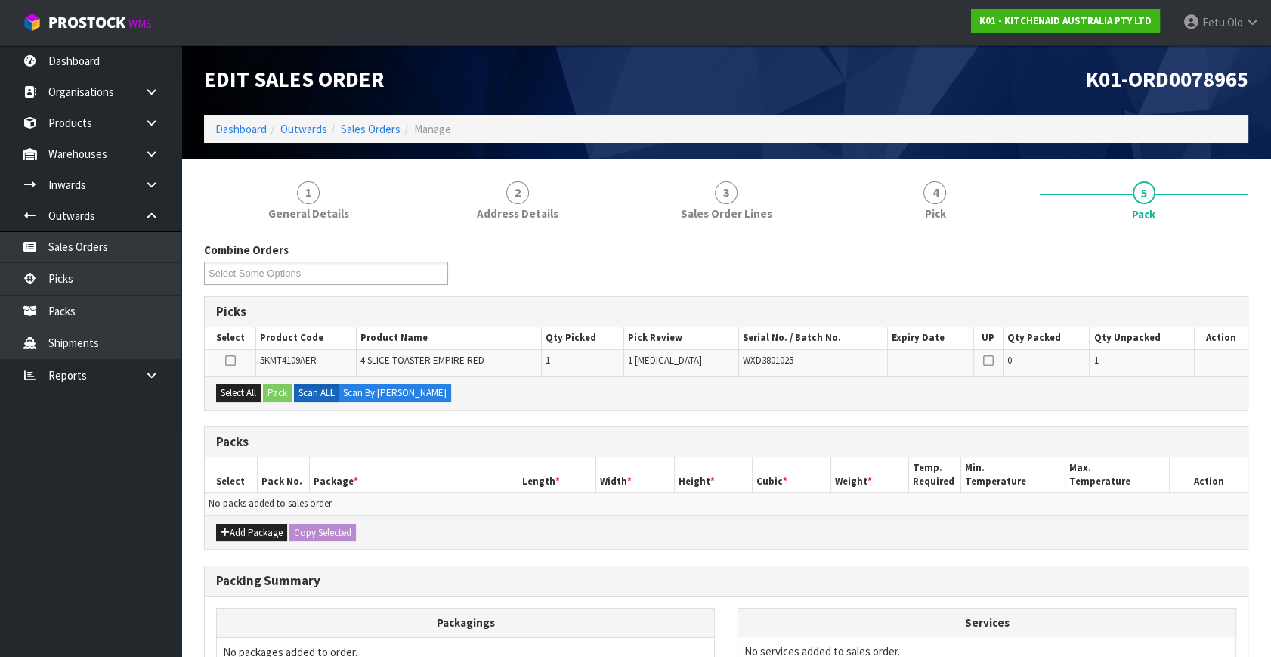
click at [62, 507] on ul "Dashboard Organisations Clients Consignees Carriers Products Categories Serial …" at bounding box center [90, 351] width 181 height 612
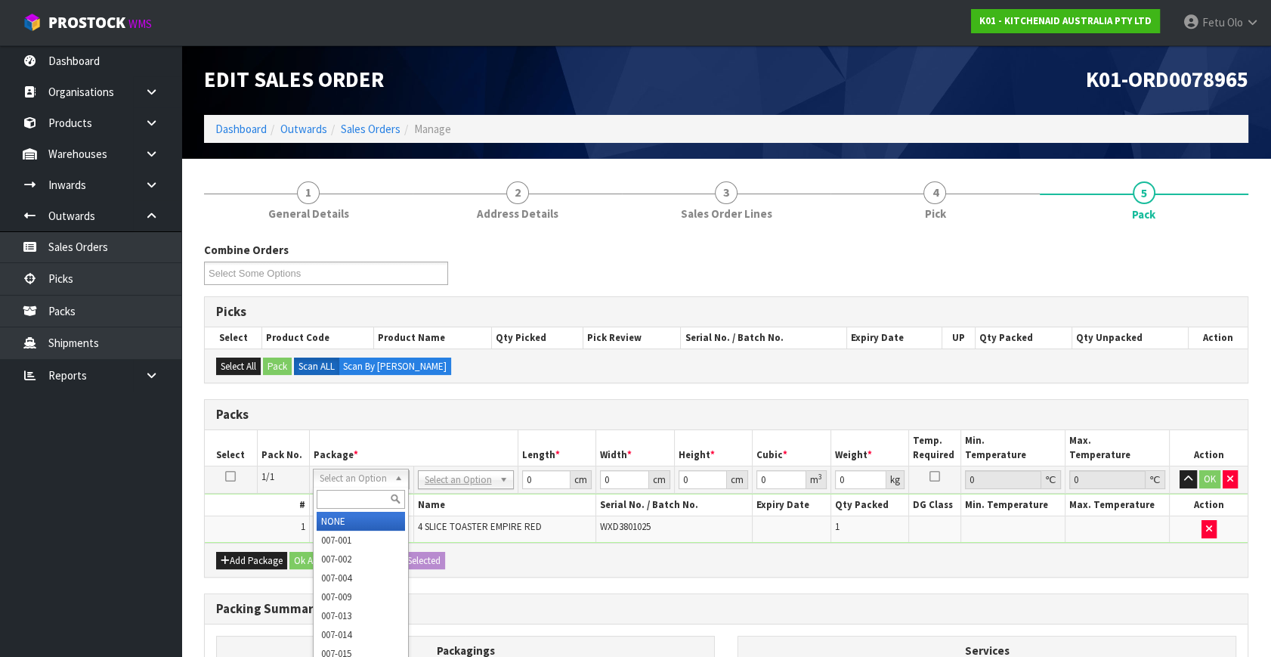
click at [364, 492] on input "text" at bounding box center [361, 499] width 88 height 19
type input "011-084"
type input "4.55"
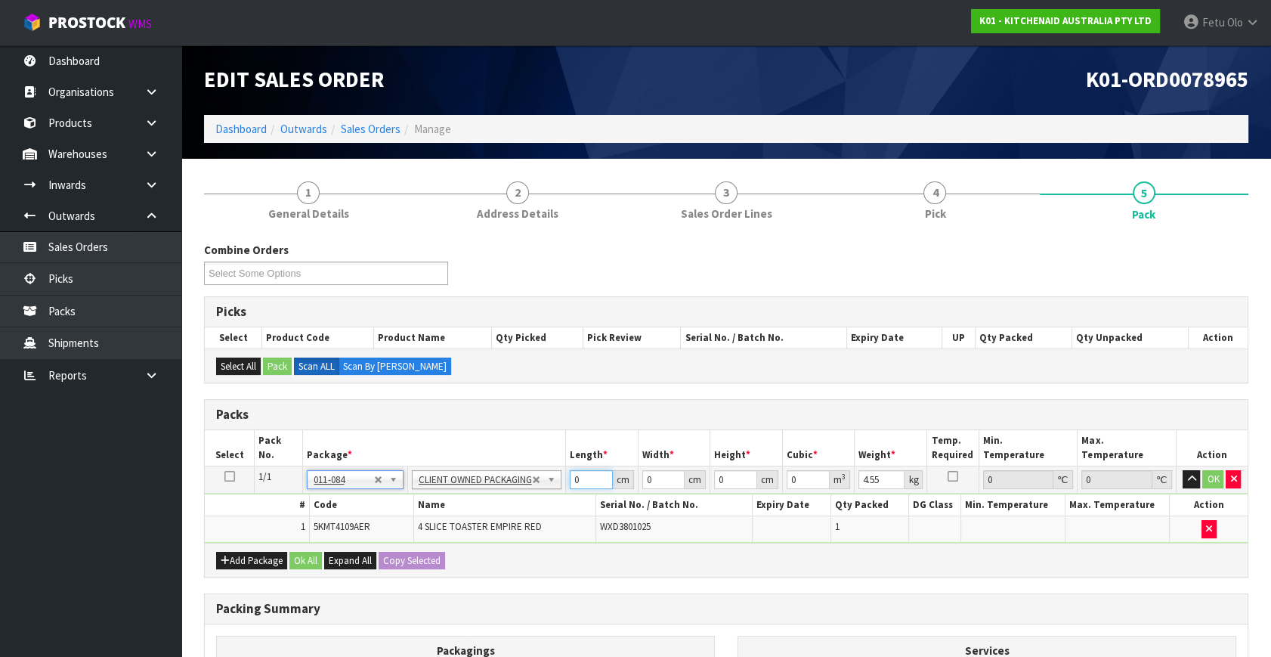
drag, startPoint x: 484, startPoint y: 511, endPoint x: 462, endPoint y: 519, distance: 23.4
click at [462, 519] on tbody "1/1 NONE 007-001 007-002 007-004 007-009 007-013 007-014 007-015 007-017 007-01…" at bounding box center [726, 504] width 1043 height 76
type input "40"
type input "28"
type input "3"
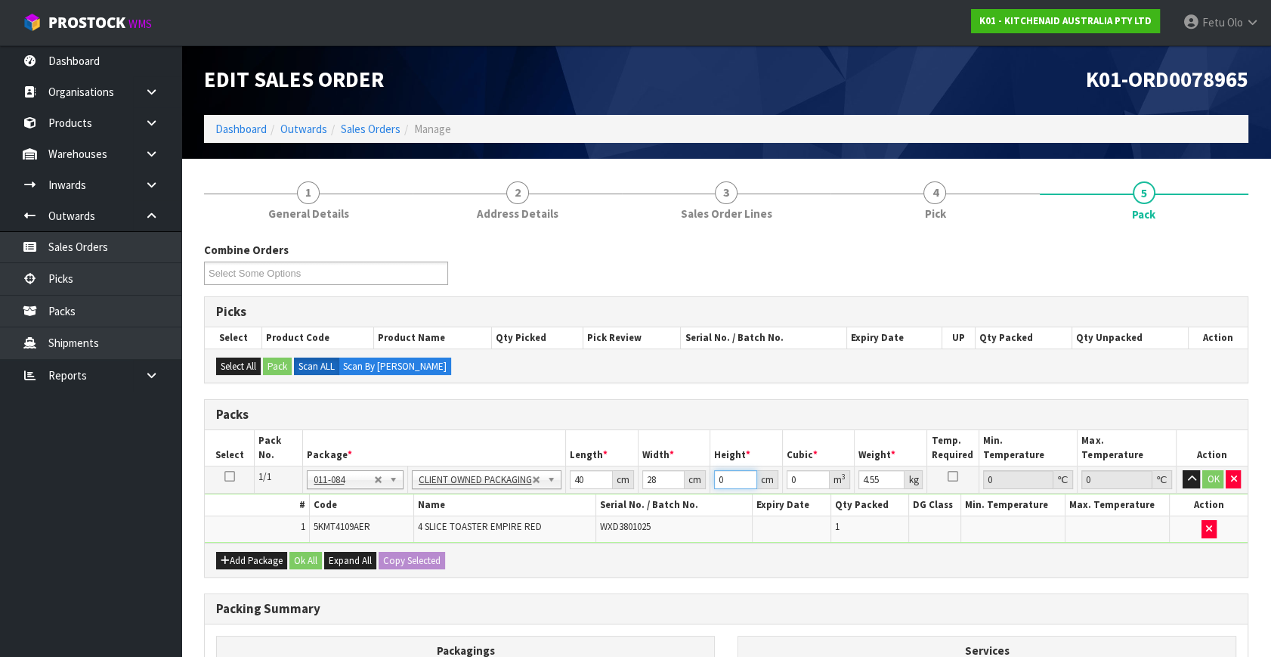
type input "0.00336"
type input "37"
type input "0.04144"
type input "37"
type input "5"
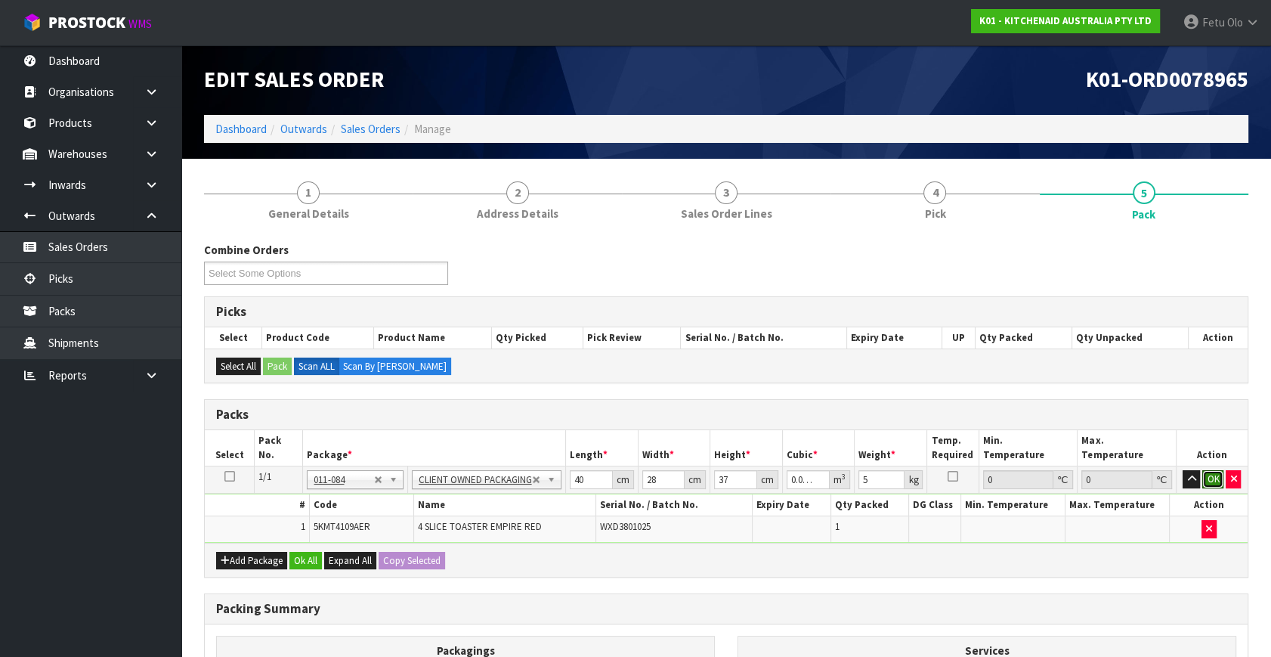
click button "OK" at bounding box center [1213, 479] width 21 height 18
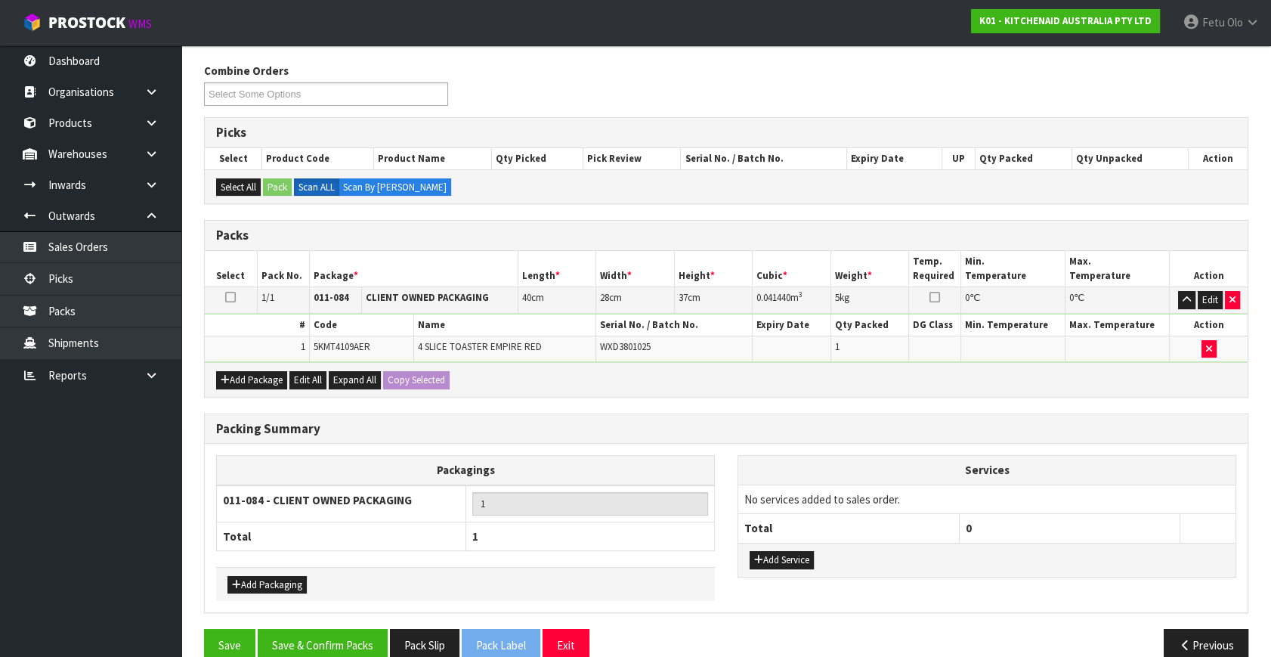
scroll to position [203, 0]
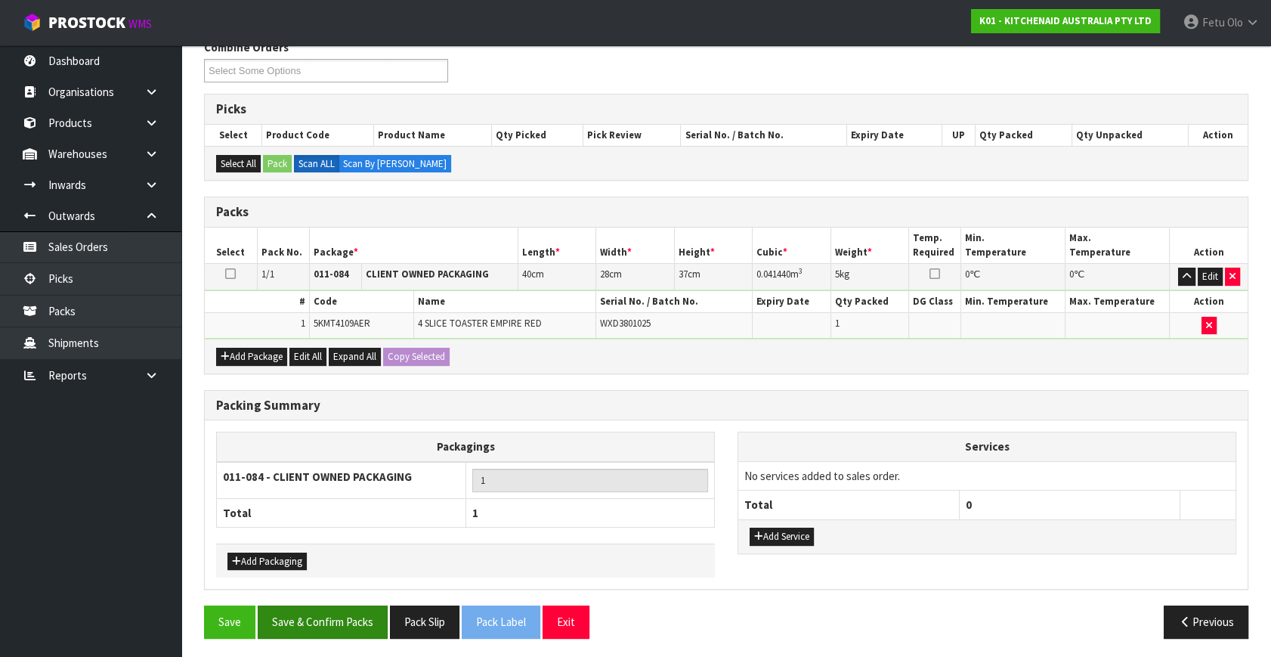
drag, startPoint x: 351, startPoint y: 636, endPoint x: 357, endPoint y: 627, distance: 10.9
click at [355, 630] on div "Save Save & Confirm Packs Pack Slip Pack Label Exit Previous" at bounding box center [726, 628] width 1067 height 44
click at [361, 615] on button "Save & Confirm Packs" at bounding box center [323, 622] width 130 height 33
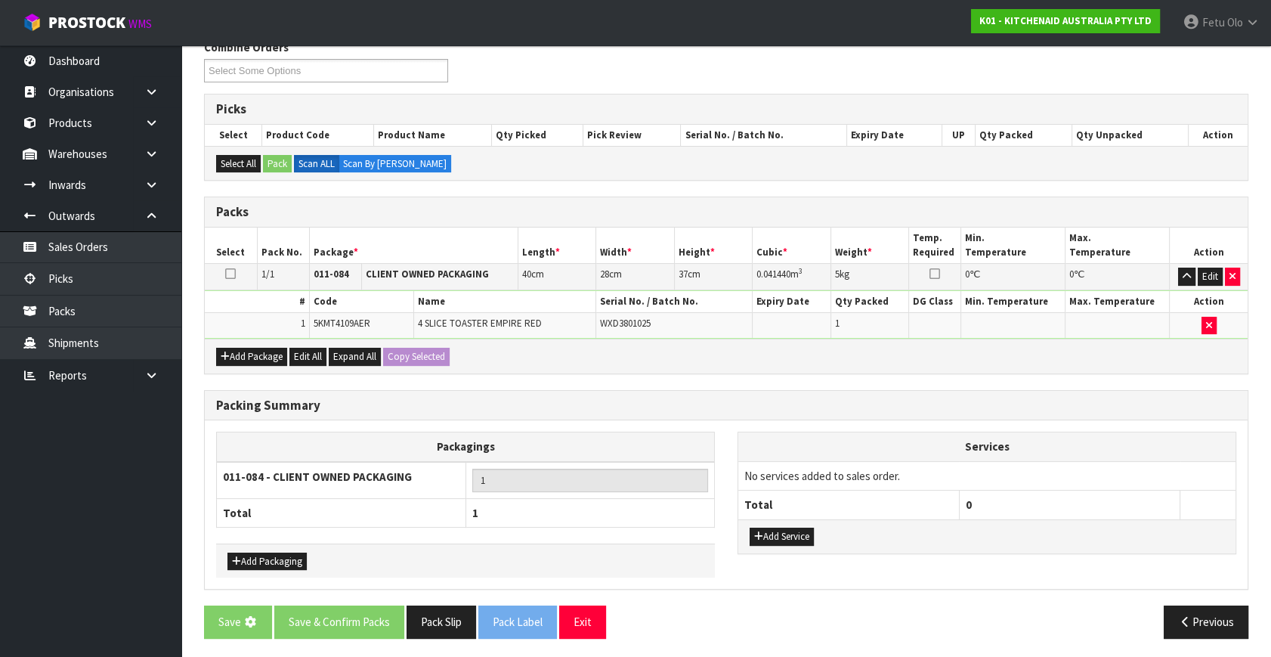
scroll to position [0, 0]
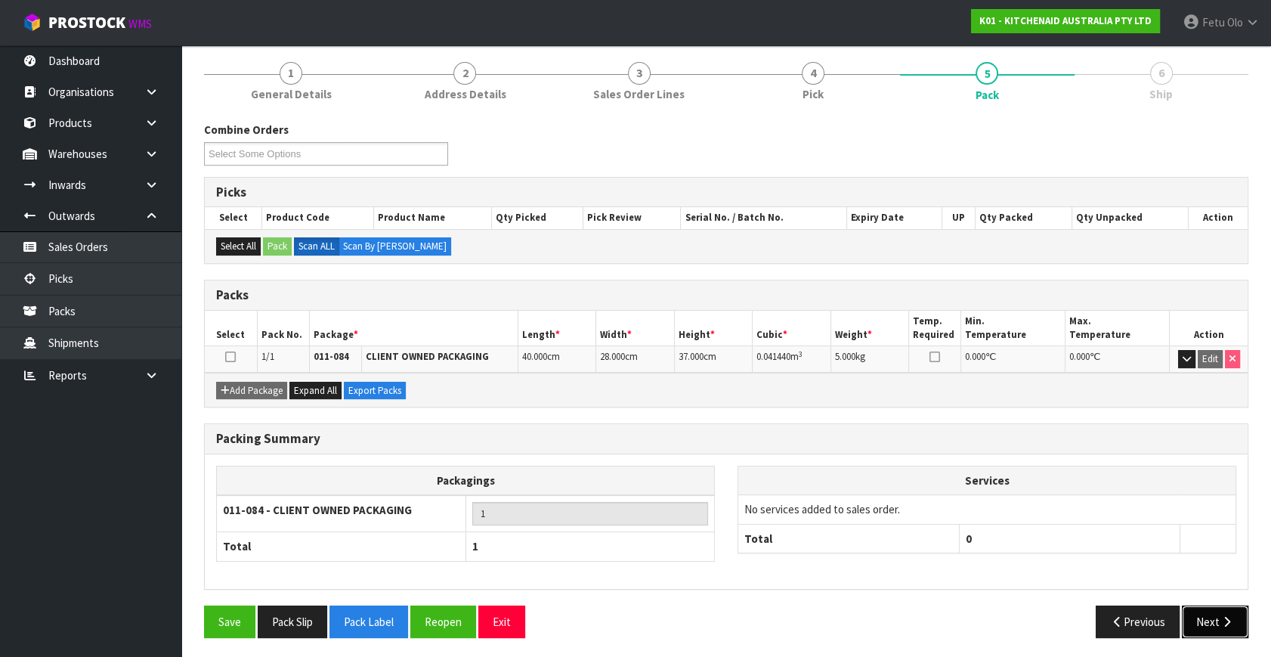
click at [1225, 626] on button "Next" at bounding box center [1215, 622] width 67 height 33
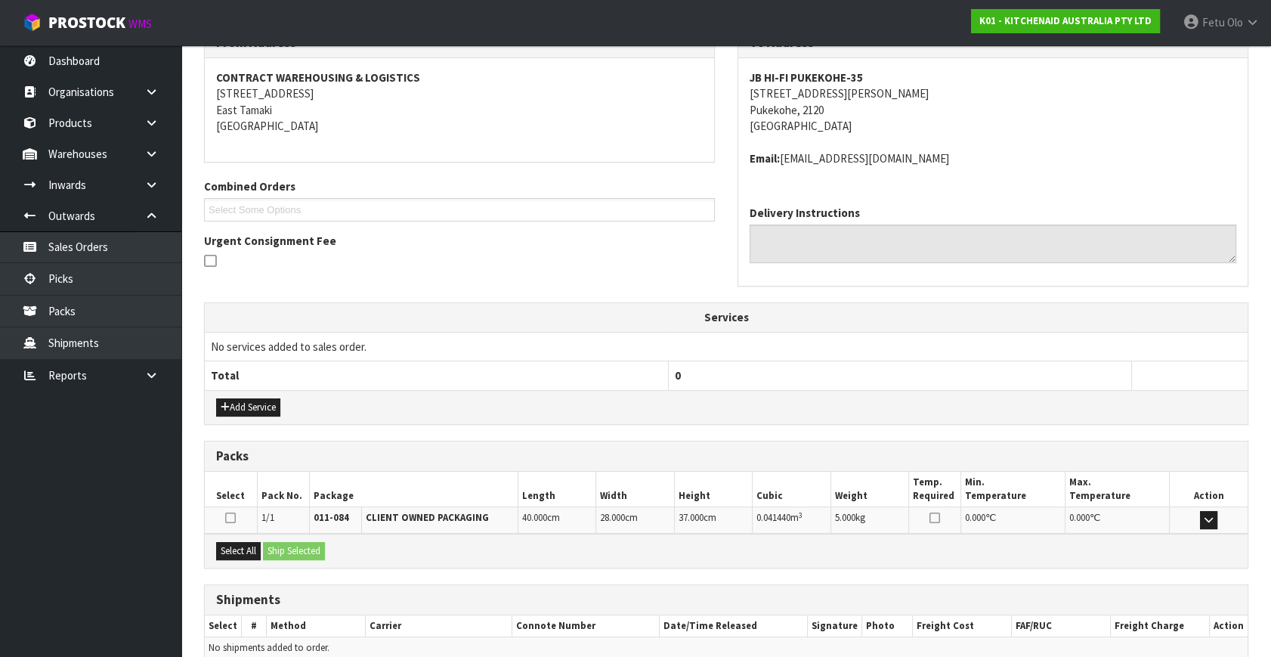
scroll to position [340, 0]
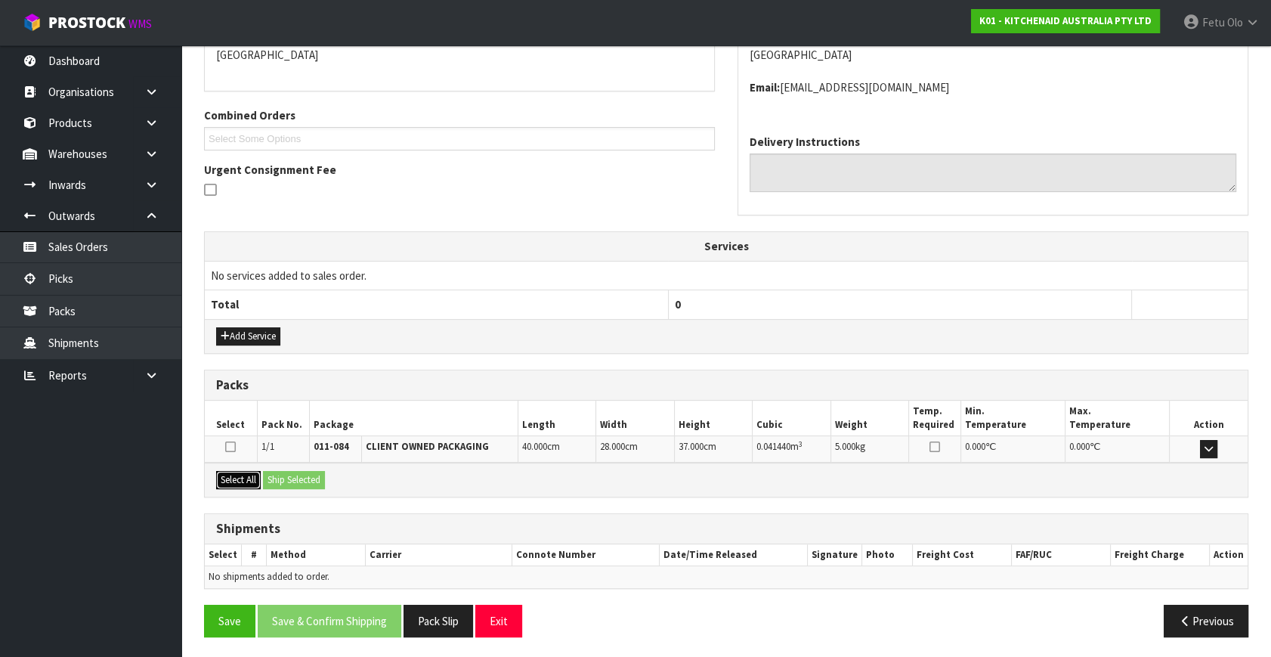
click at [225, 479] on button "Select All" at bounding box center [238, 480] width 45 height 18
drag, startPoint x: 286, startPoint y: 474, endPoint x: 311, endPoint y: 476, distance: 25.0
click at [287, 474] on button "Ship Selected" at bounding box center [294, 480] width 62 height 18
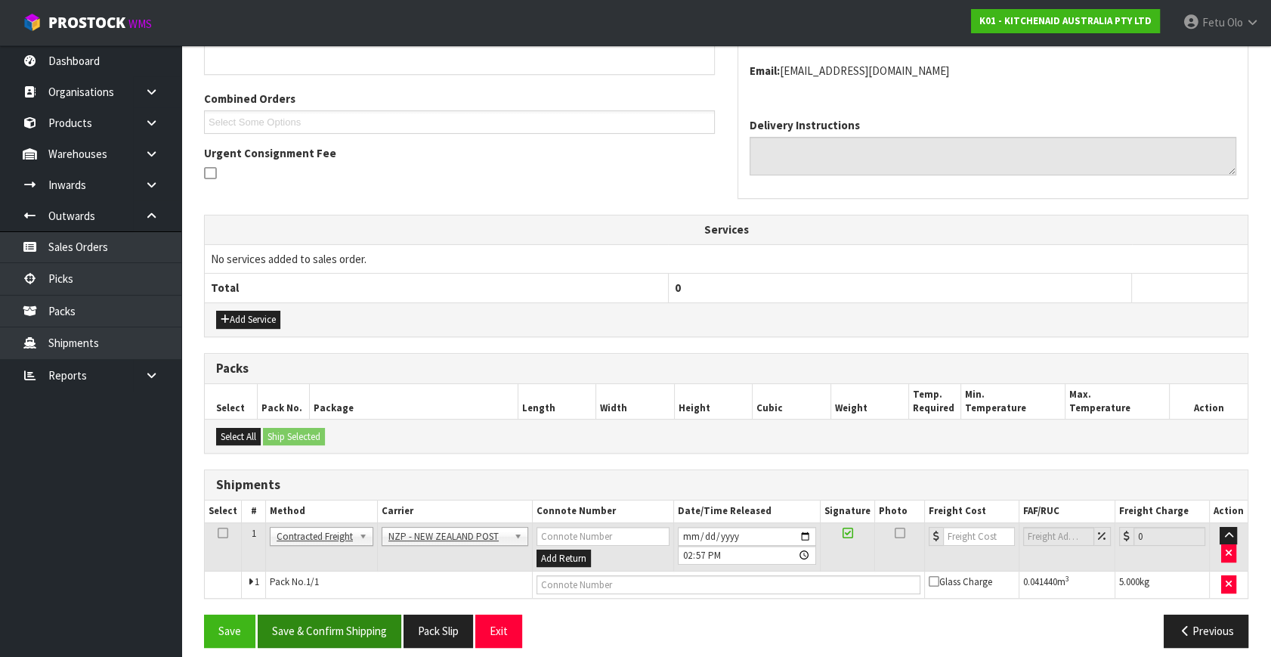
scroll to position [367, 0]
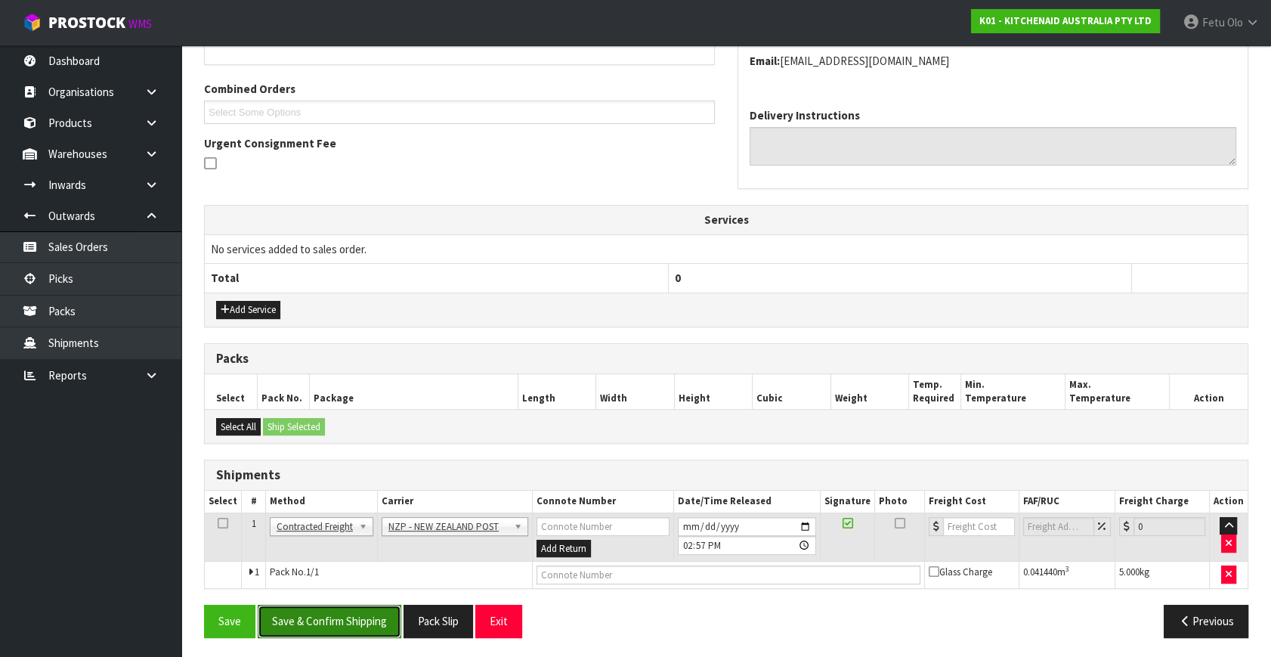
click at [384, 614] on button "Save & Confirm Shipping" at bounding box center [330, 621] width 144 height 33
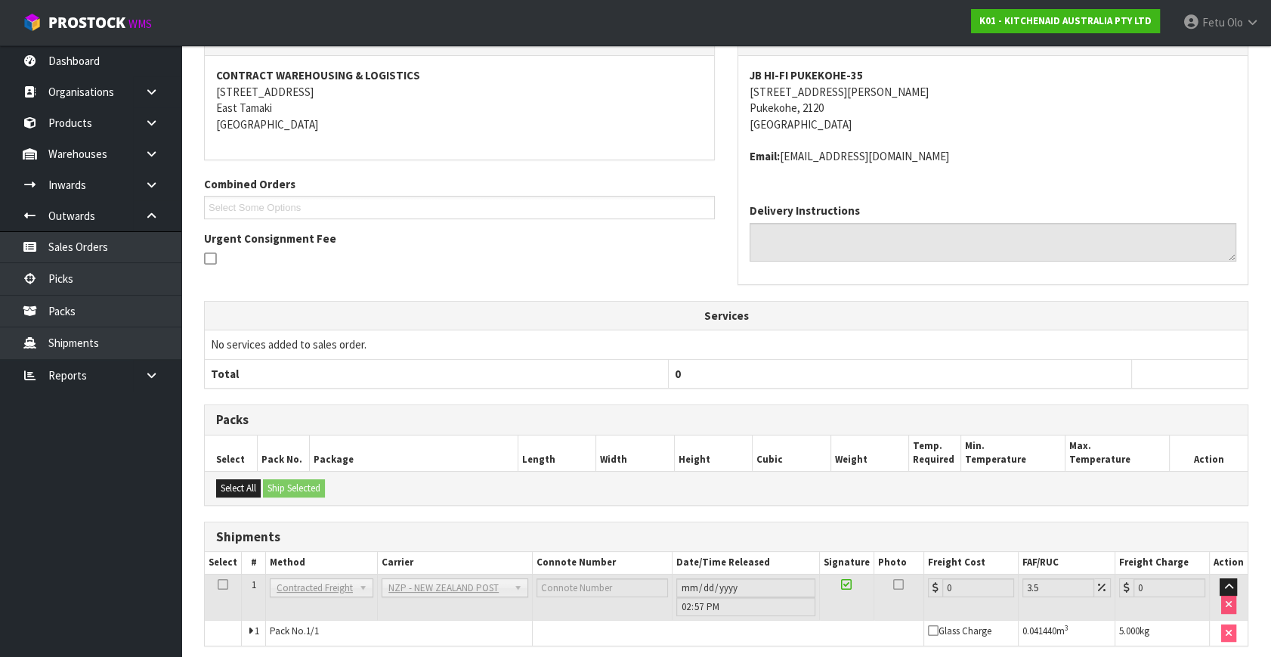
scroll to position [346, 0]
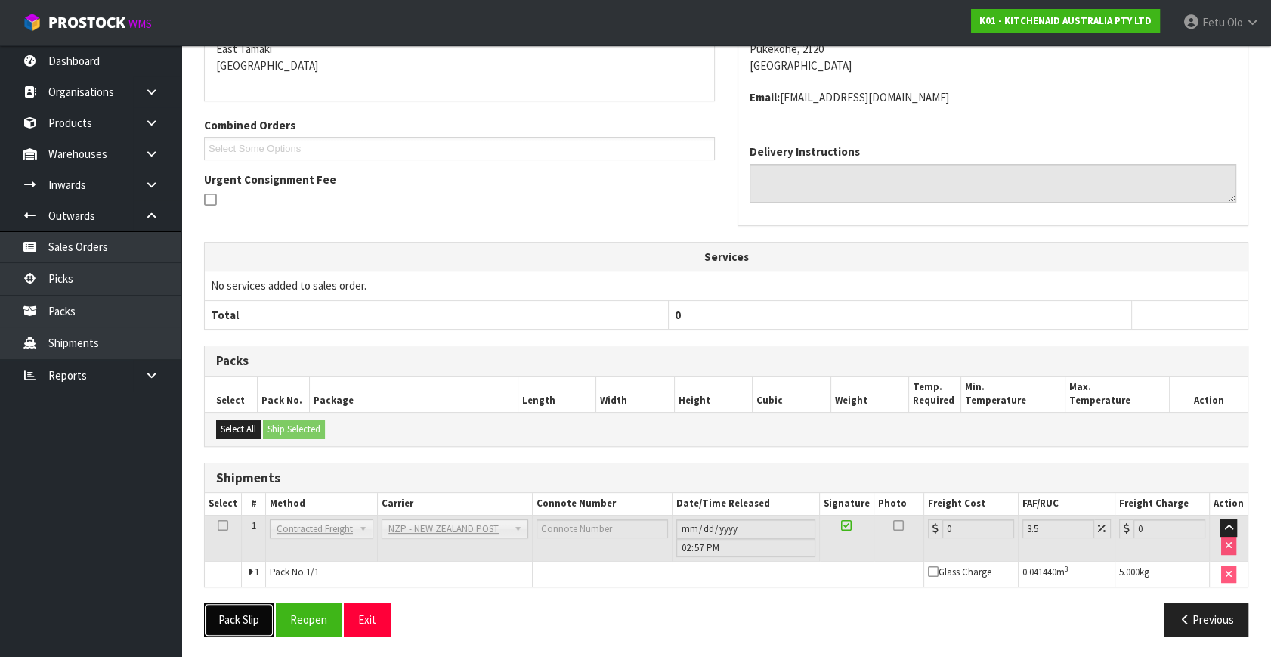
click at [240, 615] on button "Pack Slip" at bounding box center [239, 619] width 70 height 33
click at [328, 612] on button "Reopen" at bounding box center [309, 619] width 66 height 33
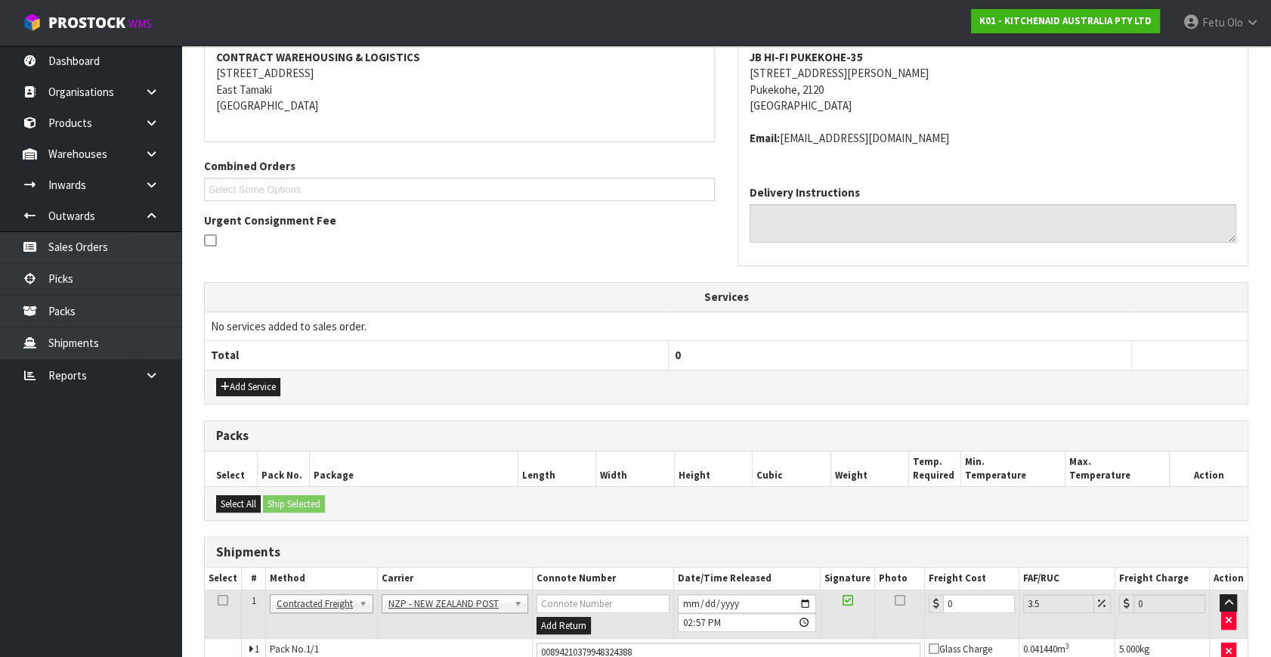
scroll to position [381, 0]
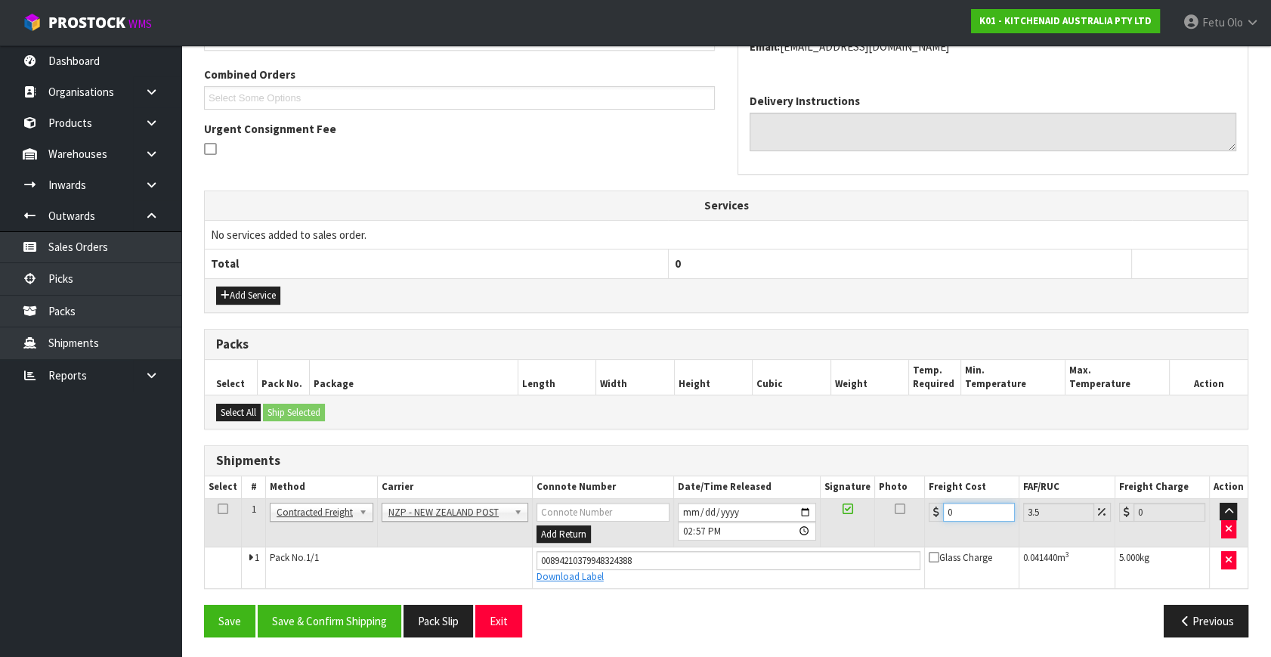
click at [712, 559] on tbody "1 Client Local Pickup Customer Local Pickup Company Freight Contracted Freight …" at bounding box center [726, 542] width 1043 height 89
type input "4"
type input "4.14"
type input "4.3"
type input "4.45"
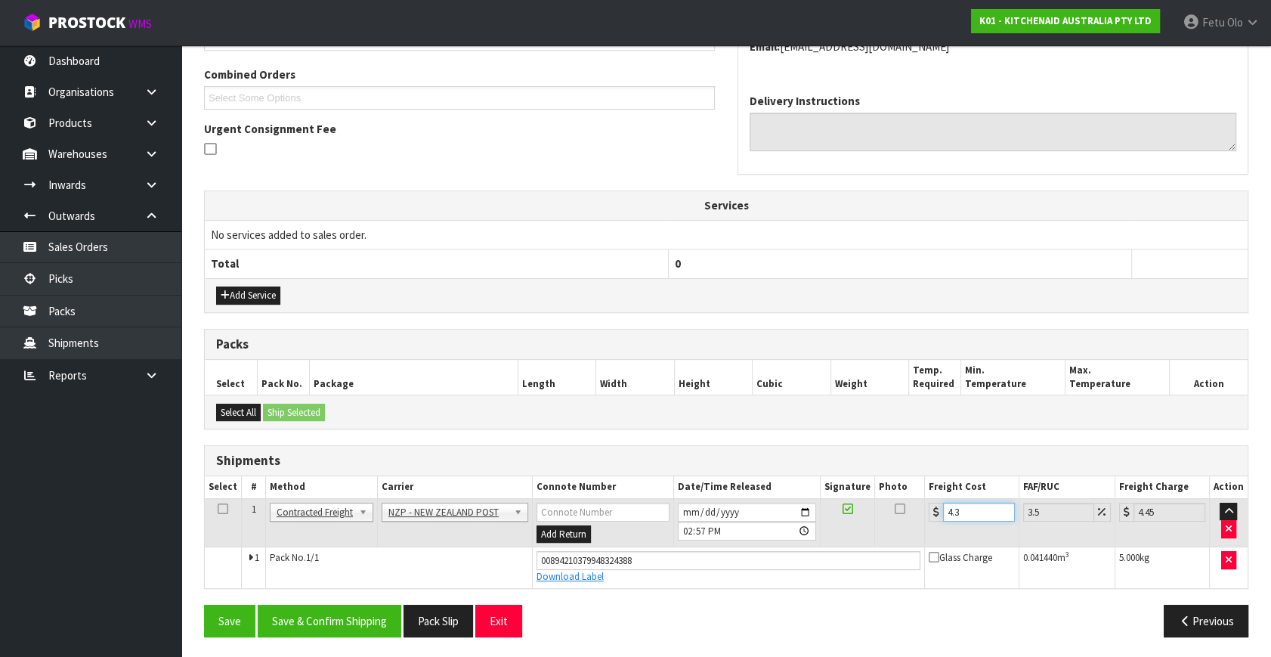
type input "4.33"
type input "4.48"
type input "4.33"
click at [317, 611] on button "Save & Confirm Shipping" at bounding box center [330, 621] width 144 height 33
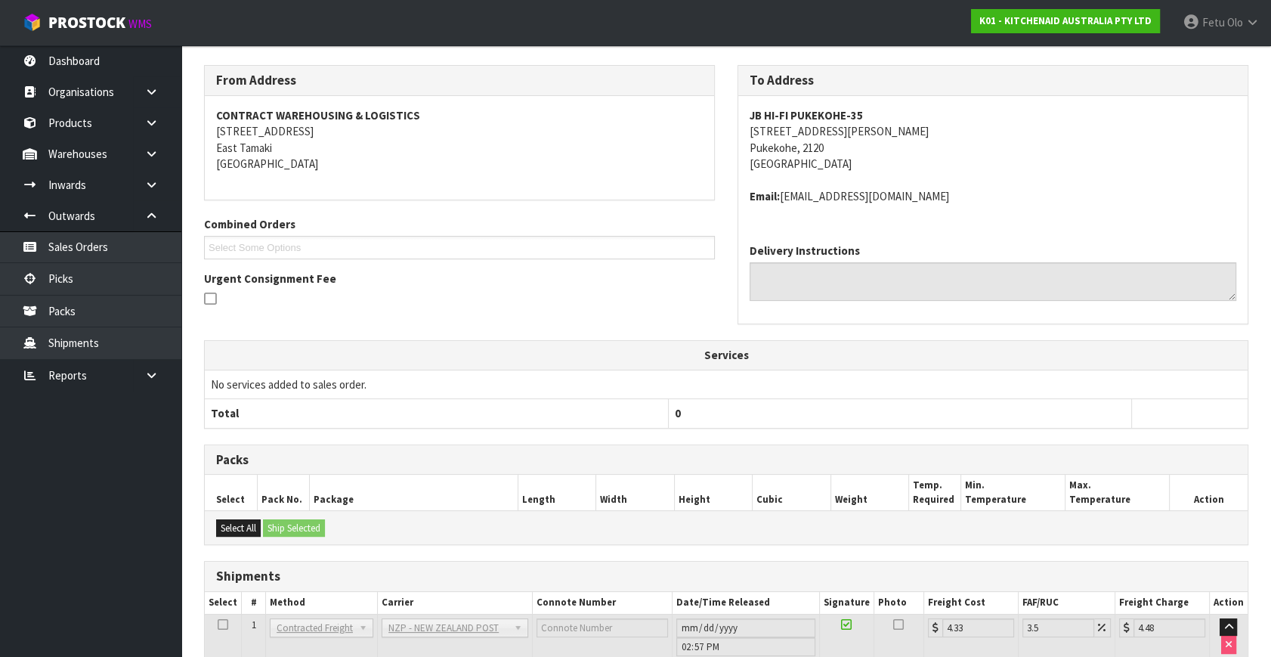
scroll to position [340, 0]
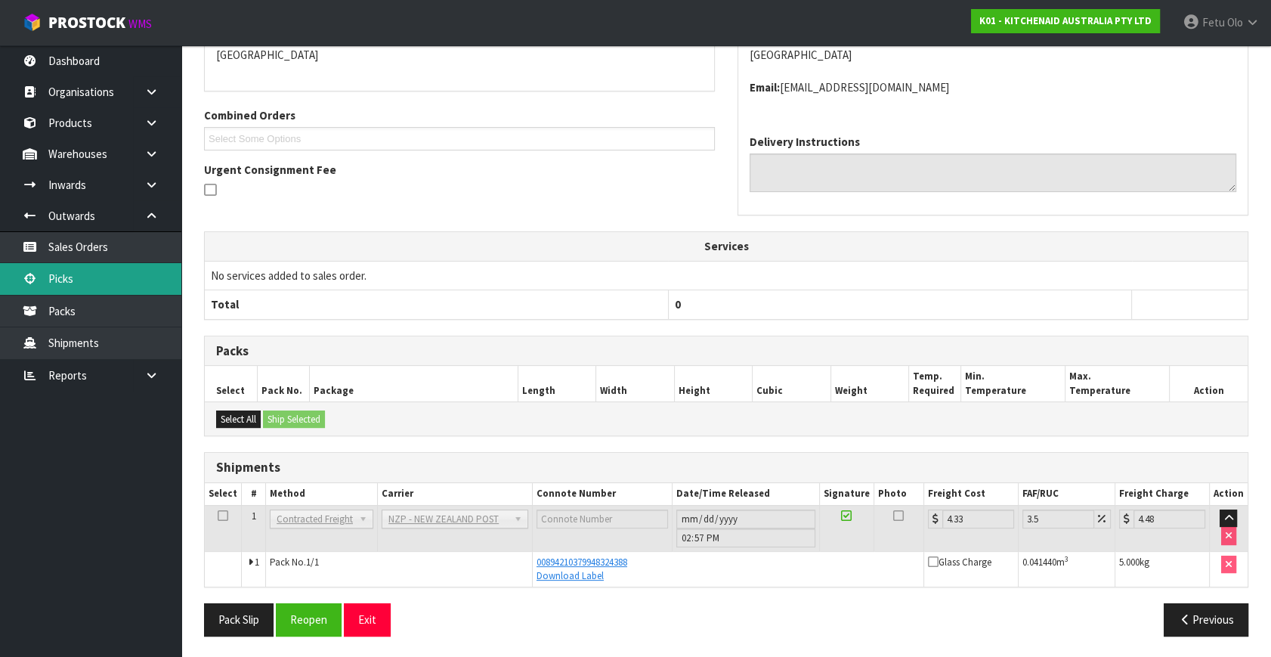
click at [94, 277] on link "Picks" at bounding box center [90, 278] width 181 height 31
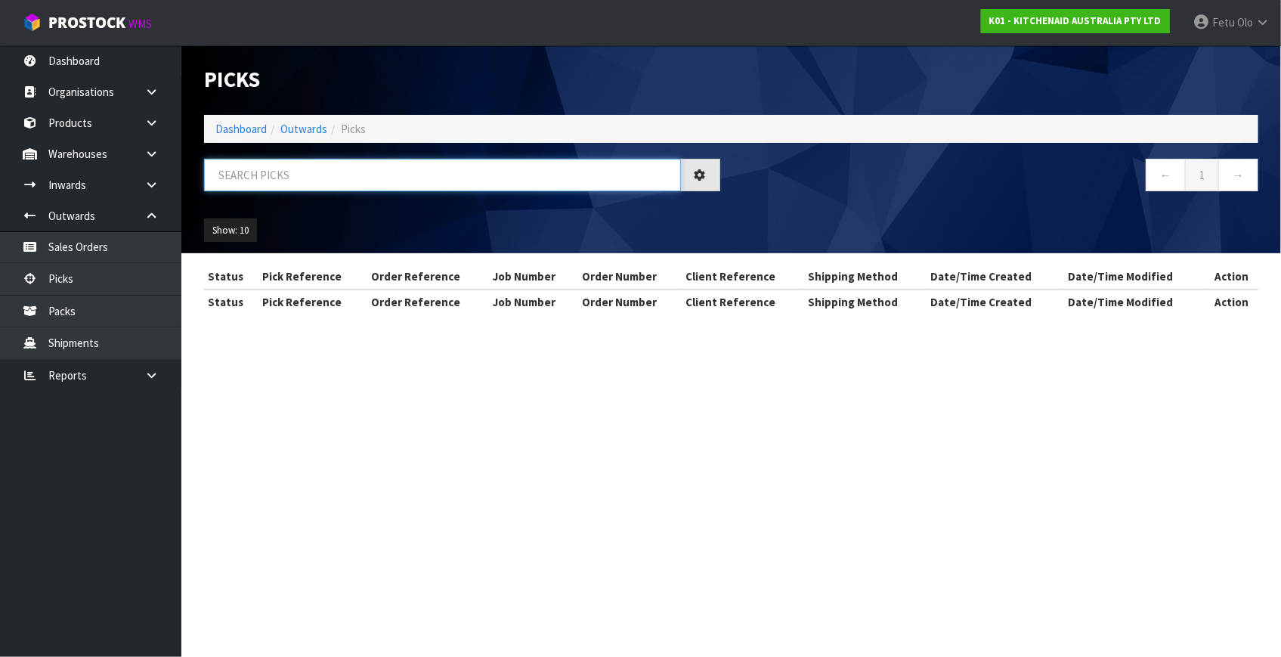
click at [348, 169] on input "text" at bounding box center [442, 175] width 477 height 33
type input "78971"
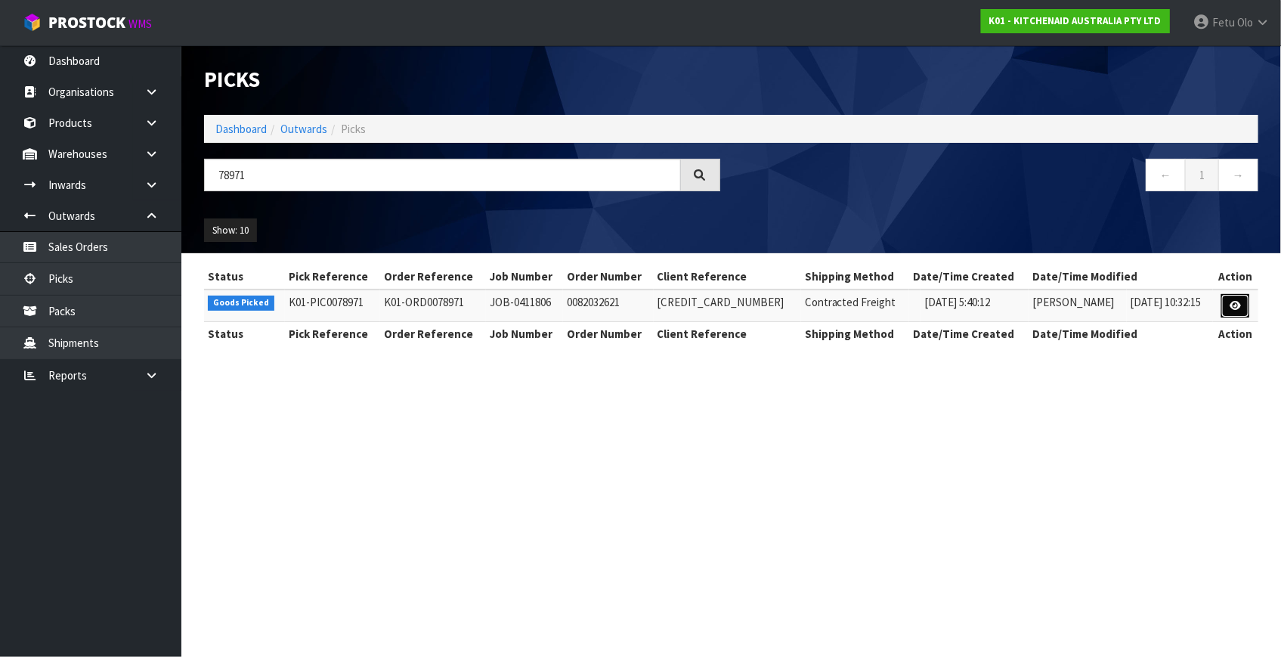
click at [1232, 305] on icon at bounding box center [1235, 306] width 11 height 10
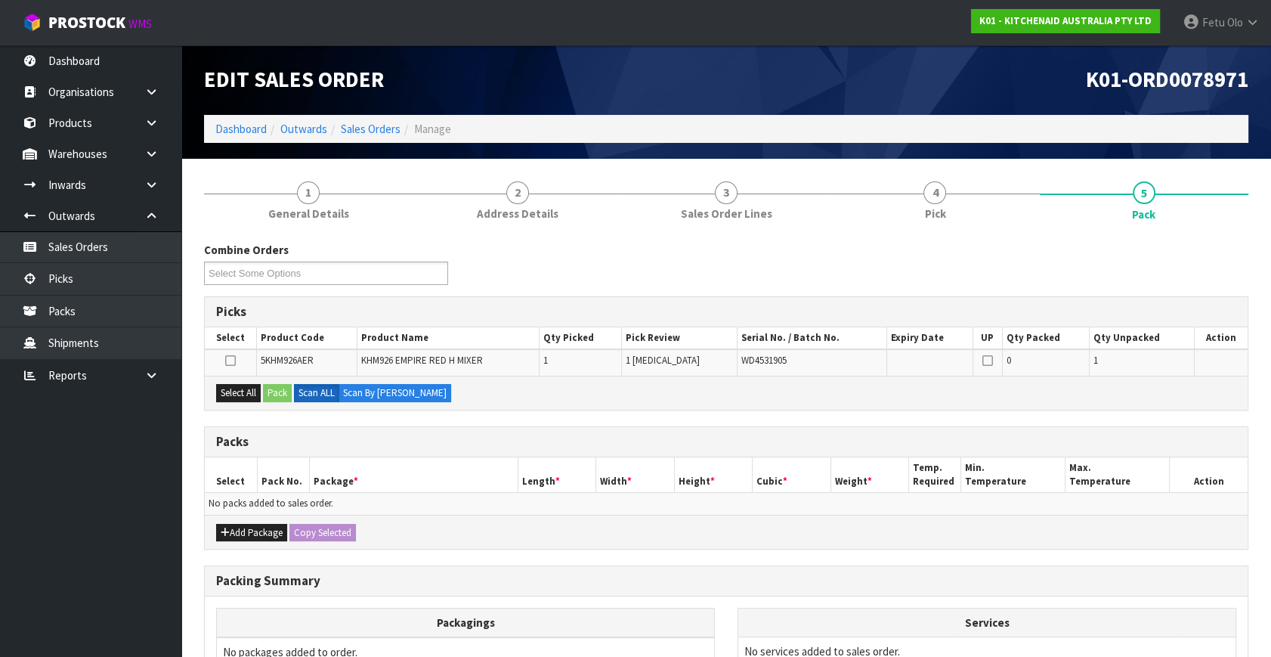
click at [113, 545] on ul "Dashboard Organisations Clients Consignees Carriers Products Categories Serial …" at bounding box center [90, 351] width 181 height 612
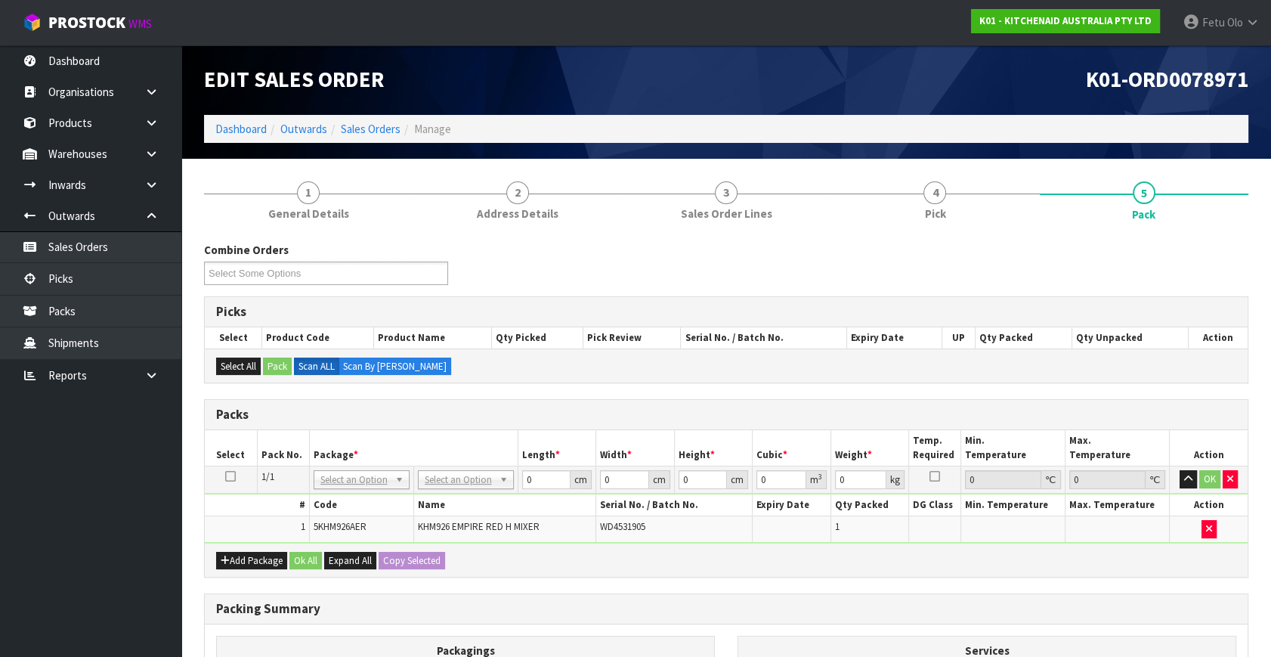
drag, startPoint x: 358, startPoint y: 485, endPoint x: 361, endPoint y: 493, distance: 7.9
click at [361, 497] on input "text" at bounding box center [361, 499] width 88 height 19
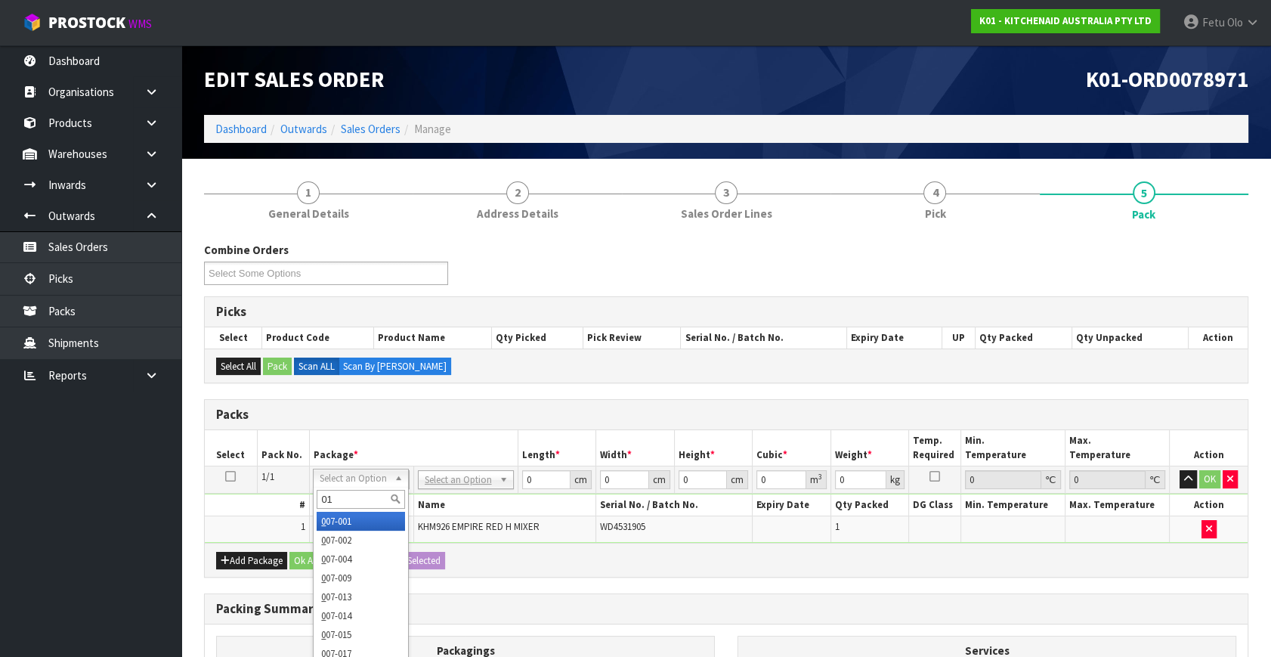
type input "011"
type input "1.6"
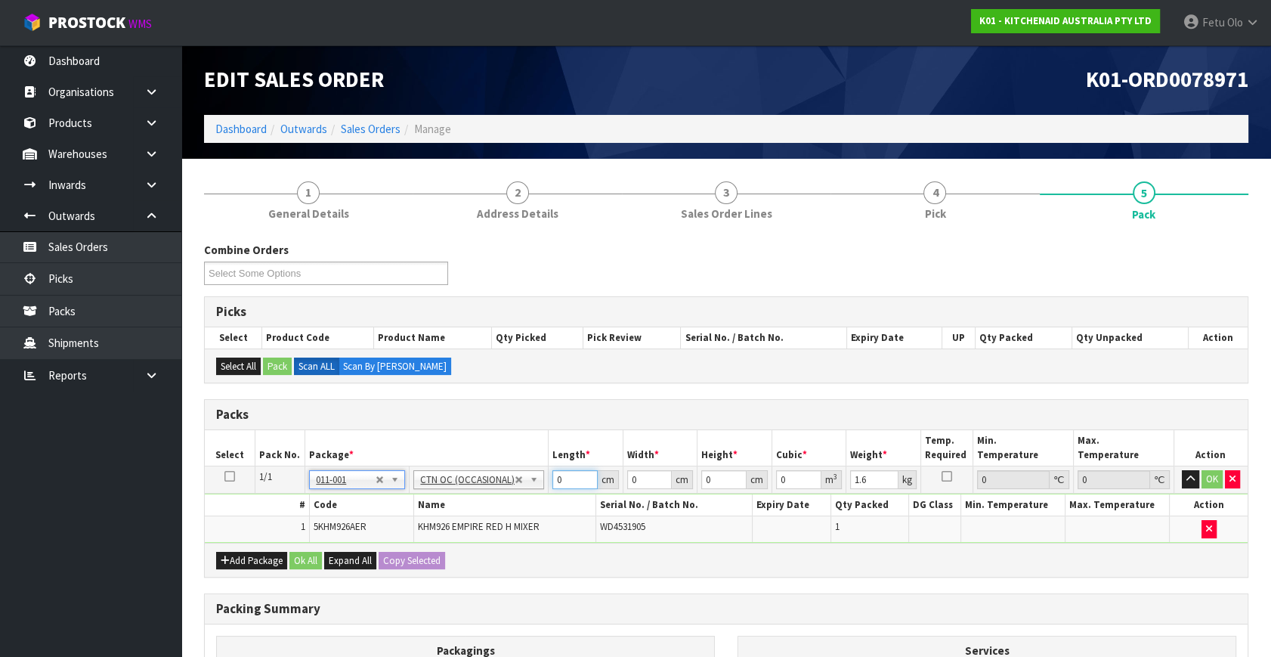
click at [454, 515] on tbody "1/1 NONE 007-001 007-002 007-004 007-009 007-013 007-014 007-015 007-017 007-01…" at bounding box center [726, 504] width 1043 height 76
type input "30"
type input "26"
type input "2"
type input "0.00156"
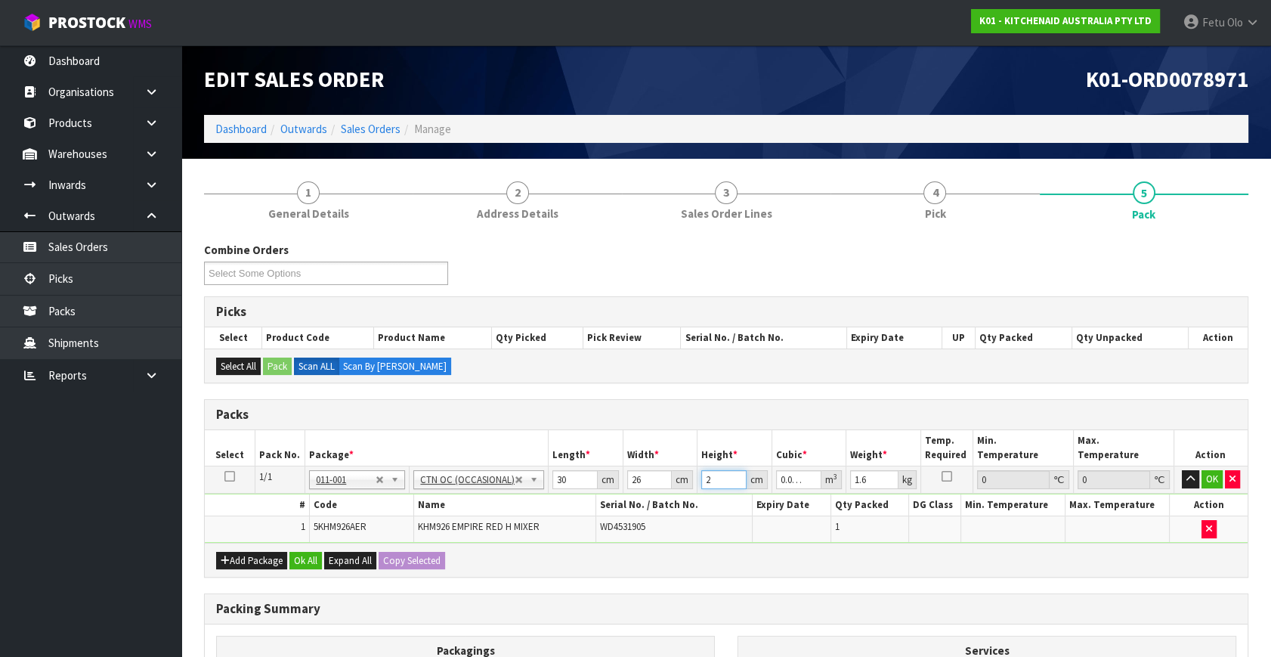
type input "22"
type input "0.01716"
type input "22"
type input "2"
click button "OK" at bounding box center [1212, 479] width 21 height 18
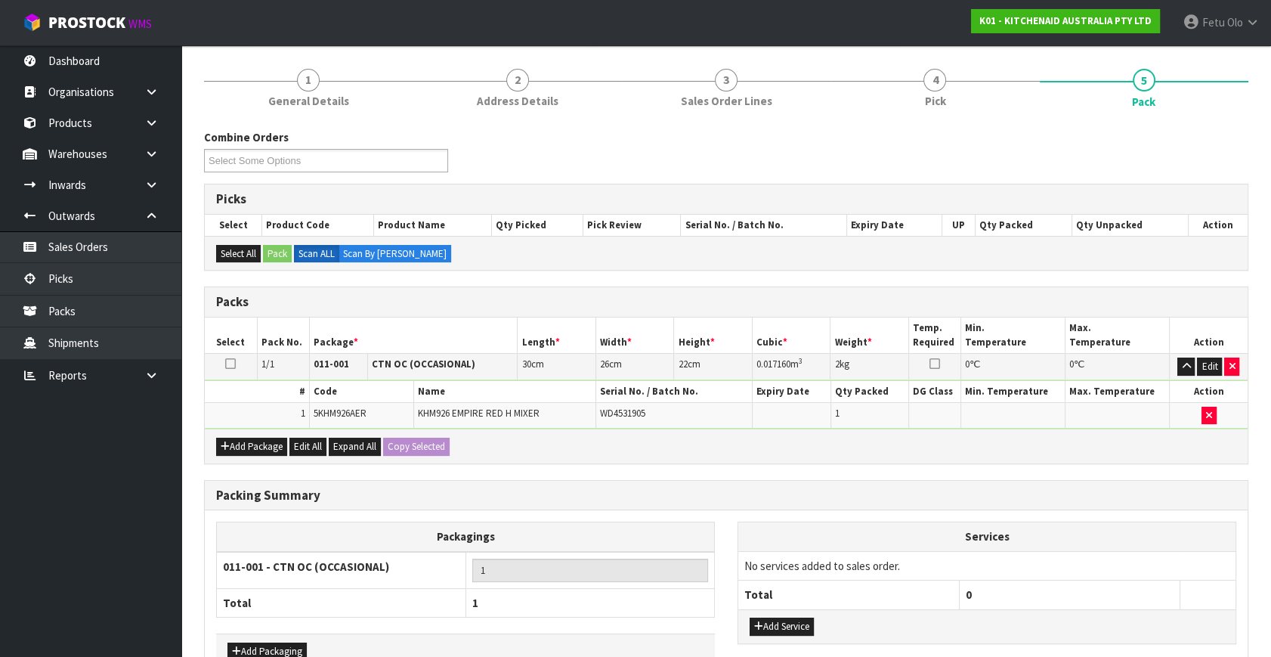
scroll to position [203, 0]
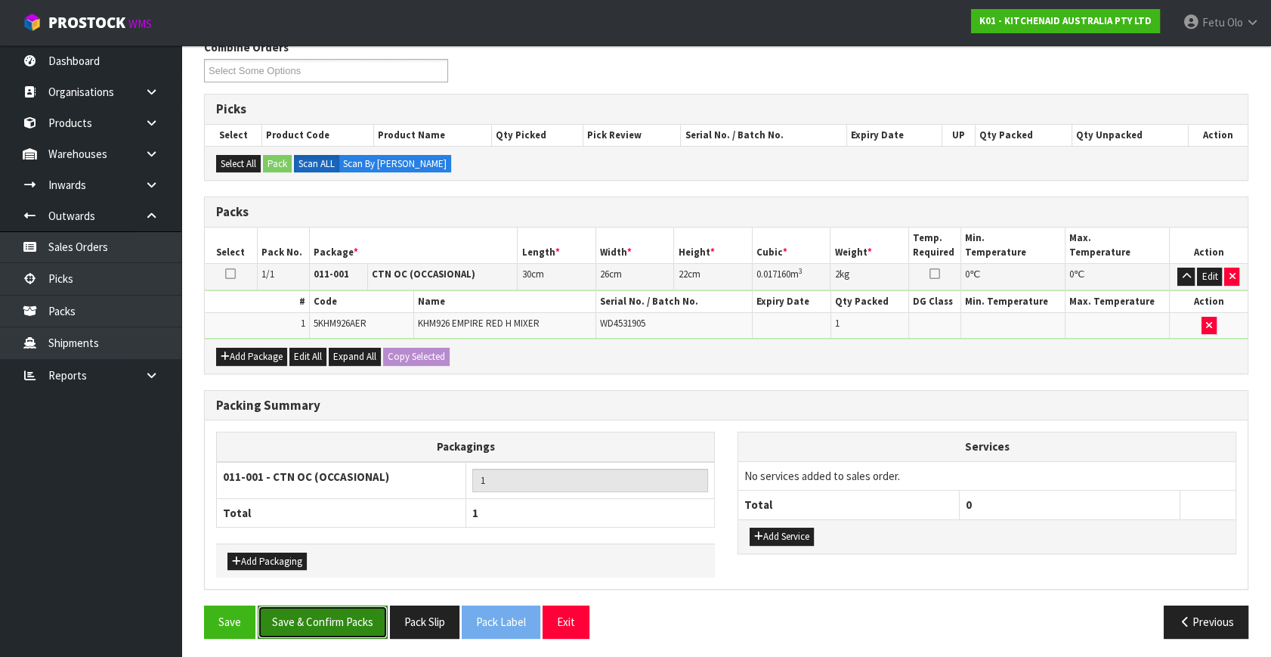
click at [354, 622] on button "Save & Confirm Packs" at bounding box center [323, 622] width 130 height 33
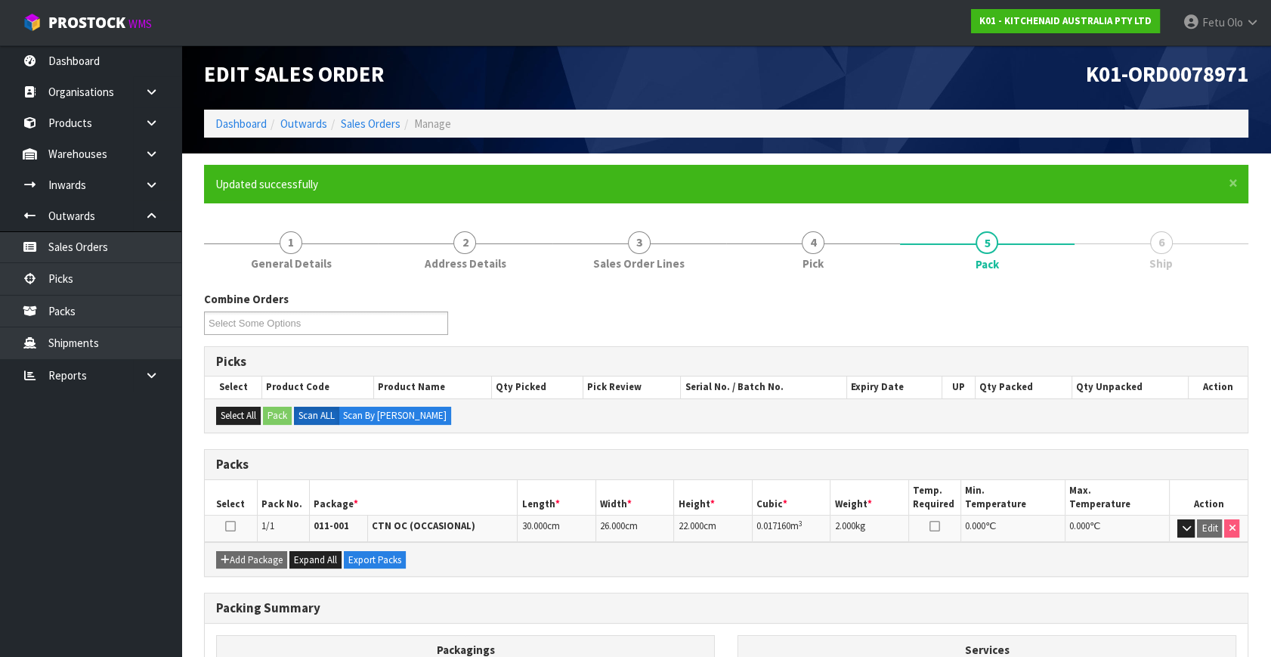
scroll to position [175, 0]
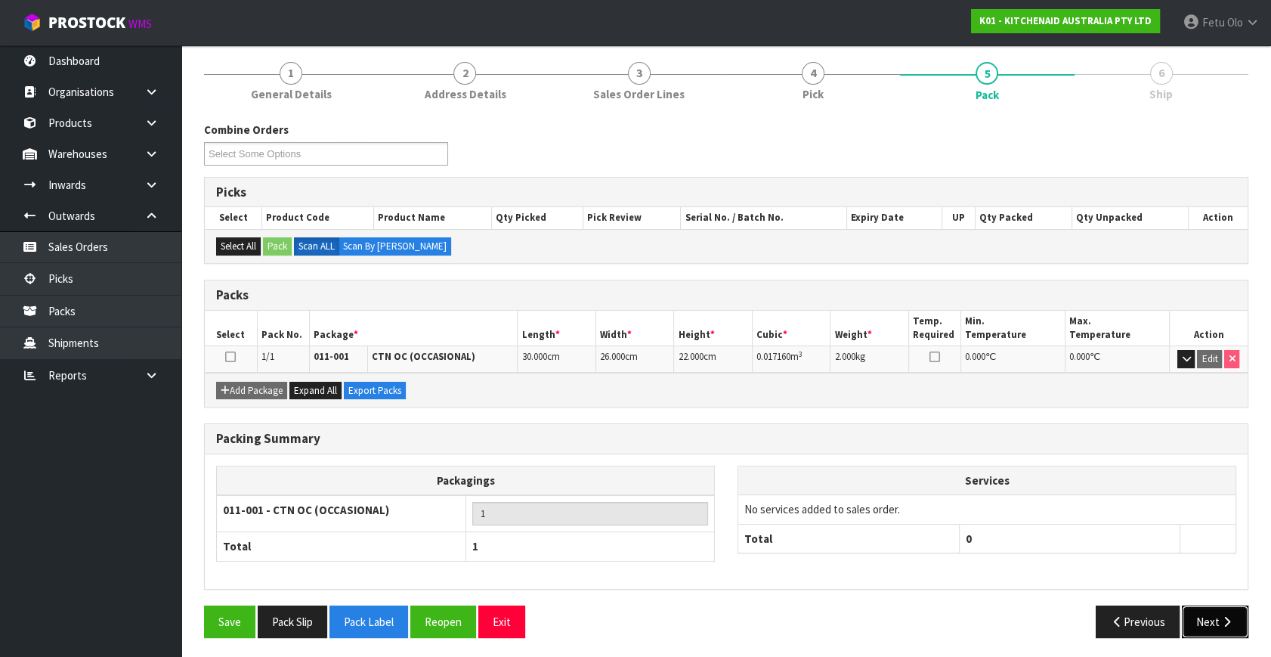
click at [1211, 621] on button "Next" at bounding box center [1215, 622] width 67 height 33
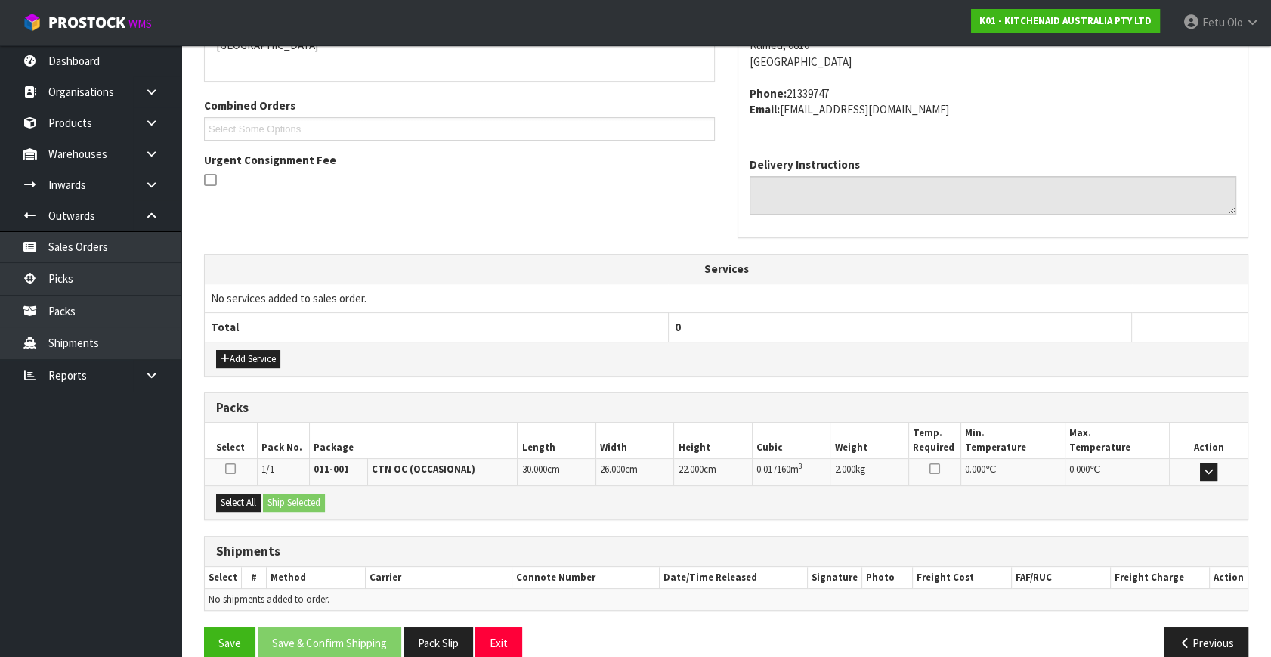
scroll to position [372, 0]
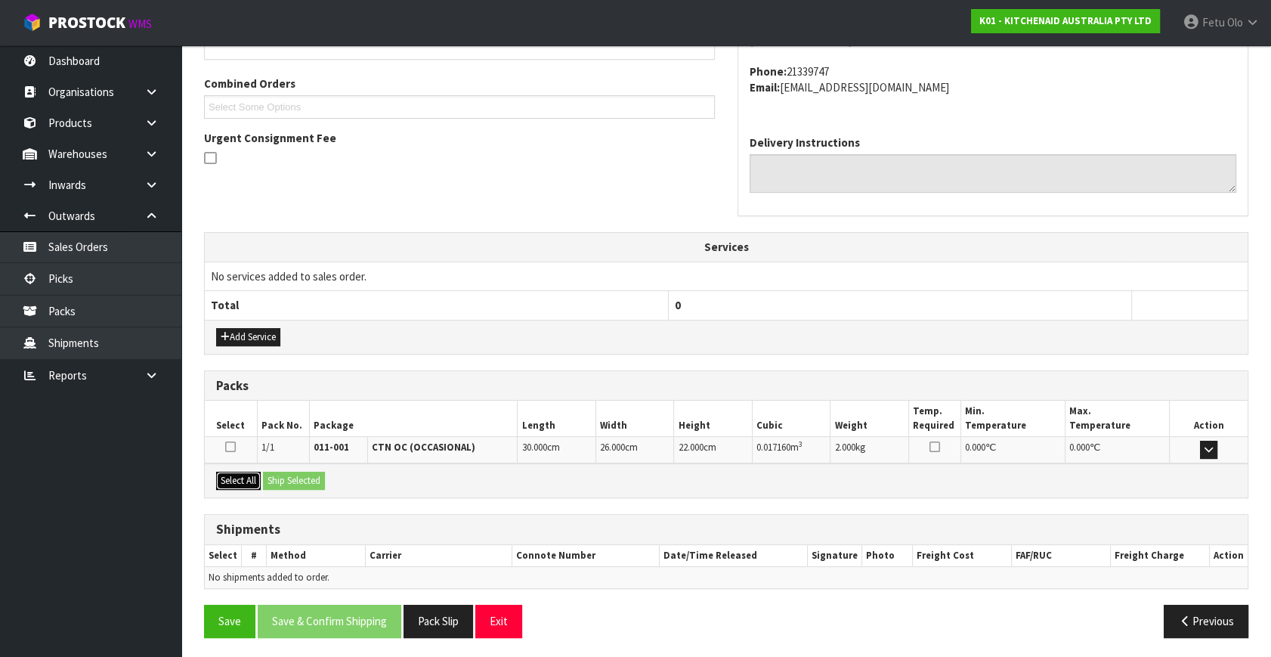
click at [228, 481] on button "Select All" at bounding box center [238, 481] width 45 height 18
drag, startPoint x: 257, startPoint y: 479, endPoint x: 272, endPoint y: 480, distance: 15.2
click at [259, 479] on button "Select All" at bounding box center [238, 481] width 45 height 18
click at [273, 479] on button "Ship Selected" at bounding box center [294, 481] width 62 height 18
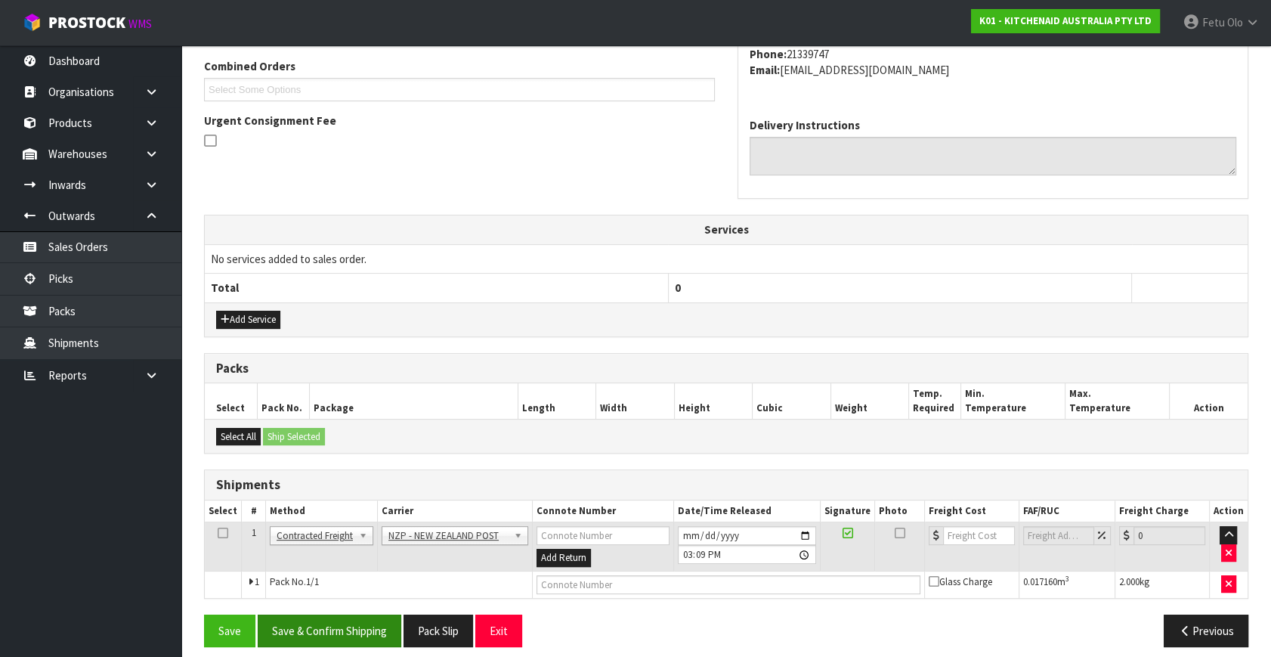
scroll to position [399, 0]
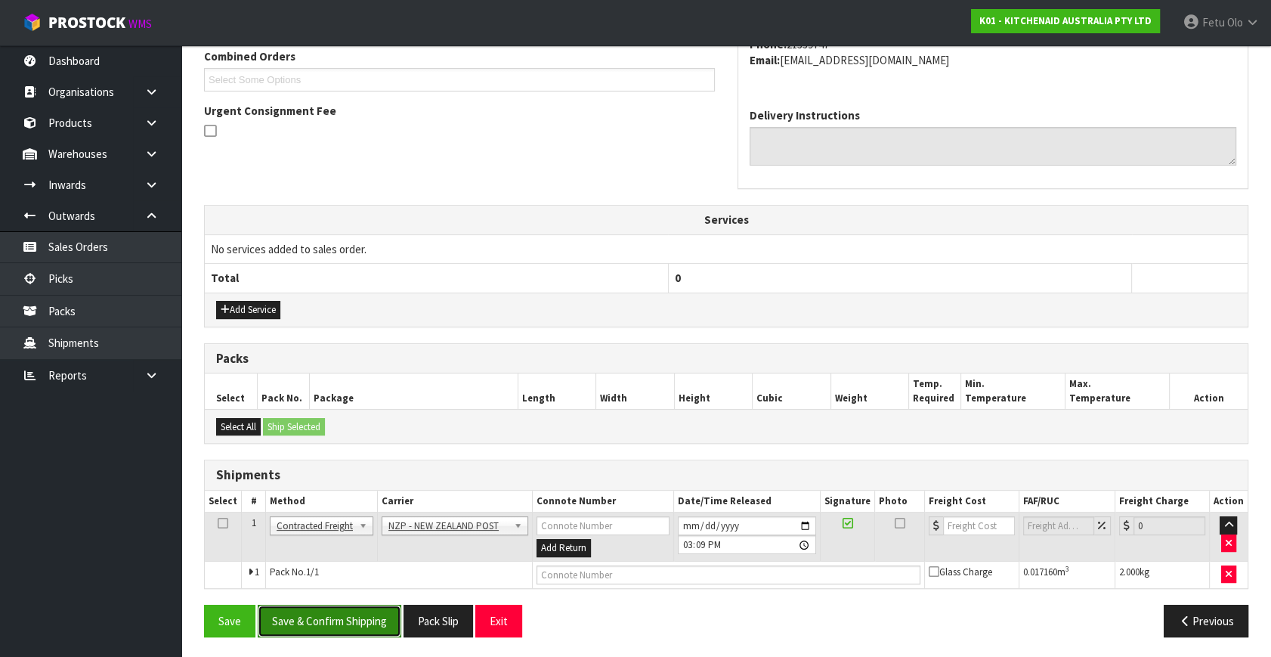
drag, startPoint x: 352, startPoint y: 609, endPoint x: 340, endPoint y: 613, distance: 12.7
click at [352, 610] on button "Save & Confirm Shipping" at bounding box center [330, 621] width 144 height 33
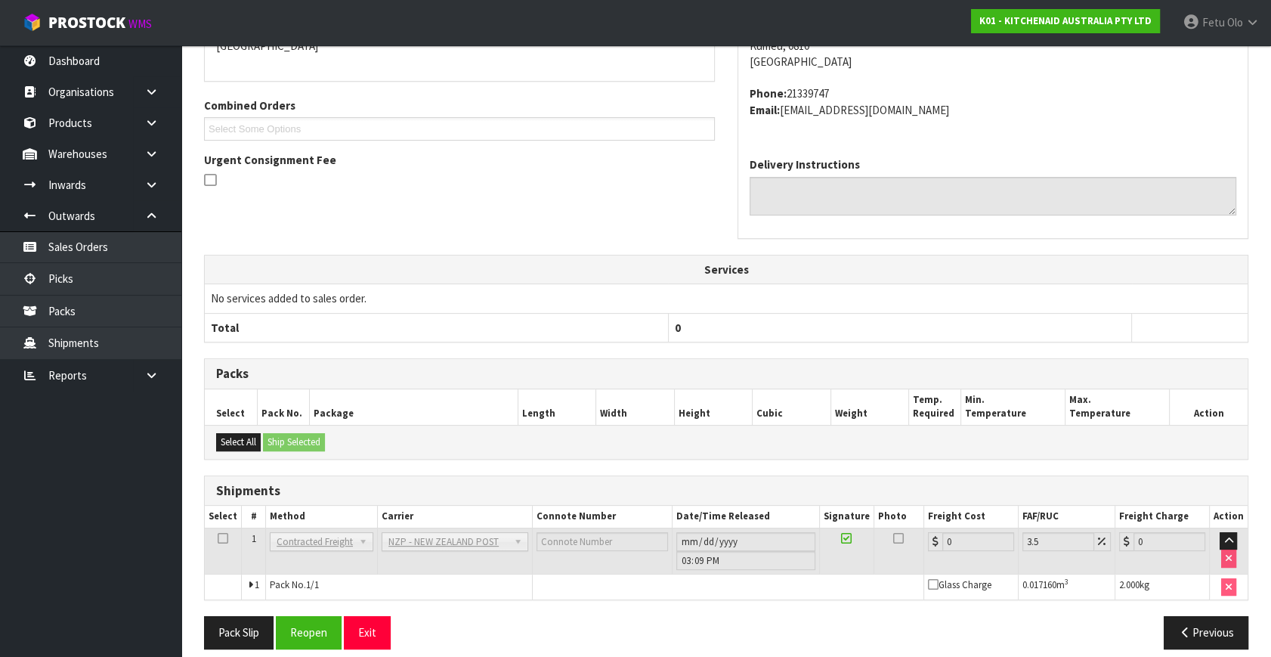
scroll to position [378, 0]
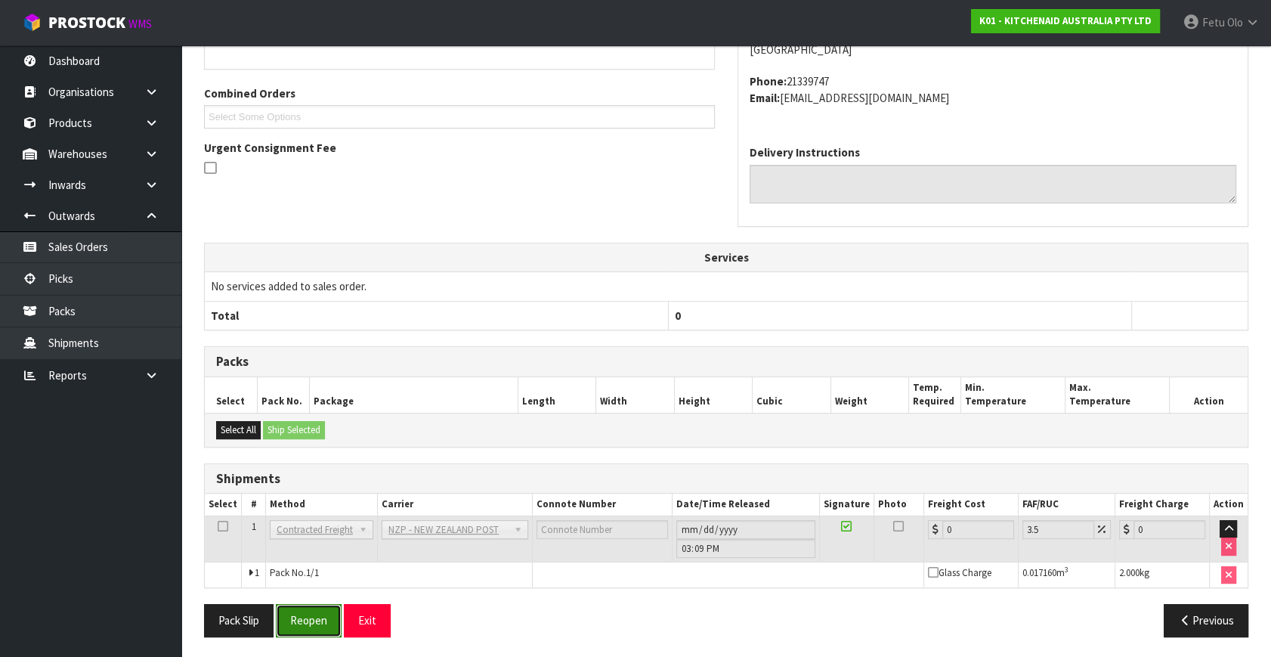
click at [307, 630] on button "Reopen" at bounding box center [309, 620] width 66 height 33
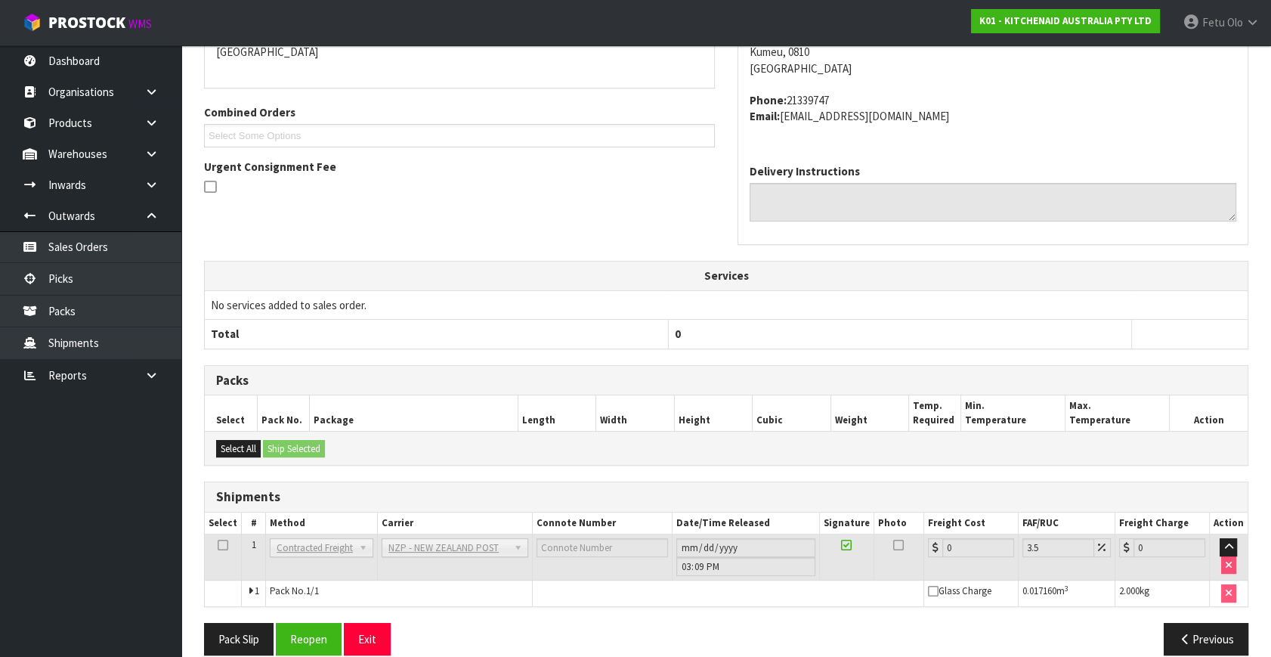
scroll to position [362, 0]
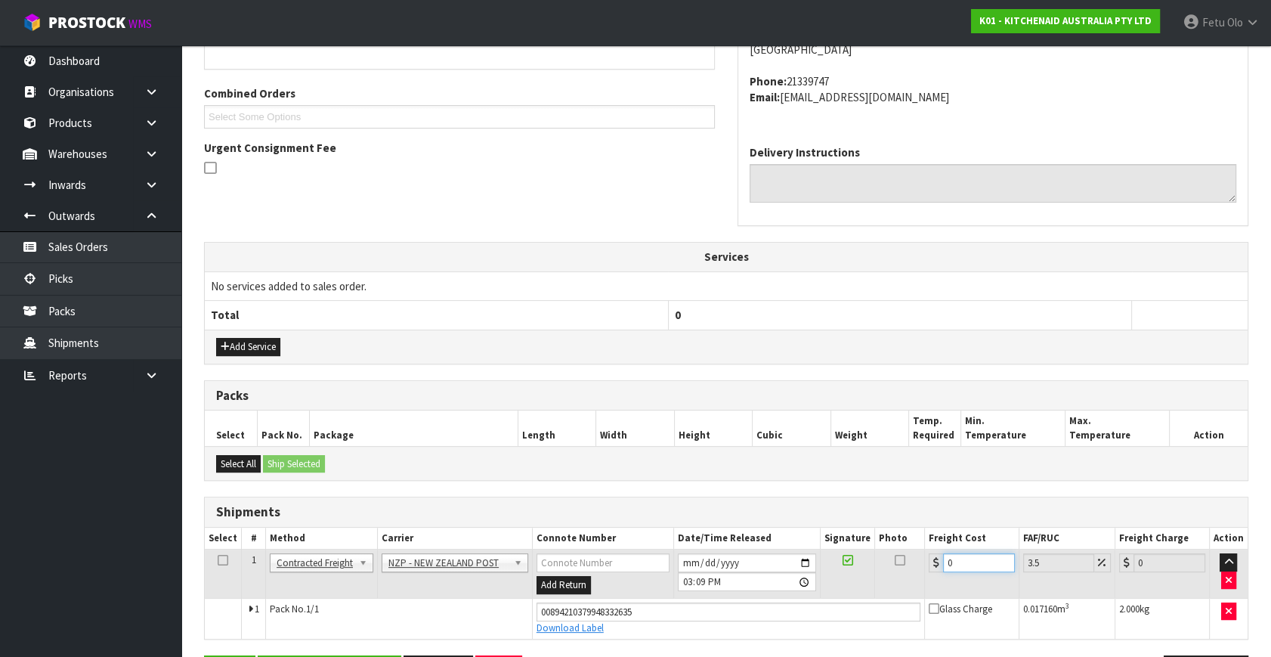
drag, startPoint x: 960, startPoint y: 565, endPoint x: 159, endPoint y: 590, distance: 801.7
type input "4"
type input "4.14"
type input "4.3"
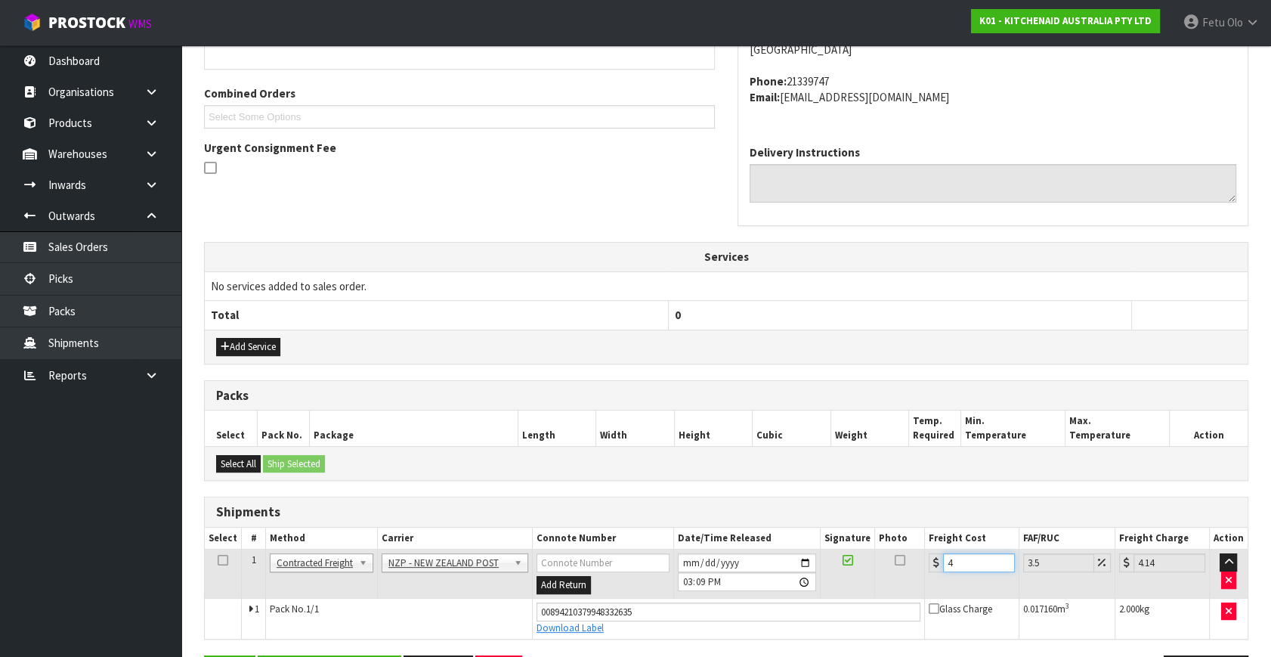
type input "4.45"
type input "4.33"
type input "4.48"
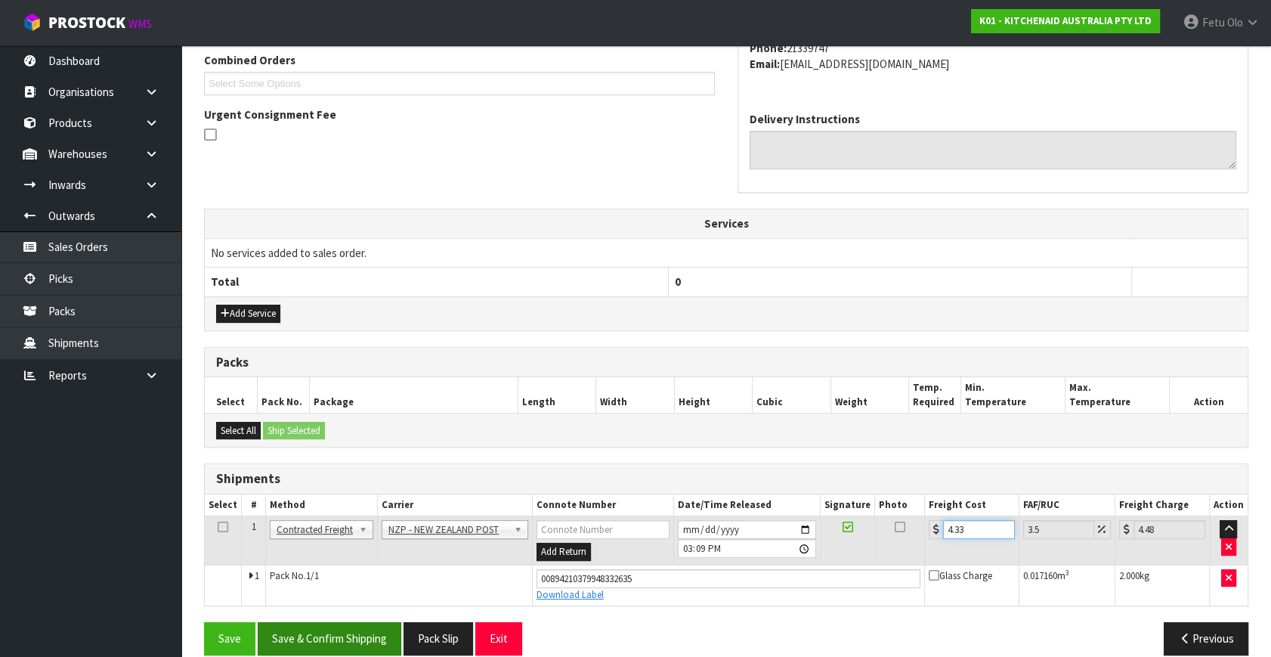
scroll to position [413, 0]
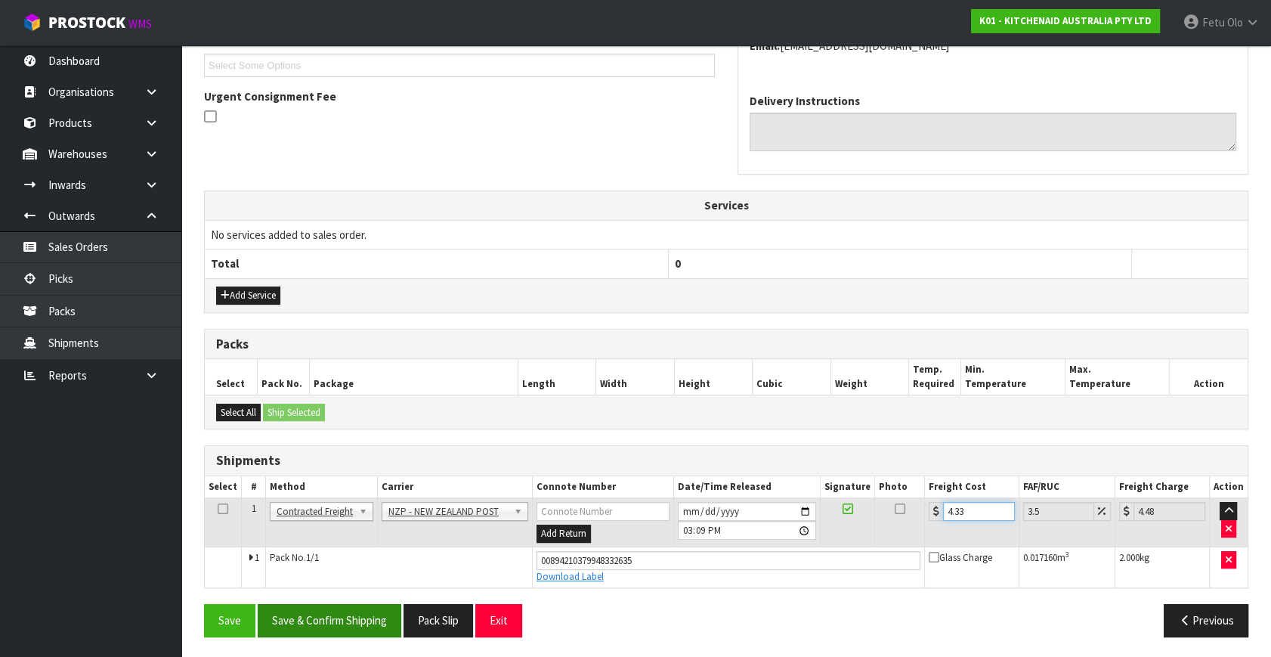
type input "4.33"
click at [335, 621] on button "Save & Confirm Shipping" at bounding box center [330, 620] width 144 height 33
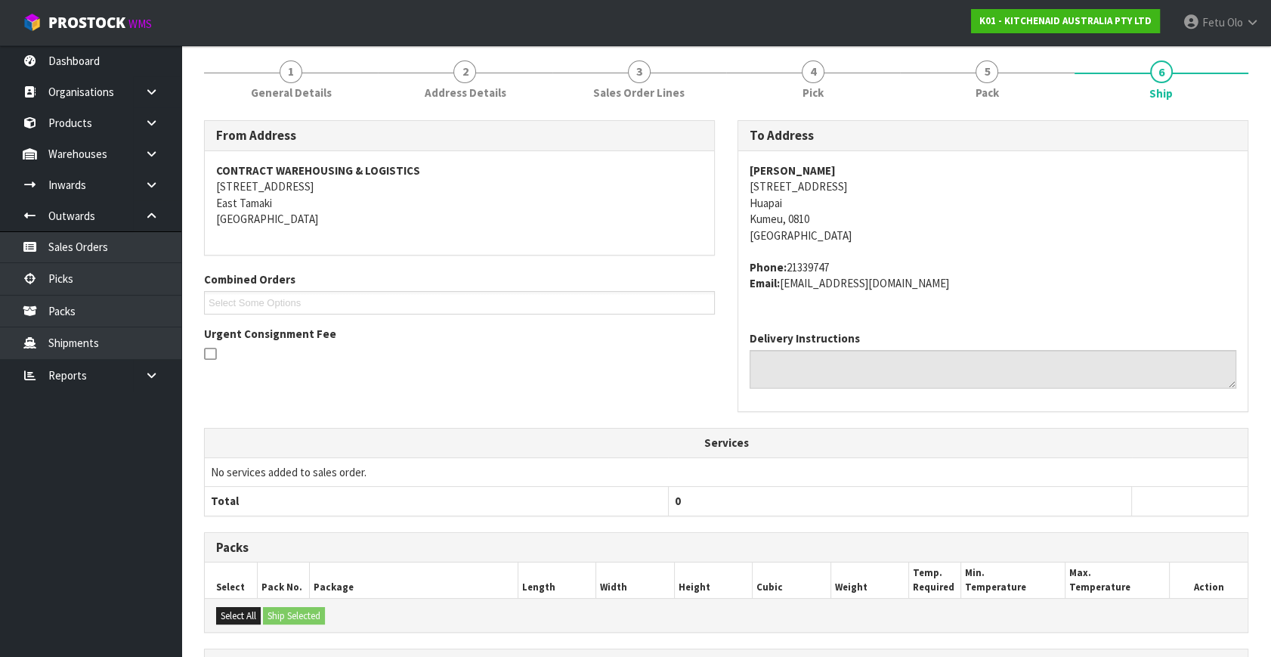
scroll to position [372, 0]
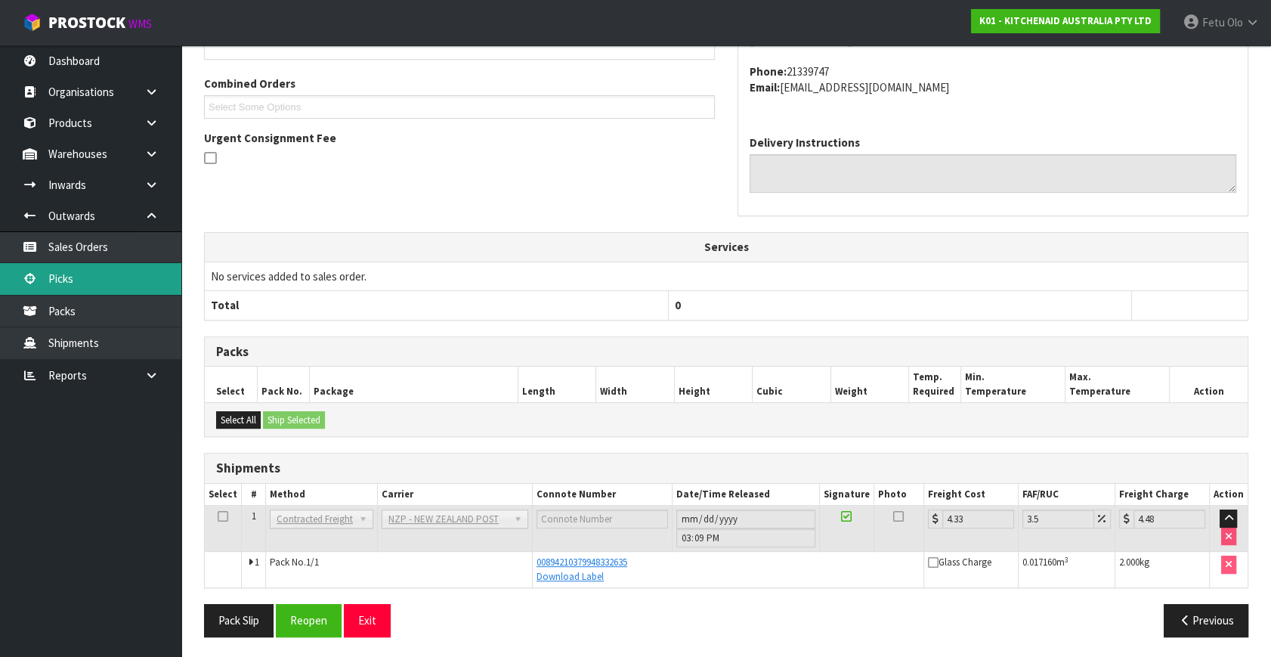
click at [63, 279] on link "Picks" at bounding box center [90, 278] width 181 height 31
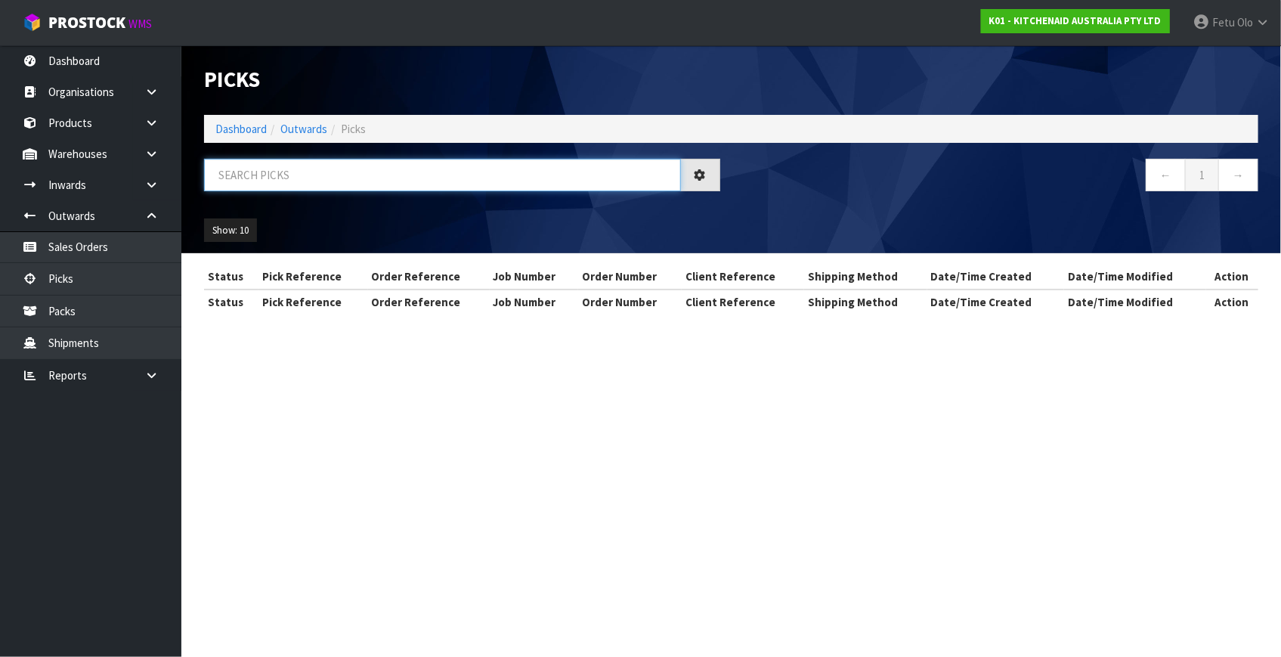
click at [335, 182] on input "text" at bounding box center [442, 175] width 477 height 33
type input "78968"
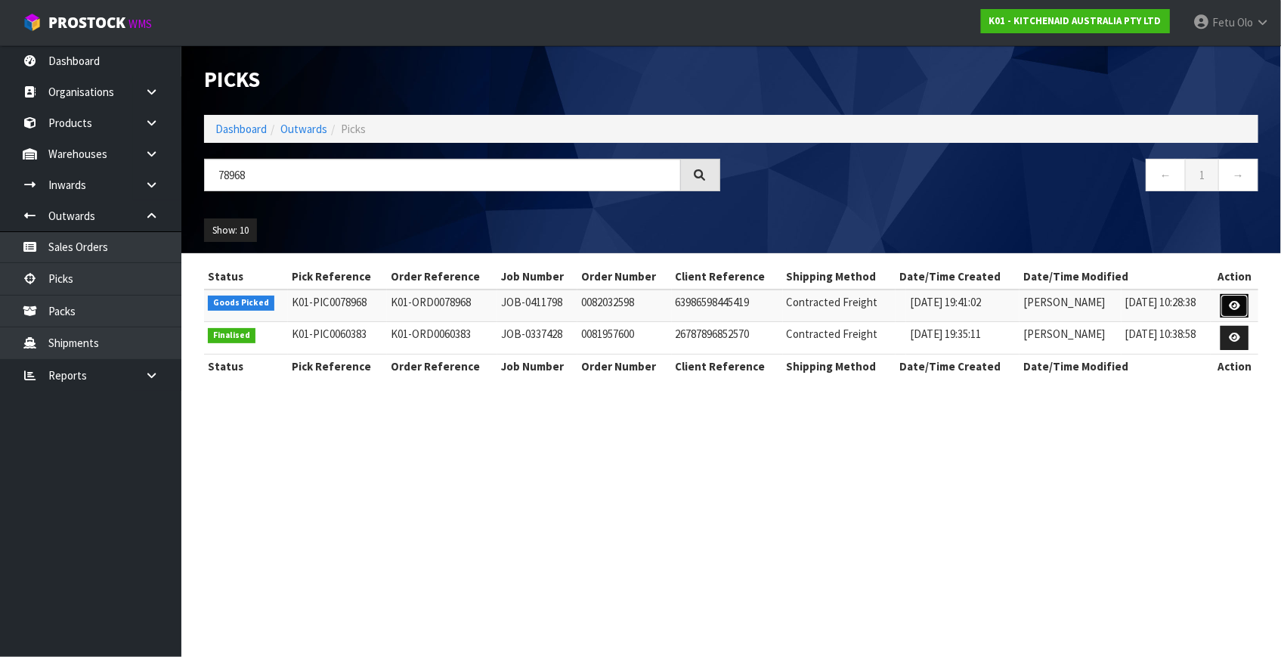
click at [1224, 306] on link at bounding box center [1235, 306] width 28 height 24
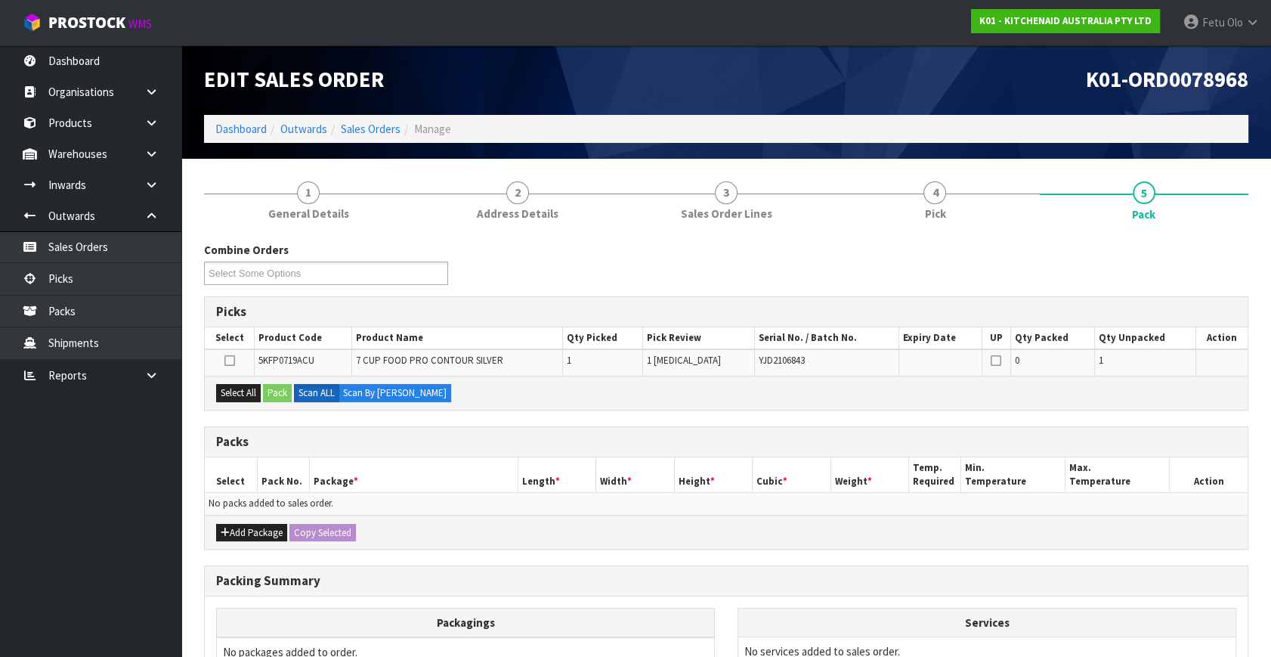
click at [468, 431] on div "Packs" at bounding box center [726, 442] width 1043 height 30
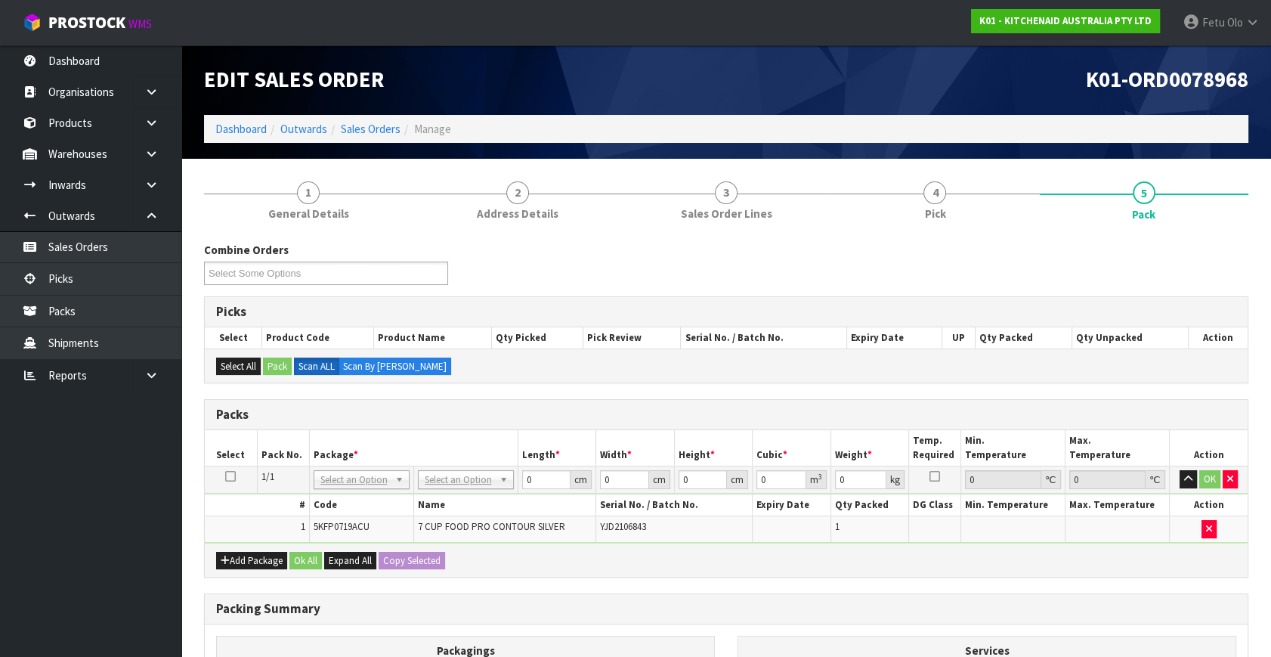
drag, startPoint x: 339, startPoint y: 469, endPoint x: 339, endPoint y: 500, distance: 31.0
click at [348, 493] on input "text" at bounding box center [361, 499] width 88 height 19
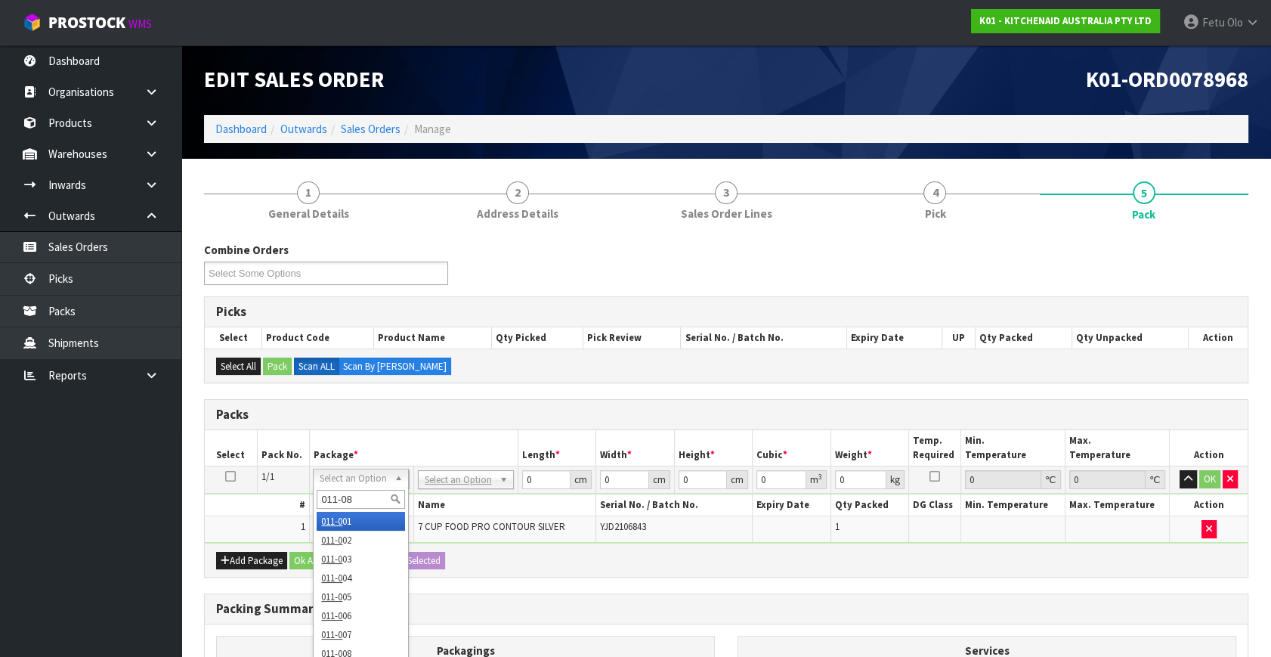
type input "011-084"
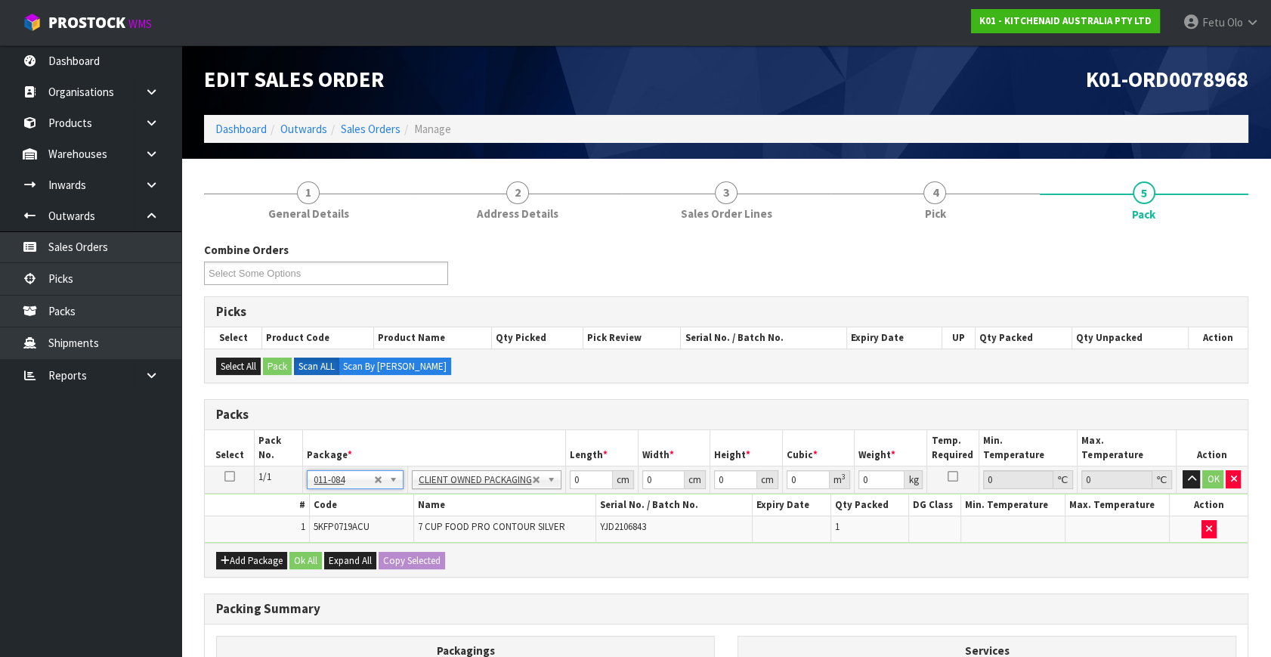
type input "3.96"
drag, startPoint x: 581, startPoint y: 485, endPoint x: 358, endPoint y: 528, distance: 227.3
click at [358, 528] on tbody "1/1 NONE 007-001 007-002 007-004 007-009 007-013 007-014 007-015 007-017 007-01…" at bounding box center [726, 504] width 1043 height 76
type input "52"
click at [584, 481] on input "52" at bounding box center [591, 479] width 43 height 19
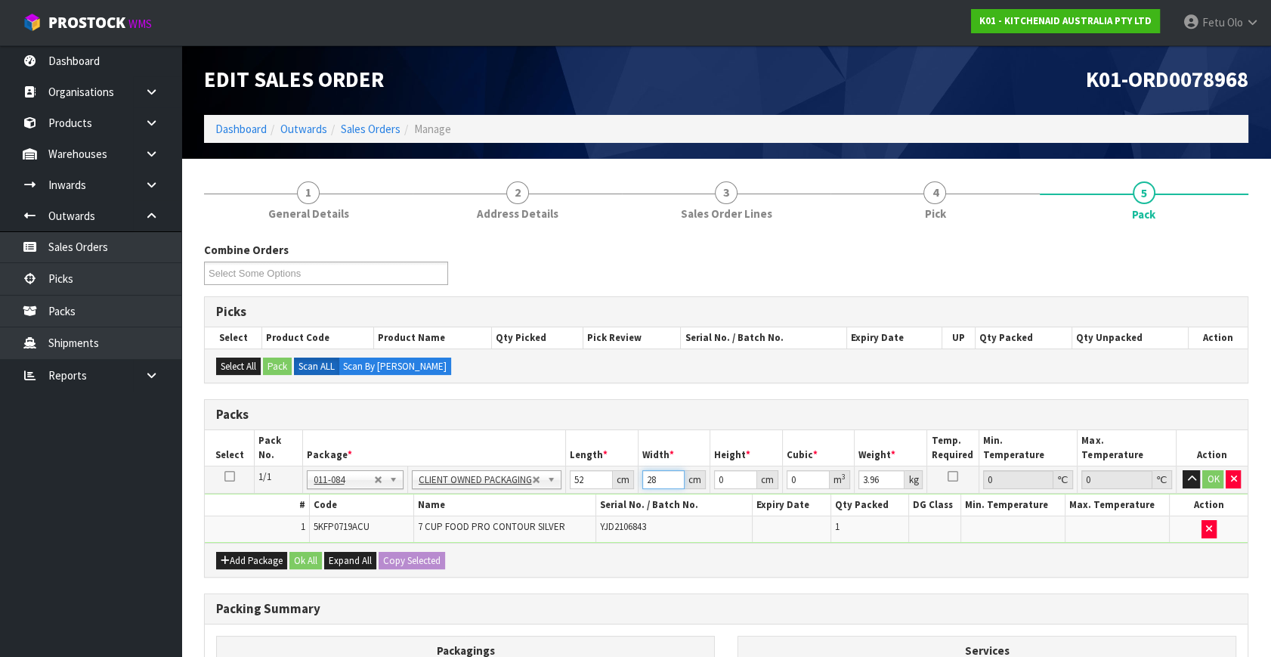
type input "28"
type input "3"
type input "0.004368"
type input "34"
type input "0.049504"
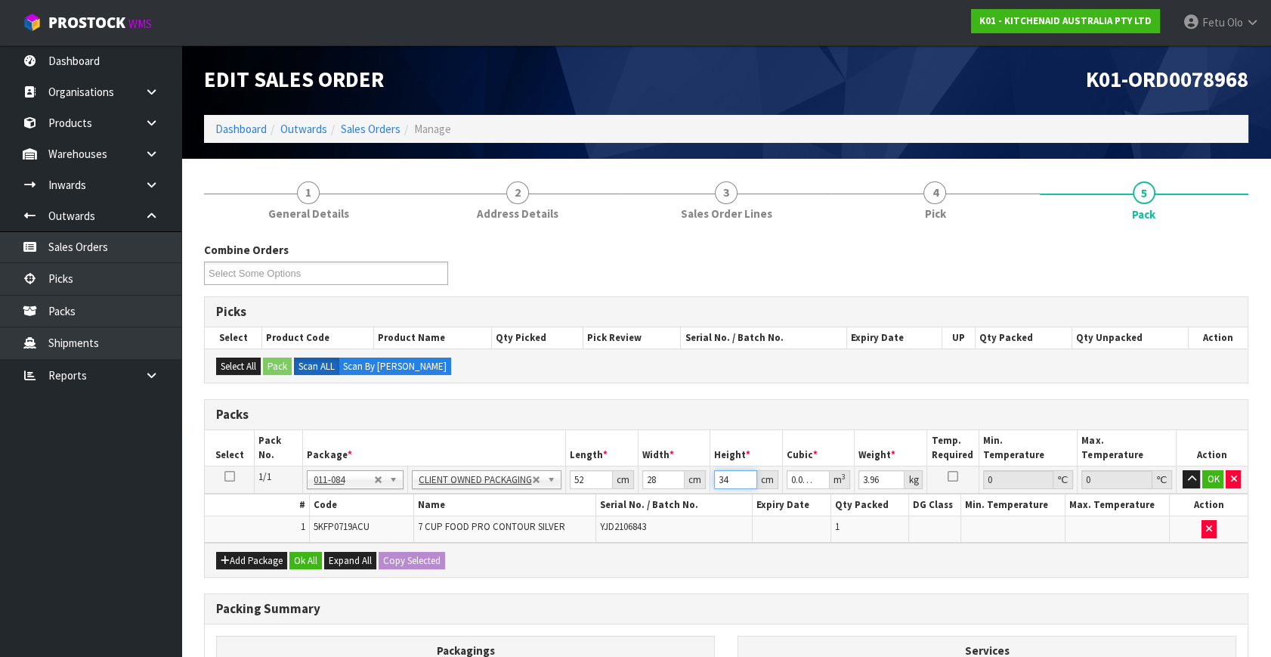
type input "34"
type input "6"
click button "OK" at bounding box center [1213, 479] width 21 height 18
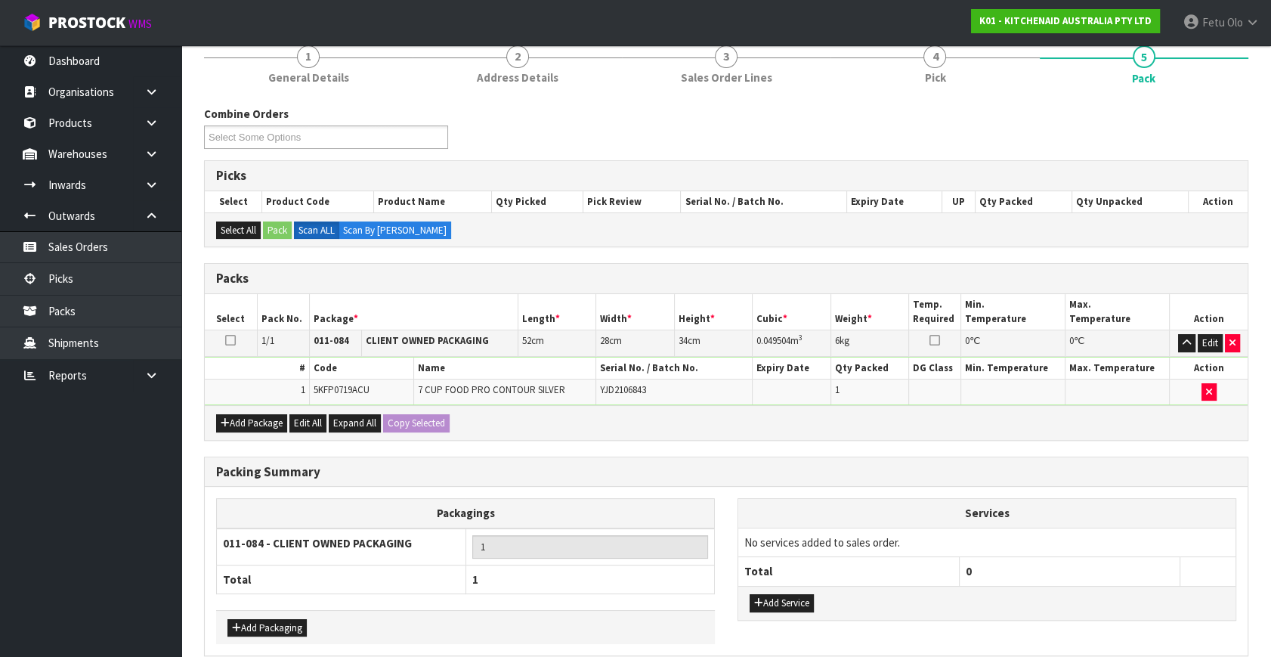
scroll to position [203, 0]
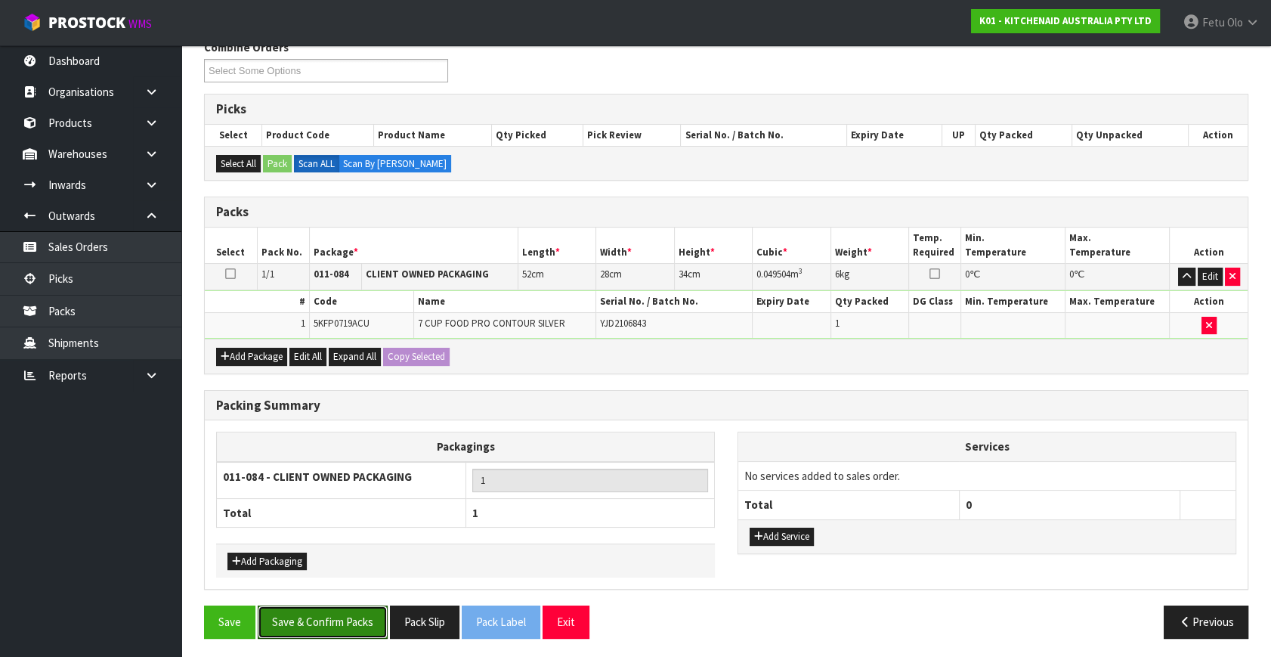
click at [338, 615] on button "Save & Confirm Packs" at bounding box center [323, 622] width 130 height 33
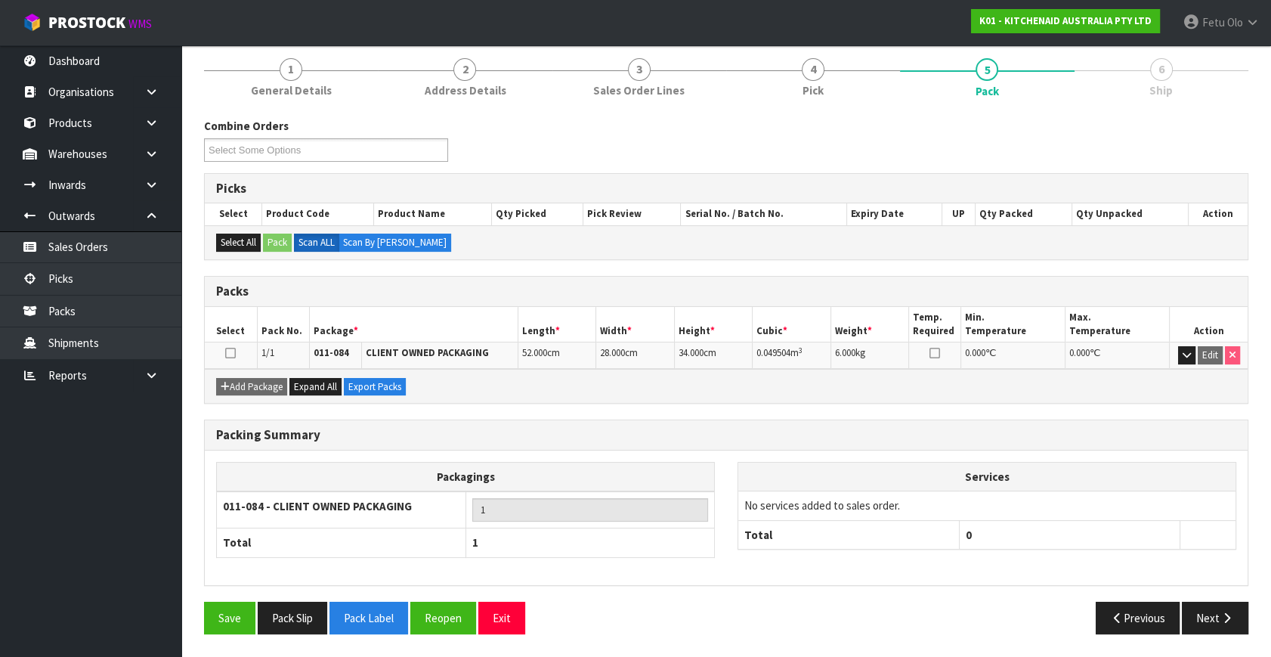
scroll to position [175, 0]
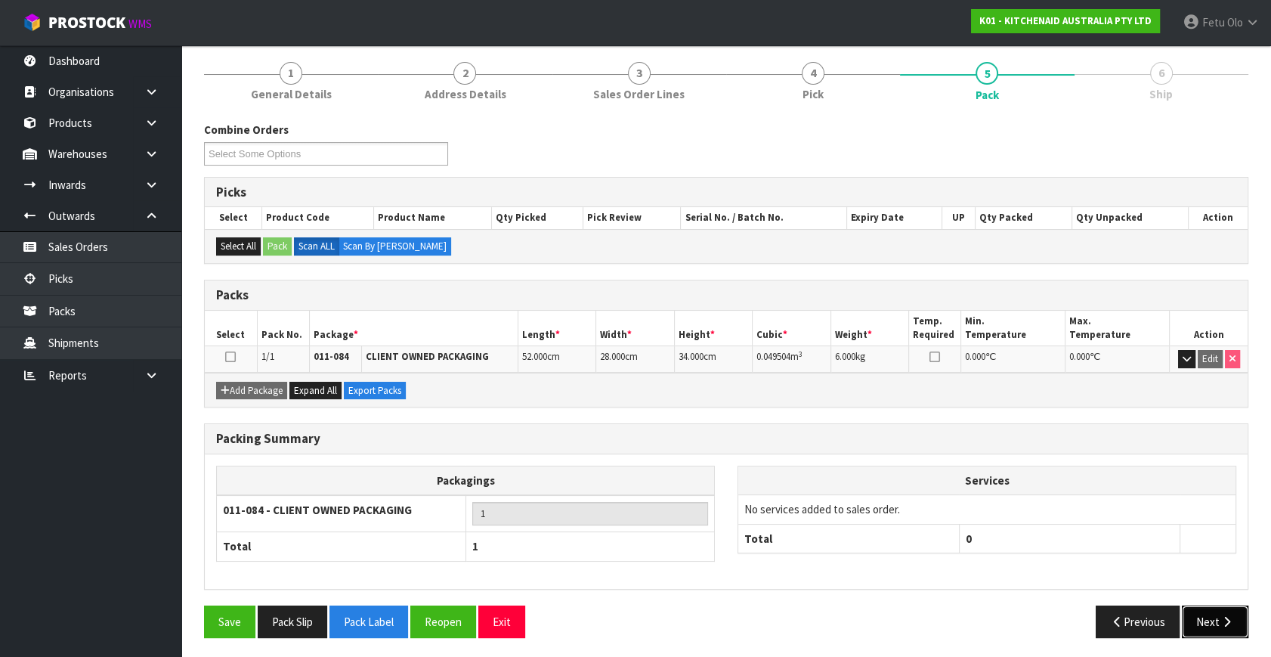
click at [1217, 620] on button "Next" at bounding box center [1215, 622] width 67 height 33
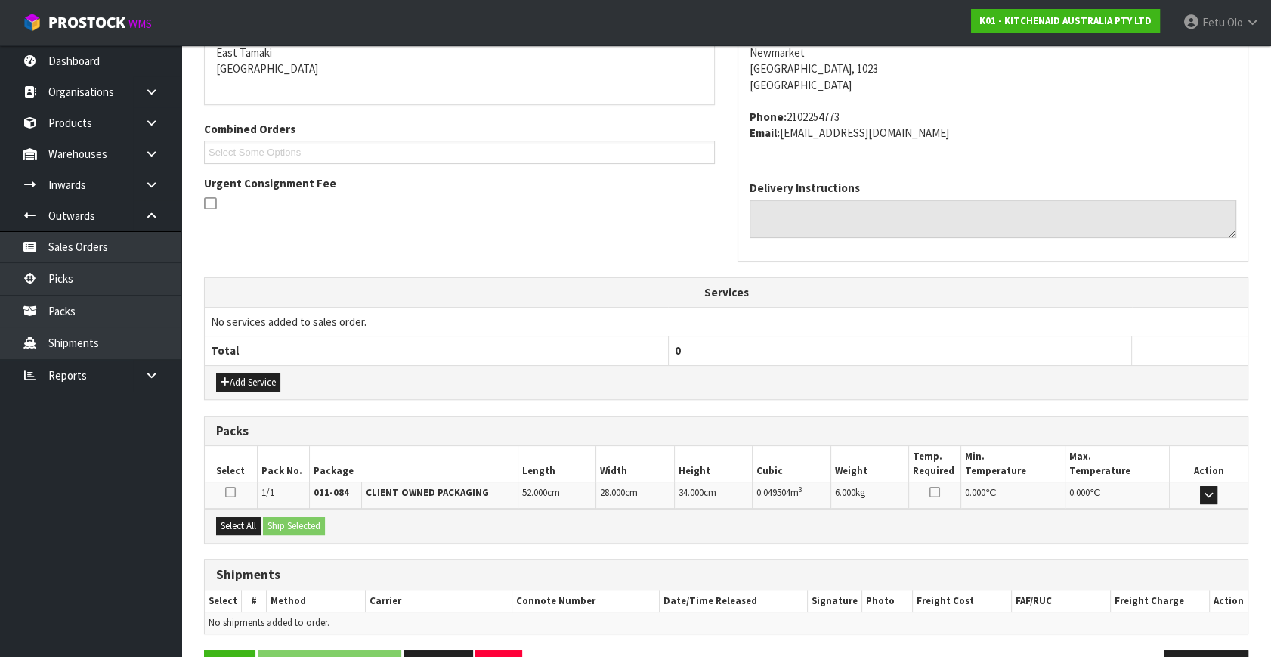
scroll to position [372, 0]
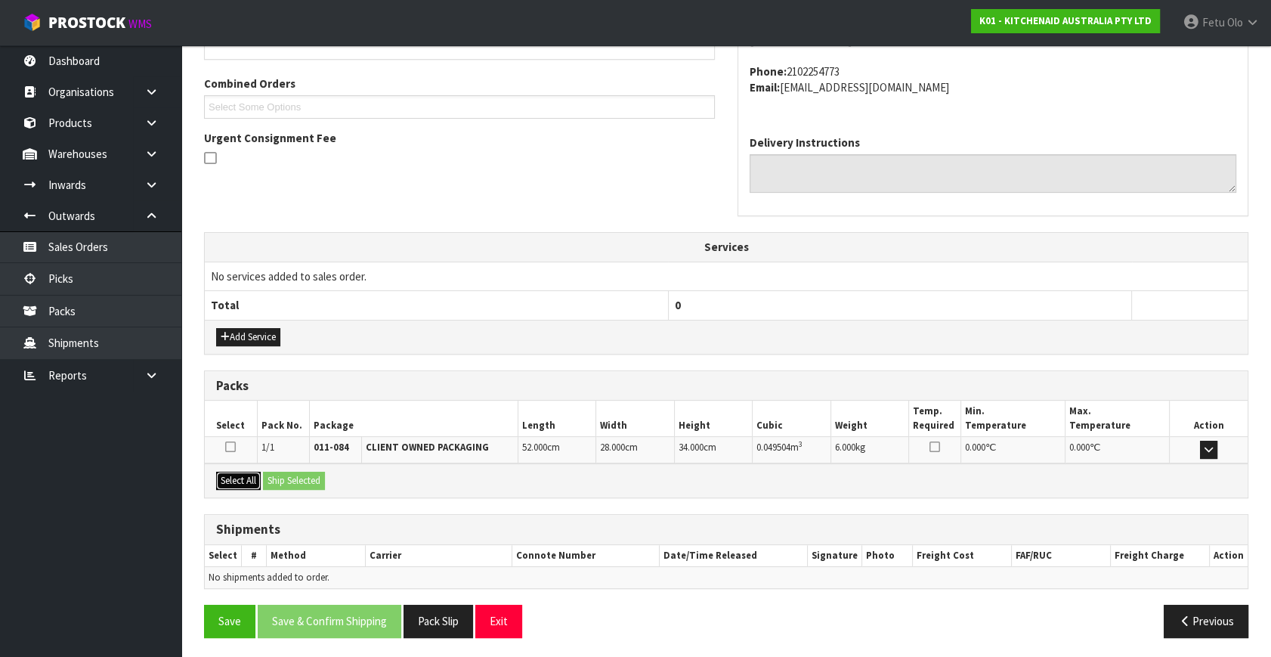
click at [243, 479] on button "Select All" at bounding box center [238, 481] width 45 height 18
click at [274, 472] on button "Ship Selected" at bounding box center [294, 481] width 62 height 18
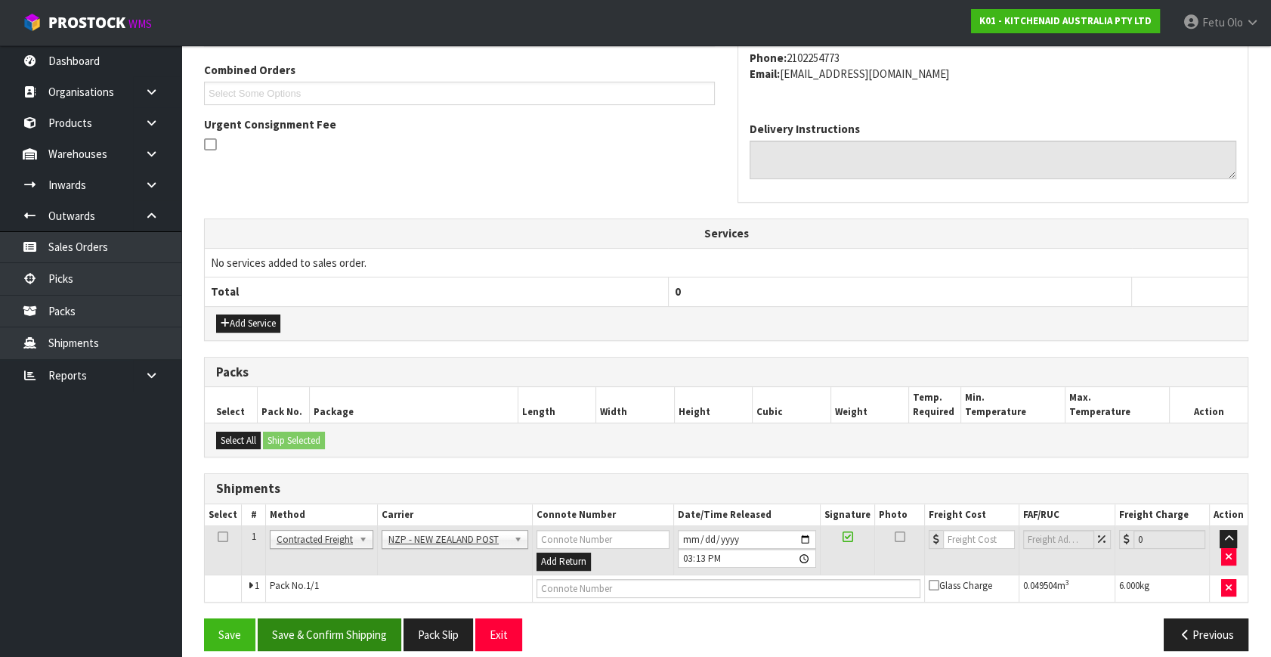
scroll to position [399, 0]
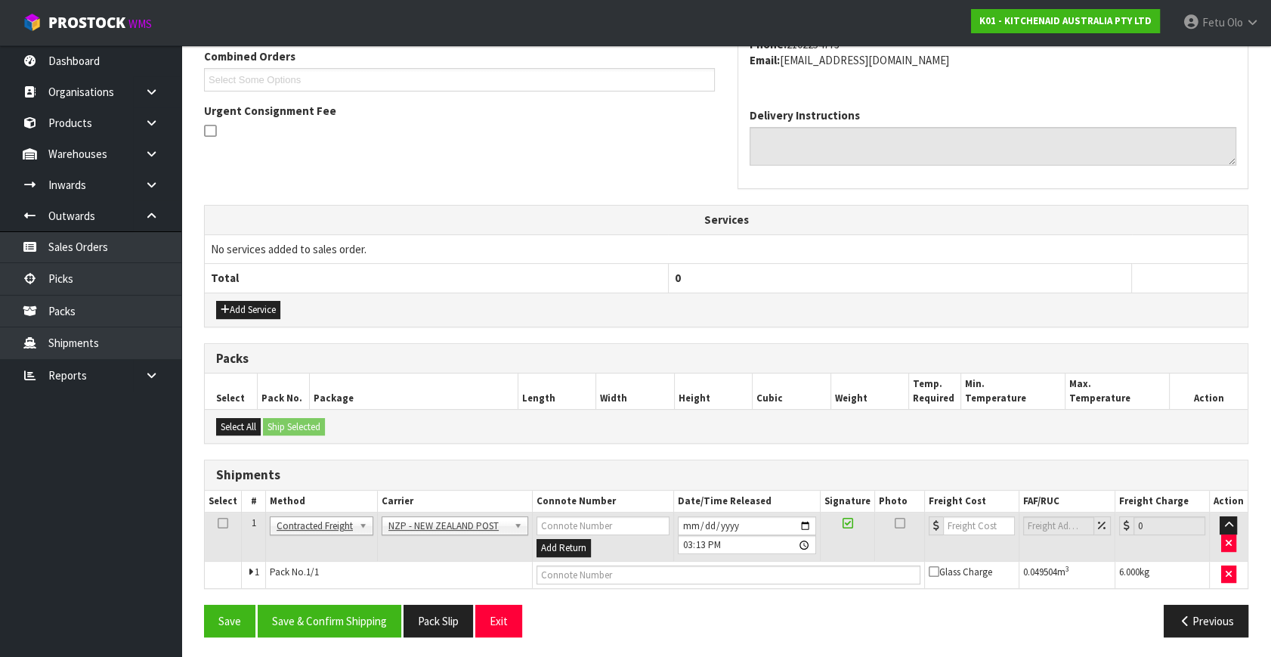
click at [372, 635] on div "Save Save & Confirm Shipping Pack Slip Exit Previous" at bounding box center [726, 627] width 1067 height 44
click at [407, 609] on button "Pack Slip" at bounding box center [439, 621] width 70 height 33
click at [293, 630] on button "Save & Confirm Shipping" at bounding box center [330, 621] width 144 height 33
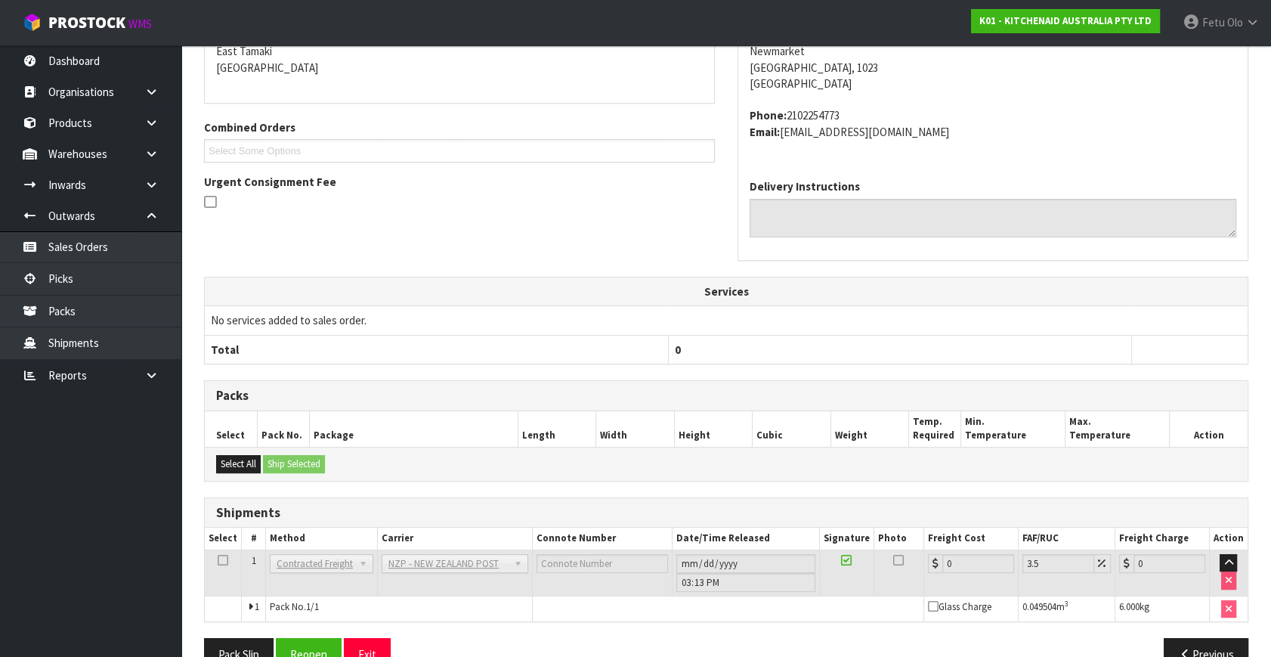
scroll to position [378, 0]
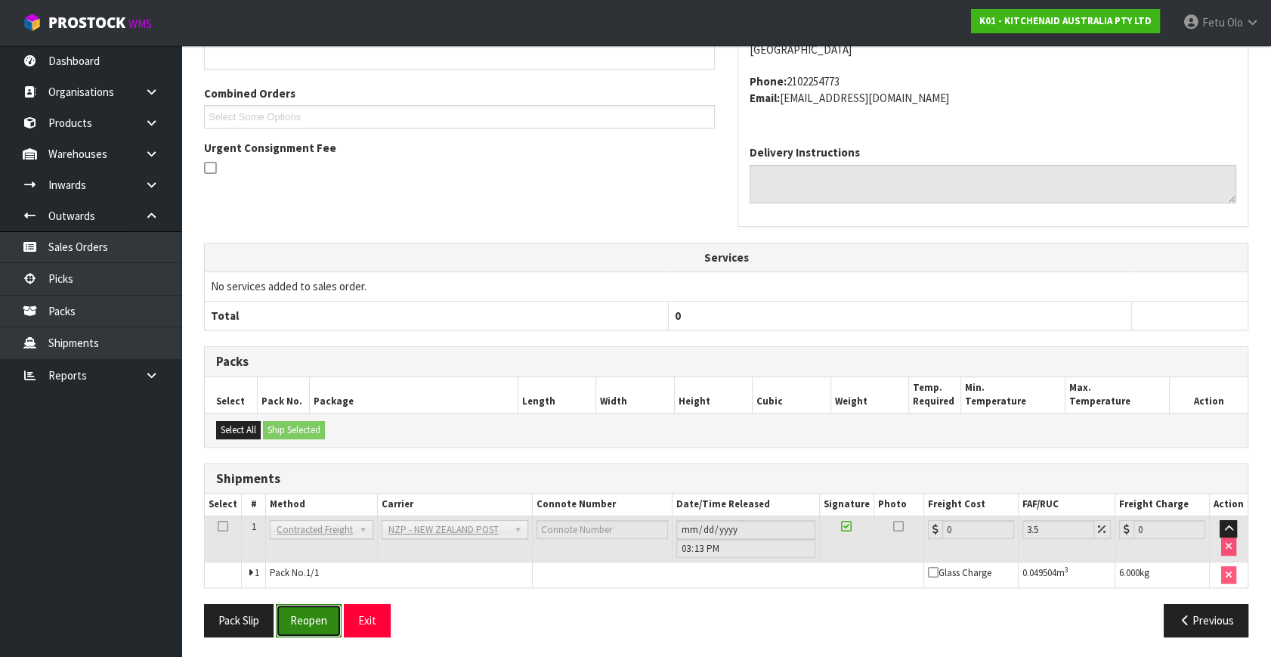
click at [320, 618] on button "Reopen" at bounding box center [309, 620] width 66 height 33
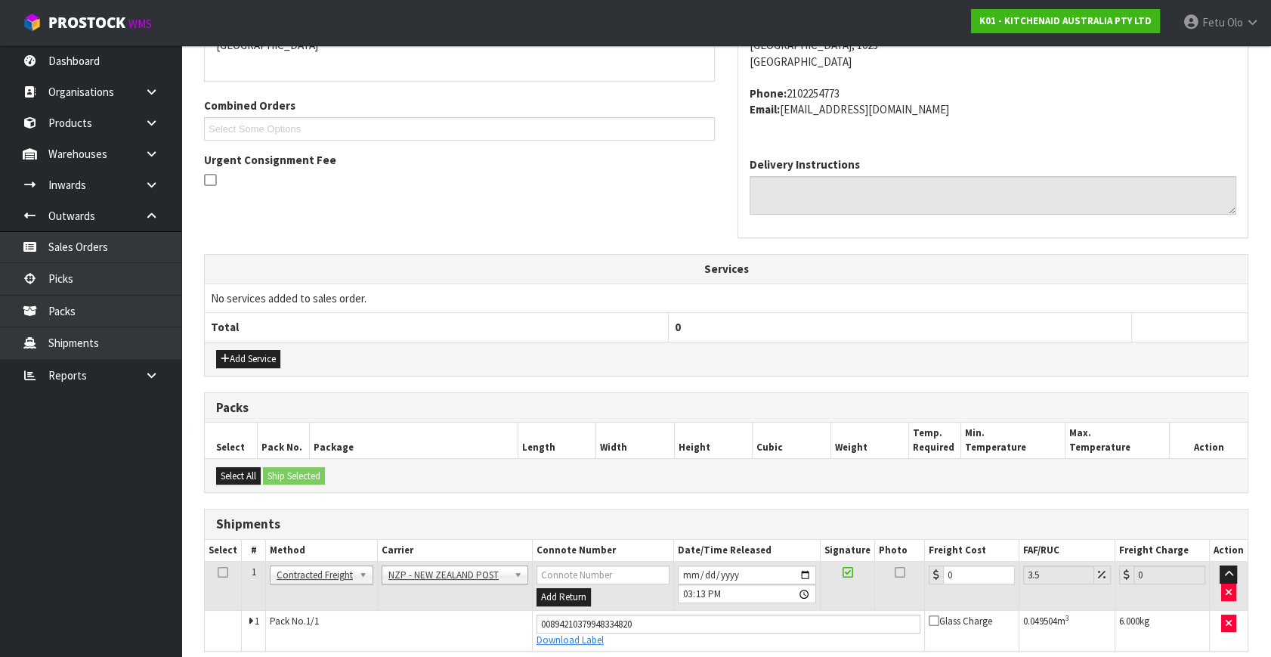
scroll to position [362, 0]
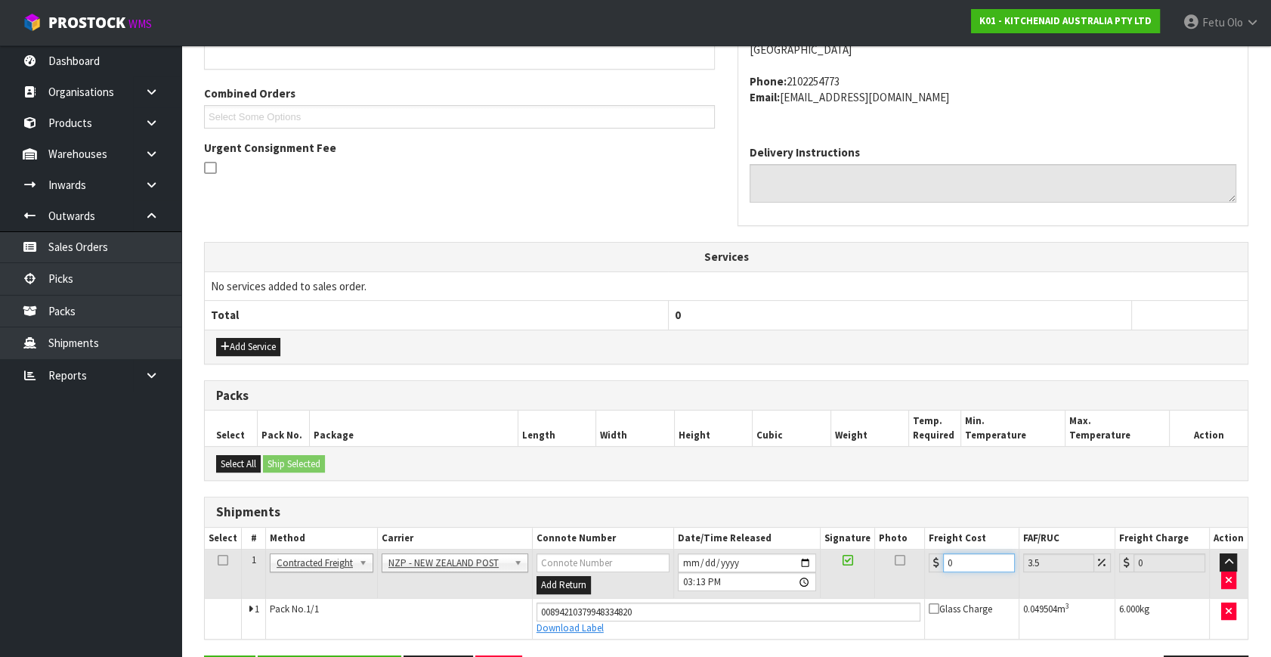
drag, startPoint x: 968, startPoint y: 561, endPoint x: 448, endPoint y: 624, distance: 523.9
click at [448, 624] on tbody "1 Client Local Pickup Customer Local Pickup Company Freight Contracted Freight …" at bounding box center [726, 594] width 1043 height 89
type input "4"
type input "4.14"
type input "4.3"
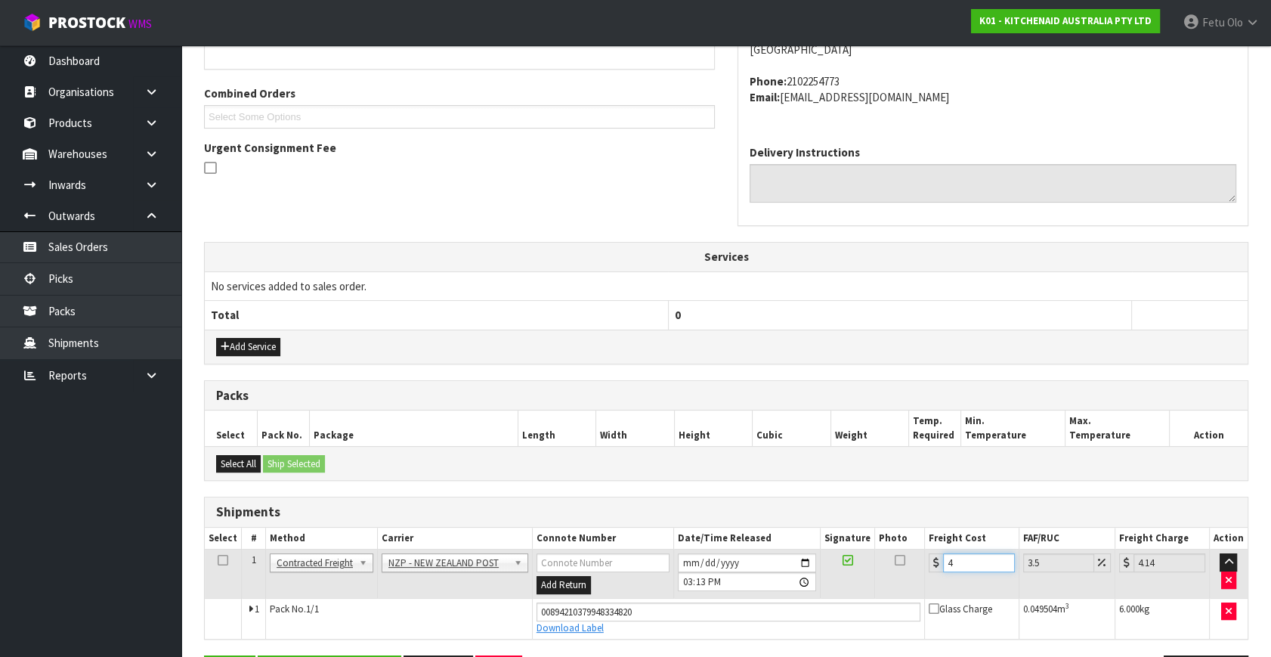
type input "4.45"
type input "4.33"
type input "4.48"
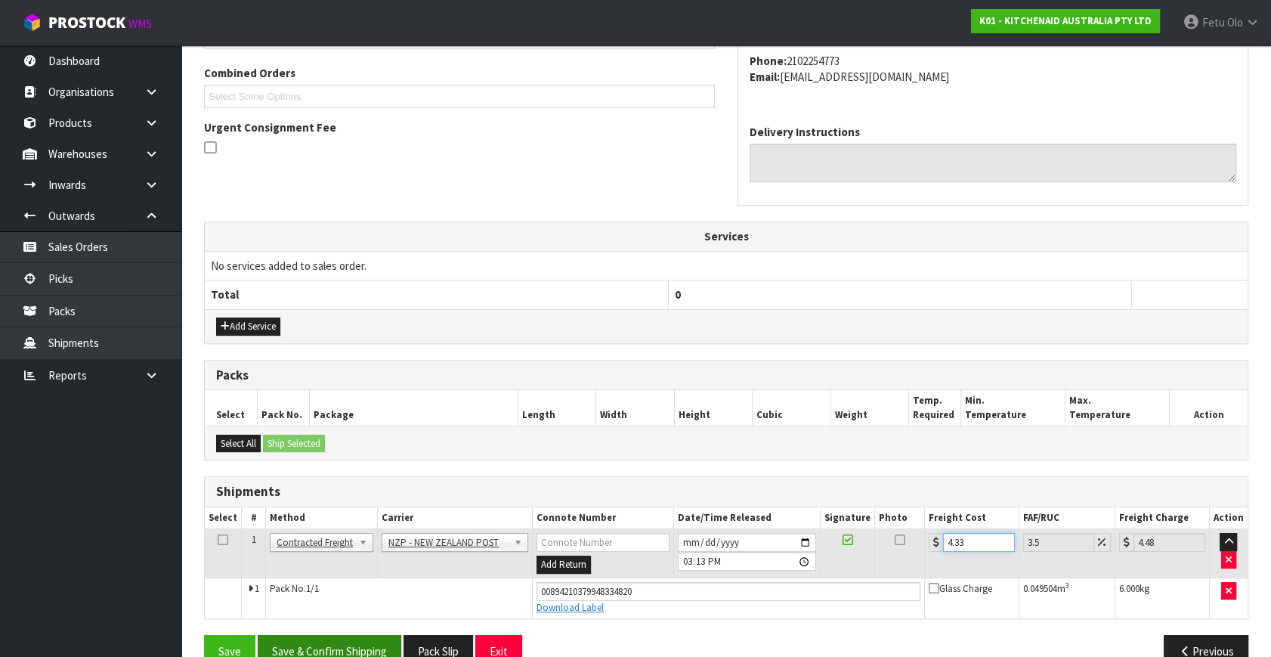
scroll to position [413, 0]
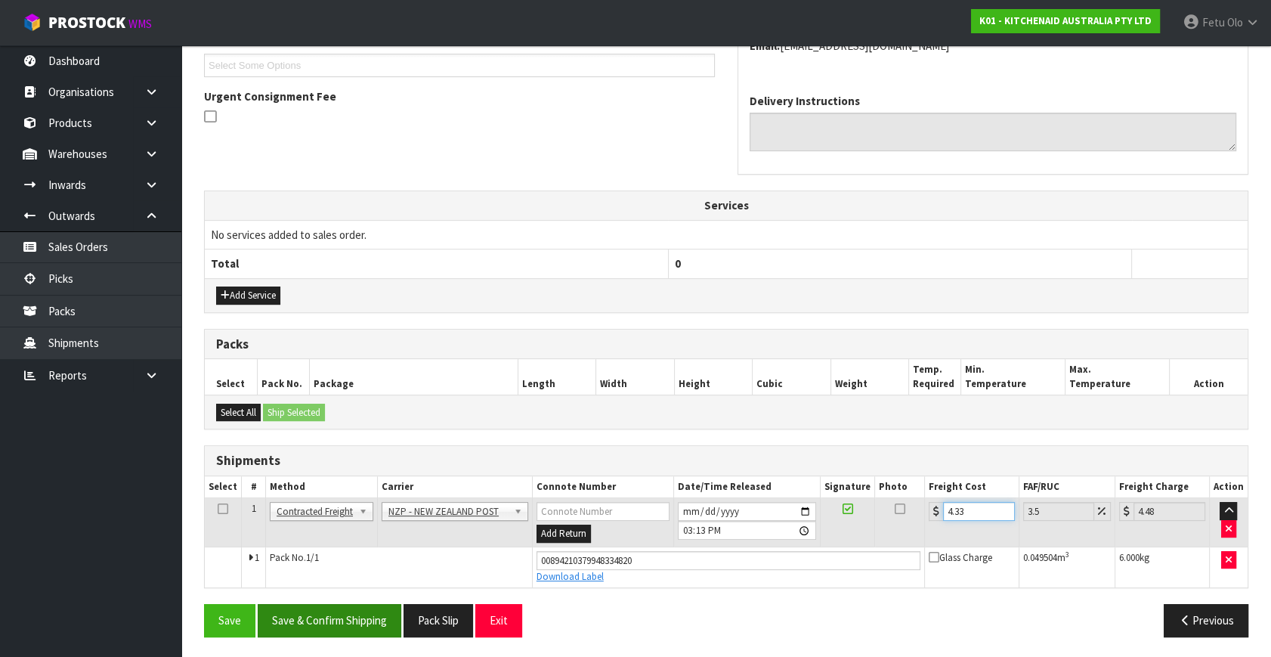
type input "4.33"
click at [372, 624] on button "Save & Confirm Shipping" at bounding box center [330, 620] width 144 height 33
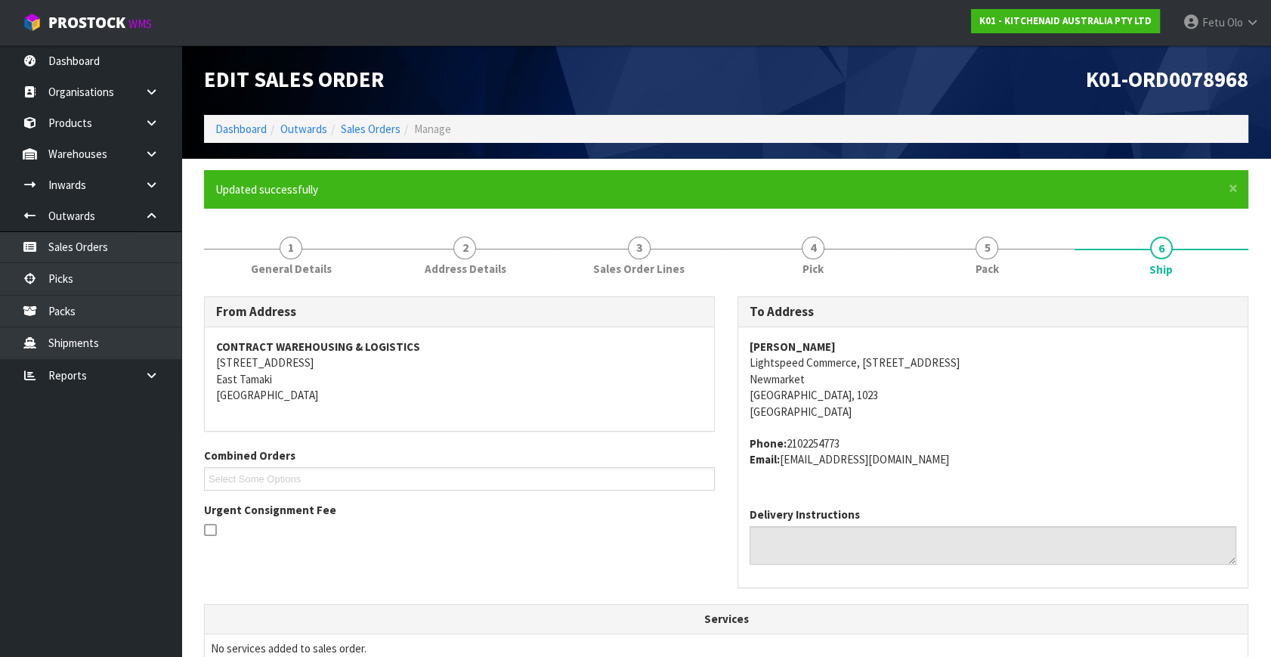
click at [363, 620] on th "Services" at bounding box center [726, 619] width 1043 height 29
click at [97, 551] on ul "Dashboard Organisations Clients Consignees Carriers Products Categories Serial …" at bounding box center [90, 351] width 181 height 612
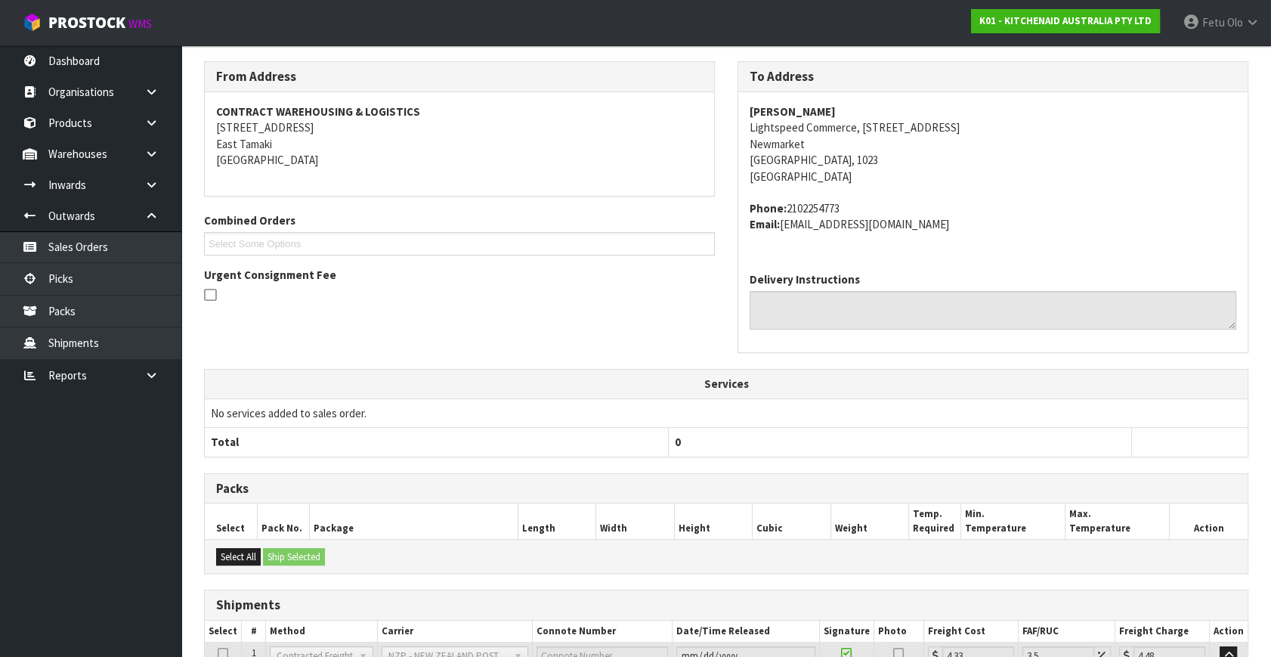
scroll to position [372, 0]
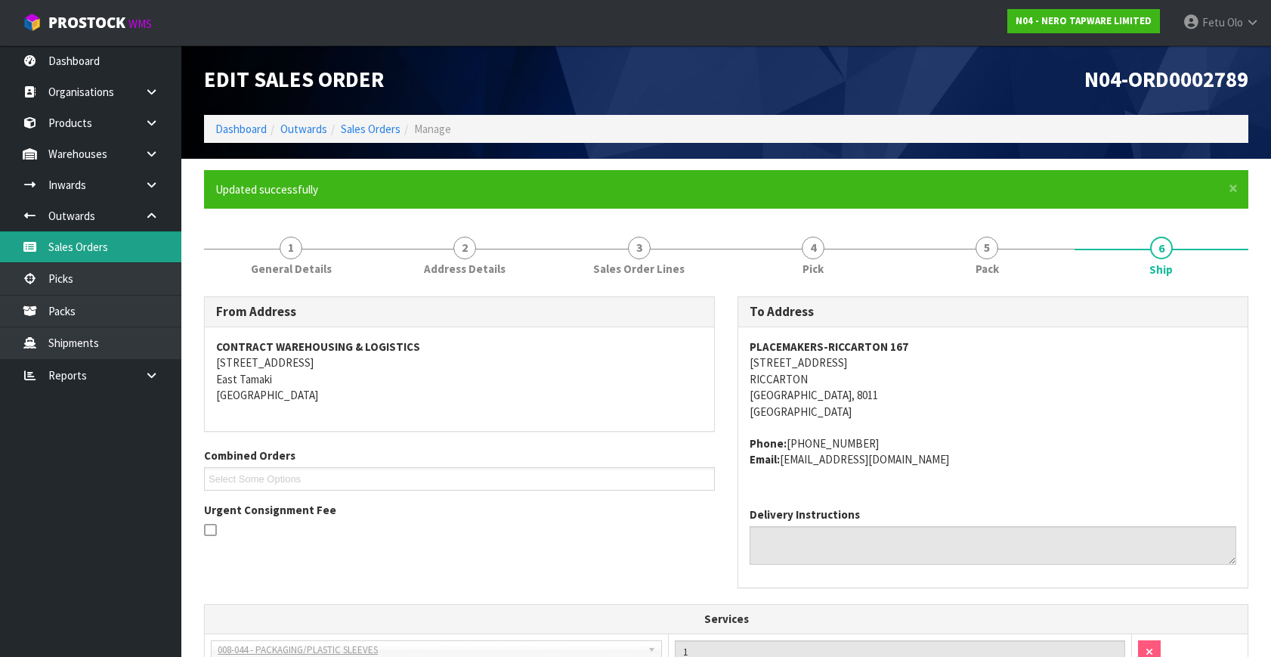
scroll to position [406, 0]
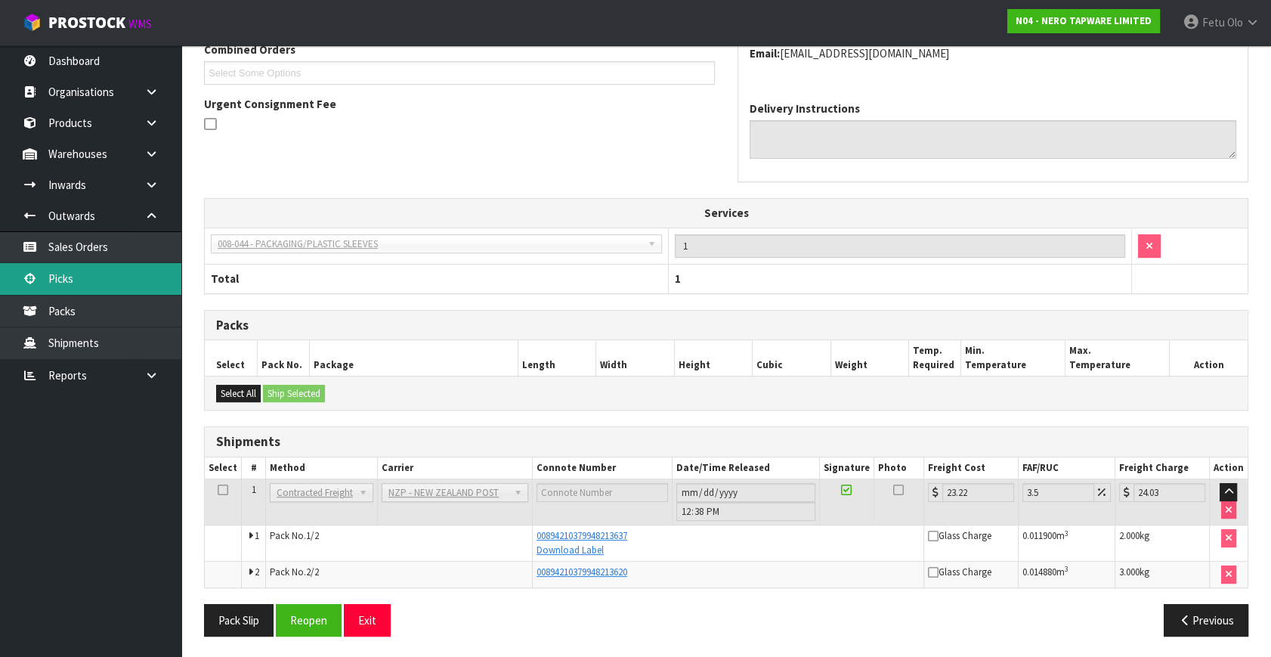
click at [68, 276] on link "Picks" at bounding box center [90, 278] width 181 height 31
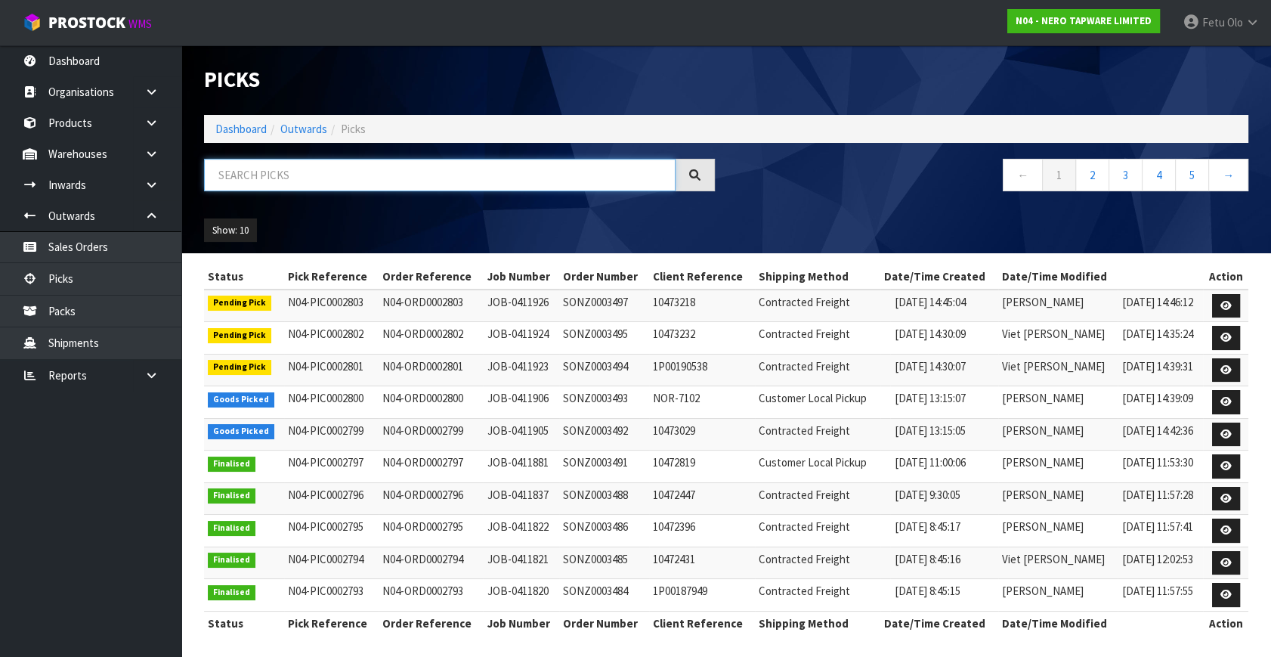
click at [441, 169] on input "text" at bounding box center [440, 175] width 472 height 33
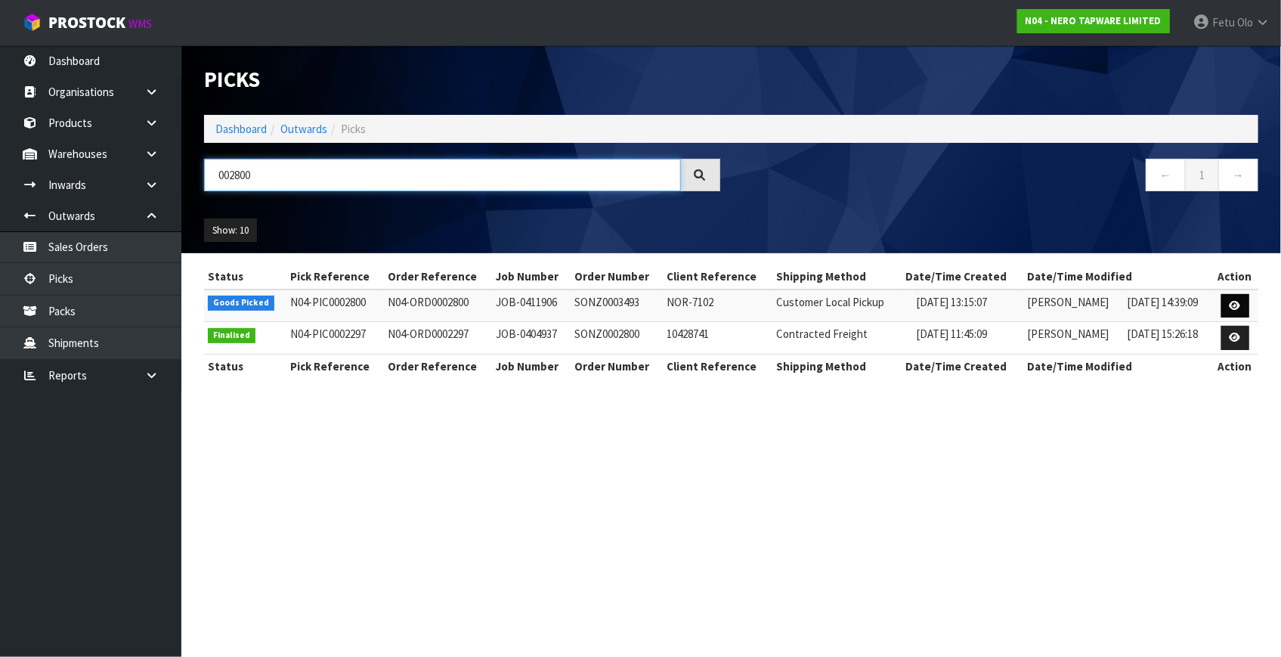
type input "002800"
click at [1228, 305] on link at bounding box center [1236, 306] width 28 height 24
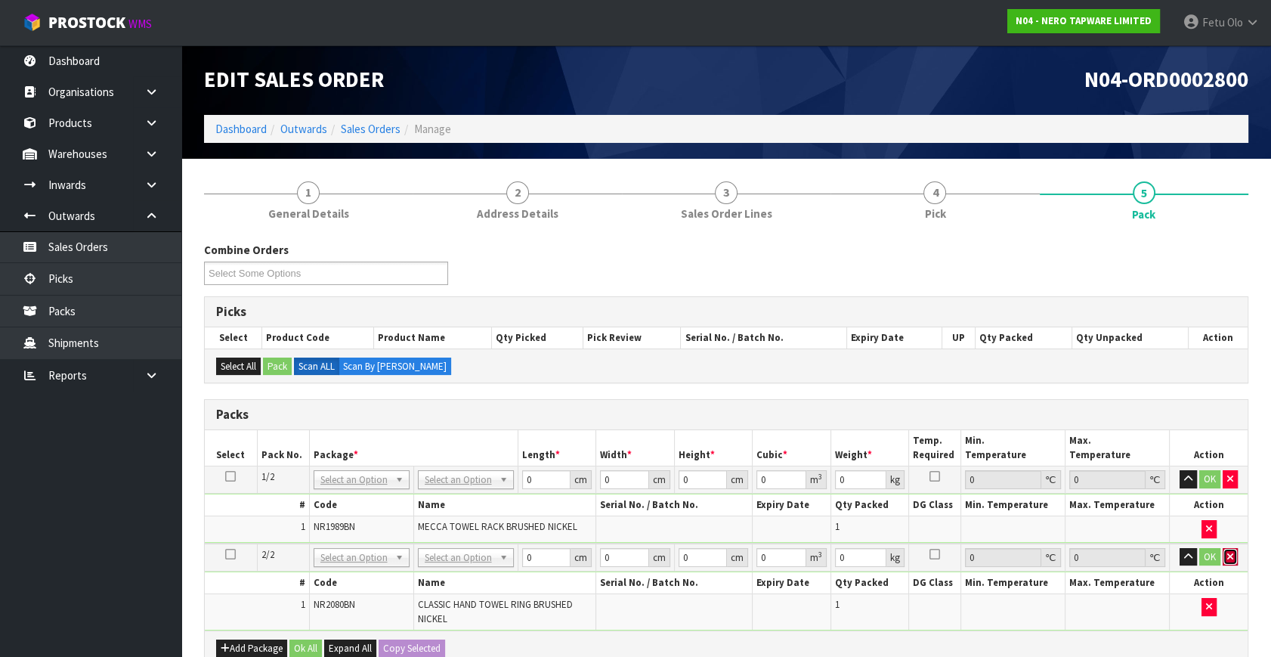
click at [1228, 559] on icon "button" at bounding box center [1231, 557] width 6 height 10
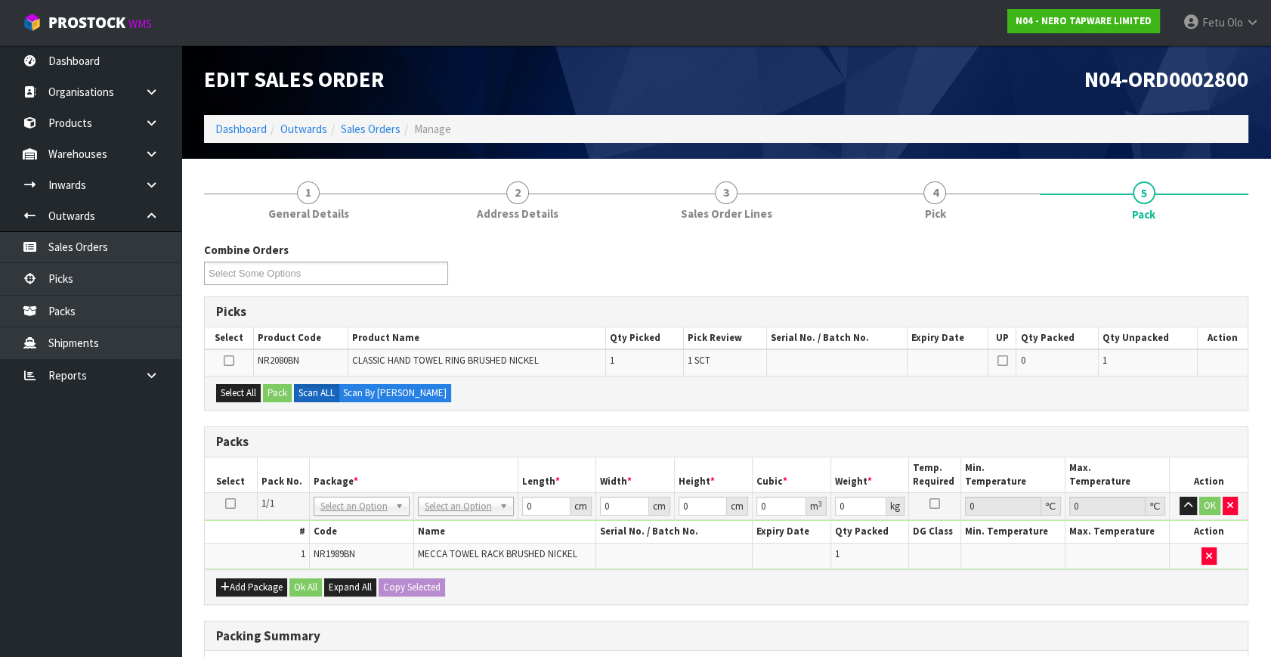
click at [231, 503] on icon at bounding box center [230, 503] width 11 height 1
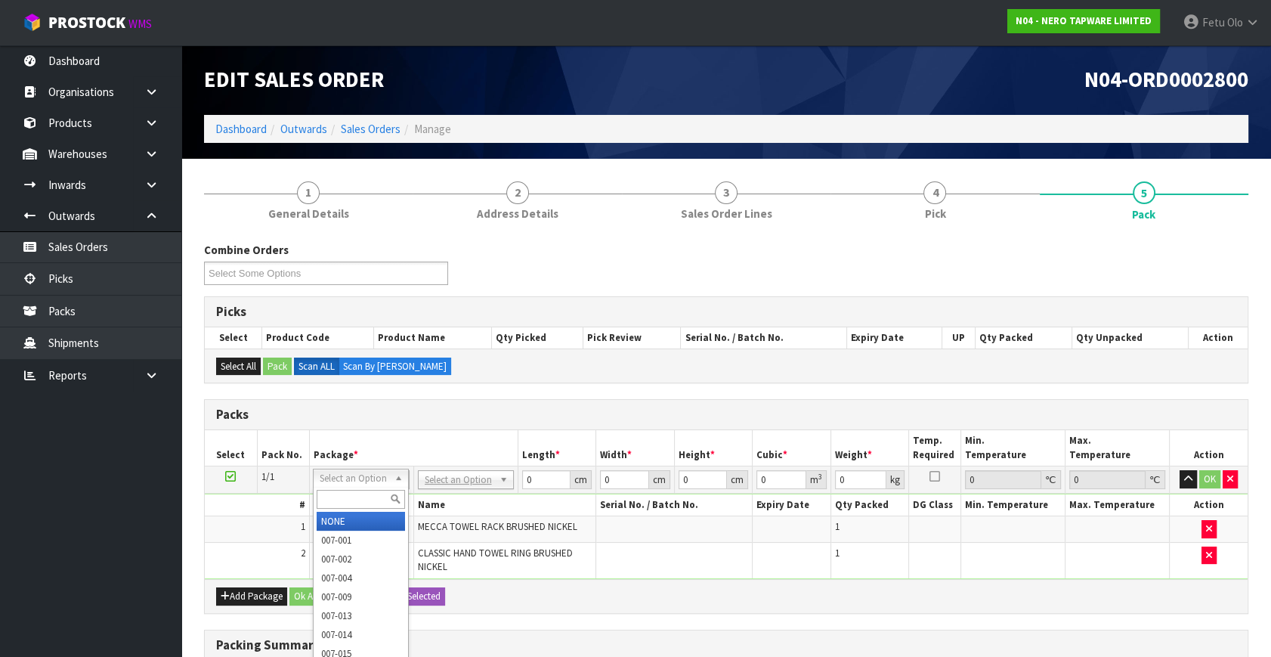
drag, startPoint x: 385, startPoint y: 479, endPoint x: 376, endPoint y: 491, distance: 15.3
click at [360, 507] on input "text" at bounding box center [361, 499] width 88 height 19
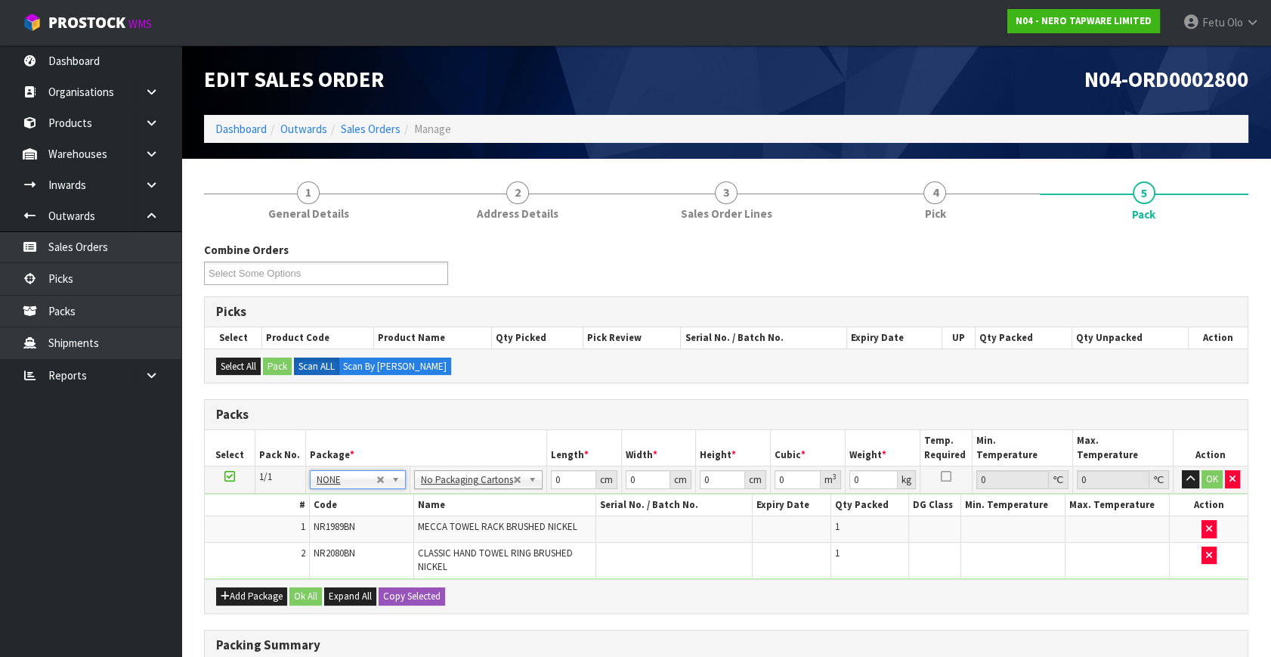
click at [444, 418] on h3 "Packs" at bounding box center [726, 414] width 1021 height 14
click at [556, 473] on td "0 cm" at bounding box center [584, 479] width 75 height 27
drag, startPoint x: 561, startPoint y: 476, endPoint x: 303, endPoint y: 540, distance: 265.7
click at [303, 540] on tbody "1/1 NONE 007-001 007-002 007-004 007-009 007-013 007-014 007-015 007-017 007-01…" at bounding box center [726, 522] width 1043 height 113
type input "66"
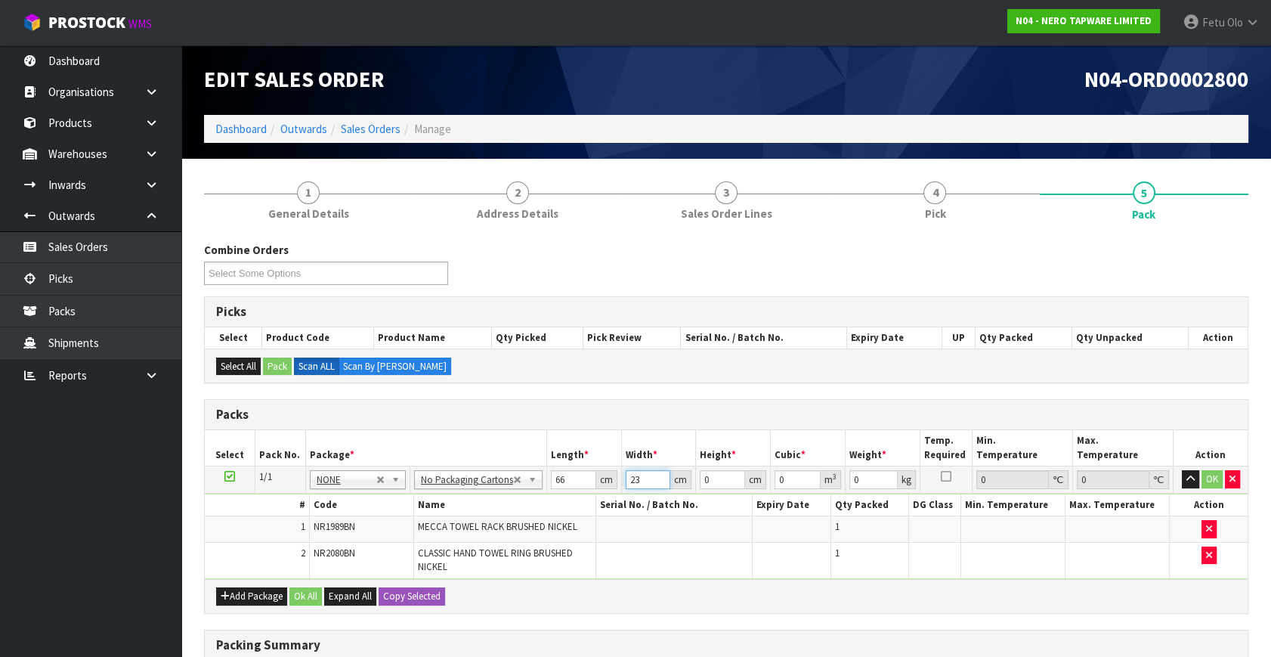
type input "23"
type input "1"
type input "0.001518"
type input "14"
type input "0.021252"
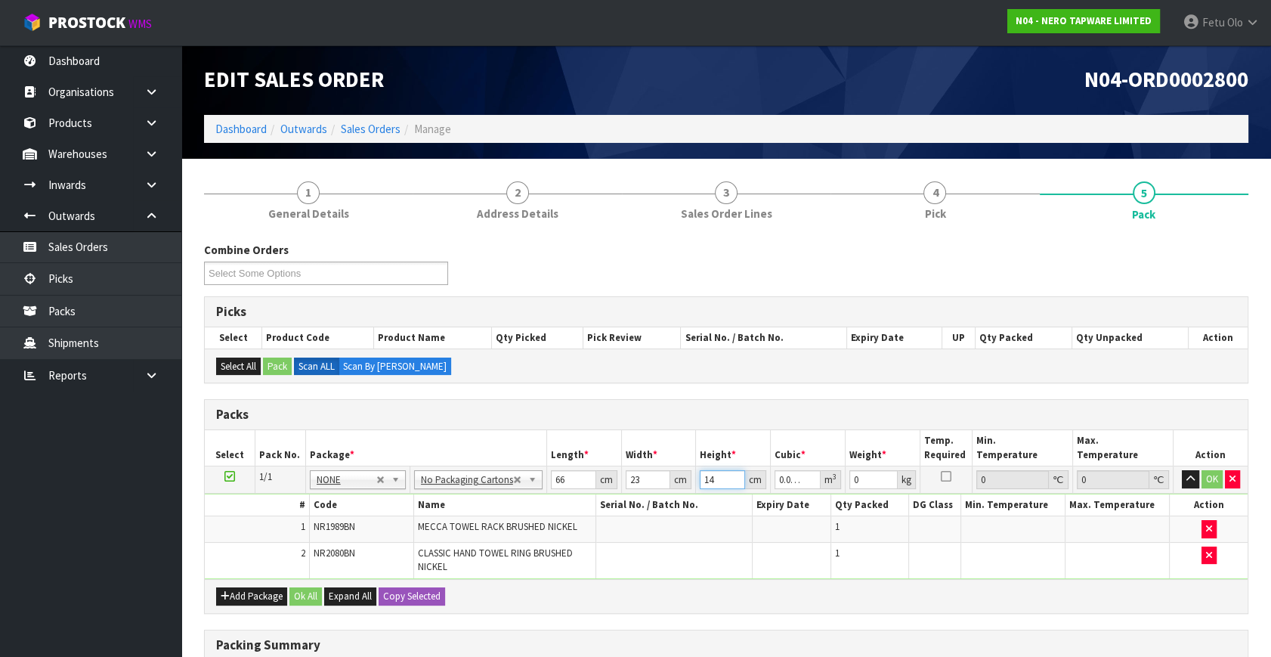
type input "14"
type input "3"
click button "OK" at bounding box center [1212, 479] width 21 height 18
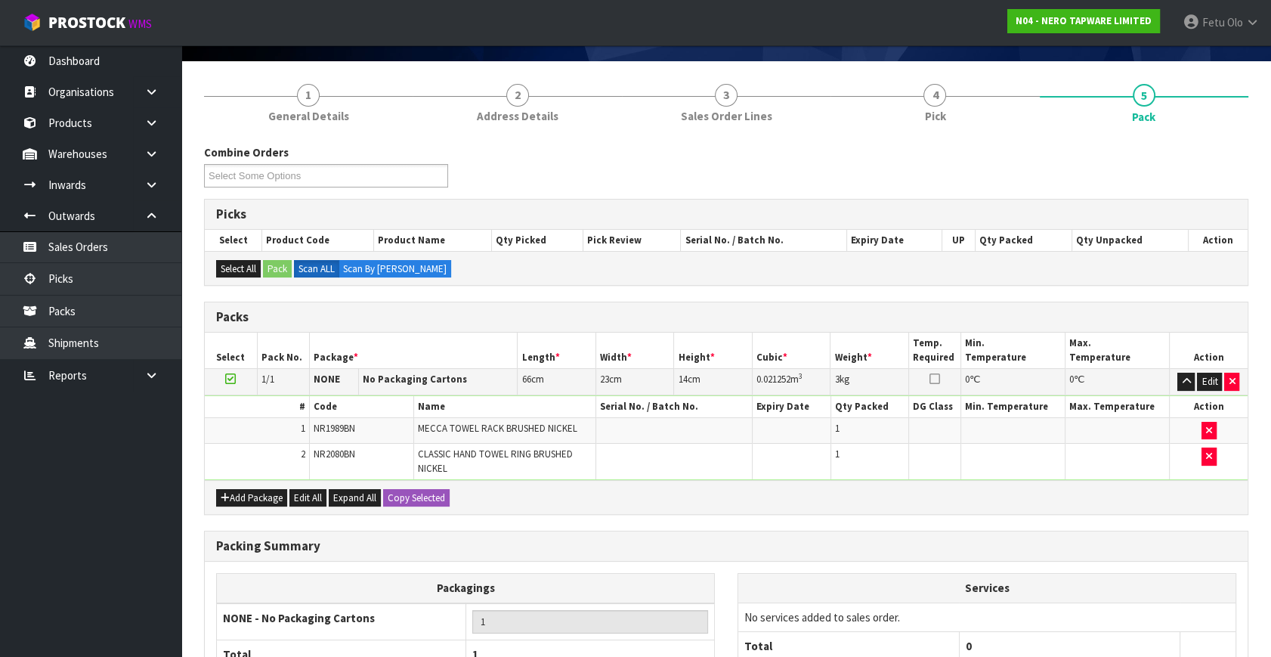
scroll to position [239, 0]
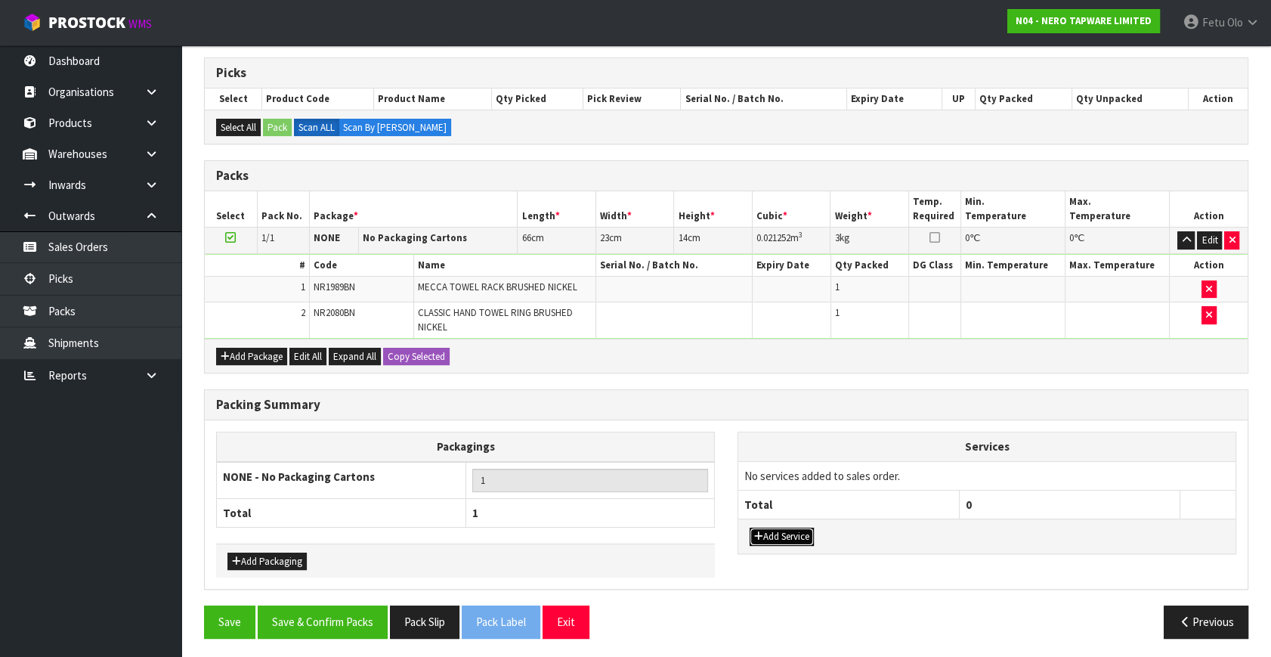
click at [780, 528] on button "Add Service" at bounding box center [782, 537] width 64 height 18
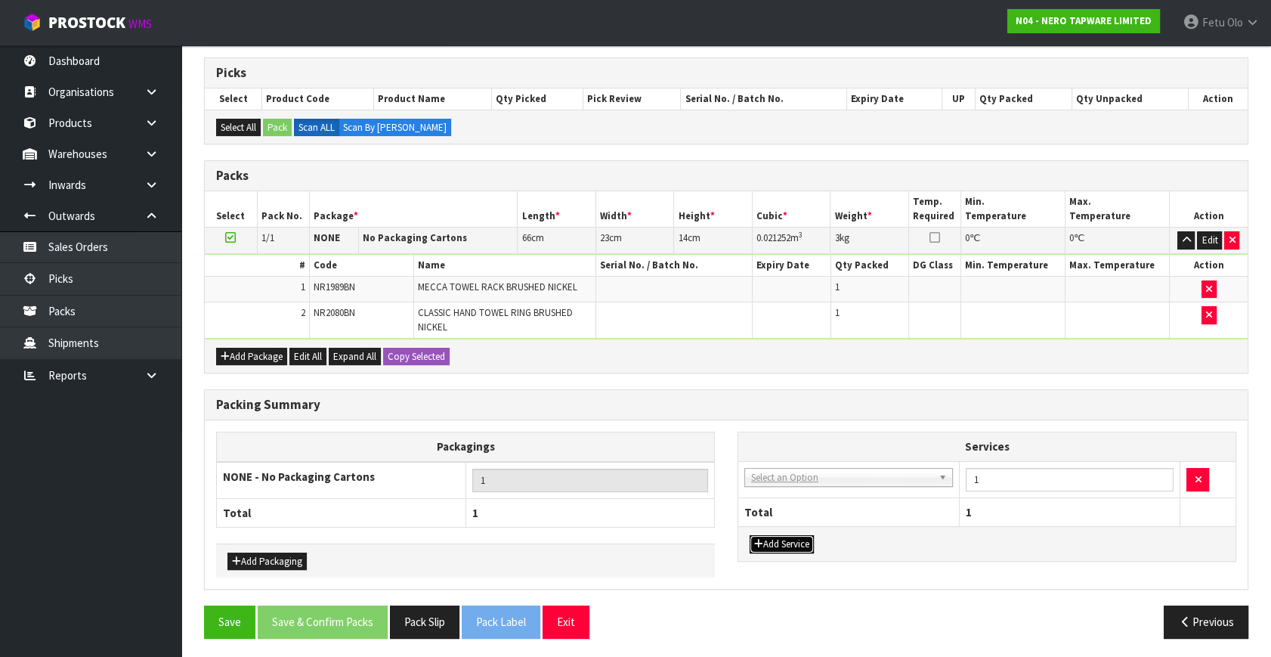
drag, startPoint x: 809, startPoint y: 471, endPoint x: 791, endPoint y: 494, distance: 28.6
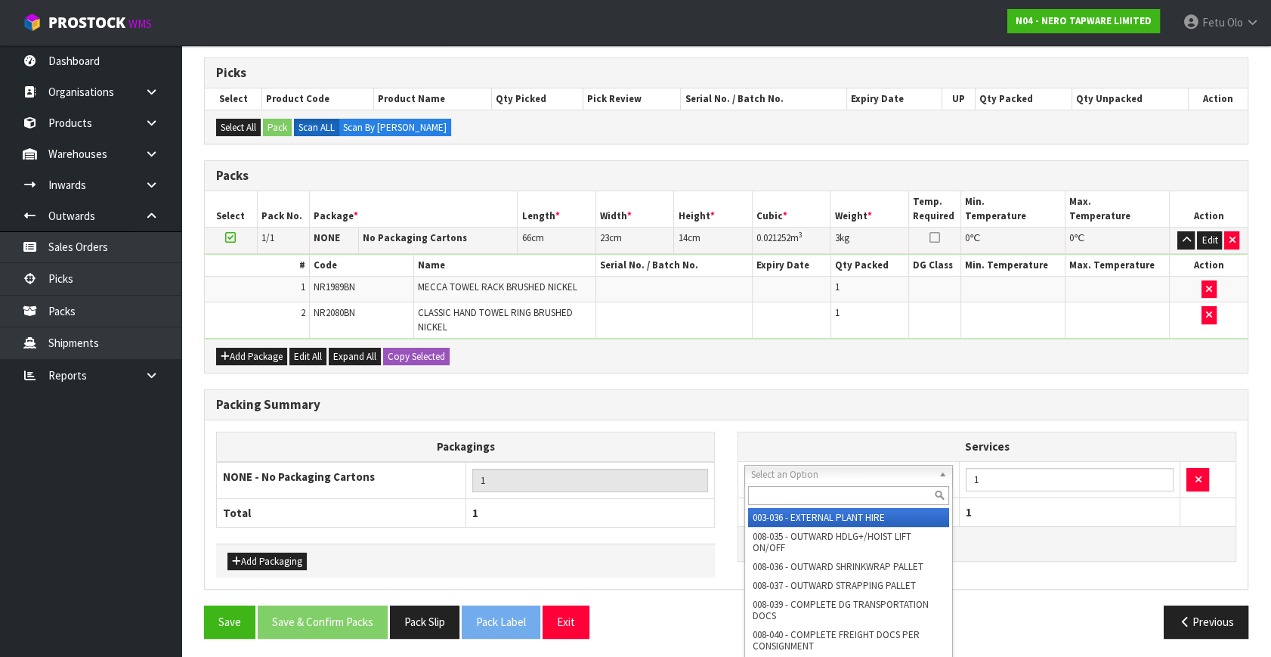
click at [791, 494] on input "text" at bounding box center [848, 495] width 201 height 19
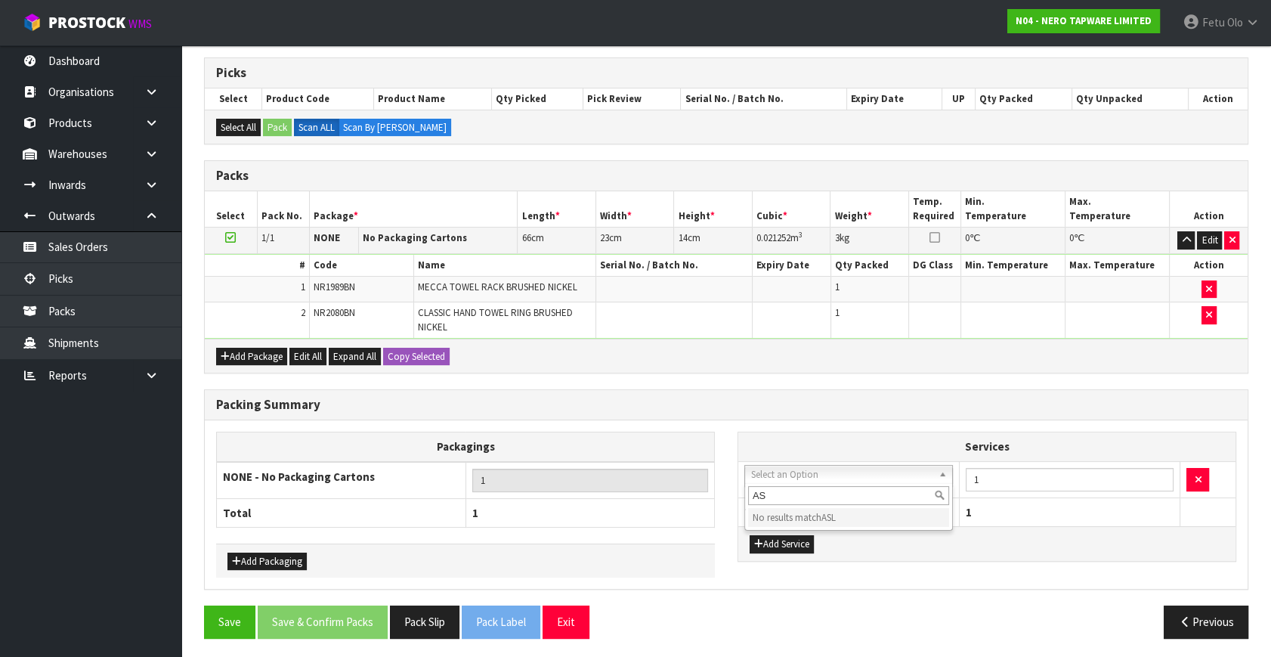
type input "A"
type input "SLE"
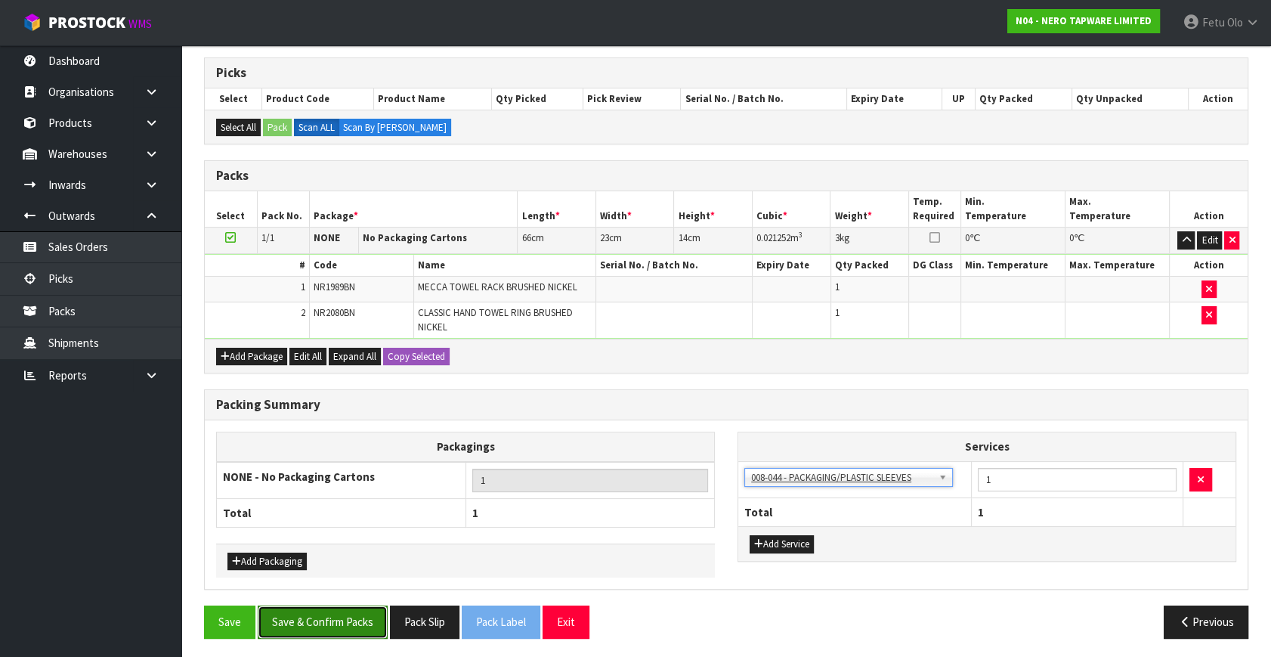
click at [352, 621] on button "Save & Confirm Packs" at bounding box center [323, 622] width 130 height 33
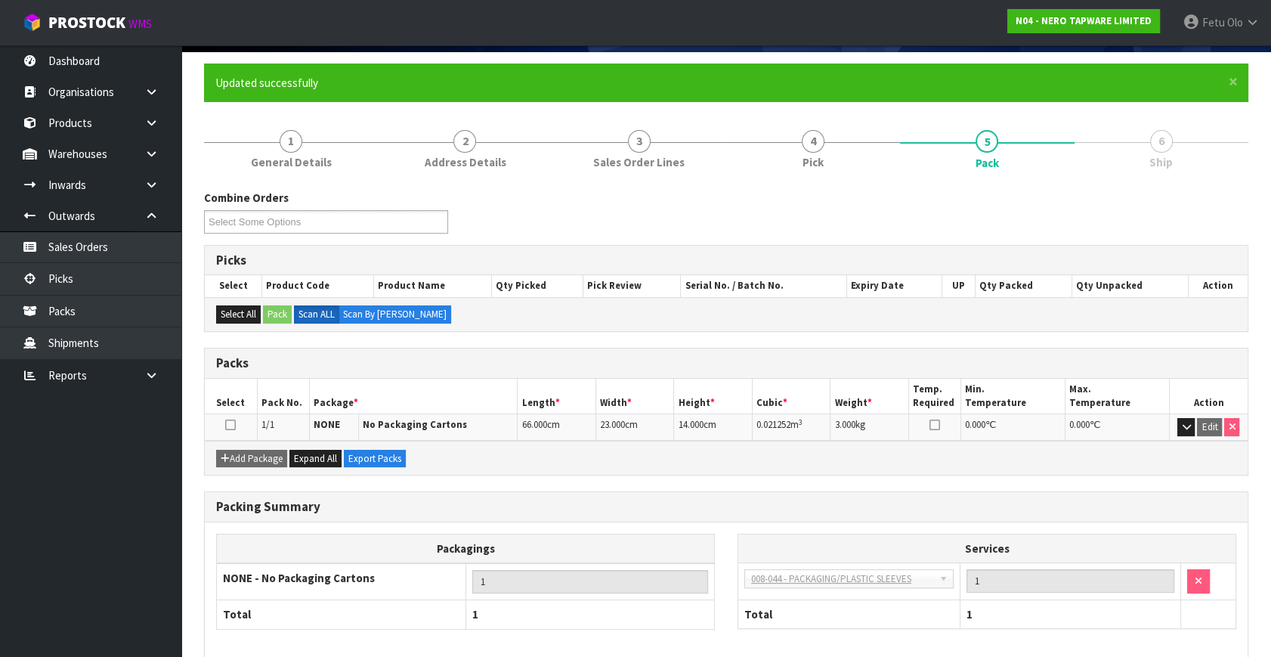
scroll to position [0, 0]
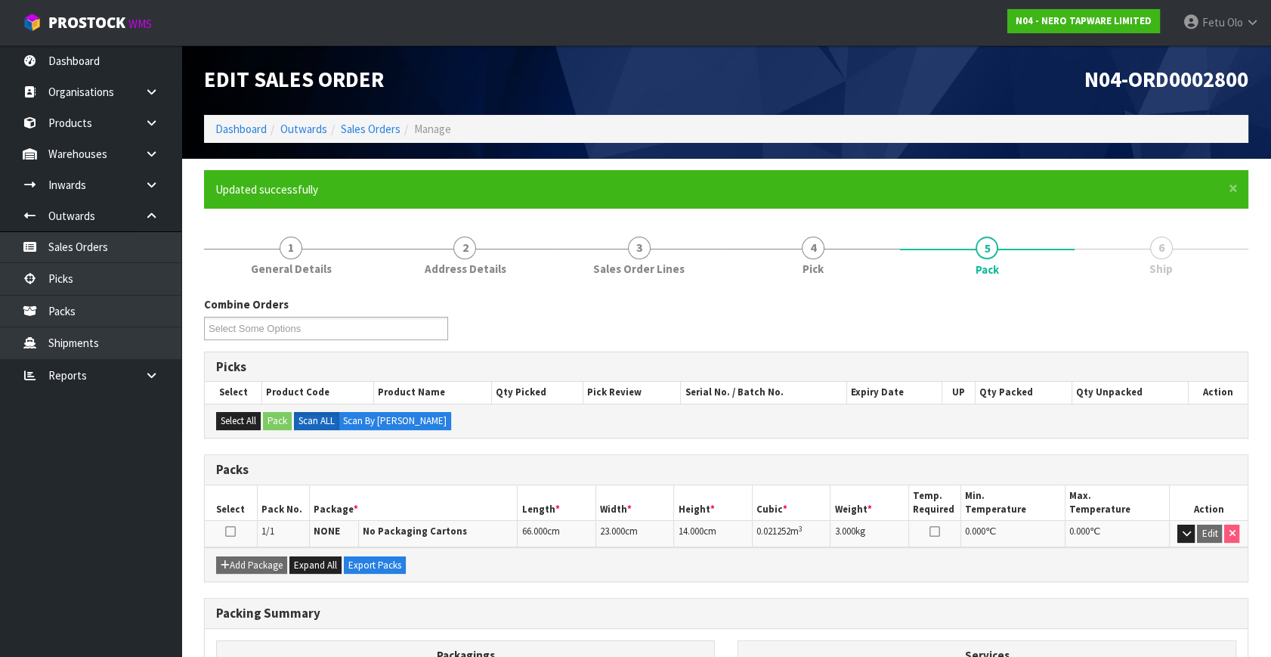
click at [853, 76] on h1 "N04-ORD0002800" at bounding box center [993, 80] width 511 height 24
click at [76, 289] on link "Picks" at bounding box center [90, 278] width 181 height 31
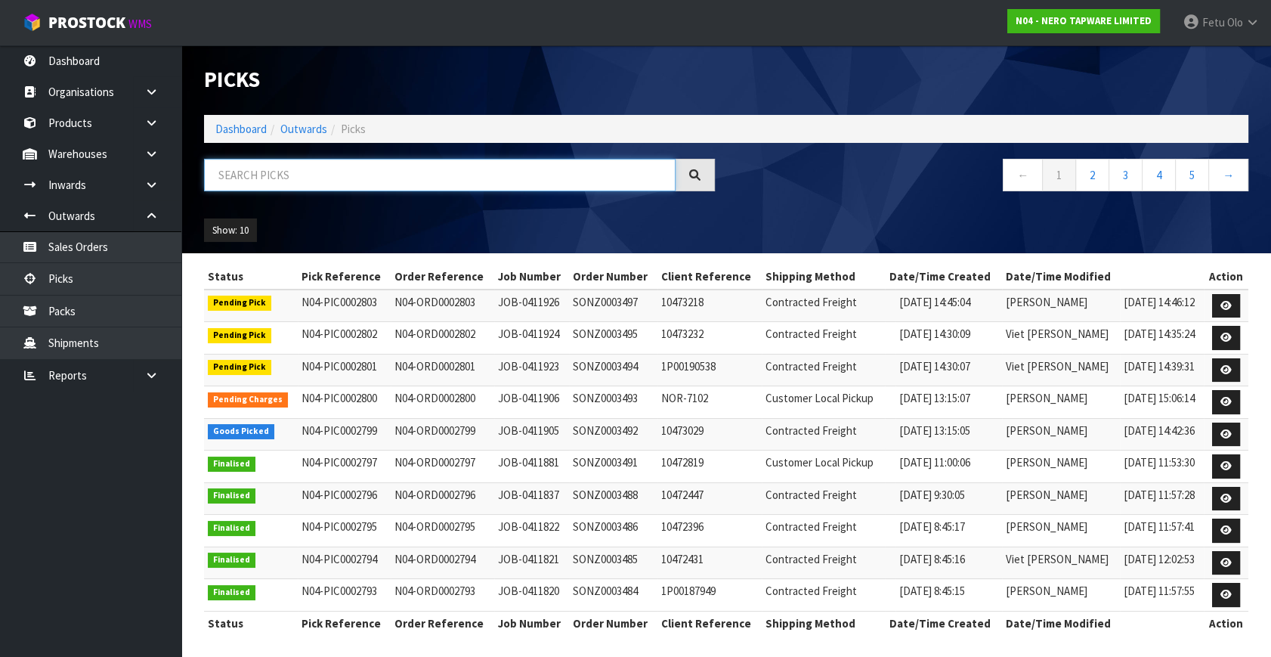
click at [287, 176] on input "text" at bounding box center [440, 175] width 472 height 33
type input "0002799"
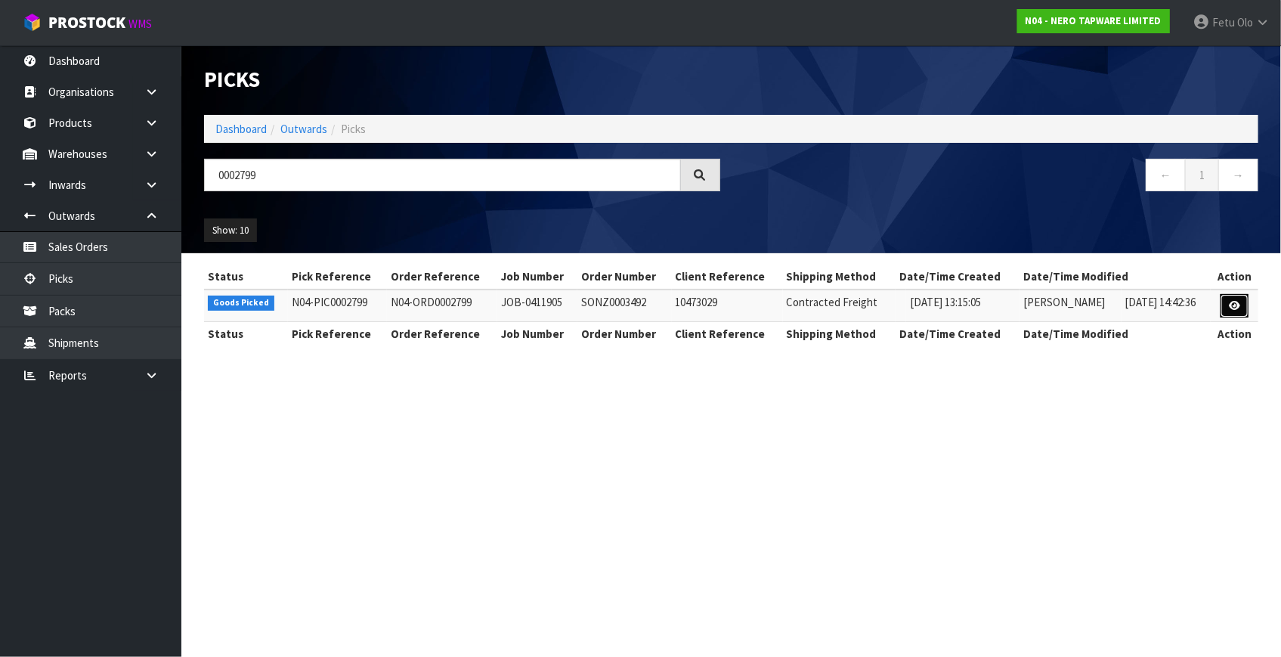
click at [1230, 299] on link at bounding box center [1235, 306] width 28 height 24
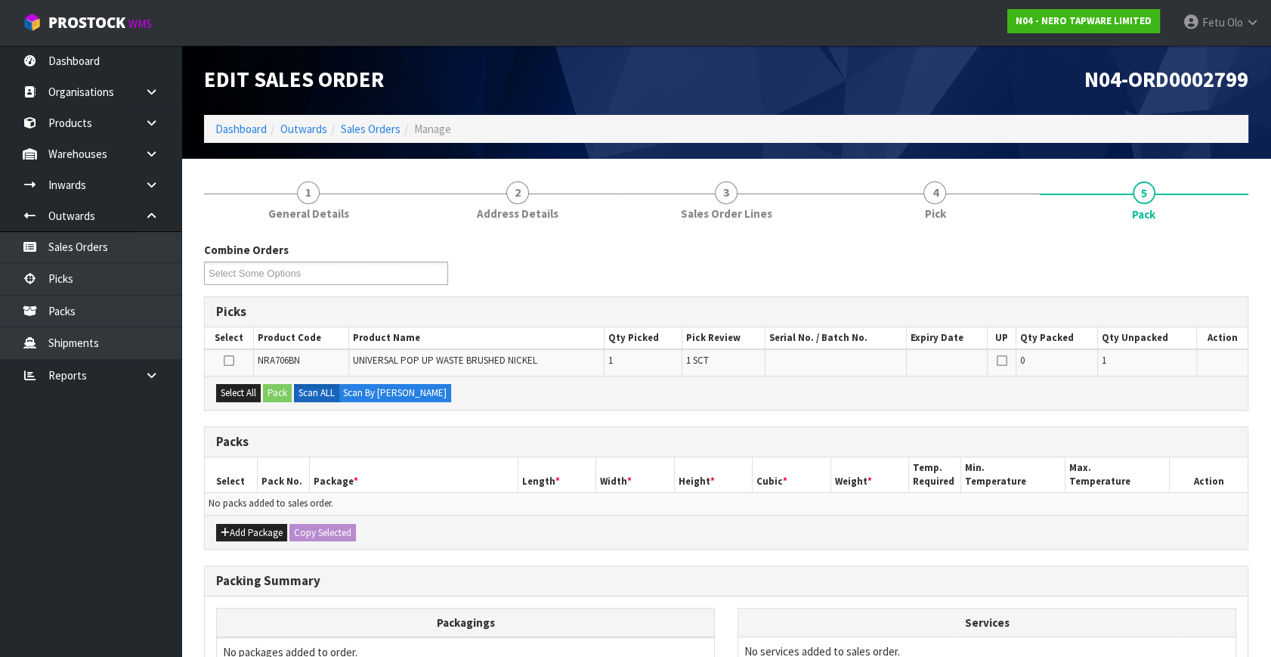
click at [489, 463] on th "Package *" at bounding box center [413, 475] width 209 height 36
click at [107, 540] on ul "Dashboard Organisations Clients Consignees Carriers Products Categories Serial …" at bounding box center [90, 351] width 181 height 612
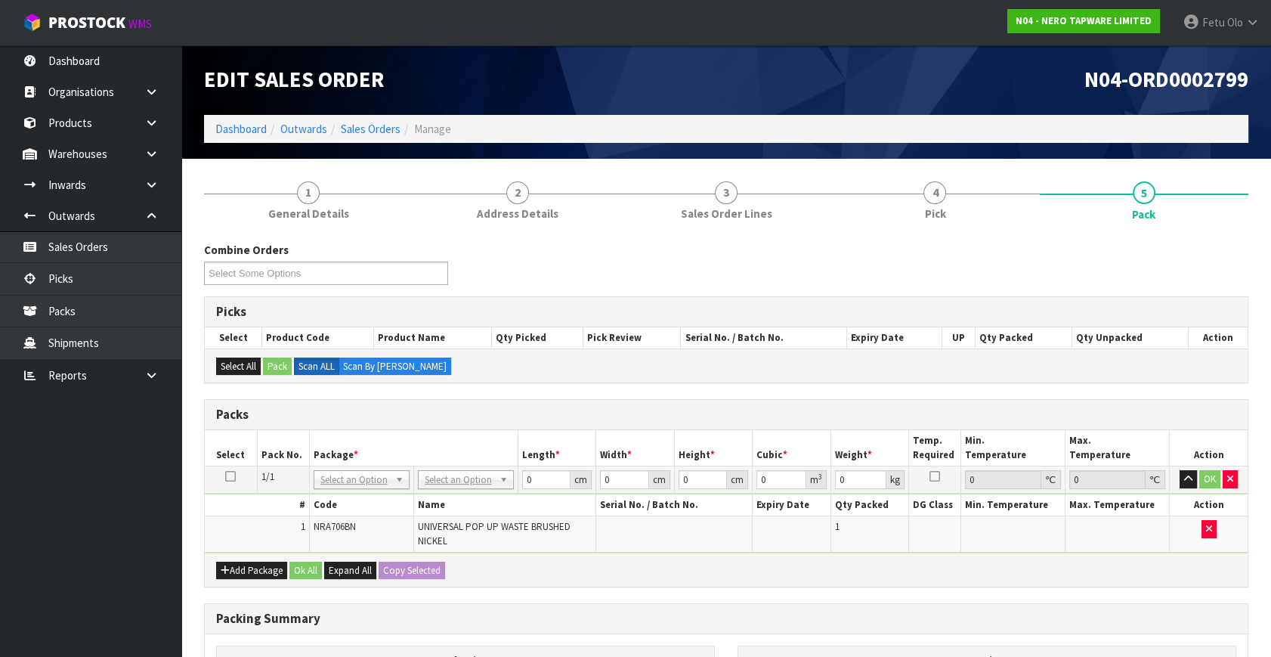
click at [416, 441] on th "Package *" at bounding box center [413, 448] width 209 height 36
click at [369, 500] on input "text" at bounding box center [361, 499] width 88 height 19
type input "00"
click at [494, 440] on th "Package *" at bounding box center [413, 448] width 209 height 36
drag, startPoint x: 480, startPoint y: 472, endPoint x: 472, endPoint y: 505, distance: 34.1
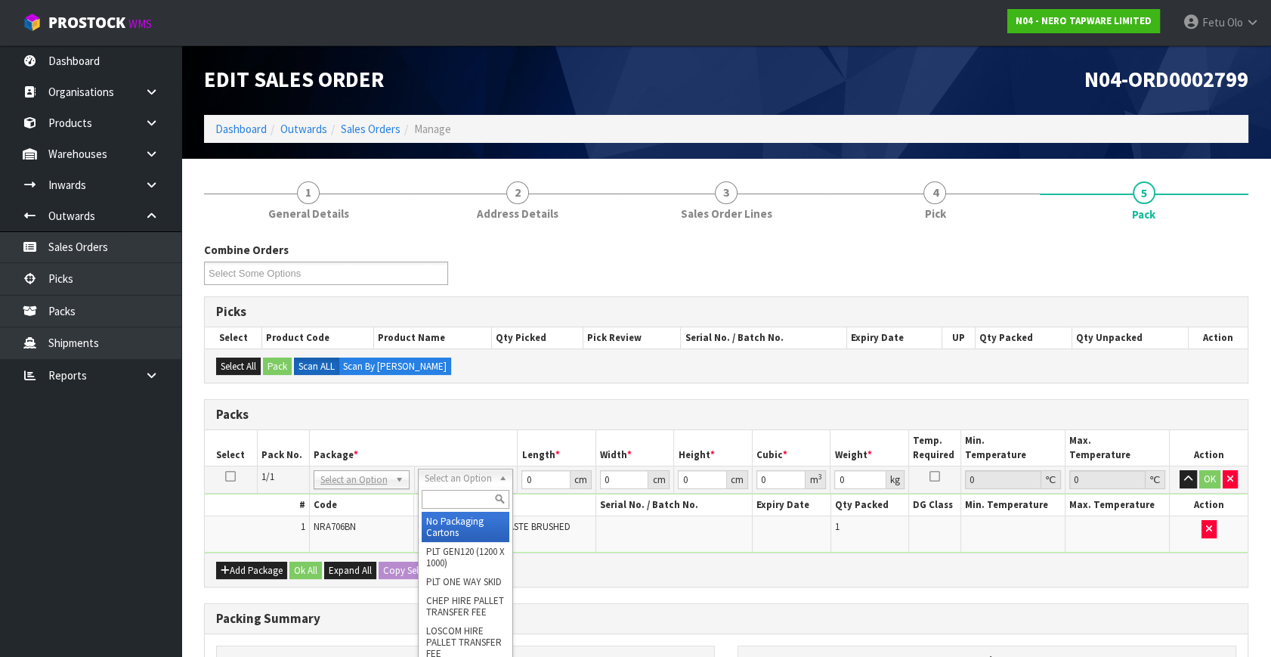
click at [472, 505] on input "text" at bounding box center [466, 499] width 88 height 19
type input "00"
drag, startPoint x: 467, startPoint y: 562, endPoint x: 476, endPoint y: 557, distance: 10.1
type input "15.4"
type input "14.2"
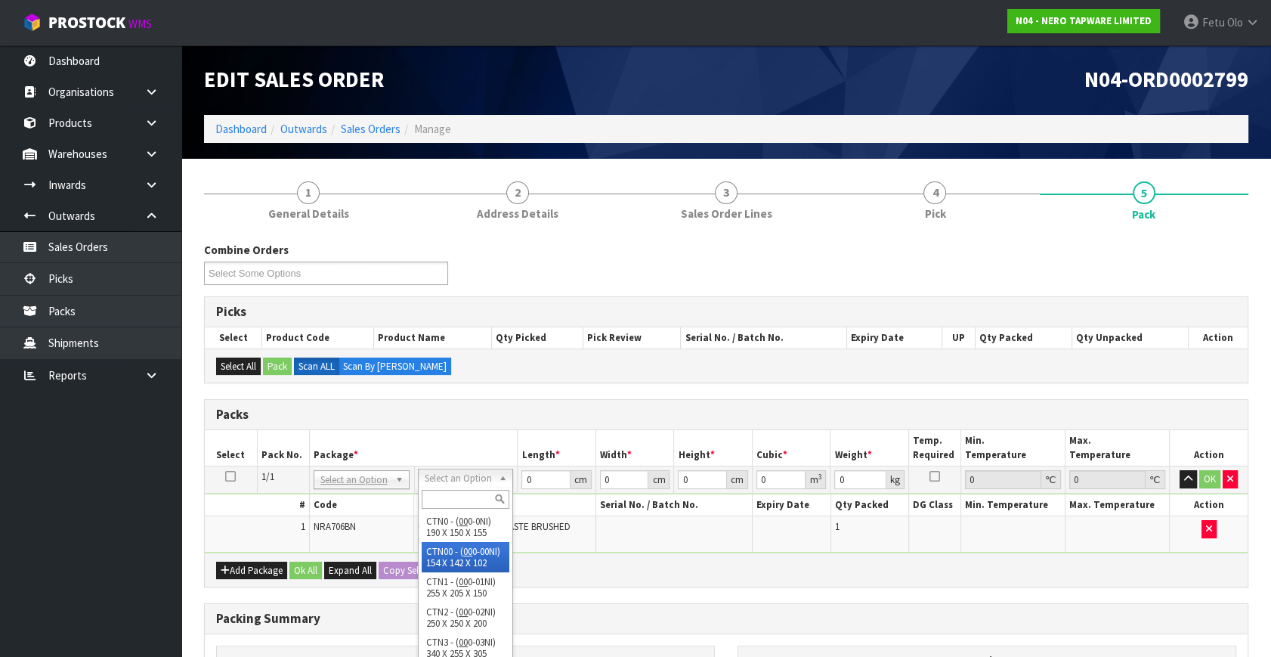
type input "10.2"
type input "0.002231"
type input "0.52"
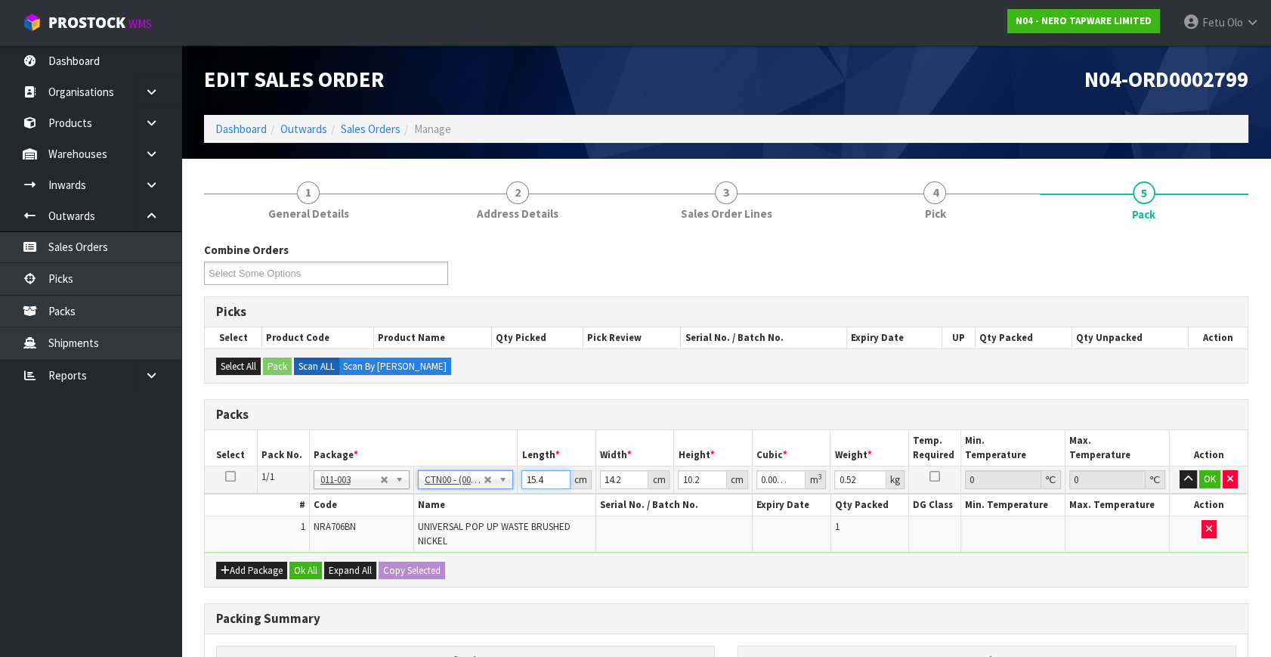
click at [537, 482] on input "15.4" at bounding box center [546, 479] width 49 height 19
type input "1"
type input "0.000145"
type input "16"
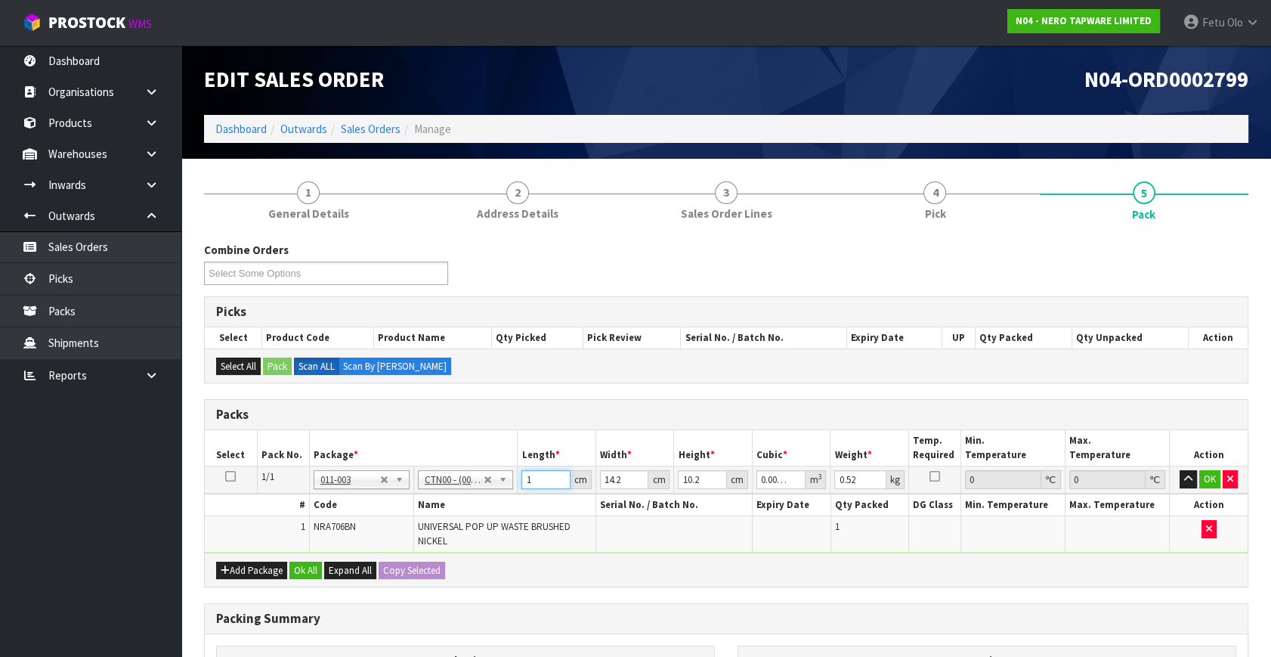
type input "0.002317"
type input "16"
type input "1"
type input "0.000163"
type input "15"
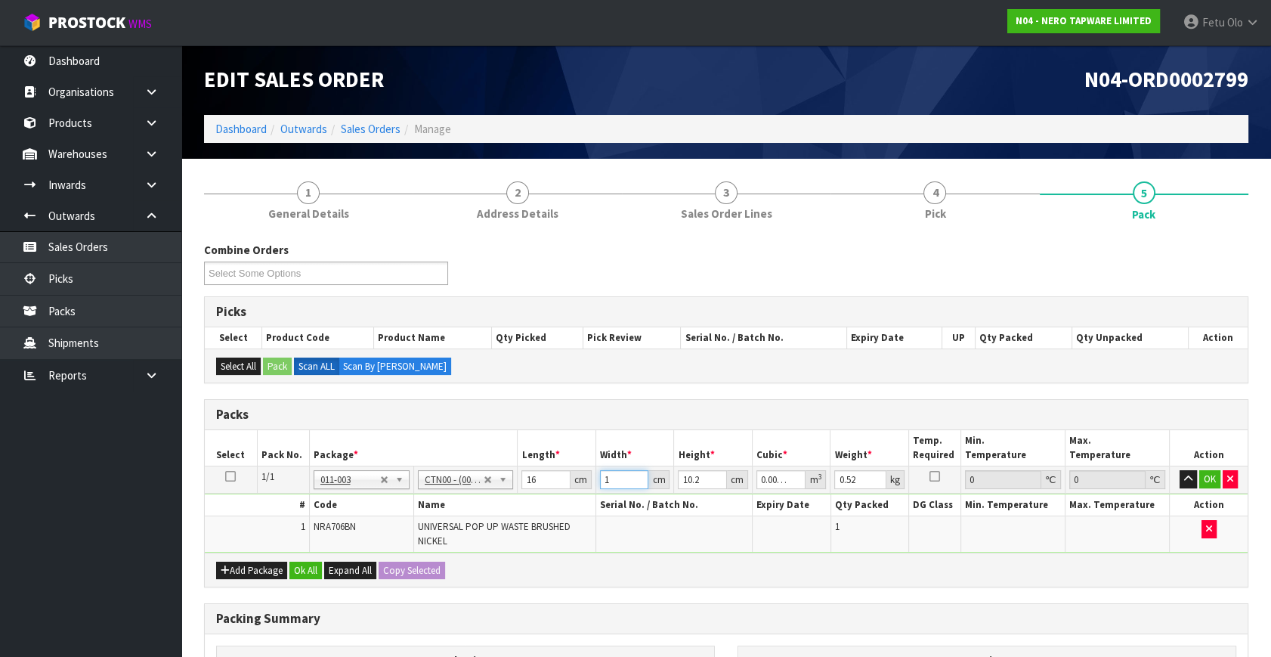
type input "0.002448"
type input "15"
type input "1"
type input "0.00024"
type input "11"
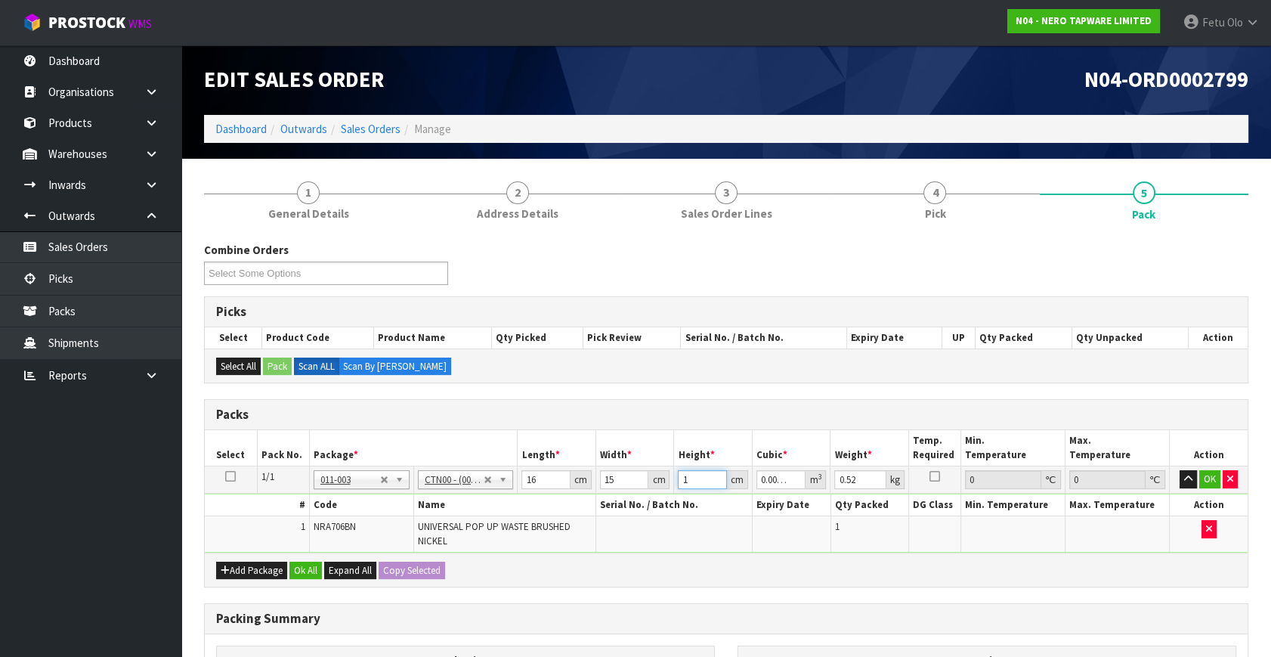
type input "0.00264"
type input "11"
type input "1"
click button "OK" at bounding box center [1210, 479] width 21 height 18
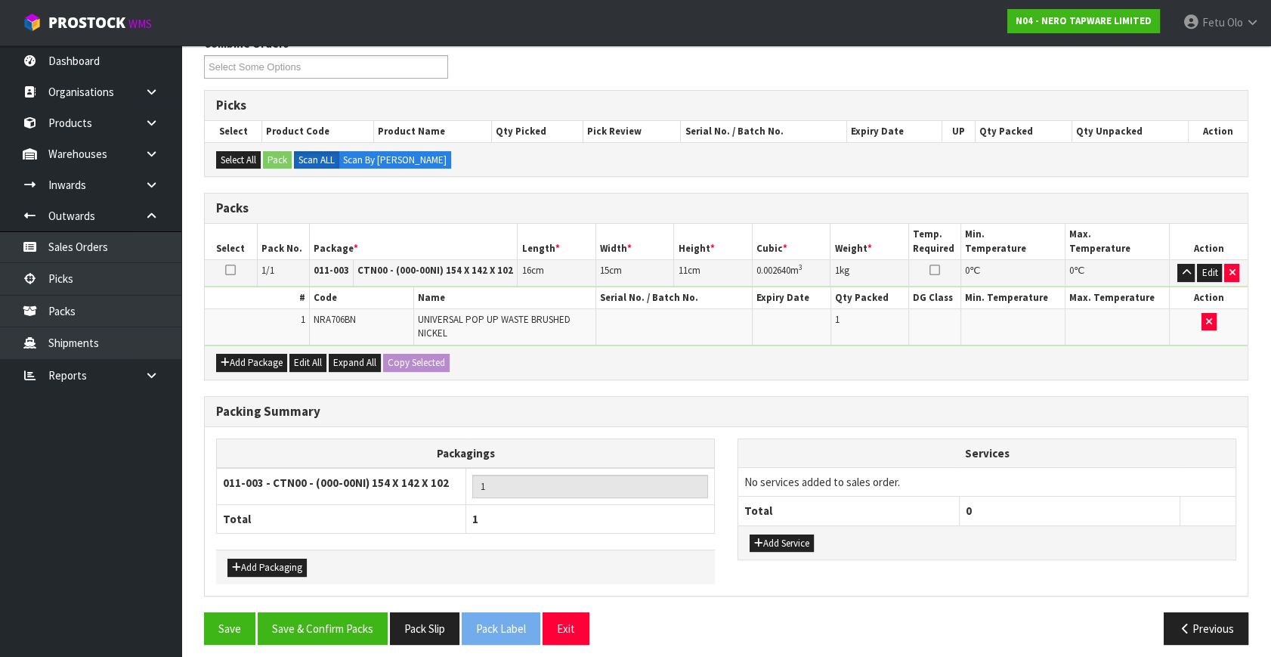
scroll to position [212, 0]
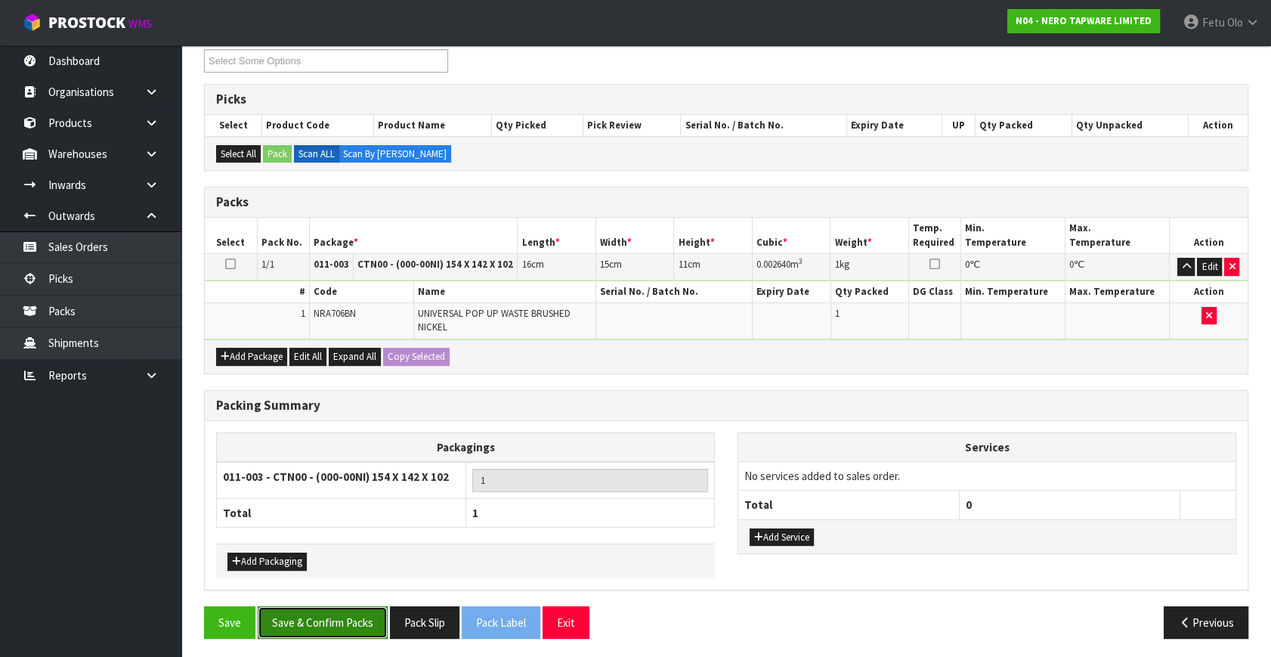
click at [370, 620] on button "Save & Confirm Packs" at bounding box center [323, 622] width 130 height 33
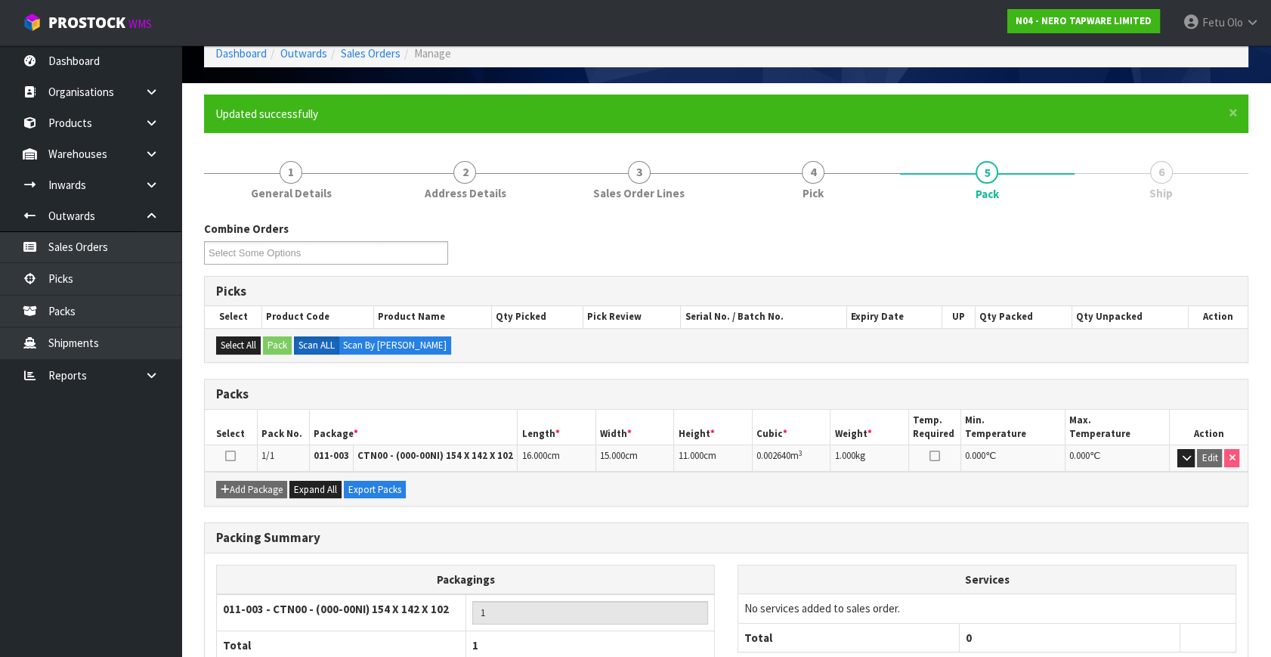
scroll to position [175, 0]
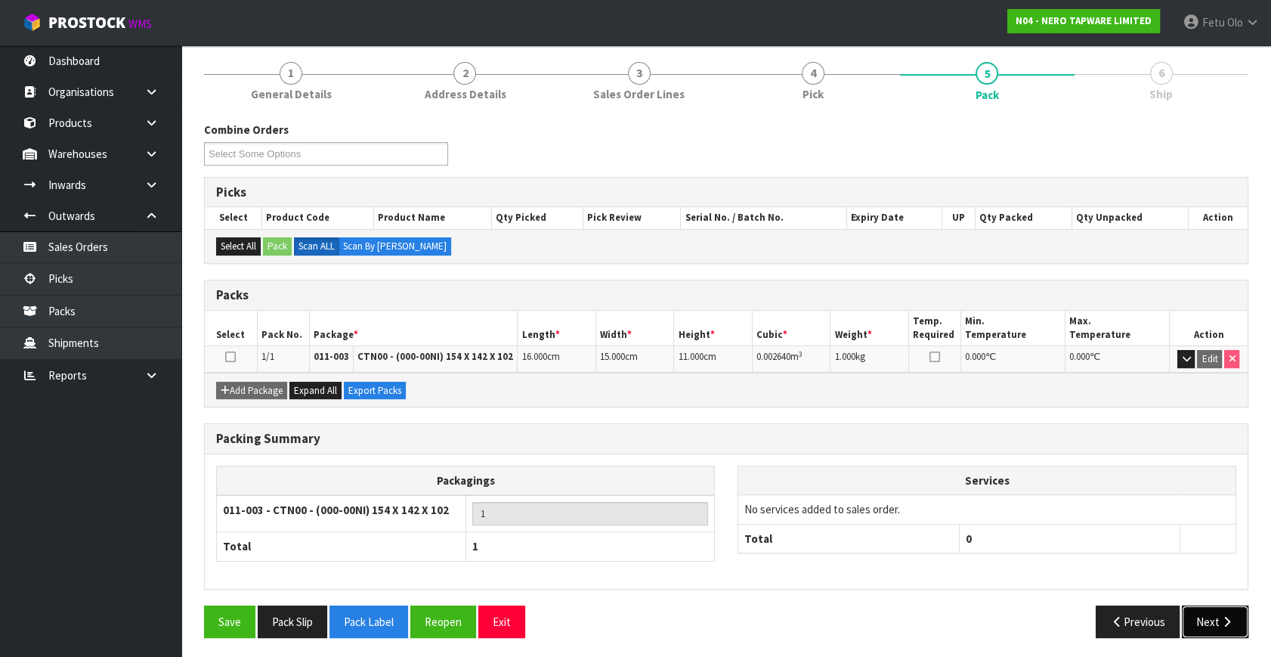
click at [1221, 616] on icon "button" at bounding box center [1227, 621] width 14 height 11
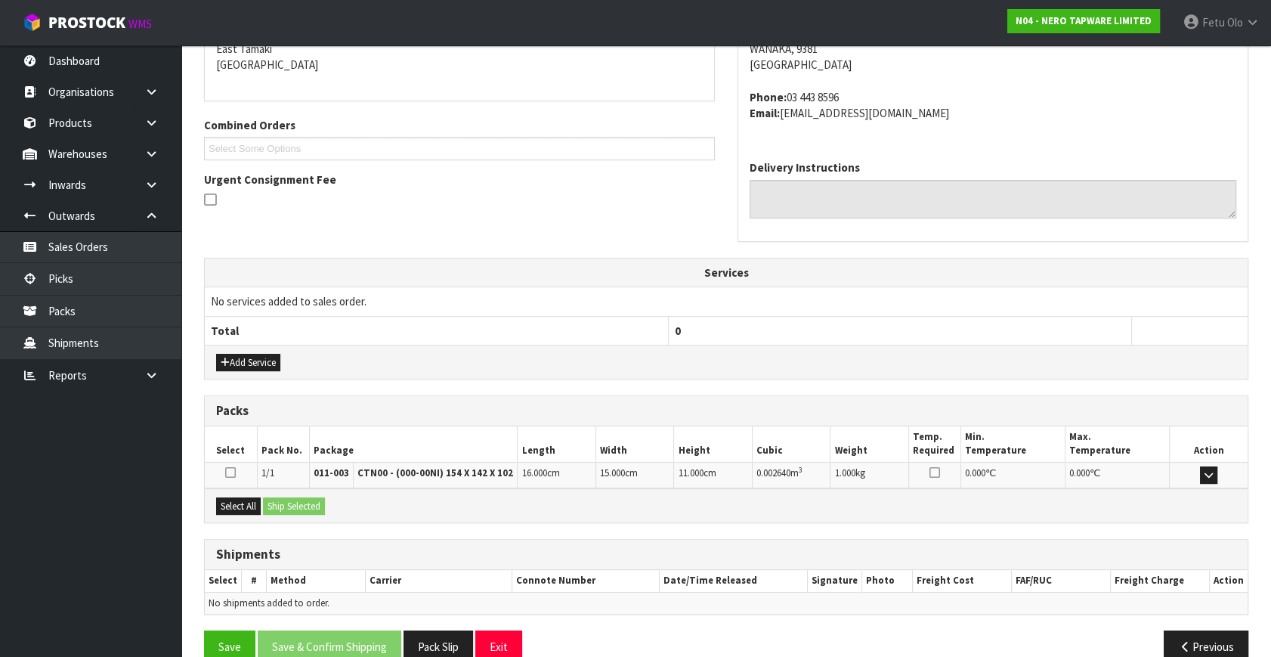
scroll to position [356, 0]
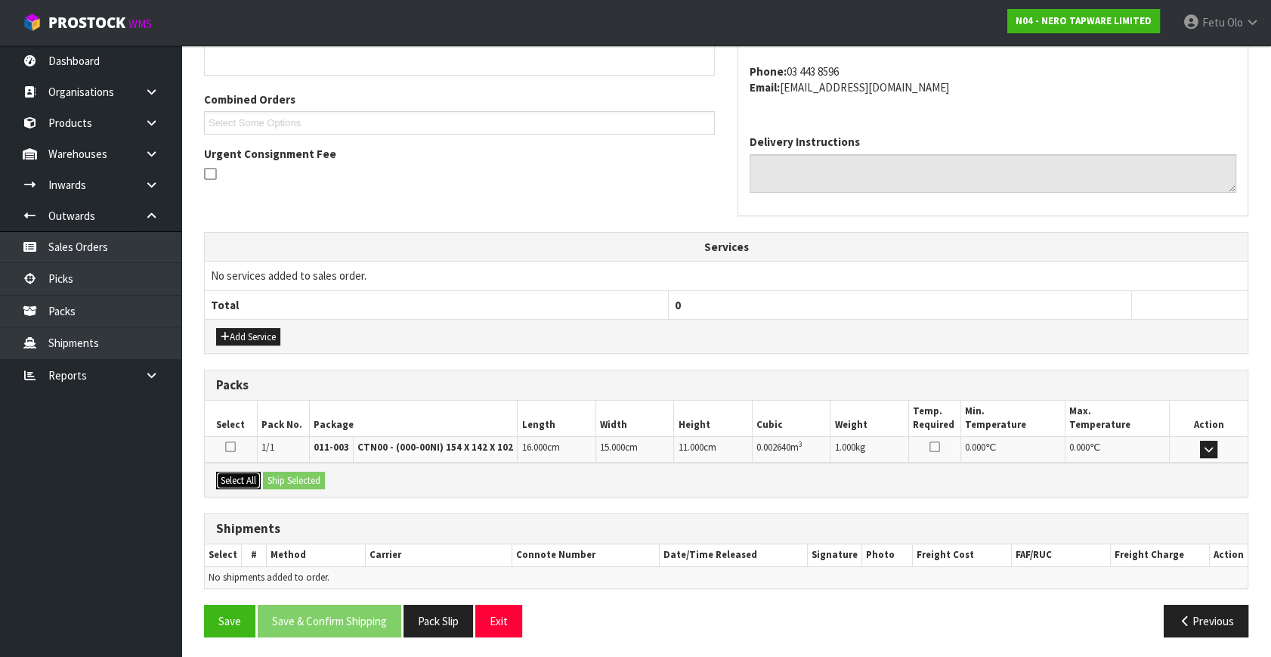
click at [231, 476] on button "Select All" at bounding box center [238, 481] width 45 height 18
click at [274, 475] on button "Ship Selected" at bounding box center [294, 481] width 62 height 18
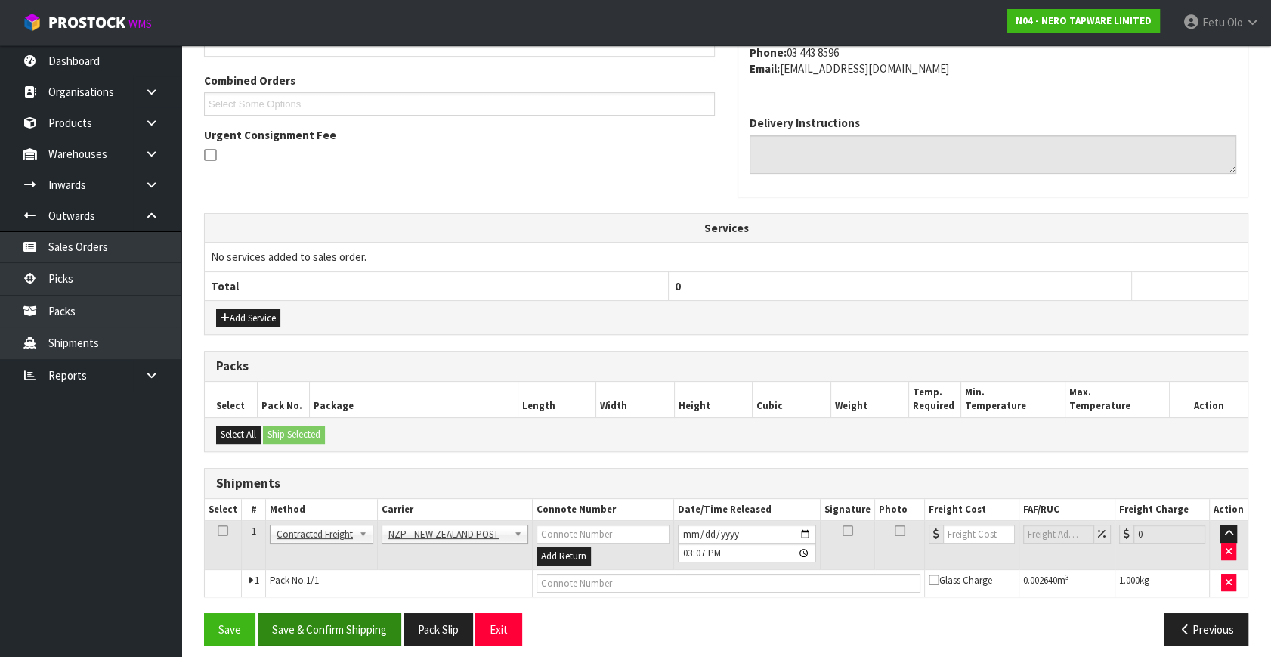
scroll to position [383, 0]
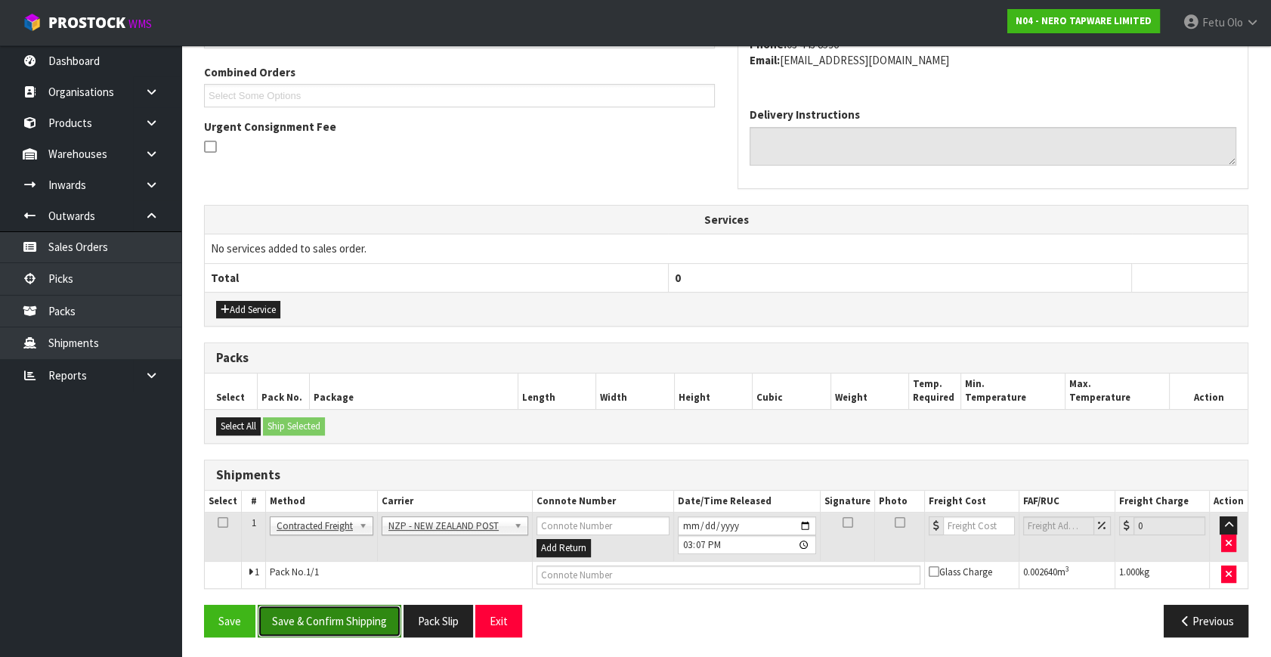
click at [320, 618] on button "Save & Confirm Shipping" at bounding box center [330, 621] width 144 height 33
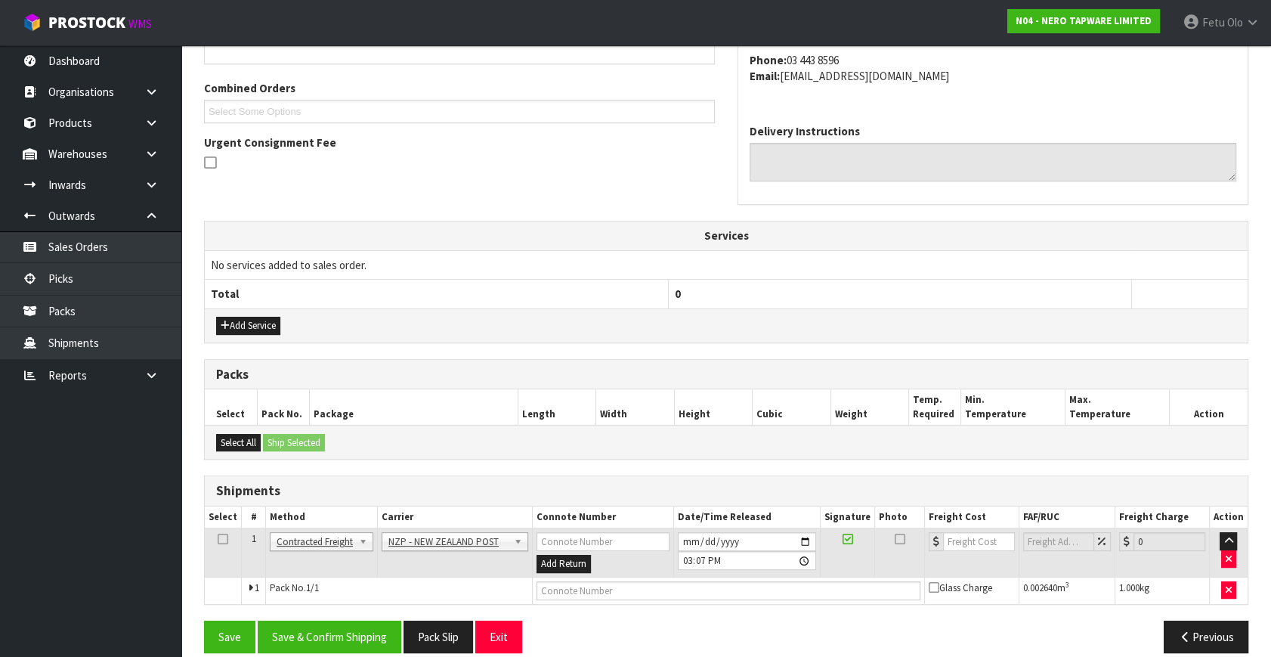
scroll to position [0, 0]
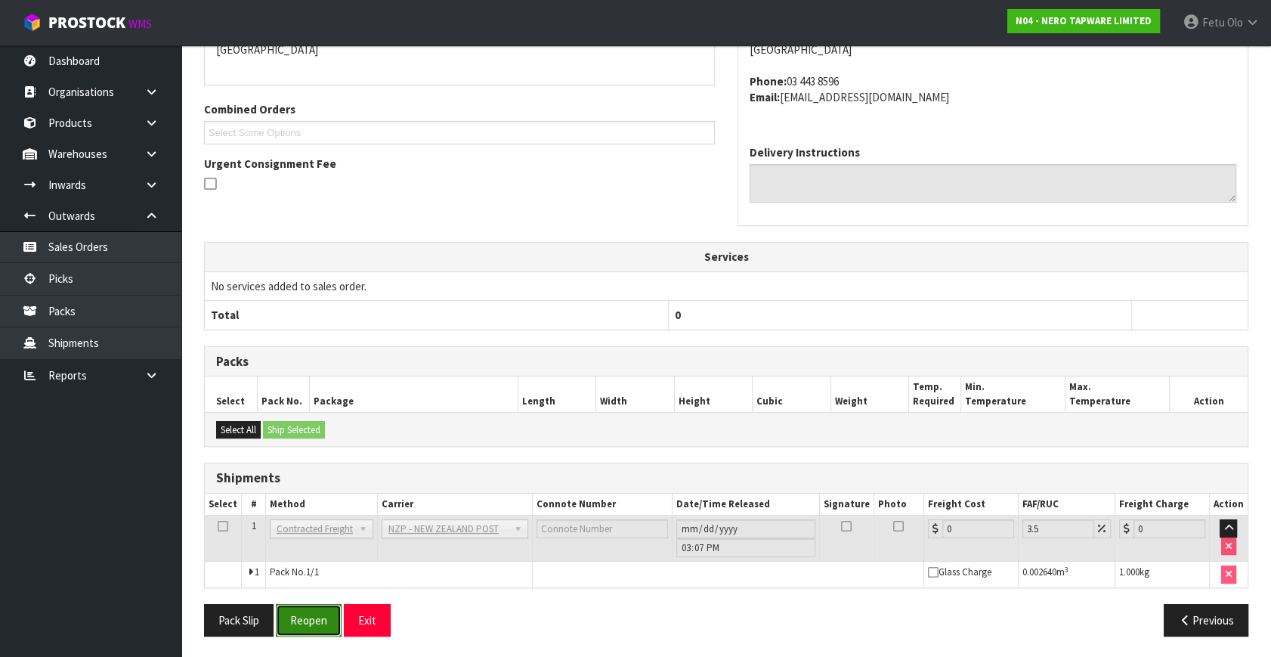
click at [294, 624] on button "Reopen" at bounding box center [309, 620] width 66 height 33
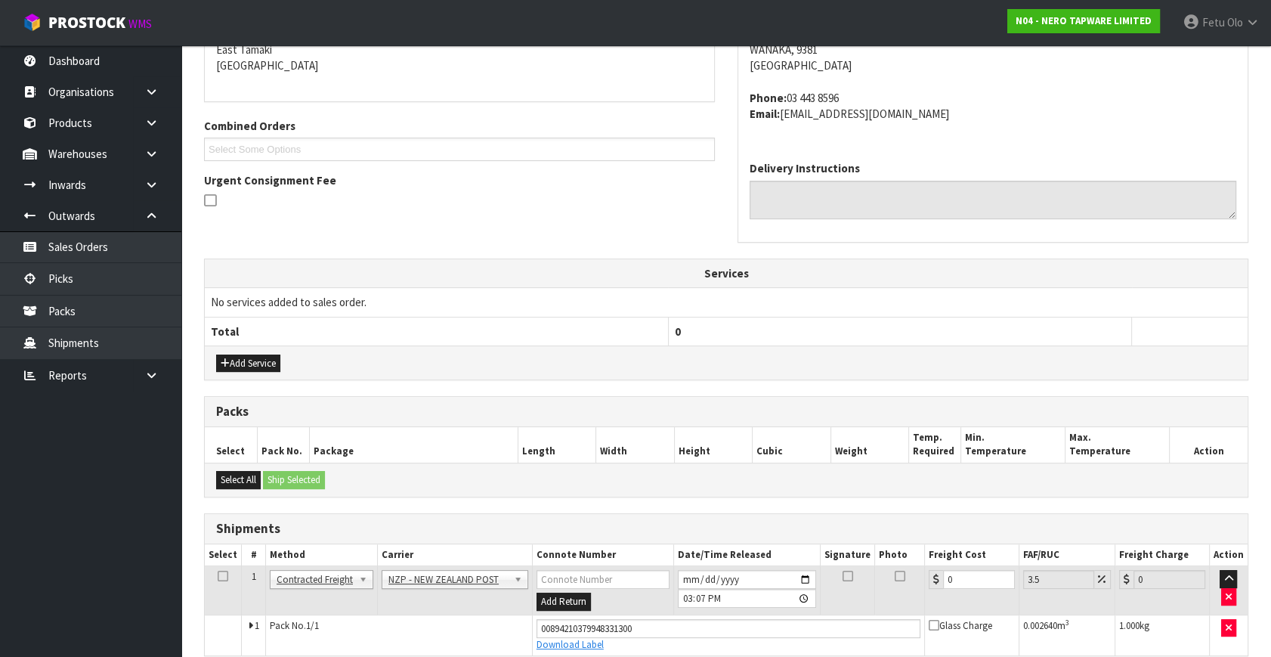
scroll to position [328, 0]
drag, startPoint x: 983, startPoint y: 583, endPoint x: 737, endPoint y: 606, distance: 246.8
click at [737, 606] on tr "1 Client Local Pickup Customer Local Pickup Company Freight Contracted Freight …" at bounding box center [726, 592] width 1043 height 49
type input "1"
type input "1.03"
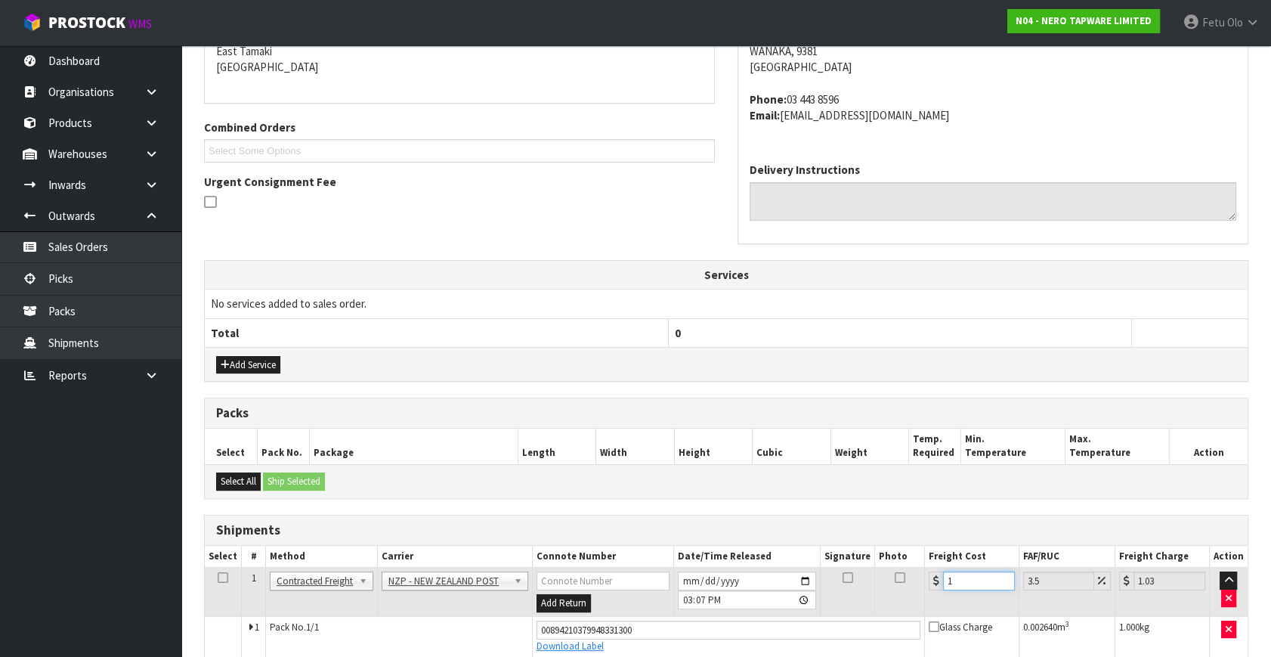
type input "16"
type input "16.56"
type input "16.2"
type input "16.77"
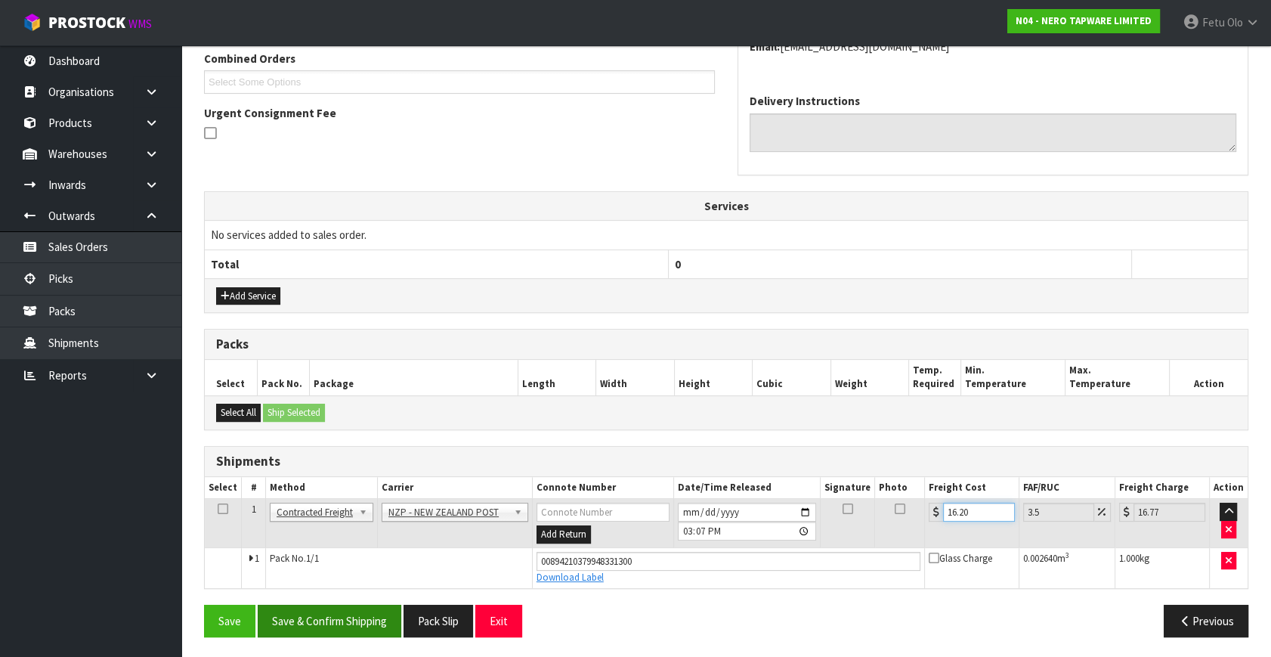
type input "16.20"
click at [363, 618] on button "Save & Confirm Shipping" at bounding box center [330, 621] width 144 height 33
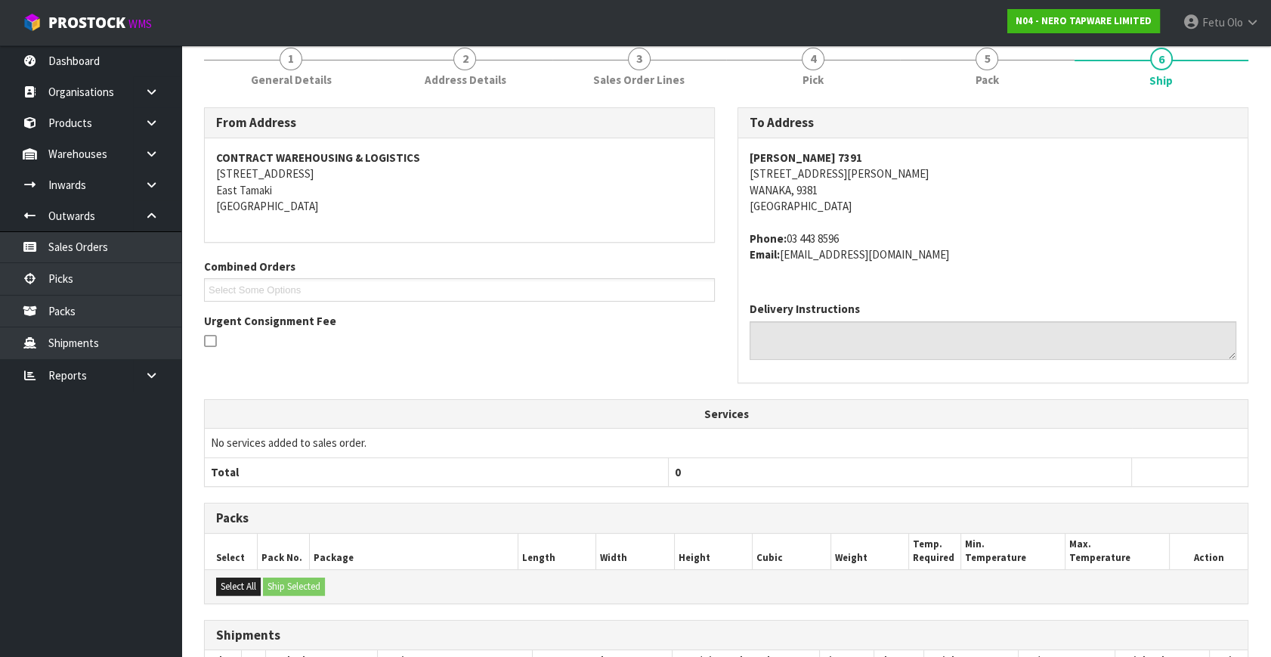
scroll to position [355, 0]
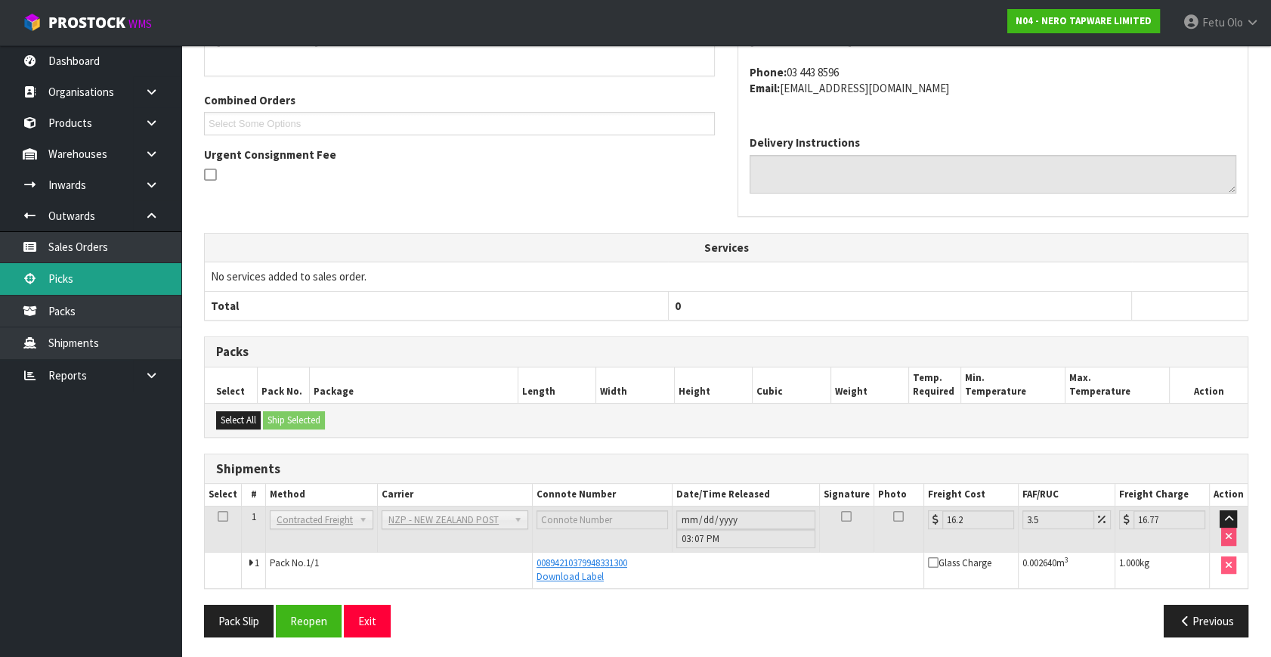
click at [84, 272] on link "Picks" at bounding box center [90, 278] width 181 height 31
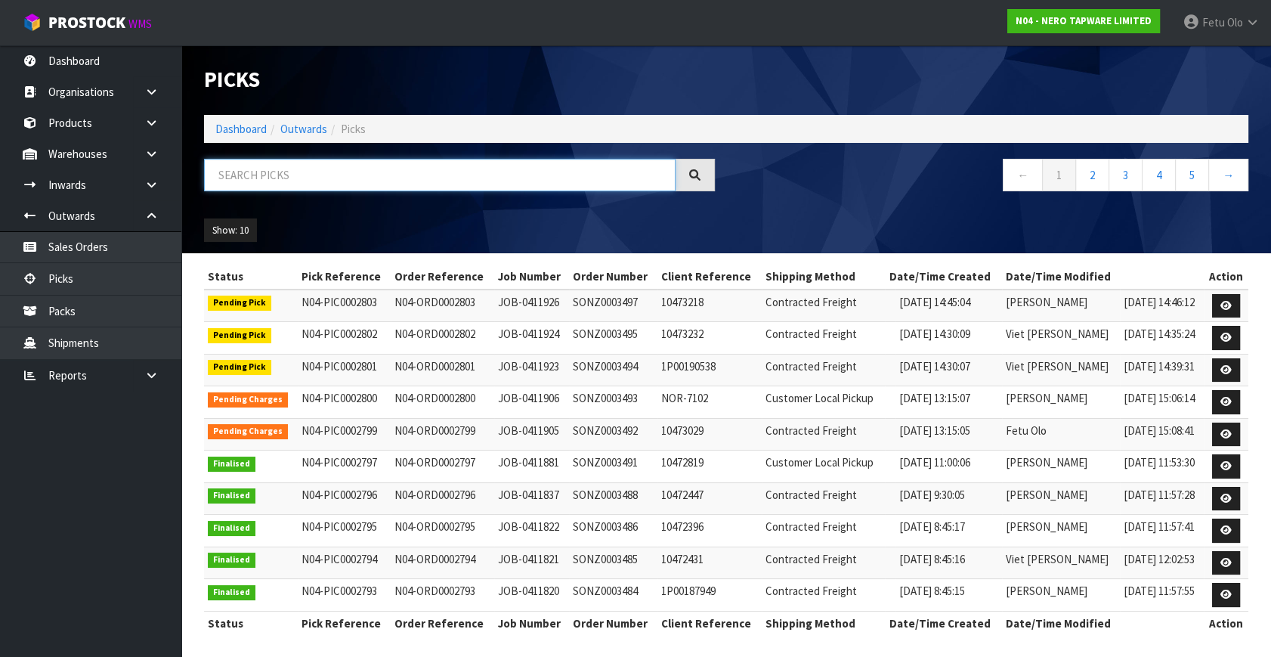
click at [356, 173] on input "text" at bounding box center [440, 175] width 472 height 33
type input "78971"
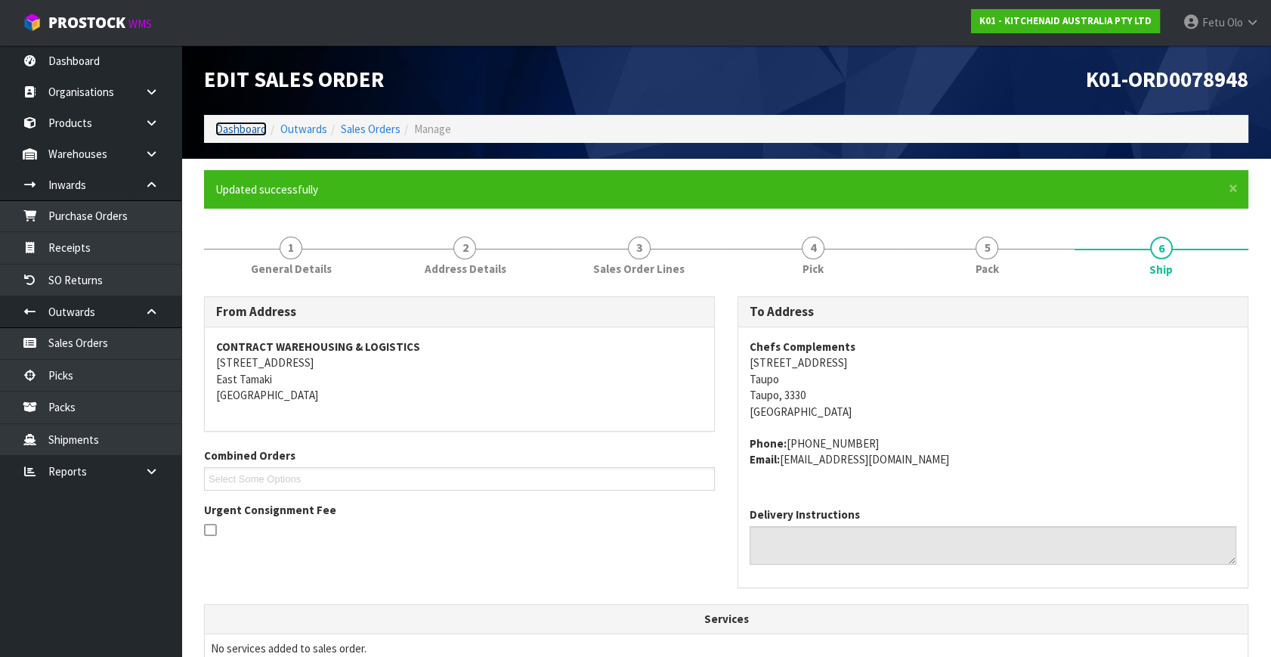
click at [234, 125] on link "Dashboard" at bounding box center [240, 129] width 51 height 14
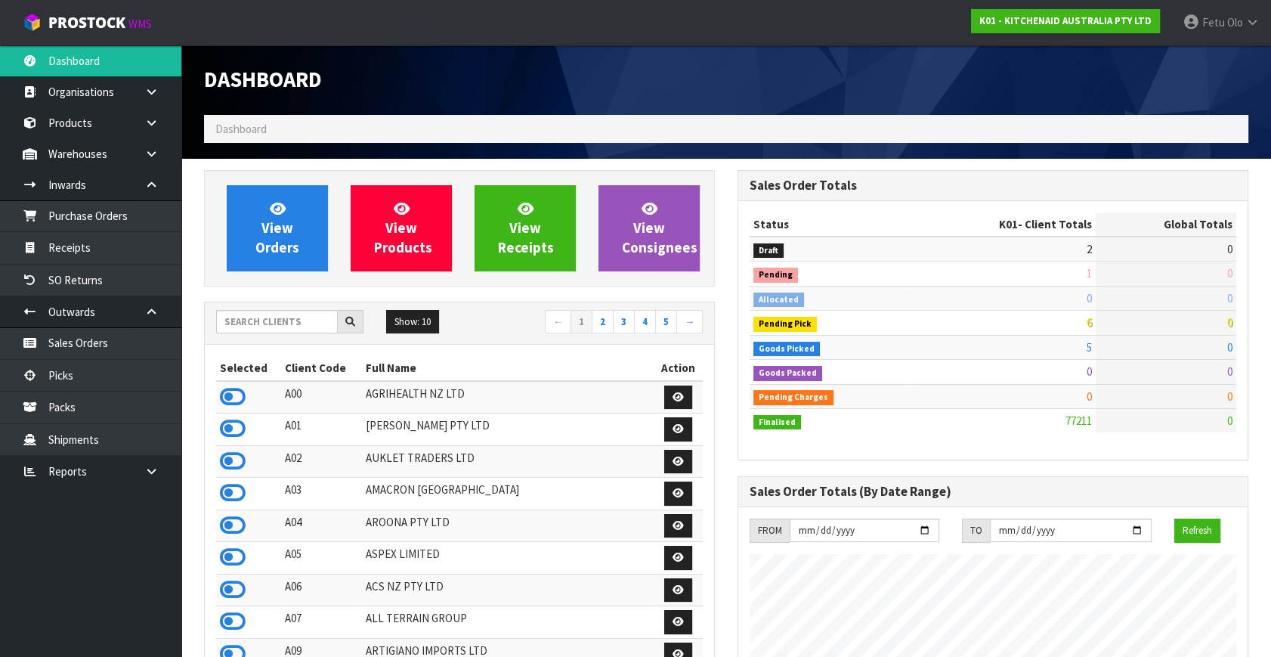
scroll to position [1143, 533]
click at [256, 305] on div "Show: 10 5 10 25 50 ← 1 2 3 4 5 →" at bounding box center [459, 323] width 509 height 42
click at [256, 314] on input "text" at bounding box center [277, 321] width 122 height 23
type input "S08"
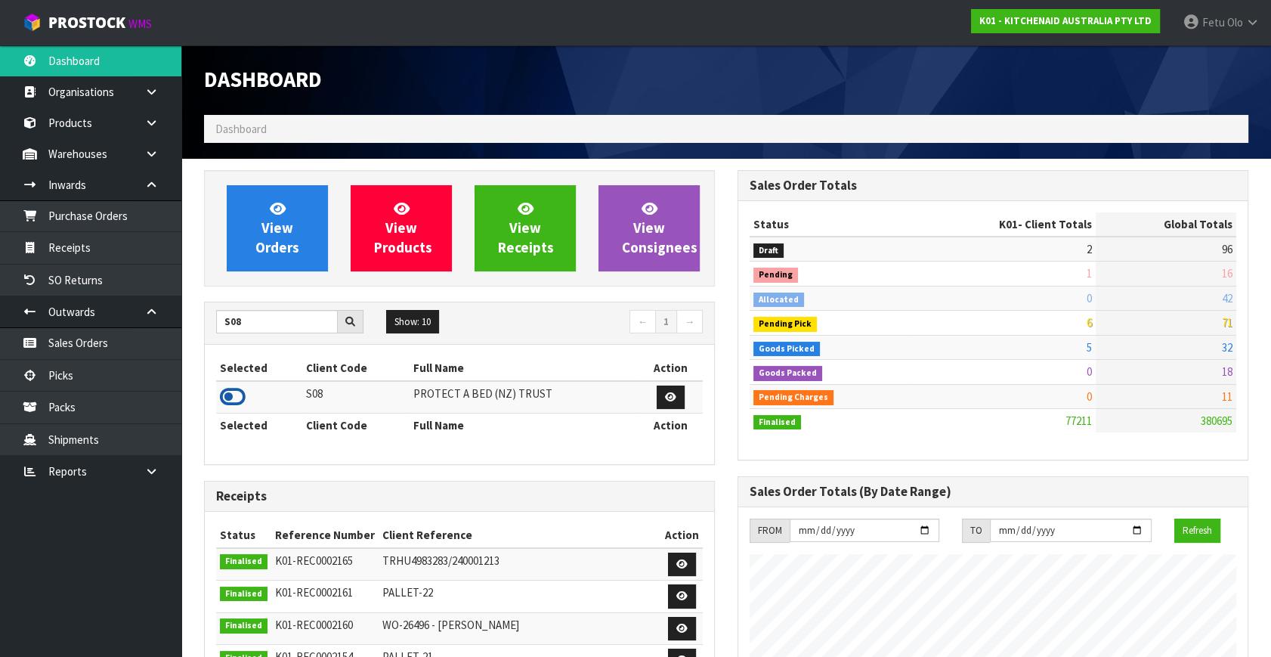
click at [227, 397] on icon at bounding box center [233, 397] width 26 height 23
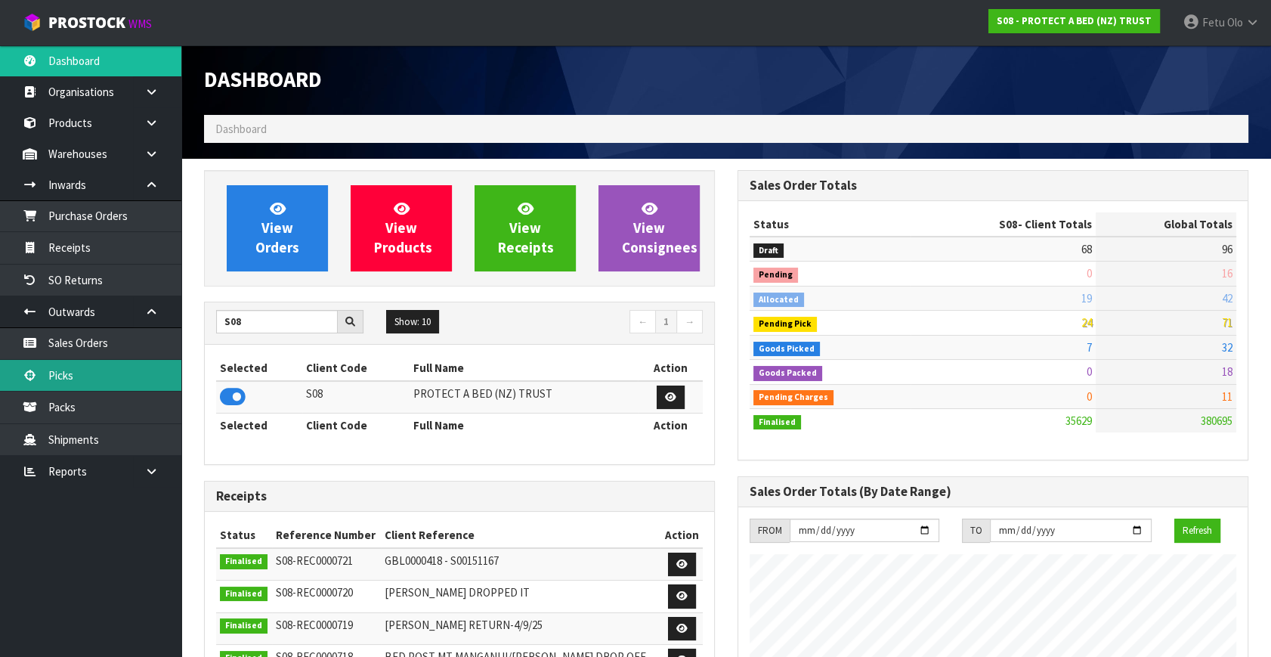
click at [83, 377] on link "Picks" at bounding box center [90, 375] width 181 height 31
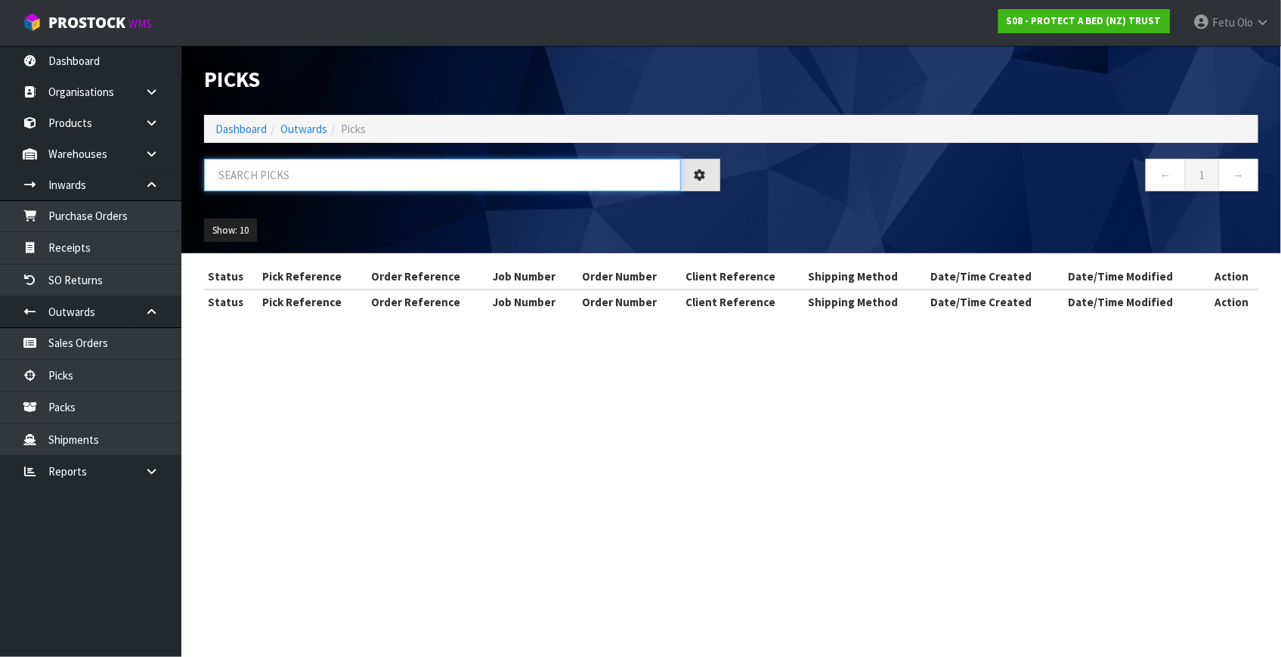
click at [305, 180] on input "text" at bounding box center [442, 175] width 477 height 33
click at [305, 179] on input "text" at bounding box center [442, 175] width 477 height 33
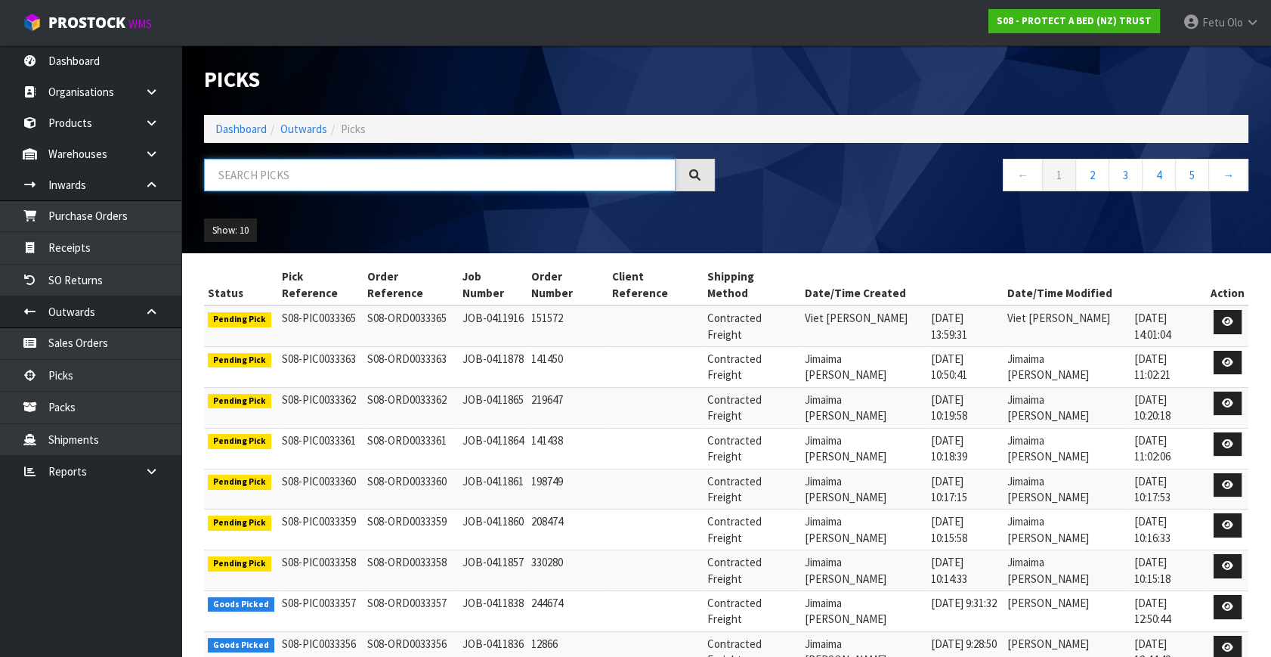
click at [305, 179] on input "text" at bounding box center [440, 175] width 472 height 33
type input "33259"
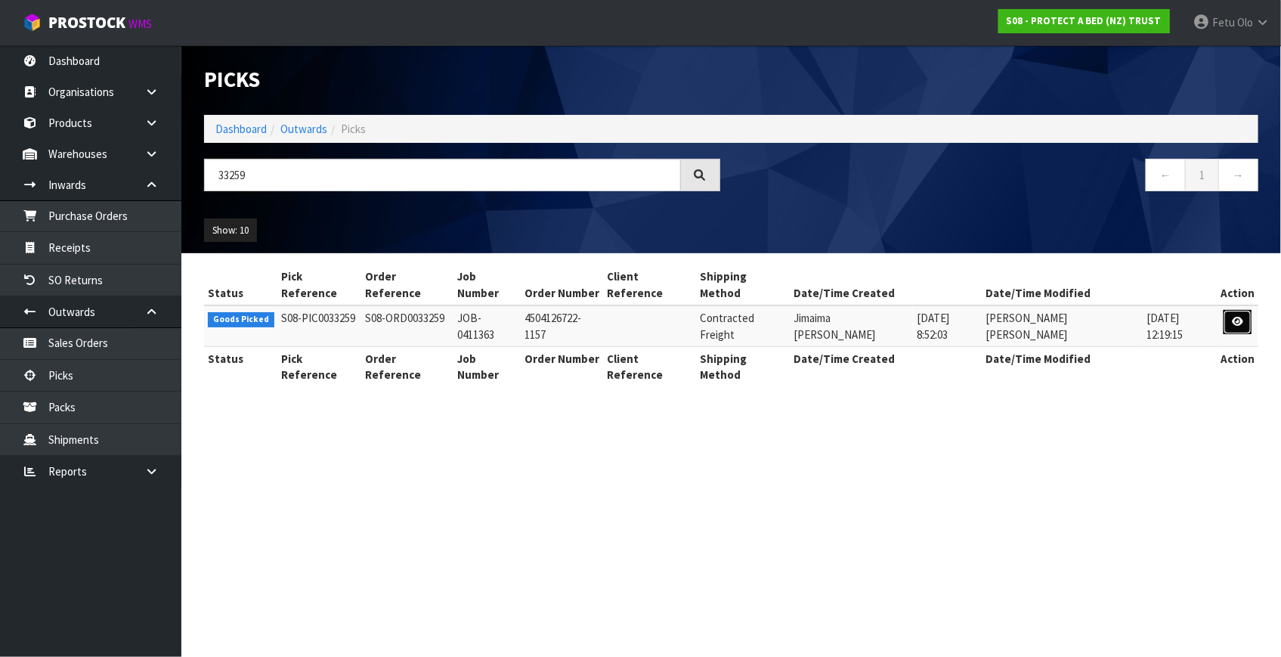
click at [1240, 317] on icon at bounding box center [1237, 322] width 11 height 10
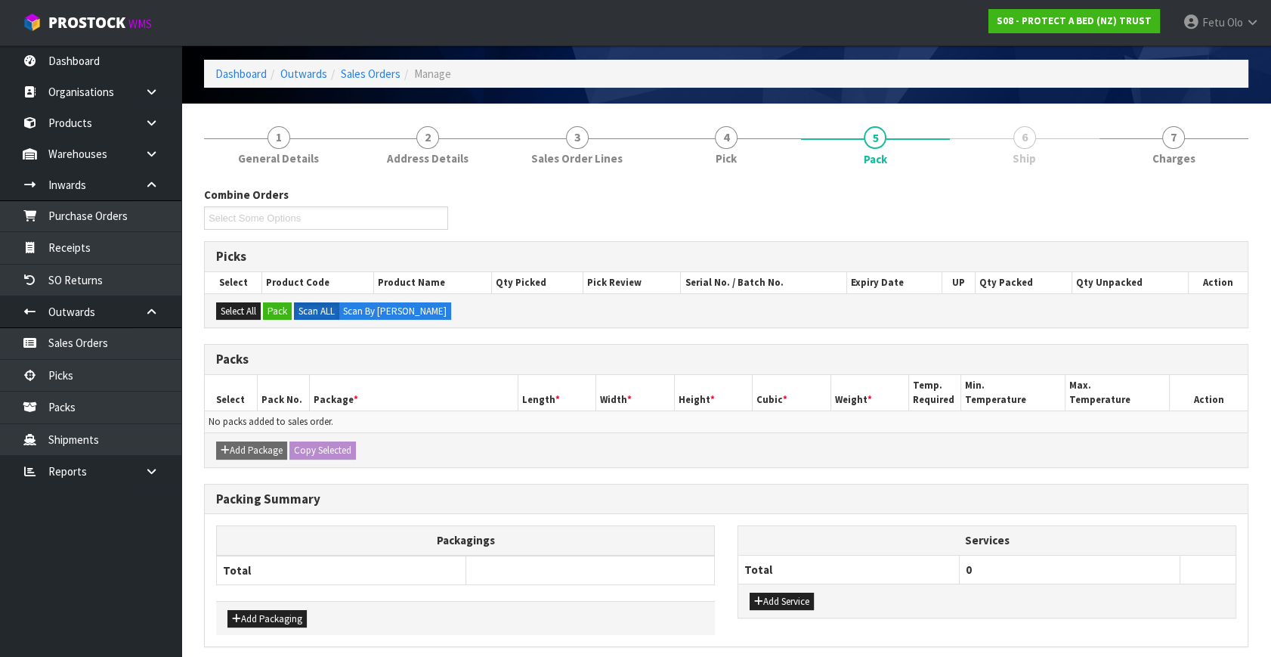
scroll to position [113, 0]
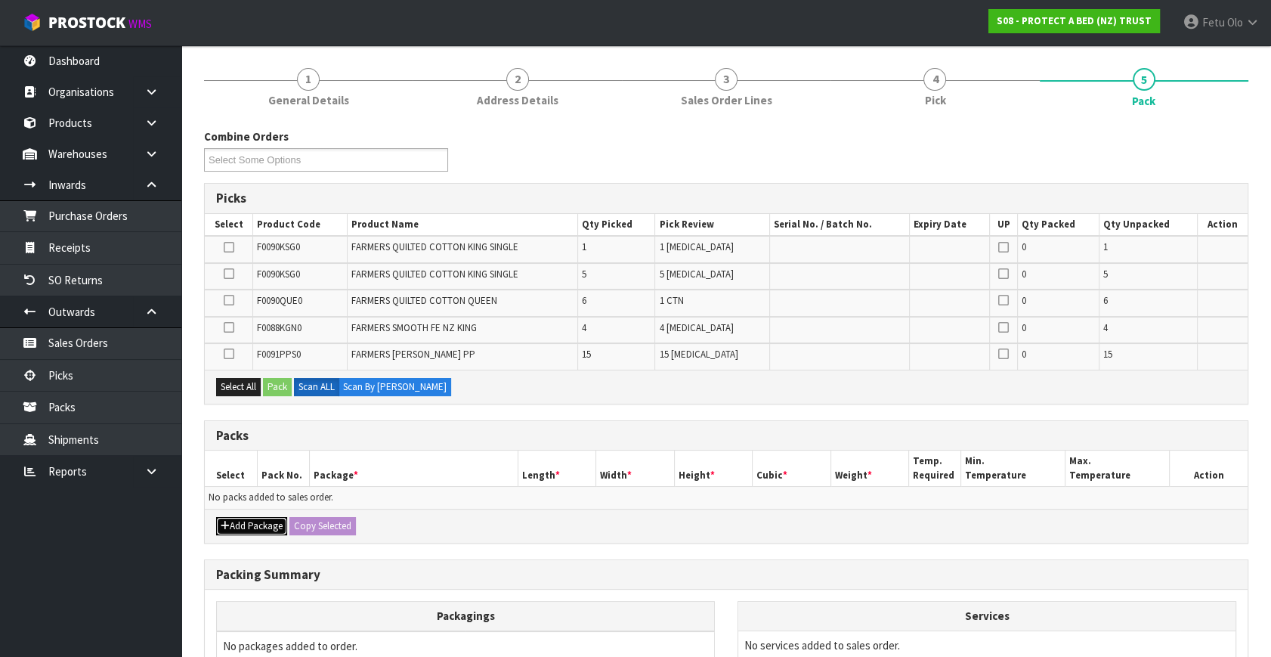
click at [244, 522] on button "Add Package" at bounding box center [251, 526] width 71 height 18
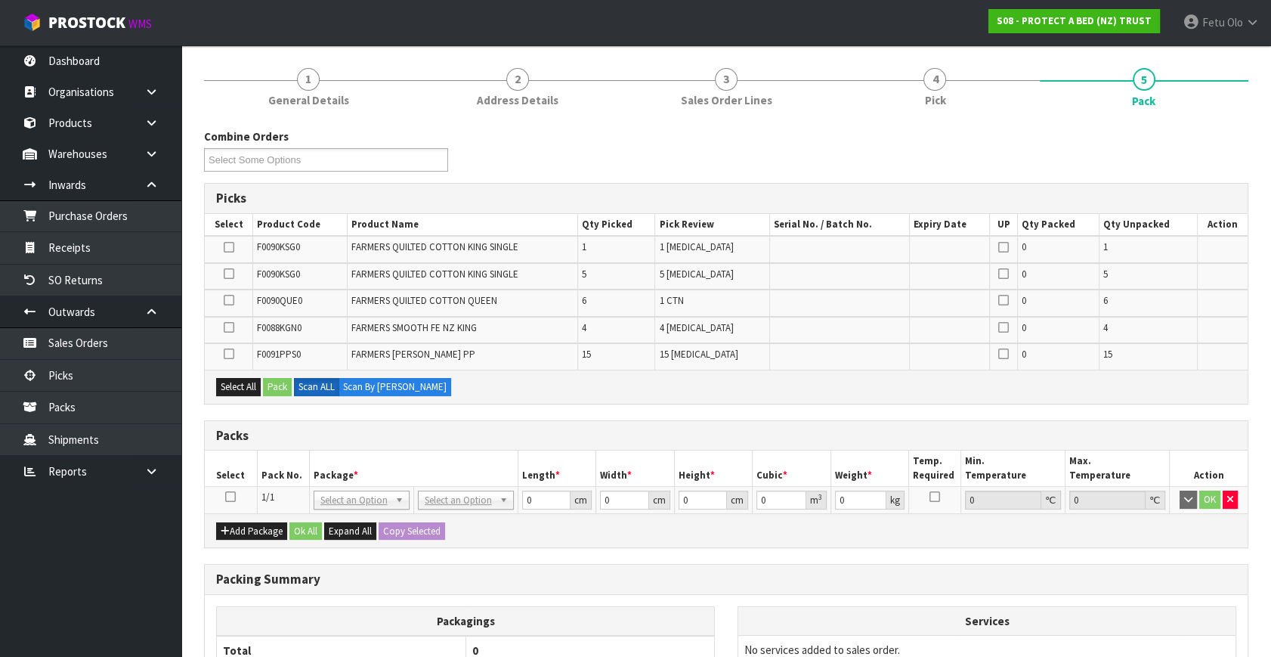
click at [223, 490] on td at bounding box center [231, 500] width 52 height 27
click at [234, 497] on icon at bounding box center [230, 497] width 11 height 1
click at [393, 470] on th "Package *" at bounding box center [413, 469] width 209 height 36
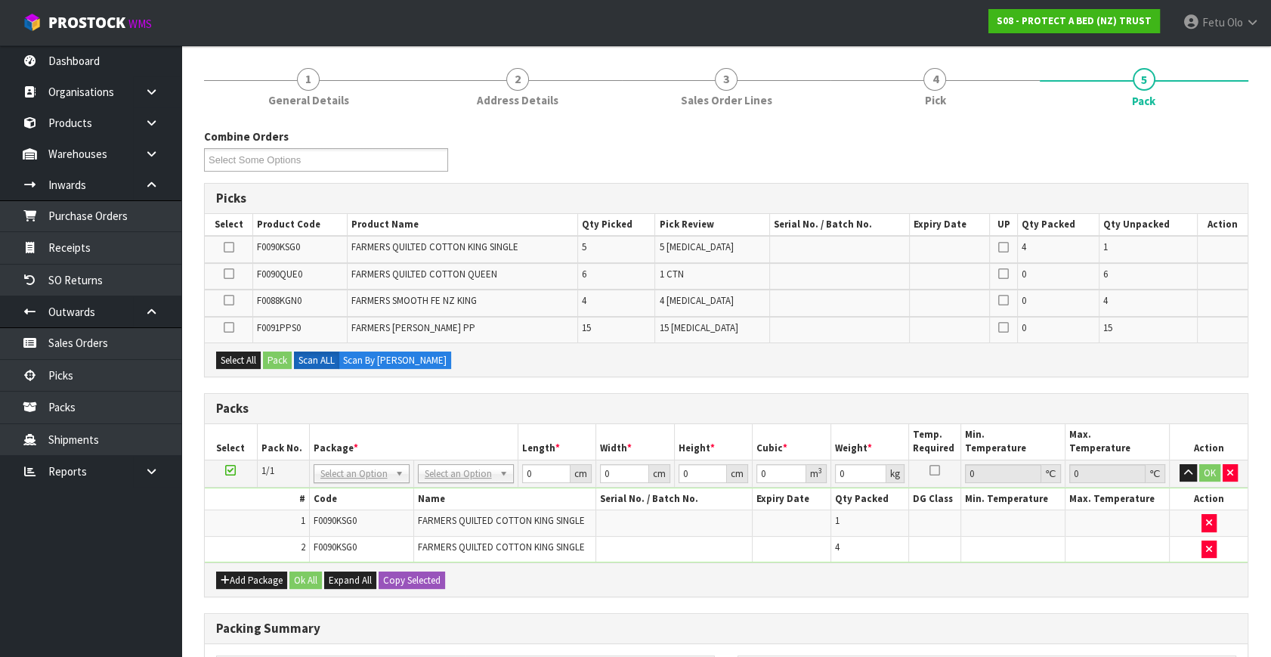
drag, startPoint x: 404, startPoint y: 467, endPoint x: 491, endPoint y: 562, distance: 128.4
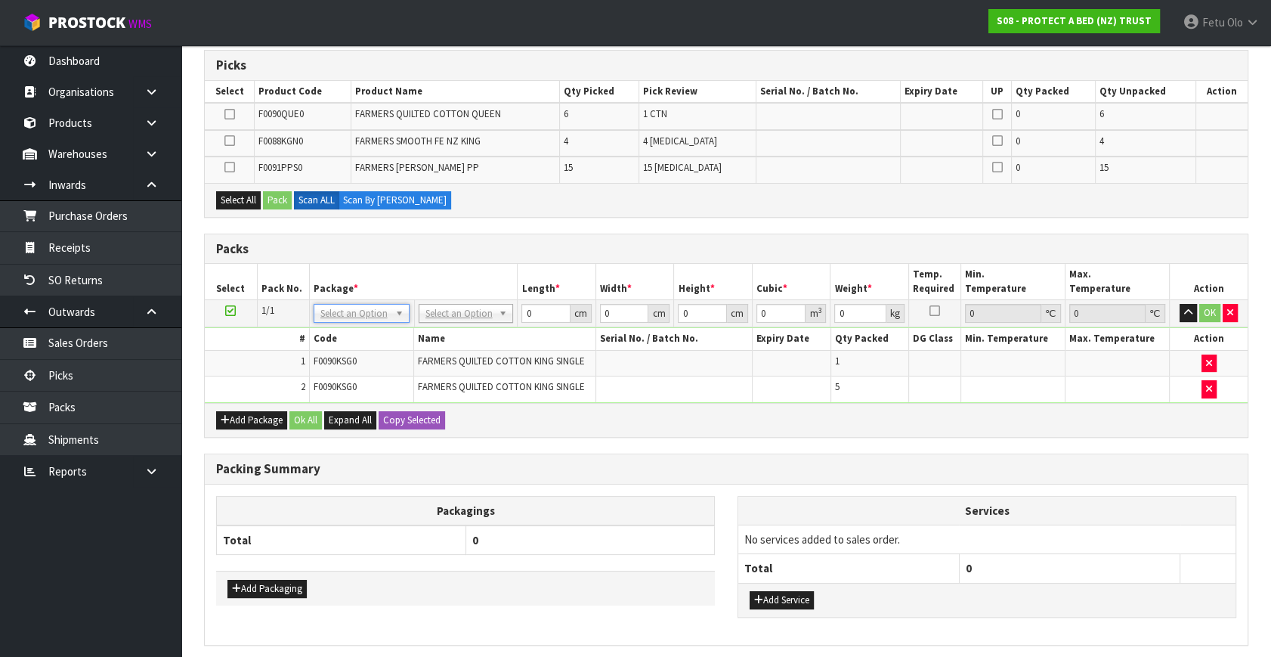
scroll to position [250, 0]
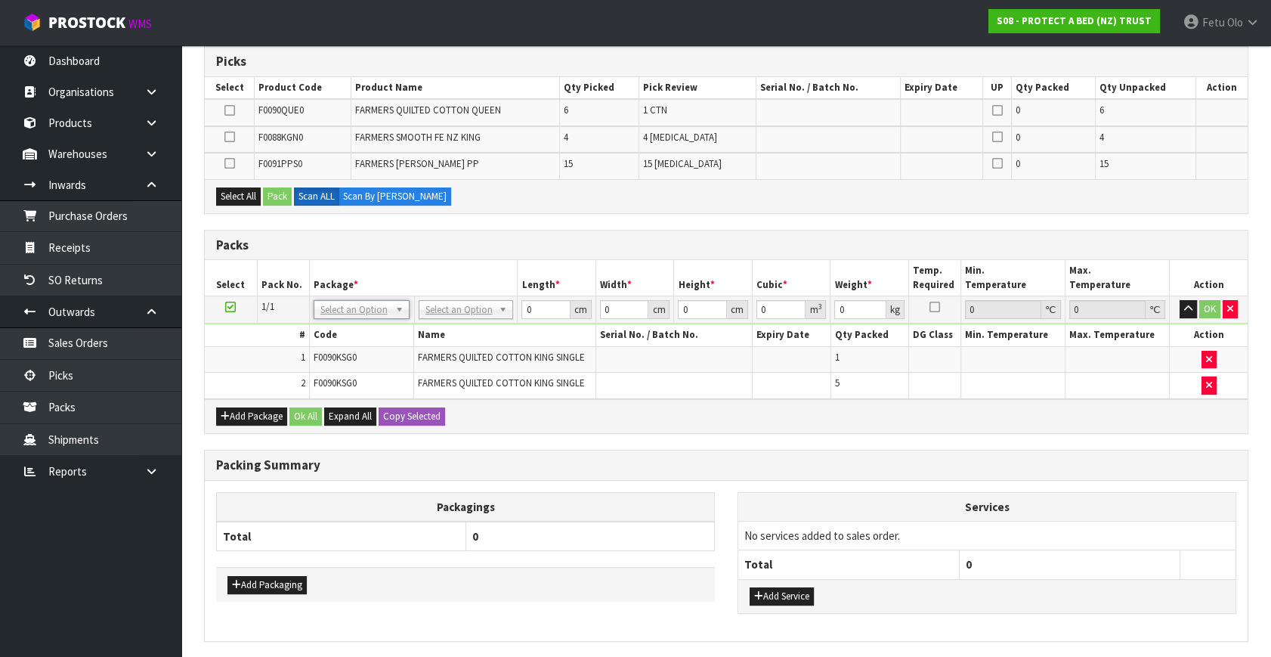
click at [234, 307] on icon at bounding box center [230, 307] width 11 height 1
click at [355, 272] on th "Package *" at bounding box center [413, 278] width 209 height 36
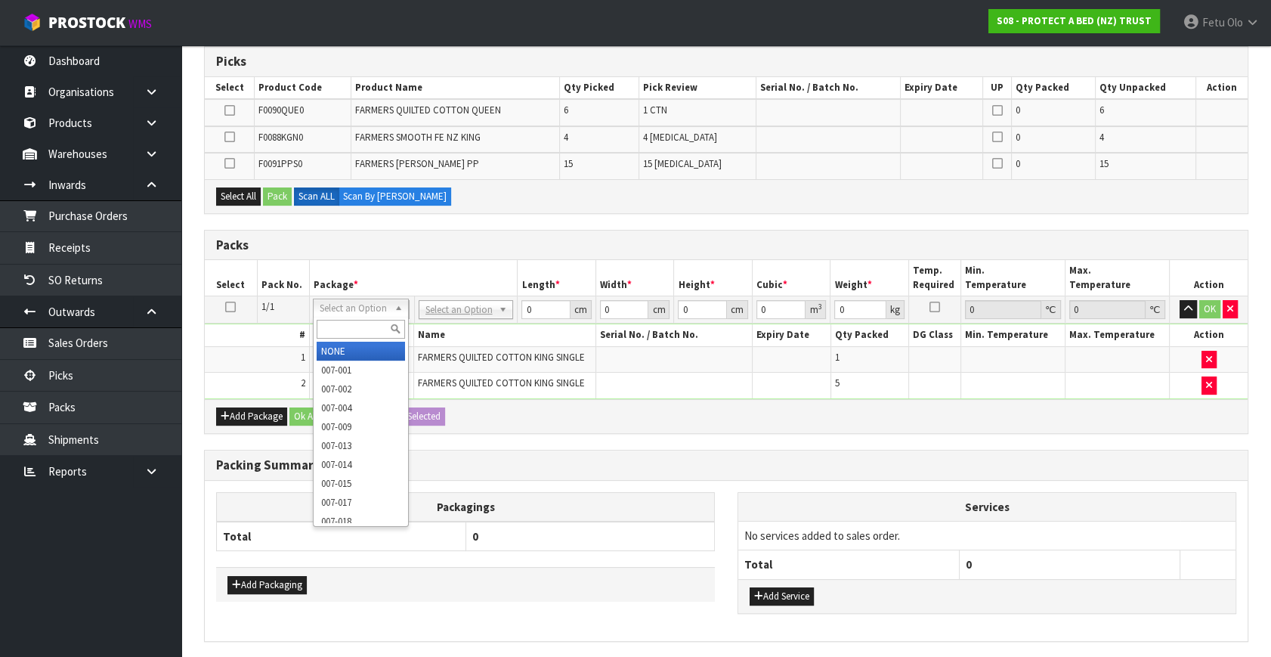
drag, startPoint x: 379, startPoint y: 305, endPoint x: 373, endPoint y: 323, distance: 19.1
drag, startPoint x: 361, startPoint y: 331, endPoint x: 346, endPoint y: 306, distance: 29.2
click at [354, 324] on input "text" at bounding box center [361, 329] width 88 height 19
type input "011"
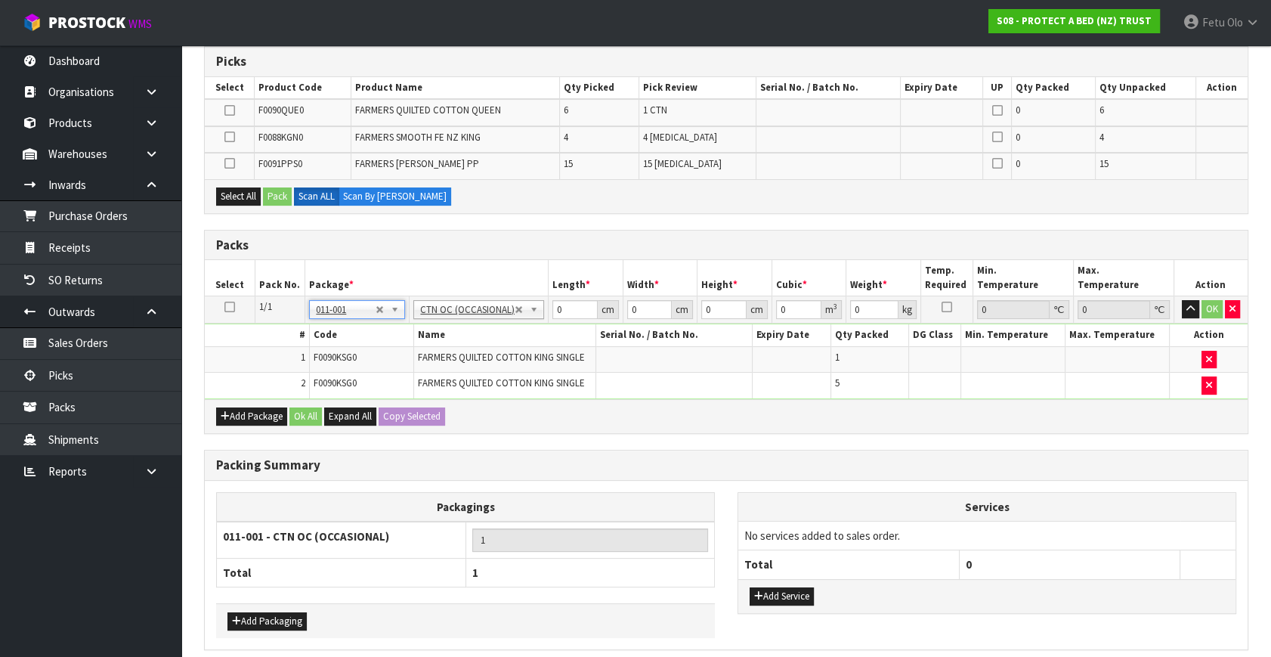
type input "9.15"
click at [313, 370] on tbody "1/1 NONE 007-001 007-002 007-004 007-009 007-013 007-014 007-015 007-017 007-01…" at bounding box center [726, 347] width 1043 height 103
click at [574, 317] on td "0 cm" at bounding box center [586, 309] width 75 height 27
drag, startPoint x: 531, startPoint y: 324, endPoint x: 426, endPoint y: 355, distance: 110.1
click at [426, 355] on tbody "1/1 NONE 007-001 007-002 007-004 007-009 007-013 007-014 007-015 007-017 007-01…" at bounding box center [726, 347] width 1043 height 103
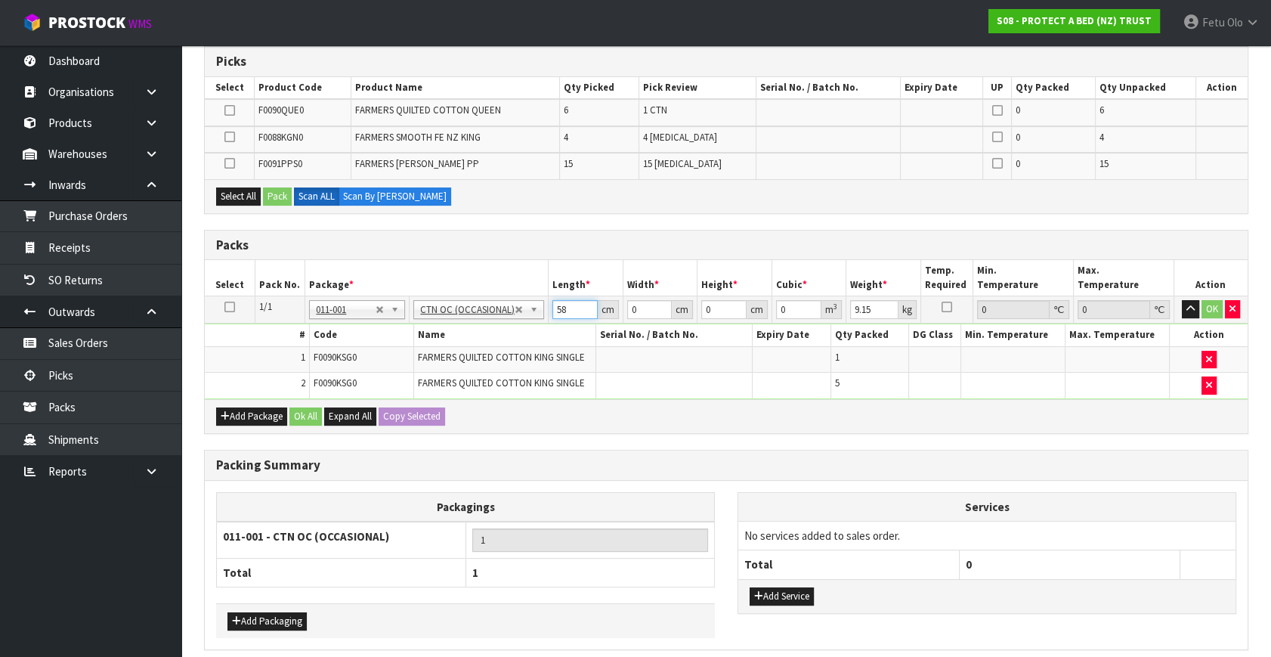
type input "58"
type input "40"
type input "3"
type input "0.00696"
type input "31"
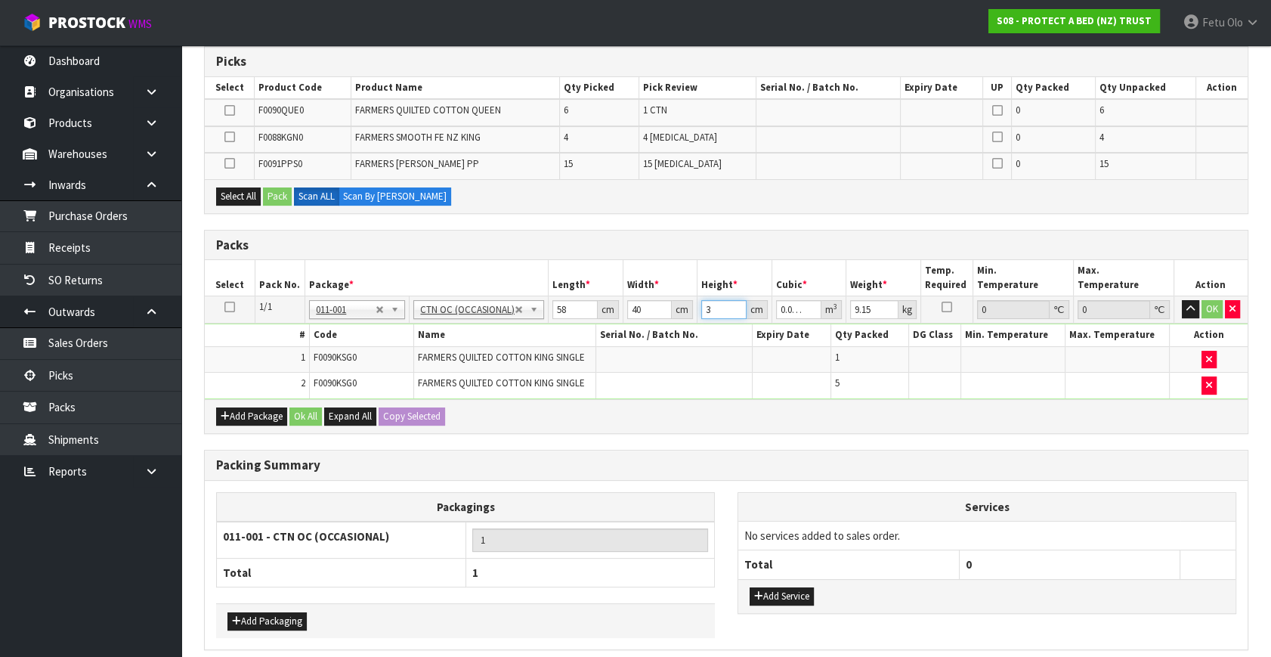
type input "0.07192"
type input "31"
type input "12"
click button "OK" at bounding box center [1212, 309] width 21 height 18
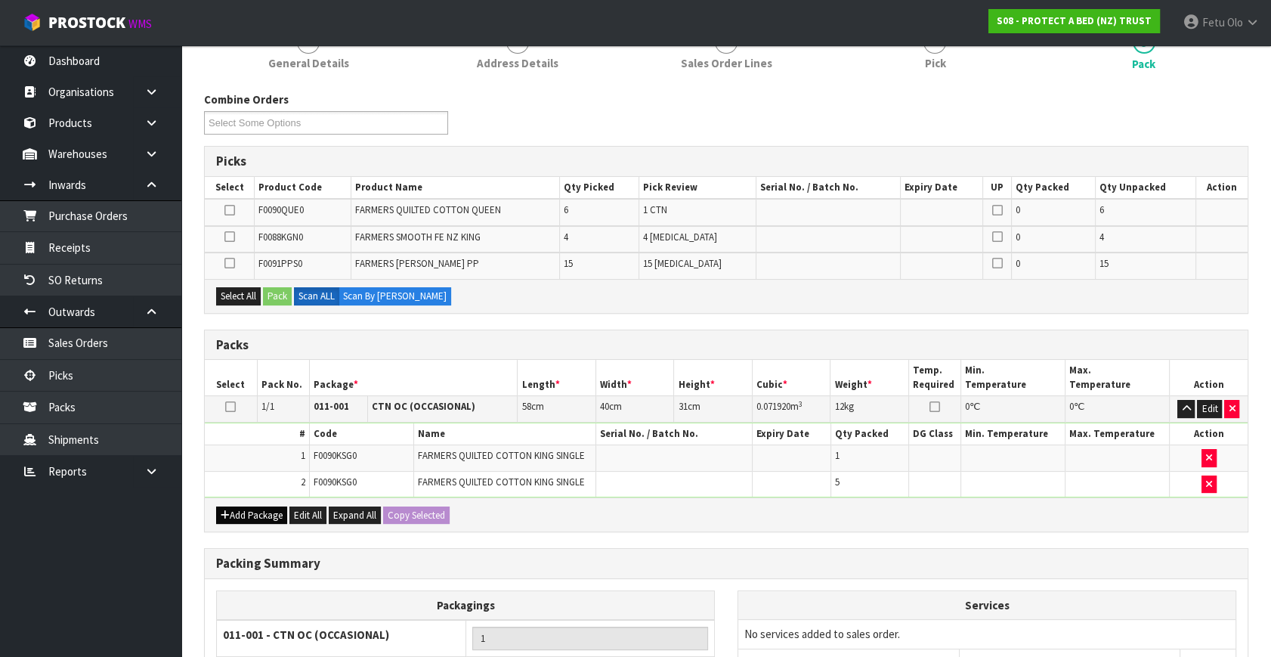
scroll to position [102, 0]
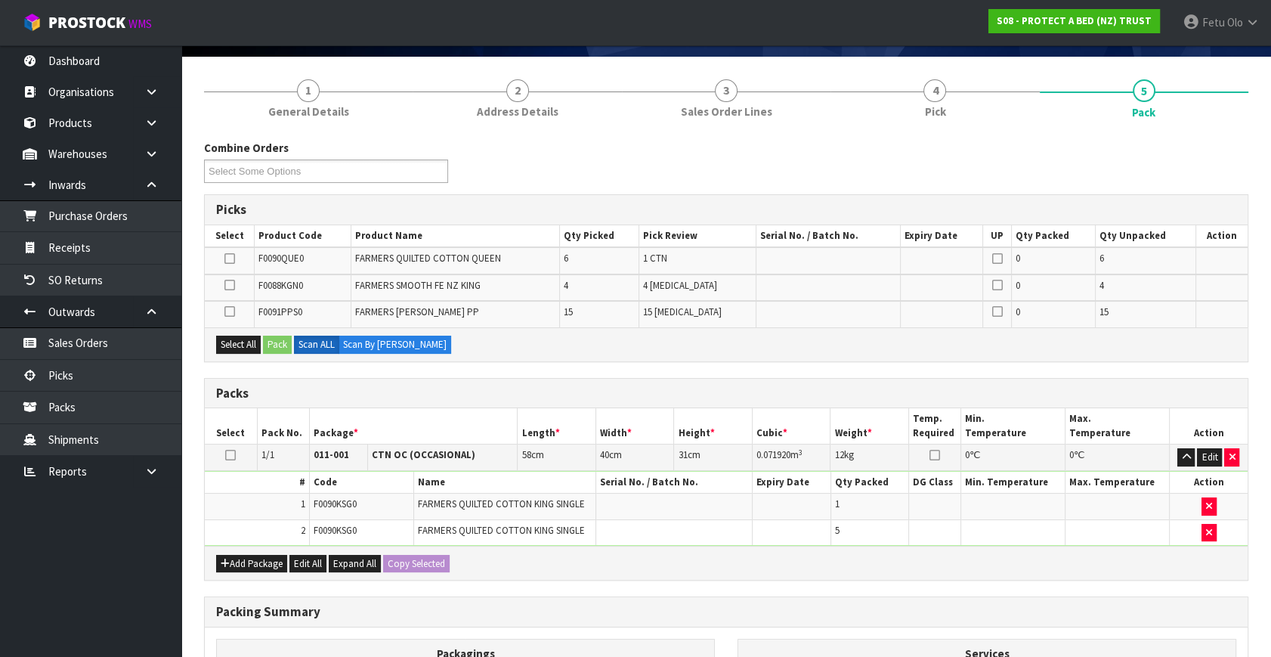
click at [228, 259] on icon at bounding box center [229, 259] width 11 height 1
click at [0, 0] on input "checkbox" at bounding box center [0, 0] width 0 height 0
click at [282, 345] on button "Pack" at bounding box center [277, 345] width 29 height 18
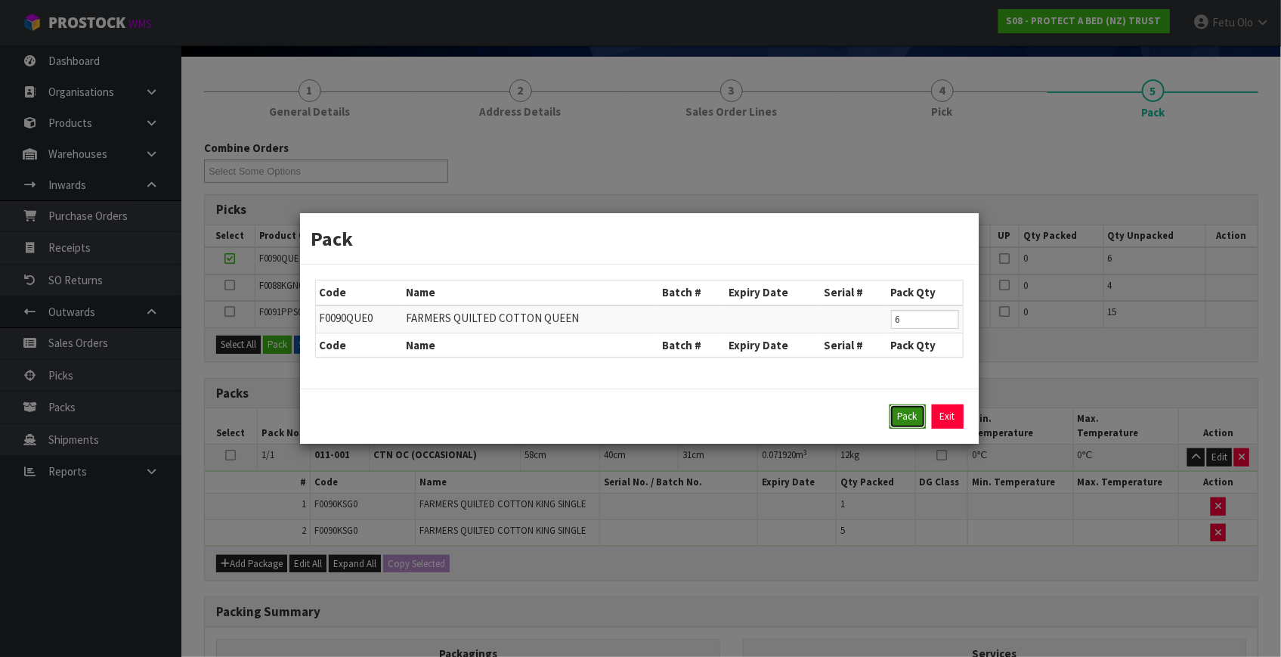
click at [908, 416] on button "Pack" at bounding box center [908, 416] width 36 height 24
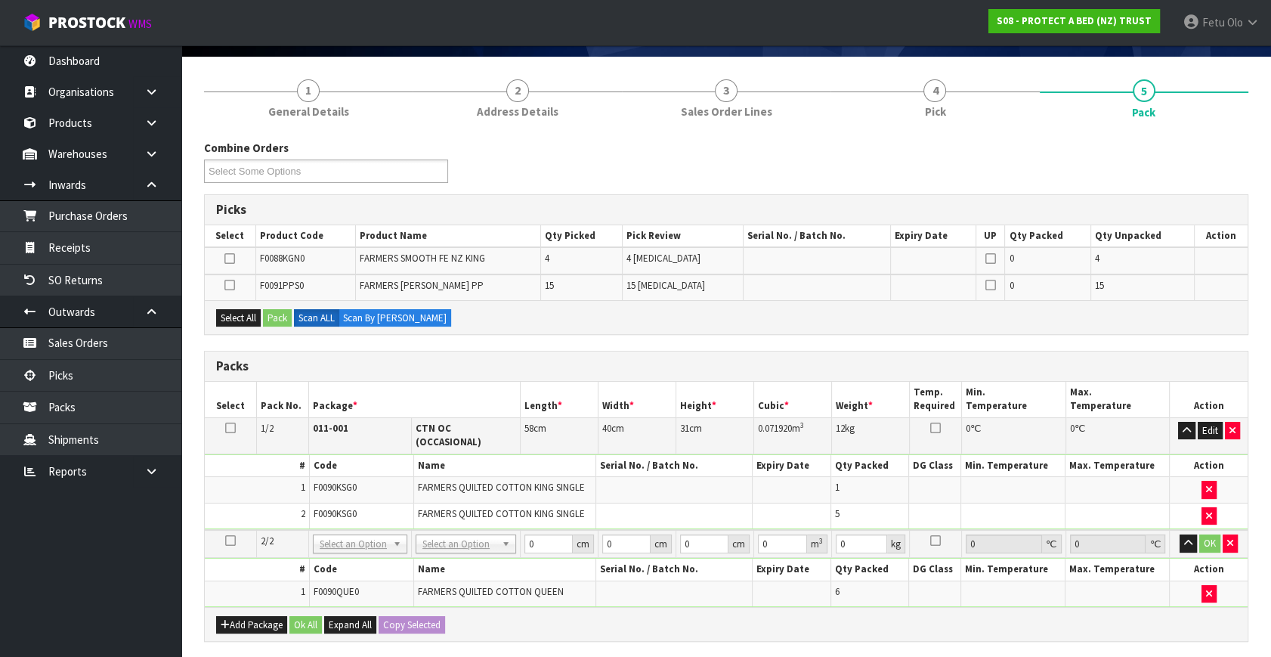
drag, startPoint x: 459, startPoint y: 539, endPoint x: 455, endPoint y: 558, distance: 19.3
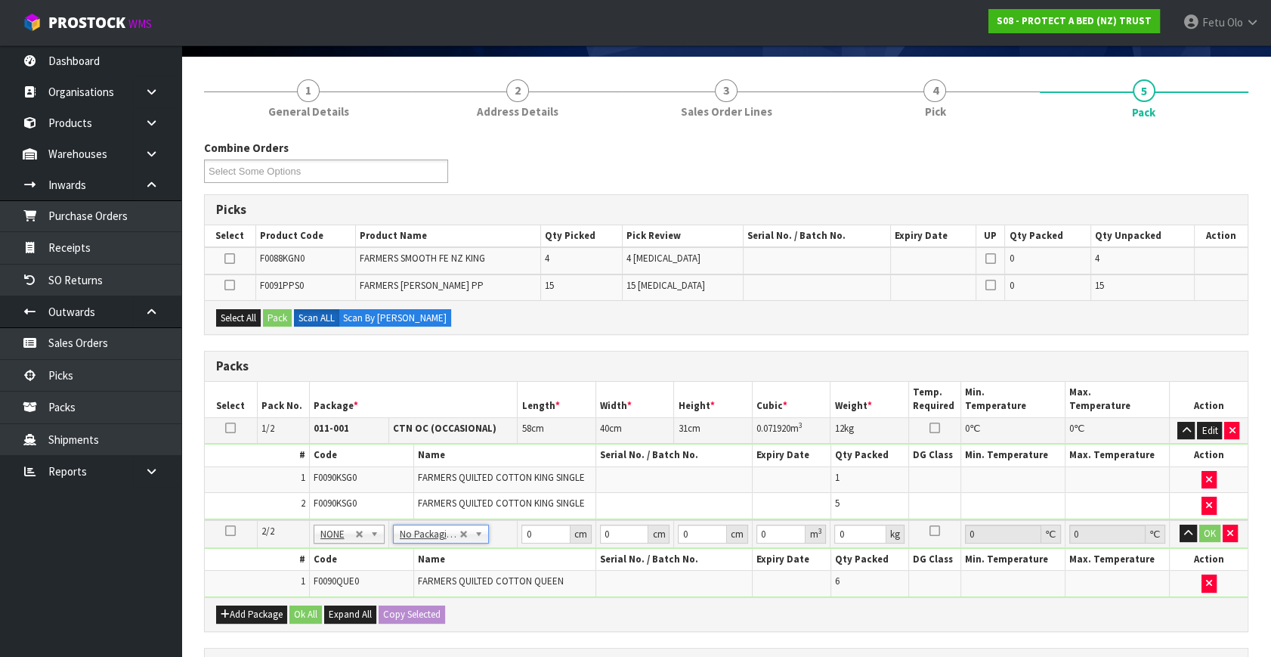
drag, startPoint x: 320, startPoint y: 530, endPoint x: 333, endPoint y: 544, distance: 19.8
click at [336, 546] on input "text" at bounding box center [350, 553] width 67 height 19
type input "011"
type input "2"
type input "10.3"
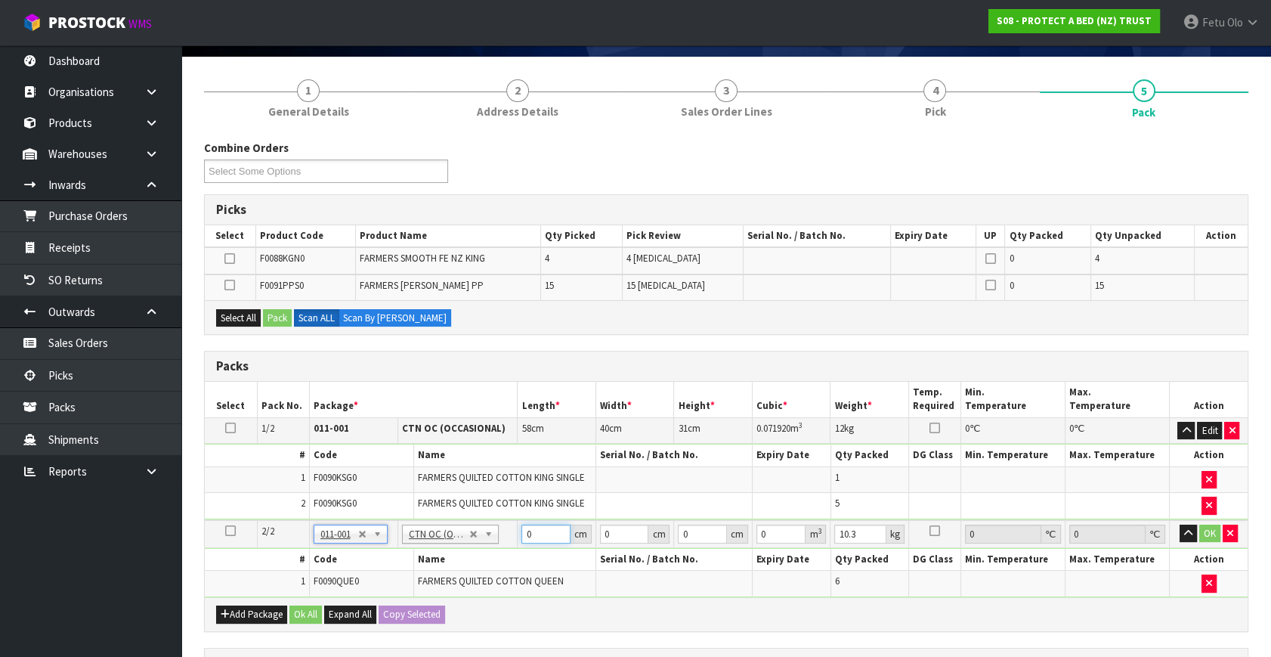
drag, startPoint x: 544, startPoint y: 536, endPoint x: 314, endPoint y: 586, distance: 234.4
click at [314, 586] on tbody "2/2 NONE 007-001 007-002 007-004 007-009 007-013 007-014 007-015 007-017 007-01…" at bounding box center [726, 558] width 1043 height 77
type input "58"
type input "31"
type input "4"
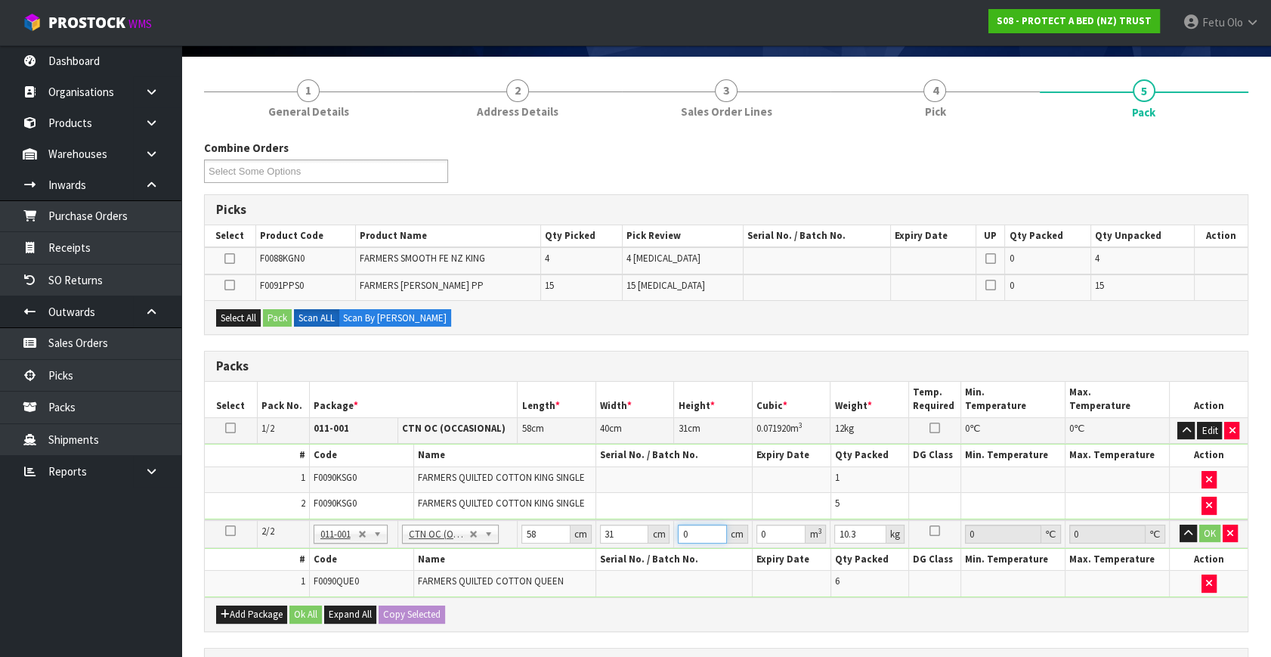
type input "0.007192"
type input "42"
type input "0.075516"
type input "42"
type input "1"
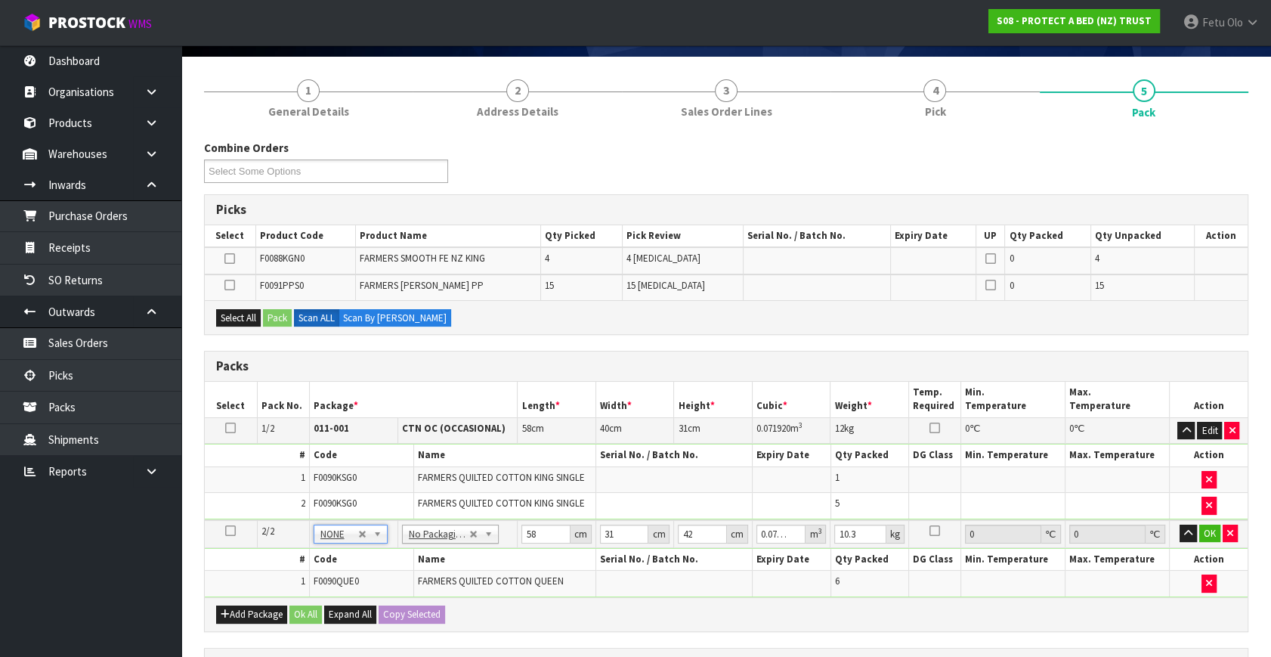
type input "0"
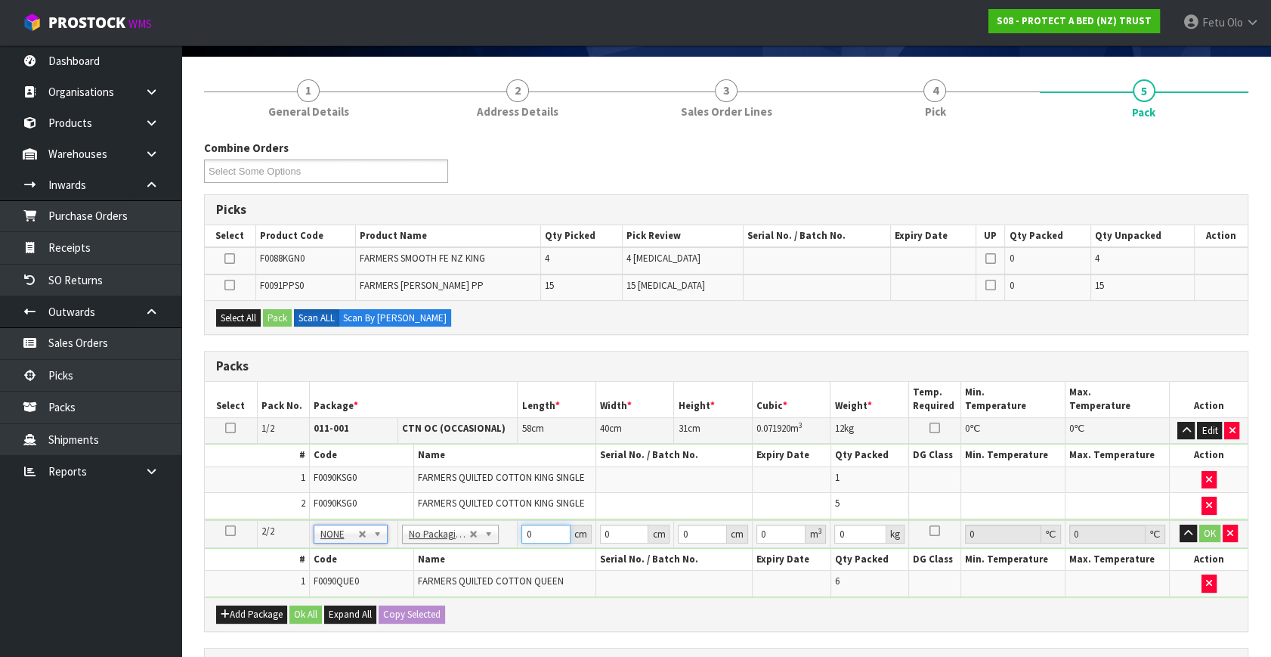
drag, startPoint x: 521, startPoint y: 534, endPoint x: 336, endPoint y: 568, distance: 187.7
click at [336, 568] on tbody "2/2 NONE 007-001 007-002 007-004 007-009 007-013 007-014 007-015 007-017 007-01…" at bounding box center [726, 558] width 1043 height 77
type input "58"
type input "31"
type input "4"
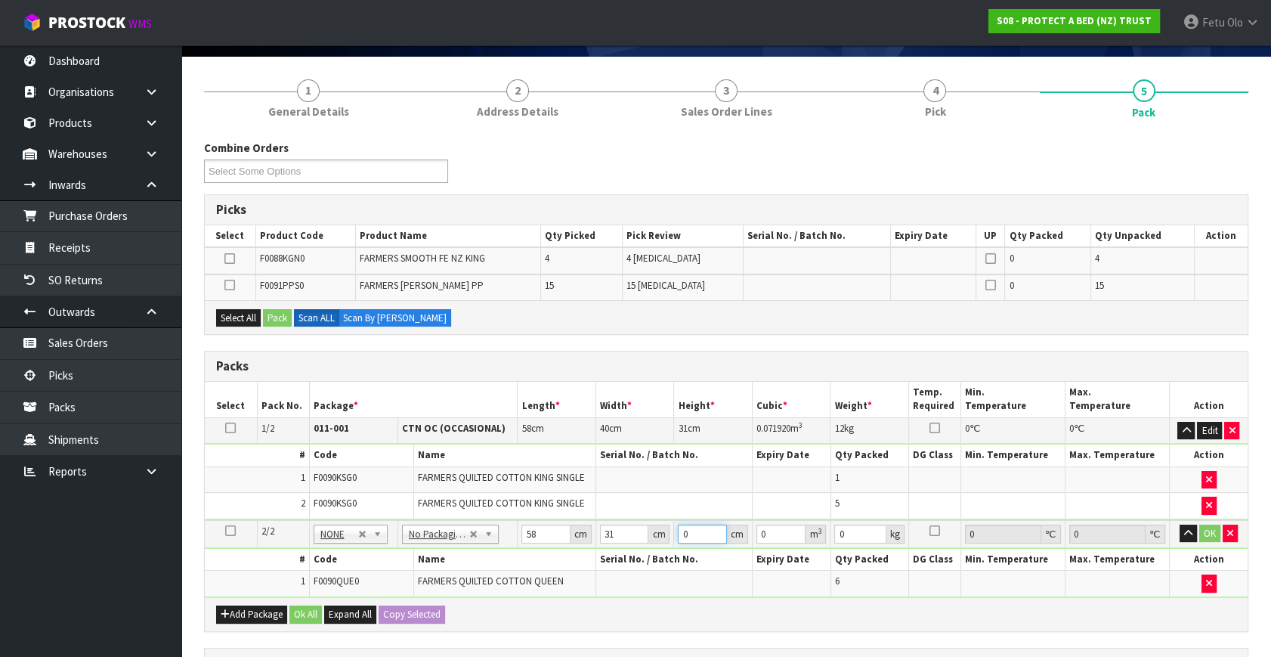
type input "0.007192"
type input "42"
type input "0.075516"
type input "42"
type input "12"
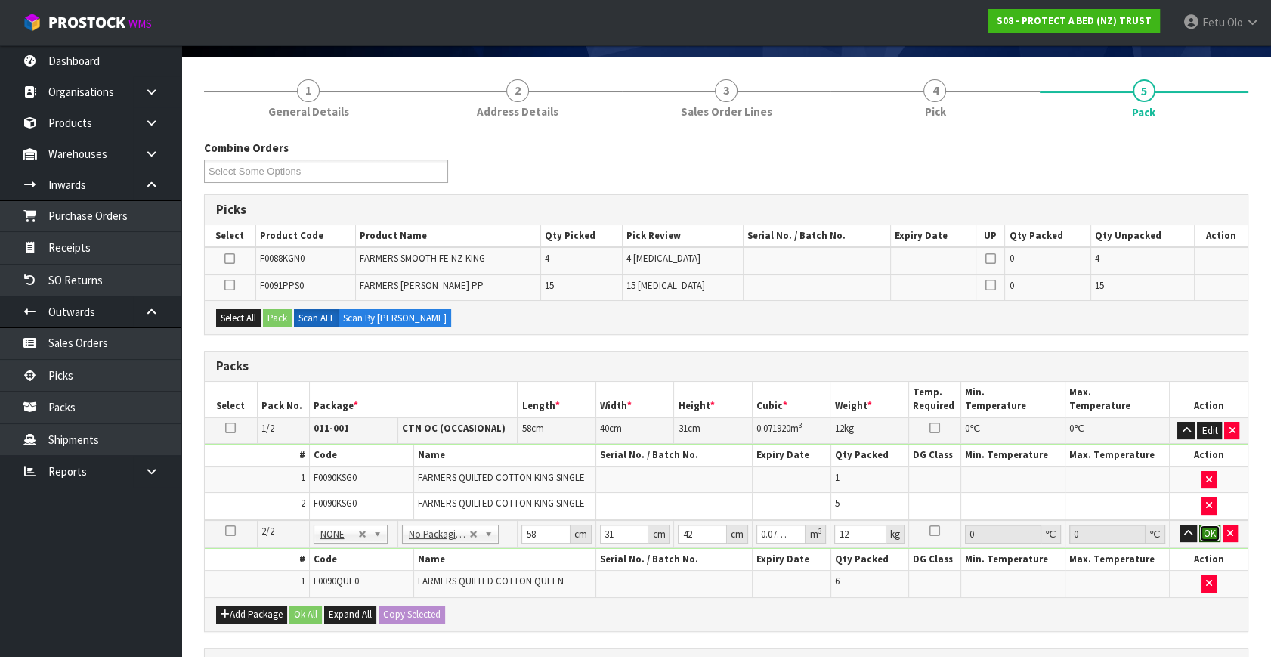
click button "OK" at bounding box center [1210, 534] width 21 height 18
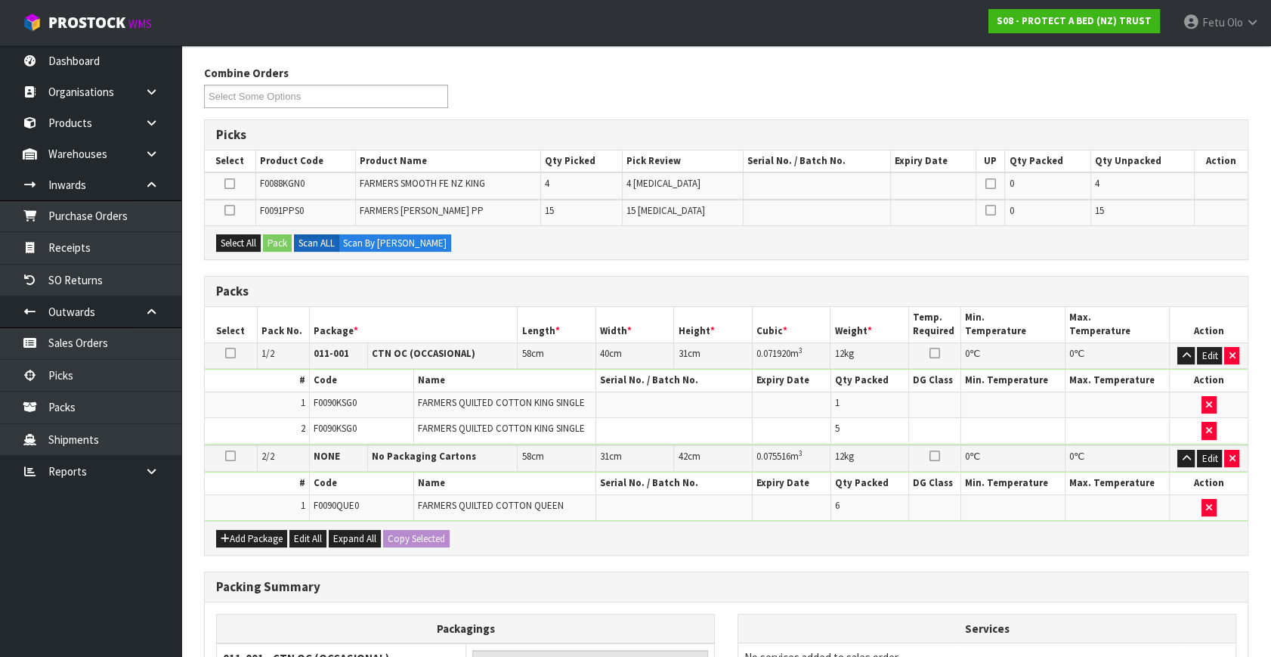
scroll to position [394, 0]
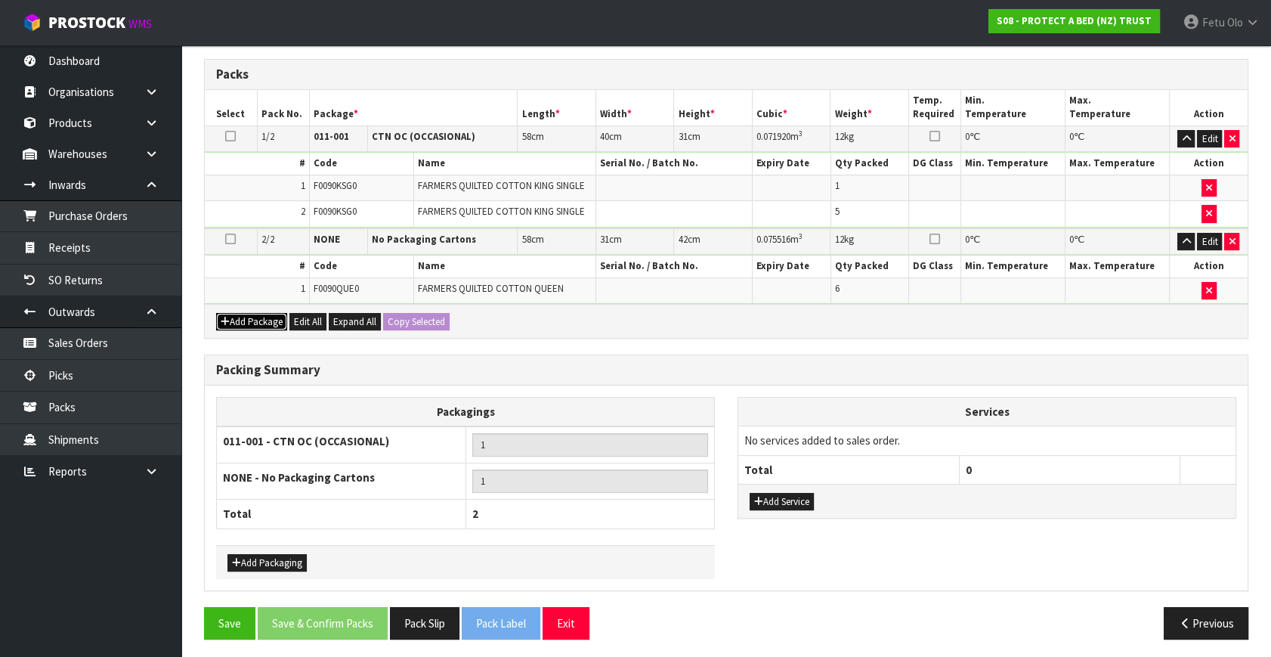
click at [221, 318] on icon "button" at bounding box center [225, 322] width 9 height 10
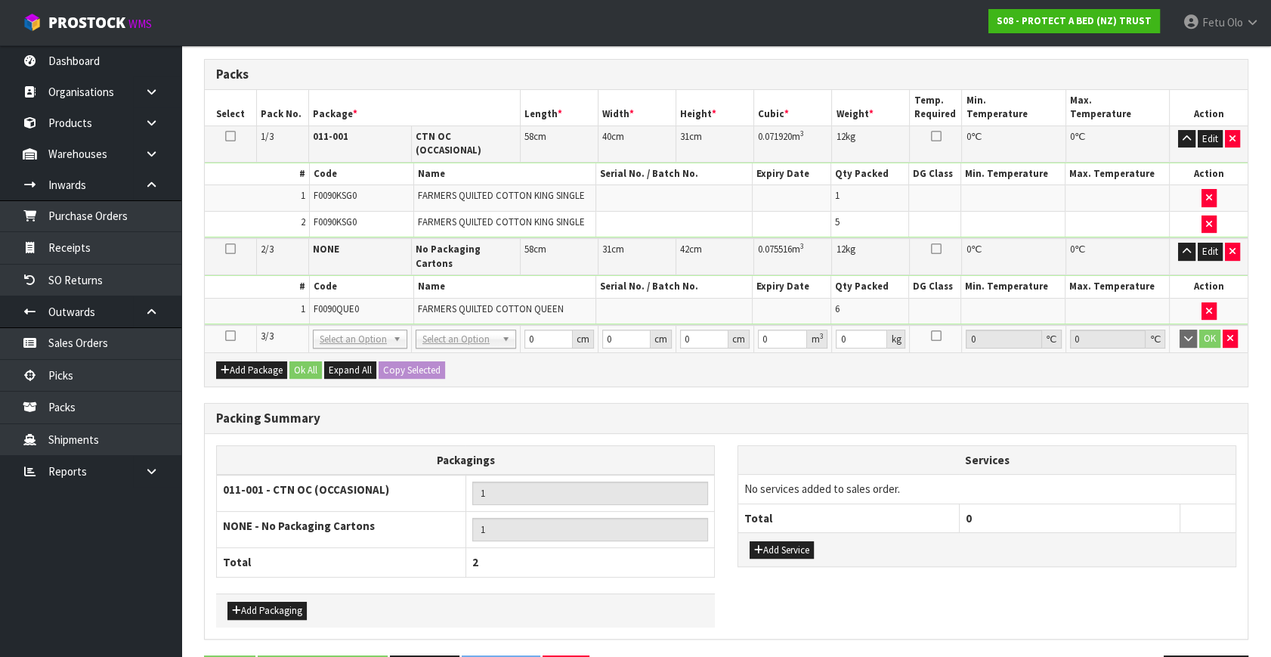
click at [226, 336] on icon at bounding box center [230, 336] width 11 height 1
click at [101, 562] on ul "Dashboard Organisations Clients Consignees Carriers Products Categories Serial …" at bounding box center [90, 351] width 181 height 612
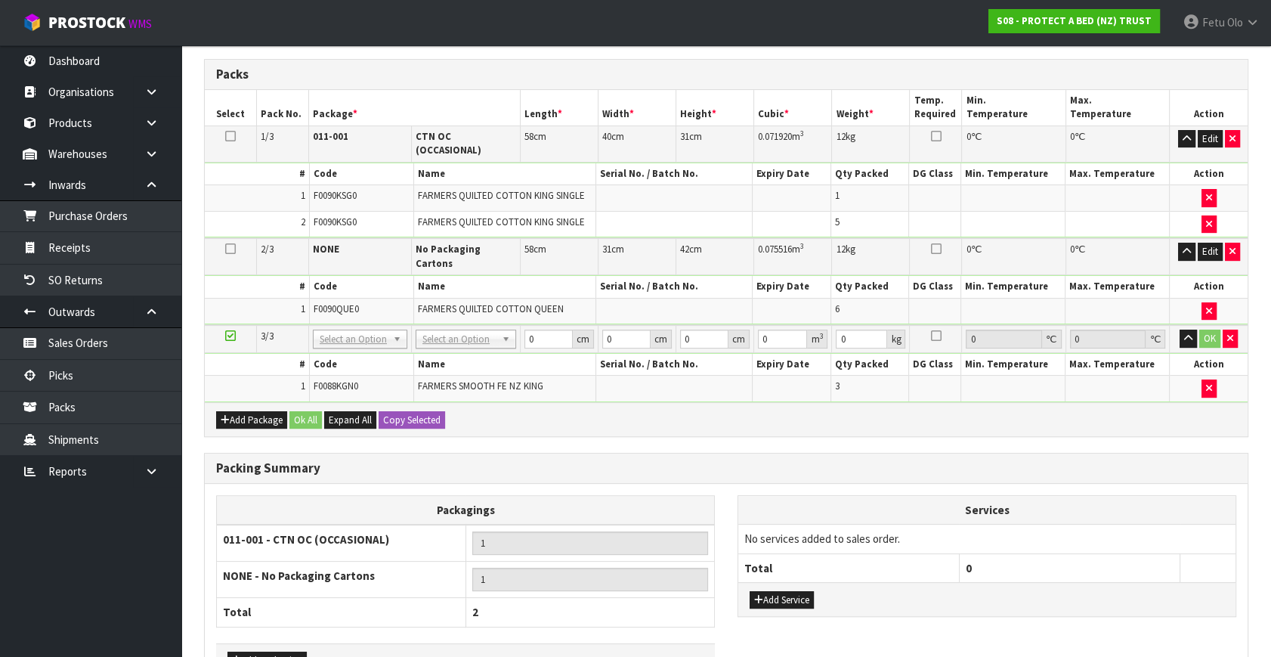
scroll to position [367, 0]
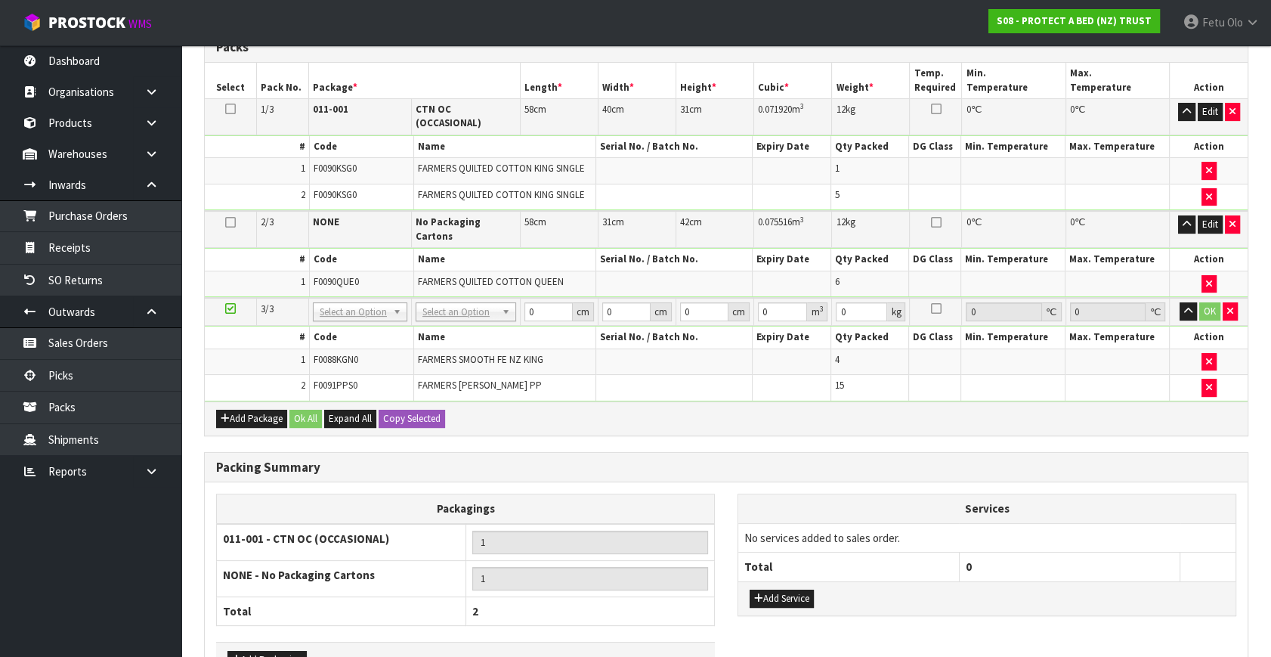
click at [844, 452] on div "Packing Summary Packagings 011-001 - CTN OC (OCCASIONAL) 1 NONE - No Packaging …" at bounding box center [726, 570] width 1045 height 237
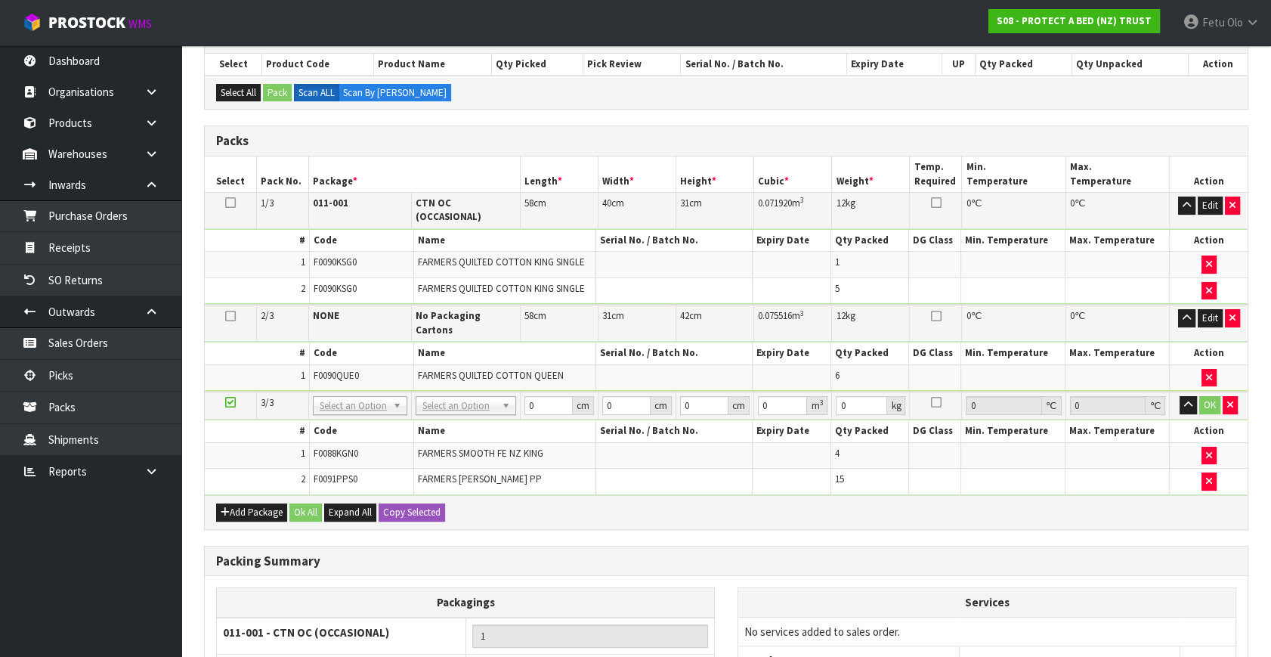
scroll to position [299, 0]
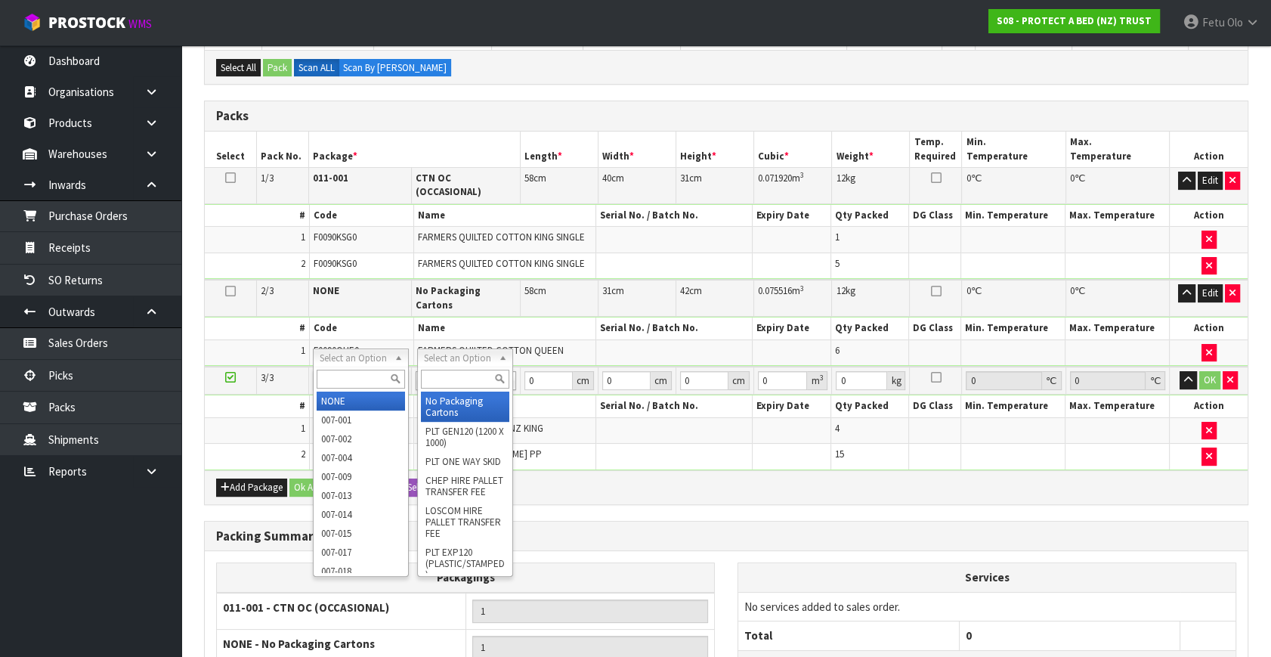
click at [339, 376] on input "text" at bounding box center [361, 379] width 88 height 19
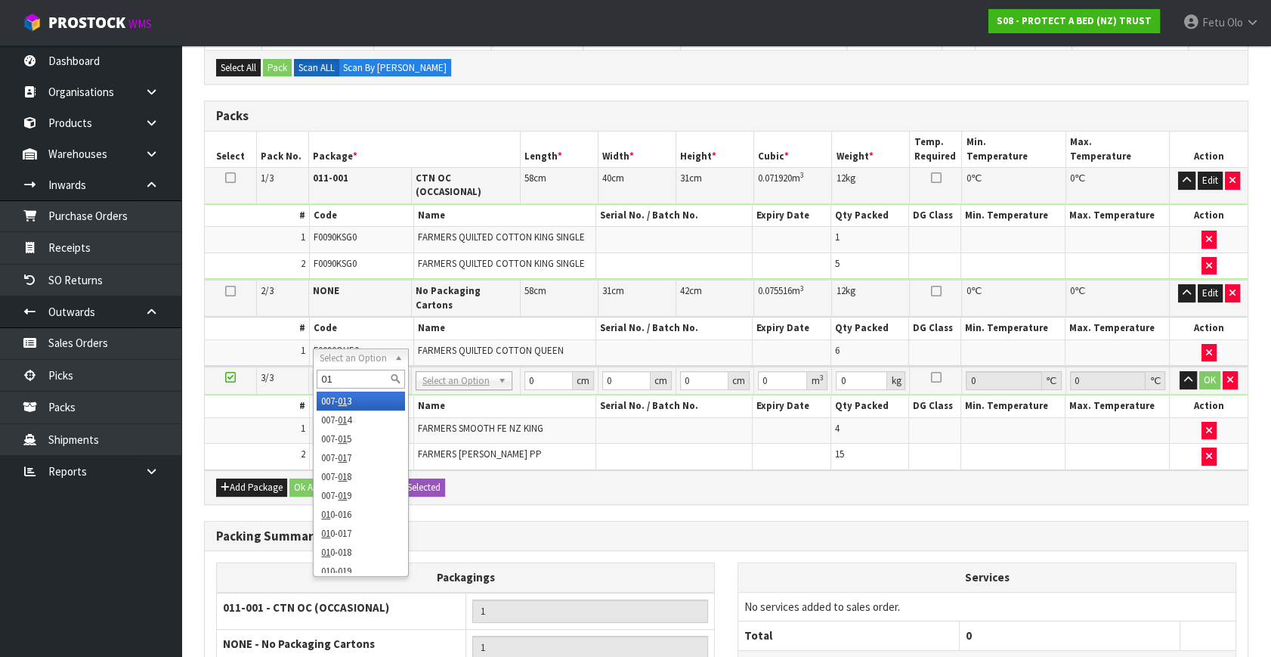
type input "011"
type input "2"
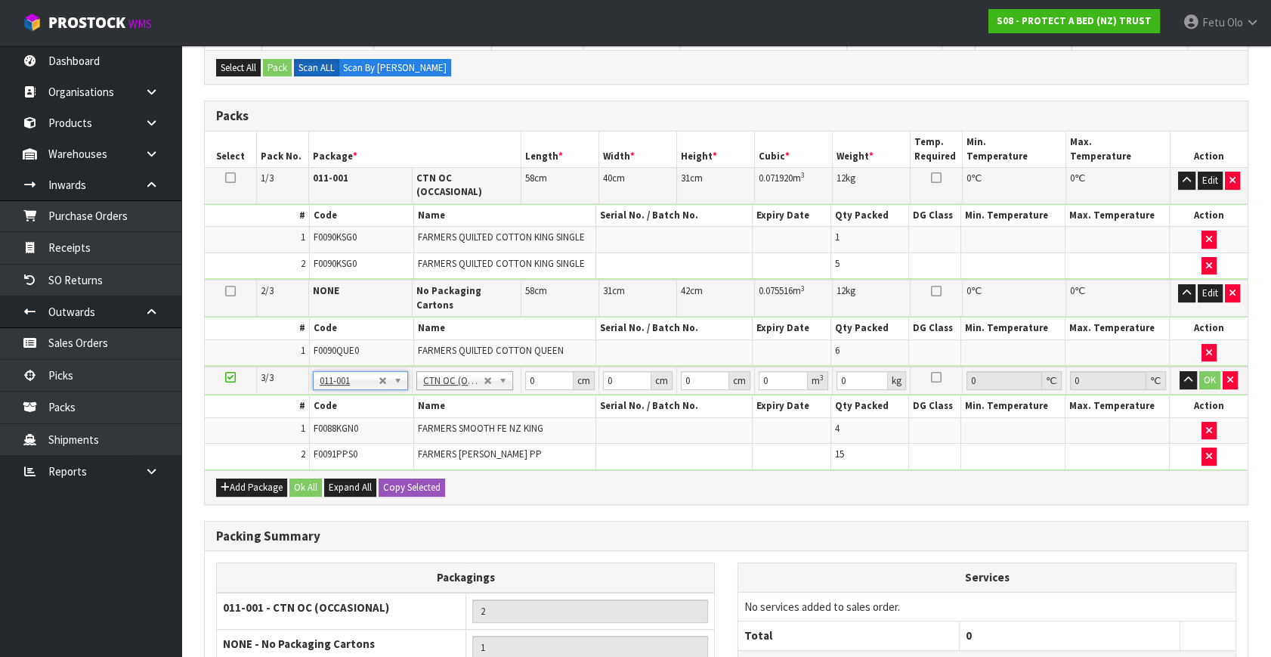
type input "12.245"
drag, startPoint x: 528, startPoint y: 357, endPoint x: 426, endPoint y: 430, distance: 125.7
click at [426, 430] on tbody "3/3 NONE 007-001 007-002 007-004 007-009 007-013 007-014 007-015 007-017 007-01…" at bounding box center [726, 418] width 1043 height 103
drag, startPoint x: 511, startPoint y: 369, endPoint x: 461, endPoint y: 392, distance: 55.1
click at [461, 392] on tbody "3/3 NONE 007-001 007-002 007-004 007-009 007-013 007-014 007-015 007-017 007-01…" at bounding box center [726, 418] width 1043 height 103
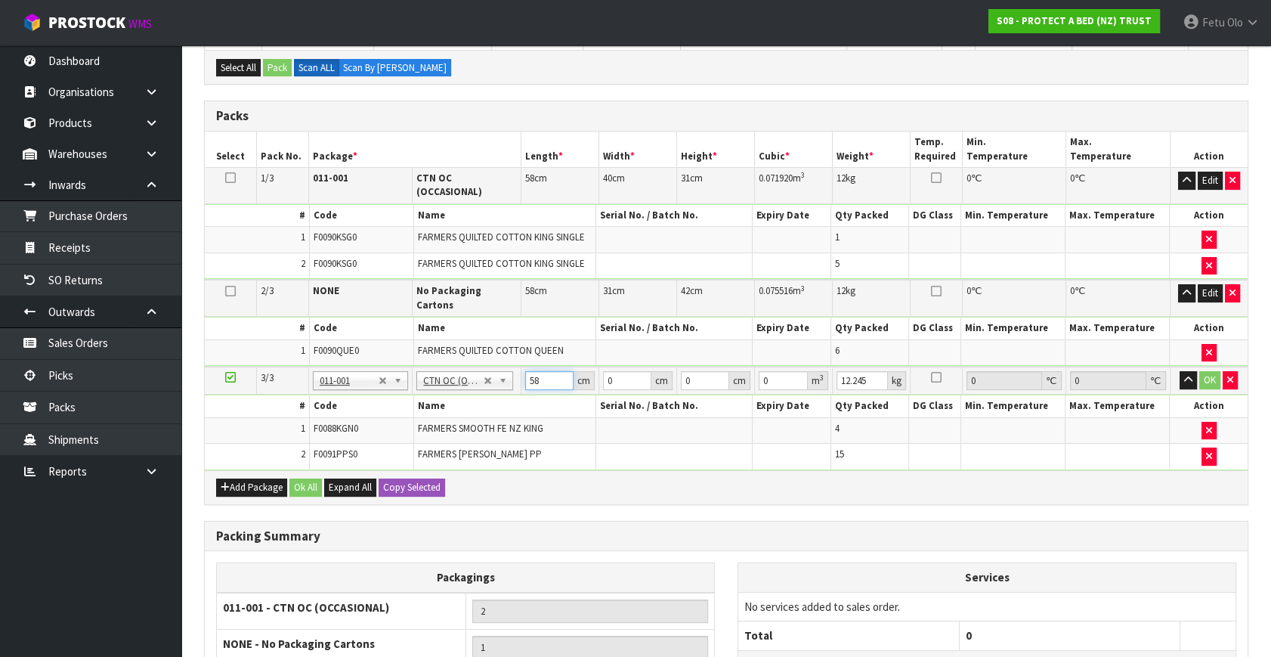
type input "58"
type input "39"
type input "3"
type input "0.006786"
type input "35"
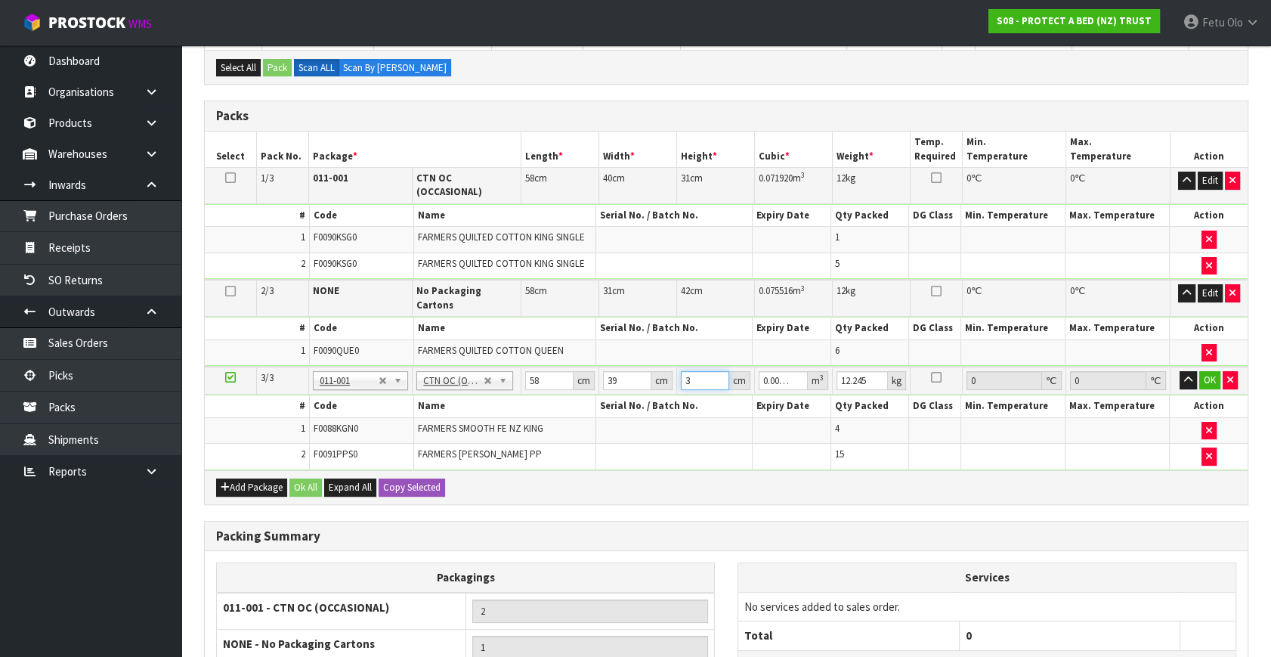
type input "0.07917"
type input "35"
type input "15"
click button "OK" at bounding box center [1210, 380] width 21 height 18
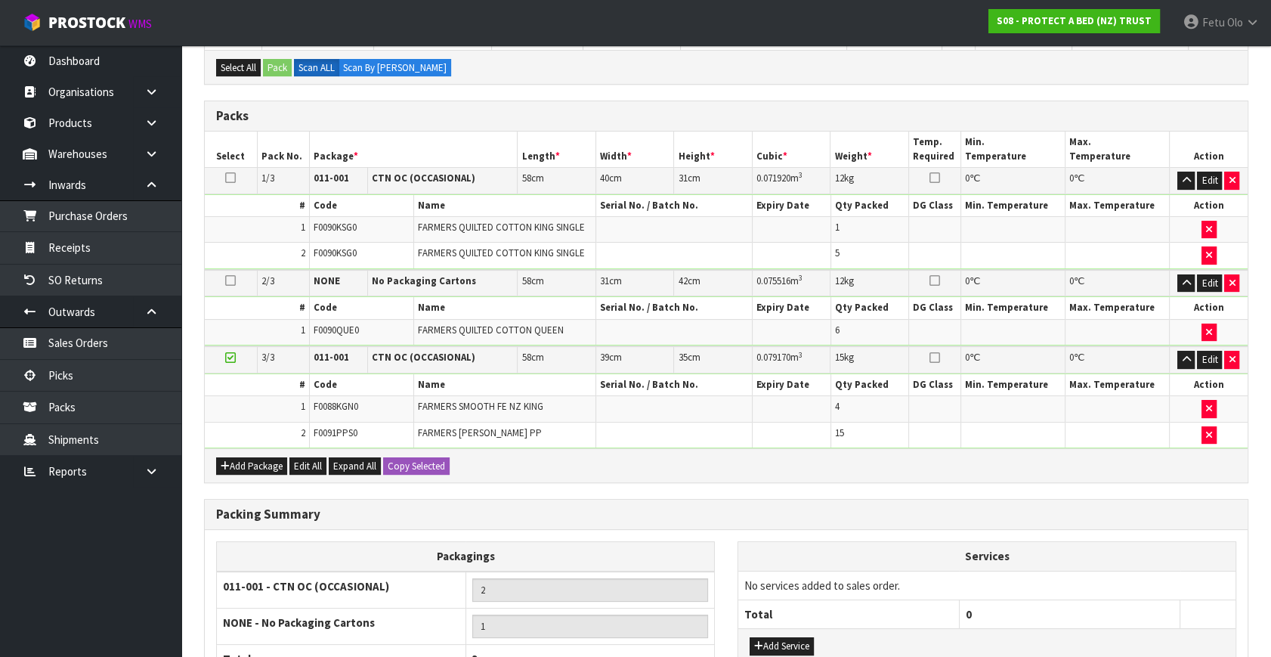
scroll to position [443, 0]
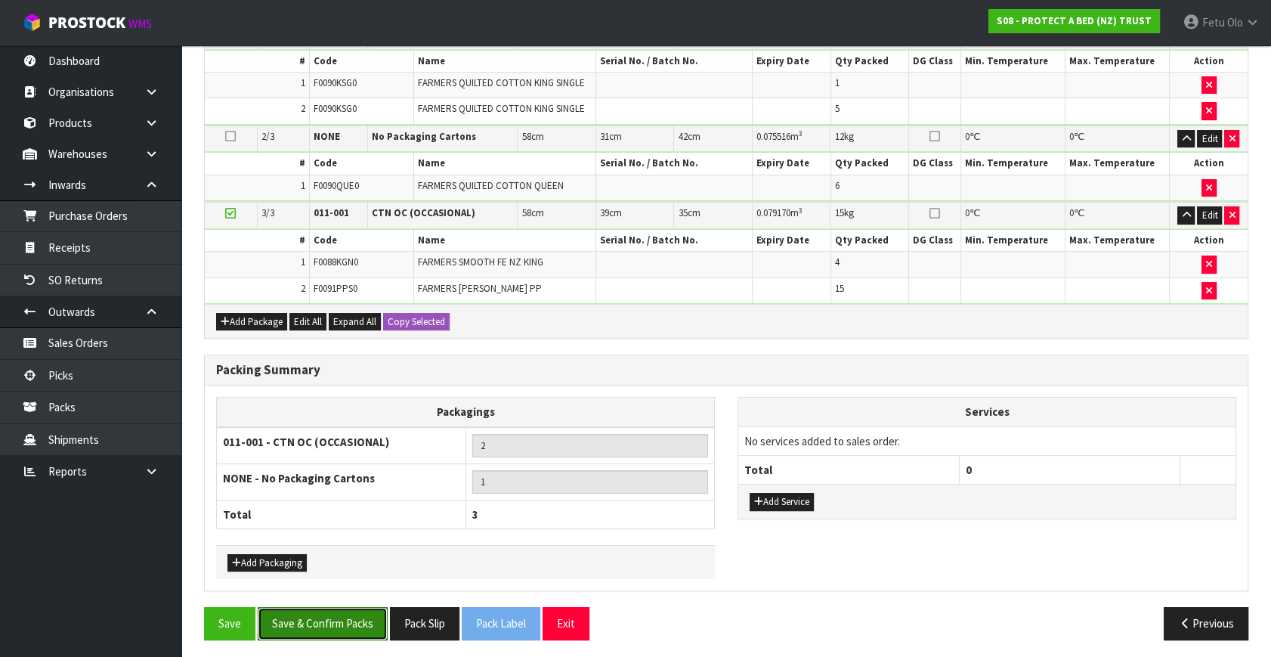
click at [352, 619] on button "Save & Confirm Packs" at bounding box center [323, 623] width 130 height 33
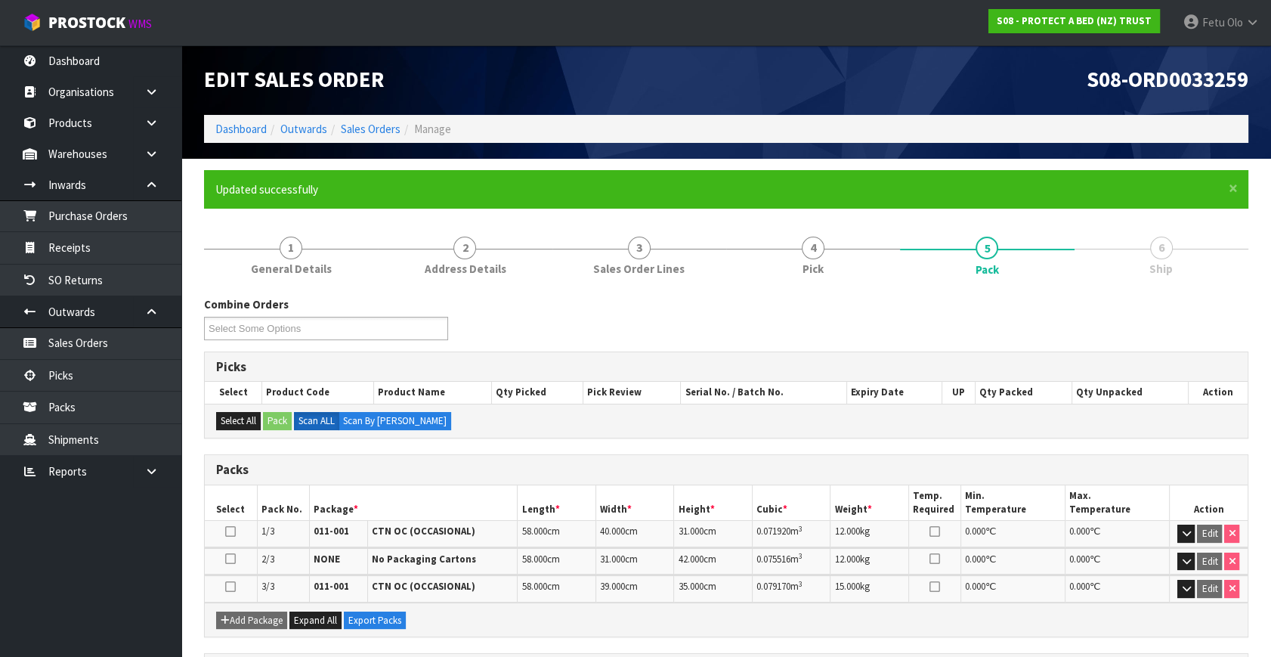
scroll to position [266, 0]
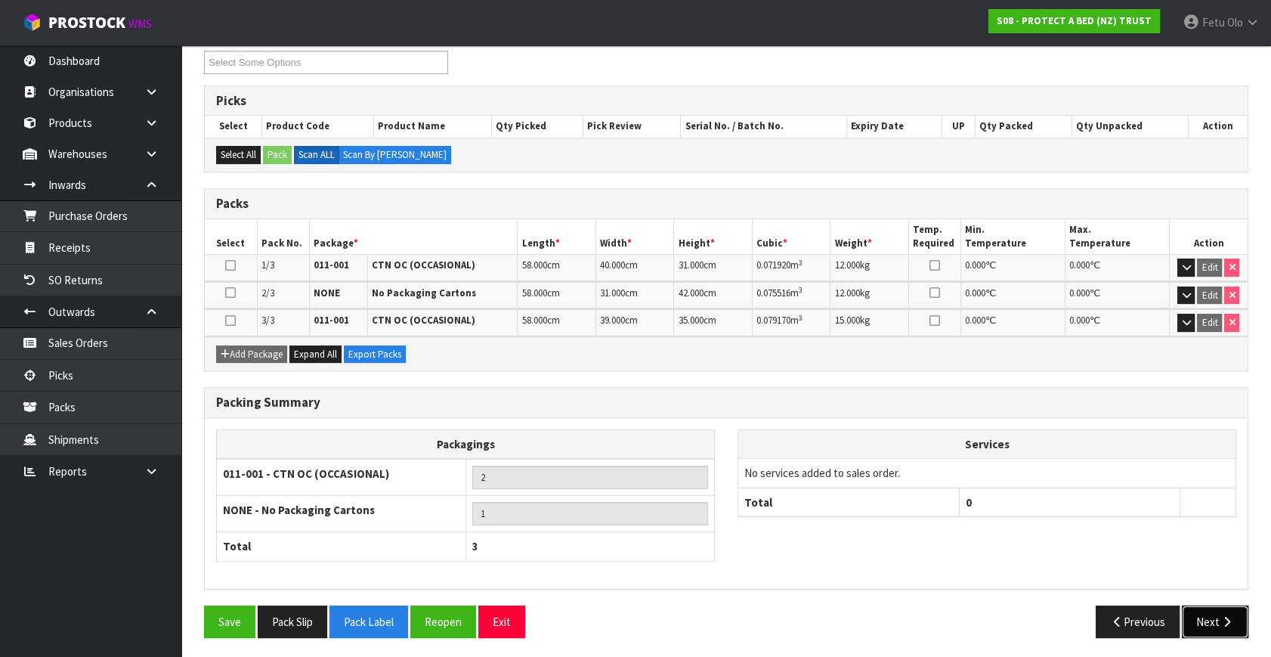
click at [1247, 606] on button "Next" at bounding box center [1215, 622] width 67 height 33
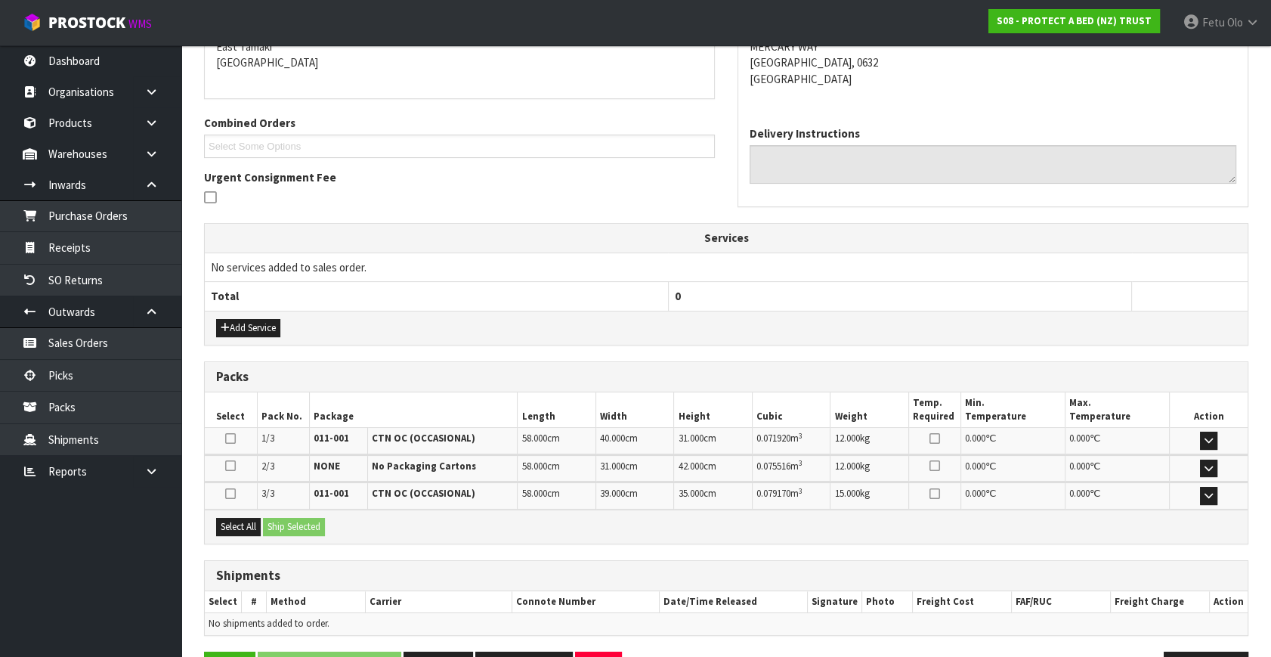
scroll to position [379, 0]
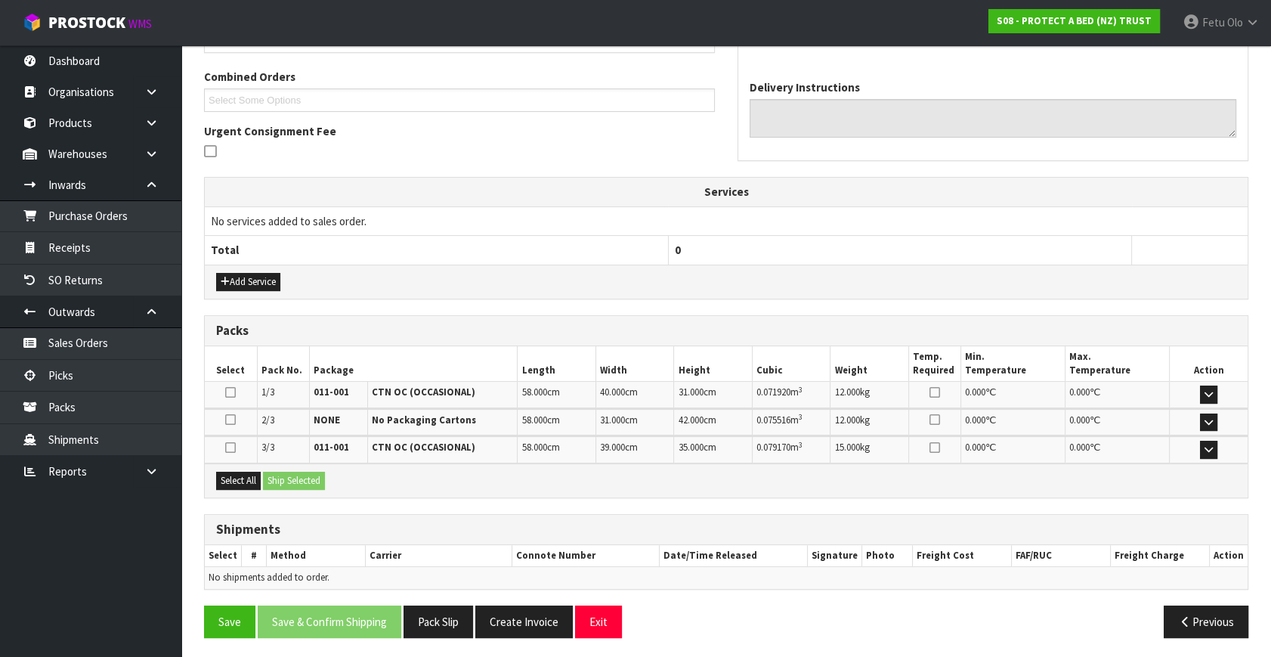
click at [234, 463] on div "Select All Ship Selected" at bounding box center [726, 480] width 1043 height 34
click at [240, 479] on button "Select All" at bounding box center [238, 481] width 45 height 18
click at [287, 479] on button "Ship Selected" at bounding box center [294, 481] width 62 height 18
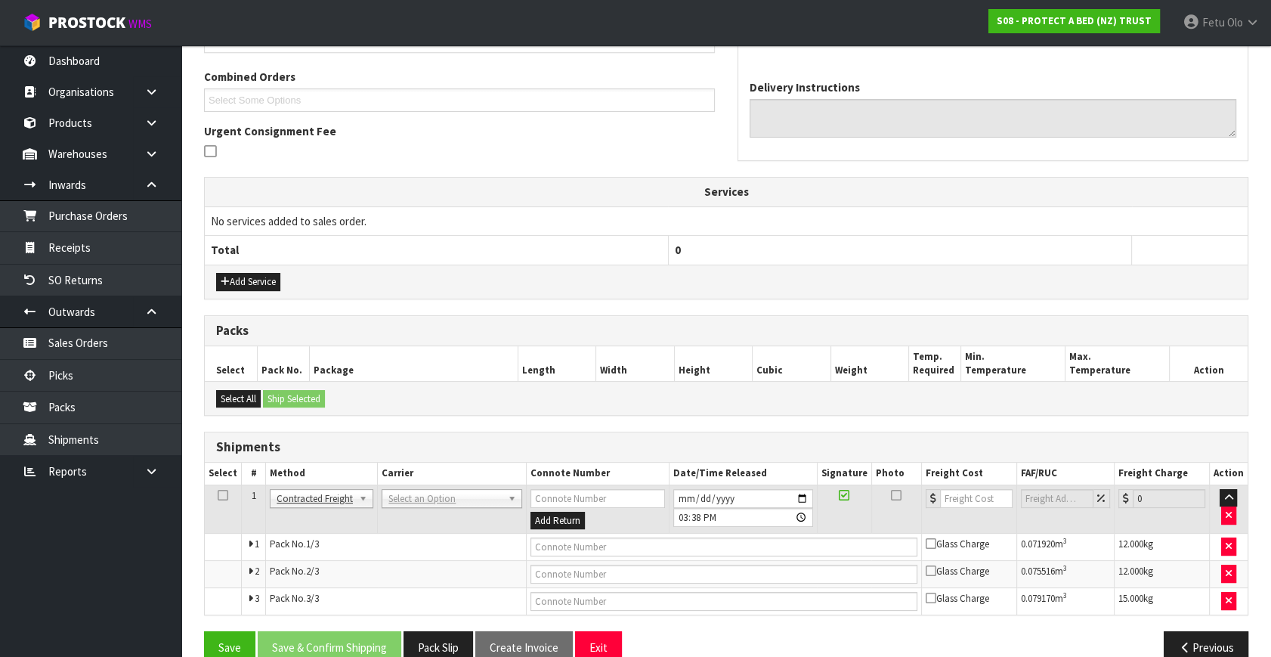
scroll to position [405, 0]
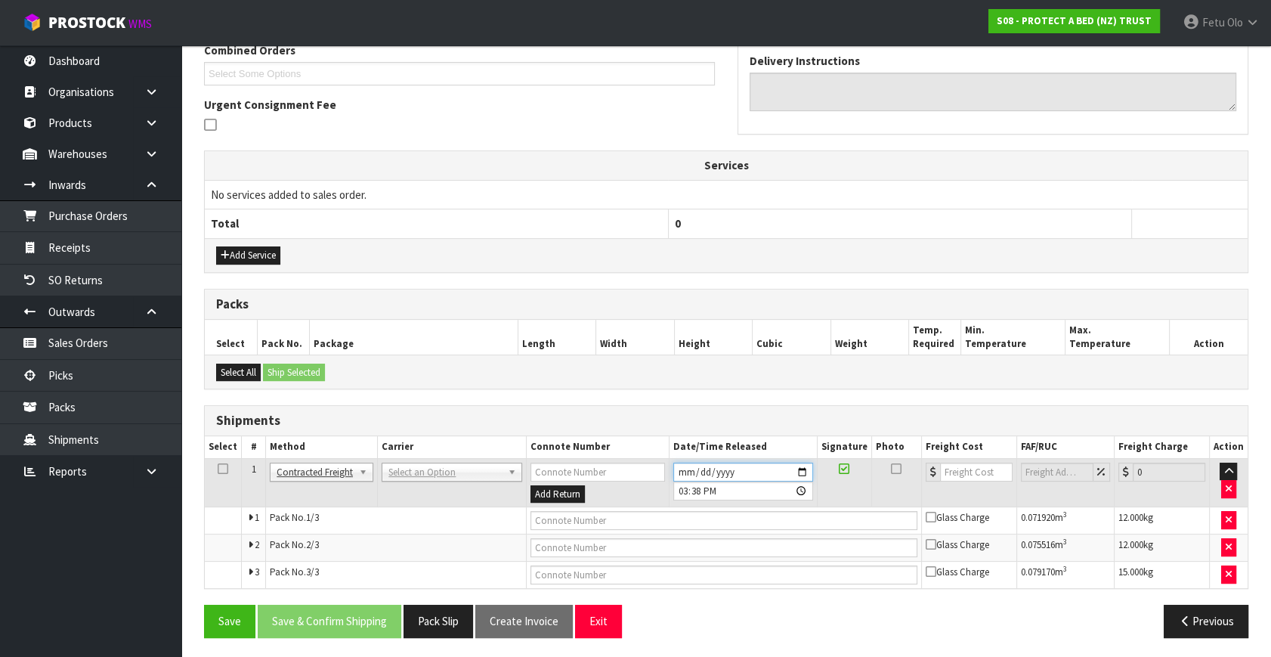
click at [804, 469] on input "2025-09-10" at bounding box center [744, 472] width 140 height 19
type input "2025-09-11"
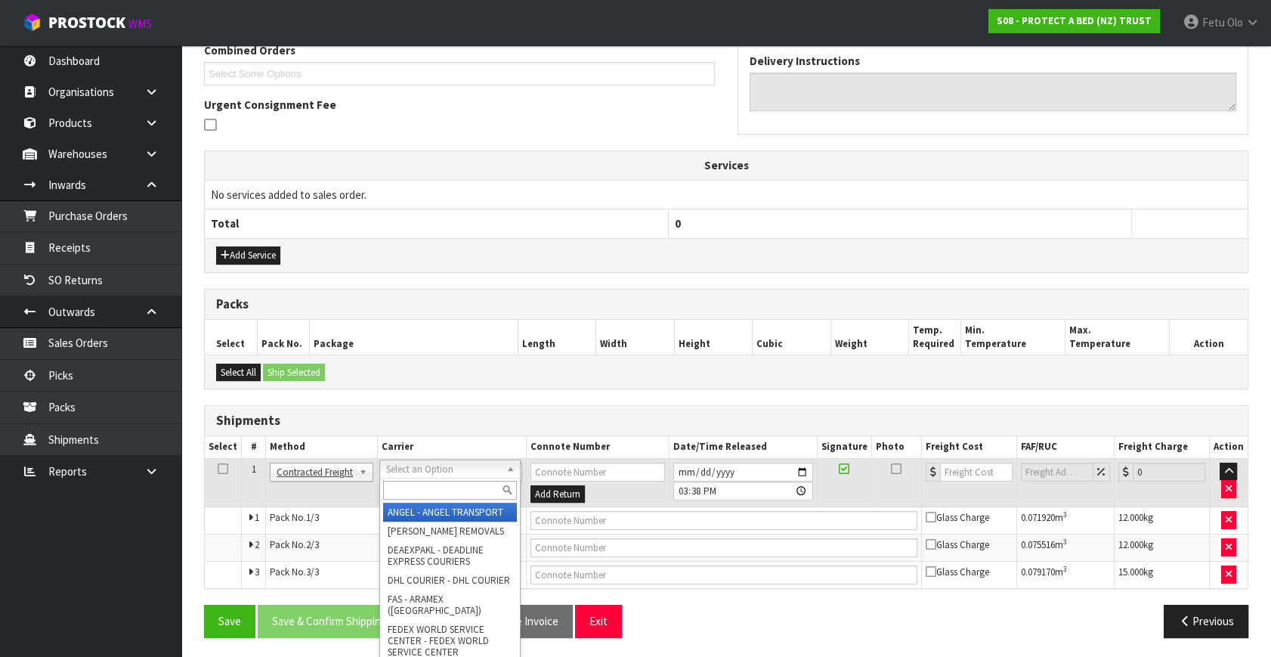
click at [448, 482] on input "text" at bounding box center [450, 490] width 134 height 19
type input "NZP"
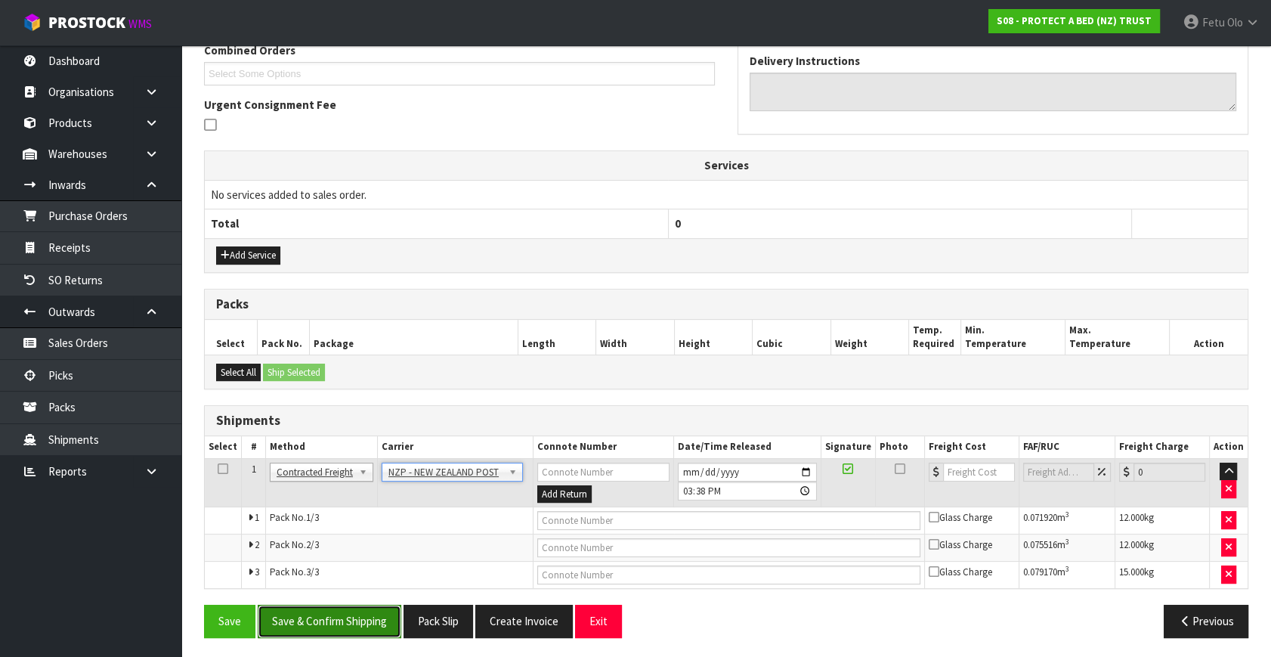
click at [355, 627] on button "Save & Confirm Shipping" at bounding box center [330, 621] width 144 height 33
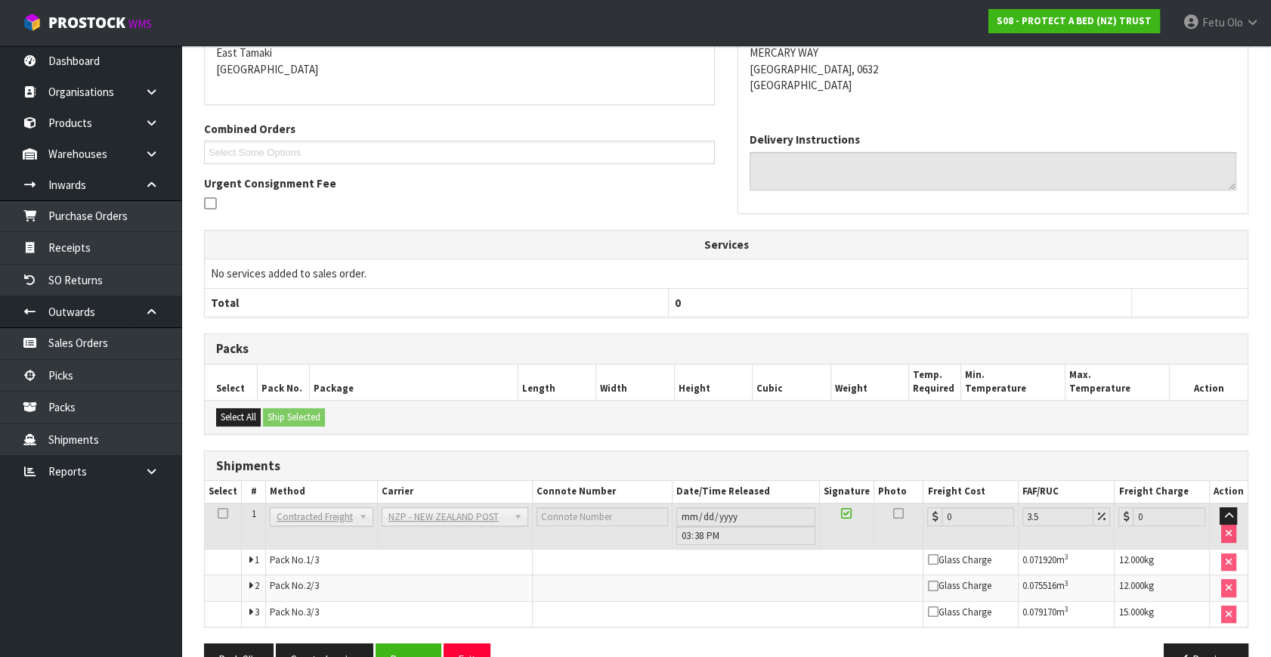
scroll to position [382, 0]
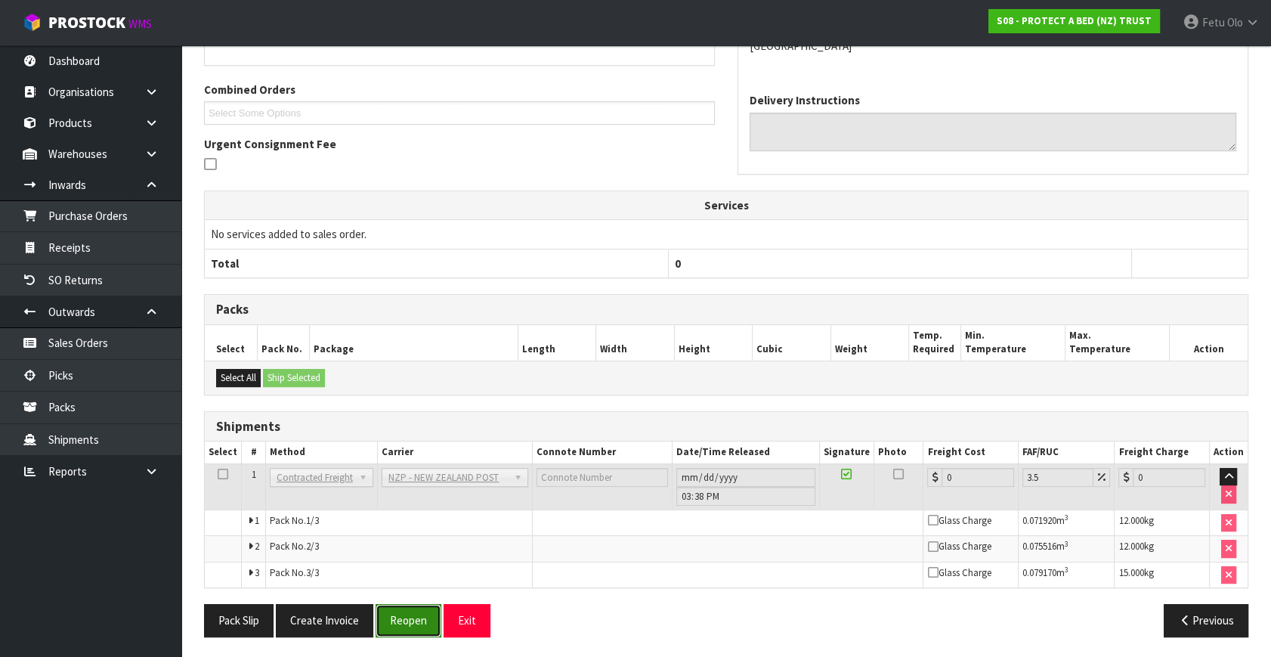
drag, startPoint x: 402, startPoint y: 617, endPoint x: 396, endPoint y: 609, distance: 10.3
click at [403, 617] on button "Reopen" at bounding box center [409, 620] width 66 height 33
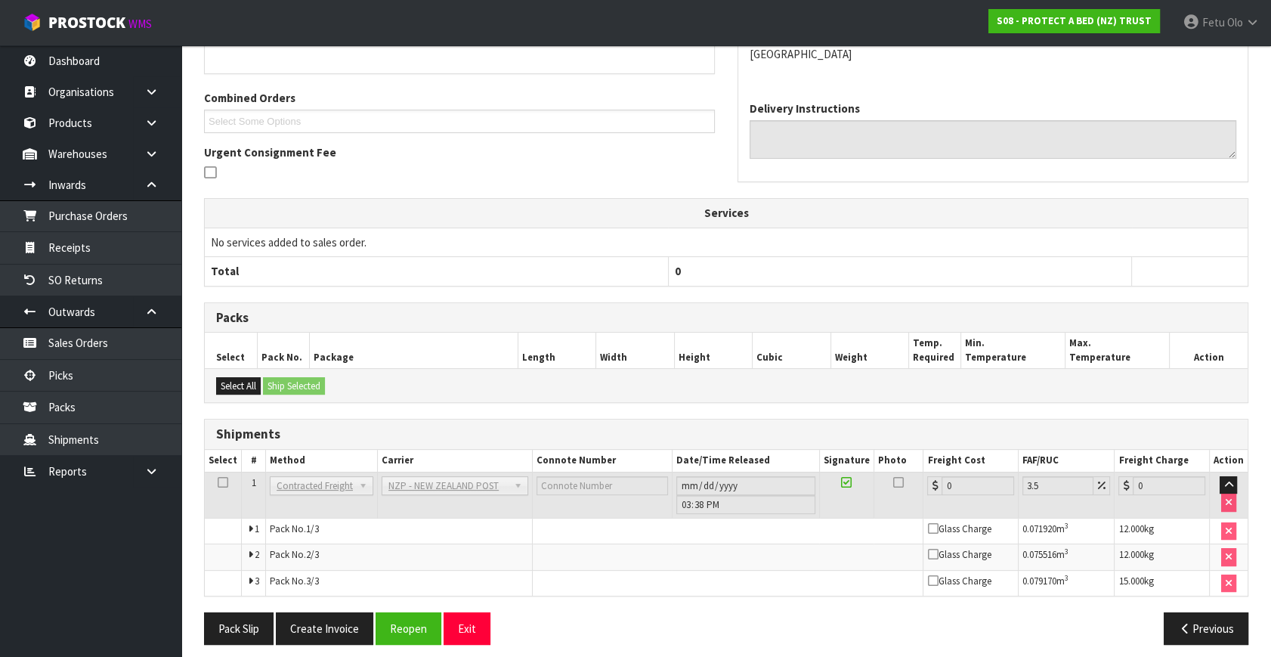
scroll to position [365, 0]
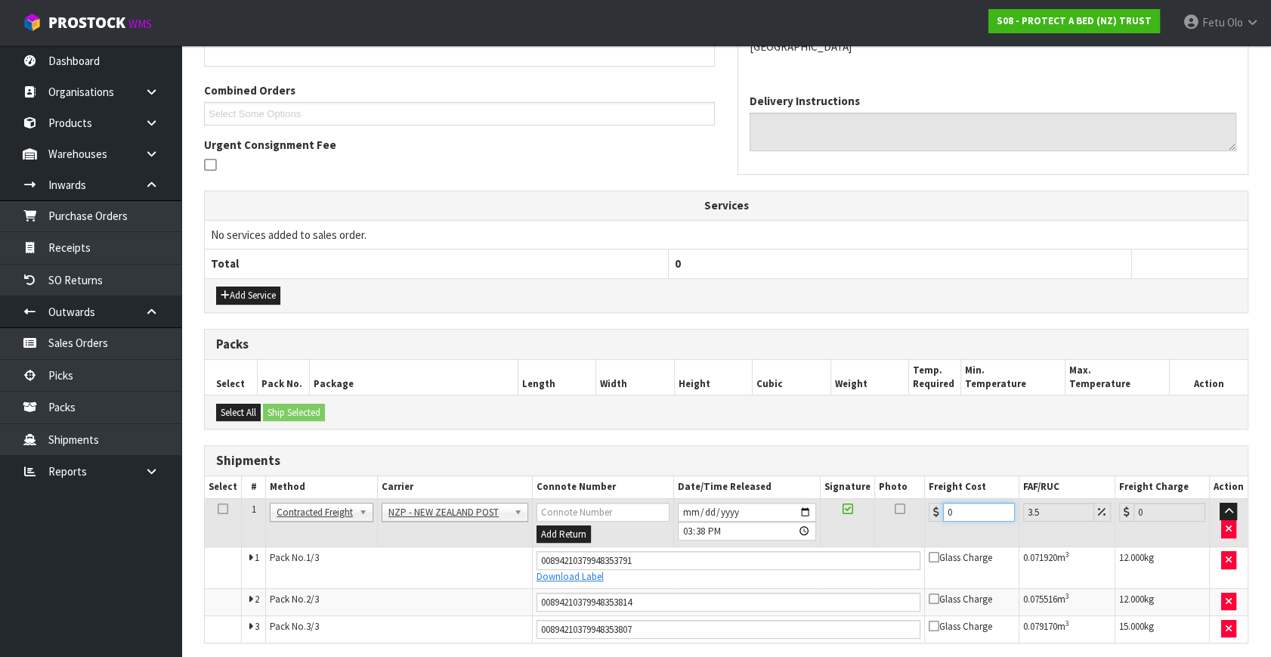
drag, startPoint x: 952, startPoint y: 510, endPoint x: 864, endPoint y: 534, distance: 91.7
click at [864, 534] on tr "1 Client Local Pickup Customer Local Pickup Company Freight Contracted Freight …" at bounding box center [726, 522] width 1043 height 49
type input "1"
type input "1.03"
type input "12"
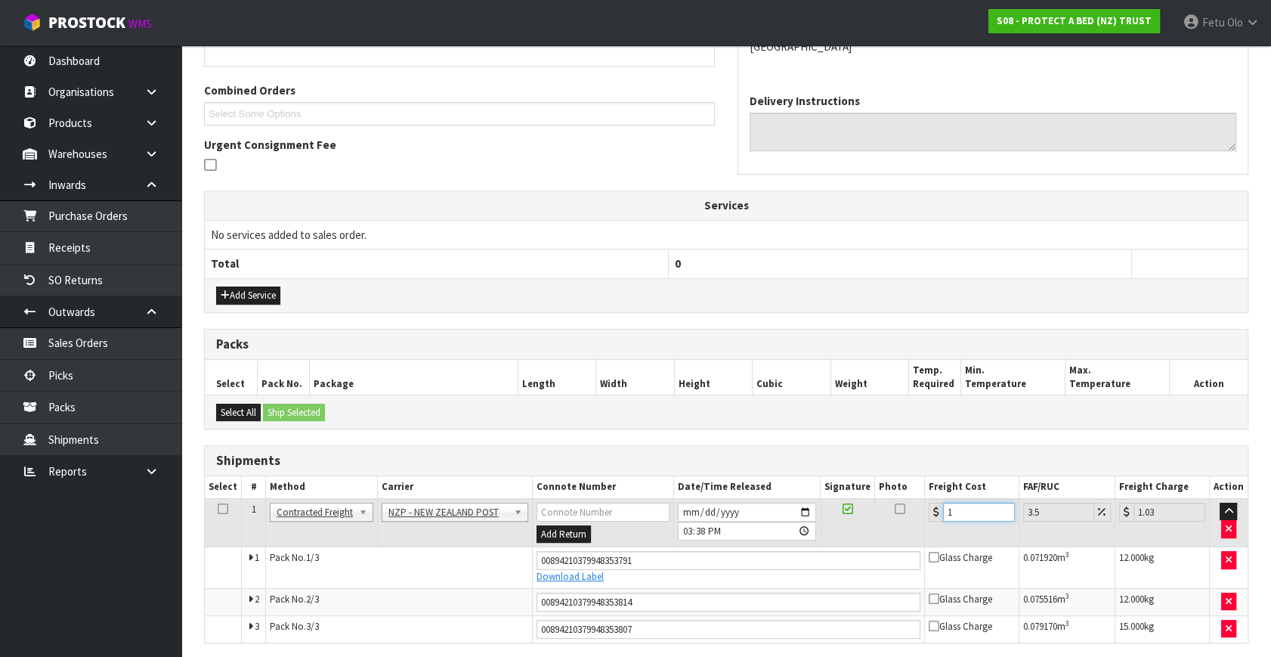
type input "12.42"
type input "12.99"
type input "13.44"
type input "12.999"
type input "13.45"
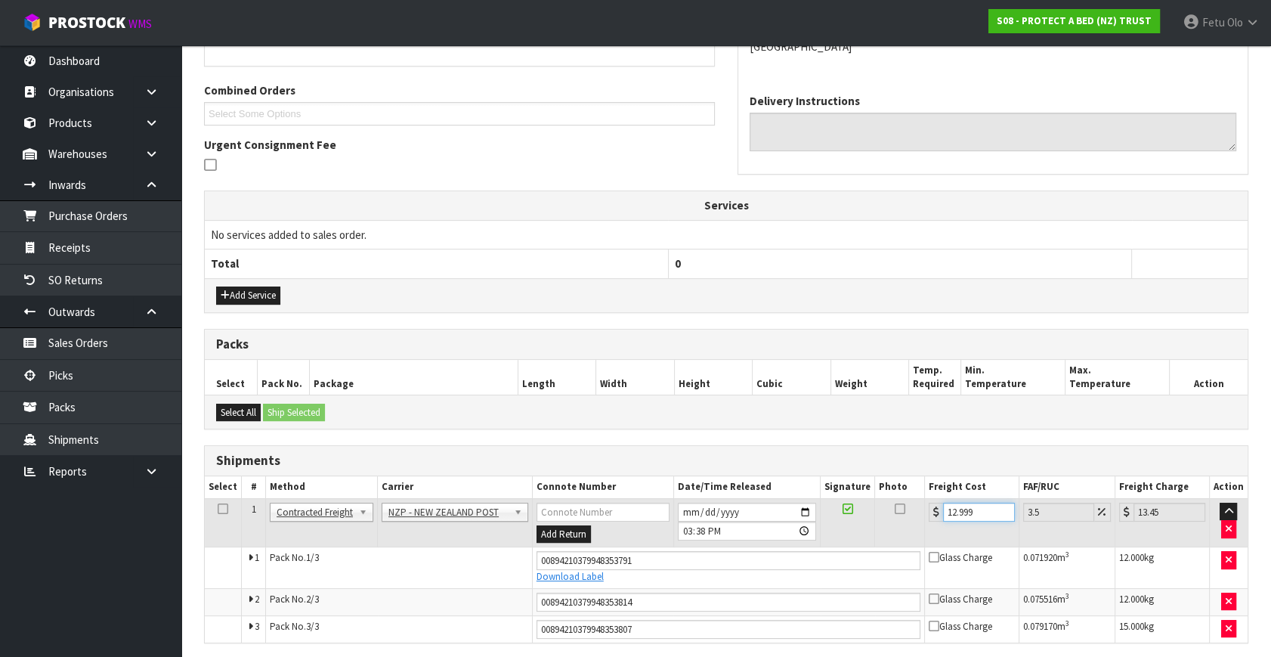
type input "12.99"
type input "13.44"
type input "12.9"
type input "13.35"
type input "12.98"
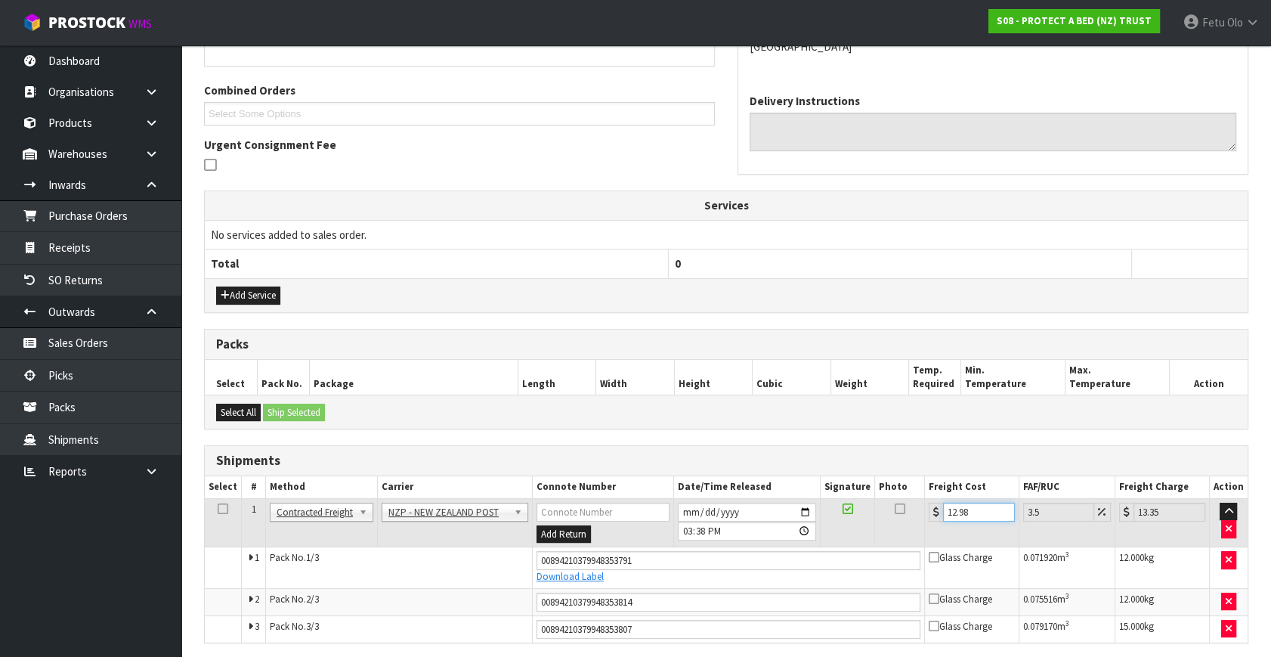
type input "13.43"
type input "12.9"
type input "13.35"
type input "12.98"
type input "13.43"
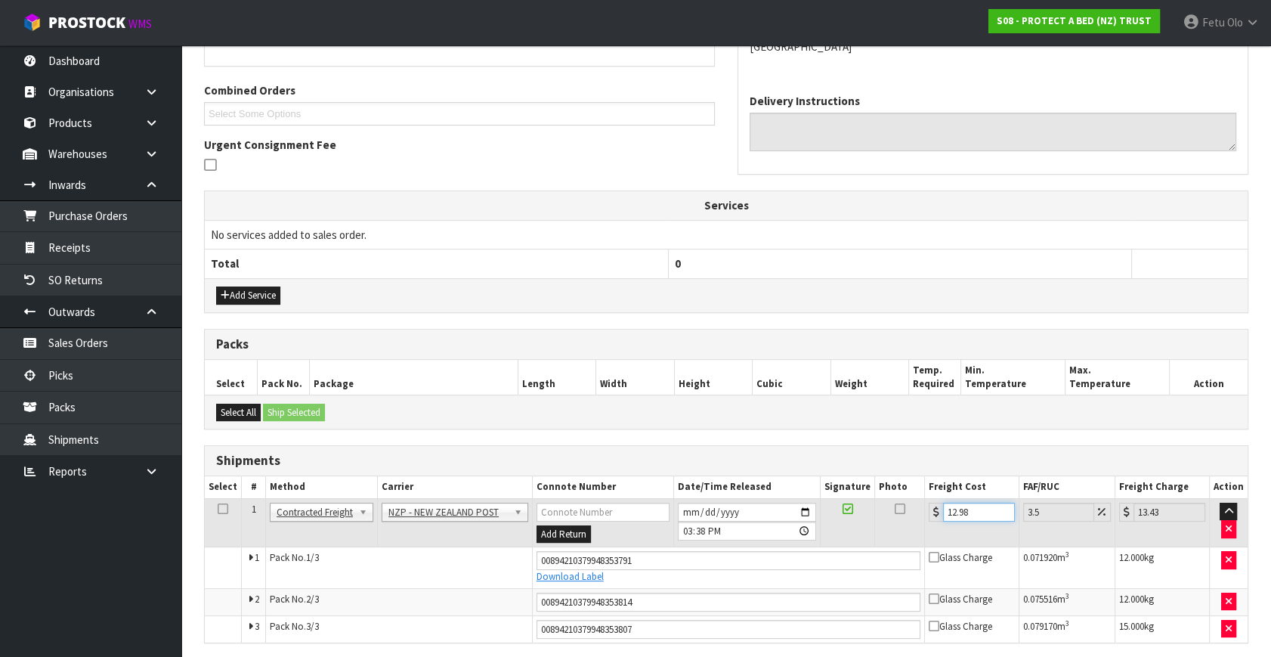
type input "12.9"
type input "13.35"
type input "12.99"
type input "13.44"
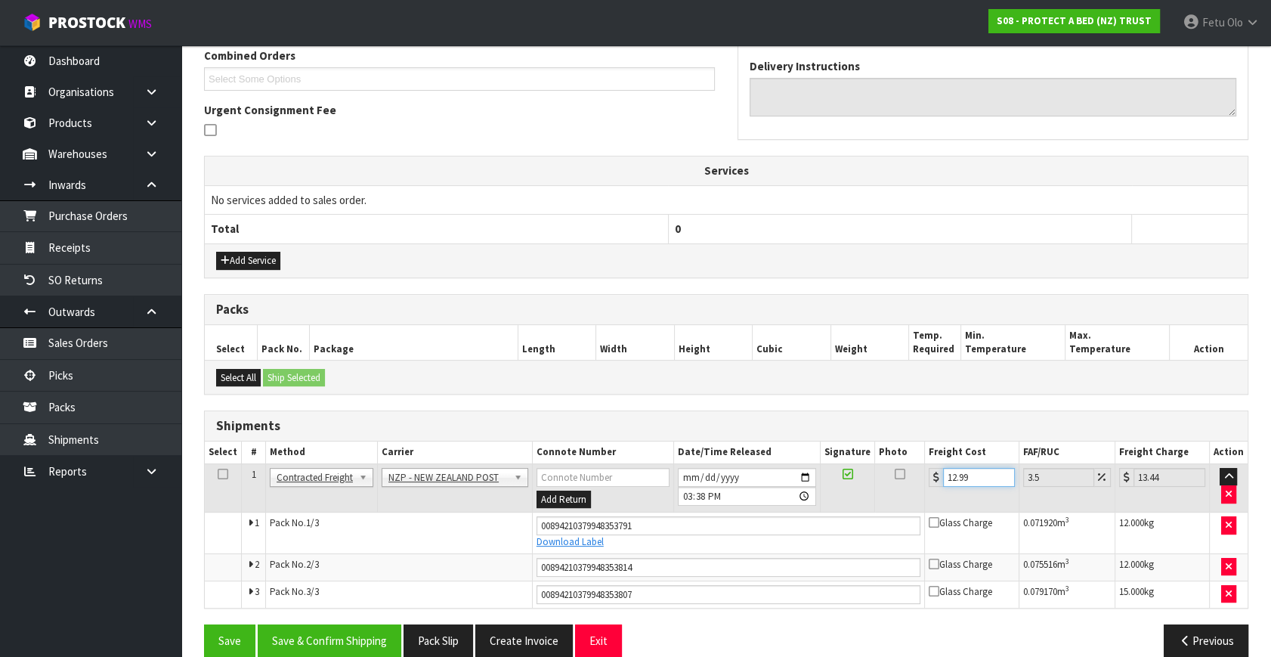
scroll to position [419, 0]
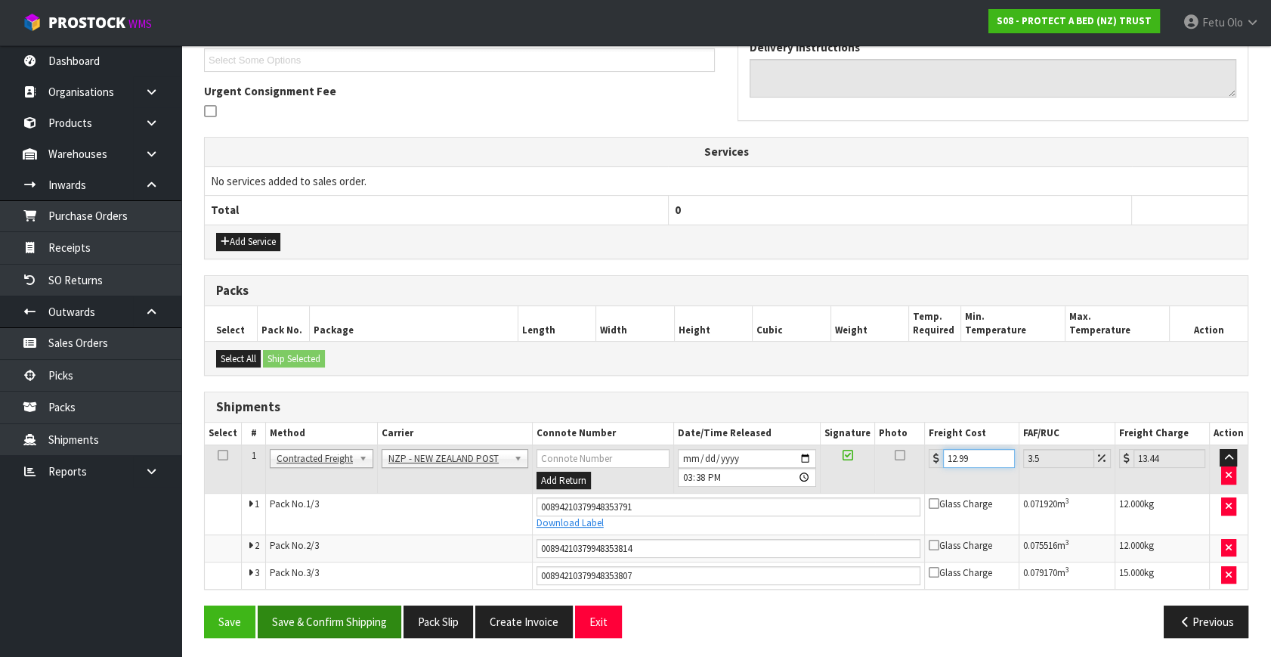
type input "12.99"
click at [386, 617] on button "Save & Confirm Shipping" at bounding box center [330, 622] width 144 height 33
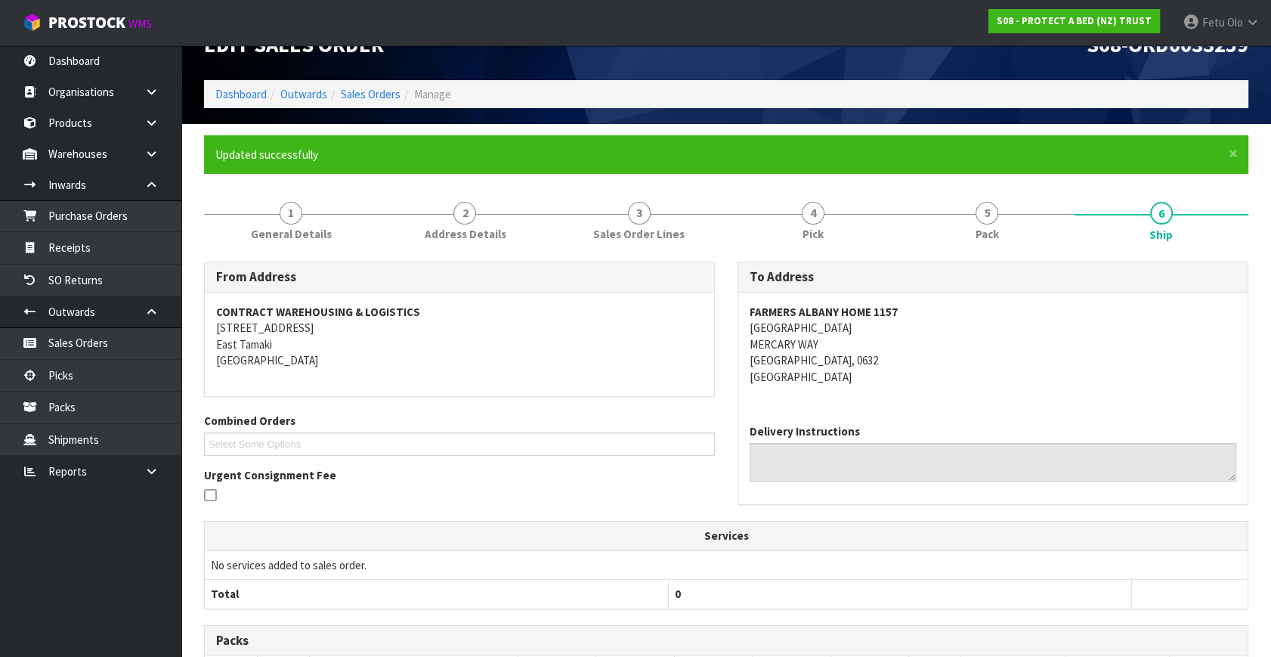
scroll to position [0, 0]
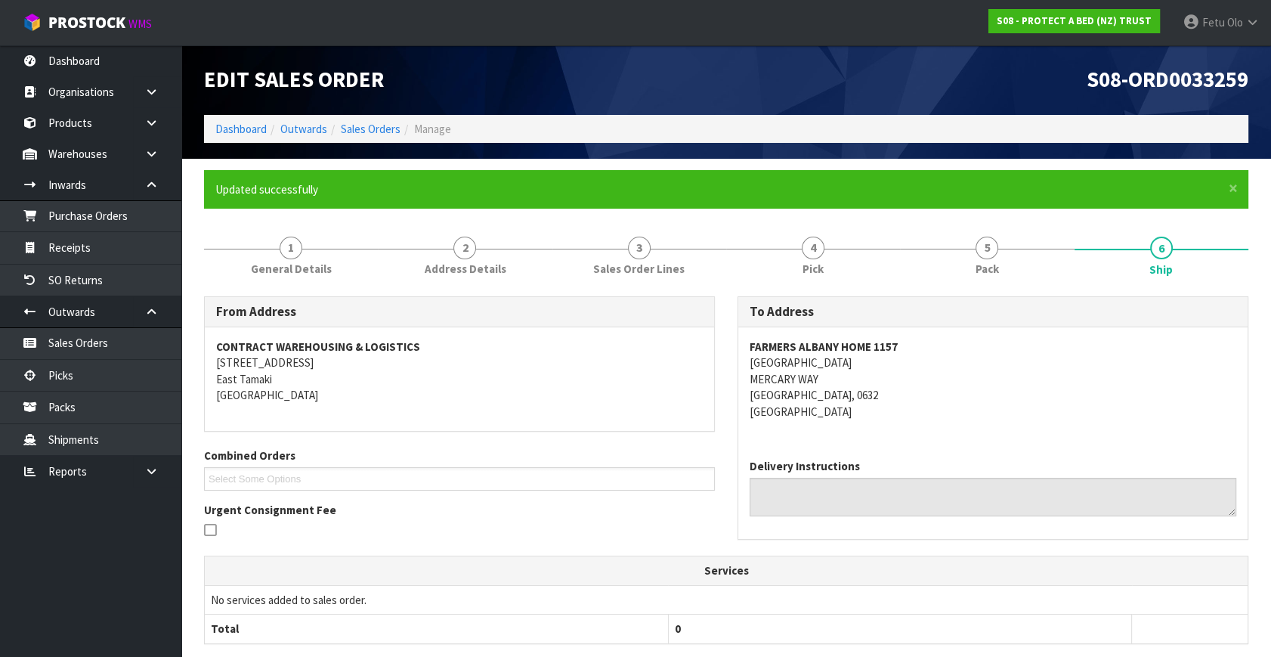
click at [236, 119] on ol "Dashboard Outwards Sales Orders Manage" at bounding box center [726, 129] width 1045 height 28
click at [236, 127] on link "Dashboard" at bounding box center [240, 129] width 51 height 14
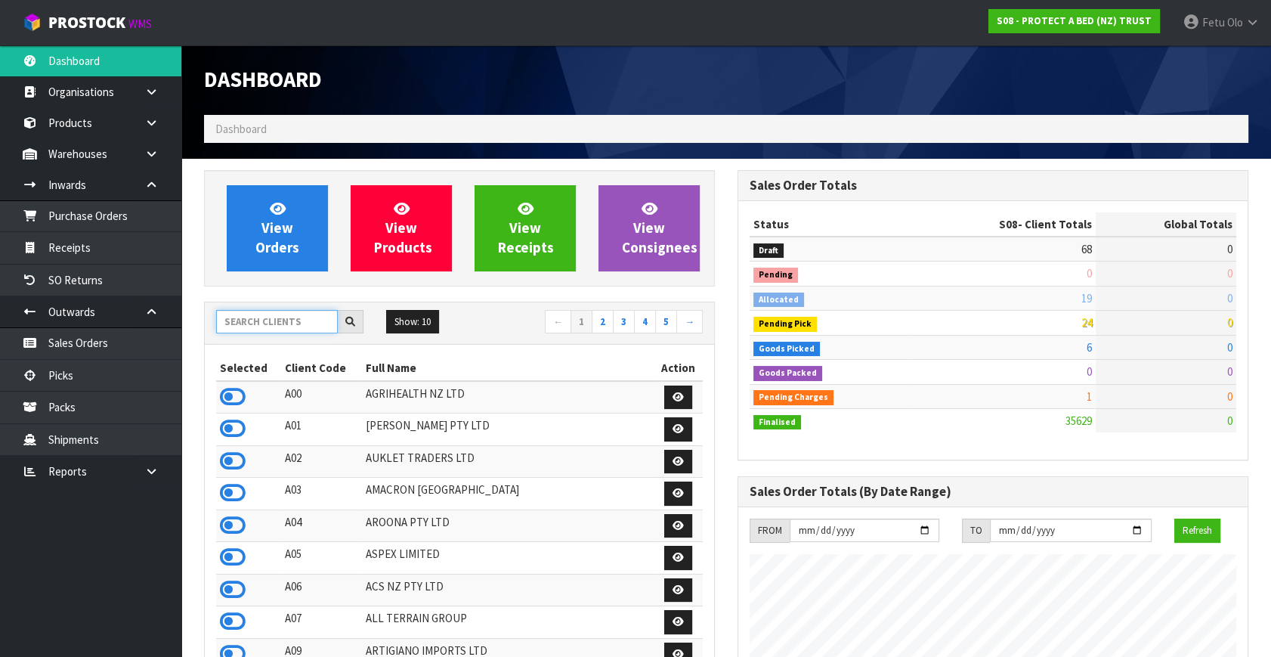
click at [299, 323] on input "text" at bounding box center [277, 321] width 122 height 23
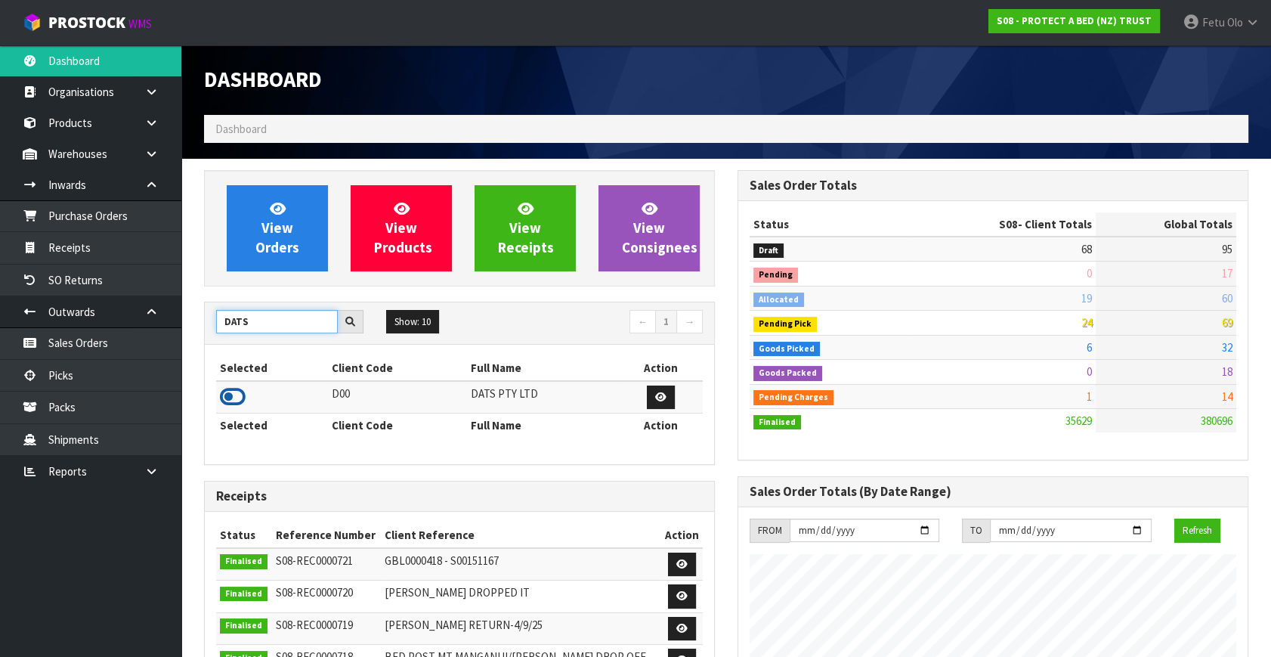
type input "DATS"
click at [241, 393] on icon at bounding box center [233, 397] width 26 height 23
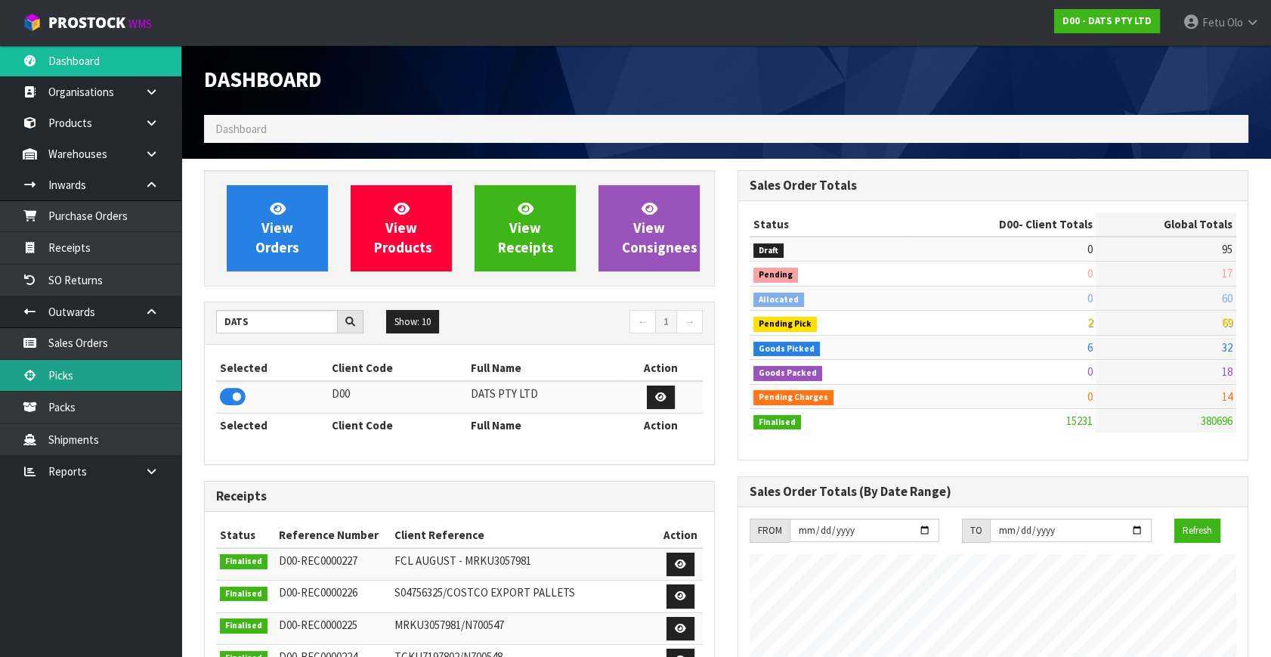
click at [91, 385] on link "Picks" at bounding box center [90, 375] width 181 height 31
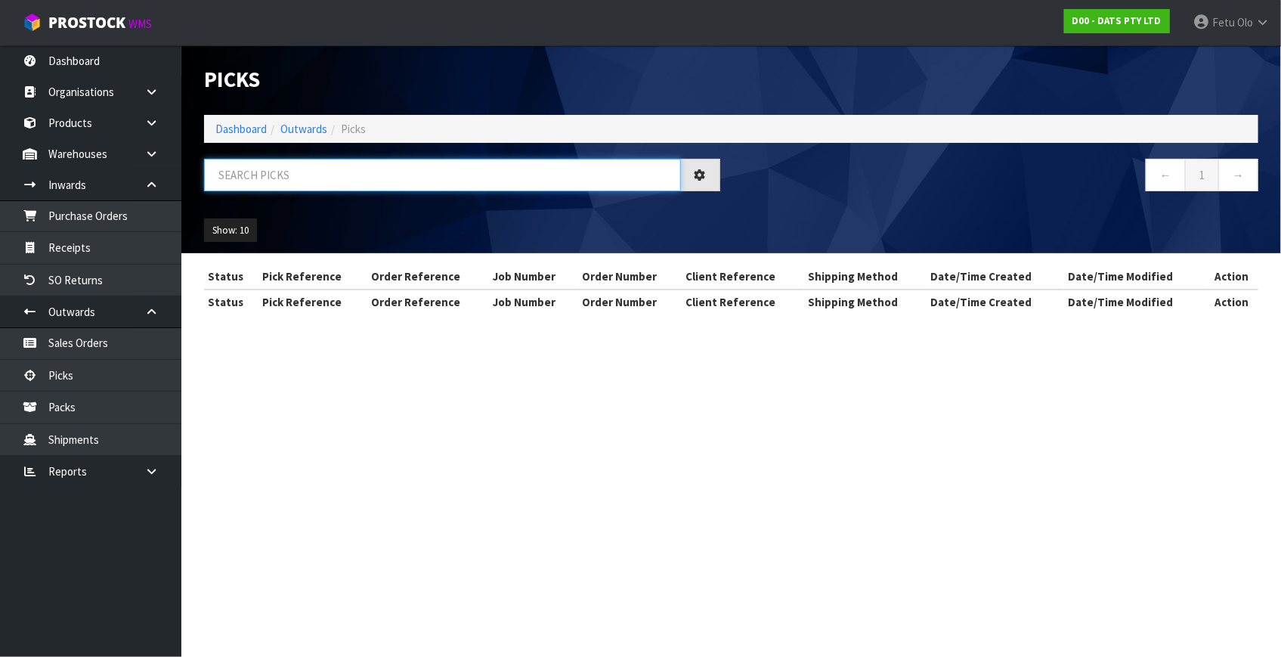
click at [333, 174] on input "text" at bounding box center [442, 175] width 477 height 33
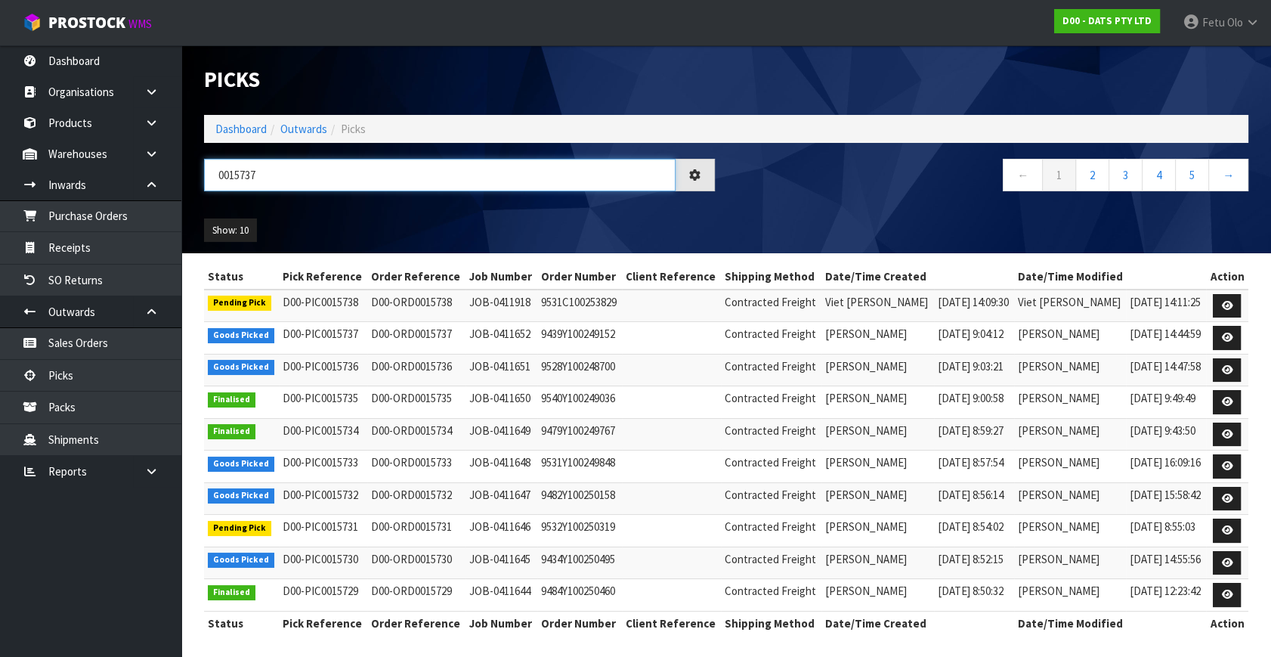
type input "0015737"
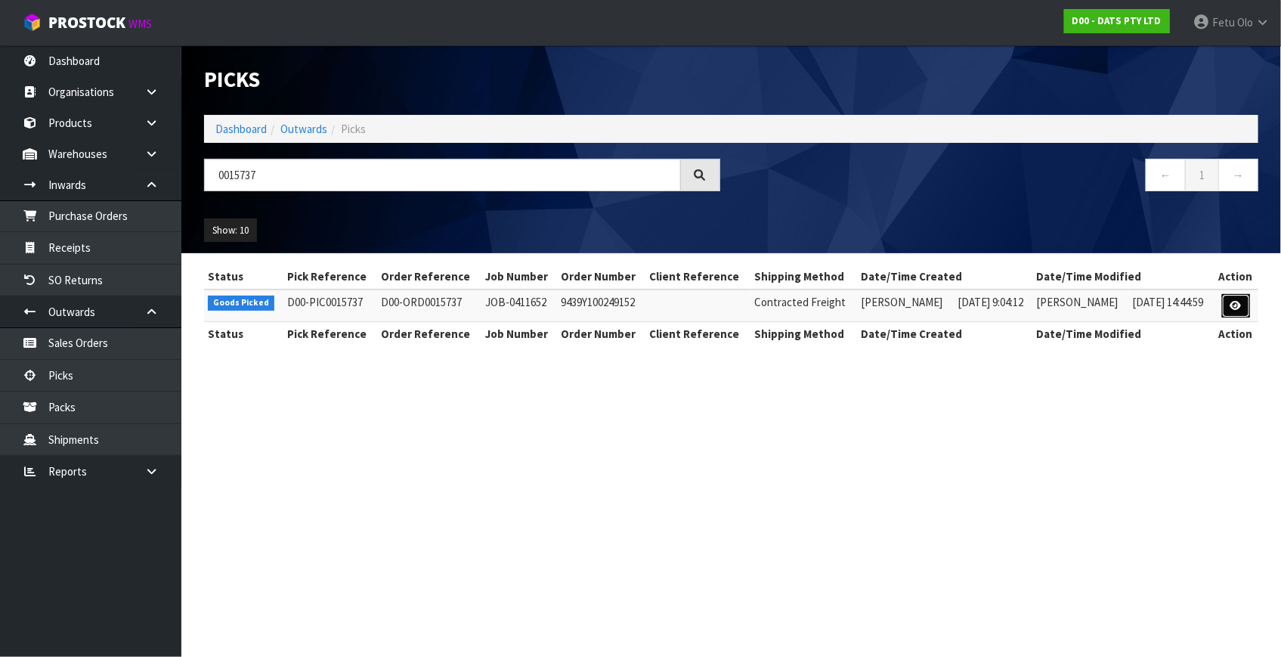
click at [1237, 308] on icon at bounding box center [1236, 306] width 11 height 10
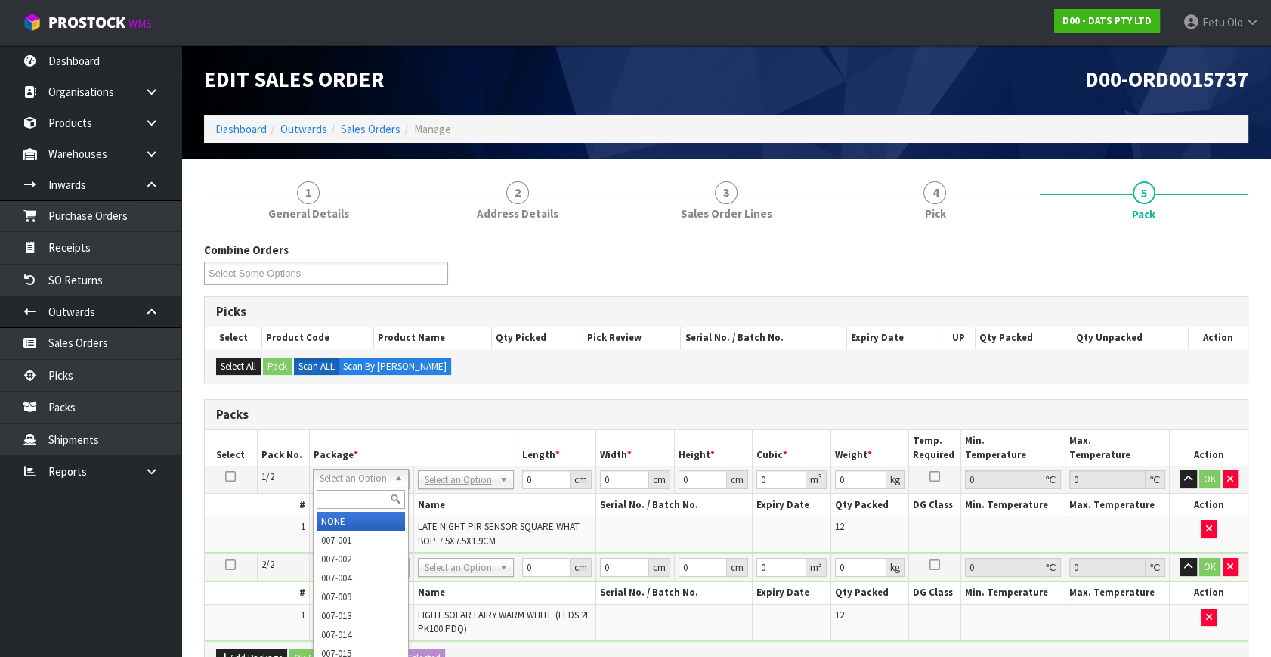
drag, startPoint x: 362, startPoint y: 521, endPoint x: 376, endPoint y: 520, distance: 13.6
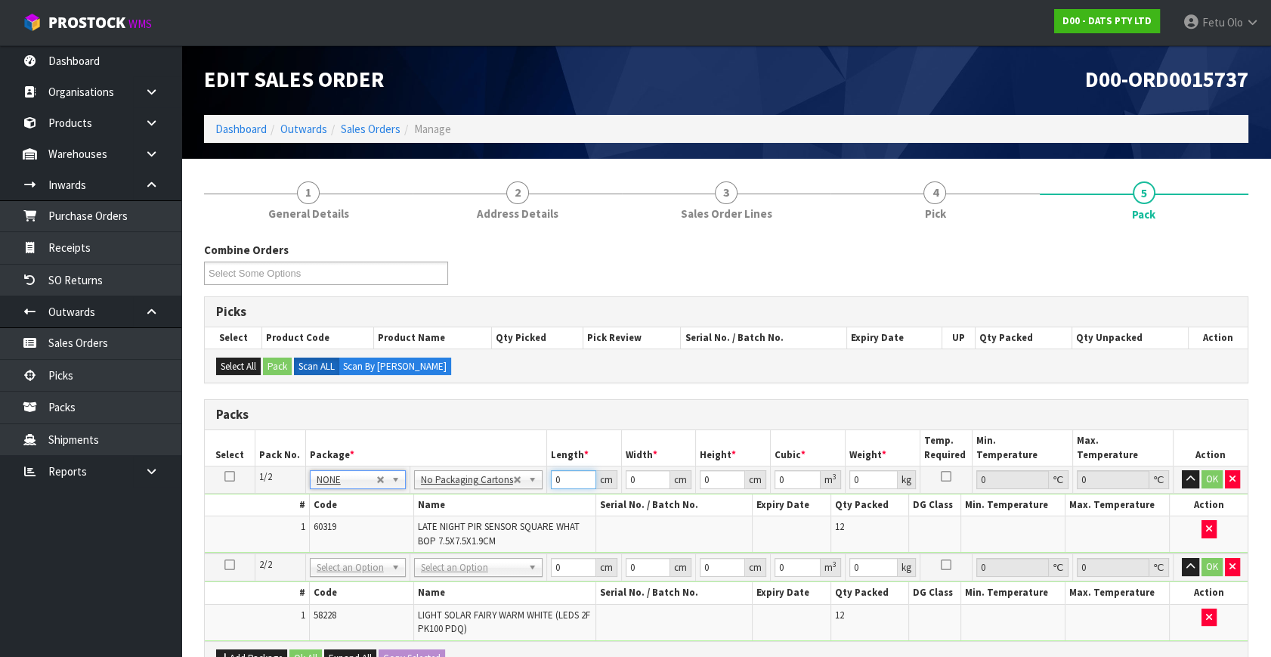
drag, startPoint x: 421, startPoint y: 549, endPoint x: 397, endPoint y: 565, distance: 29.4
click at [397, 565] on table "Select Pack No. Package * Length * Width * Height * Cubic * Weight * Temp. Requ…" at bounding box center [726, 535] width 1043 height 211
type input "41"
type input "15"
type input "1"
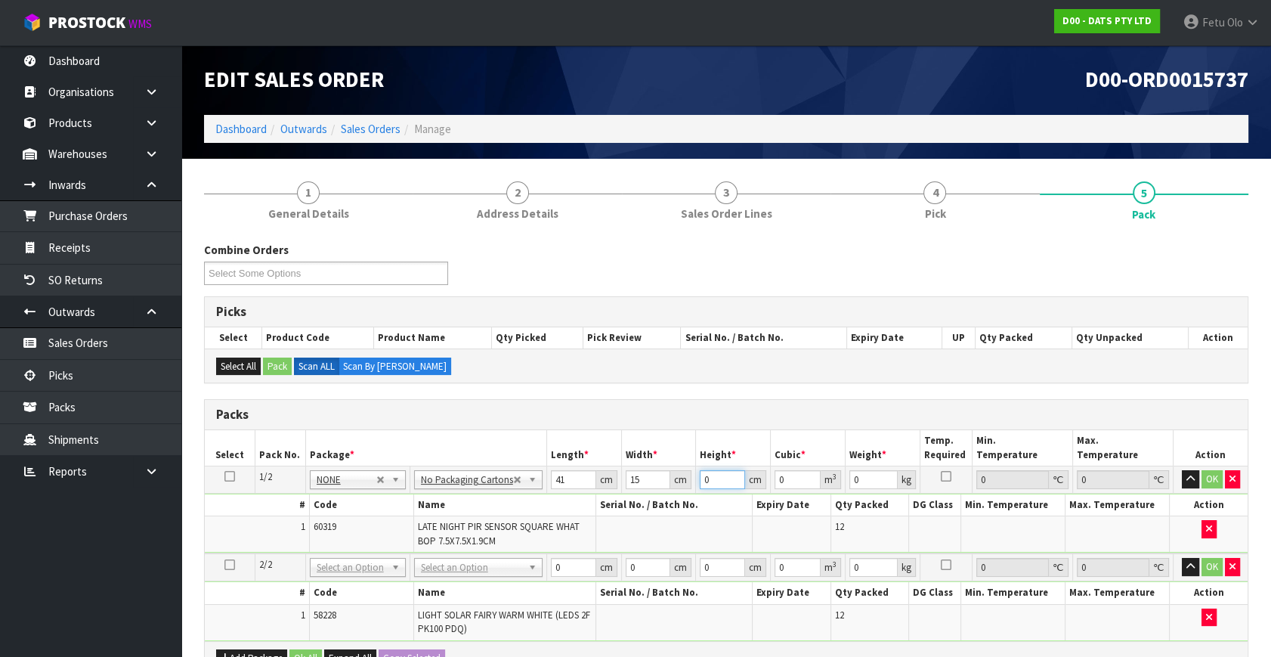
type input "0.000615"
type input "17"
type input "0.010455"
type input "17"
click at [848, 411] on h3 "Packs" at bounding box center [726, 414] width 1021 height 14
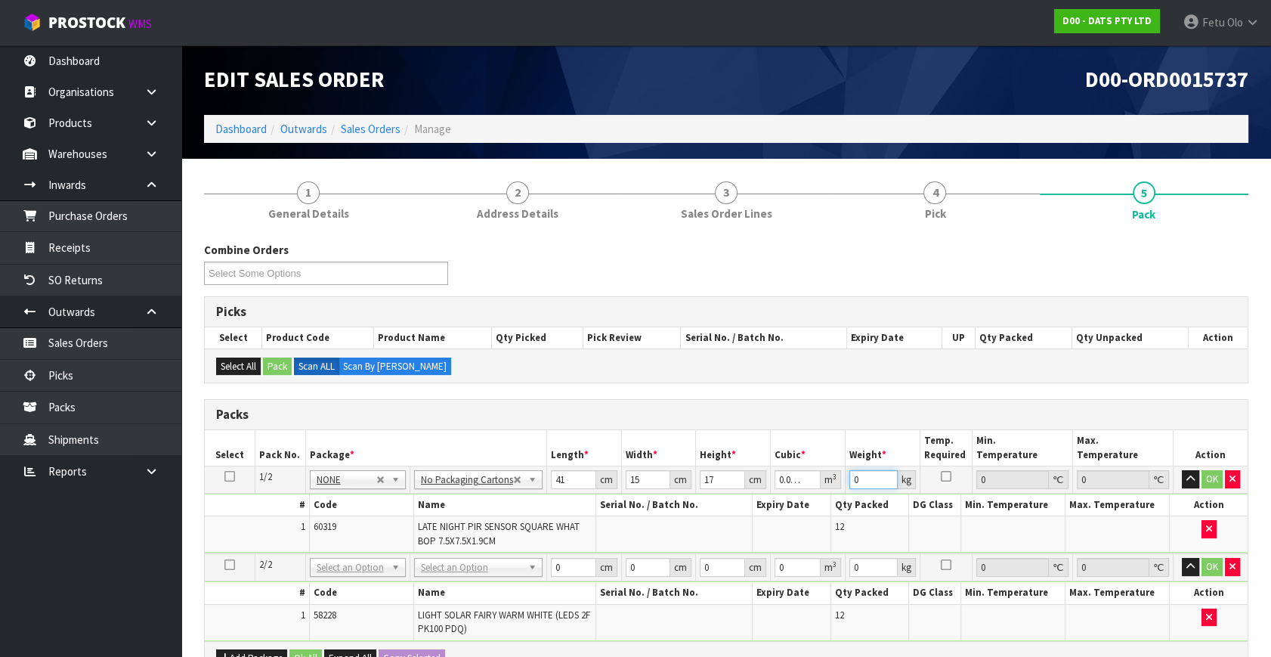
drag, startPoint x: 861, startPoint y: 474, endPoint x: 776, endPoint y: 522, distance: 98.2
click at [776, 522] on tbody "1/2 NONE 007-001 007-002 007-004 007-009 007-013 007-014 007-015 007-017 007-01…" at bounding box center [726, 510] width 1043 height 88
type input "3"
type input "2"
drag, startPoint x: 561, startPoint y: 565, endPoint x: 475, endPoint y: 598, distance: 92.4
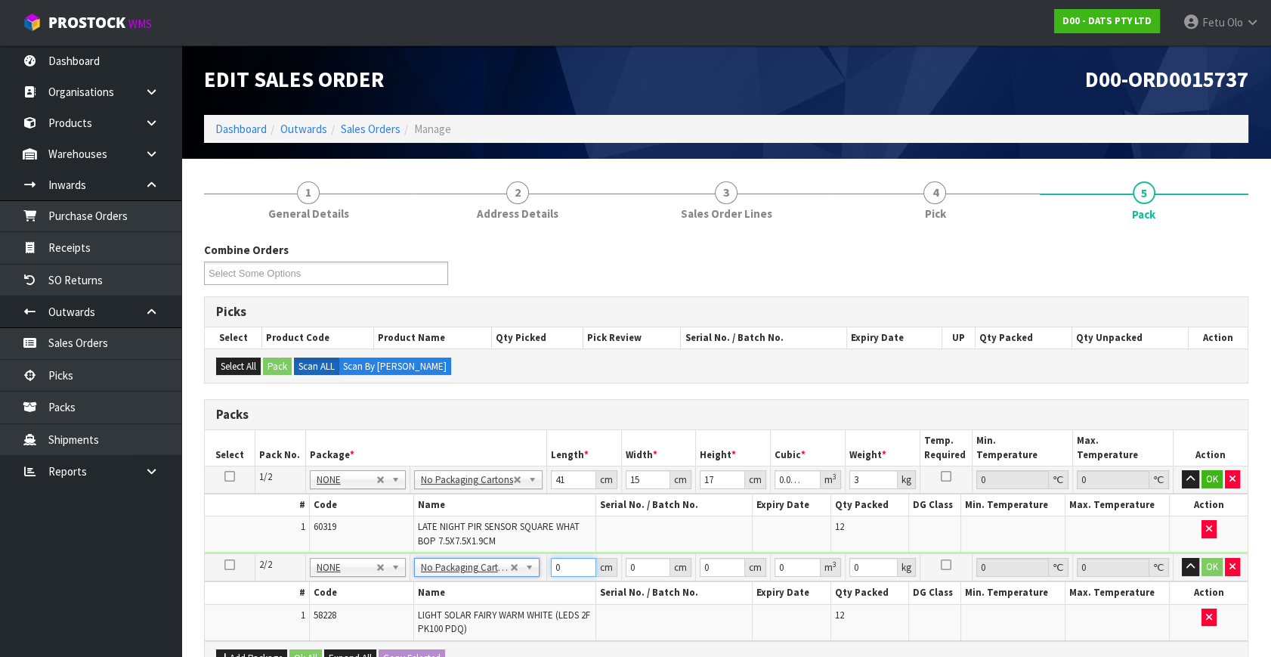
click at [475, 598] on tbody "2/2 NONE 007-001 007-002 007-004 007-009 007-013 007-014 007-015 007-017 007-01…" at bounding box center [726, 596] width 1043 height 87
type input "64"
type input "20"
type input "1"
type input "0.00128"
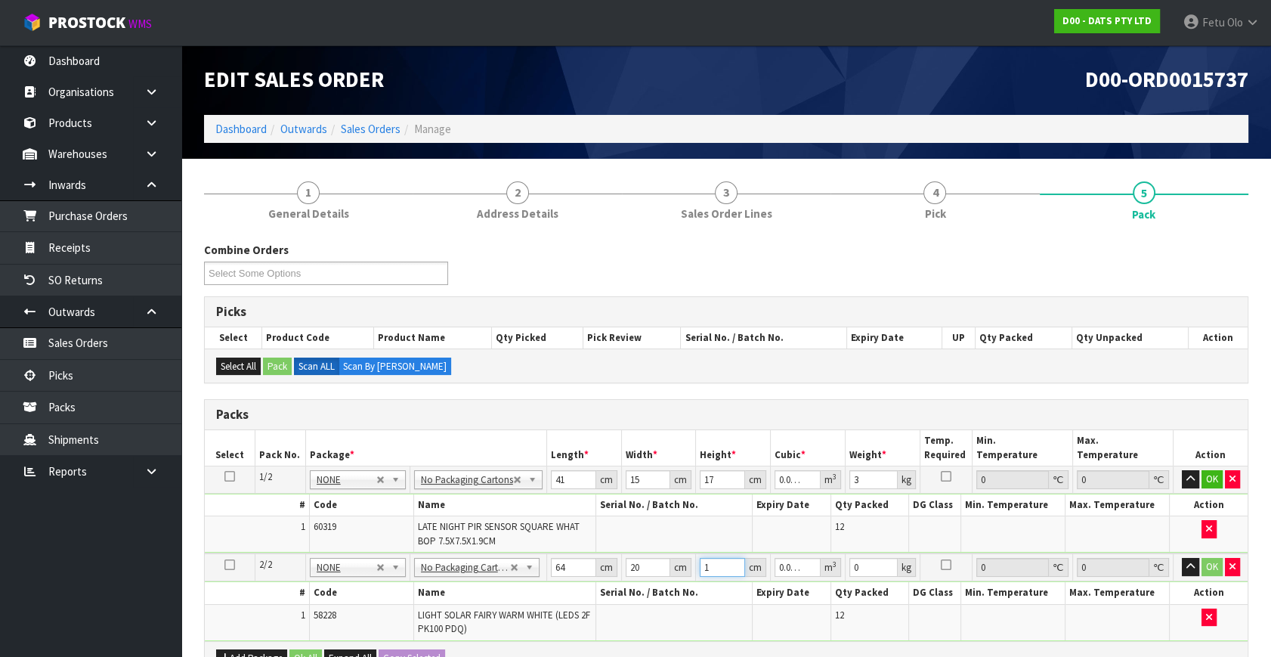
type input "16"
type input "0.02048"
type input "16"
click at [1209, 484] on button "OK" at bounding box center [1212, 479] width 21 height 18
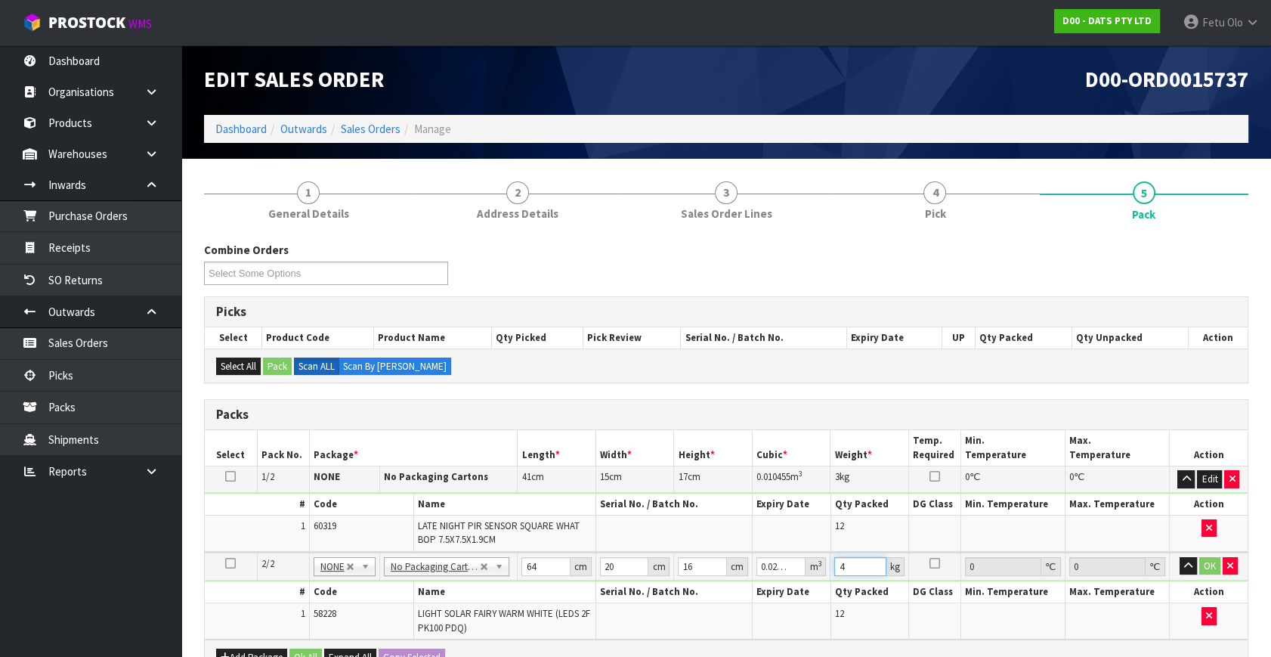
type input "4"
click button "OK" at bounding box center [1210, 566] width 21 height 18
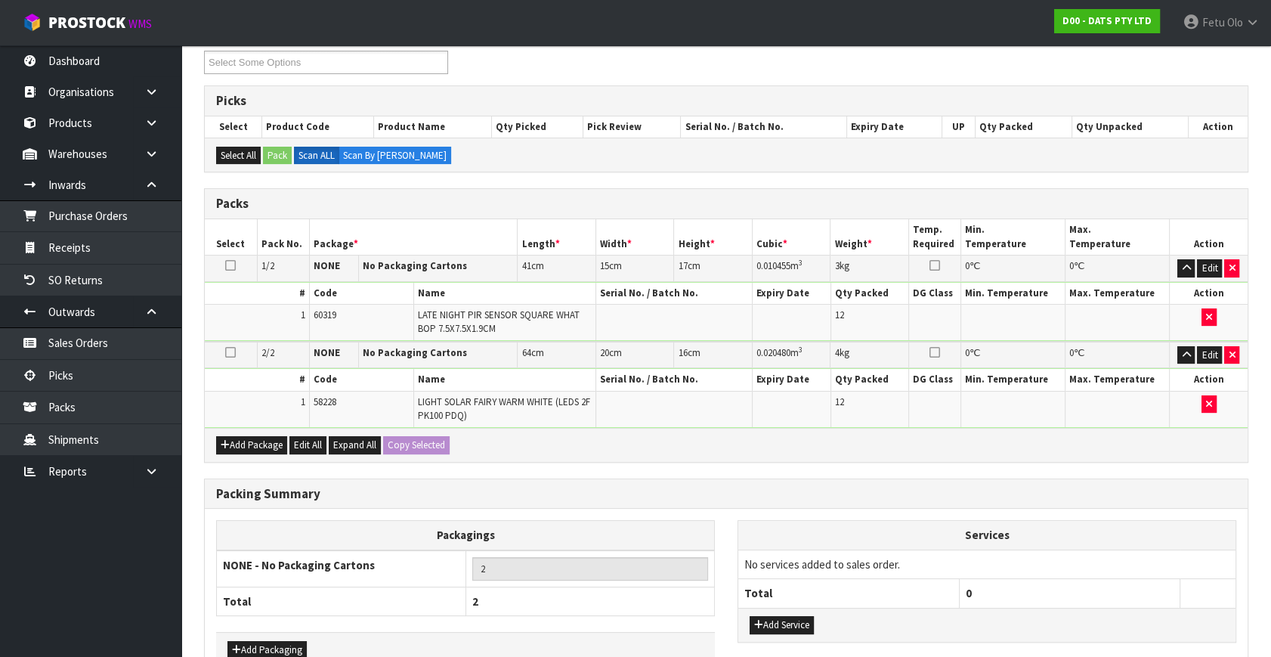
scroll to position [299, 0]
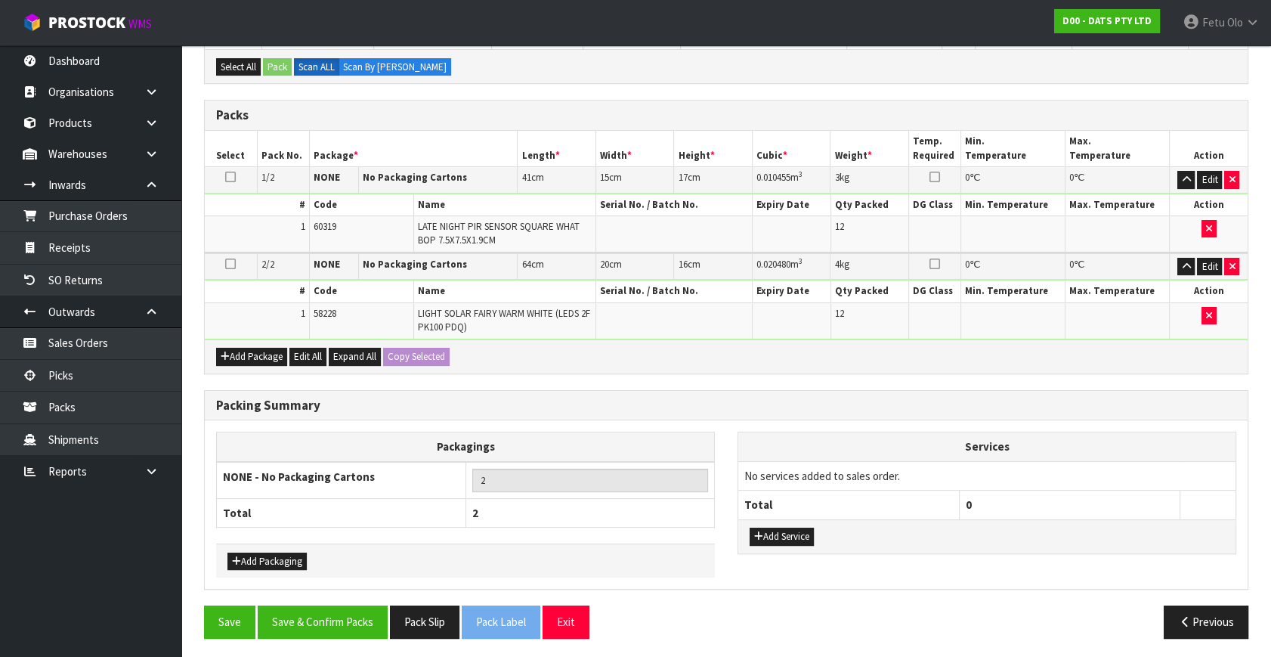
drag, startPoint x: 832, startPoint y: 571, endPoint x: 499, endPoint y: 595, distance: 333.4
click at [370, 615] on button "Save & Confirm Packs" at bounding box center [323, 622] width 130 height 33
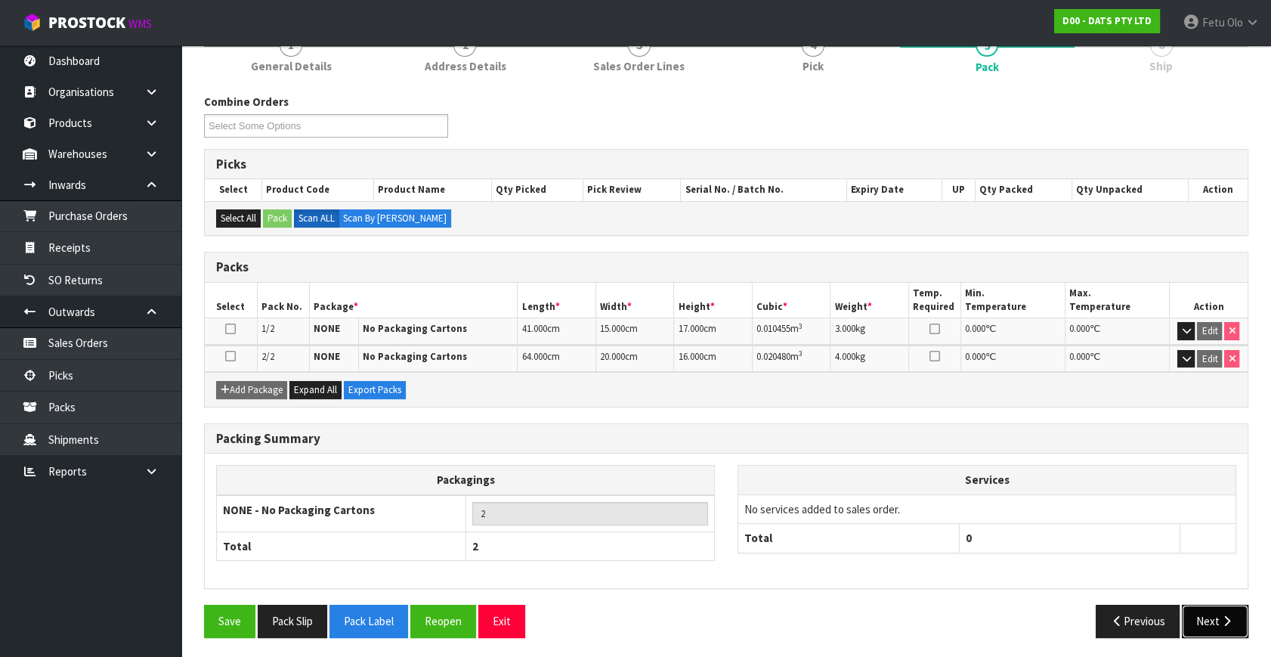
click at [1206, 615] on button "Next" at bounding box center [1215, 621] width 67 height 33
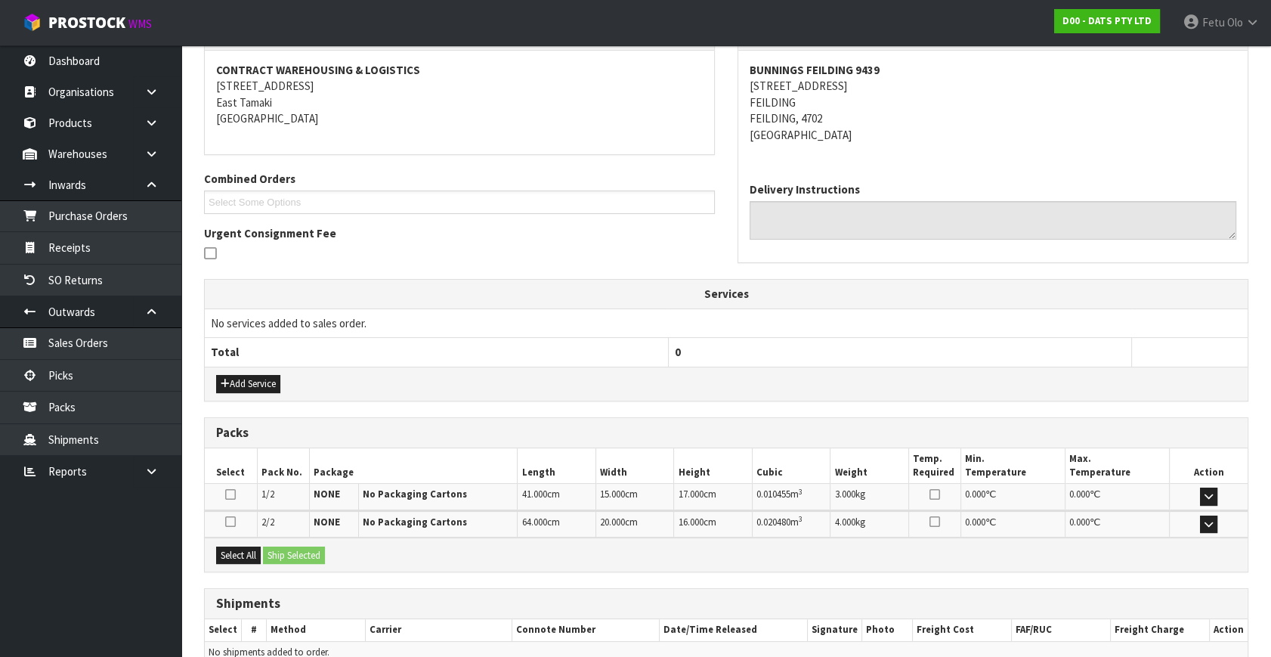
scroll to position [352, 0]
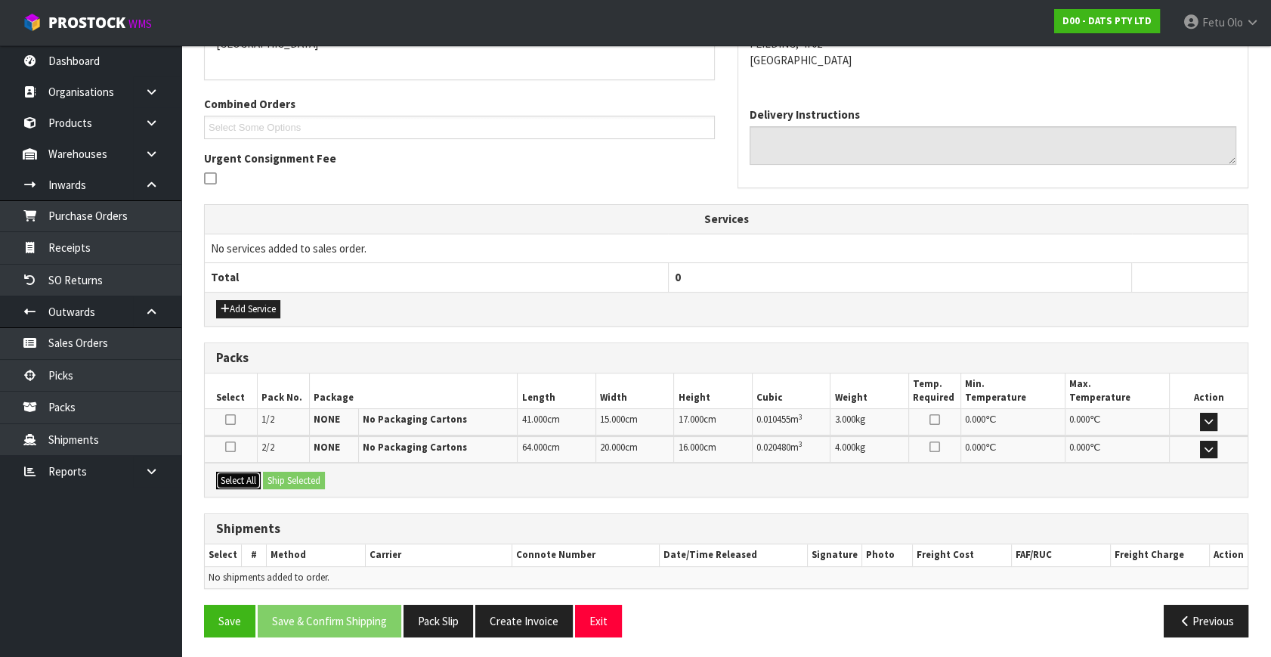
click at [240, 477] on button "Select All" at bounding box center [238, 481] width 45 height 18
click at [289, 476] on button "Ship Selected" at bounding box center [294, 481] width 62 height 18
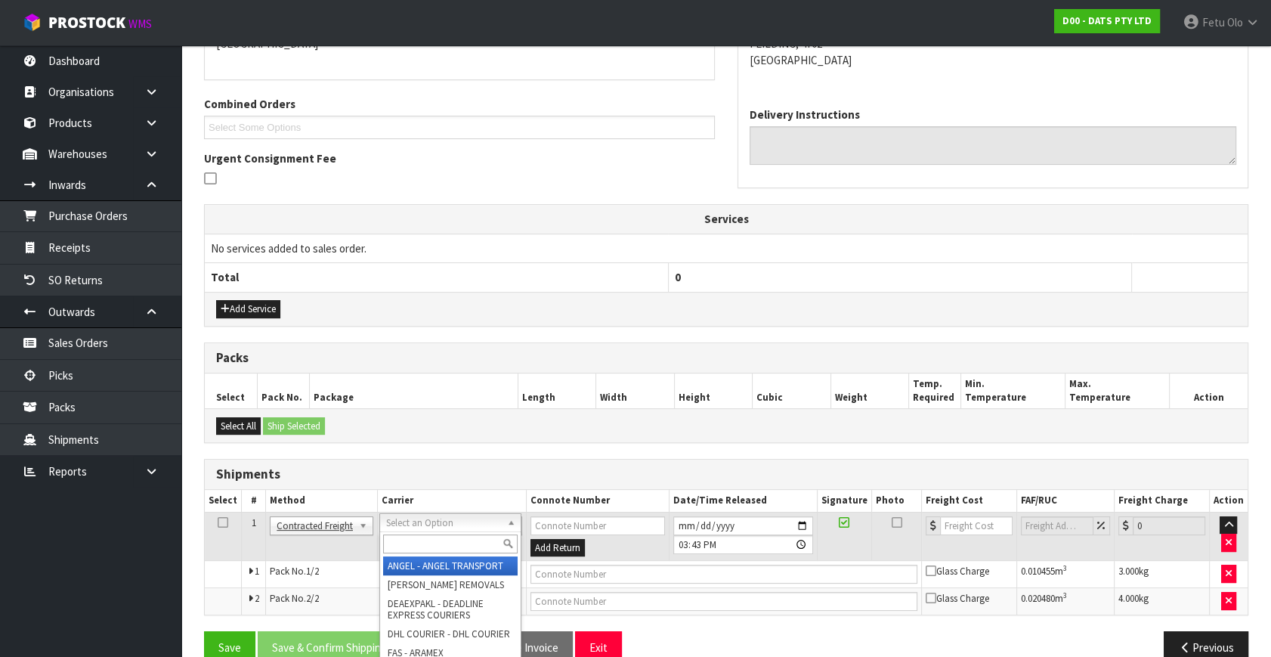
click at [426, 544] on input "text" at bounding box center [450, 543] width 134 height 19
type input "NZP"
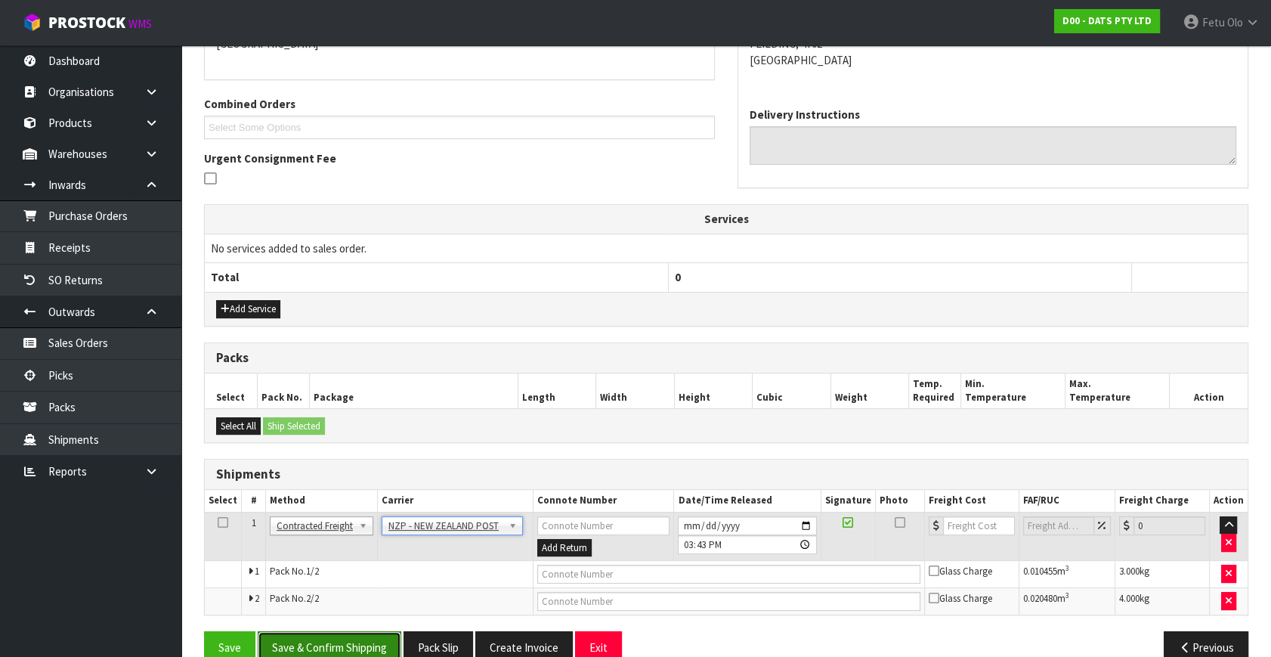
drag, startPoint x: 360, startPoint y: 647, endPoint x: 355, endPoint y: 655, distance: 9.9
click at [360, 646] on button "Save & Confirm Shipping" at bounding box center [330, 647] width 144 height 33
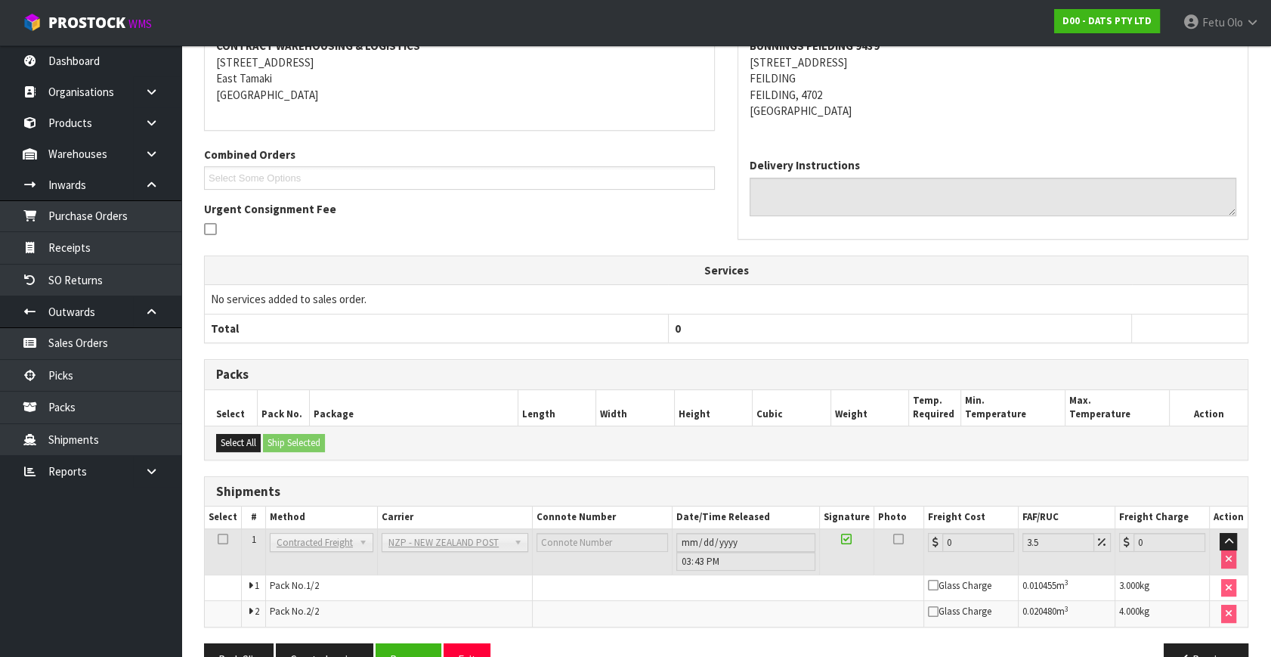
scroll to position [355, 0]
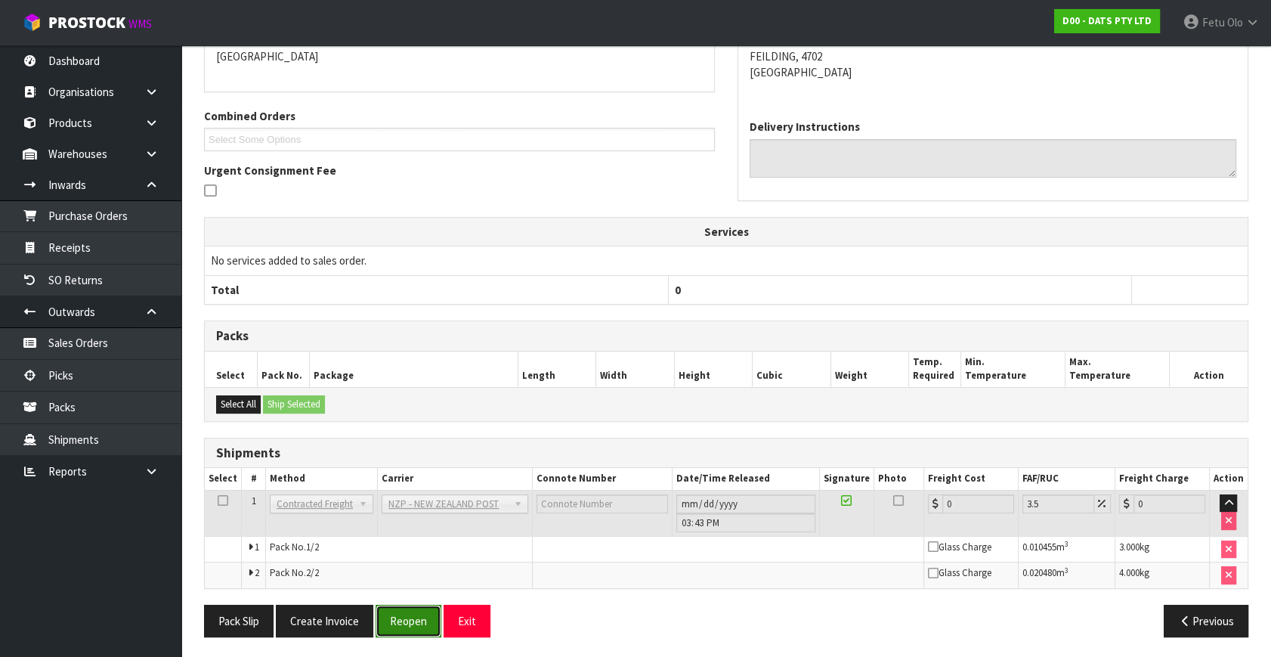
click at [414, 621] on button "Reopen" at bounding box center [409, 621] width 66 height 33
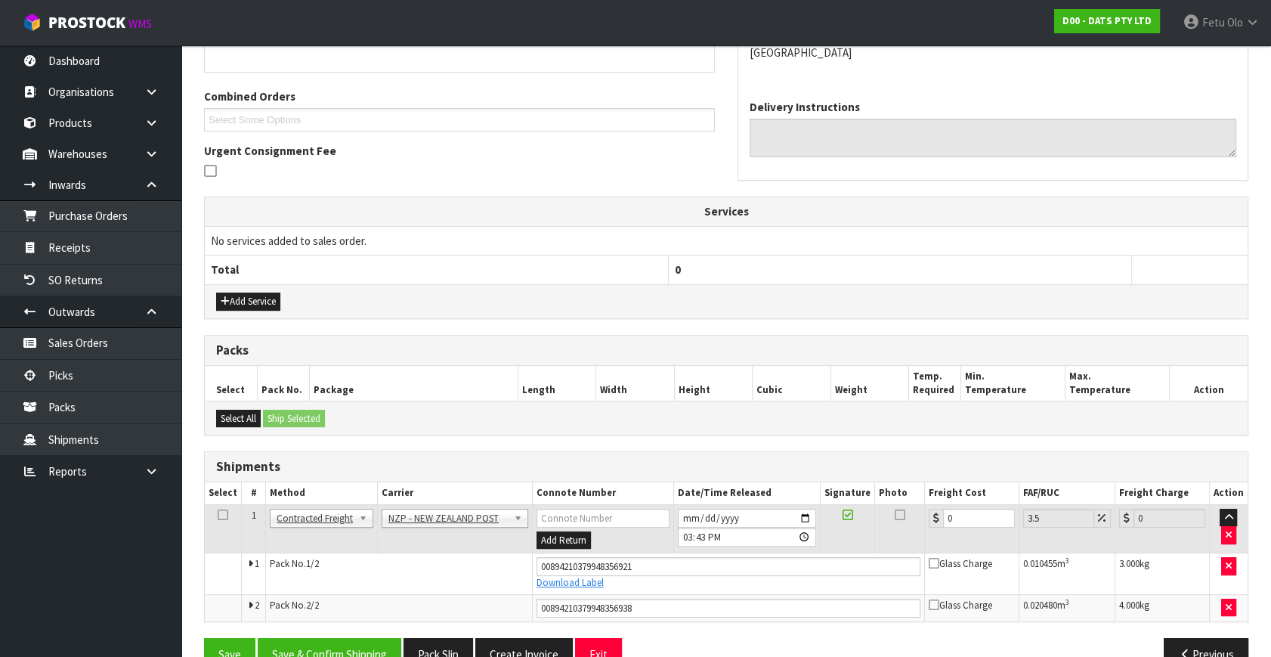
scroll to position [392, 0]
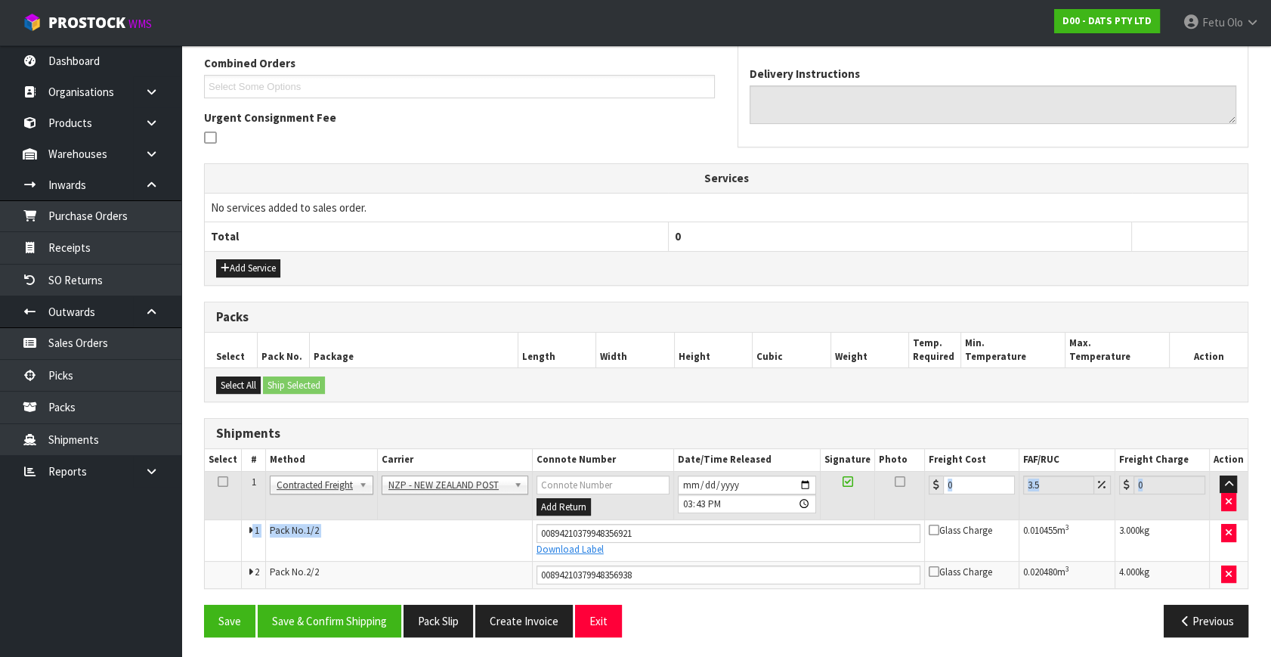
drag, startPoint x: 962, startPoint y: 477, endPoint x: 781, endPoint y: 526, distance: 187.2
click at [781, 526] on tbody "1 Client Local Pickup Customer Local Pickup Company Freight Contracted Freight …" at bounding box center [726, 529] width 1043 height 116
click at [945, 488] on input "0" at bounding box center [979, 484] width 72 height 19
click at [893, 505] on tr "1 Client Local Pickup Customer Local Pickup Company Freight Contracted Freight …" at bounding box center [726, 495] width 1043 height 49
click at [931, 400] on div "Packs Select Pack No. Package Length Width Height Cubic Weight Temp. Required M…" at bounding box center [726, 352] width 1045 height 101
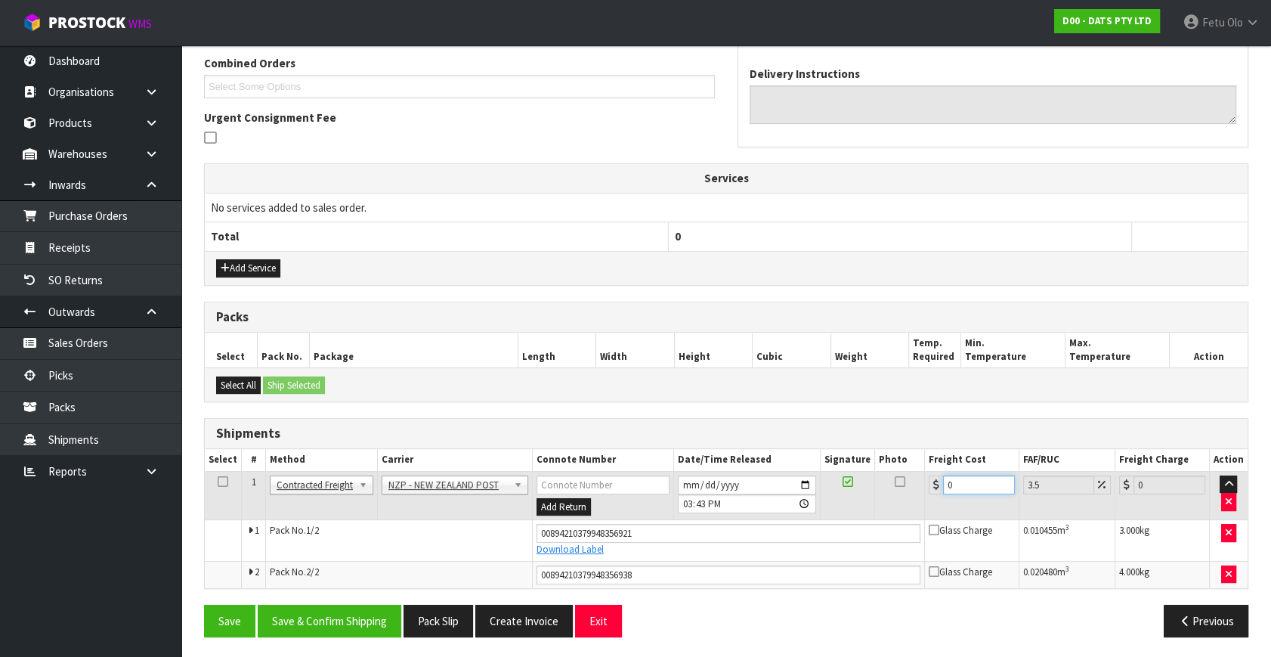
drag, startPoint x: 934, startPoint y: 491, endPoint x: 875, endPoint y: 514, distance: 63.4
click at [875, 514] on tr "1 Client Local Pickup Customer Local Pickup Company Freight Contracted Freight …" at bounding box center [726, 495] width 1043 height 49
type input "1"
type input "1.03"
type input "16"
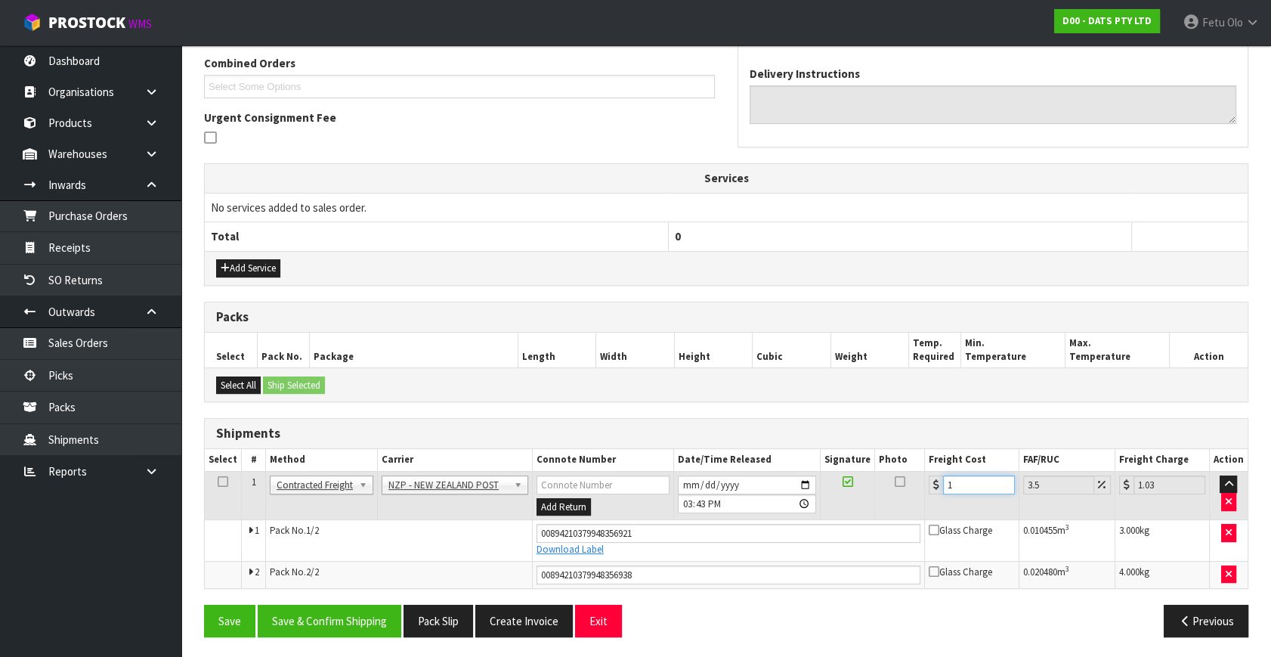
type input "16.56"
type input "16.9"
type input "17.49"
type input "16.90"
click at [334, 615] on button "Save & Confirm Shipping" at bounding box center [330, 621] width 144 height 33
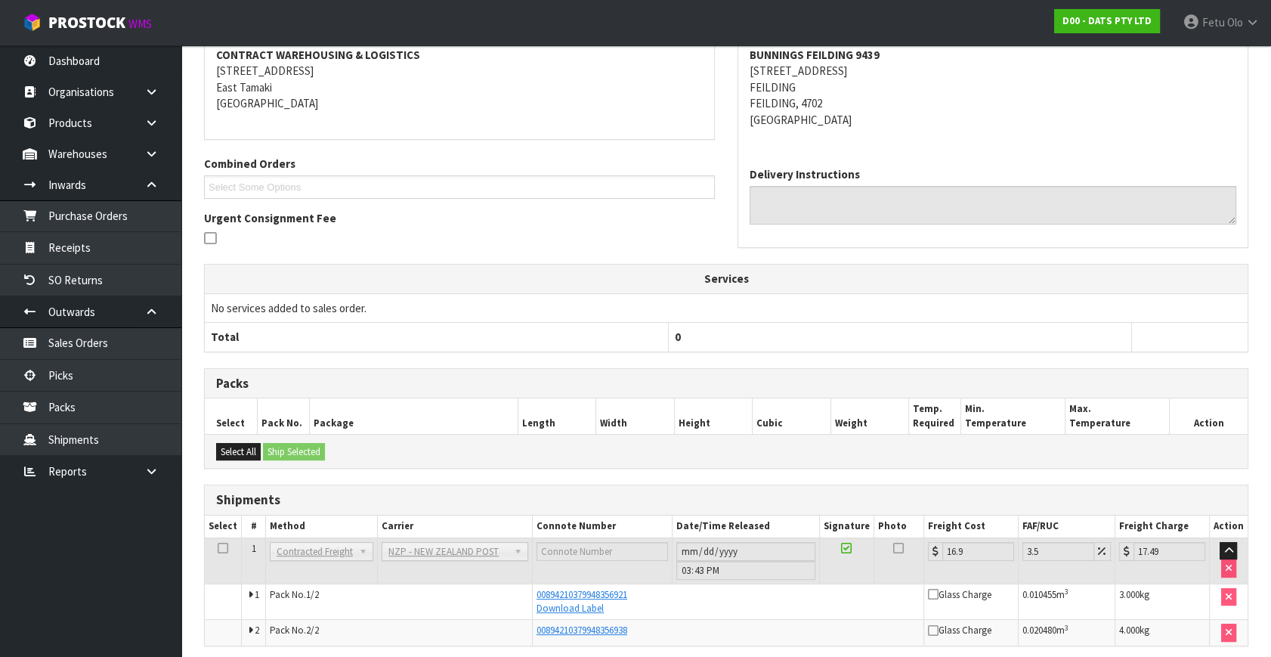
scroll to position [343, 0]
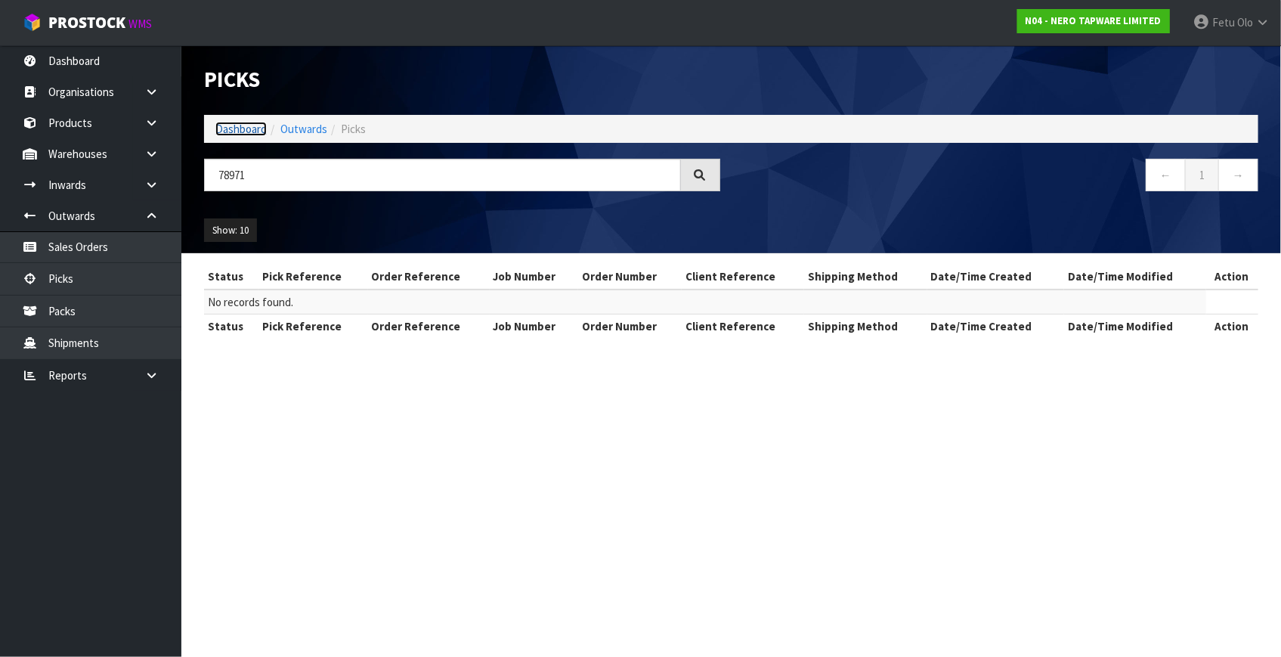
click at [243, 125] on link "Dashboard" at bounding box center [240, 129] width 51 height 14
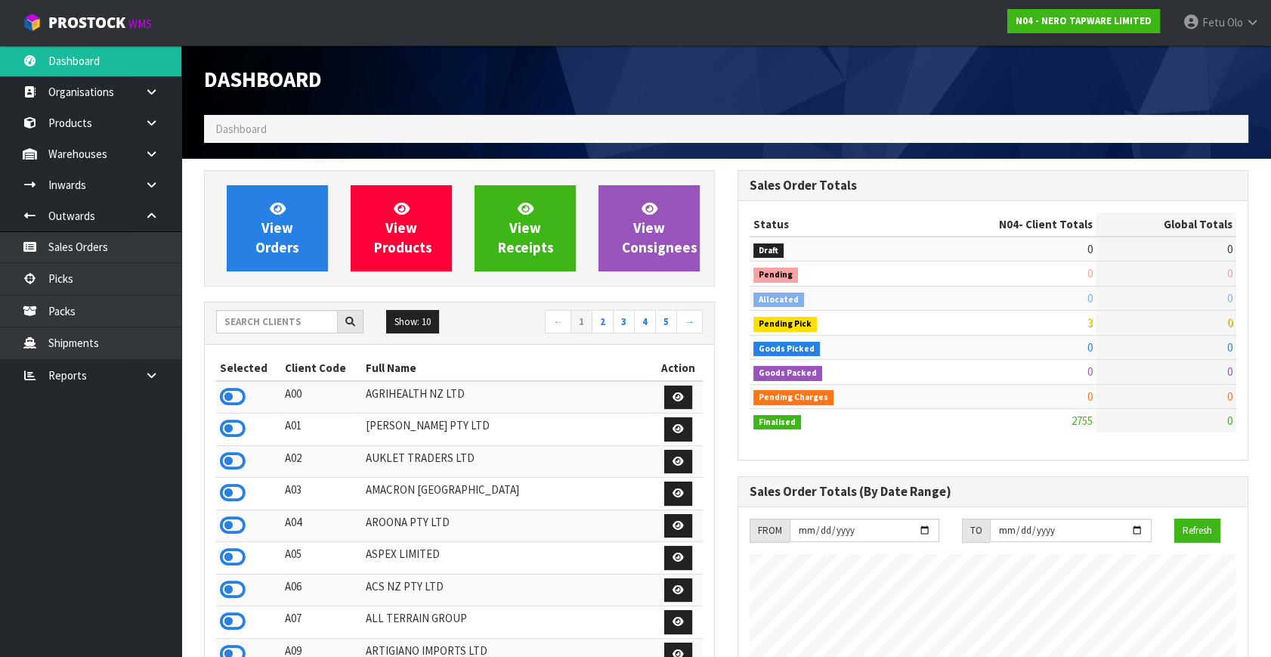
scroll to position [1175, 533]
click at [271, 324] on input "text" at bounding box center [277, 321] width 122 height 23
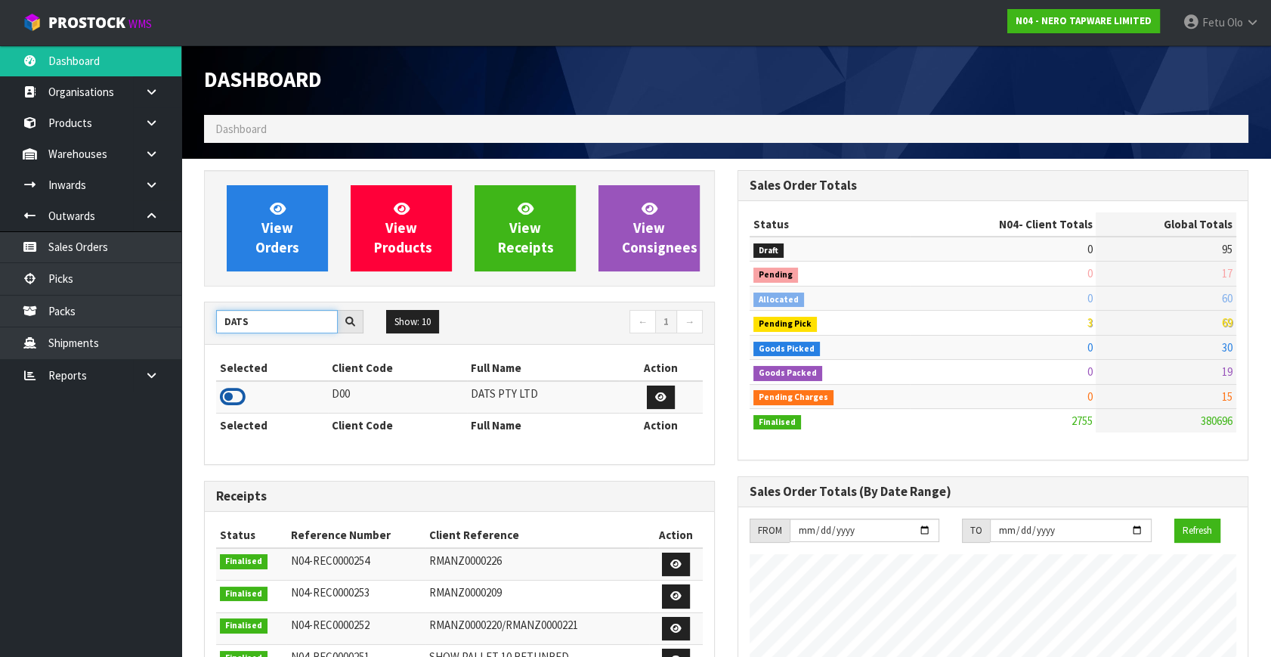
type input "DATS"
click at [234, 399] on icon at bounding box center [233, 397] width 26 height 23
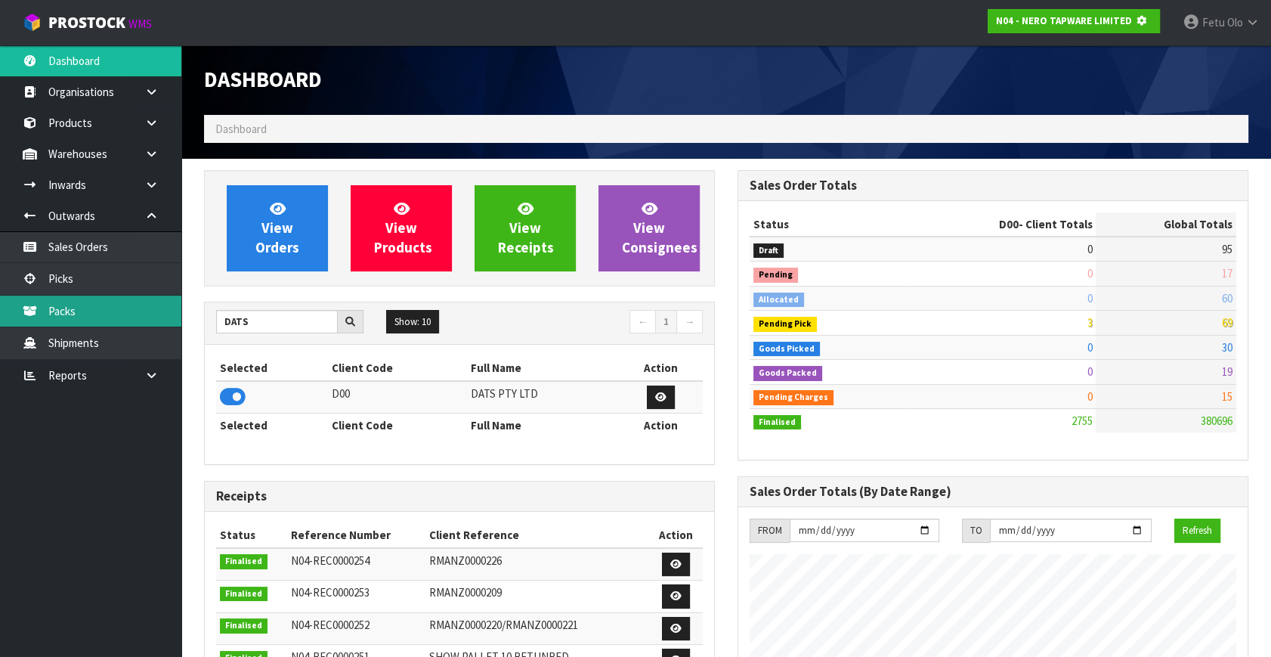
scroll to position [754991, 755398]
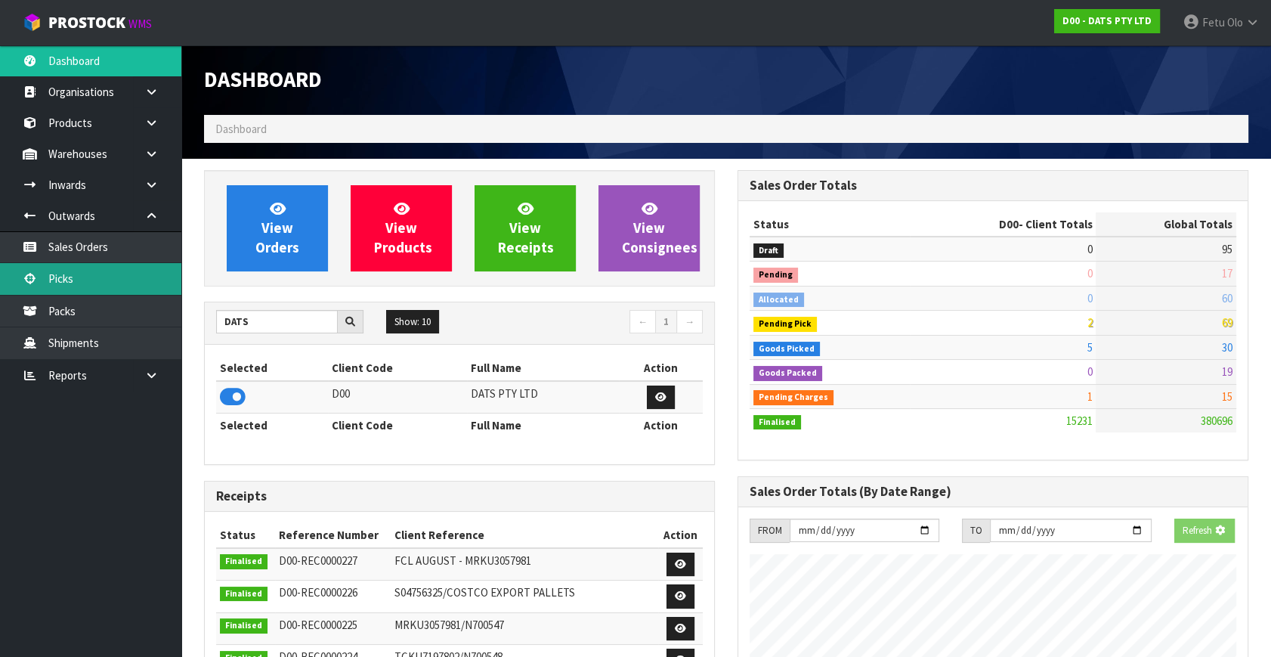
click at [118, 286] on link "Picks" at bounding box center [90, 278] width 181 height 31
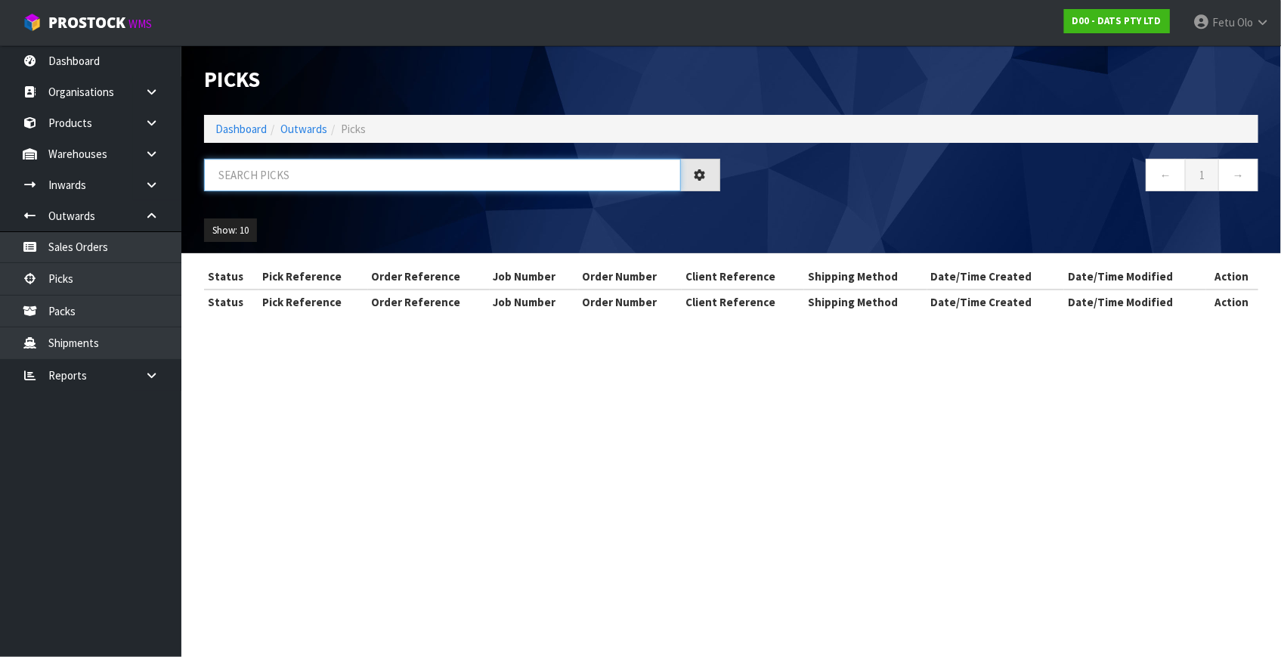
click at [264, 166] on input "text" at bounding box center [442, 175] width 477 height 33
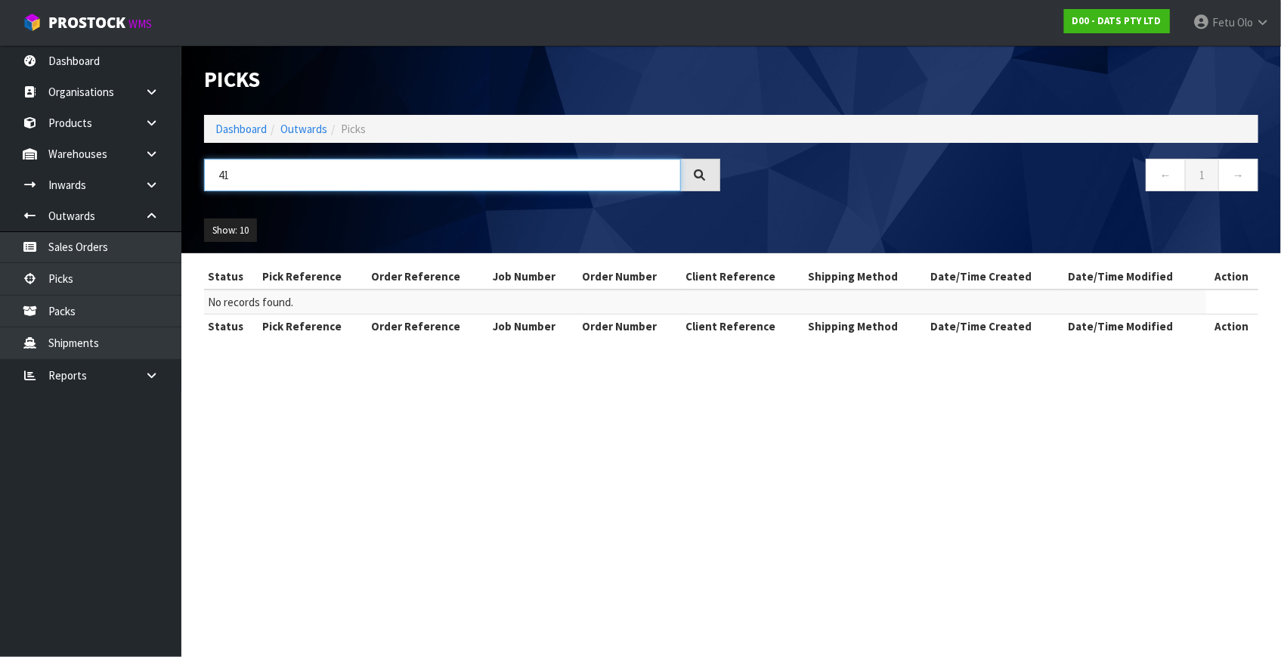
type input "4"
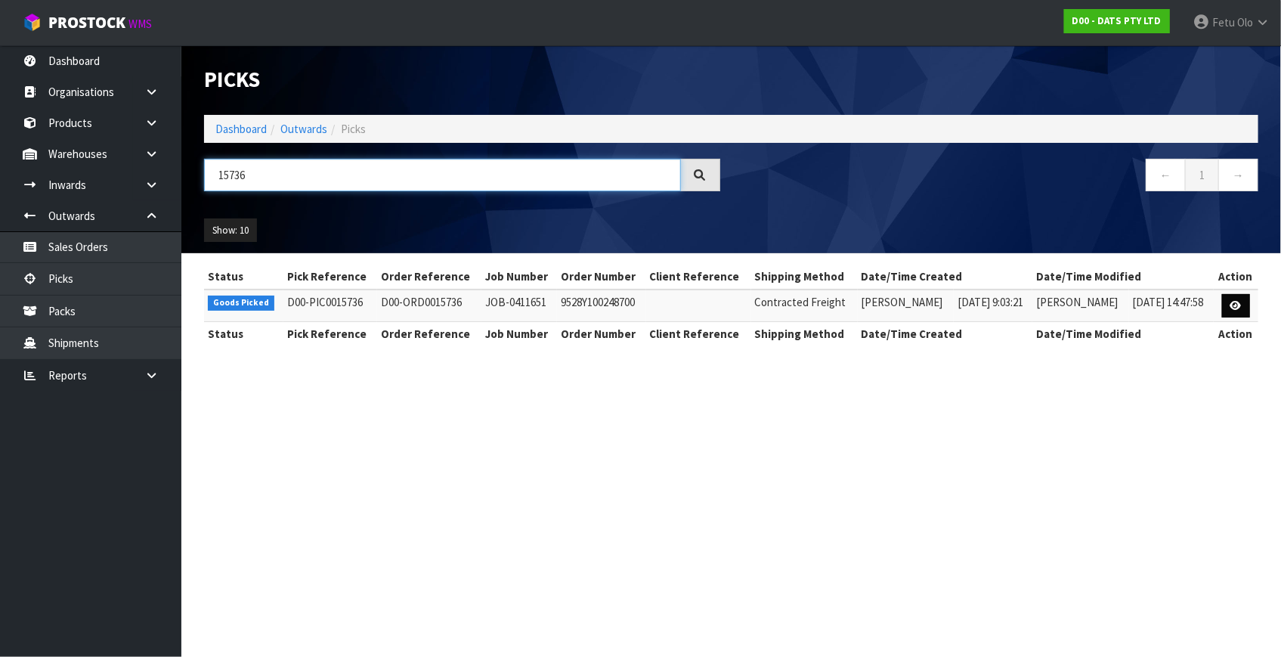
type input "15736"
click at [1238, 308] on icon at bounding box center [1236, 306] width 11 height 10
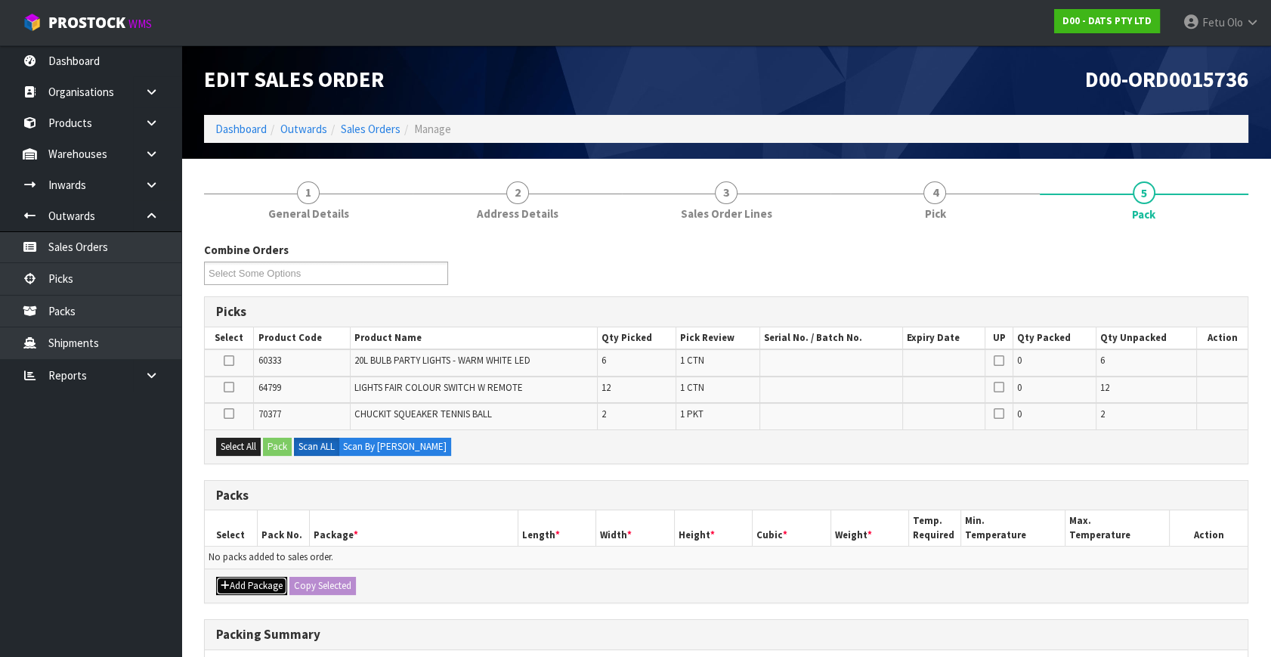
drag, startPoint x: 630, startPoint y: 525, endPoint x: 235, endPoint y: 575, distance: 397.7
click at [235, 577] on button "Add Package" at bounding box center [251, 586] width 71 height 18
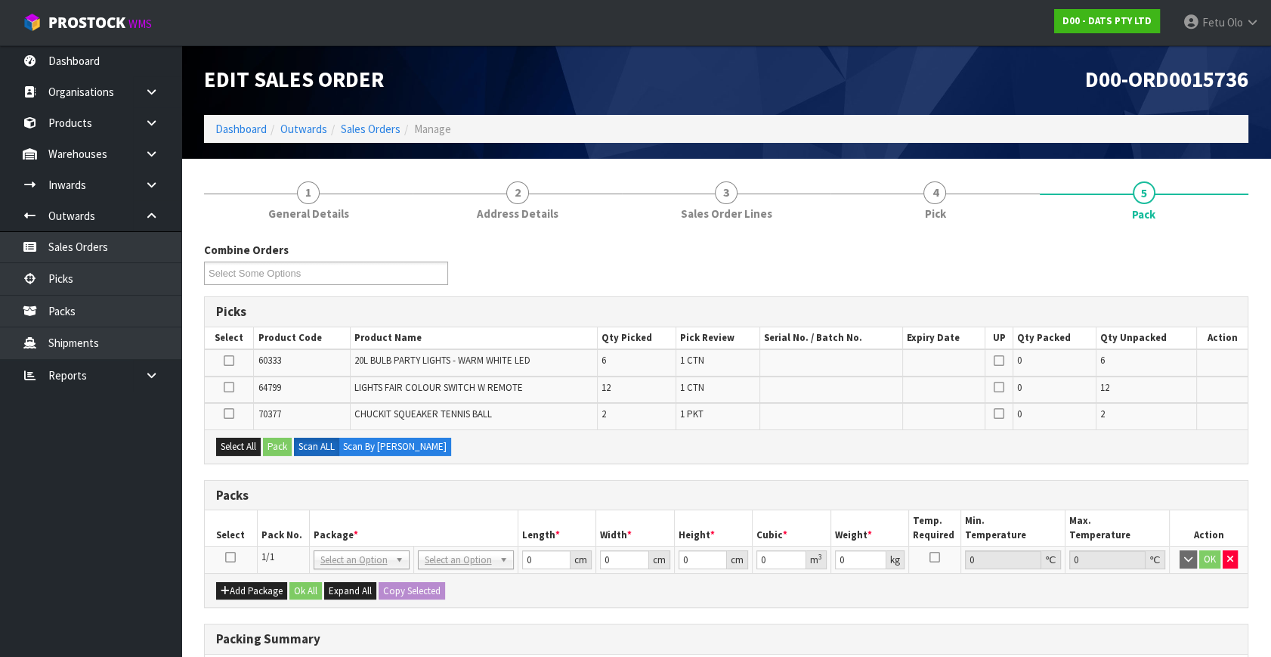
click at [234, 557] on icon at bounding box center [230, 557] width 11 height 1
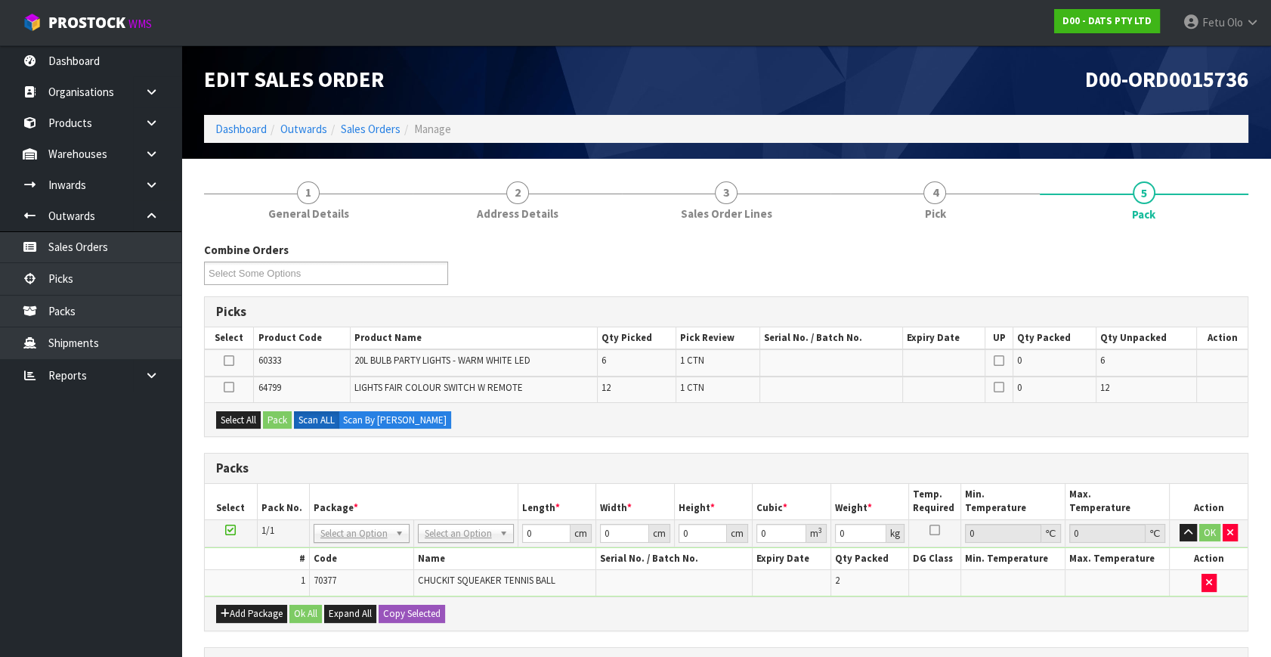
click at [232, 387] on icon at bounding box center [229, 387] width 11 height 1
click at [0, 0] on input "checkbox" at bounding box center [0, 0] width 0 height 0
click at [252, 413] on button "Select All" at bounding box center [238, 420] width 45 height 18
click at [228, 361] on icon at bounding box center [229, 361] width 11 height 1
click at [0, 0] on input "checkbox" at bounding box center [0, 0] width 0 height 0
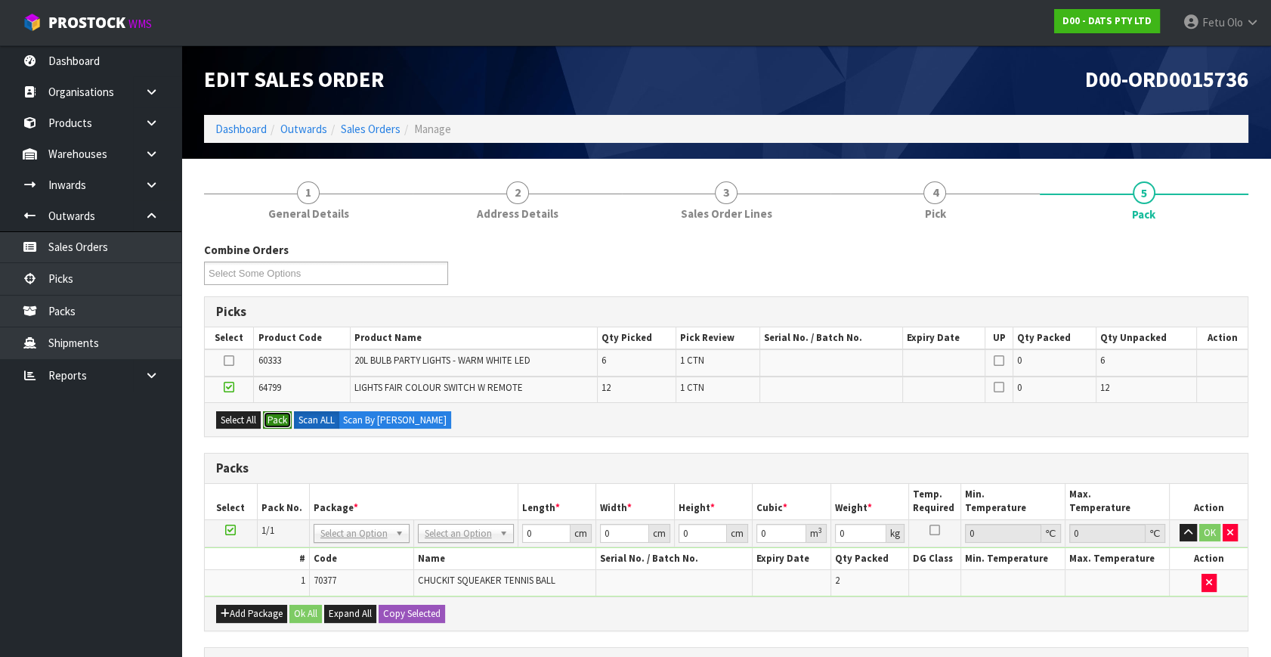
click at [280, 417] on button "Pack" at bounding box center [277, 420] width 29 height 18
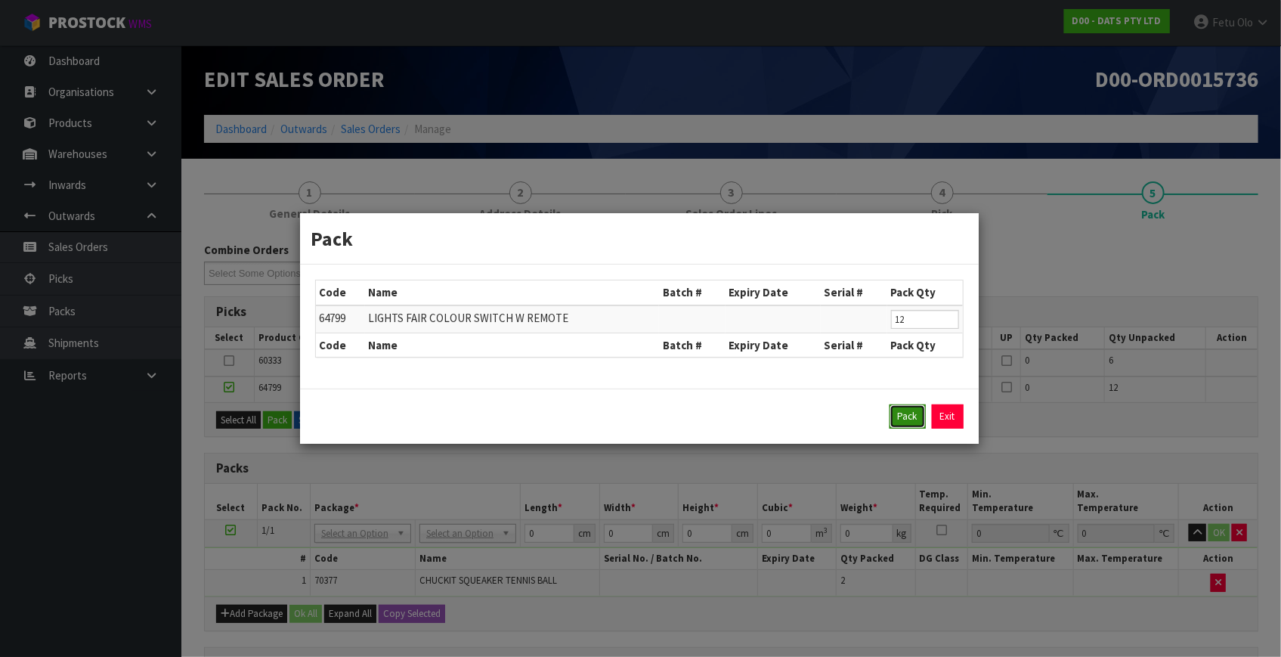
click at [908, 417] on button "Pack" at bounding box center [908, 416] width 36 height 24
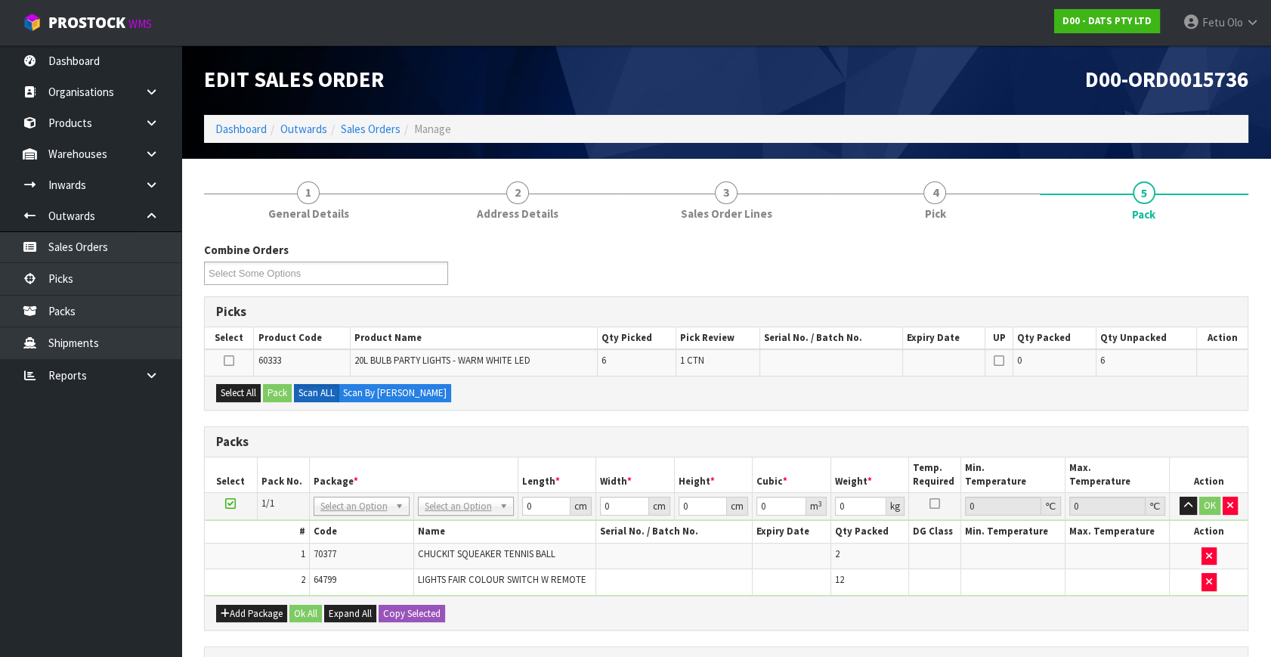
drag, startPoint x: 233, startPoint y: 500, endPoint x: 383, endPoint y: 463, distance: 155.1
click at [235, 499] on td at bounding box center [231, 506] width 52 height 27
click at [383, 463] on th "Package *" at bounding box center [413, 475] width 209 height 36
click at [449, 523] on input "text" at bounding box center [465, 526] width 88 height 19
type input "CTN5"
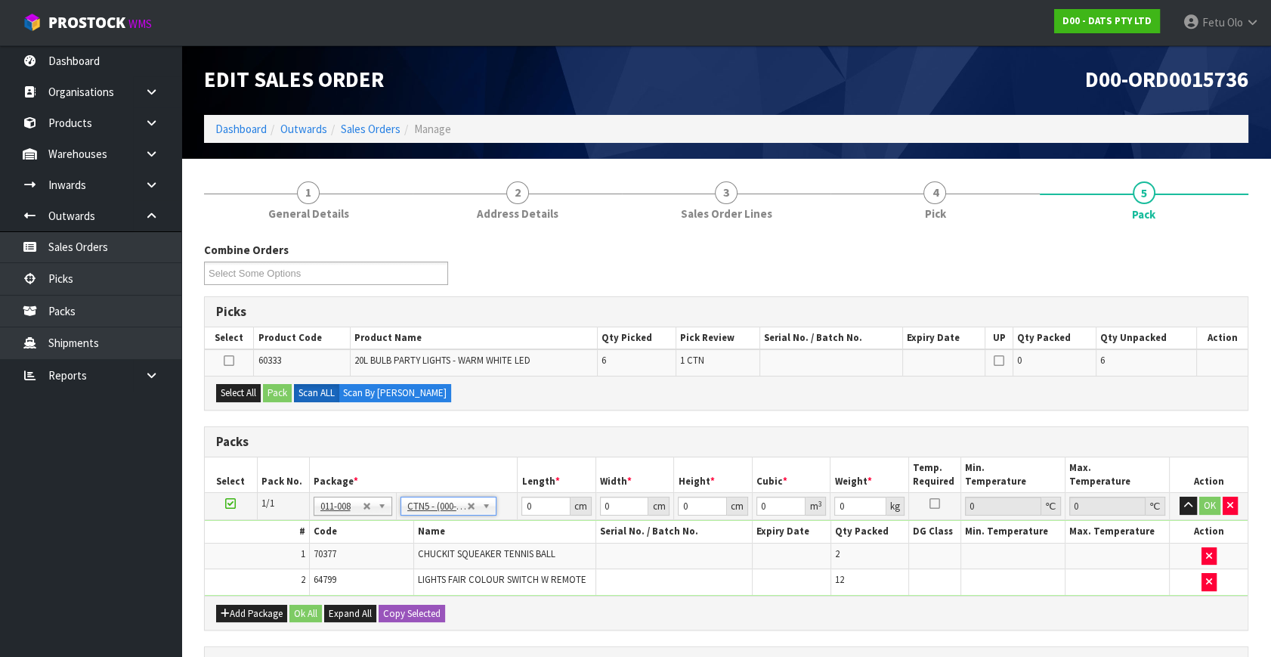
type input "43"
type input "33"
type input "25.5"
type input "0.036185"
type input "8.04"
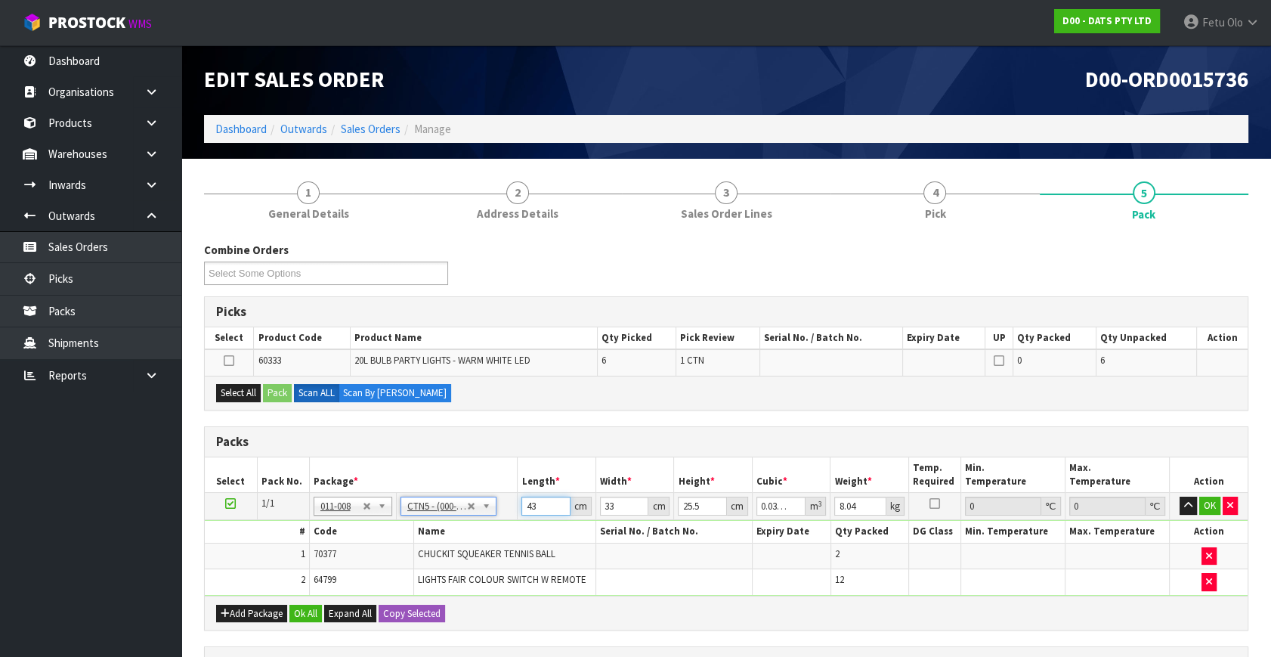
drag, startPoint x: 532, startPoint y: 507, endPoint x: 485, endPoint y: 524, distance: 50.4
click at [485, 524] on tbody "1/1 NONE 007-001 007-002 007-004 007-009 007-013 007-014 007-015 007-017 007-01…" at bounding box center [726, 544] width 1043 height 103
click at [531, 509] on input "43" at bounding box center [546, 506] width 49 height 19
type input "4"
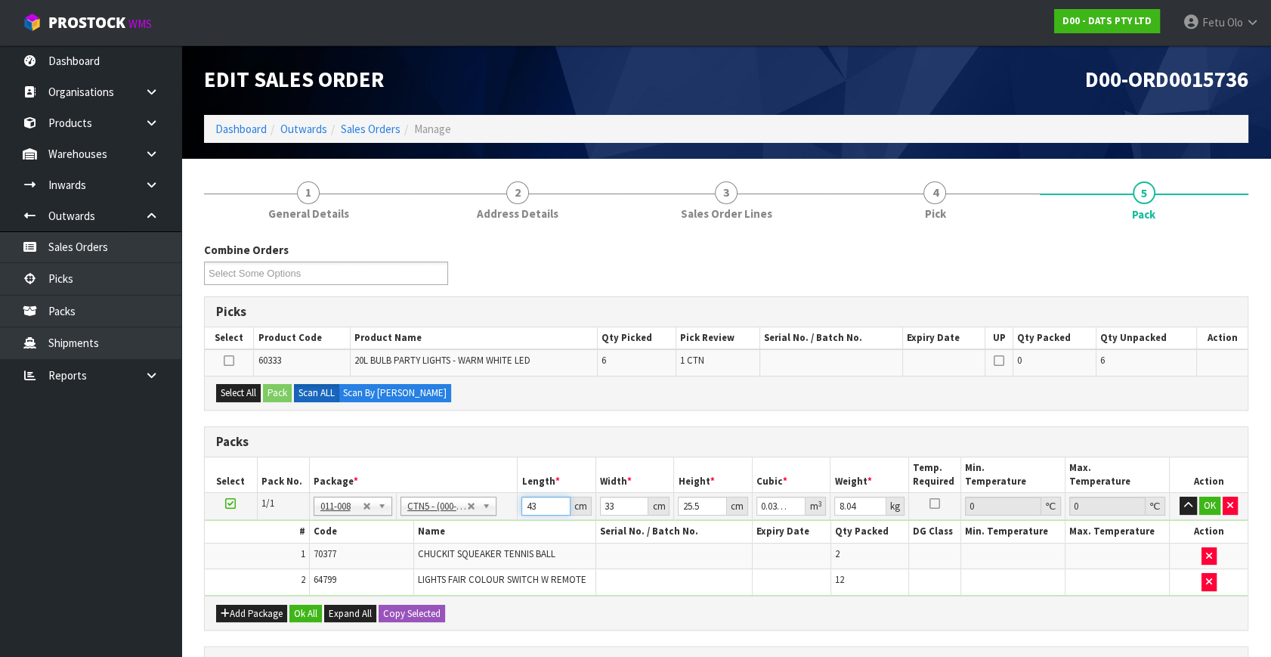
type input "0.003366"
type input "44"
type input "0.037026"
type input "44"
type input "3"
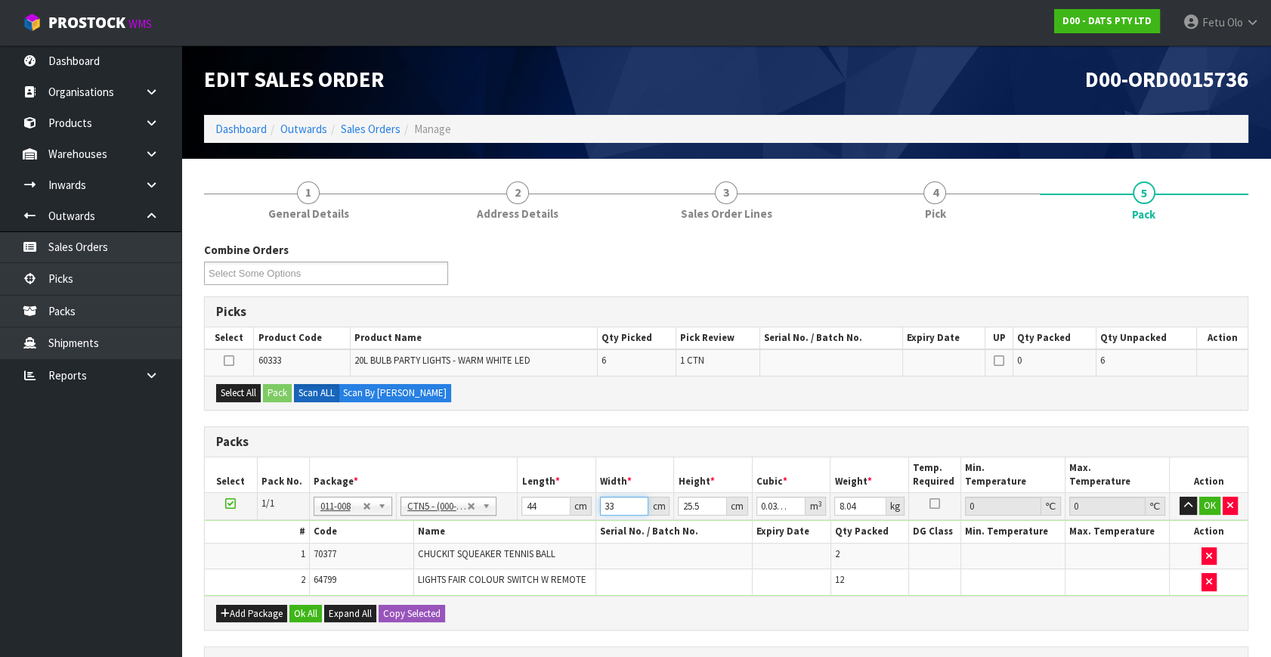
type input "0.003366"
type input "35"
type input "0.03927"
type input "35"
type input "3"
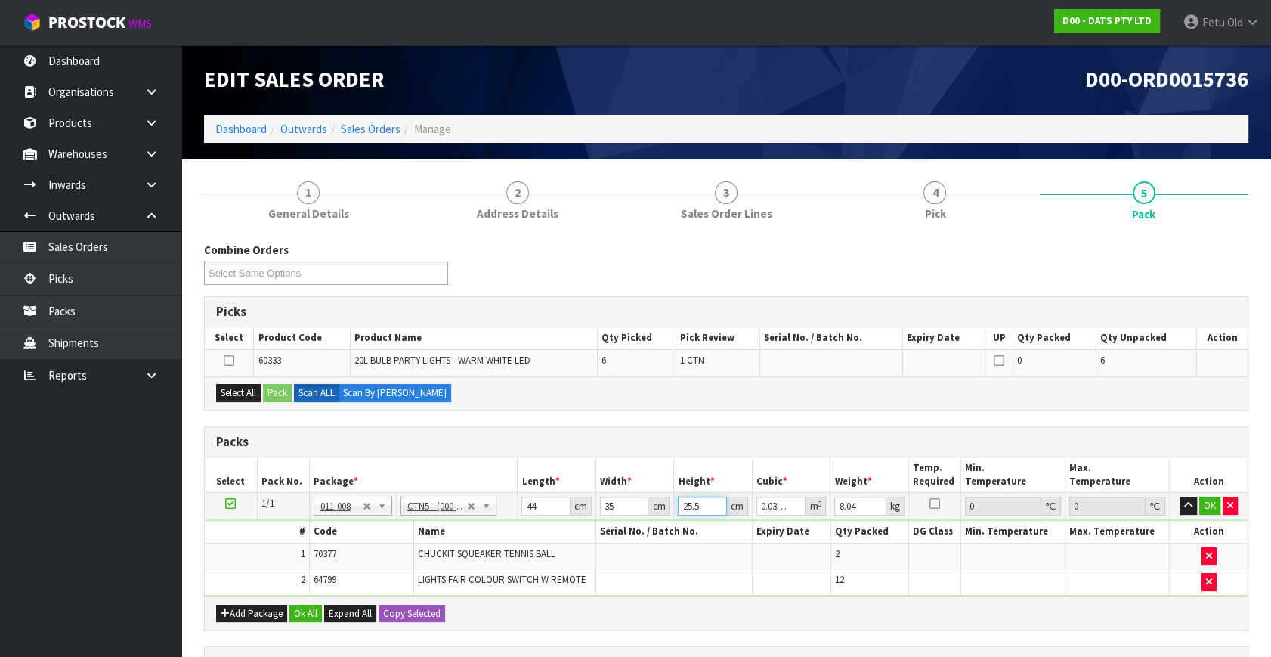
type input "0.00462"
type input "34"
type input "0.05236"
type input "34"
type input "10"
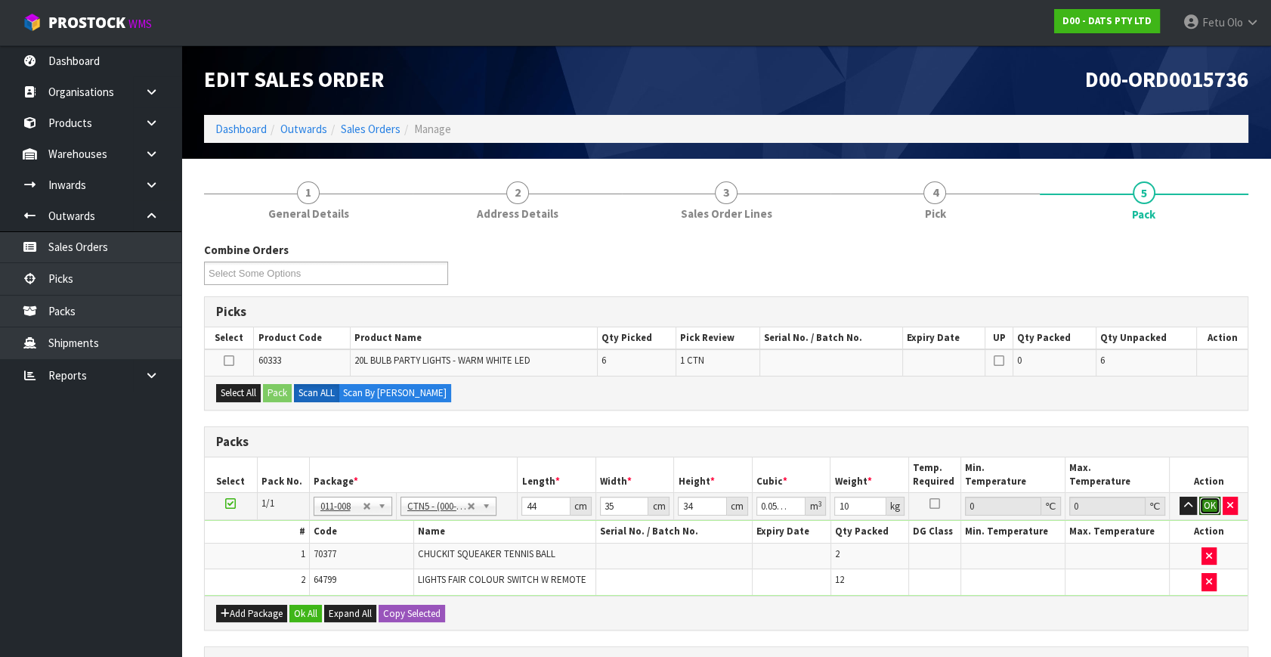
click button "OK" at bounding box center [1210, 506] width 21 height 18
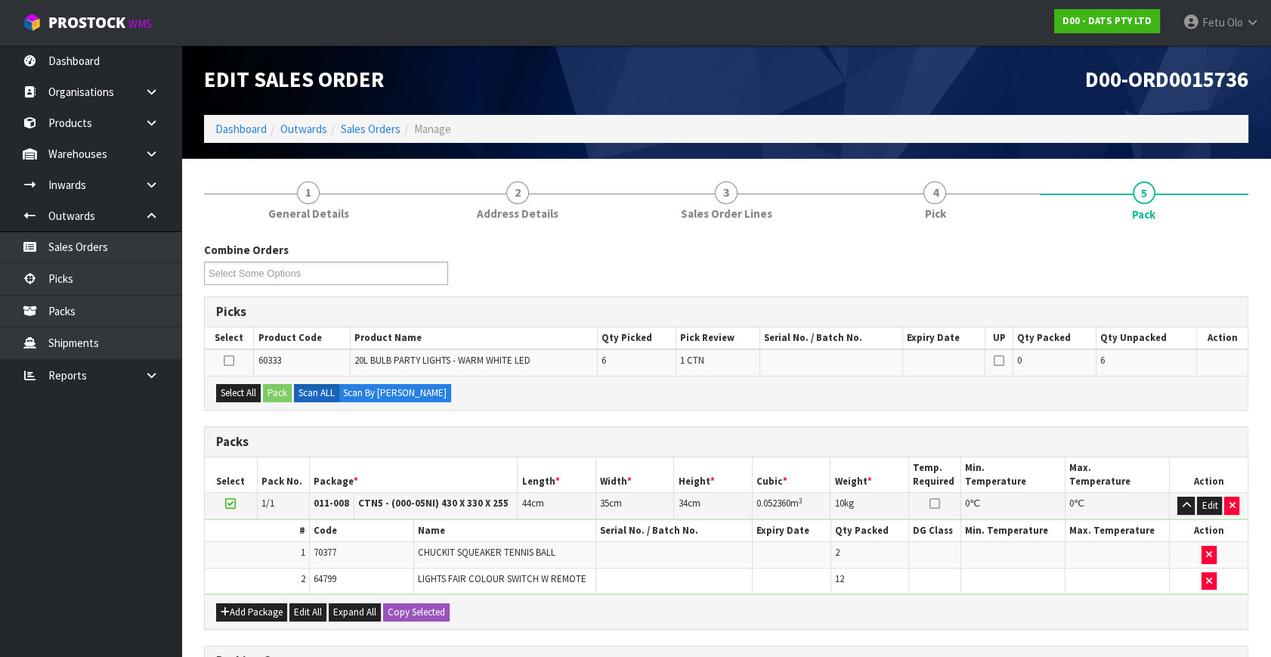
click at [231, 503] on icon at bounding box center [230, 503] width 11 height 1
click at [426, 519] on td "# Code Name Serial No. / Batch No. Expiry Date Qty Packed DG Class Min. Tempera…" at bounding box center [726, 557] width 1043 height 76
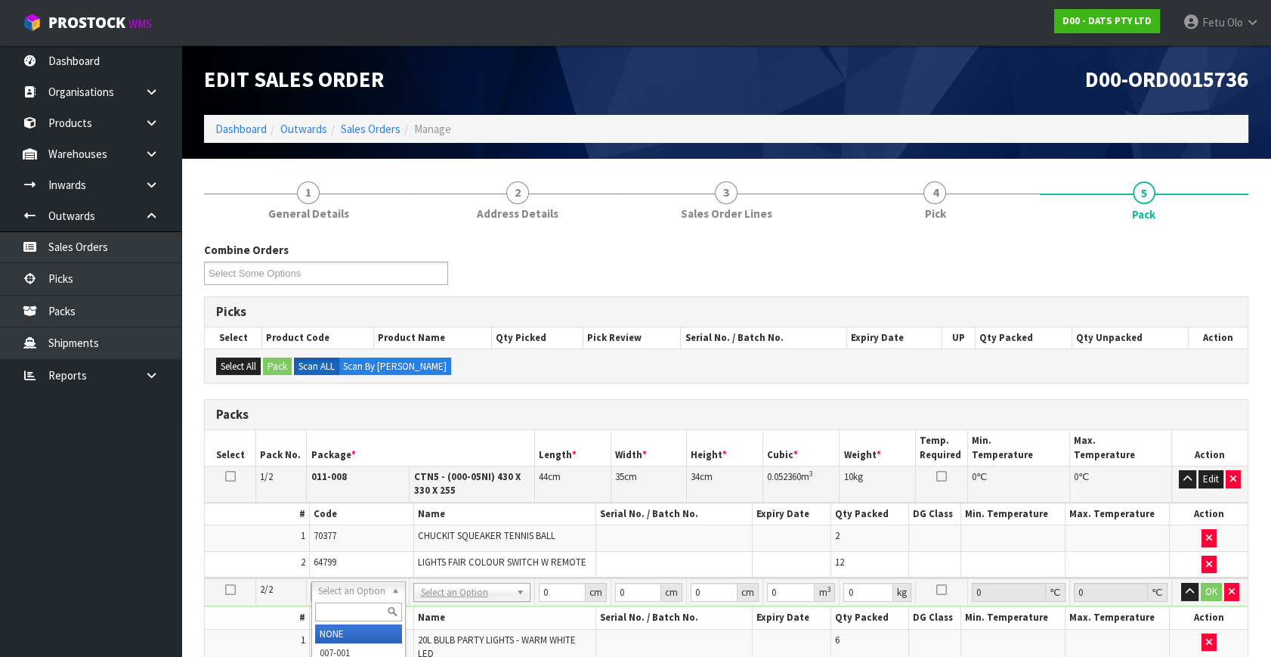
drag, startPoint x: 383, startPoint y: 594, endPoint x: 349, endPoint y: 627, distance: 47.6
drag, startPoint x: 349, startPoint y: 627, endPoint x: 452, endPoint y: 615, distance: 103.5
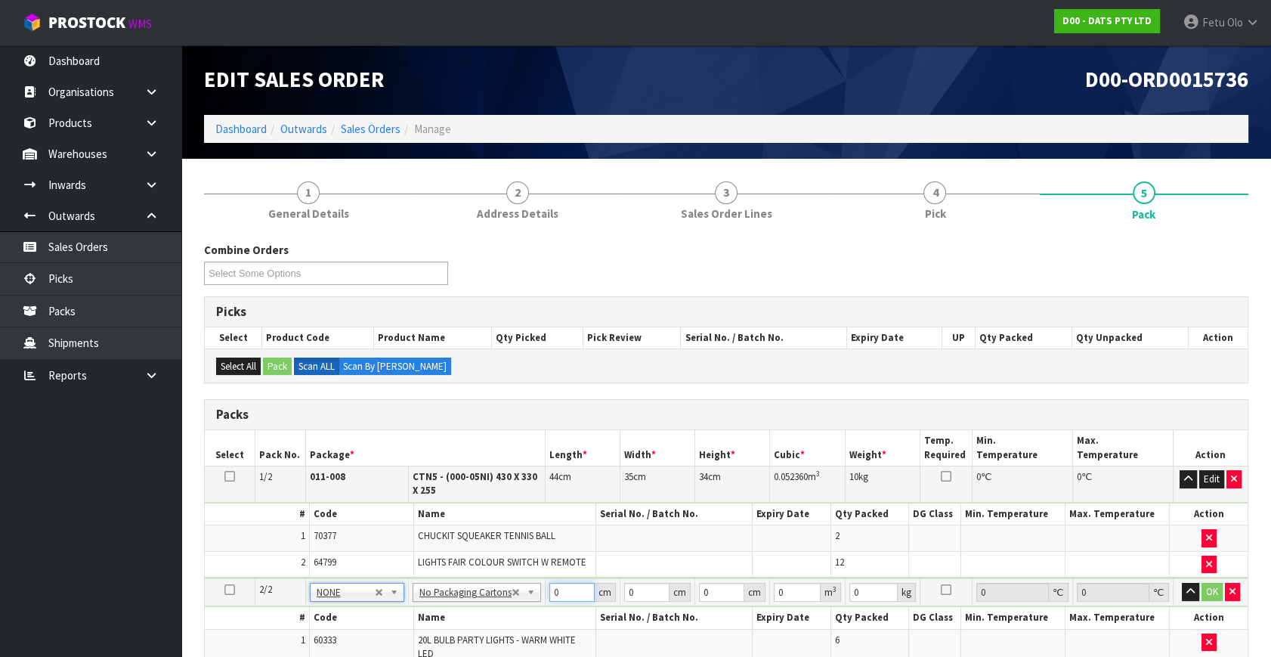
drag, startPoint x: 565, startPoint y: 596, endPoint x: 355, endPoint y: 588, distance: 210.3
click at [389, 611] on tbody "2/2 NONE 007-001 007-002 007-004 007-009 007-013 007-014 007-015 007-017 007-01…" at bounding box center [726, 621] width 1043 height 87
type input "57"
type input "26"
type input "4"
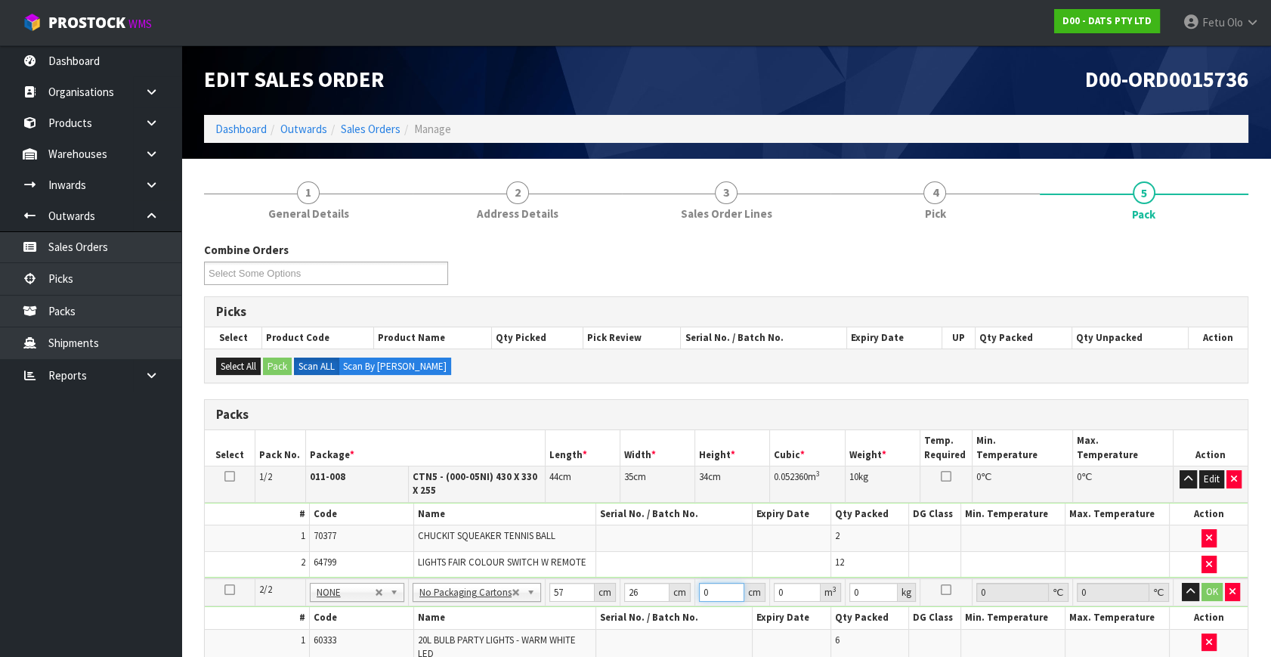
type input "0.005928"
type input "44"
type input "0.065208"
type input "44"
type input "6"
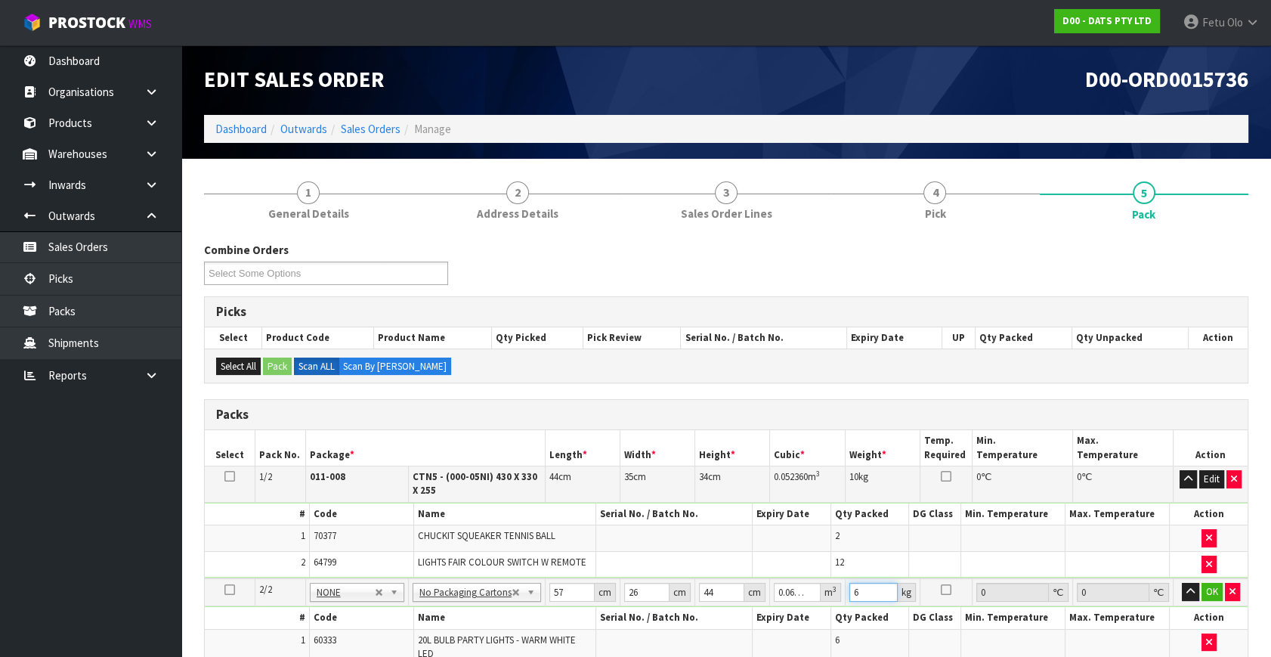
drag, startPoint x: 863, startPoint y: 592, endPoint x: 809, endPoint y: 602, distance: 55.3
click at [809, 602] on tr "2/2 NONE 007-001 007-002 007-004 007-009 007-013 007-014 007-015 007-017 007-01…" at bounding box center [726, 592] width 1043 height 28
type input "7"
click button "OK" at bounding box center [1212, 592] width 21 height 18
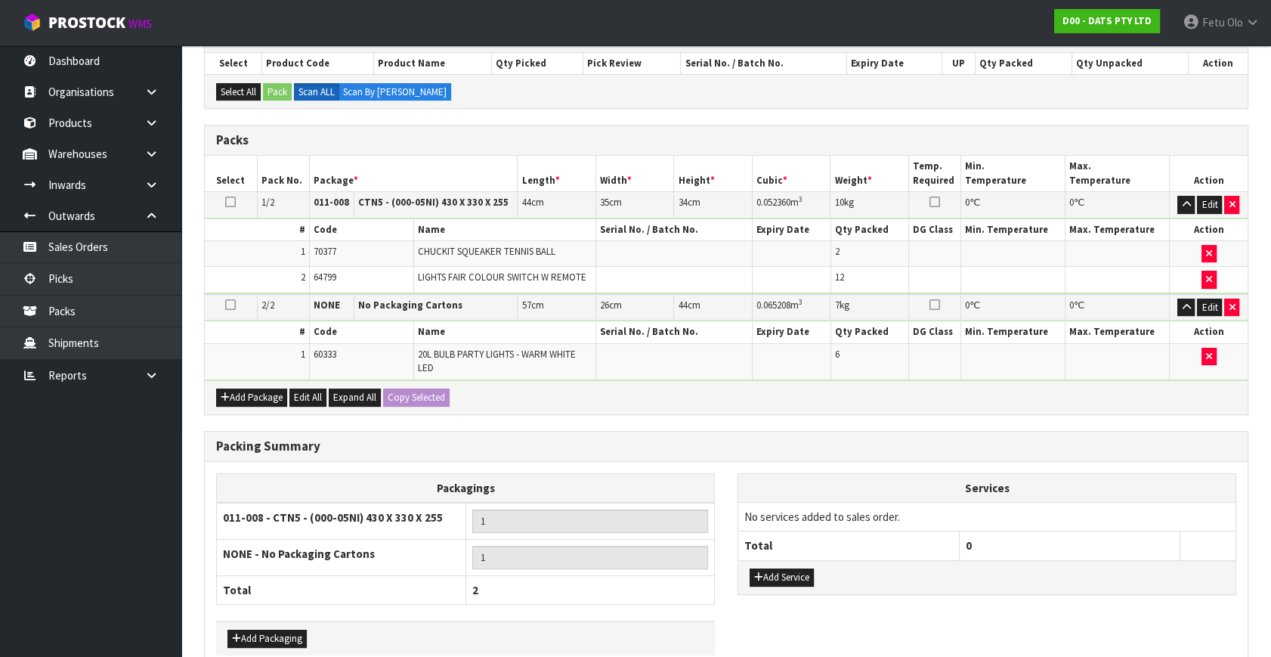
scroll to position [351, 0]
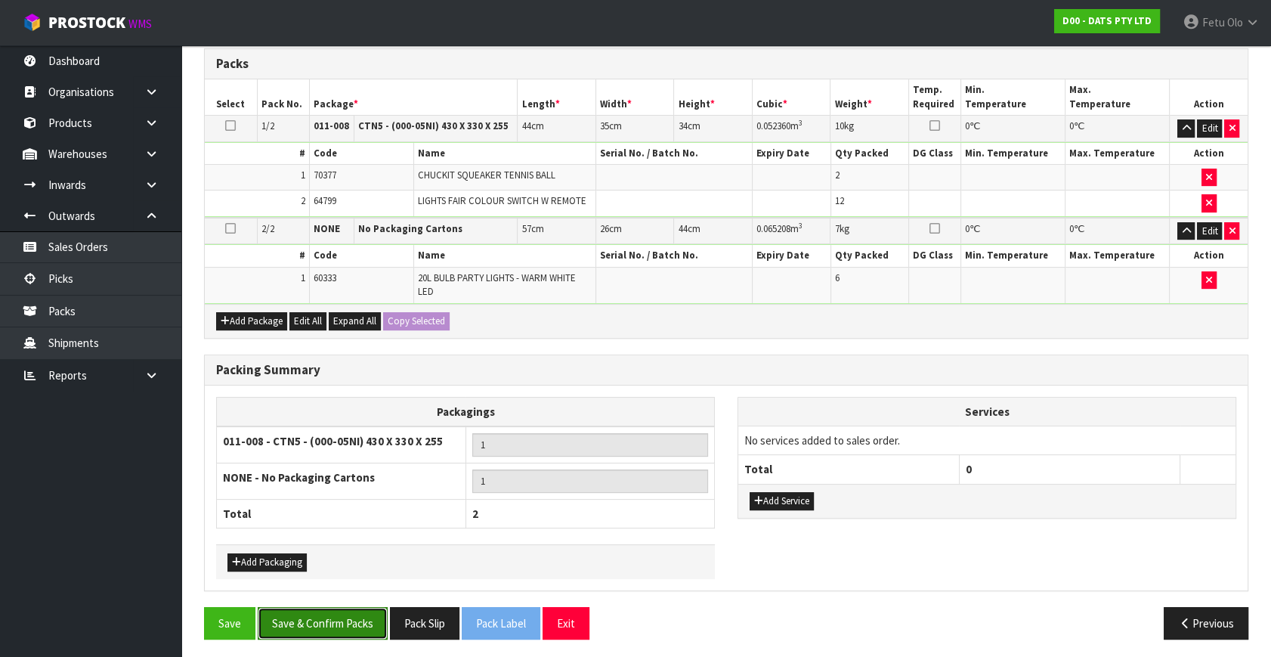
click at [310, 607] on button "Save & Confirm Packs" at bounding box center [323, 623] width 130 height 33
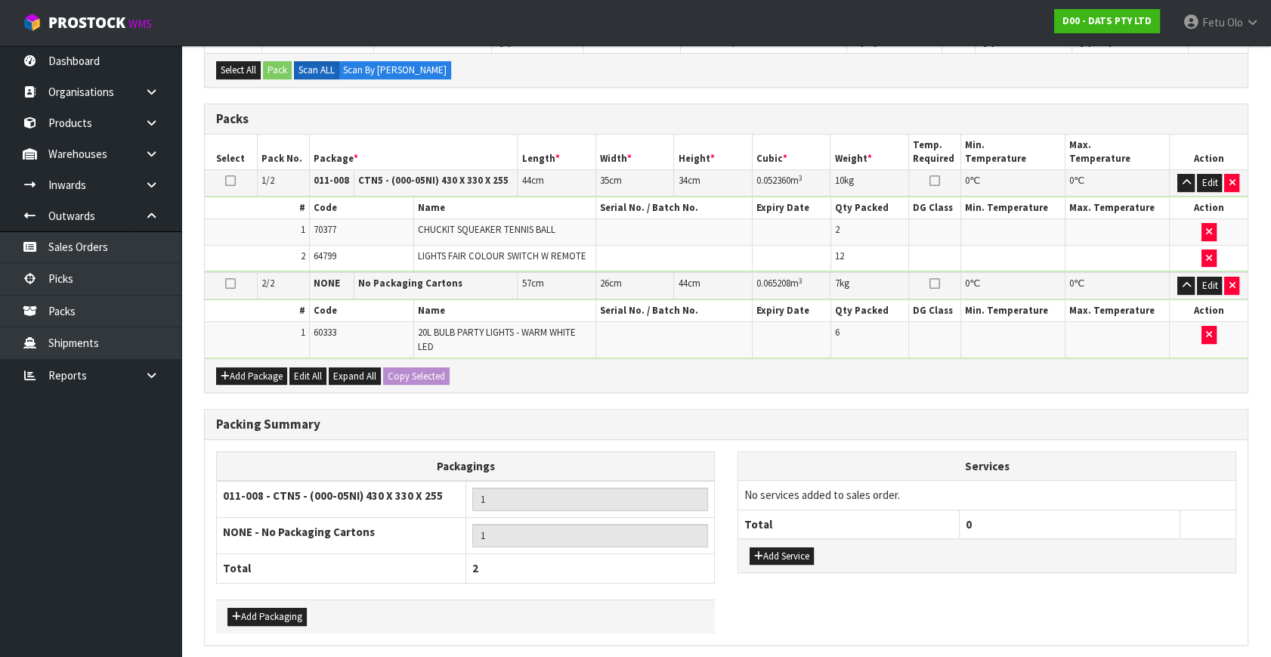
scroll to position [0, 0]
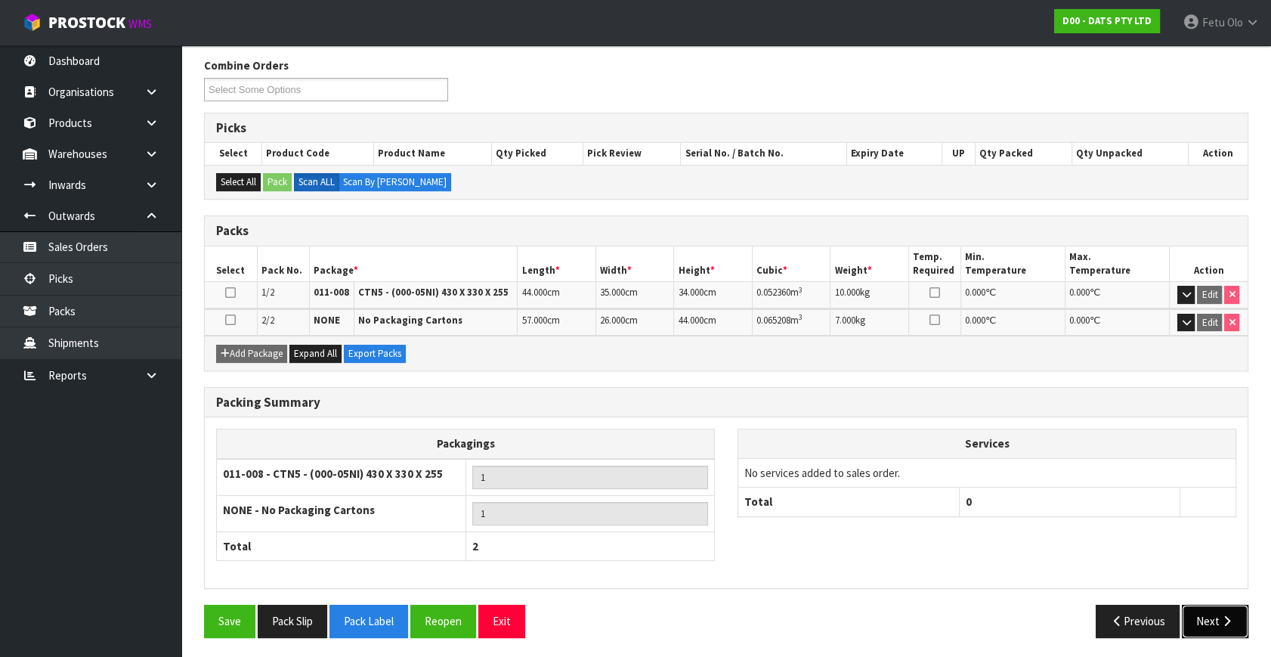
click at [1223, 625] on button "Next" at bounding box center [1215, 621] width 67 height 33
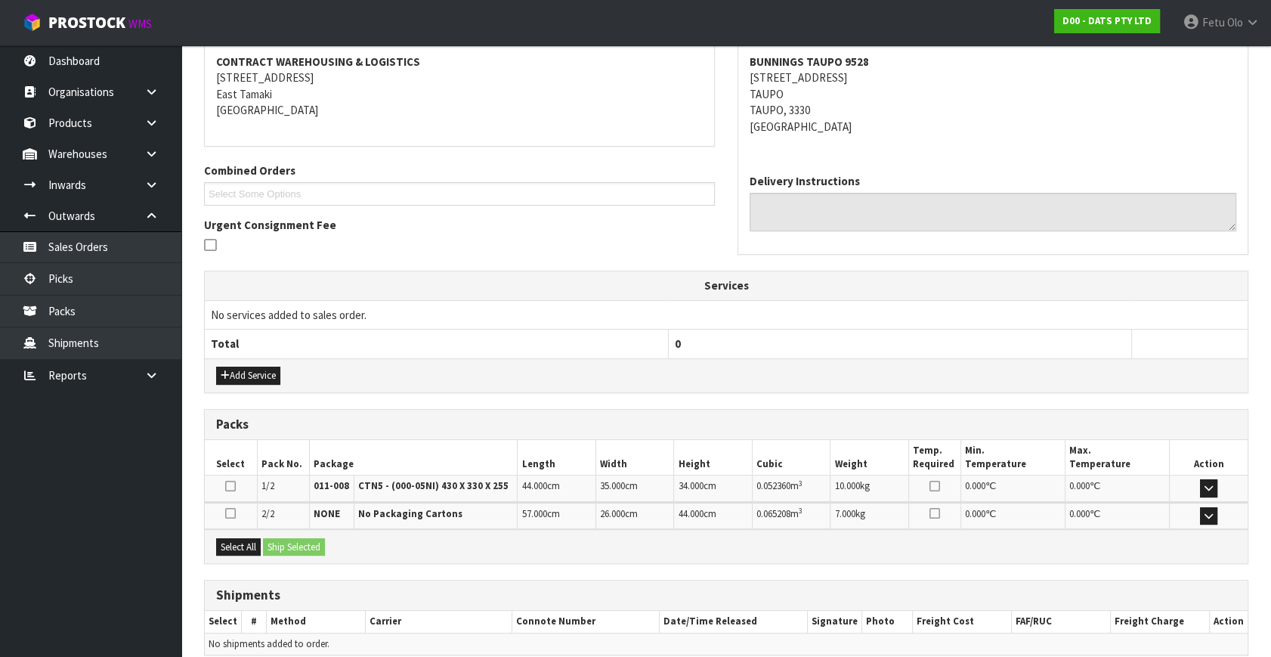
scroll to position [352, 0]
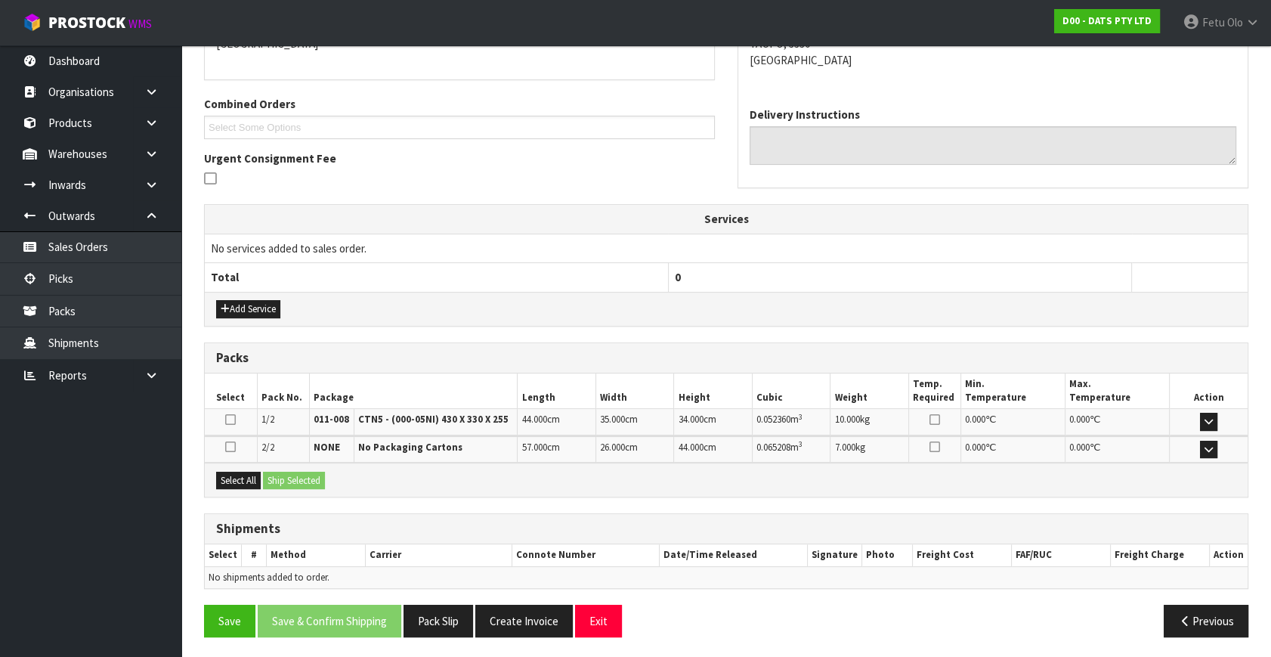
drag, startPoint x: 241, startPoint y: 486, endPoint x: 311, endPoint y: 477, distance: 70.9
click at [243, 485] on div "Select All Ship Selected" at bounding box center [726, 480] width 1043 height 34
drag, startPoint x: 251, startPoint y: 479, endPoint x: 287, endPoint y: 479, distance: 36.3
click at [256, 479] on button "Select All" at bounding box center [238, 481] width 45 height 18
click at [308, 476] on button "Ship Selected" at bounding box center [294, 481] width 62 height 18
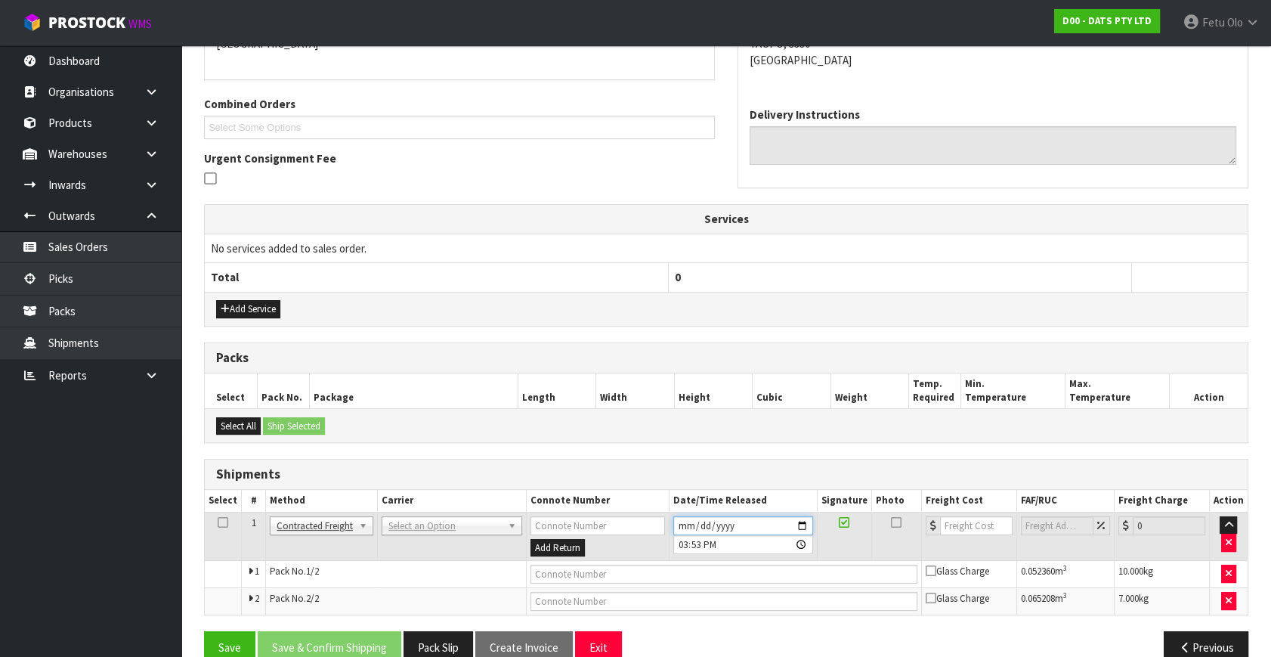
click at [804, 522] on input "2025-09-10" at bounding box center [744, 525] width 140 height 19
type input "2025-09-11"
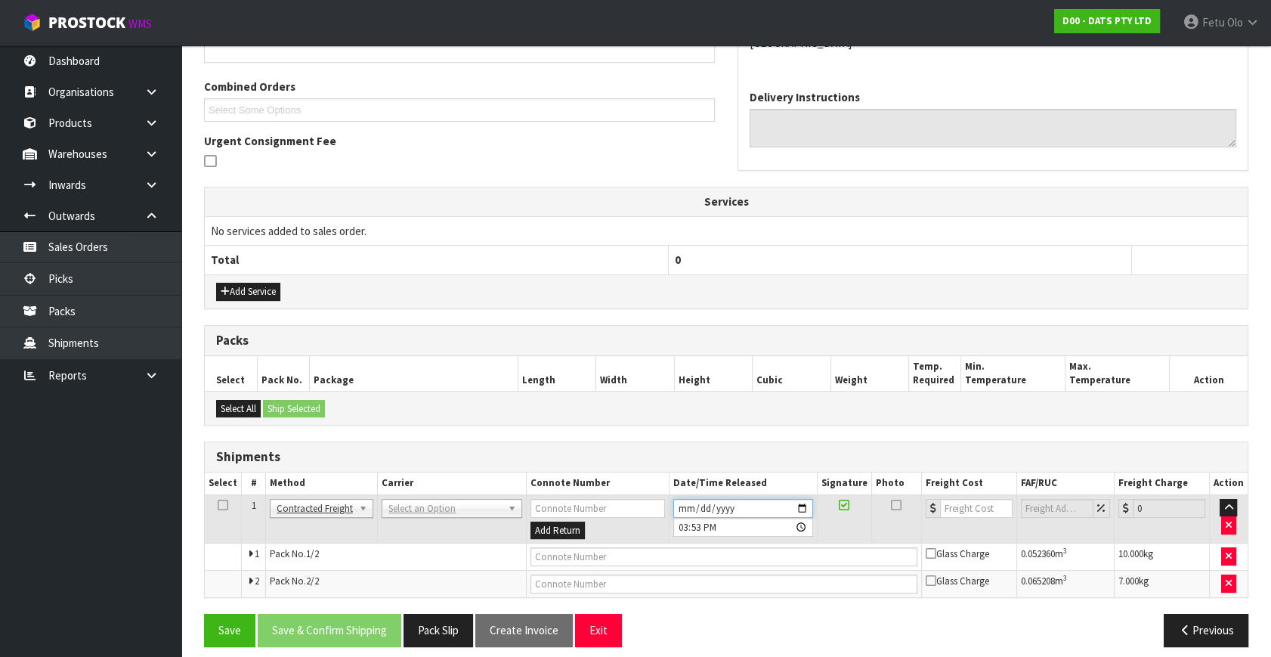
scroll to position [378, 0]
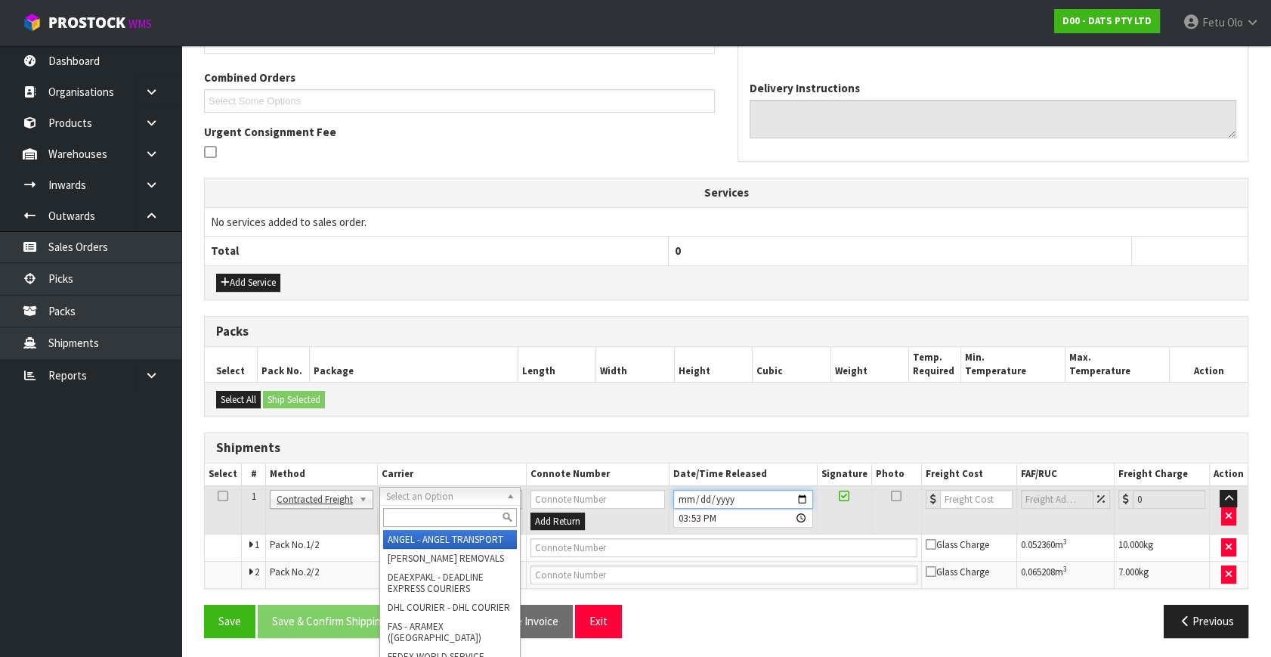
drag, startPoint x: 493, startPoint y: 503, endPoint x: 480, endPoint y: 512, distance: 15.7
click at [446, 521] on input "text" at bounding box center [450, 517] width 134 height 19
type input "NP"
click at [431, 517] on input "text" at bounding box center [450, 517] width 134 height 19
type input "NZP"
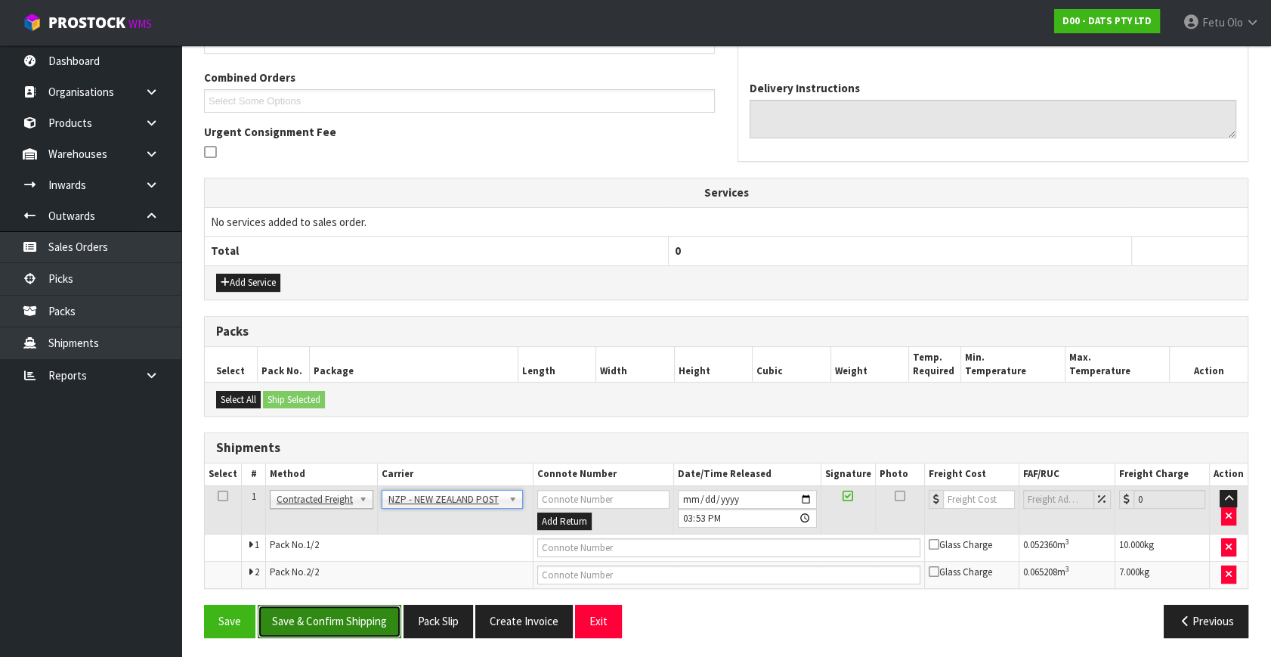
drag, startPoint x: 348, startPoint y: 613, endPoint x: 330, endPoint y: 656, distance: 46.8
click at [347, 613] on button "Save & Confirm Shipping" at bounding box center [330, 621] width 144 height 33
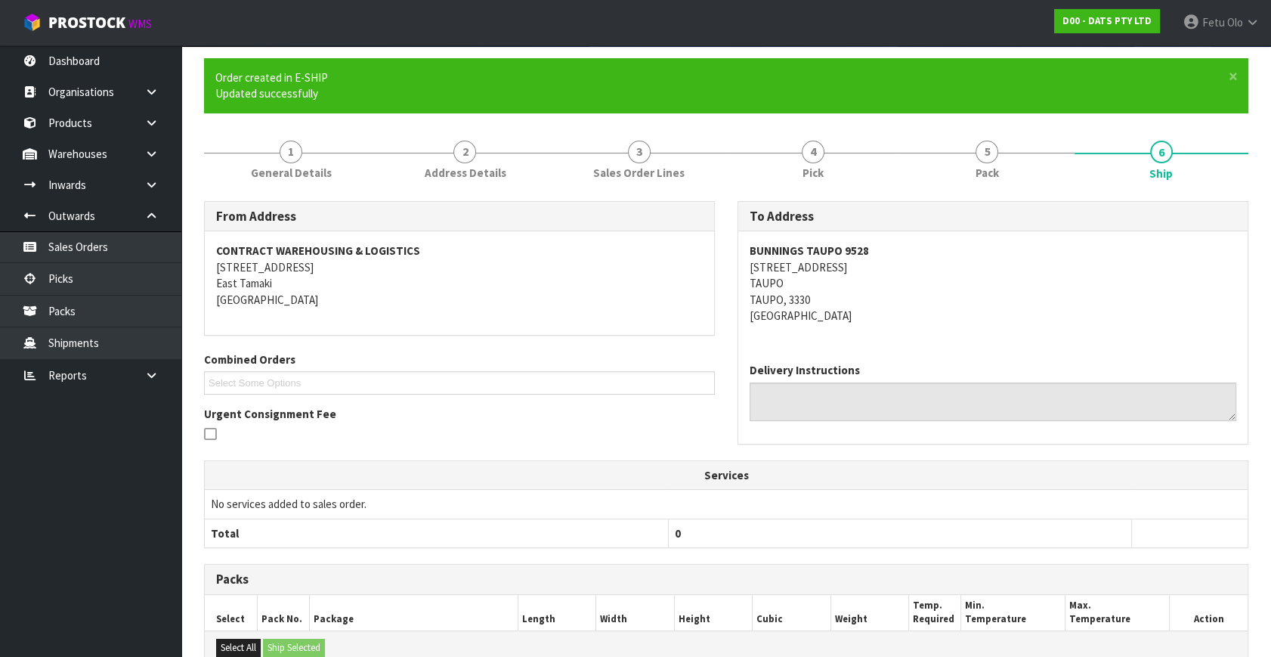
scroll to position [355, 0]
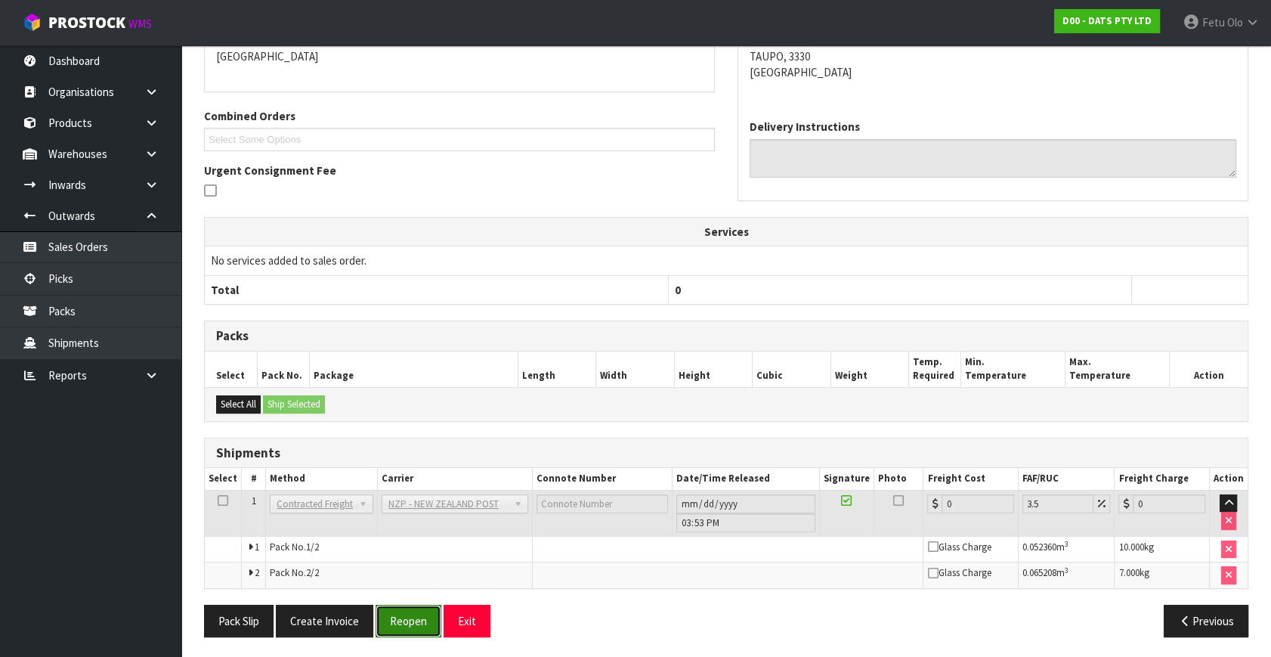
click at [393, 615] on button "Reopen" at bounding box center [409, 621] width 66 height 33
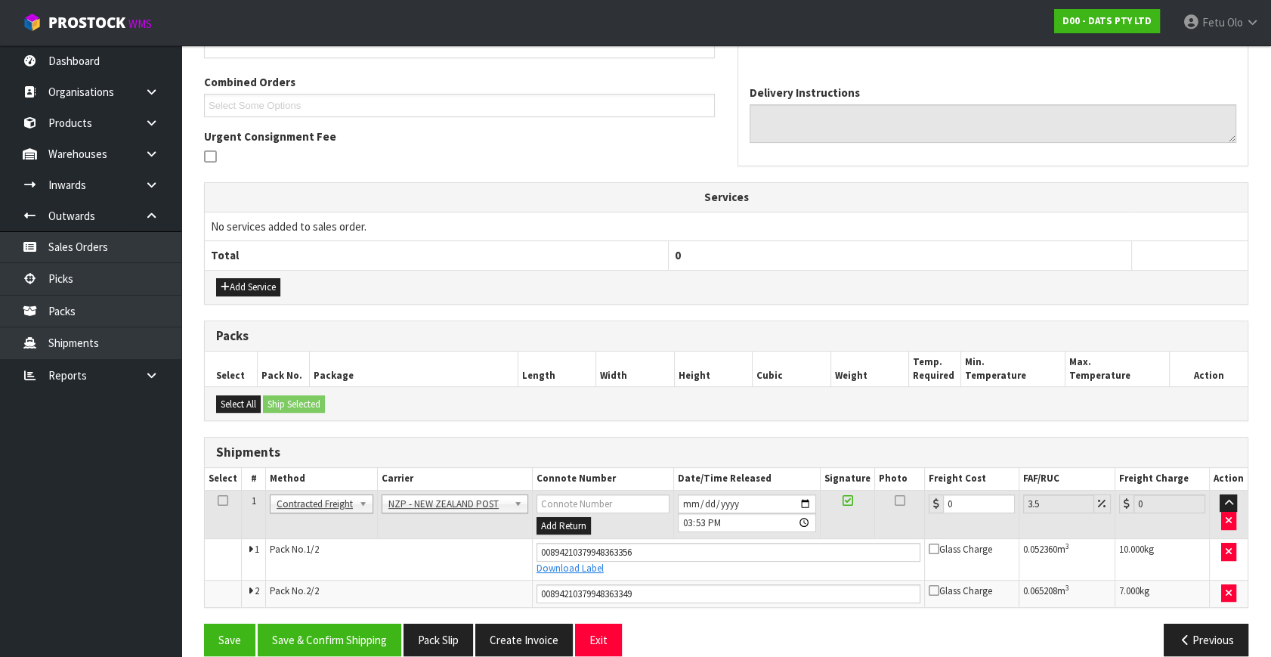
scroll to position [392, 0]
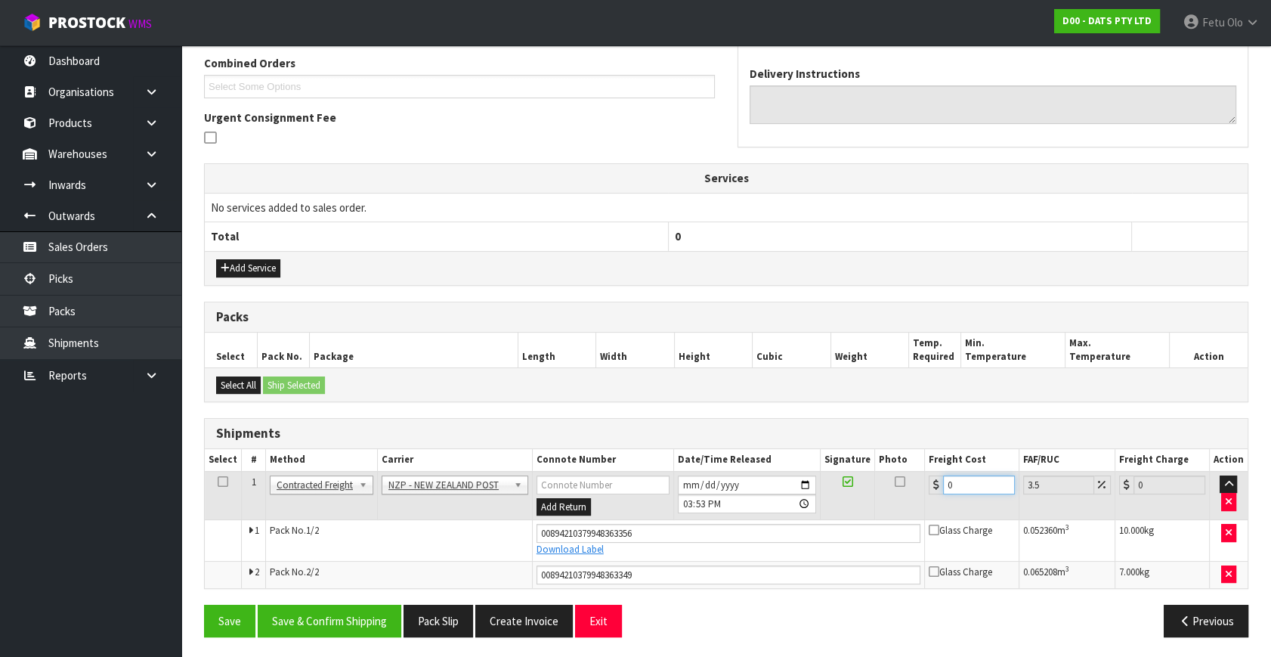
drag, startPoint x: 971, startPoint y: 485, endPoint x: 575, endPoint y: 451, distance: 397.6
click at [649, 466] on table "Select # Method Carrier Connote Number Date/Time Released Signature Photo Freig…" at bounding box center [726, 518] width 1043 height 138
type input "2"
type input "2.07"
type input "20"
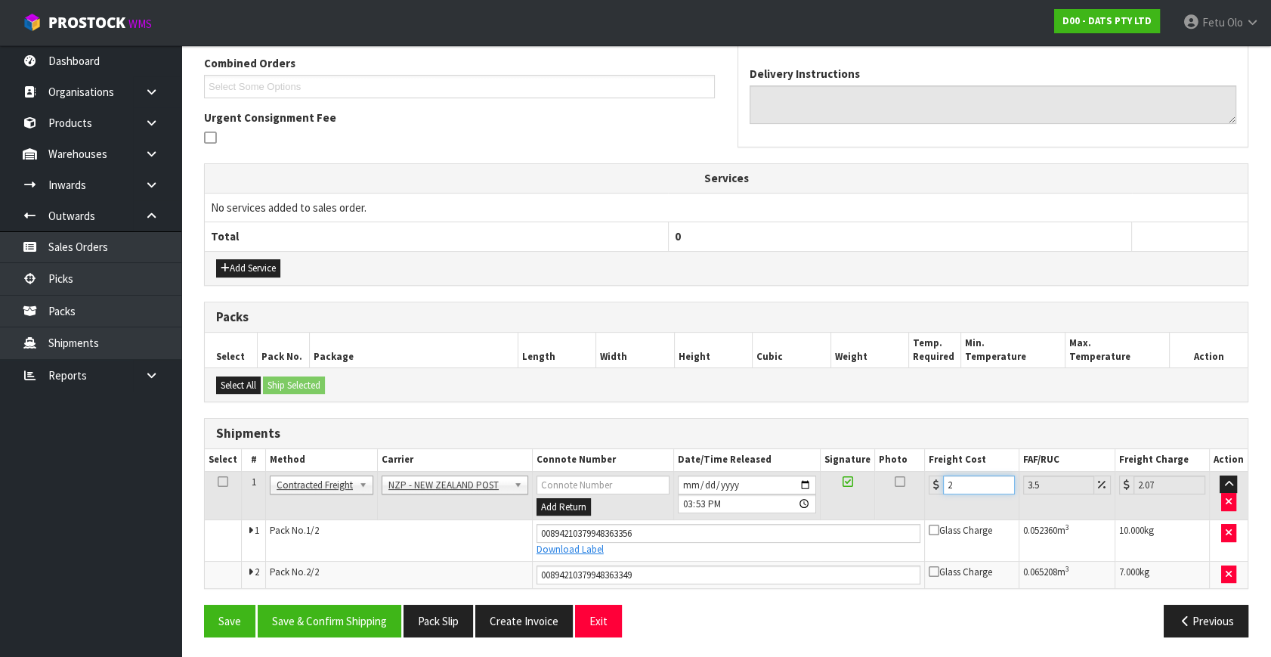
type input "20.7"
type input "20.1"
type input "20.8"
type input "20.15"
type input "20.86"
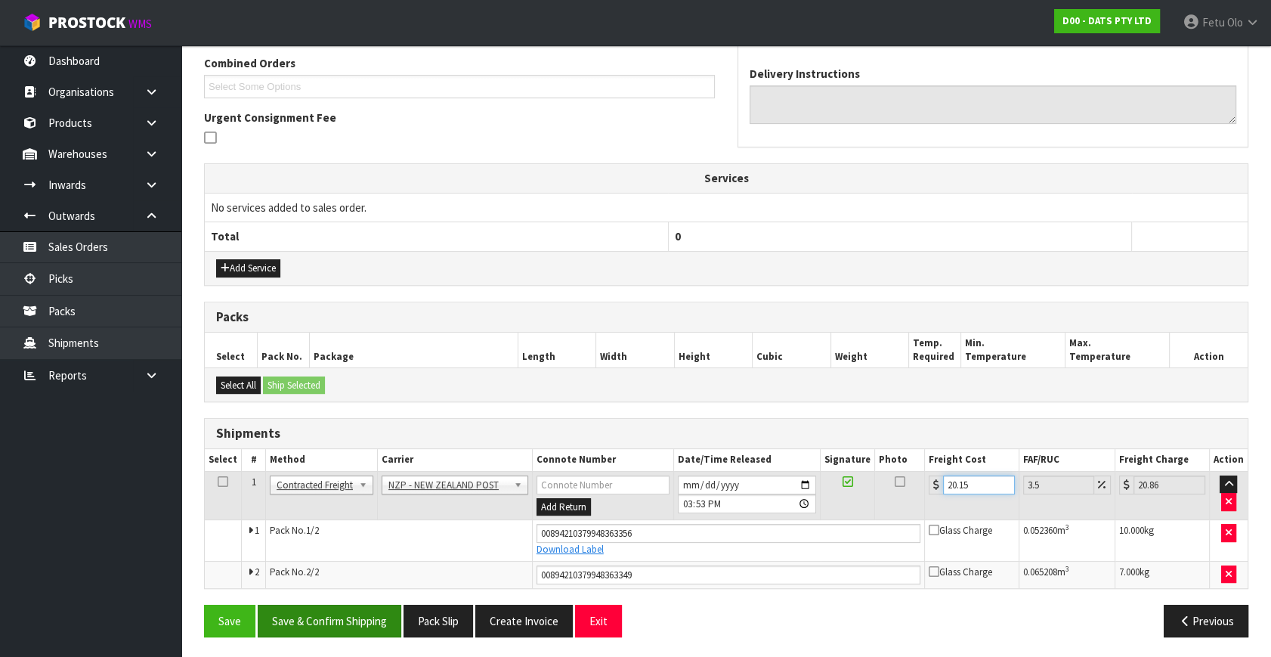
type input "20.15"
click at [362, 617] on button "Save & Confirm Shipping" at bounding box center [330, 621] width 144 height 33
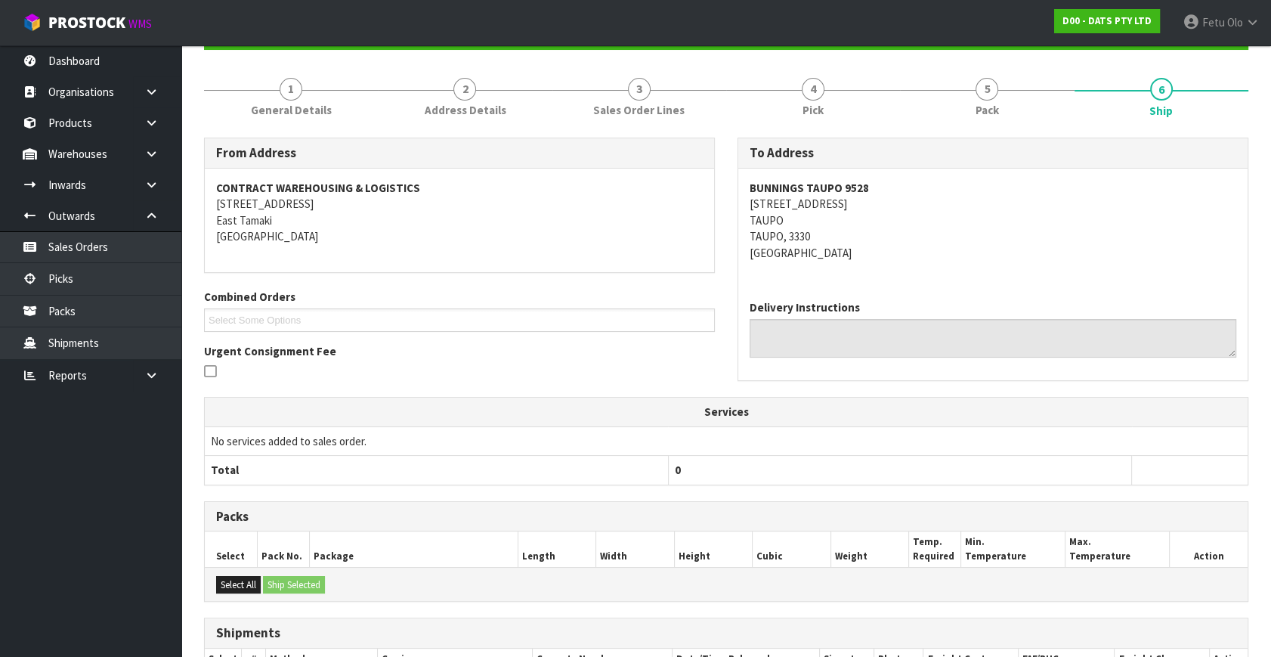
scroll to position [349, 0]
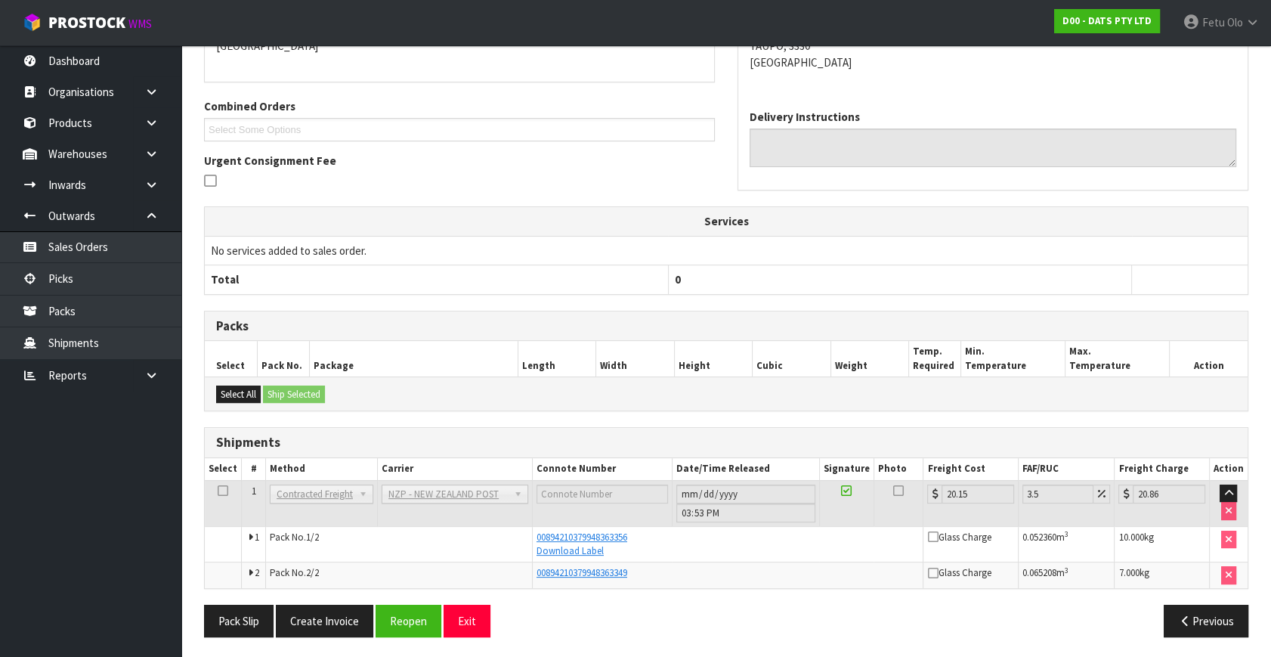
click at [755, 627] on div "Previous" at bounding box center [993, 621] width 534 height 33
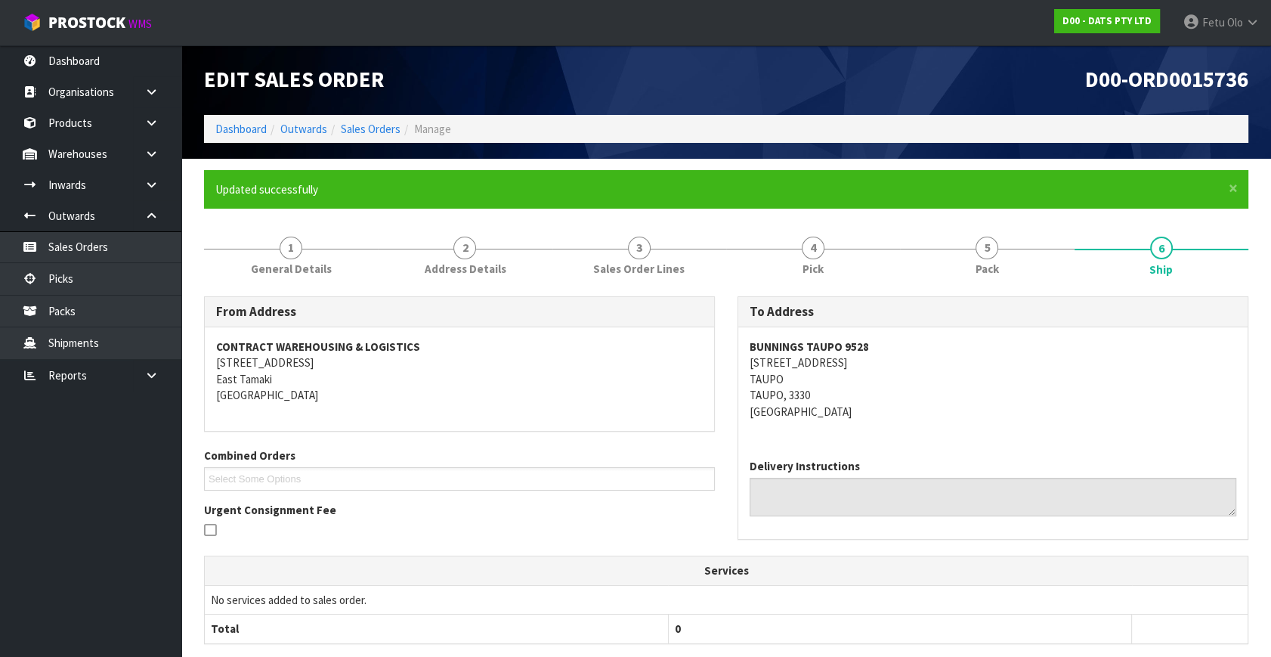
scroll to position [0, 0]
click at [237, 122] on link "Dashboard" at bounding box center [240, 129] width 51 height 14
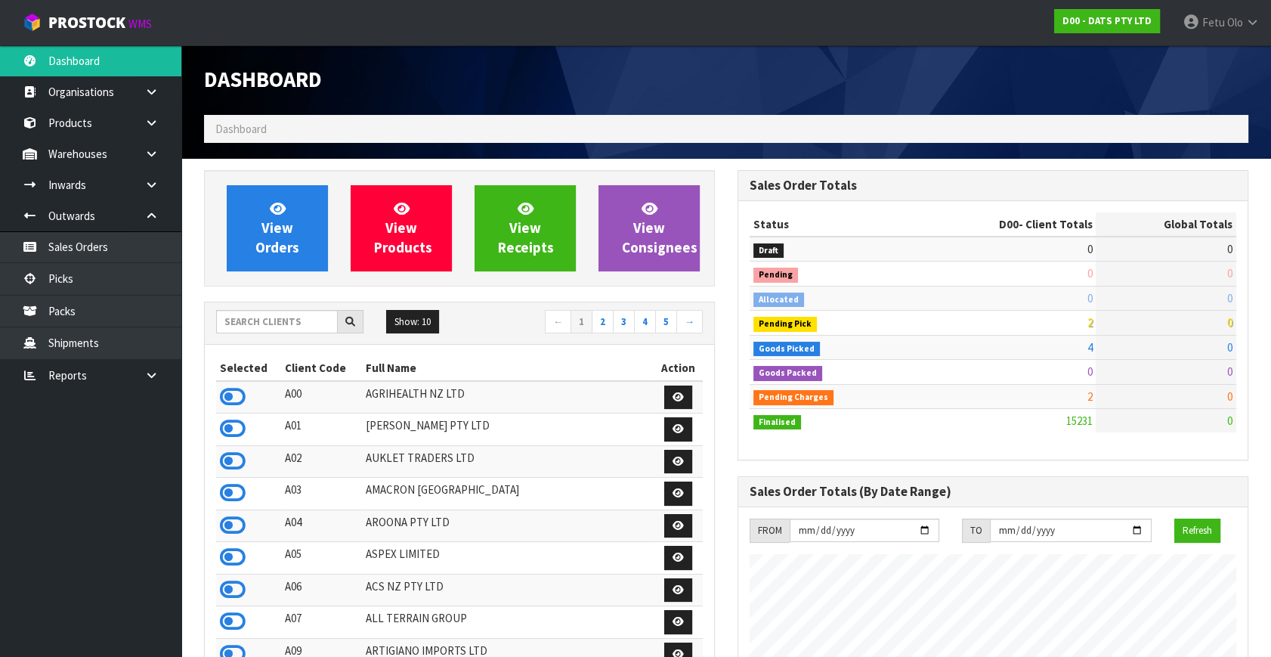
scroll to position [1143, 533]
click at [294, 310] on input "text" at bounding box center [277, 321] width 122 height 23
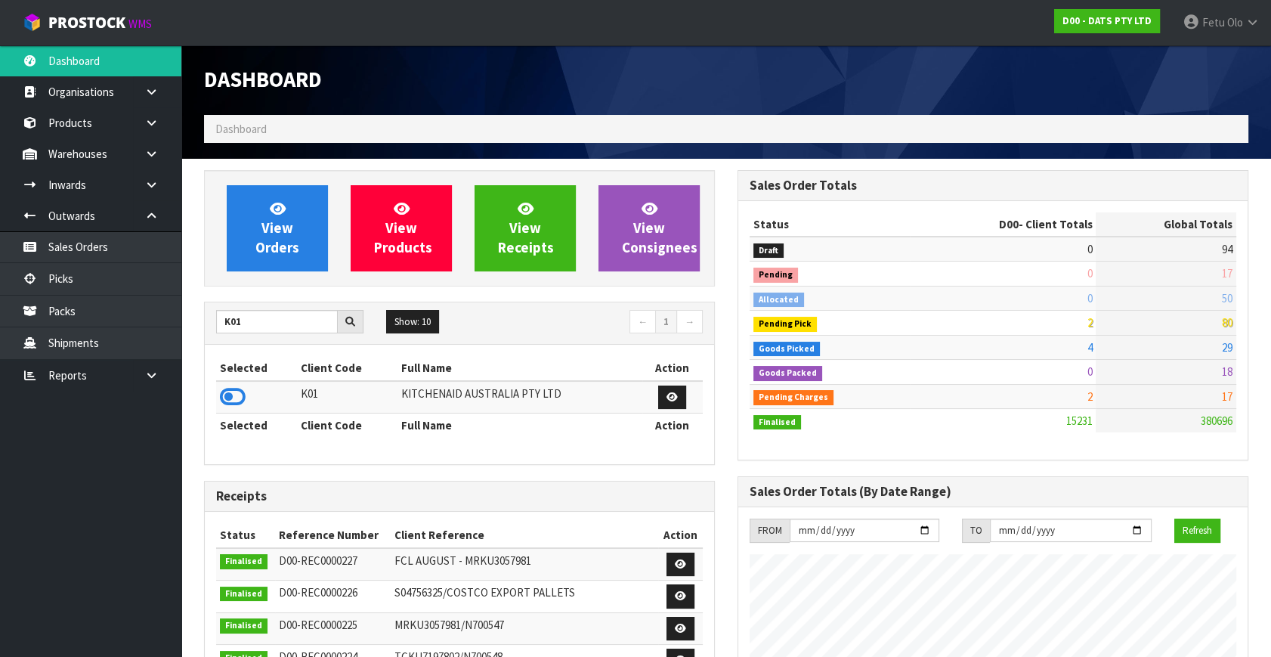
drag, startPoint x: 236, startPoint y: 396, endPoint x: 256, endPoint y: 432, distance: 40.6
click at [236, 395] on icon at bounding box center [233, 397] width 26 height 23
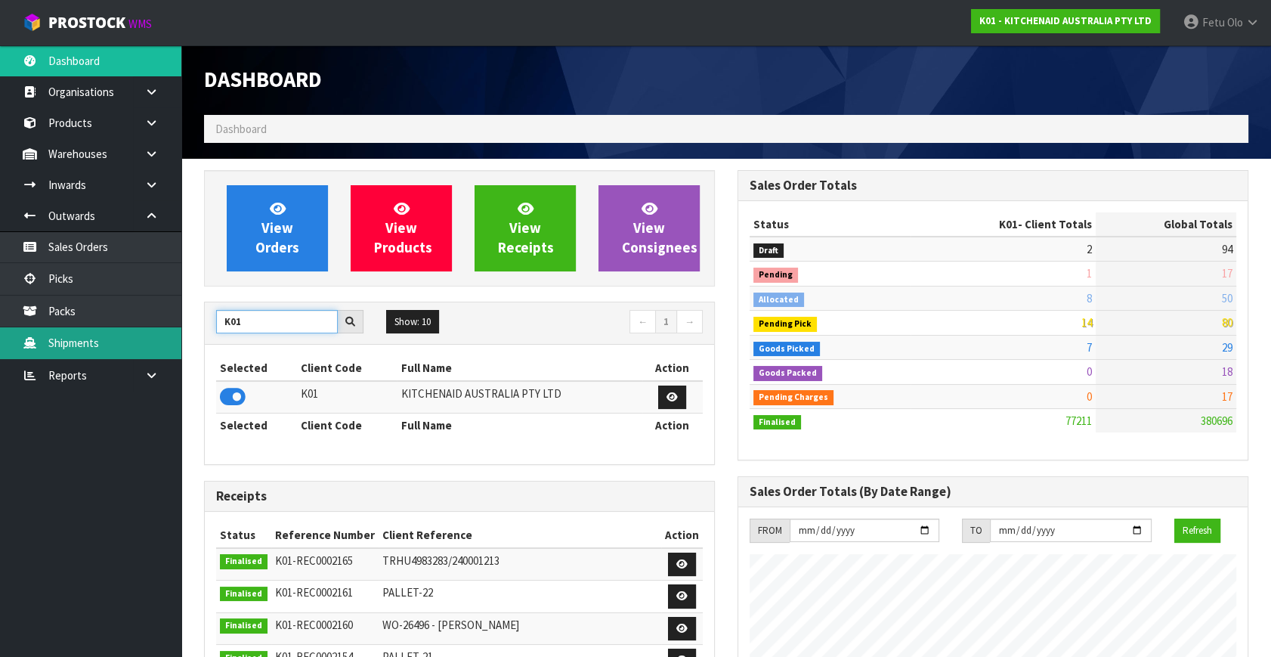
drag, startPoint x: 249, startPoint y: 311, endPoint x: 166, endPoint y: 354, distance: 93.7
click at [166, 354] on body "Toggle navigation ProStock WMS K01 - KITCHENAID AUSTRALIA PTY LTD Fetu Olo Logo…" at bounding box center [635, 328] width 1271 height 657
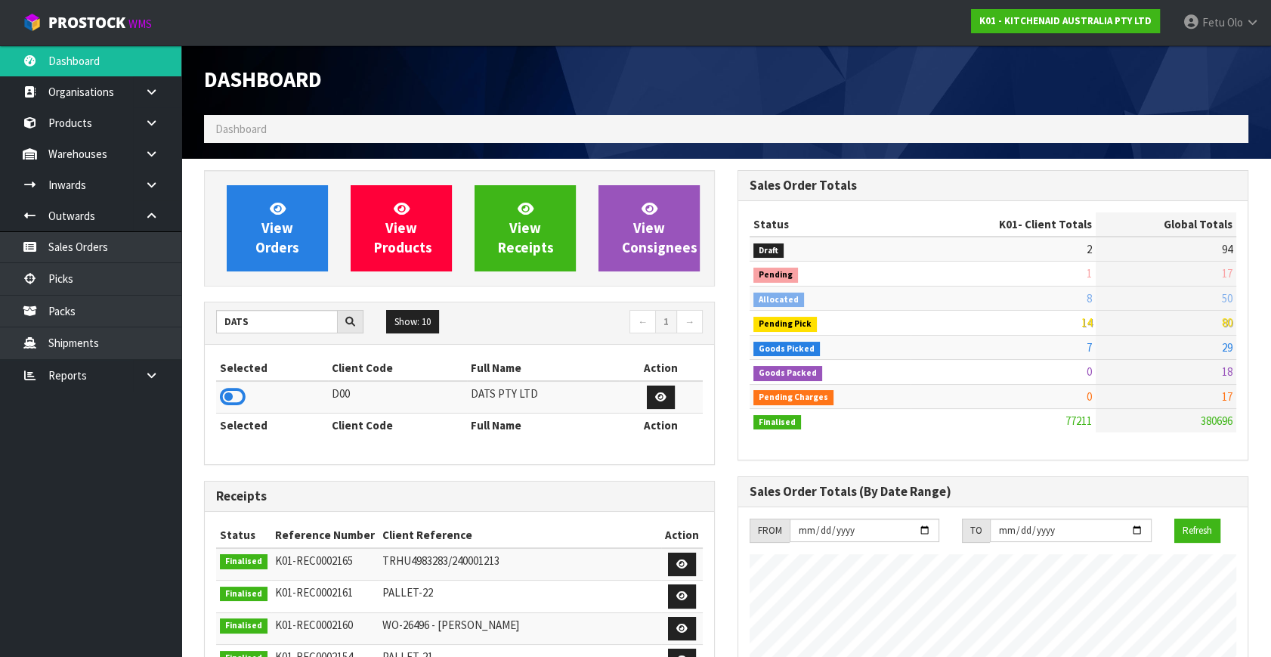
click at [242, 392] on icon at bounding box center [233, 397] width 26 height 23
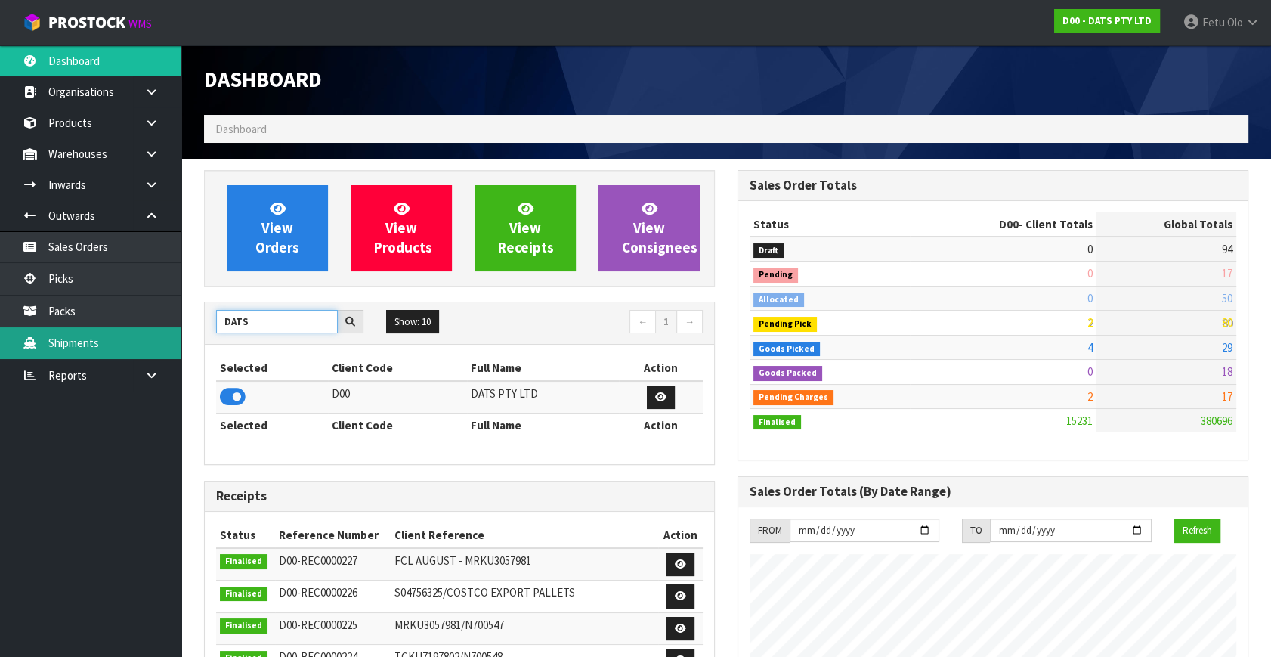
drag, startPoint x: 261, startPoint y: 328, endPoint x: 176, endPoint y: 348, distance: 86.9
click at [176, 348] on body "Toggle navigation ProStock WMS D00 - DATS PTY LTD Fetu Olo Logout Dashboard Org…" at bounding box center [635, 328] width 1271 height 657
click at [263, 324] on input "DATS" at bounding box center [277, 321] width 122 height 23
drag, startPoint x: 265, startPoint y: 323, endPoint x: 129, endPoint y: 345, distance: 137.1
click at [129, 345] on body "Toggle navigation ProStock WMS D00 - DATS PTY LTD Fetu Olo Logout Dashboard Org…" at bounding box center [635, 328] width 1271 height 657
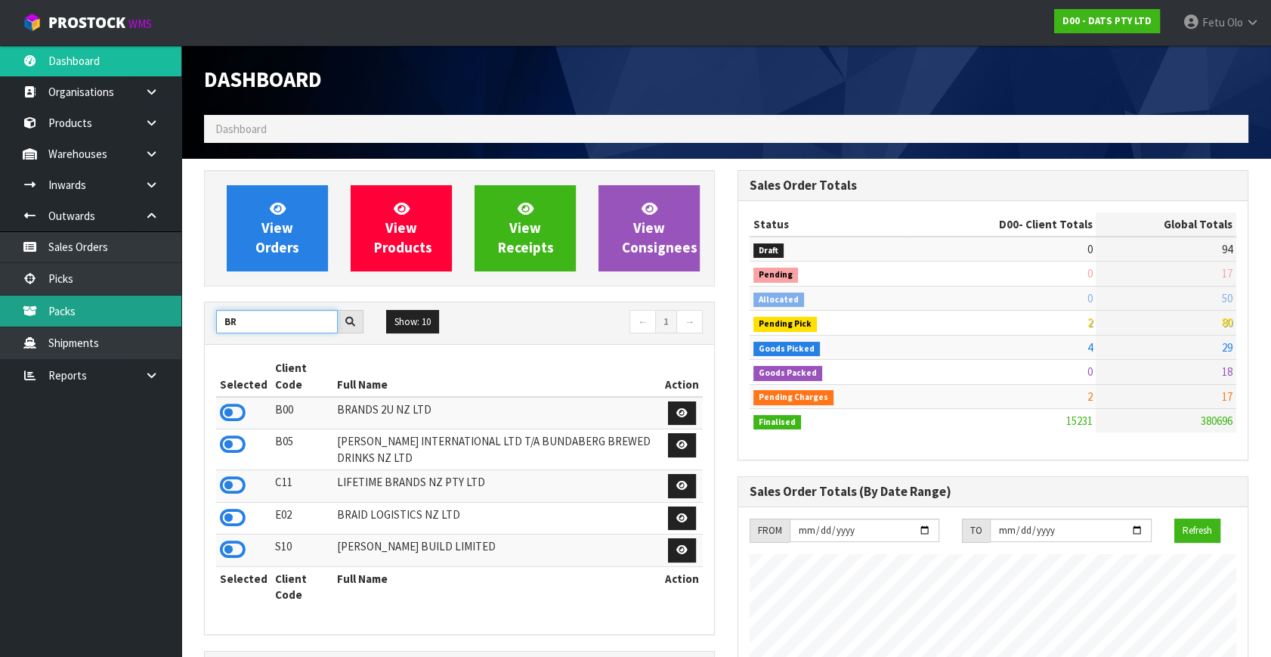
type input "B"
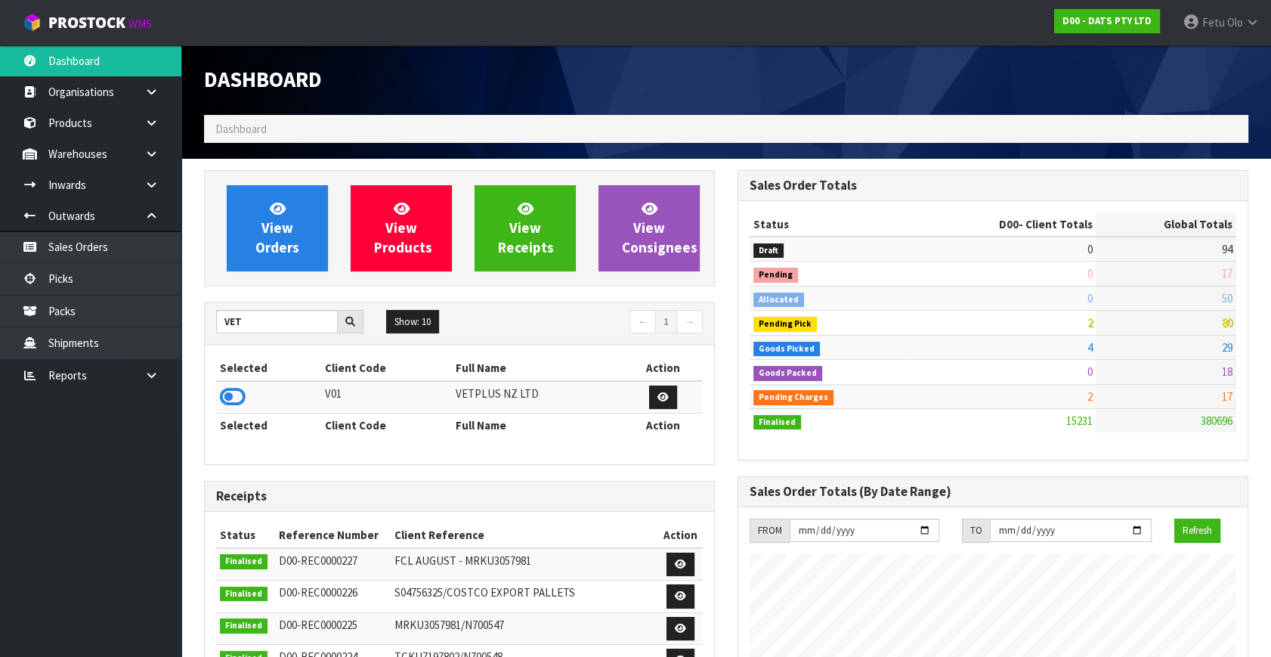
click at [246, 398] on td at bounding box center [268, 397] width 105 height 33
click at [242, 398] on icon at bounding box center [233, 397] width 26 height 23
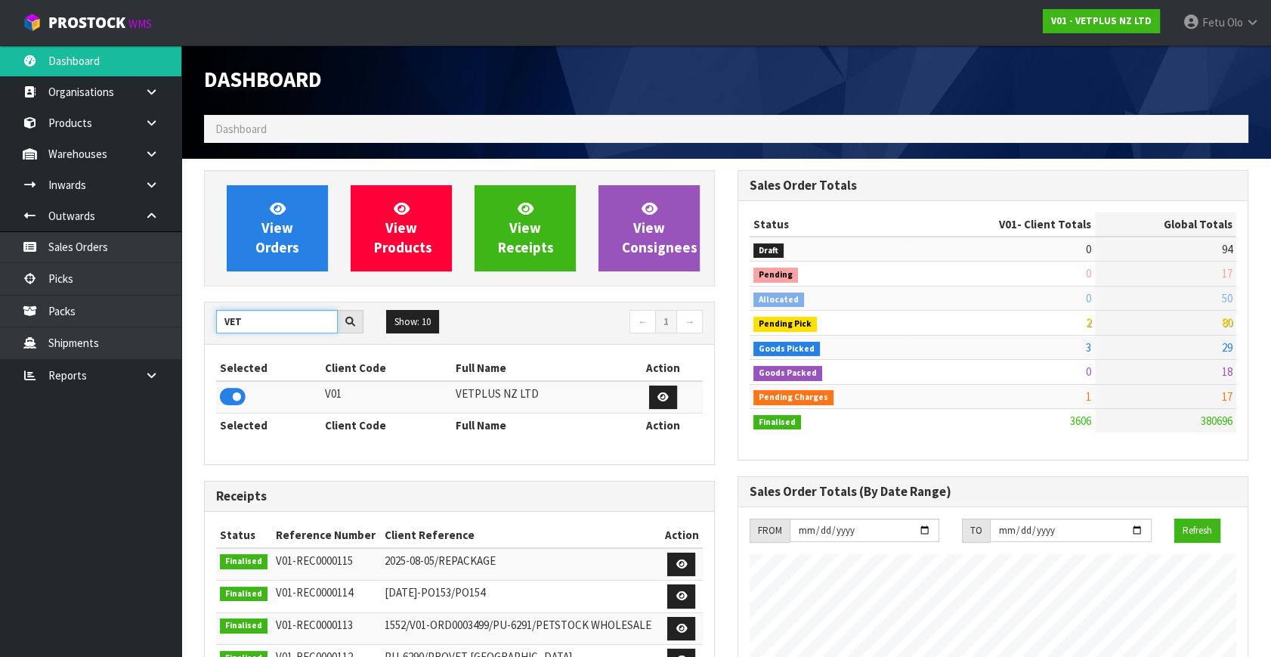
drag, startPoint x: 246, startPoint y: 324, endPoint x: 194, endPoint y: 343, distance: 55.5
click at [194, 343] on div "View Orders View Products View Receipts View Consignees VET Show: 10 5 10 25 50…" at bounding box center [460, 609] width 534 height 878
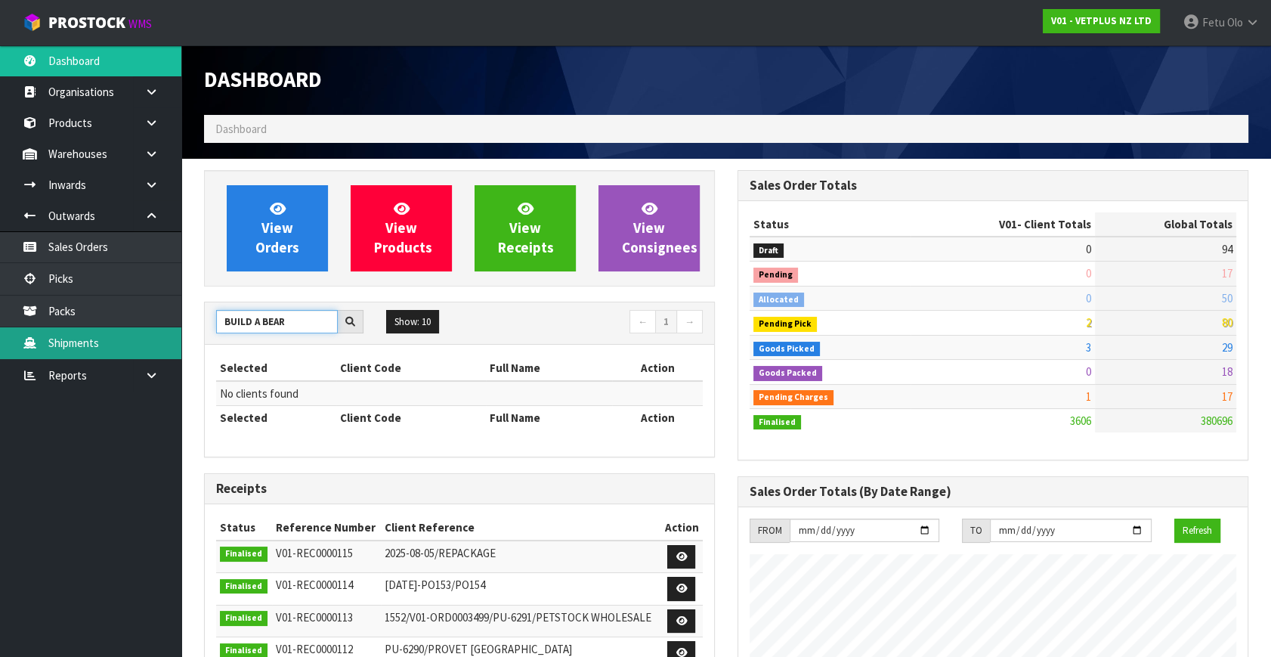
drag, startPoint x: 296, startPoint y: 322, endPoint x: 121, endPoint y: 339, distance: 175.4
click at [121, 339] on body "Toggle navigation ProStock WMS V01 - VETPLUS NZ LTD Fetu Olo Logout Dashboard O…" at bounding box center [635, 328] width 1271 height 657
type input "B01"
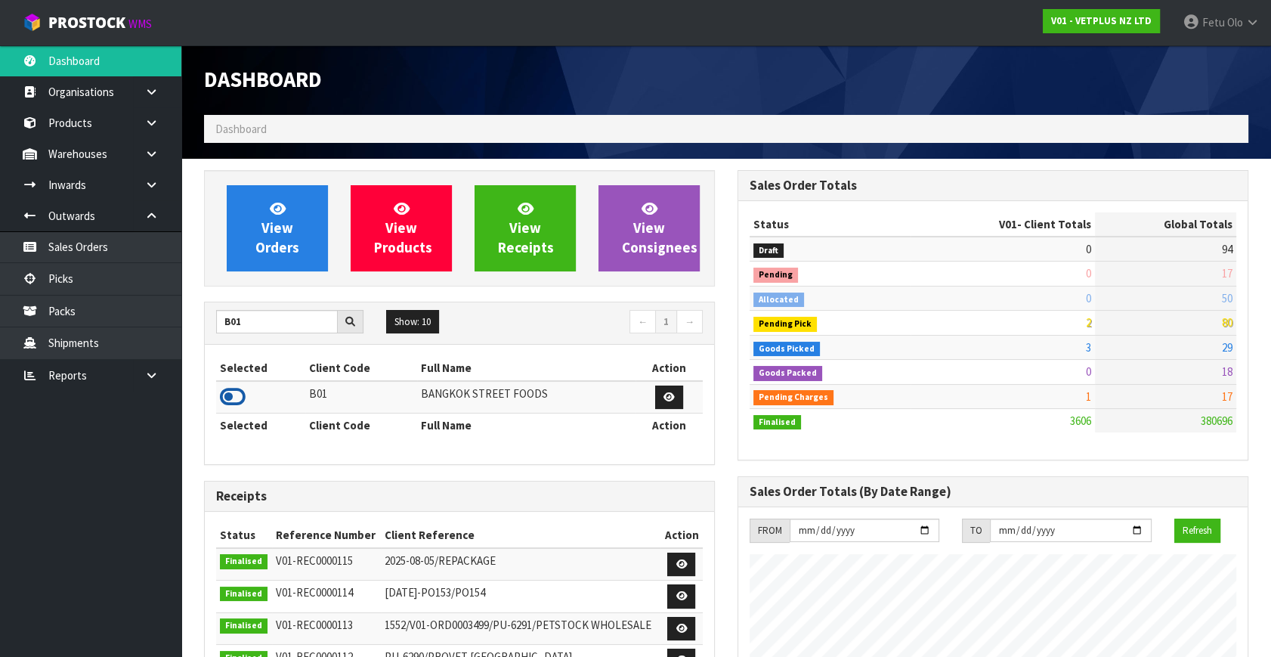
click at [228, 389] on icon at bounding box center [233, 397] width 26 height 23
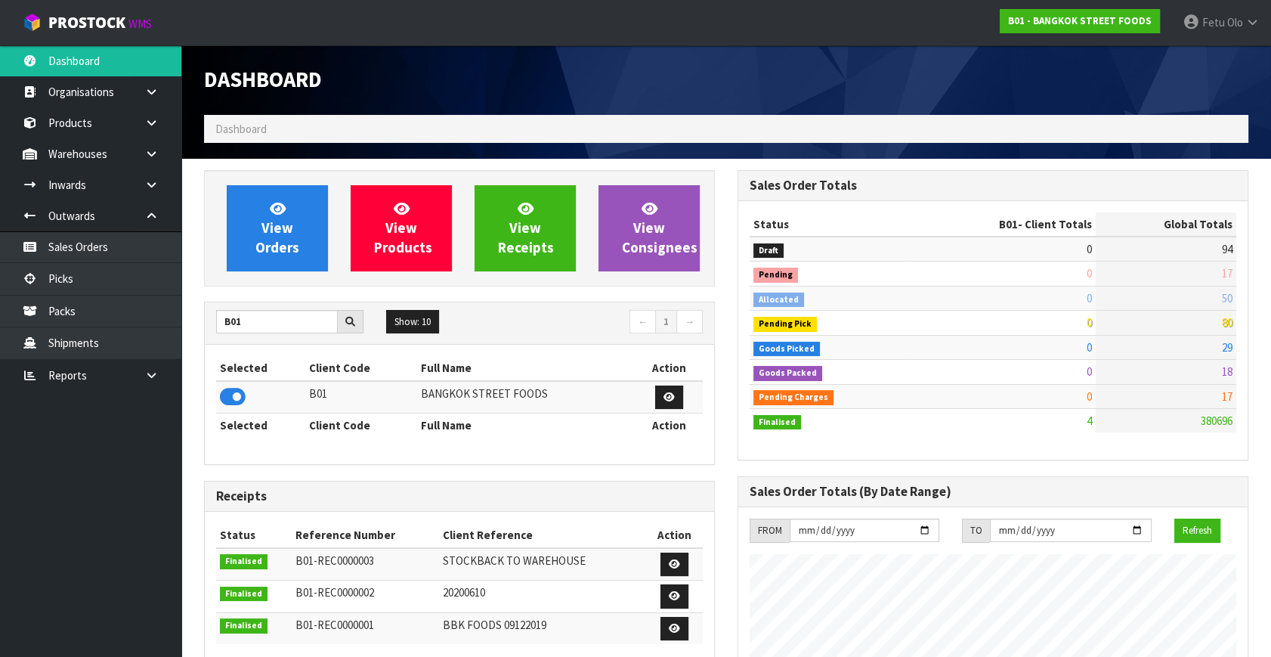
scroll to position [923, 533]
drag, startPoint x: 212, startPoint y: 341, endPoint x: 201, endPoint y: 347, distance: 12.2
click at [201, 347] on div "View Orders View Products View Receipts View Consignees B01 Show: 10 5 10 25 50…" at bounding box center [460, 496] width 534 height 653
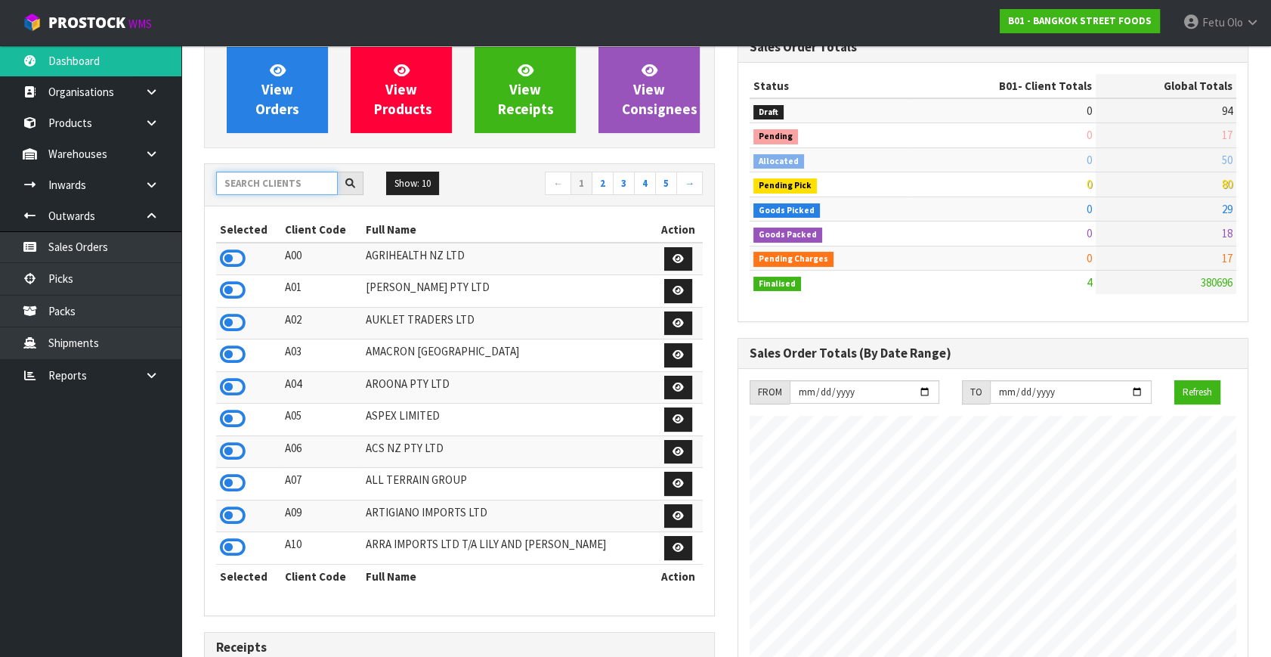
scroll to position [0, 0]
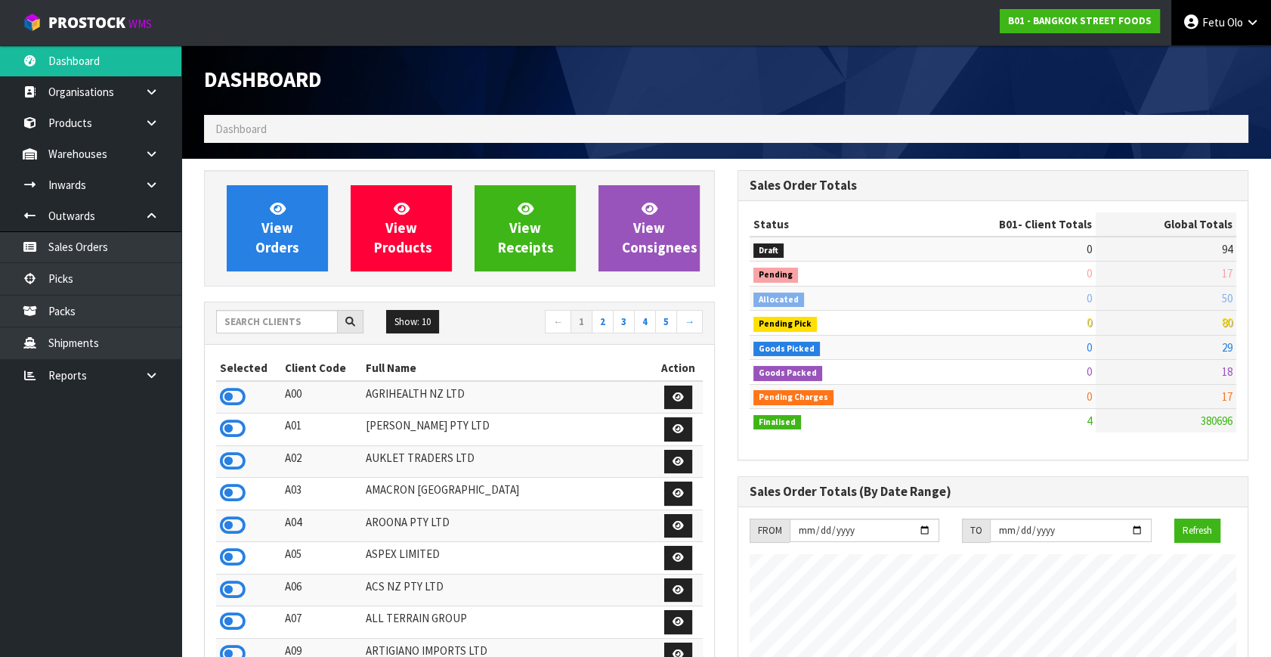
click at [1223, 39] on link "Fetu Olo" at bounding box center [1222, 22] width 100 height 45
drag, startPoint x: 1197, startPoint y: 64, endPoint x: 1229, endPoint y: 90, distance: 40.8
click at [1197, 64] on link "Logout" at bounding box center [1210, 60] width 119 height 20
